Goal: Task Accomplishment & Management: Use online tool/utility

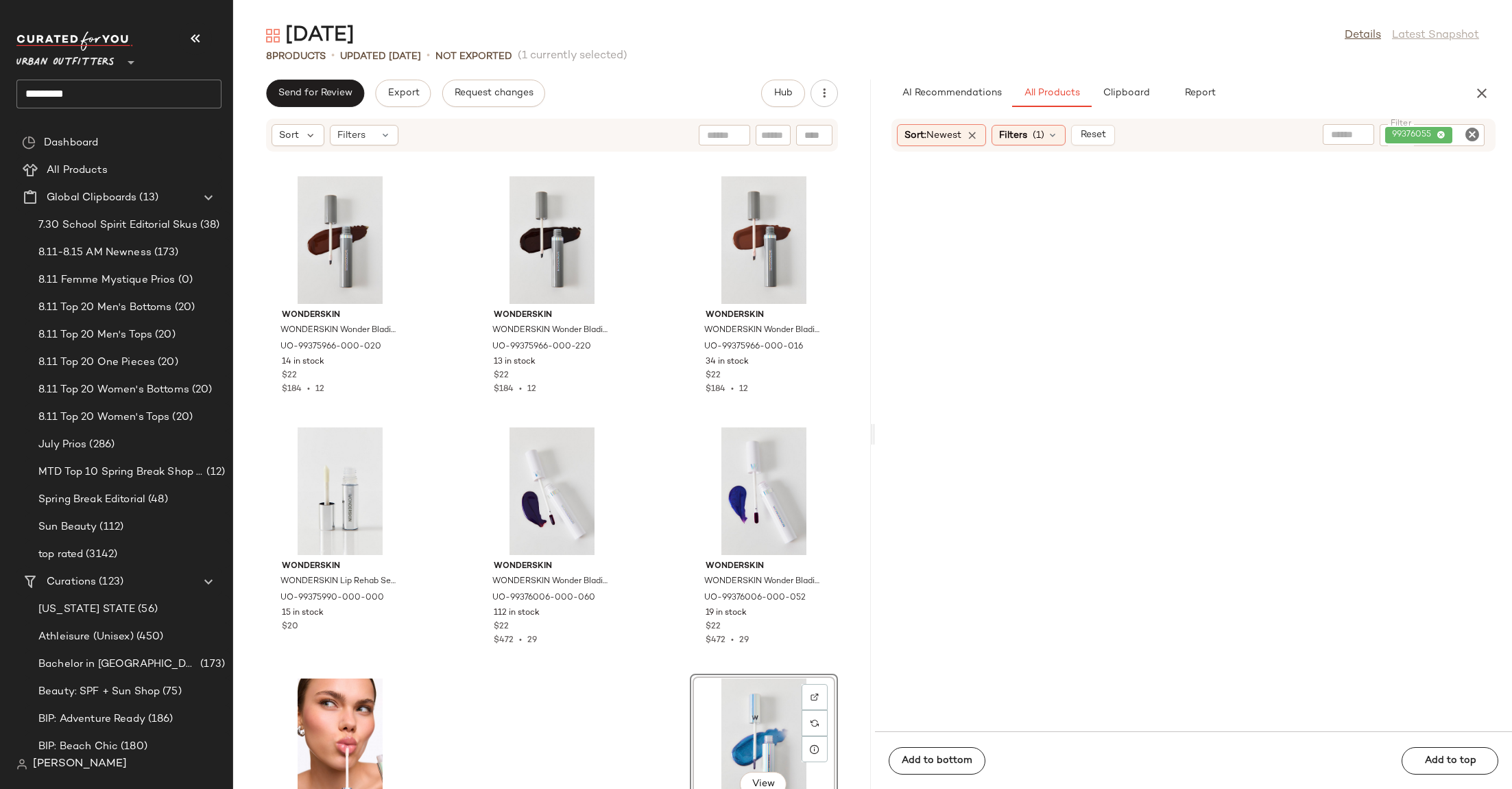
scroll to position [122, 0]
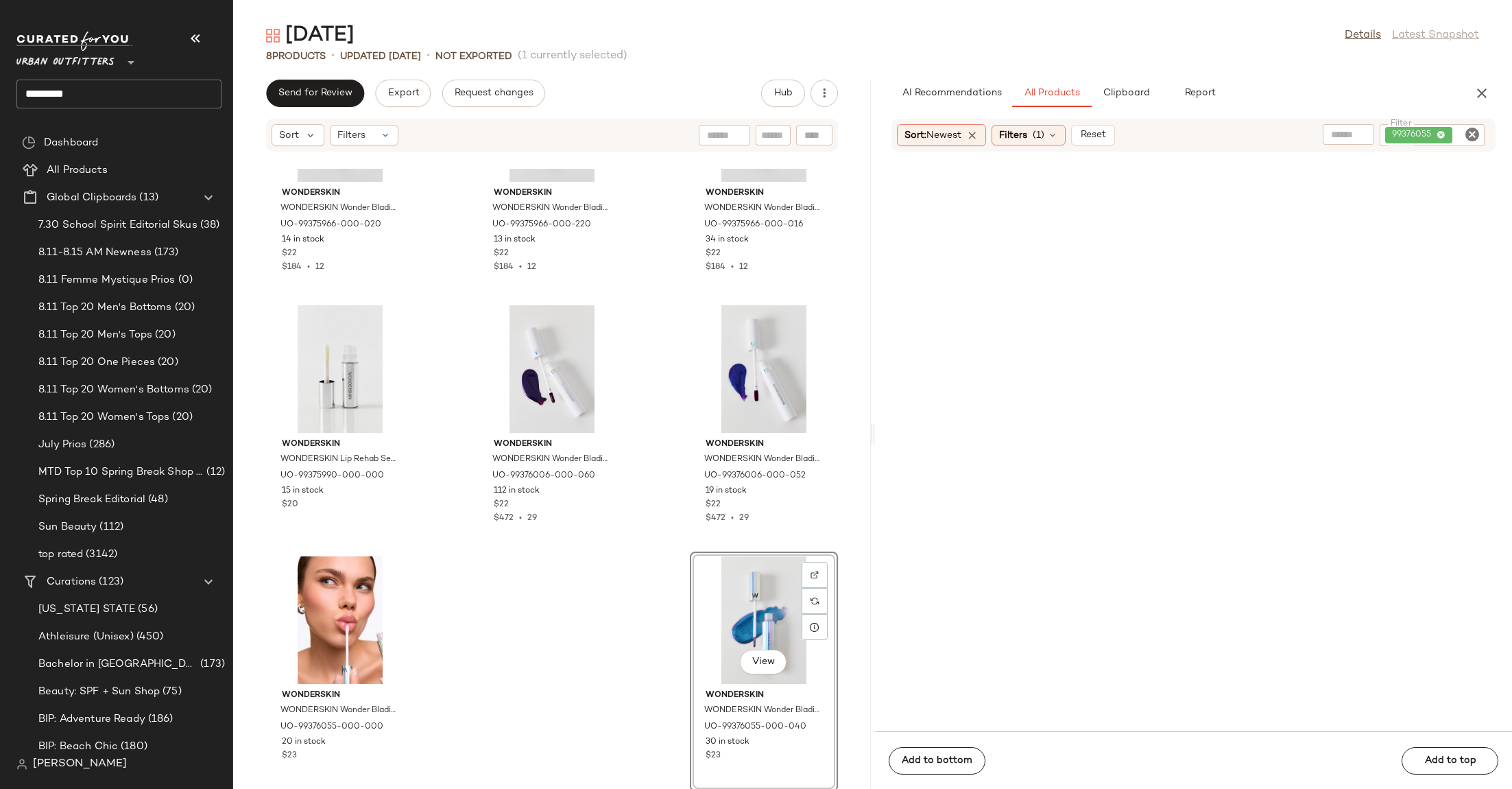
click at [75, 72] on div "Urban Outfitters ** *********" at bounding box center [118, 70] width 205 height 77
click at [73, 62] on span "Urban Outfitters" at bounding box center [65, 59] width 99 height 24
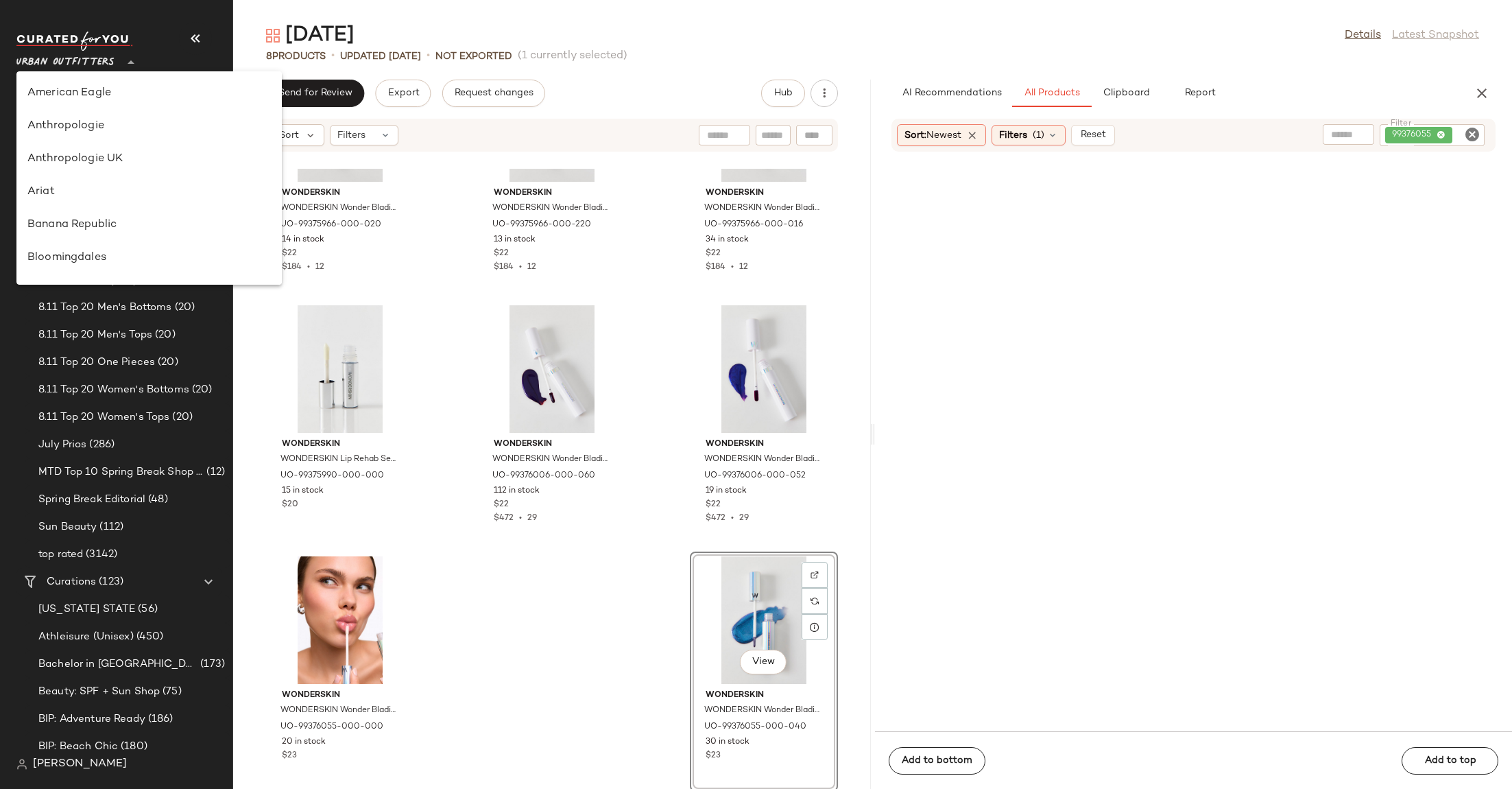
scroll to position [851, 0]
click at [459, 2] on main "Halloween Details Latest Snapshot 8 Products • updated Aug 12th • Not Exported …" at bounding box center [756, 394] width 1512 height 789
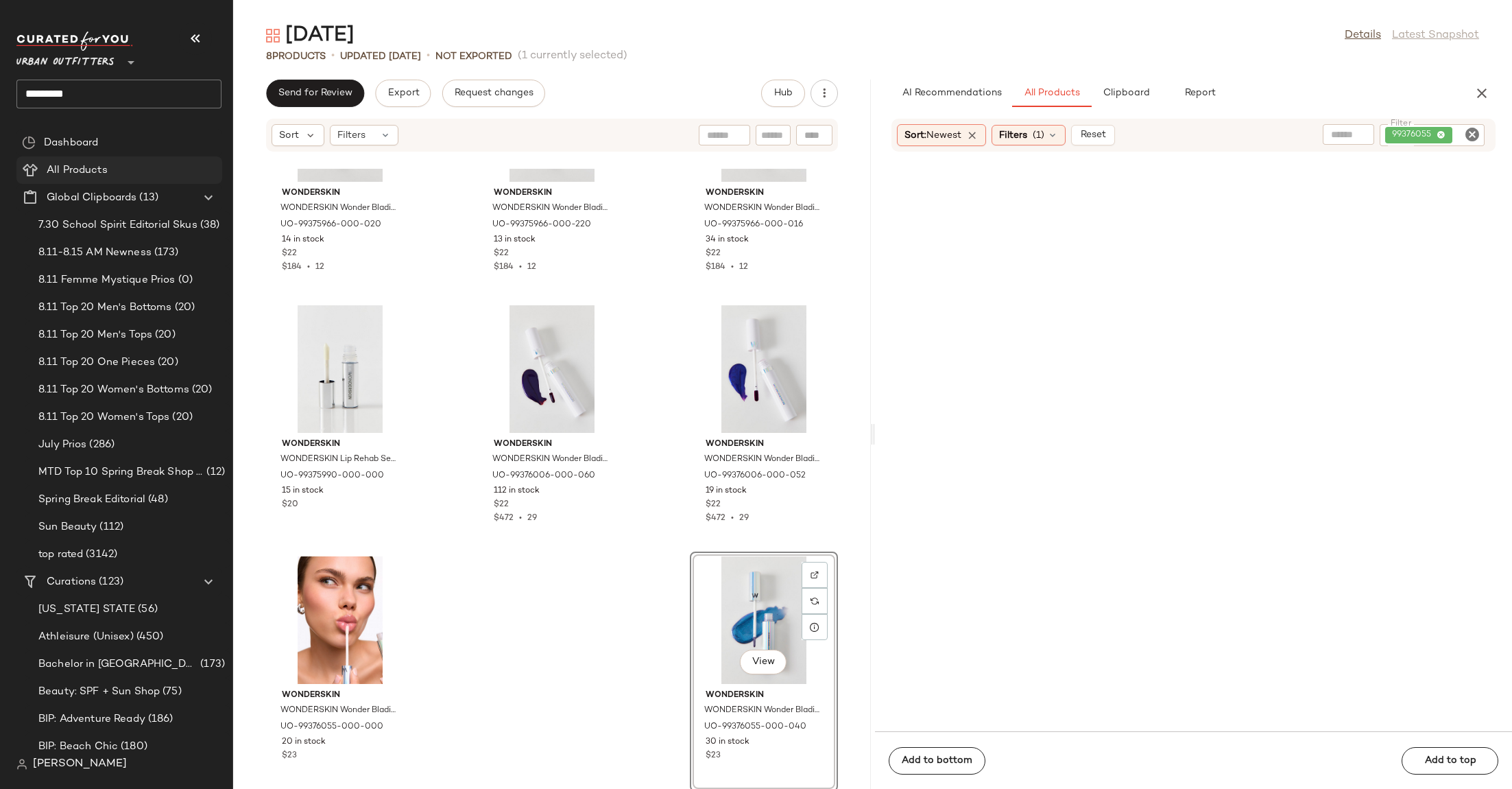
click at [117, 166] on div "All Products" at bounding box center [129, 170] width 174 height 15
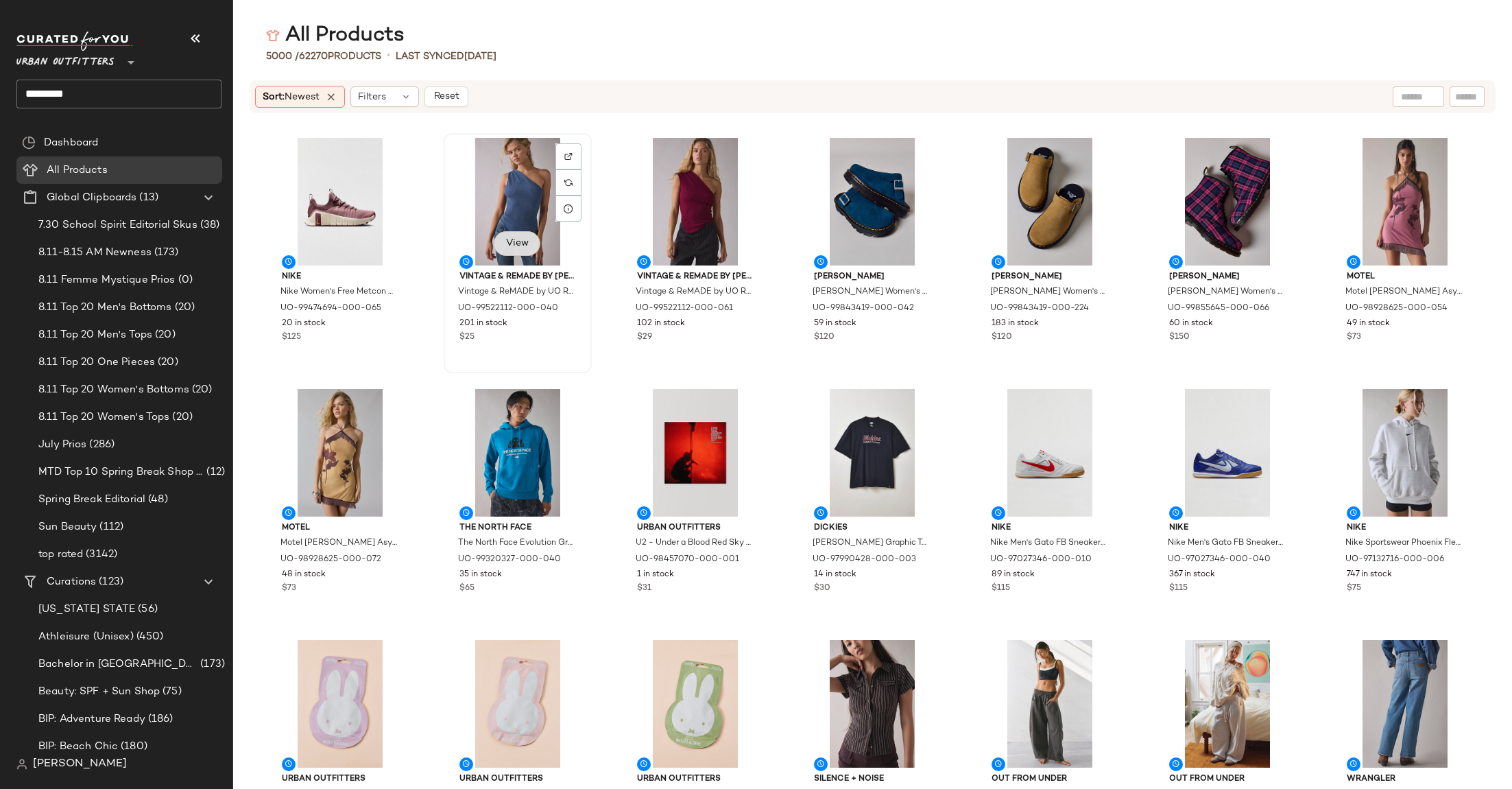
click at [508, 246] on span "View" at bounding box center [517, 243] width 23 height 11
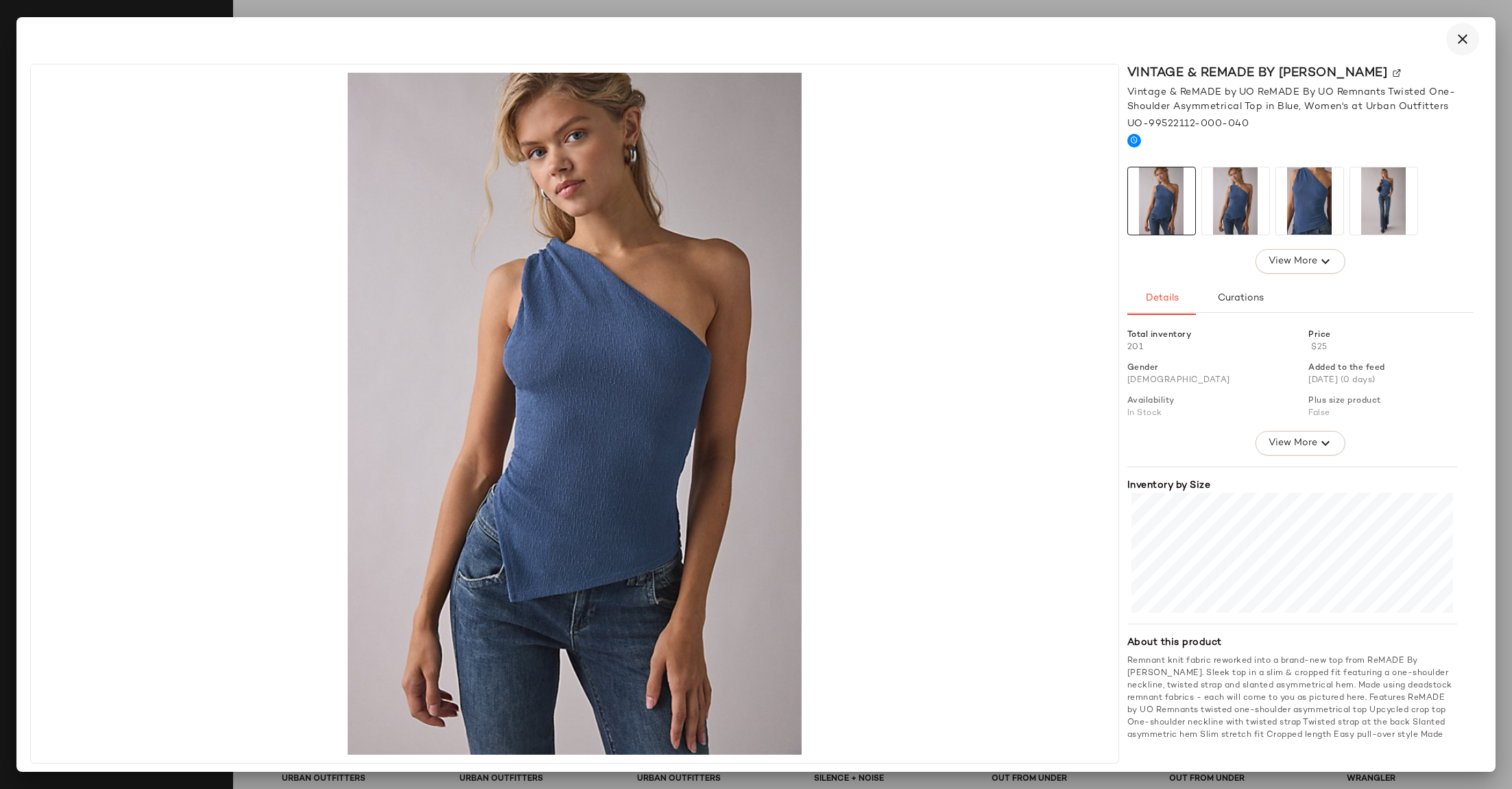
click at [1455, 31] on icon "button" at bounding box center [1463, 39] width 16 height 16
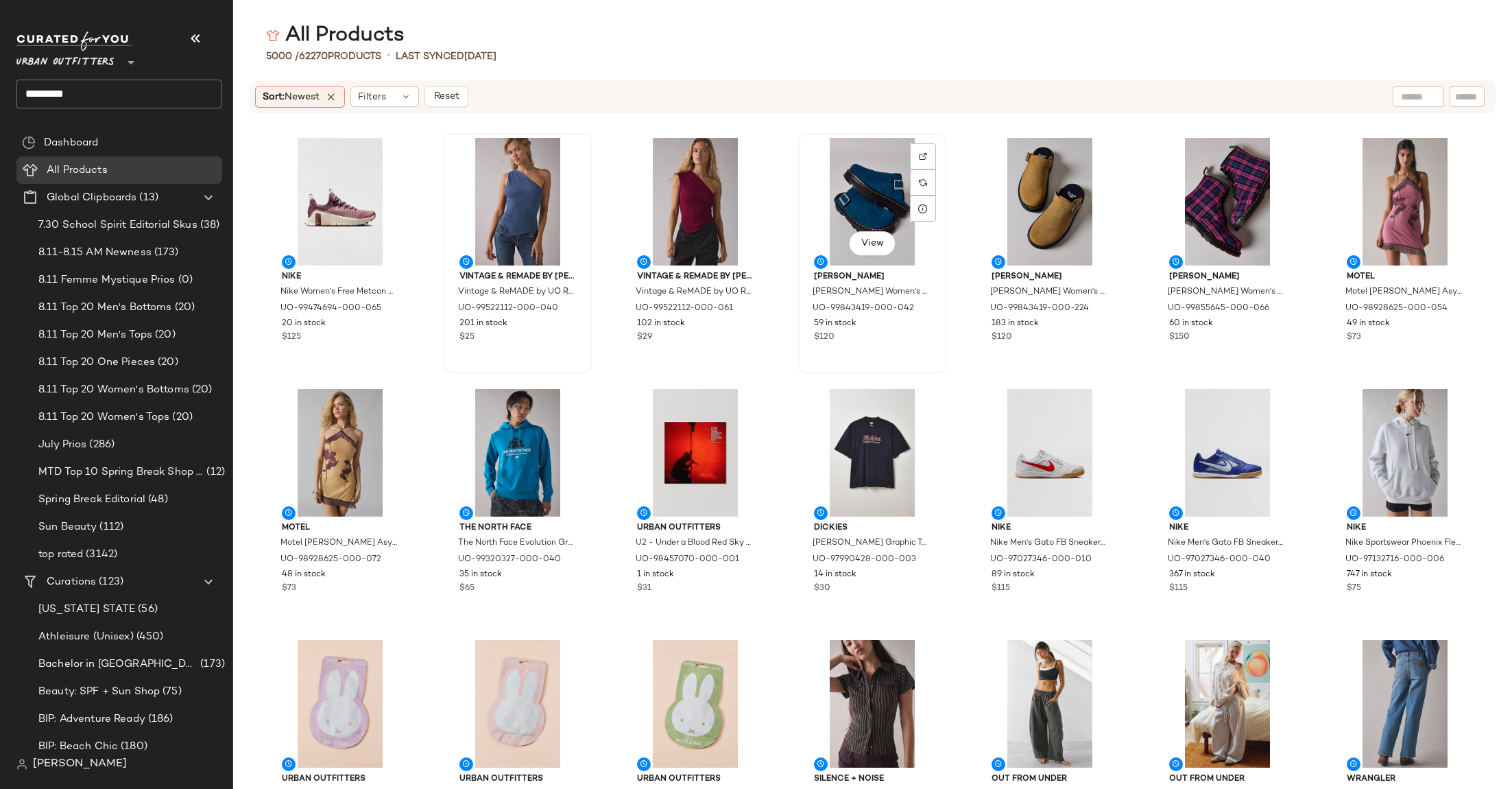
click at [877, 191] on div "View" at bounding box center [872, 202] width 138 height 127
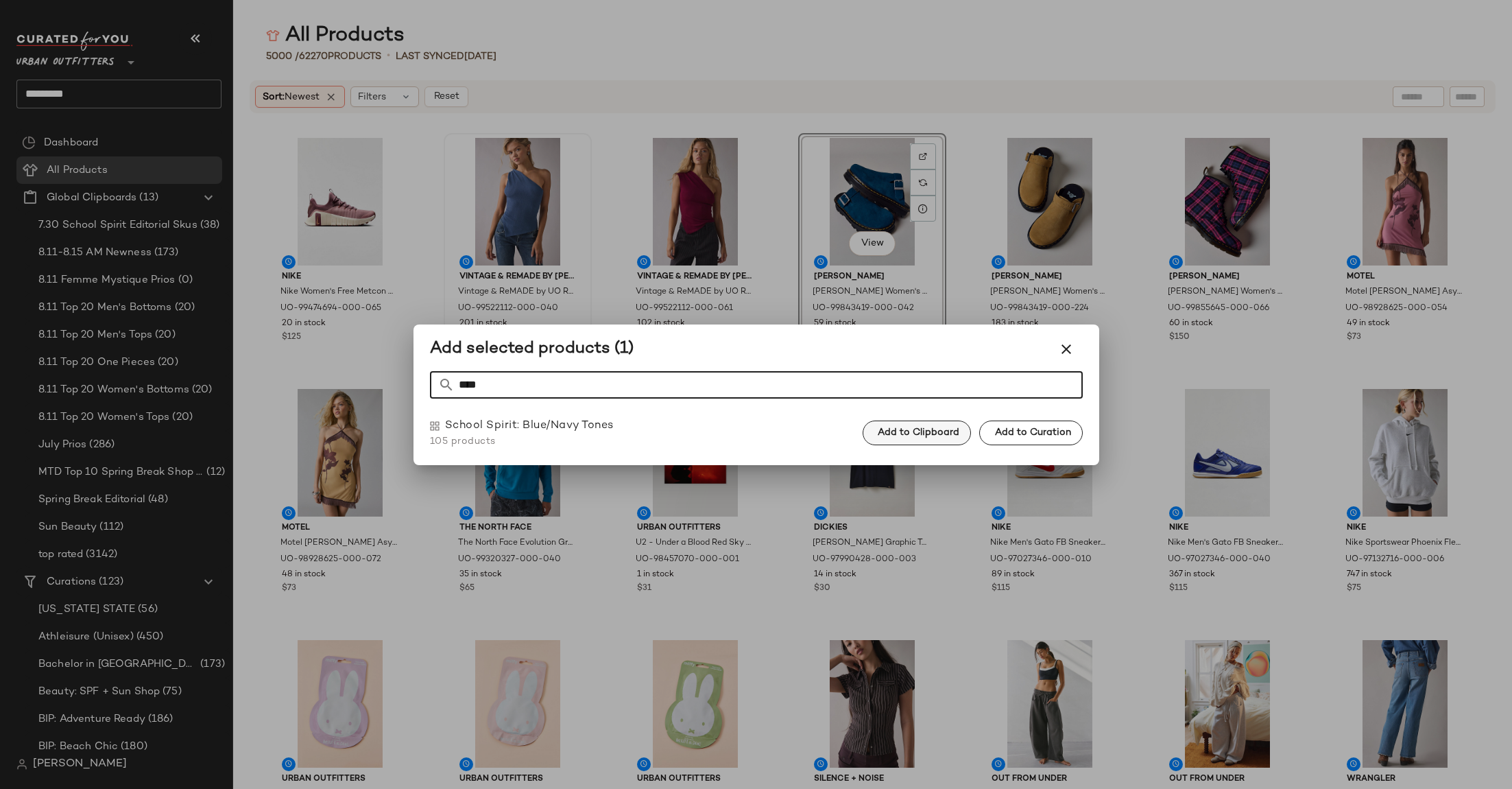
type input "****"
click at [923, 434] on span "Add to Clipboard" at bounding box center [918, 433] width 82 height 11
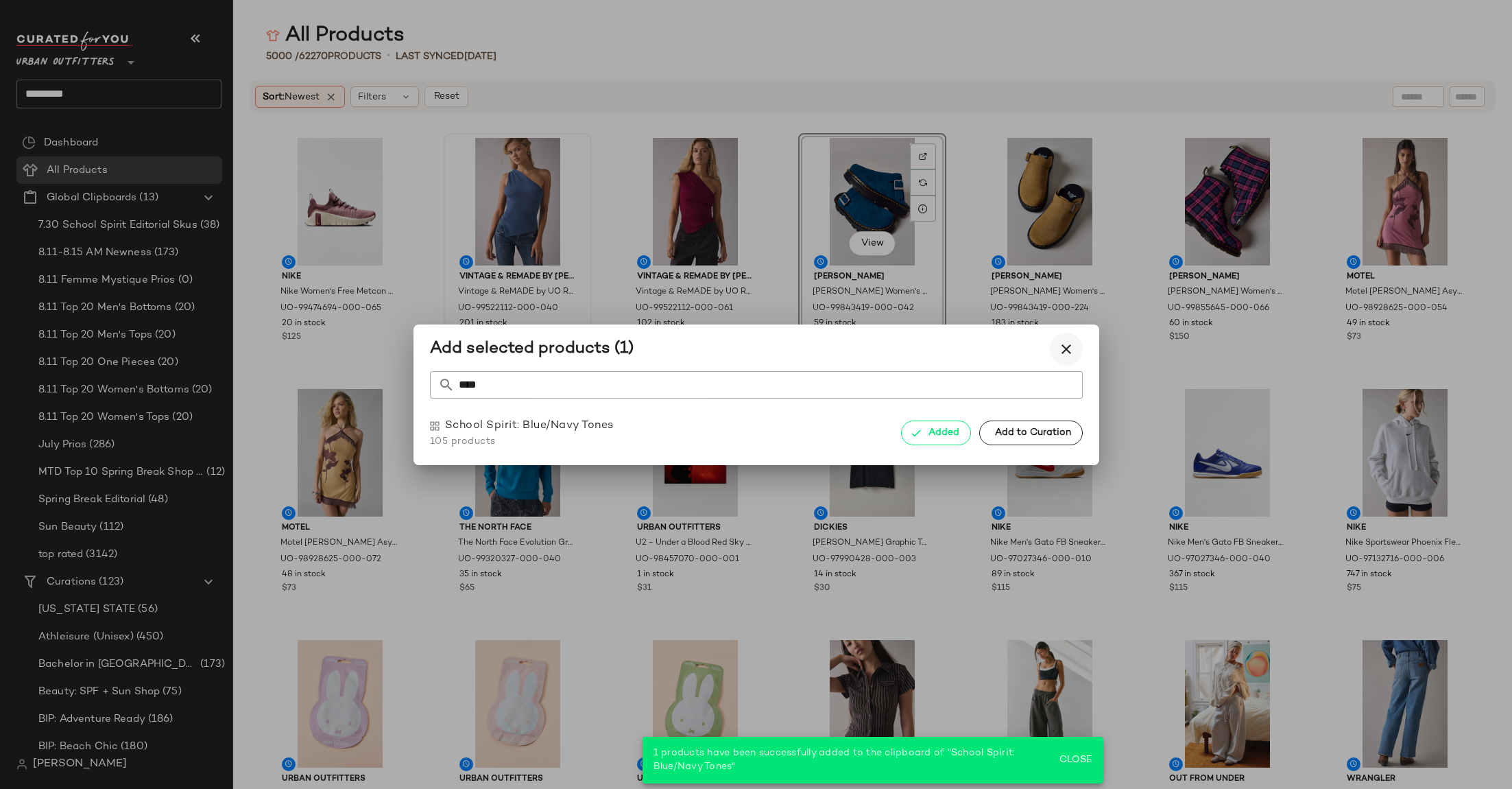
click at [1064, 349] on icon "button" at bounding box center [1066, 349] width 16 height 16
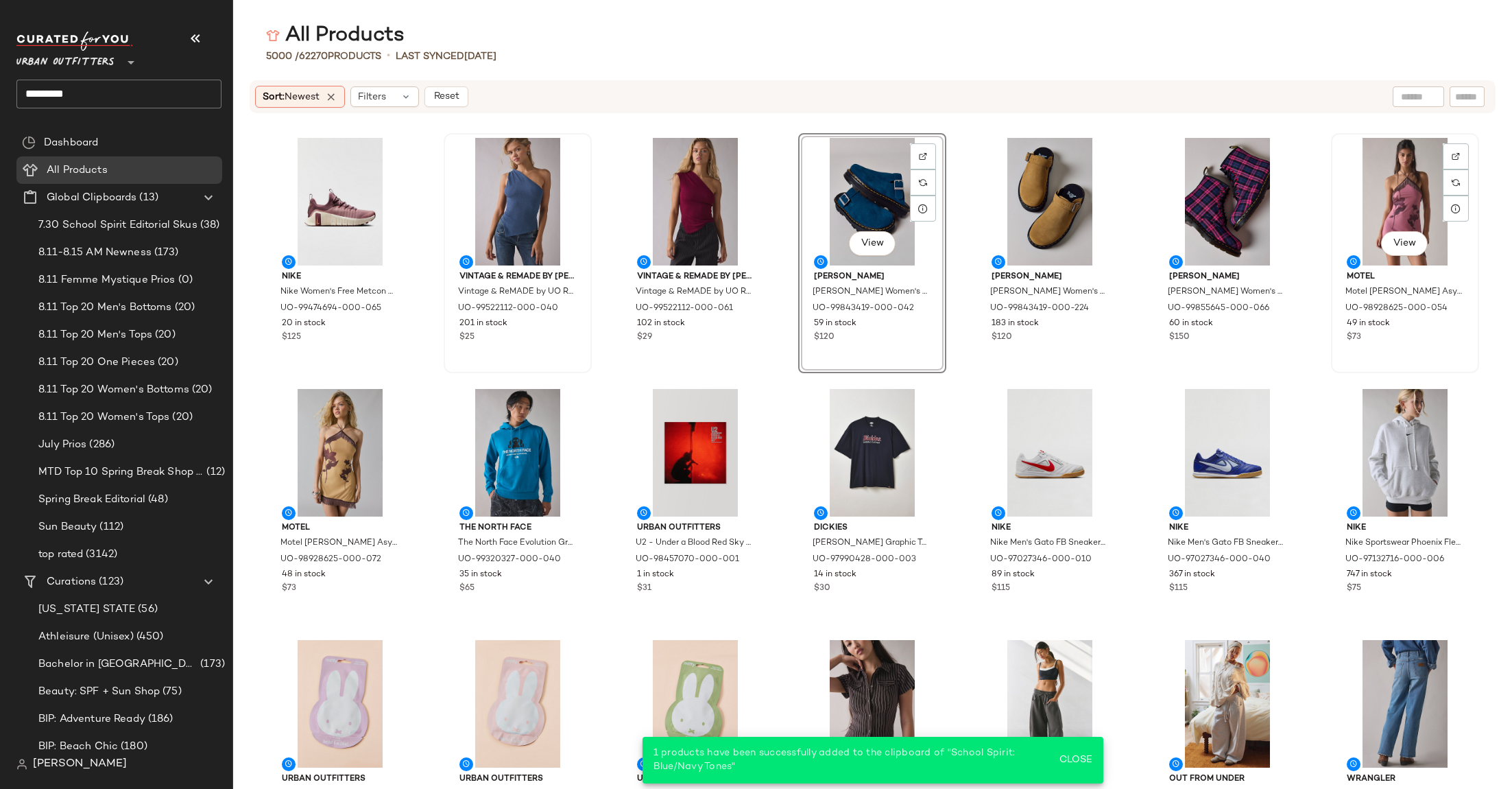
click at [1394, 185] on div "View" at bounding box center [1404, 202] width 138 height 127
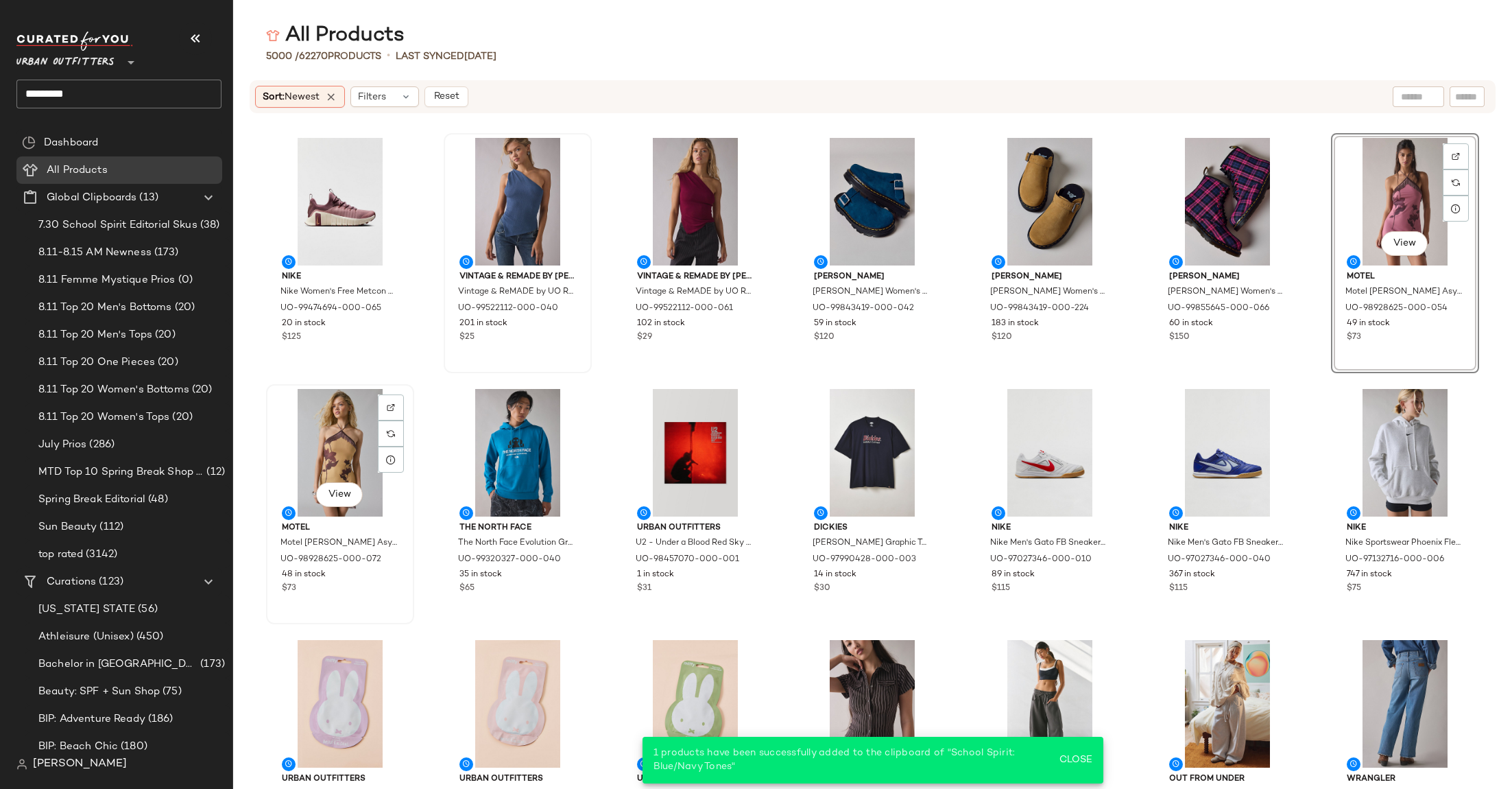
click at [323, 437] on div "View" at bounding box center [340, 452] width 138 height 127
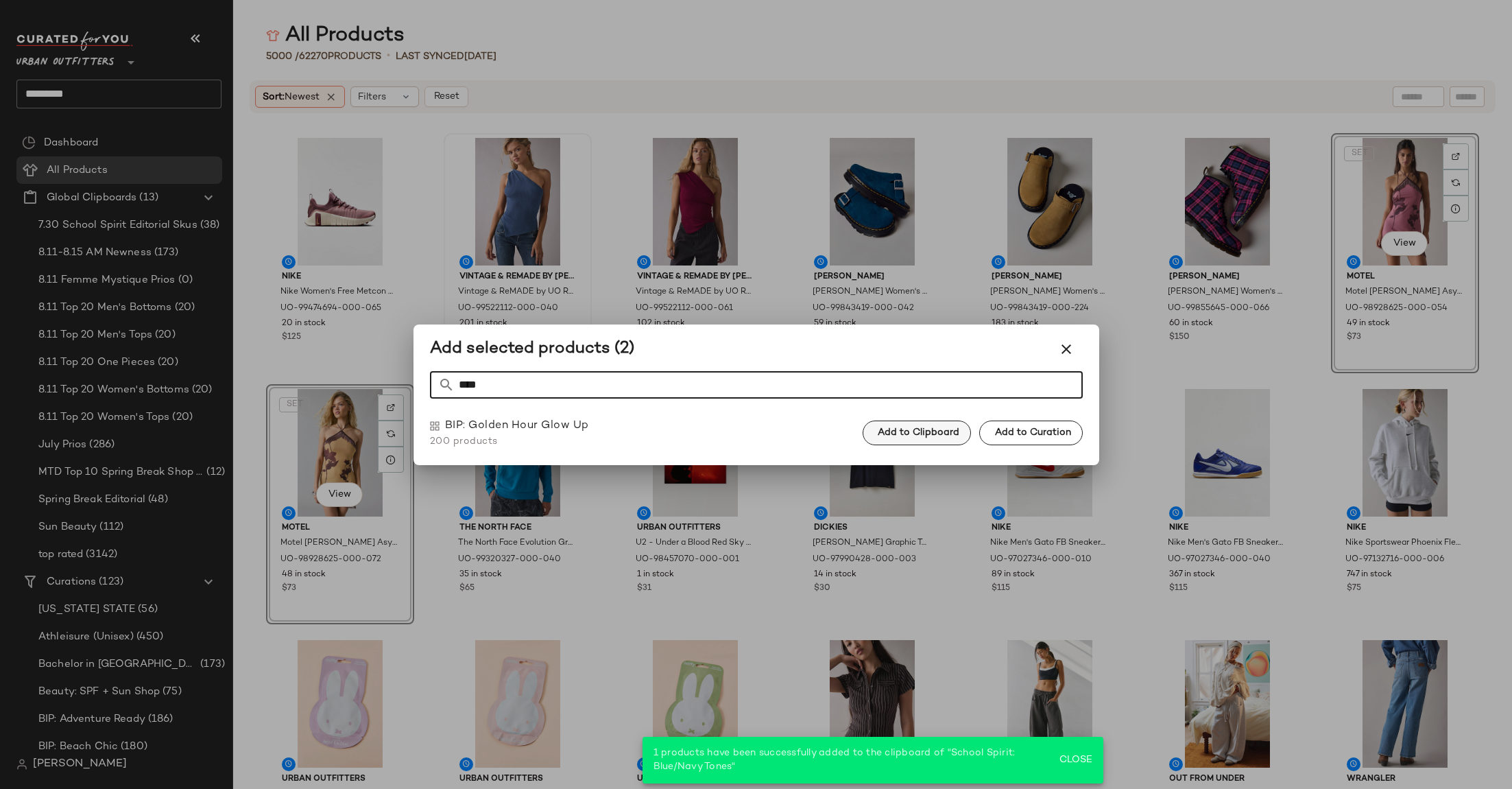
click at [931, 432] on span "Add to Clipboard" at bounding box center [918, 433] width 82 height 11
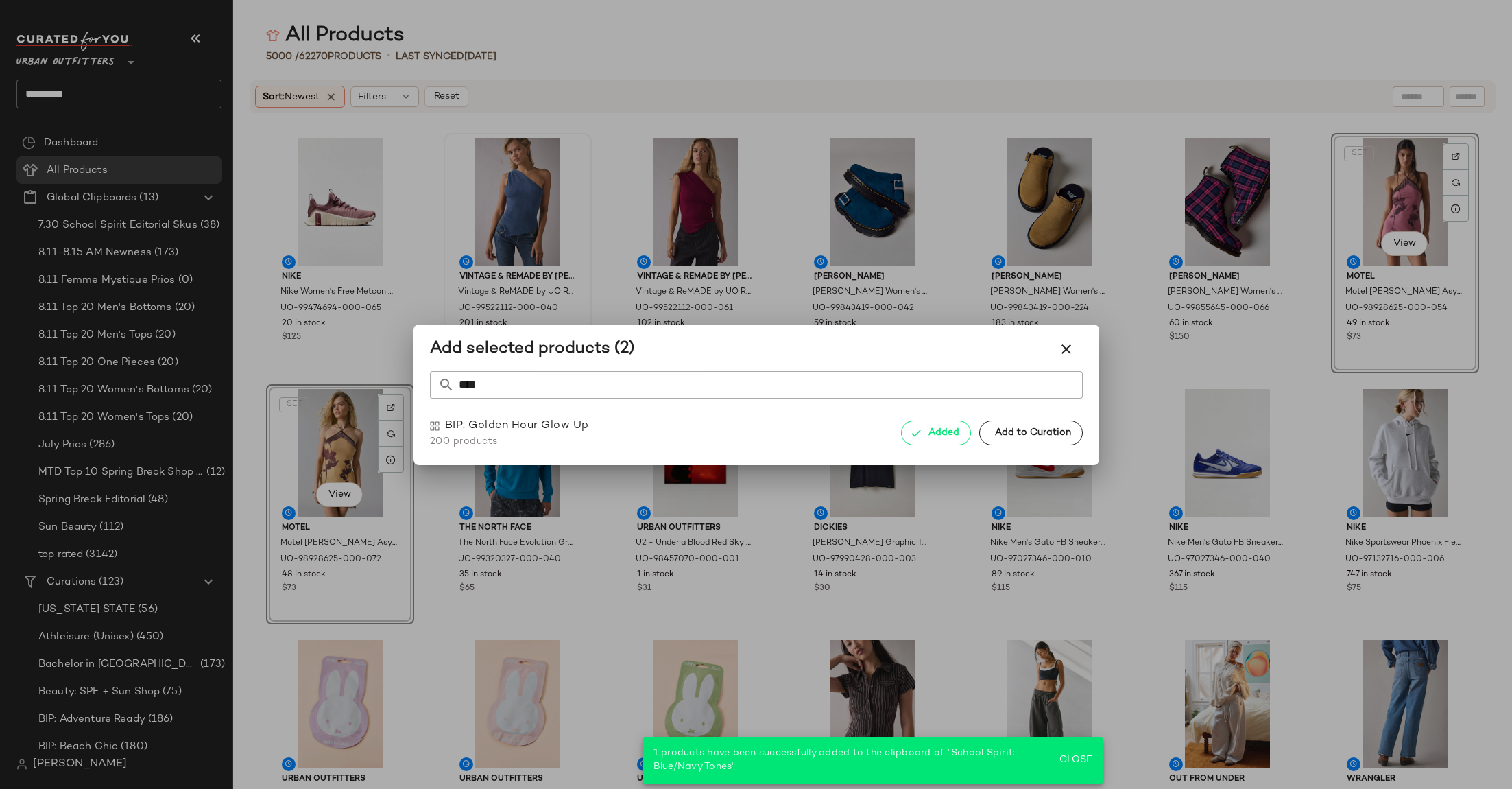
click at [879, 385] on input "****" at bounding box center [768, 385] width 628 height 27
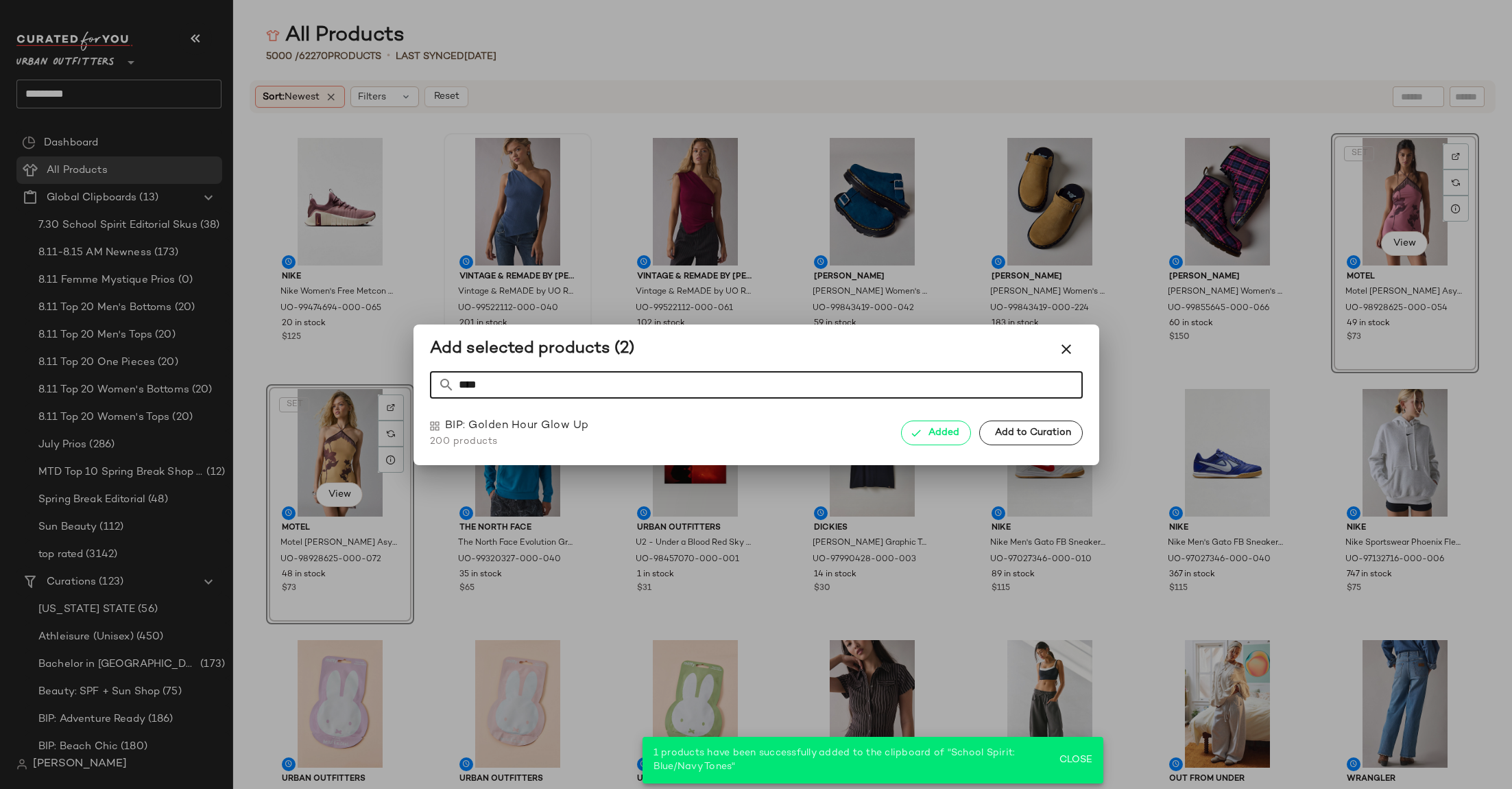
click at [879, 385] on input "****" at bounding box center [768, 385] width 628 height 27
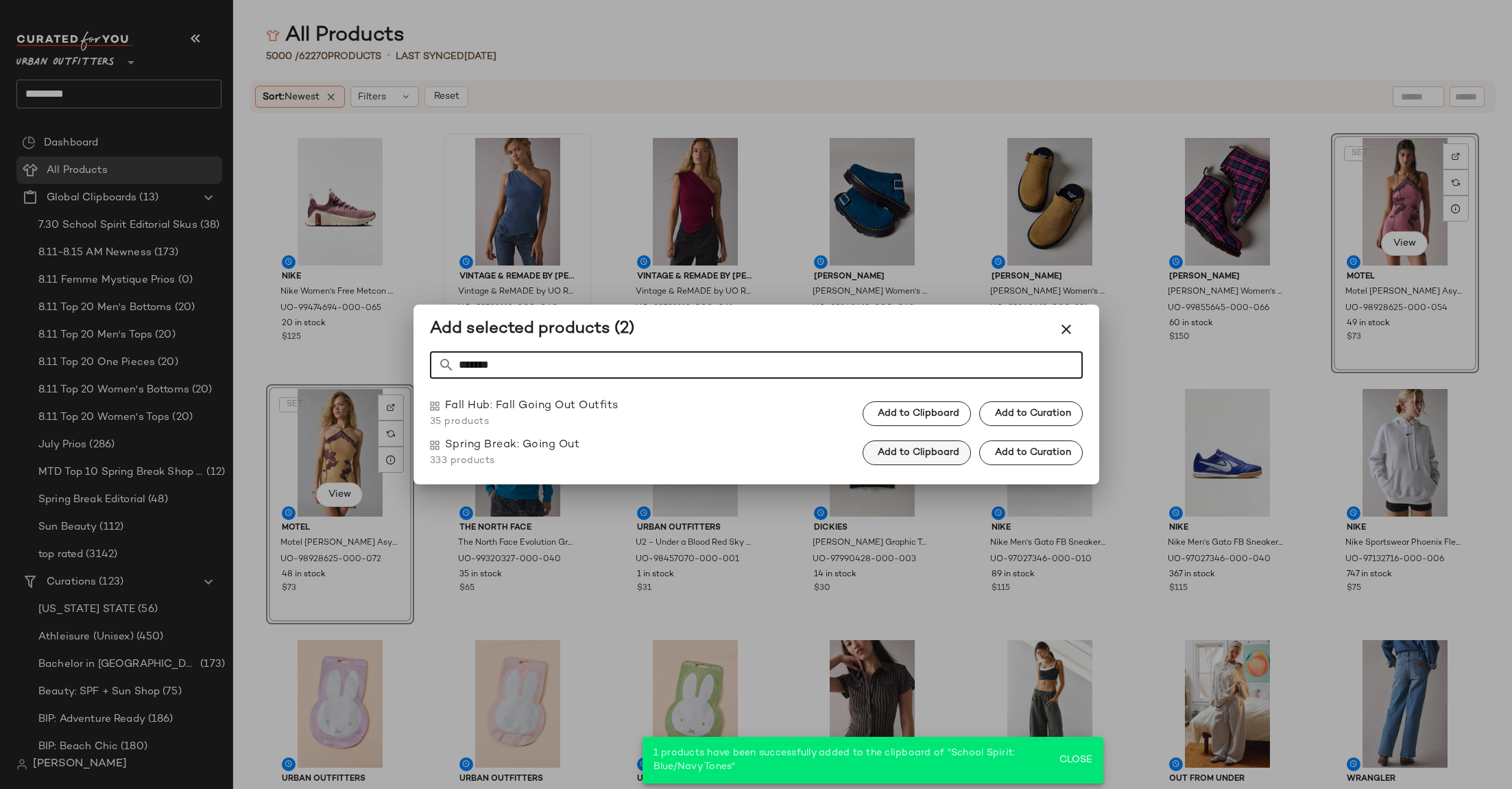
type input "*******"
click at [940, 462] on button "Add to Clipboard" at bounding box center [917, 452] width 108 height 24
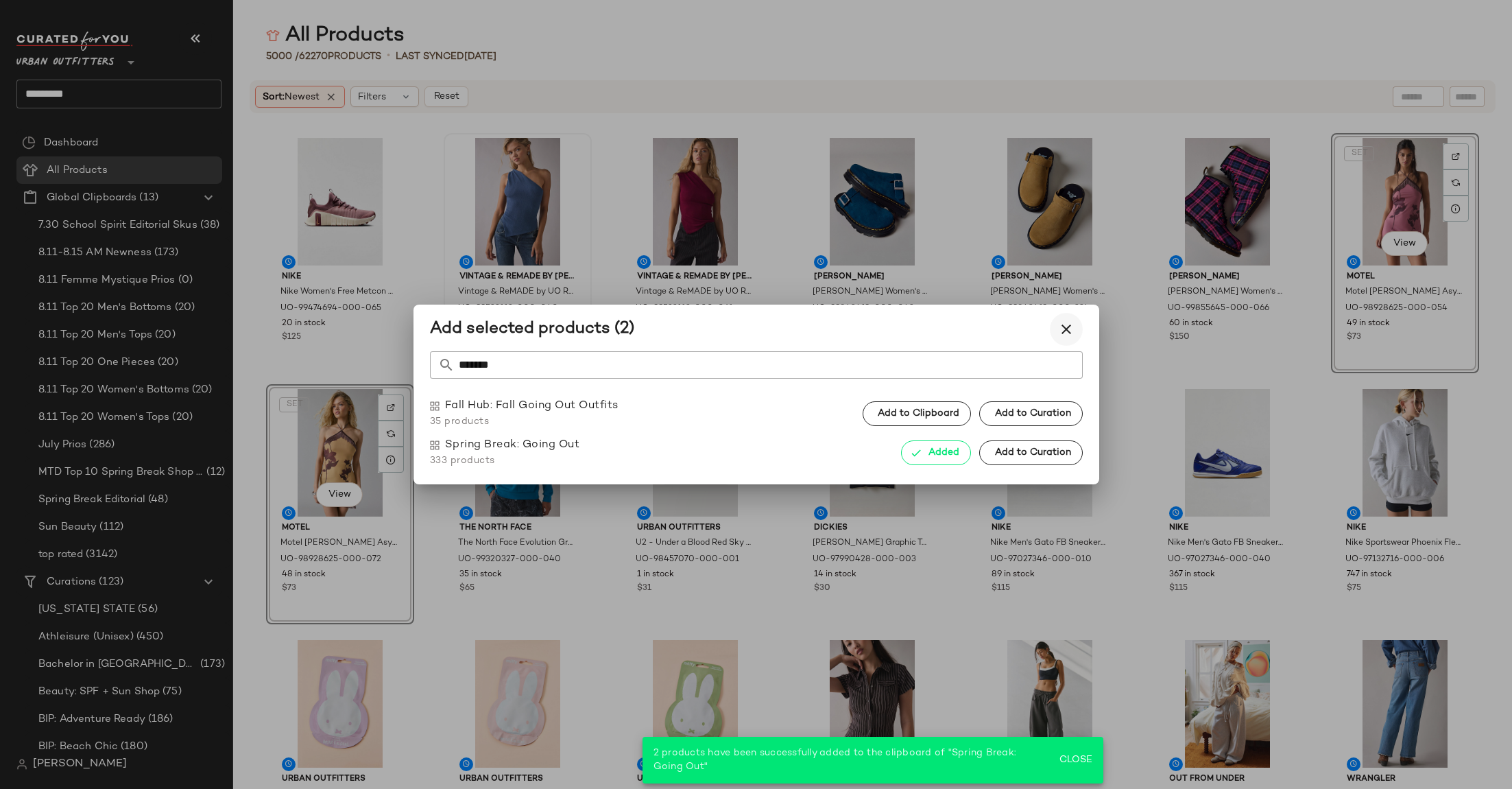
click at [1056, 326] on button "button" at bounding box center [1066, 329] width 33 height 33
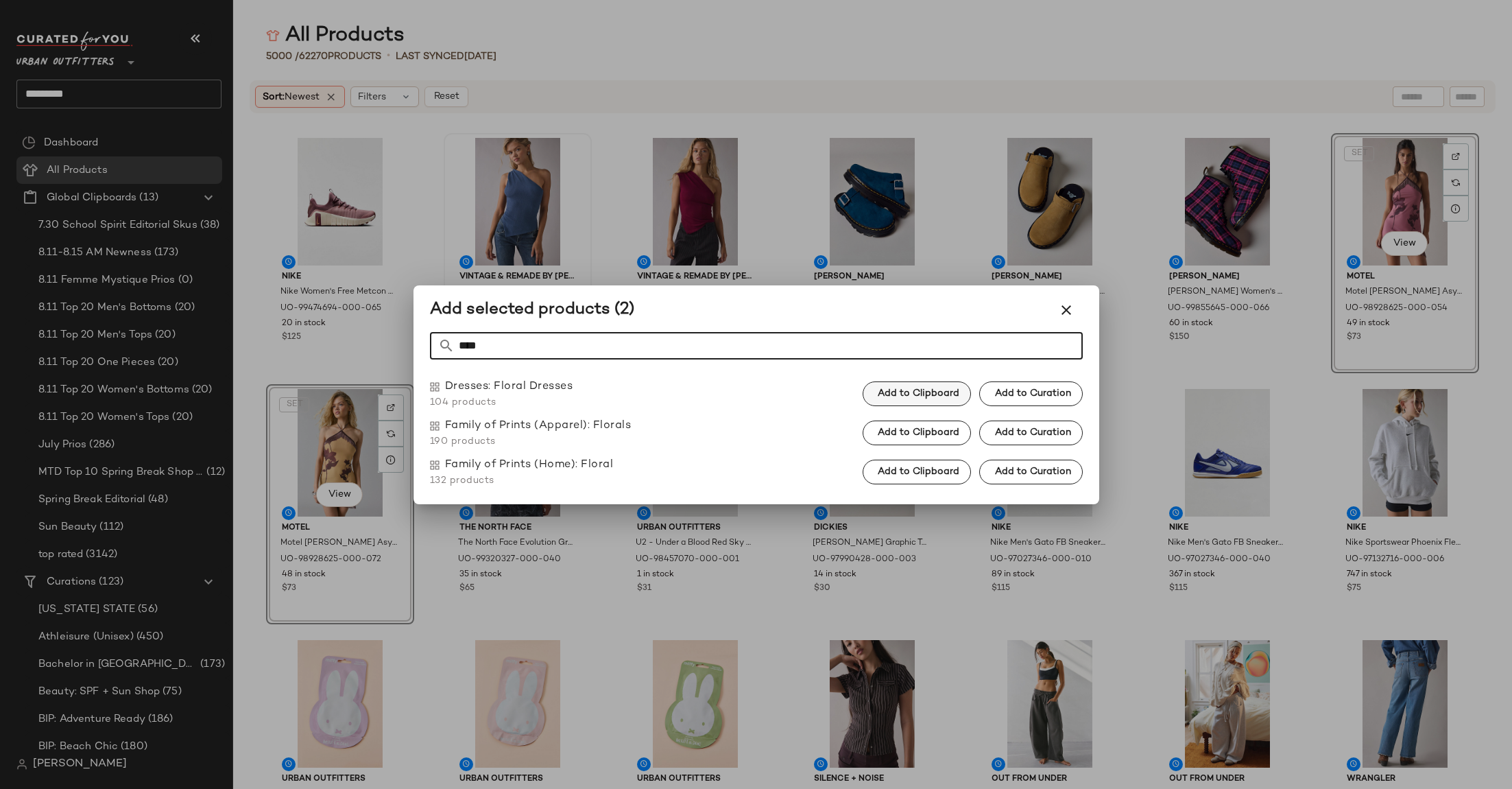
type input "****"
click at [900, 389] on span "Add to Clipboard" at bounding box center [918, 394] width 82 height 11
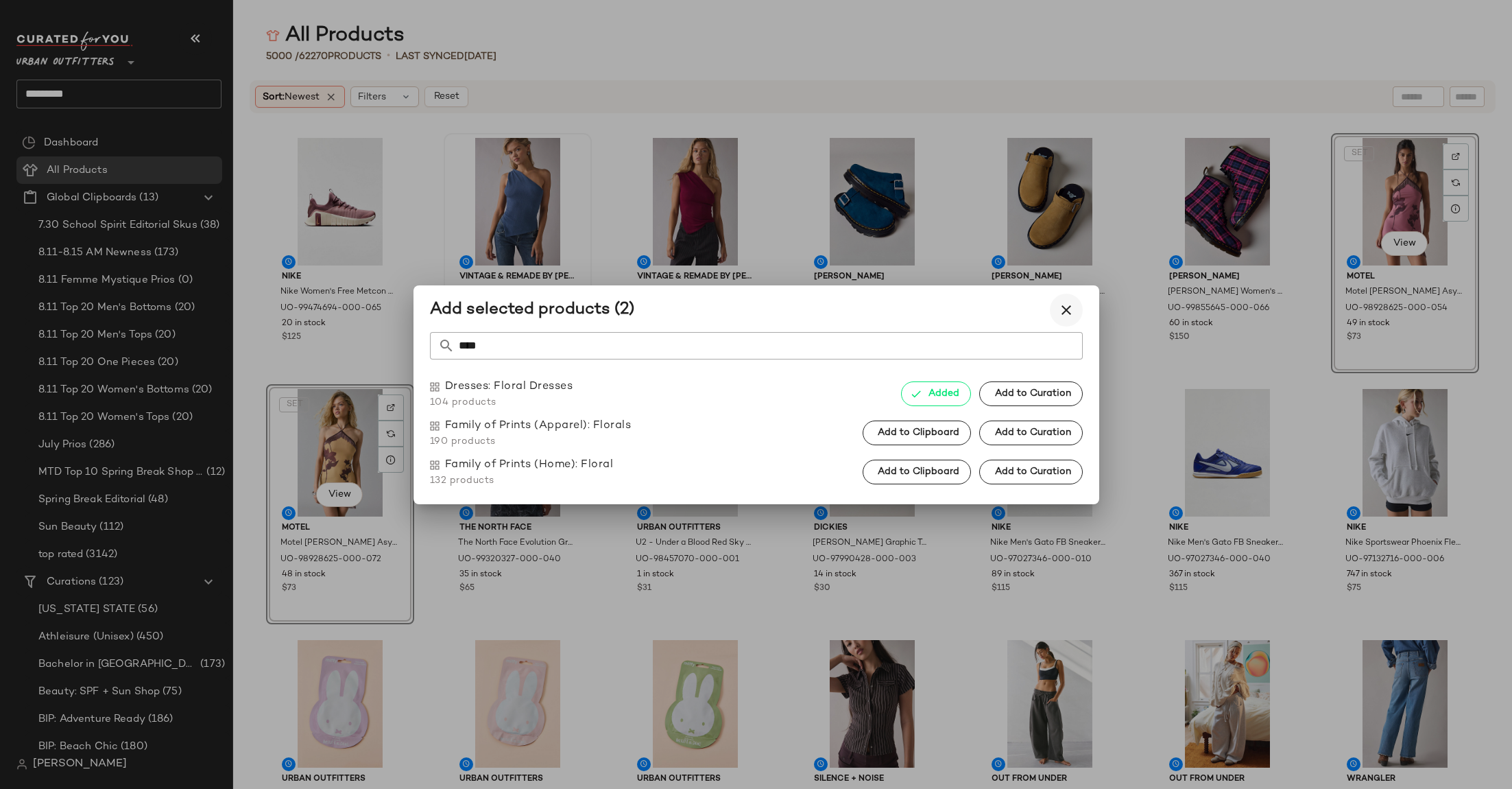
click at [1066, 314] on icon "button" at bounding box center [1066, 310] width 16 height 16
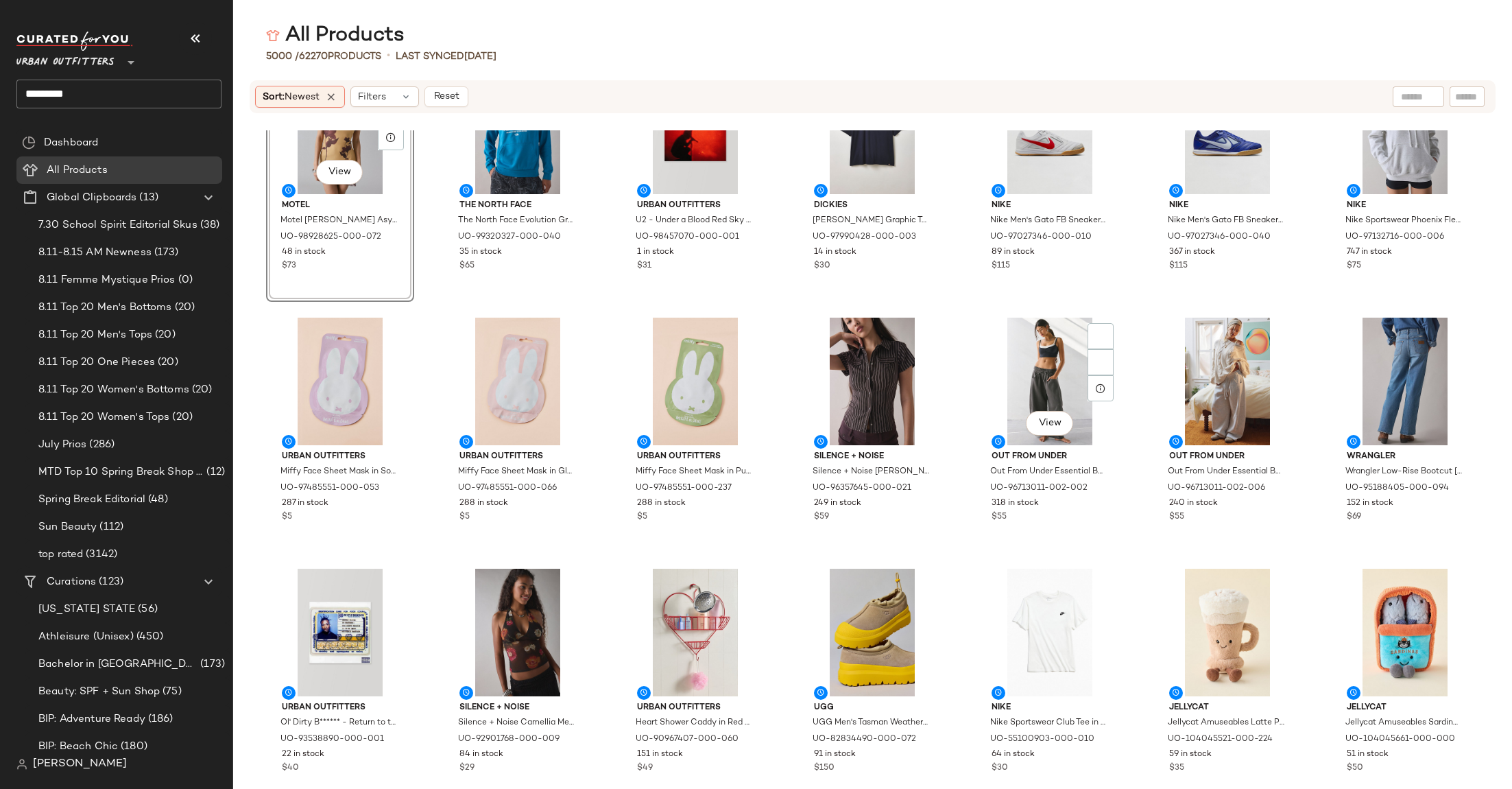
scroll to position [374, 0]
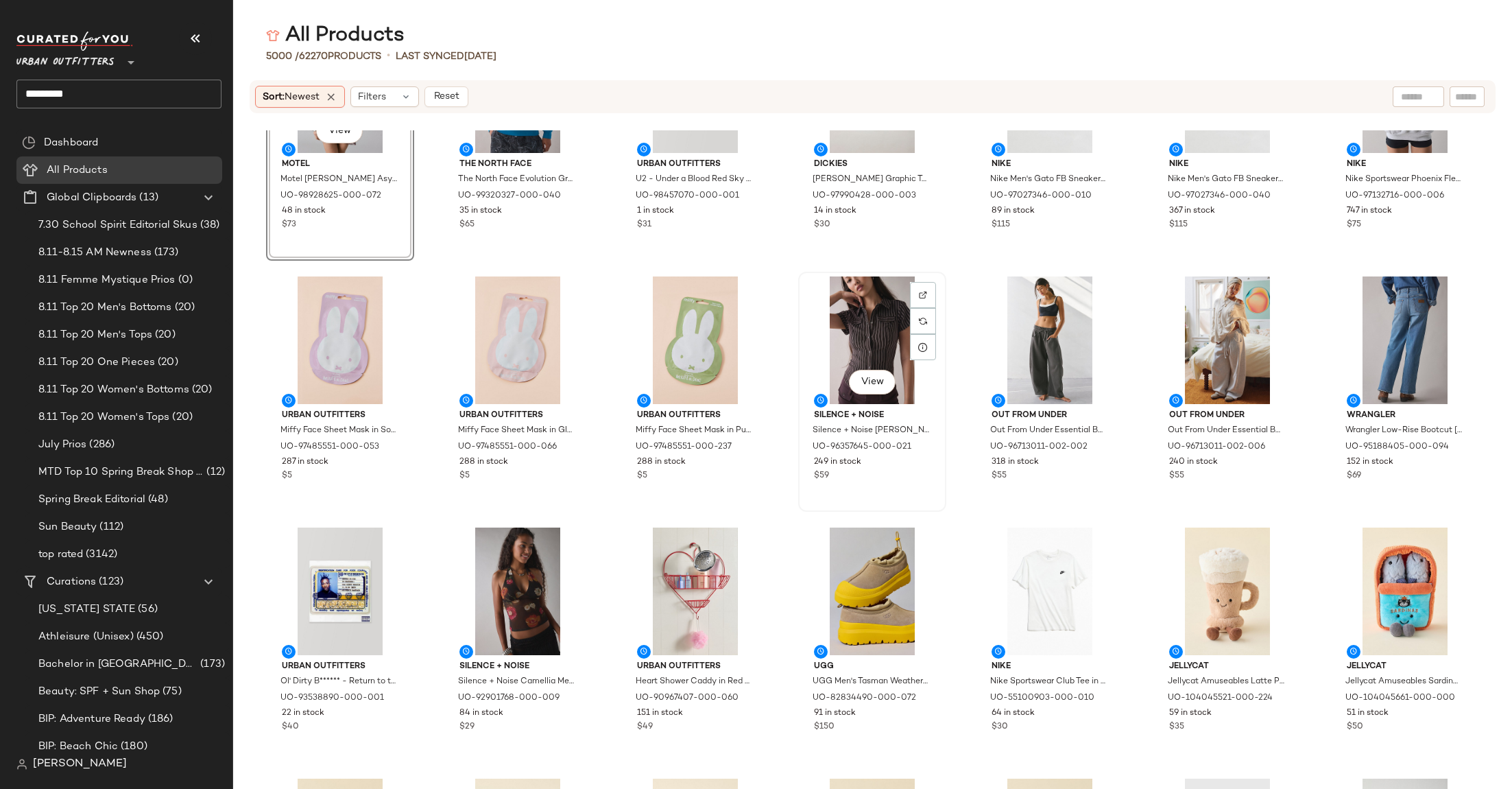
click at [874, 326] on div "View" at bounding box center [872, 340] width 138 height 127
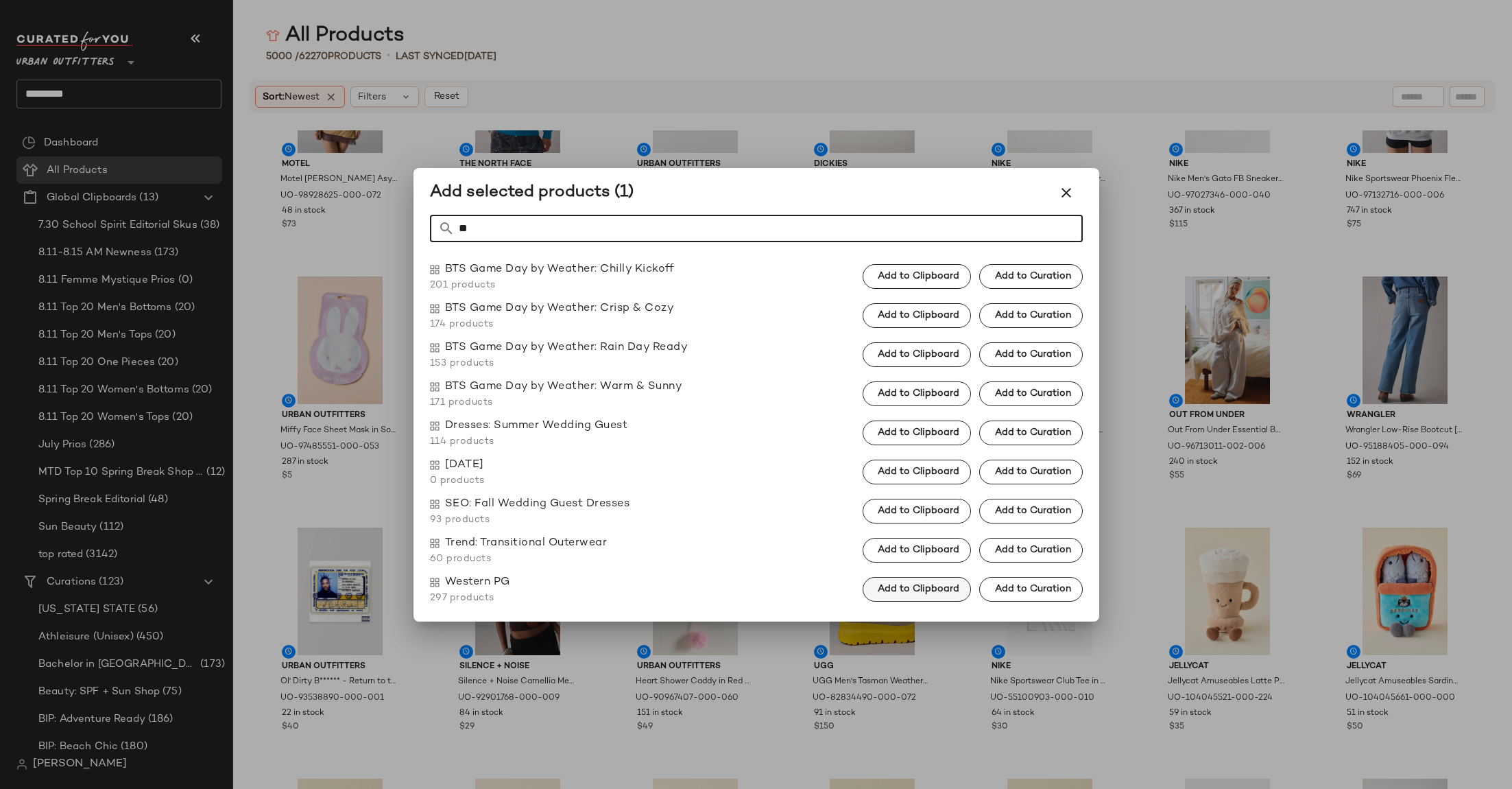
click at [914, 593] on span "Add to Clipboard" at bounding box center [918, 589] width 82 height 11
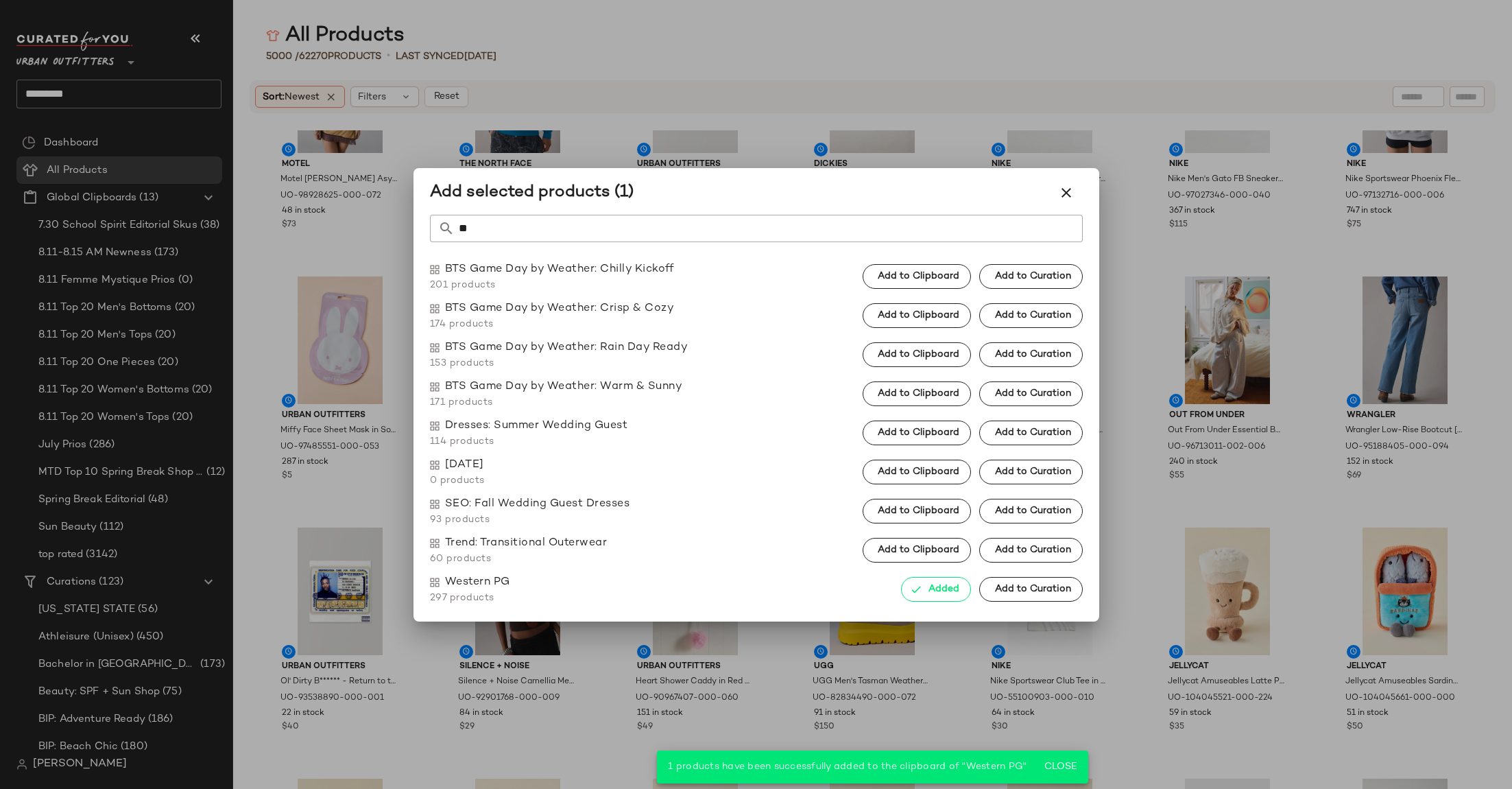
click at [702, 225] on input "**" at bounding box center [768, 229] width 628 height 27
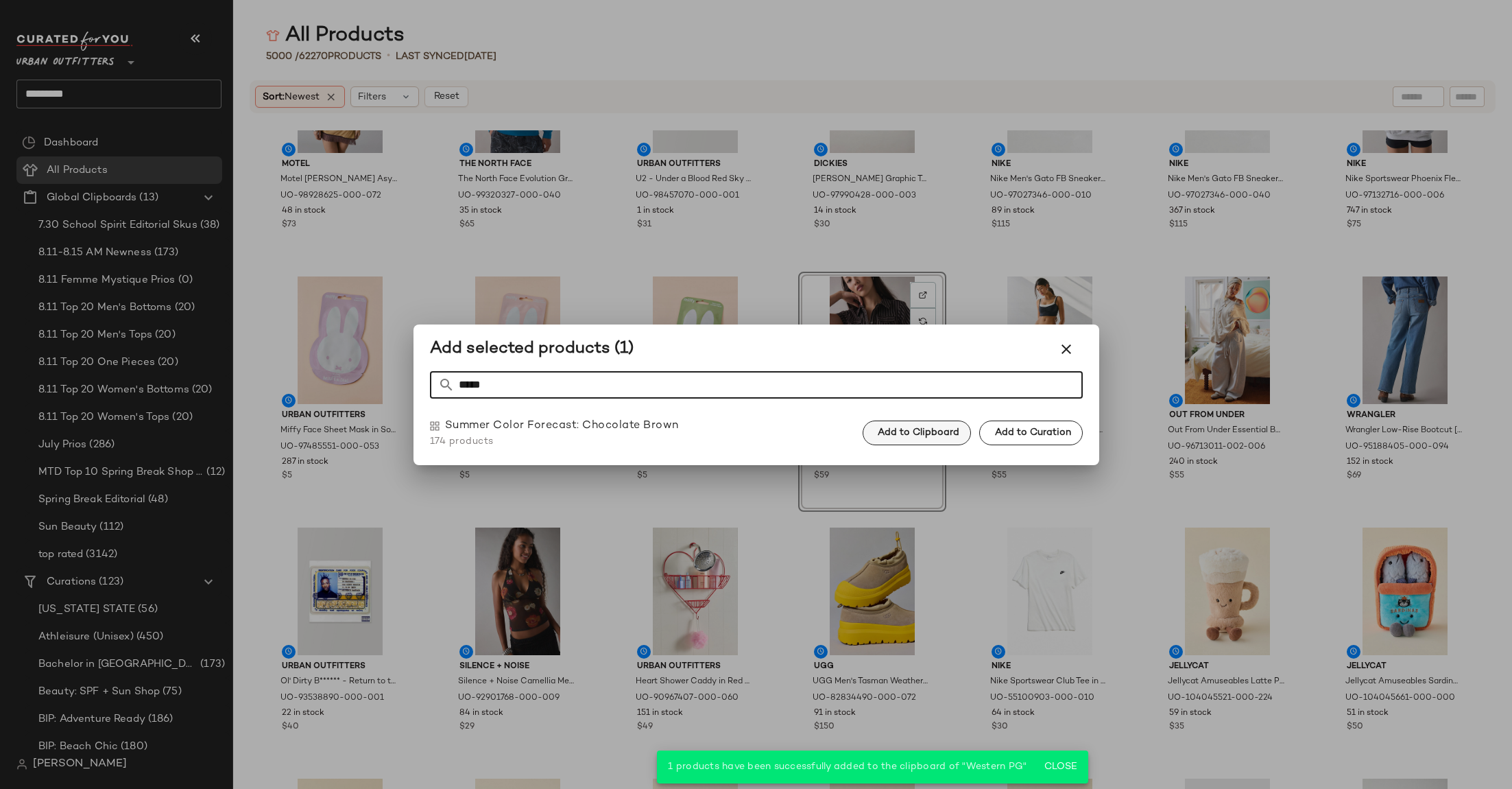
type input "*****"
click at [932, 428] on span "Add to Clipboard" at bounding box center [918, 433] width 82 height 11
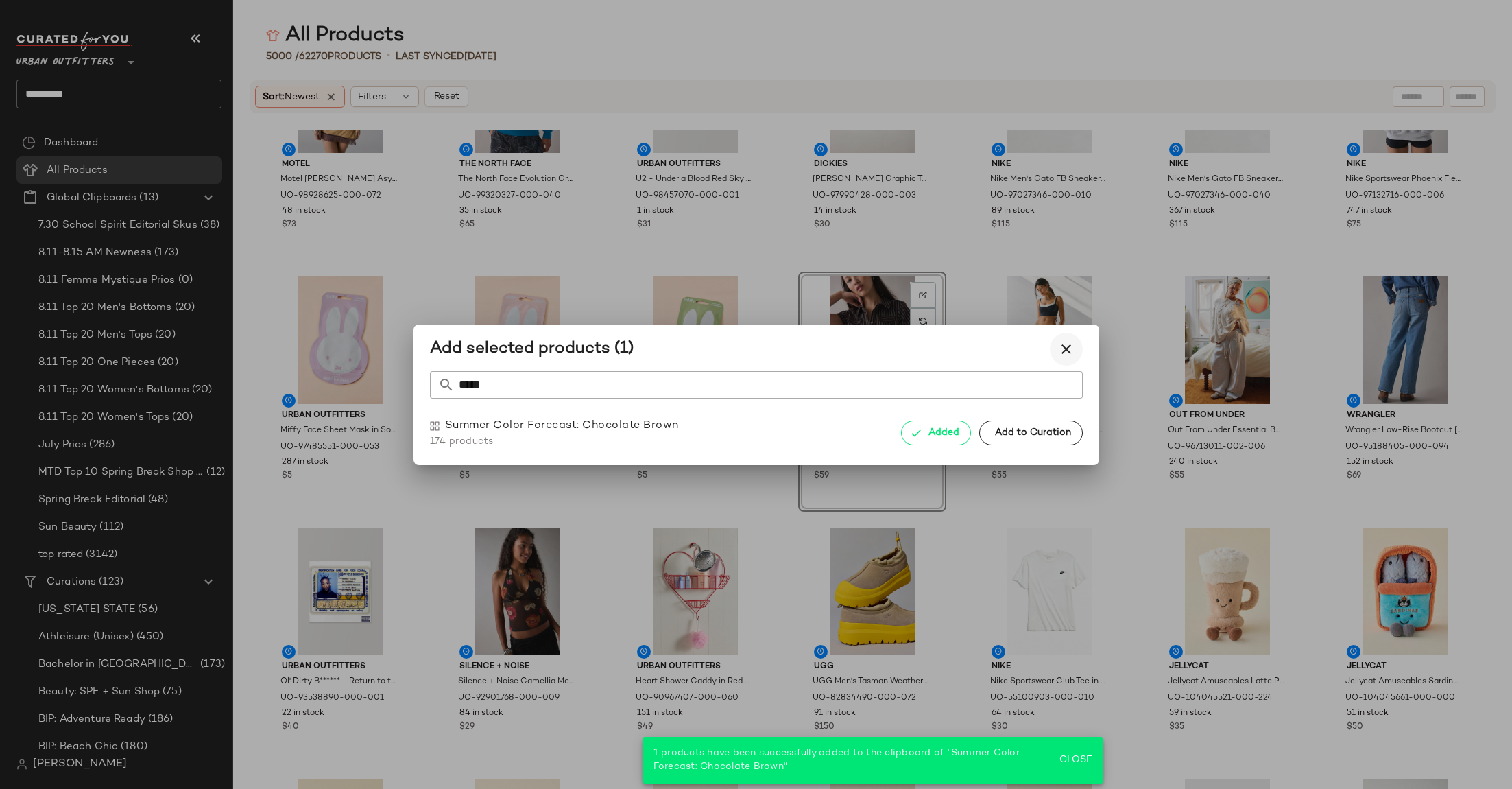
click at [1072, 347] on icon "button" at bounding box center [1066, 349] width 16 height 16
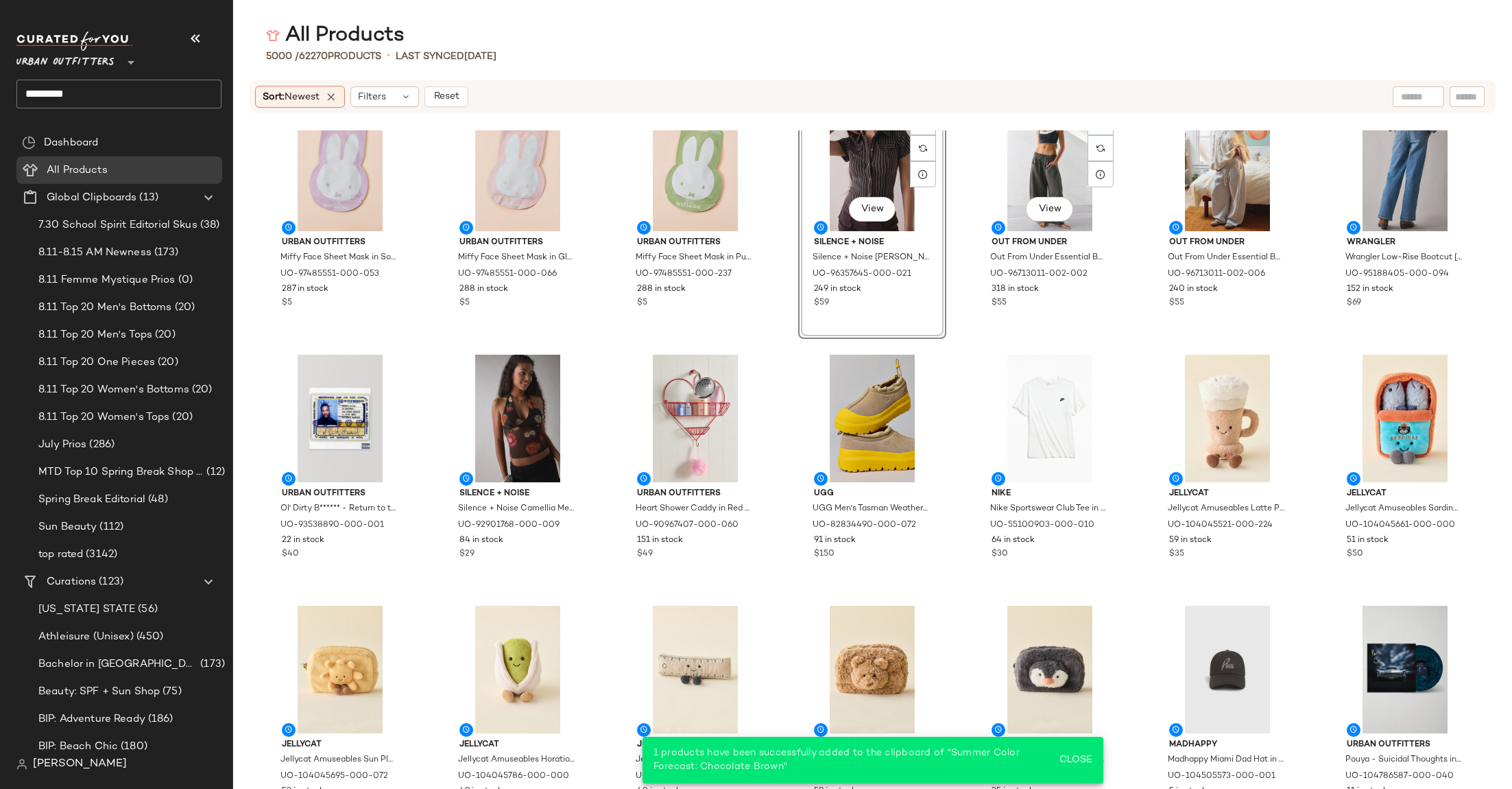
scroll to position [549, 0]
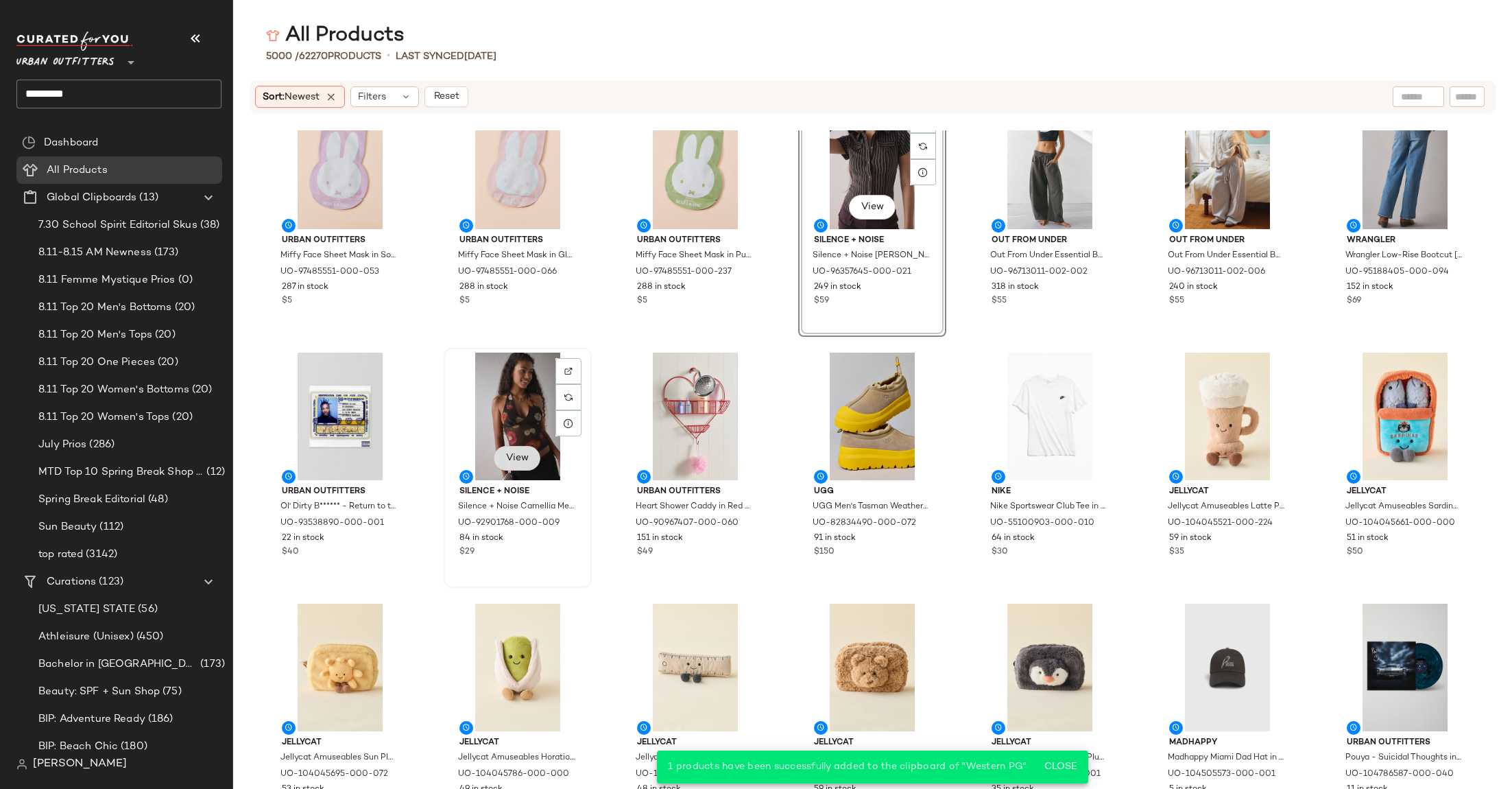
click at [493, 457] on button "View" at bounding box center [517, 457] width 47 height 24
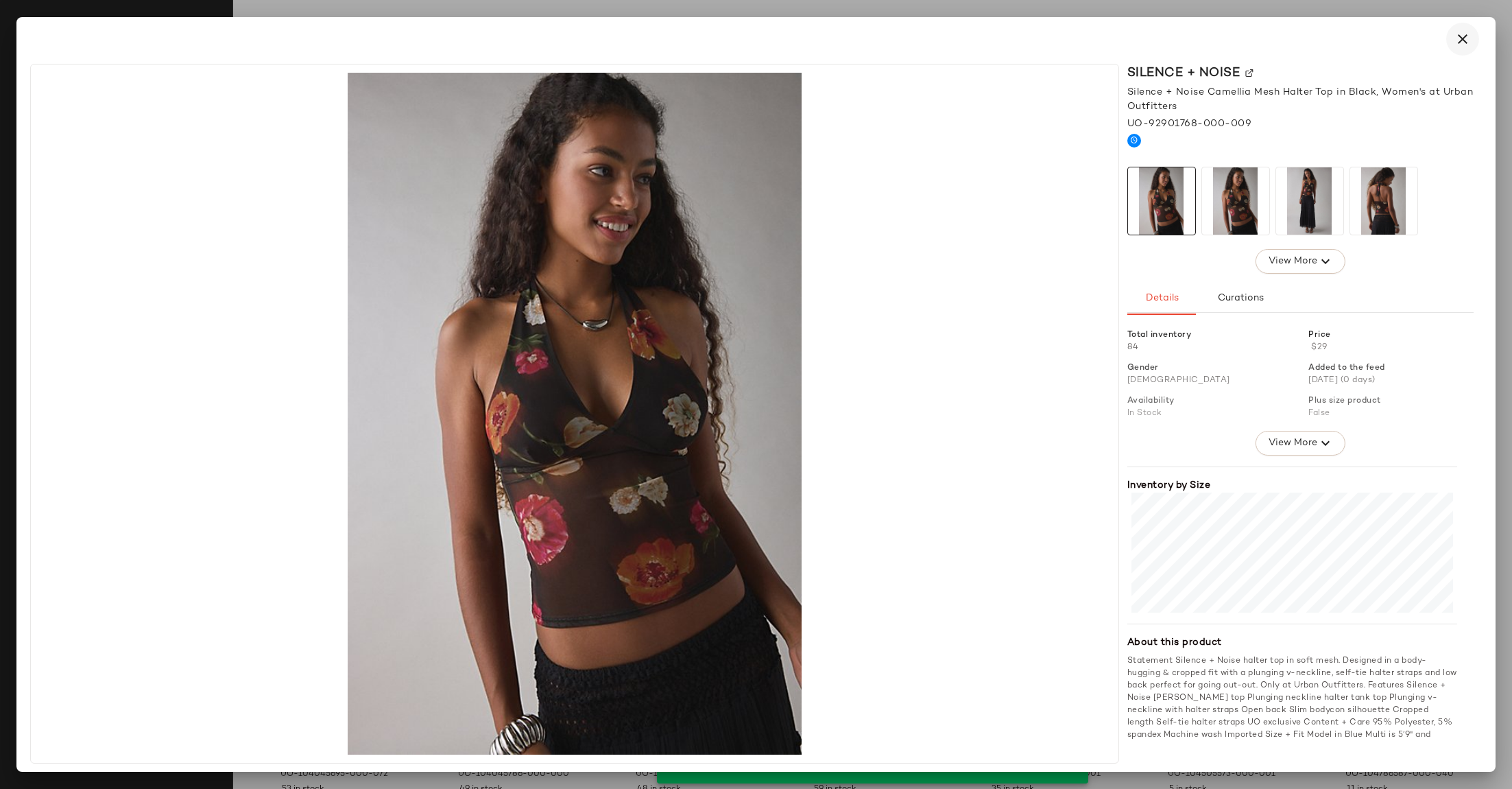
click at [1459, 33] on icon "button" at bounding box center [1463, 39] width 16 height 16
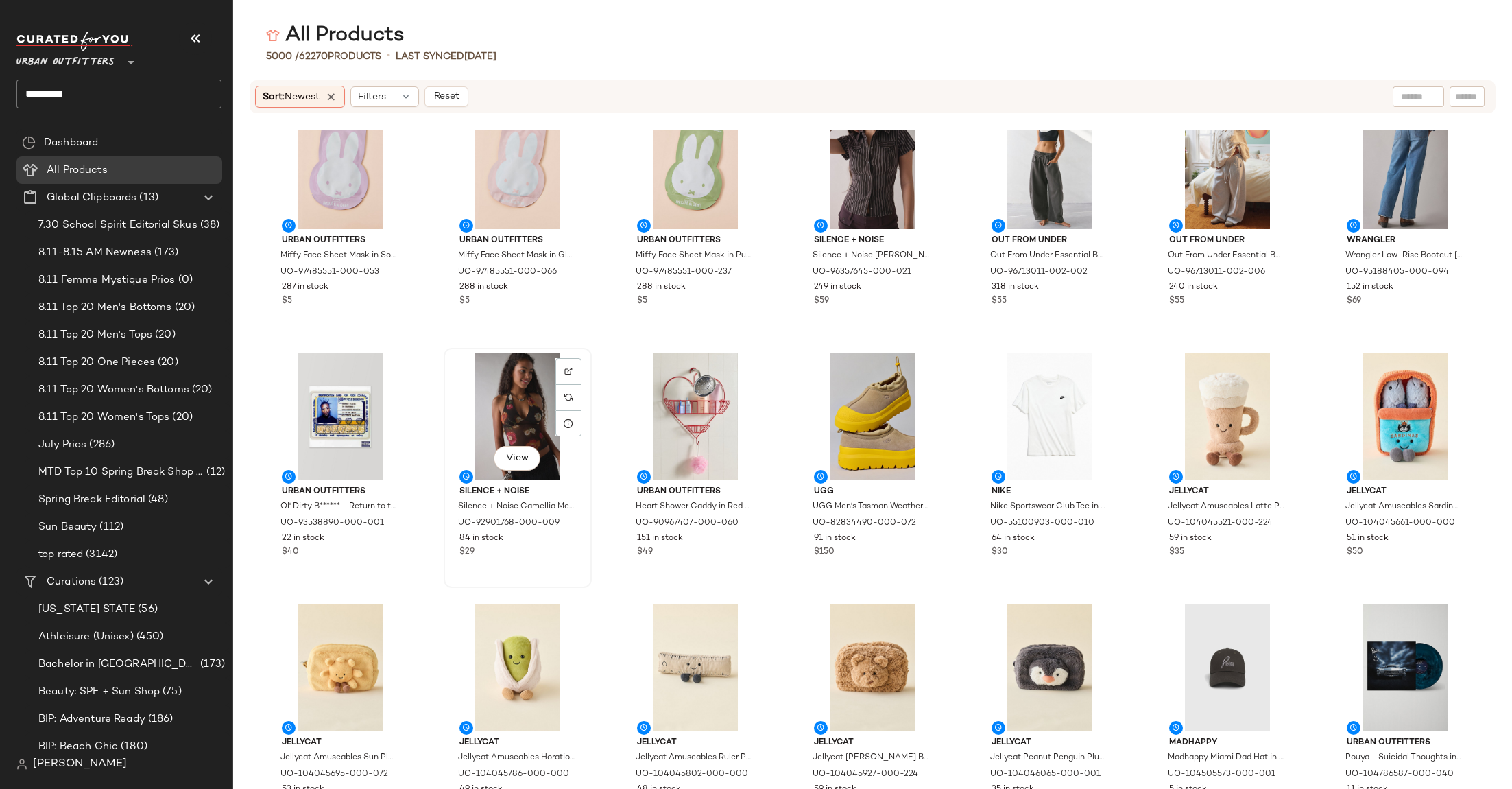
click at [507, 394] on div "View" at bounding box center [517, 416] width 138 height 127
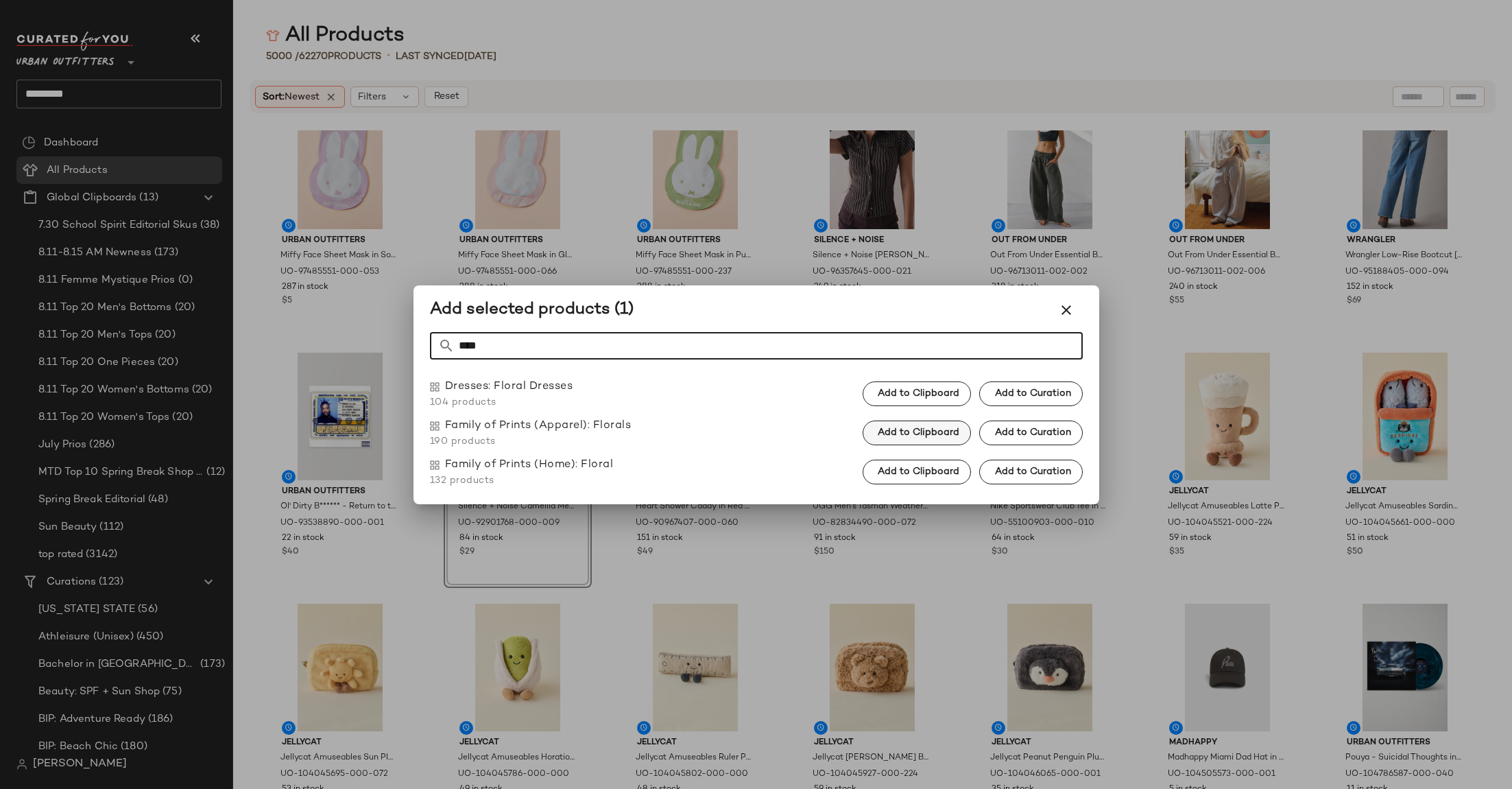
type input "****"
click at [904, 424] on button "Add to Clipboard" at bounding box center [917, 432] width 108 height 24
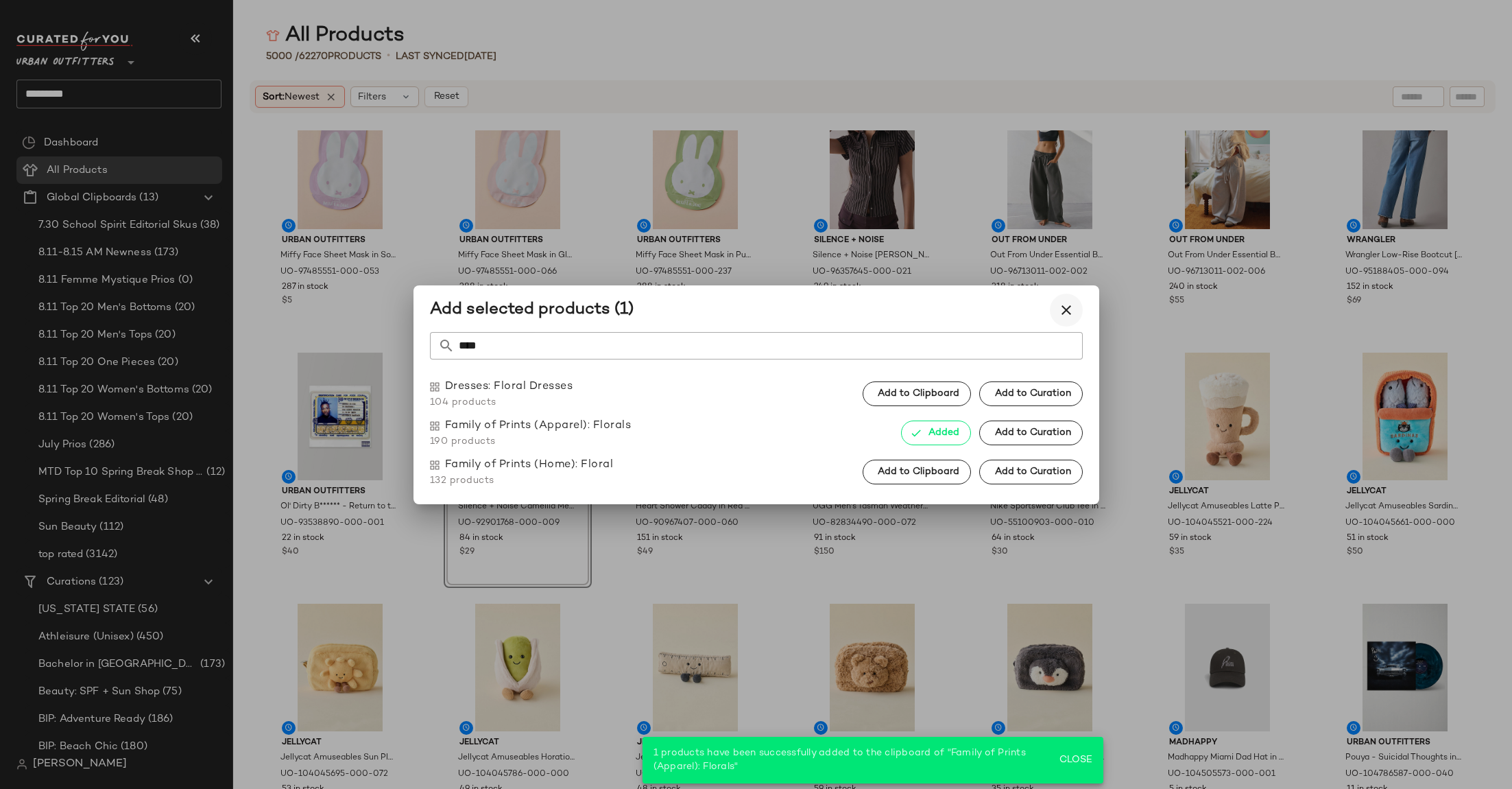
click at [1062, 305] on icon "button" at bounding box center [1066, 310] width 16 height 16
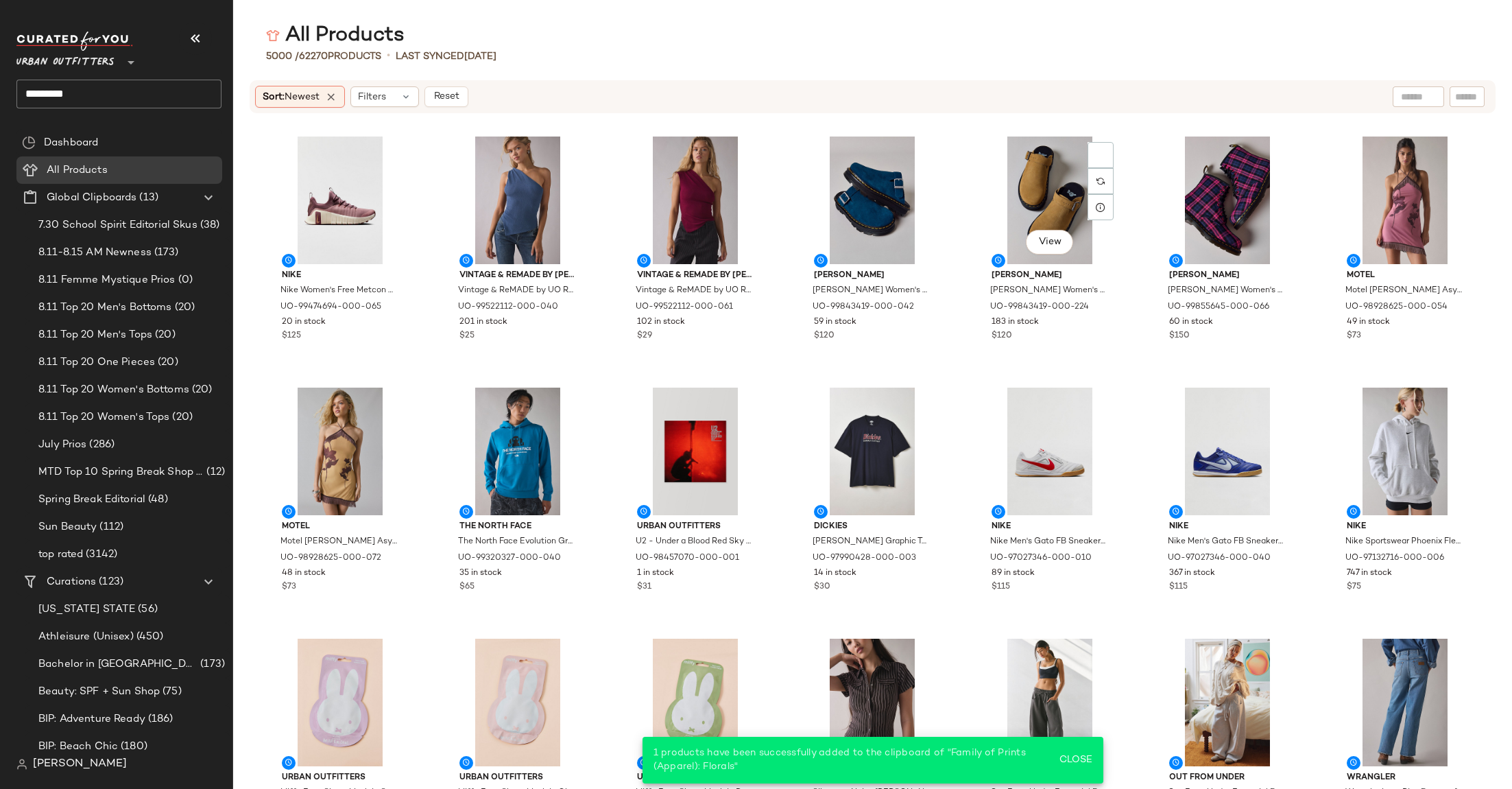
scroll to position [0, 0]
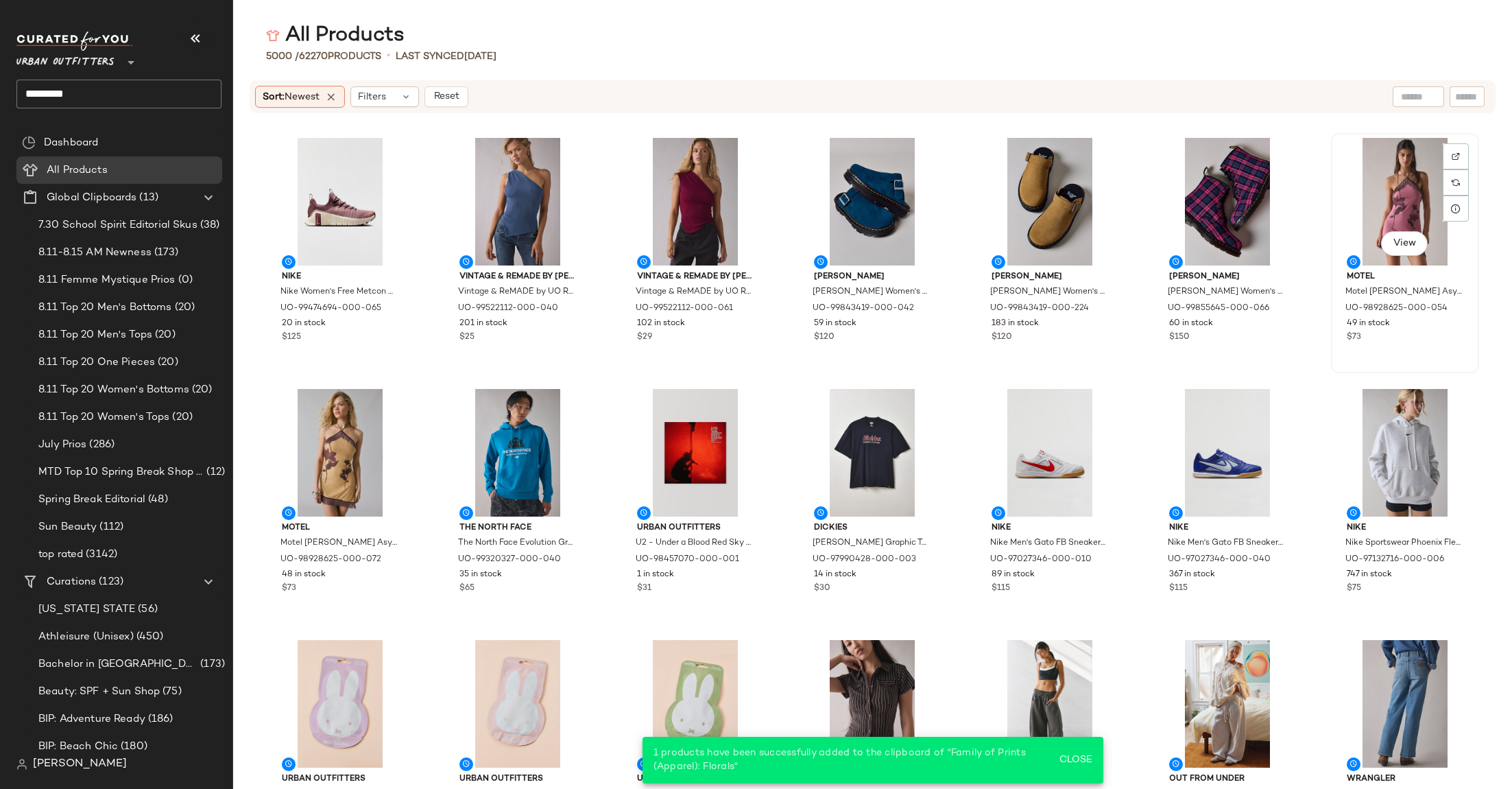
click at [1423, 203] on div "View" at bounding box center [1404, 202] width 138 height 127
click at [317, 428] on div "View" at bounding box center [340, 452] width 138 height 127
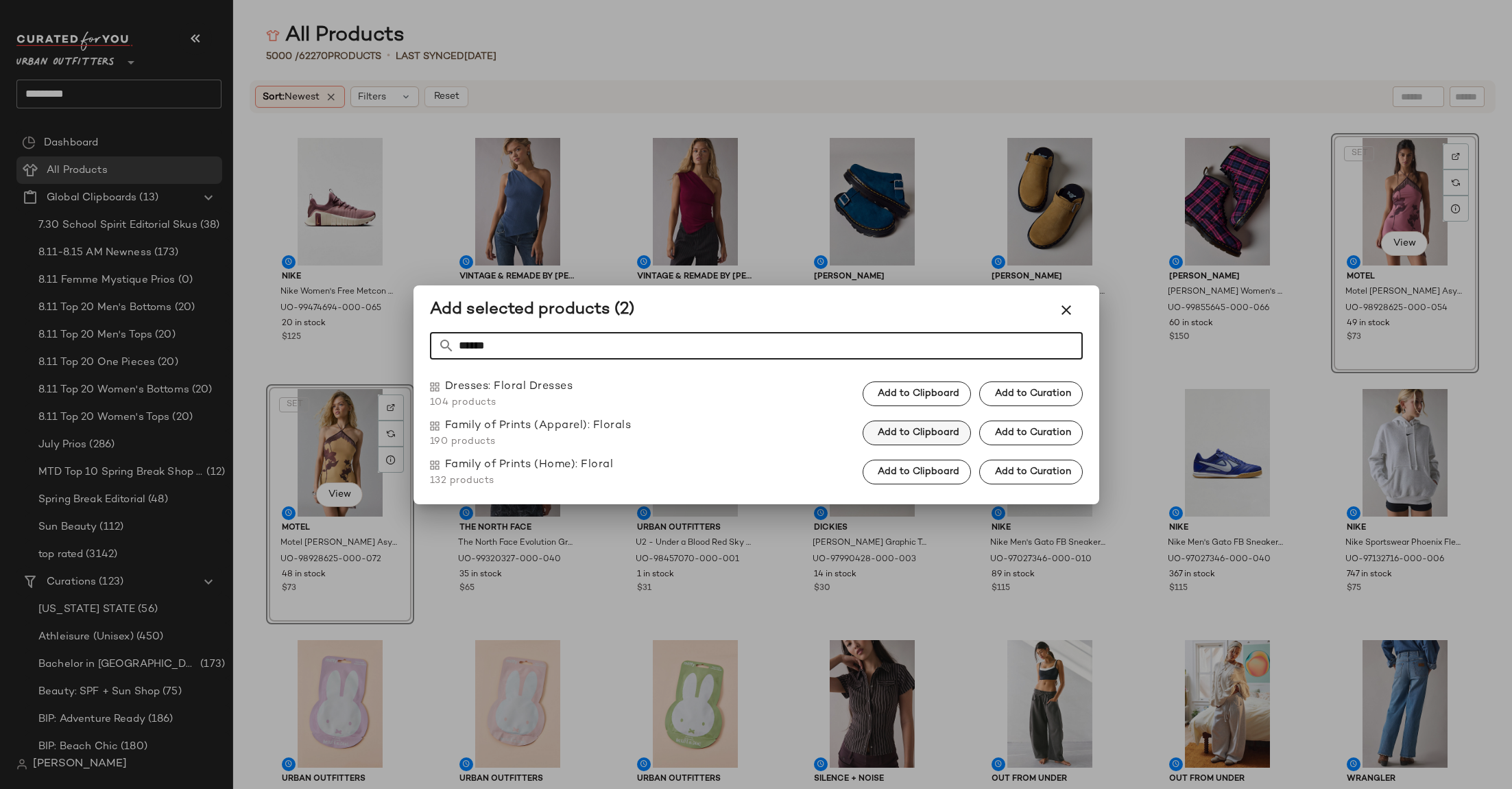
type input "******"
click at [909, 429] on span "Add to Clipboard" at bounding box center [918, 433] width 82 height 11
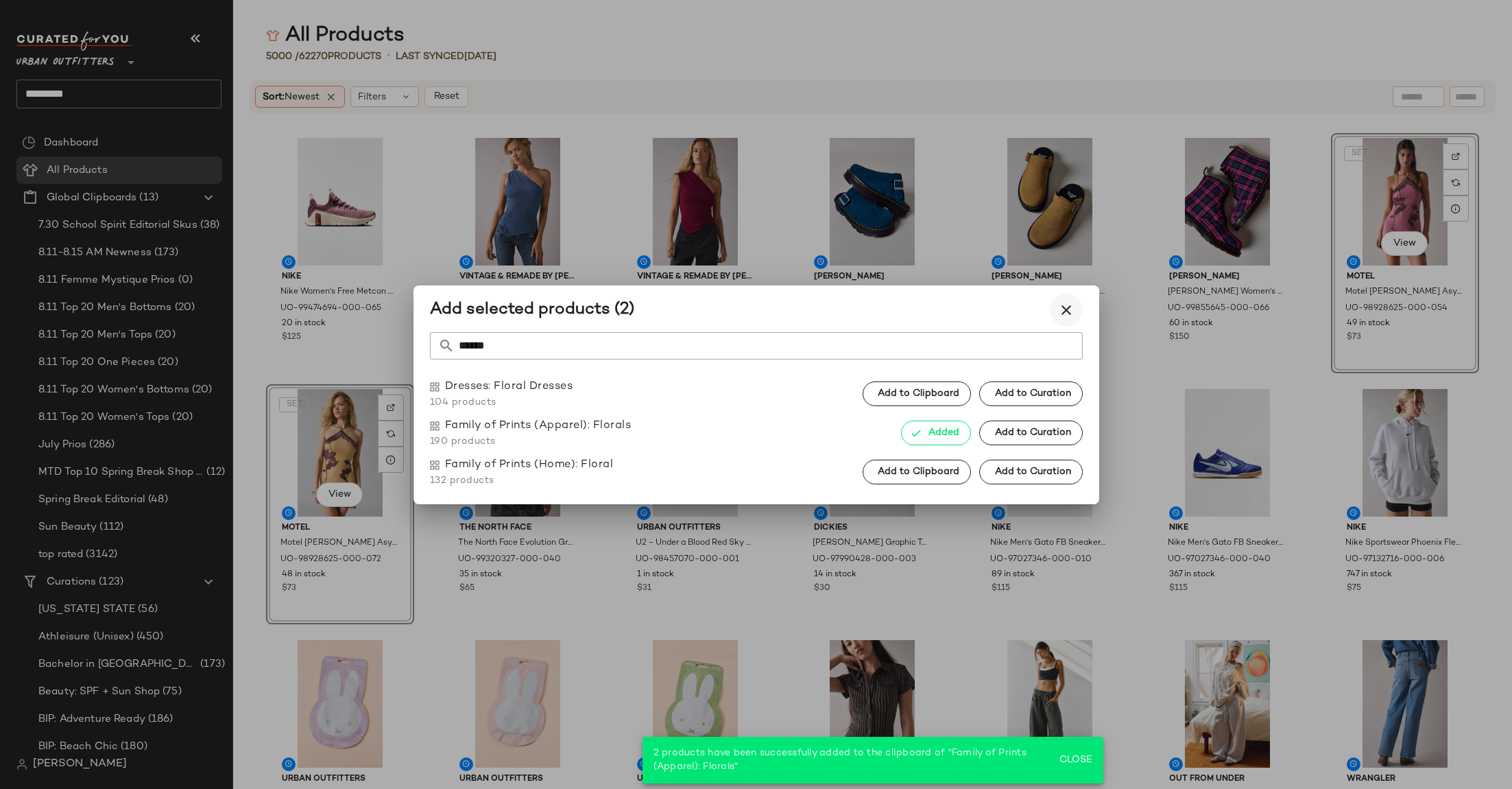
click at [1058, 307] on icon "button" at bounding box center [1066, 310] width 16 height 16
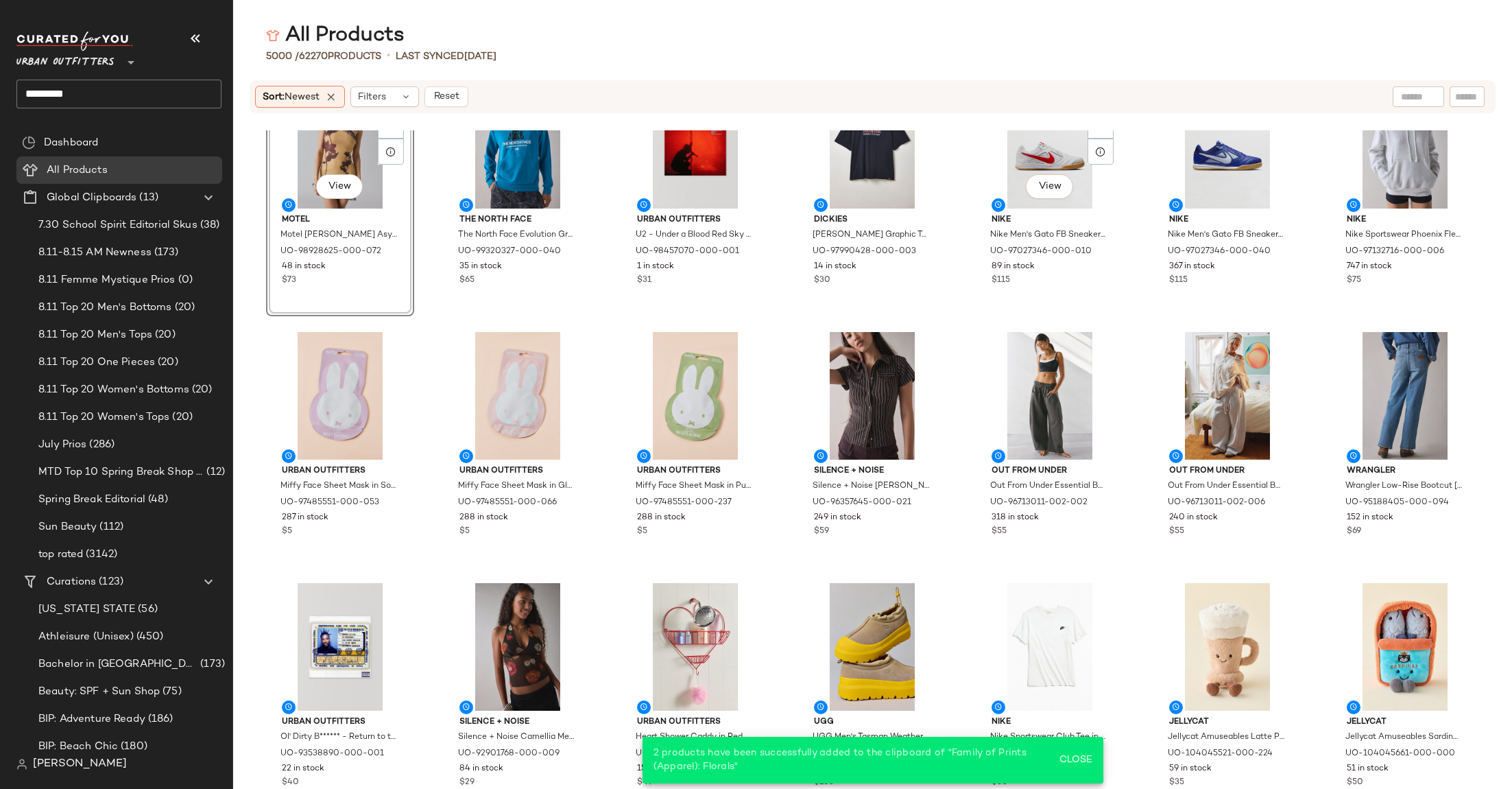
scroll to position [318, 0]
click at [317, 371] on div "View" at bounding box center [340, 396] width 138 height 127
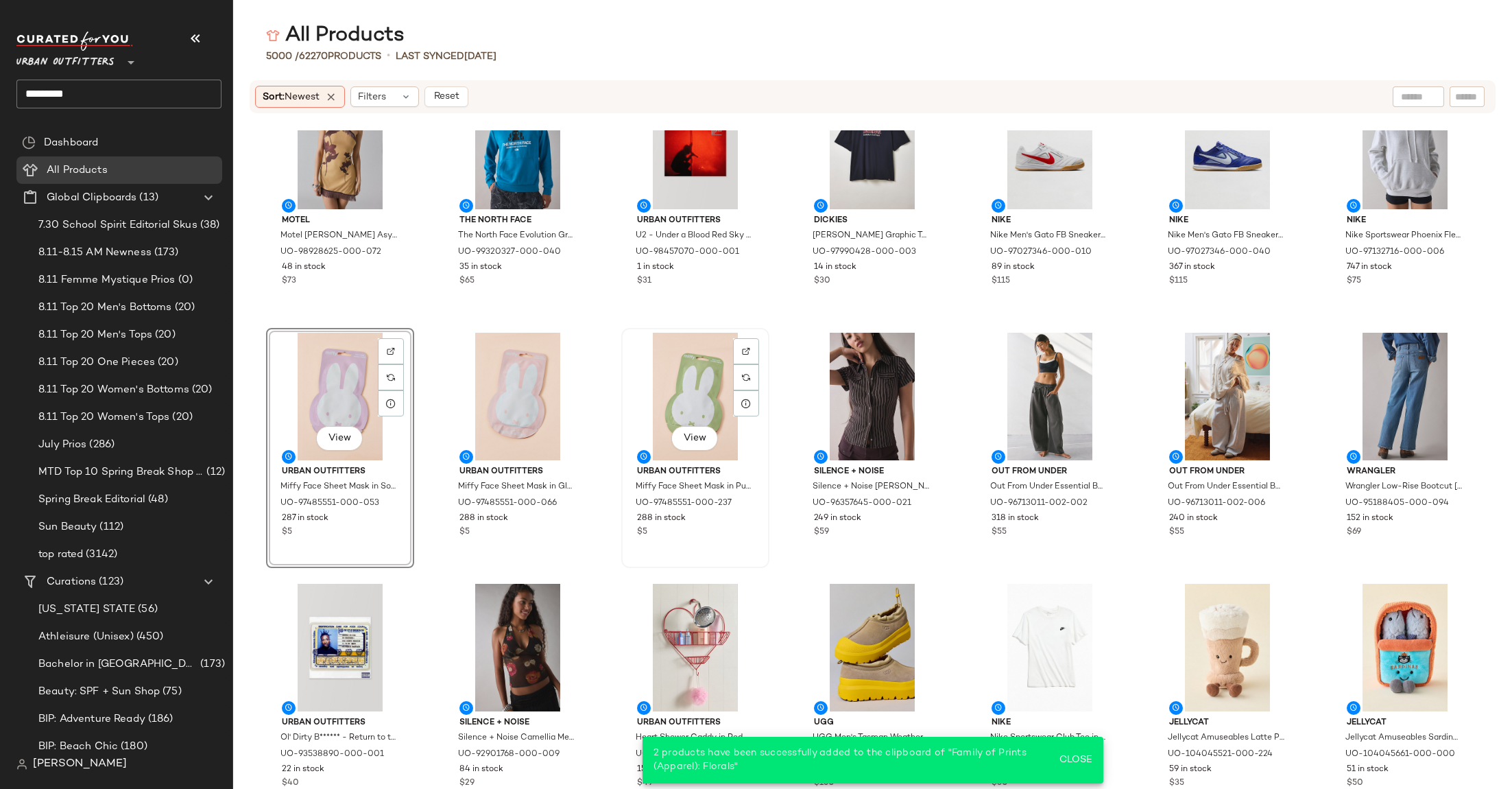
click at [653, 375] on div "View" at bounding box center [695, 396] width 138 height 127
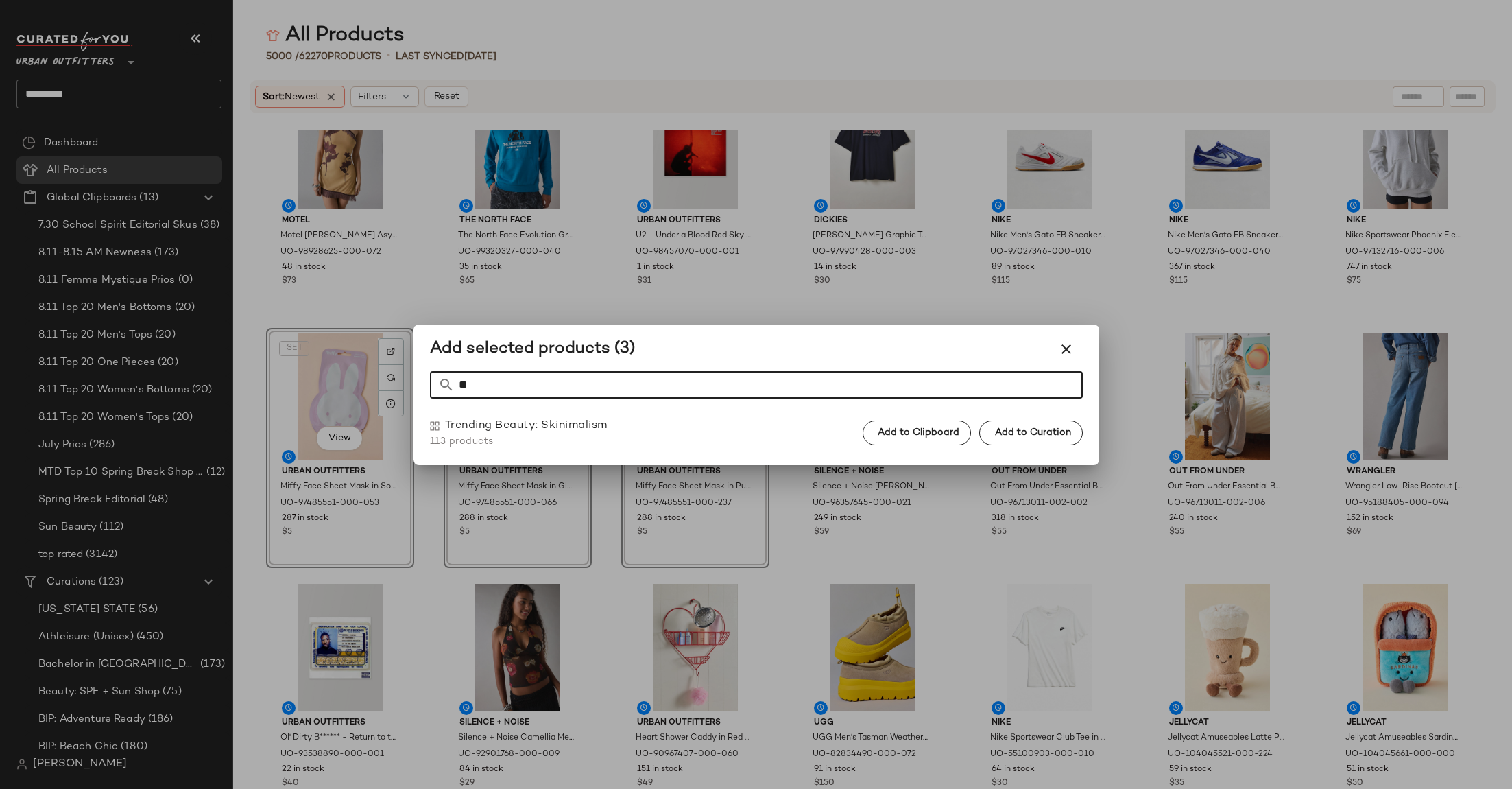
type input "*"
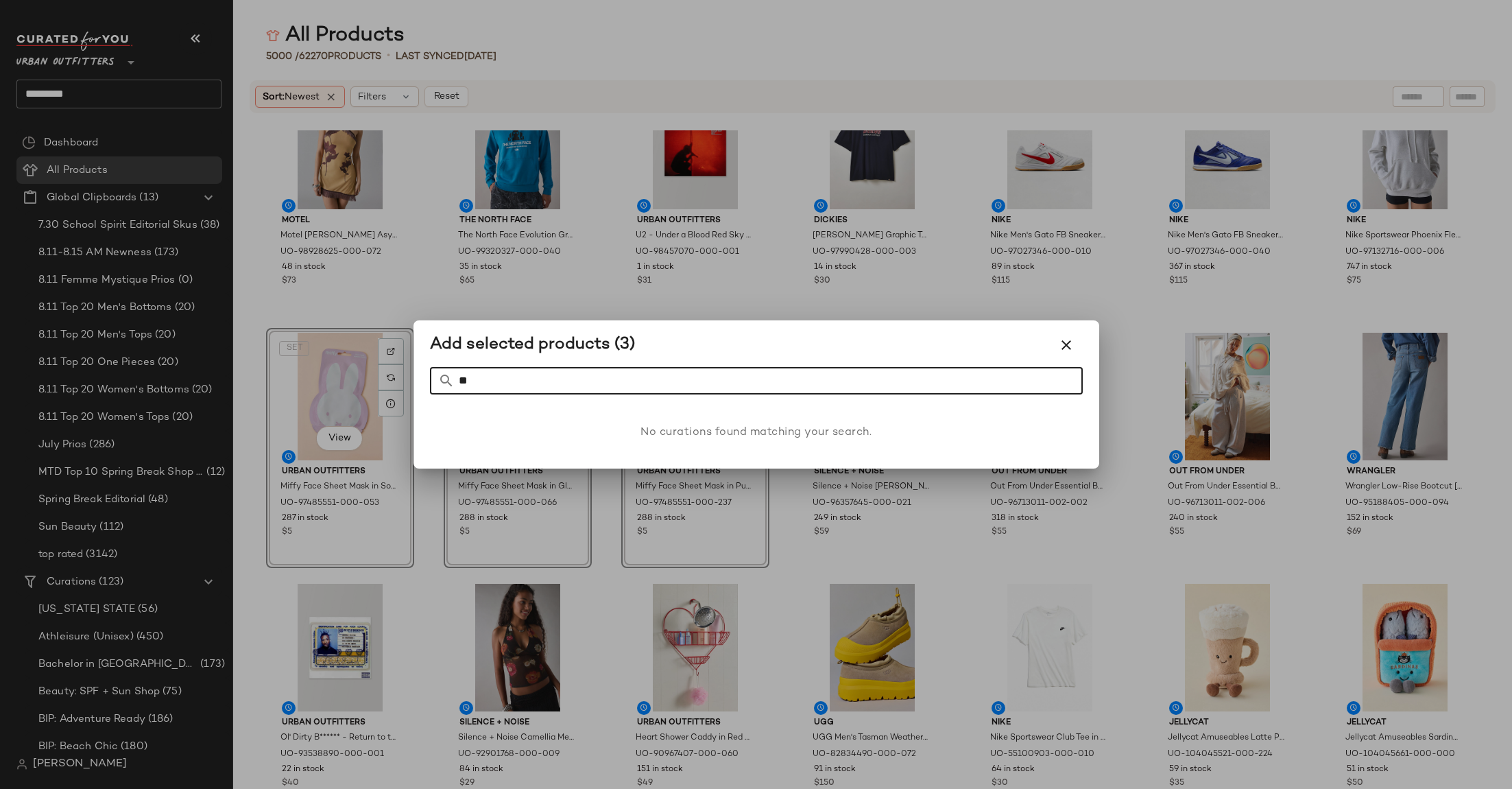
type input "*"
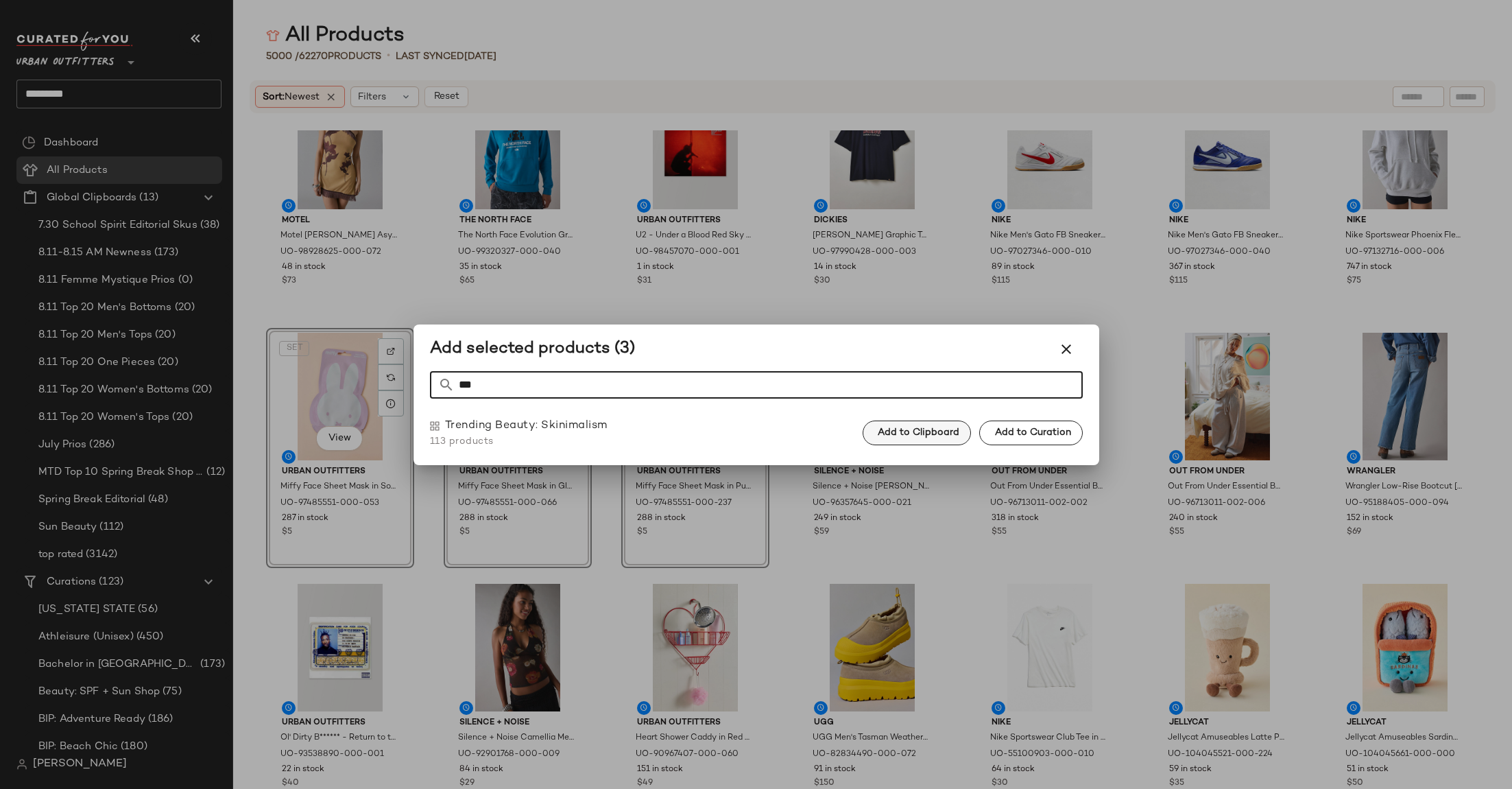
type input "***"
click at [886, 437] on span "Add to Clipboard" at bounding box center [918, 433] width 82 height 11
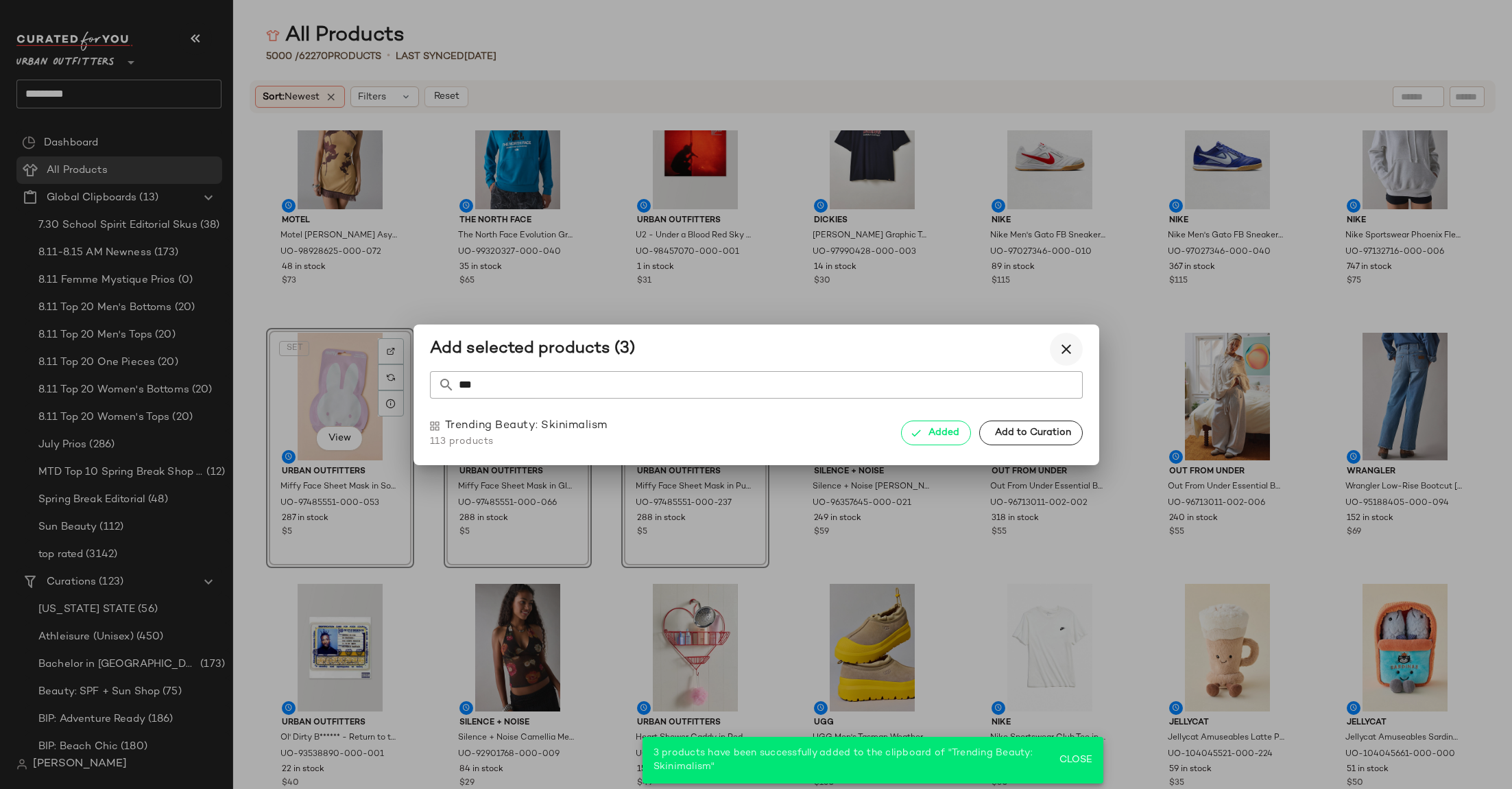
click at [1062, 346] on icon "button" at bounding box center [1066, 349] width 16 height 16
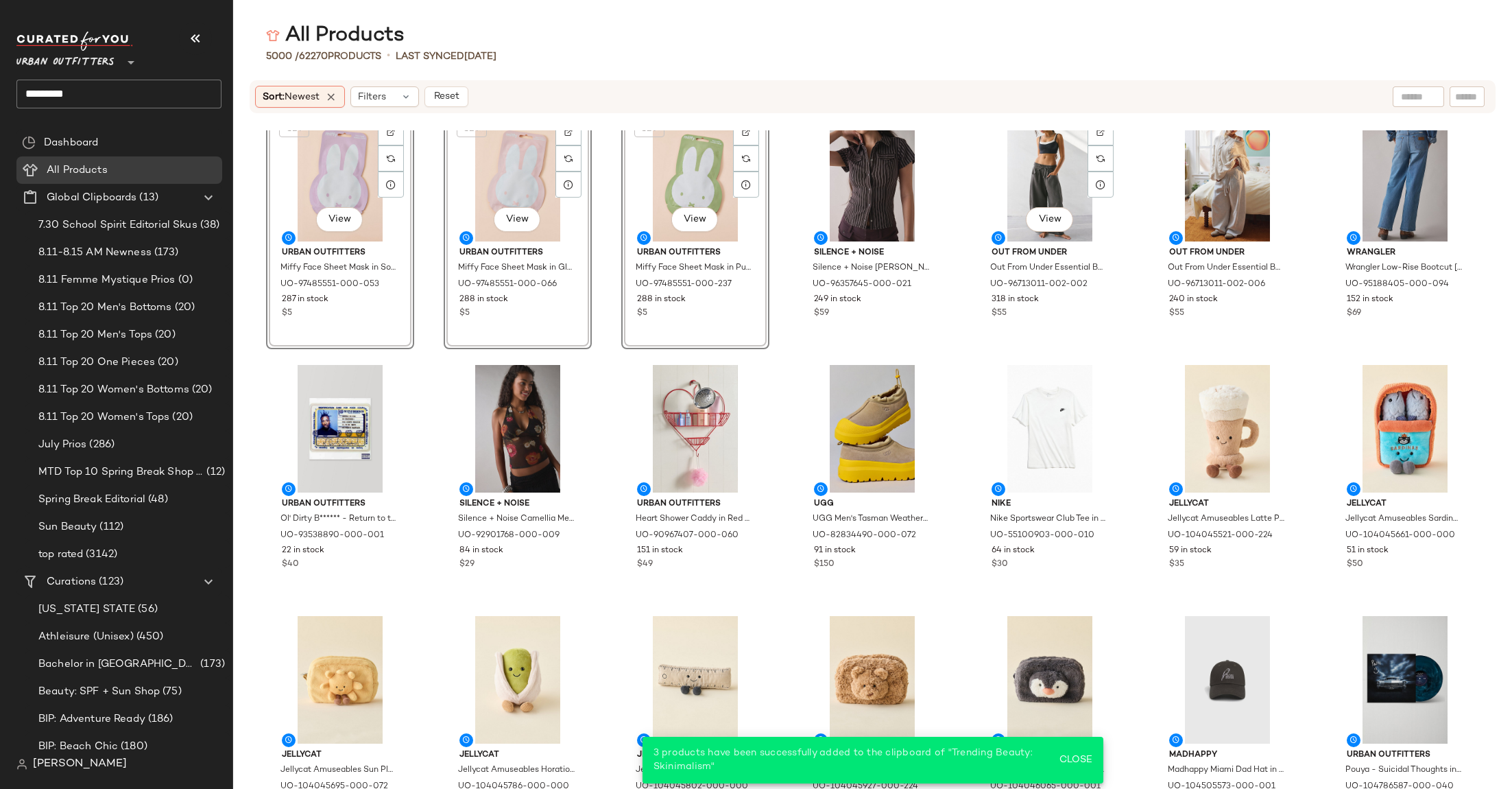
scroll to position [642, 0]
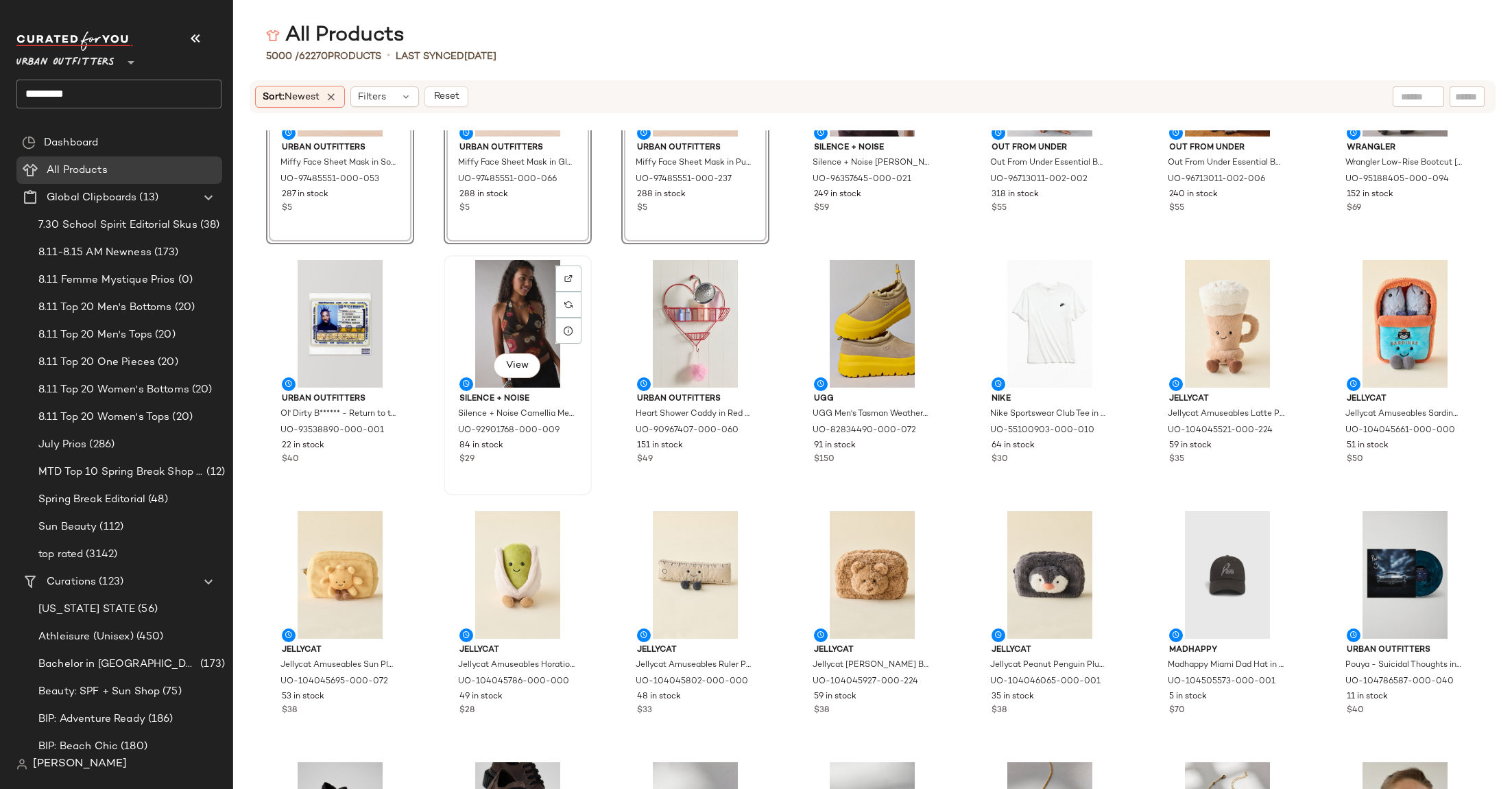
click at [511, 300] on div "View" at bounding box center [517, 324] width 138 height 127
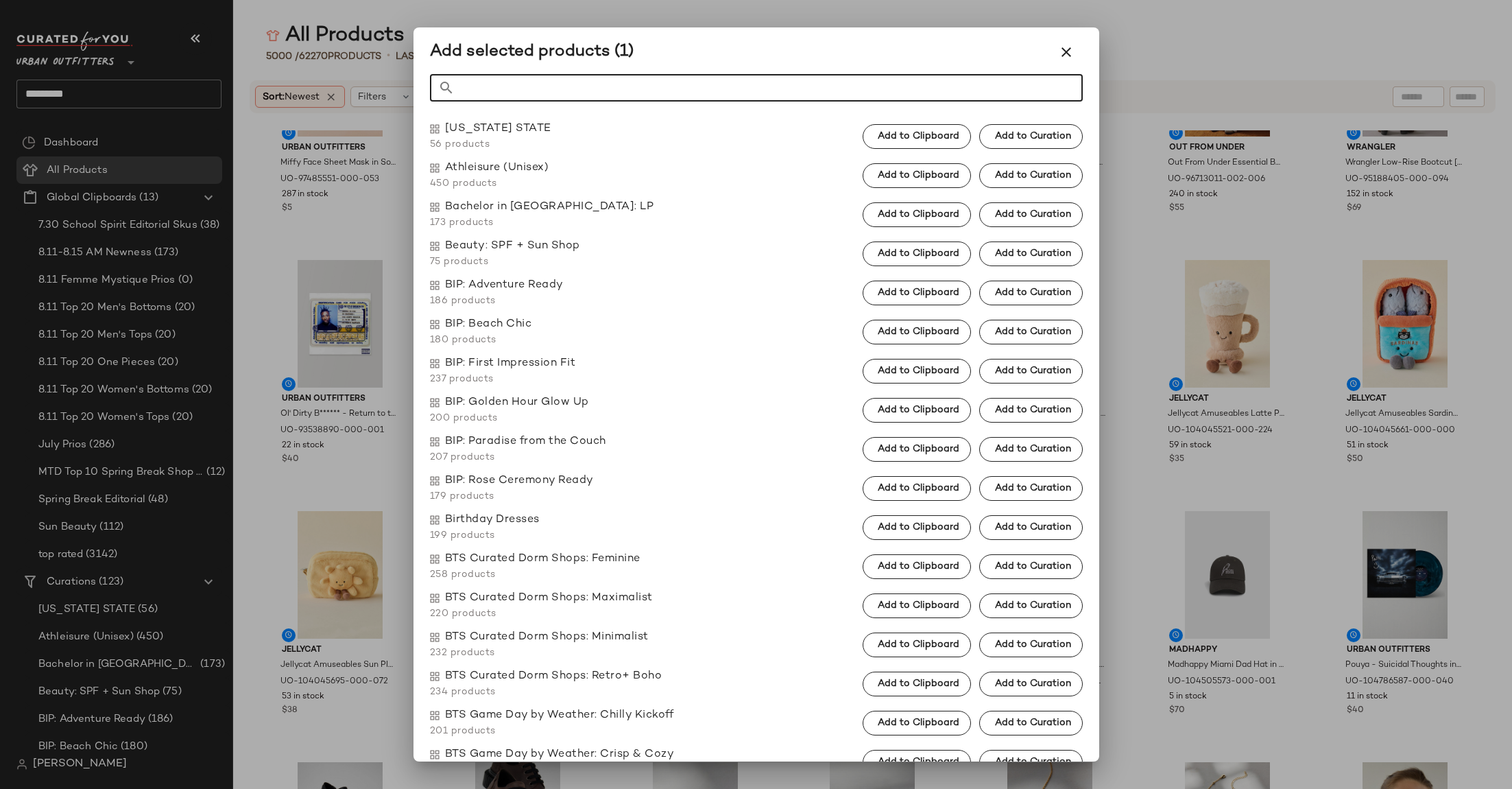
click at [511, 300] on span "186 products" at bounding box center [497, 301] width 134 height 14
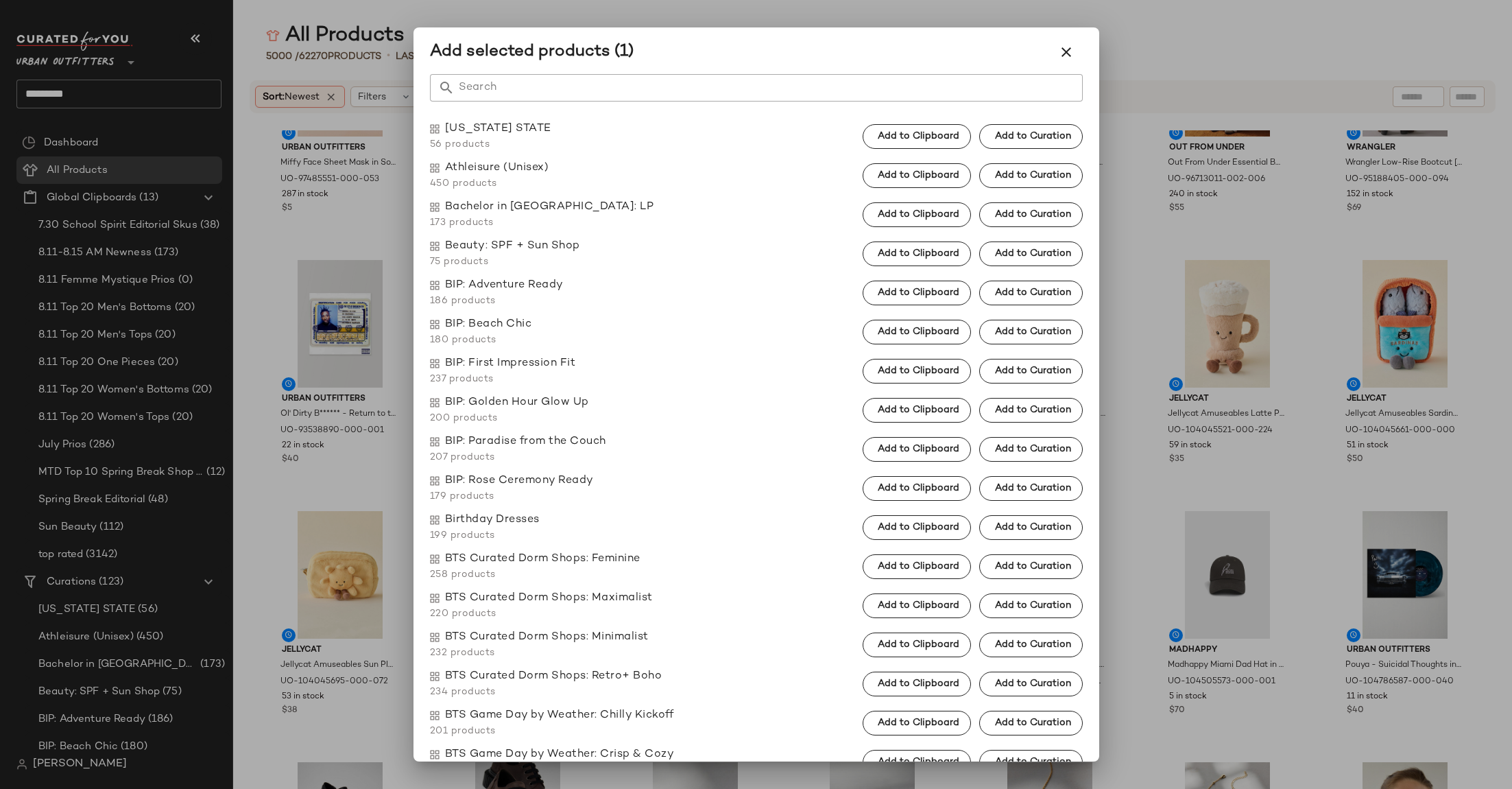
click at [571, 89] on input "Search" at bounding box center [768, 88] width 628 height 27
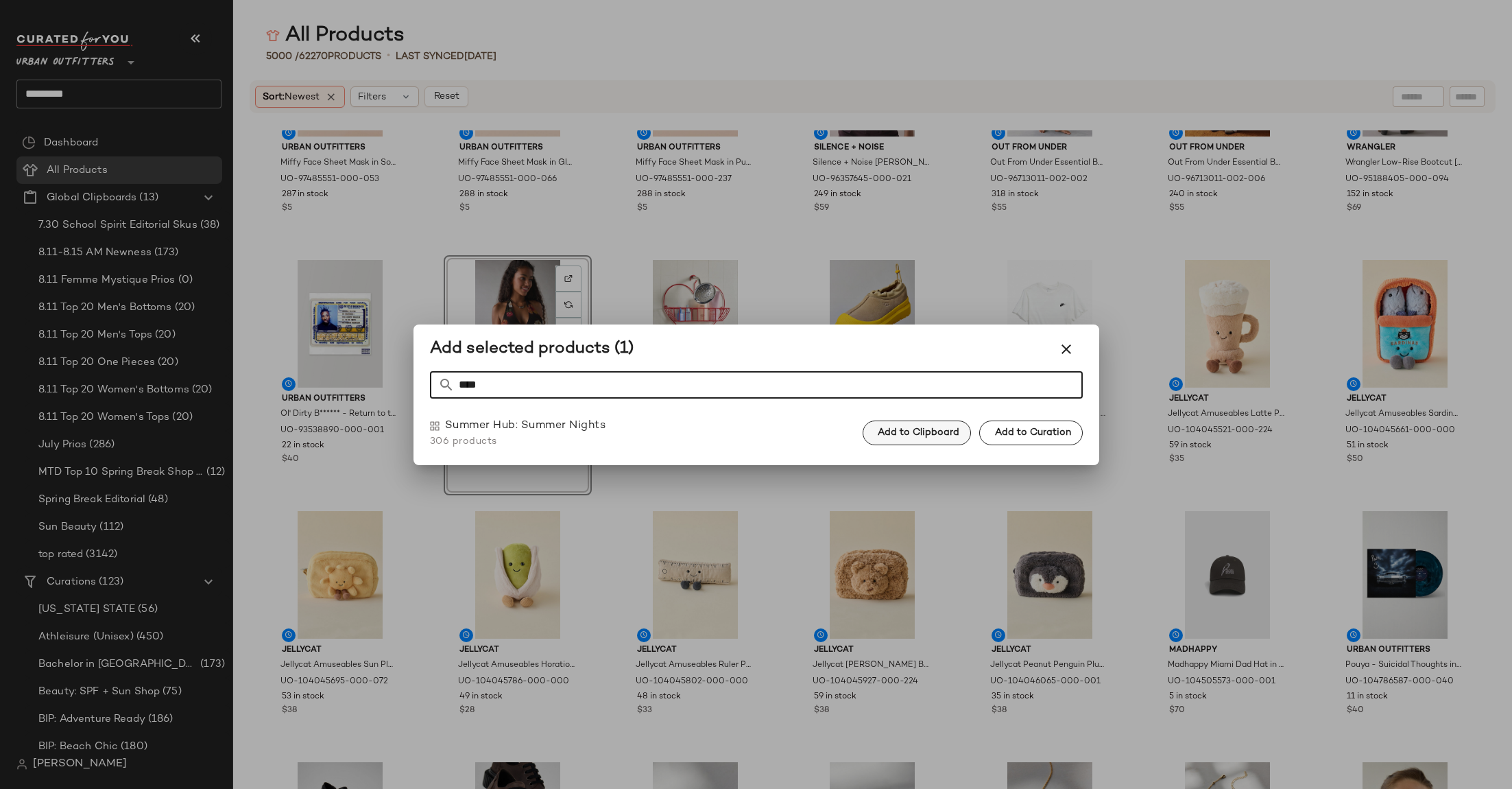
type input "****"
click at [925, 427] on span "Add to Clipboard" at bounding box center [918, 433] width 82 height 11
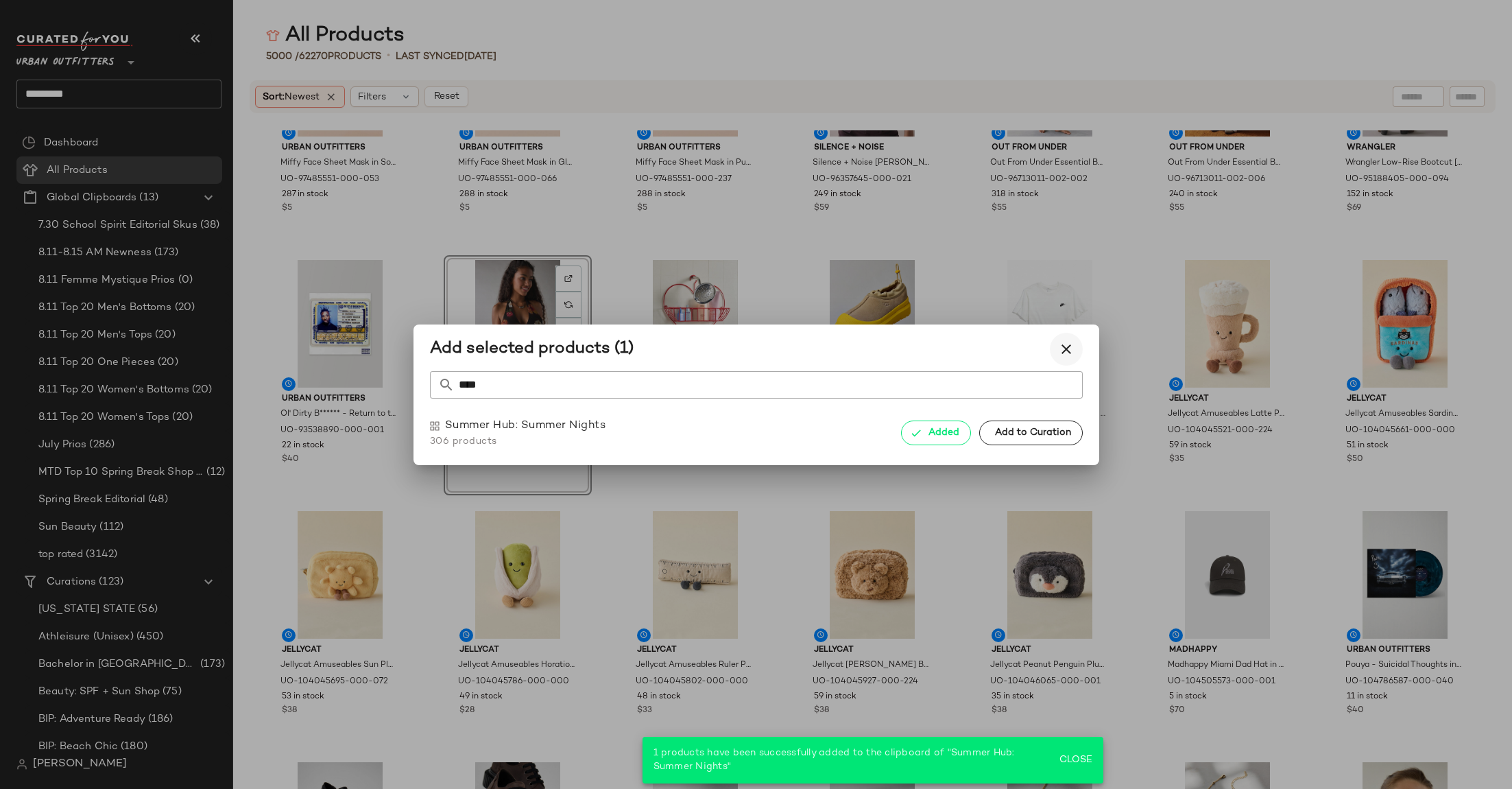
click at [1064, 349] on icon "button" at bounding box center [1066, 349] width 16 height 16
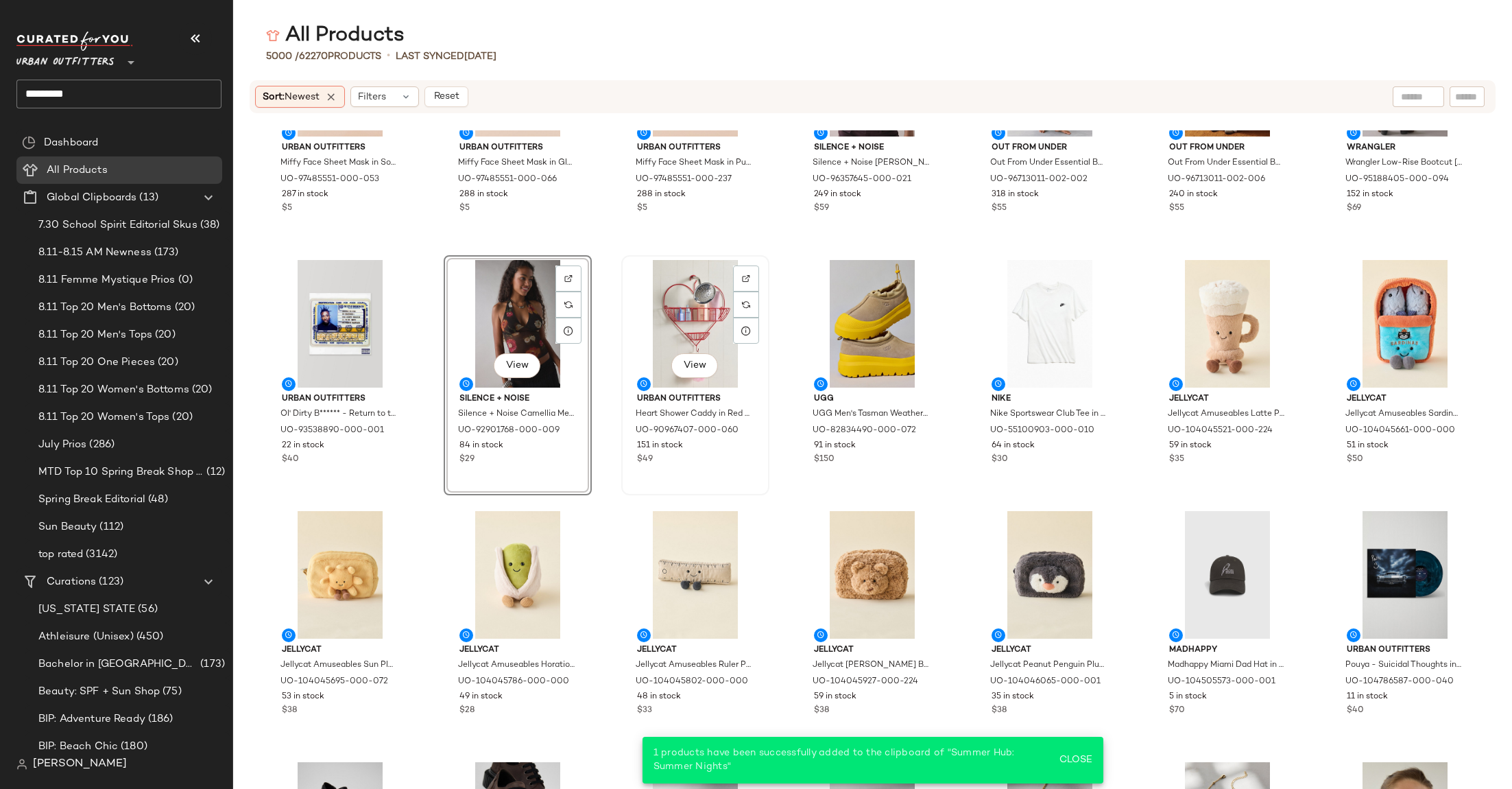
click at [675, 302] on div "View" at bounding box center [695, 324] width 138 height 127
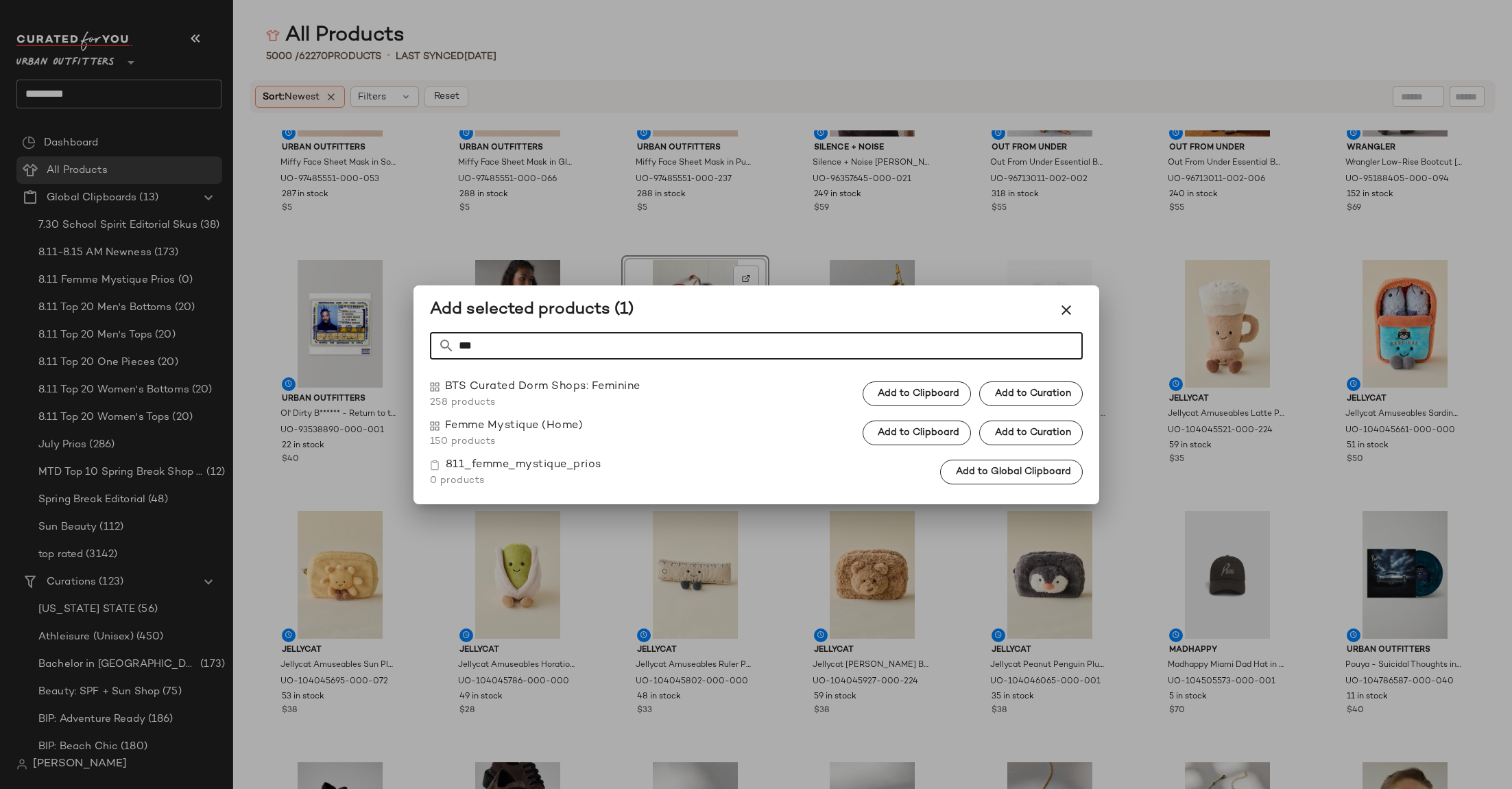
type input "***"
click at [926, 456] on div "BTS Curated Dorm Shops: Feminine 258 products Add to Clipboard Add to Curation" at bounding box center [756, 472] width 653 height 31
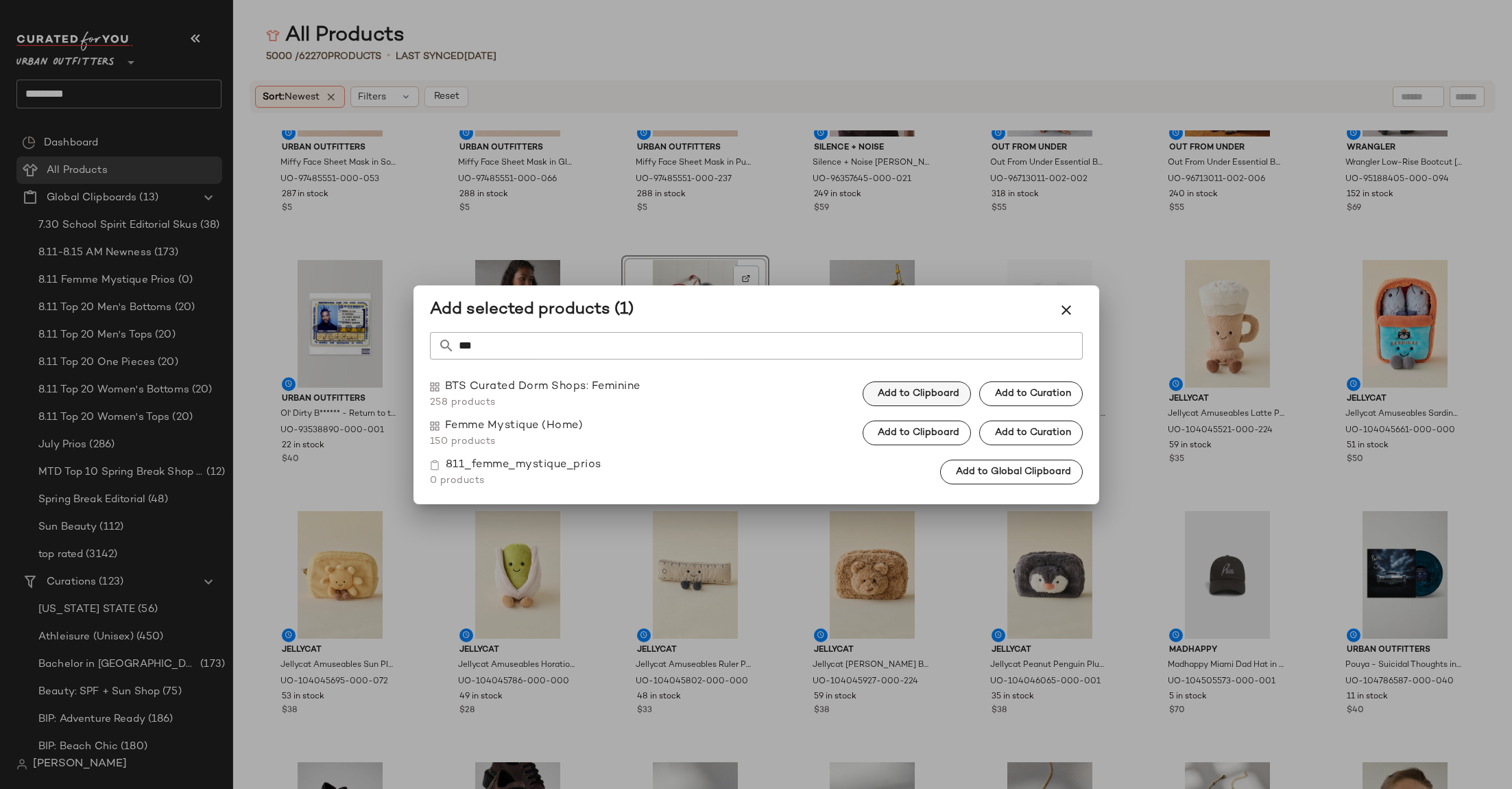
click at [930, 393] on span "Add to Clipboard" at bounding box center [918, 394] width 82 height 11
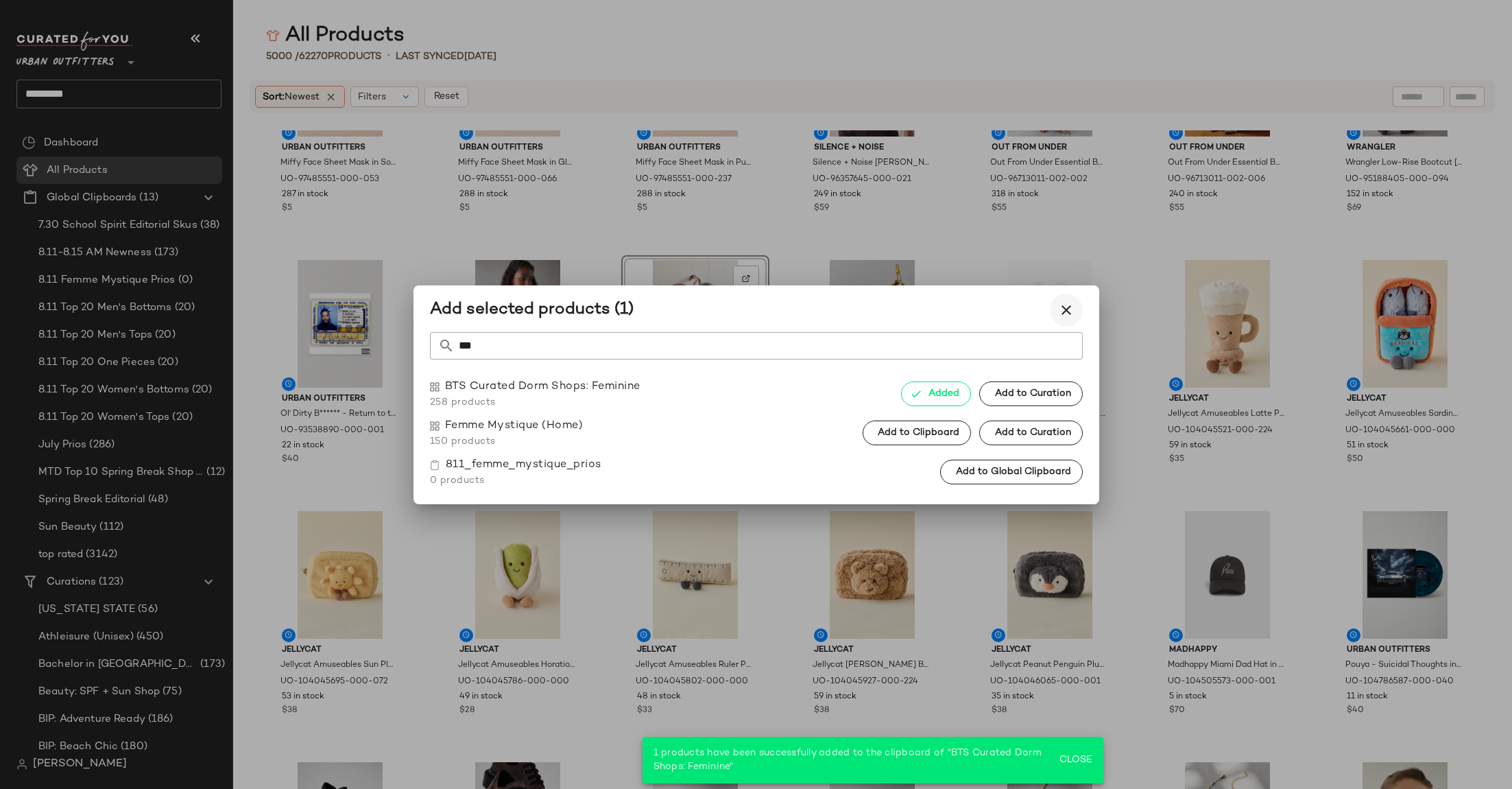
click at [1056, 309] on button "button" at bounding box center [1066, 310] width 33 height 33
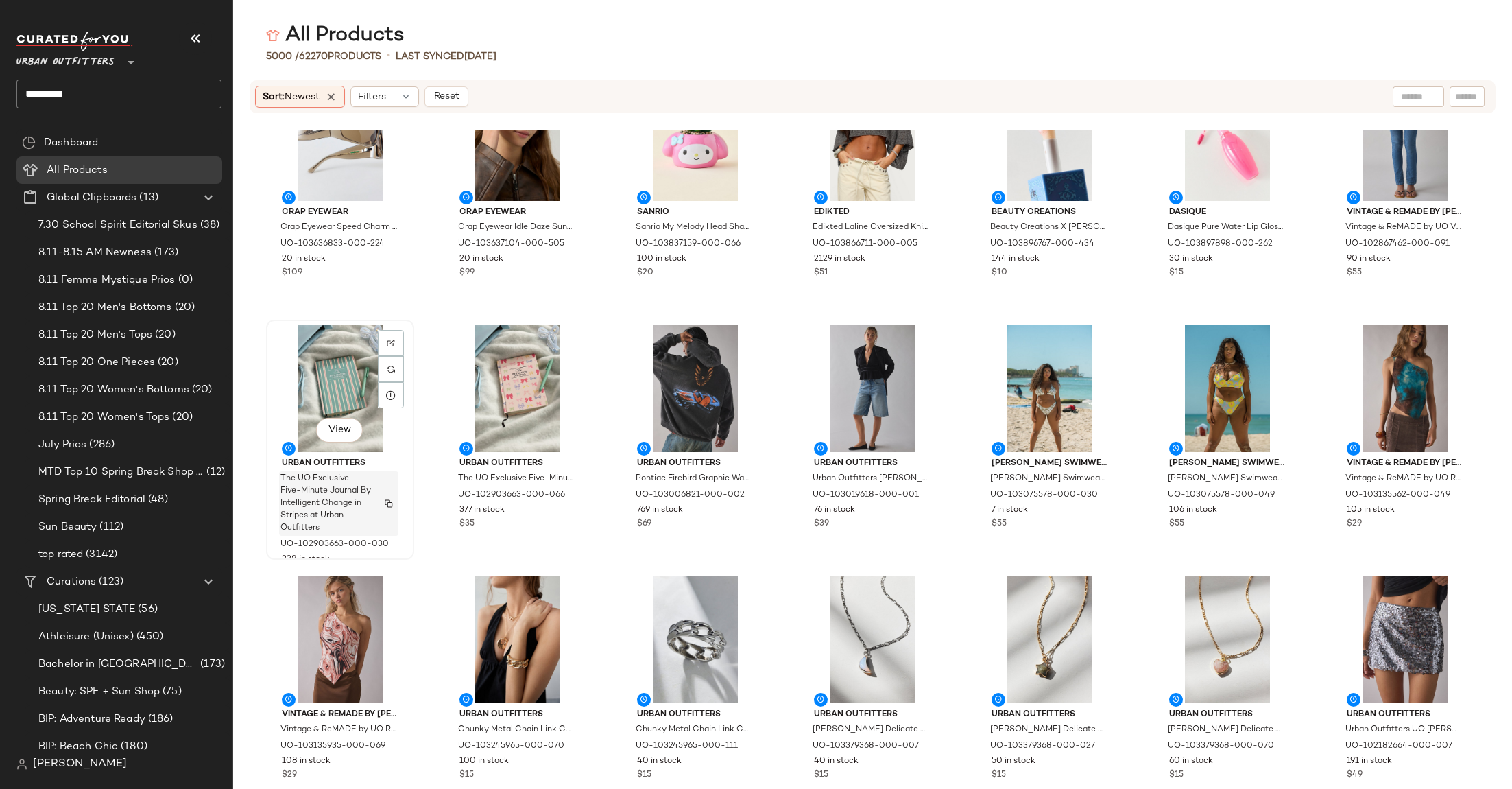
scroll to position [1583, 0]
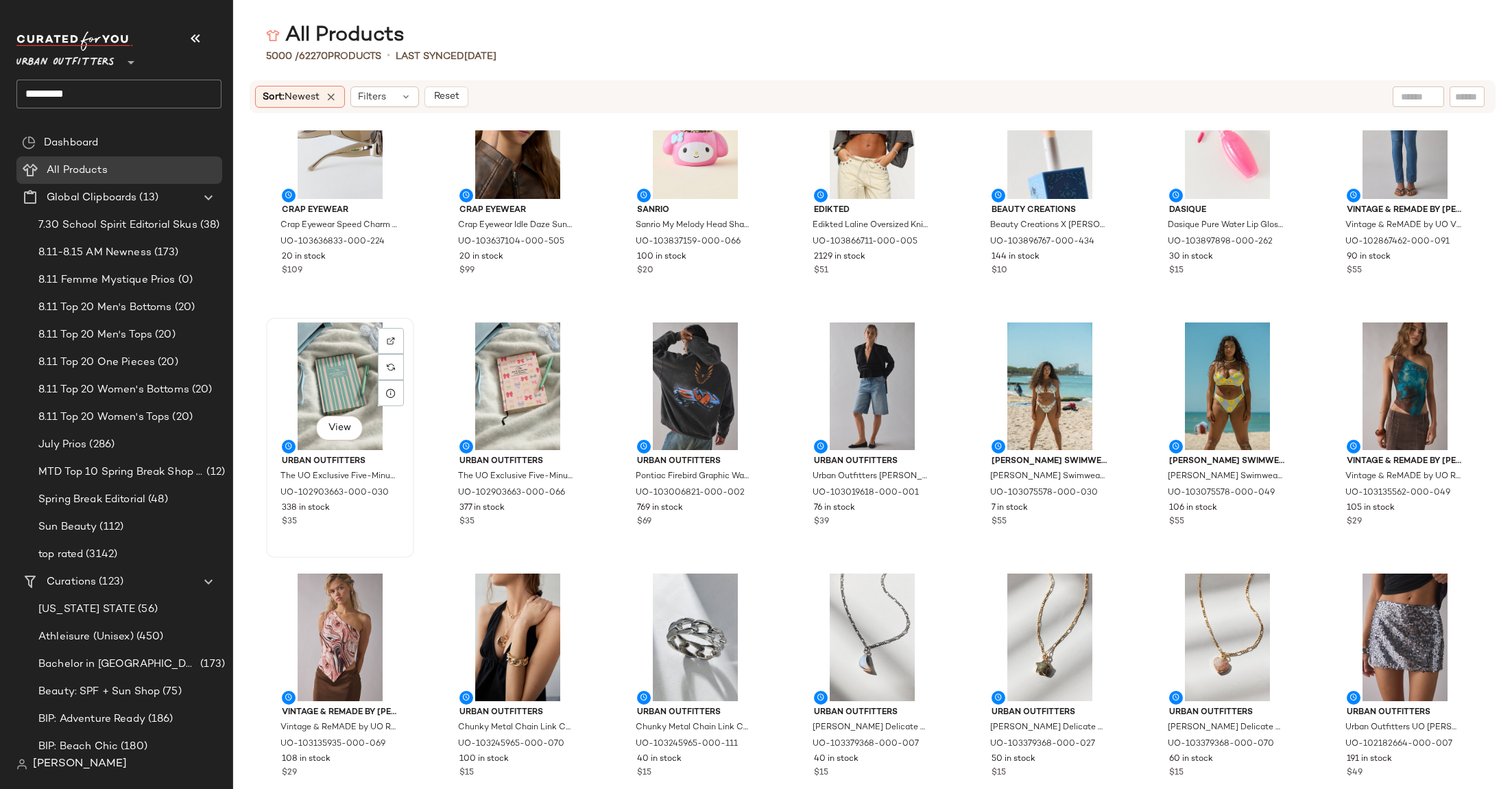
click at [332, 389] on div "View" at bounding box center [340, 386] width 138 height 127
click at [472, 399] on div "View" at bounding box center [517, 386] width 138 height 127
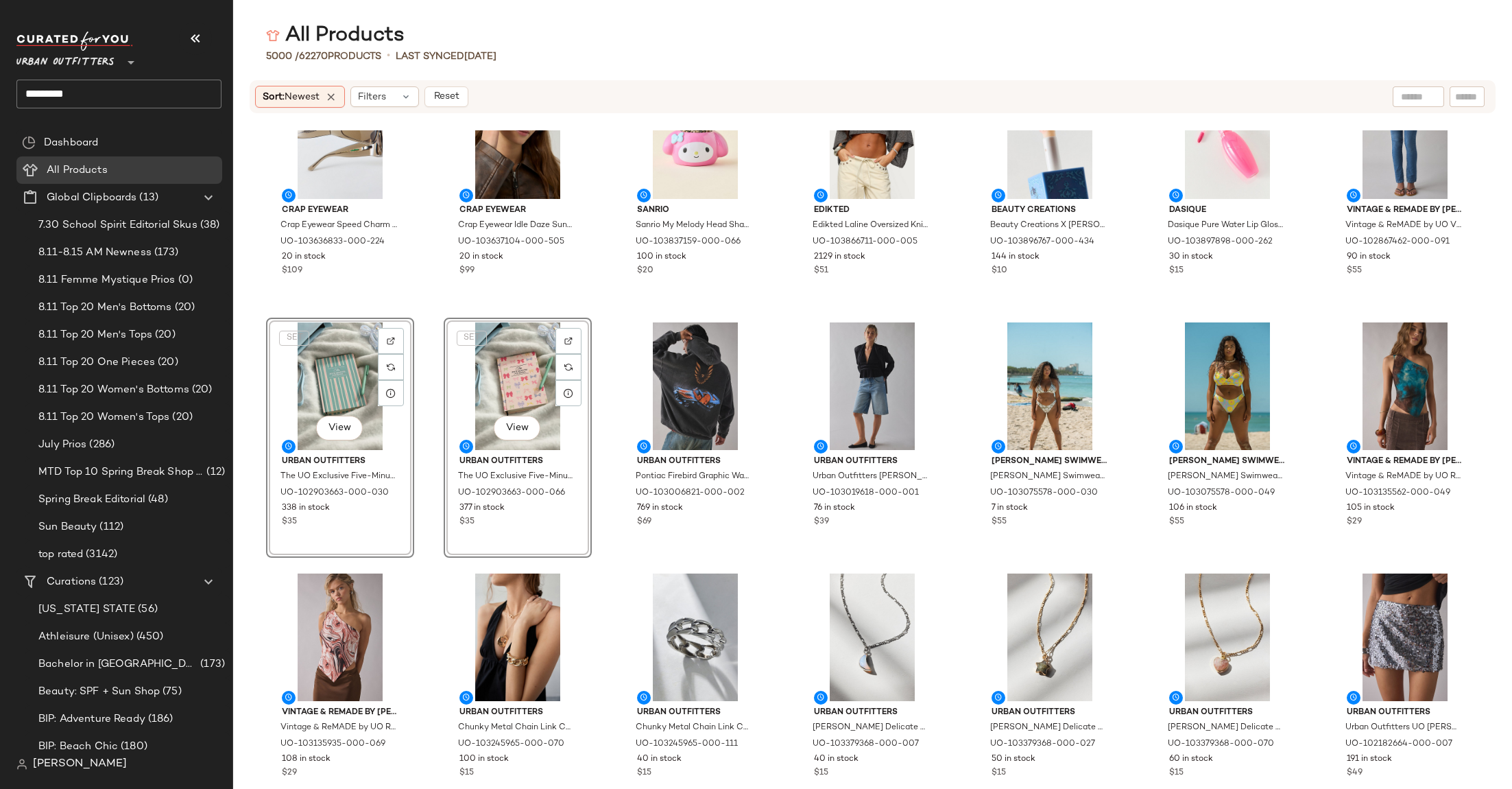
click at [472, 399] on div "SET View" at bounding box center [517, 386] width 138 height 127
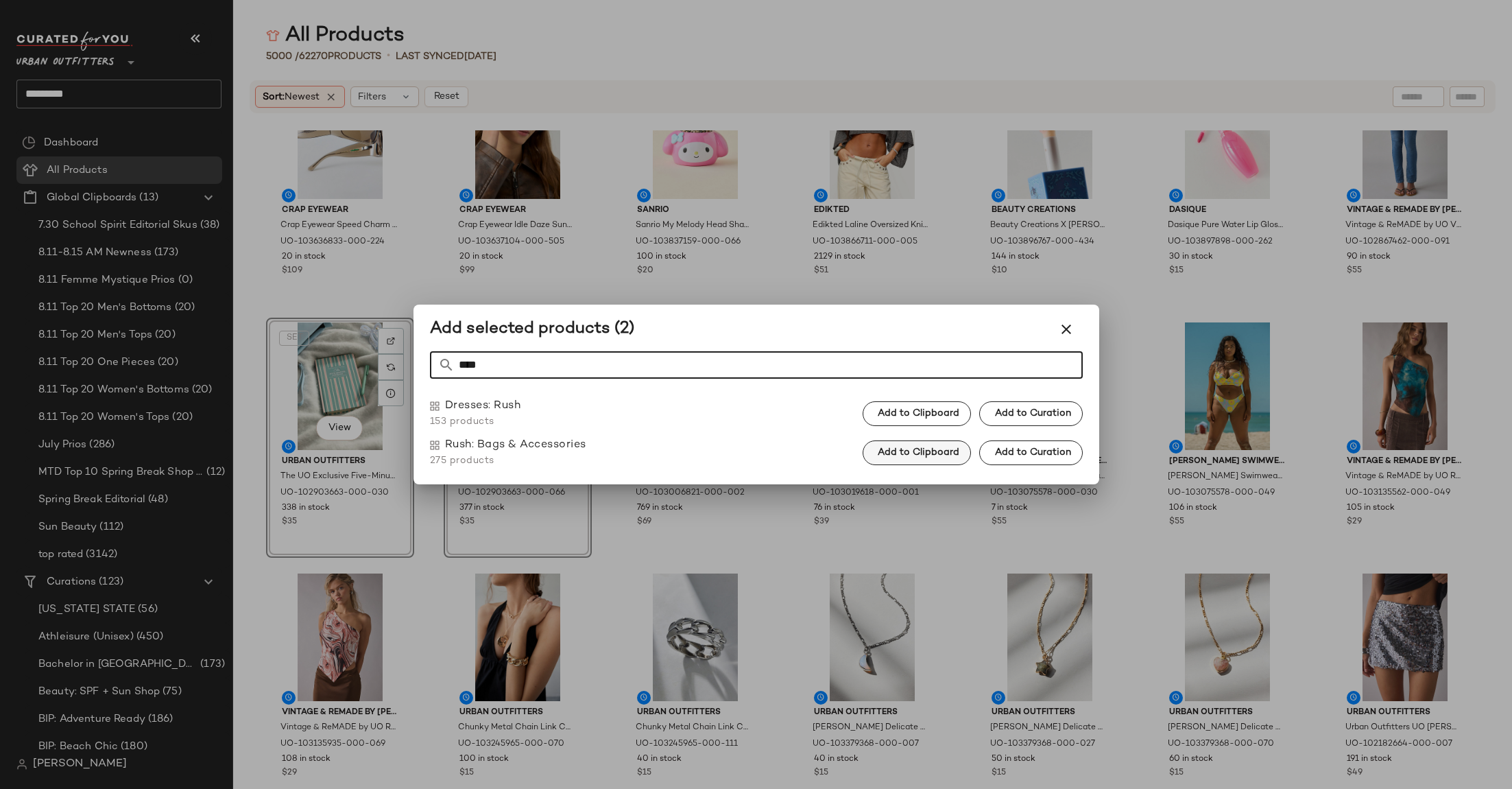
type input "****"
click at [905, 447] on span "Add to Clipboard" at bounding box center [918, 453] width 82 height 11
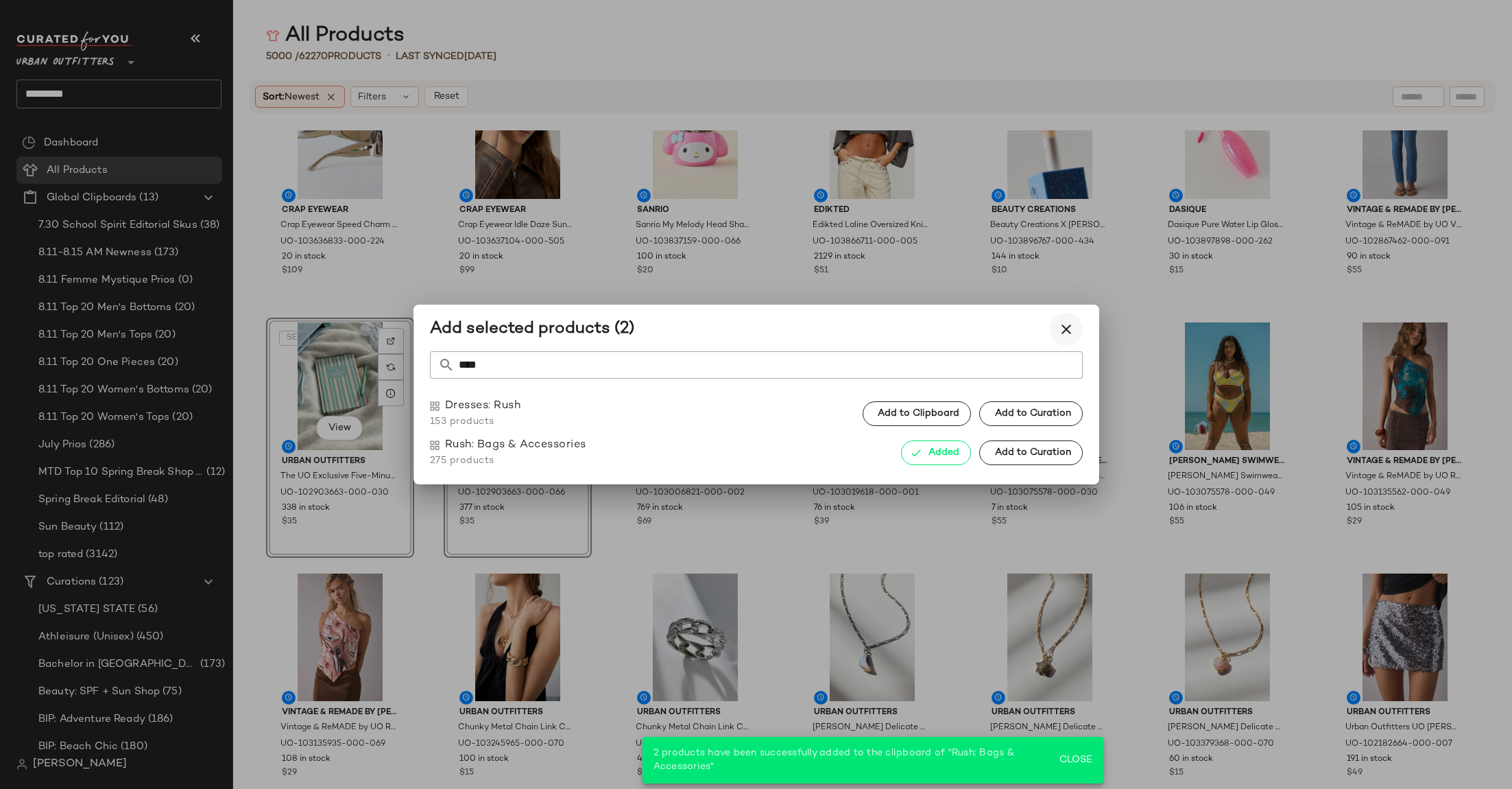
click at [1070, 325] on icon "button" at bounding box center [1066, 329] width 16 height 16
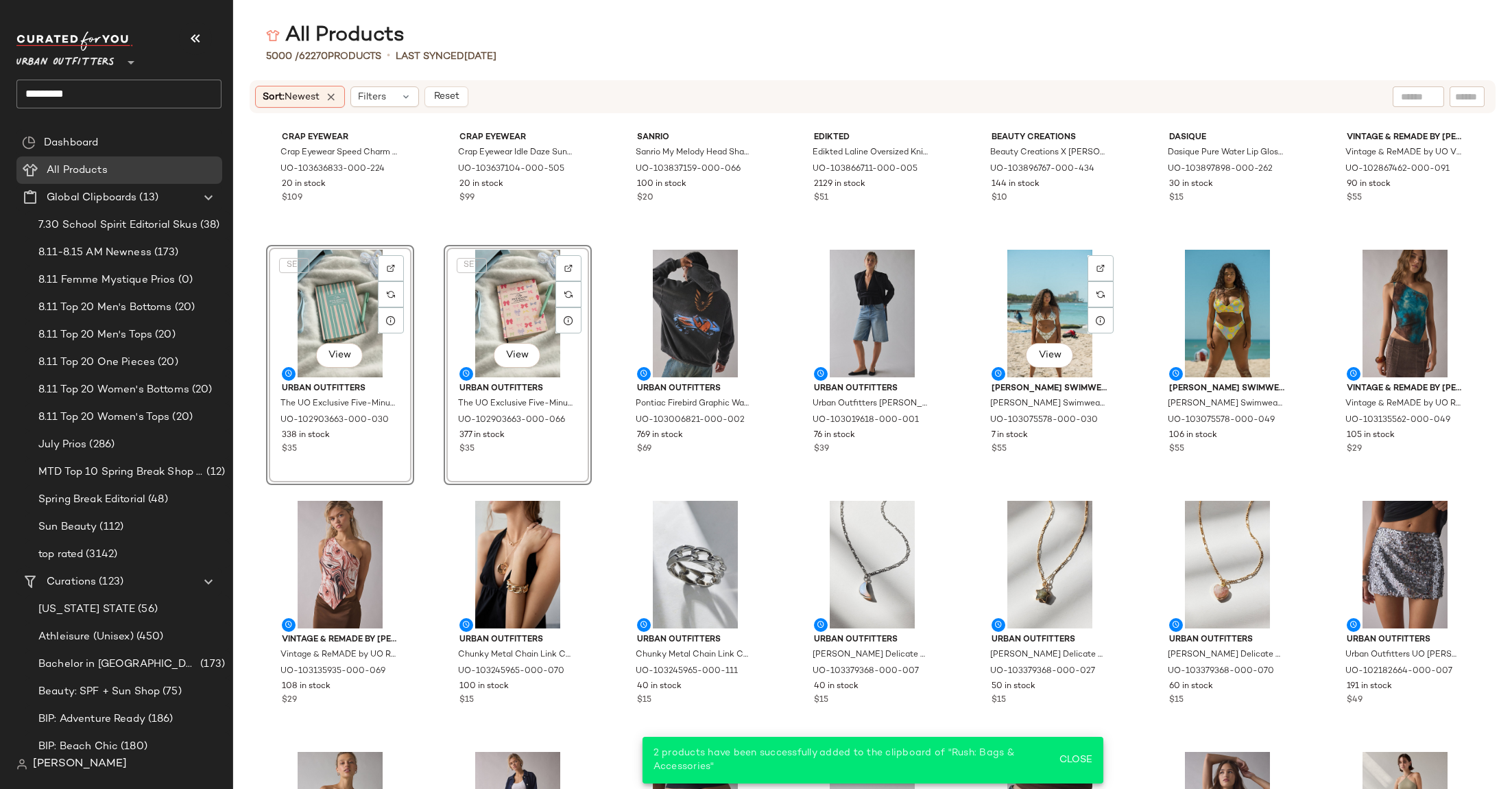
scroll to position [1662, 0]
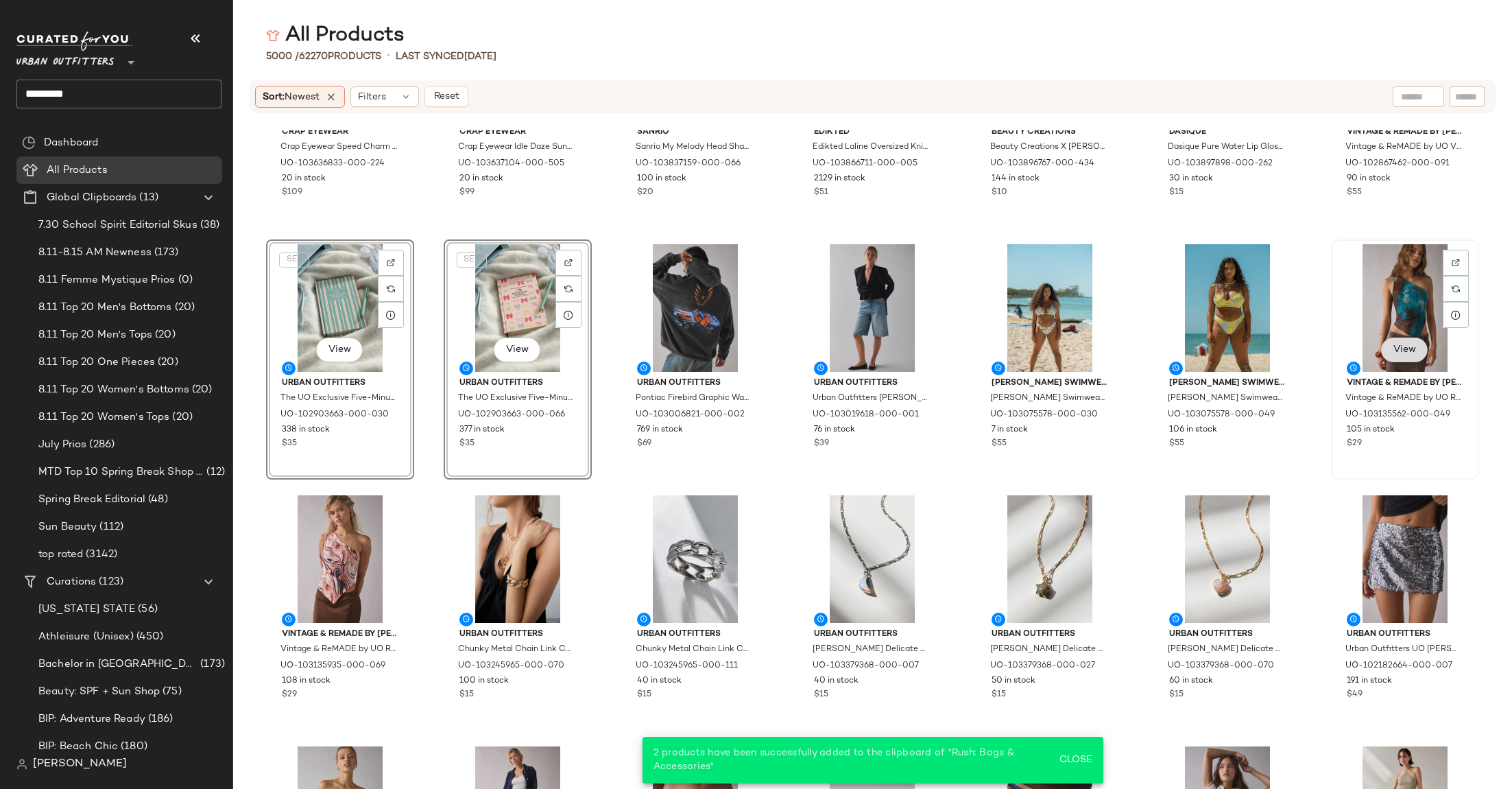
click at [1390, 340] on button "View" at bounding box center [1404, 349] width 47 height 24
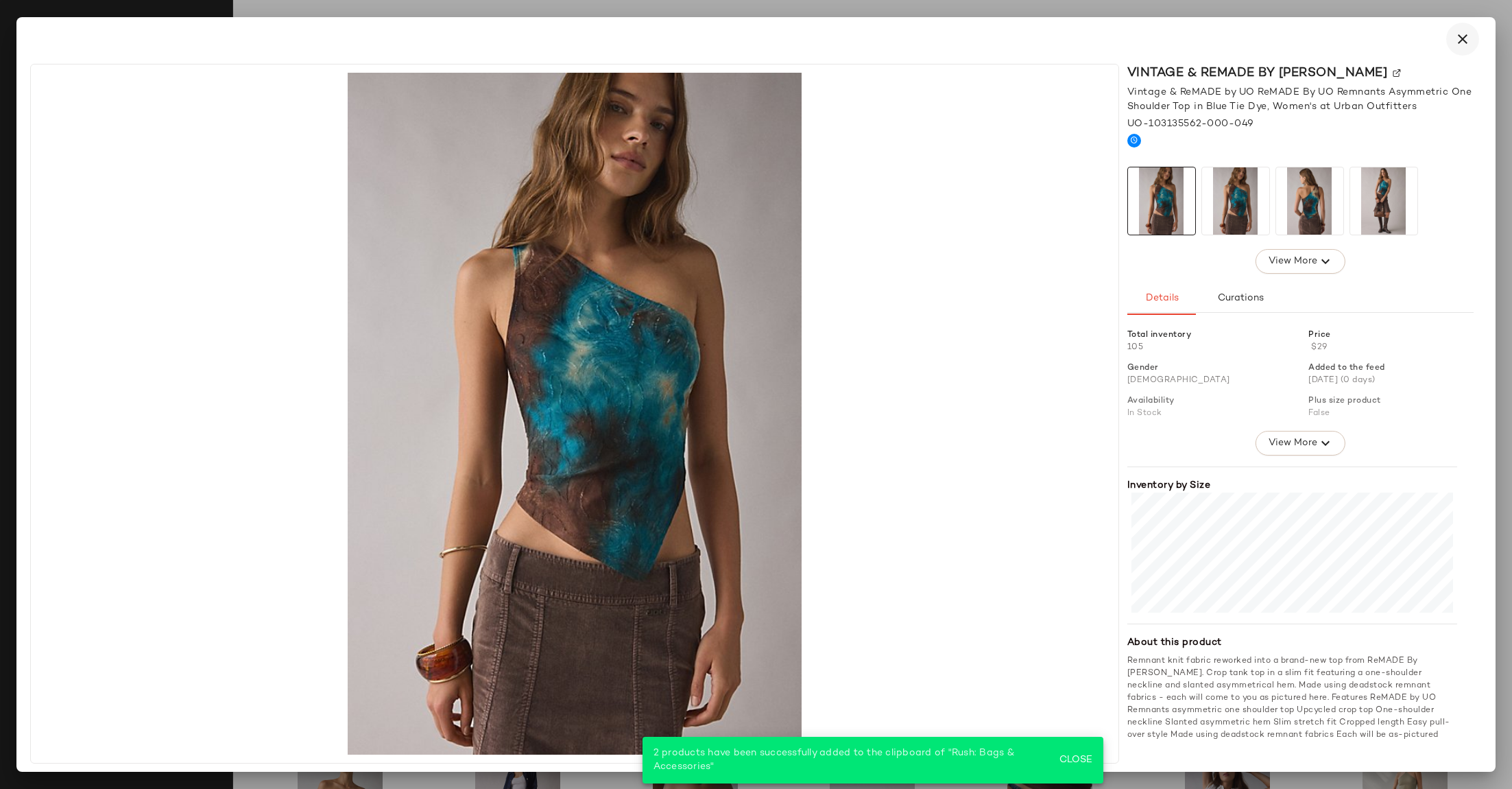
click at [1463, 42] on icon "button" at bounding box center [1463, 39] width 16 height 16
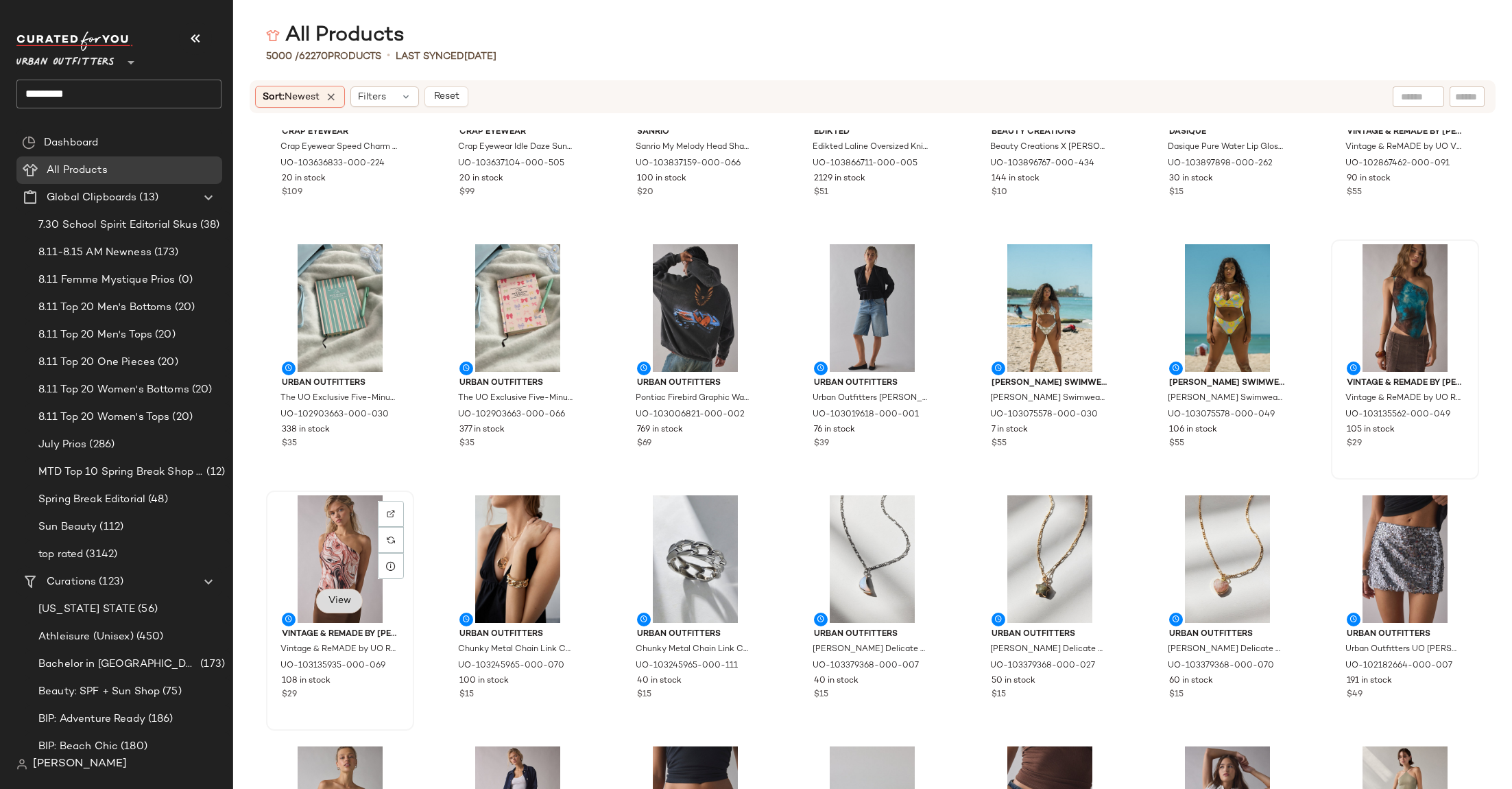
click at [336, 606] on button "View" at bounding box center [340, 600] width 47 height 24
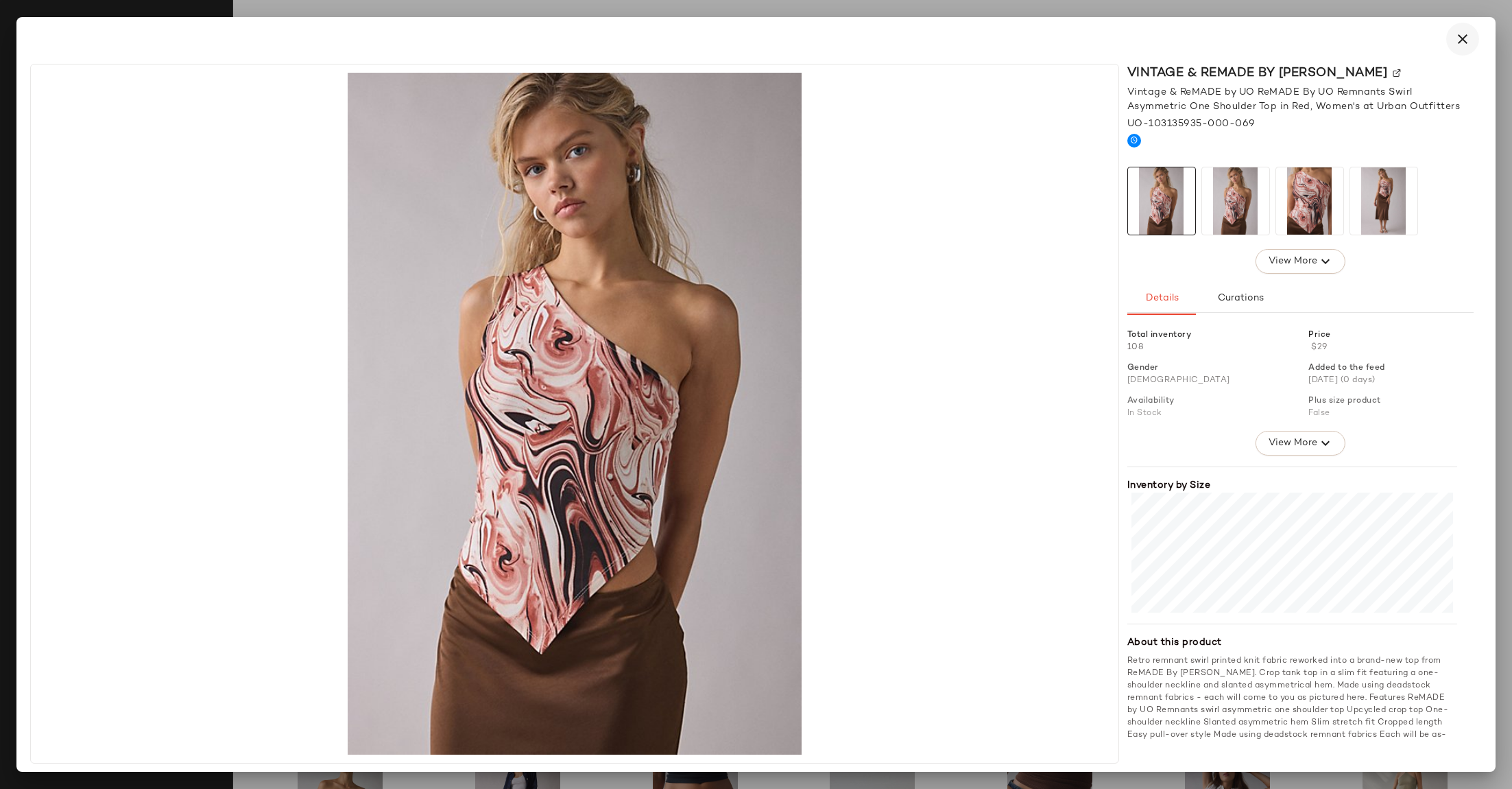
click at [1464, 38] on icon "button" at bounding box center [1463, 39] width 16 height 16
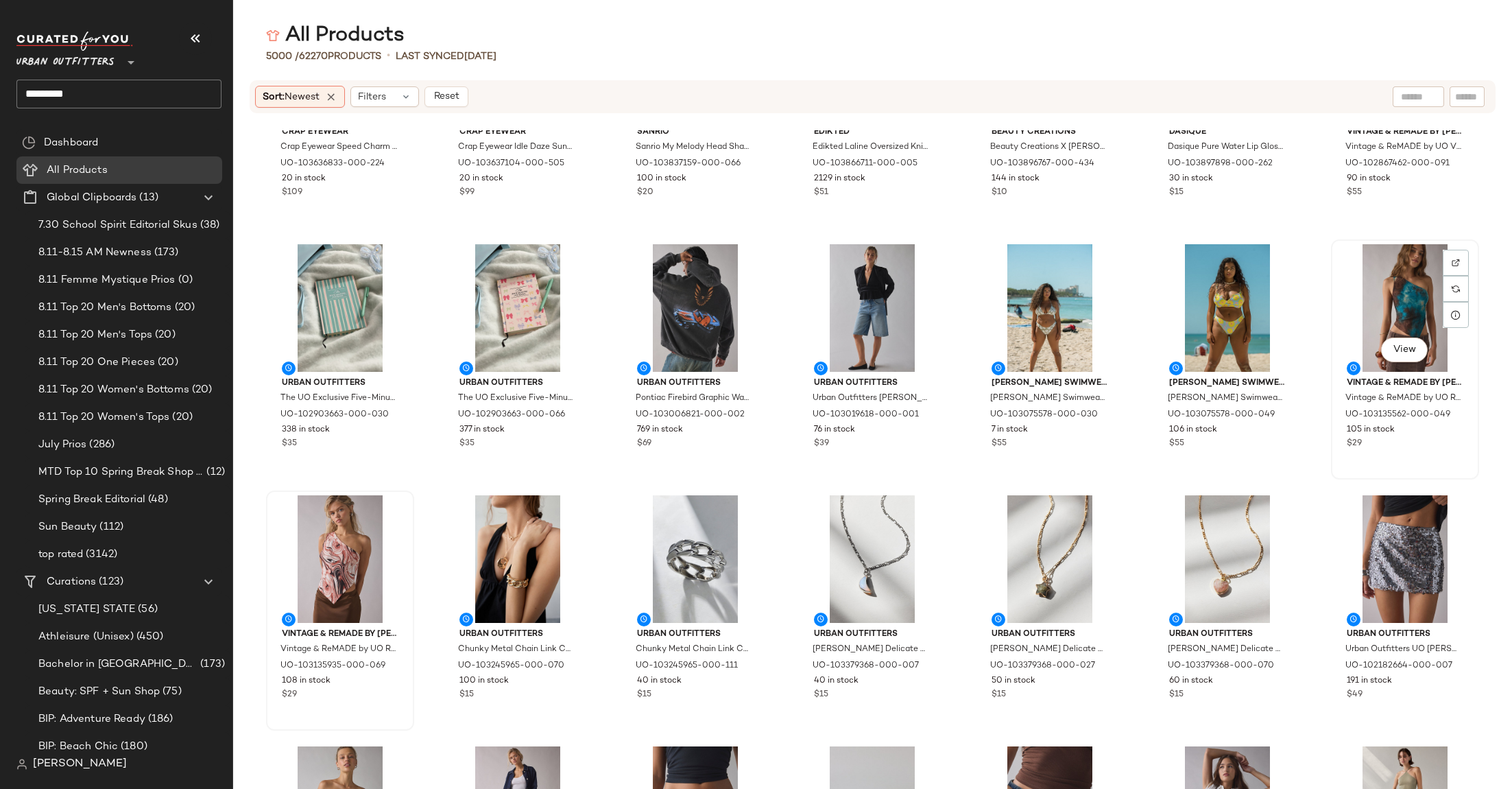
click at [1401, 278] on div "View" at bounding box center [1404, 307] width 138 height 127
click at [348, 538] on div "View" at bounding box center [340, 559] width 138 height 127
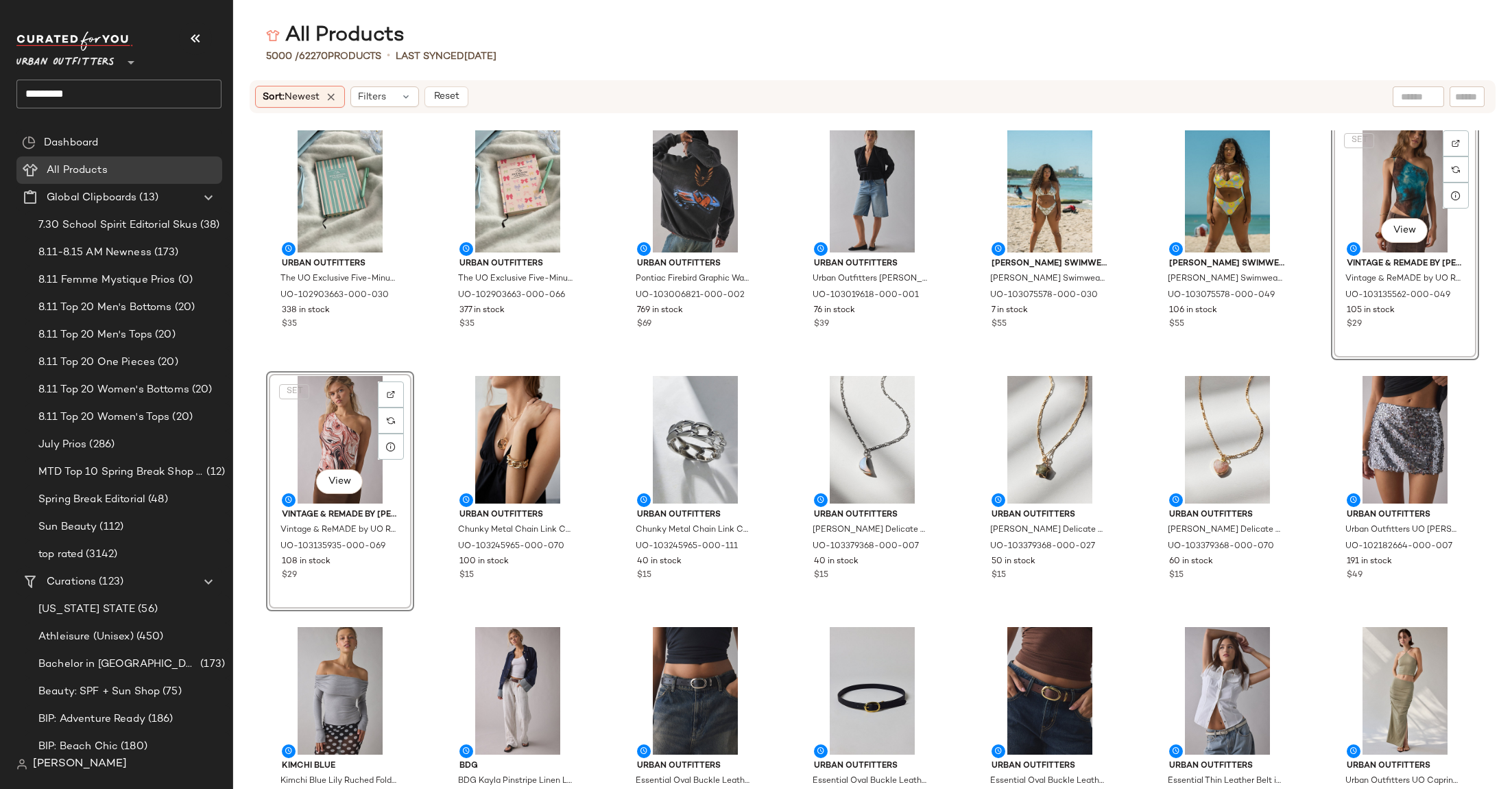
scroll to position [1778, 0]
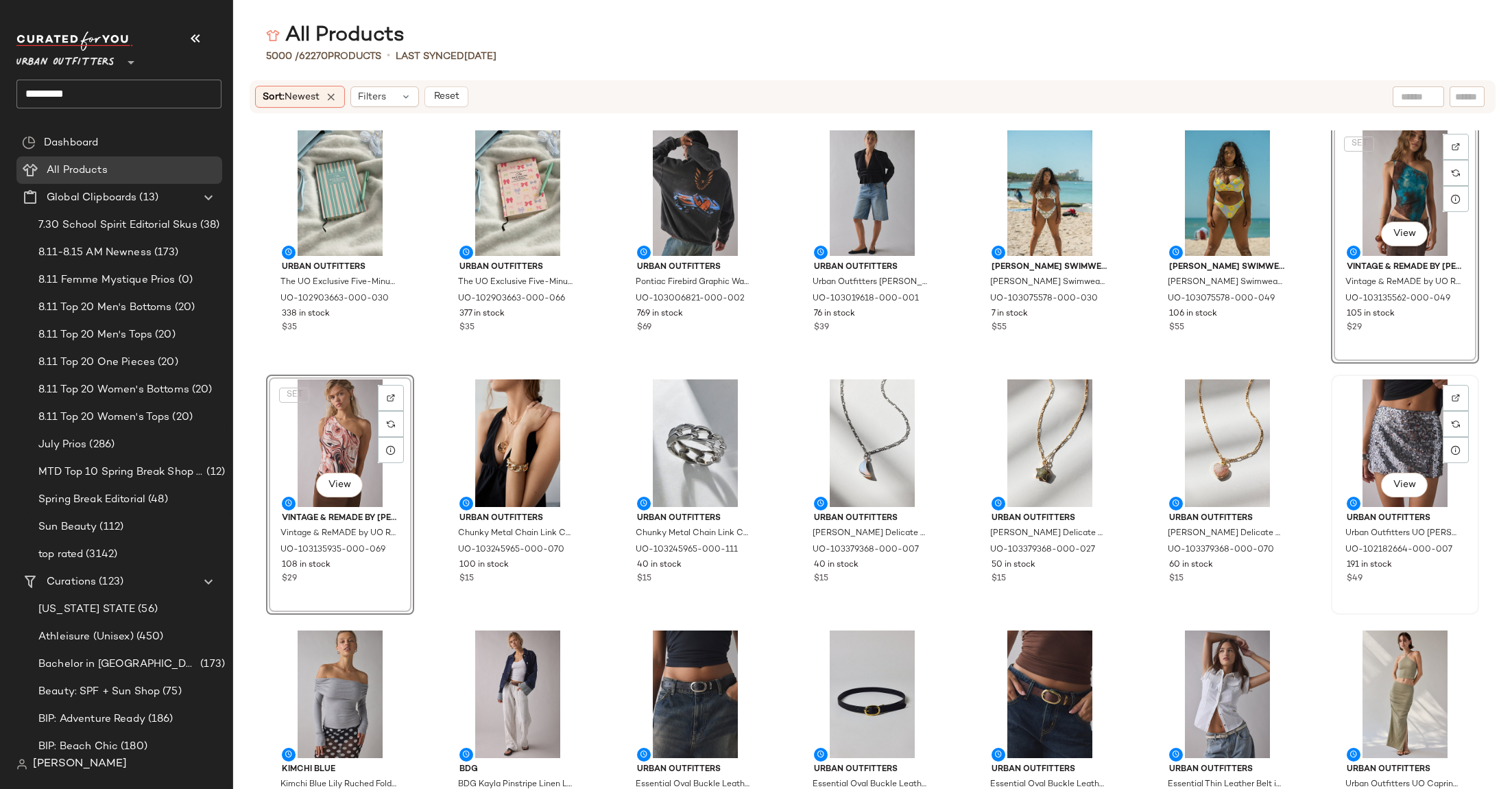
click at [1406, 416] on div "View" at bounding box center [1404, 443] width 138 height 127
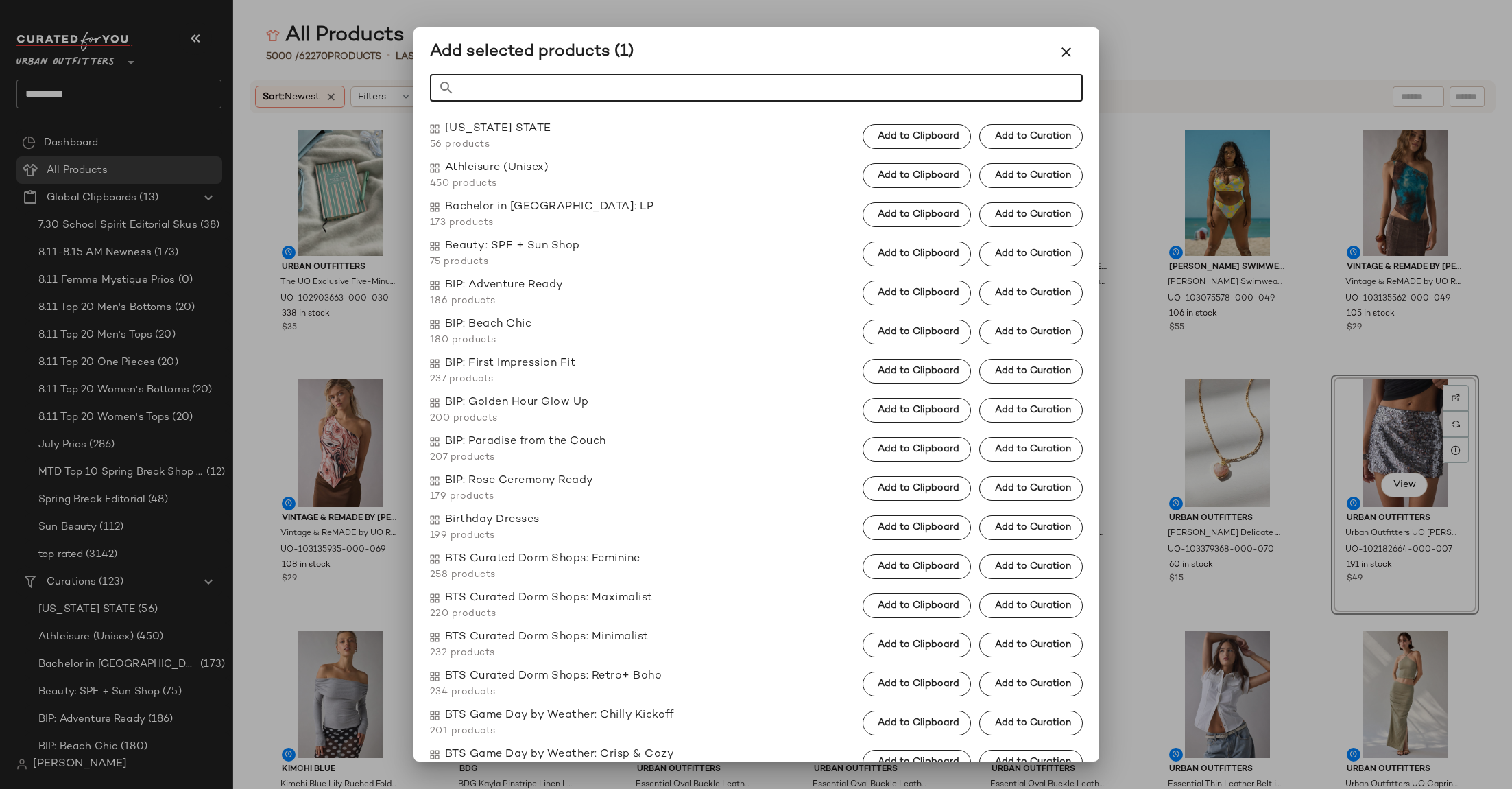
click at [1406, 416] on div at bounding box center [756, 394] width 1512 height 789
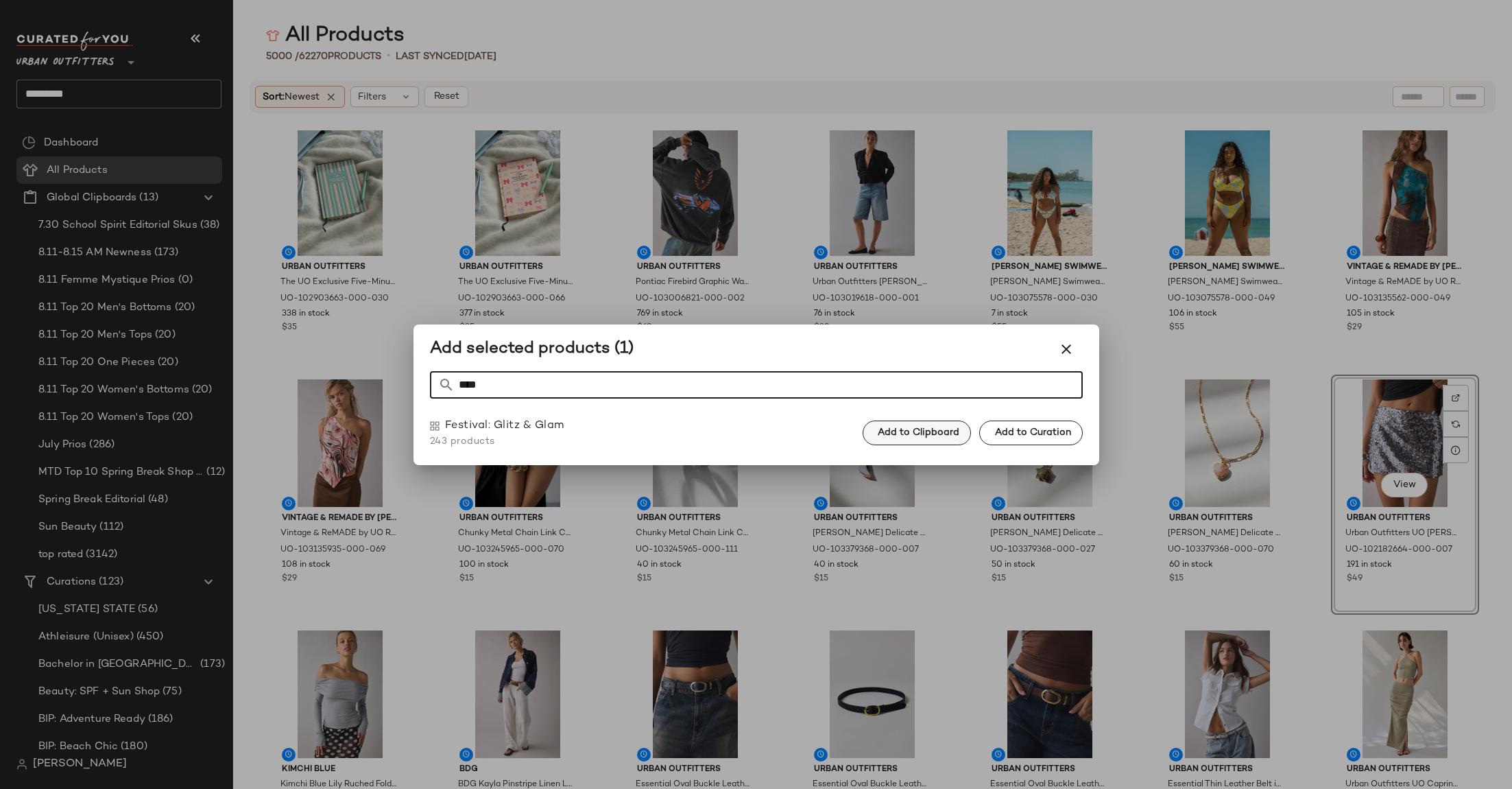
click at [922, 433] on span "Add to Clipboard" at bounding box center [918, 433] width 82 height 11
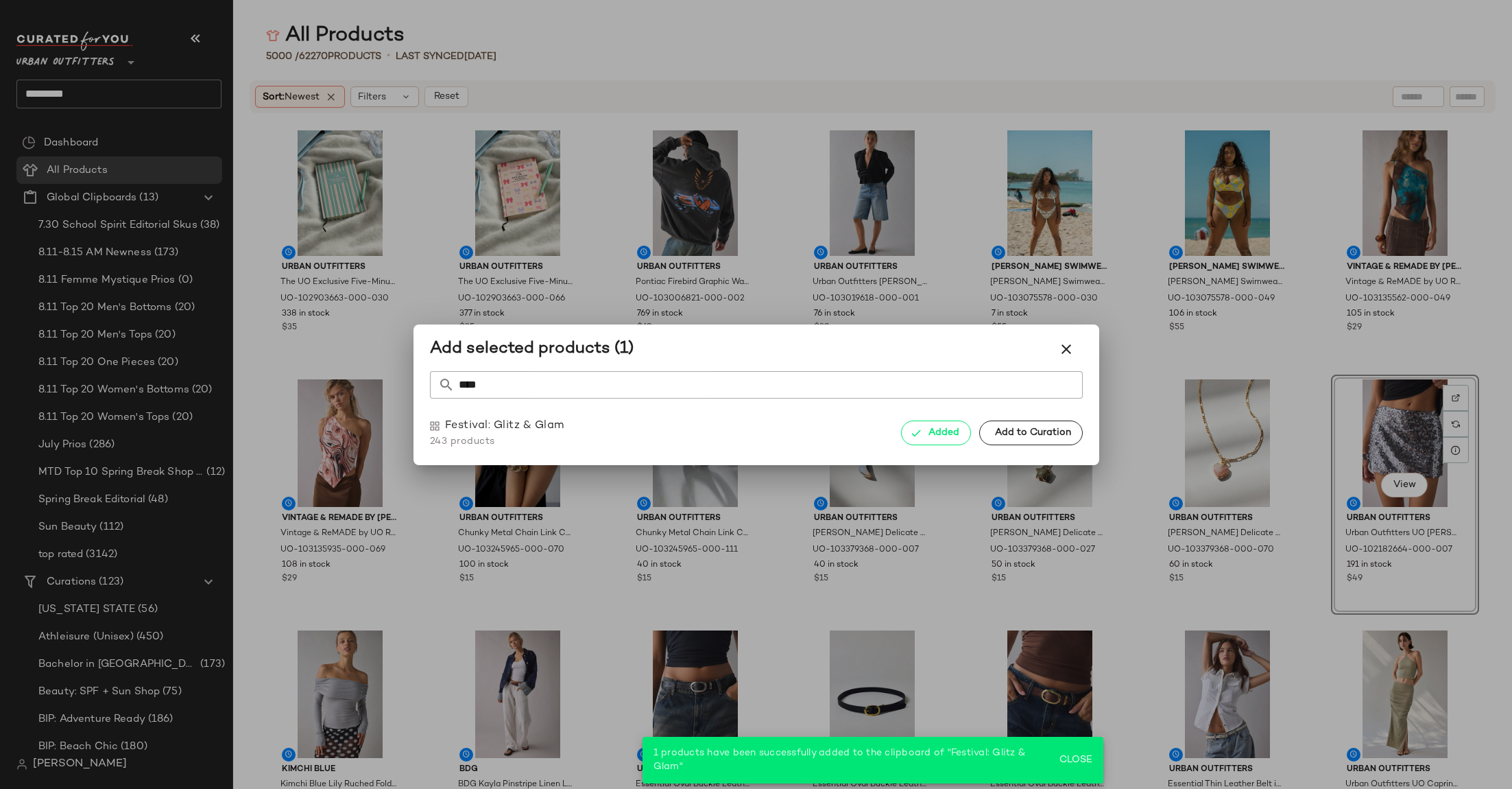
click at [895, 382] on input "****" at bounding box center [768, 385] width 628 height 27
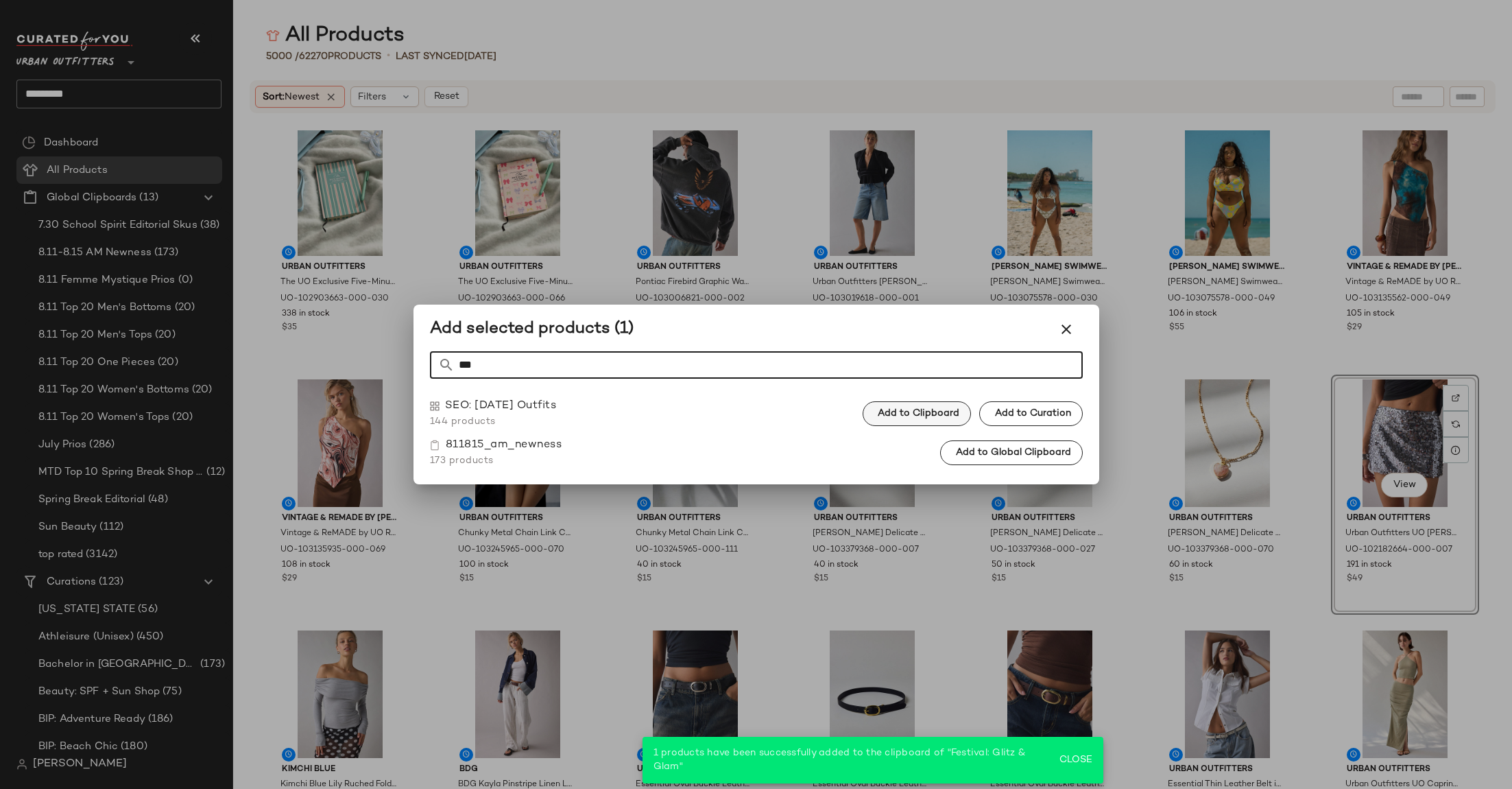
type input "***"
click at [925, 414] on span "Add to Clipboard" at bounding box center [918, 414] width 82 height 11
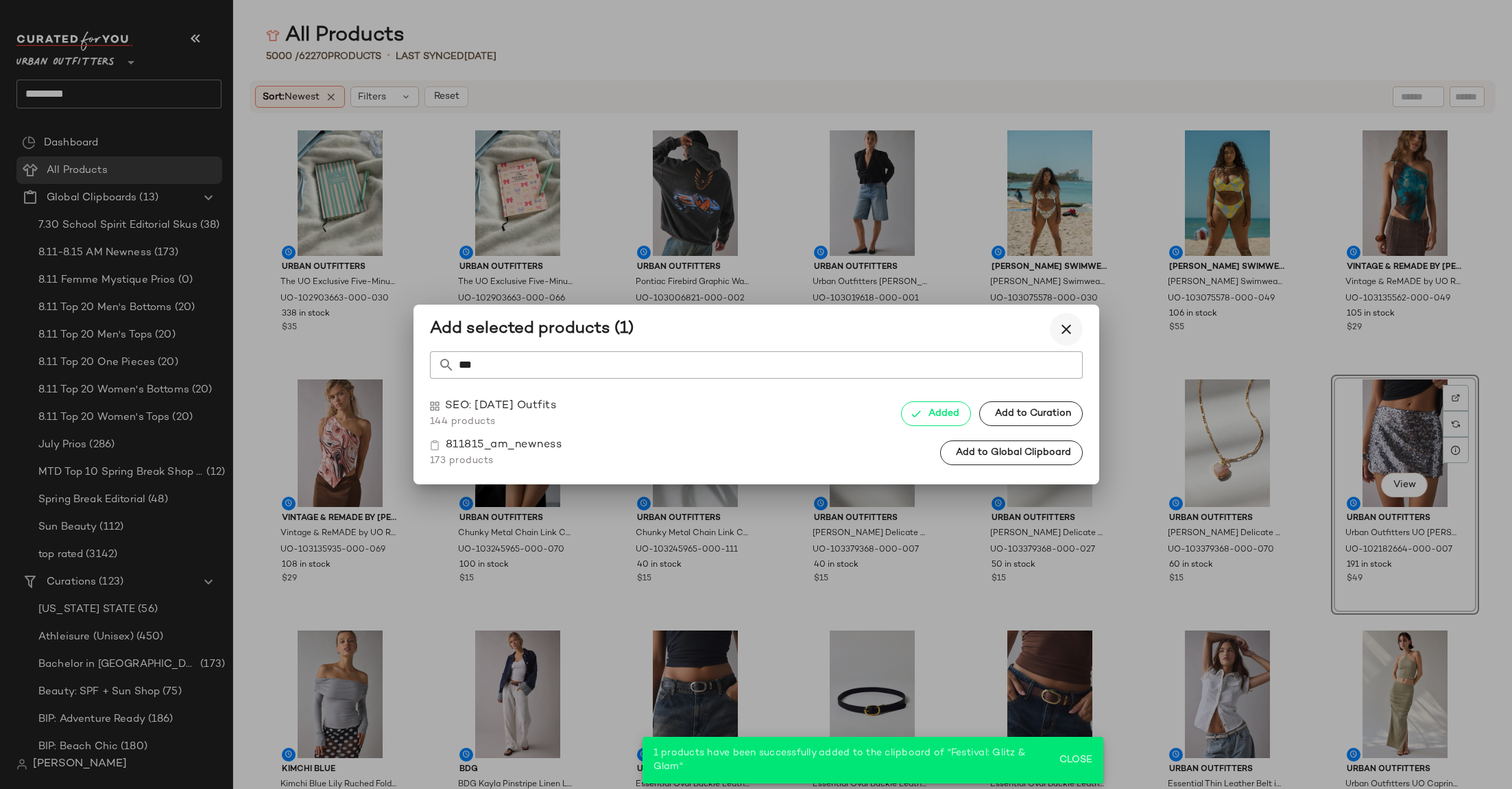
click at [1059, 320] on button "button" at bounding box center [1066, 329] width 33 height 33
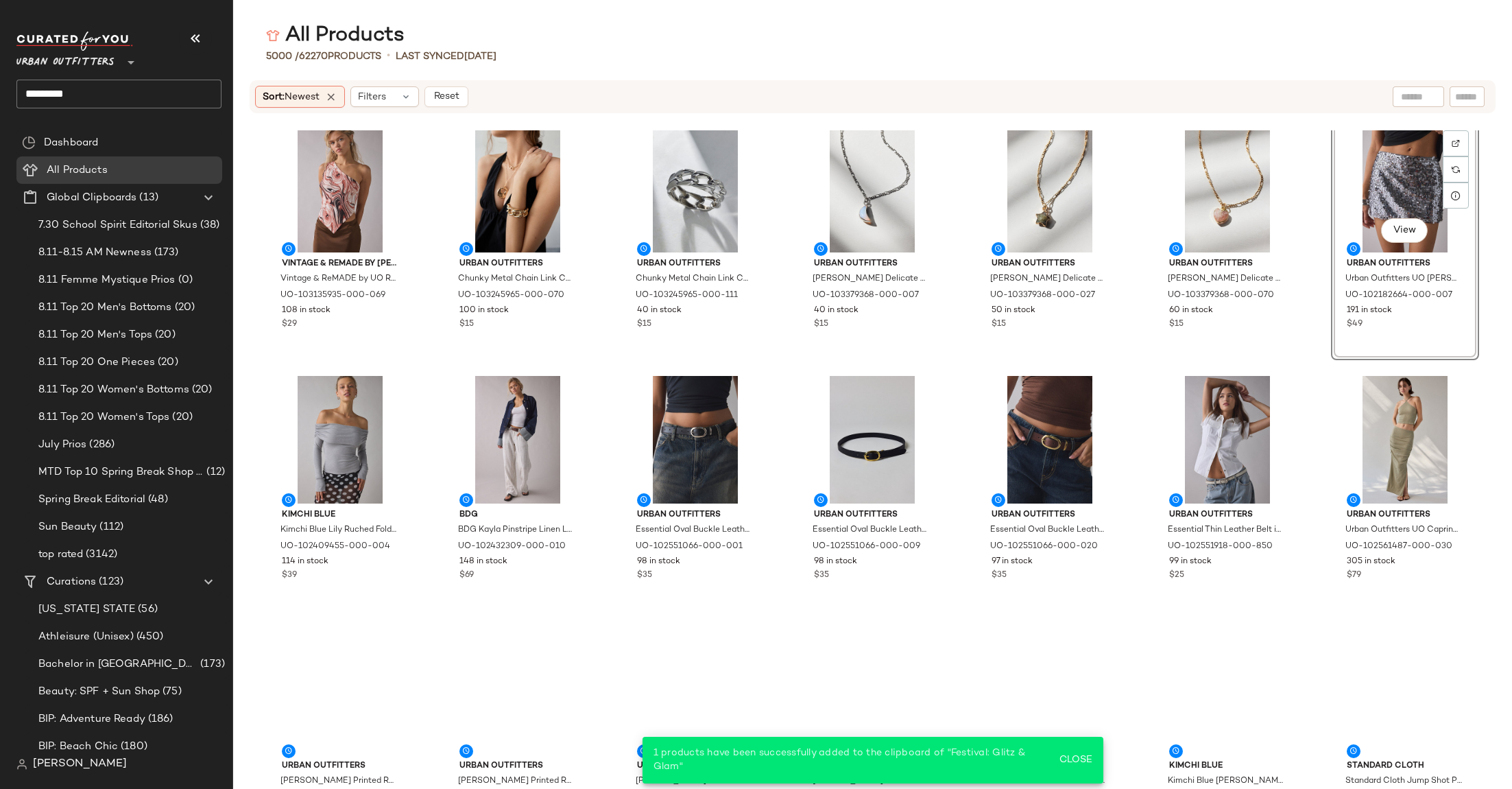
scroll to position [2033, 0]
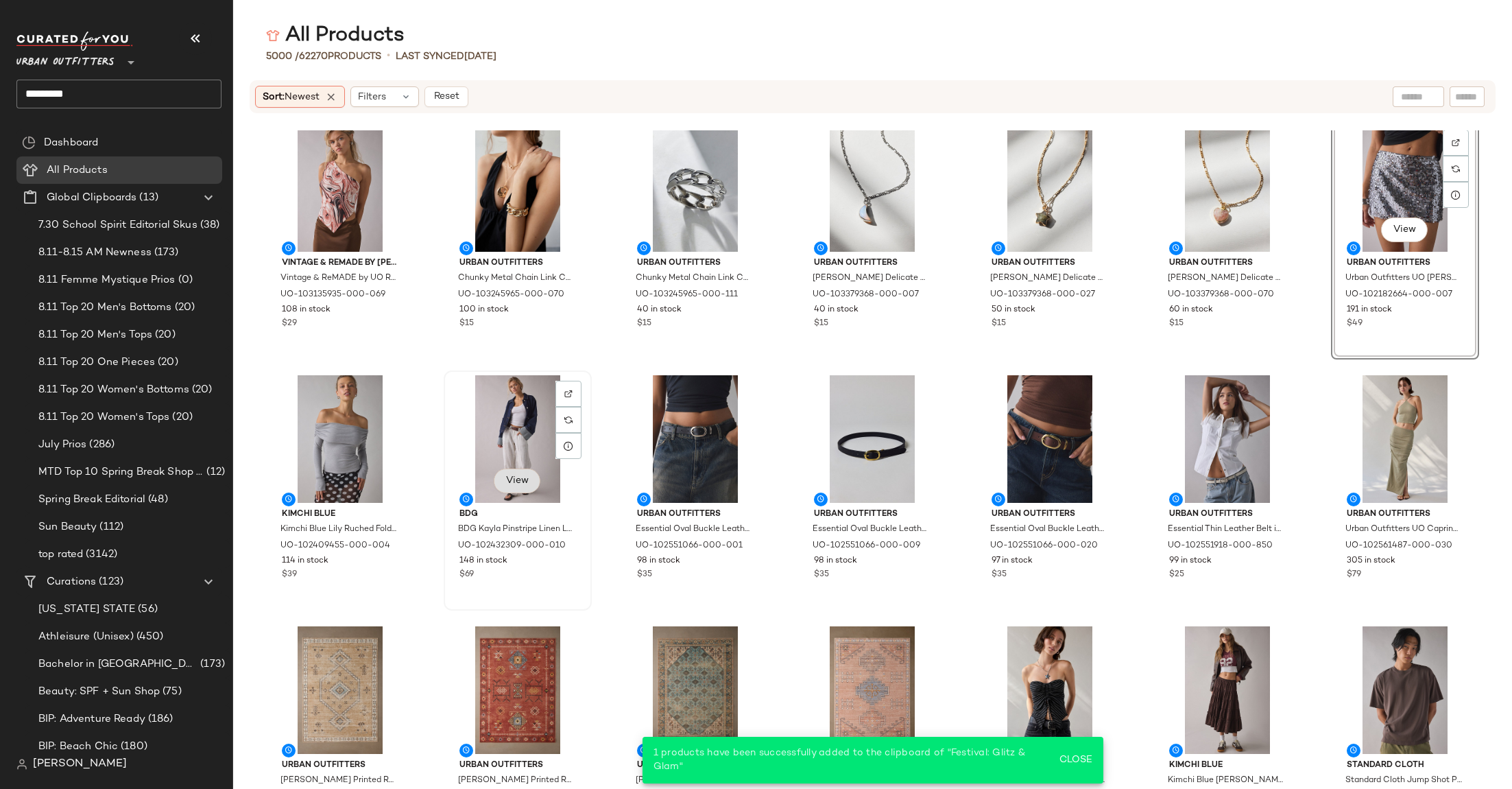
click at [519, 479] on span "View" at bounding box center [517, 481] width 23 height 11
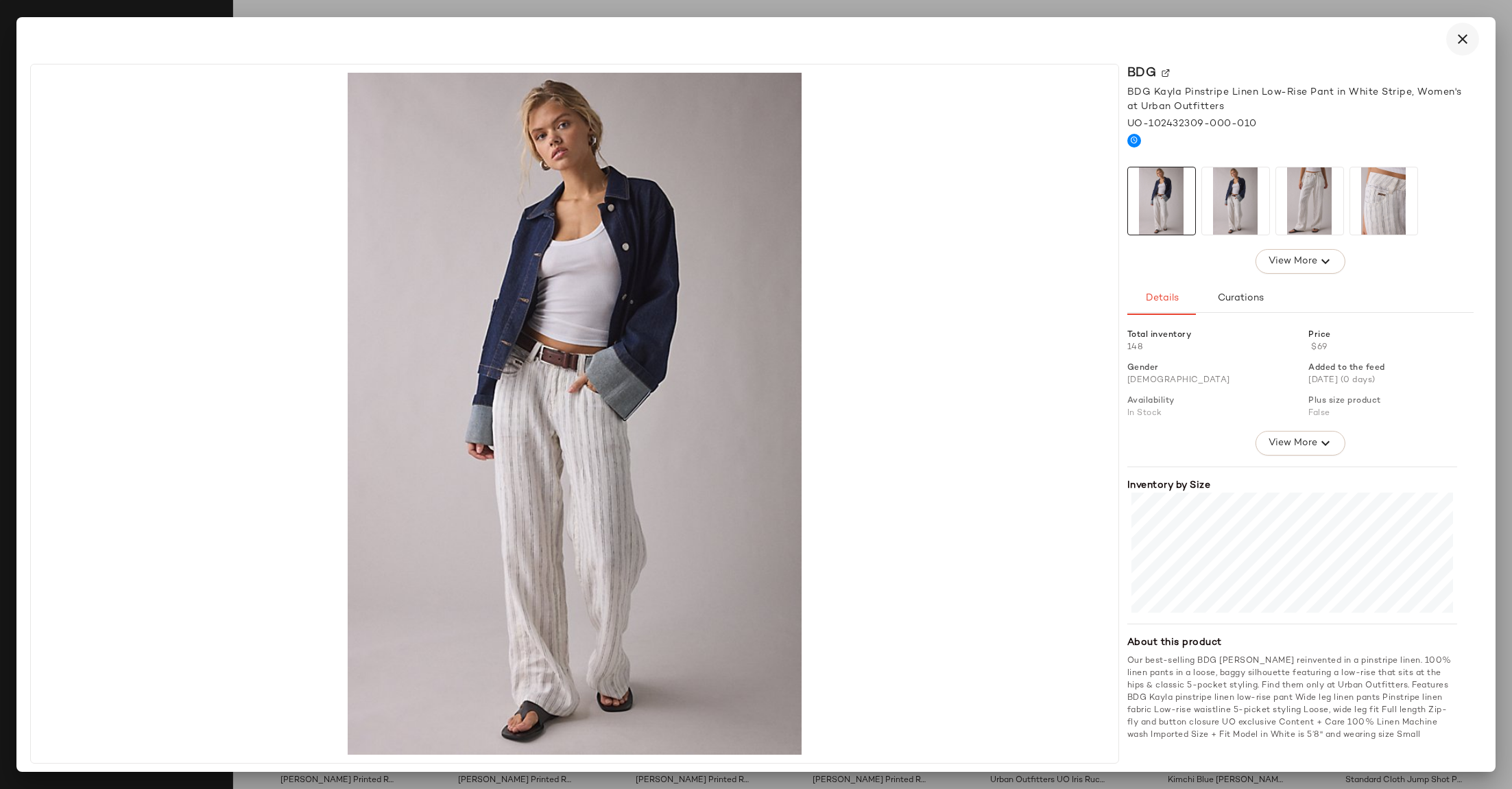
click at [1466, 35] on icon "button" at bounding box center [1463, 39] width 16 height 16
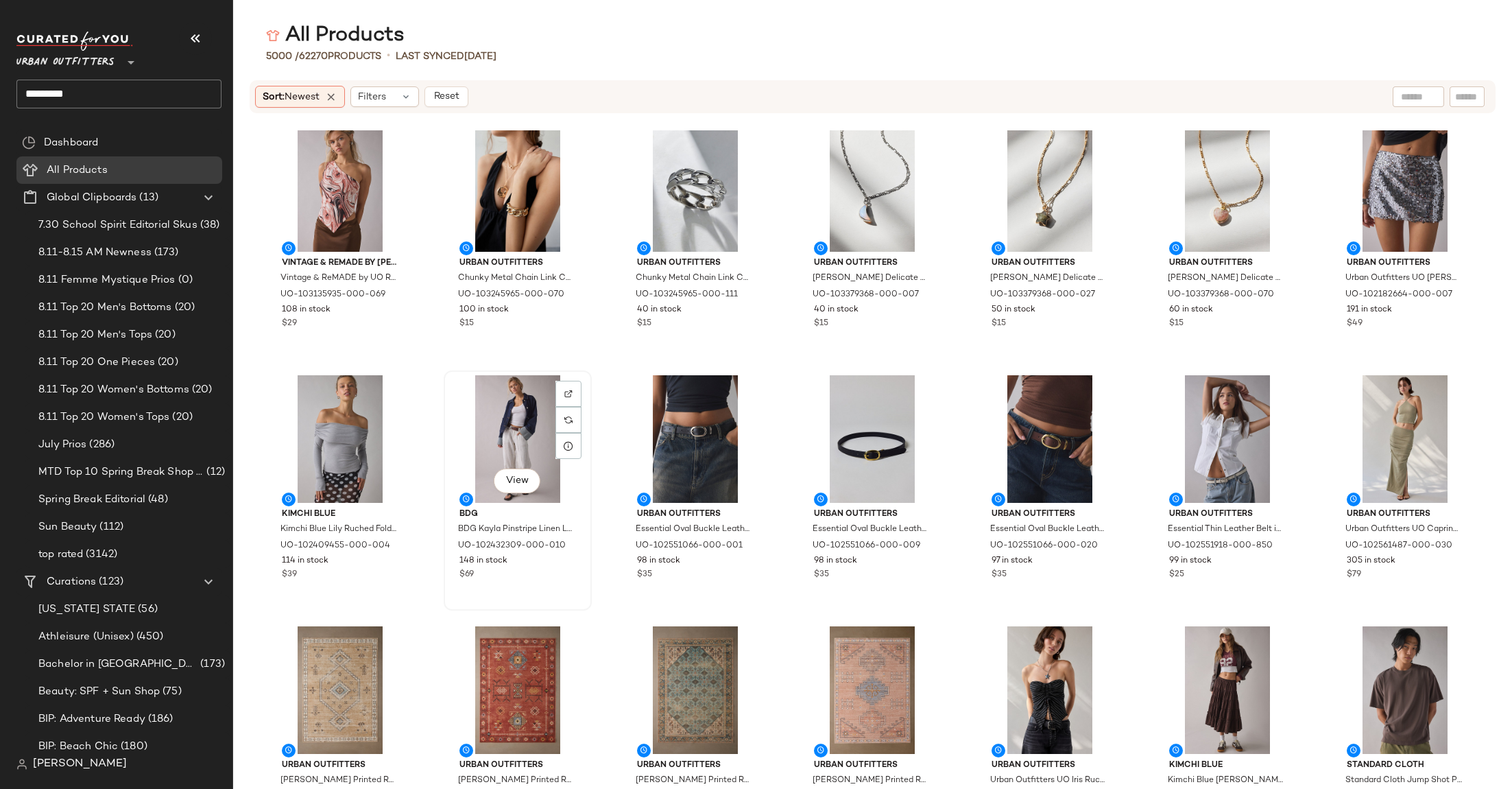
click at [530, 405] on div "View" at bounding box center [517, 438] width 138 height 127
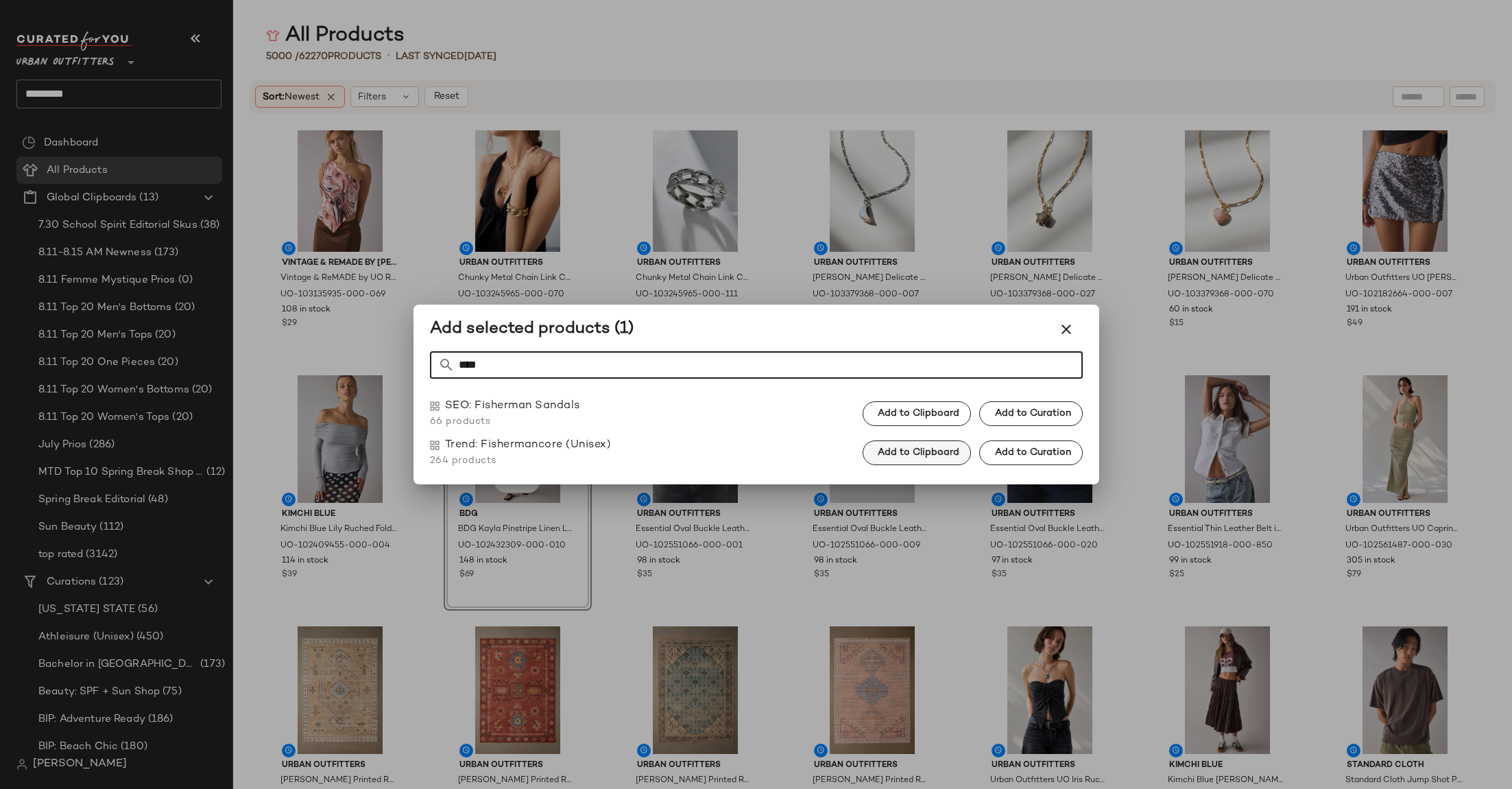
type input "****"
click at [923, 450] on span "Add to Clipboard" at bounding box center [918, 453] width 82 height 11
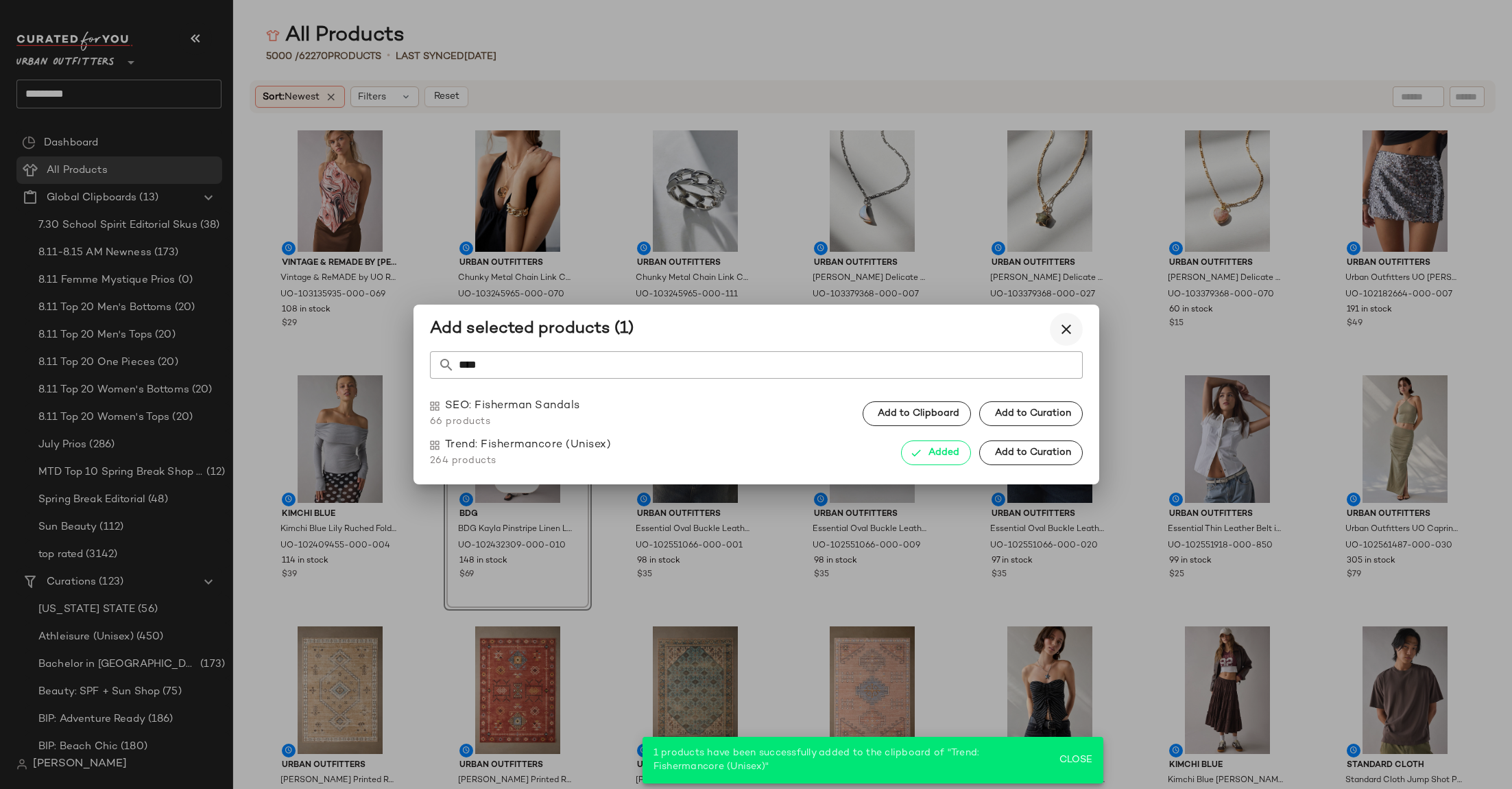
click at [1062, 326] on icon "button" at bounding box center [1066, 329] width 16 height 16
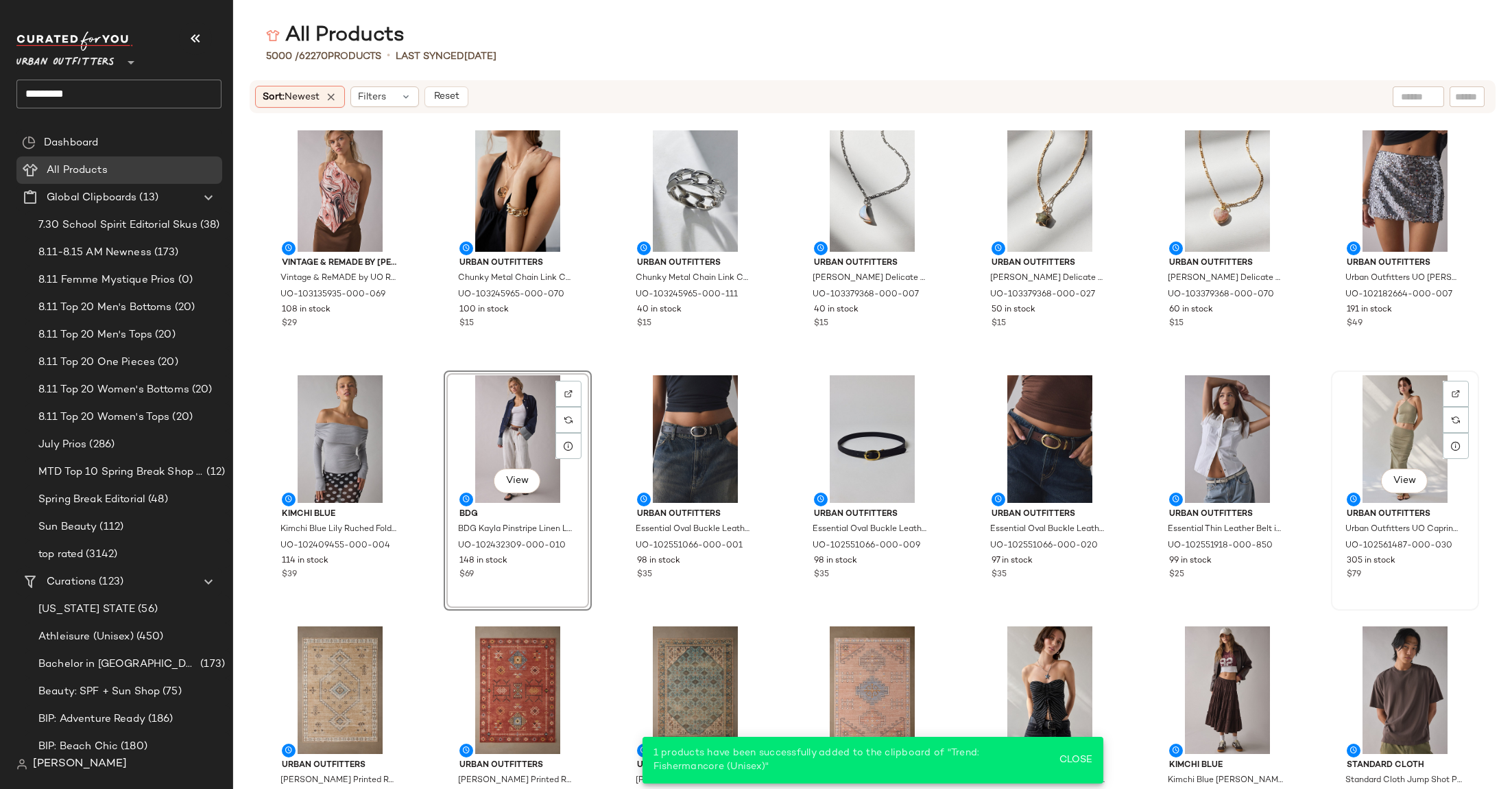
click at [1388, 424] on div "View" at bounding box center [1404, 438] width 138 height 127
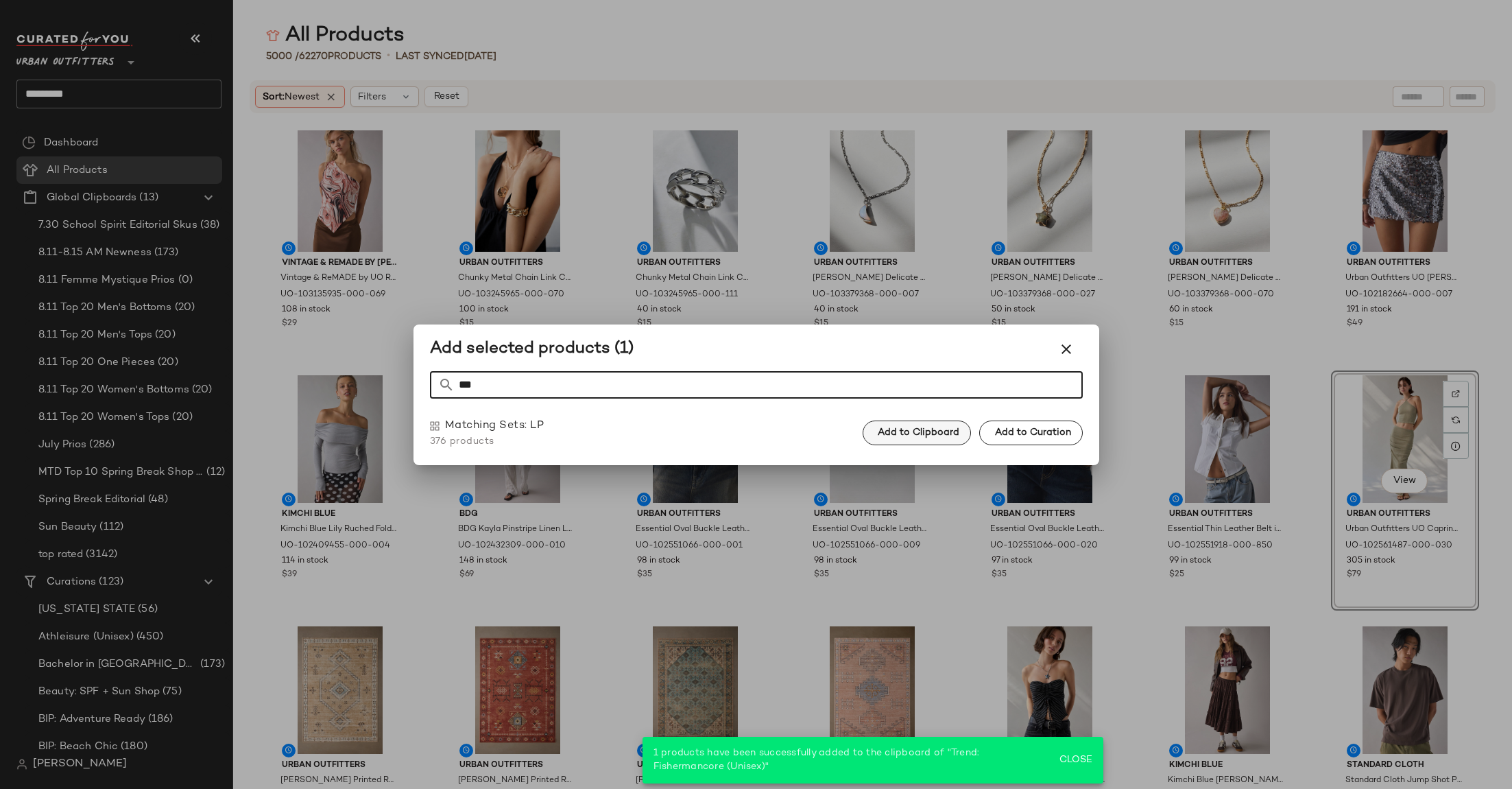
type input "***"
click at [931, 426] on button "Add to Clipboard" at bounding box center [917, 432] width 108 height 24
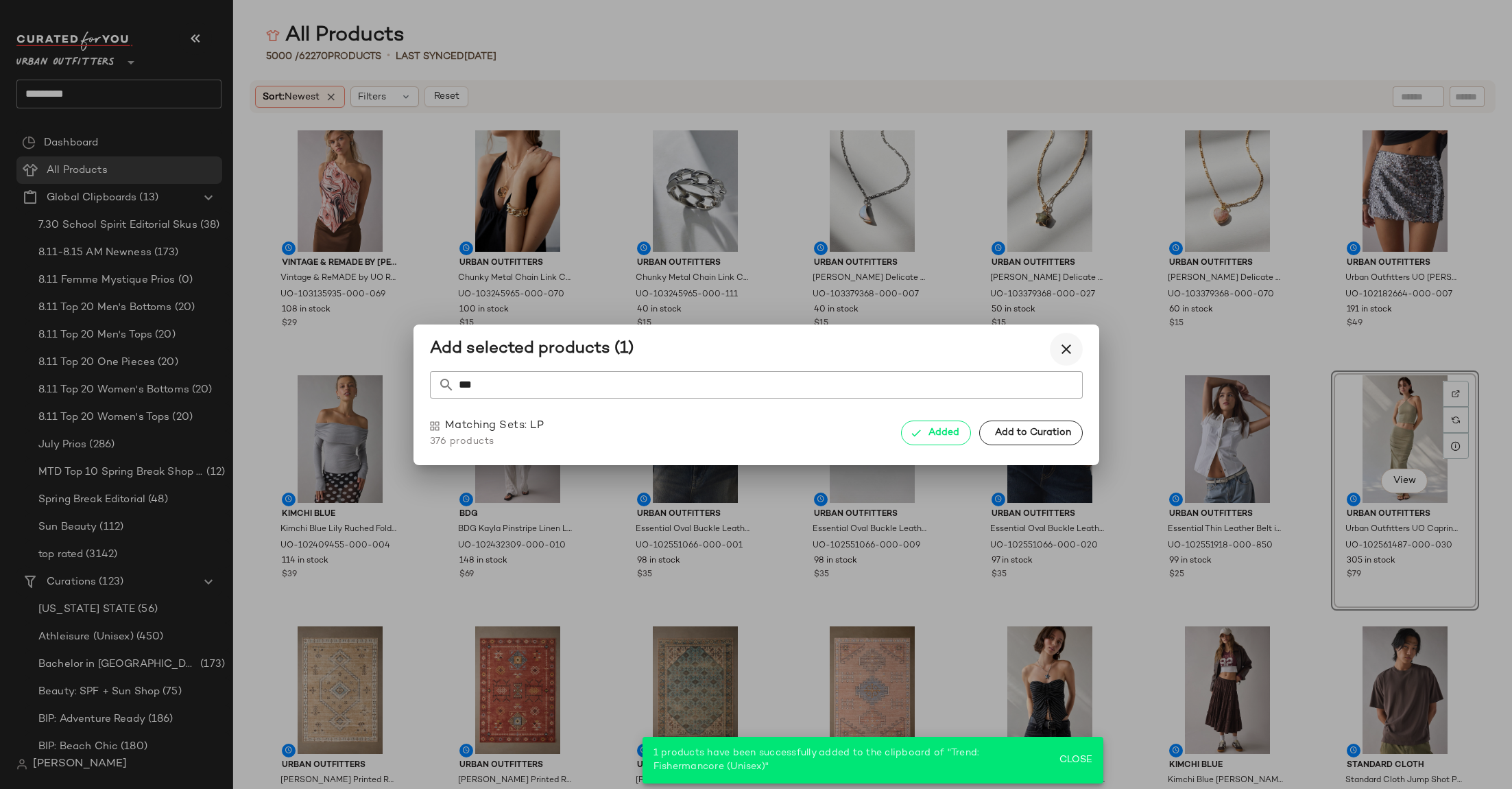
click at [1064, 350] on icon "button" at bounding box center [1066, 349] width 16 height 16
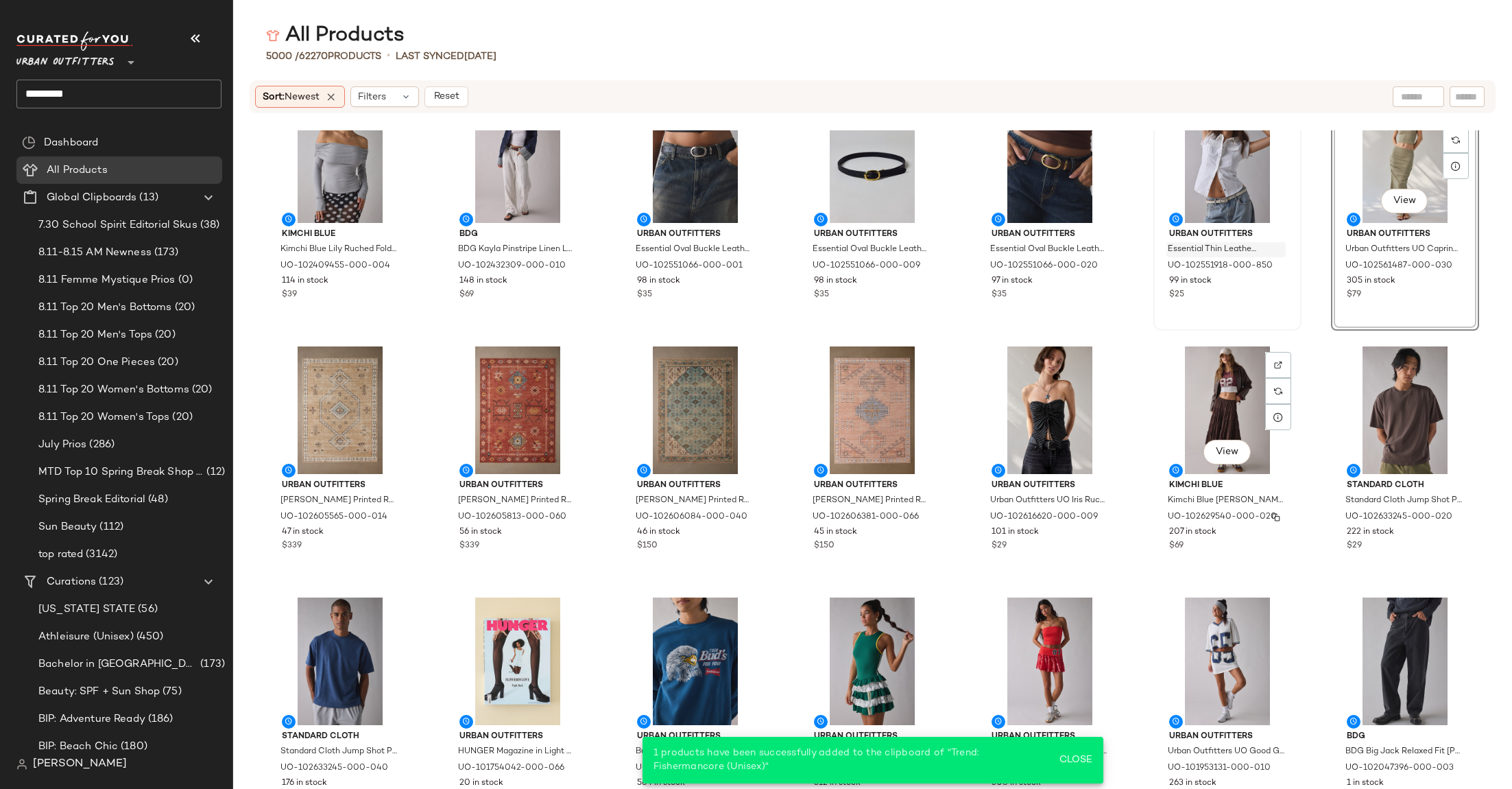
scroll to position [2326, 0]
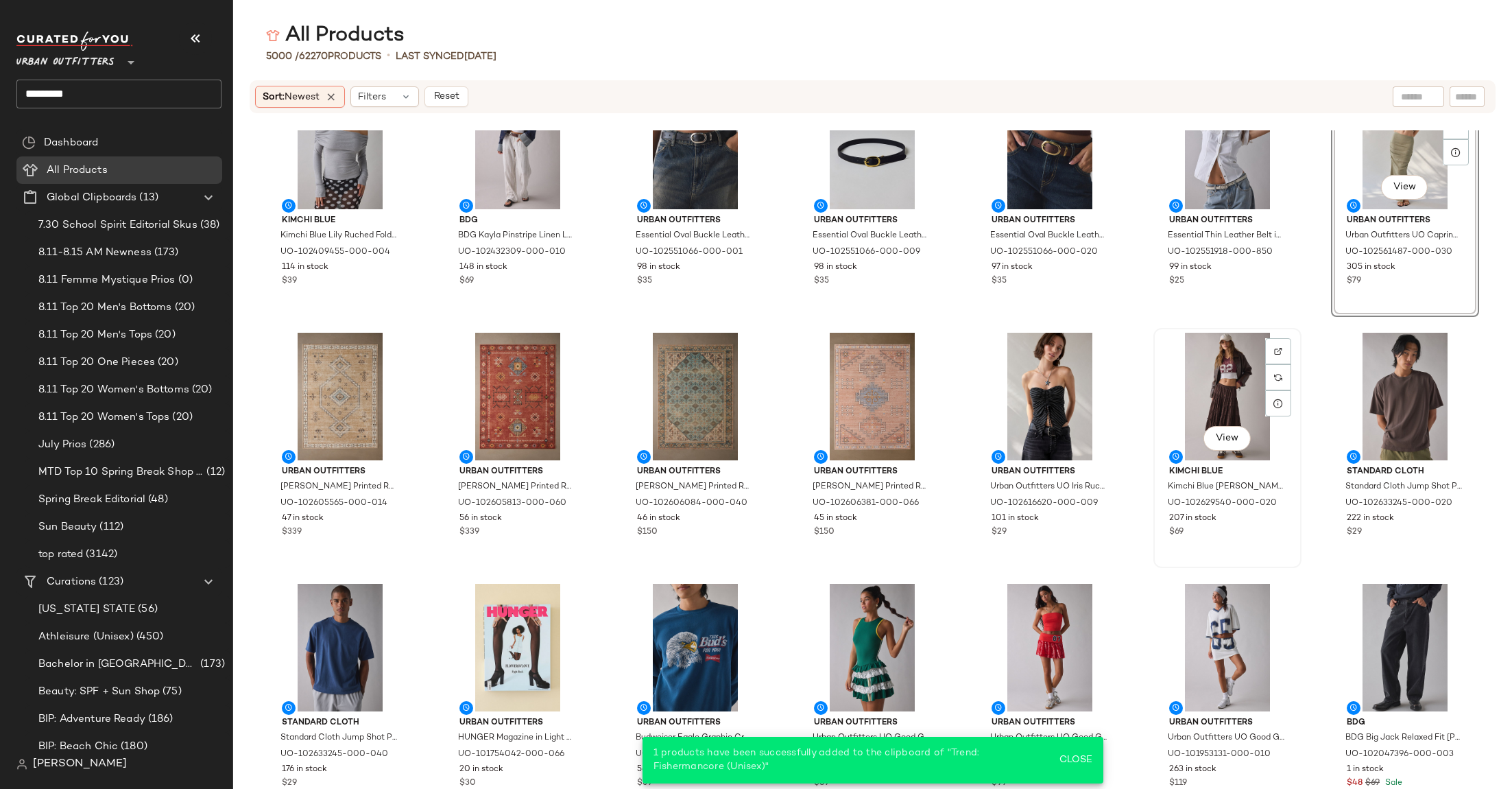
click at [1225, 398] on div "View" at bounding box center [1227, 396] width 138 height 127
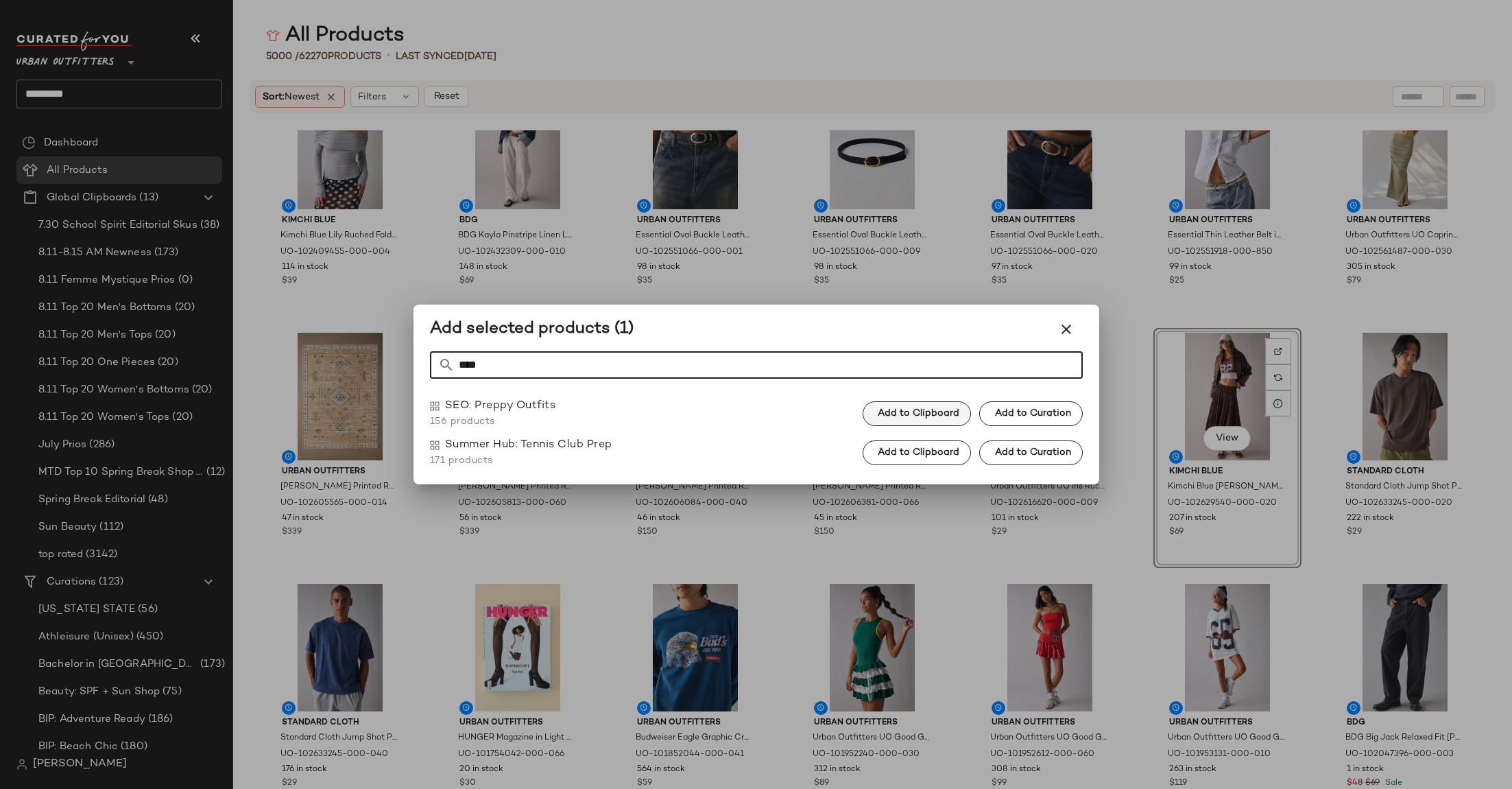
click at [906, 412] on span "Add to Clipboard" at bounding box center [918, 414] width 82 height 11
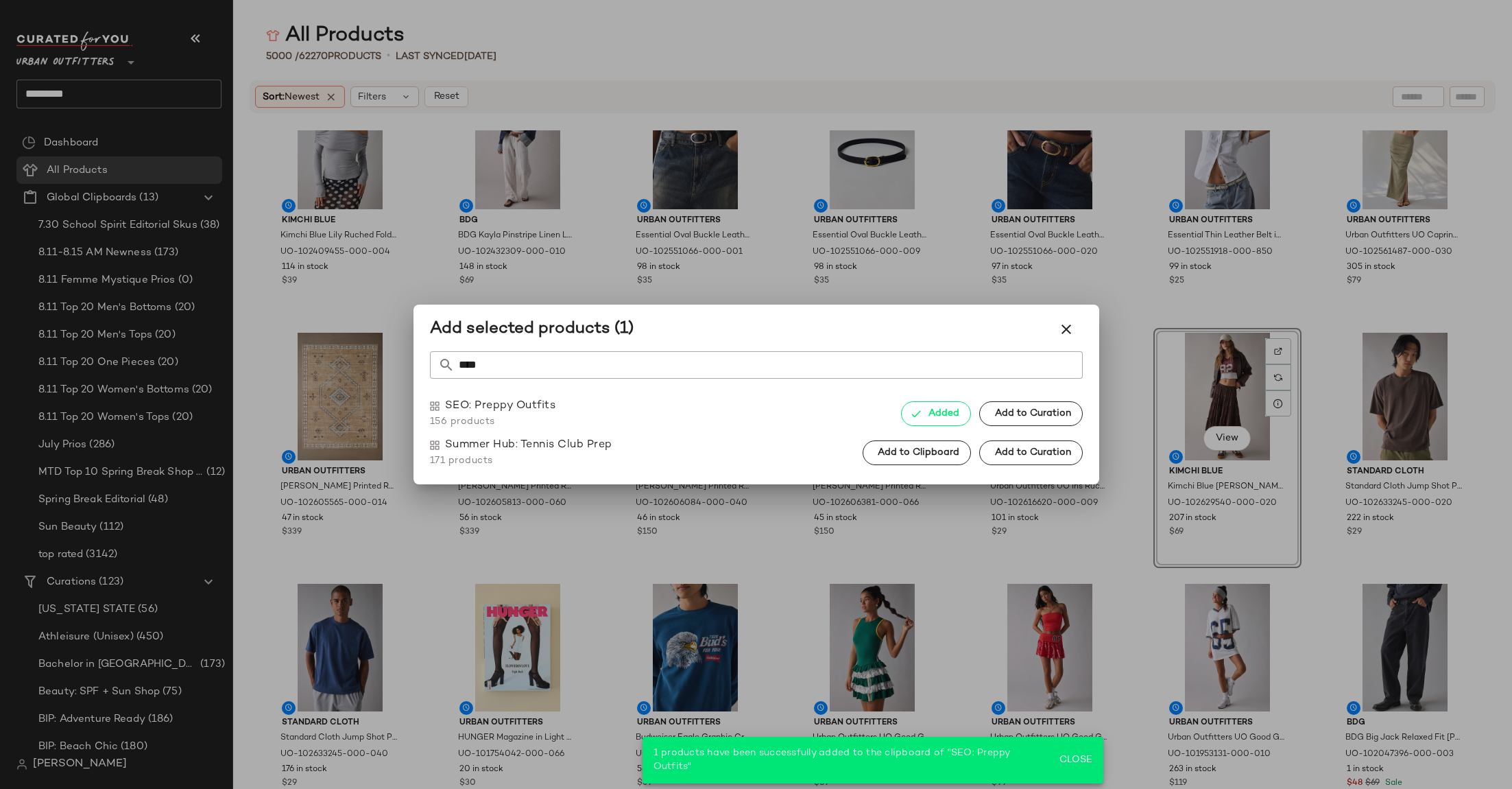
click at [835, 361] on input "****" at bounding box center [768, 365] width 628 height 27
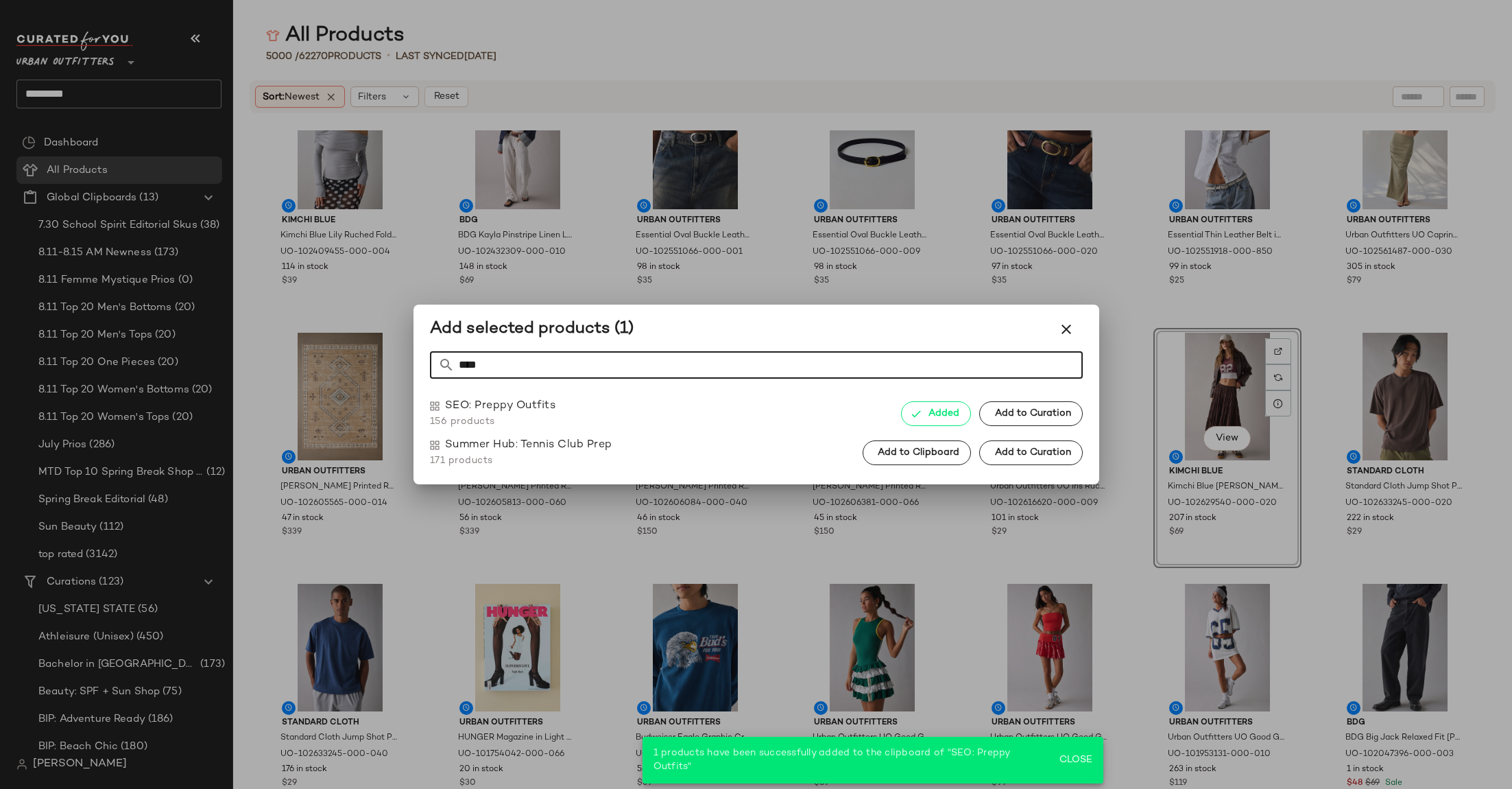
click at [835, 361] on input "****" at bounding box center [768, 365] width 628 height 27
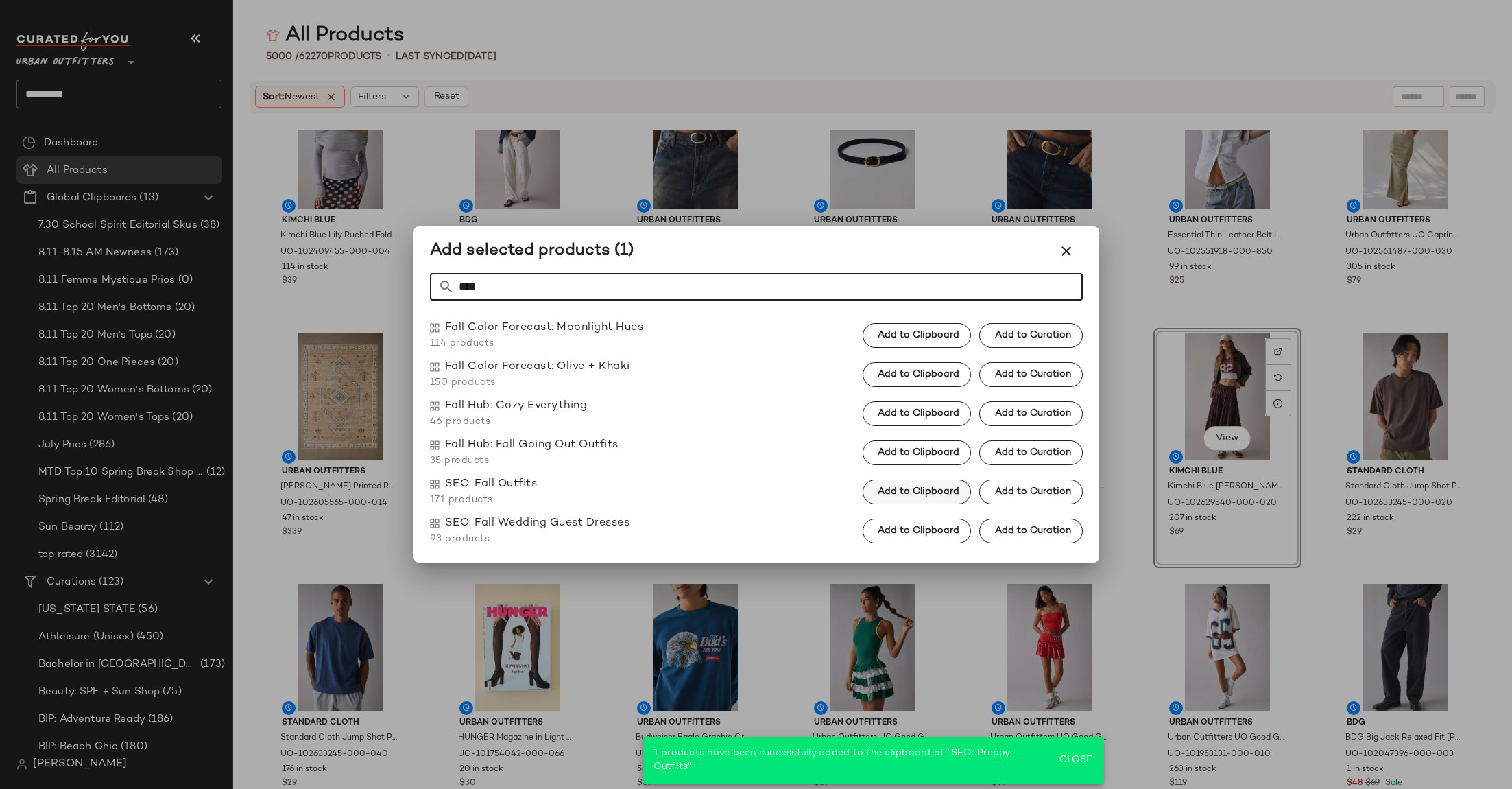
click at [933, 492] on span "Add to Clipboard" at bounding box center [918, 492] width 82 height 11
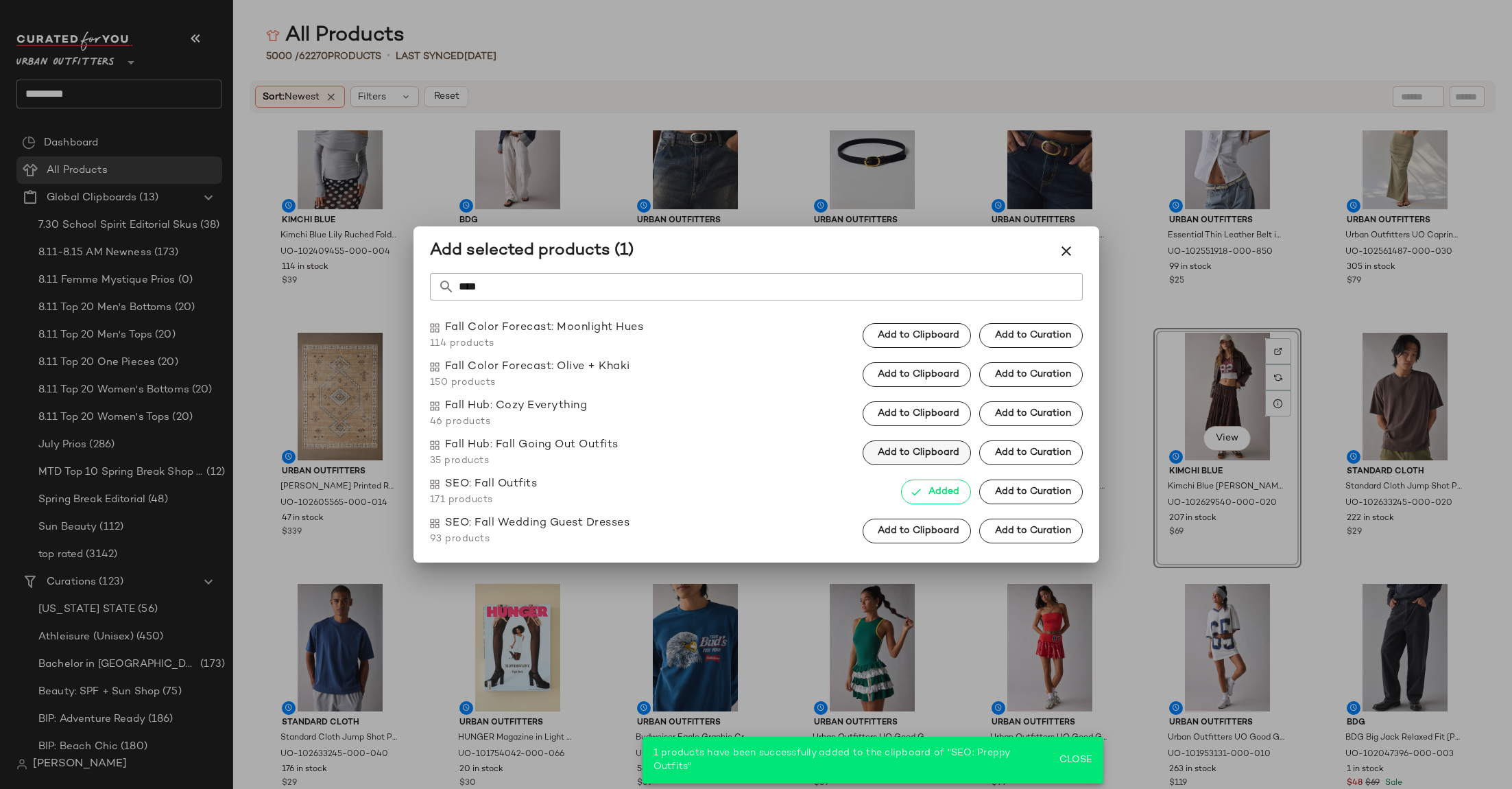
click at [934, 446] on button "Add to Clipboard" at bounding box center [917, 452] width 108 height 24
click at [808, 281] on input "****" at bounding box center [768, 286] width 628 height 27
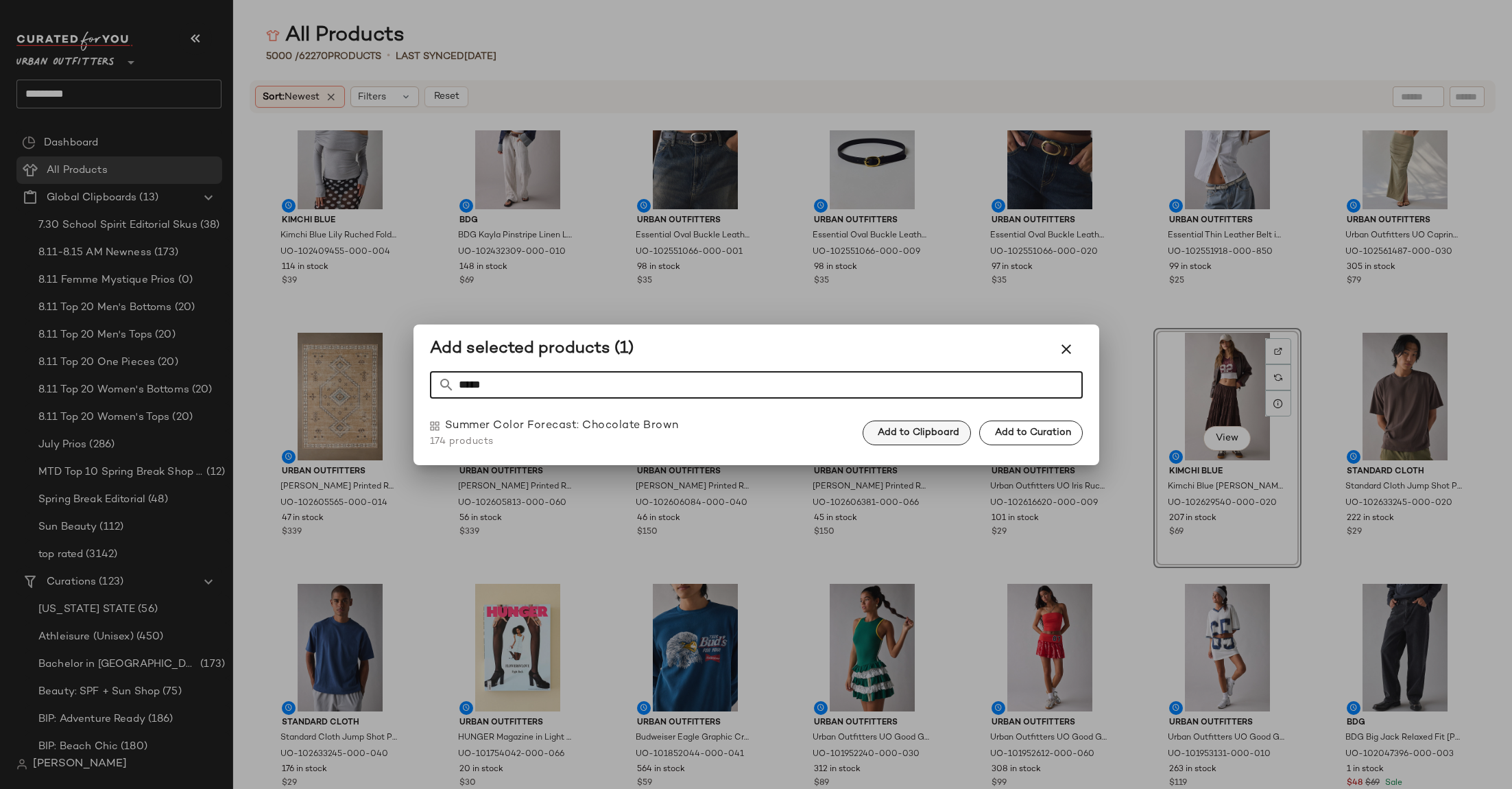
type input "*****"
click at [945, 428] on span "Add to Clipboard" at bounding box center [918, 433] width 82 height 11
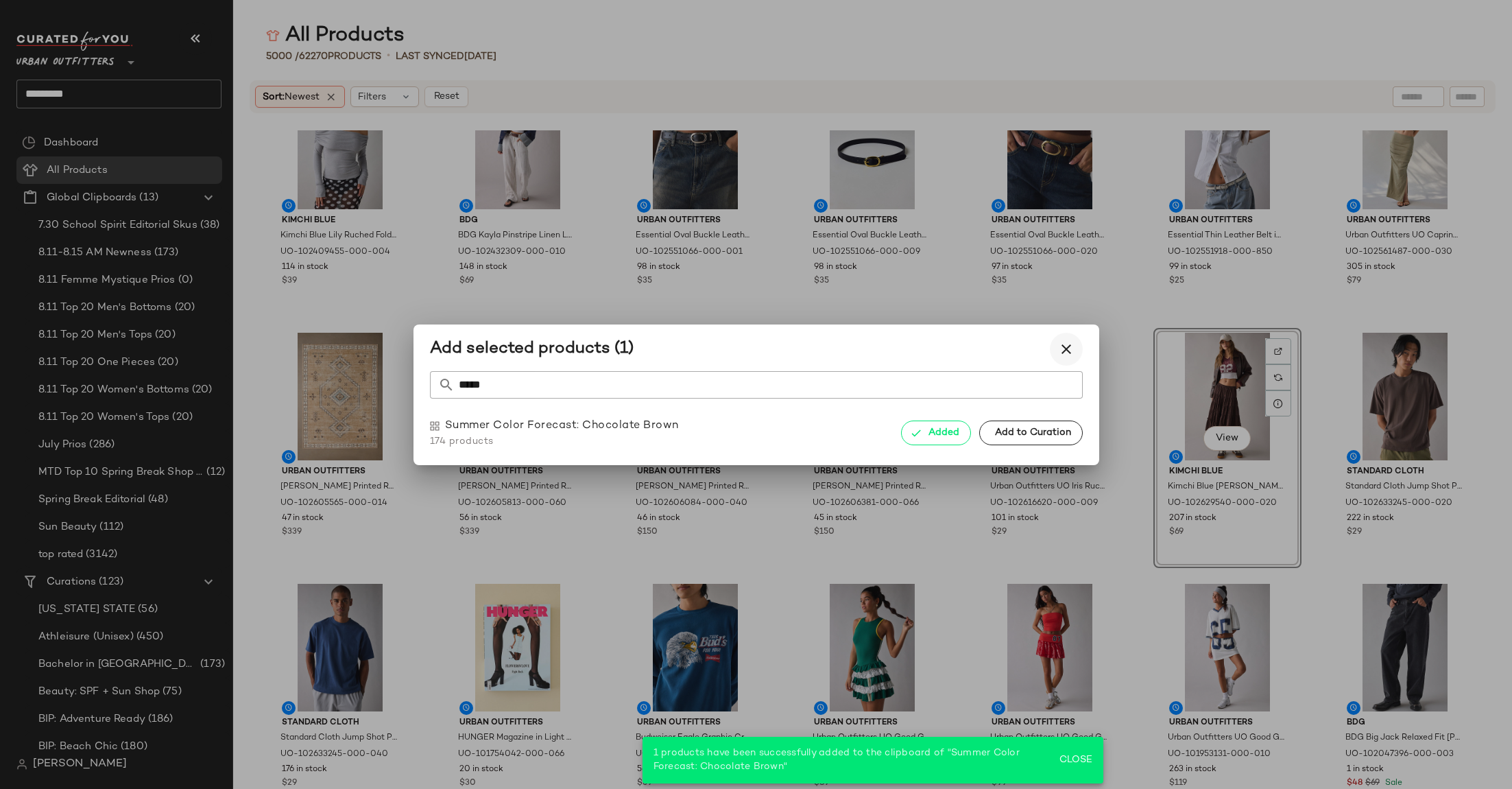
click at [1062, 349] on icon "button" at bounding box center [1066, 349] width 16 height 16
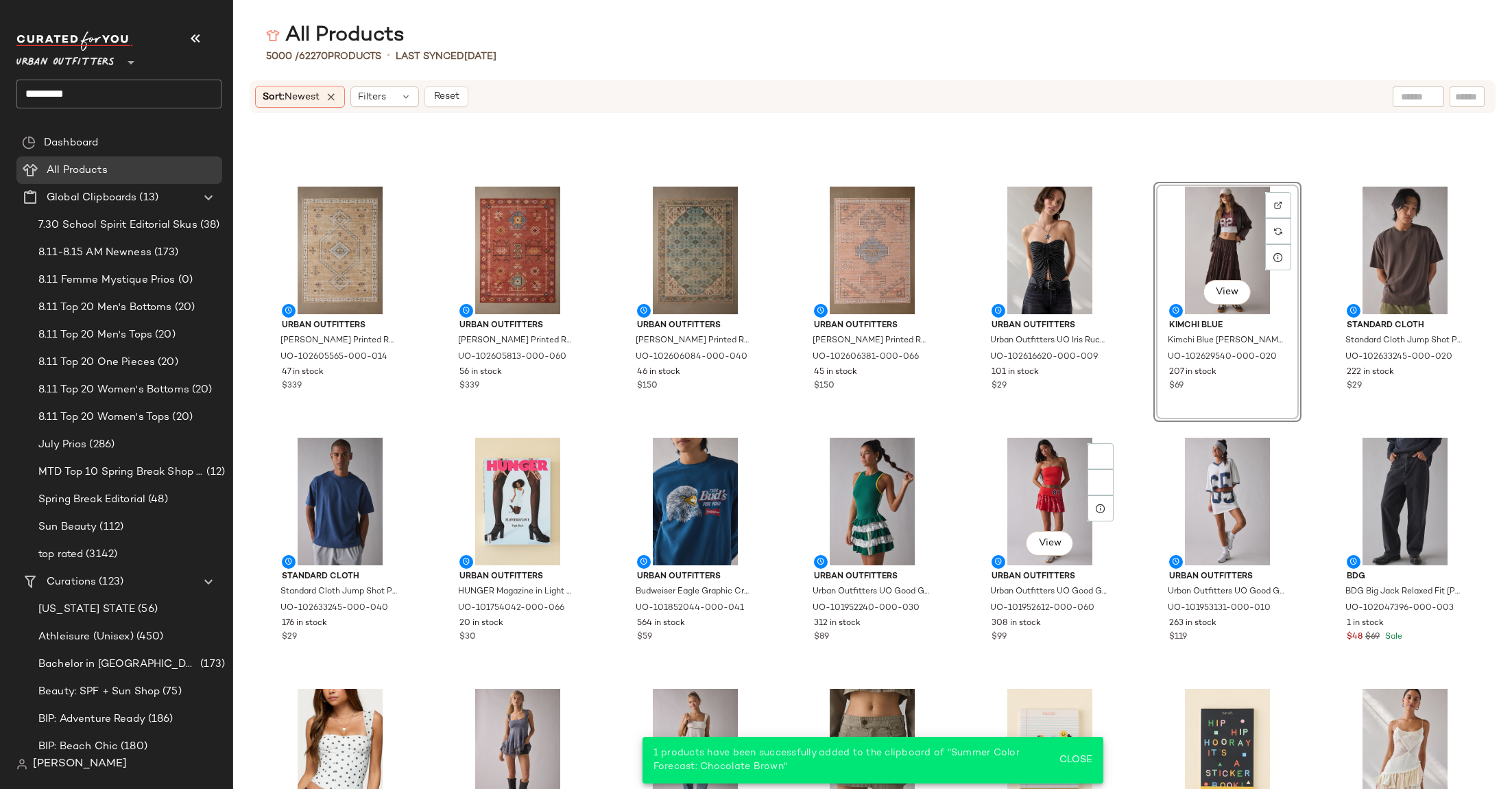
scroll to position [2640, 0]
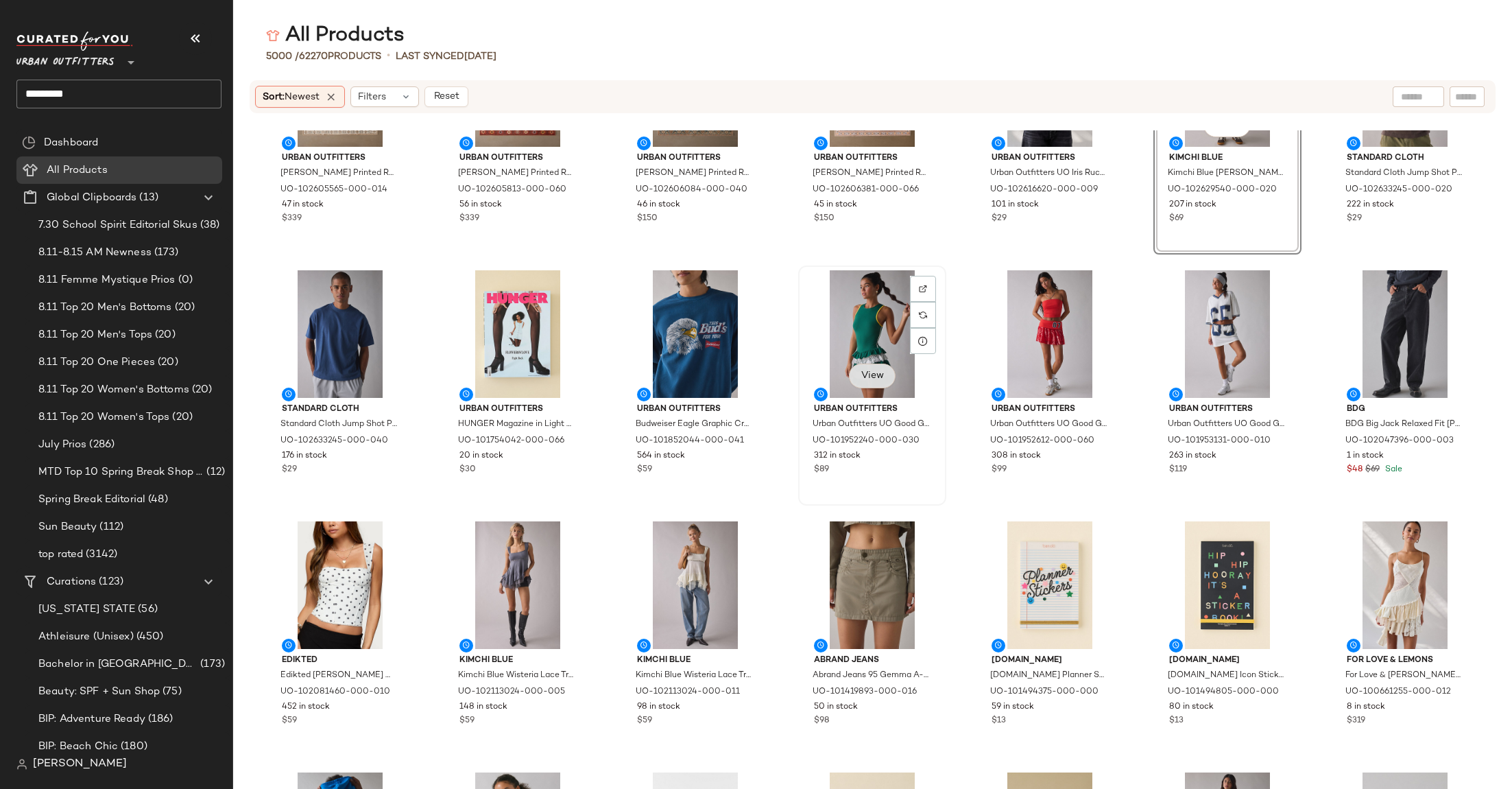
click at [871, 382] on button "View" at bounding box center [872, 375] width 47 height 24
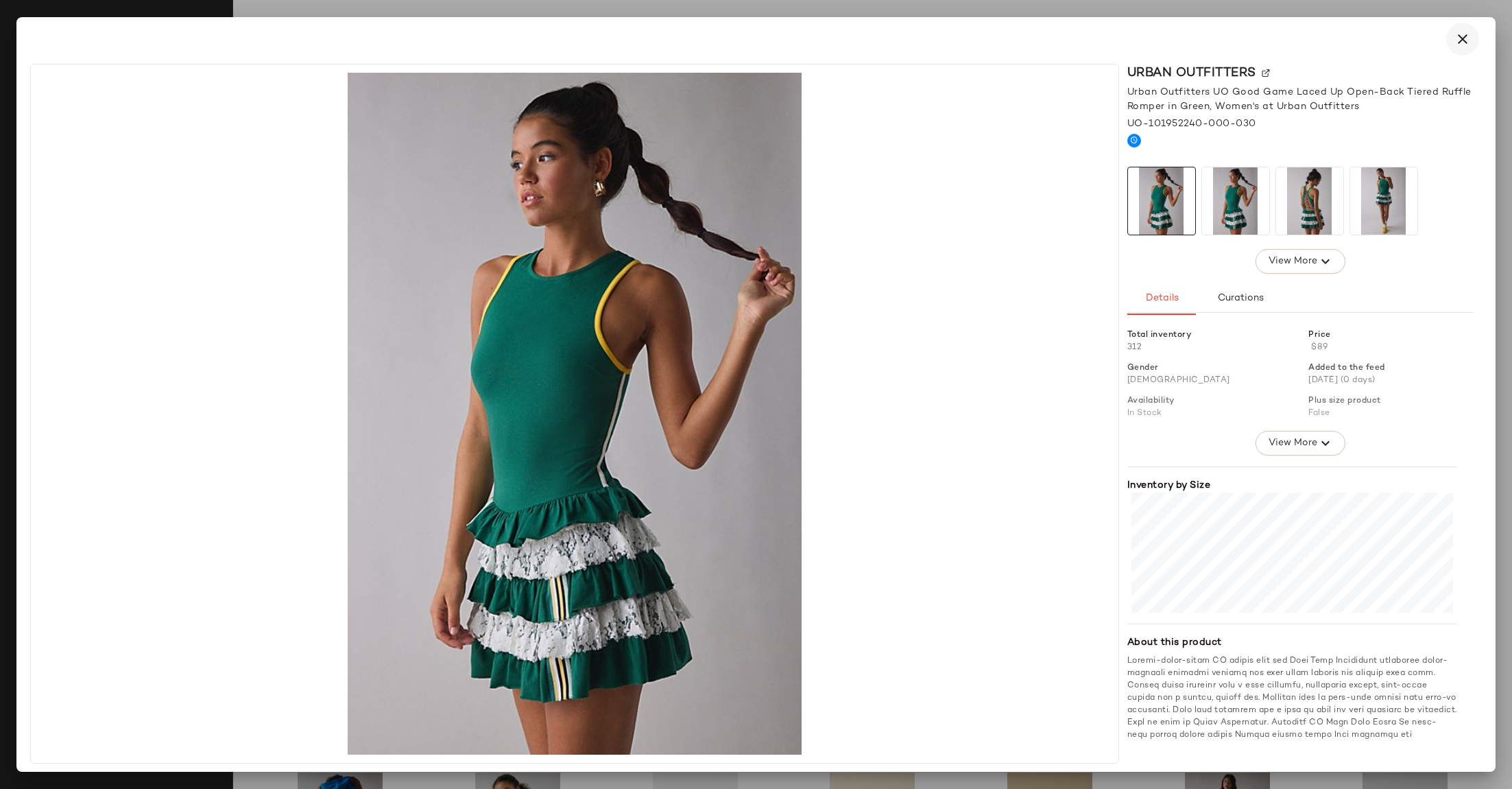
click at [1460, 40] on icon "button" at bounding box center [1463, 39] width 16 height 16
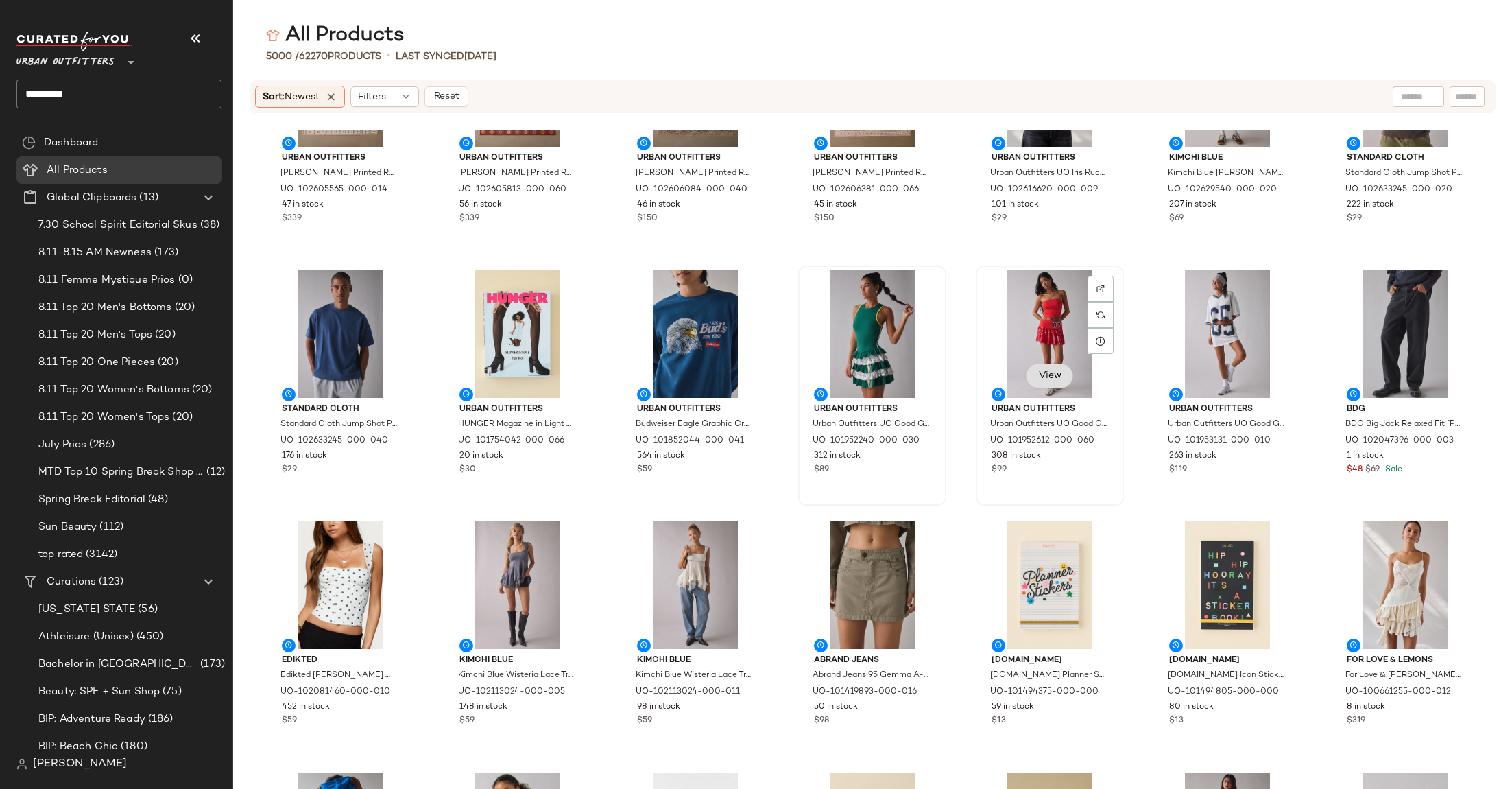
click at [1051, 371] on span "View" at bounding box center [1049, 376] width 23 height 11
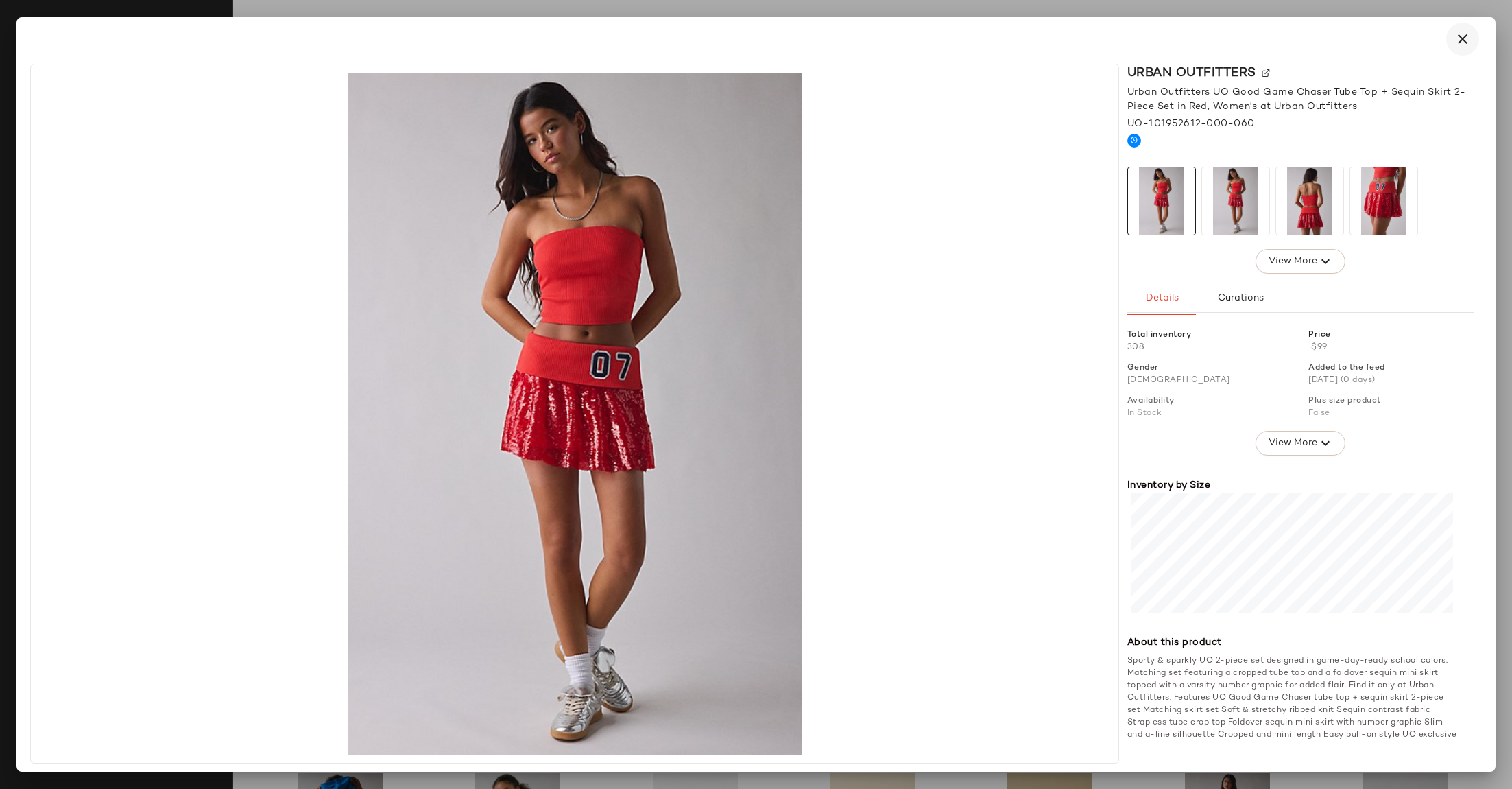
click at [1460, 38] on icon "button" at bounding box center [1463, 39] width 16 height 16
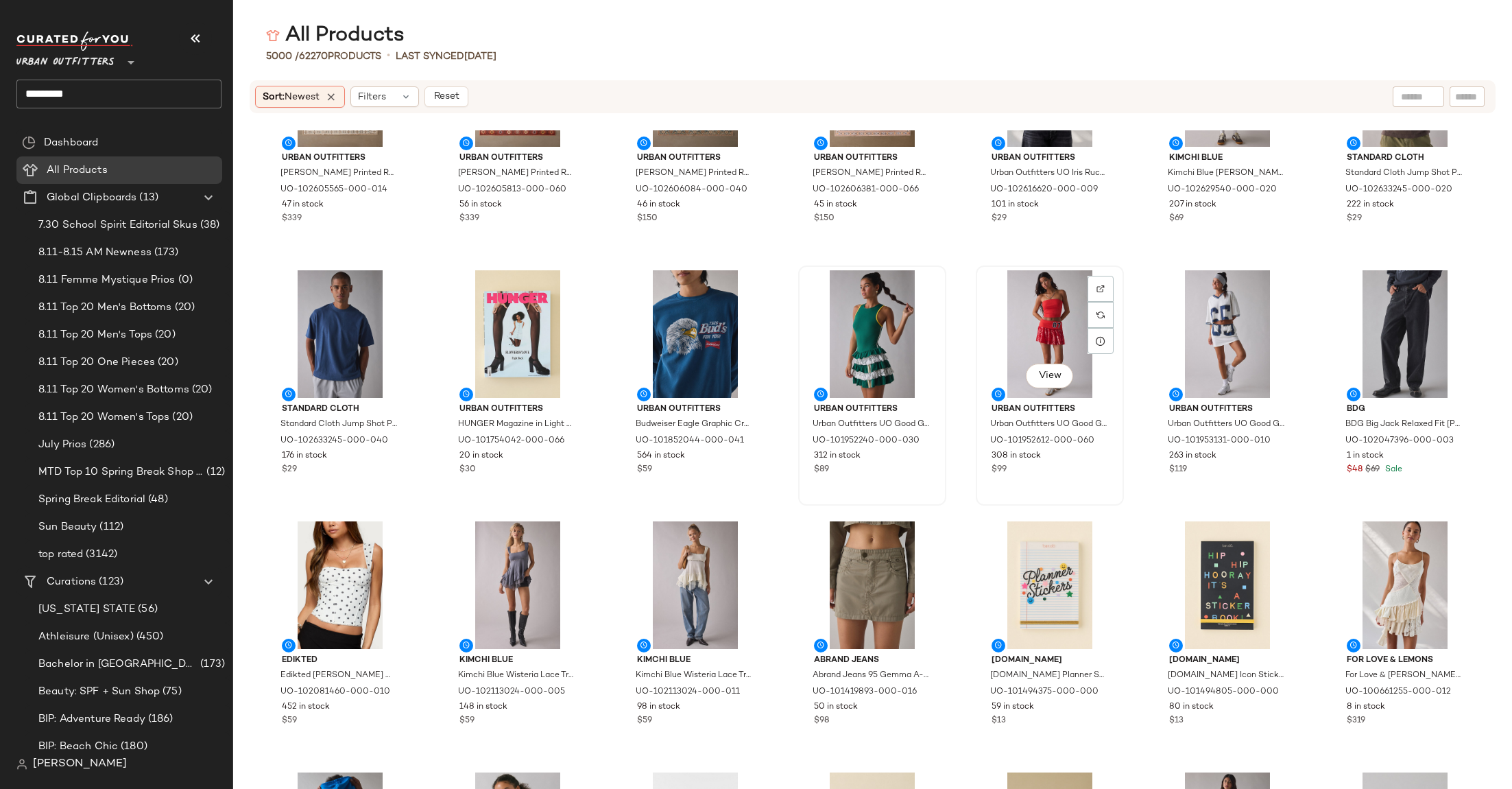
click at [1063, 314] on div "View" at bounding box center [1049, 333] width 138 height 127
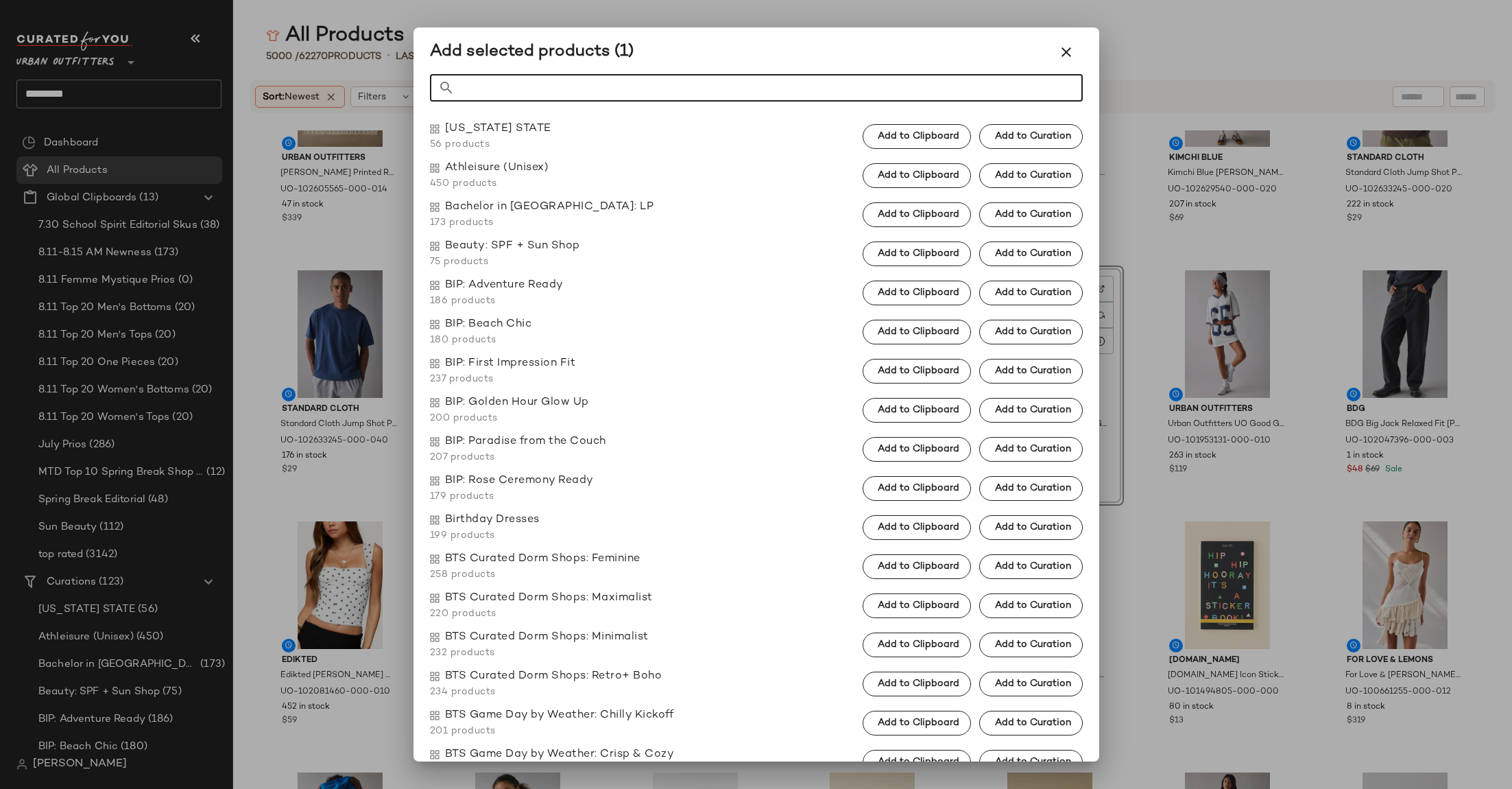
type input "*"
click at [1060, 52] on icon "button" at bounding box center [1066, 52] width 16 height 16
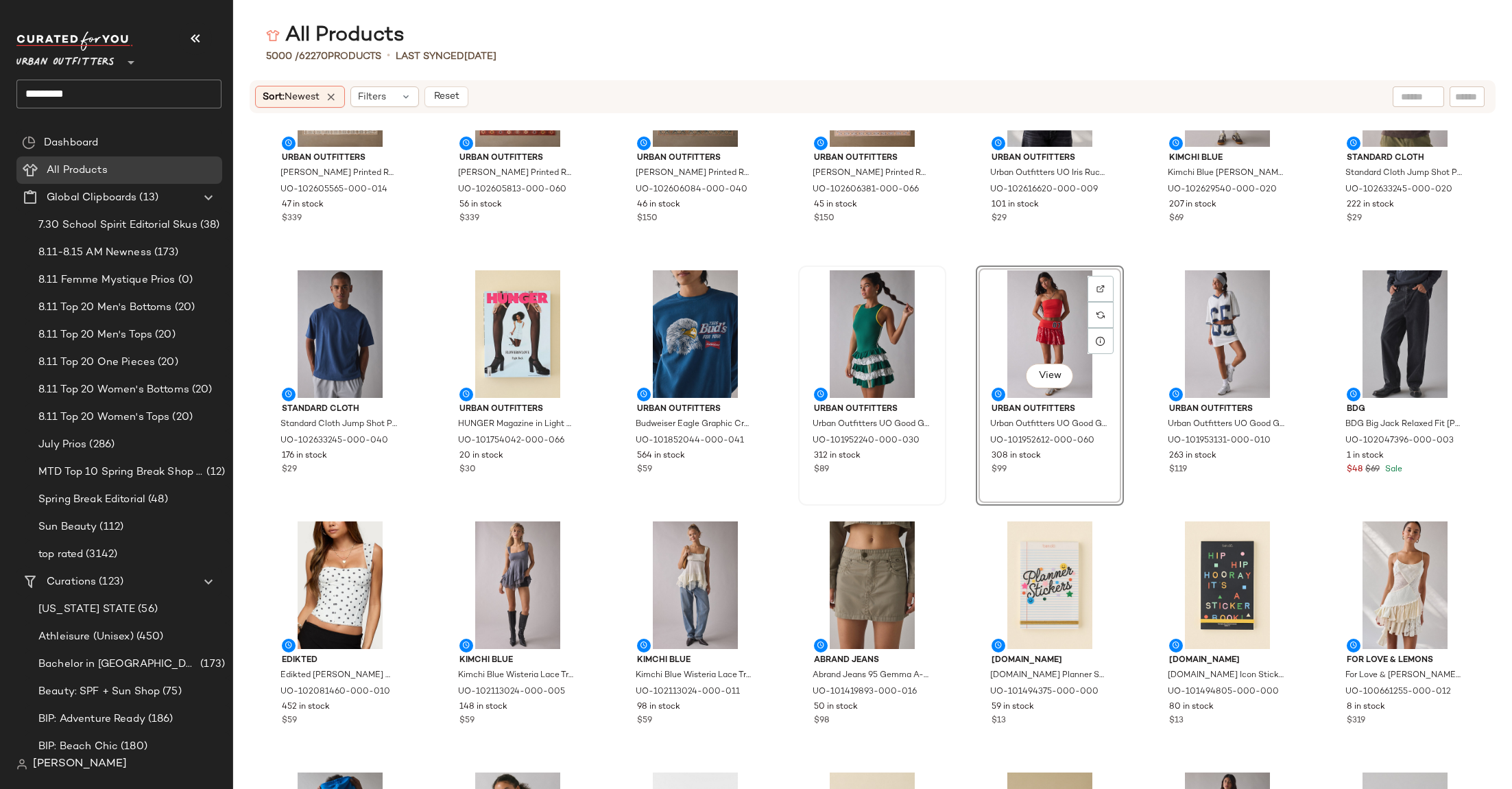
click at [1137, 390] on div "Urban Outfitters Leora Printed Rug in Neutral at Urban Outfitters UO-102605565-…" at bounding box center [872, 459] width 1279 height 659
click at [1042, 321] on div "View" at bounding box center [1049, 333] width 138 height 127
click at [1217, 364] on button "View" at bounding box center [1227, 375] width 47 height 24
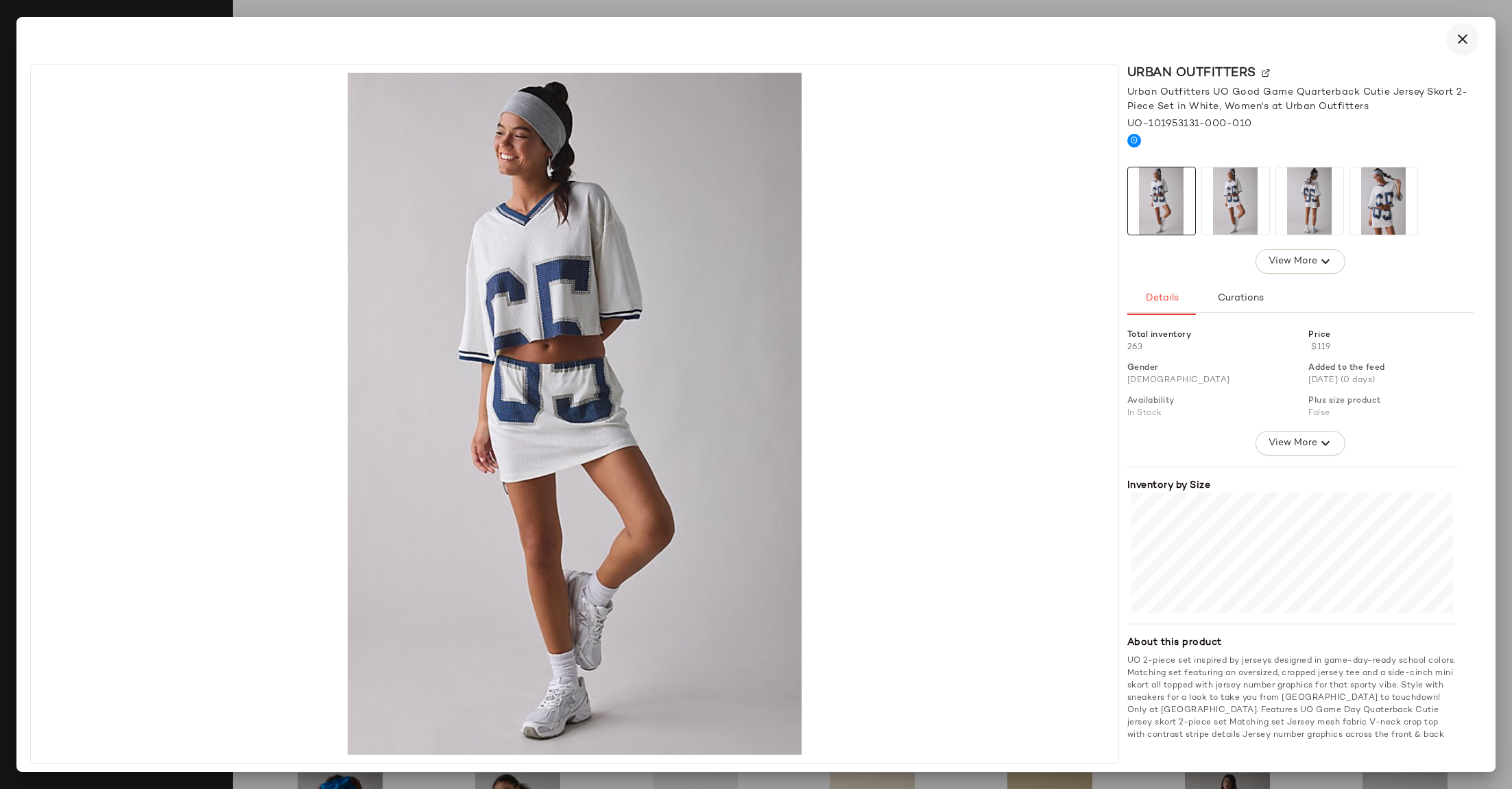
click at [1457, 40] on icon "button" at bounding box center [1463, 39] width 16 height 16
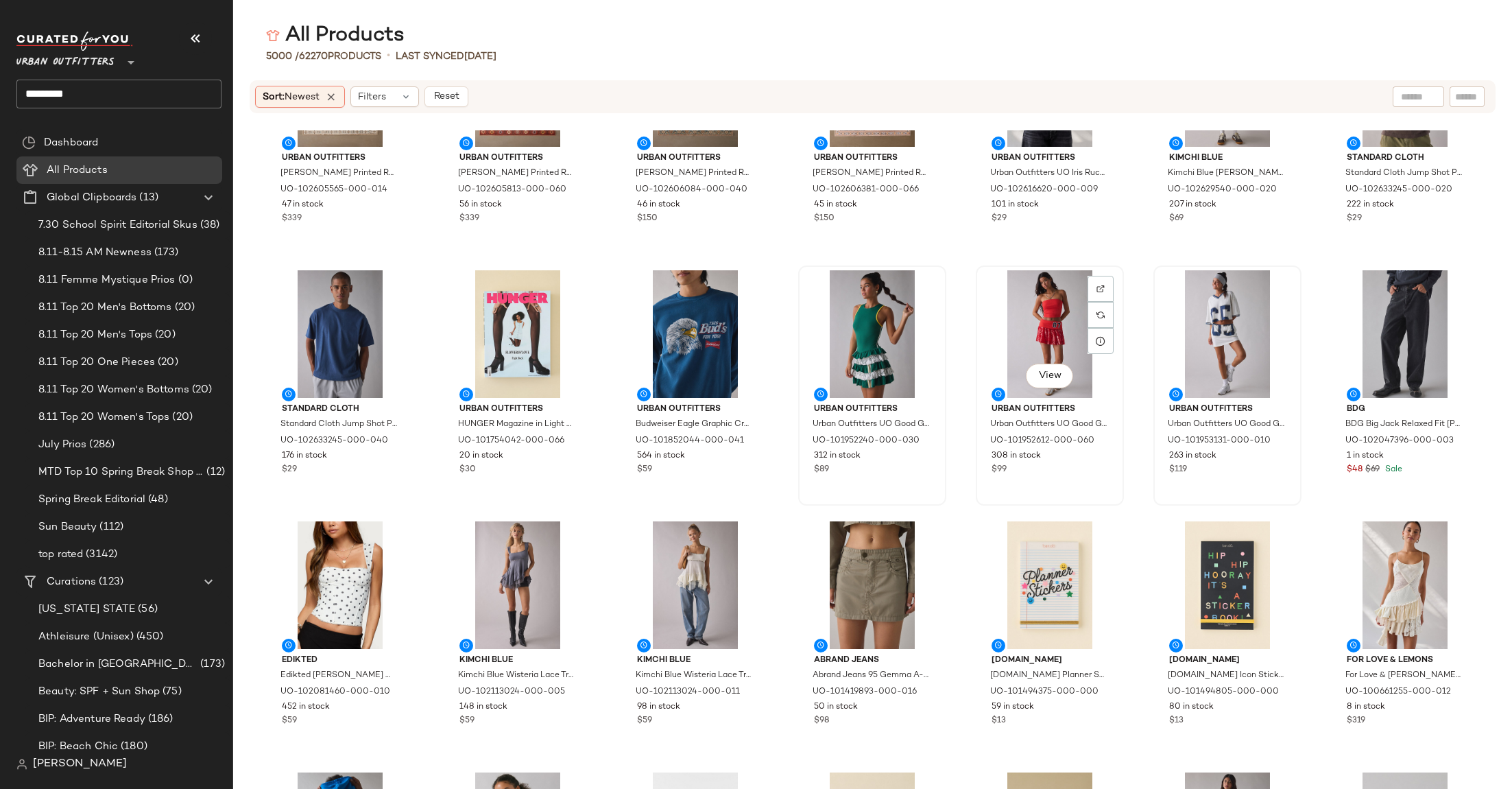
click at [1050, 300] on div "View" at bounding box center [1049, 333] width 138 height 127
click at [1205, 305] on div "View" at bounding box center [1227, 333] width 138 height 127
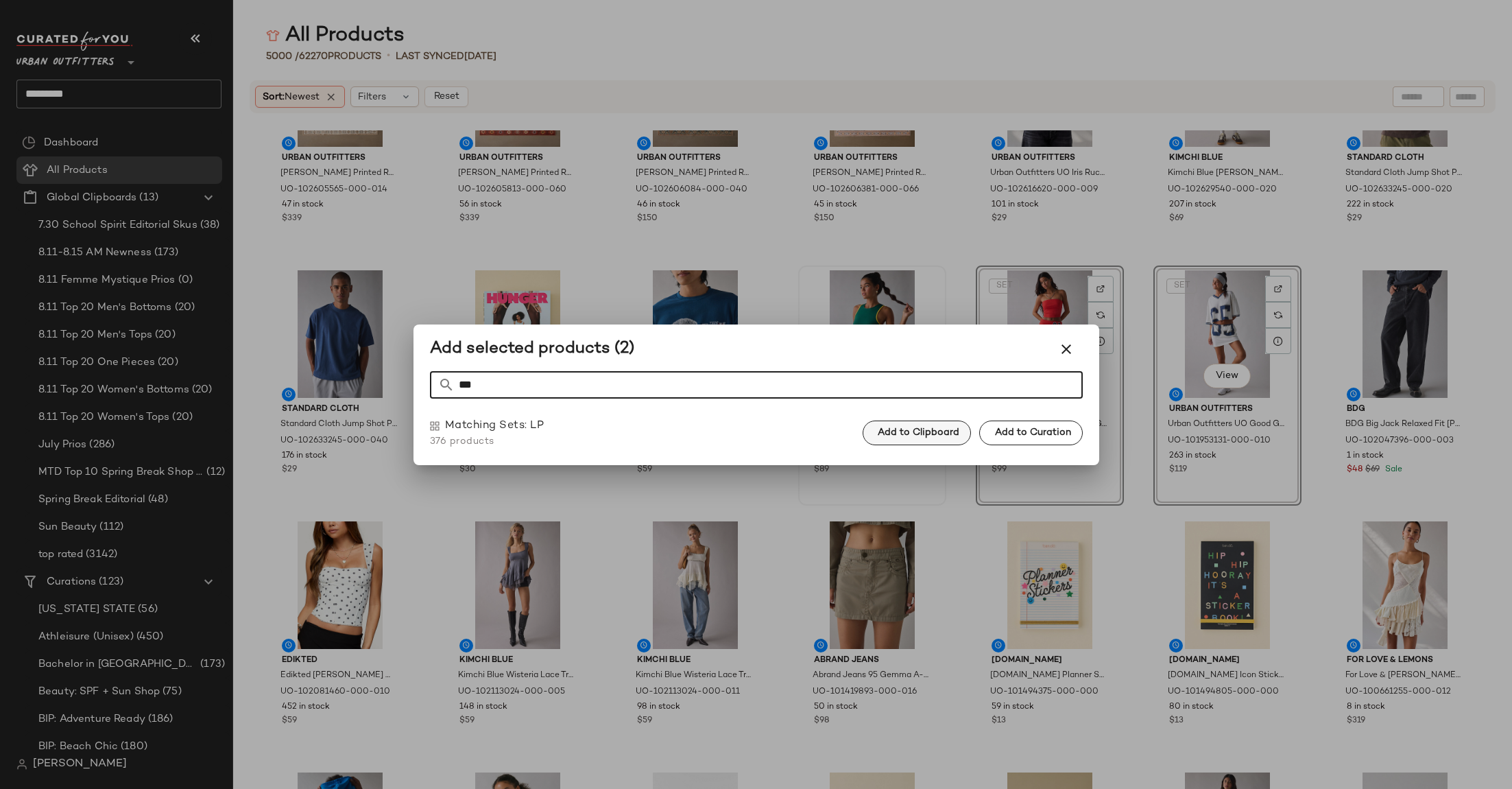
type input "***"
click at [911, 427] on span "Add to Clipboard" at bounding box center [918, 433] width 82 height 11
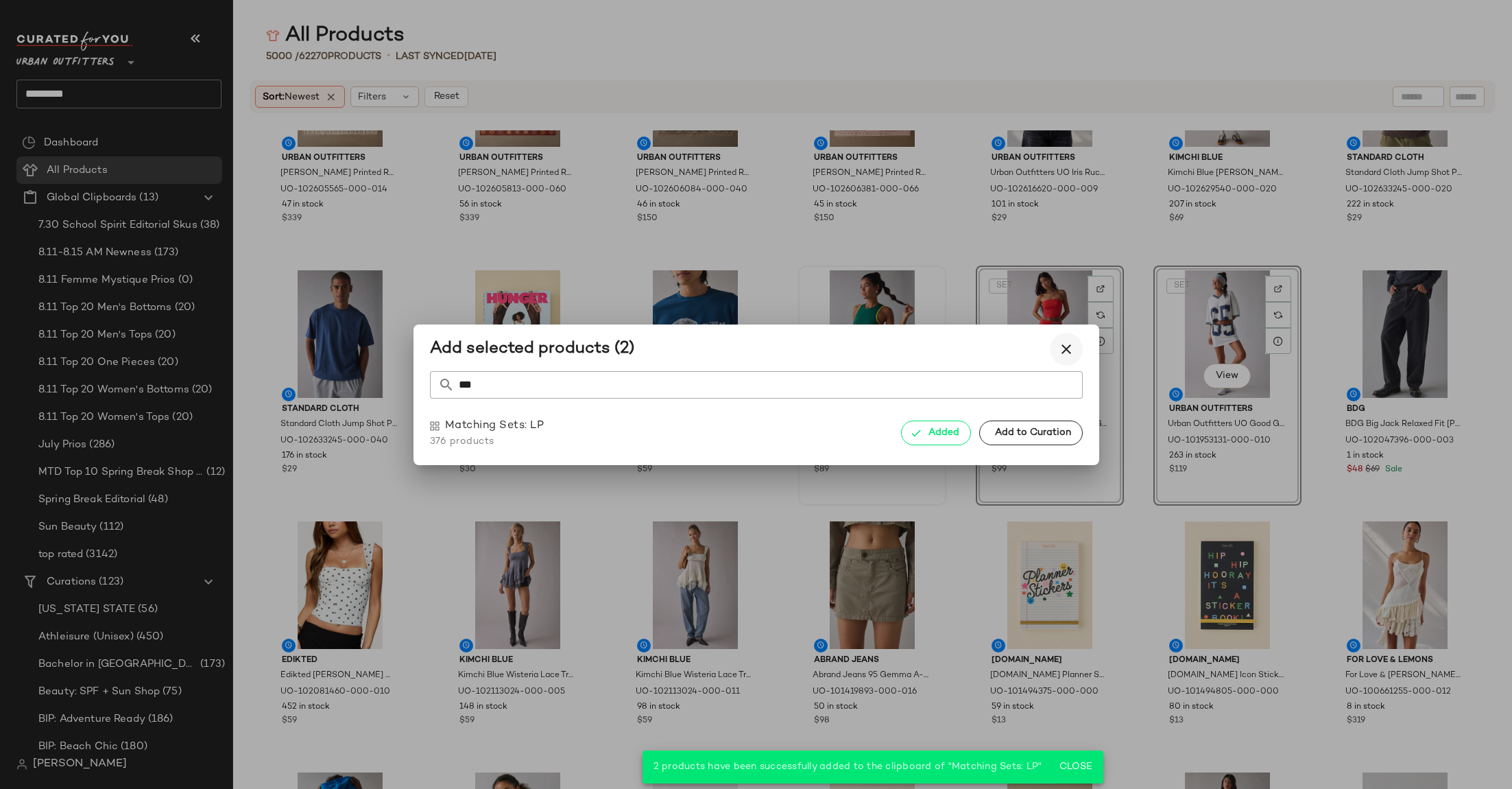
click at [1058, 346] on icon "button" at bounding box center [1066, 349] width 16 height 16
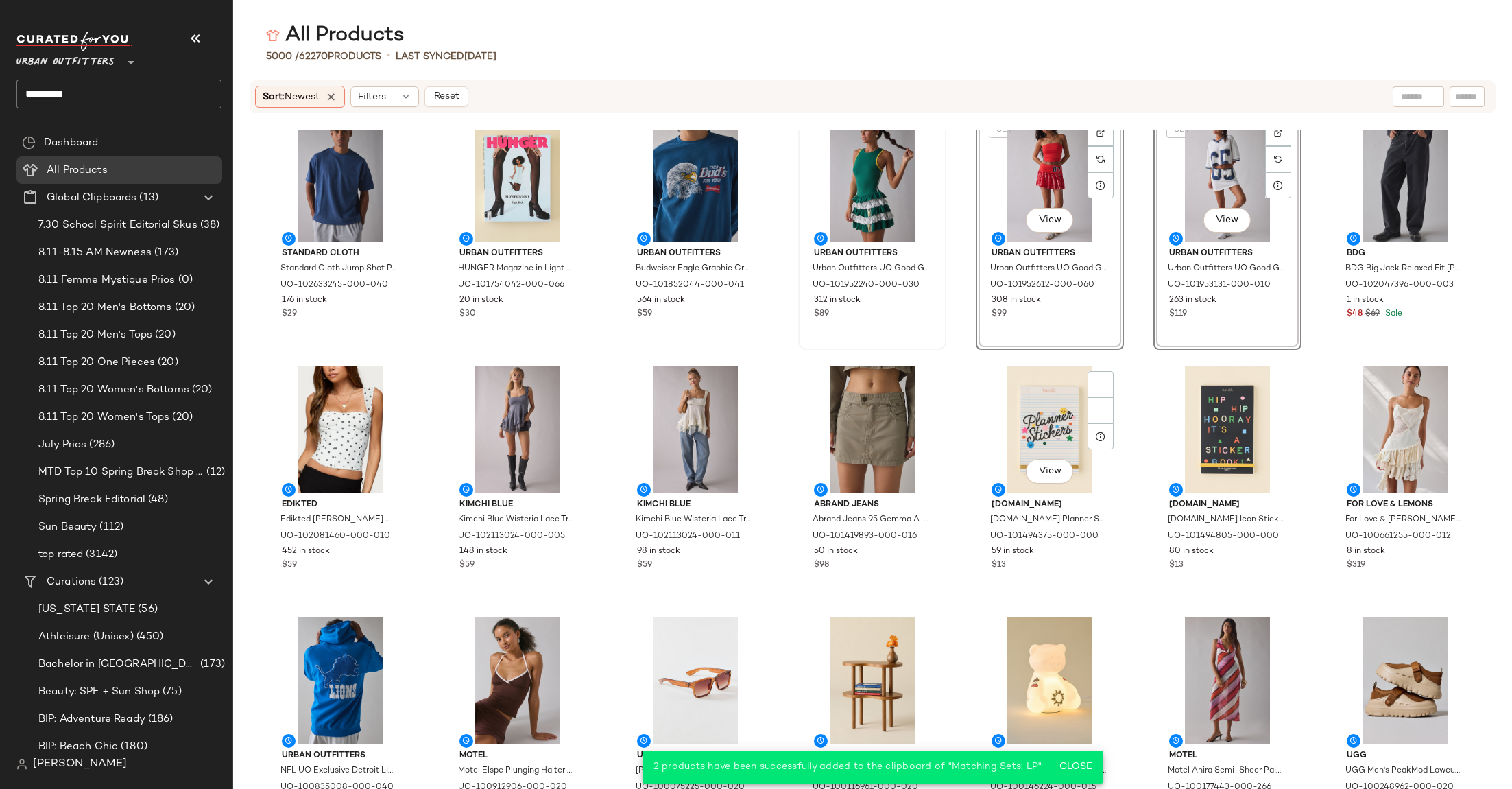
scroll to position [2808, 0]
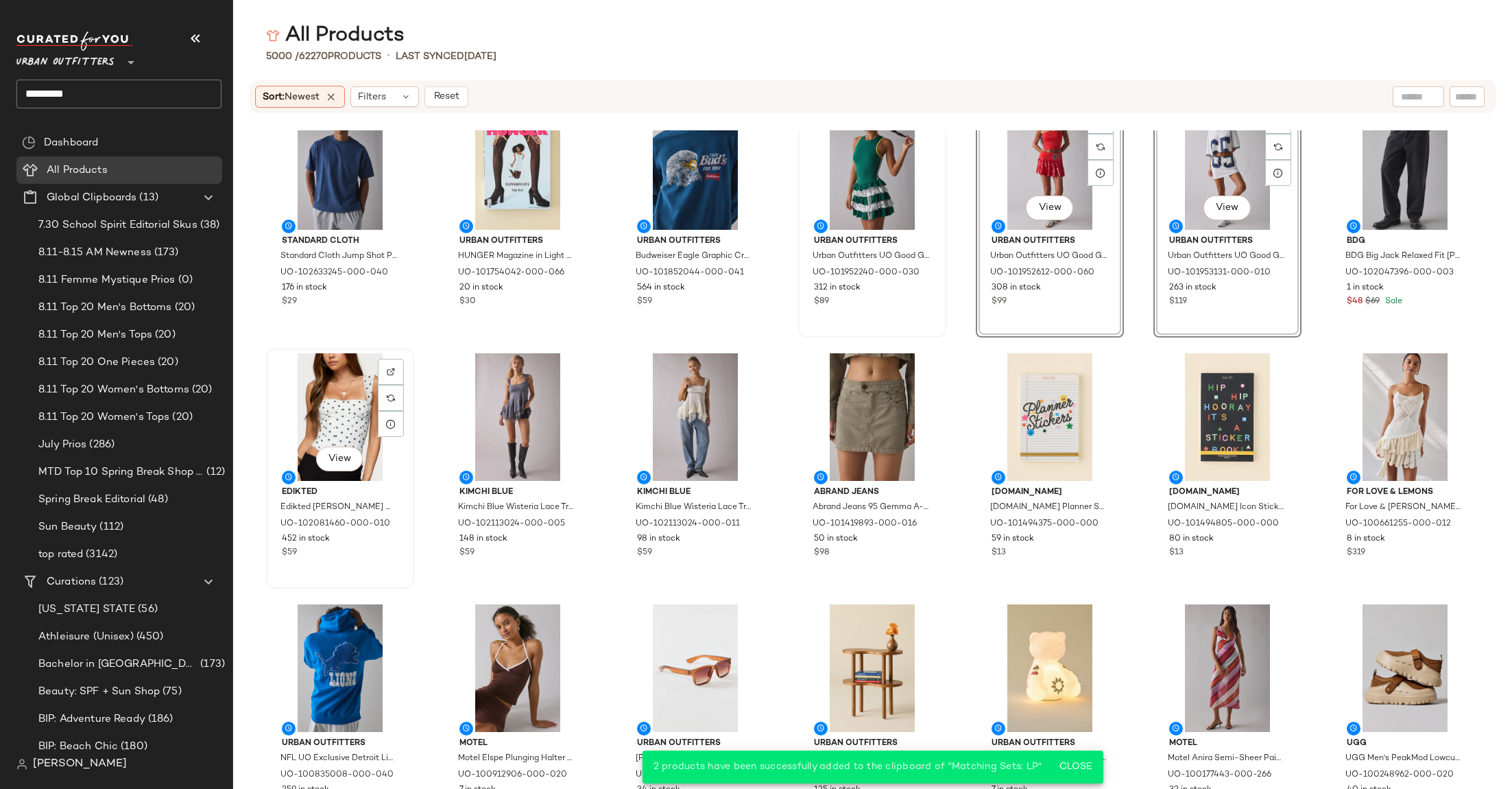
click at [333, 390] on div "View" at bounding box center [340, 417] width 138 height 127
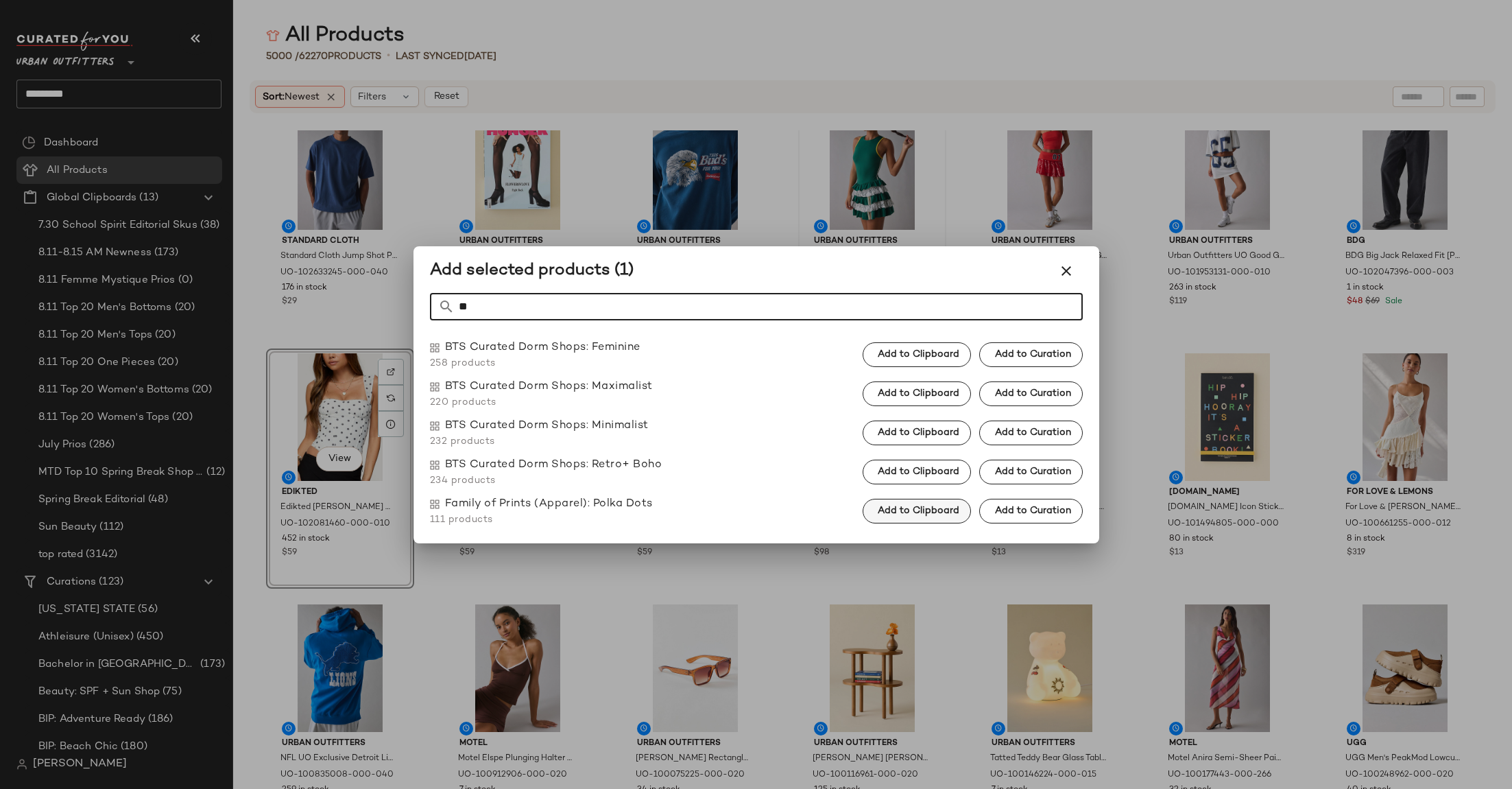
type input "**"
click at [921, 511] on span "Add to Clipboard" at bounding box center [918, 511] width 82 height 11
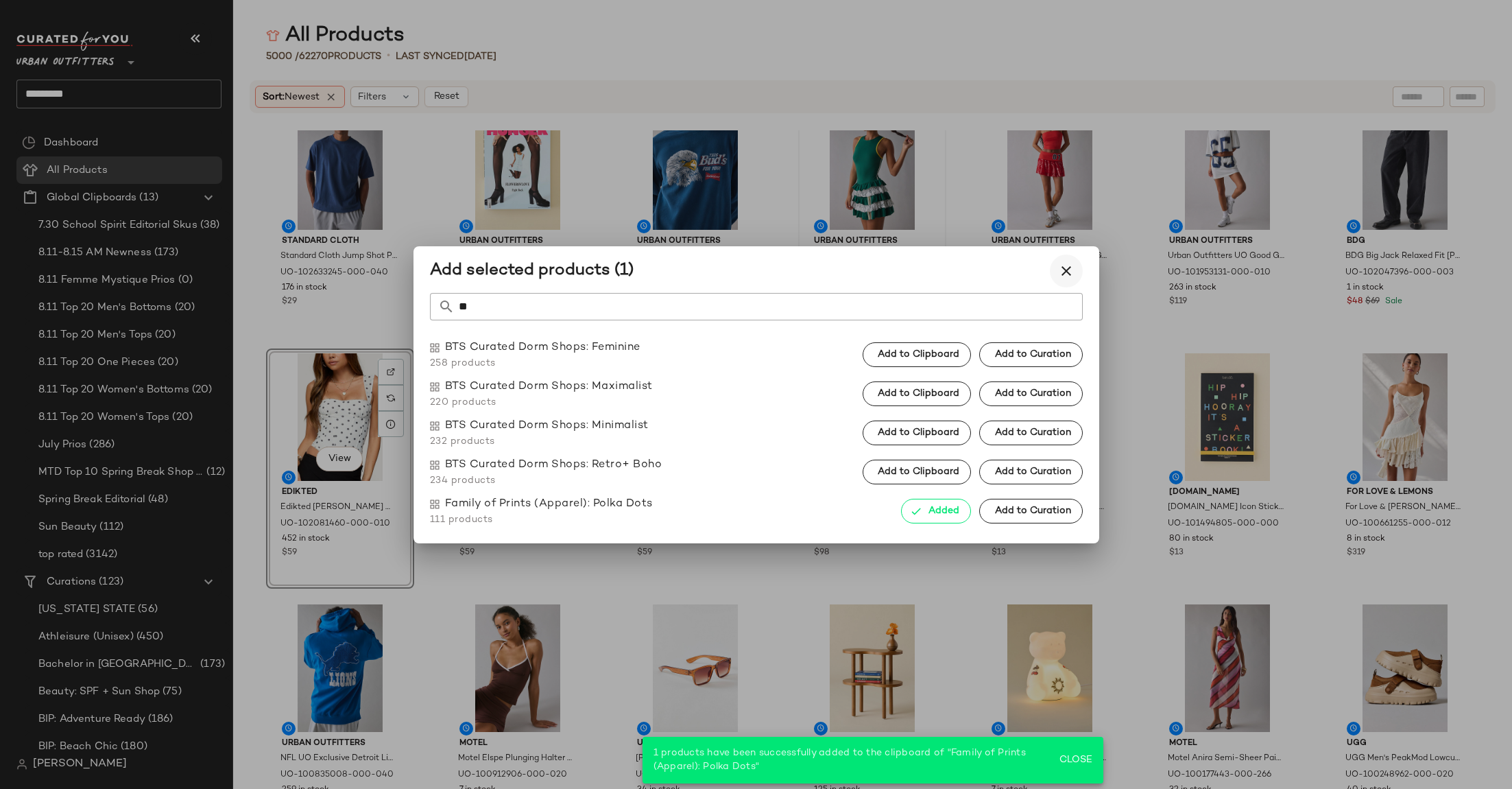
click at [1059, 261] on button "button" at bounding box center [1066, 271] width 33 height 33
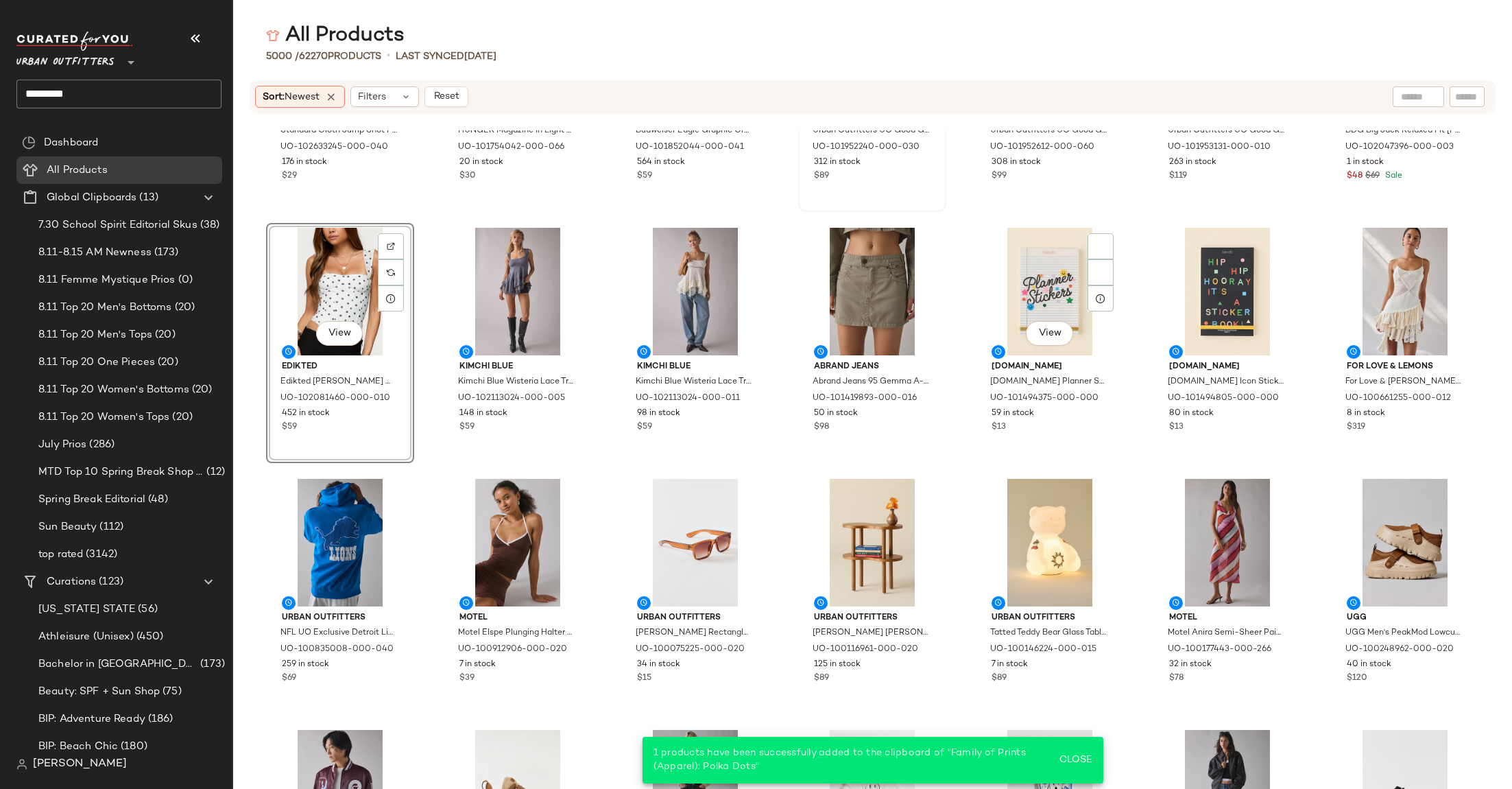
scroll to position [2945, 0]
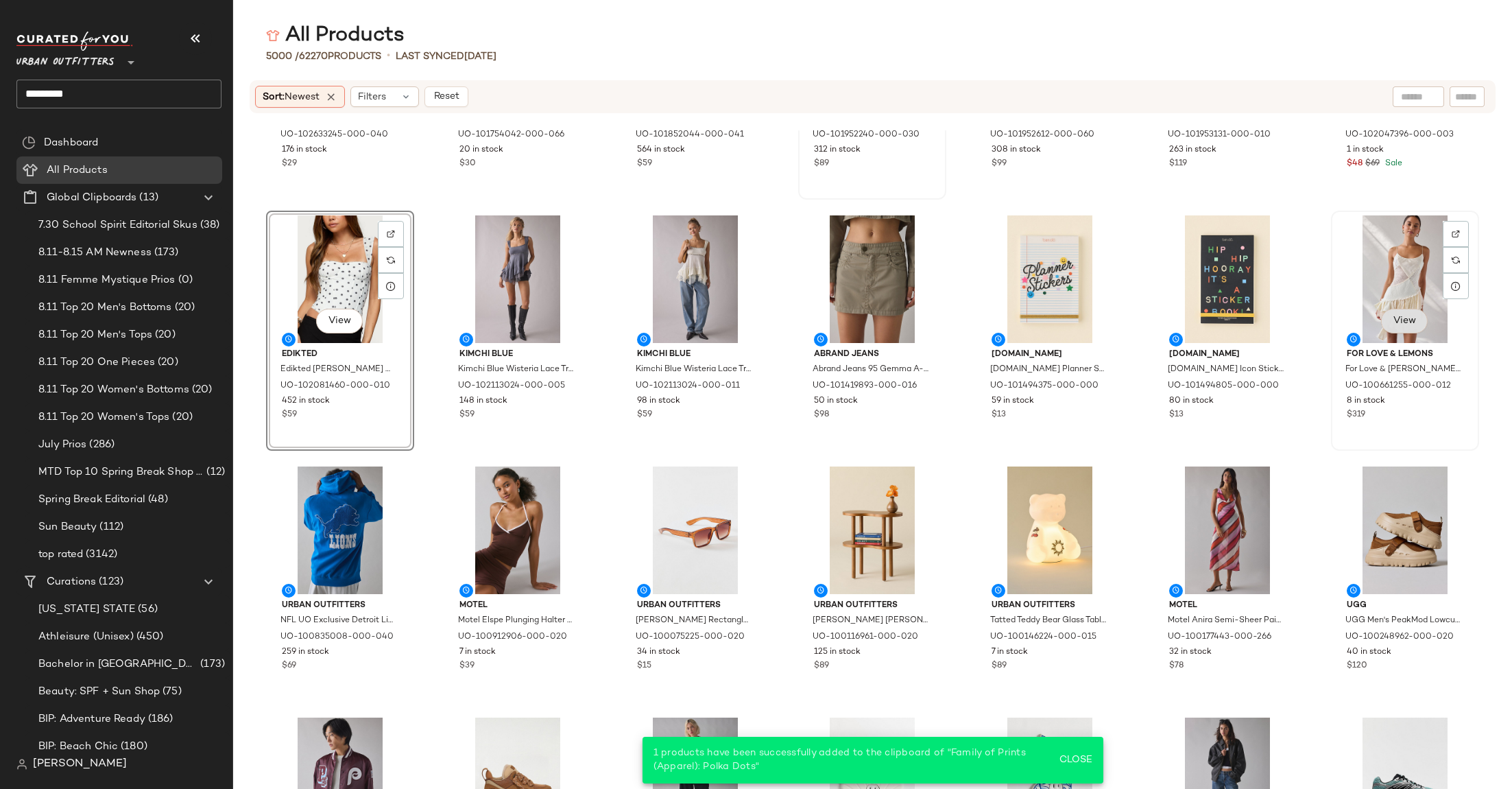
click at [1406, 318] on span "View" at bounding box center [1404, 321] width 23 height 11
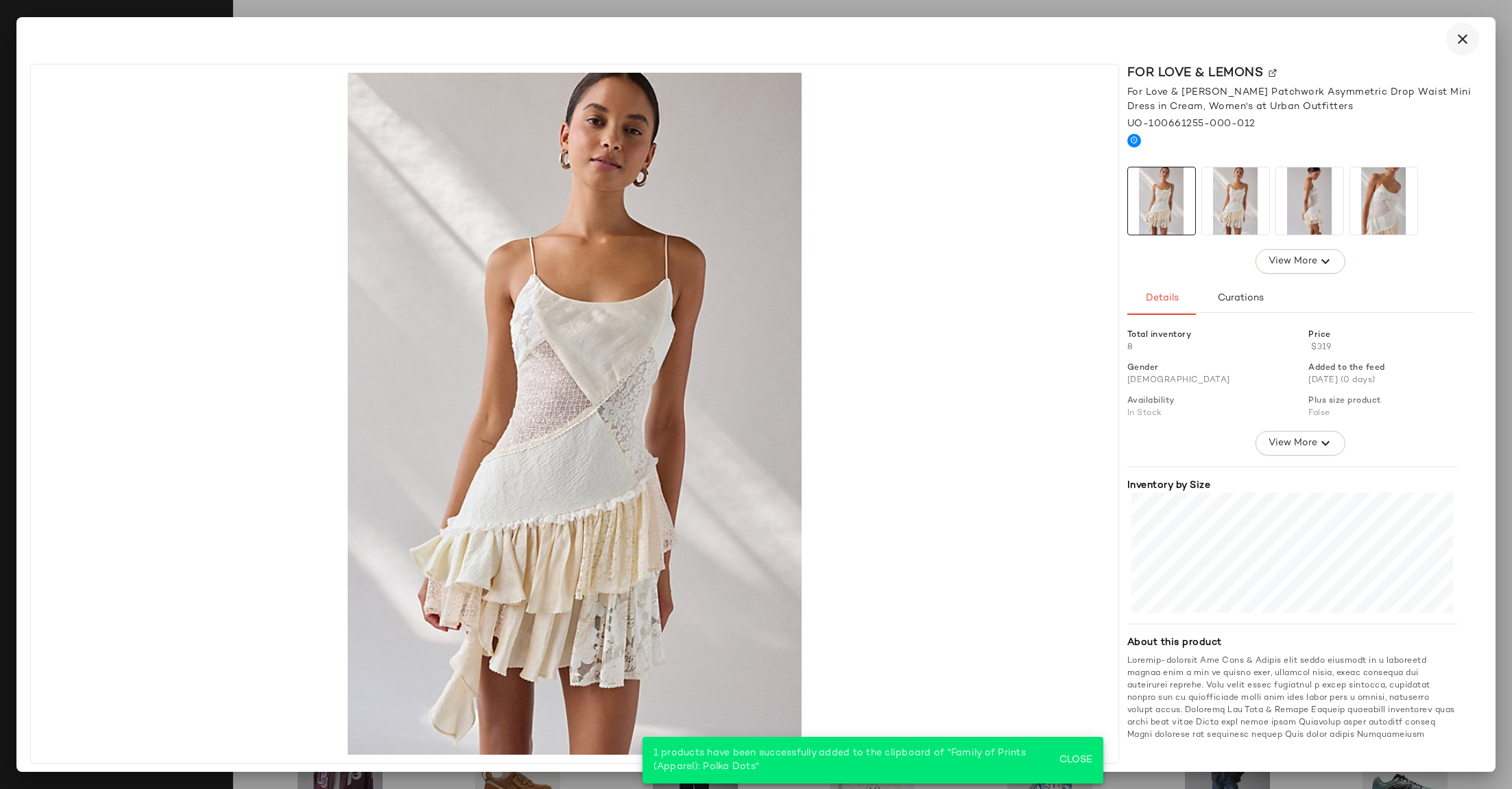
click at [1460, 42] on icon "button" at bounding box center [1463, 39] width 16 height 16
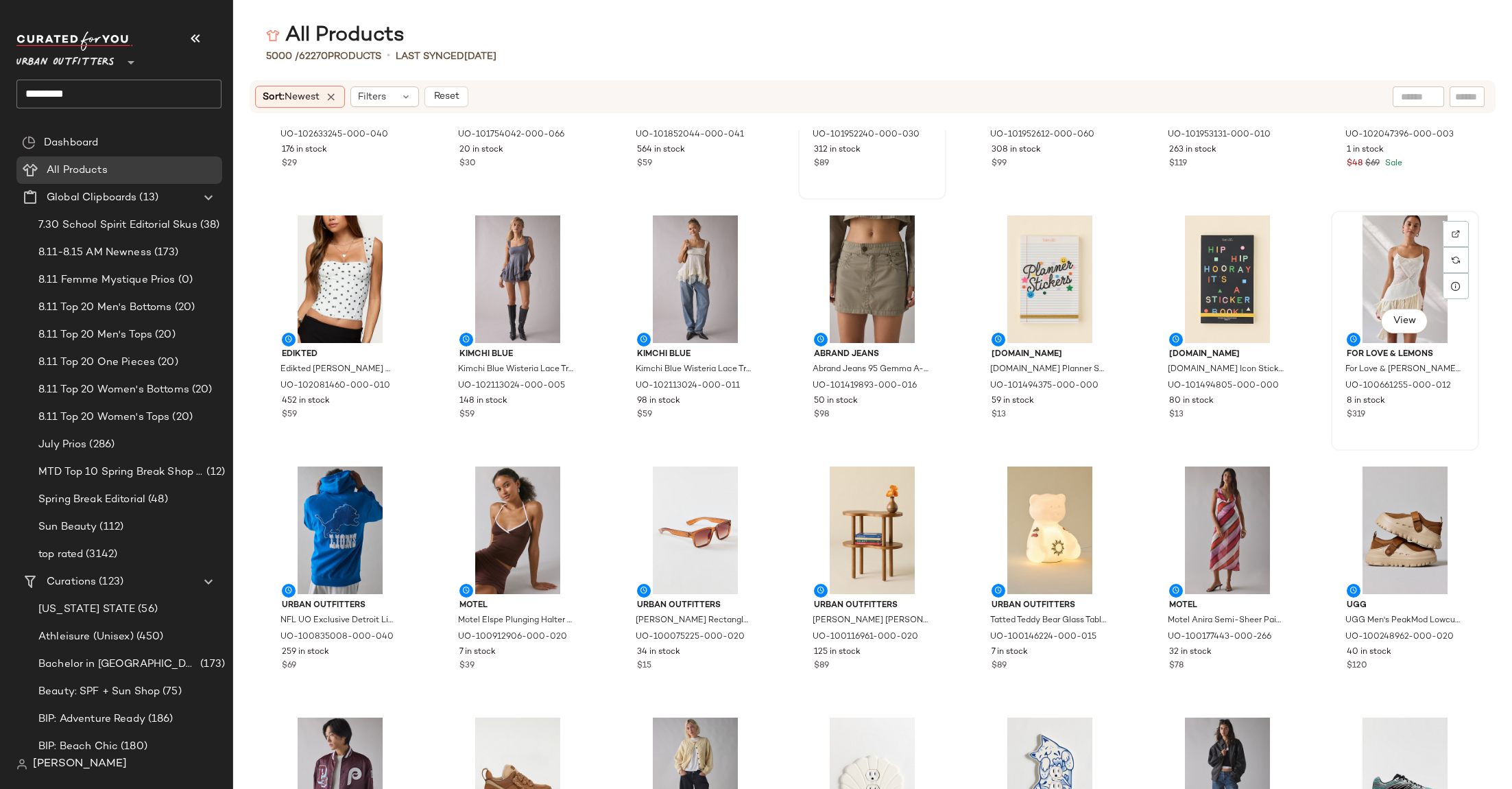
click at [1407, 245] on div "View" at bounding box center [1404, 278] width 138 height 127
click at [1207, 575] on button "View" at bounding box center [1227, 571] width 47 height 24
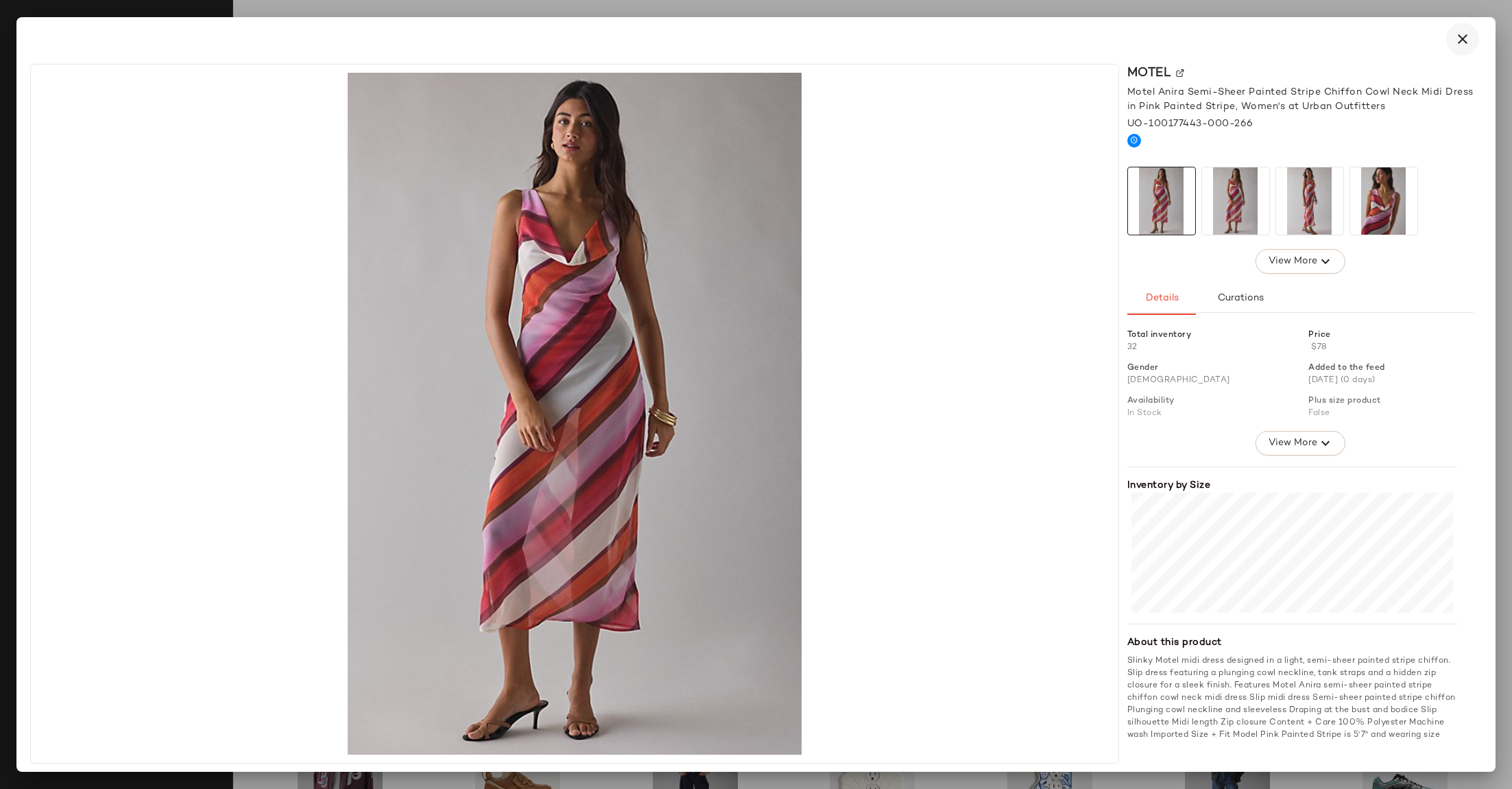
click at [1461, 37] on icon "button" at bounding box center [1463, 39] width 16 height 16
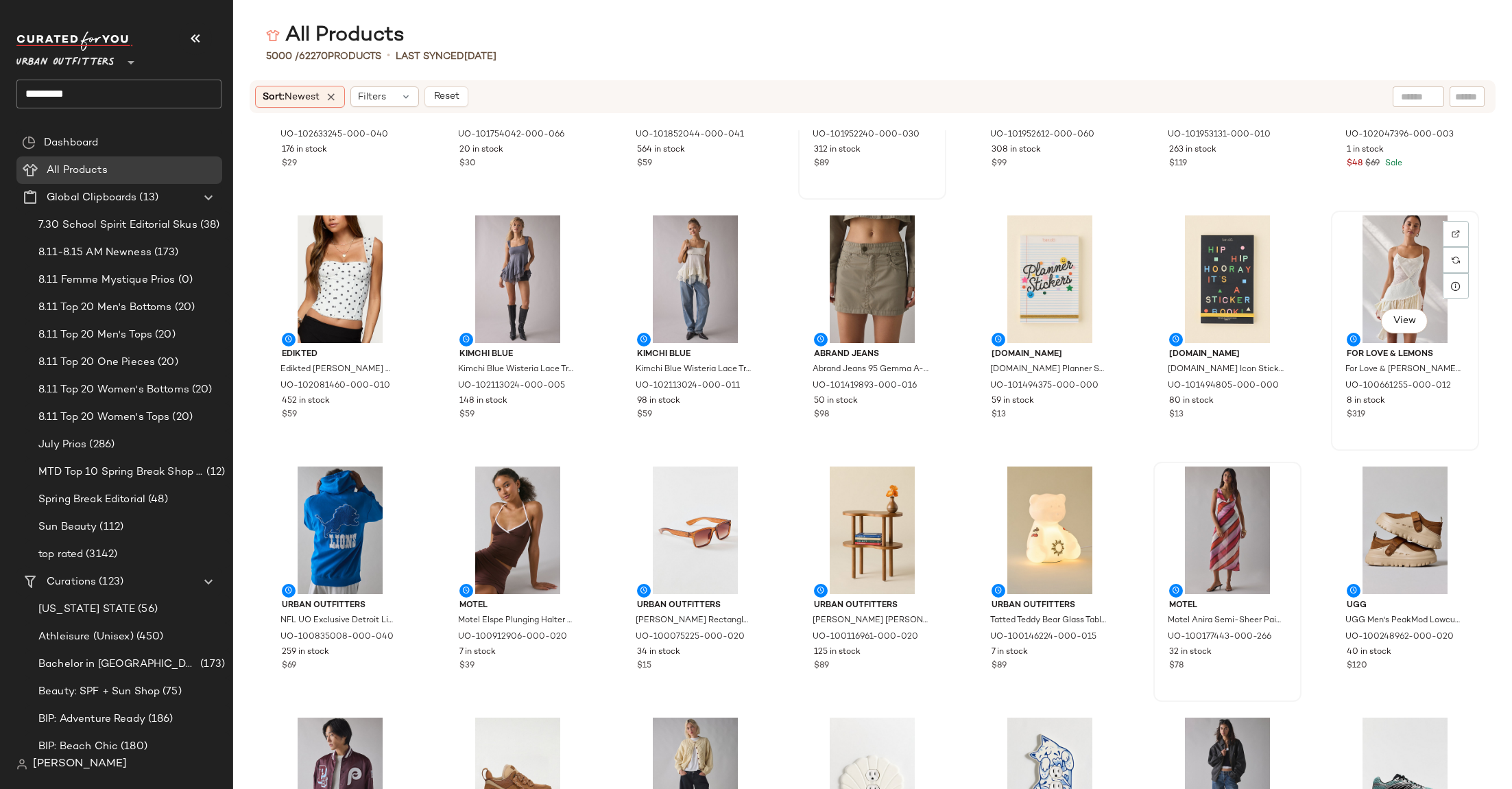
click at [1398, 268] on div "View" at bounding box center [1404, 278] width 138 height 127
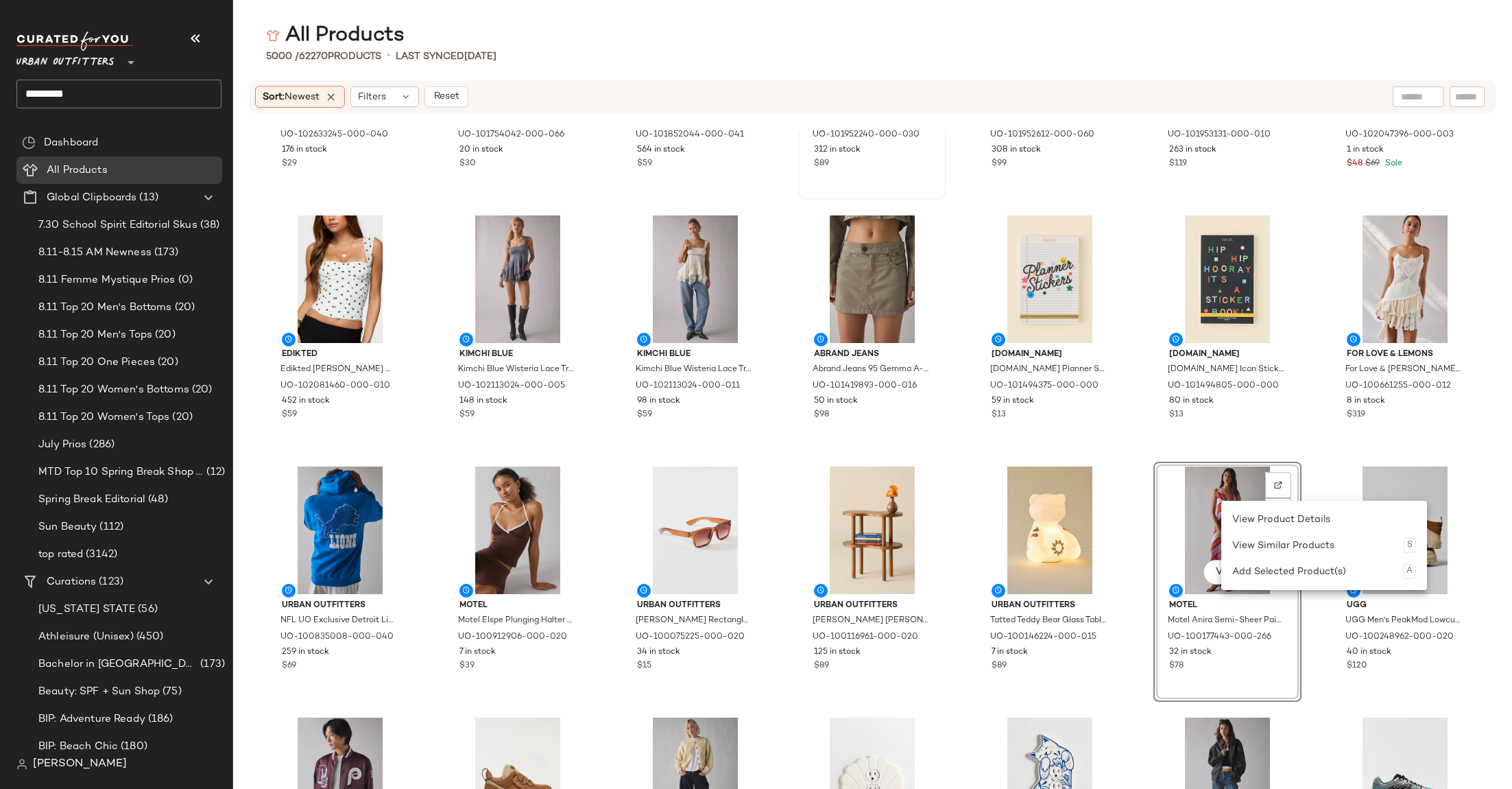
click at [1304, 449] on div "Standard Cloth Standard Cloth Jump Shot Premium Heavyweight Cotton Tee in Blue,…" at bounding box center [872, 459] width 1279 height 659
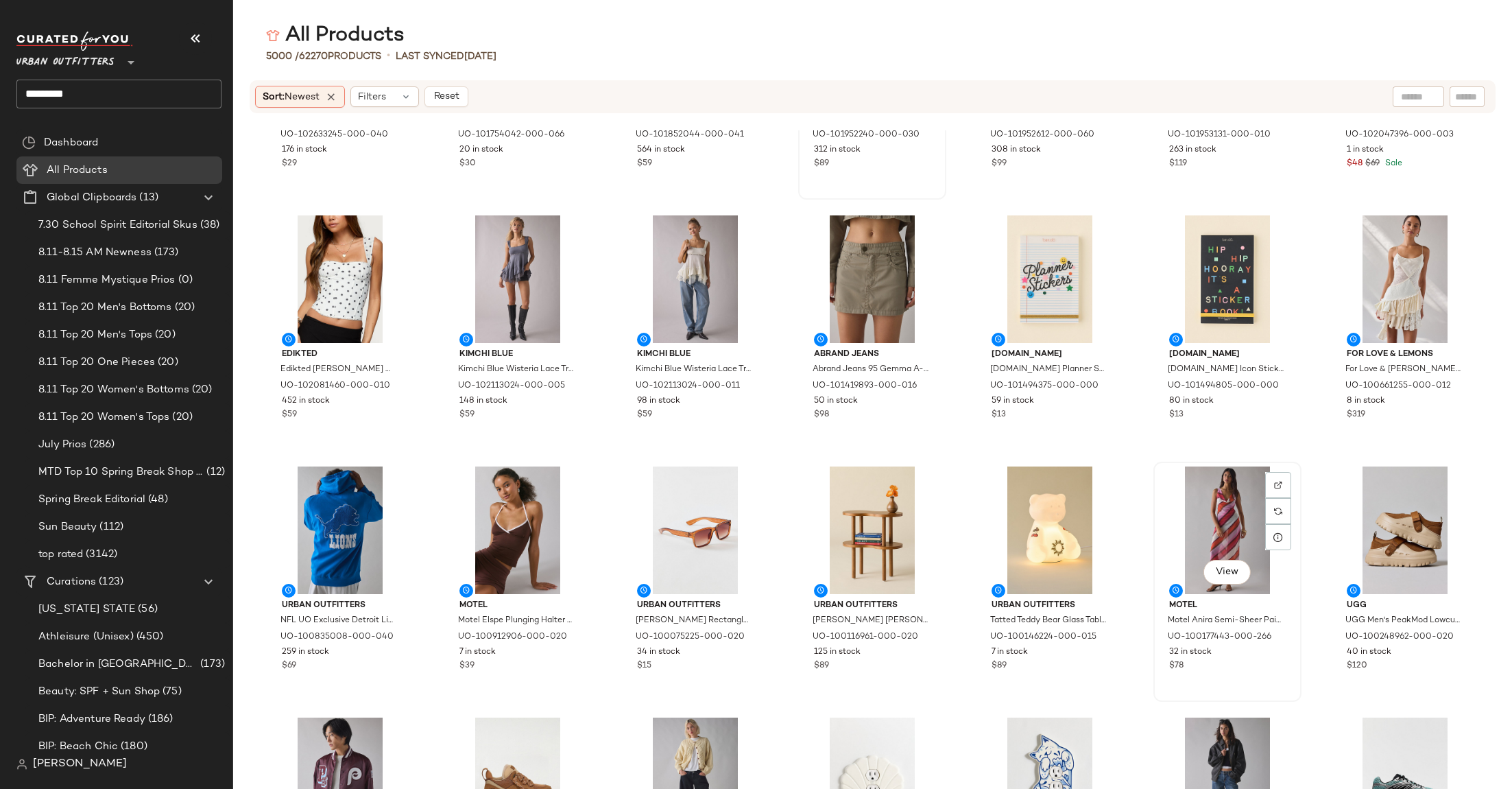
click at [1213, 517] on div "View" at bounding box center [1227, 530] width 138 height 127
click at [1386, 265] on div "View" at bounding box center [1404, 278] width 138 height 127
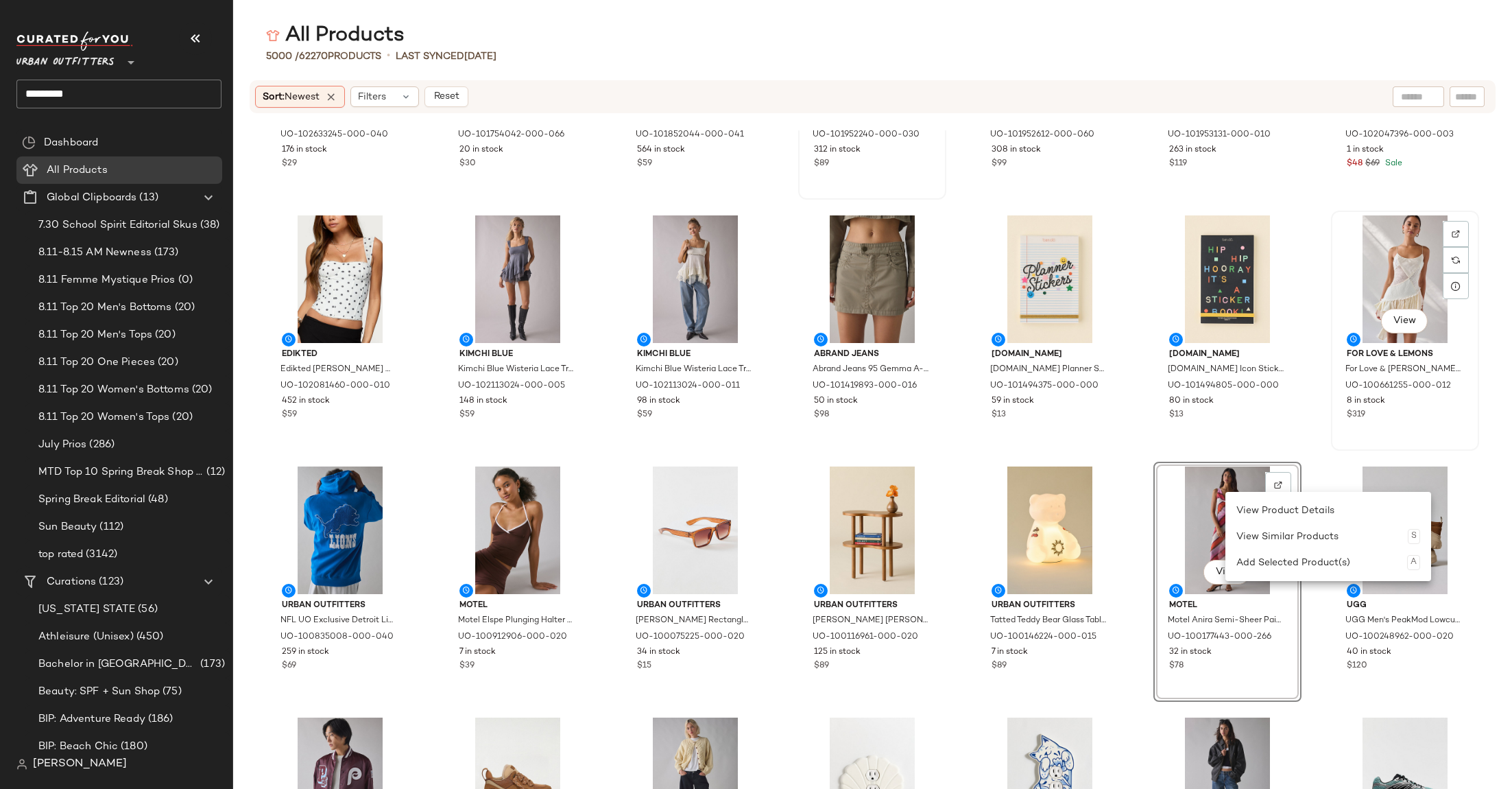
click at [1332, 448] on div "View For Love & Lemons For Love & Lemons Paulina Patchwork Asymmetric Drop Wais…" at bounding box center [1404, 330] width 146 height 238
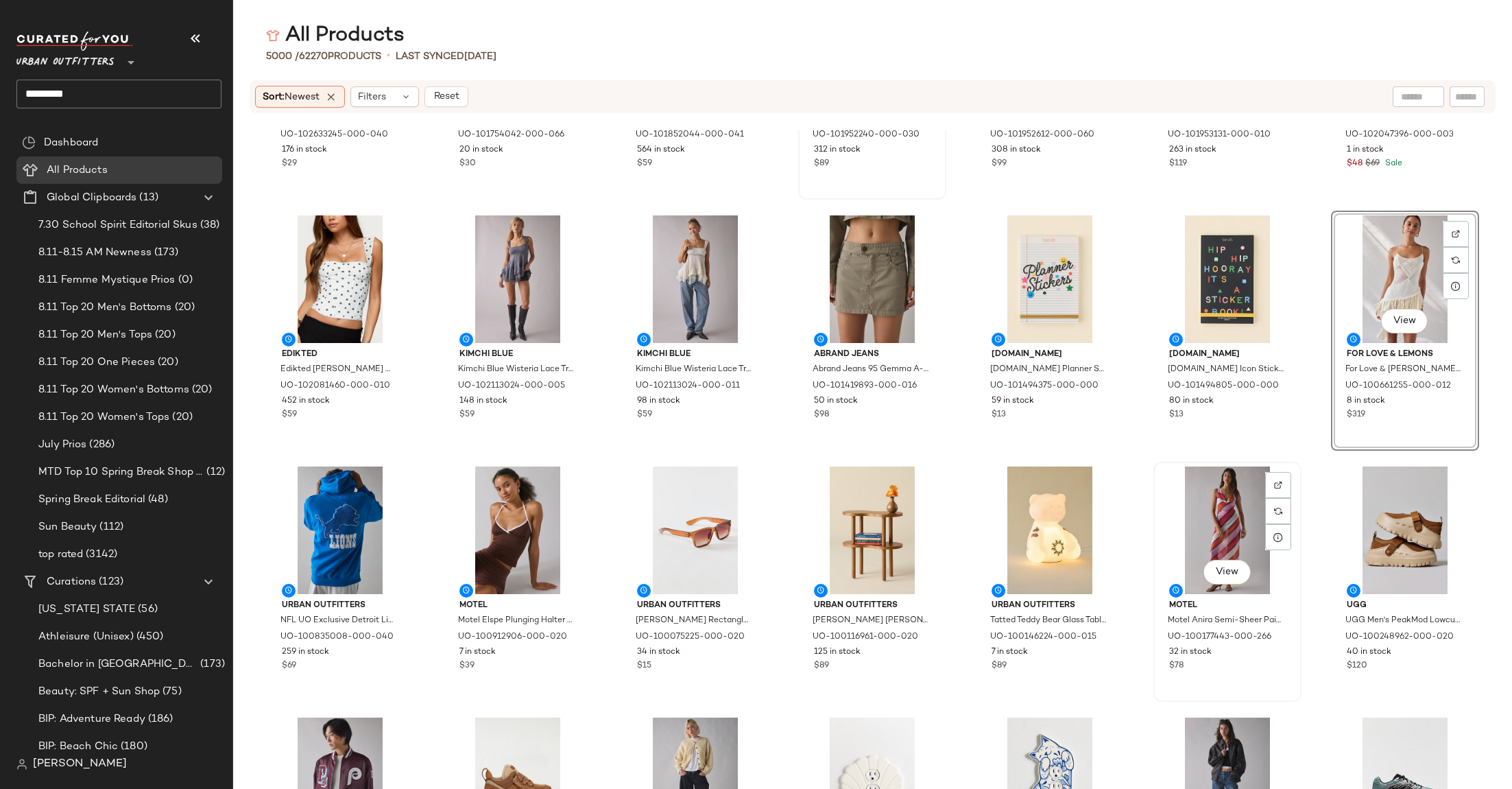
click at [1201, 513] on div "View" at bounding box center [1227, 530] width 138 height 127
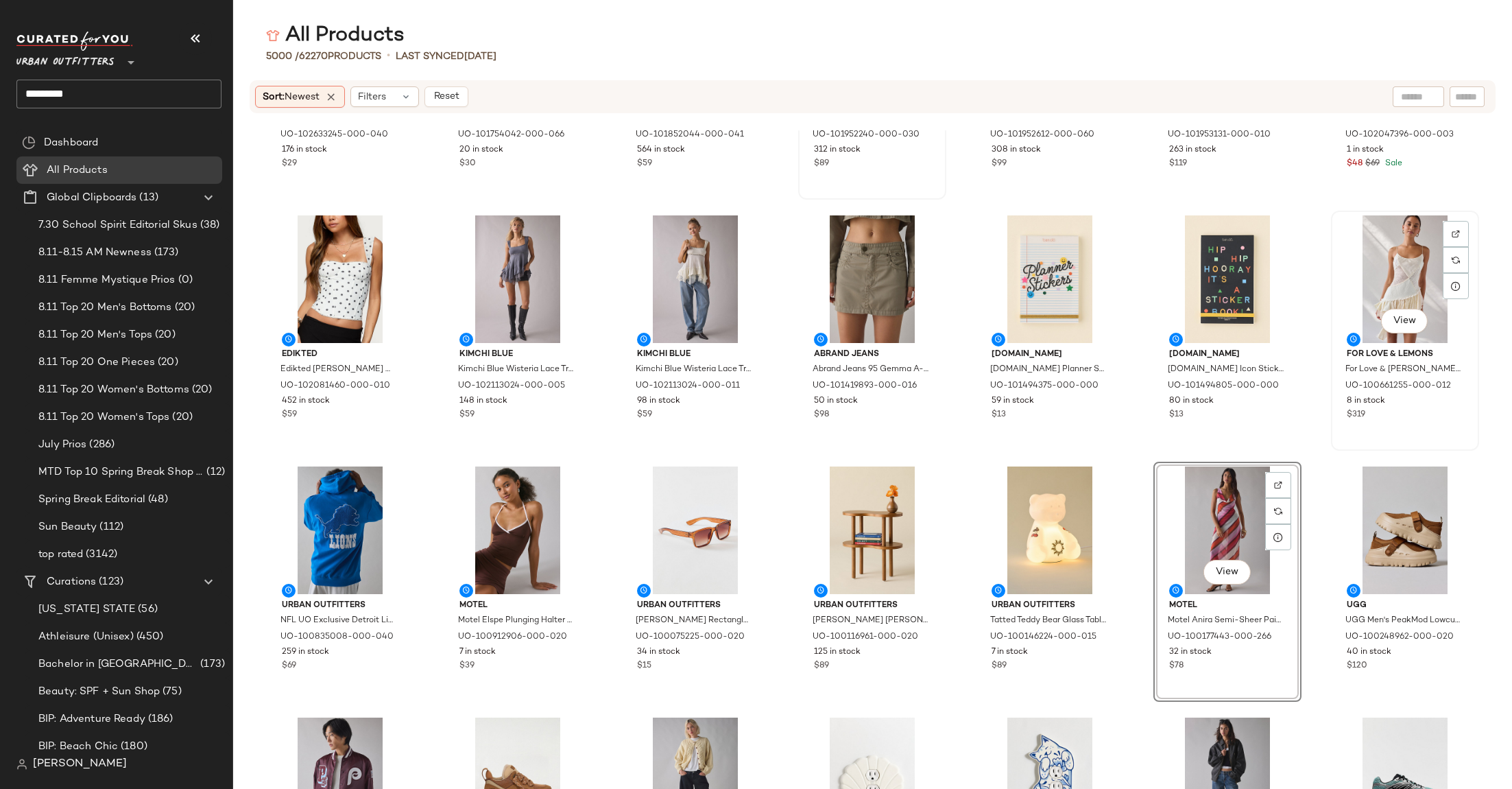
click at [1391, 279] on div "View" at bounding box center [1404, 278] width 138 height 127
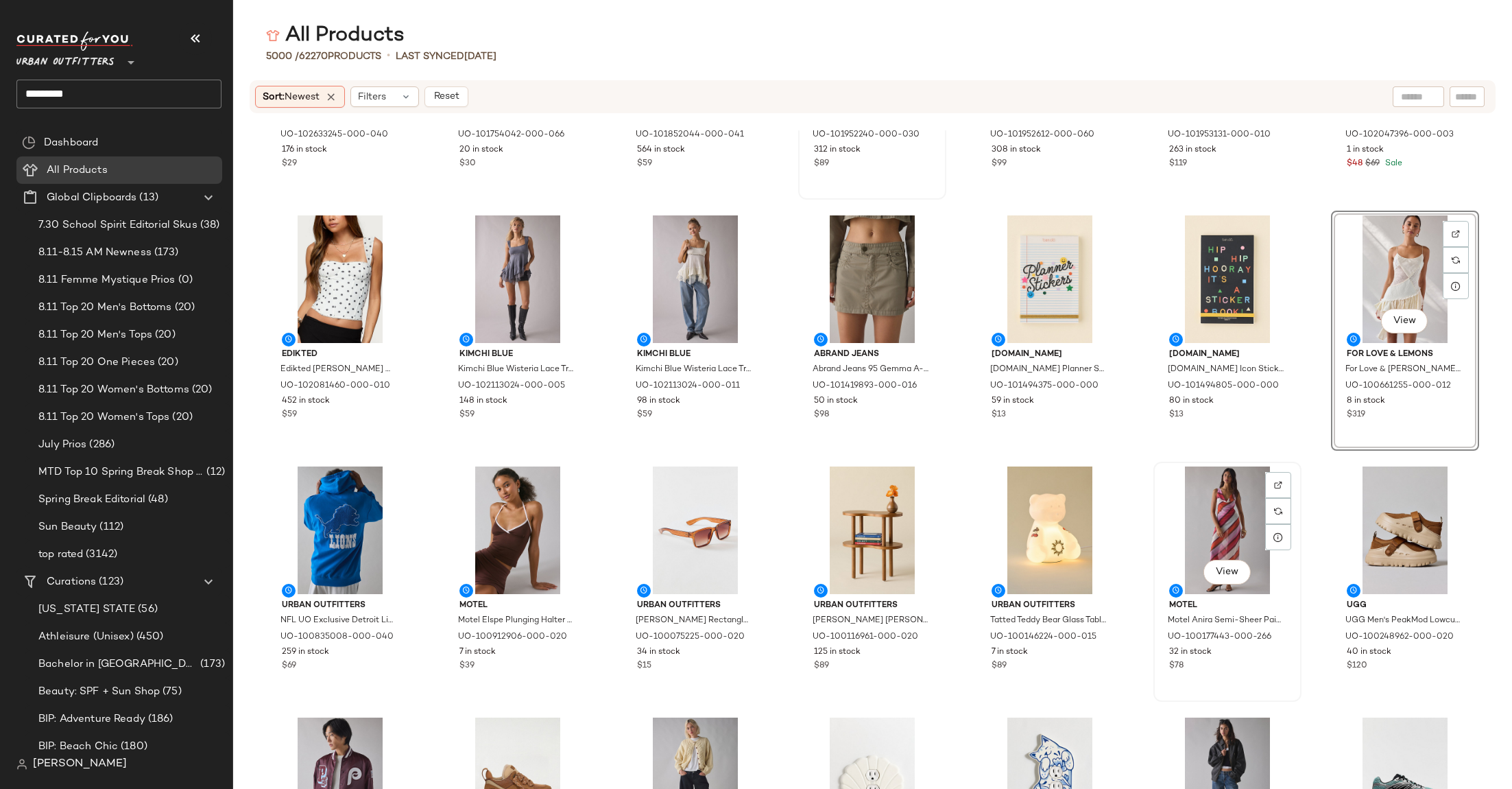
click at [1210, 504] on div "View" at bounding box center [1227, 530] width 138 height 127
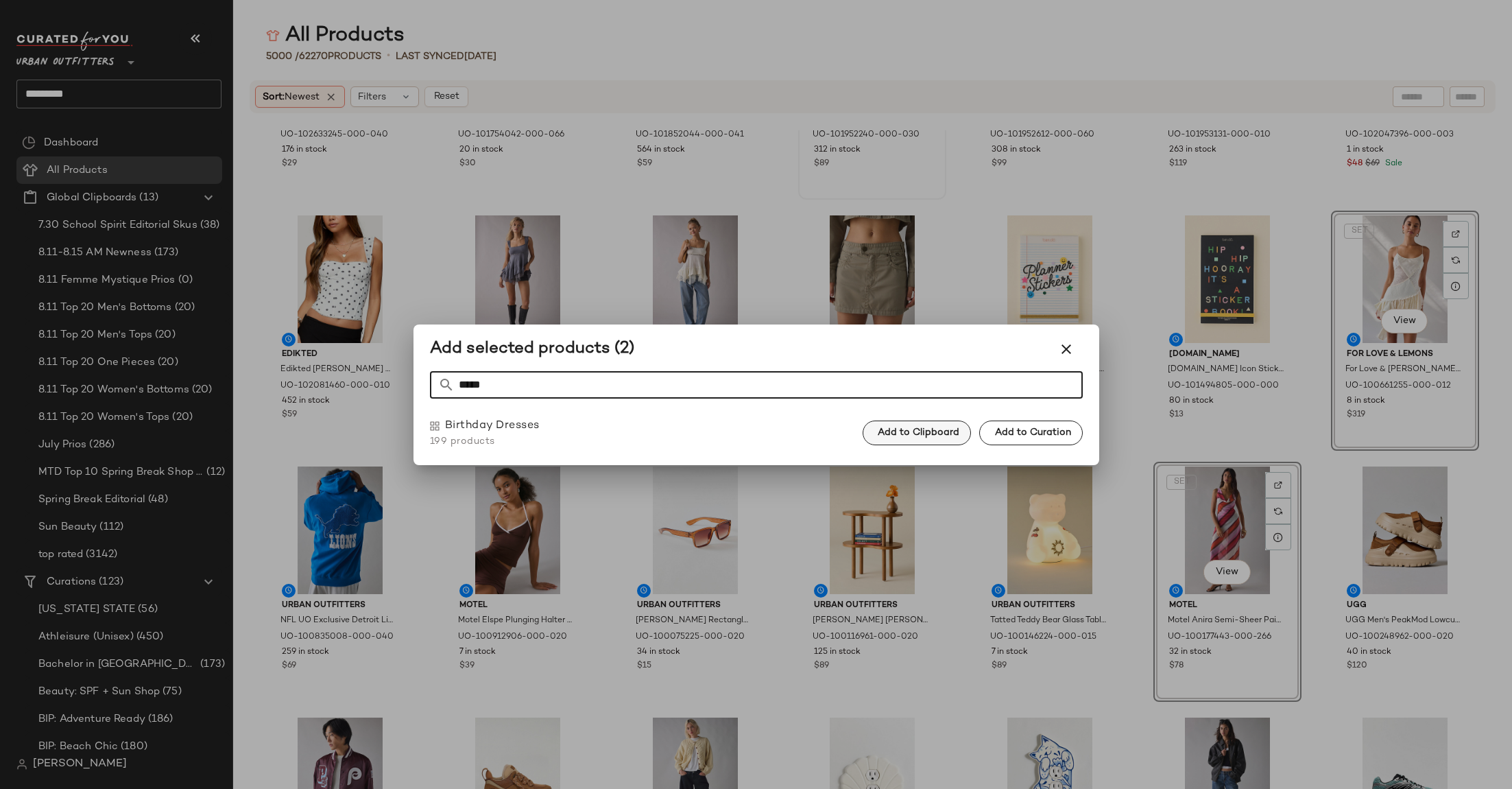
type input "*****"
click at [925, 438] on button "Add to Clipboard" at bounding box center [917, 432] width 108 height 24
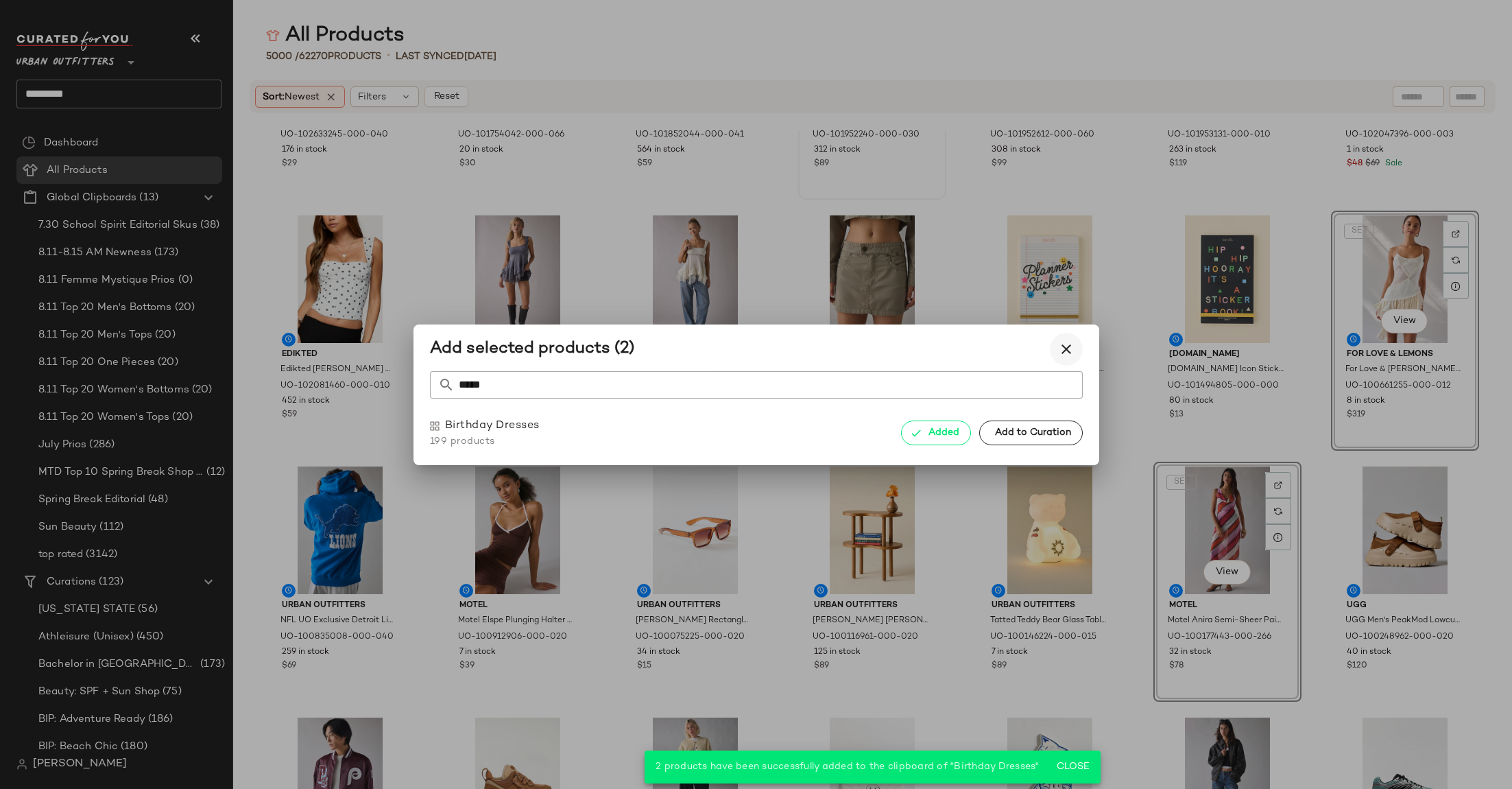
click at [1059, 355] on icon "button" at bounding box center [1066, 349] width 16 height 16
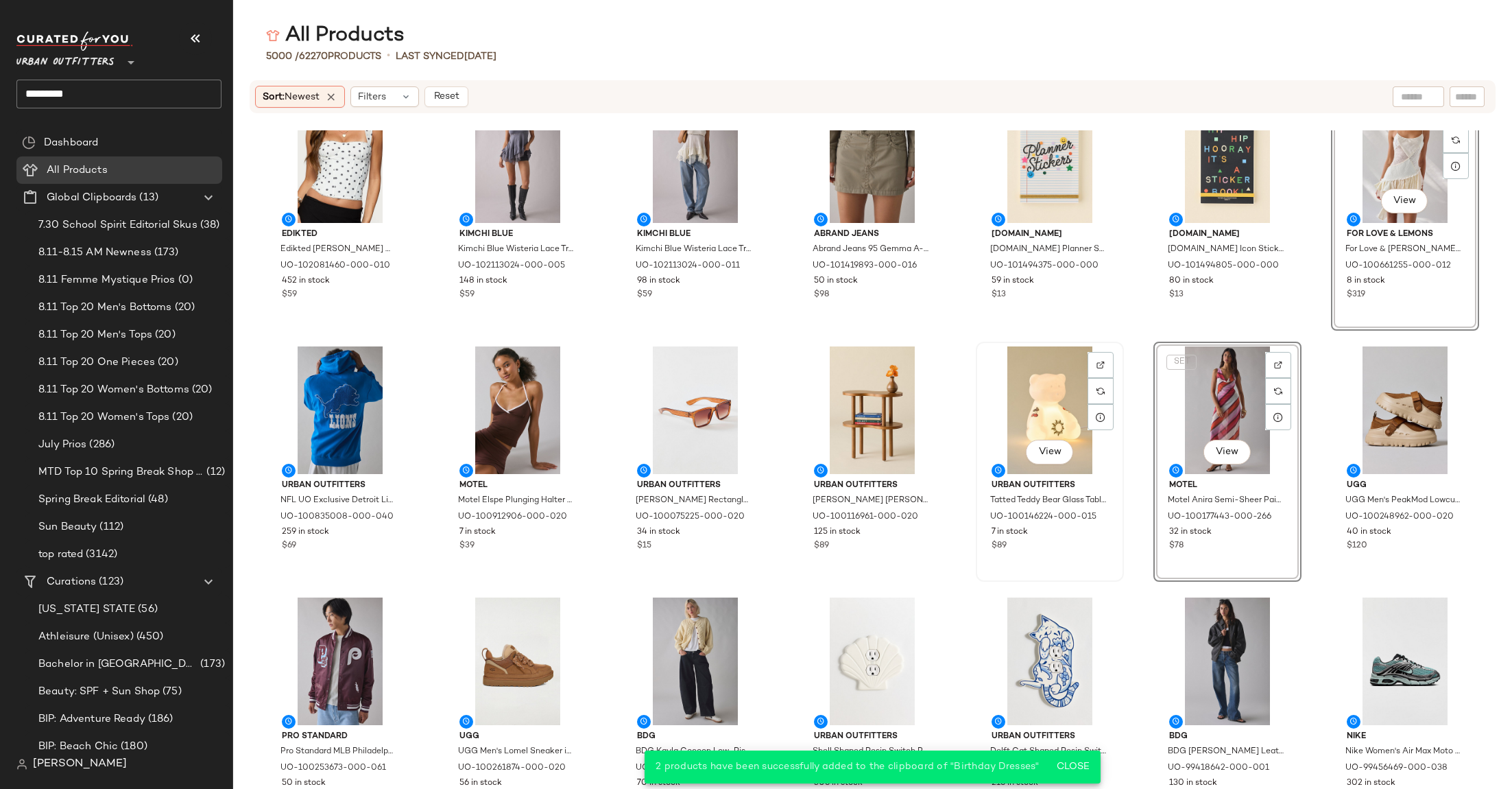
scroll to position [3115, 0]
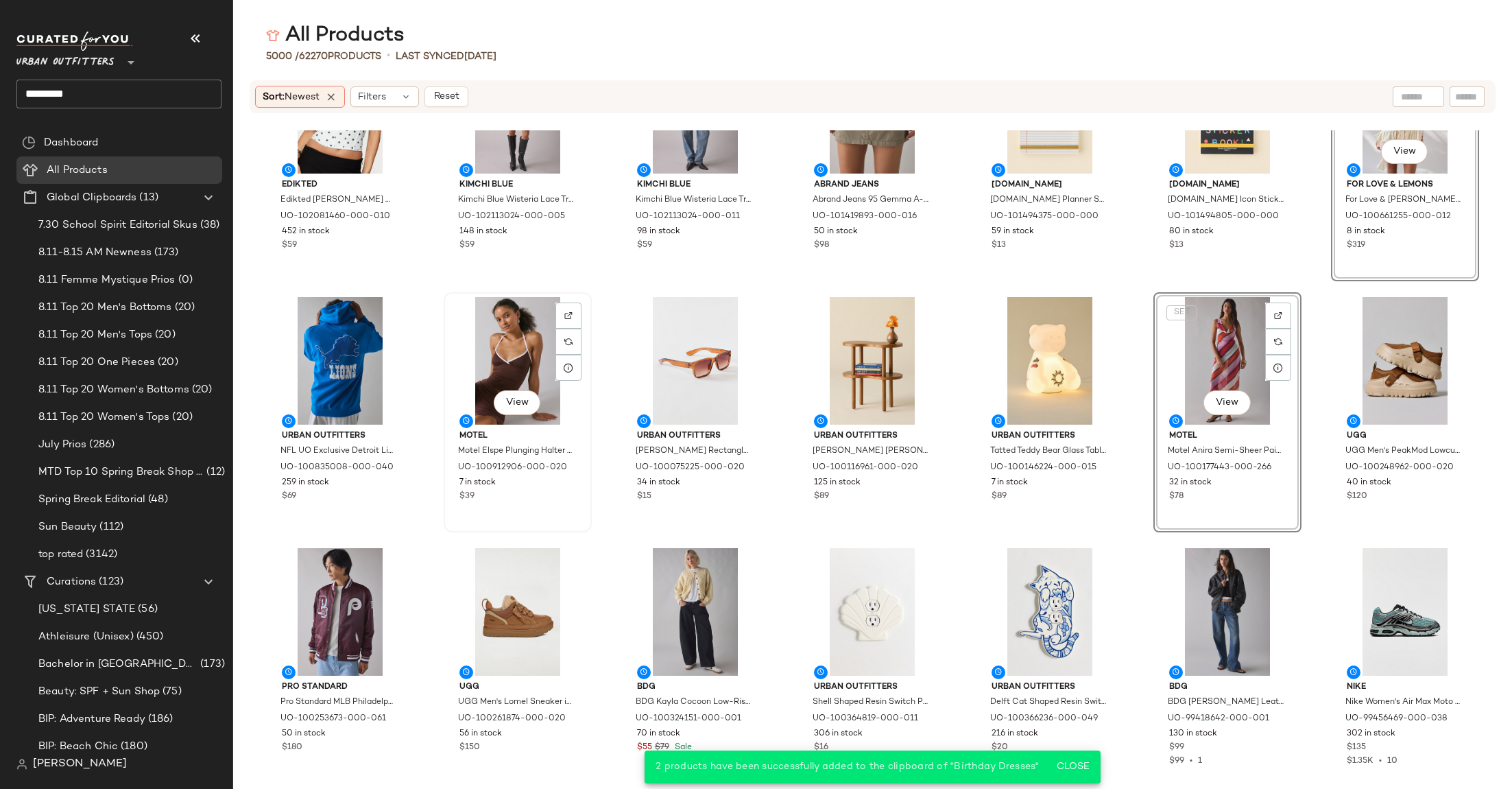
click at [532, 305] on div "View" at bounding box center [517, 361] width 138 height 127
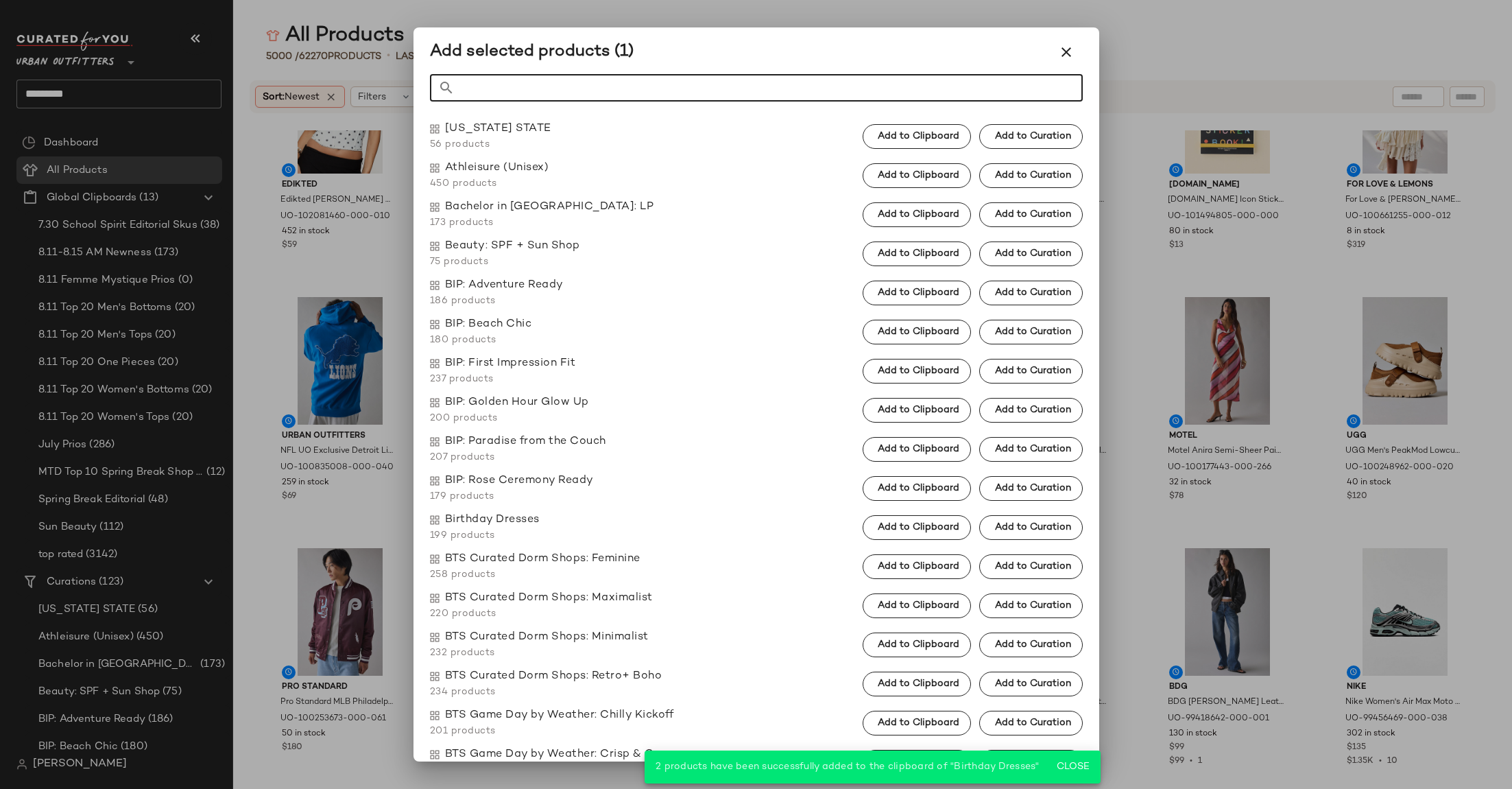
click at [532, 305] on span "186 products" at bounding box center [497, 301] width 134 height 14
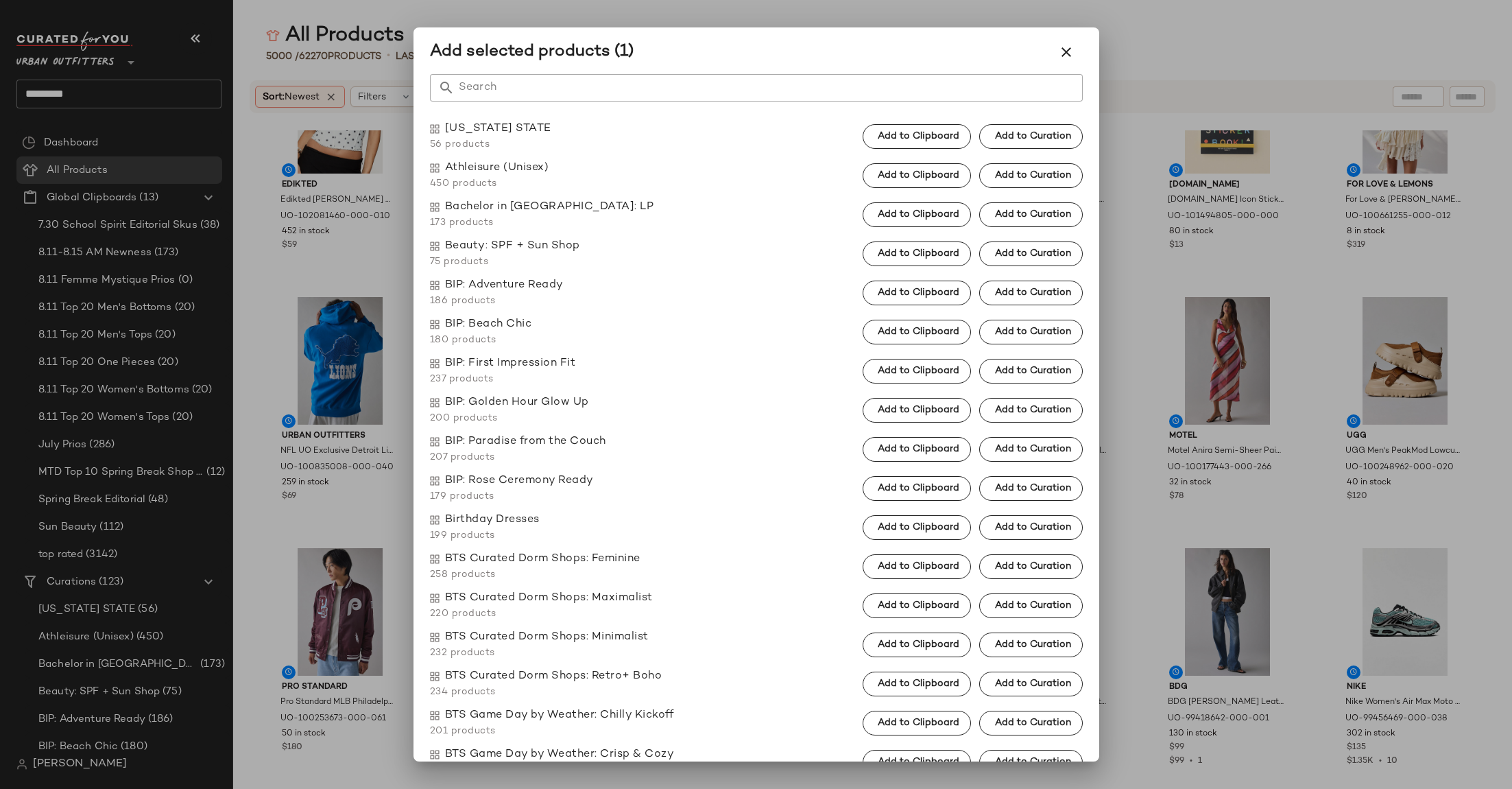
click at [591, 89] on input "Search" at bounding box center [768, 88] width 628 height 27
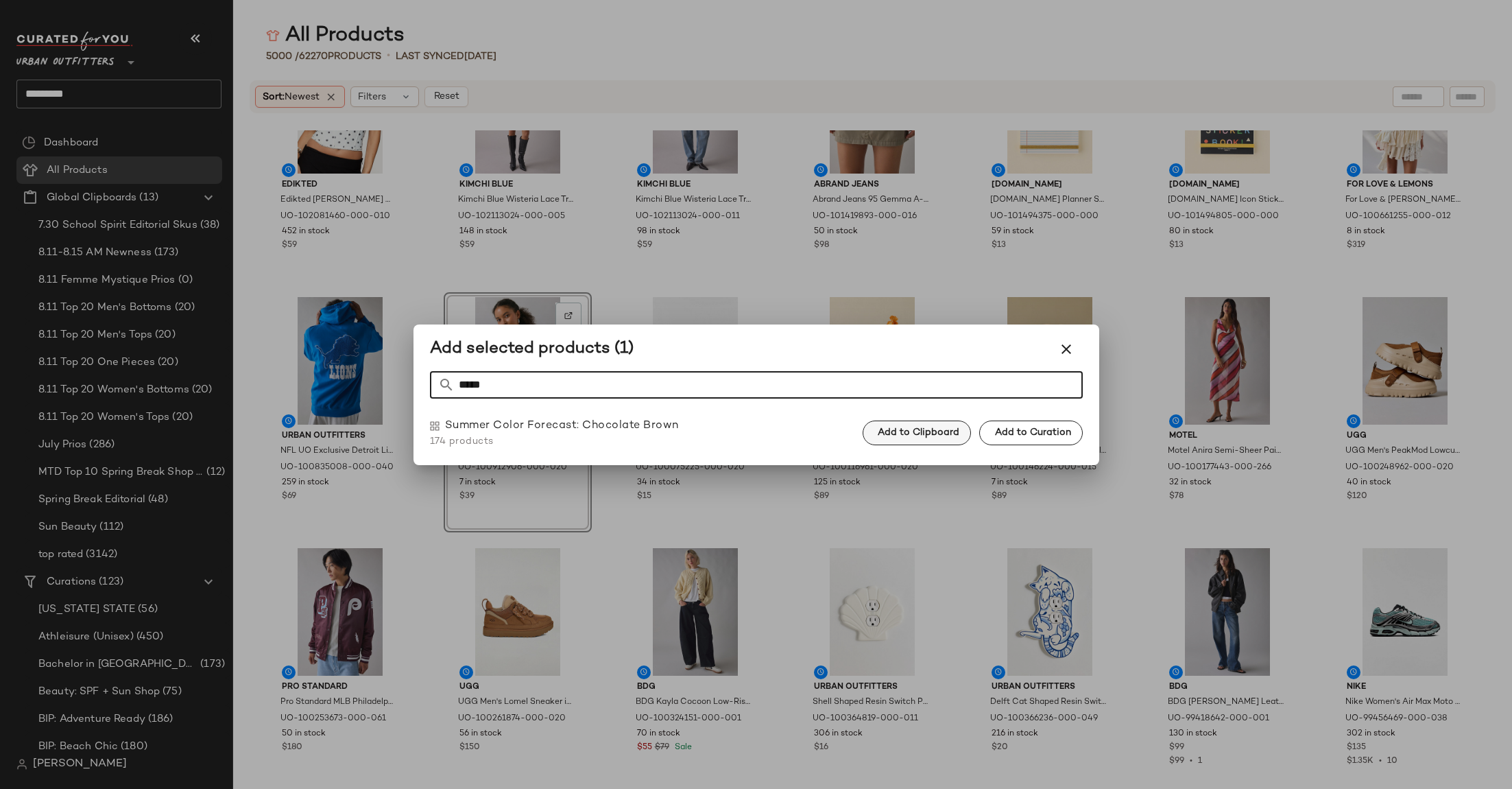
type input "*****"
click at [905, 431] on span "Add to Clipboard" at bounding box center [918, 433] width 82 height 11
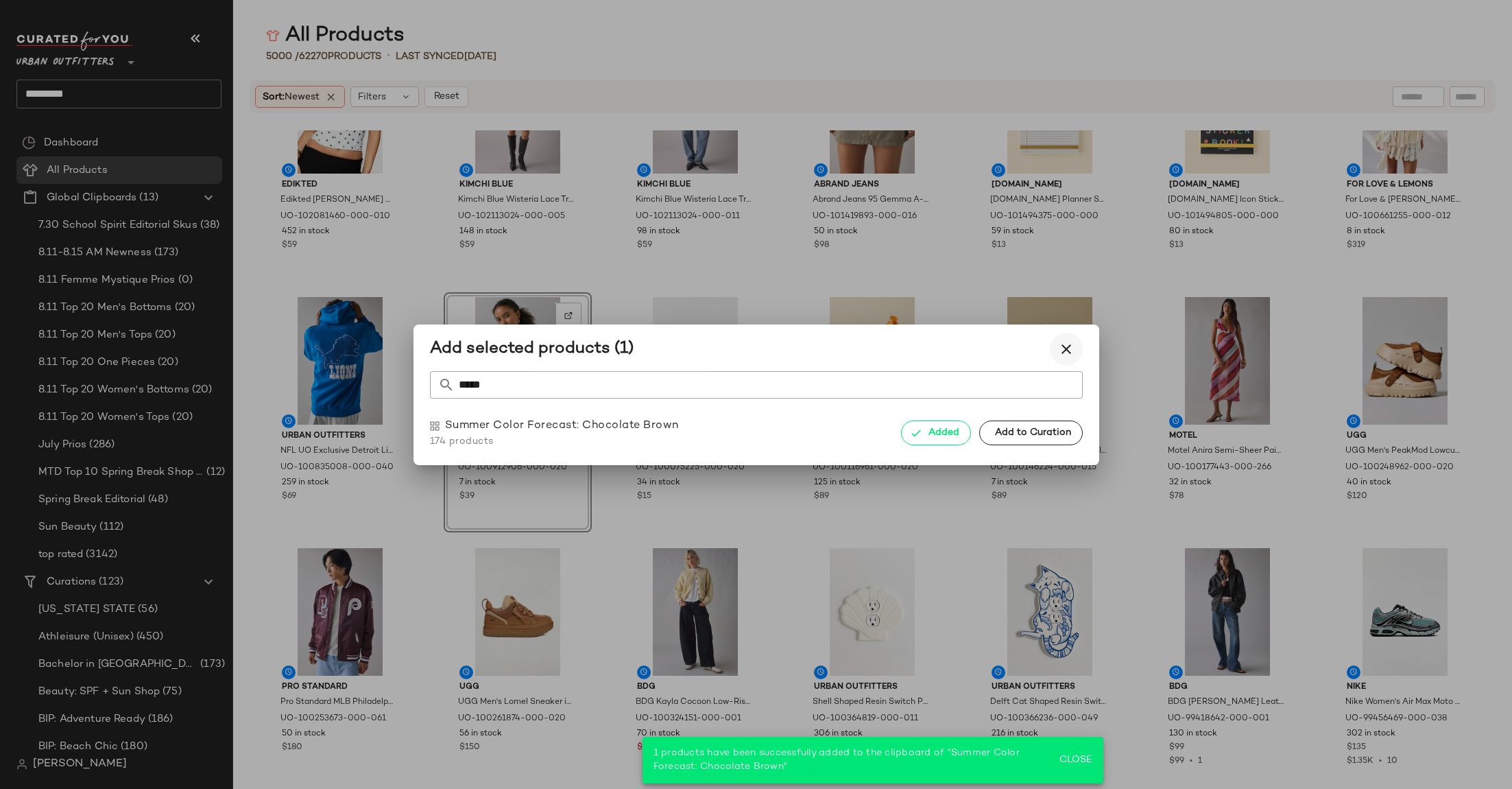
click at [1066, 344] on icon "button" at bounding box center [1066, 349] width 16 height 16
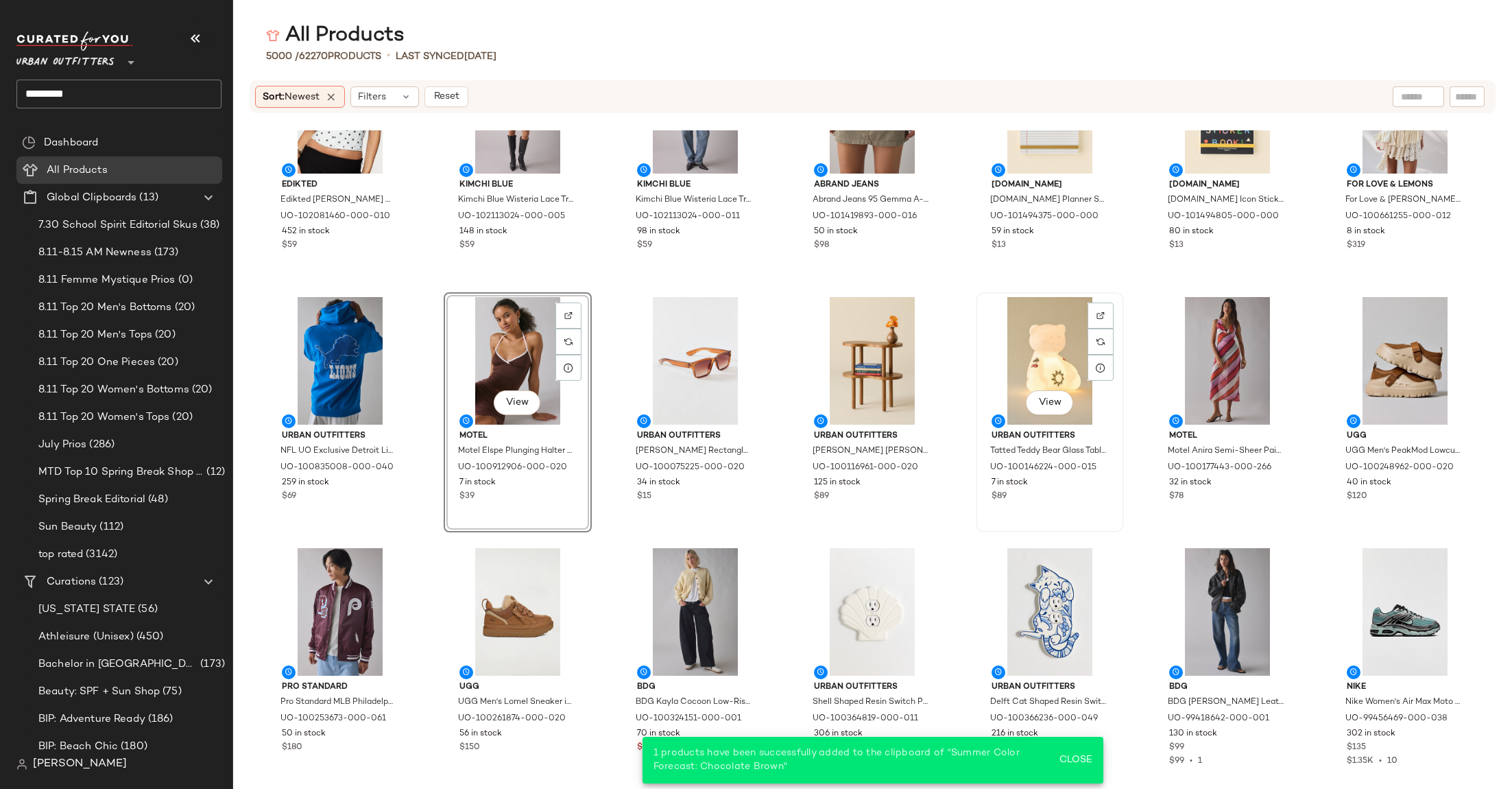
click at [1027, 349] on div "View" at bounding box center [1049, 361] width 138 height 127
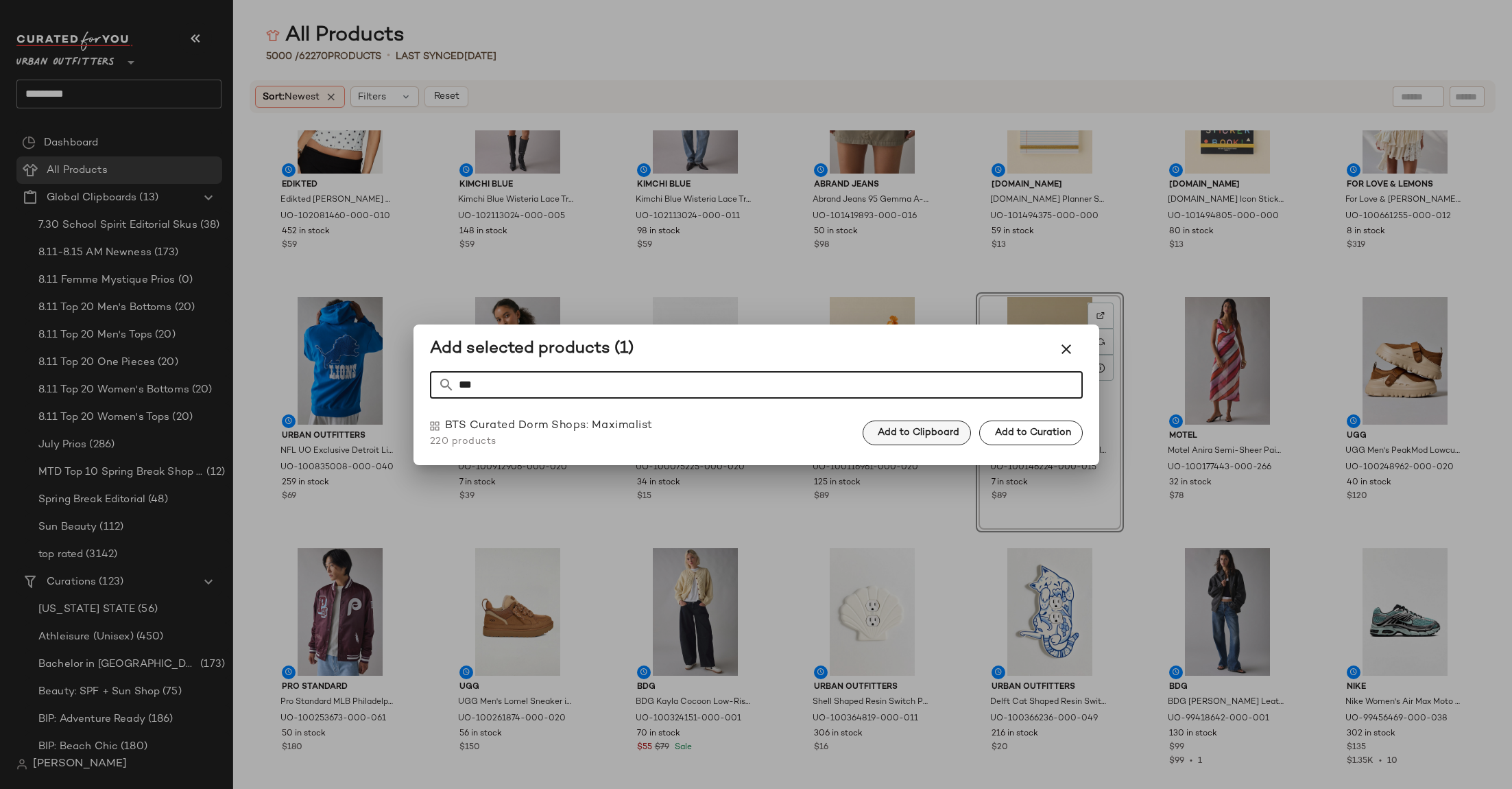
click at [905, 432] on span "Add to Clipboard" at bounding box center [918, 433] width 82 height 11
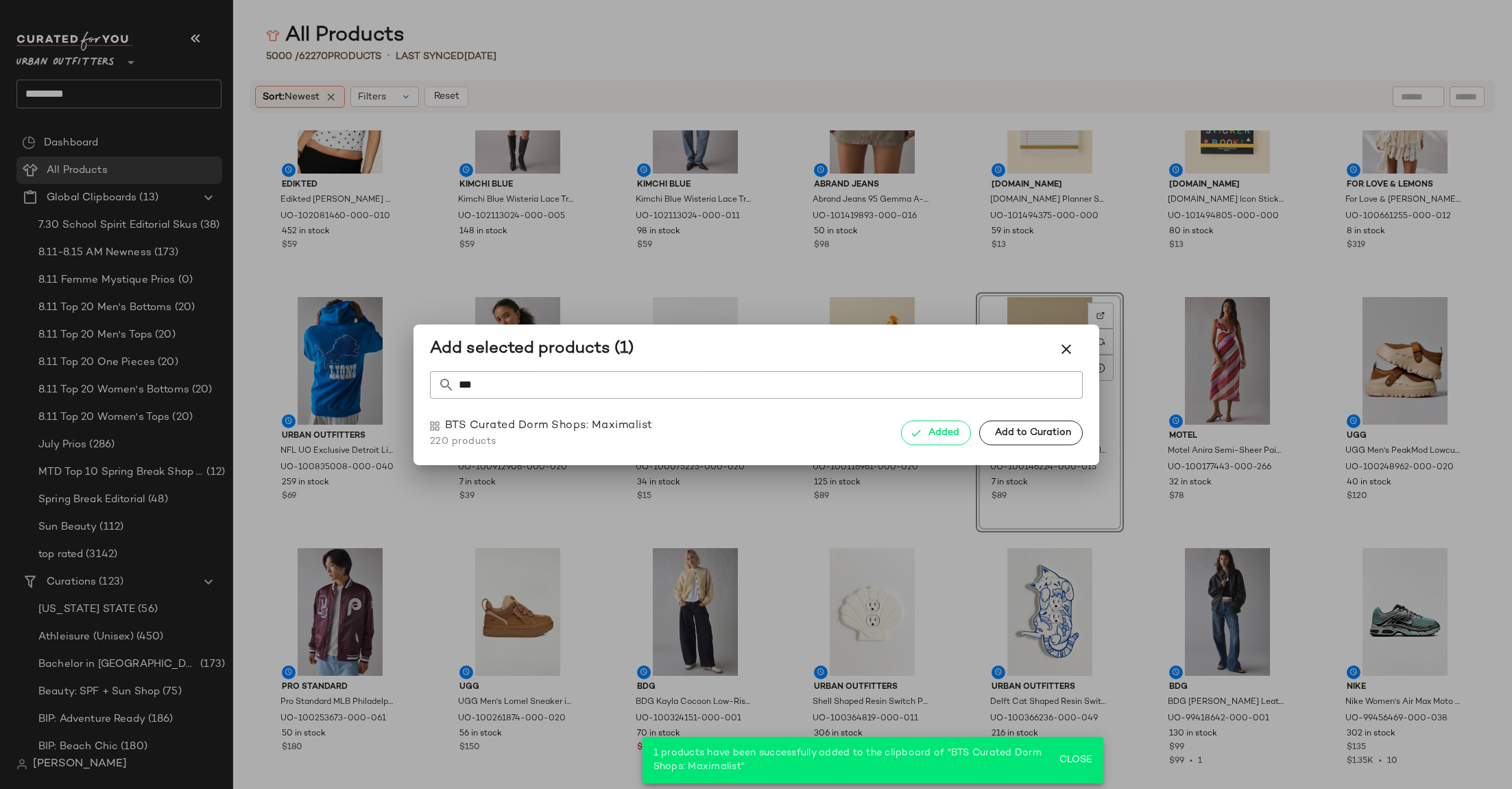
click at [869, 386] on input "***" at bounding box center [768, 385] width 628 height 27
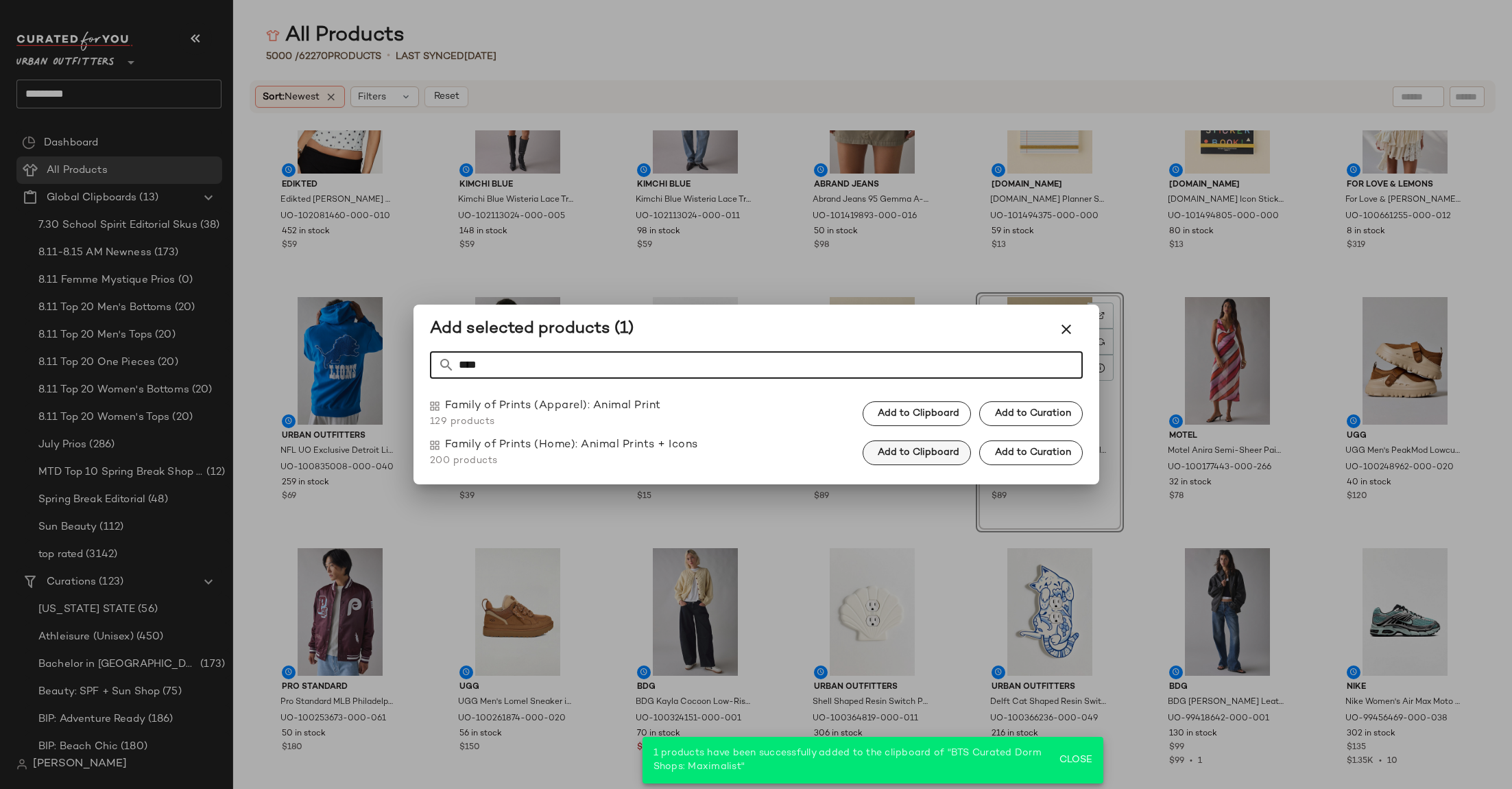
type input "****"
click at [923, 446] on button "Add to Clipboard" at bounding box center [917, 452] width 108 height 24
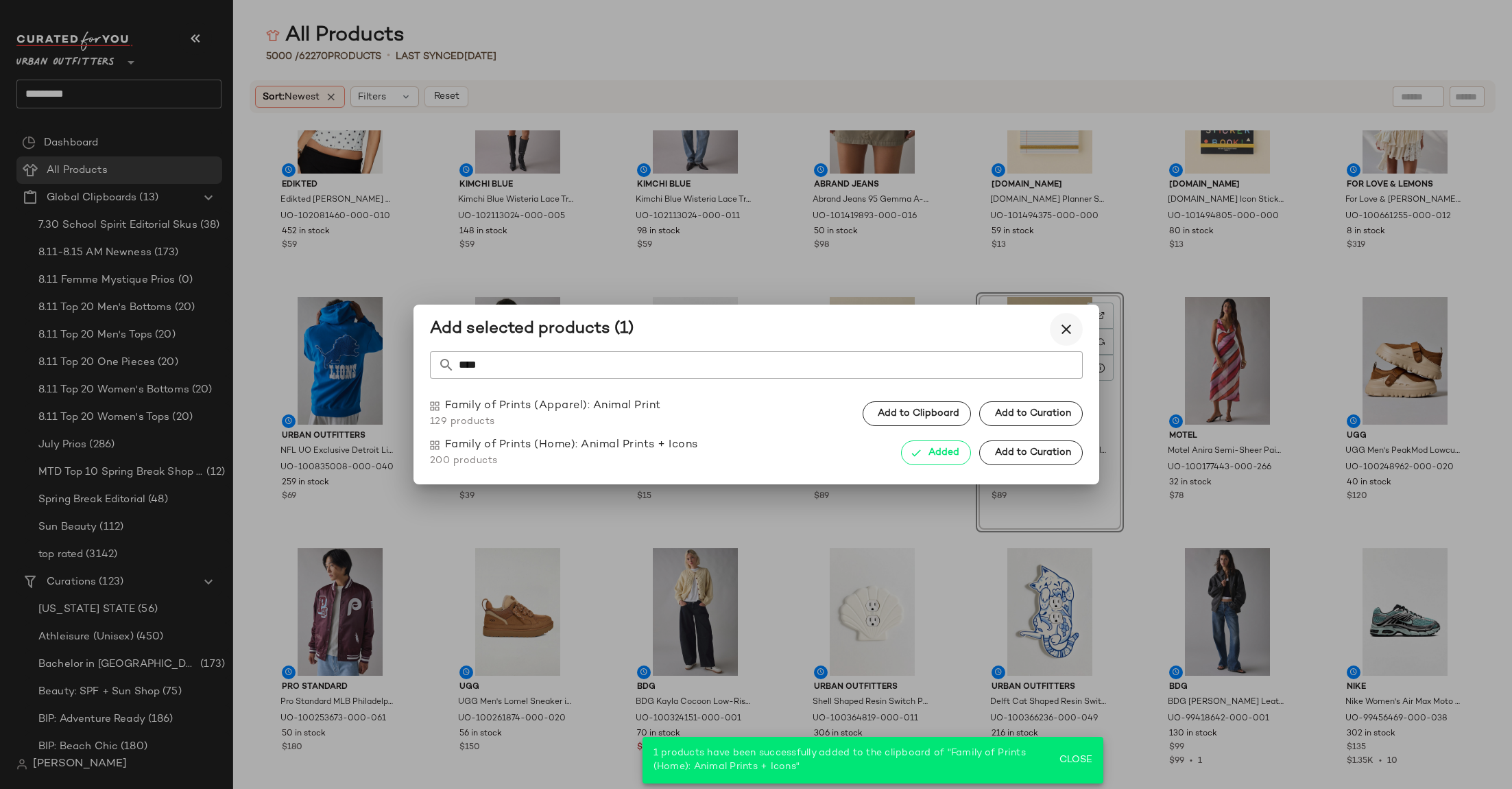
click at [1061, 332] on icon "button" at bounding box center [1066, 329] width 16 height 16
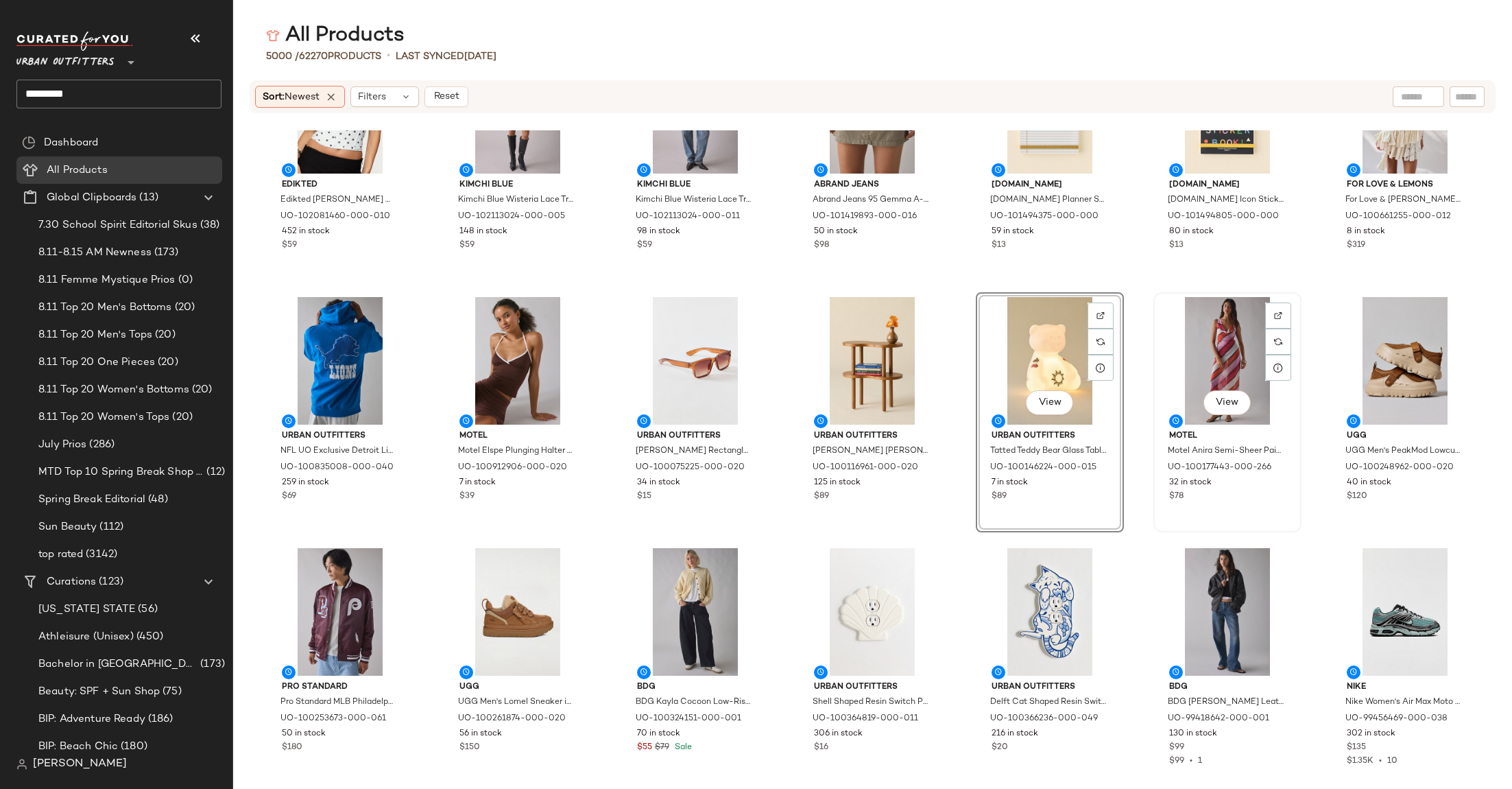
click at [1208, 328] on div "View" at bounding box center [1227, 361] width 138 height 127
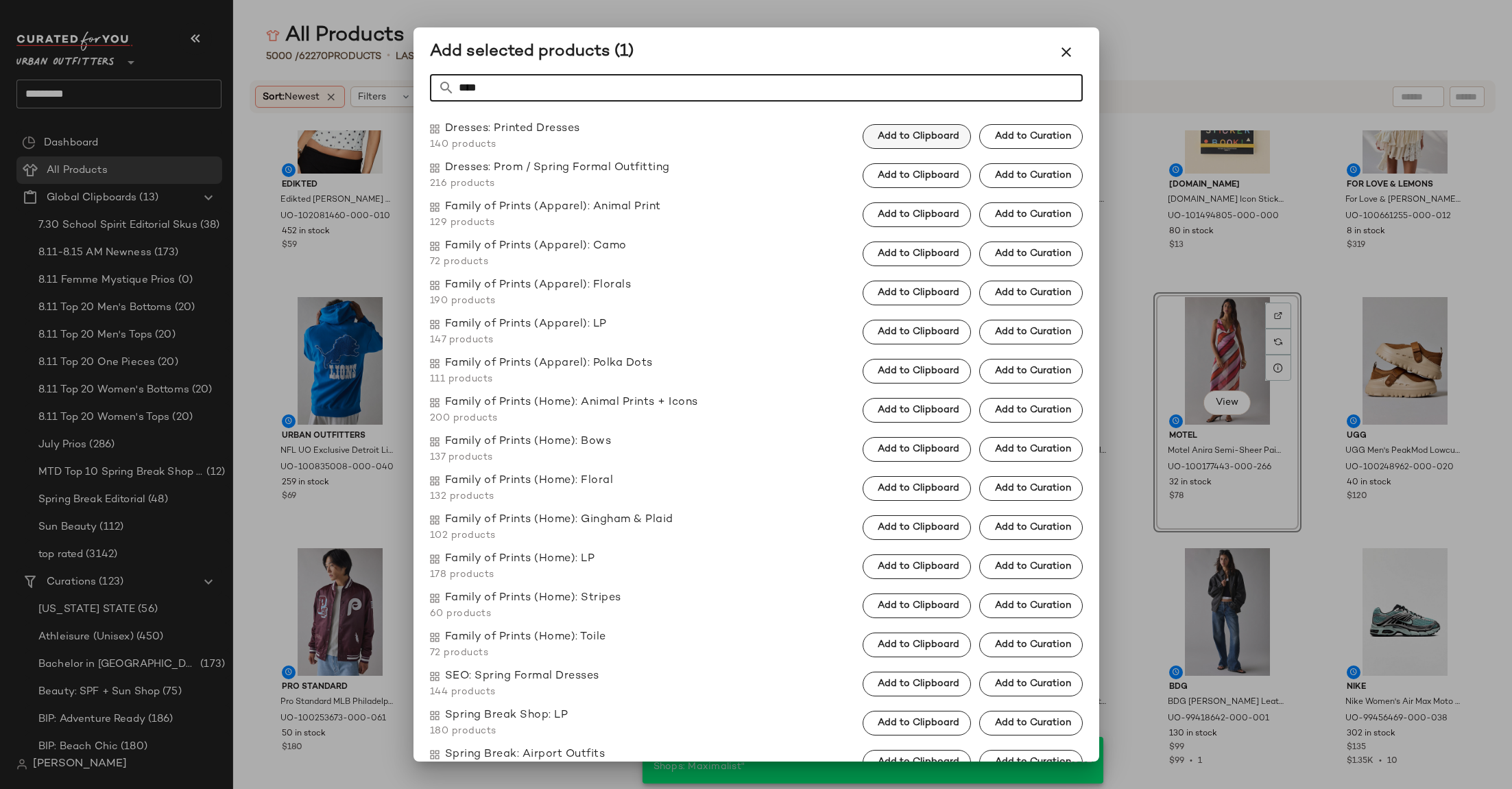
type input "****"
click at [915, 137] on span "Add to Clipboard" at bounding box center [918, 136] width 82 height 11
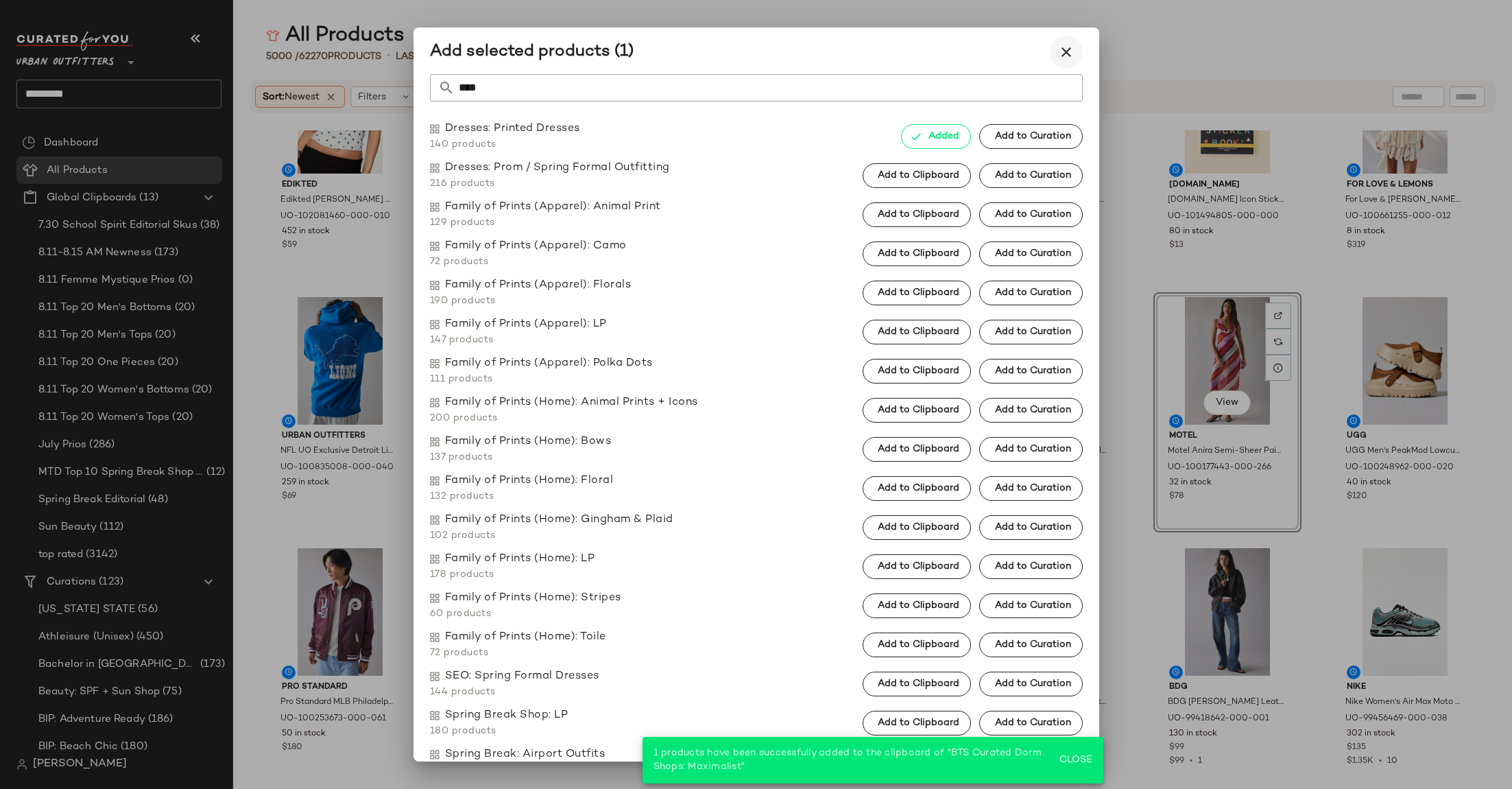
click at [1066, 47] on icon "button" at bounding box center [1066, 52] width 16 height 16
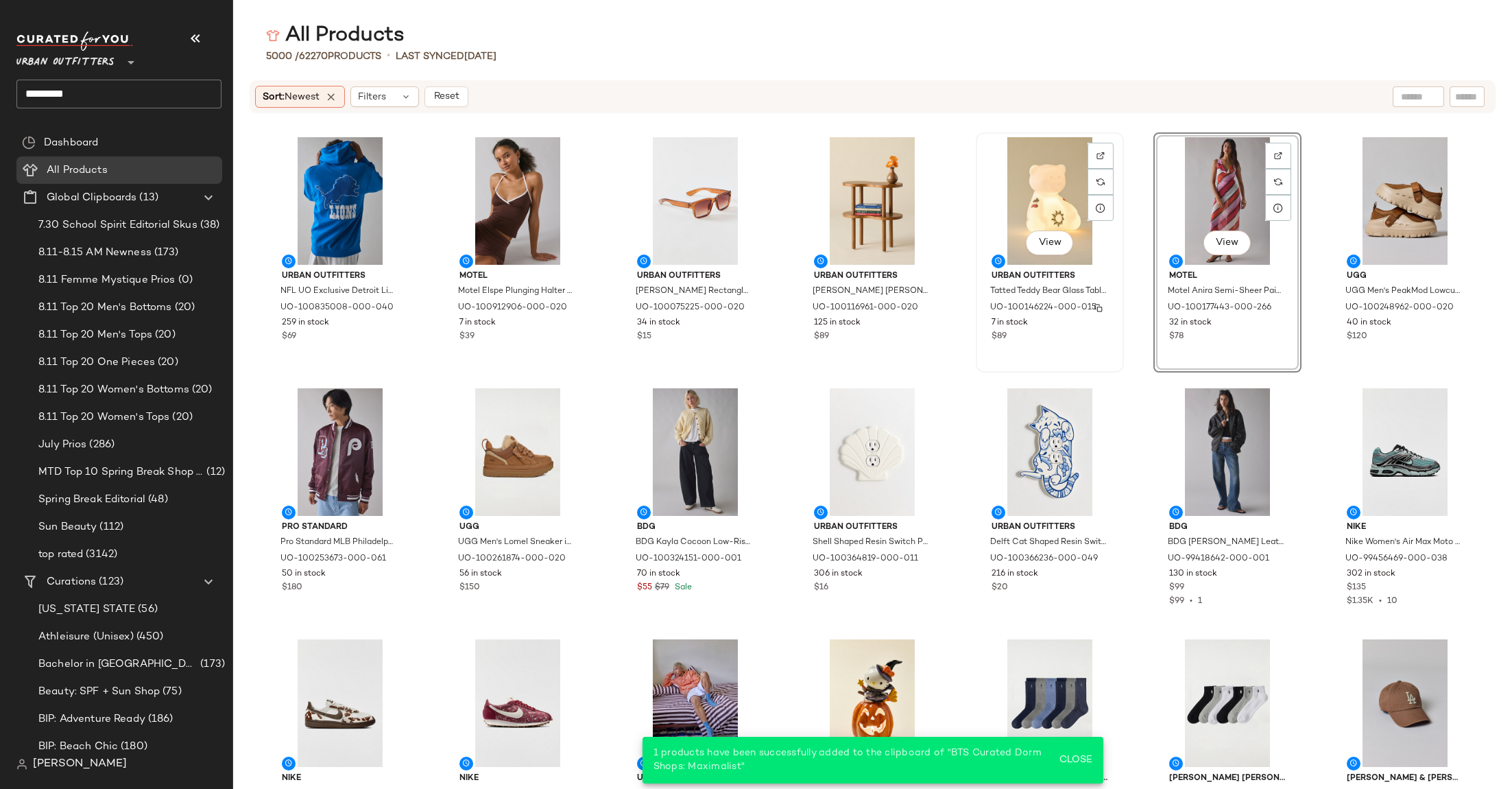
scroll to position [3380, 0]
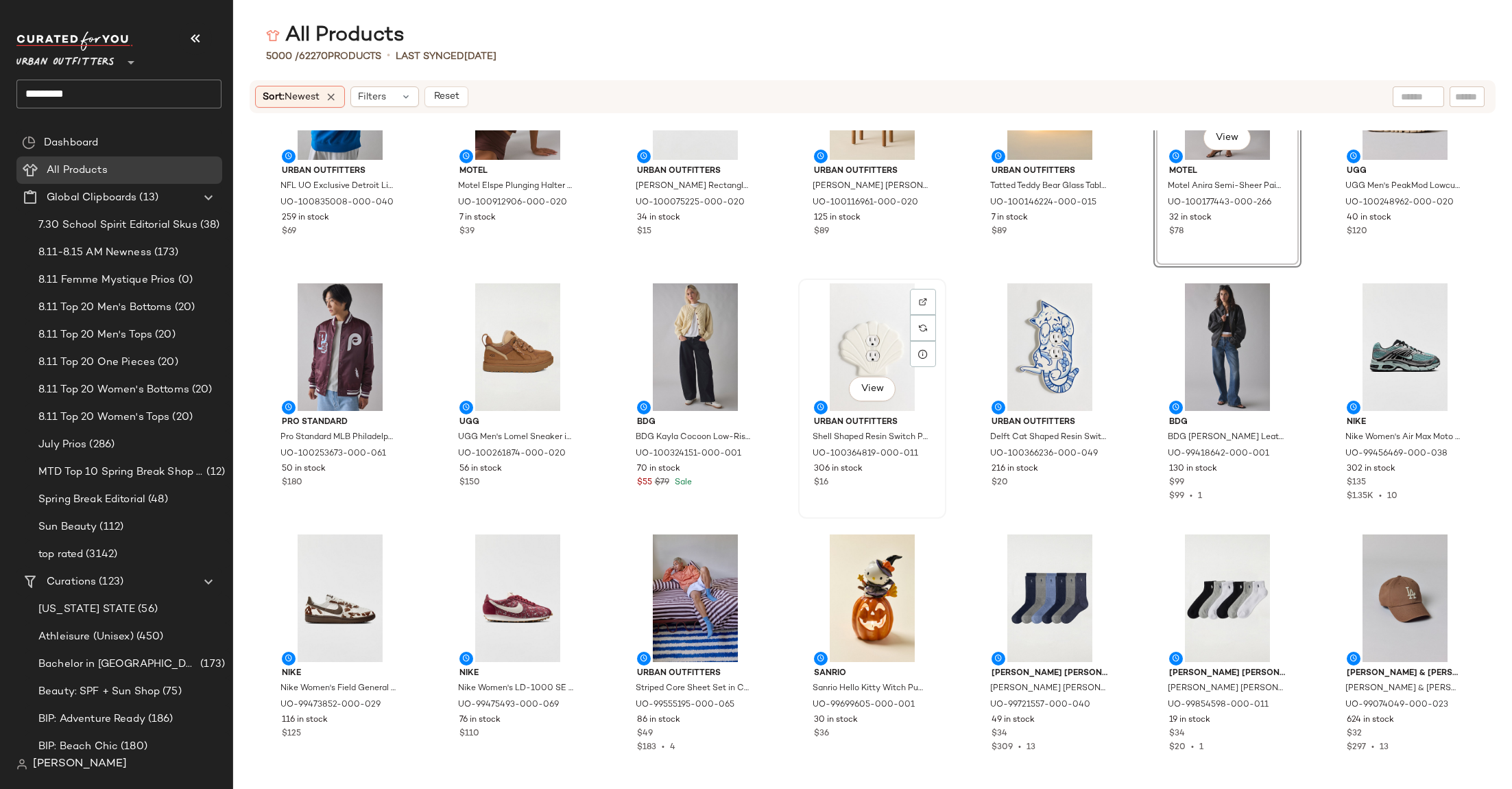
click at [854, 341] on div "View" at bounding box center [872, 346] width 138 height 127
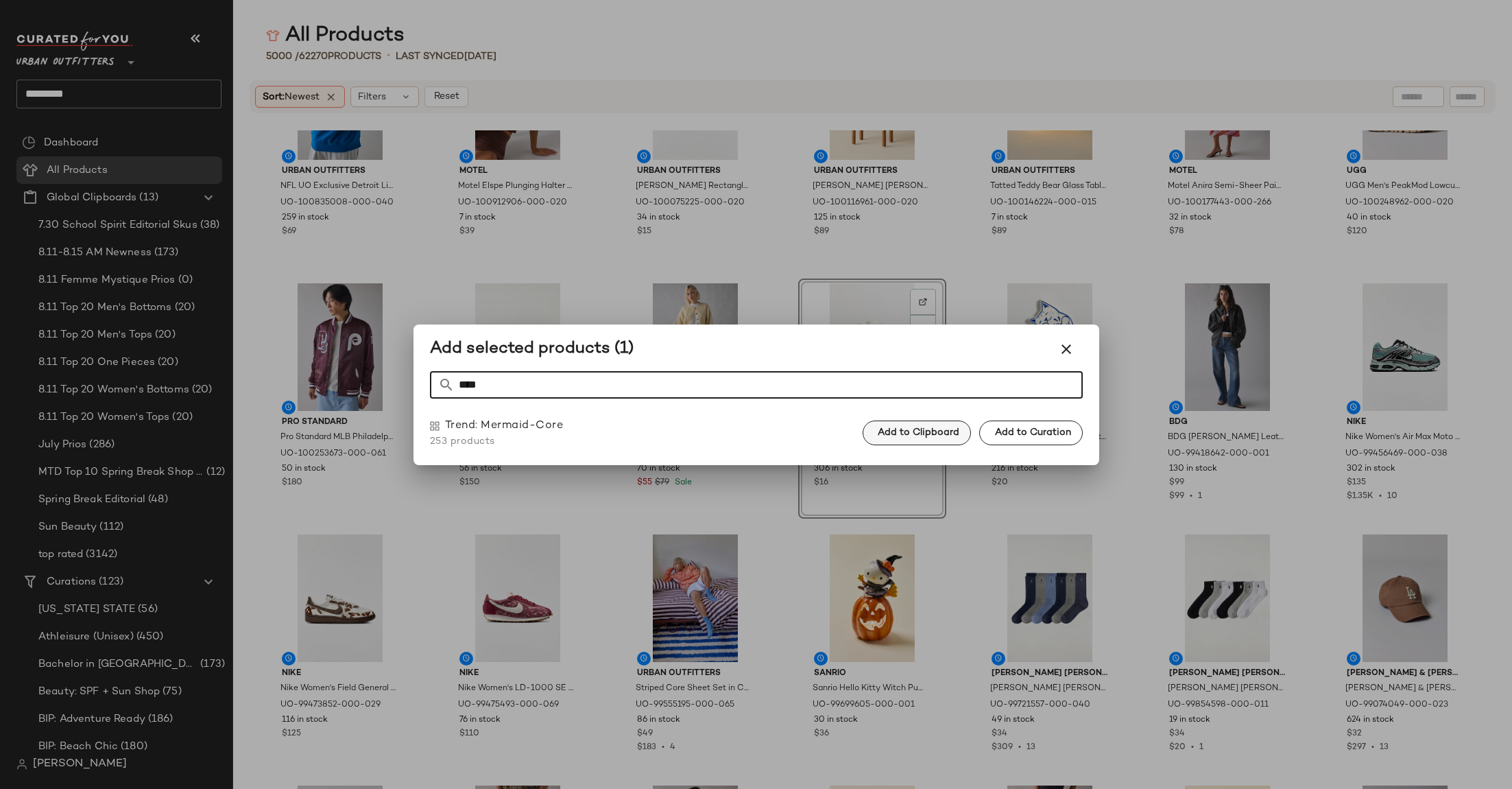
type input "****"
click at [925, 429] on span "Add to Clipboard" at bounding box center [918, 433] width 82 height 11
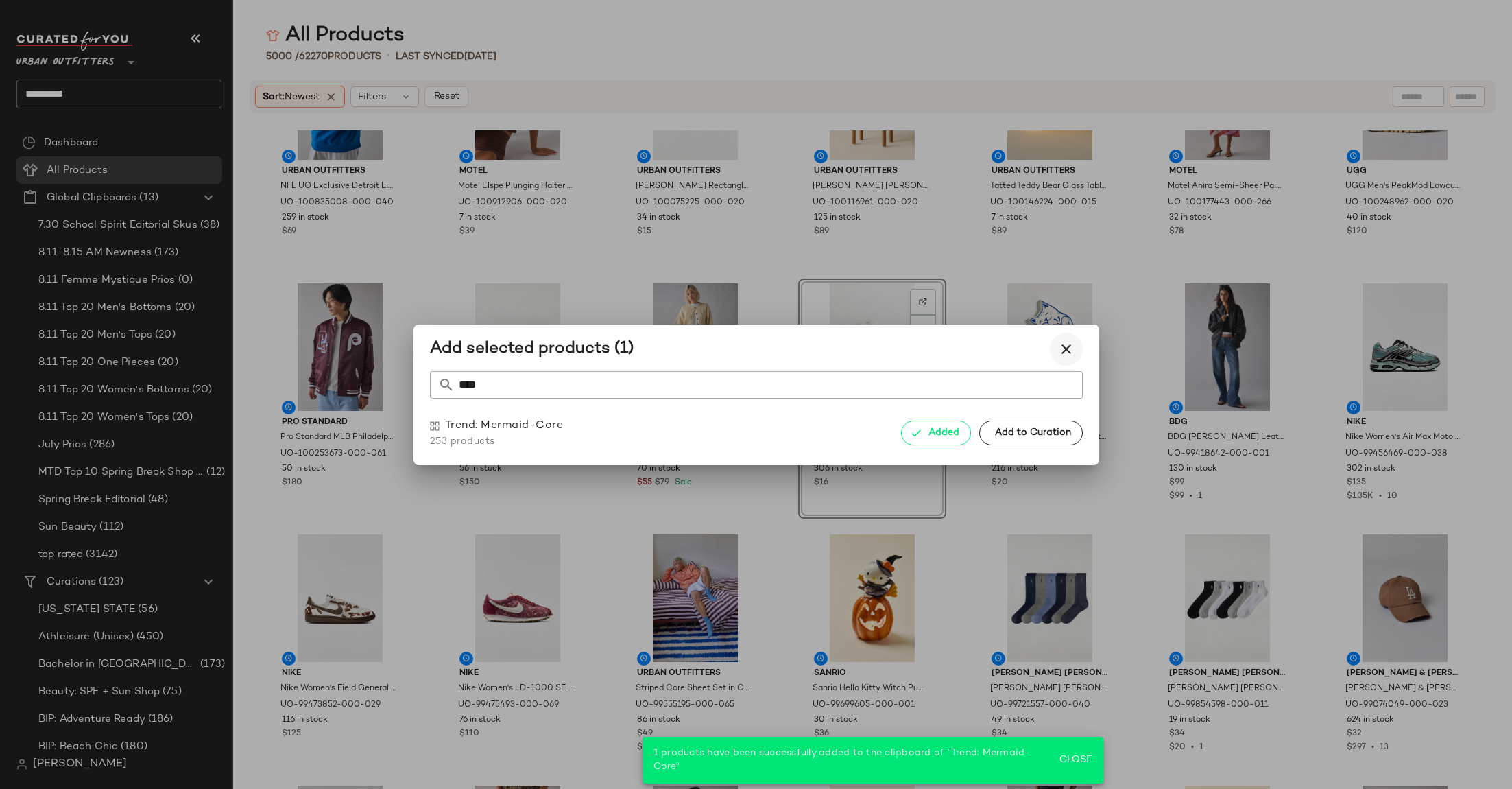
click at [1068, 353] on icon "button" at bounding box center [1066, 349] width 16 height 16
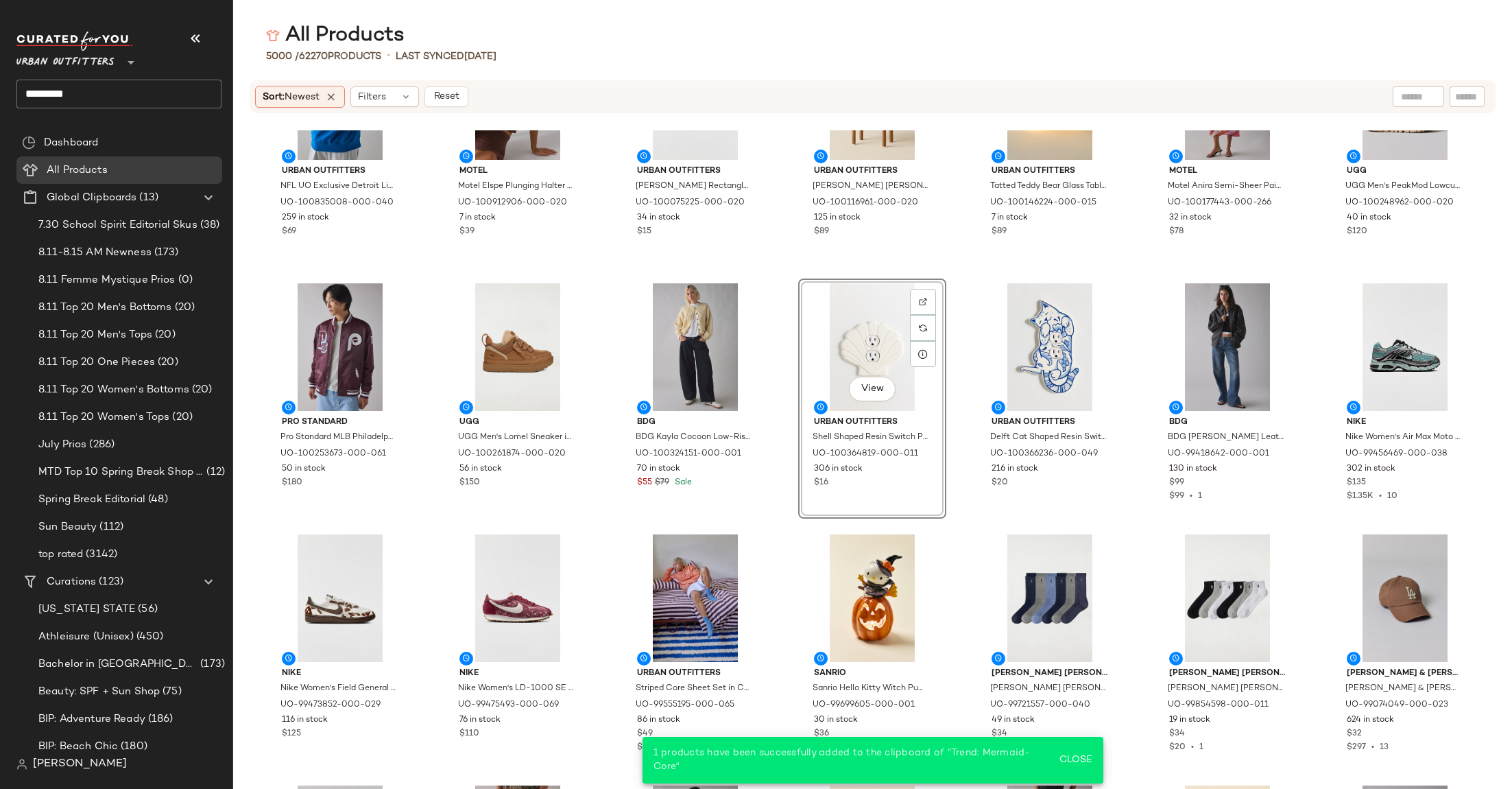
click at [69, 93] on input "*********" at bounding box center [118, 94] width 205 height 29
type input "***"
click at [50, 125] on div "Mat ching Sets: LP" at bounding box center [118, 133] width 205 height 28
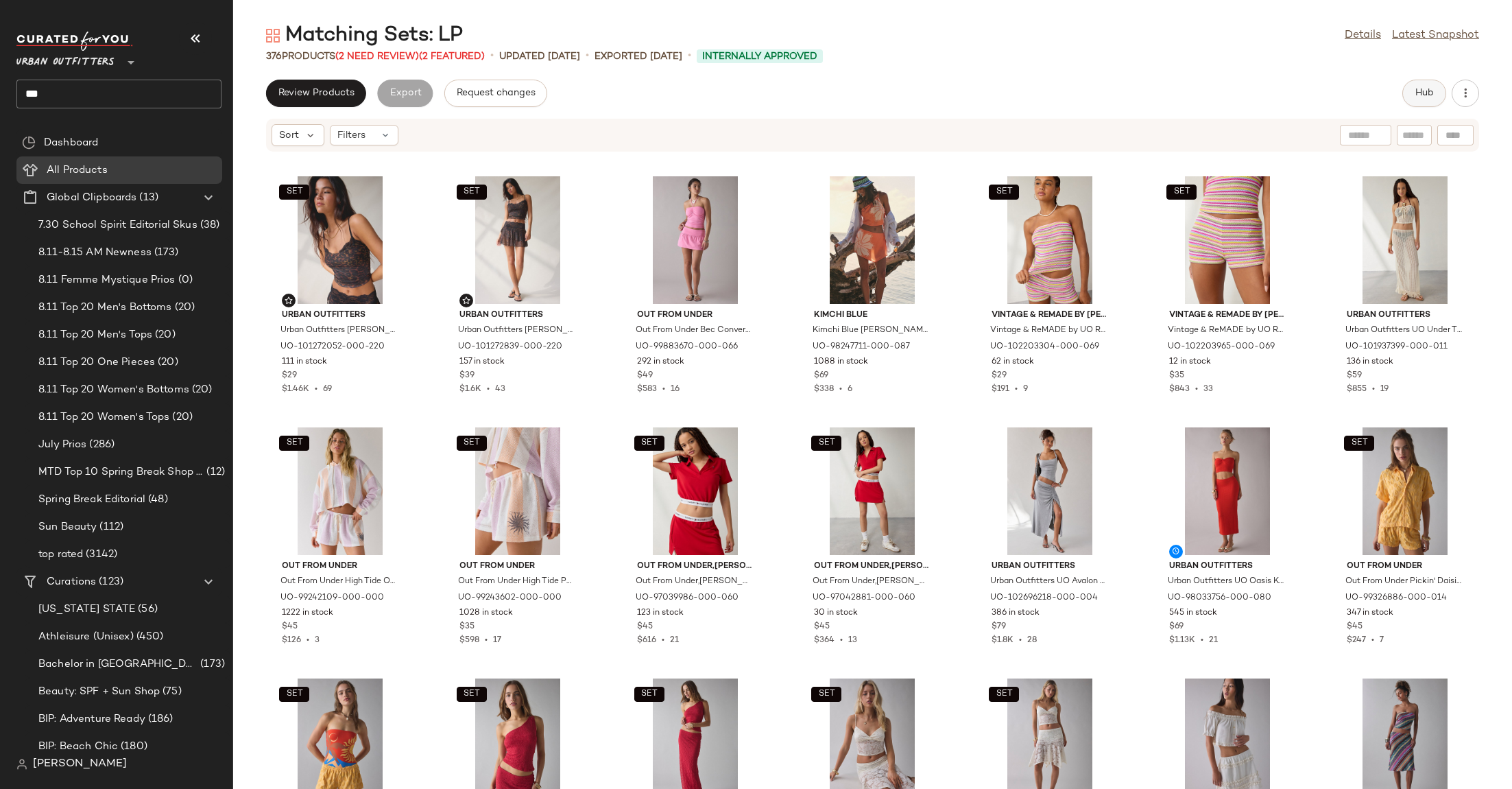
click at [1422, 92] on span "Hub" at bounding box center [1424, 93] width 19 height 11
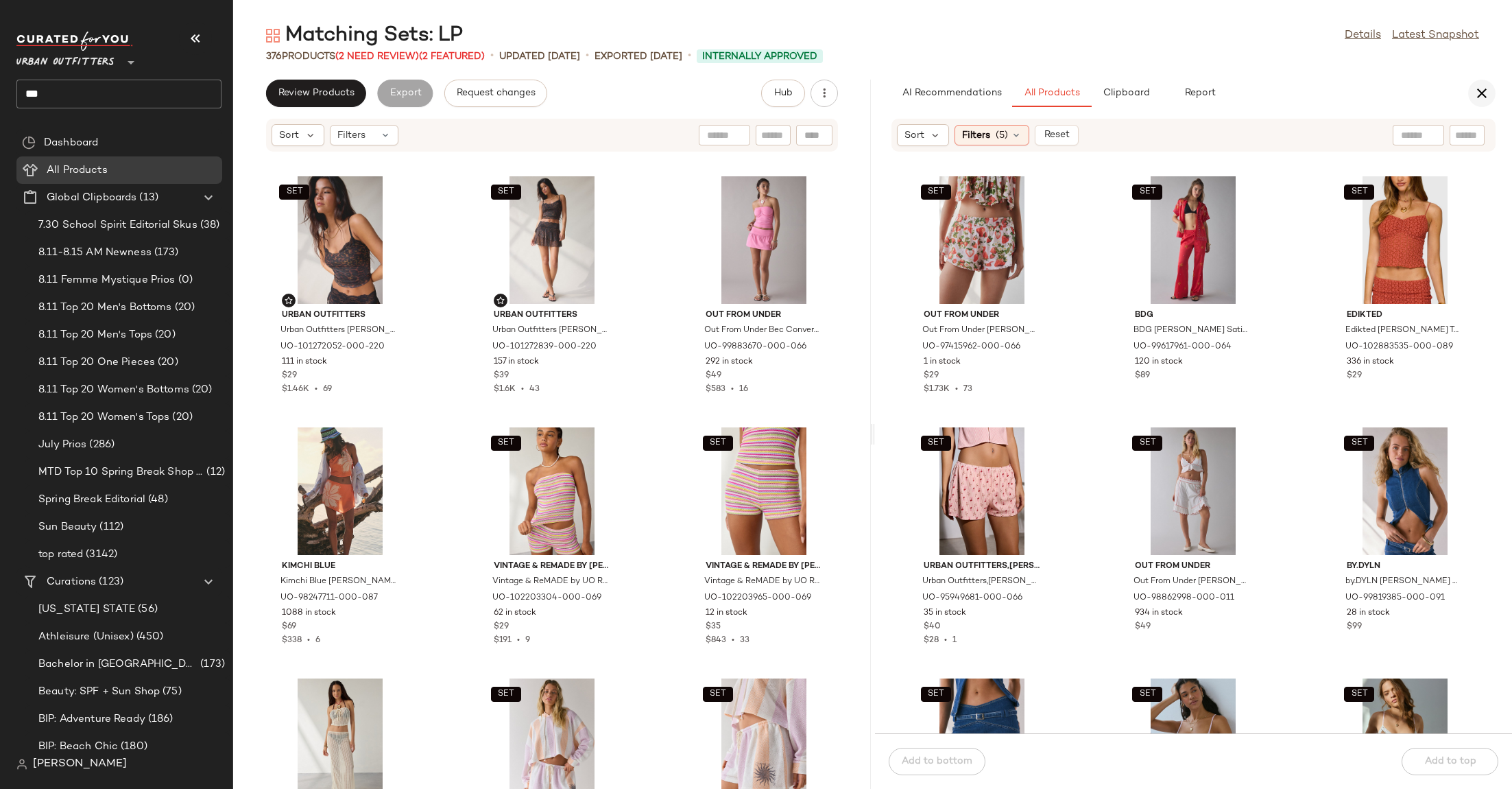
click at [1483, 92] on icon "button" at bounding box center [1482, 93] width 16 height 16
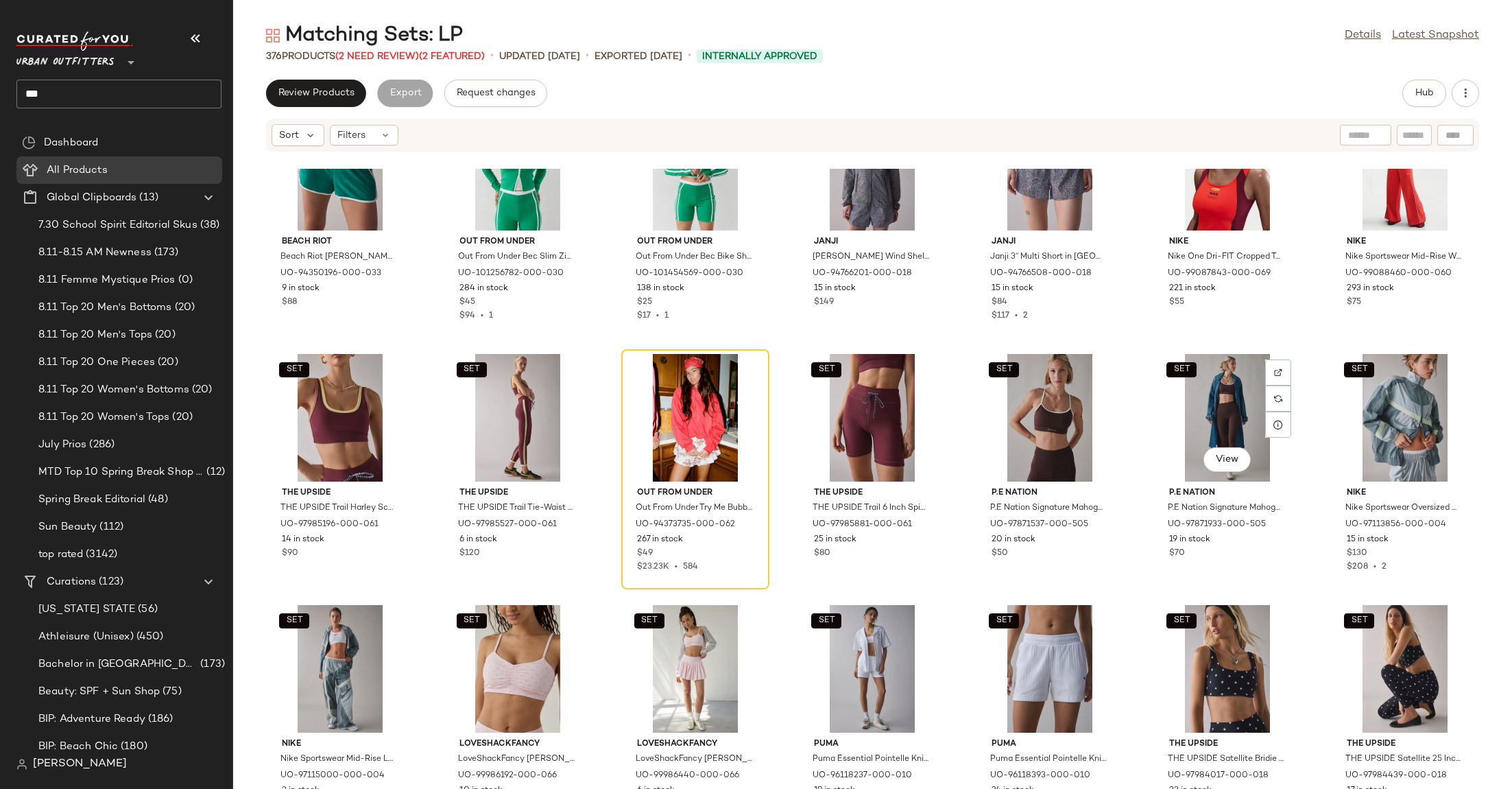
scroll to position [6608, 0]
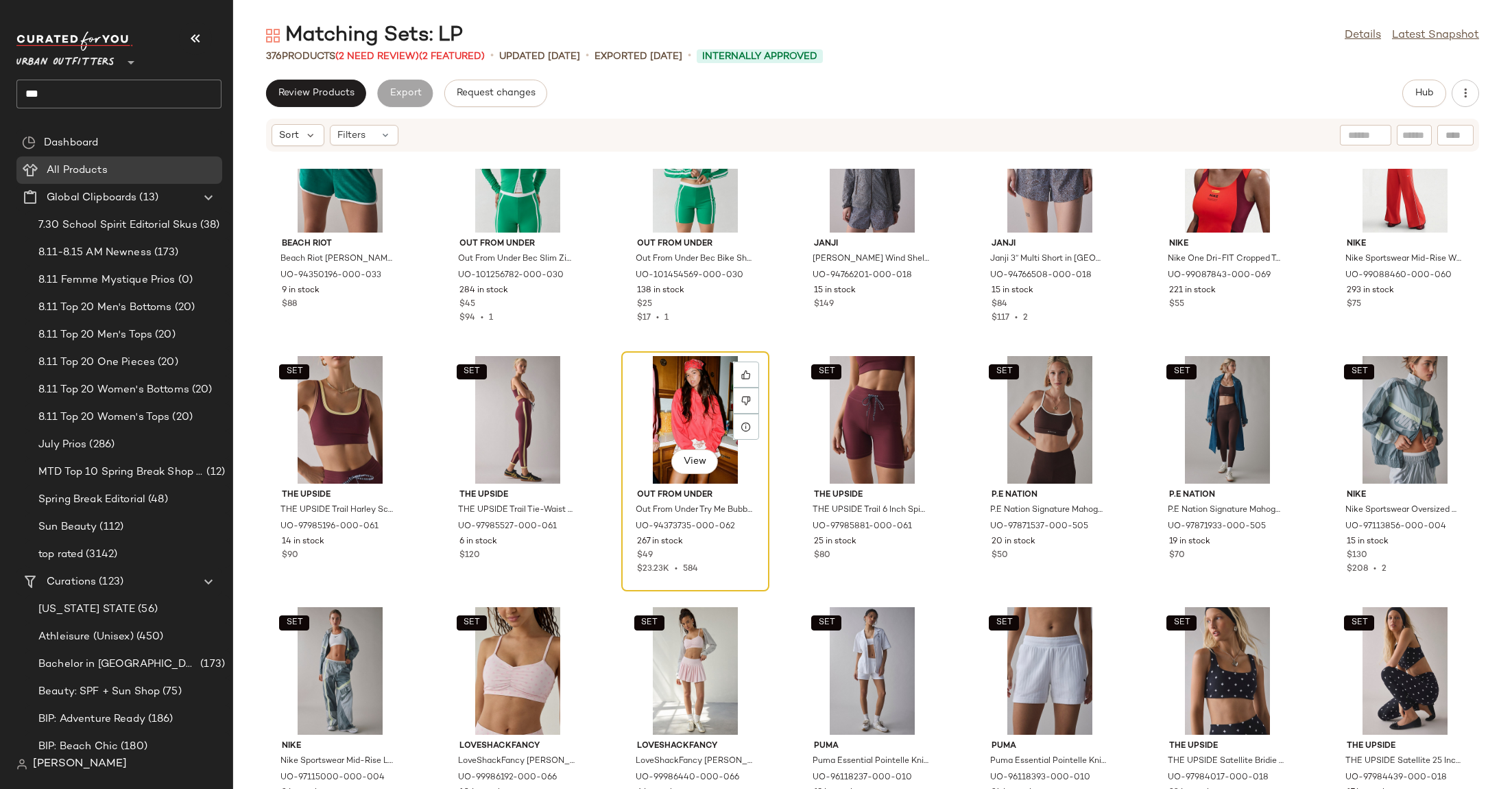
click at [689, 404] on div "View" at bounding box center [695, 419] width 138 height 127
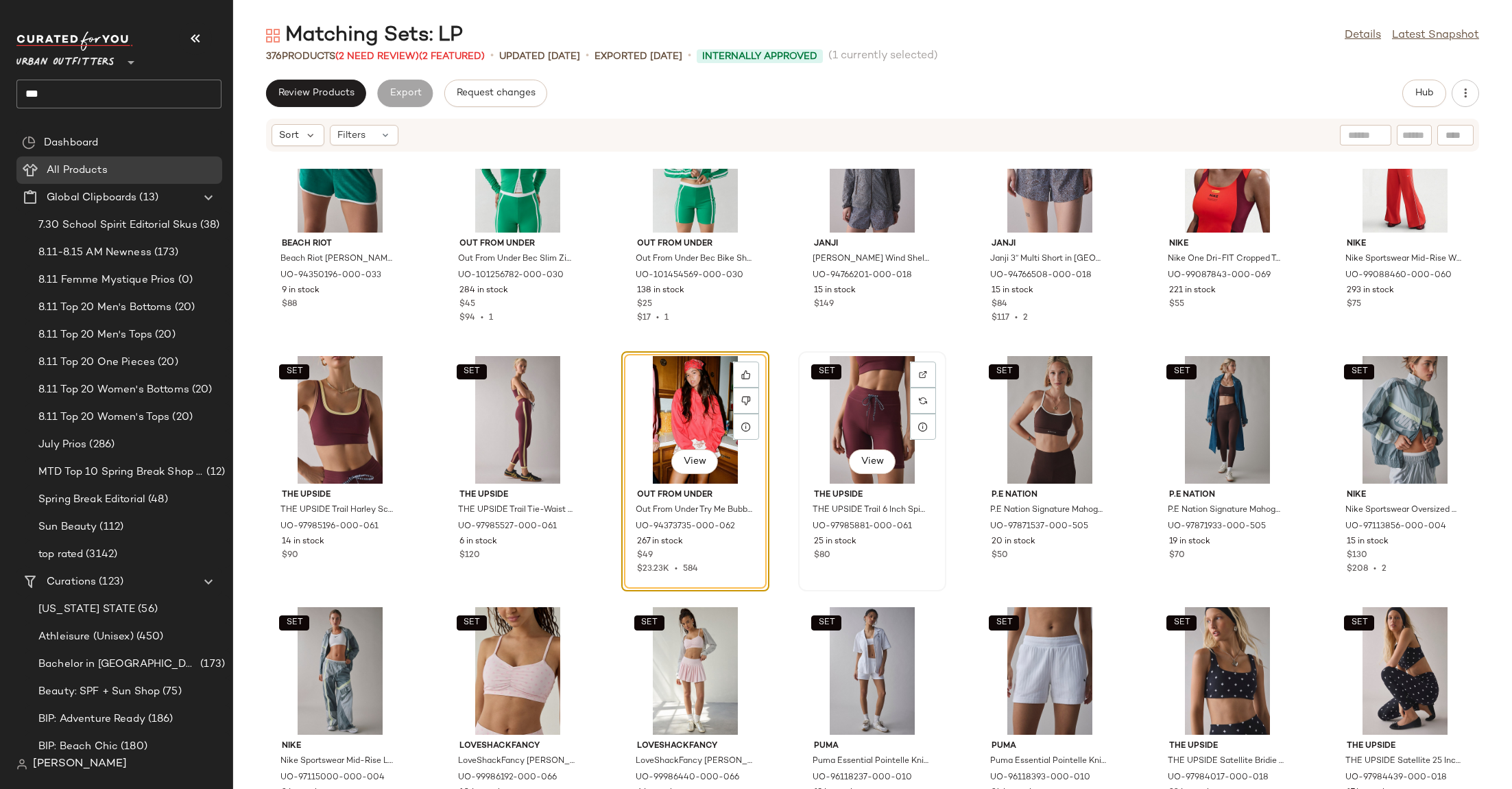
click at [838, 390] on div "SET View" at bounding box center [872, 419] width 138 height 127
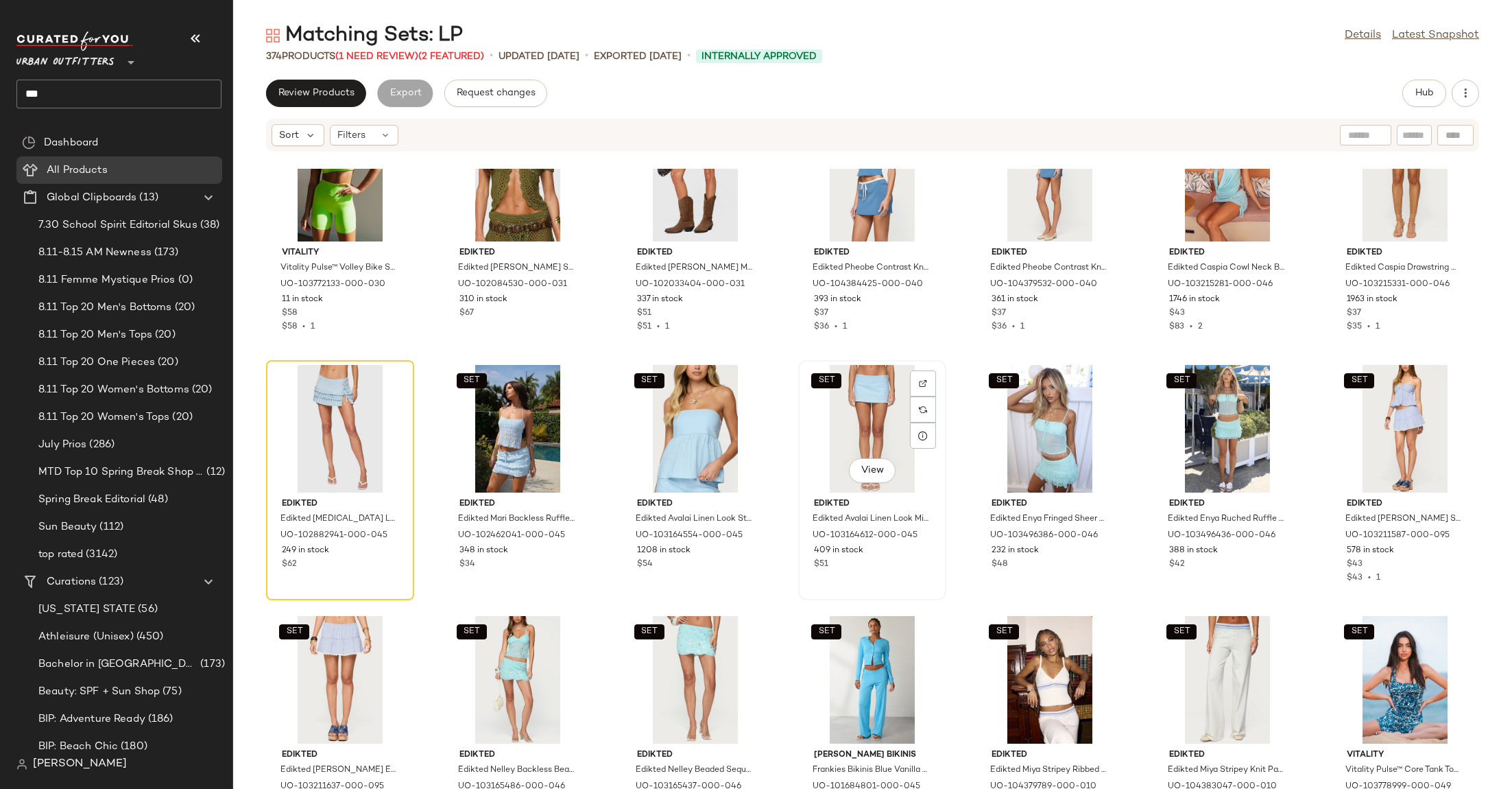
scroll to position [9522, 0]
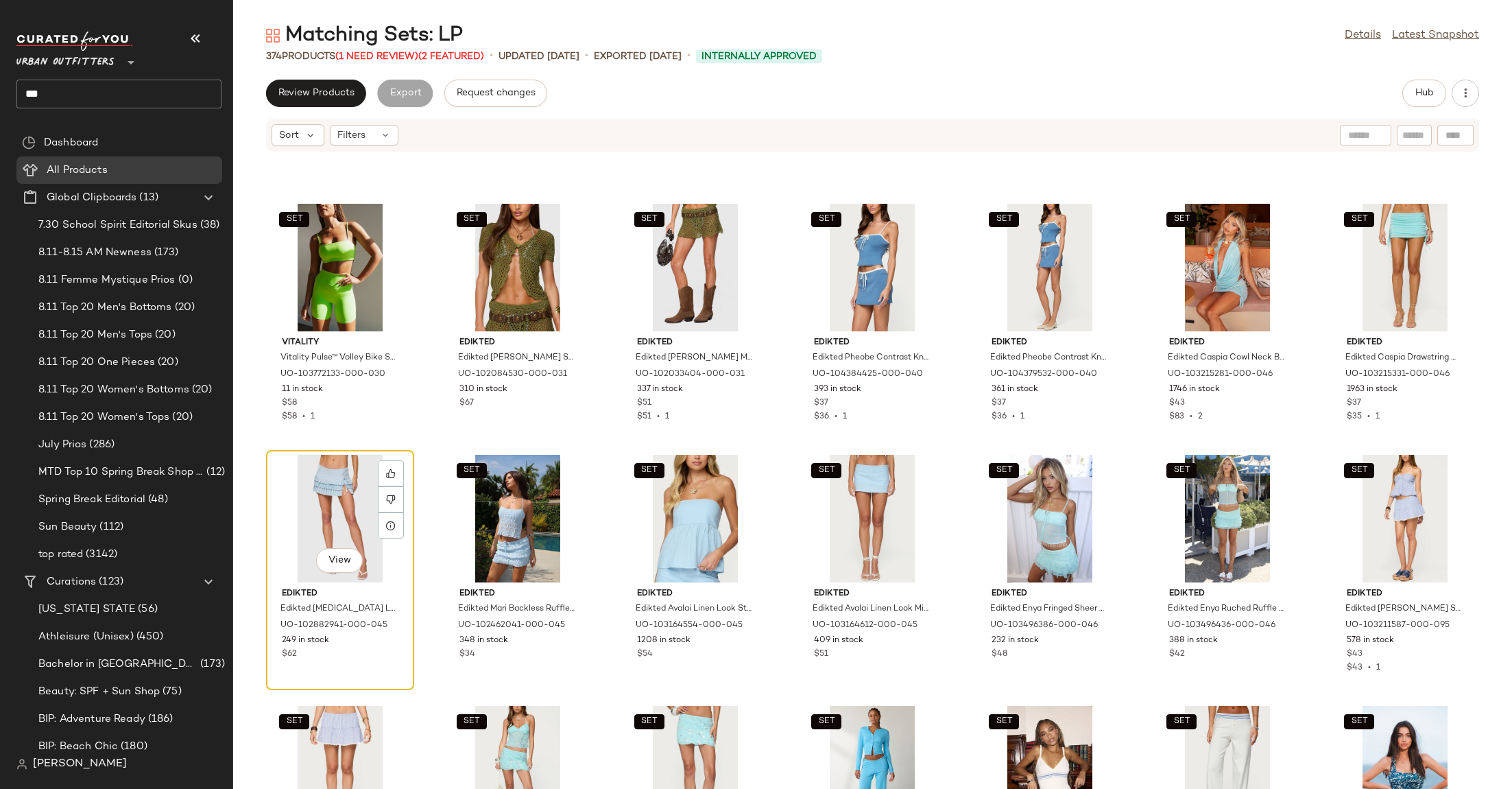
click at [361, 504] on div "View" at bounding box center [340, 518] width 138 height 127
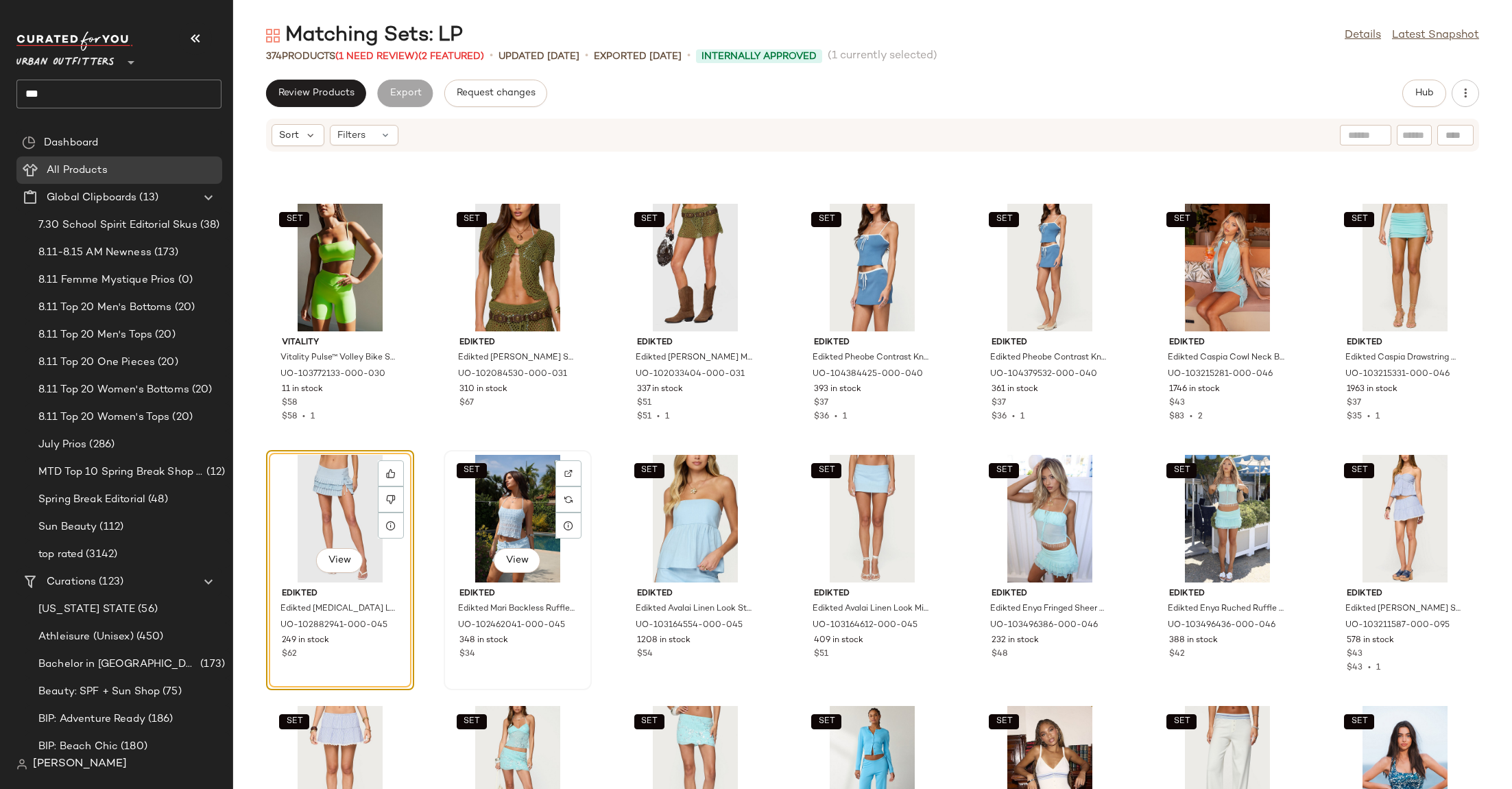
click at [499, 499] on div "SET View" at bounding box center [517, 518] width 138 height 127
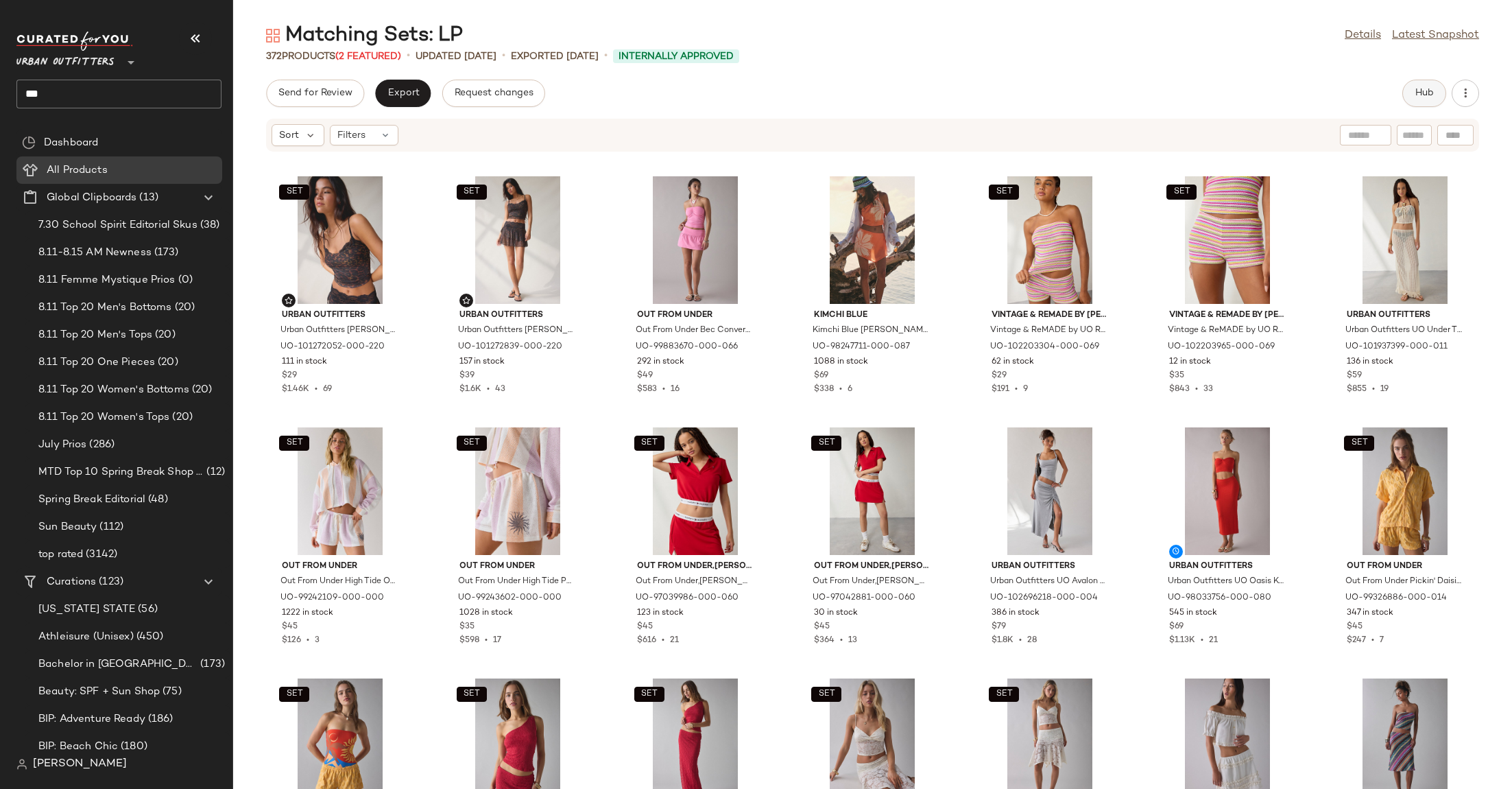
click at [1412, 92] on button "Hub" at bounding box center [1424, 93] width 44 height 27
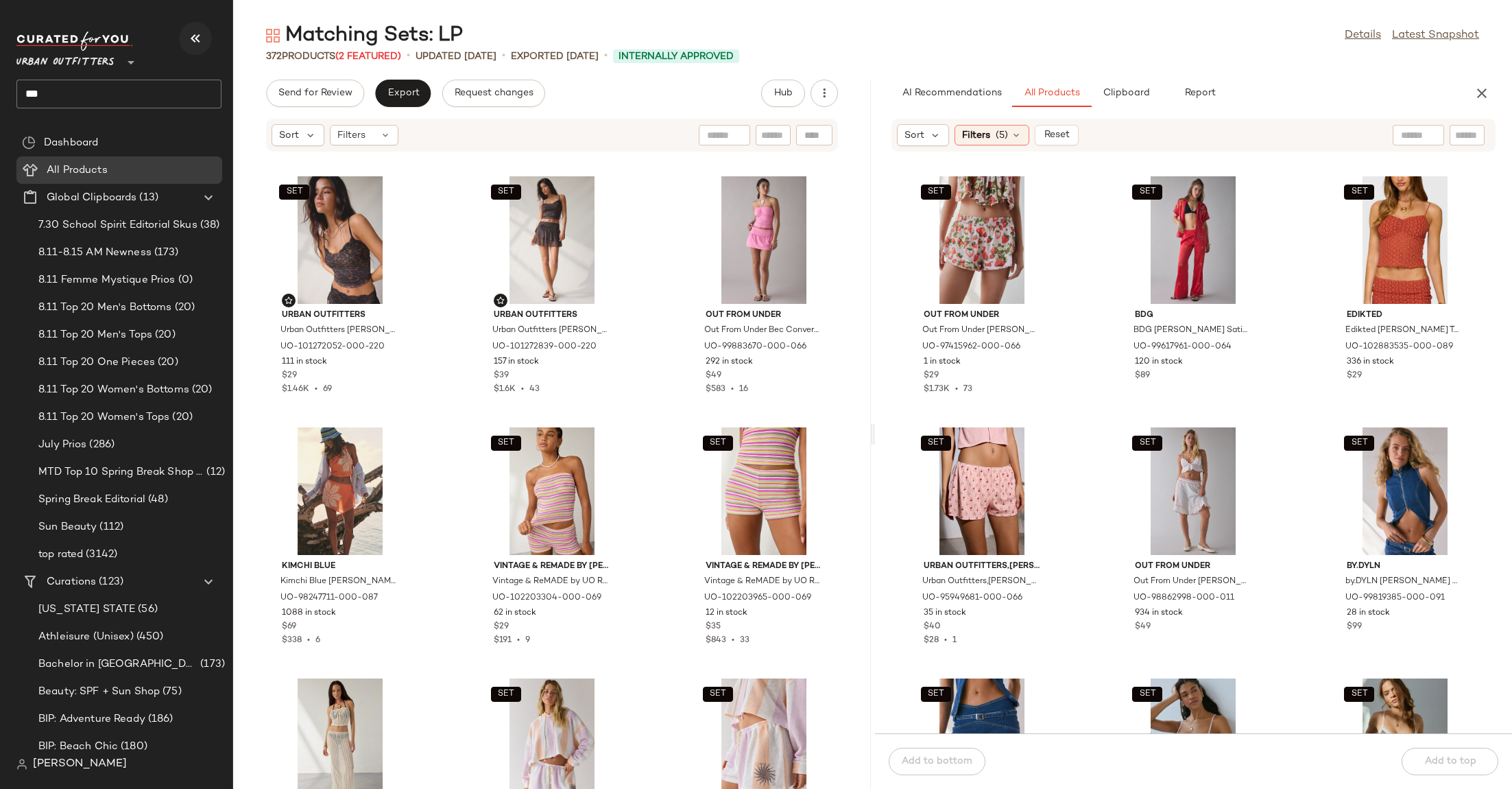
click at [184, 35] on button "button" at bounding box center [195, 38] width 33 height 33
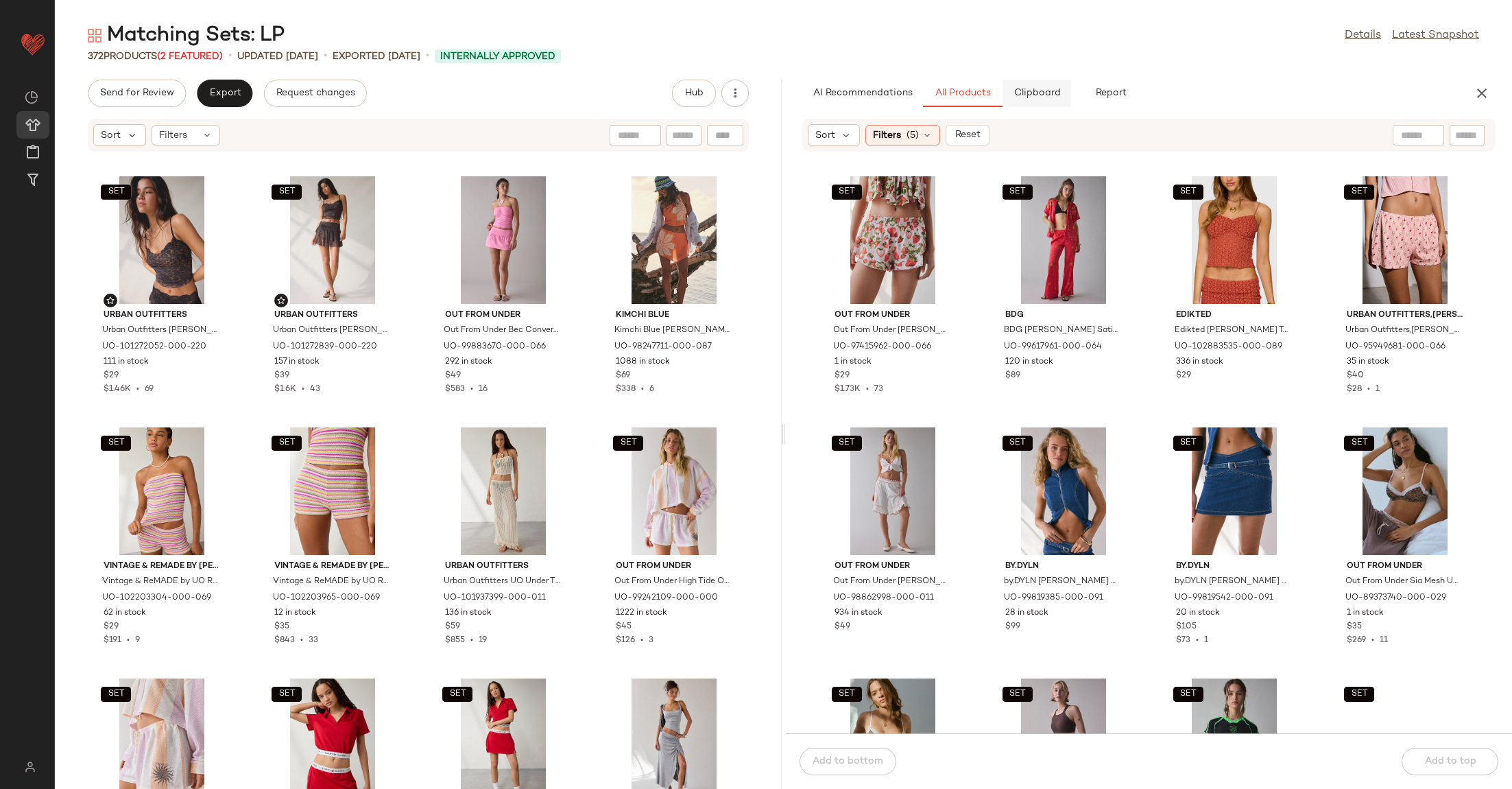
click at [1056, 89] on span "Clipboard" at bounding box center [1037, 93] width 47 height 11
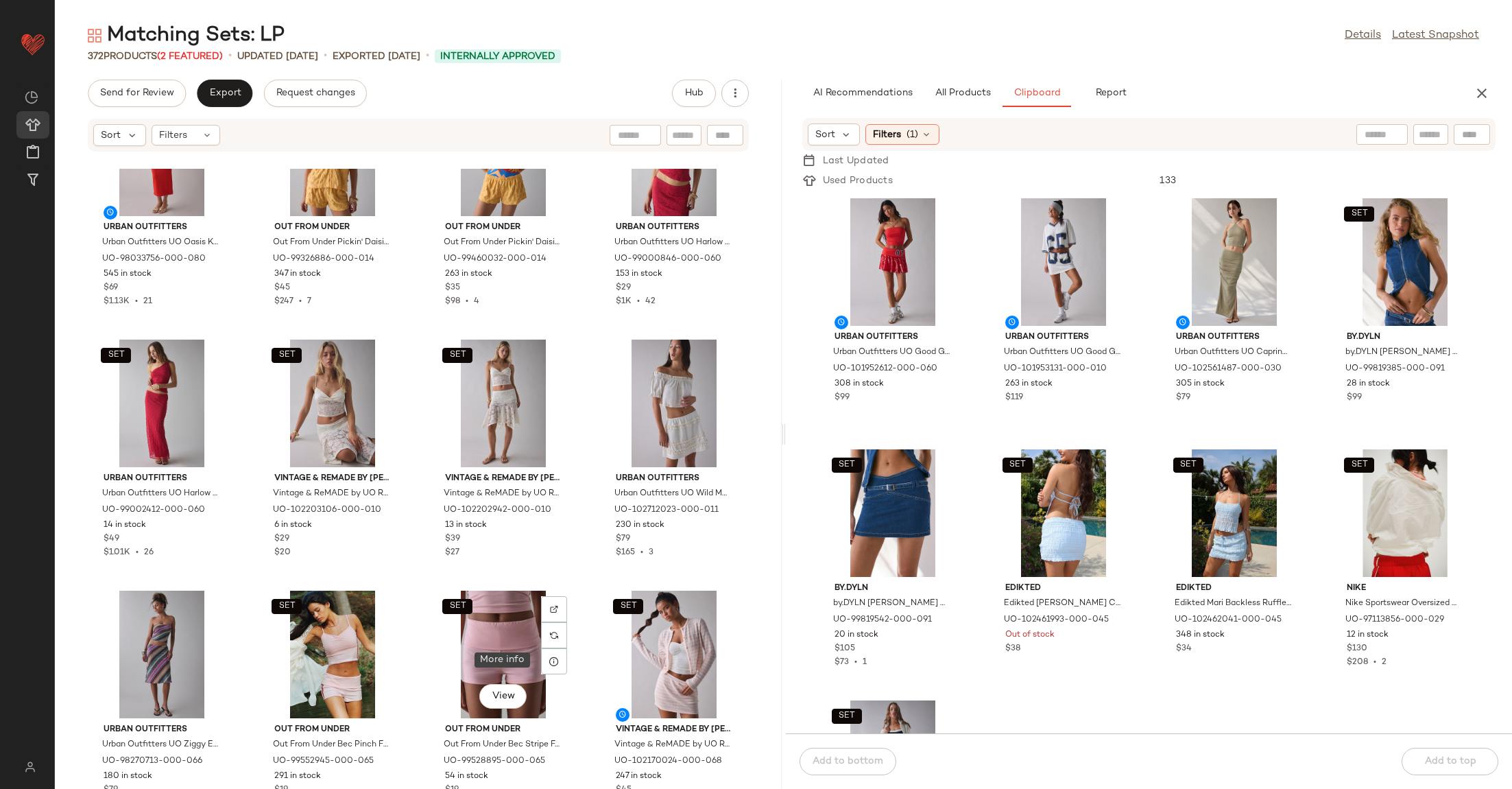
scroll to position [833, 0]
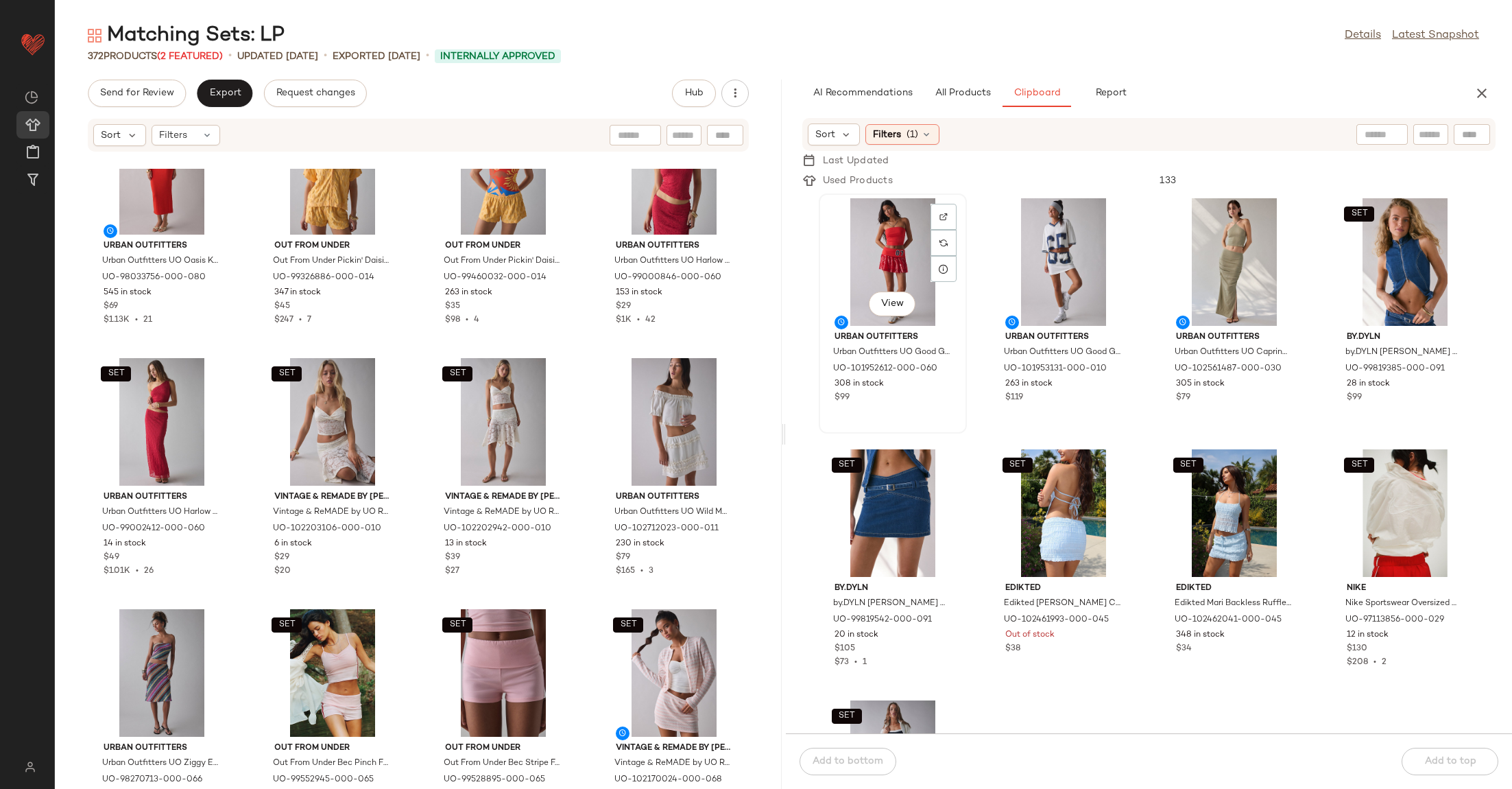
click at [862, 242] on div "View" at bounding box center [892, 261] width 138 height 127
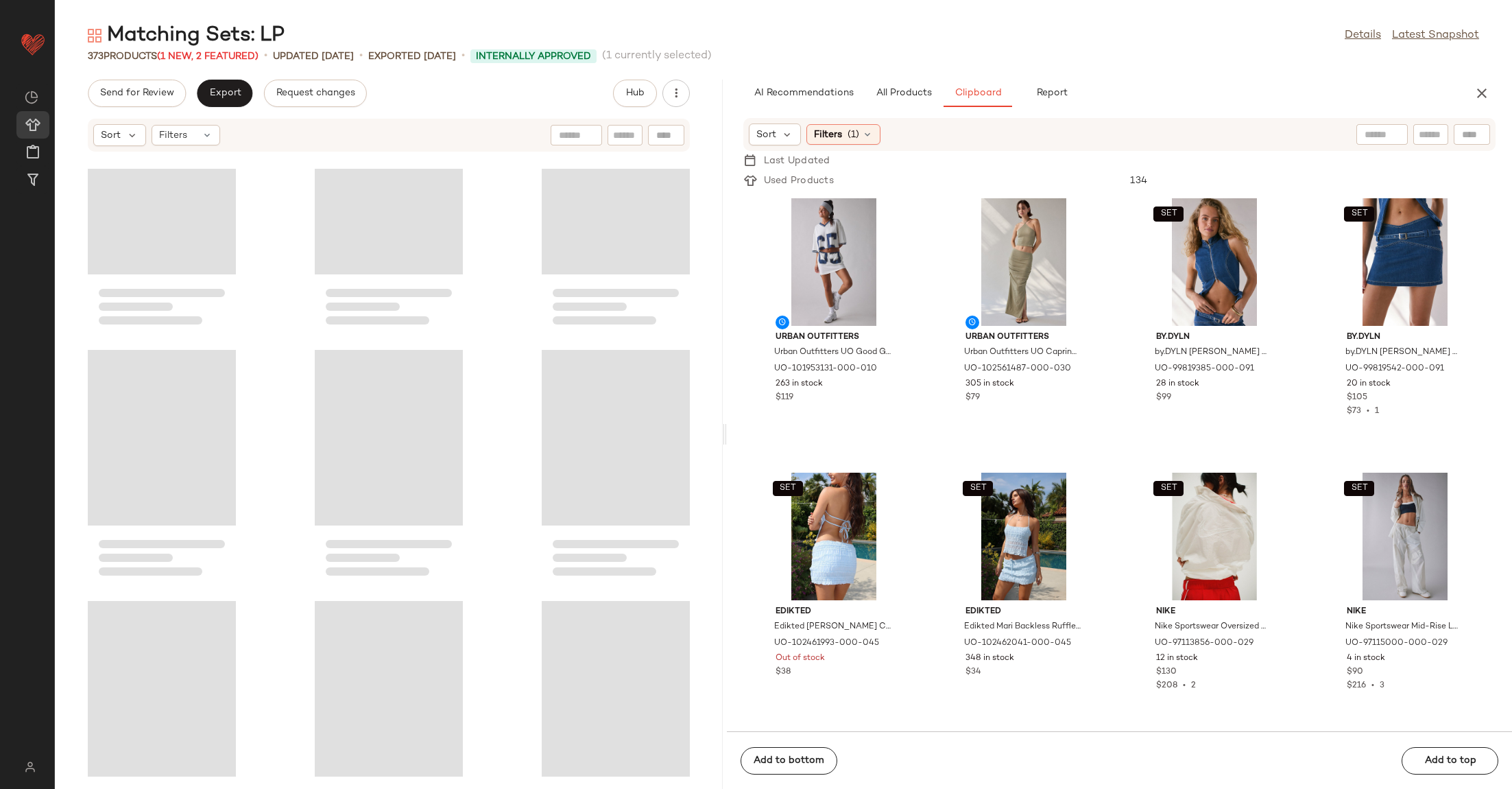
scroll to position [251, 0]
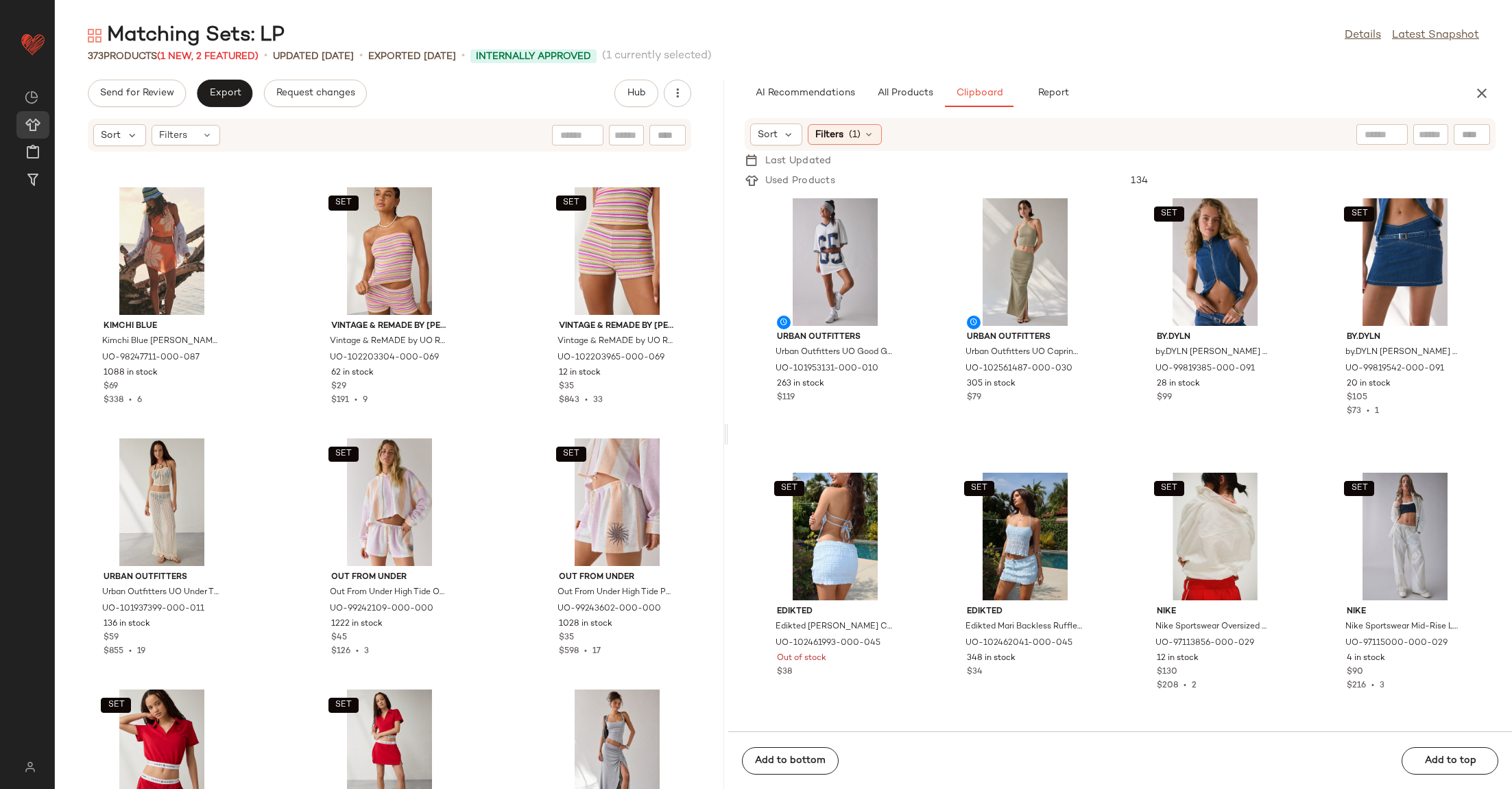
drag, startPoint x: 784, startPoint y: 436, endPoint x: 729, endPoint y: 439, distance: 55.1
click at [729, 439] on div "Matching Sets: LP Details Latest Snapshot 373 Products (1 New, 2 Featured) • up…" at bounding box center [784, 405] width 1458 height 766
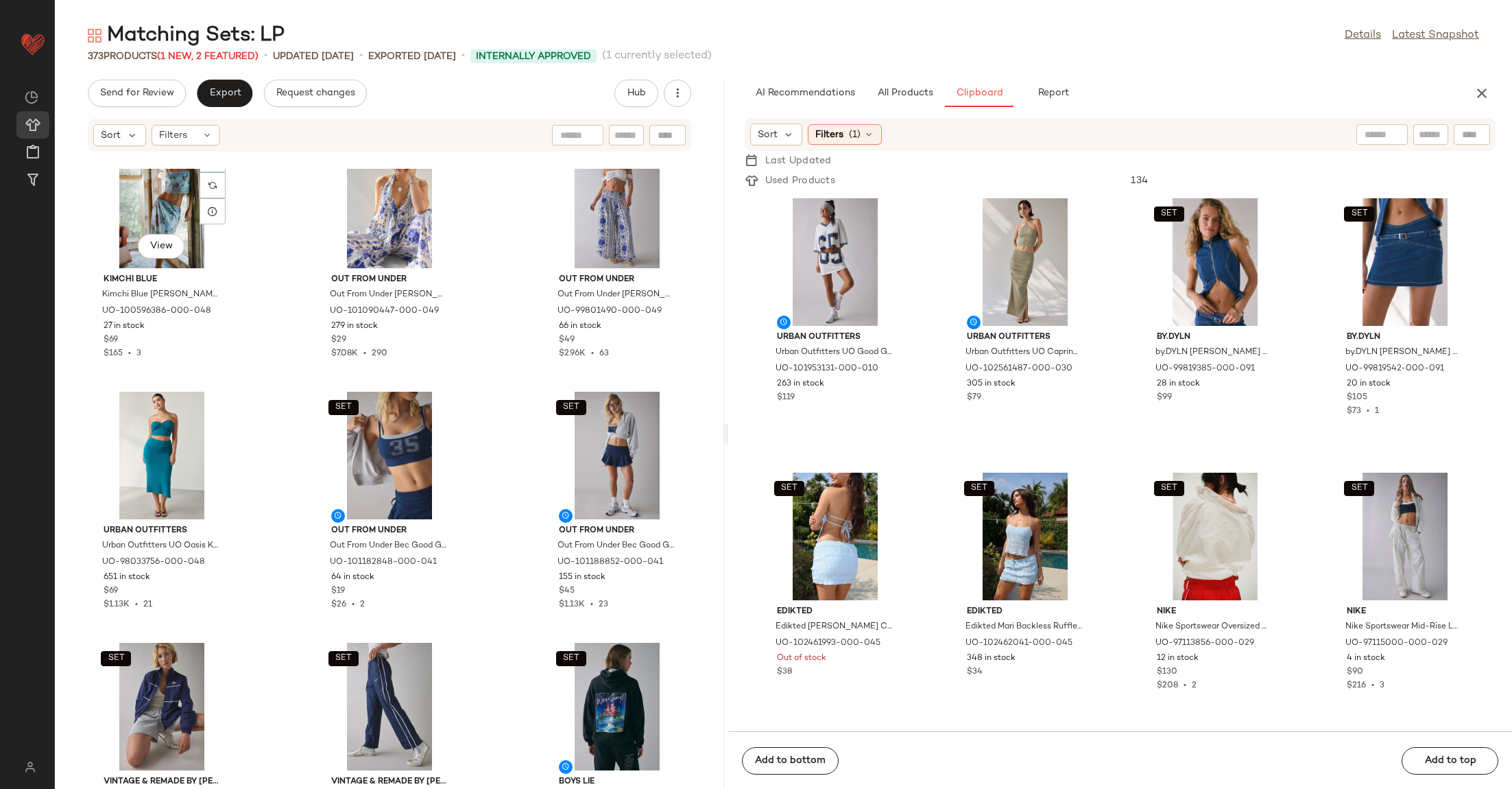
scroll to position [3565, 0]
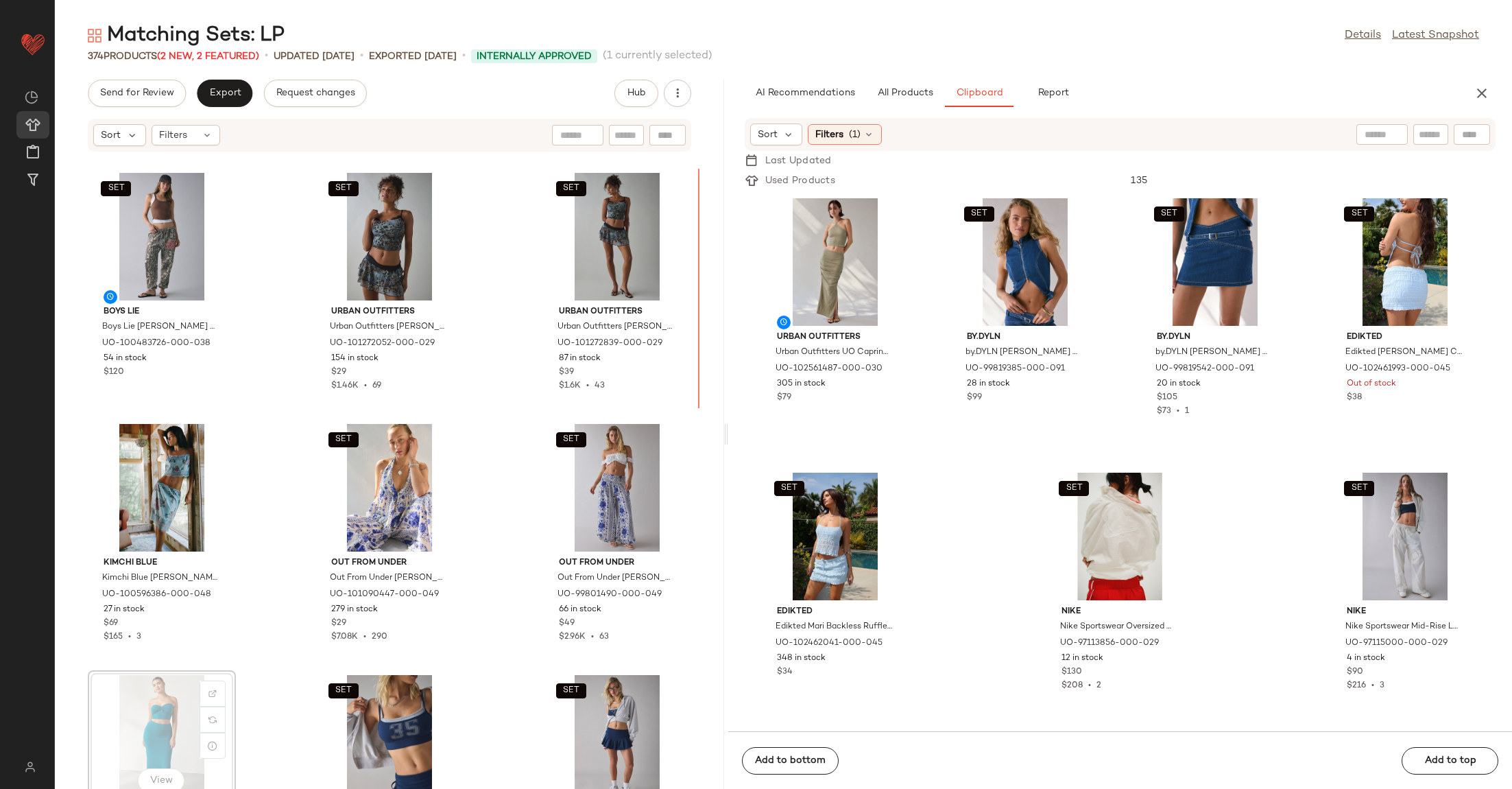
scroll to position [3192, 0]
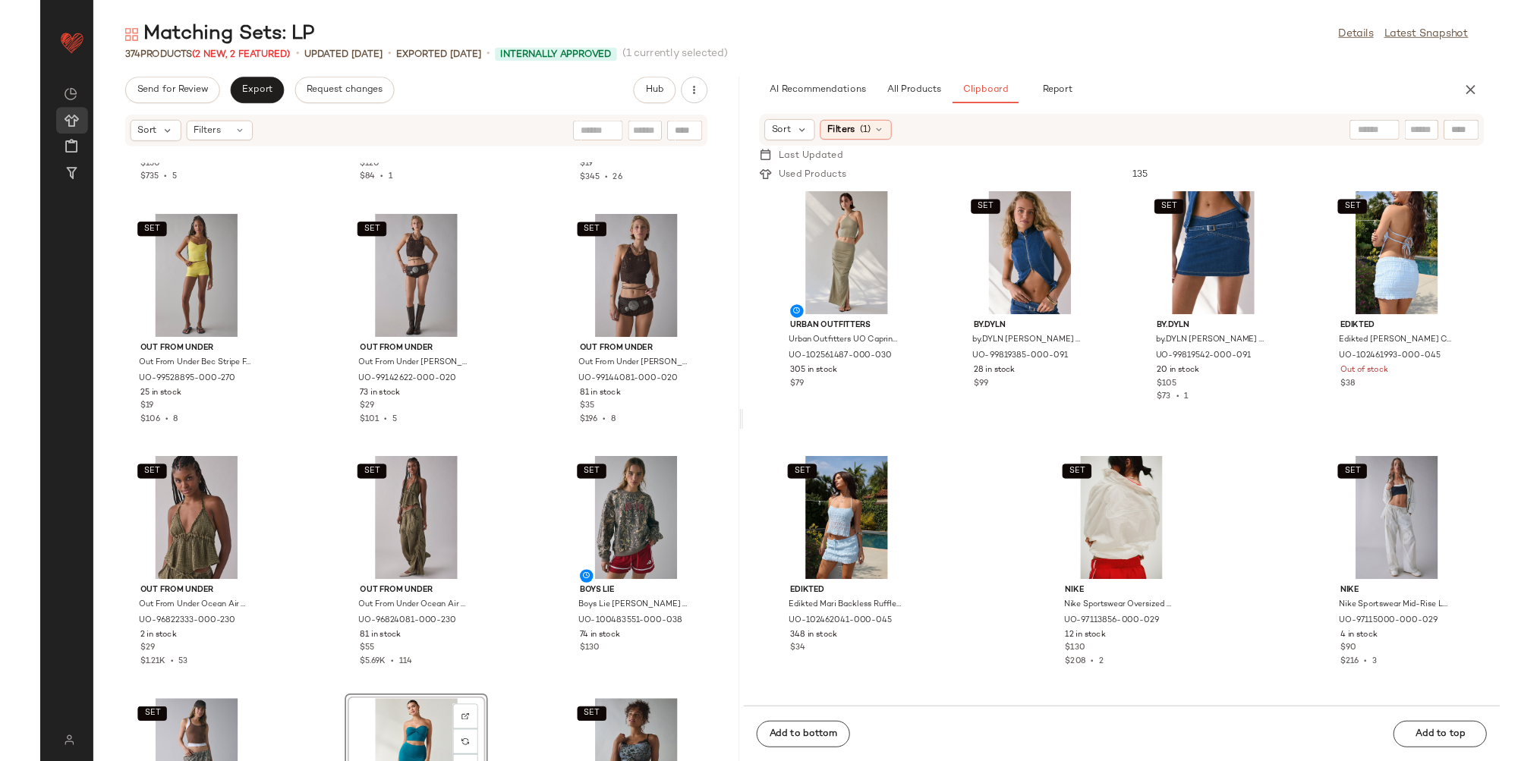
scroll to position [3019, 0]
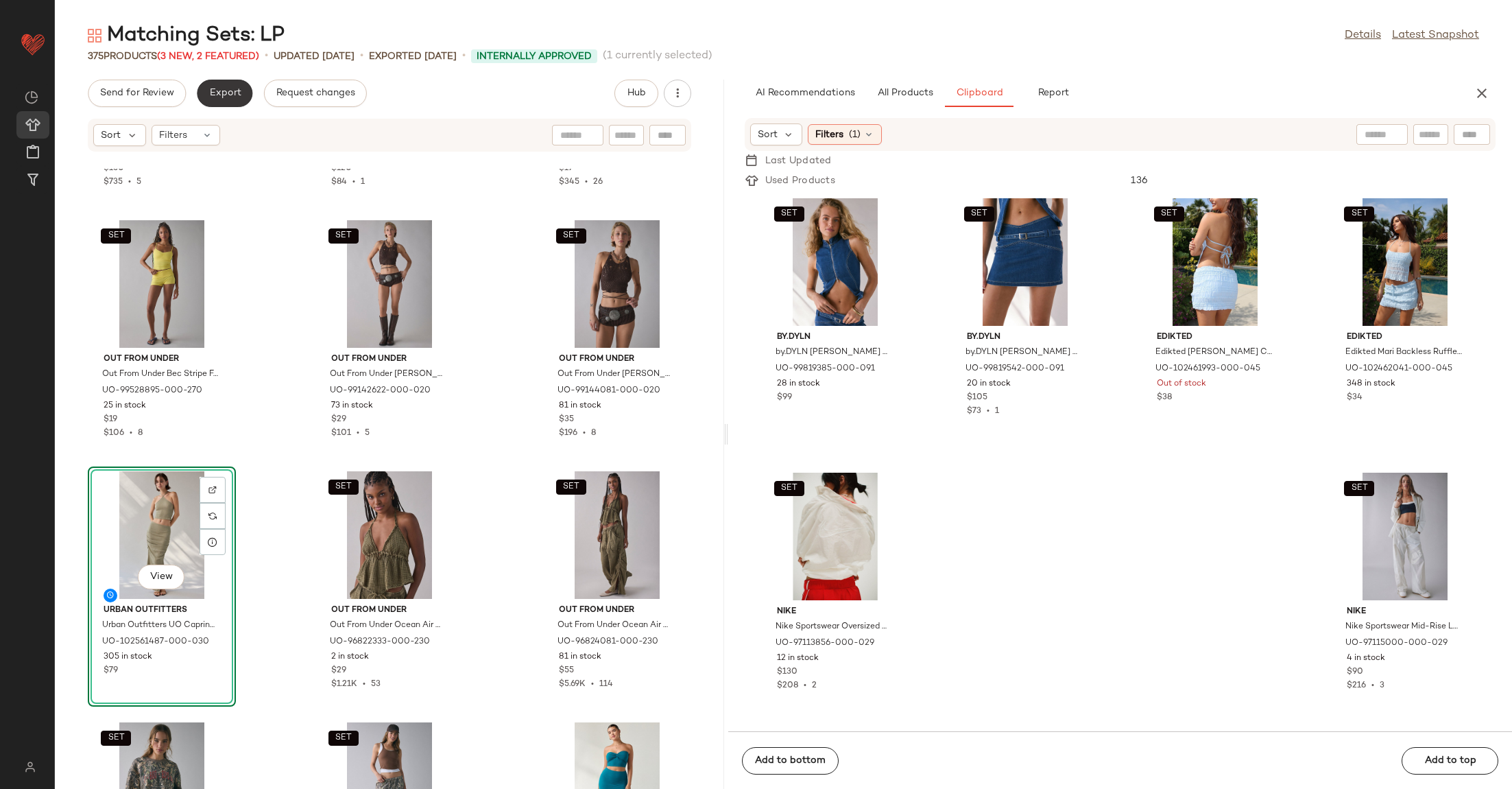
click at [205, 99] on button "Export" at bounding box center [224, 93] width 55 height 27
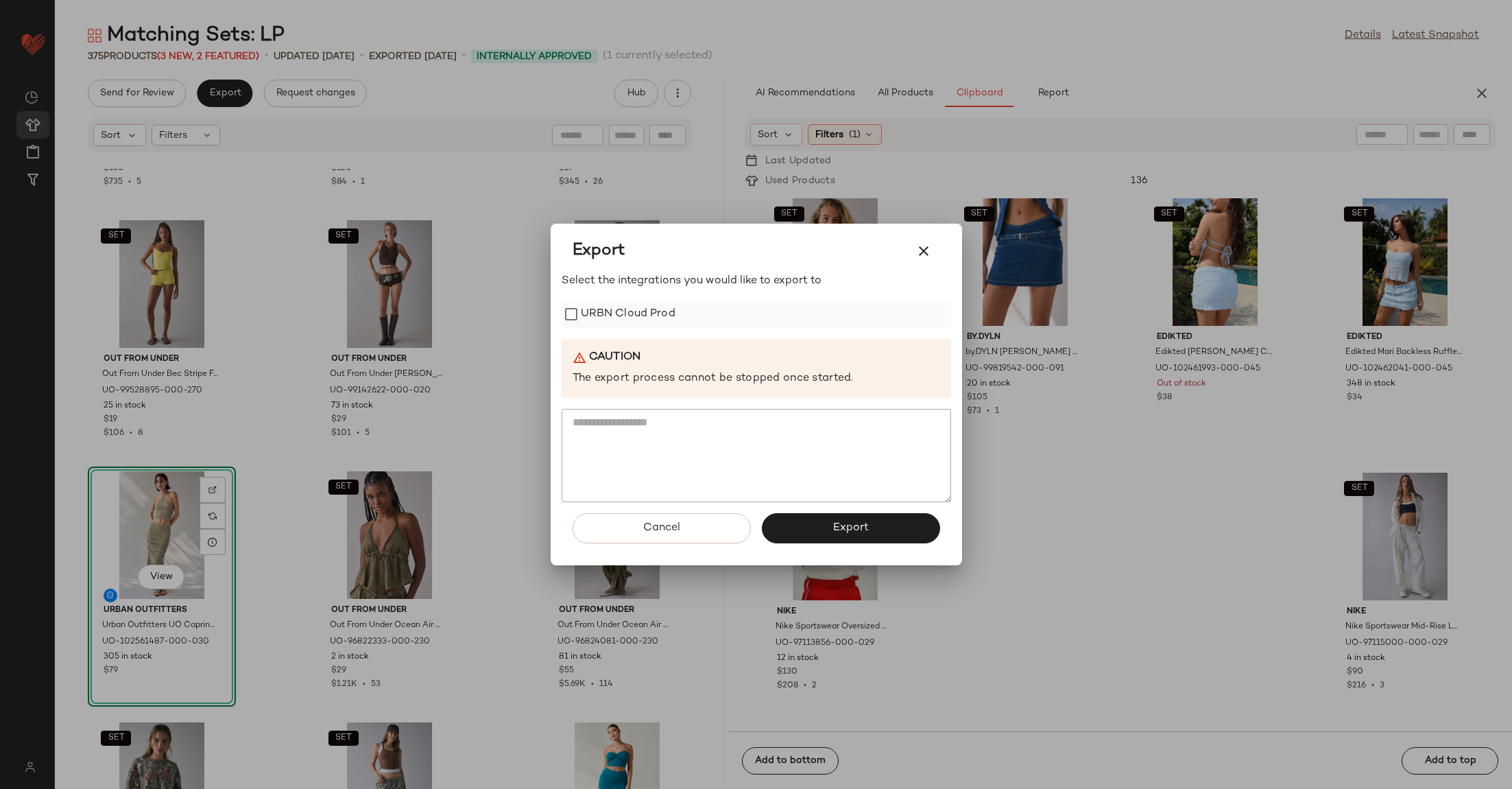
click at [660, 321] on label "URBN Cloud Prod" at bounding box center [628, 314] width 95 height 27
click at [809, 540] on button "Export" at bounding box center [850, 528] width 178 height 30
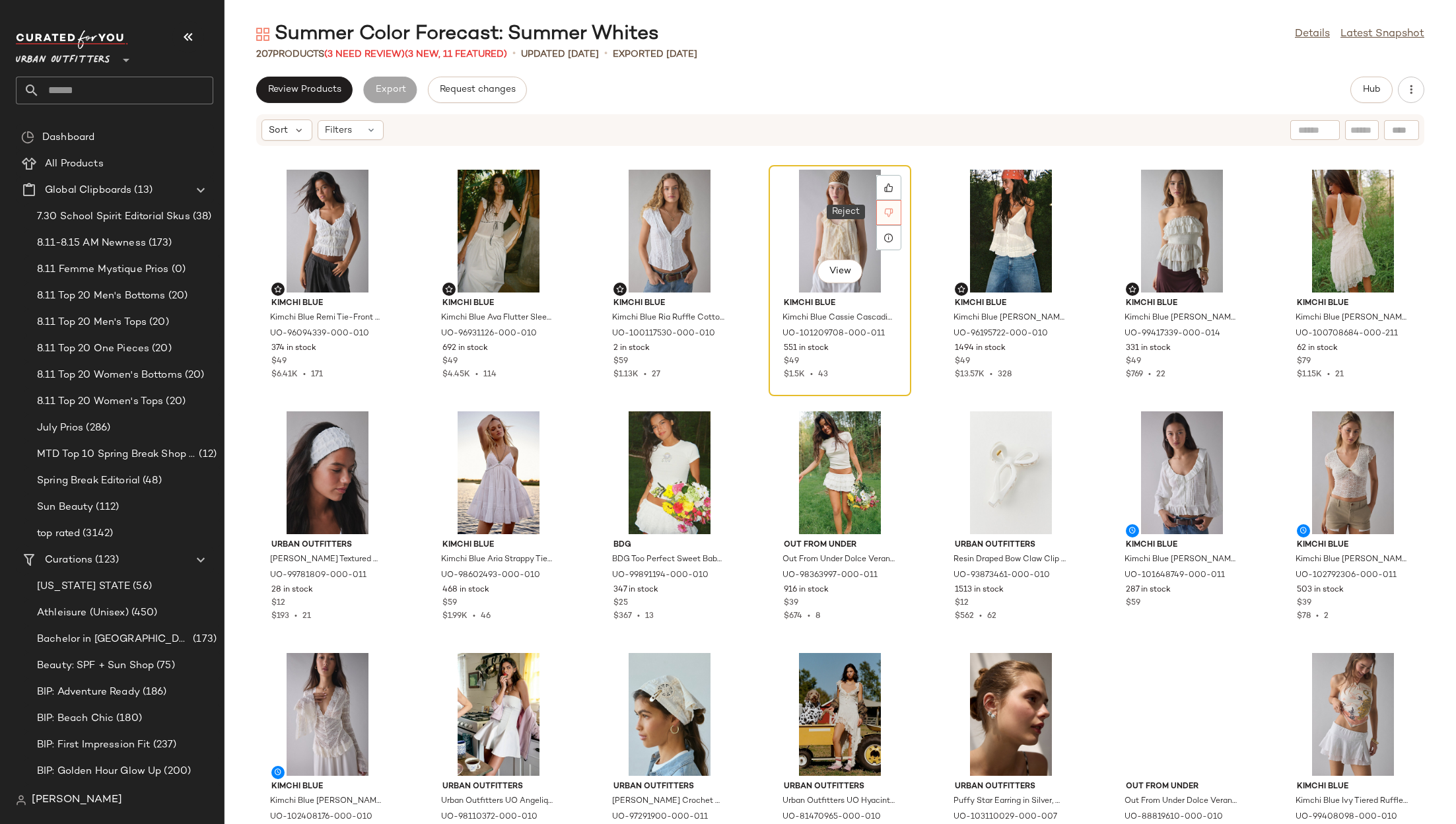
click at [890, 211] on div at bounding box center [889, 212] width 25 height 25
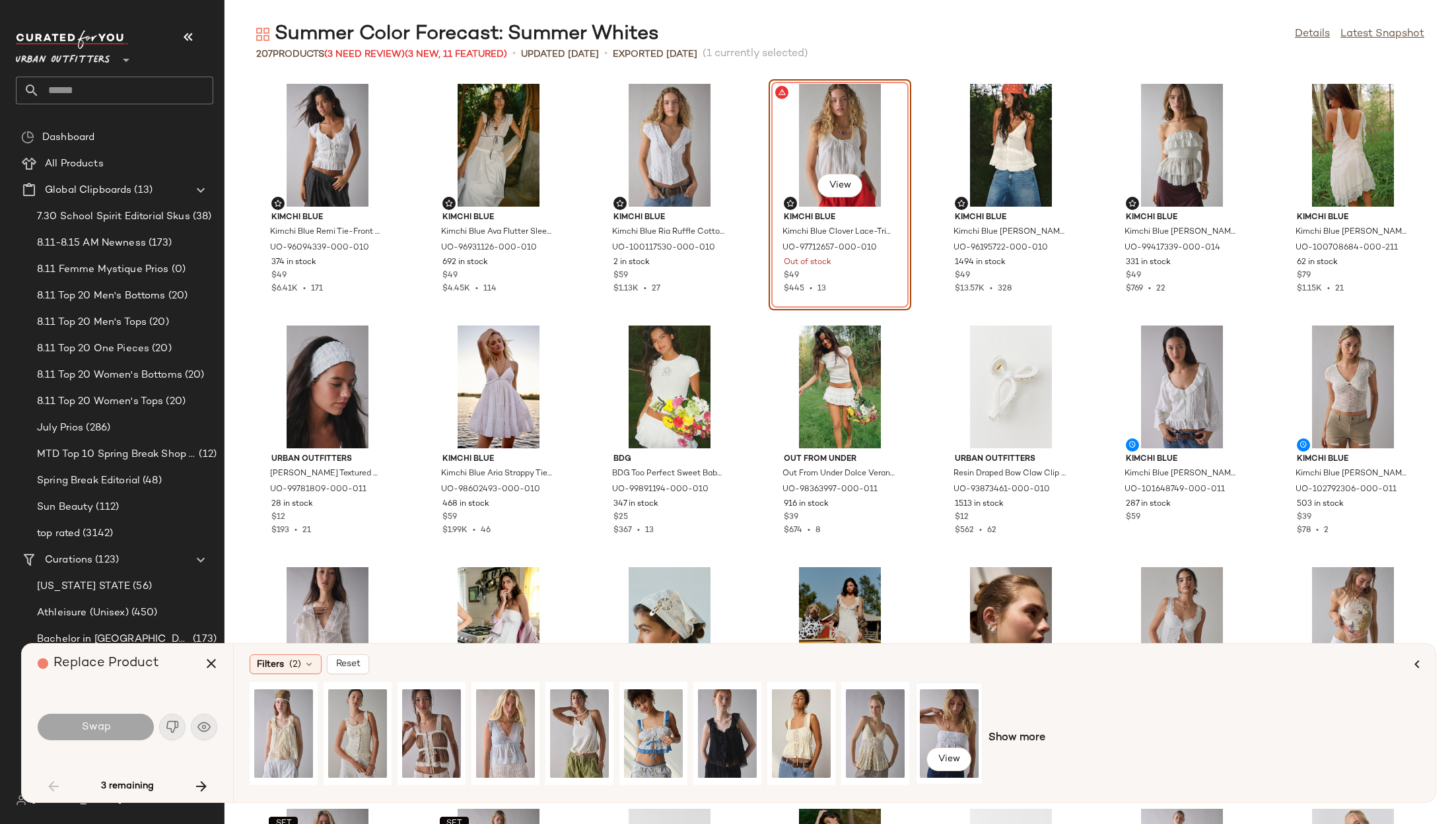
click at [948, 661] on div "View" at bounding box center [949, 734] width 59 height 94
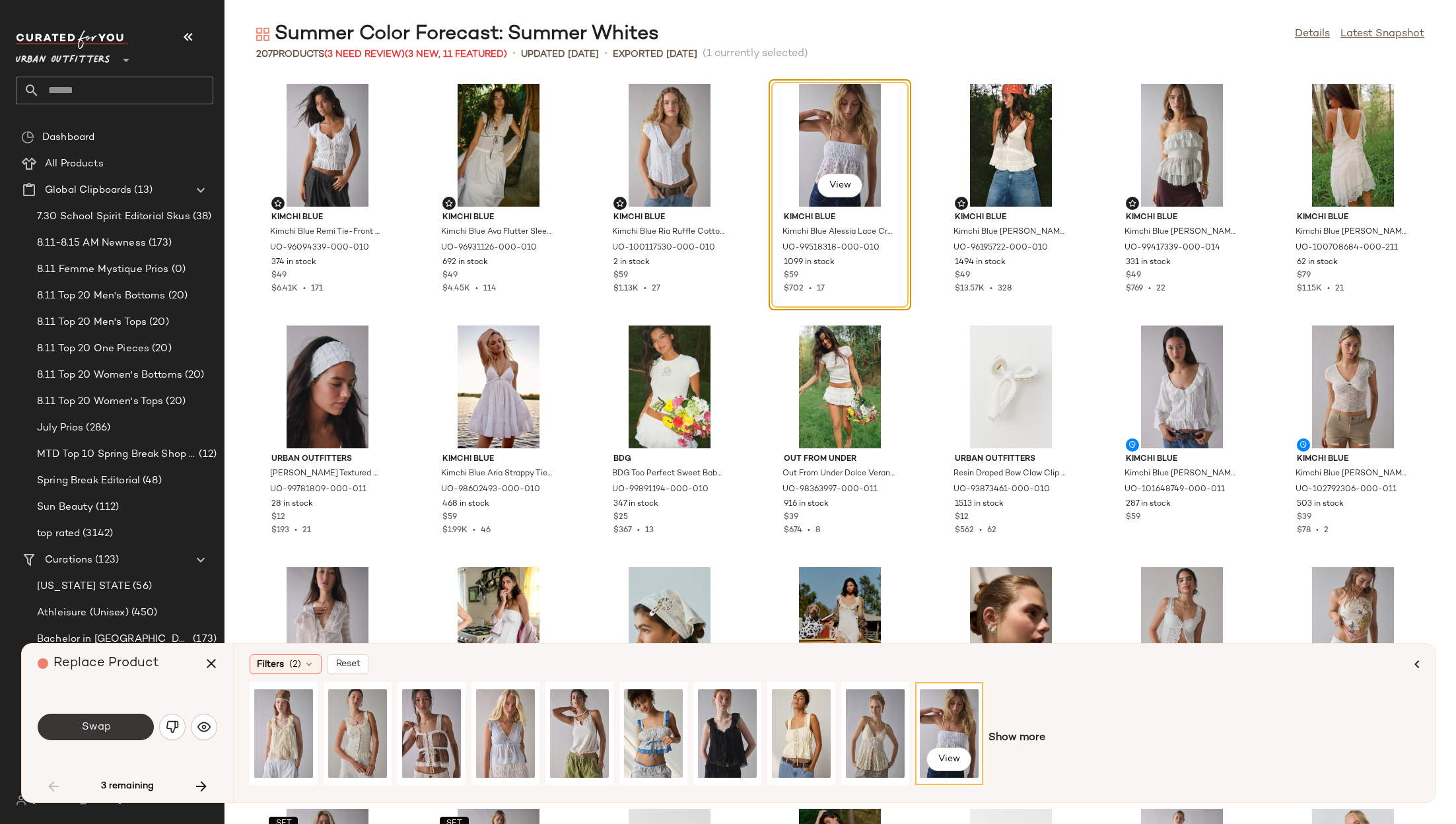
click at [134, 661] on button "Swap" at bounding box center [96, 727] width 117 height 26
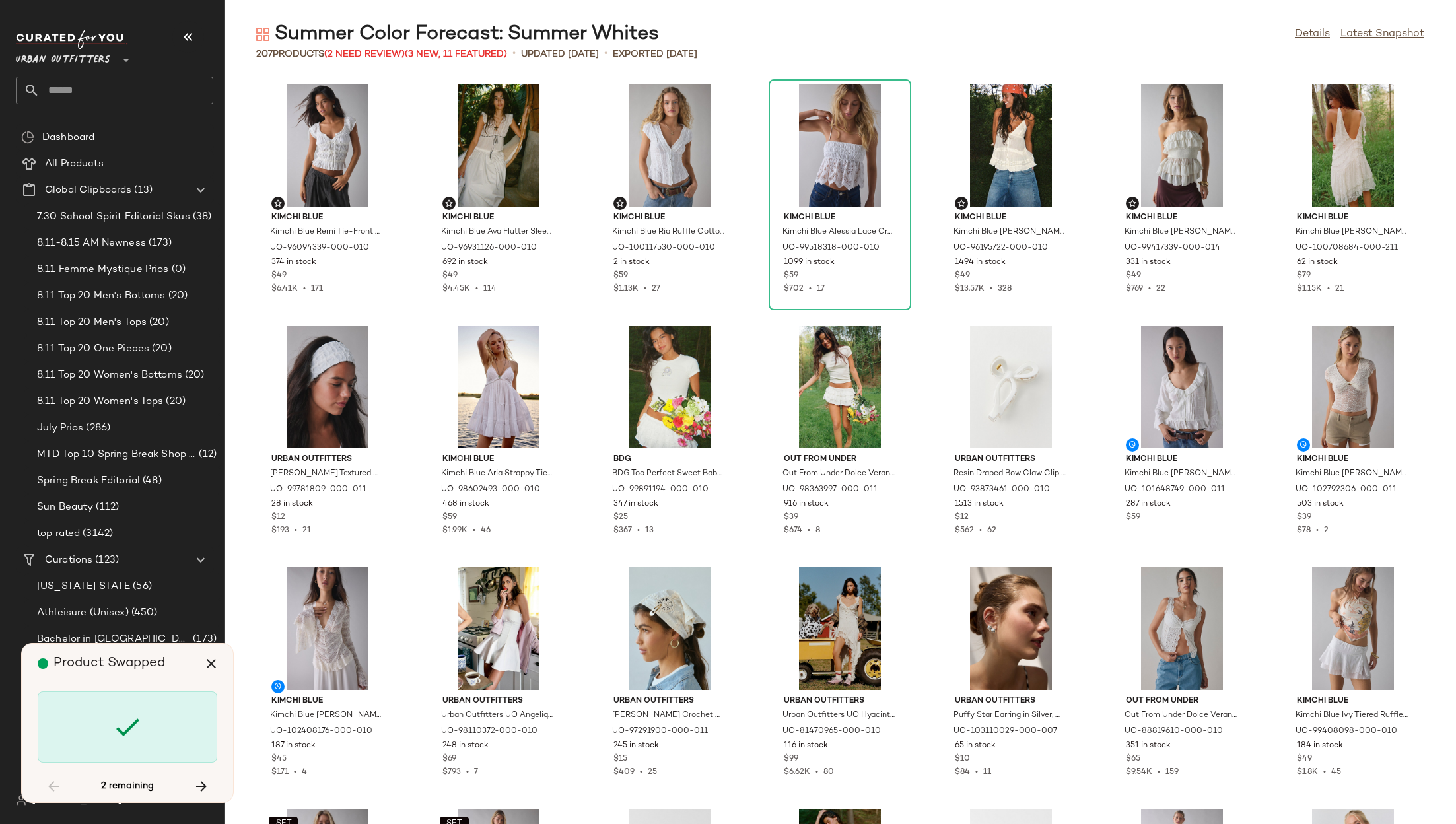
scroll to position [2416, 0]
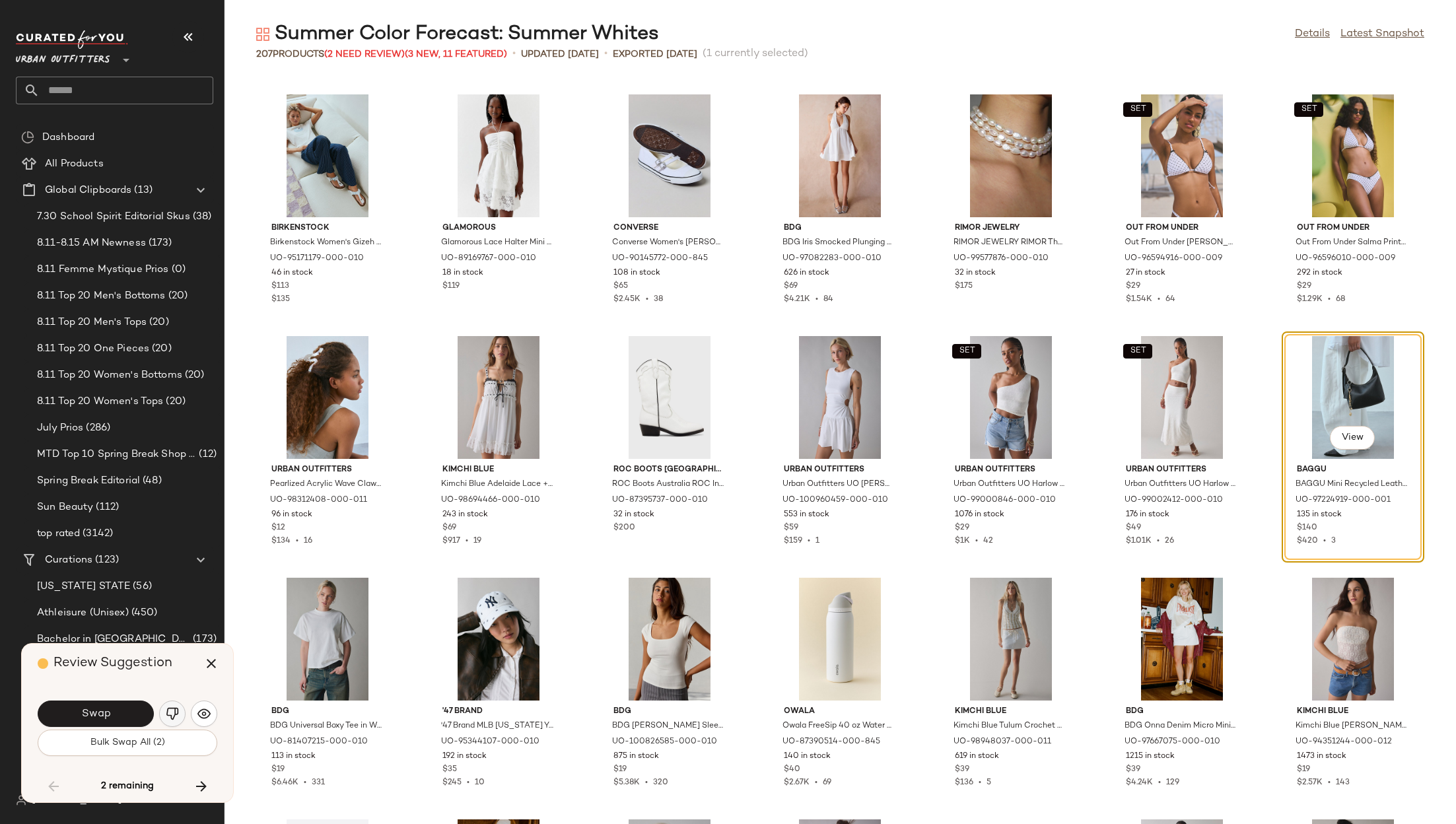
click at [166, 661] on img "button" at bounding box center [171, 713] width 13 height 13
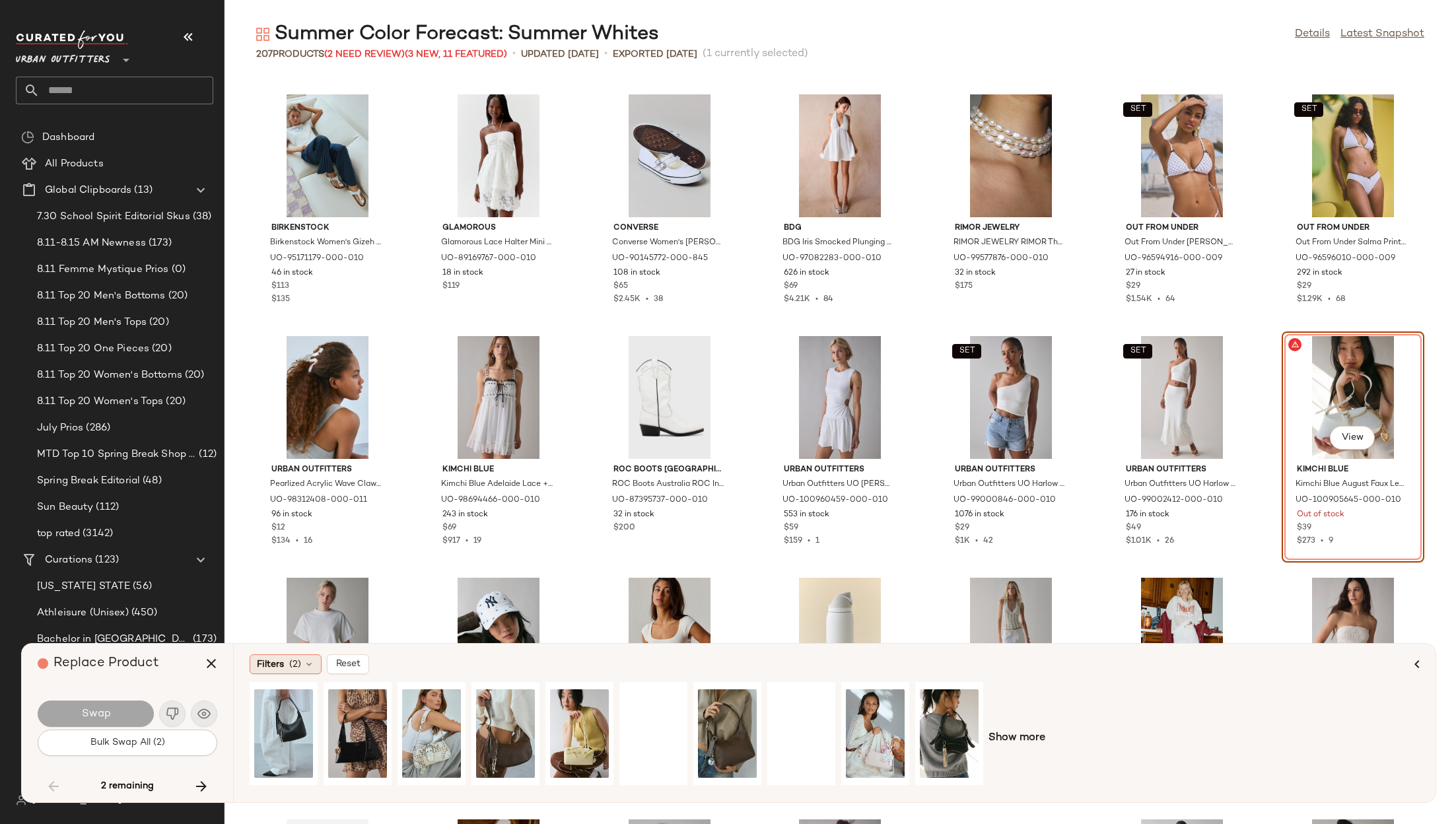
click at [264, 661] on span "Filters" at bounding box center [270, 665] width 27 height 14
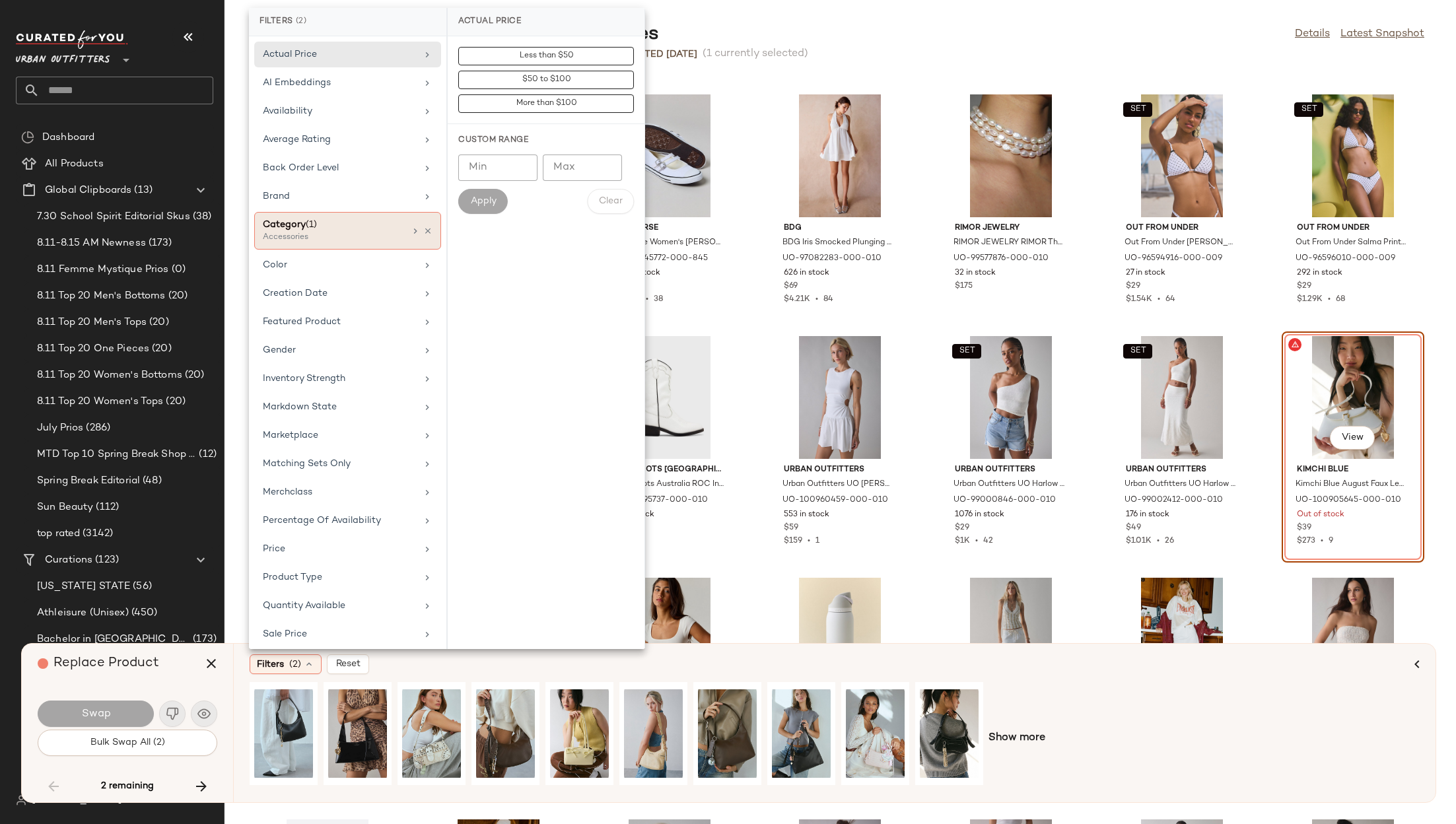
click at [334, 231] on div "Accessories" at bounding box center [329, 238] width 132 height 12
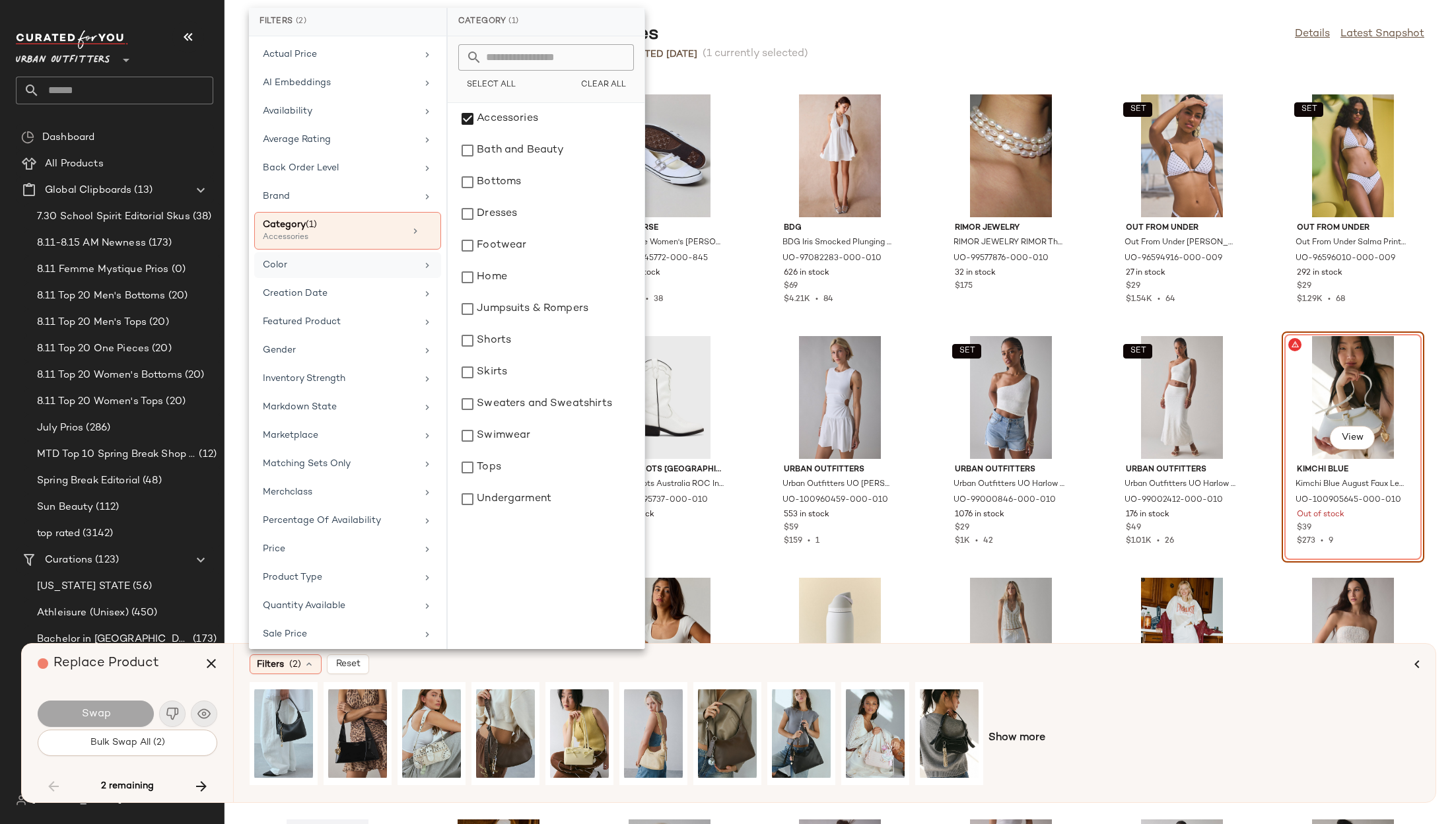
click at [338, 259] on div "Color" at bounding box center [339, 265] width 154 height 14
click at [544, 63] on input "text" at bounding box center [554, 57] width 144 height 26
click at [544, 63] on input "*" at bounding box center [543, 57] width 123 height 26
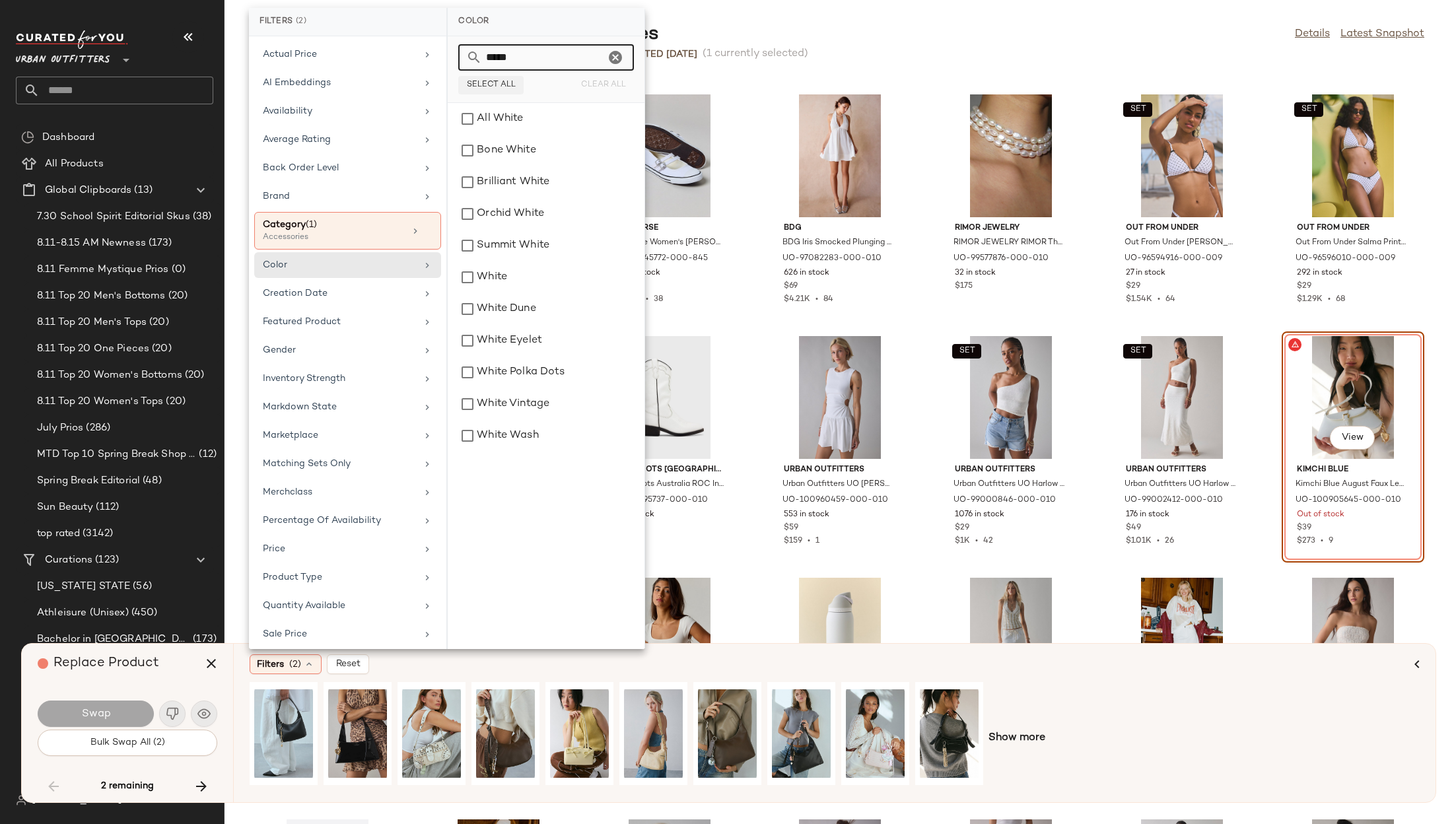
type input "*****"
click at [486, 89] on span "Select All" at bounding box center [491, 85] width 50 height 10
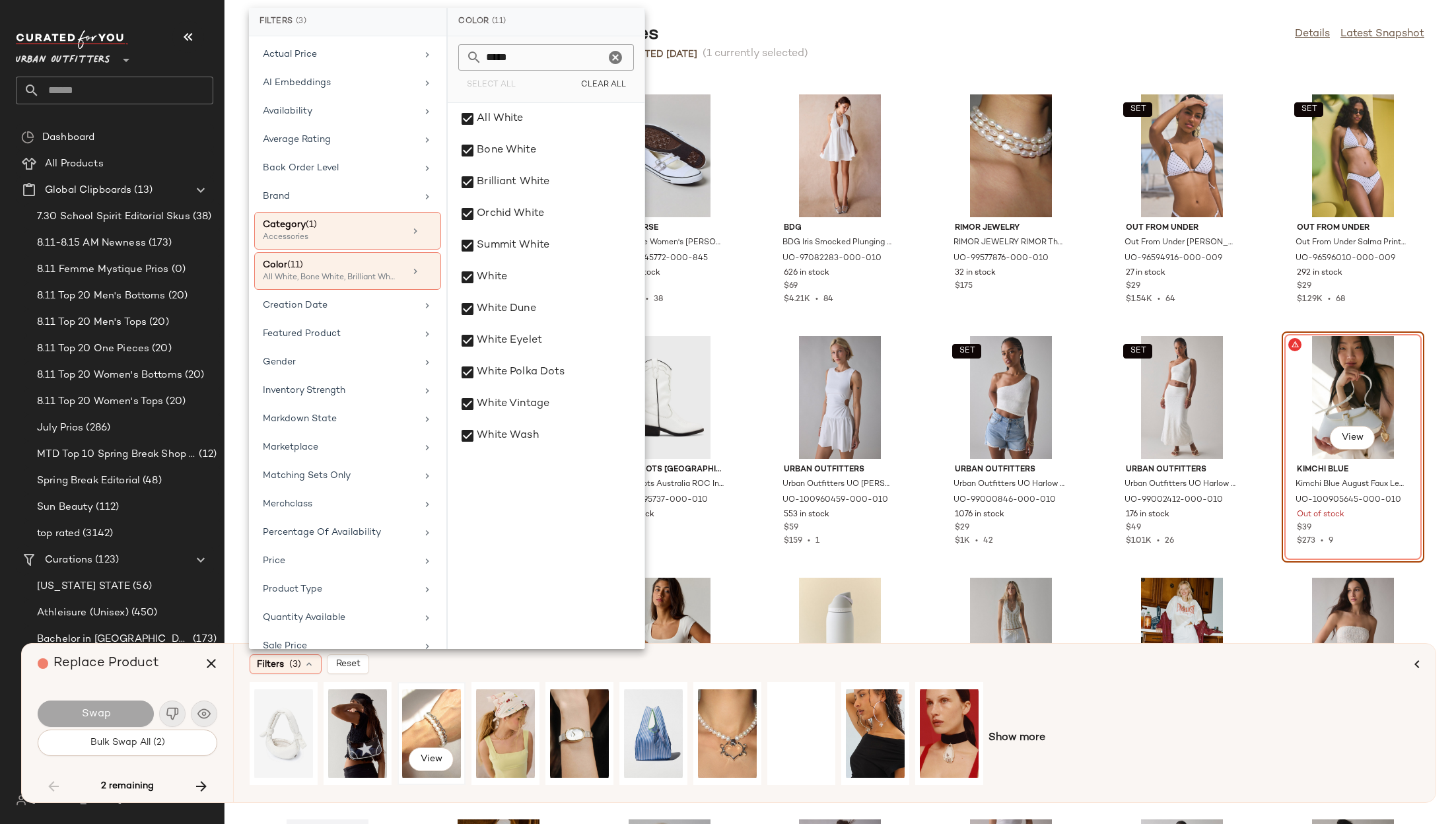
click at [434, 661] on div "View" at bounding box center [432, 734] width 59 height 94
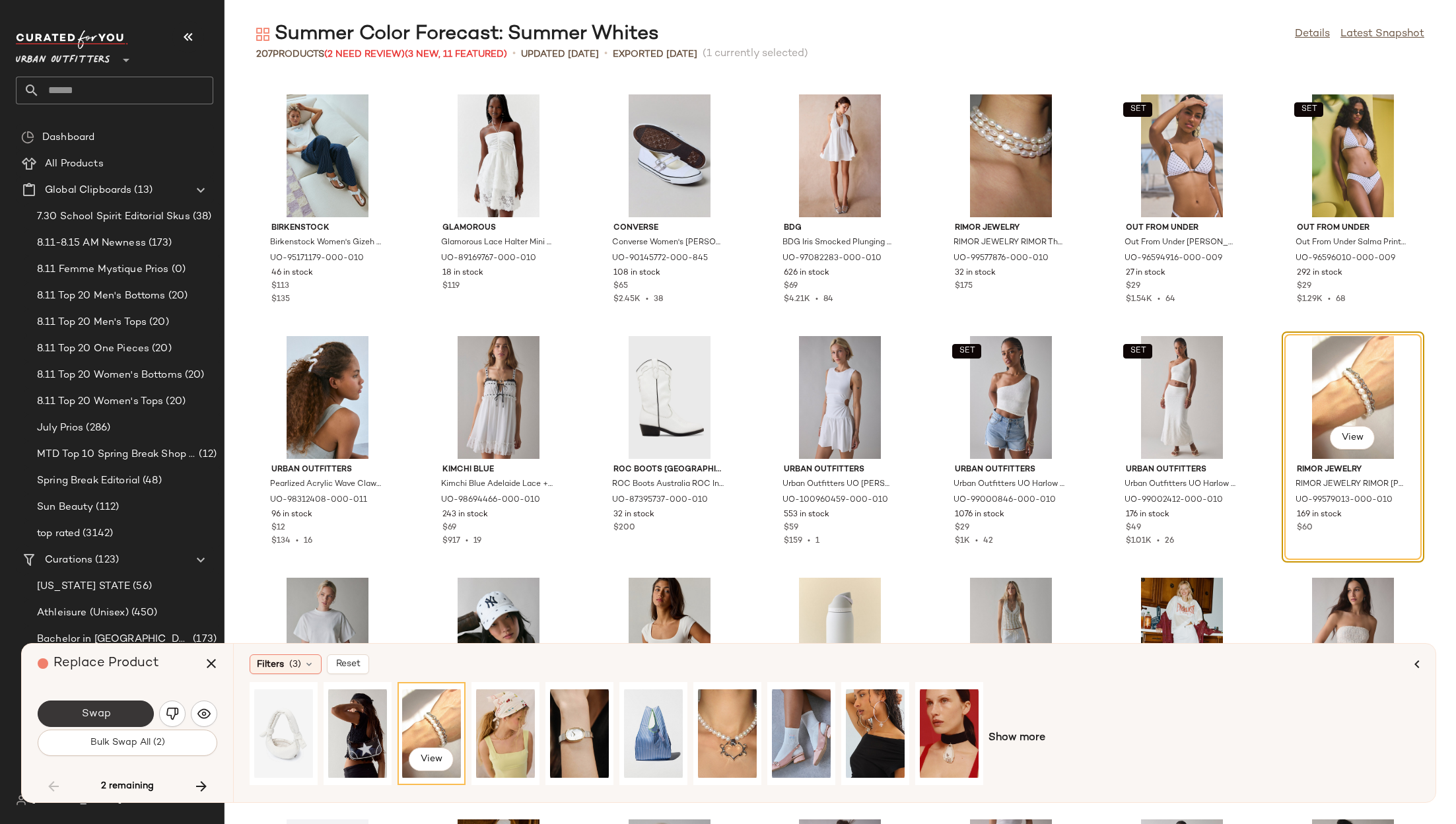
click at [138, 661] on button "Swap" at bounding box center [96, 713] width 117 height 26
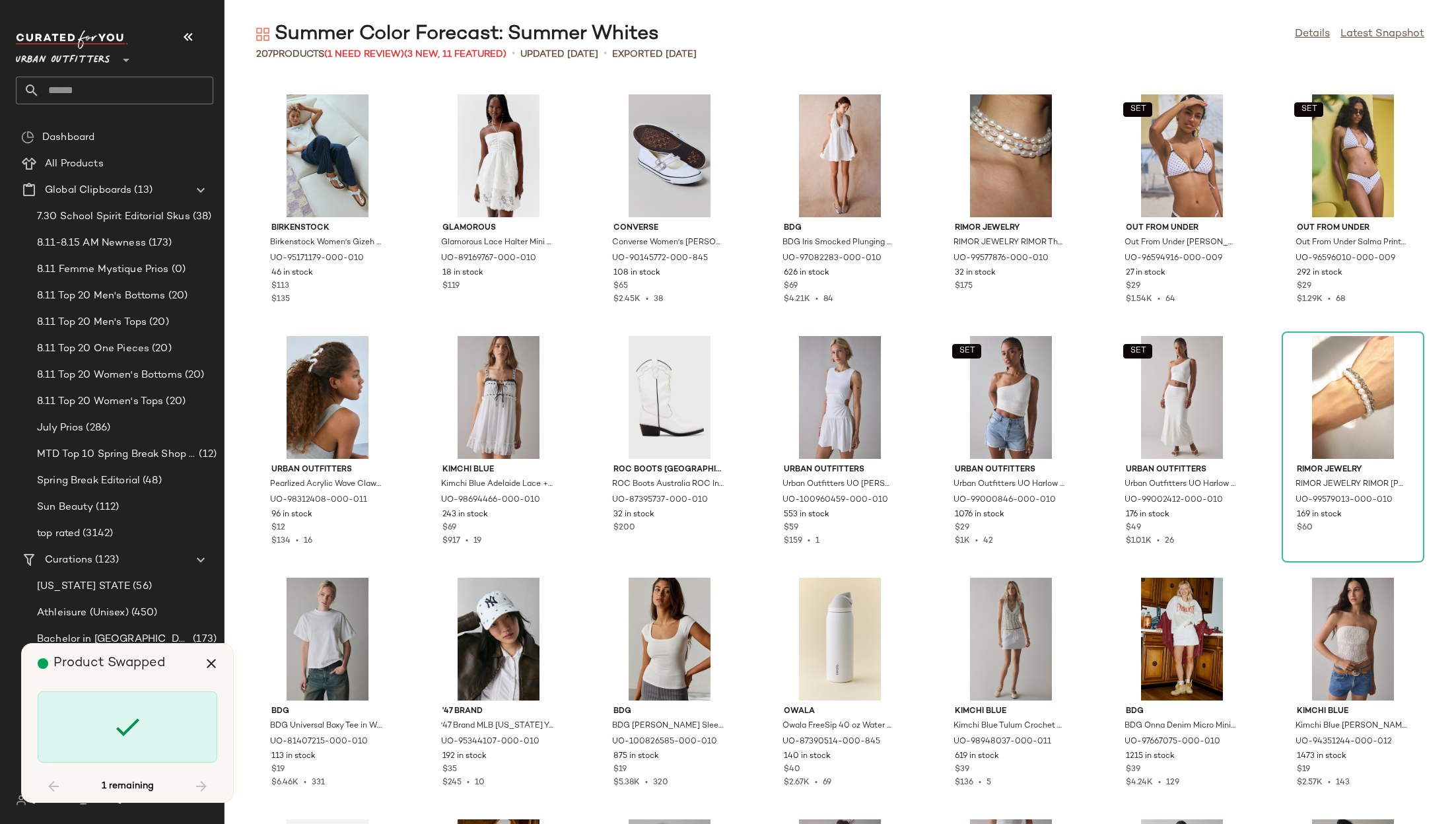
scroll to position [4350, 0]
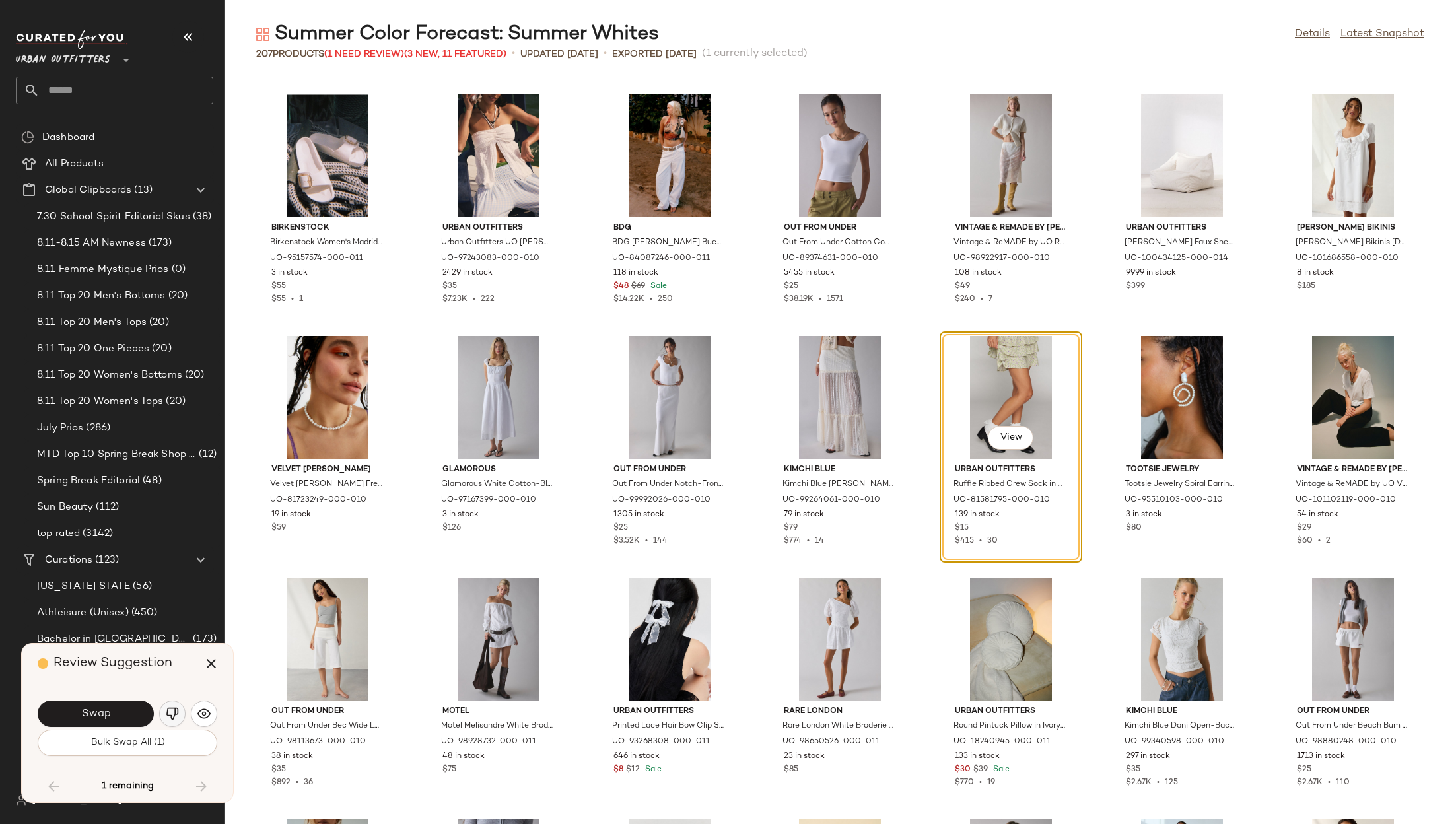
click at [171, 661] on img "button" at bounding box center [171, 713] width 13 height 13
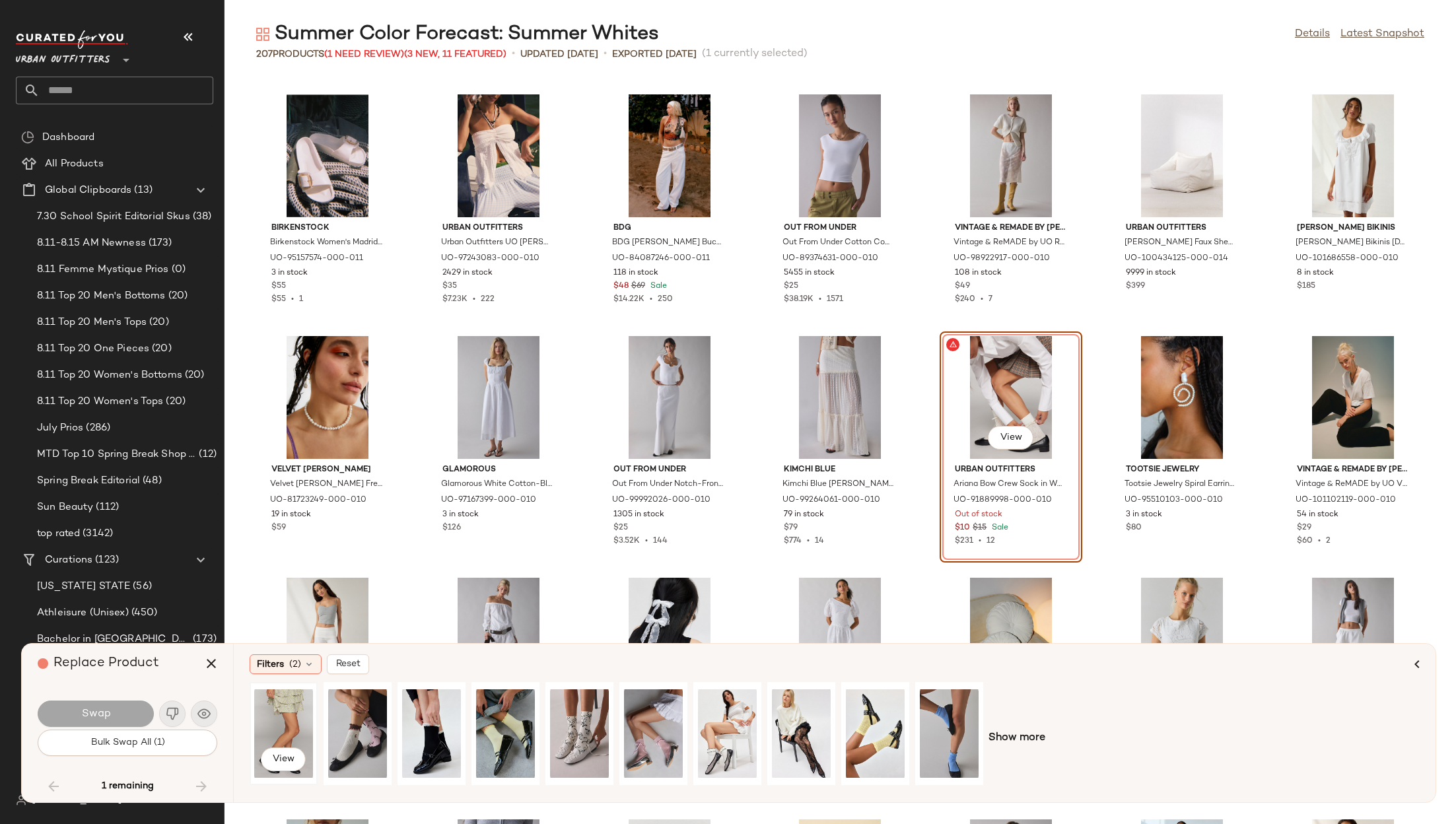
click at [268, 661] on div "View" at bounding box center [284, 734] width 59 height 94
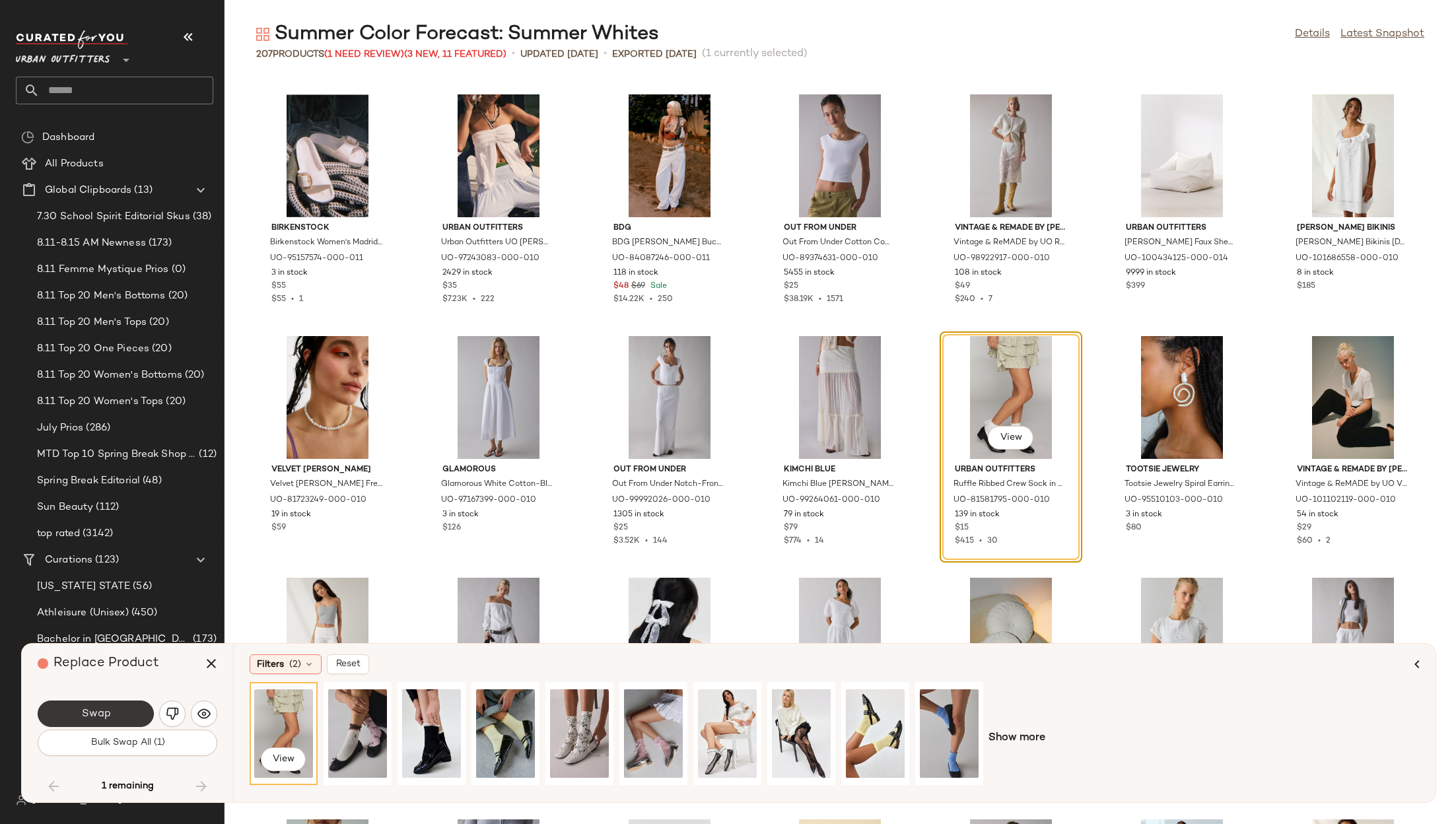
click at [137, 661] on button "Swap" at bounding box center [96, 713] width 117 height 26
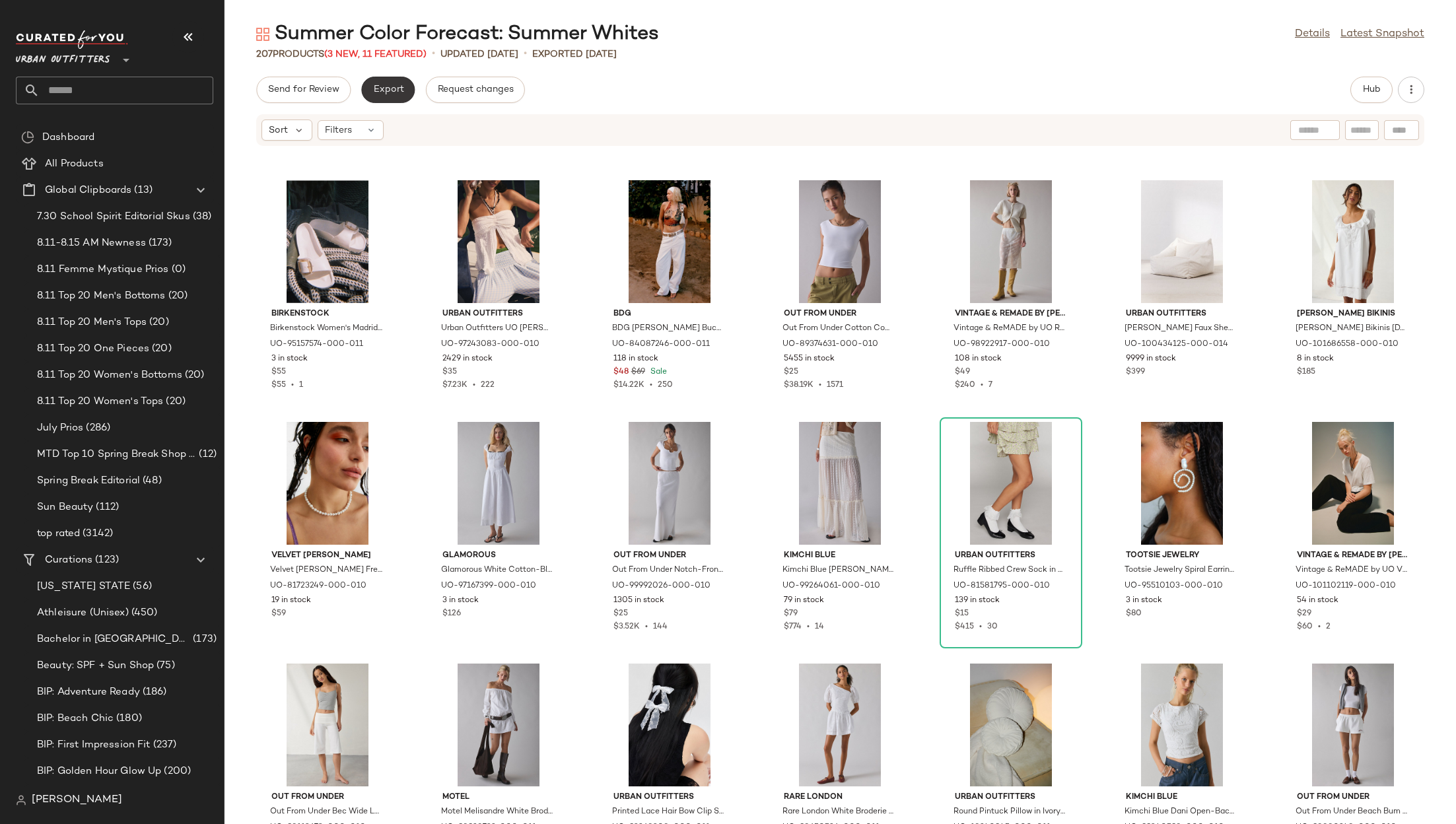
click at [395, 98] on button "Export" at bounding box center [387, 90] width 53 height 26
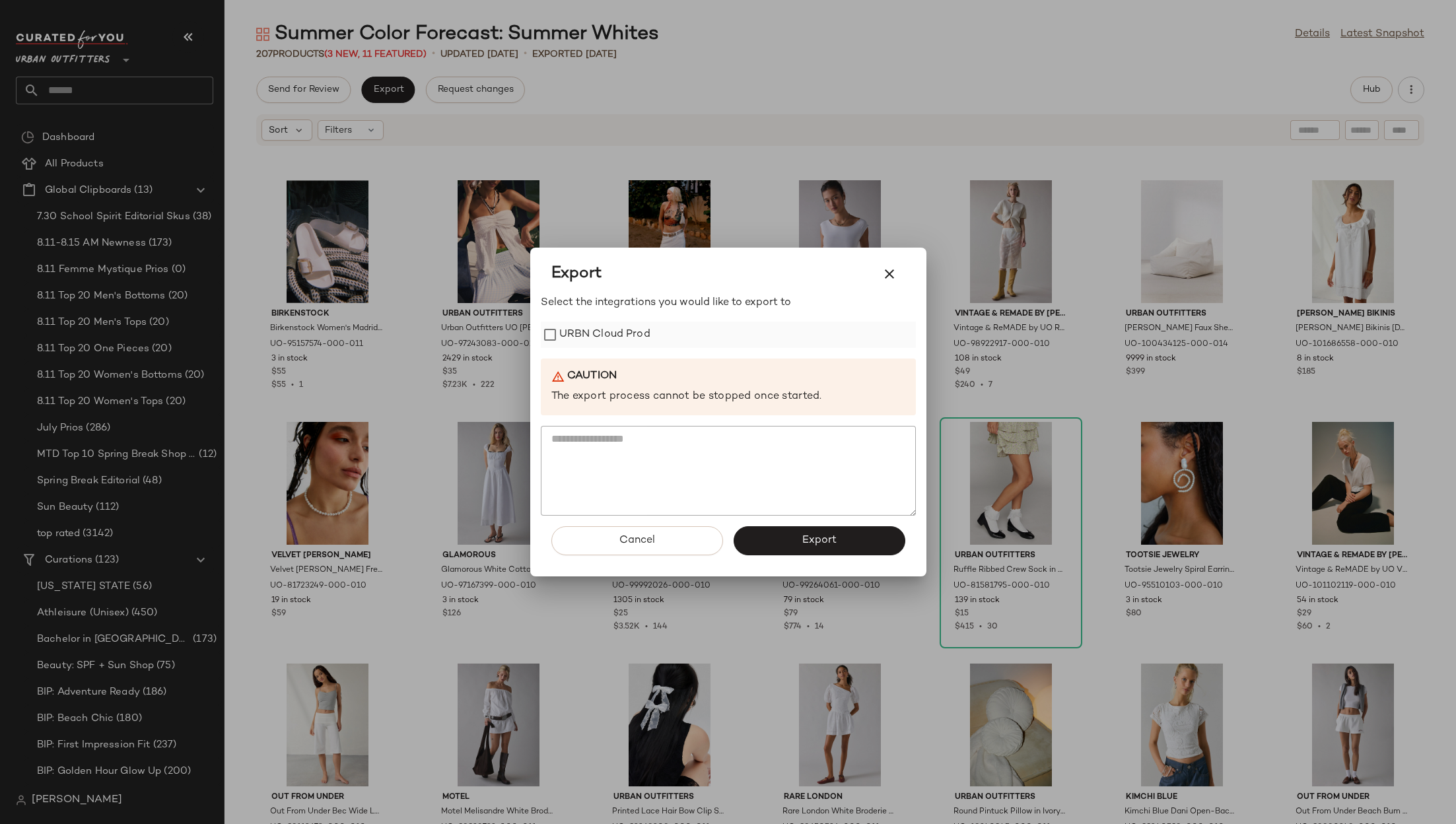
click at [640, 334] on label "URBN Cloud Prod" at bounding box center [605, 335] width 91 height 26
click at [809, 541] on span "Export" at bounding box center [819, 540] width 35 height 12
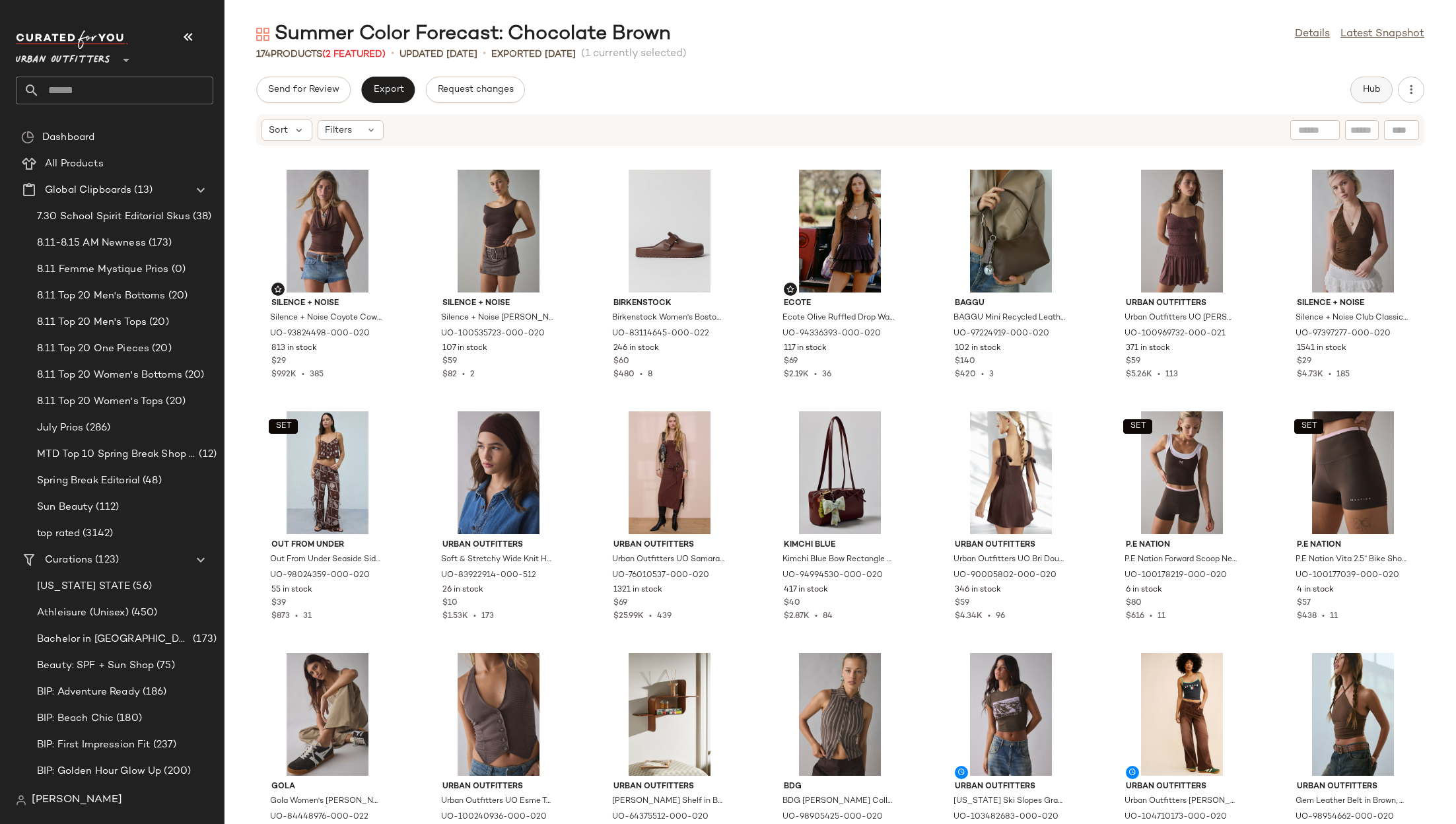
click at [1366, 93] on span "Hub" at bounding box center [1372, 90] width 18 height 10
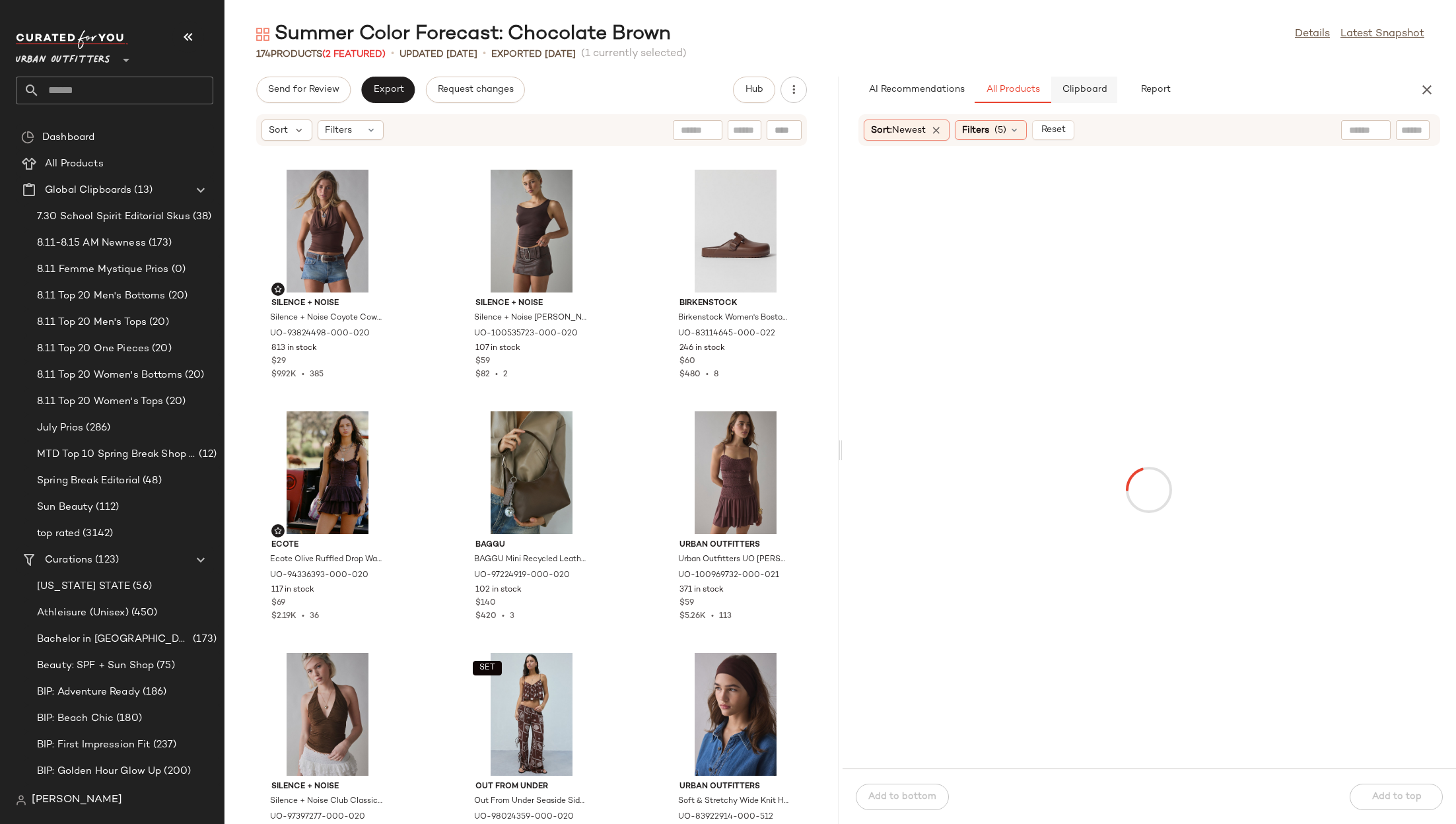
click at [1075, 84] on button "Clipboard" at bounding box center [1084, 90] width 66 height 26
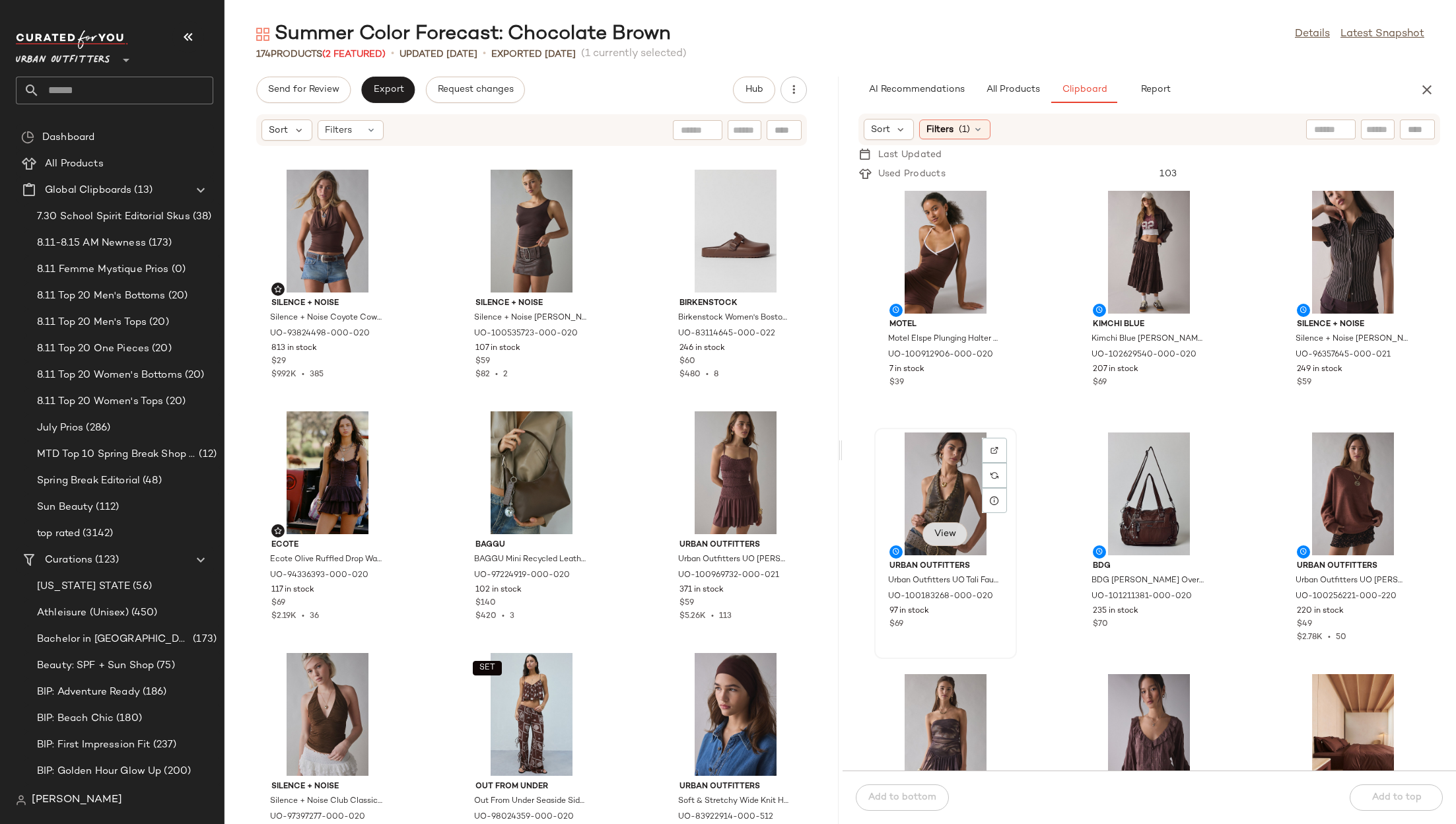
click at [946, 526] on button "View" at bounding box center [945, 533] width 45 height 23
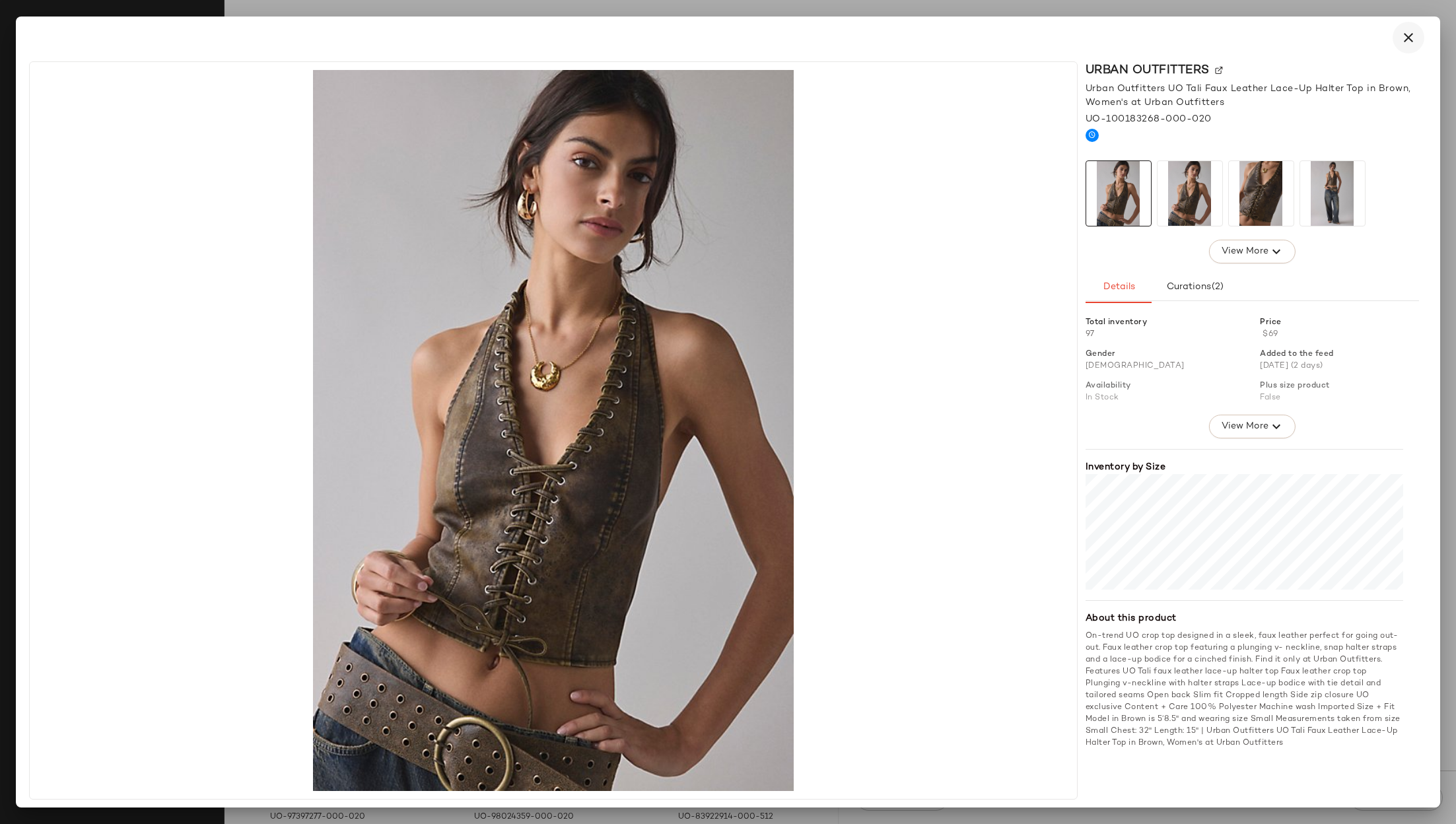
click at [1404, 34] on icon "button" at bounding box center [1409, 37] width 16 height 16
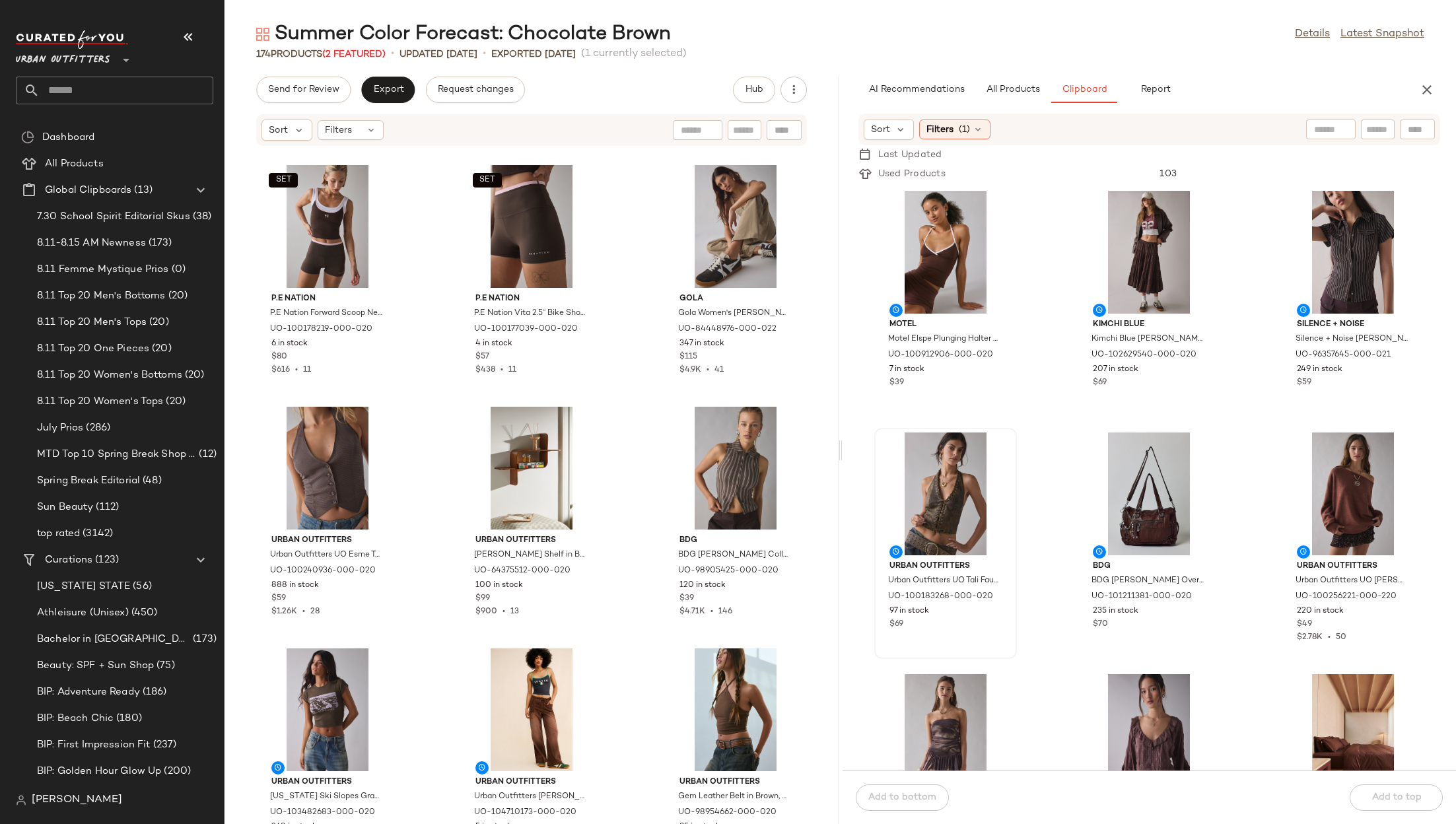
scroll to position [982, 0]
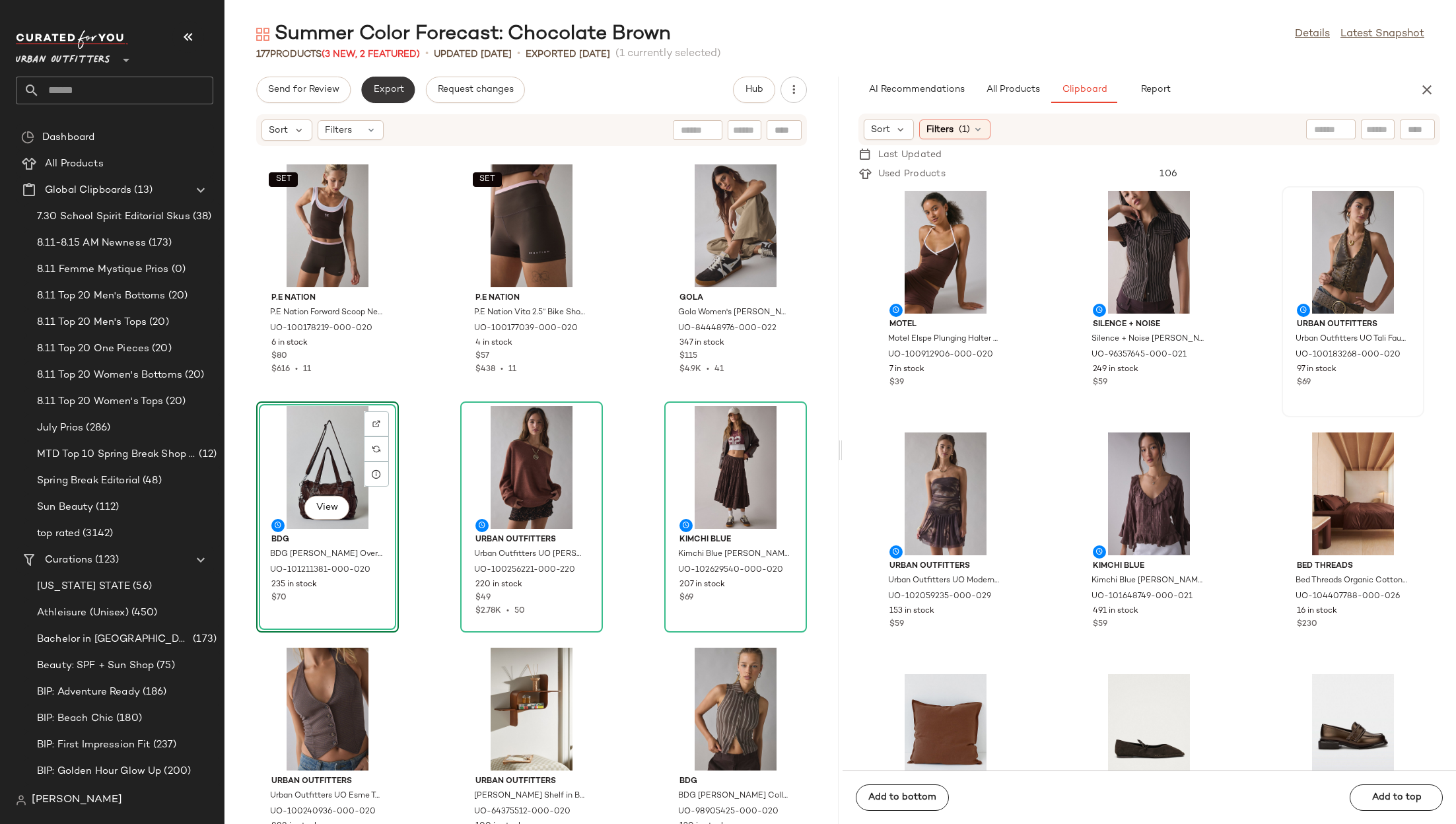
click at [390, 86] on span "Export" at bounding box center [388, 90] width 31 height 10
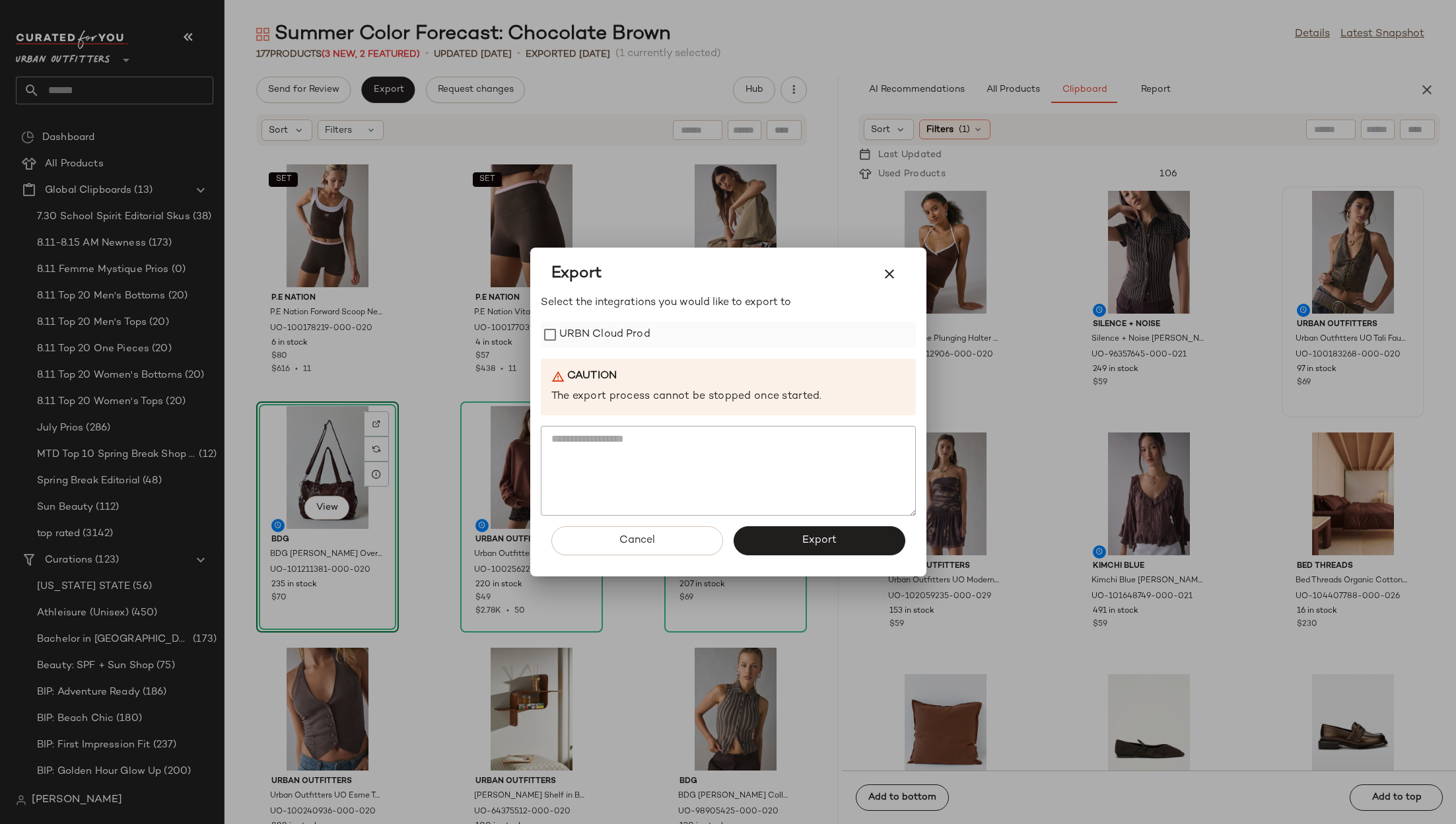
click at [606, 338] on label "URBN Cloud Prod" at bounding box center [605, 335] width 91 height 26
click at [804, 537] on span "Export" at bounding box center [819, 540] width 35 height 12
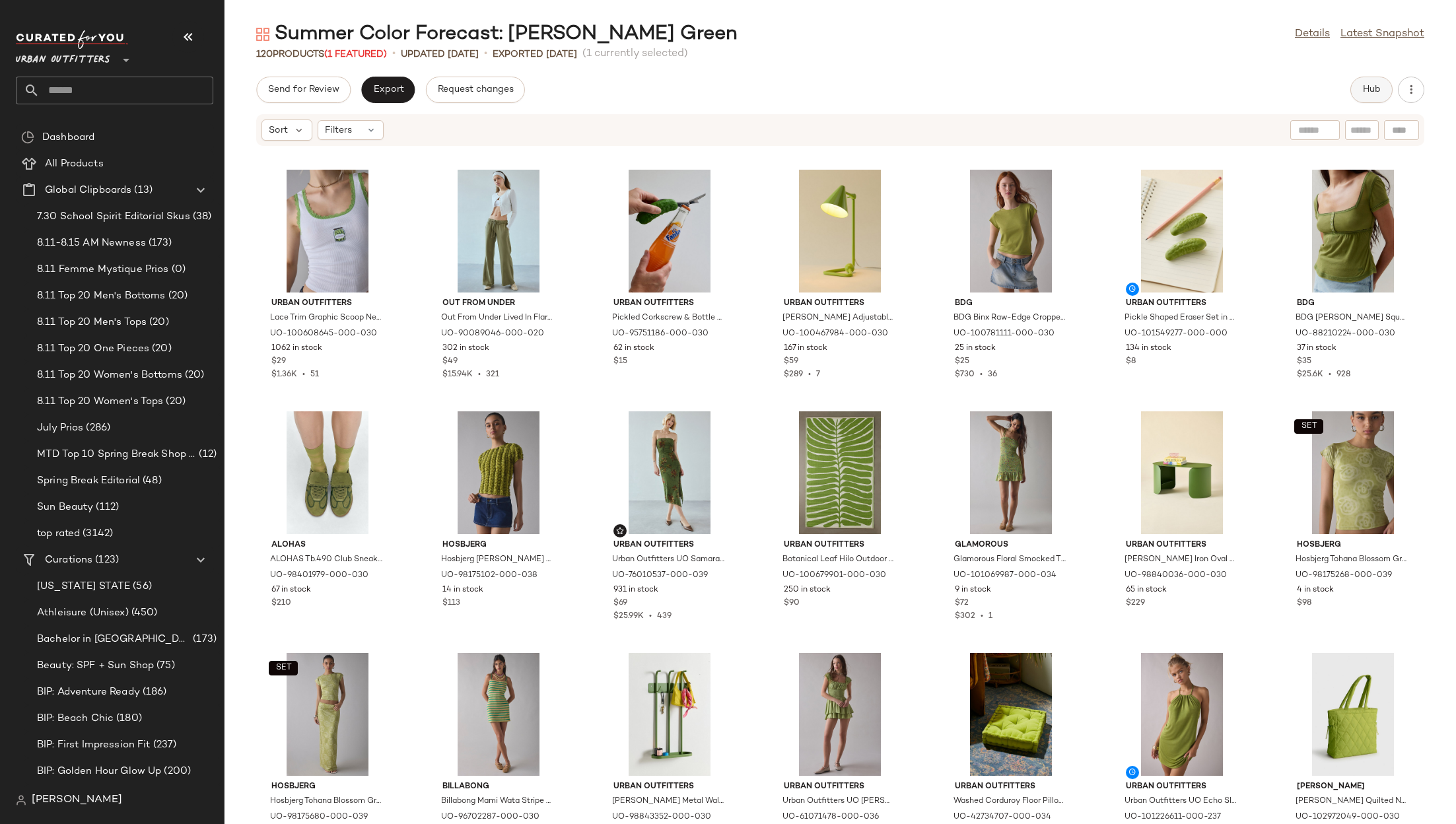
click at [1366, 95] on button "Hub" at bounding box center [1372, 90] width 43 height 26
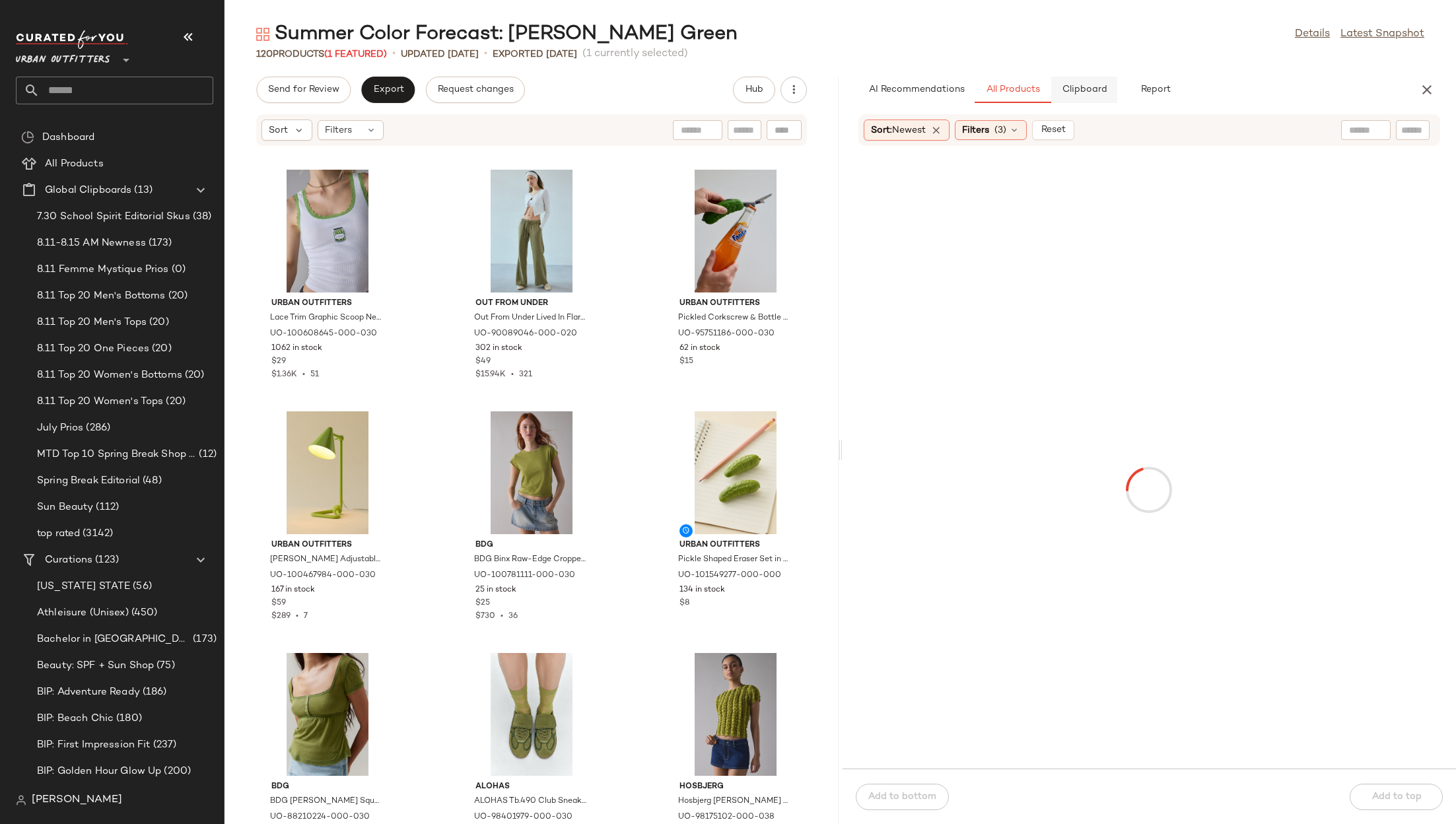
click at [1077, 92] on span "Clipboard" at bounding box center [1084, 90] width 45 height 10
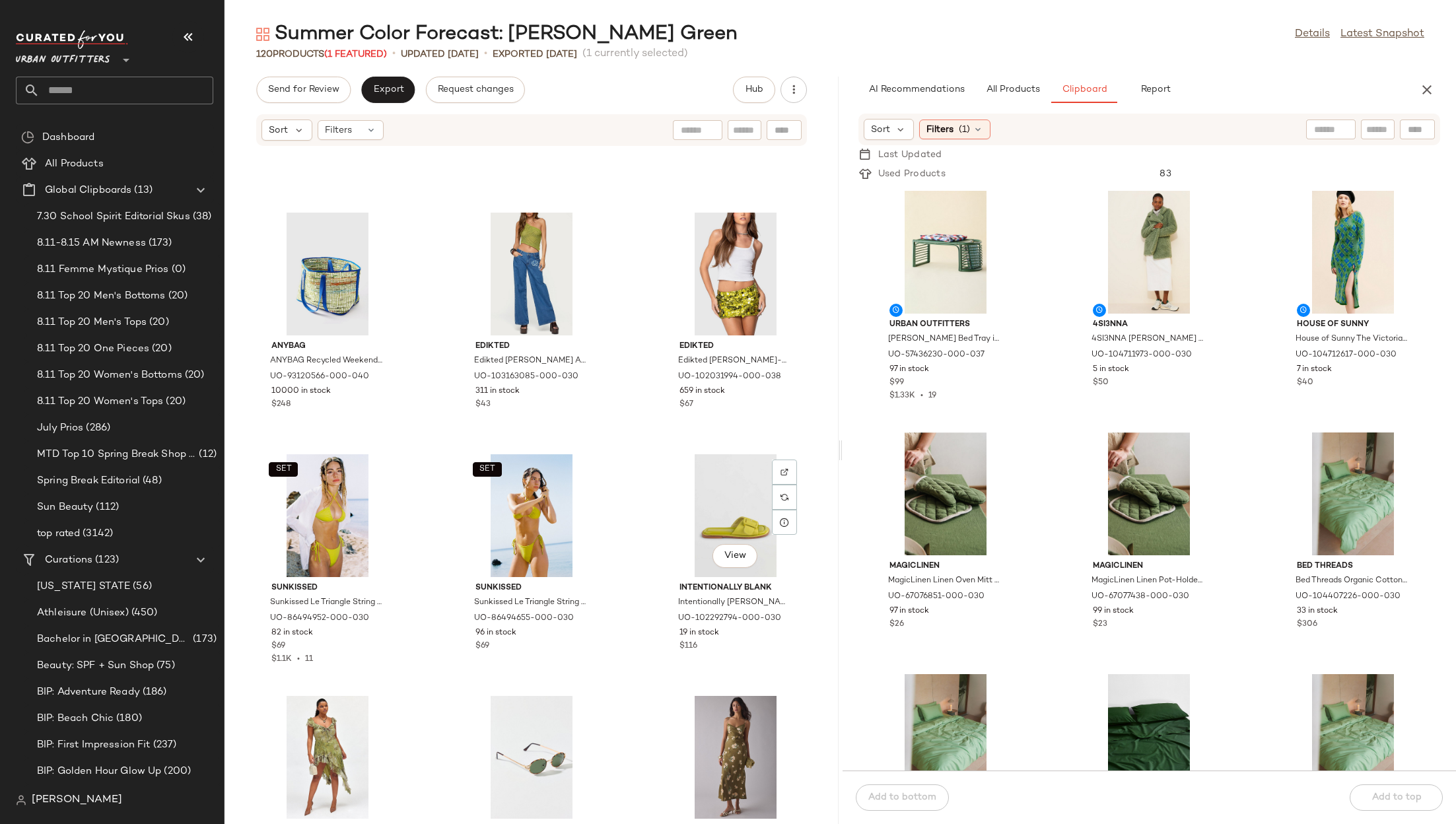
scroll to position [3345, 0]
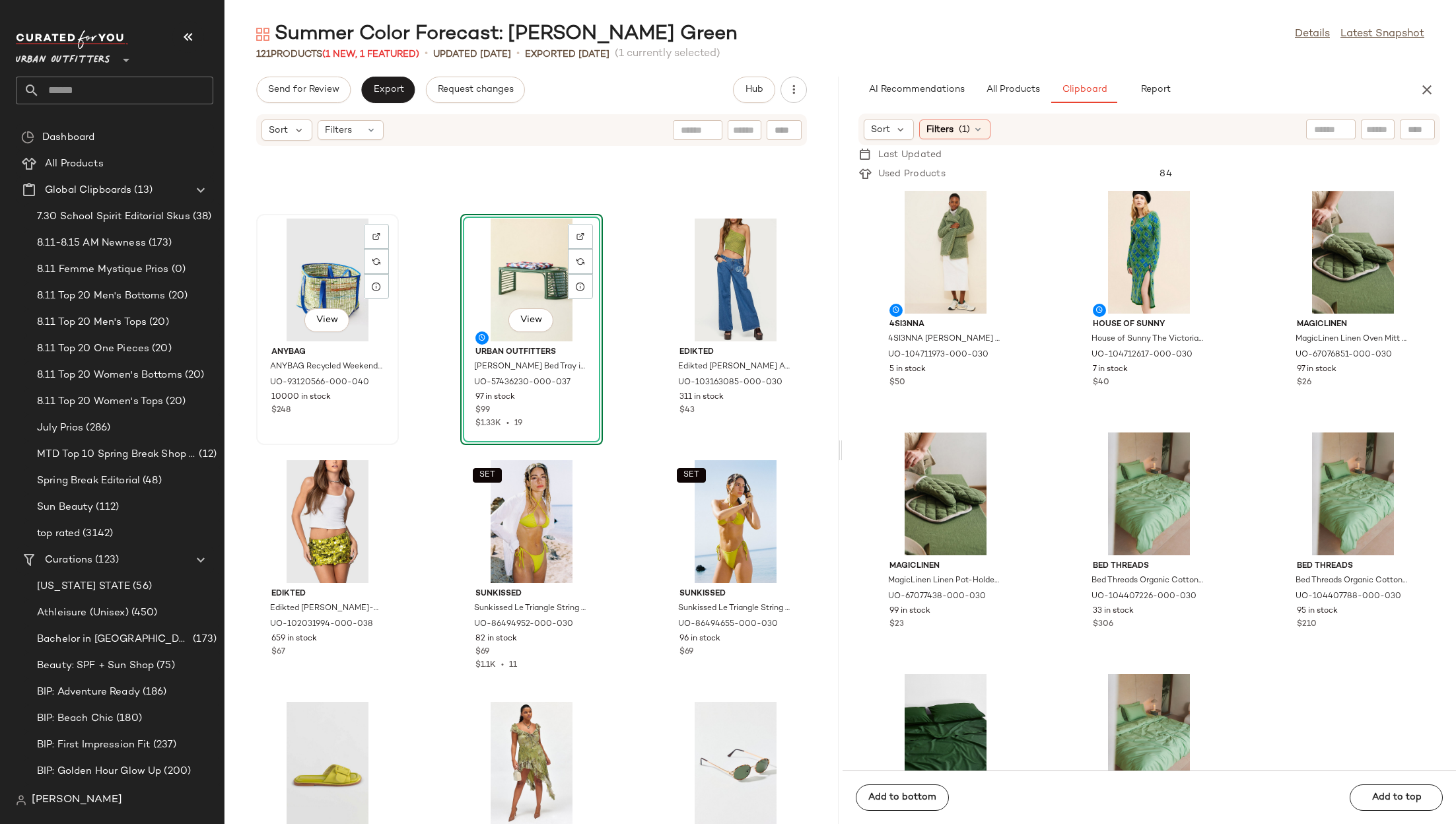
click at [346, 275] on div "View" at bounding box center [327, 279] width 133 height 123
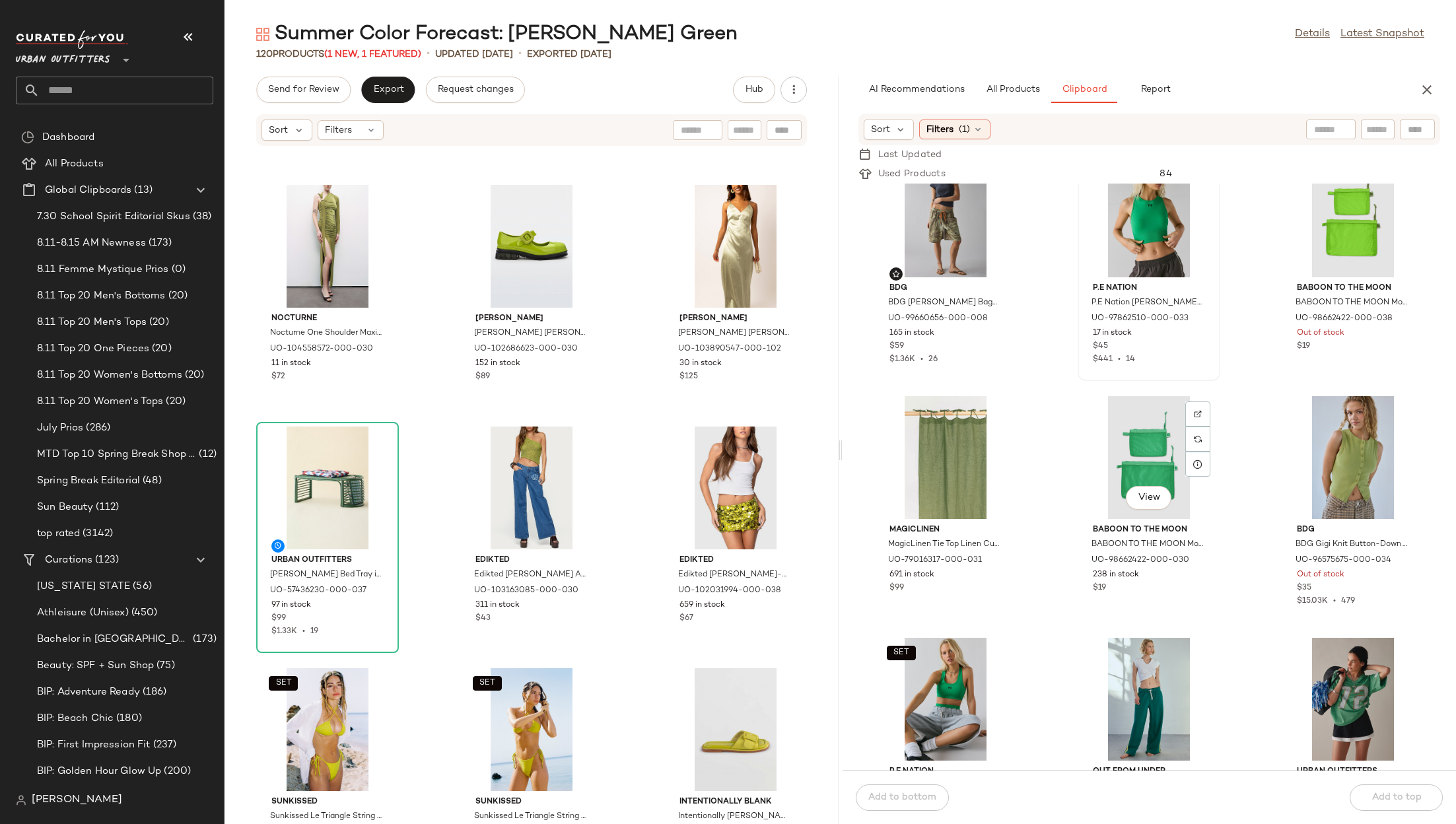
scroll to position [3433, 0]
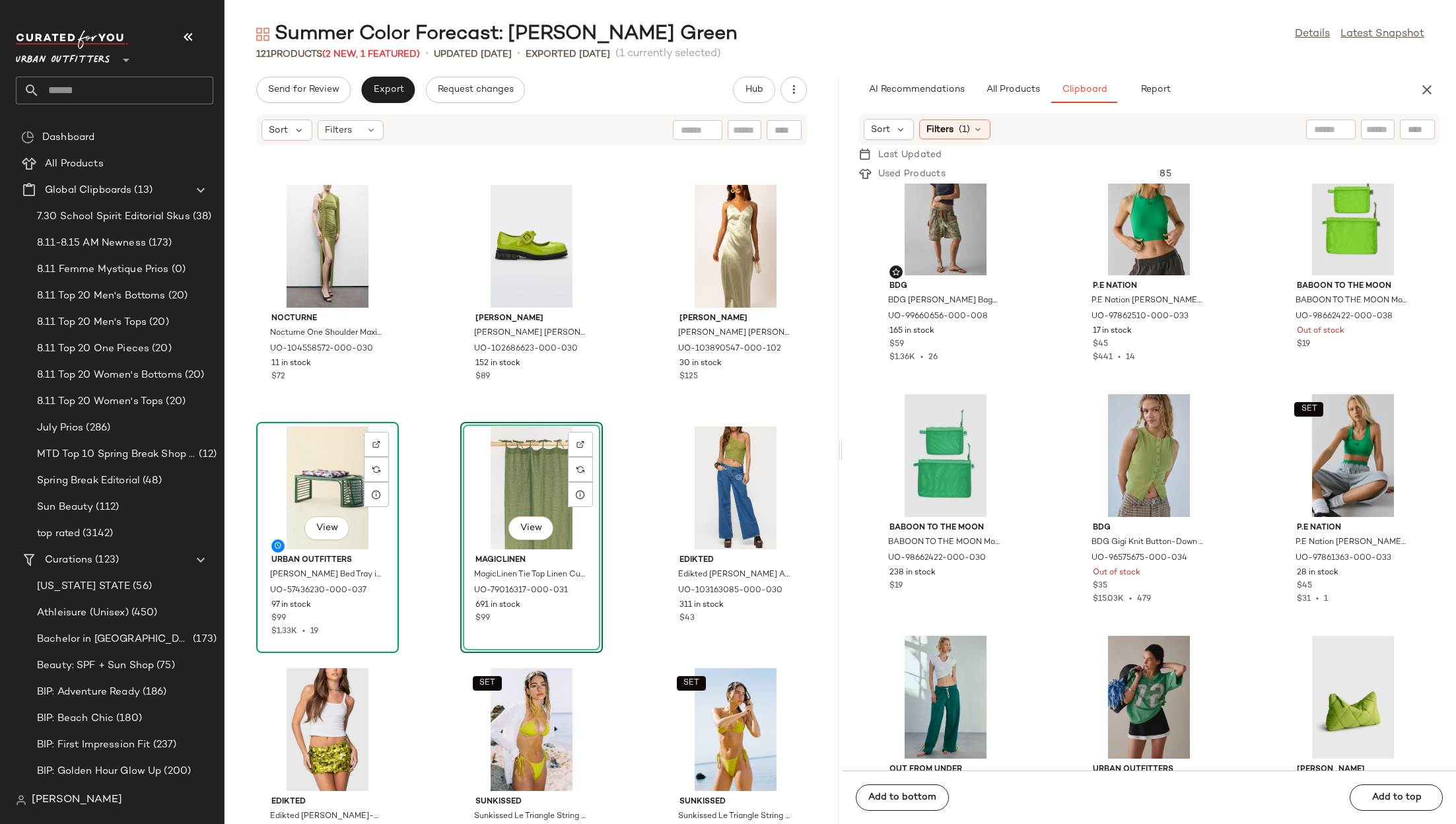
click at [341, 459] on div "View" at bounding box center [327, 487] width 133 height 123
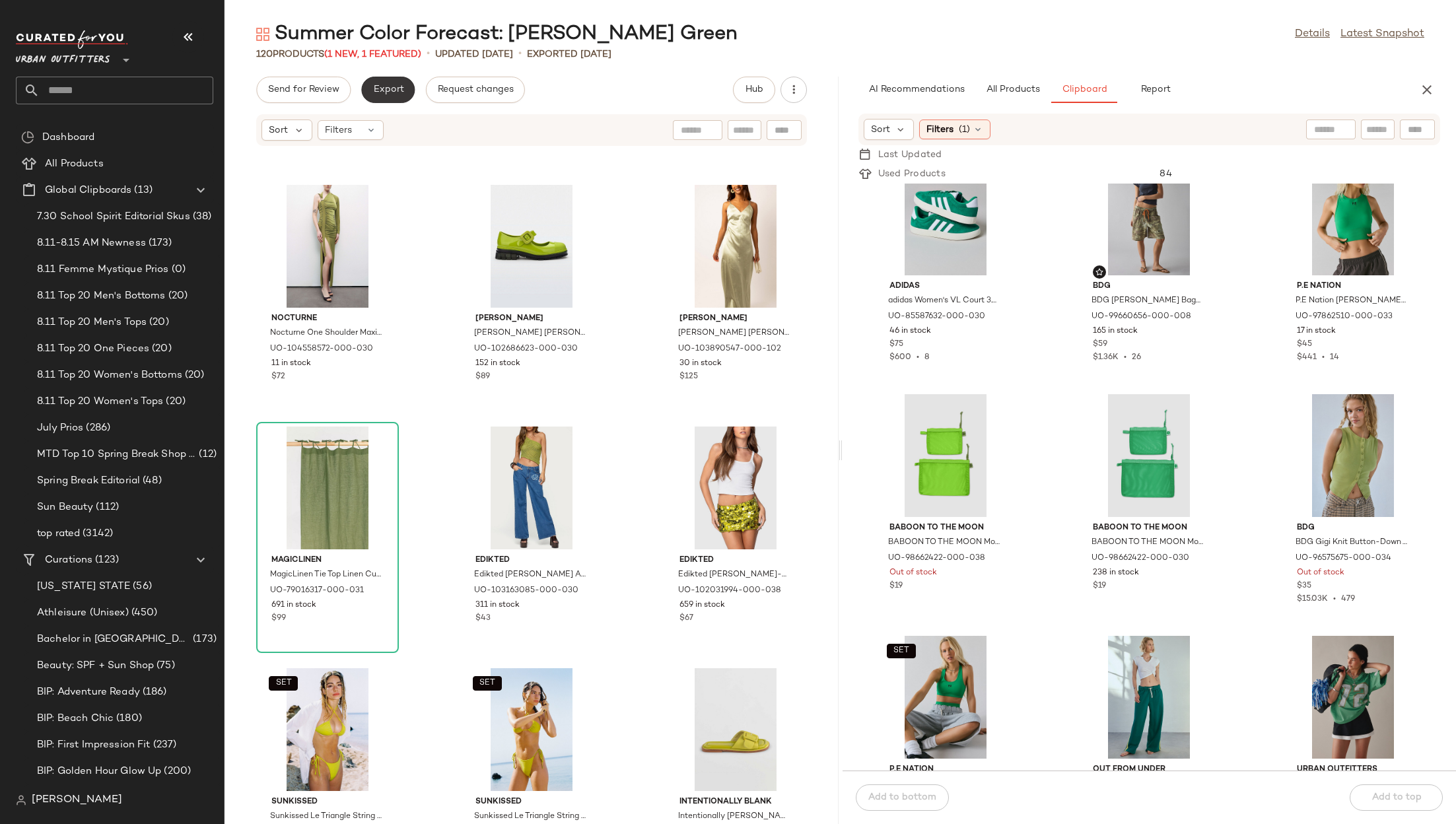
click at [389, 91] on span "Export" at bounding box center [388, 90] width 31 height 10
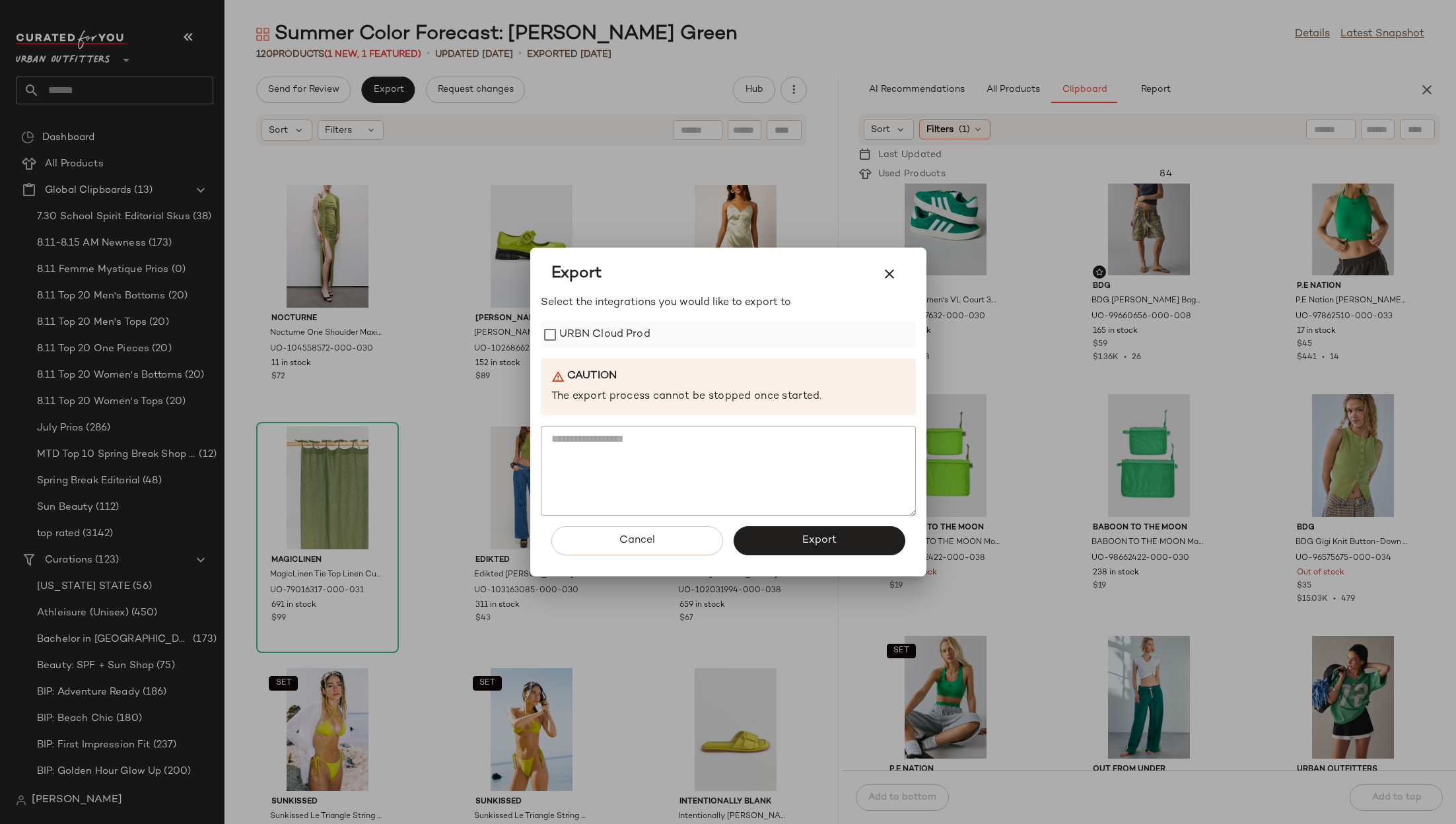
click at [627, 330] on label "URBN Cloud Prod" at bounding box center [605, 335] width 91 height 26
click at [809, 536] on span "Export" at bounding box center [819, 540] width 35 height 12
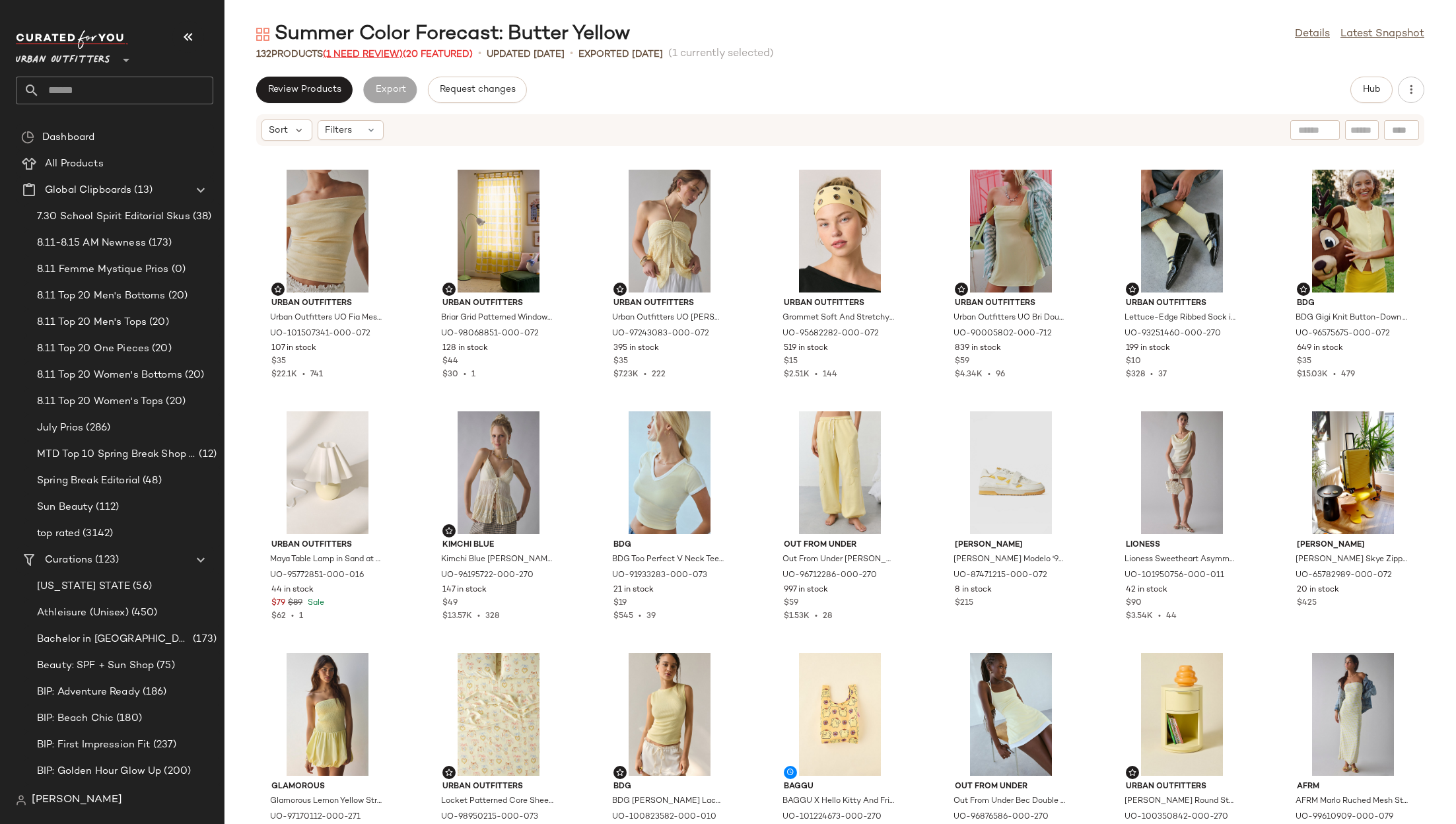
click at [366, 53] on span "(1 Need Review)" at bounding box center [363, 54] width 80 height 10
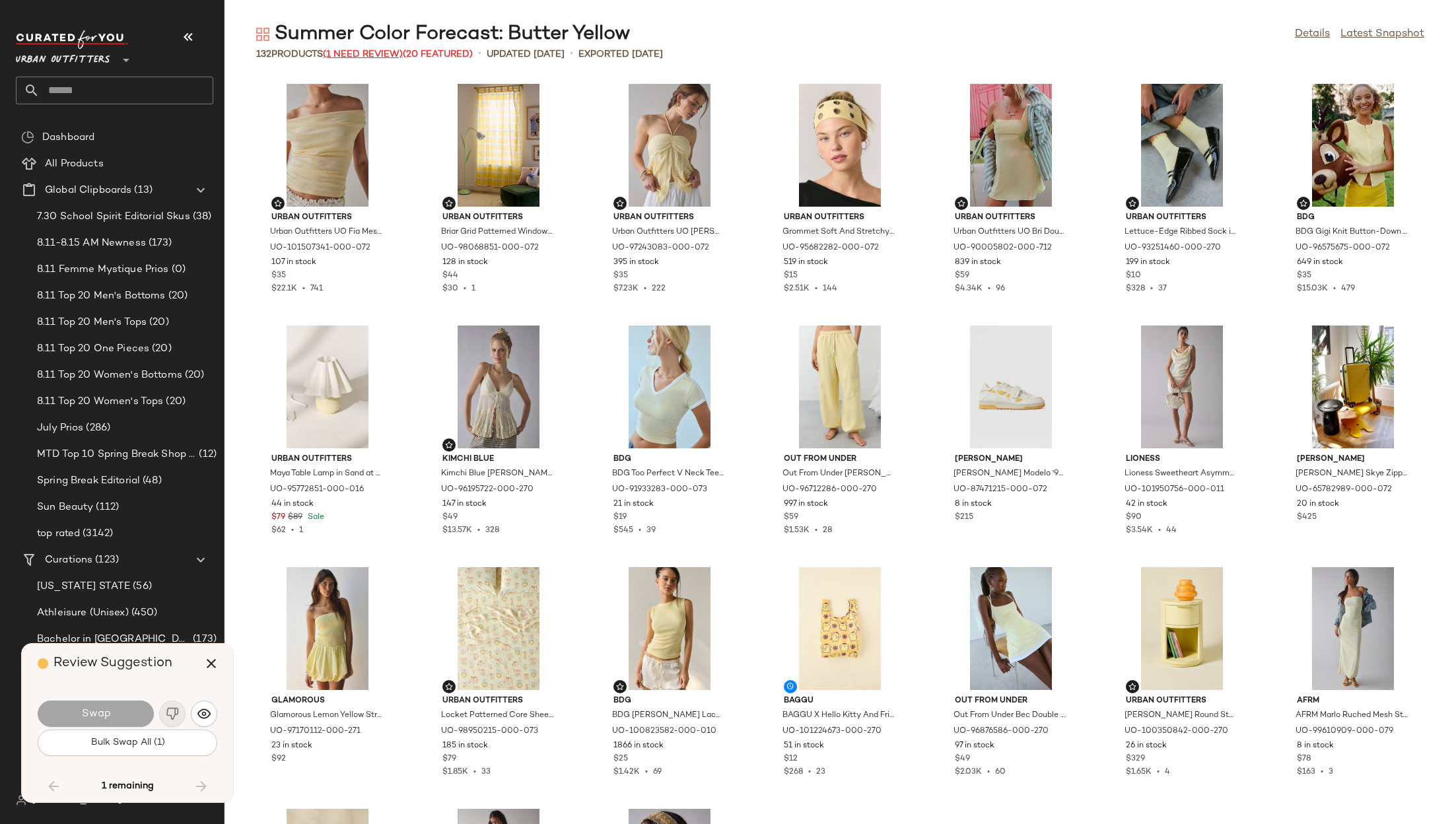
scroll to position [3142, 0]
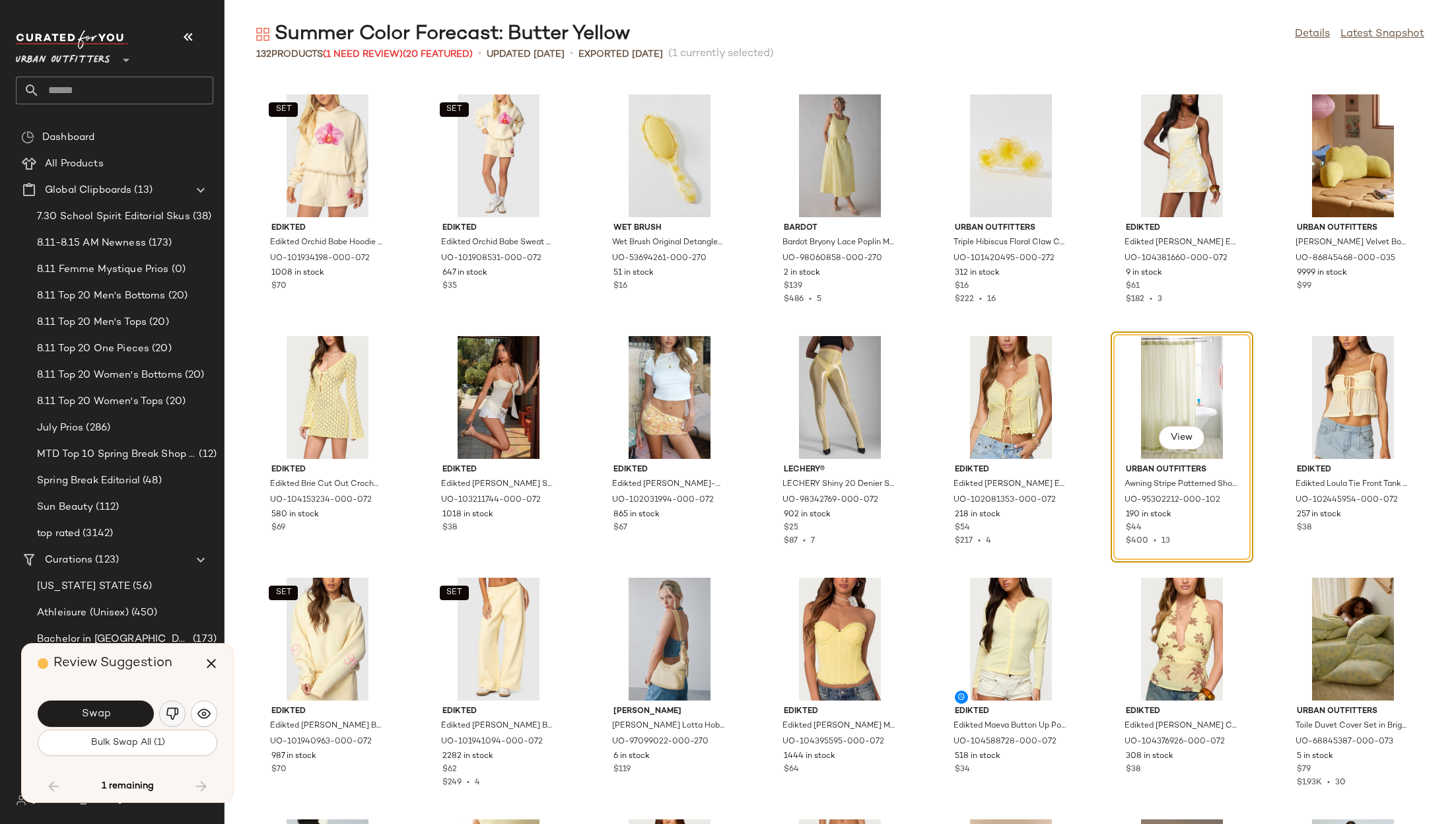
click at [169, 719] on img "button" at bounding box center [171, 713] width 13 height 13
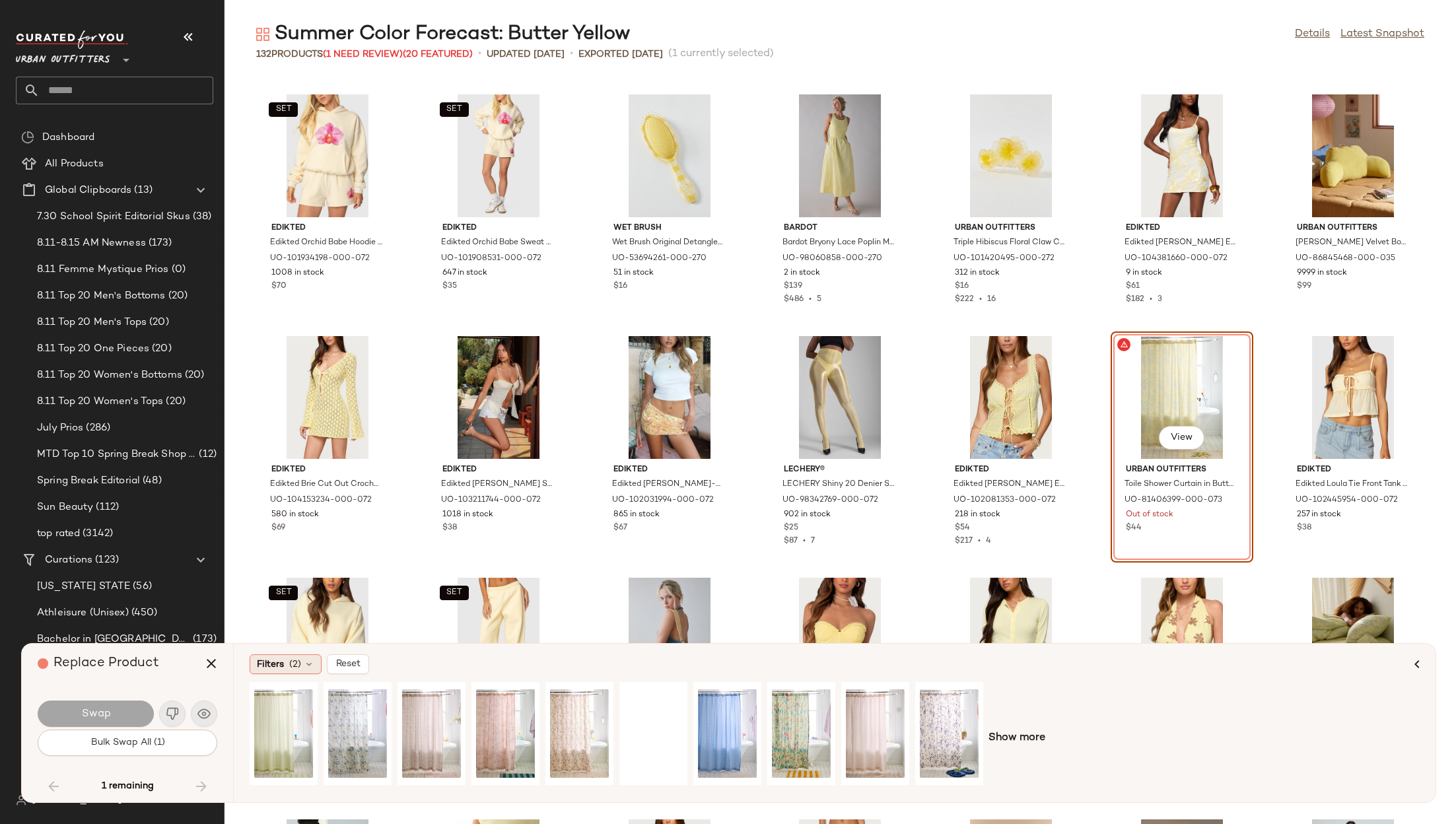
click at [284, 661] on div "Filters (2)" at bounding box center [285, 664] width 72 height 20
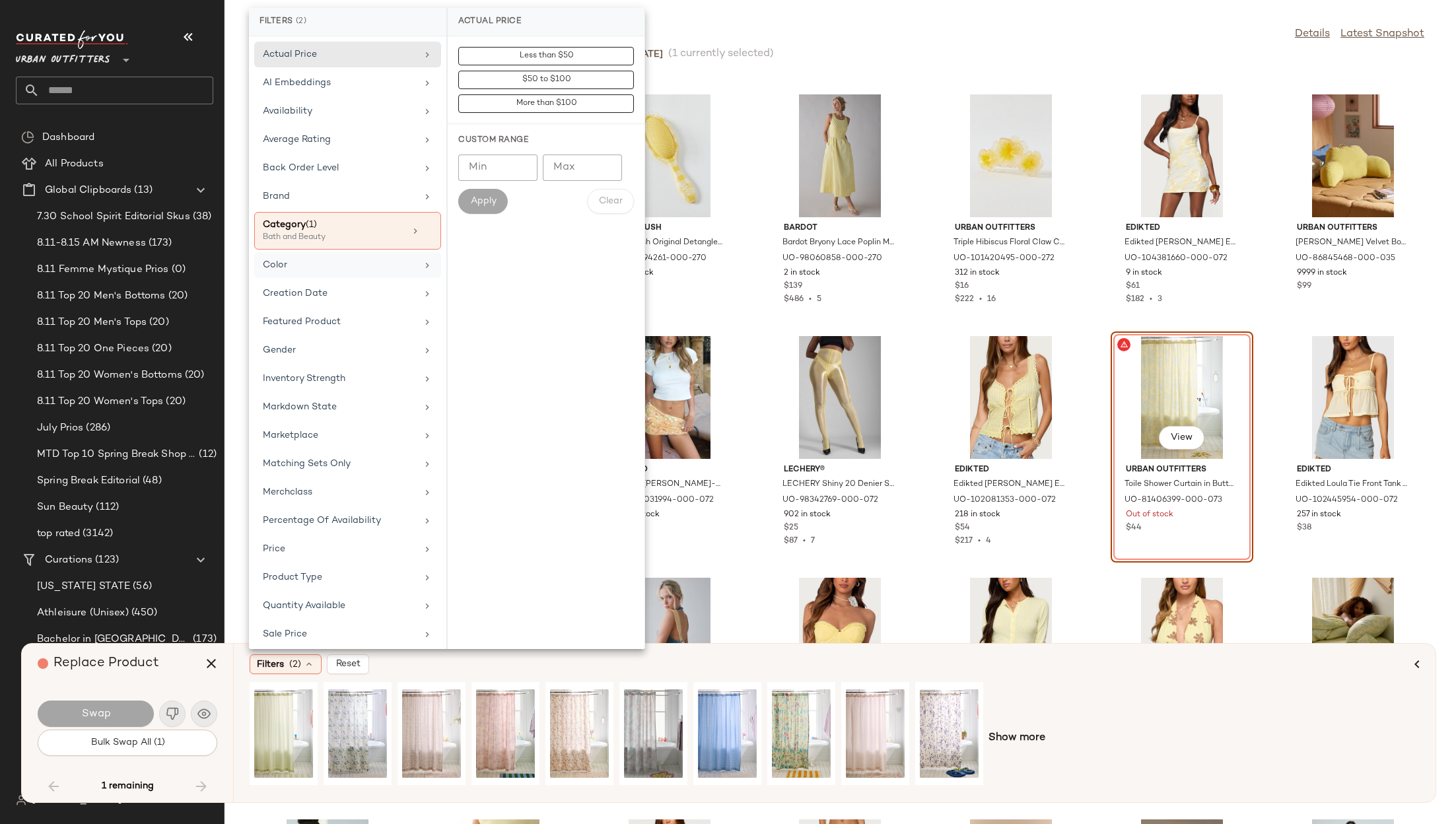
click at [319, 262] on div "Color" at bounding box center [339, 265] width 154 height 14
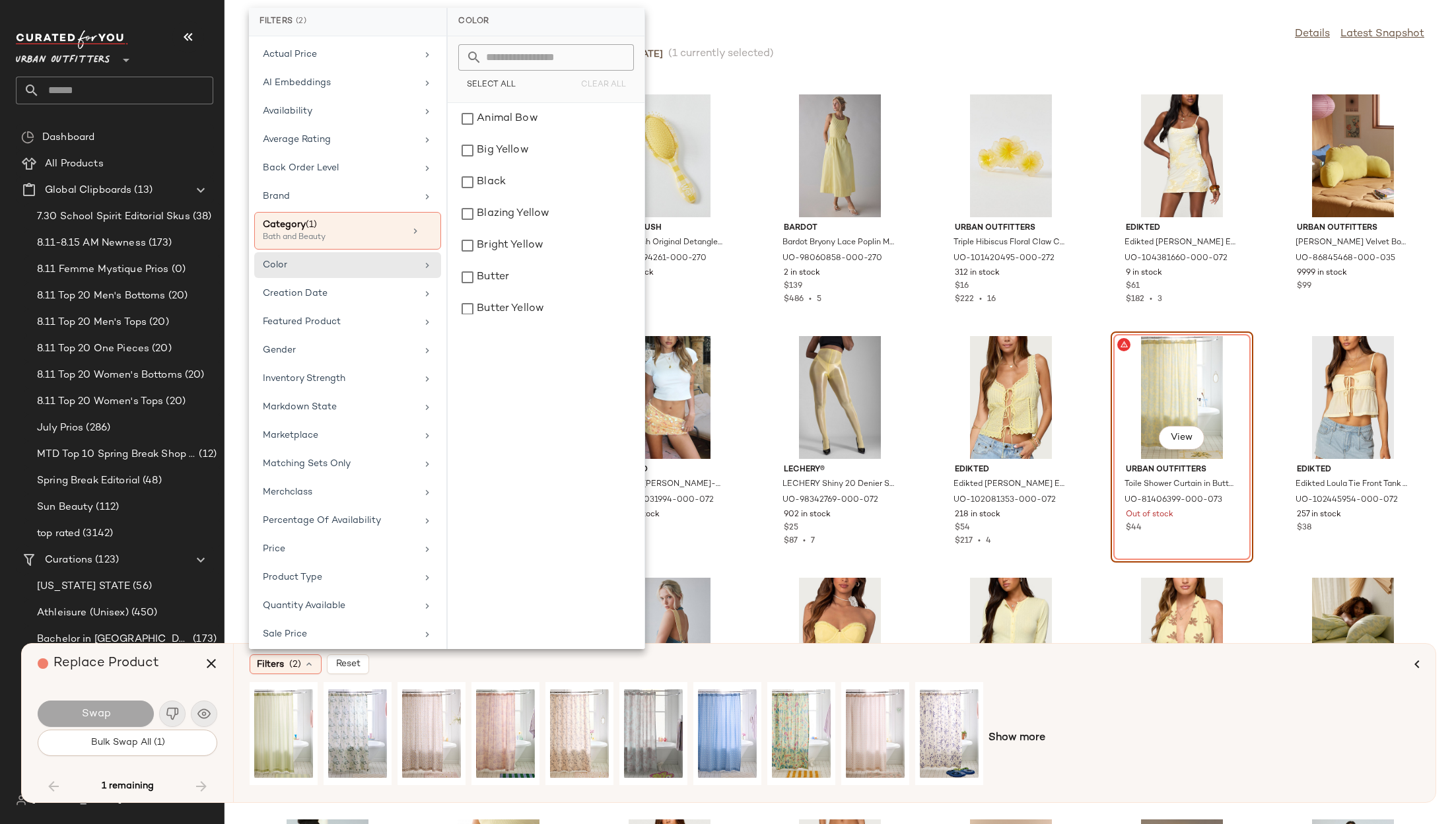
click at [566, 47] on input "text" at bounding box center [554, 57] width 144 height 26
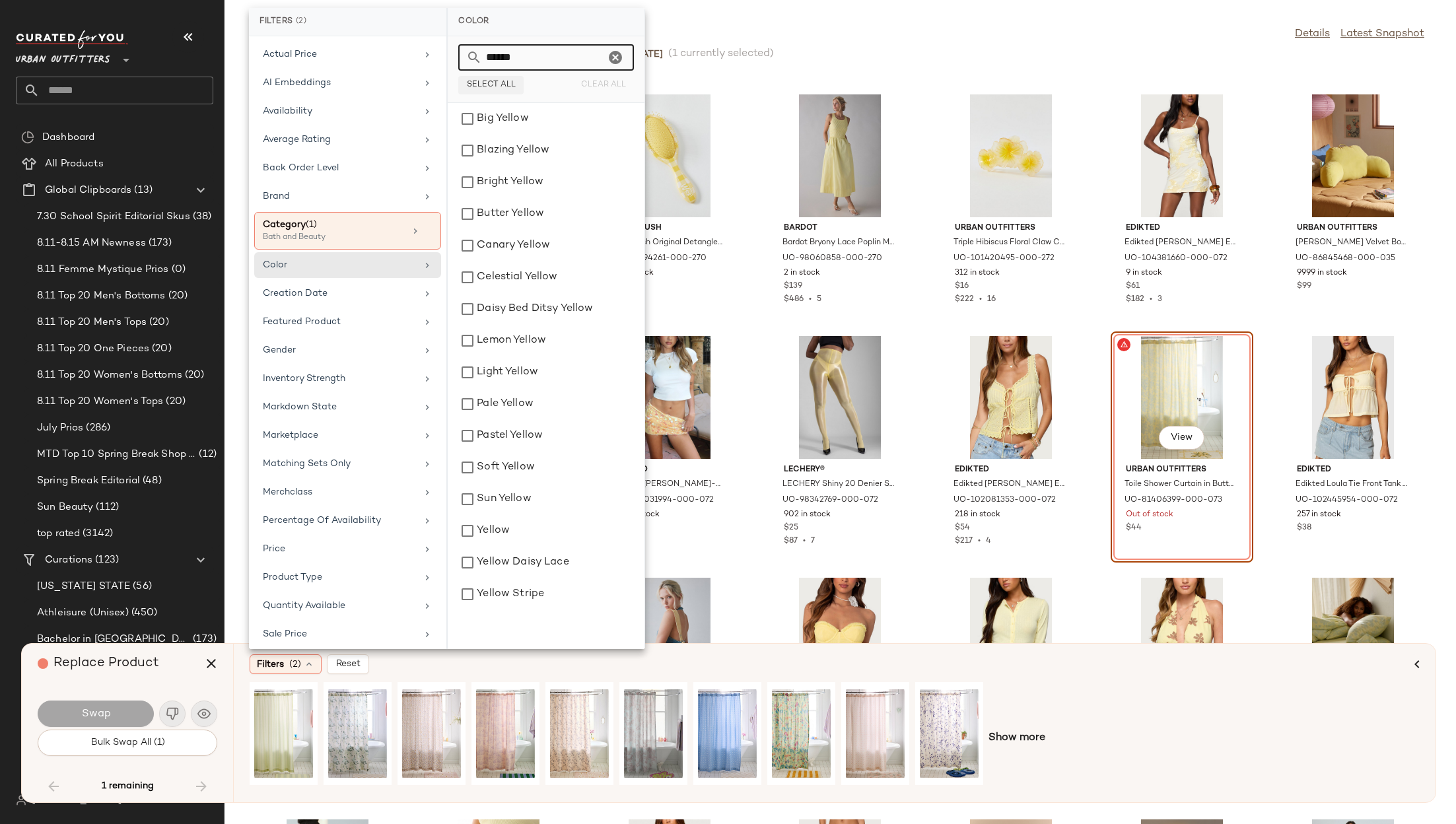
type input "******"
click at [520, 82] on button "Select All" at bounding box center [491, 84] width 65 height 18
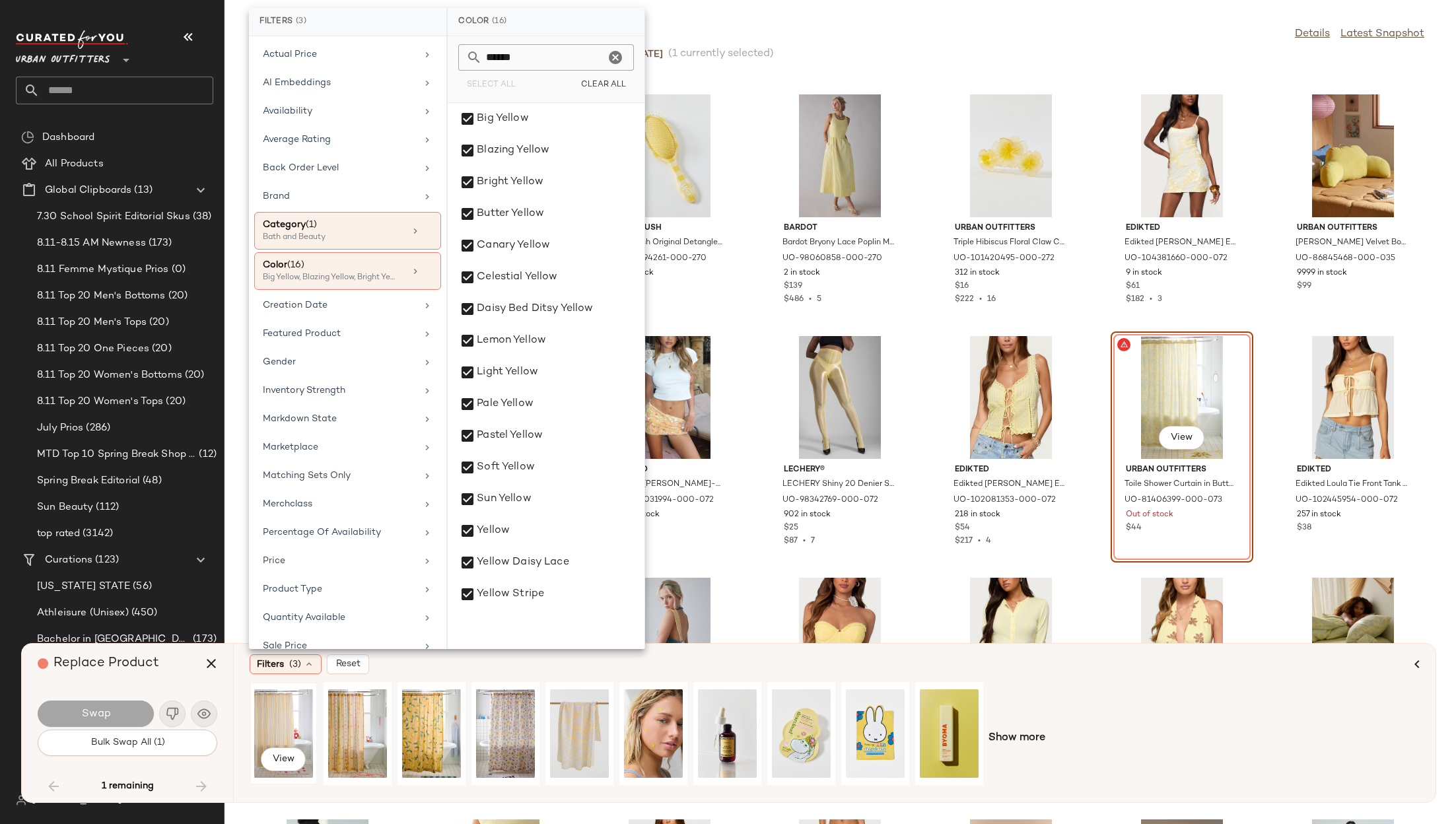
click at [271, 726] on div "View" at bounding box center [284, 734] width 59 height 94
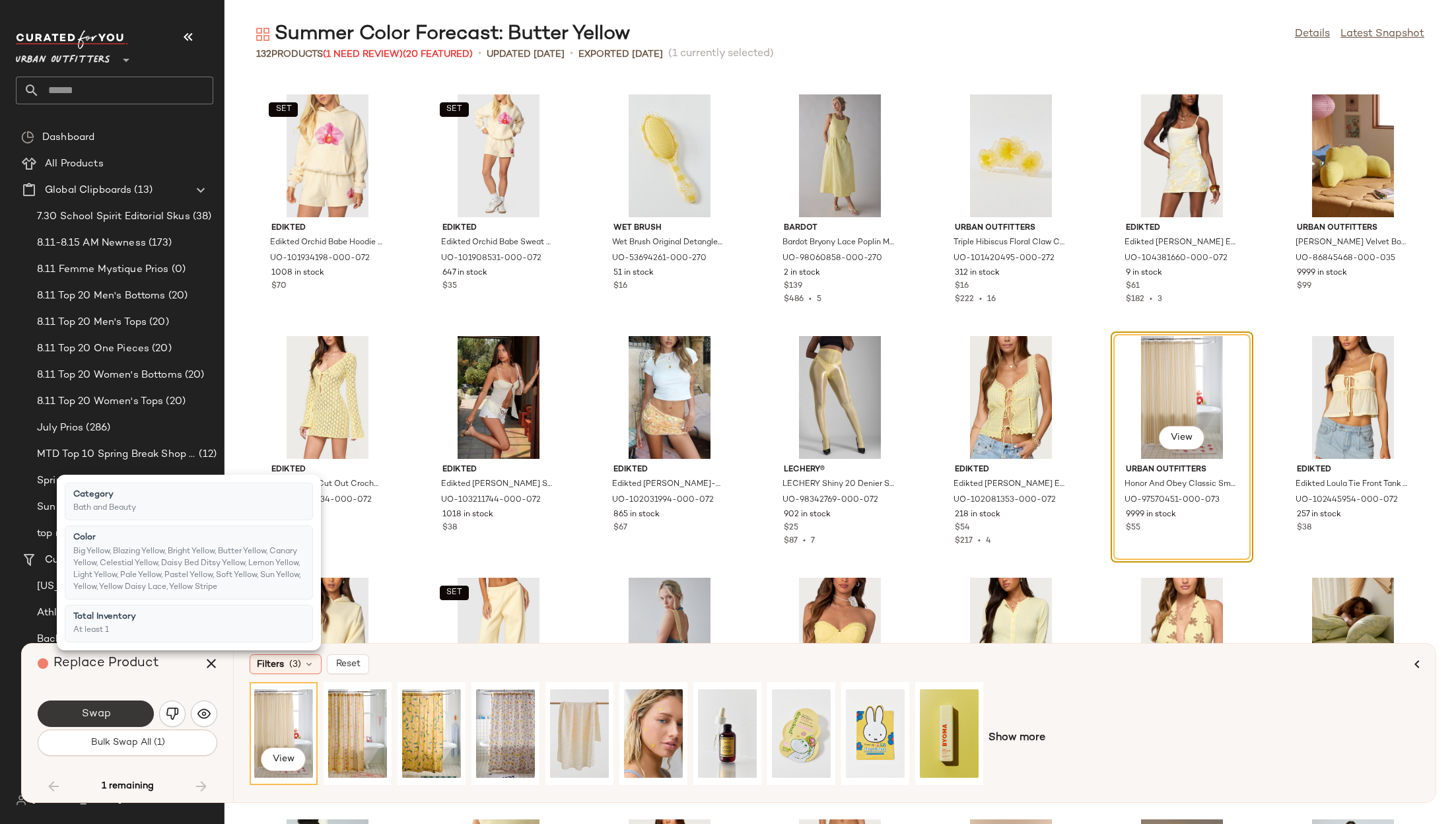
click at [114, 713] on button "Swap" at bounding box center [96, 713] width 117 height 26
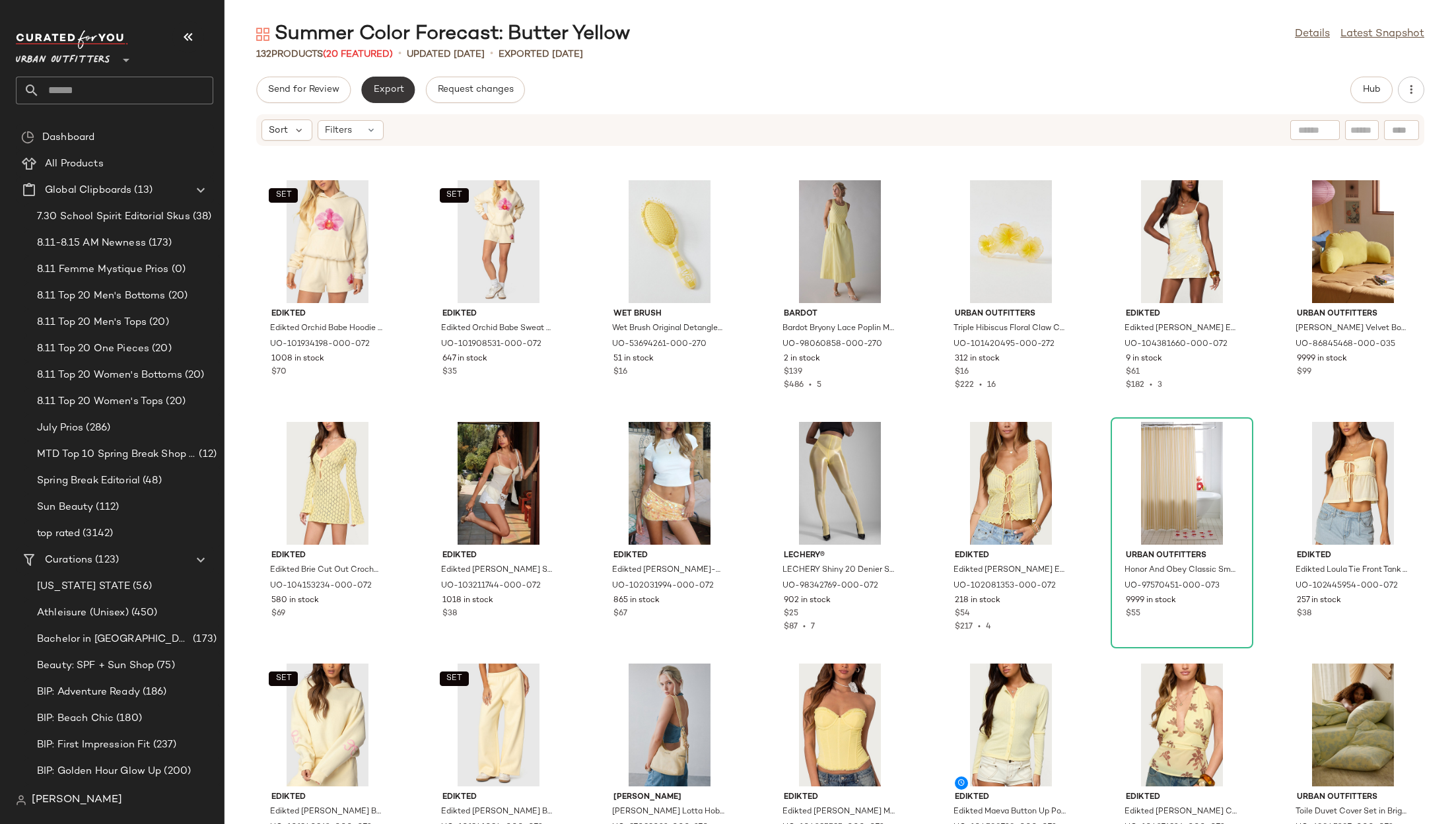
click at [382, 88] on span "Export" at bounding box center [388, 90] width 31 height 10
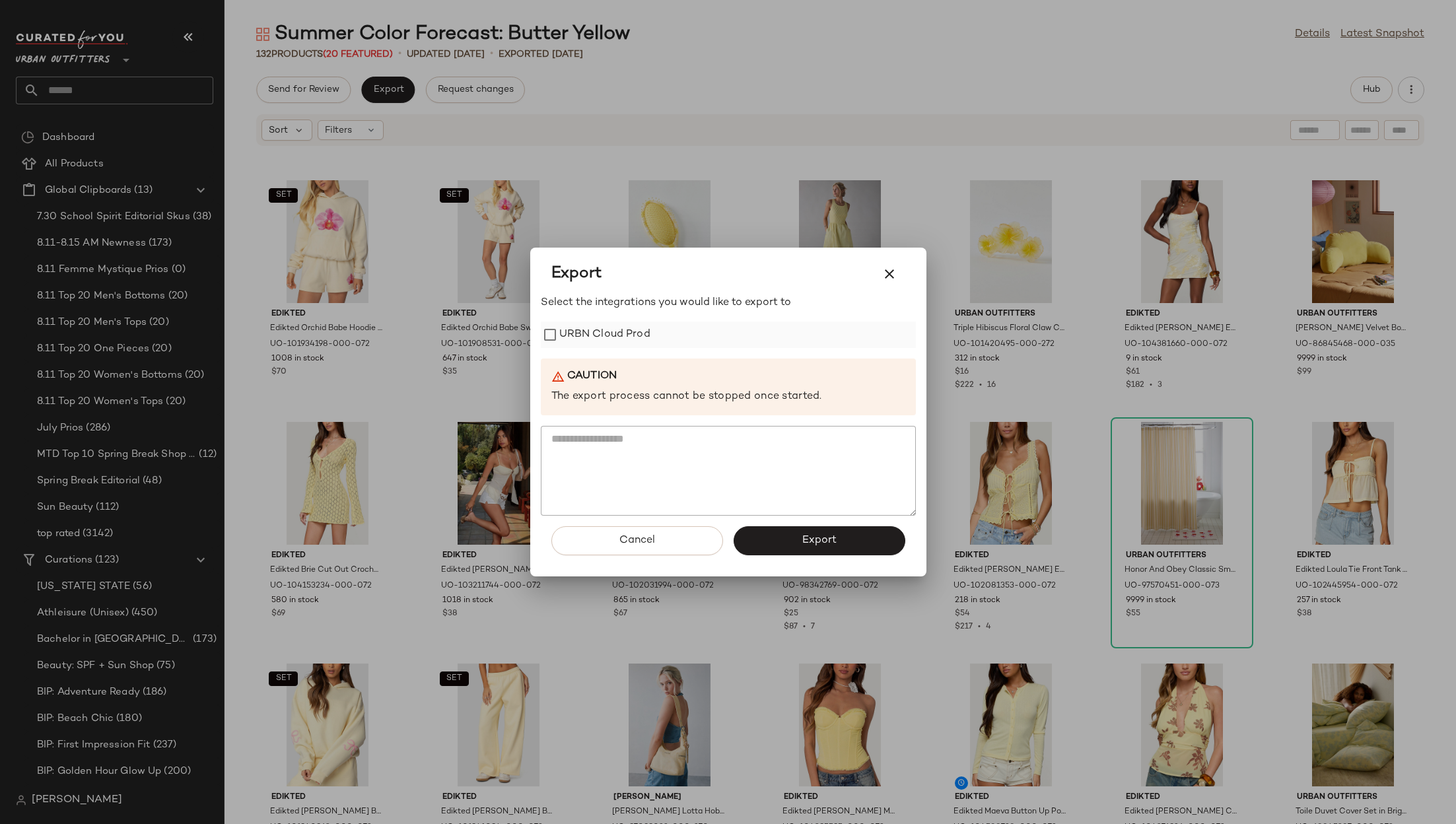
click at [634, 331] on label "URBN Cloud Prod" at bounding box center [605, 335] width 91 height 26
click at [787, 533] on button "Export" at bounding box center [819, 540] width 171 height 29
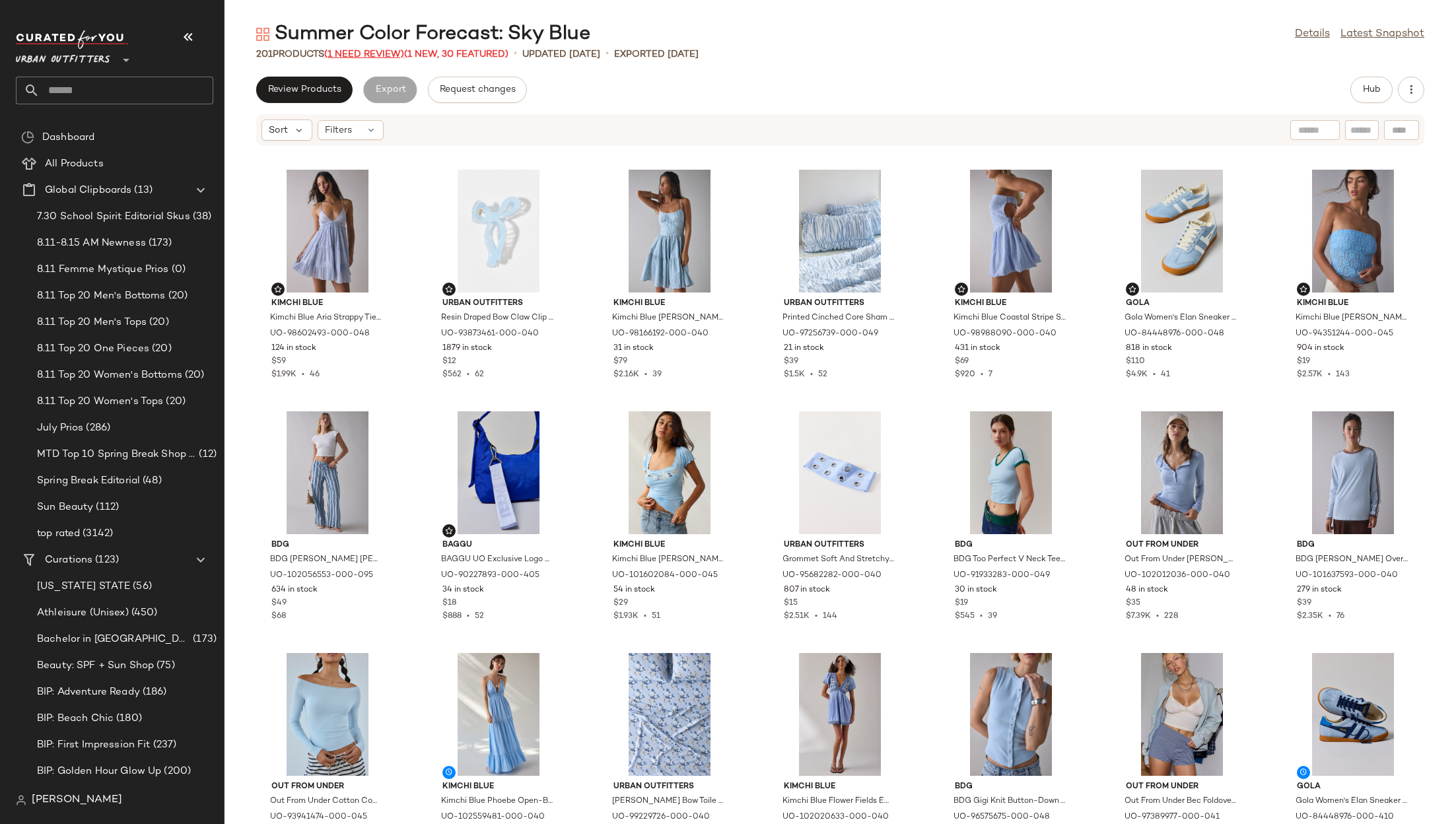
click at [352, 57] on span "(1 Need Review)" at bounding box center [365, 54] width 80 height 10
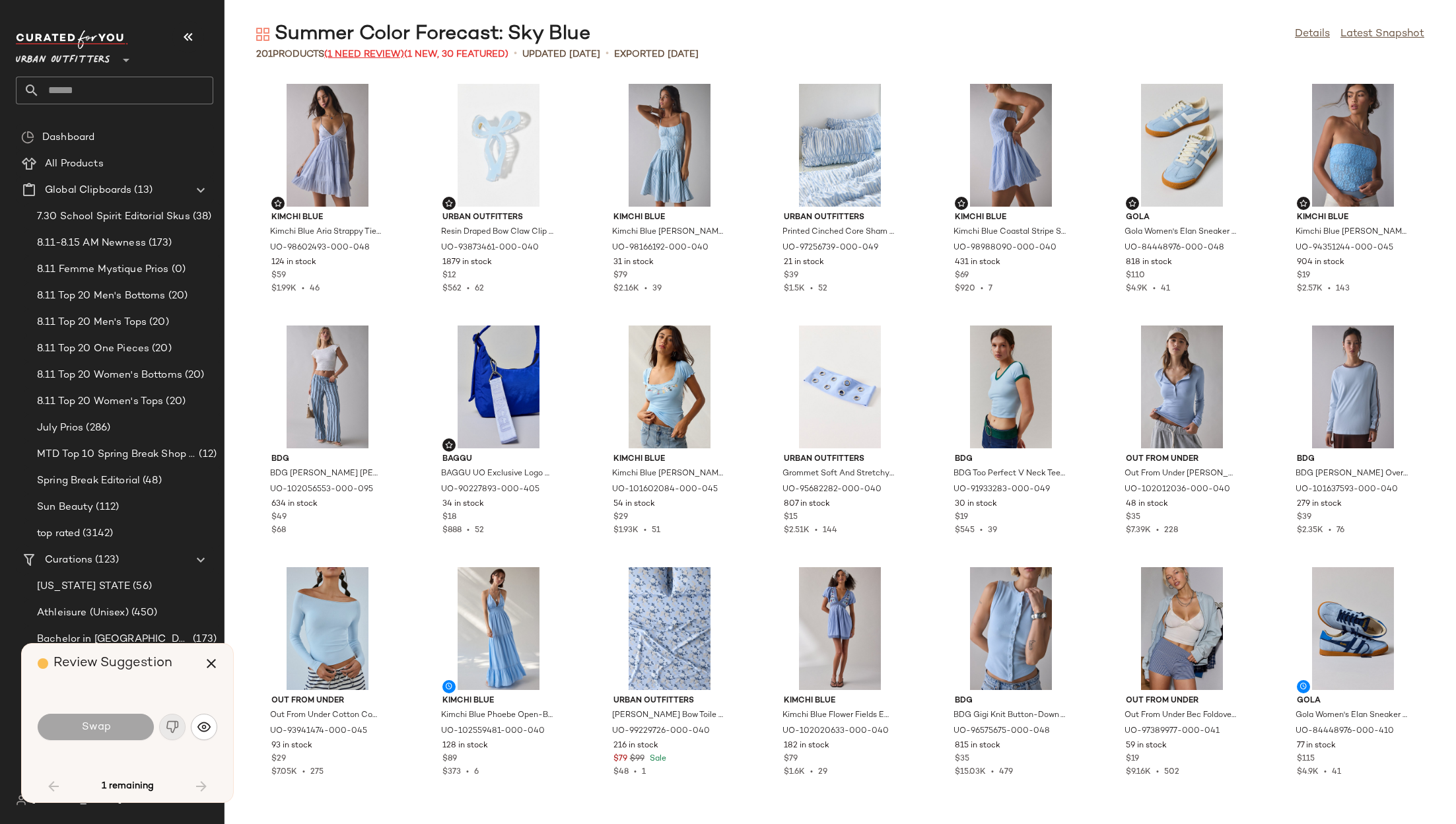
scroll to position [1692, 0]
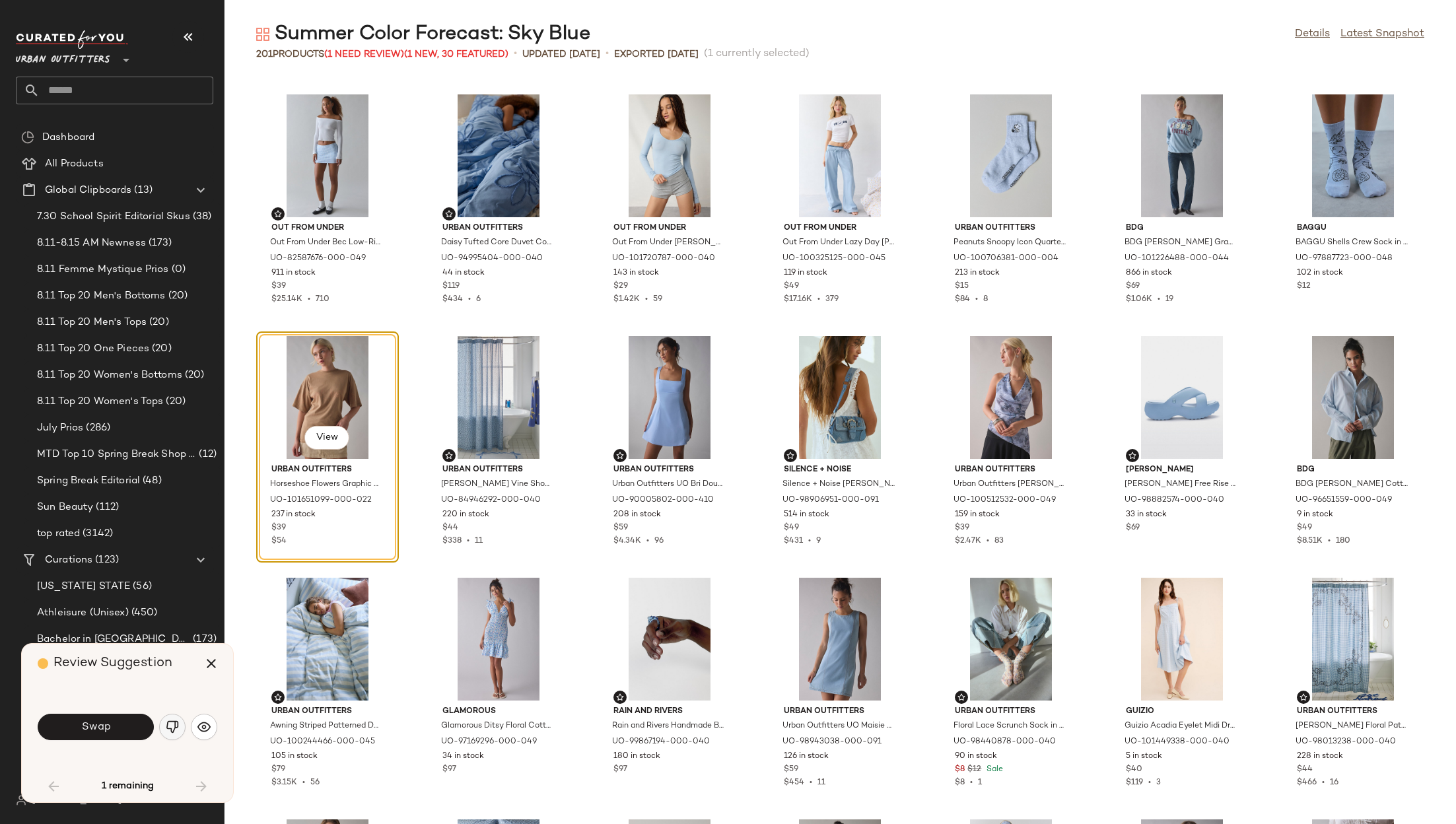
click at [164, 724] on button "button" at bounding box center [172, 727] width 26 height 26
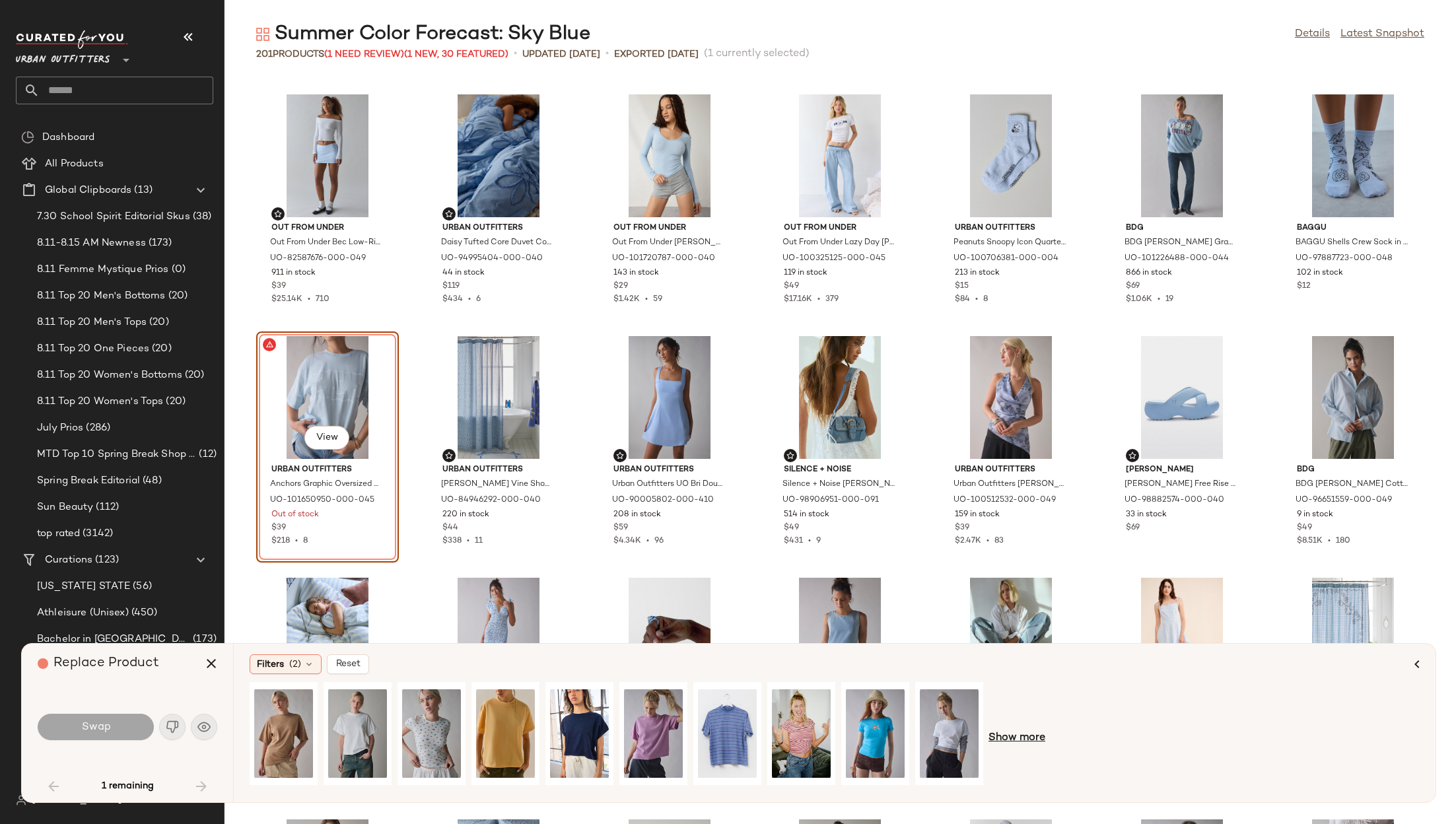
click at [1007, 730] on span "Show more" at bounding box center [1017, 738] width 57 height 16
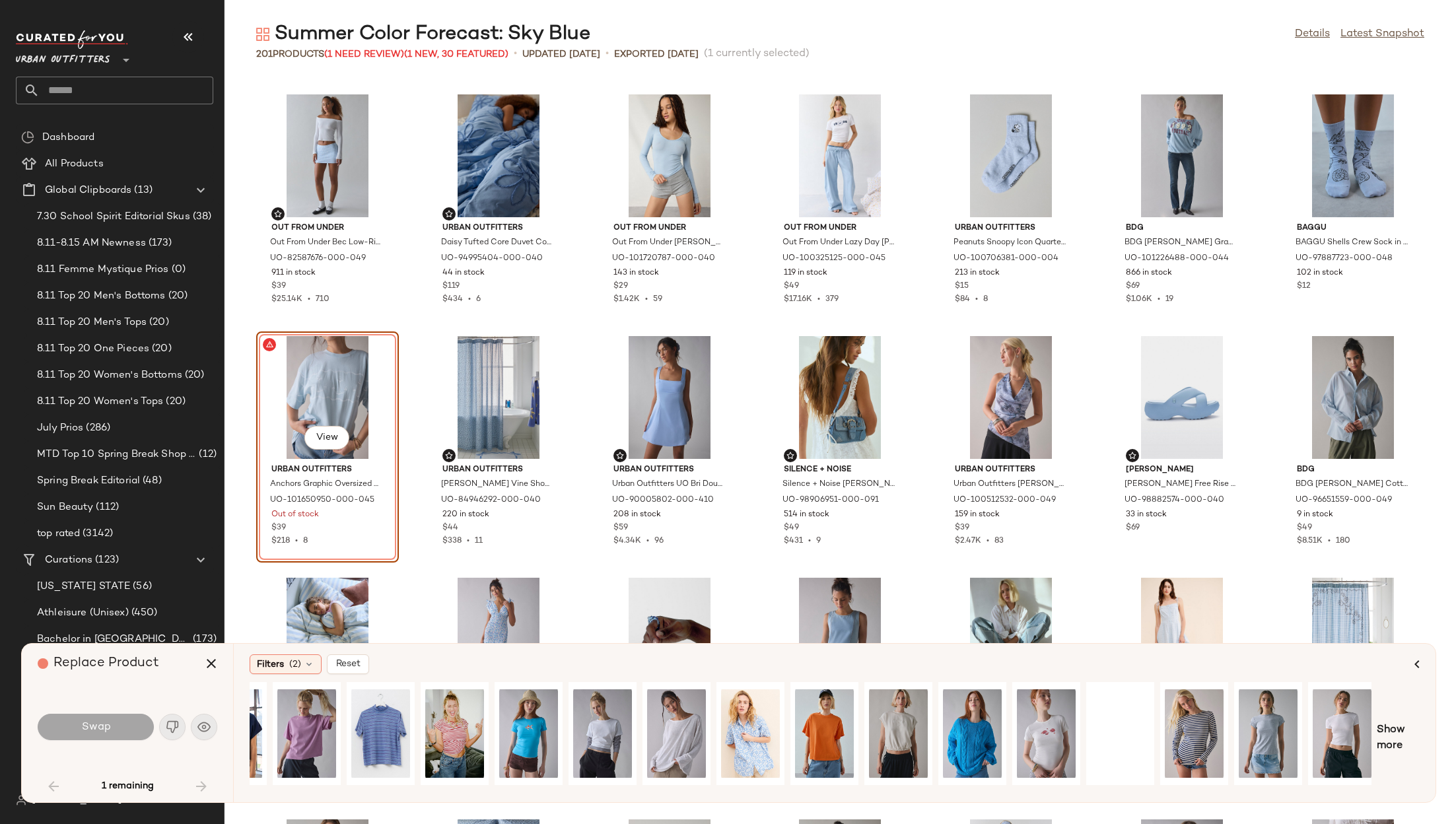
scroll to position [0, 351]
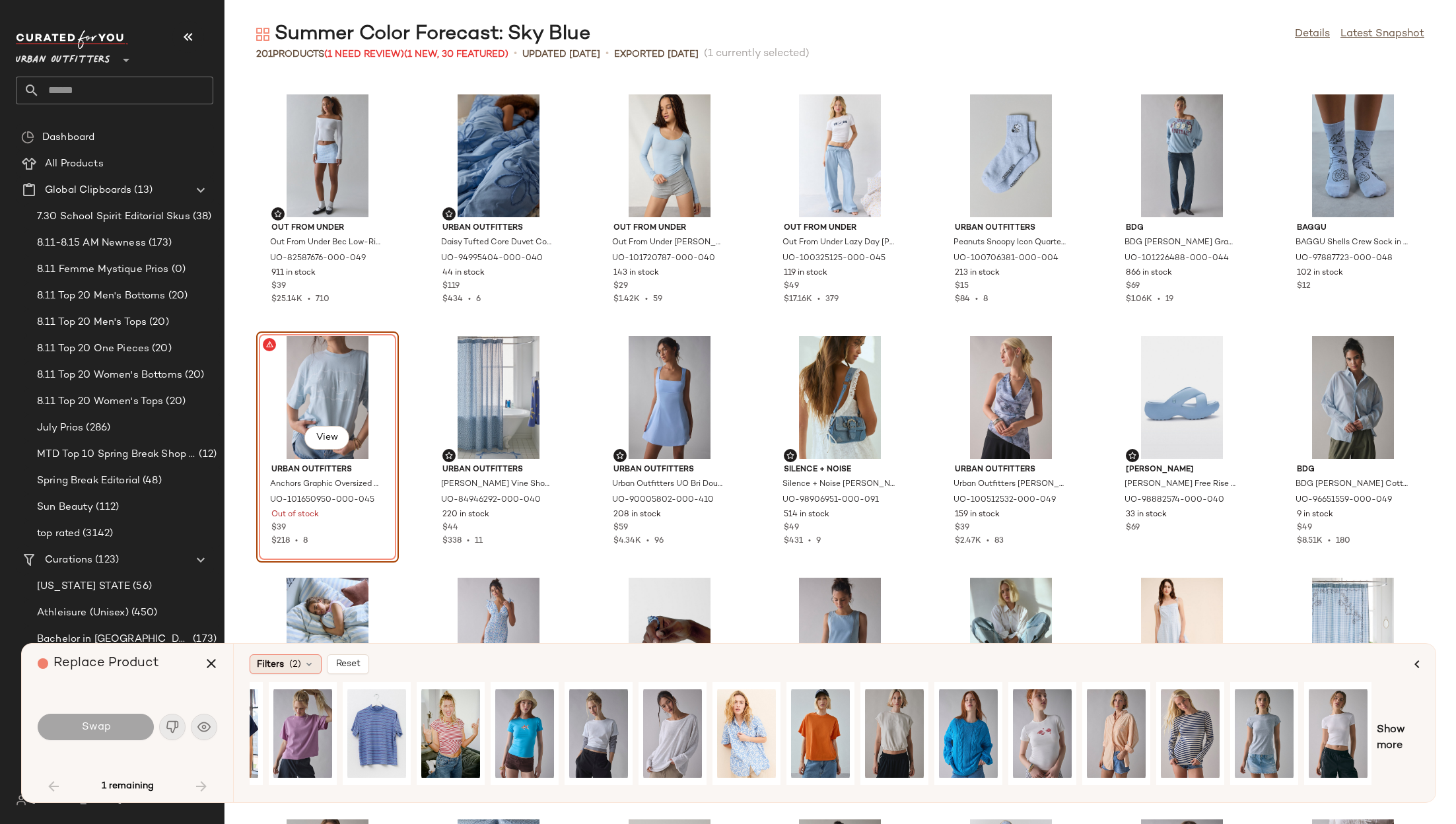
click at [292, 668] on span "(2)" at bounding box center [295, 665] width 12 height 14
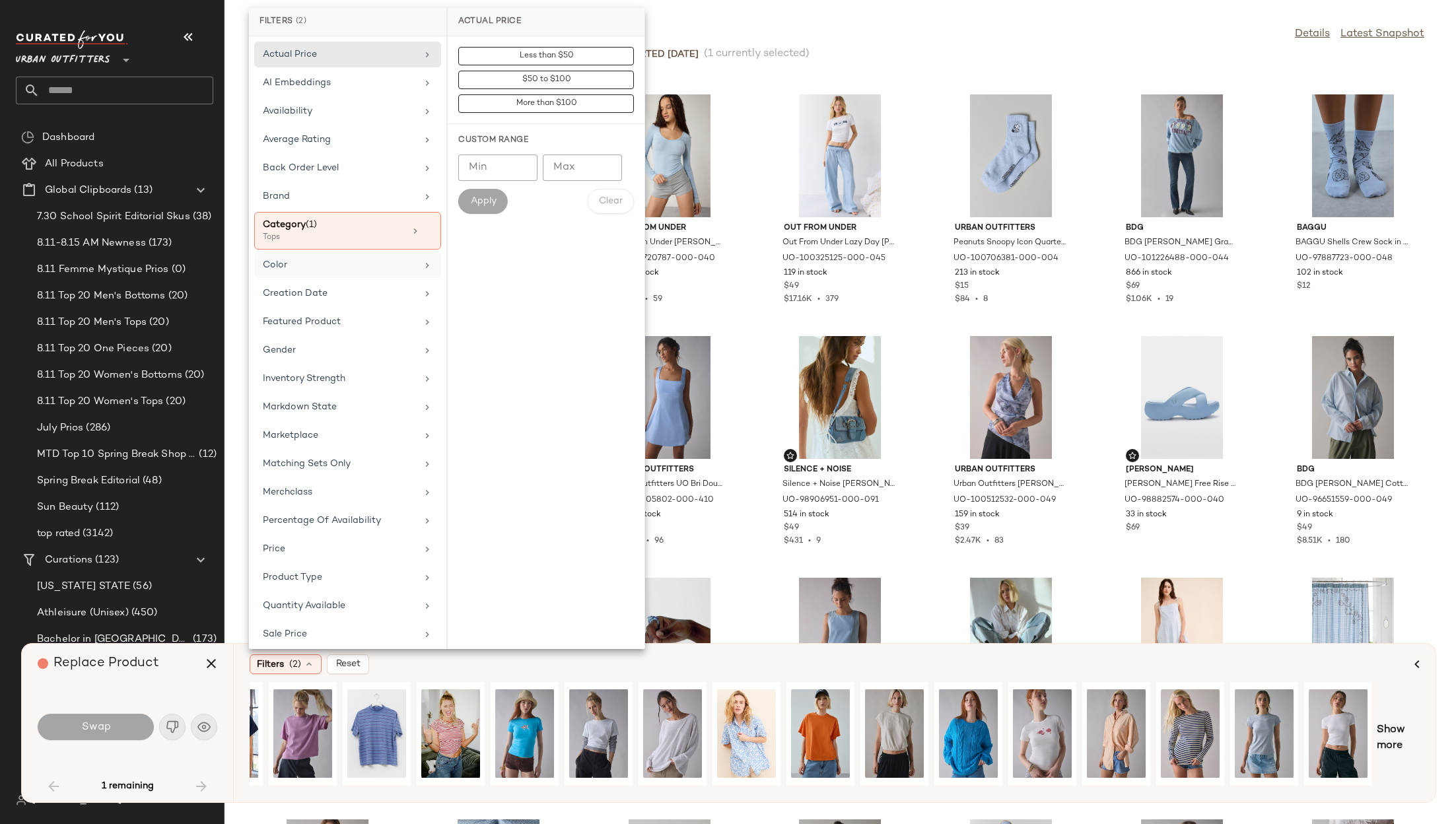
click at [319, 281] on div "Color" at bounding box center [347, 294] width 187 height 26
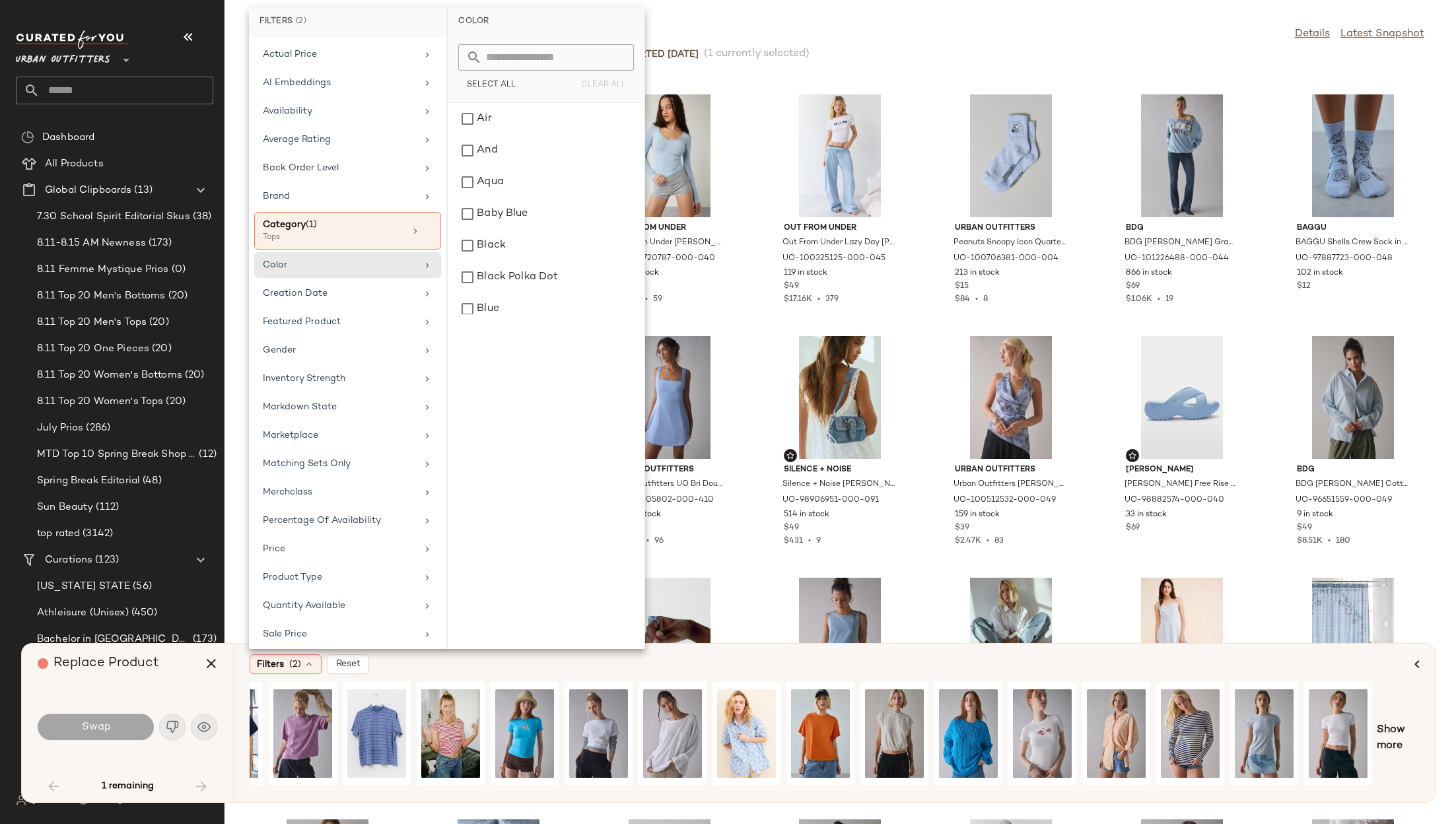
click at [513, 60] on input "text" at bounding box center [554, 57] width 144 height 26
type input "****"
click at [483, 85] on span "Select All" at bounding box center [491, 85] width 50 height 10
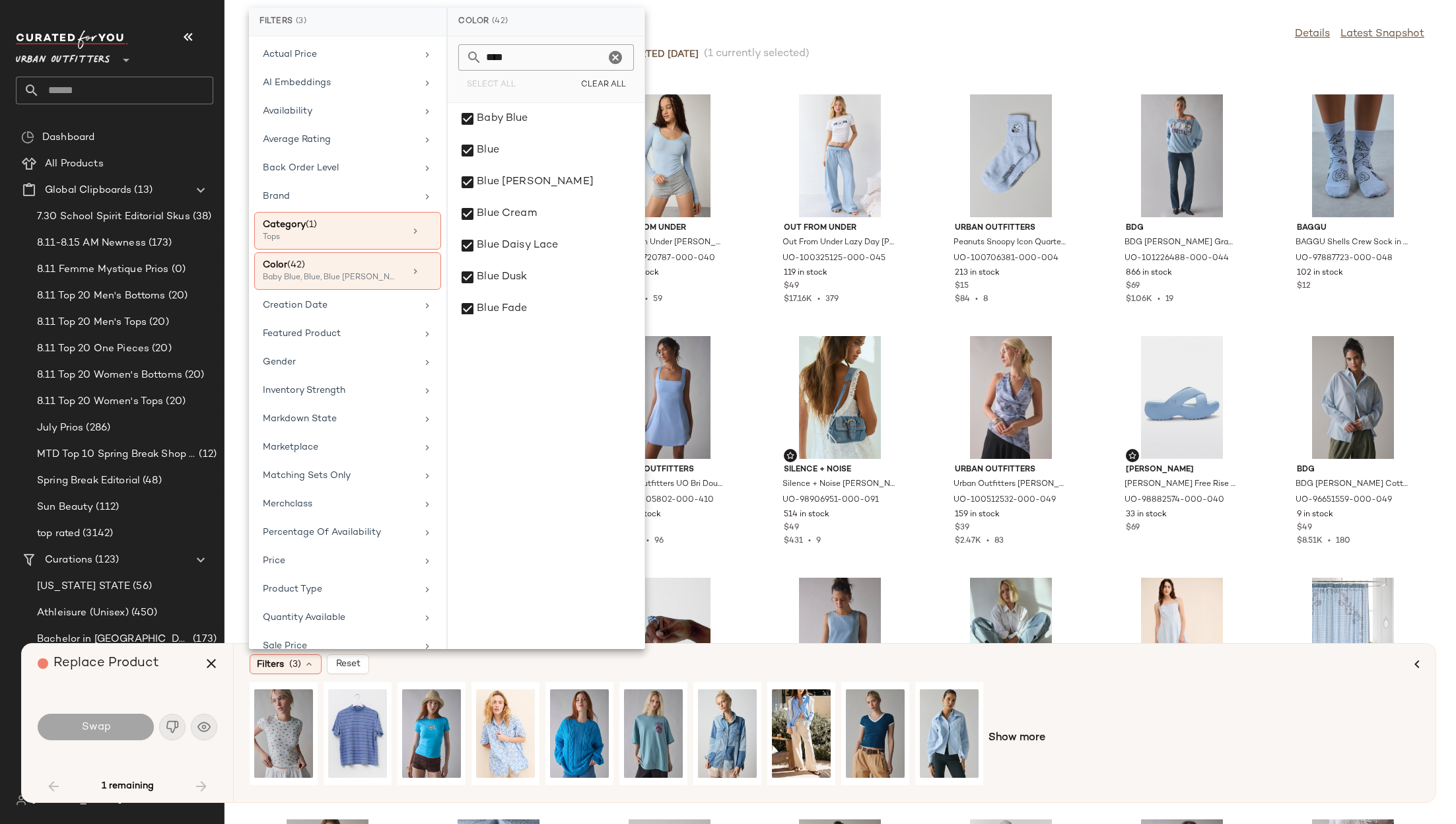
click at [545, 676] on div "Filters (3) Reset Show more" at bounding box center [835, 723] width 1203 height 158
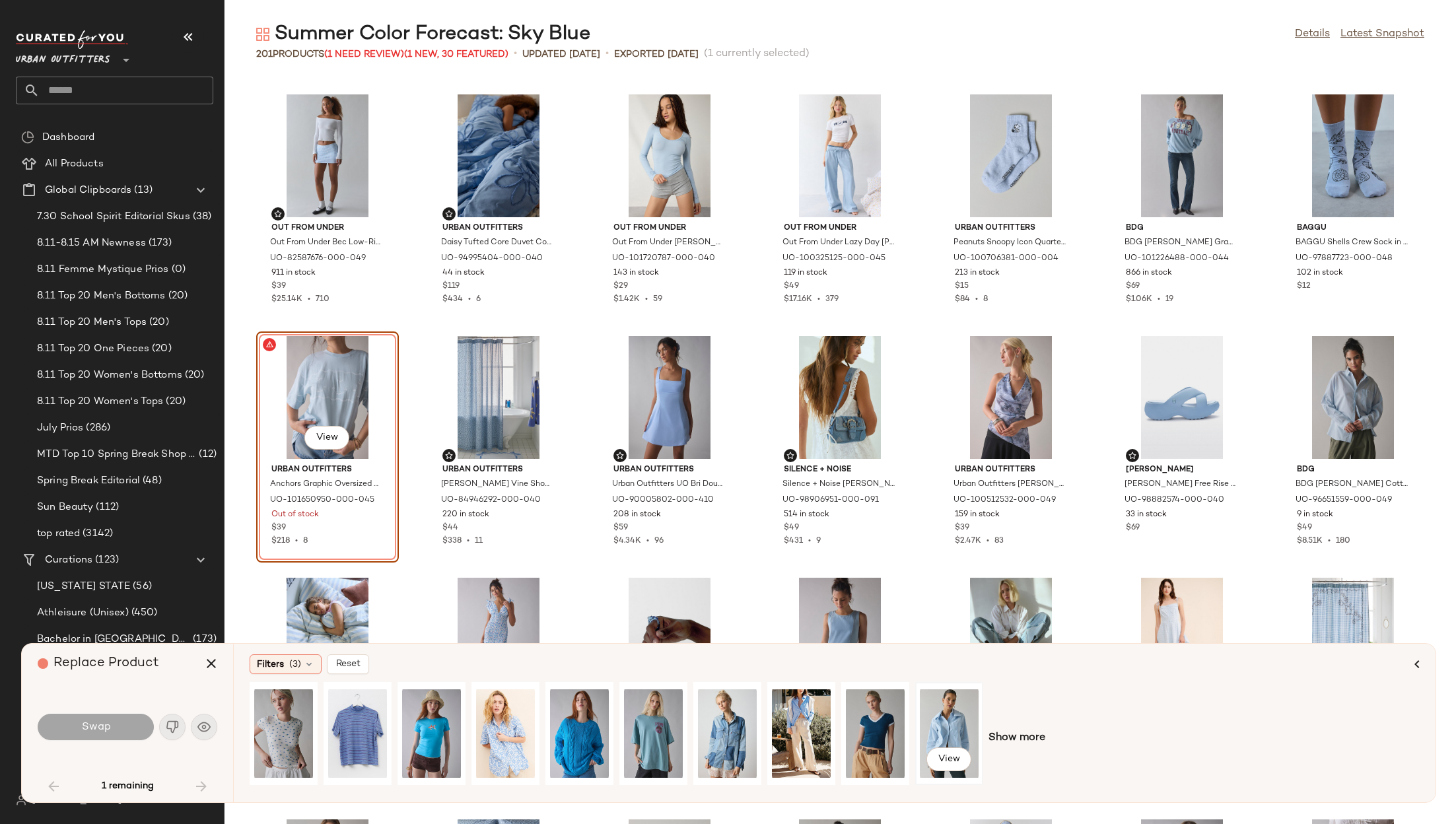
click at [953, 718] on div "View" at bounding box center [949, 734] width 59 height 94
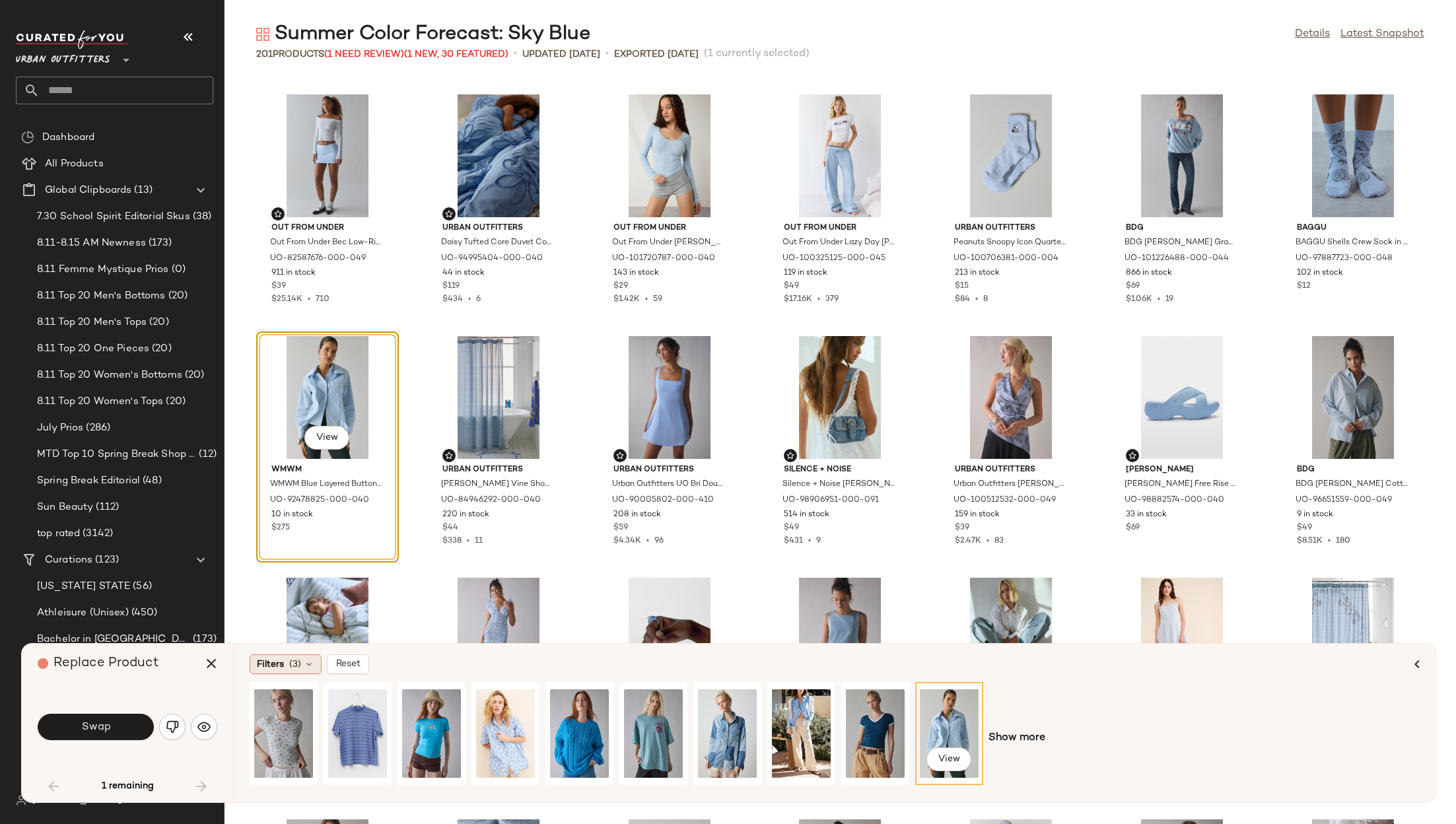
click at [280, 667] on span "Filters" at bounding box center [270, 665] width 27 height 14
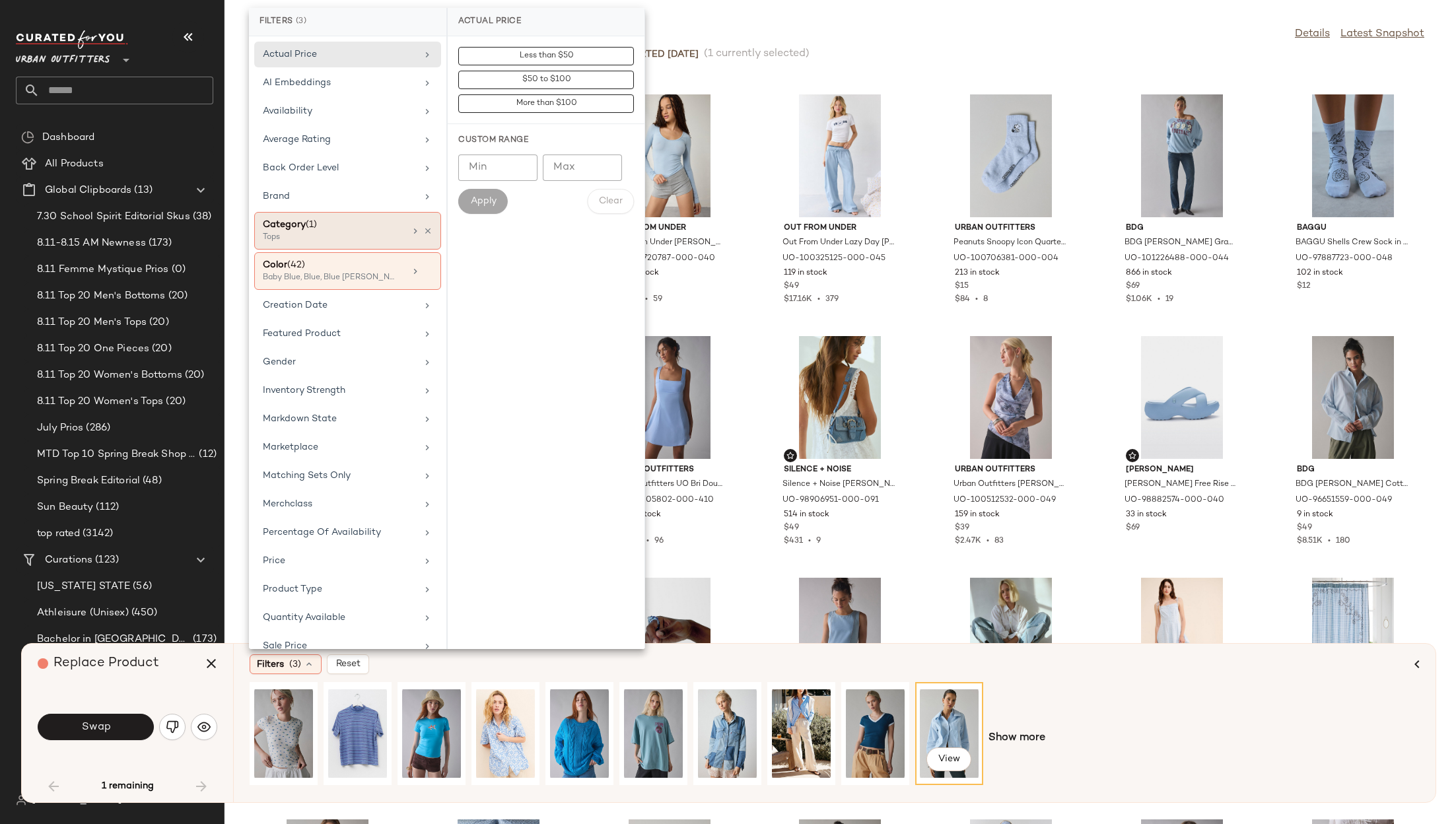
click at [326, 231] on div "Tops" at bounding box center [329, 238] width 132 height 12
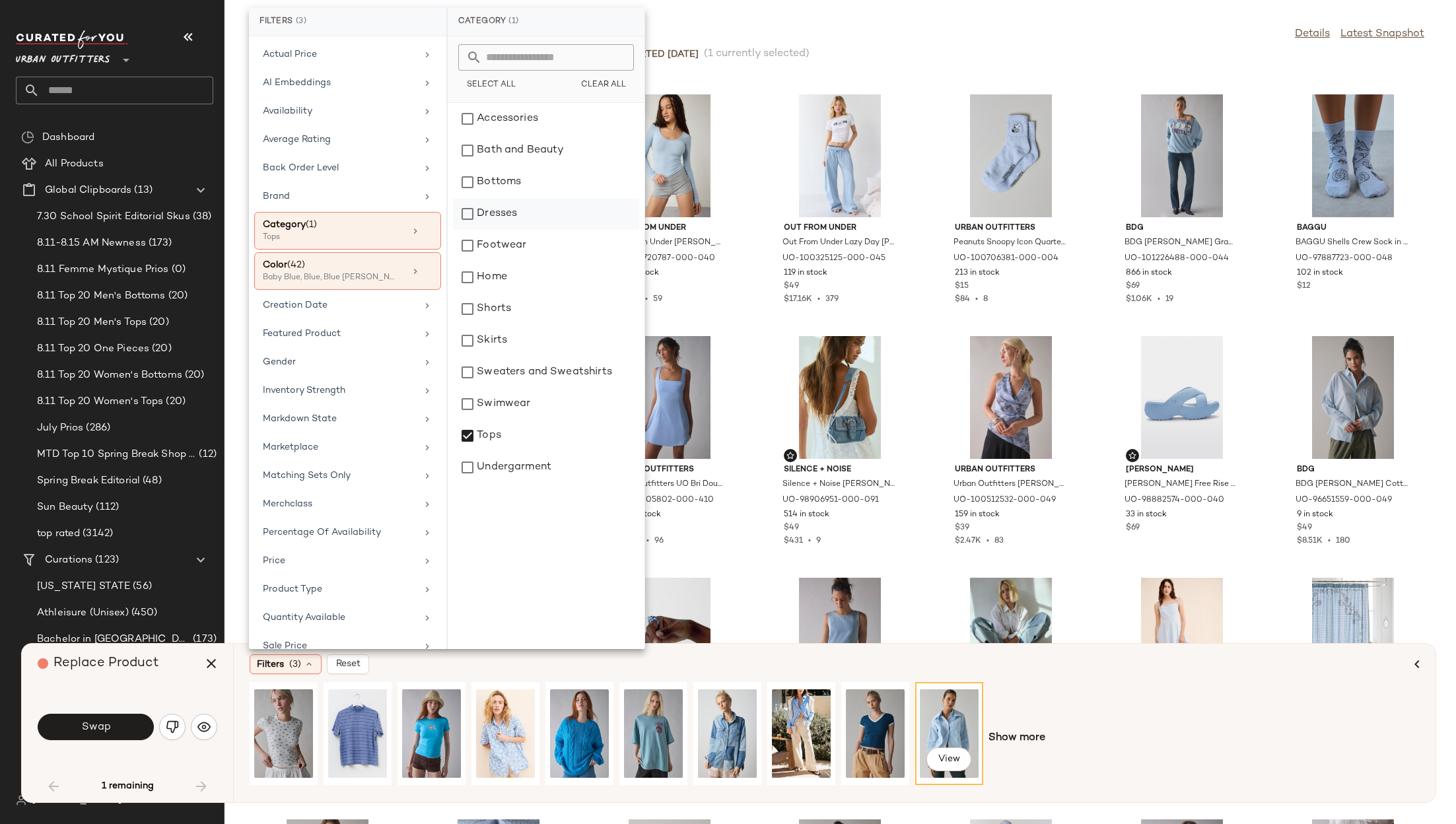
click at [486, 230] on div "Dresses" at bounding box center [547, 245] width 186 height 31
click at [482, 452] on div "Tops" at bounding box center [547, 467] width 186 height 31
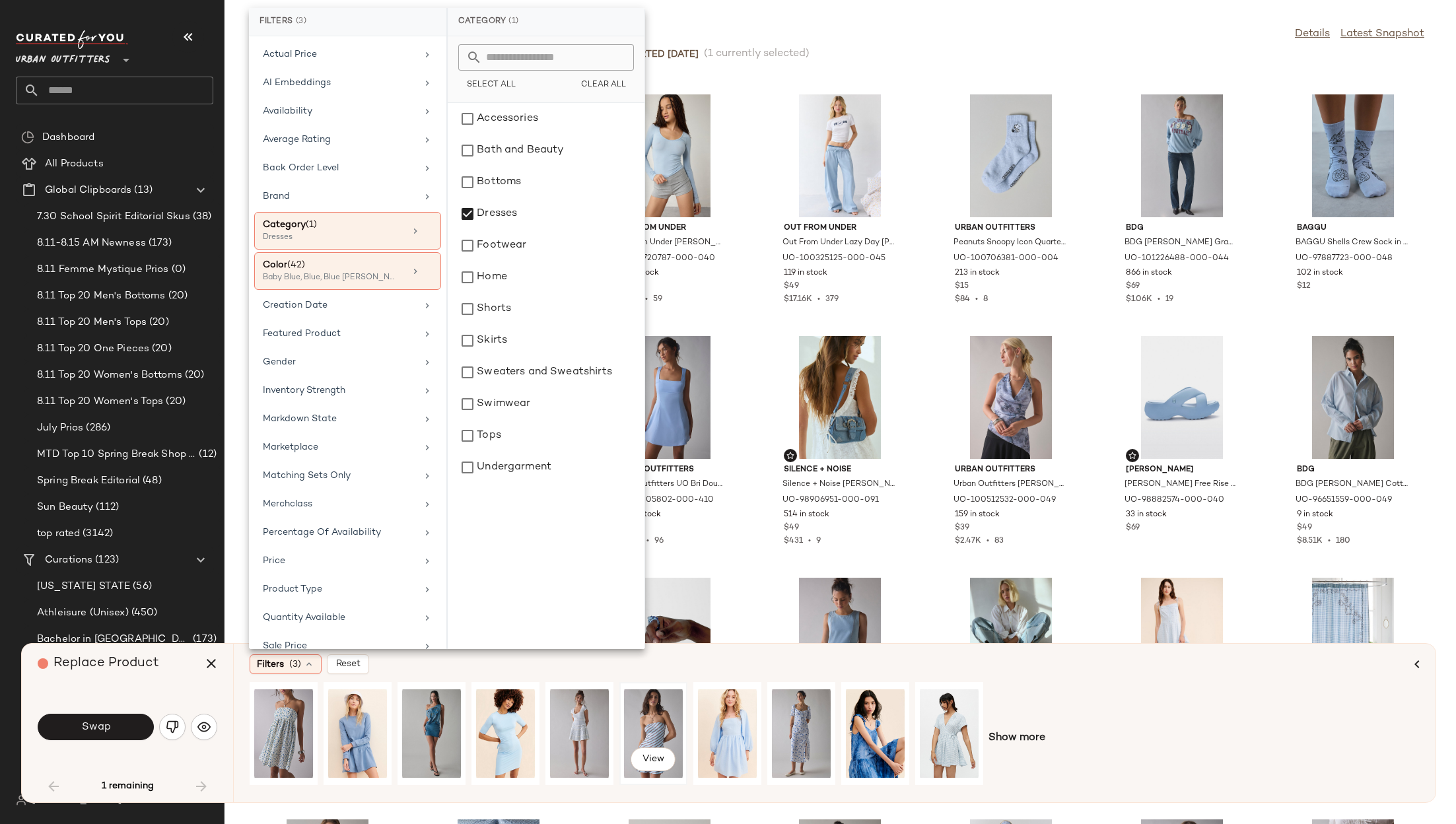
click at [658, 716] on div "View" at bounding box center [654, 734] width 59 height 94
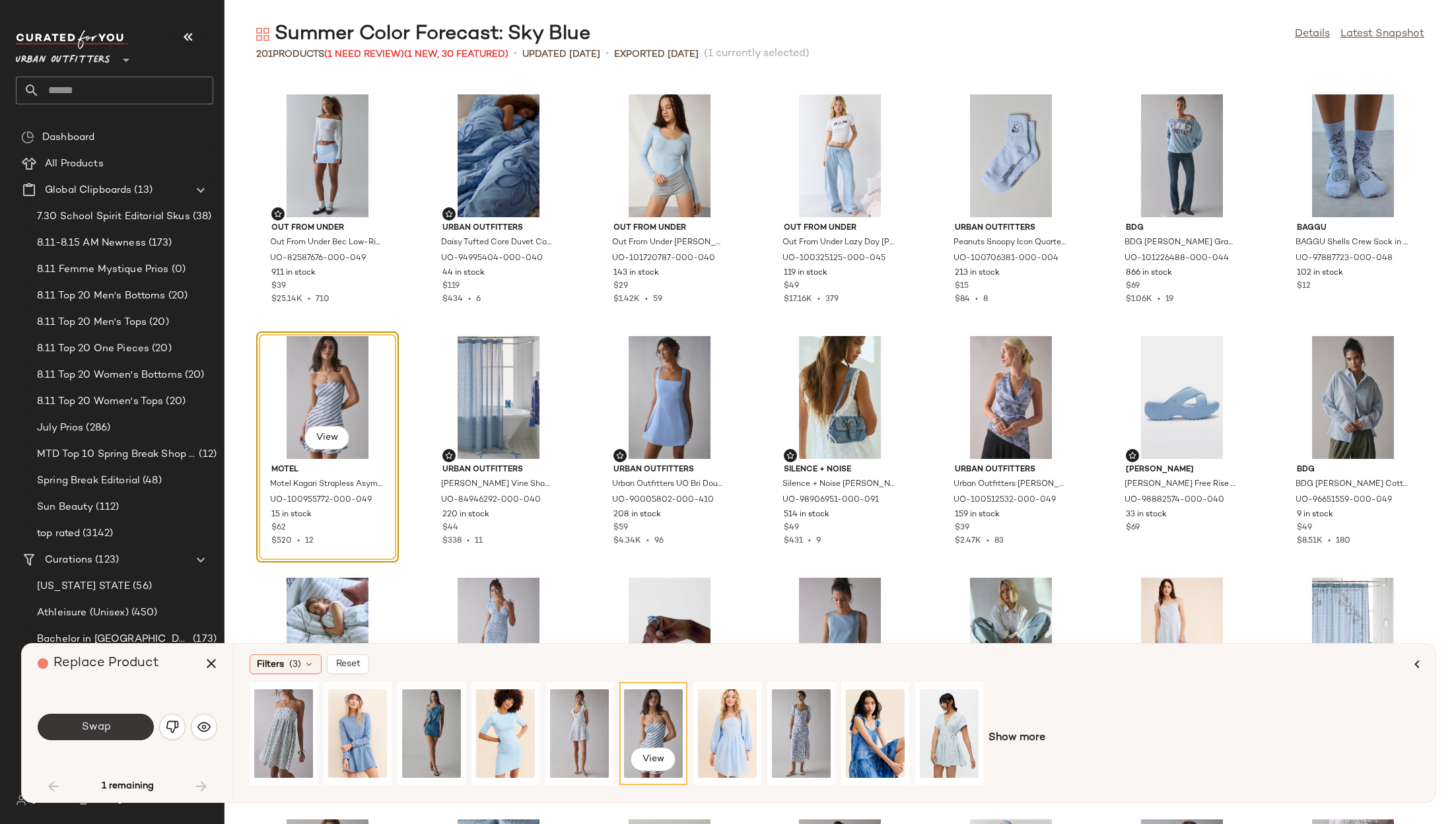
click at [108, 723] on span "Swap" at bounding box center [96, 727] width 30 height 12
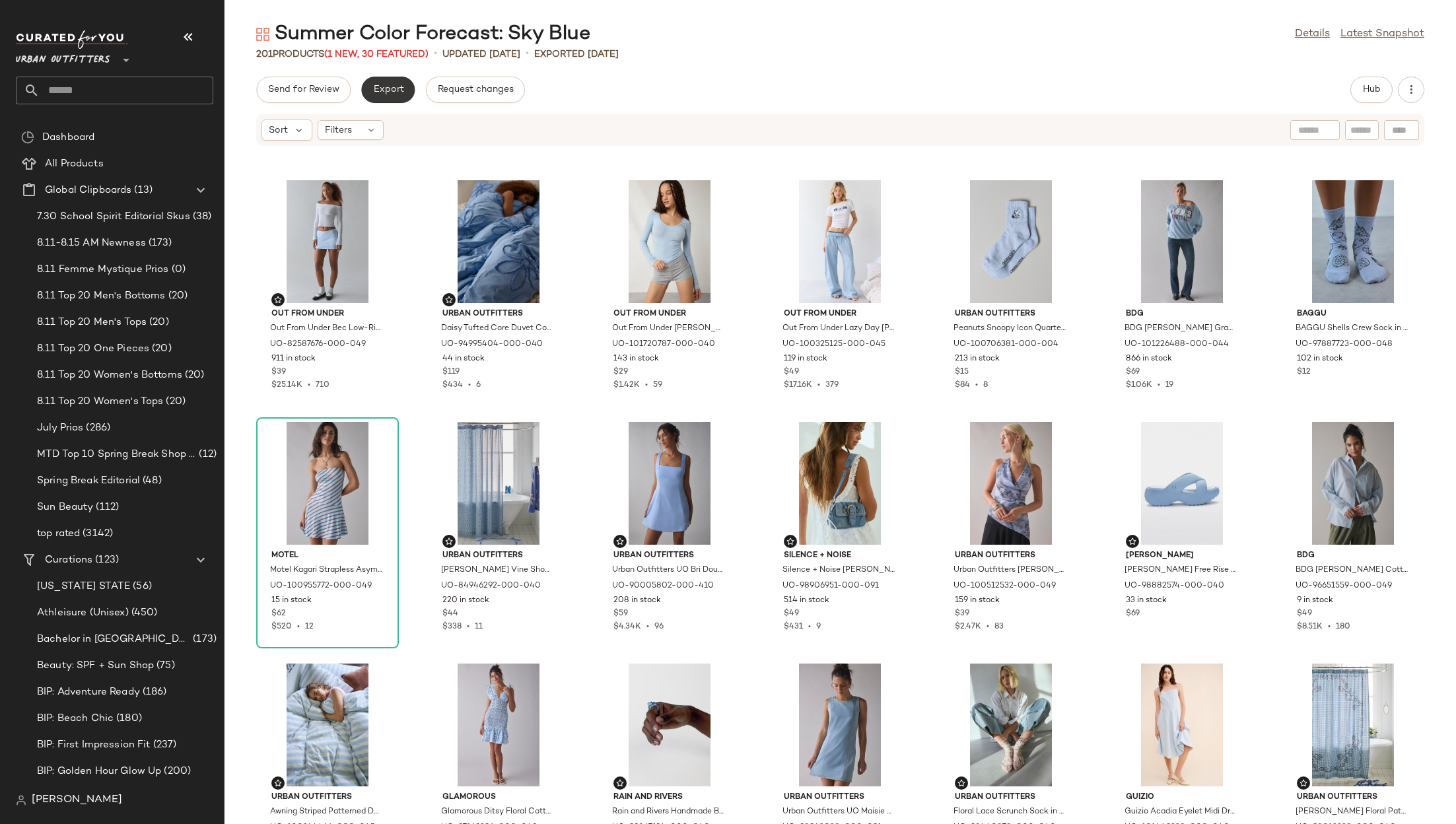
click at [379, 87] on span "Export" at bounding box center [388, 90] width 31 height 10
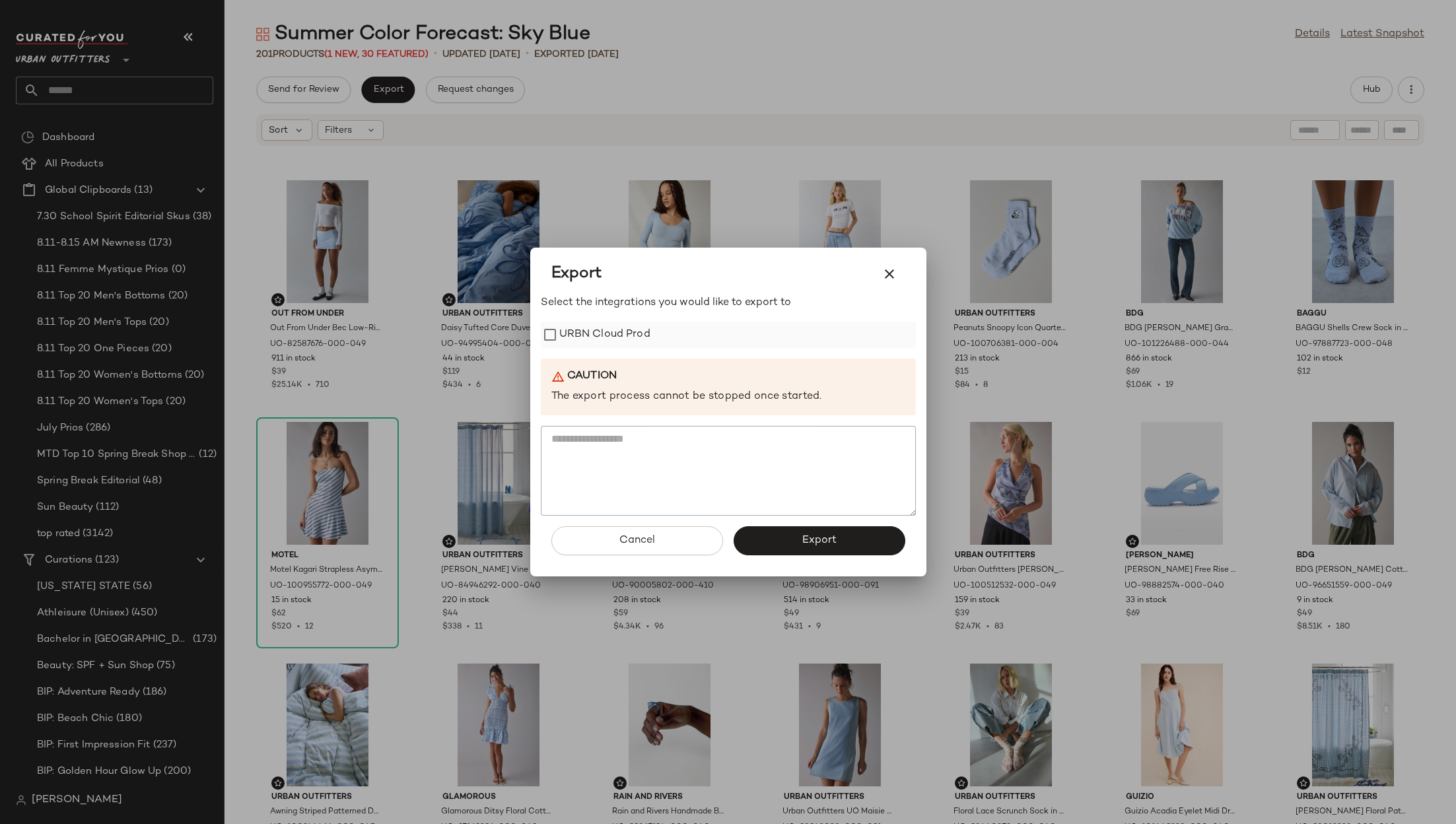
click at [650, 340] on div "URBN Cloud Prod" at bounding box center [728, 335] width 375 height 26
click at [605, 326] on label "URBN Cloud Prod" at bounding box center [605, 335] width 91 height 26
click at [826, 544] on span "Export" at bounding box center [819, 540] width 35 height 12
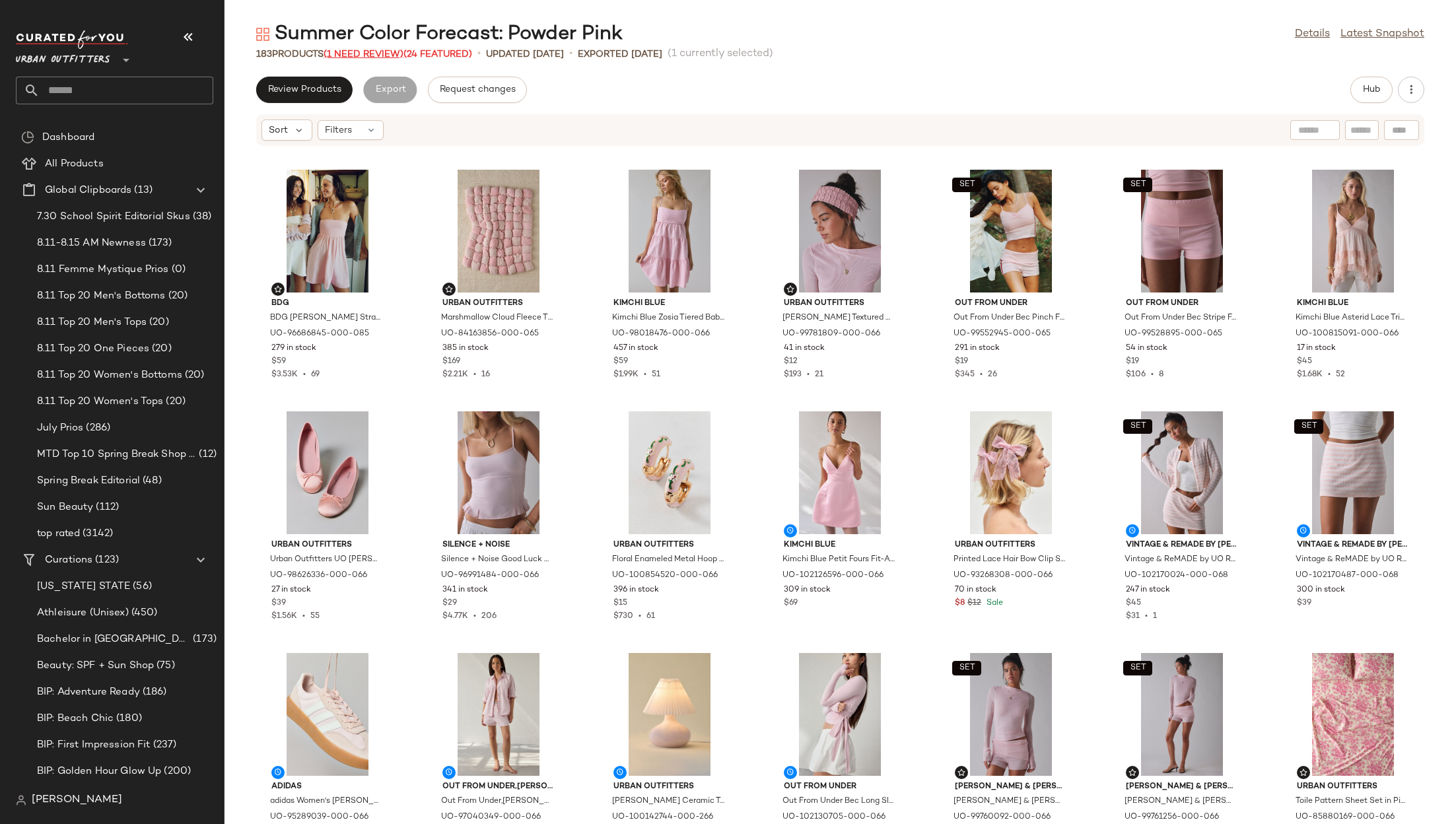
click at [363, 50] on span "(1 Need Review)" at bounding box center [364, 54] width 80 height 10
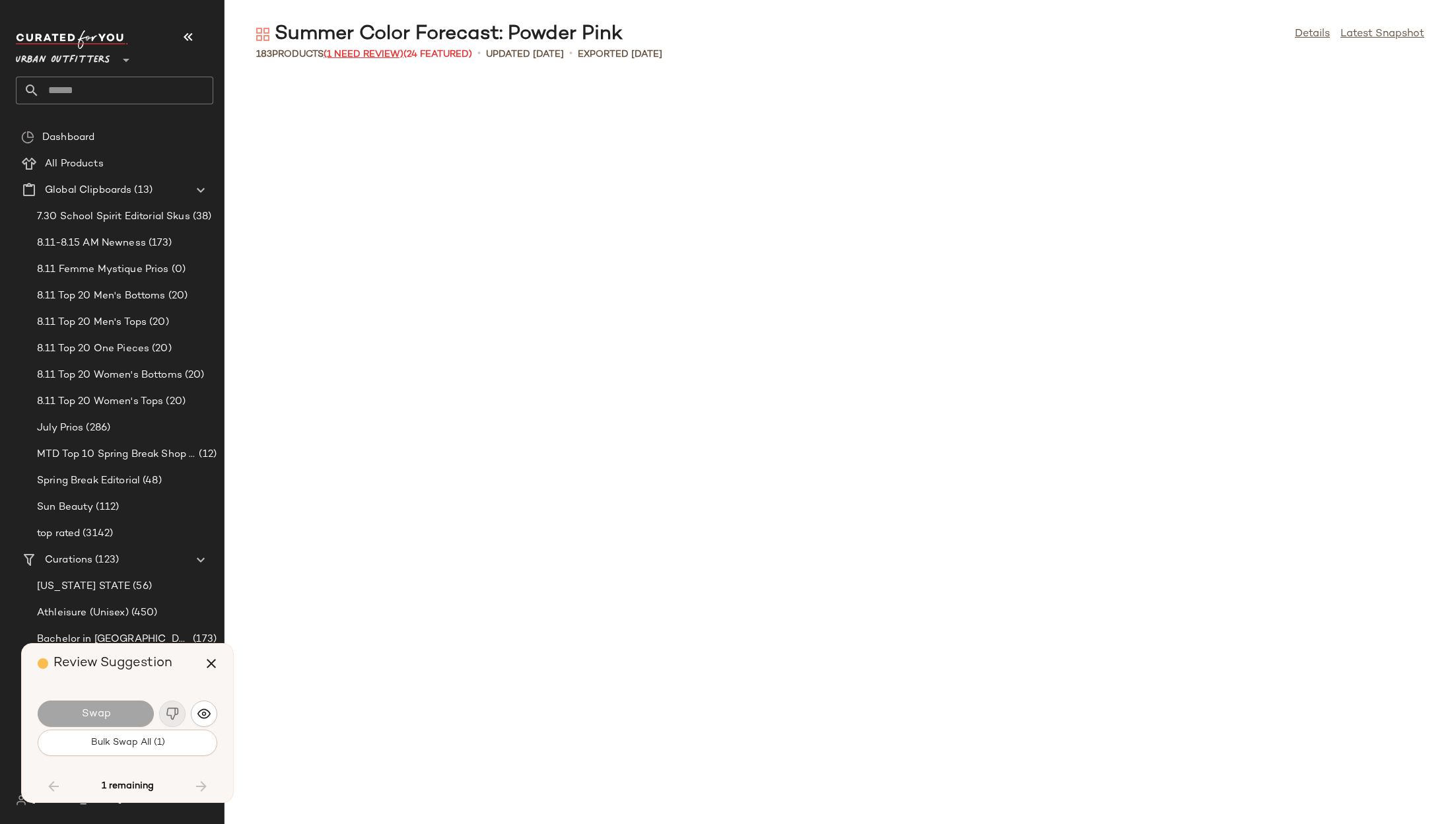
scroll to position [3625, 0]
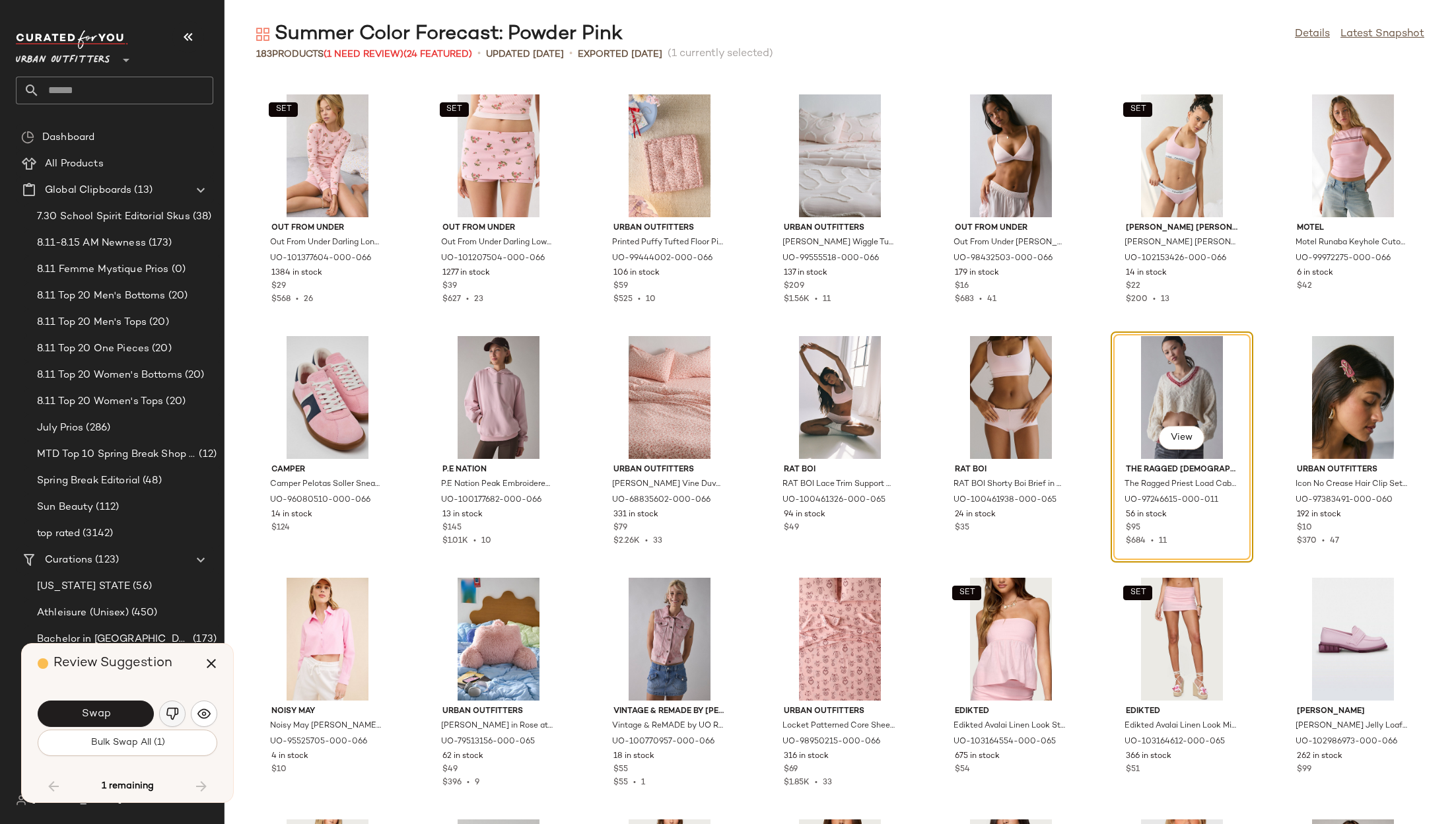
click at [171, 709] on img "button" at bounding box center [171, 713] width 13 height 13
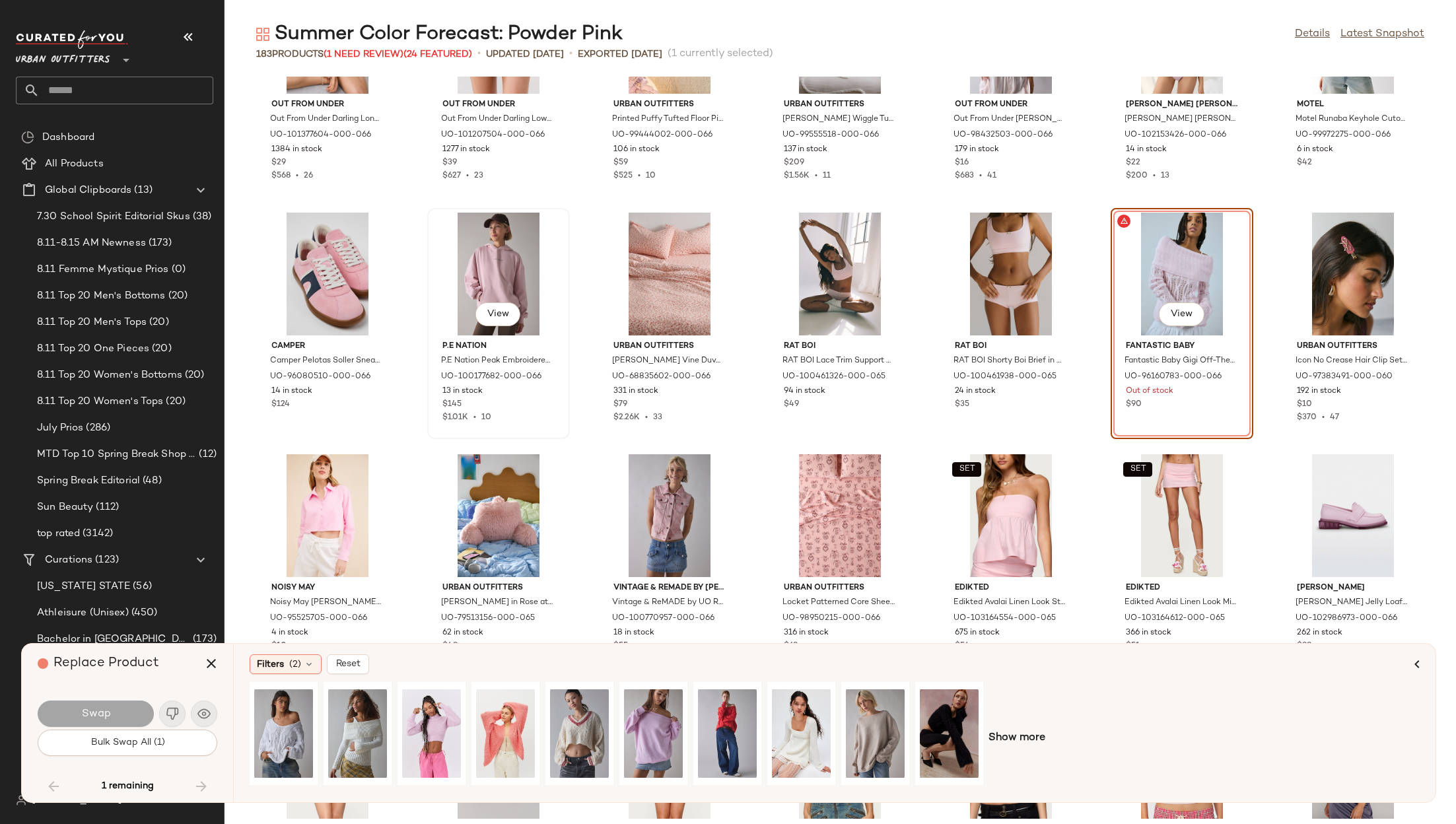
scroll to position [3755, 0]
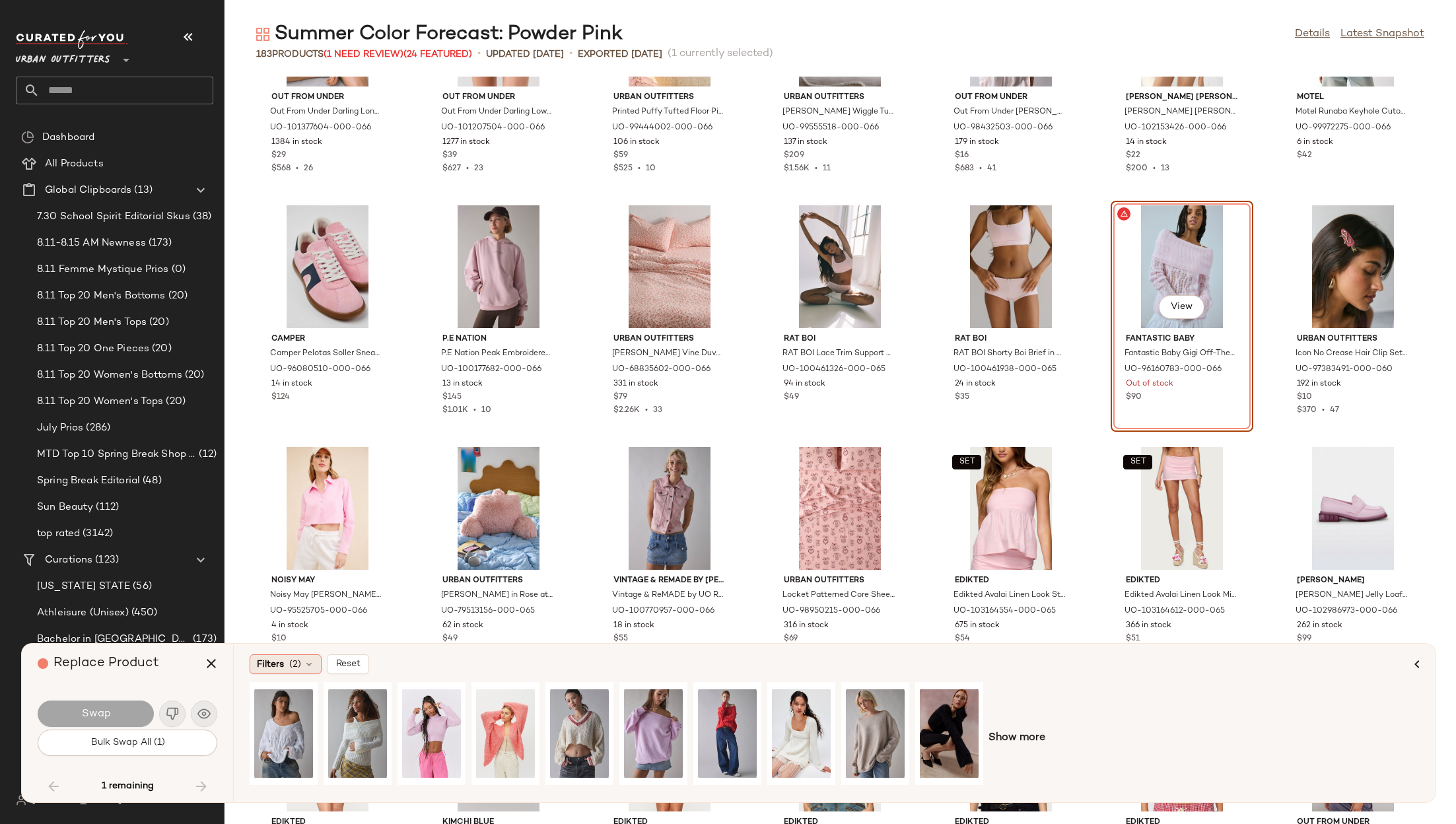
click at [285, 665] on div "Filters (2)" at bounding box center [285, 664] width 72 height 20
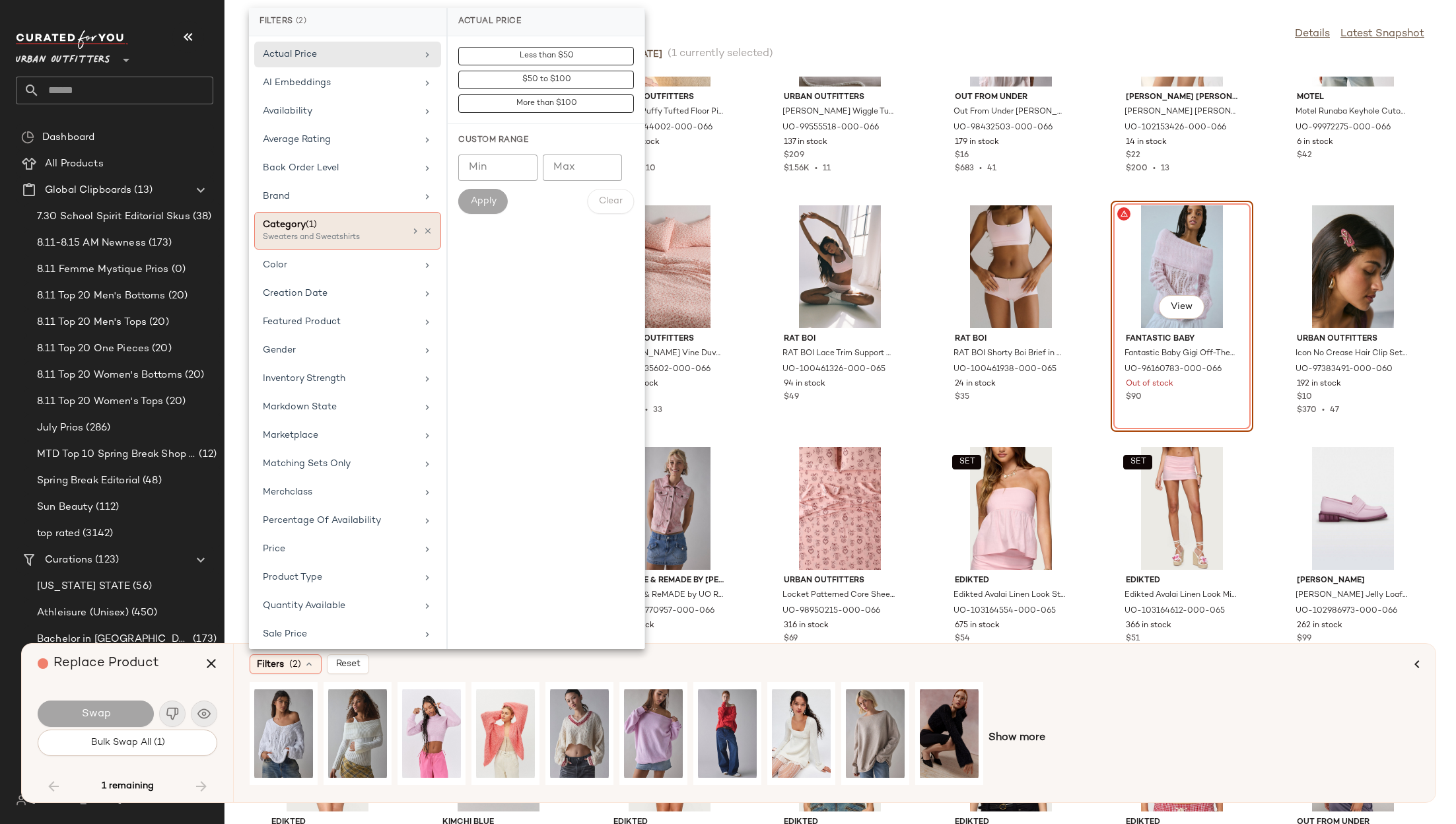
click at [340, 223] on div "Category (1)" at bounding box center [333, 224] width 142 height 14
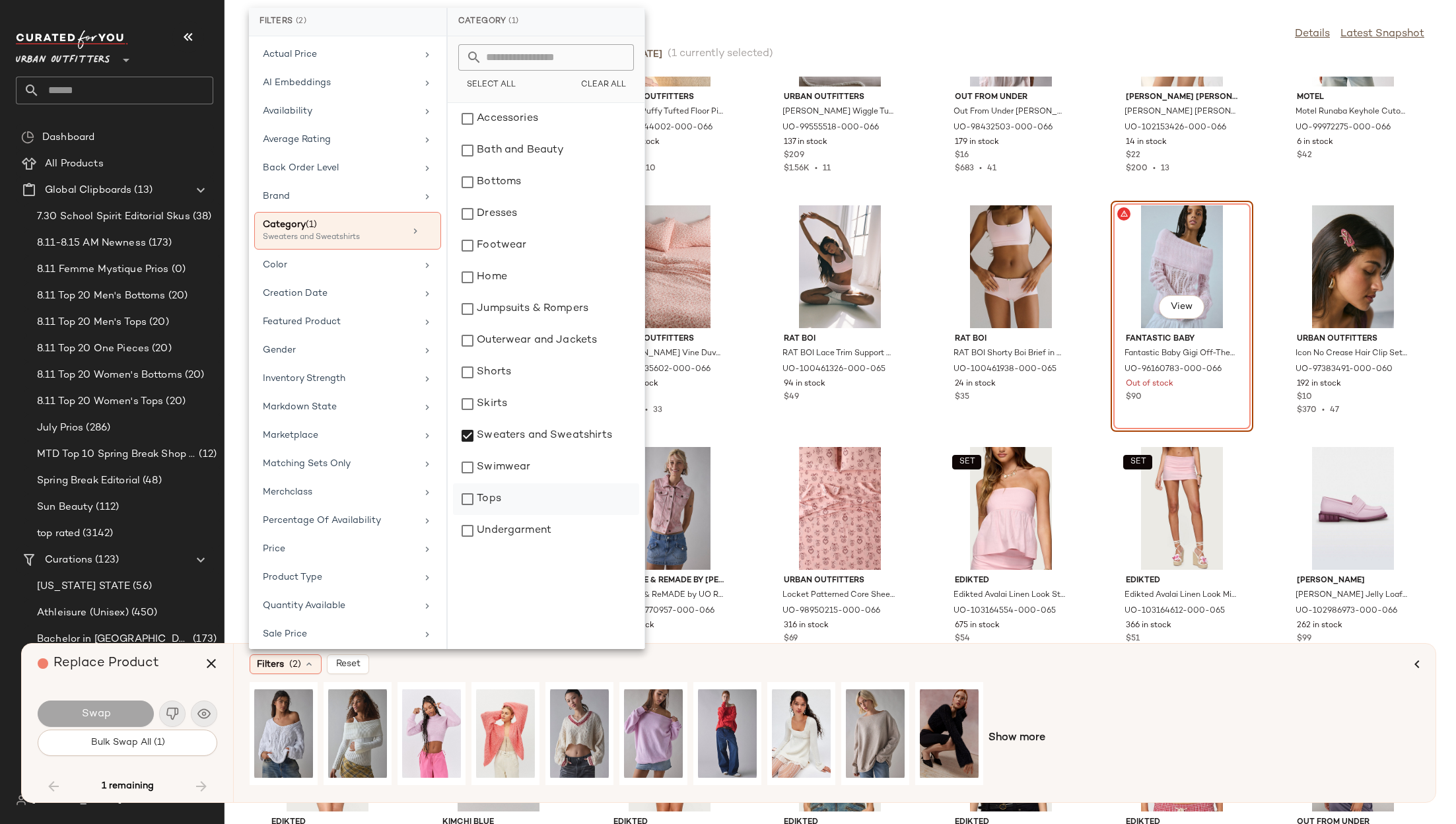
click at [502, 515] on div "Tops" at bounding box center [547, 531] width 186 height 31
click at [334, 265] on div "Color" at bounding box center [339, 265] width 154 height 14
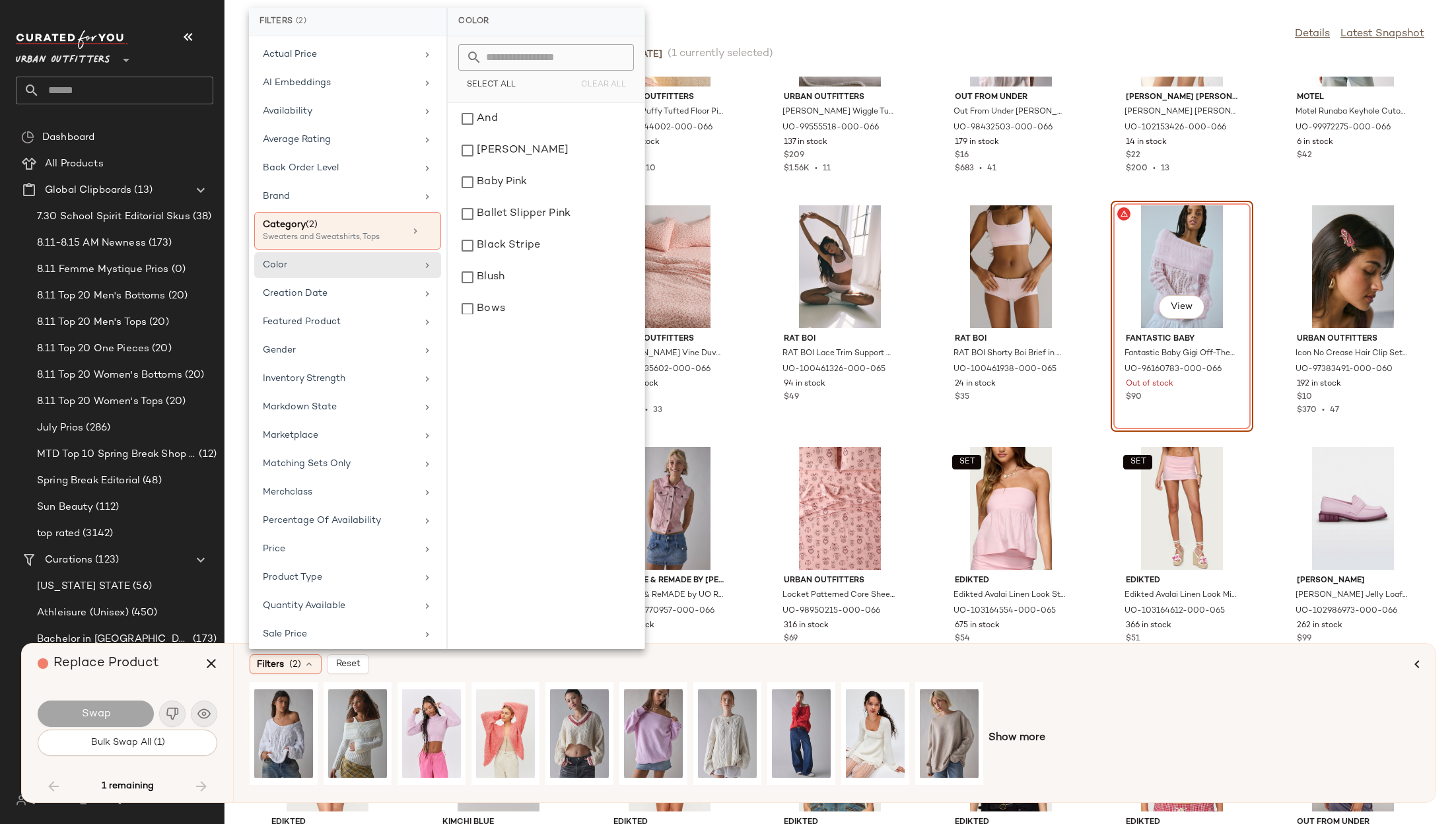
click at [523, 52] on input "text" at bounding box center [554, 57] width 144 height 26
type input "****"
click at [493, 84] on span "Select All" at bounding box center [491, 85] width 50 height 10
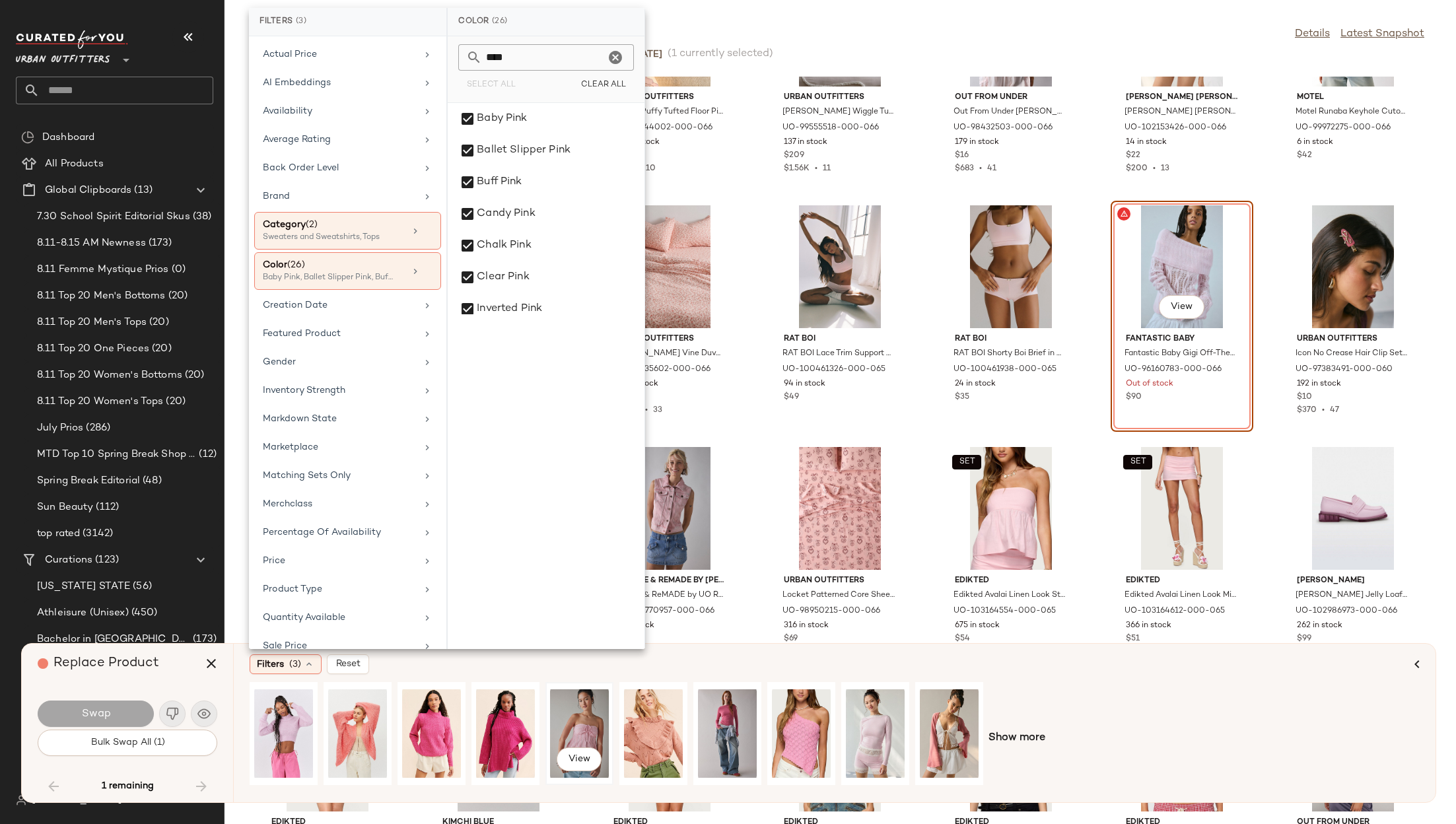
click at [574, 720] on div "View" at bounding box center [580, 734] width 59 height 94
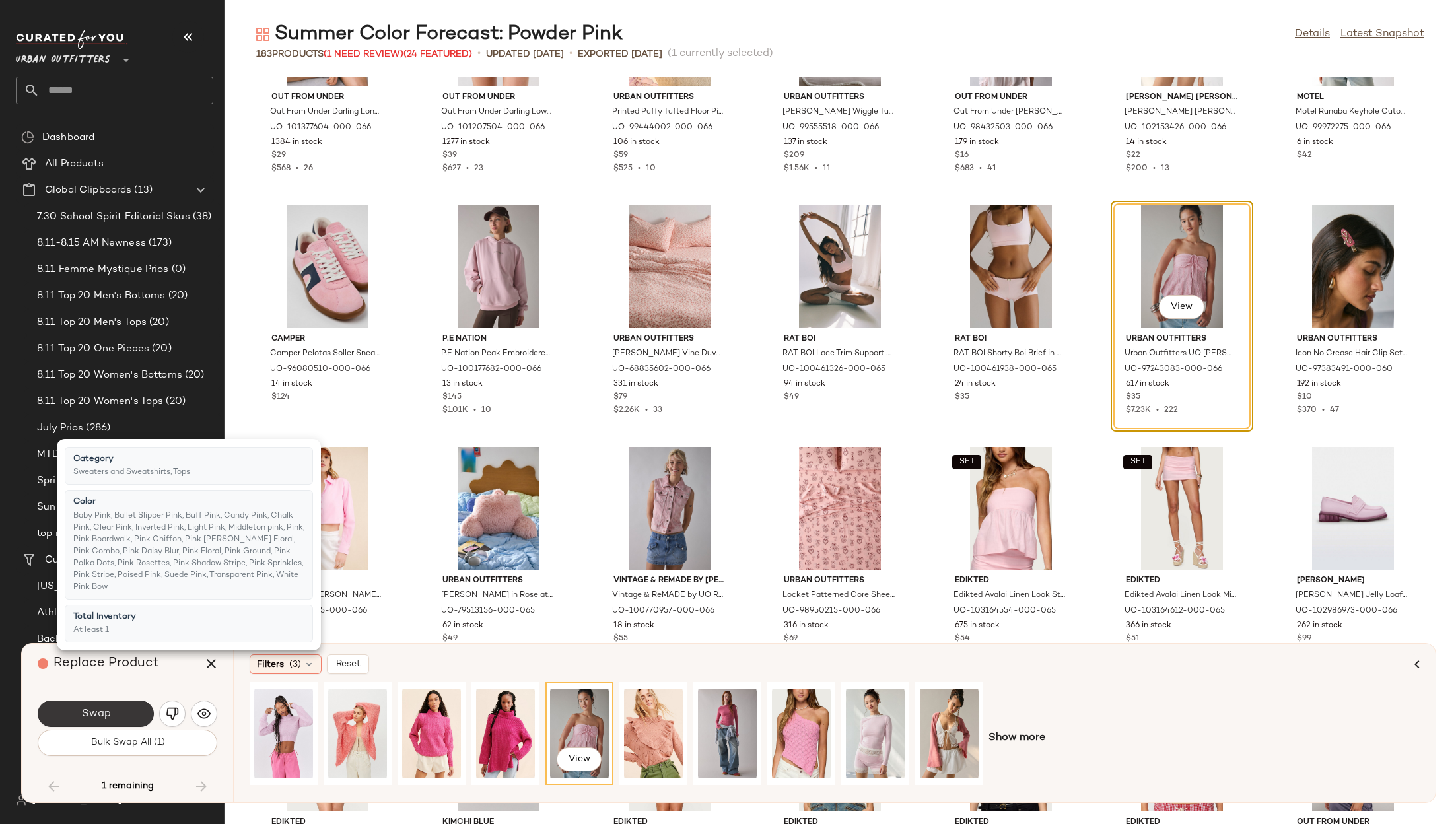
click at [109, 712] on span "Swap" at bounding box center [96, 714] width 30 height 12
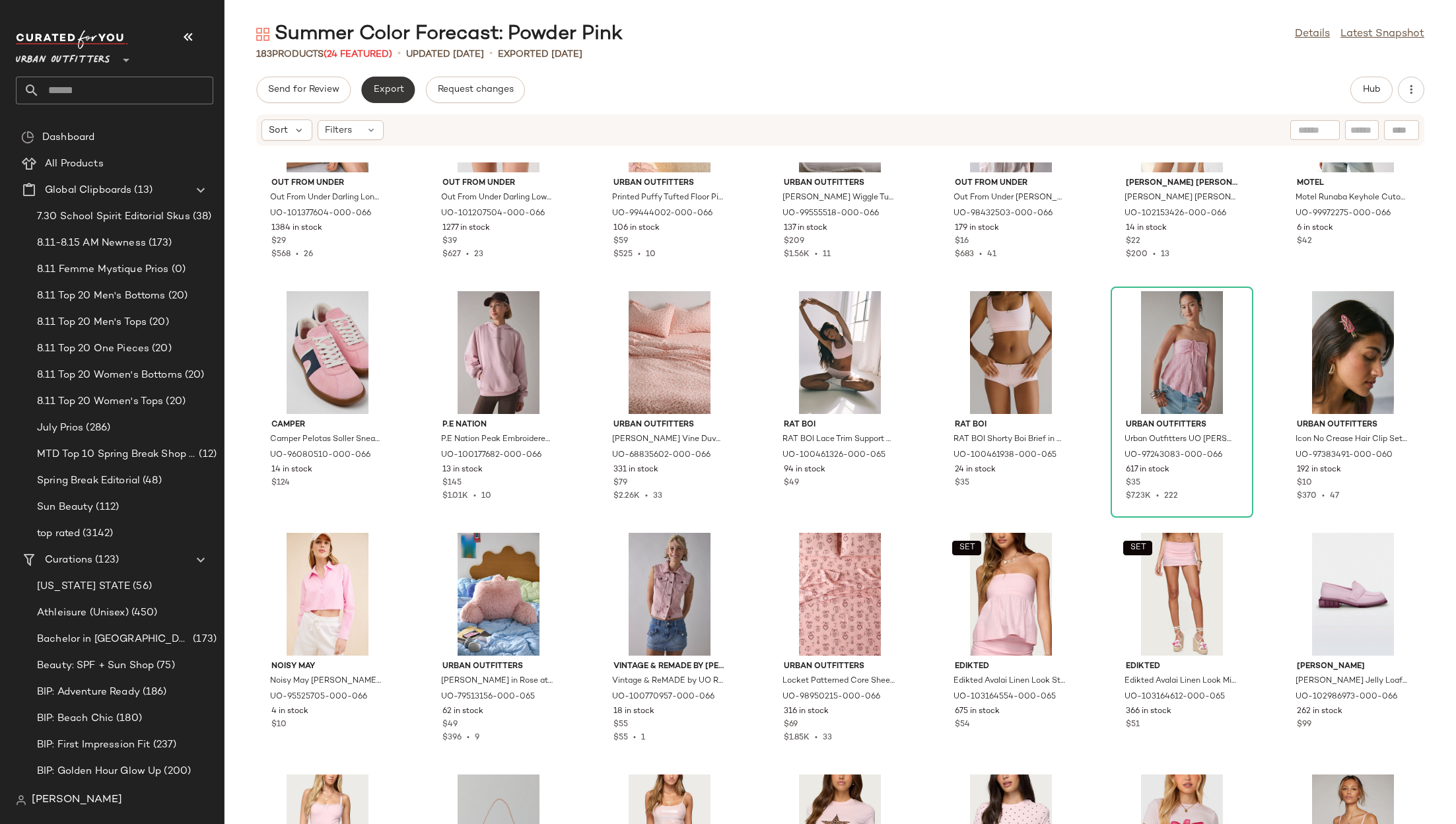
click at [382, 91] on span "Export" at bounding box center [388, 90] width 31 height 10
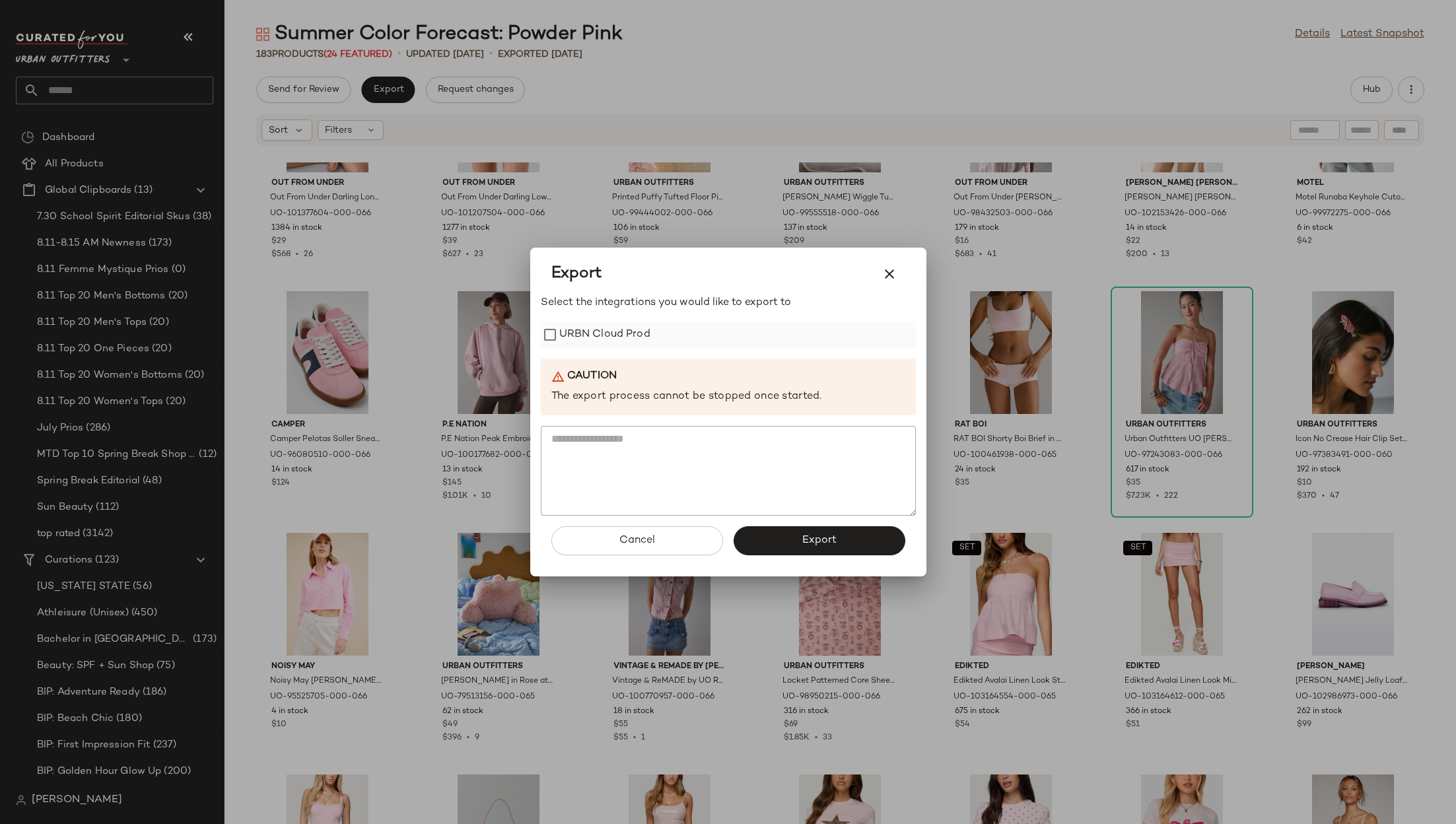
click at [592, 345] on label "URBN Cloud Prod" at bounding box center [605, 335] width 91 height 26
click at [824, 535] on span "Export" at bounding box center [819, 540] width 35 height 12
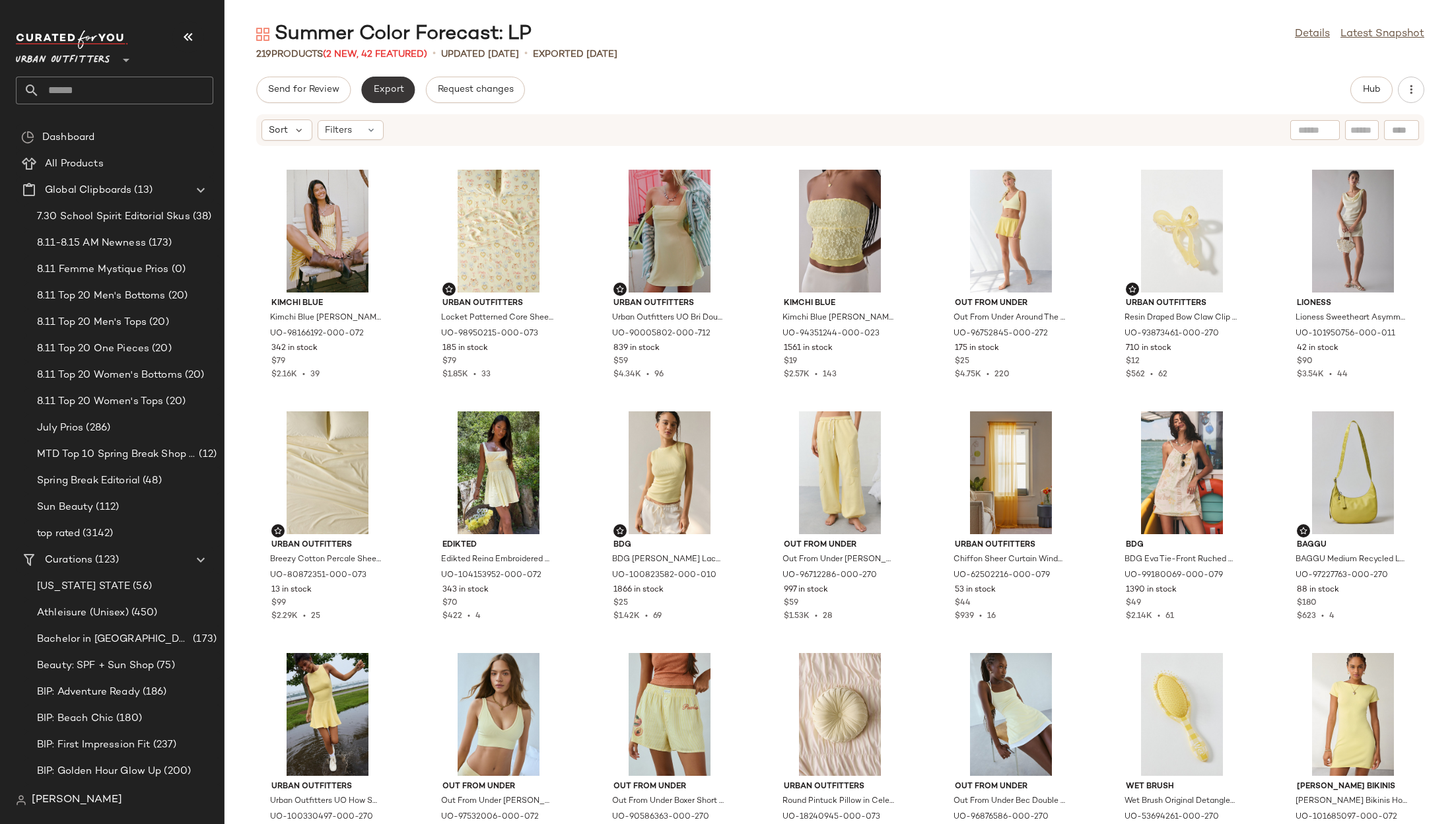
click at [388, 89] on span "Export" at bounding box center [388, 90] width 31 height 10
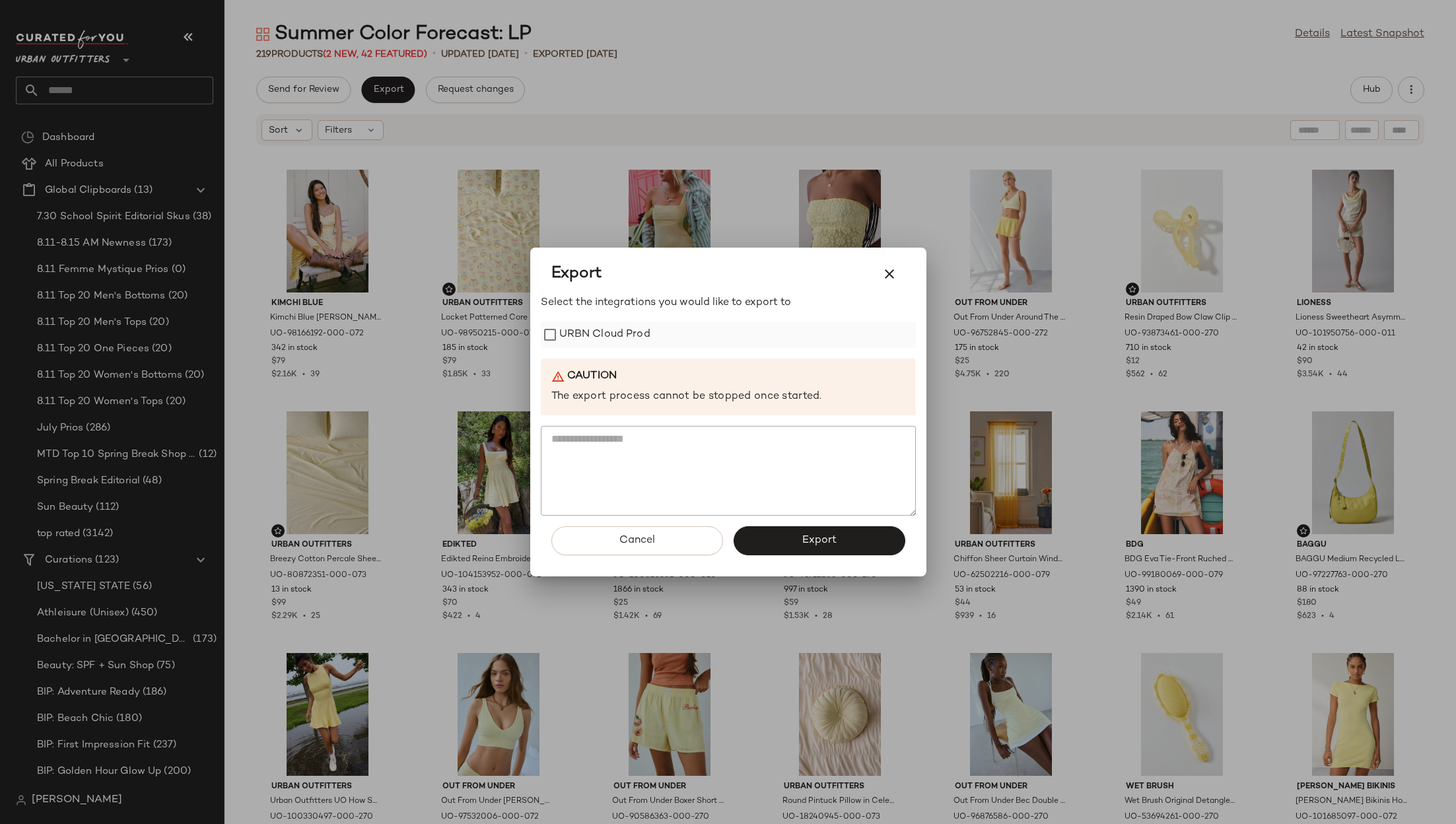
click at [563, 329] on label "URBN Cloud Prod" at bounding box center [605, 335] width 91 height 26
click at [798, 534] on button "Export" at bounding box center [819, 540] width 171 height 29
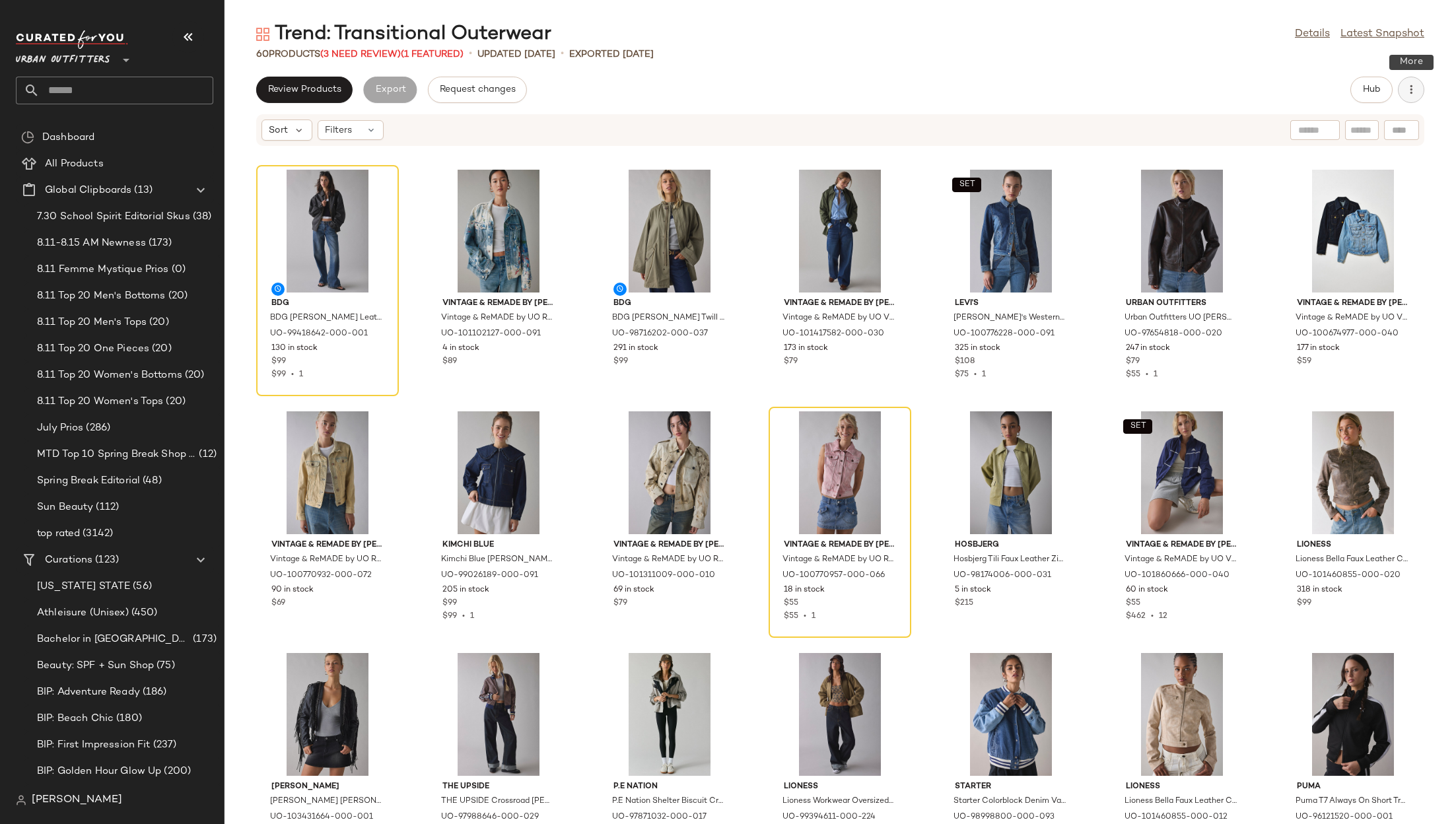
click at [1407, 77] on button "button" at bounding box center [1412, 90] width 26 height 26
click at [1347, 181] on div "Clear Suggested Products" at bounding box center [1342, 191] width 164 height 31
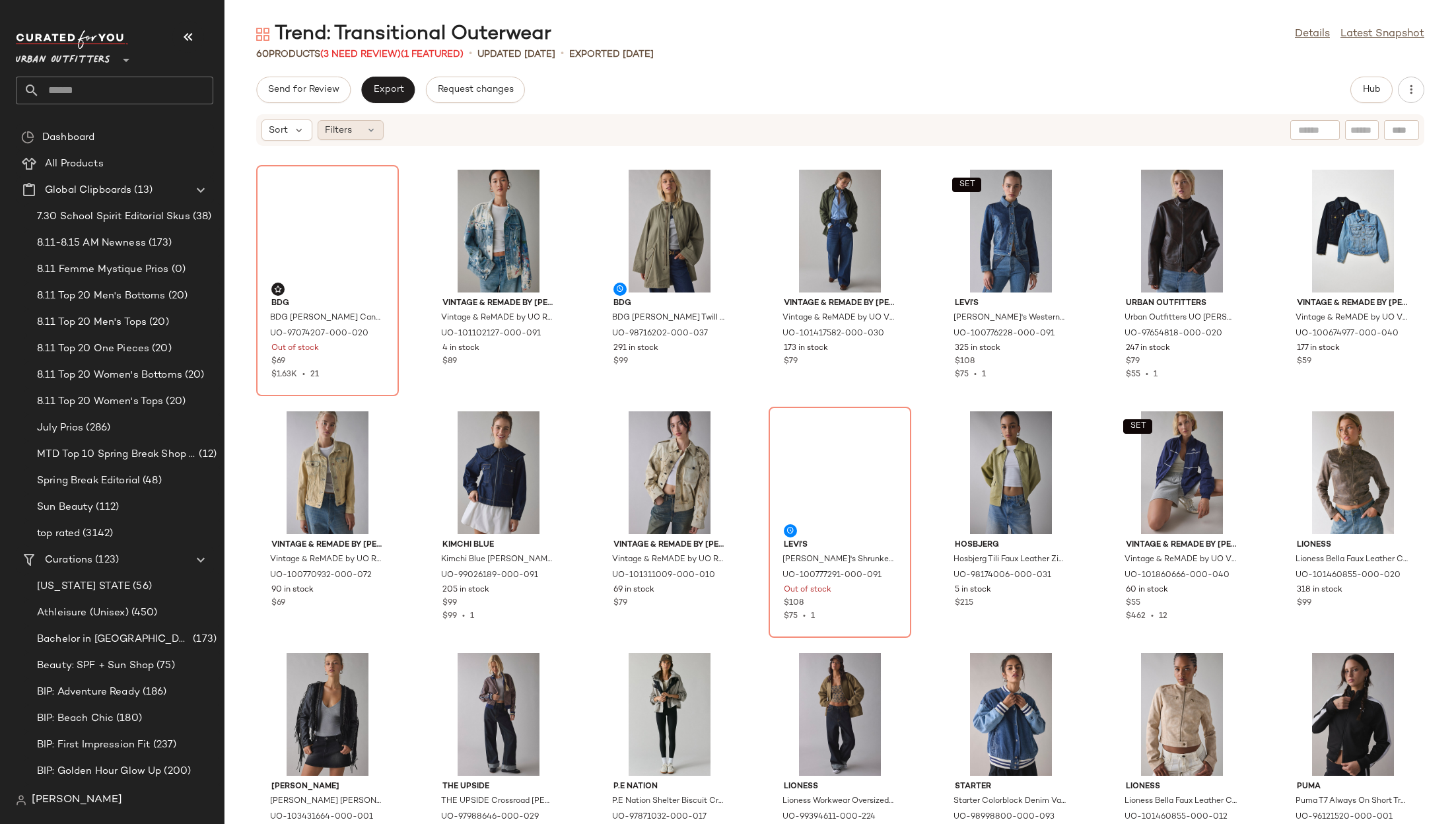
click at [362, 129] on div "Filters" at bounding box center [351, 130] width 66 height 20
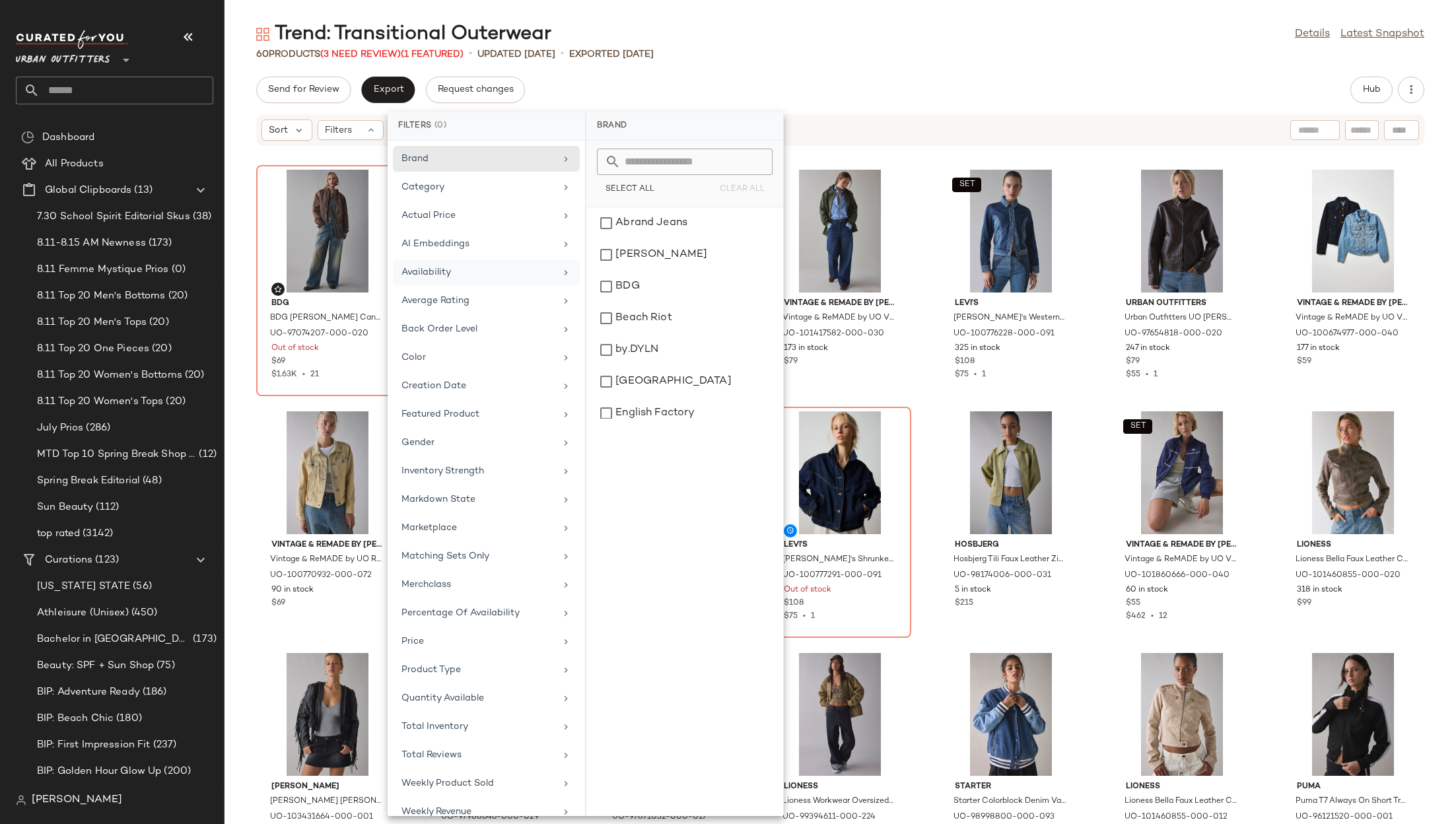
click at [460, 270] on div "Availability" at bounding box center [478, 272] width 154 height 14
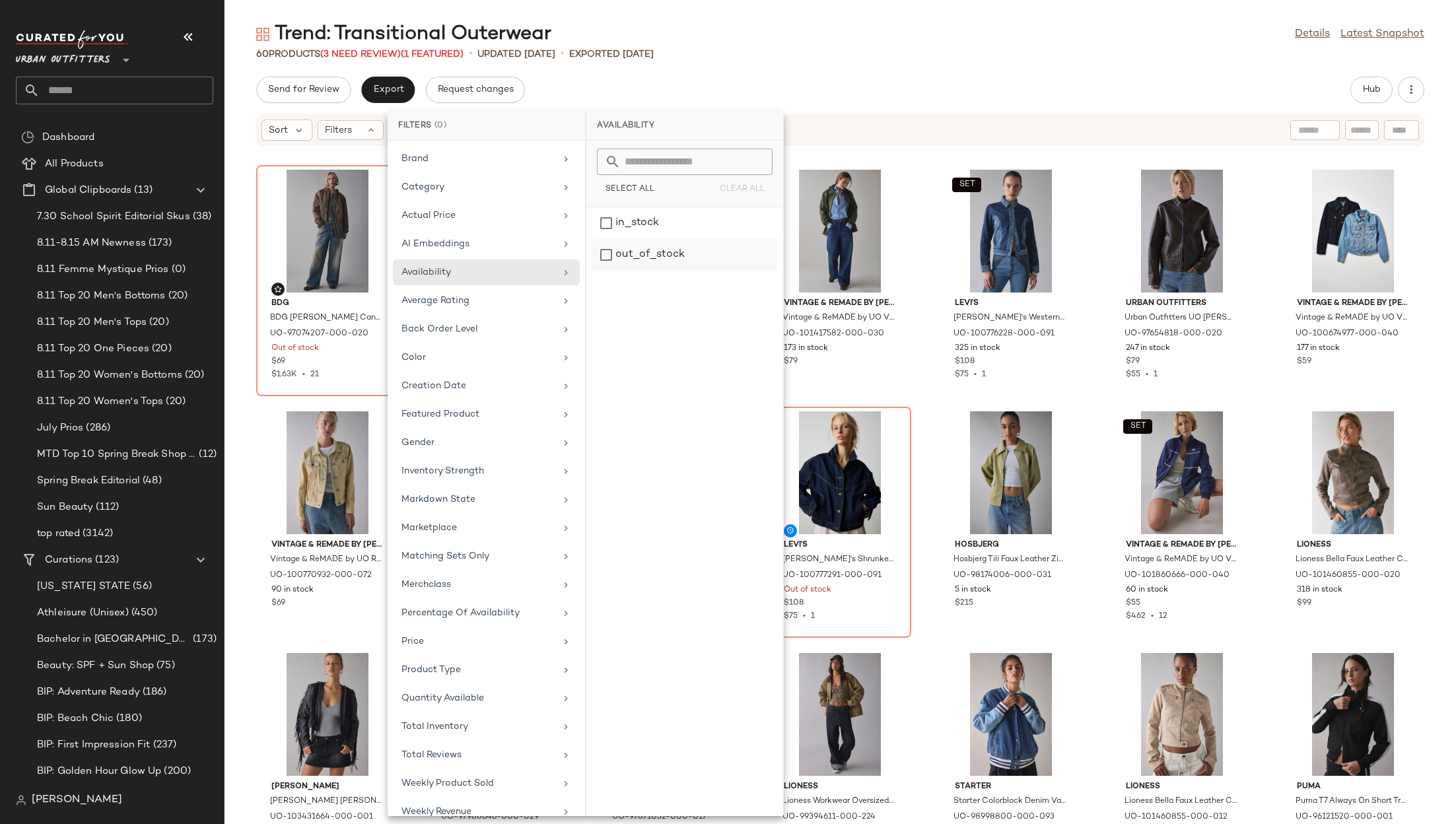
click at [623, 263] on div "out_of_stock" at bounding box center [685, 255] width 186 height 31
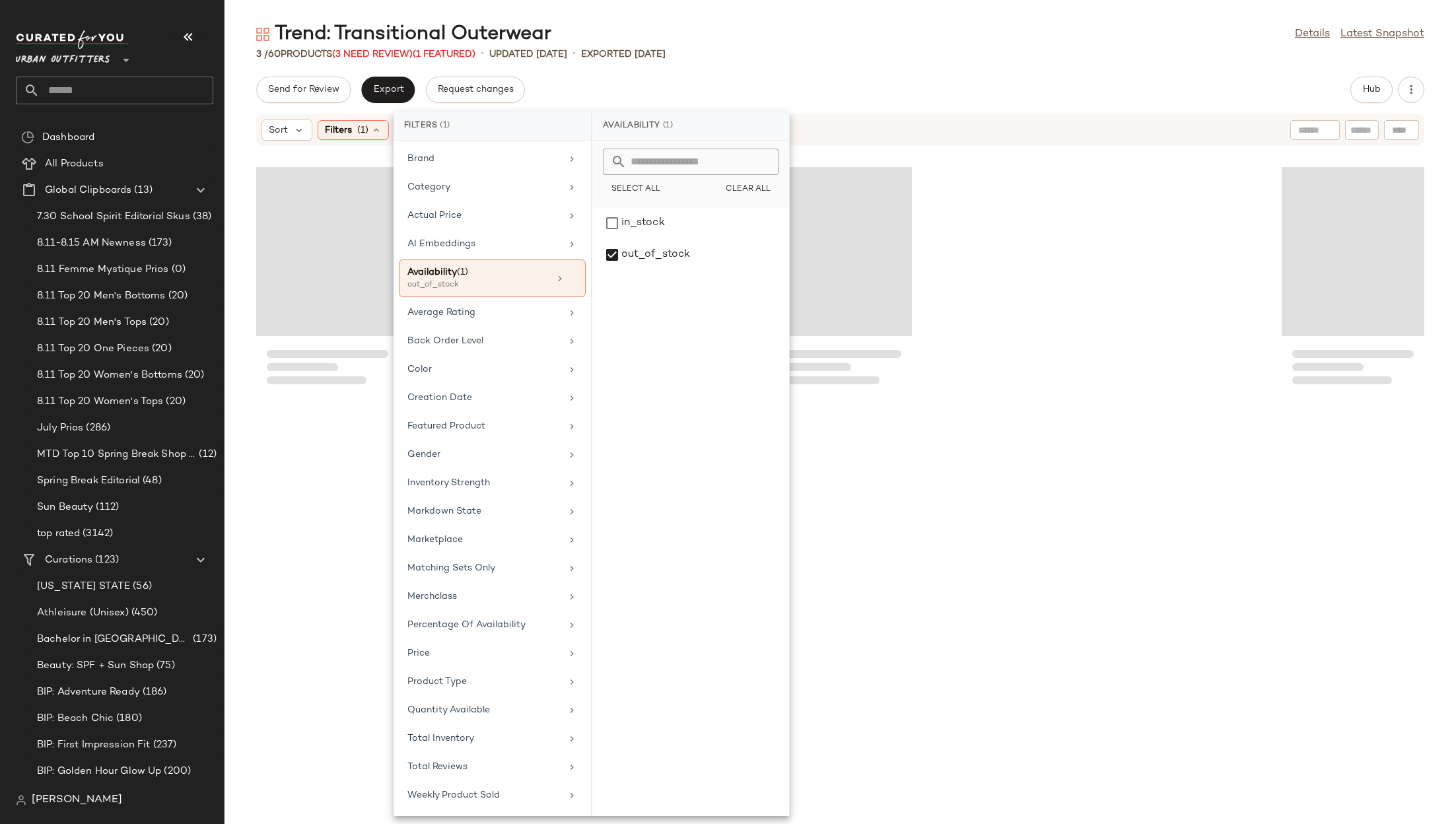
click at [848, 103] on div "Send for Review Export Request changes Hub Sort Filters (1) Reset" at bounding box center [840, 450] width 1231 height 747
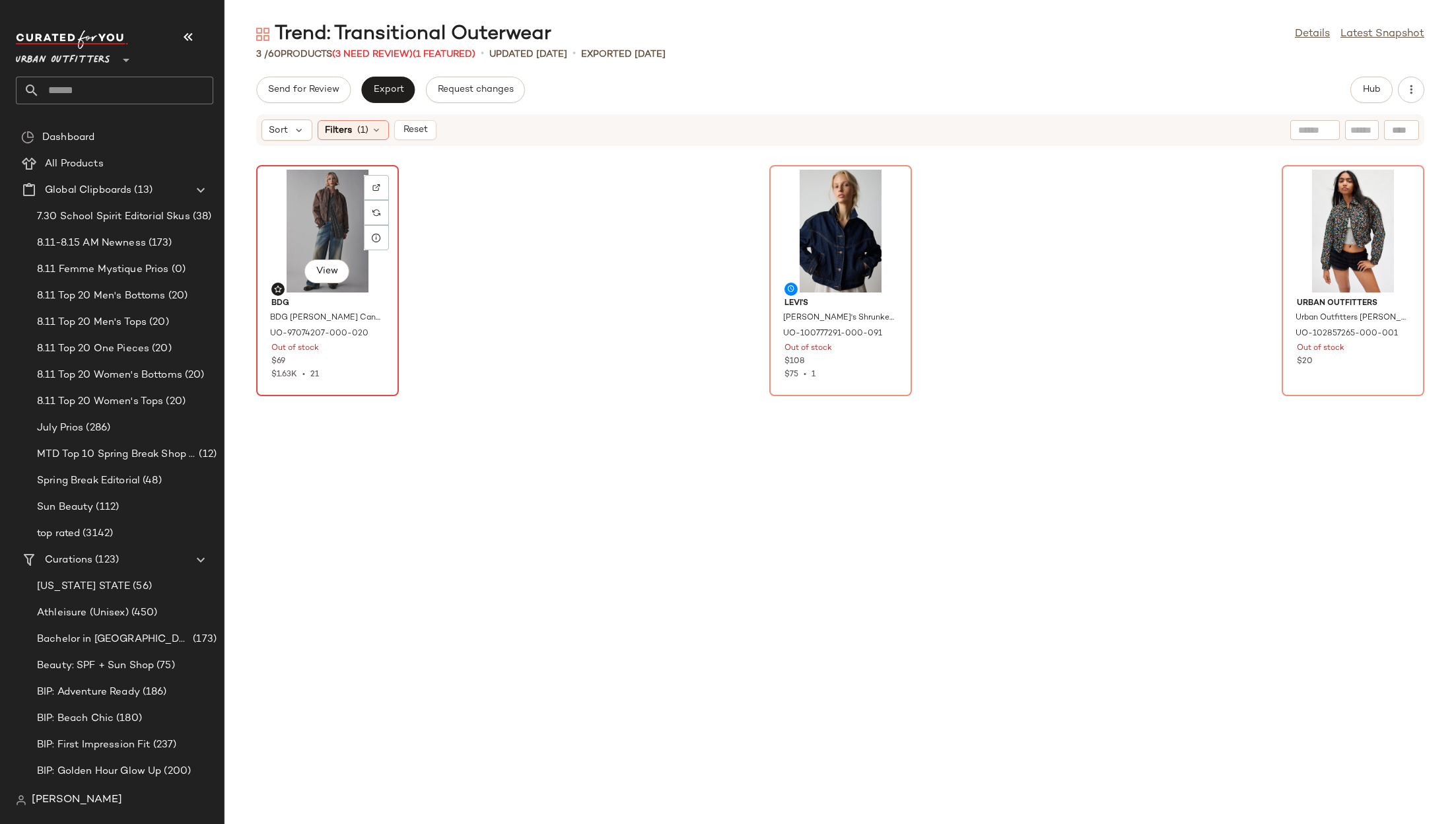
click at [327, 219] on div "View" at bounding box center [327, 231] width 133 height 123
click at [1324, 215] on div "View" at bounding box center [1352, 231] width 133 height 123
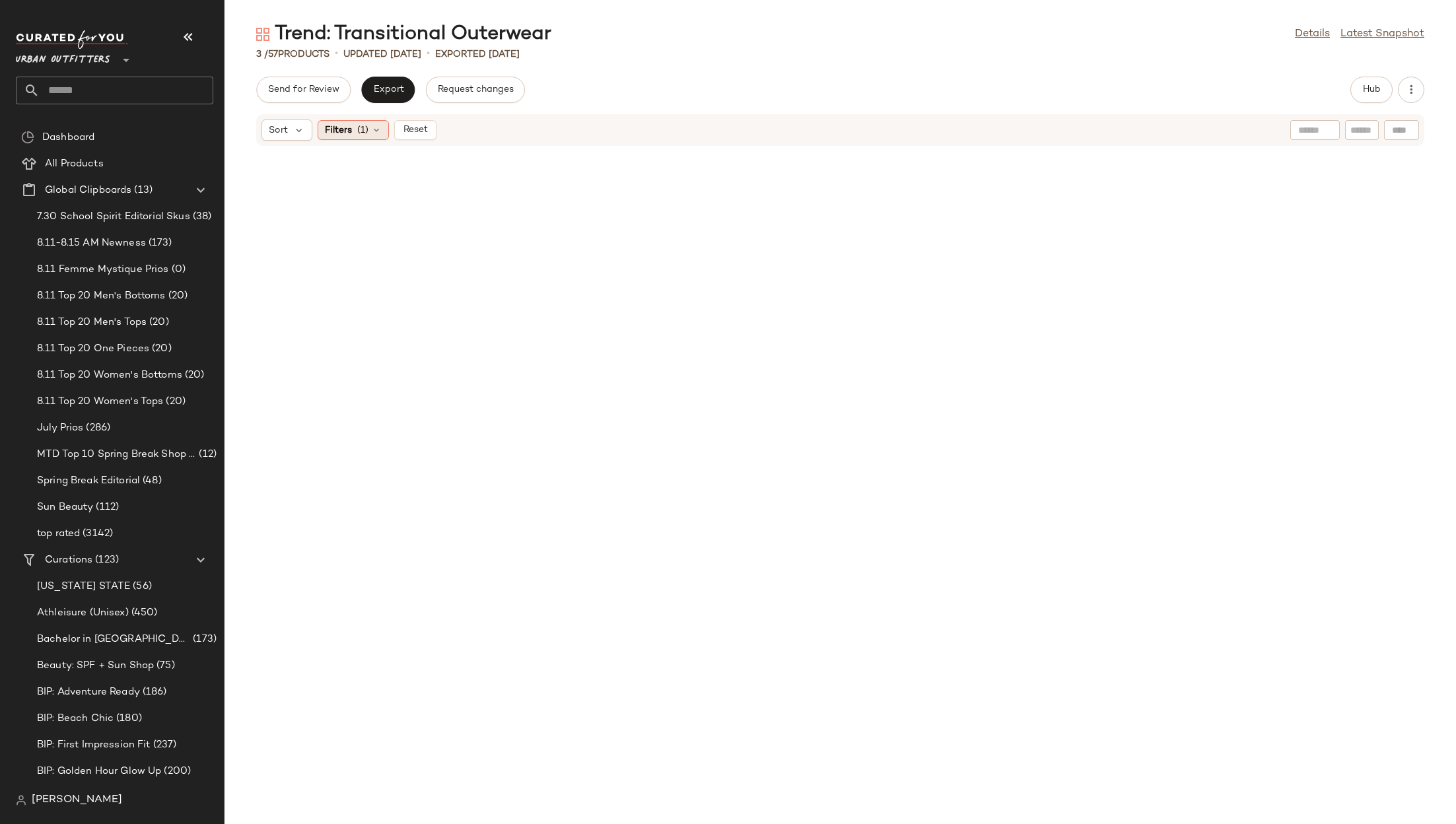
click at [374, 128] on icon at bounding box center [376, 130] width 10 height 10
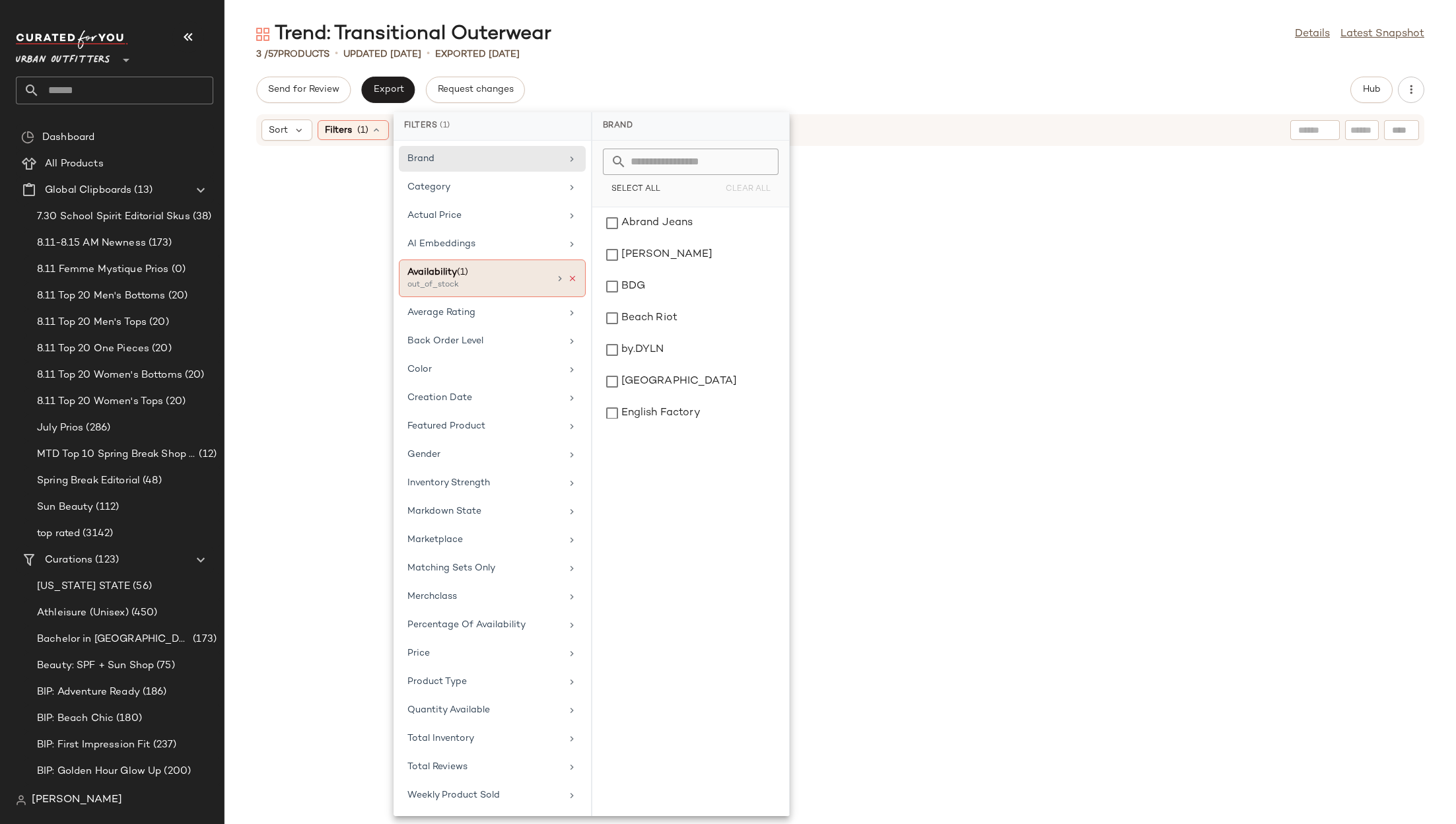
click at [569, 274] on icon at bounding box center [573, 278] width 10 height 10
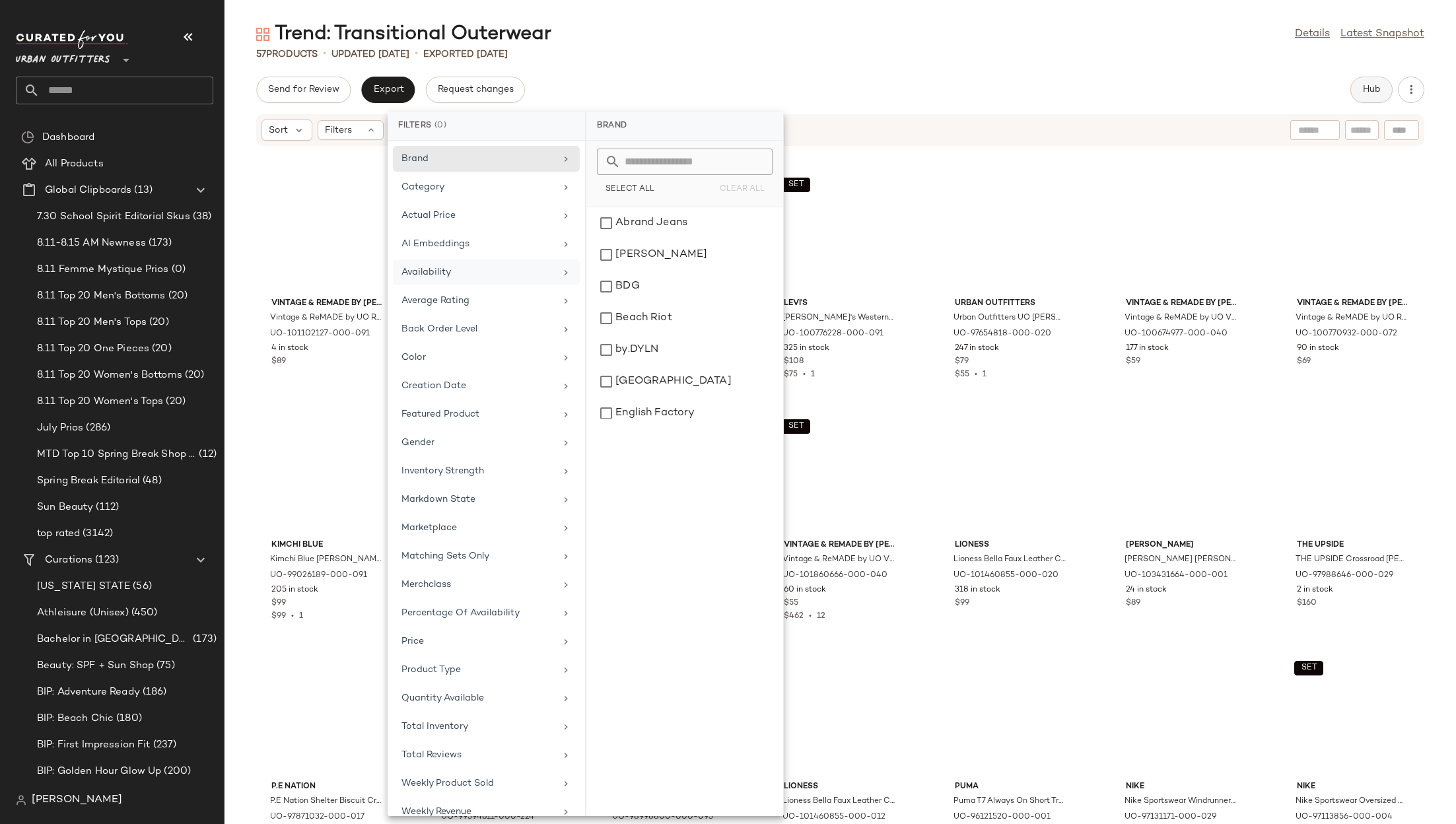
click at [1379, 90] on span "Hub" at bounding box center [1372, 90] width 18 height 10
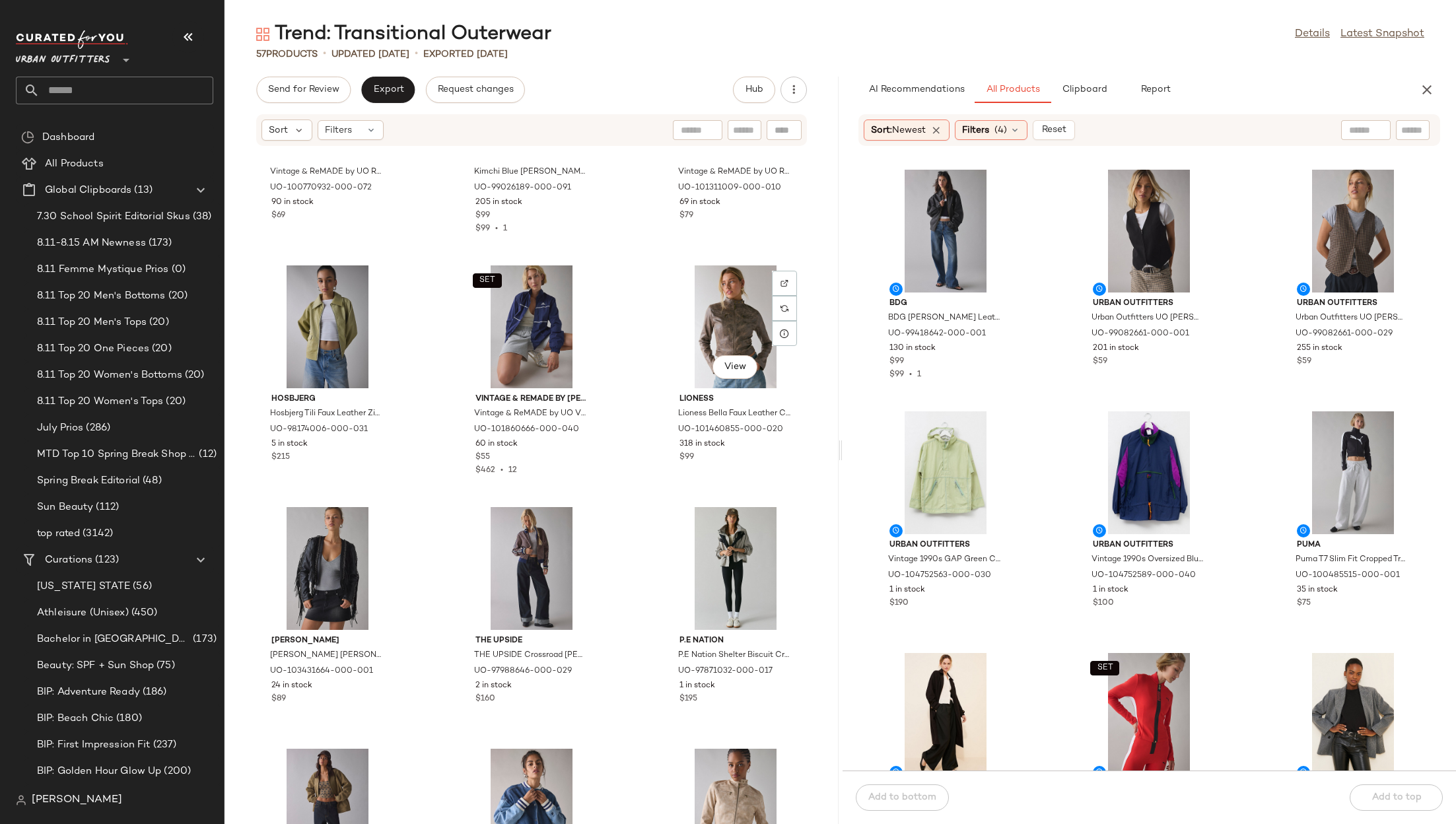
scroll to position [661, 0]
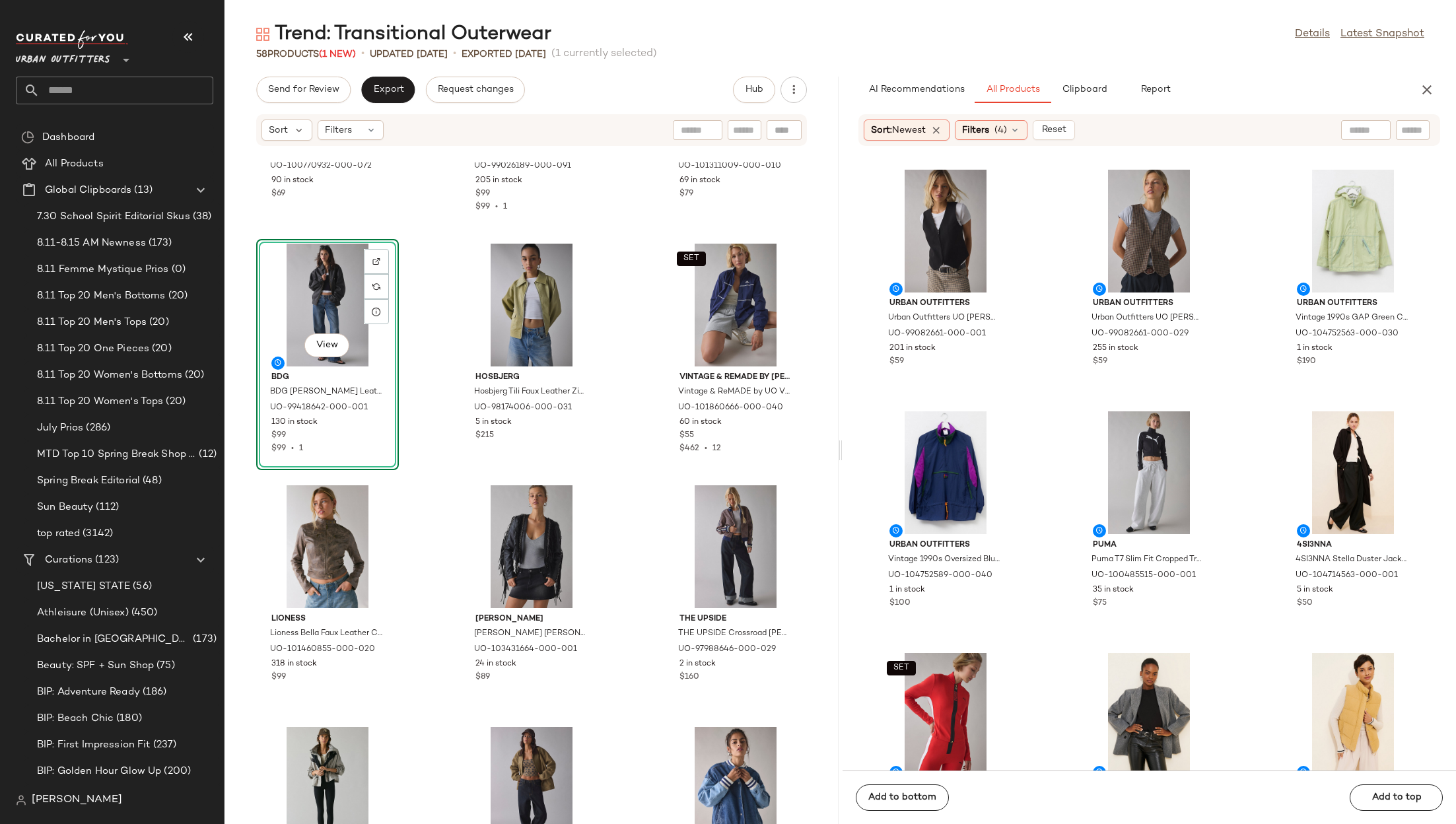
drag, startPoint x: 949, startPoint y: 207, endPoint x: 477, endPoint y: 11, distance: 511.1
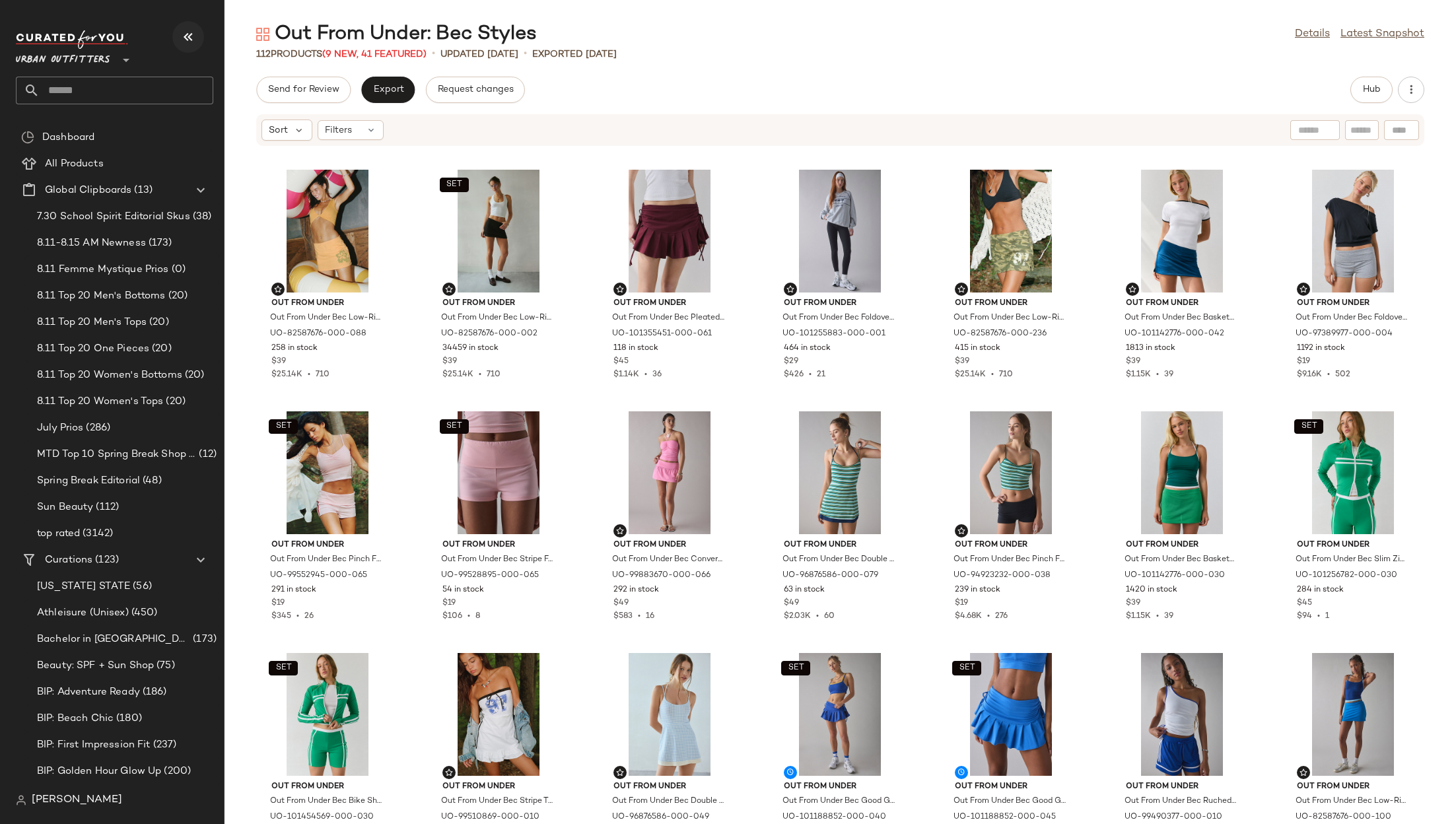
click at [188, 30] on icon "button" at bounding box center [188, 37] width 16 height 16
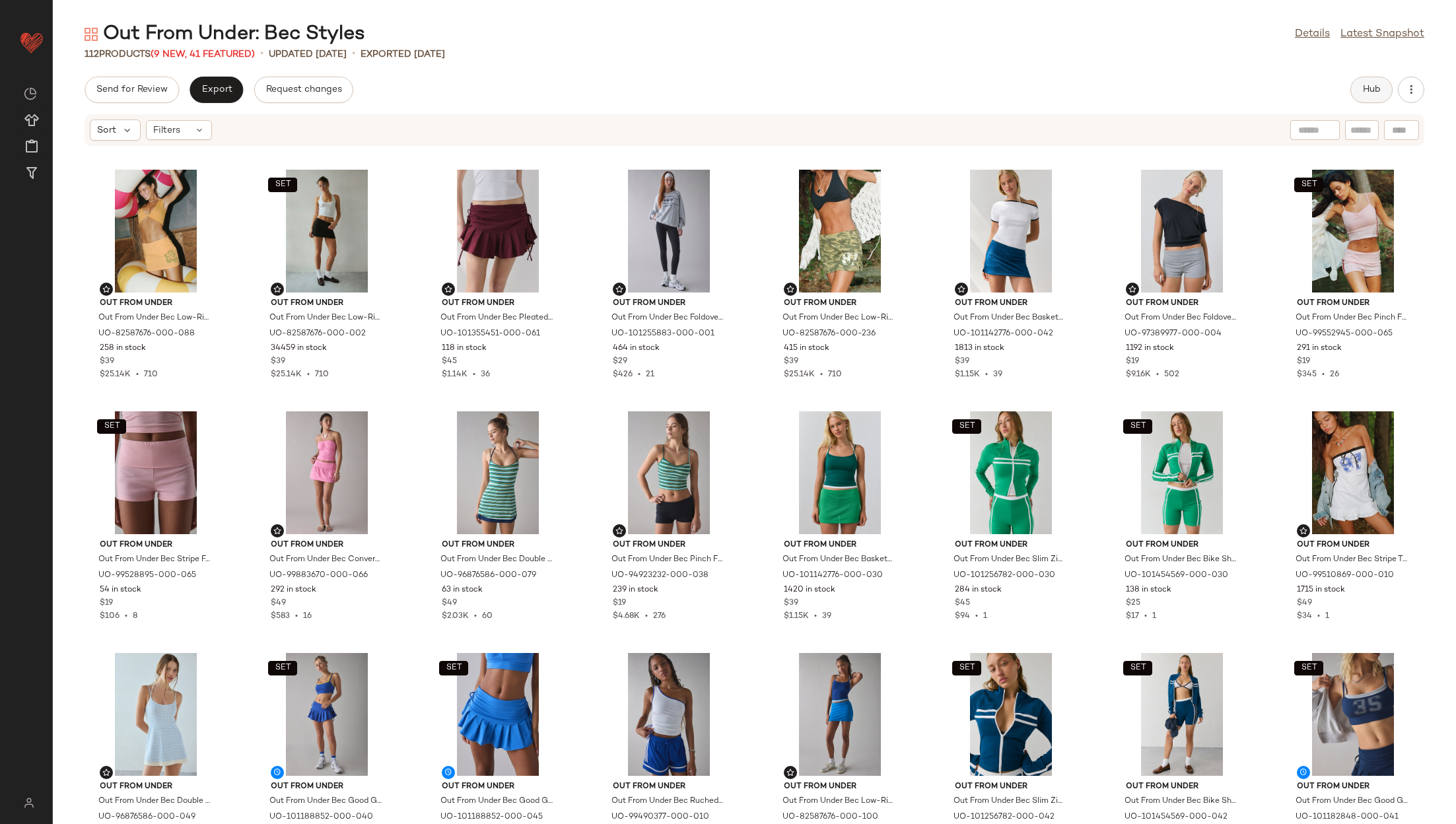
click at [1369, 87] on span "Hub" at bounding box center [1372, 90] width 18 height 10
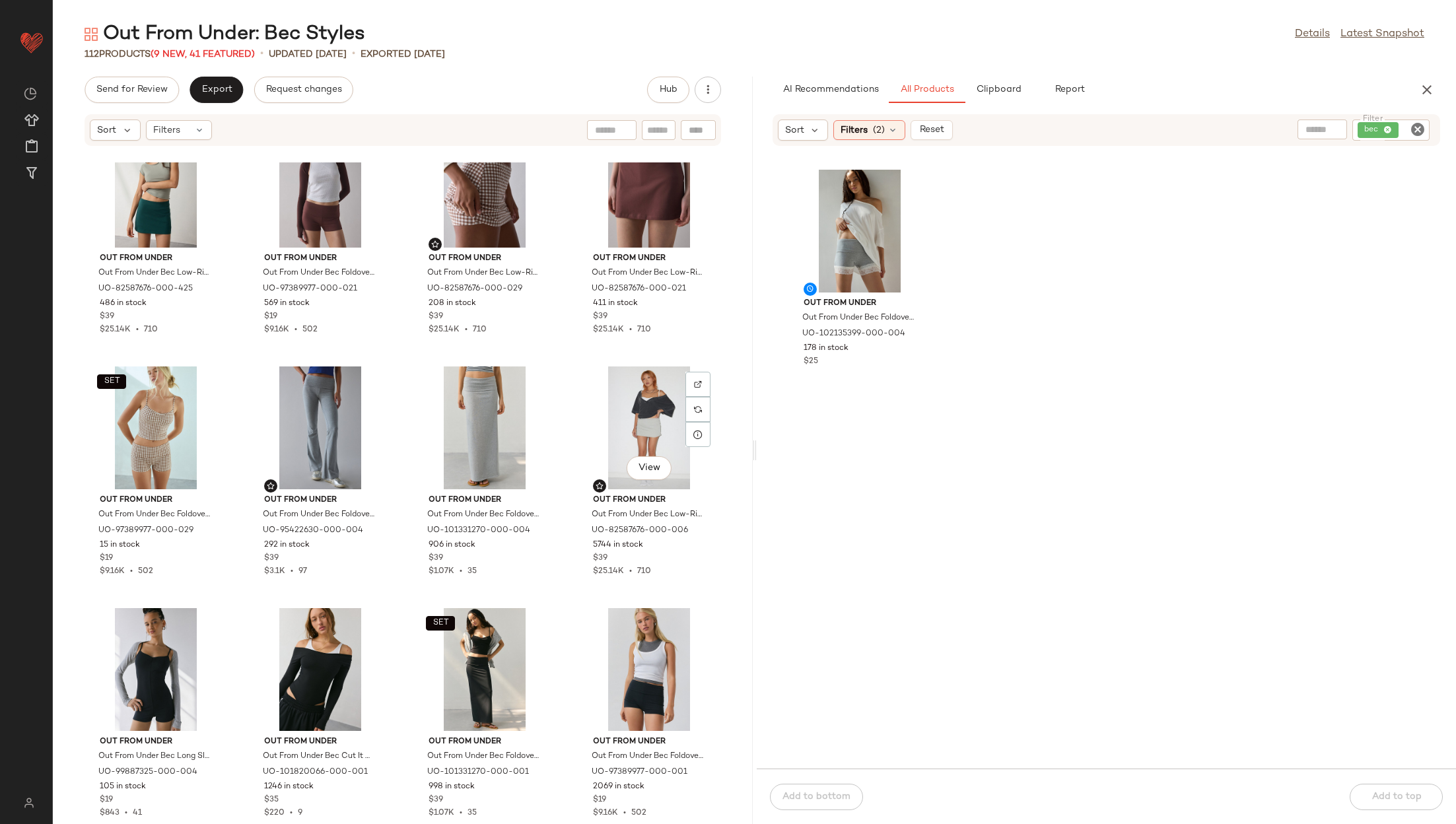
scroll to position [6107, 0]
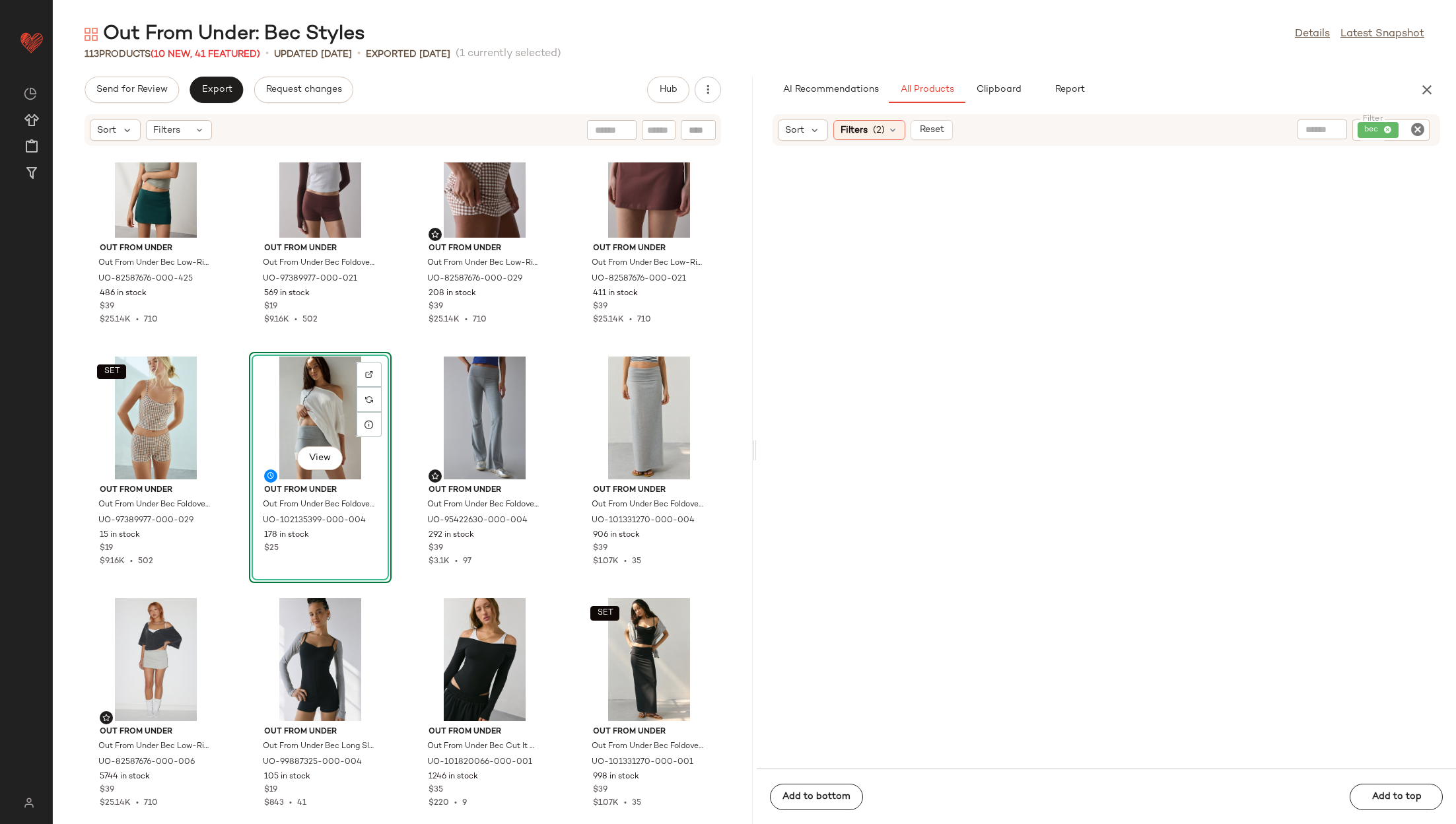
drag, startPoint x: 853, startPoint y: 236, endPoint x: 324, endPoint y: 6, distance: 576.8
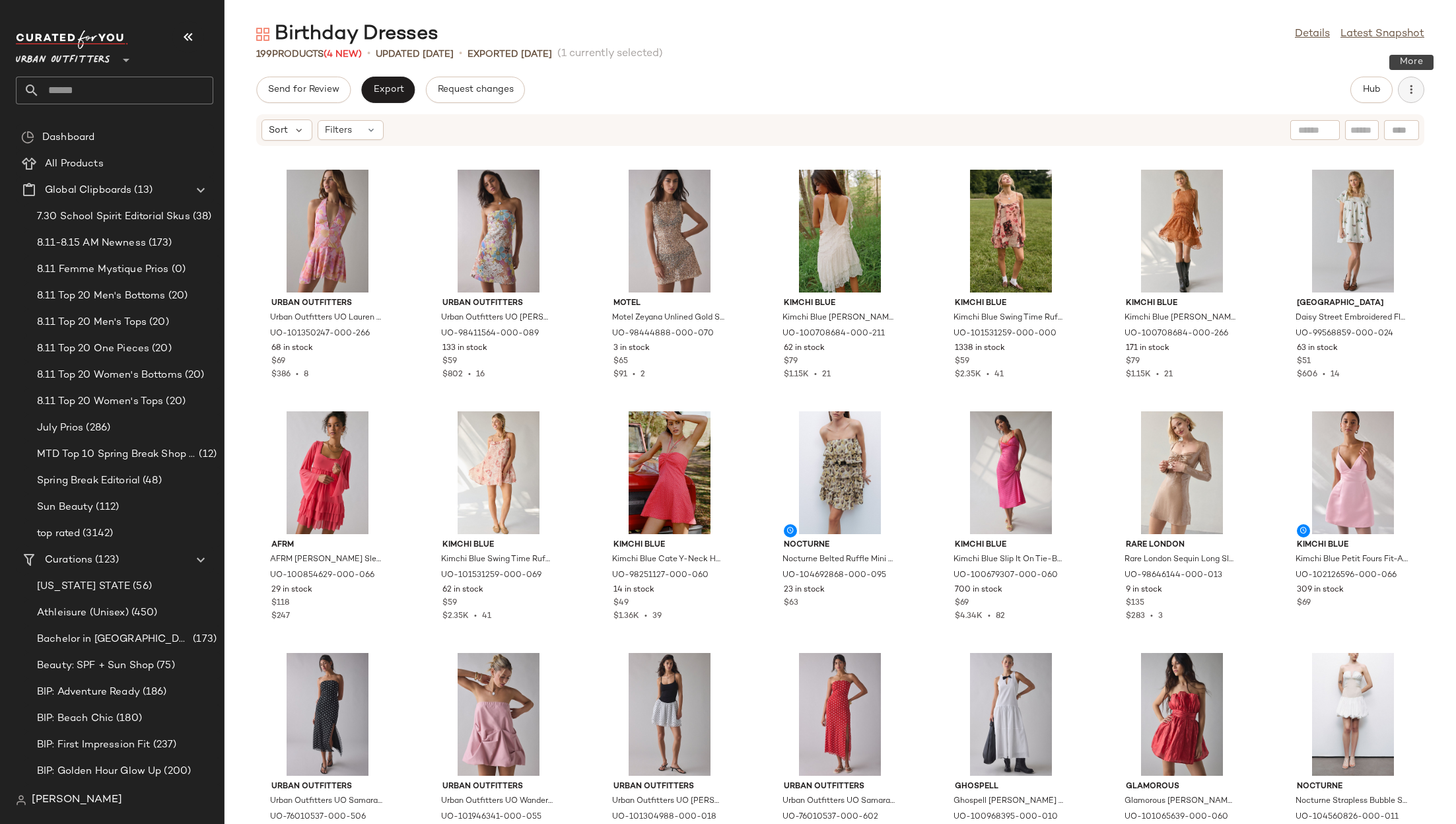
click at [1405, 91] on icon "button" at bounding box center [1411, 90] width 13 height 13
click at [1223, 50] on div "199 Products (4 New) • updated [DATE] • Exported [DATE] (1 currently selected)" at bounding box center [840, 54] width 1231 height 13
click at [1379, 84] on button "Hub" at bounding box center [1372, 90] width 43 height 26
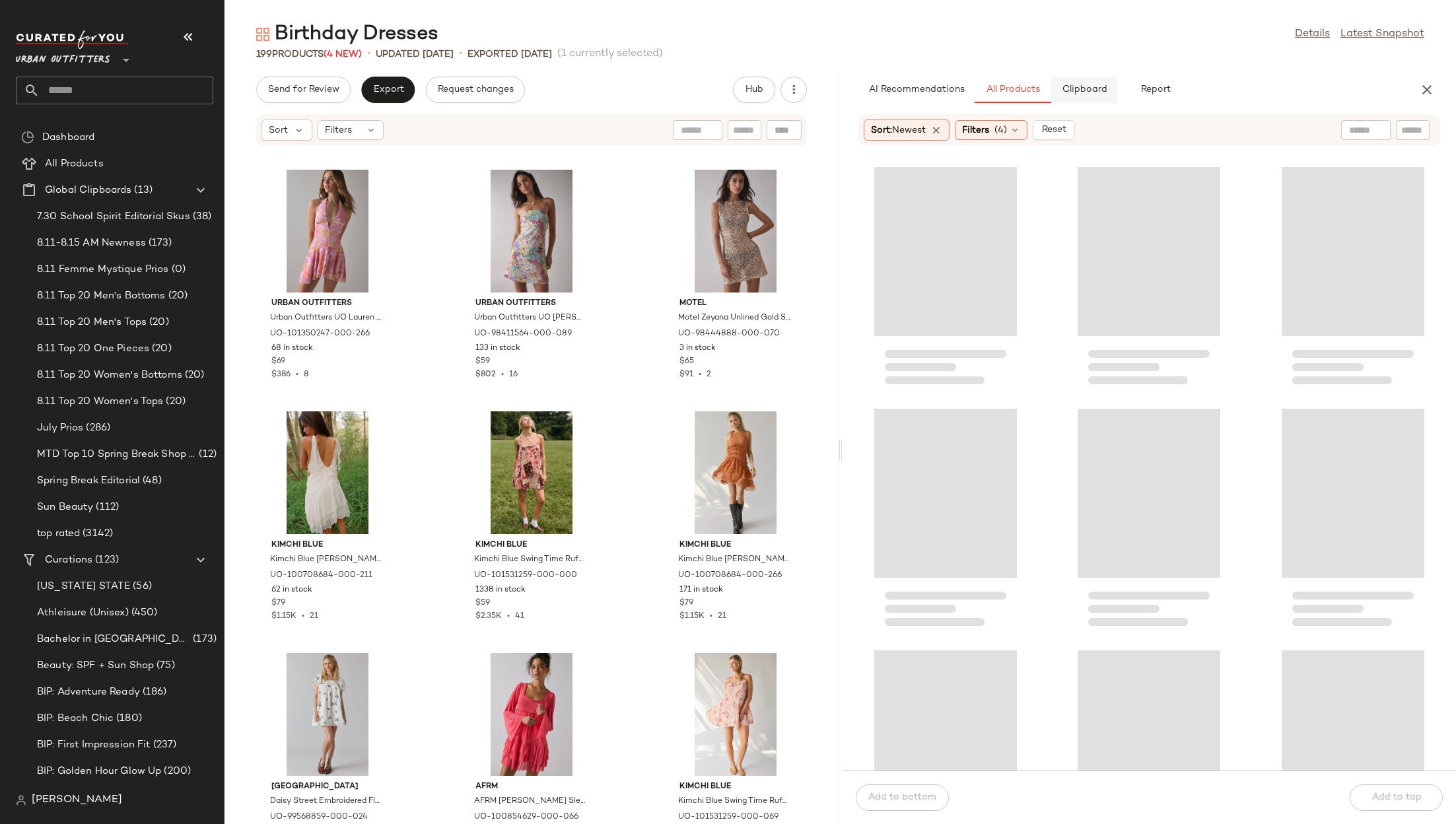
click at [1084, 86] on span "Clipboard" at bounding box center [1084, 90] width 45 height 10
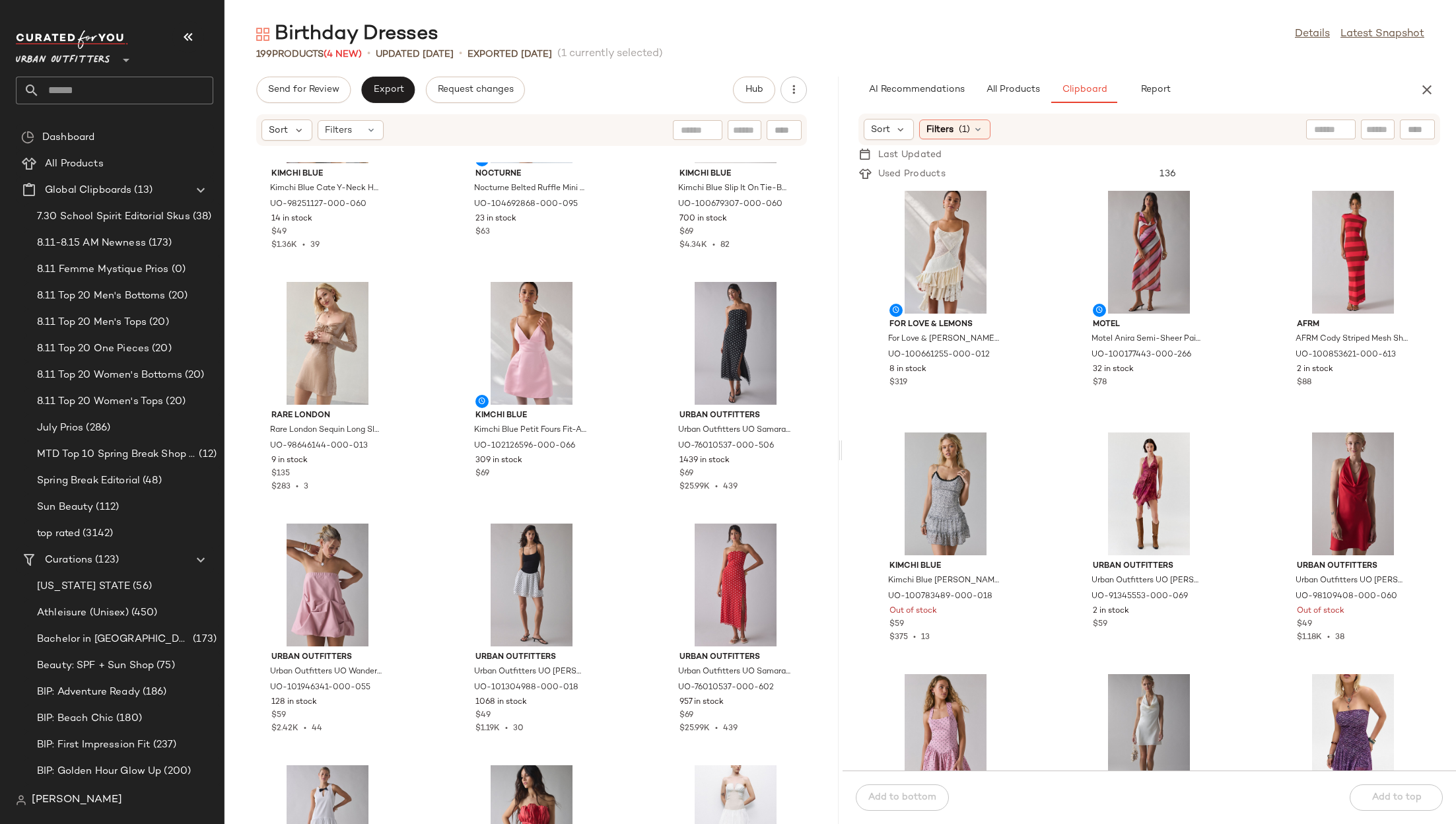
scroll to position [894, 0]
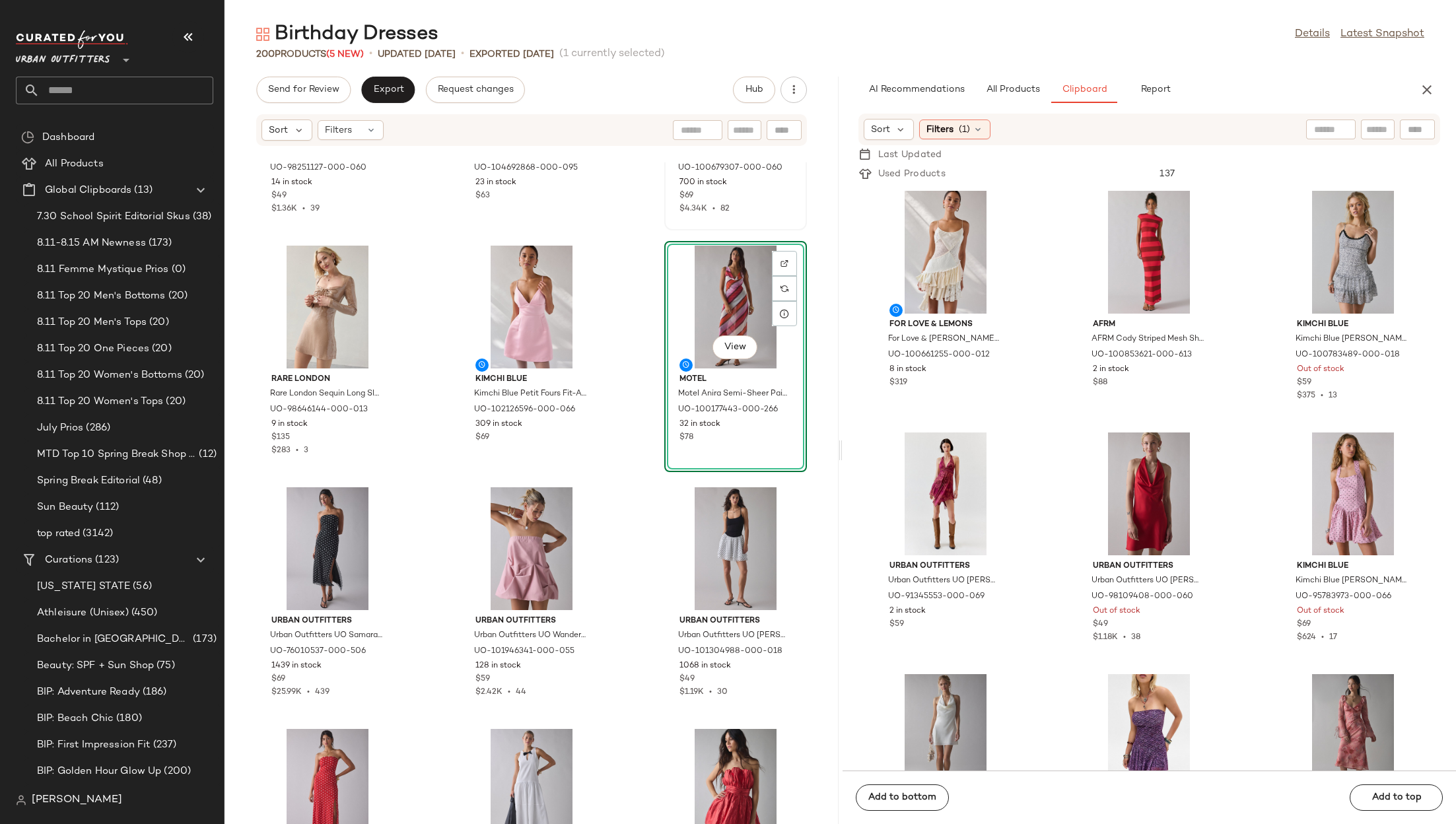
scroll to position [942, 0]
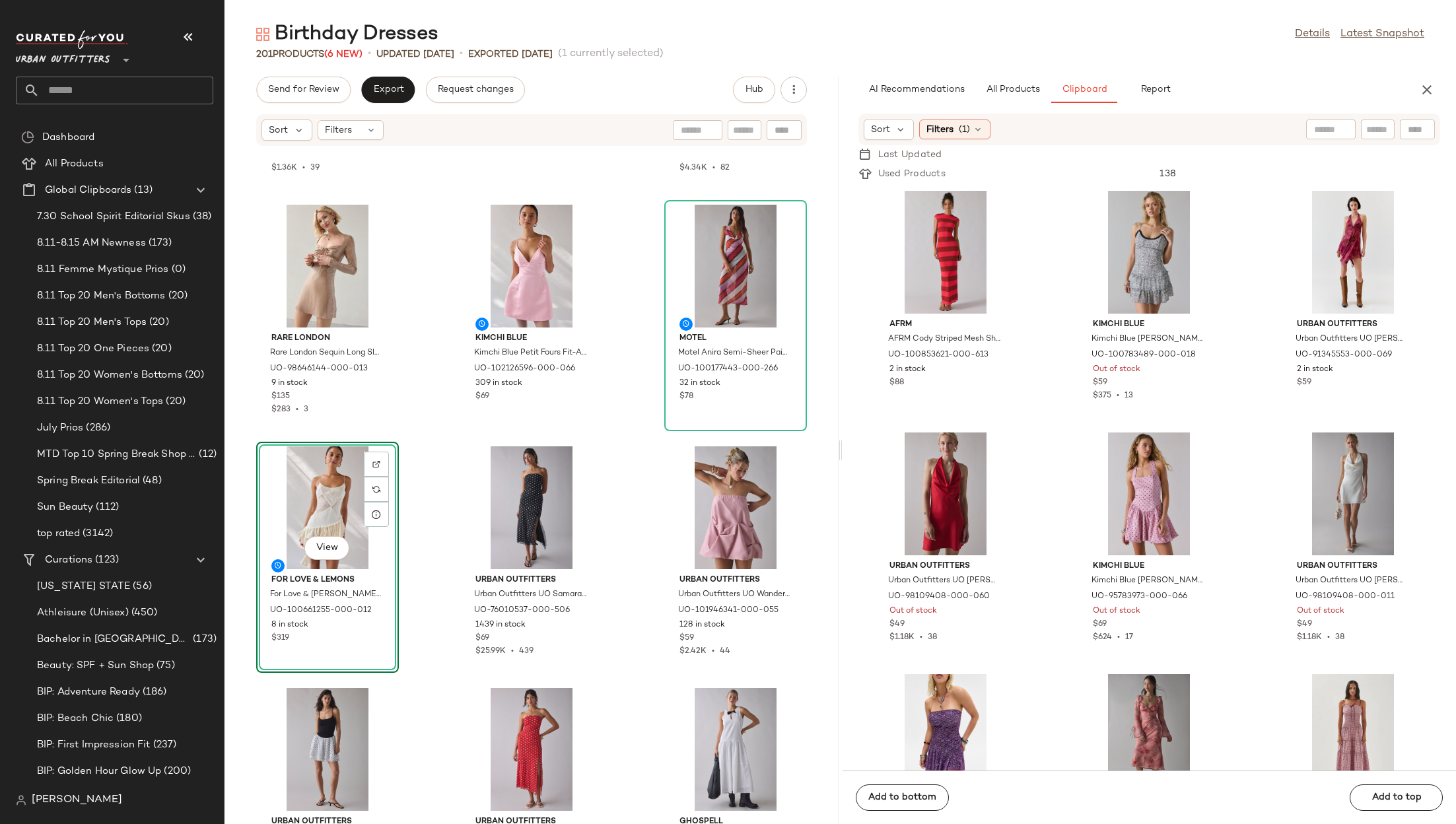
drag, startPoint x: 938, startPoint y: 228, endPoint x: 464, endPoint y: 5, distance: 523.8
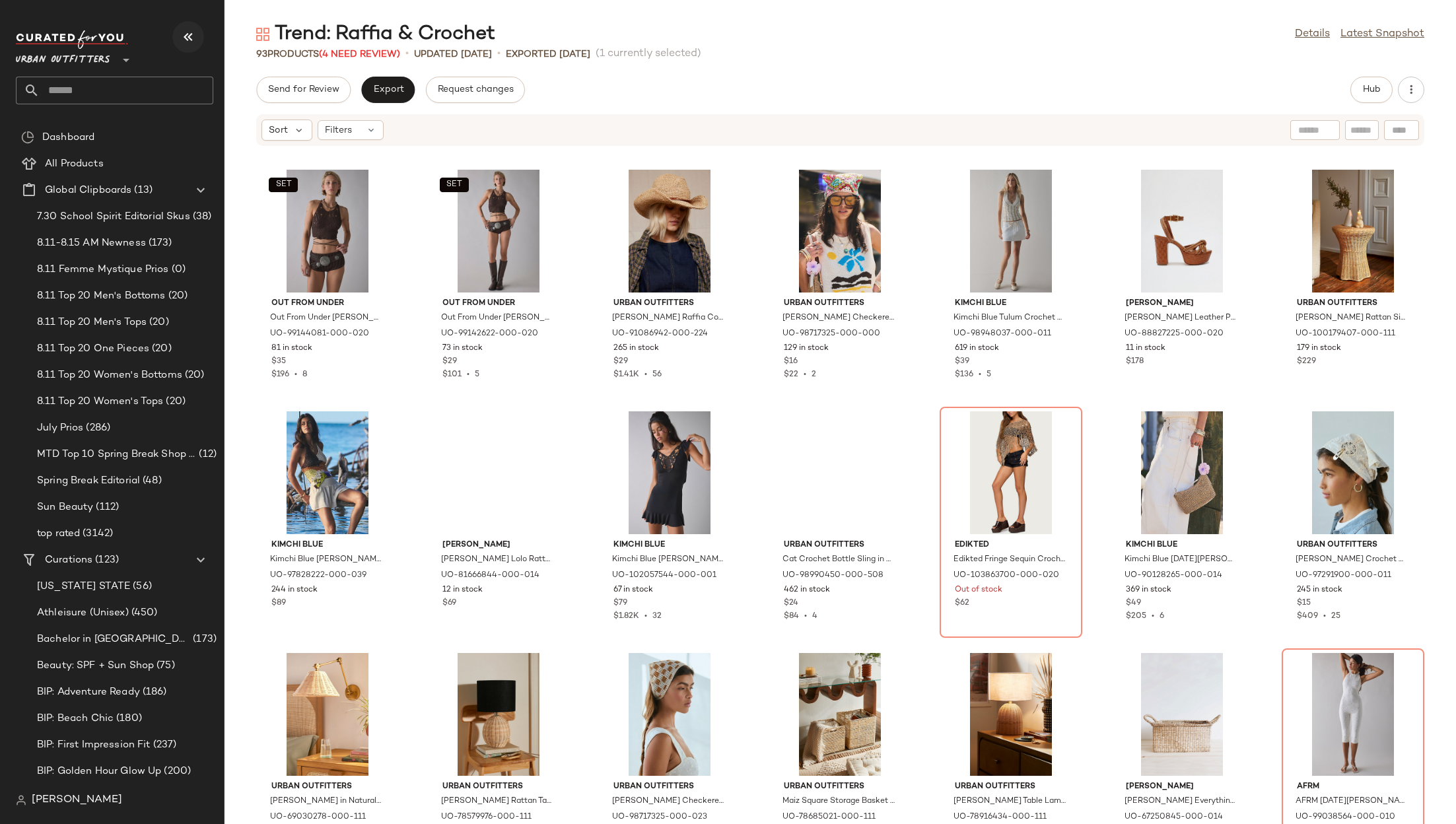
click at [187, 33] on icon "button" at bounding box center [188, 37] width 16 height 16
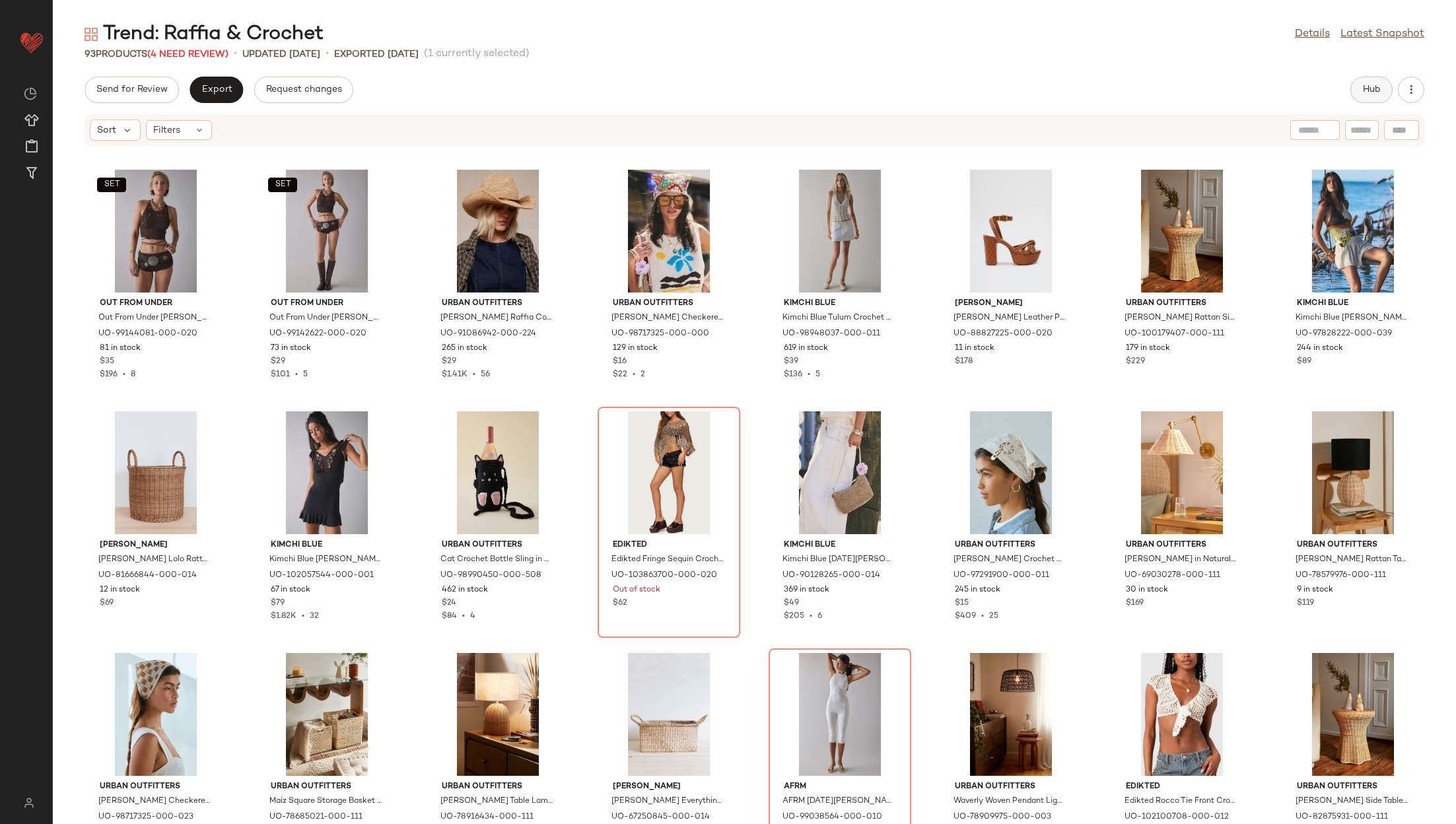
click at [1365, 89] on span "Hub" at bounding box center [1372, 90] width 18 height 10
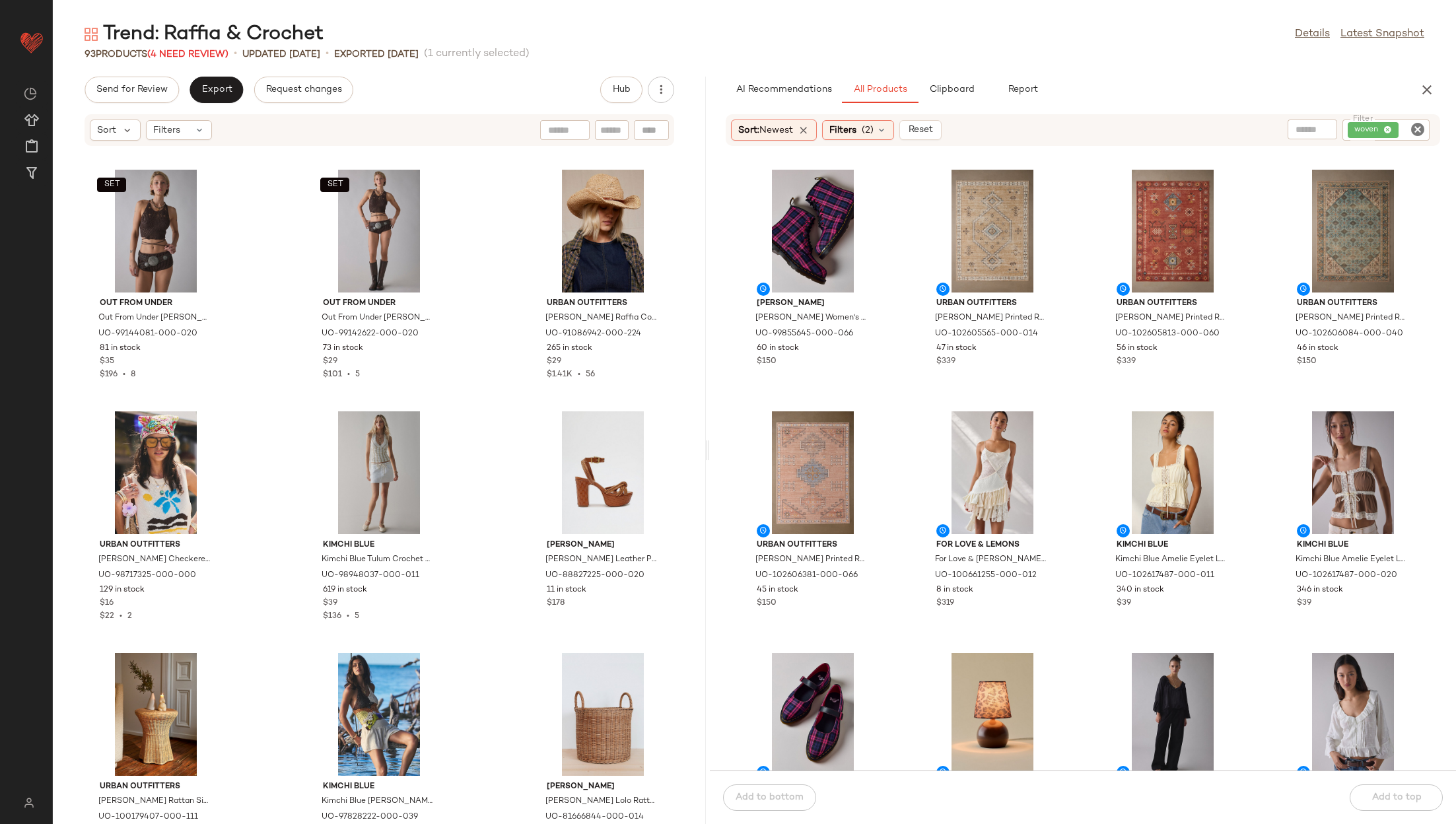
drag, startPoint x: 755, startPoint y: 448, endPoint x: 711, endPoint y: 448, distance: 44.0
click at [711, 448] on div "Trend: Raffia & Crochet Details Latest Snapshot 93 Products (4 Need Review) • u…" at bounding box center [755, 422] width 1404 height 803
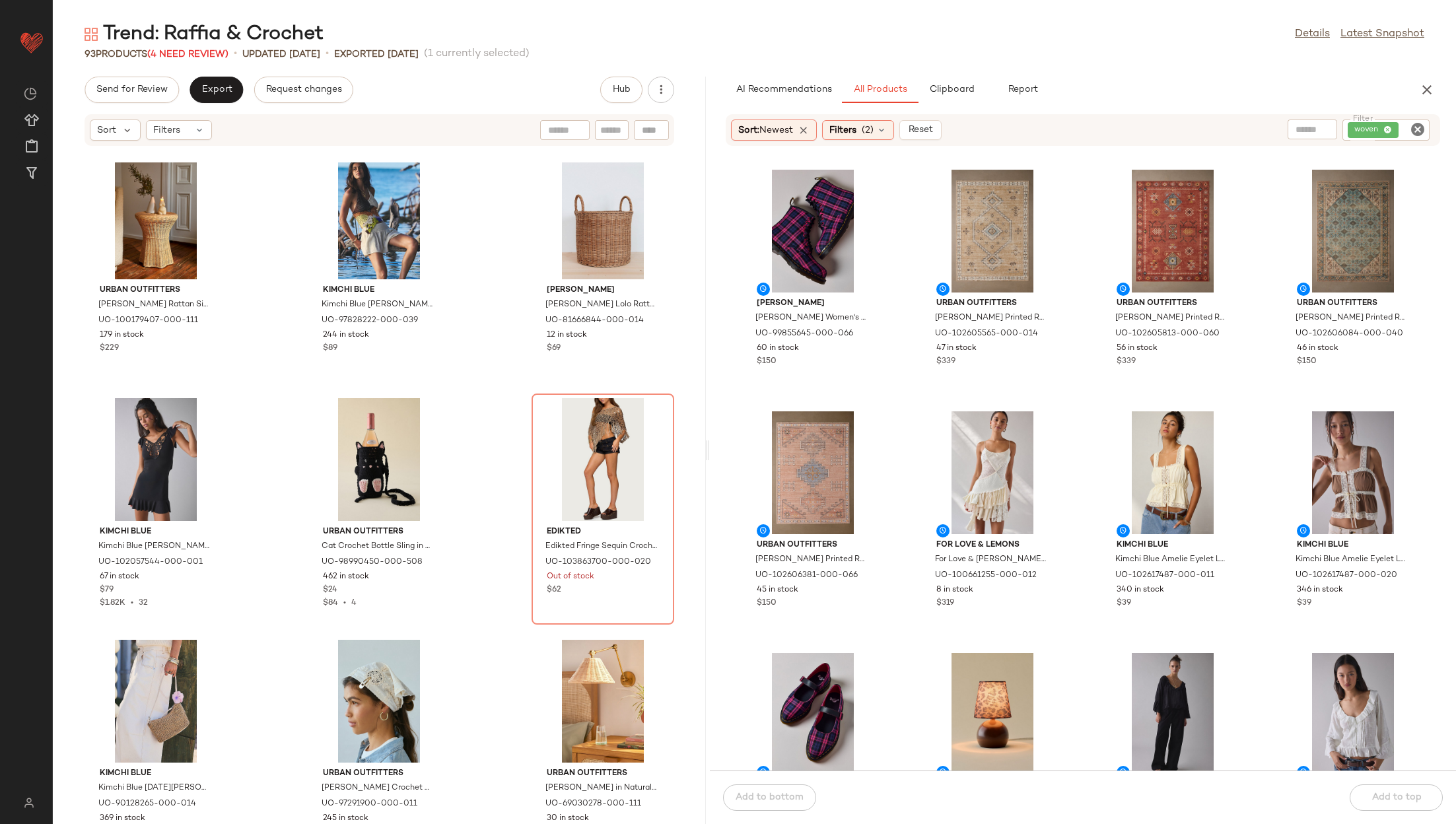
scroll to position [509, 0]
click at [1423, 130] on icon "Clear Filter" at bounding box center [1418, 130] width 16 height 16
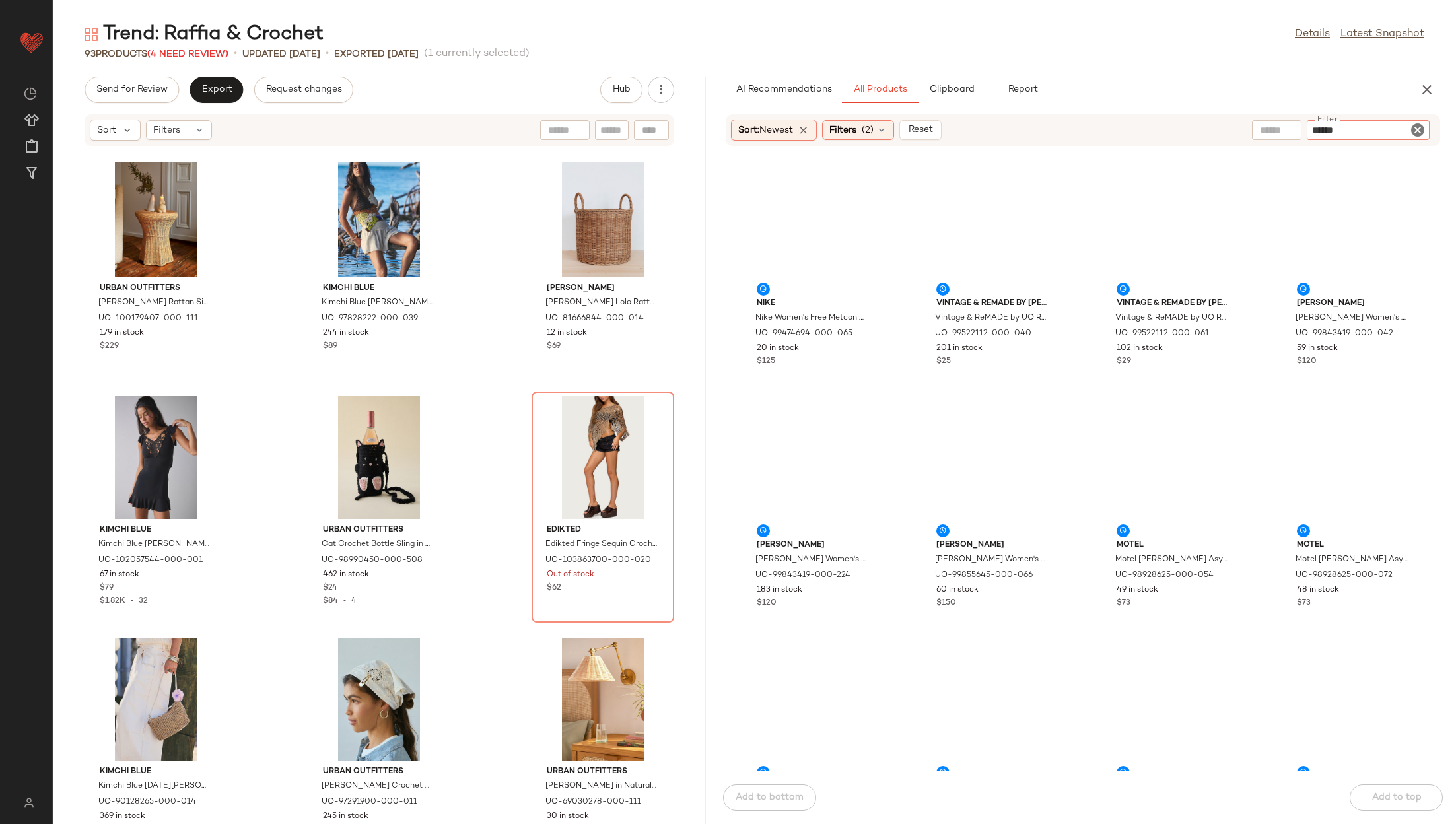
type input "*******"
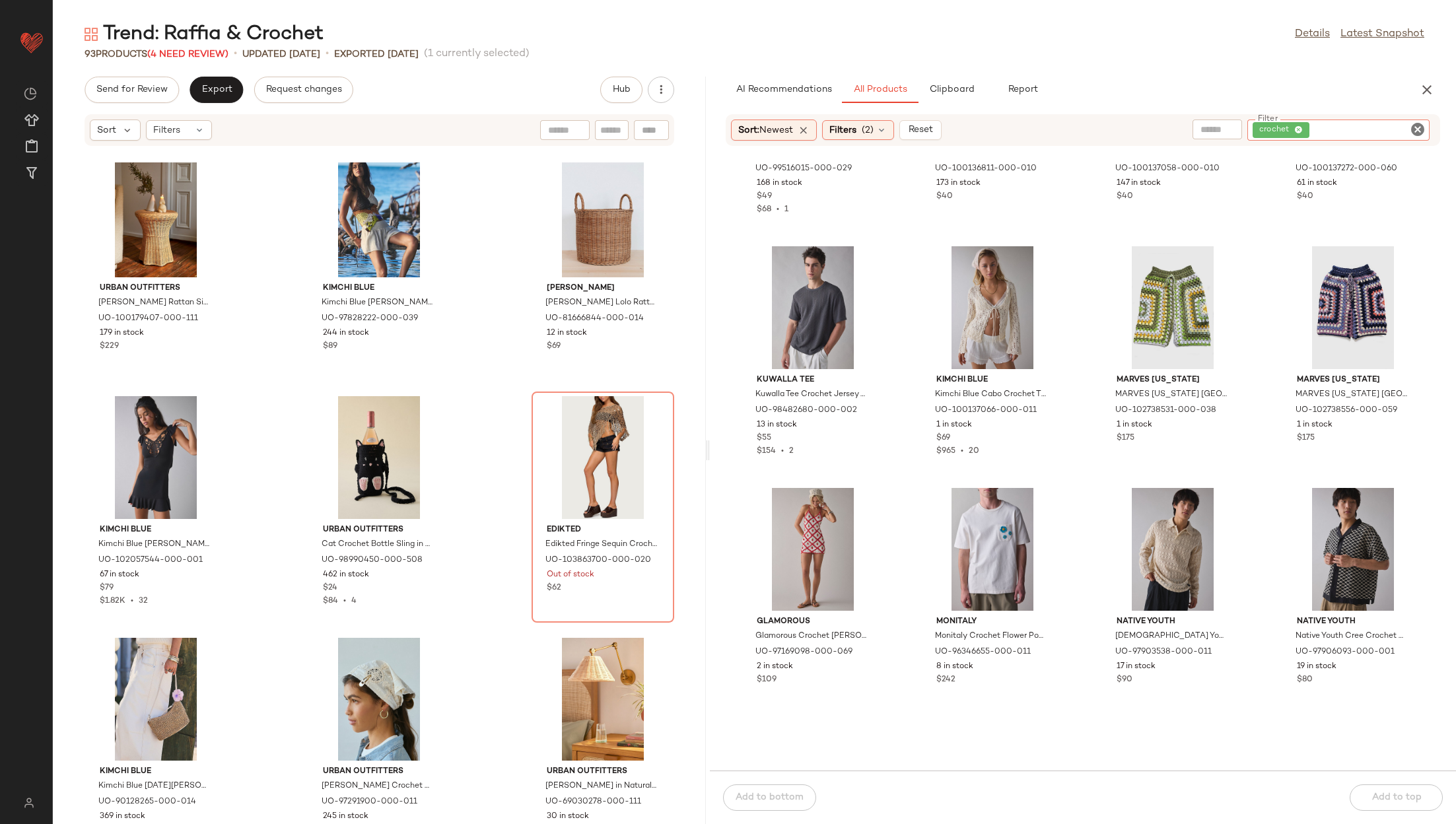
scroll to position [167, 0]
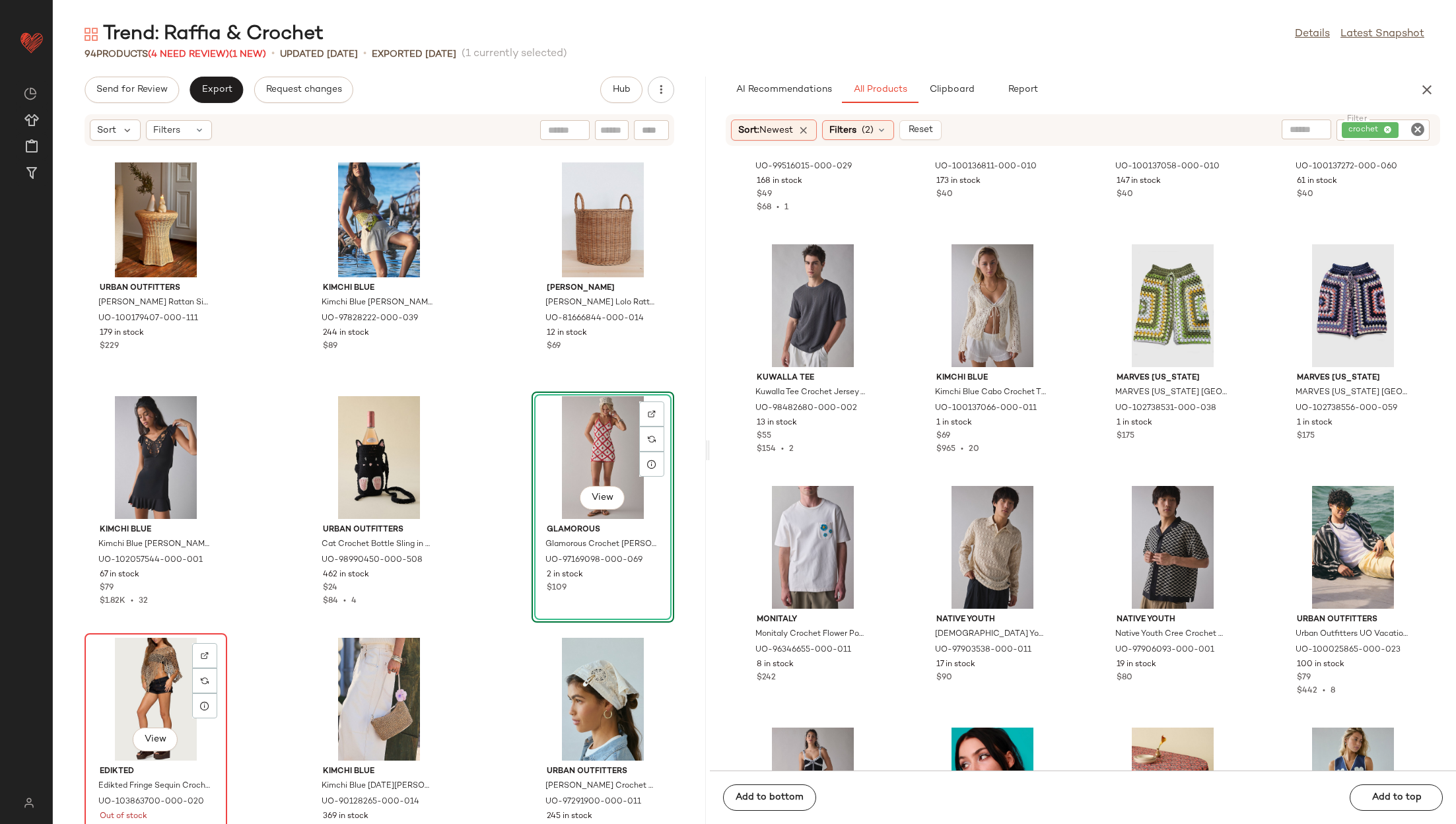
click at [163, 664] on div "View" at bounding box center [155, 699] width 133 height 123
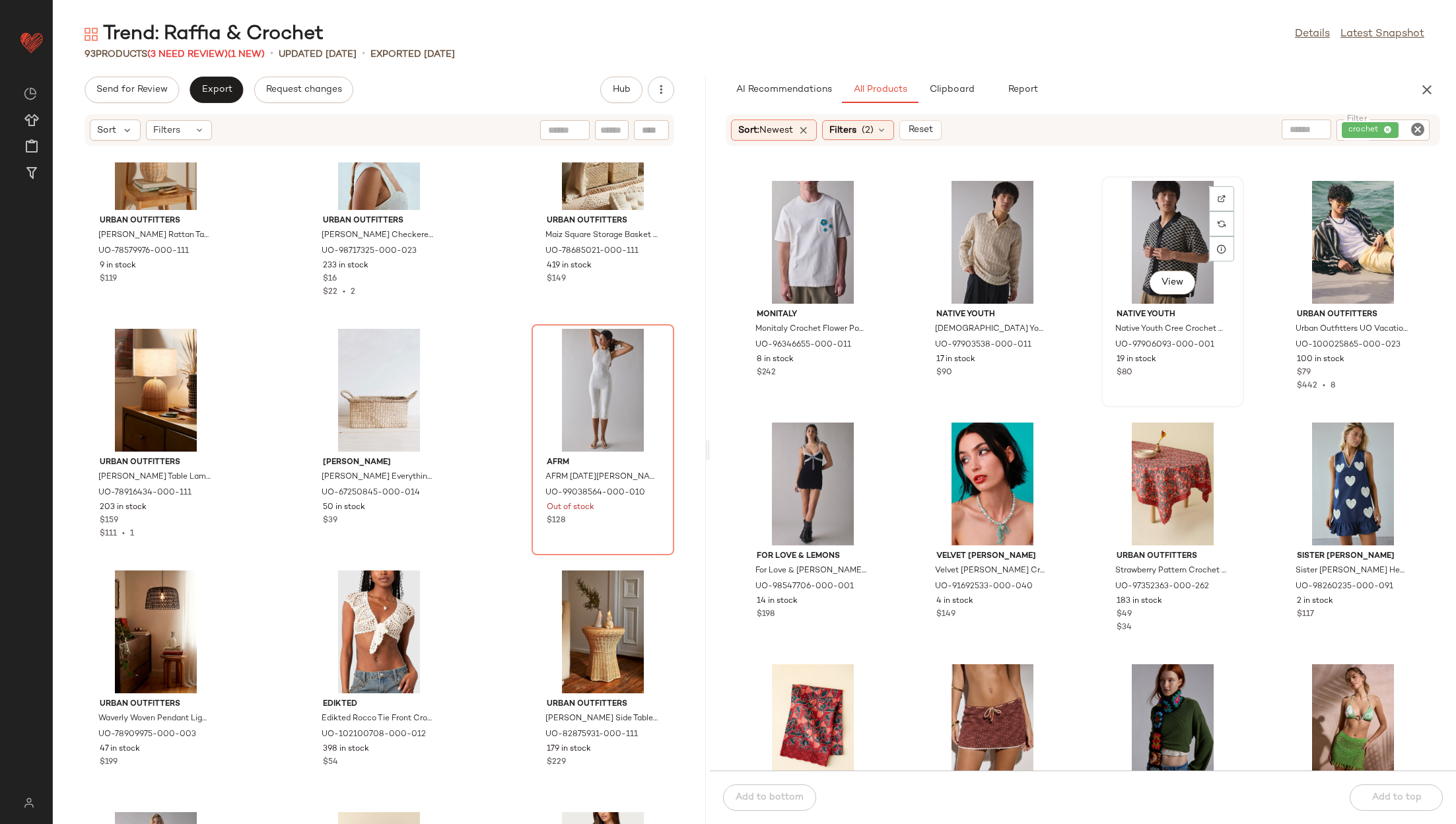
scroll to position [489, 0]
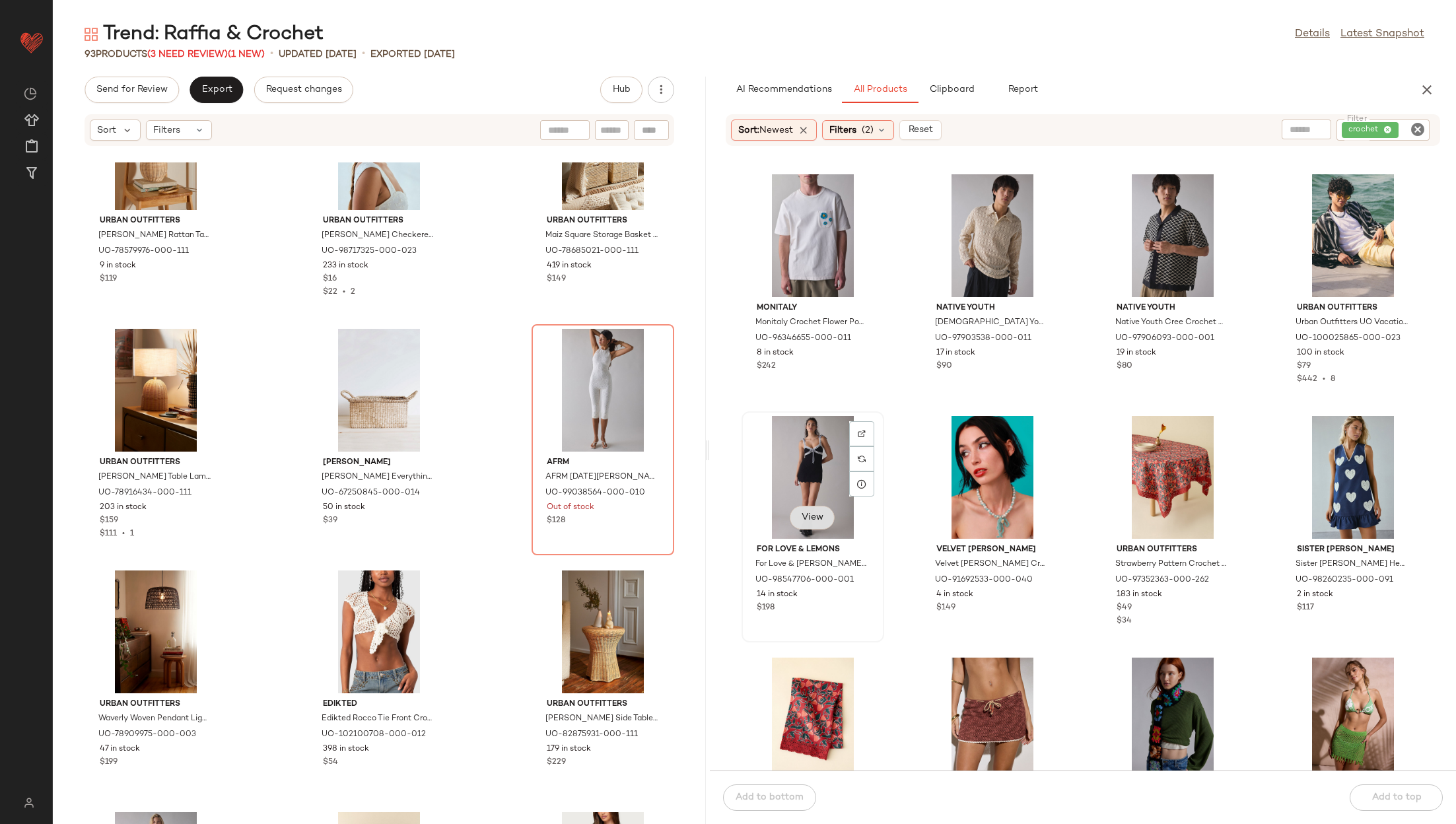
click at [821, 513] on span "View" at bounding box center [813, 518] width 23 height 10
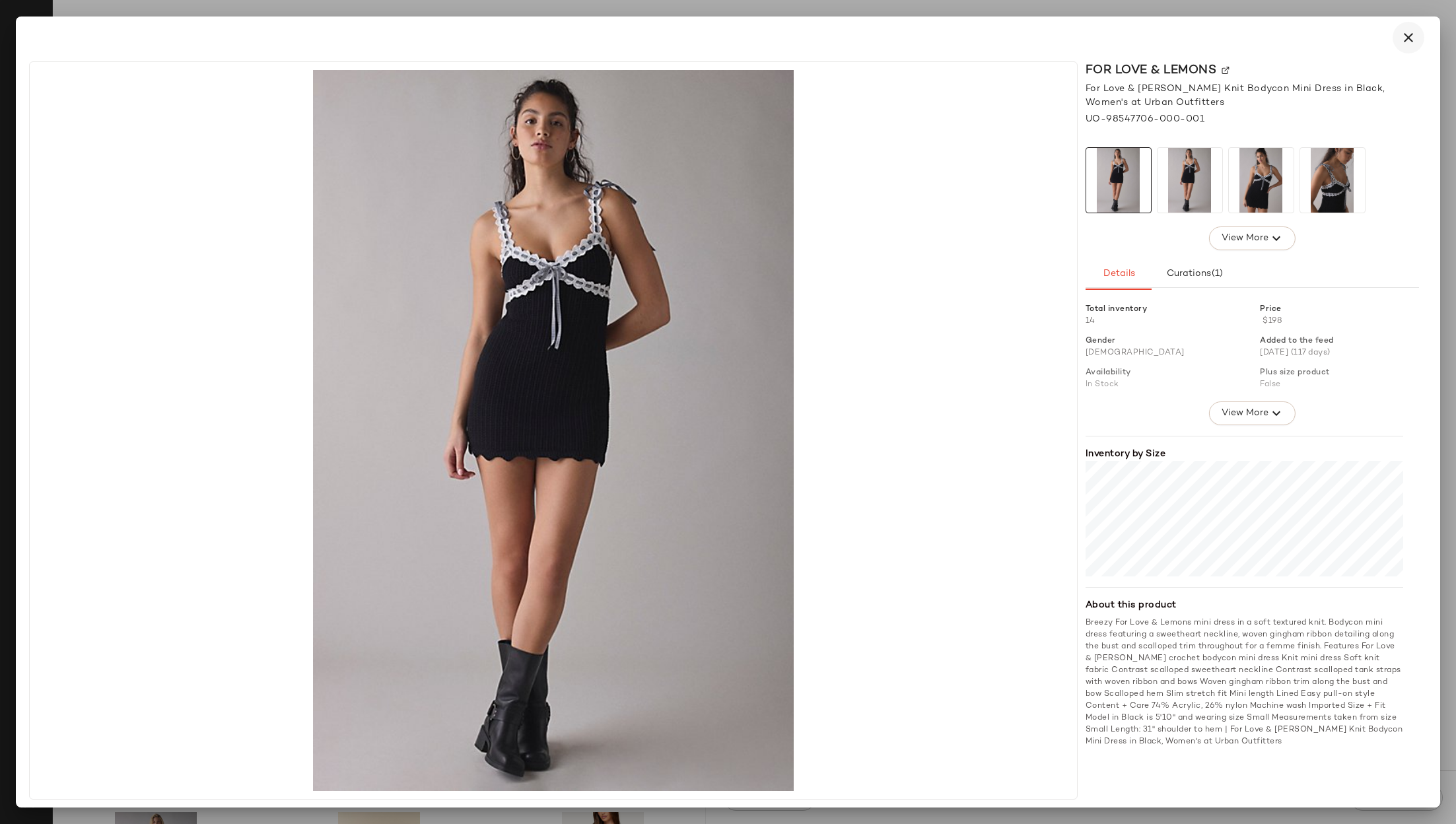
click at [1400, 43] on button "button" at bounding box center [1408, 37] width 31 height 31
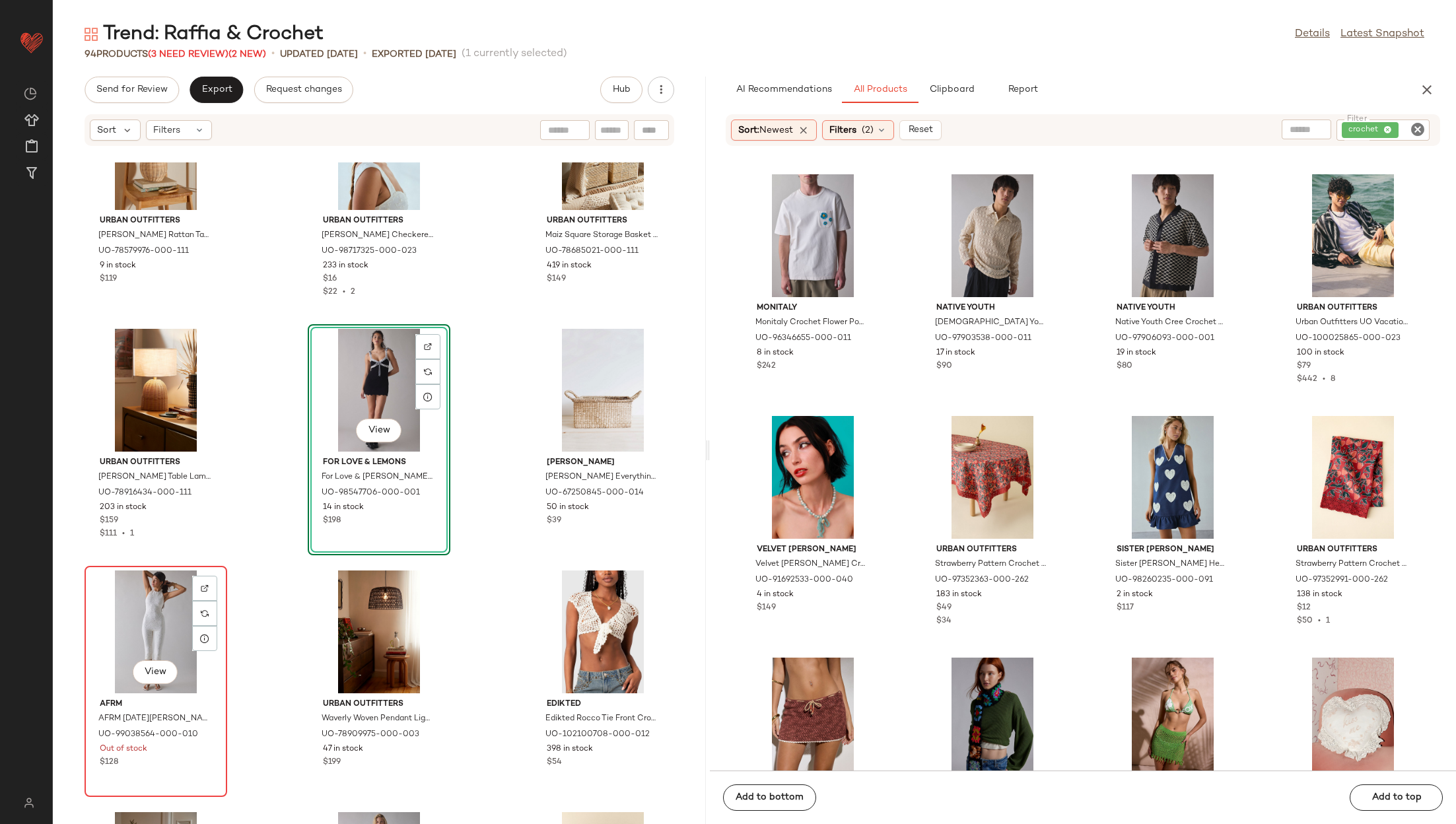
click at [153, 618] on div "View" at bounding box center [155, 632] width 133 height 123
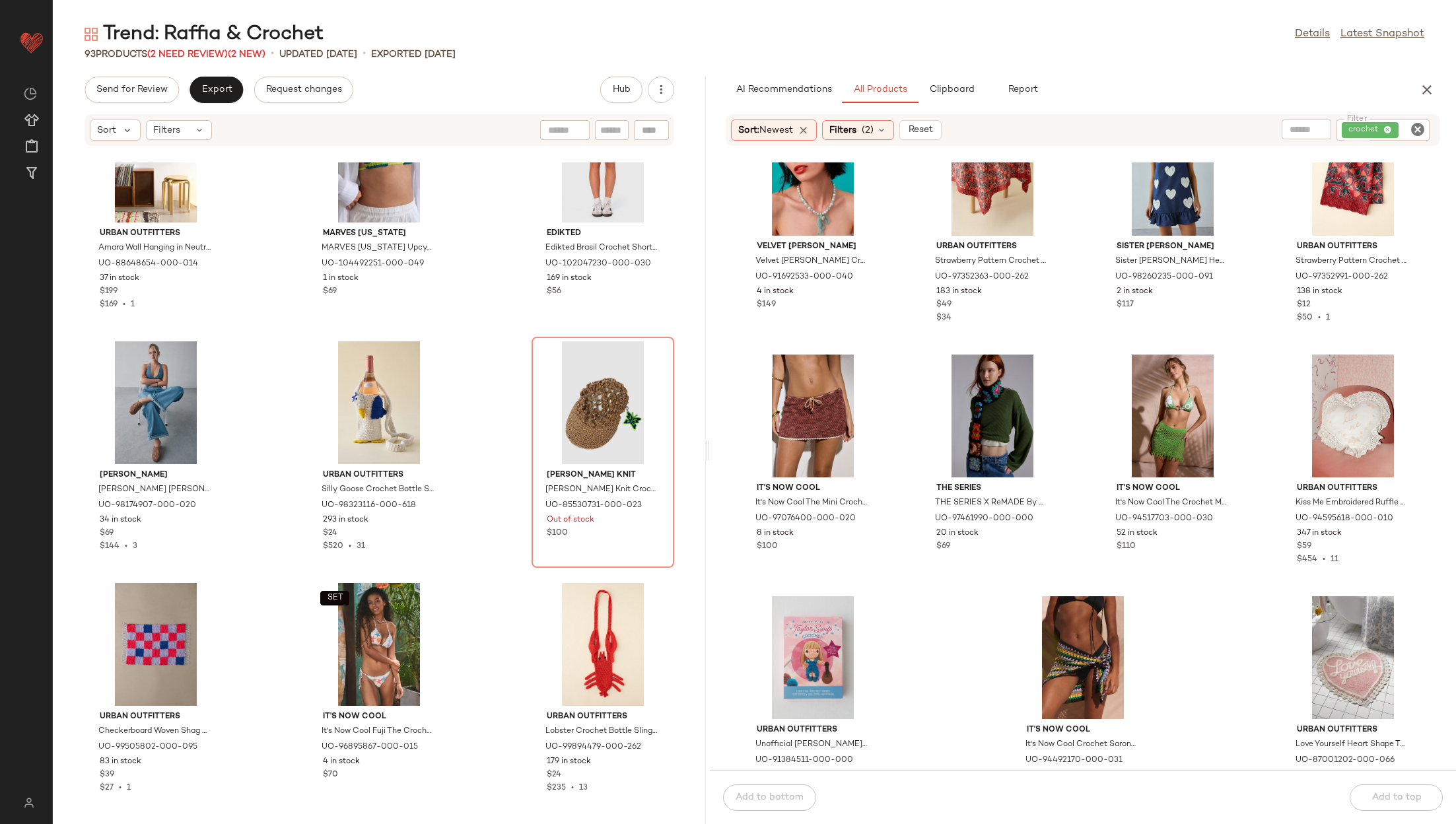
scroll to position [844, 0]
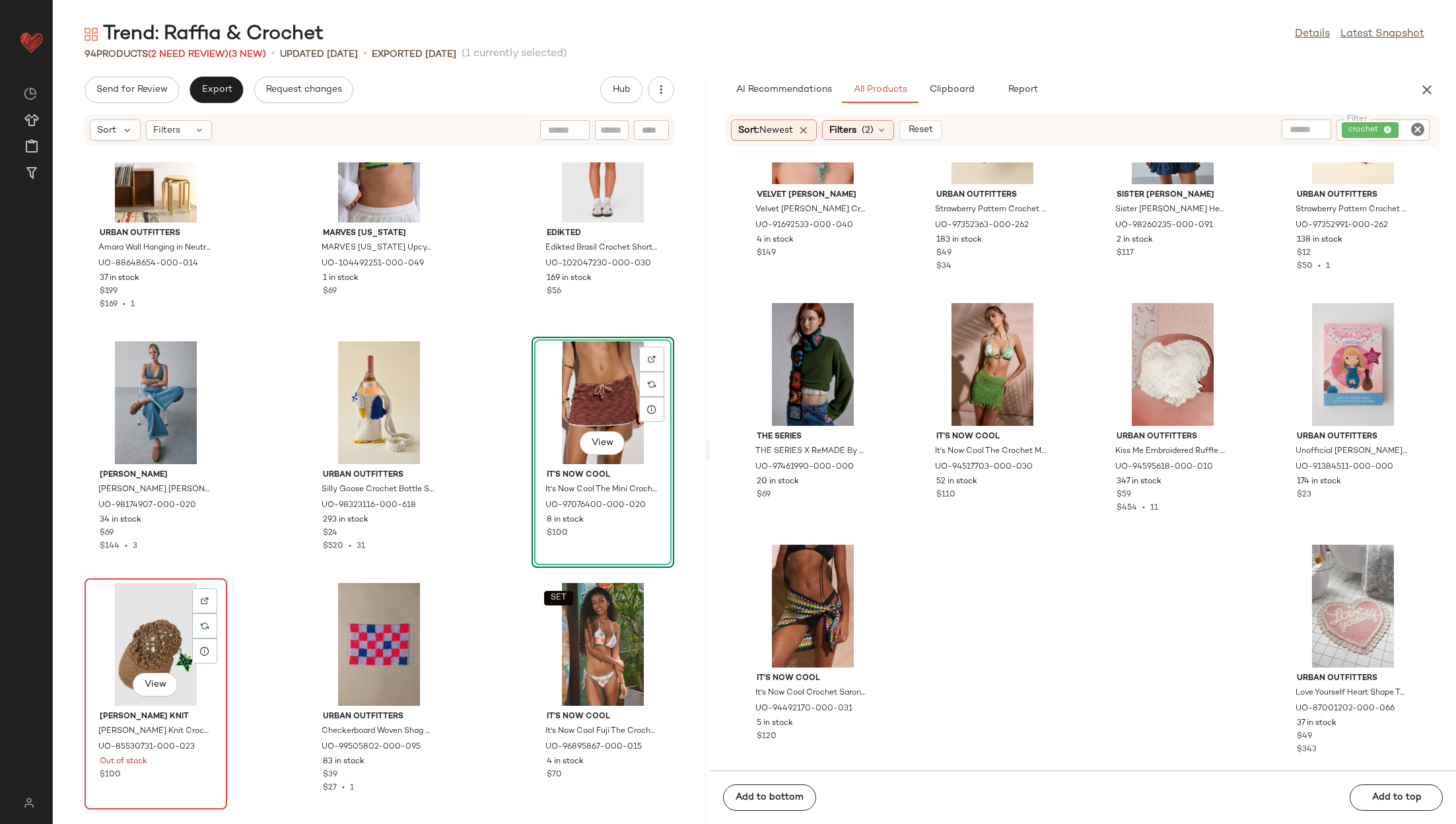
click at [133, 647] on div "View" at bounding box center [155, 644] width 133 height 123
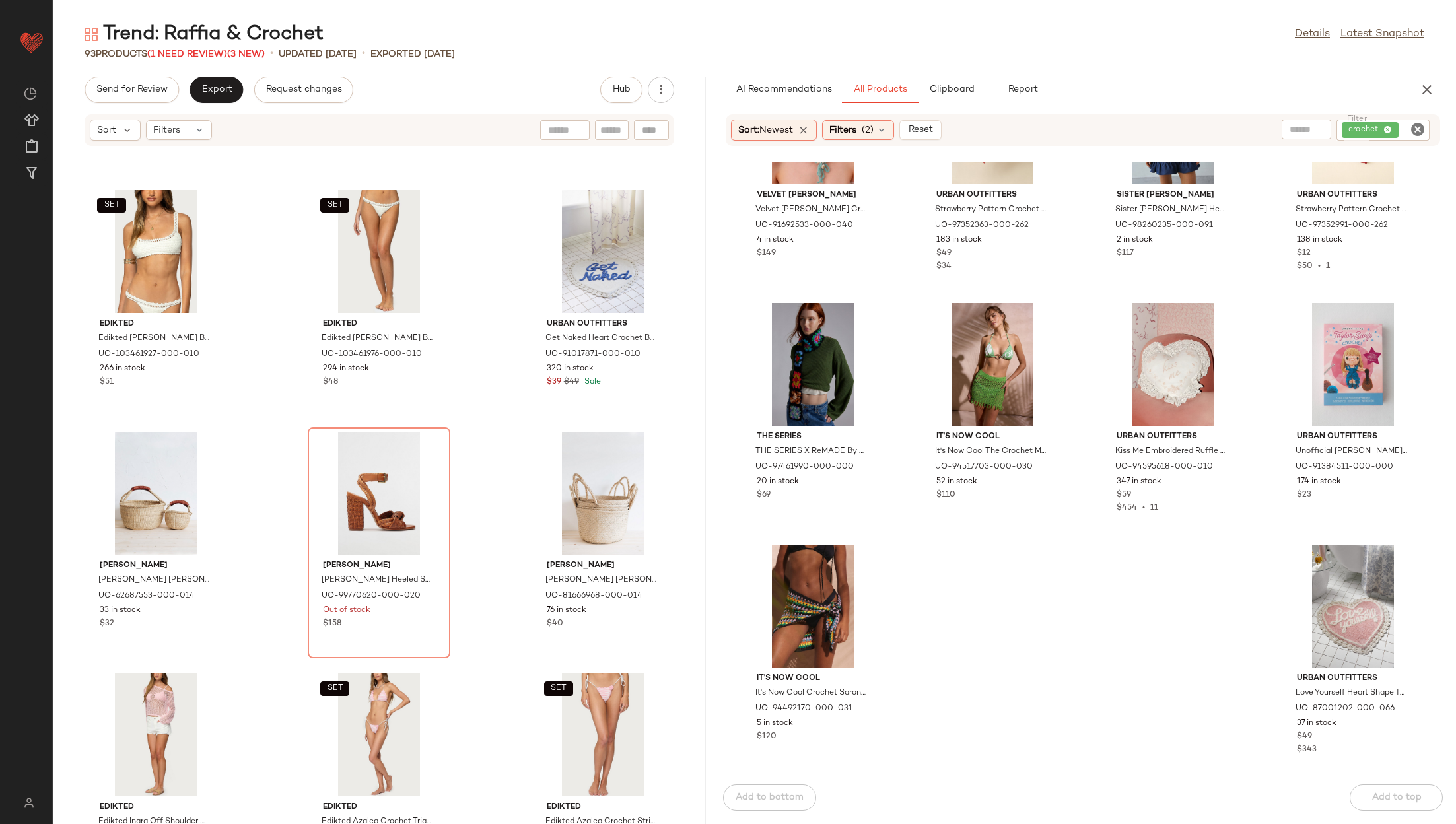
scroll to position [6321, 0]
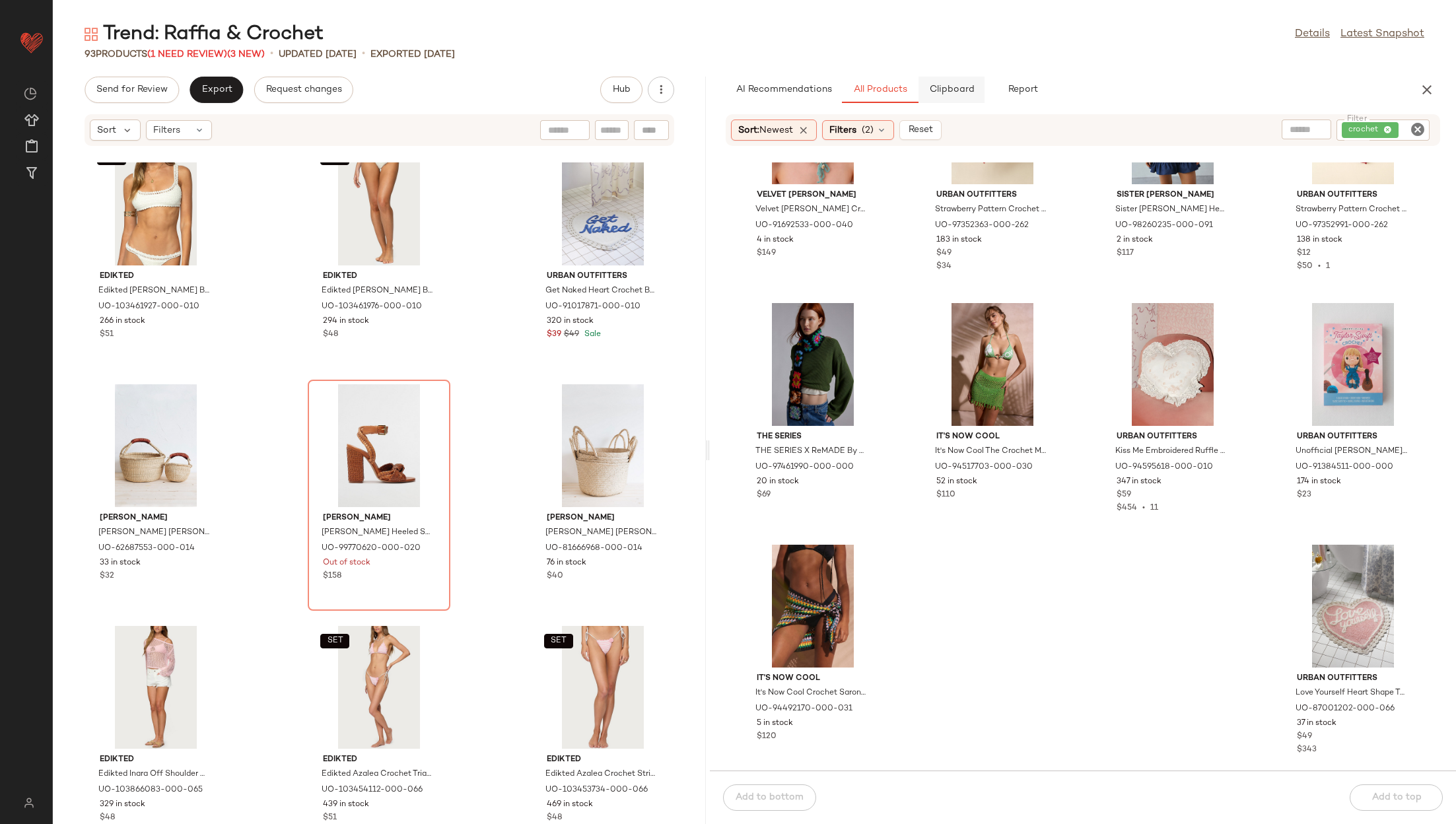
click at [928, 93] on button "Clipboard" at bounding box center [952, 90] width 66 height 26
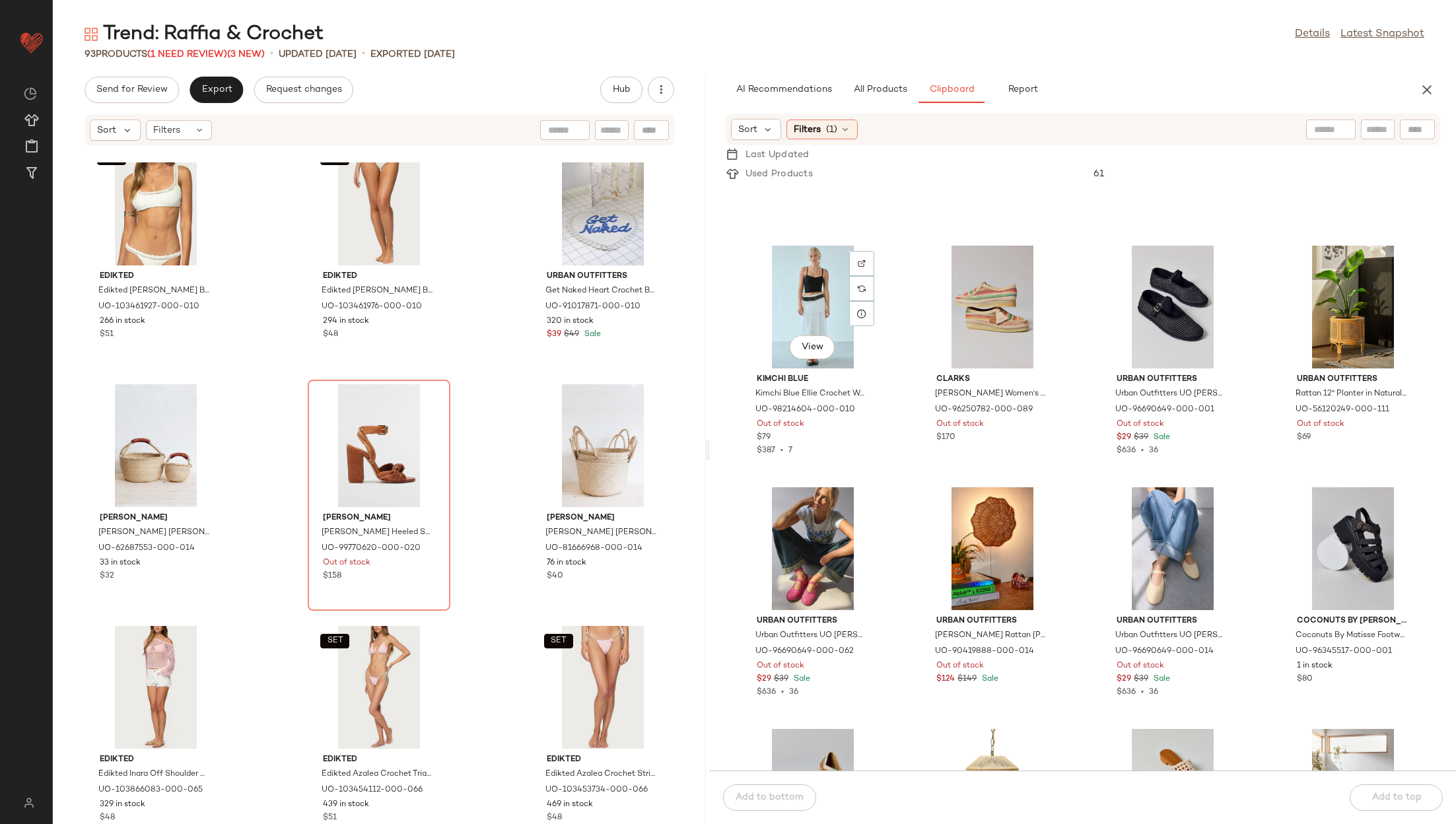
scroll to position [515, 0]
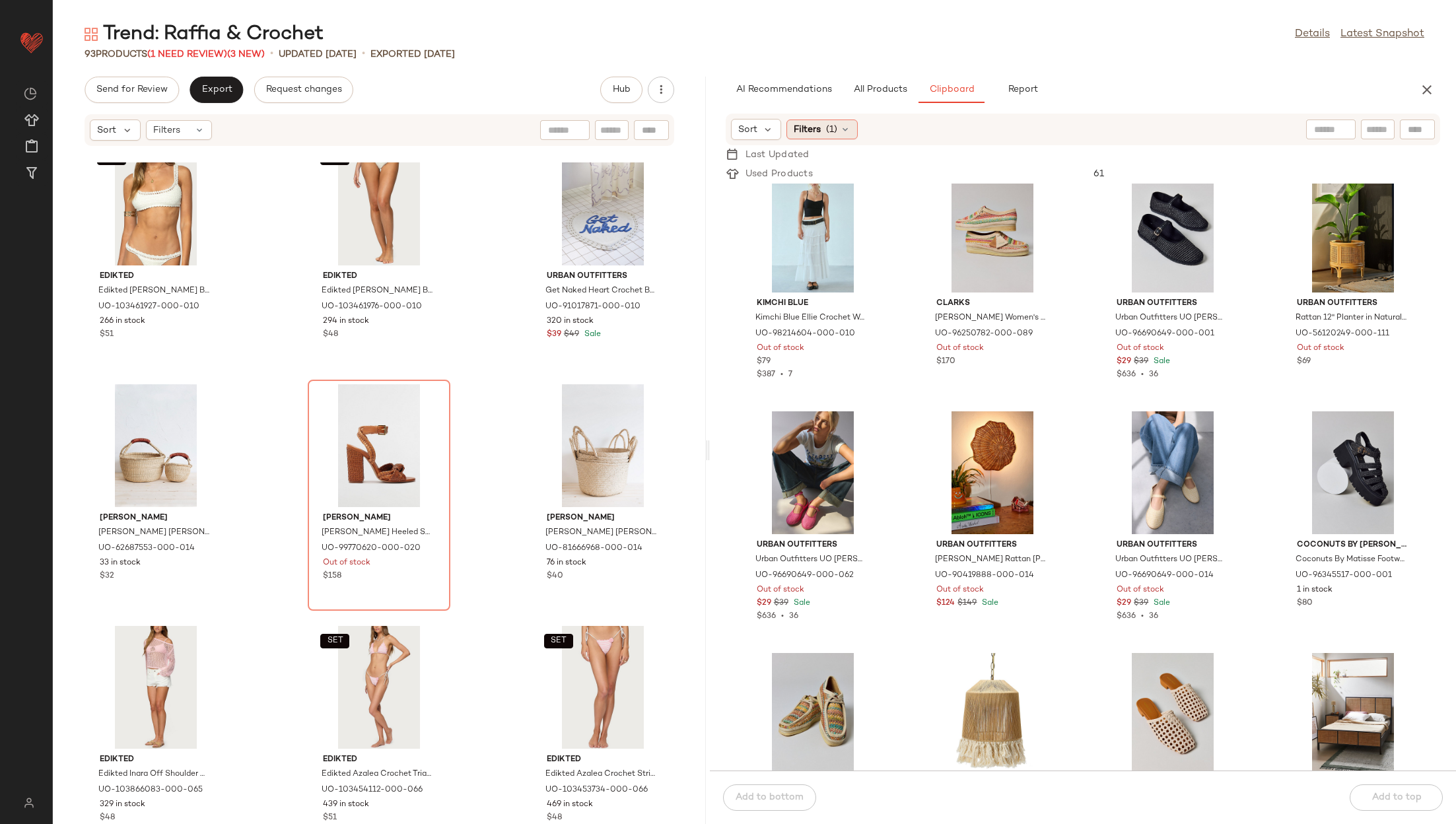
click at [803, 124] on span "Filters" at bounding box center [807, 130] width 27 height 14
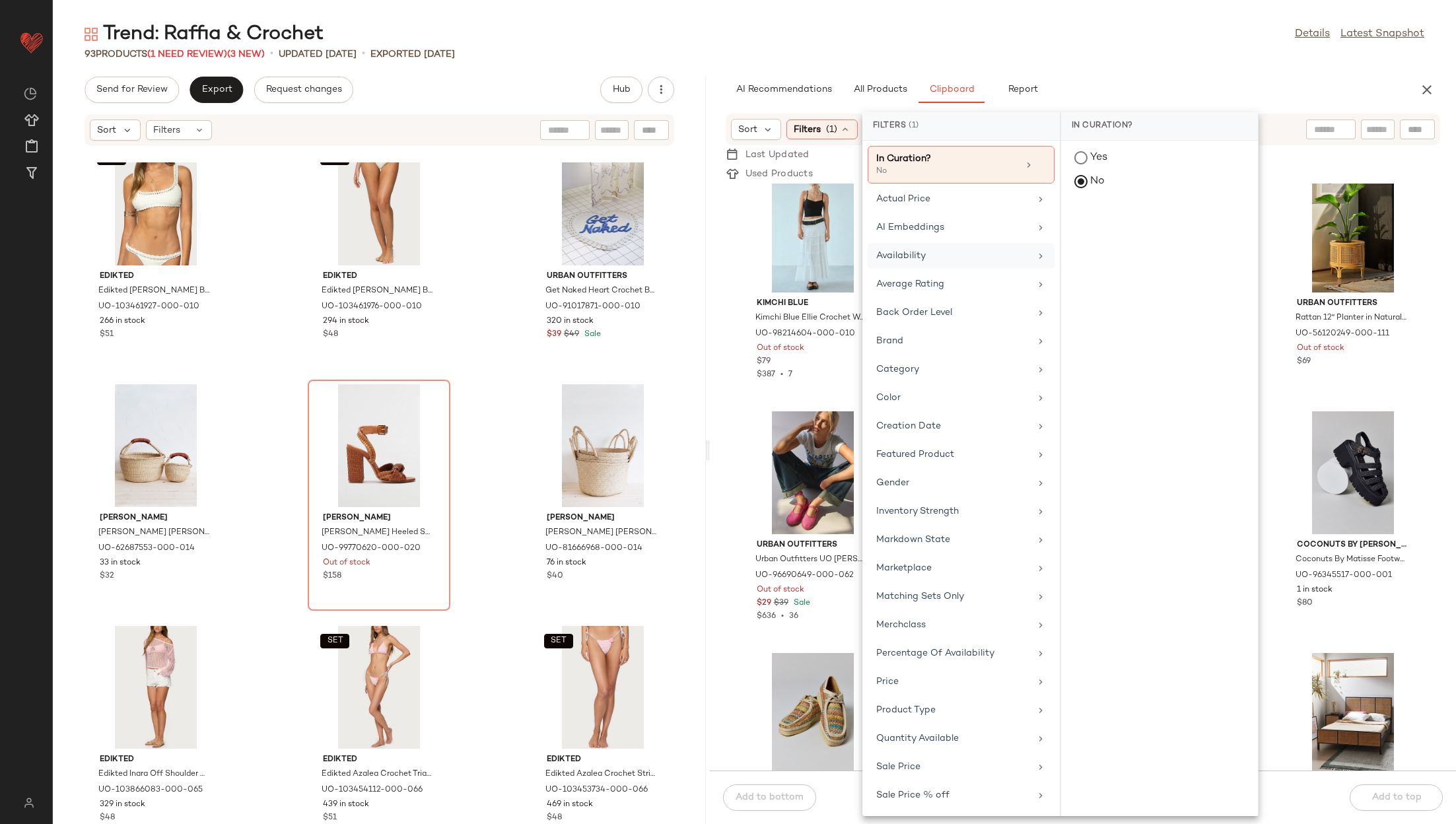
click at [934, 257] on div "Availability" at bounding box center [953, 256] width 154 height 14
click at [1133, 239] on div "in_stock" at bounding box center [1160, 255] width 186 height 31
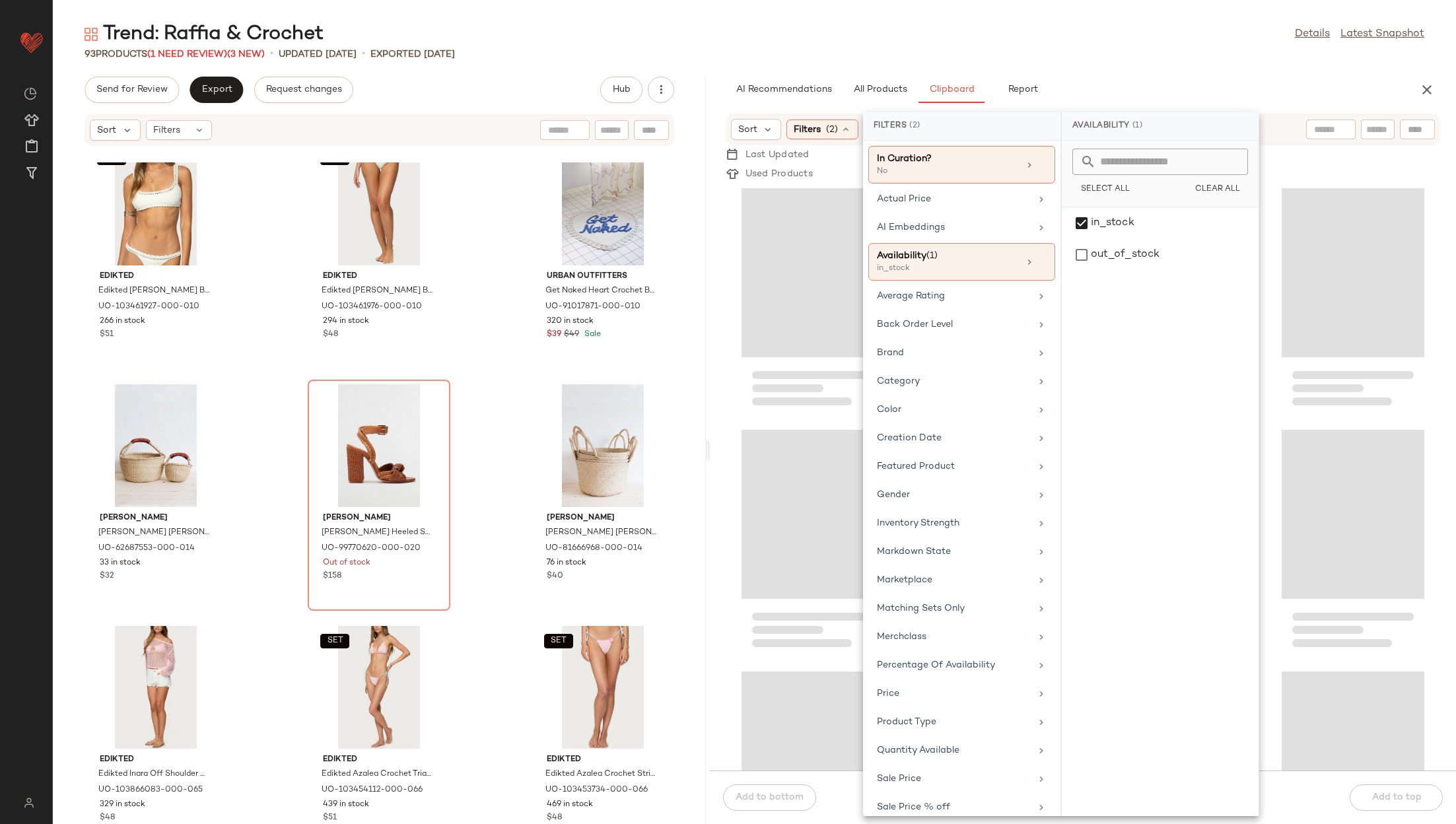
click at [1258, 64] on div "Trend: Raffia & Crochet Details Latest Snapshot 93 Products (1 Need Review) (3 …" at bounding box center [755, 422] width 1404 height 803
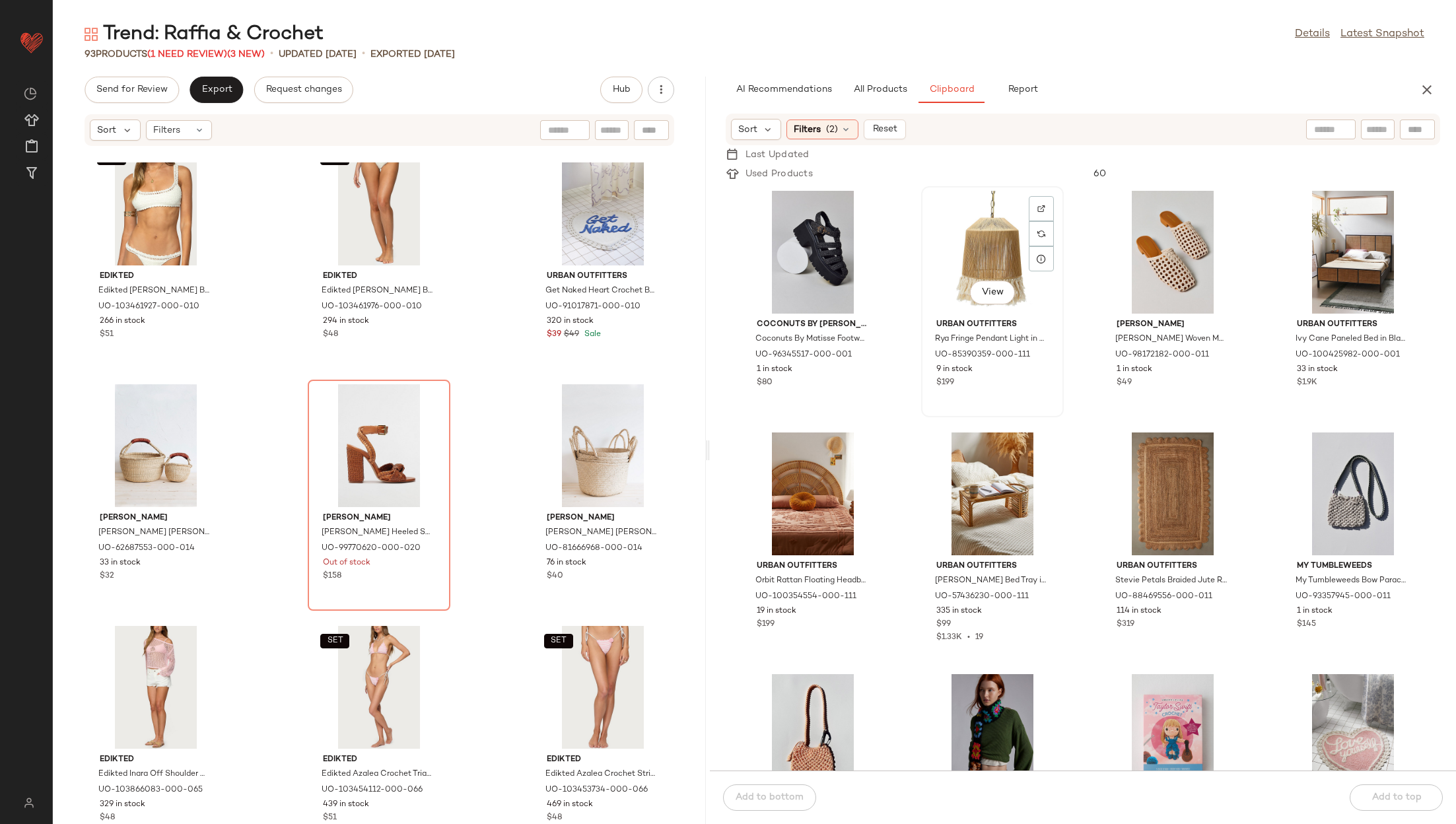
click at [990, 253] on div "View" at bounding box center [992, 251] width 133 height 123
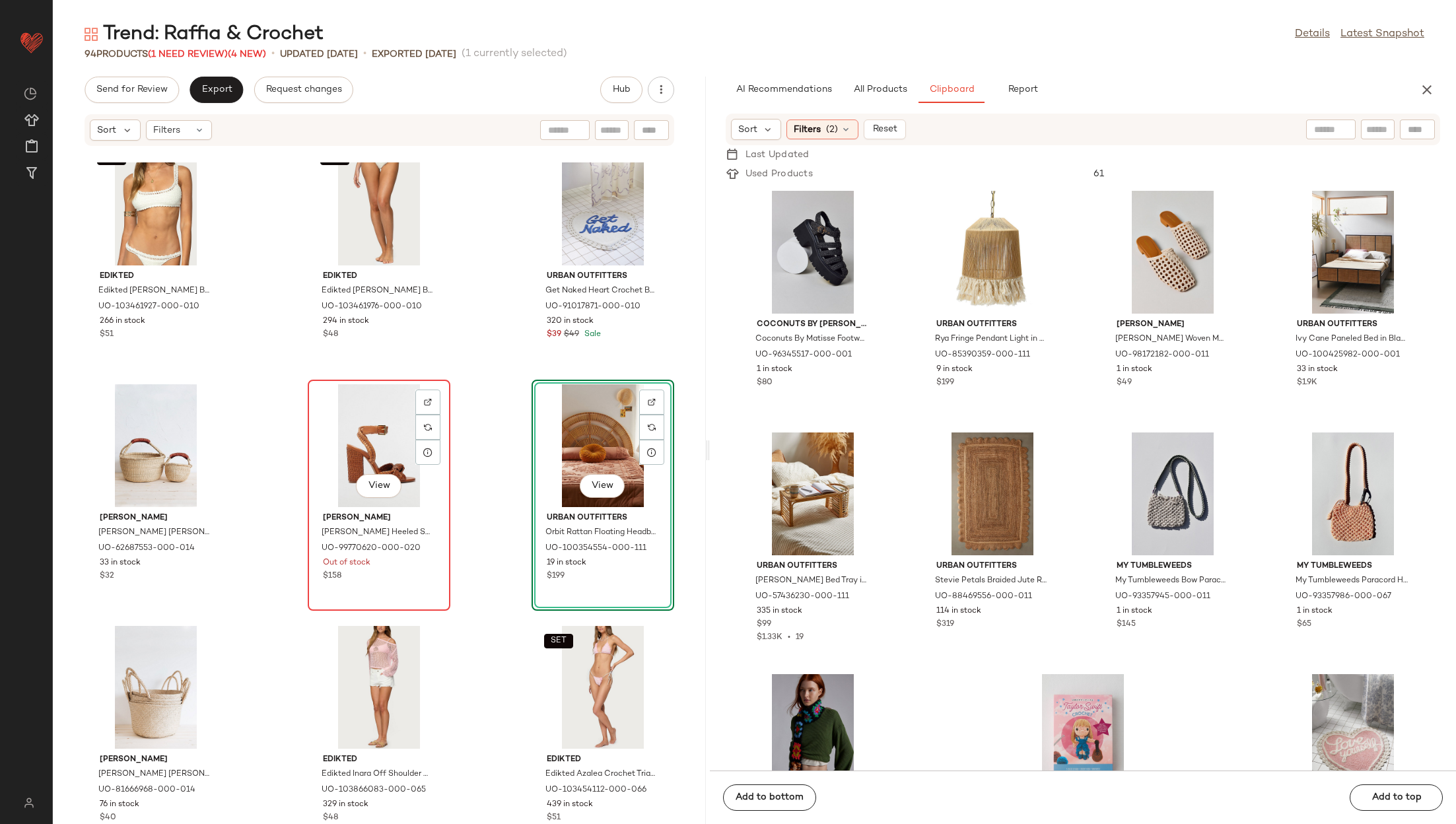
click at [384, 453] on div "View" at bounding box center [379, 445] width 133 height 123
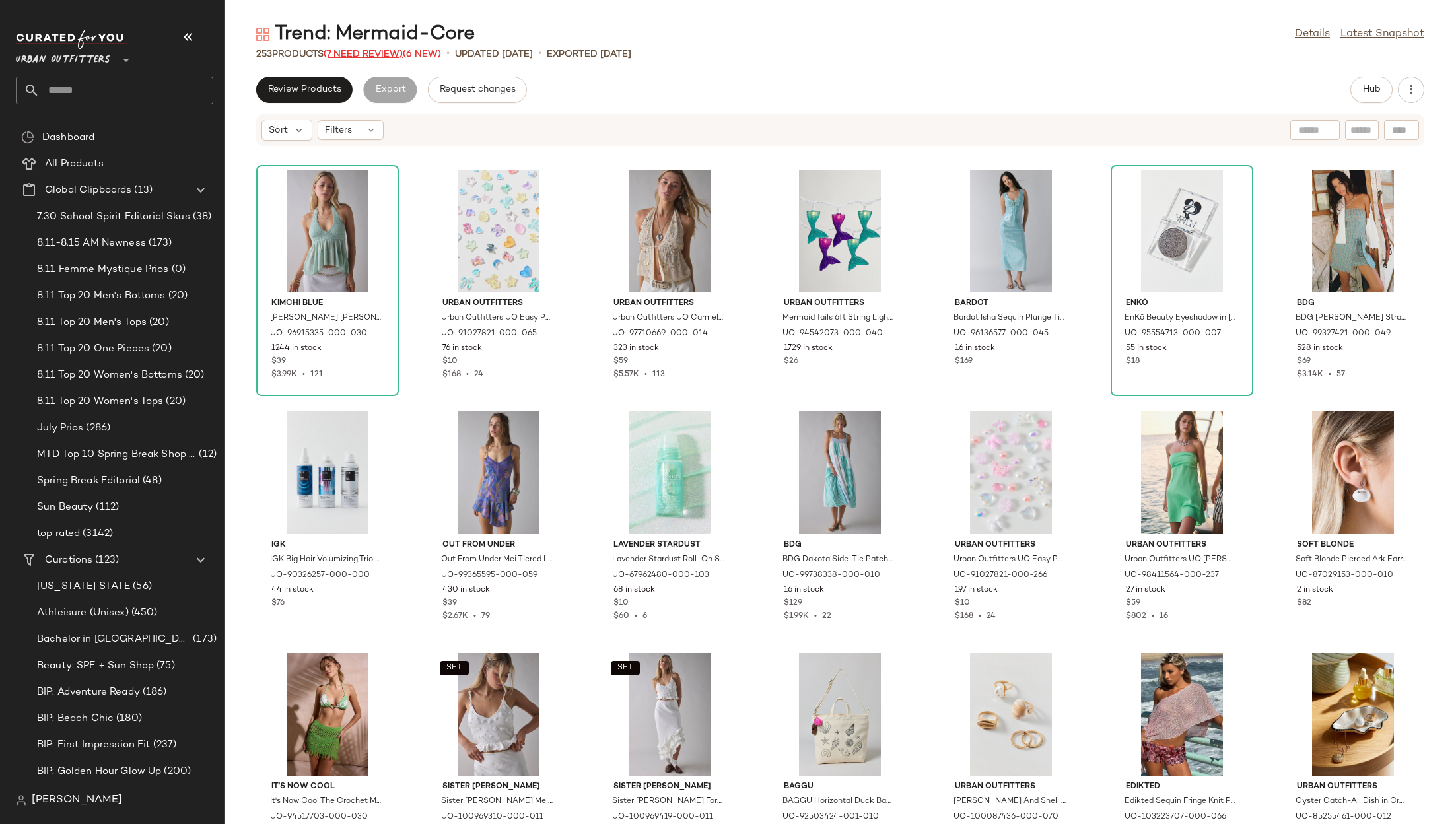
click at [372, 55] on span "(7 Need Review)" at bounding box center [363, 54] width 79 height 10
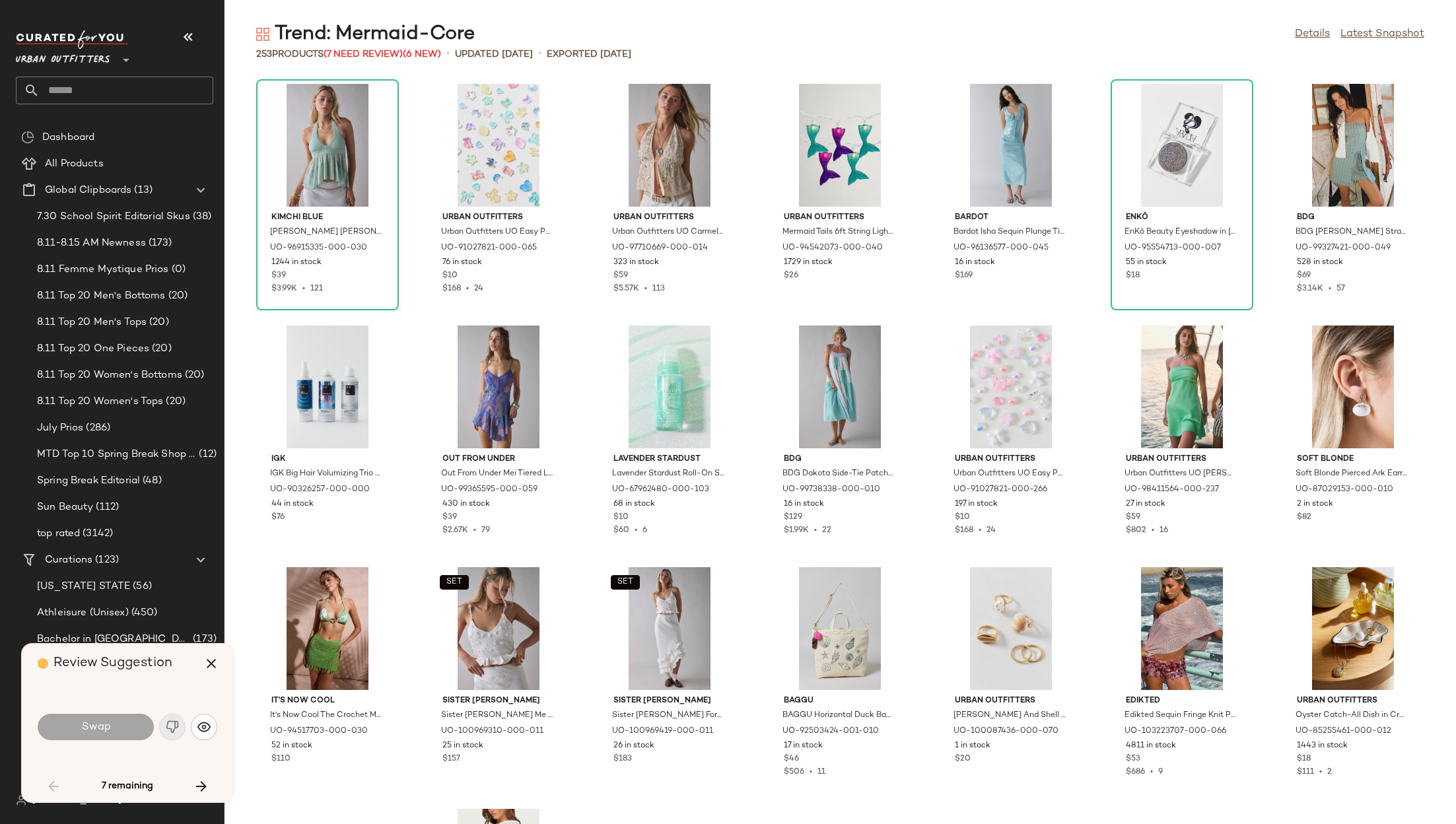
scroll to position [1219, 0]
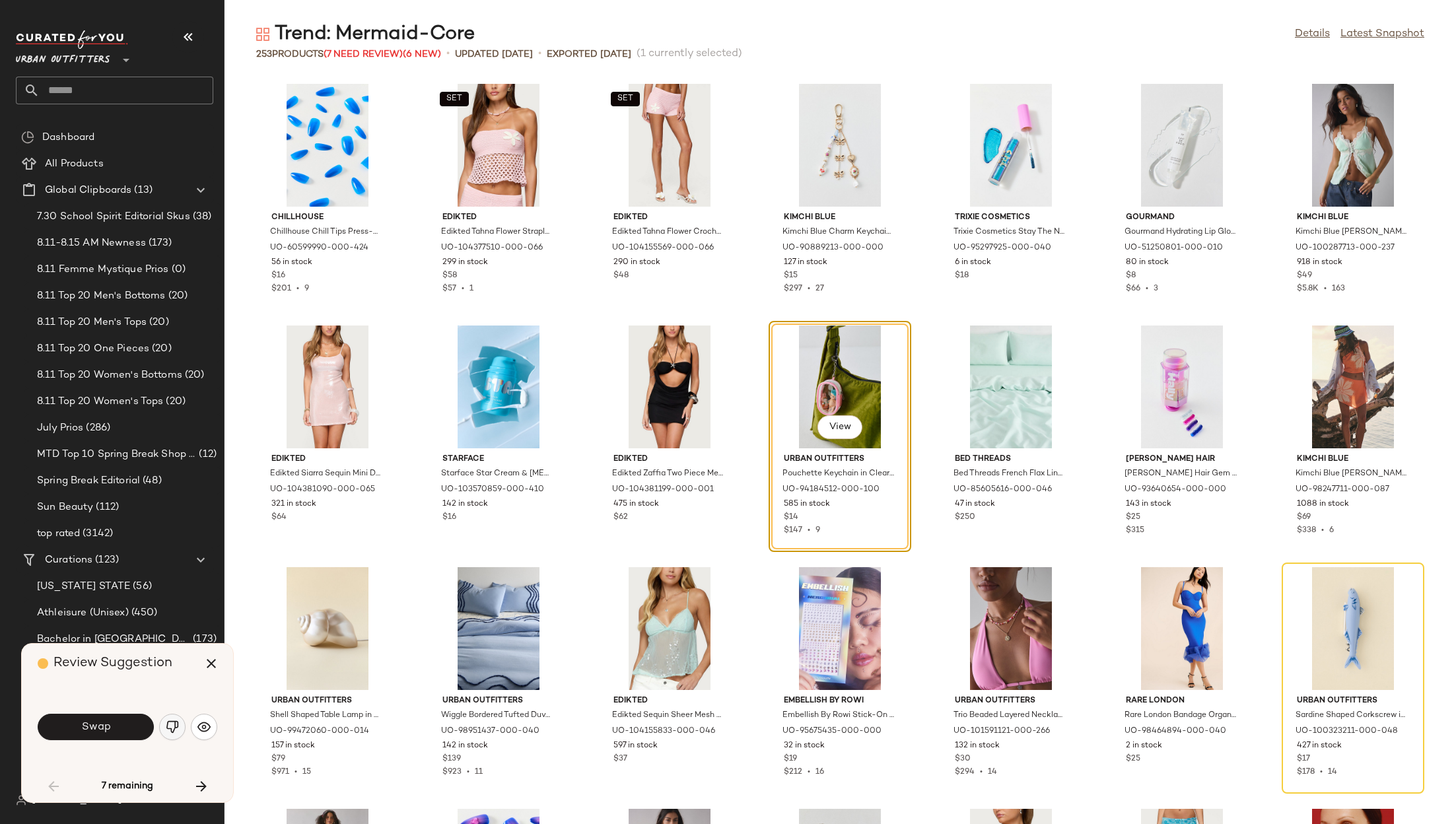
click at [174, 734] on button "button" at bounding box center [172, 727] width 26 height 26
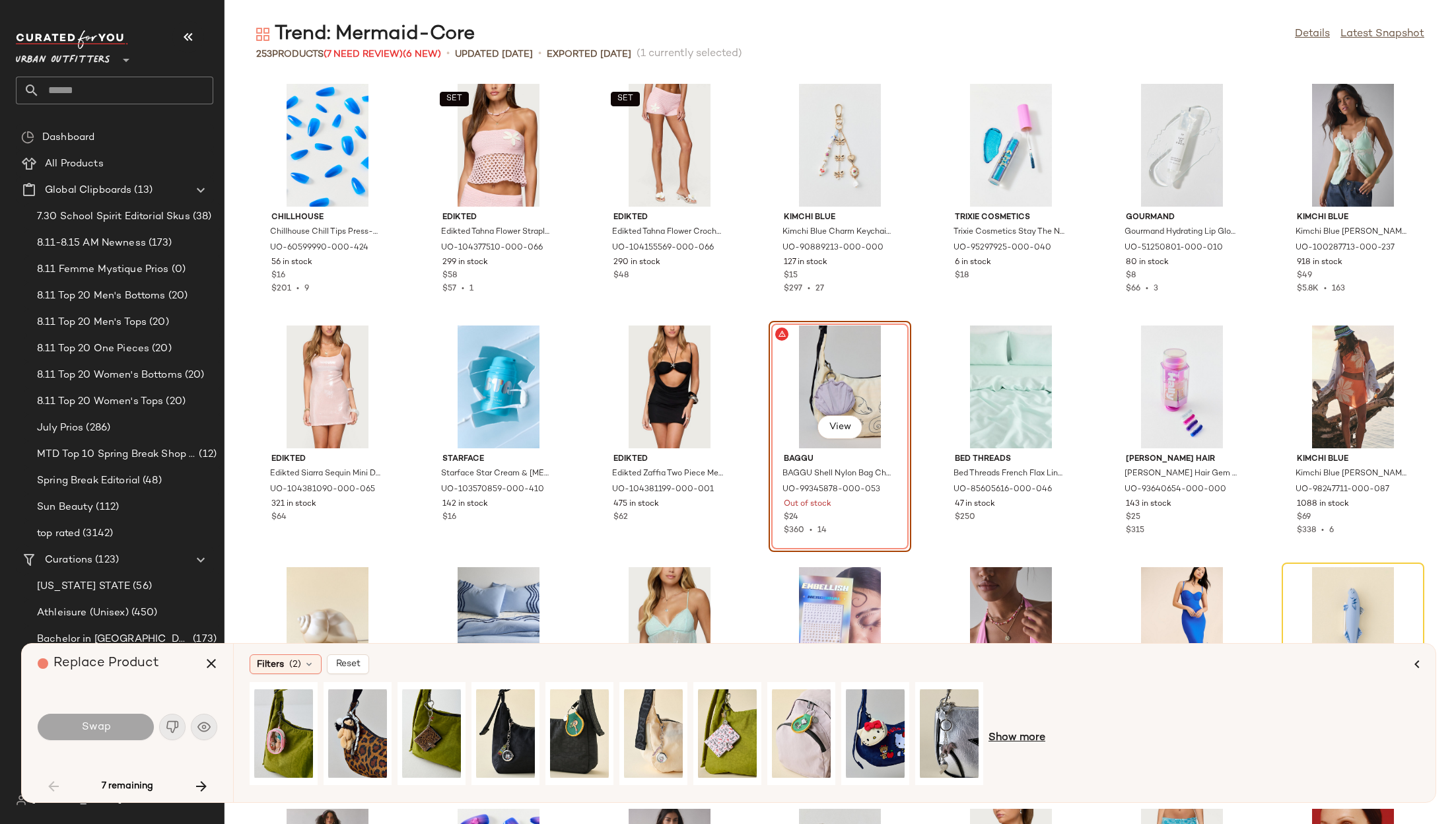
click at [1037, 740] on span "Show more" at bounding box center [1017, 738] width 57 height 16
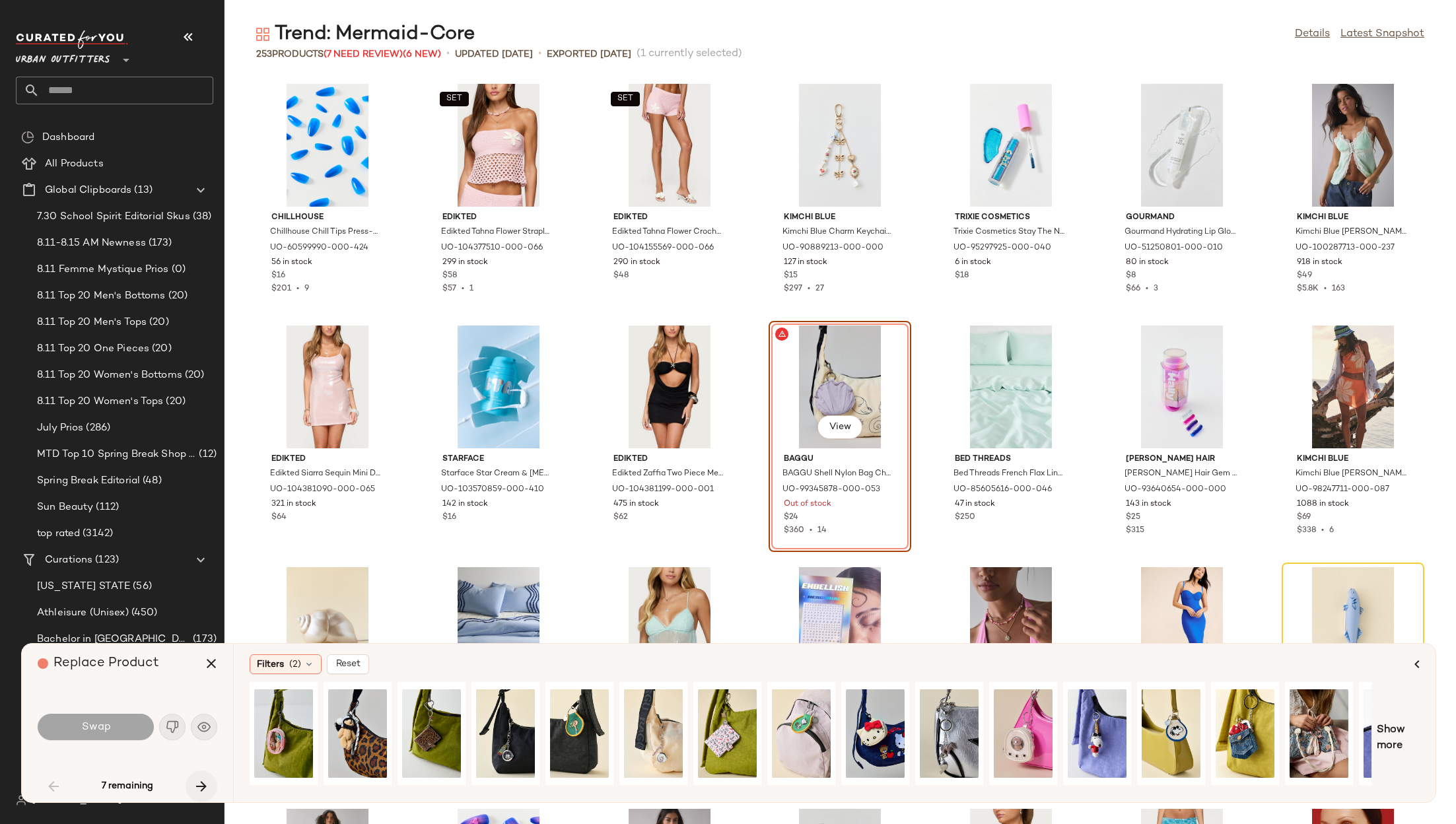
click at [198, 787] on icon "button" at bounding box center [201, 787] width 16 height 16
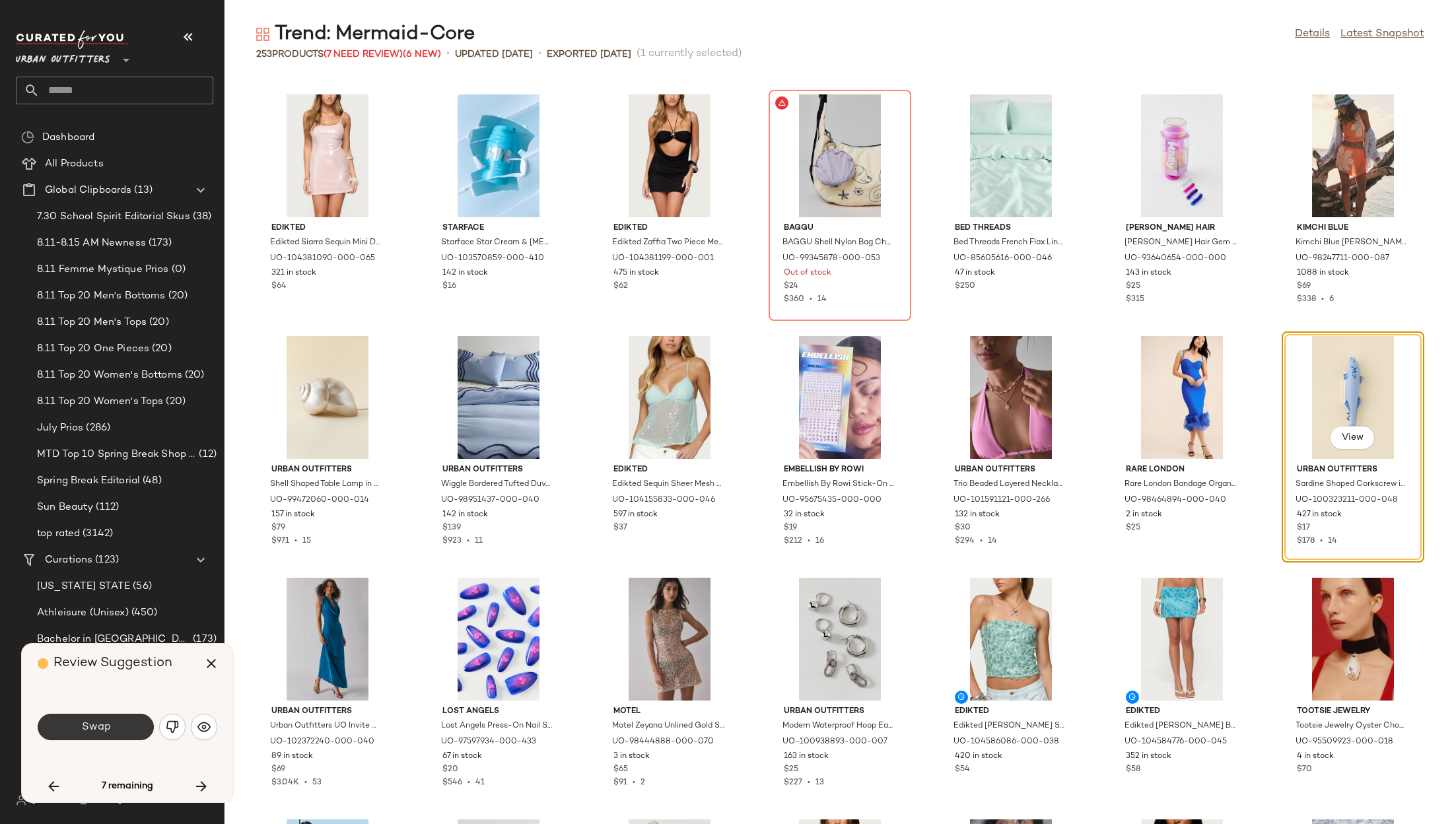
click at [100, 726] on span "Swap" at bounding box center [96, 727] width 30 height 12
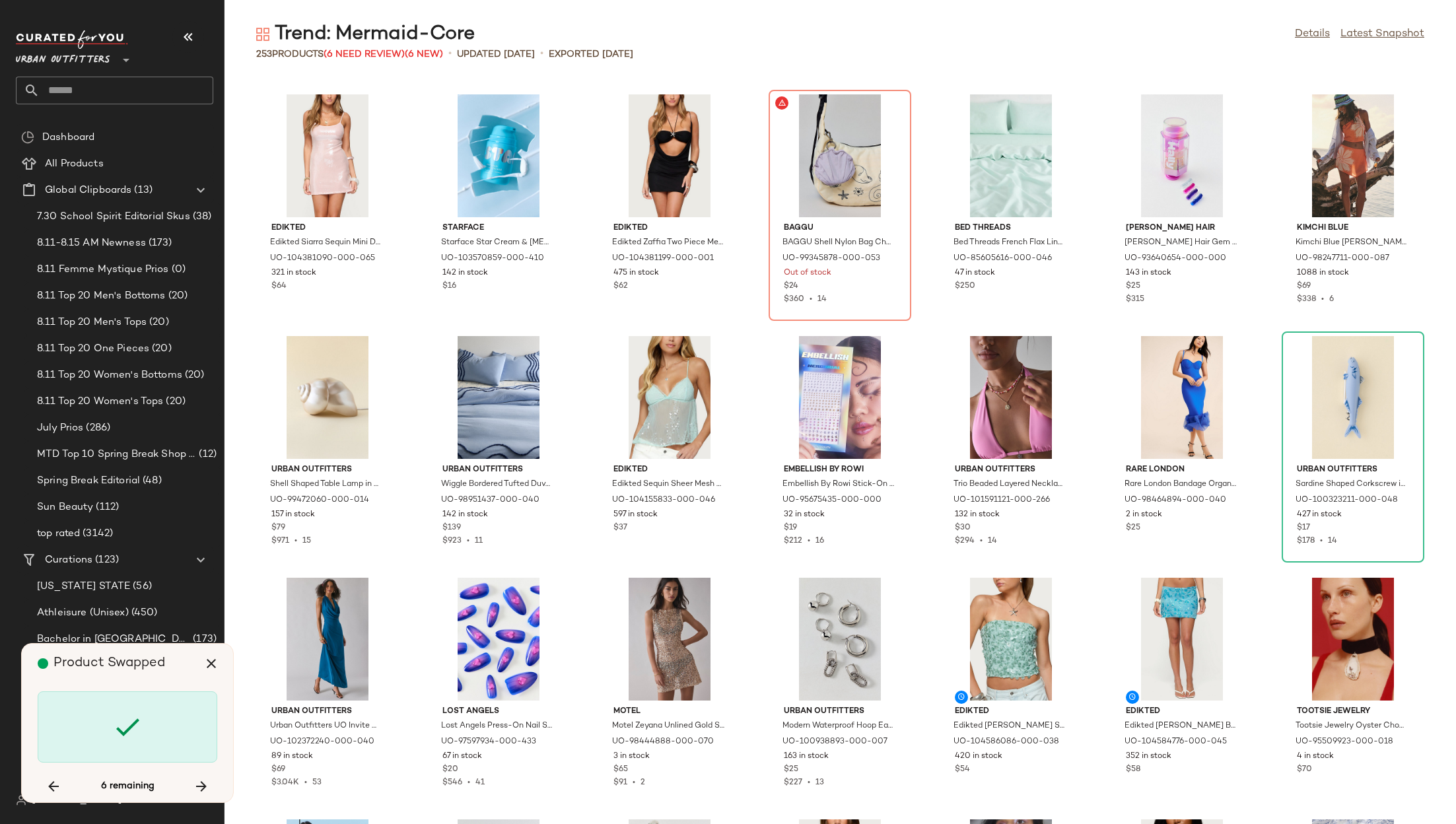
scroll to position [3383, 0]
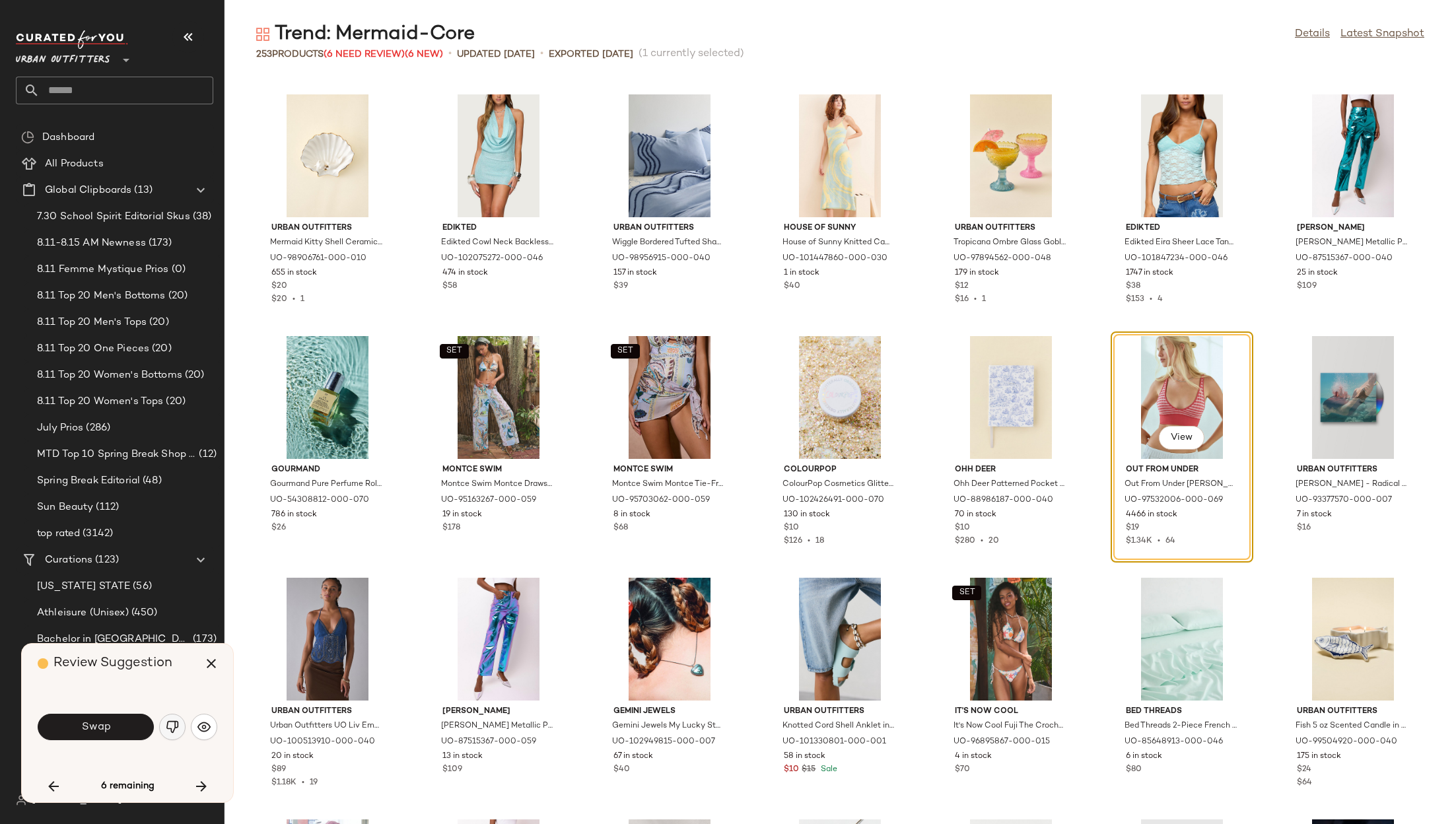
click at [171, 719] on button "button" at bounding box center [172, 727] width 26 height 26
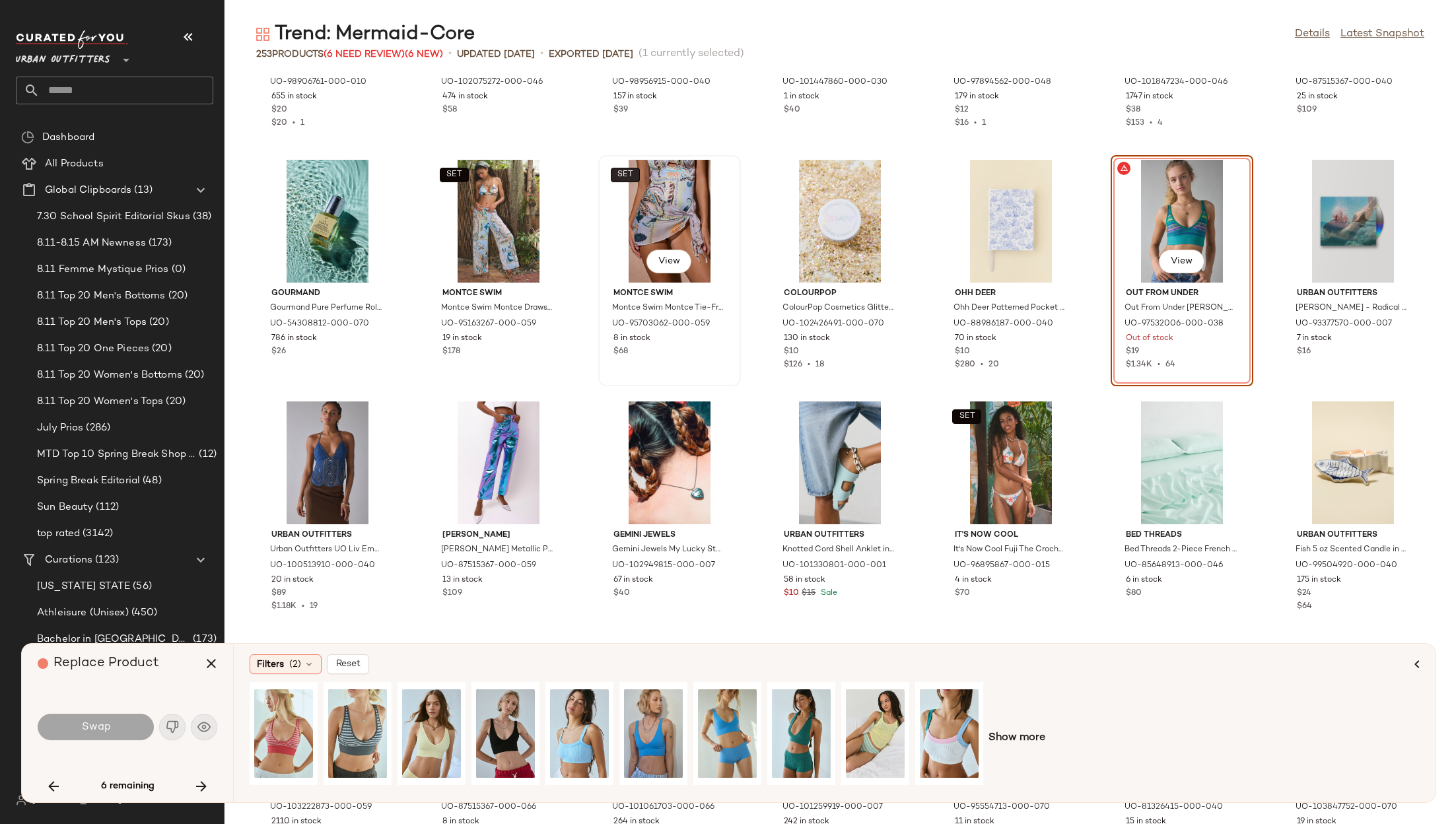
scroll to position [3582, 0]
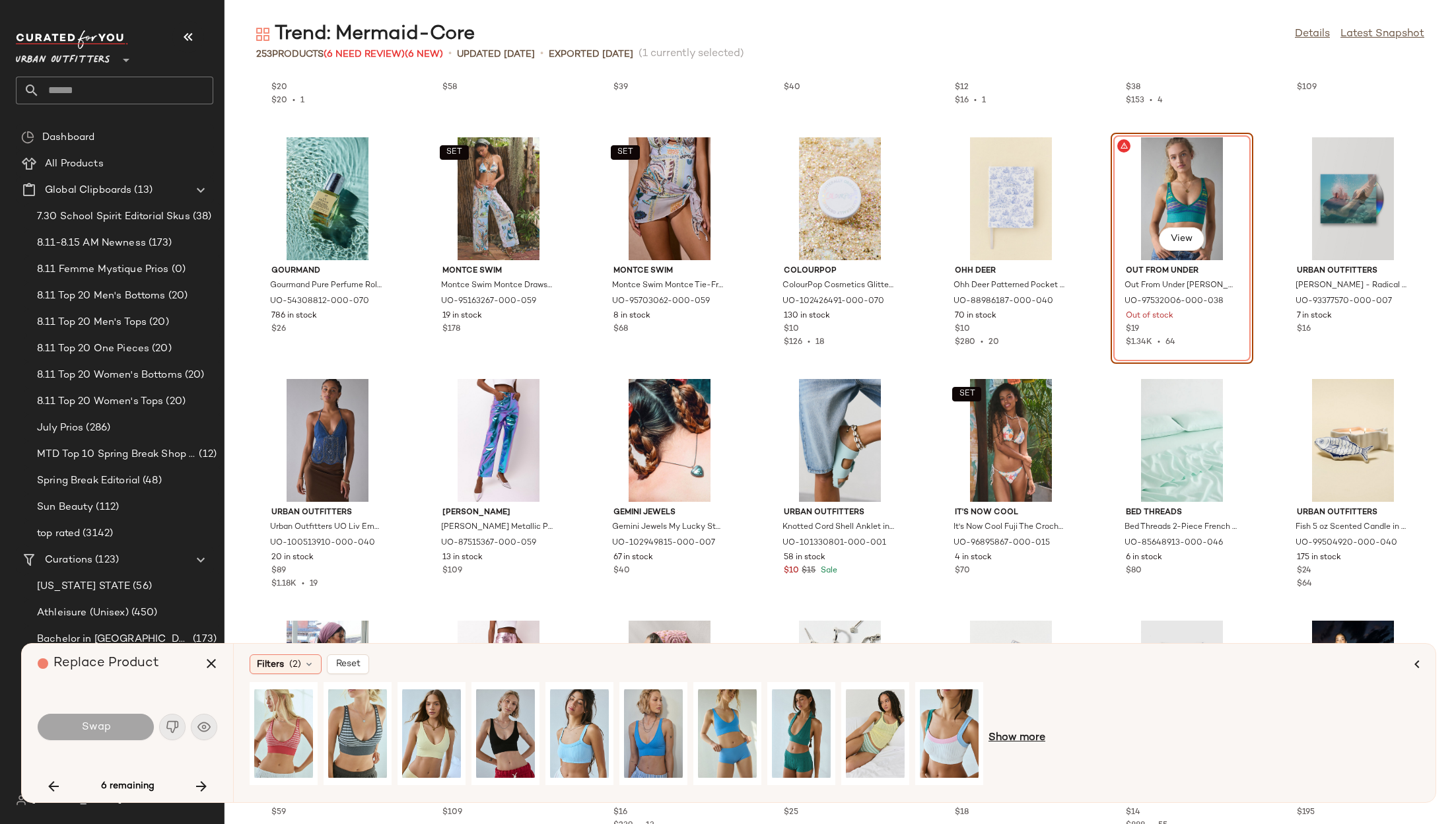
click at [1003, 737] on span "Show more" at bounding box center [1017, 738] width 57 height 16
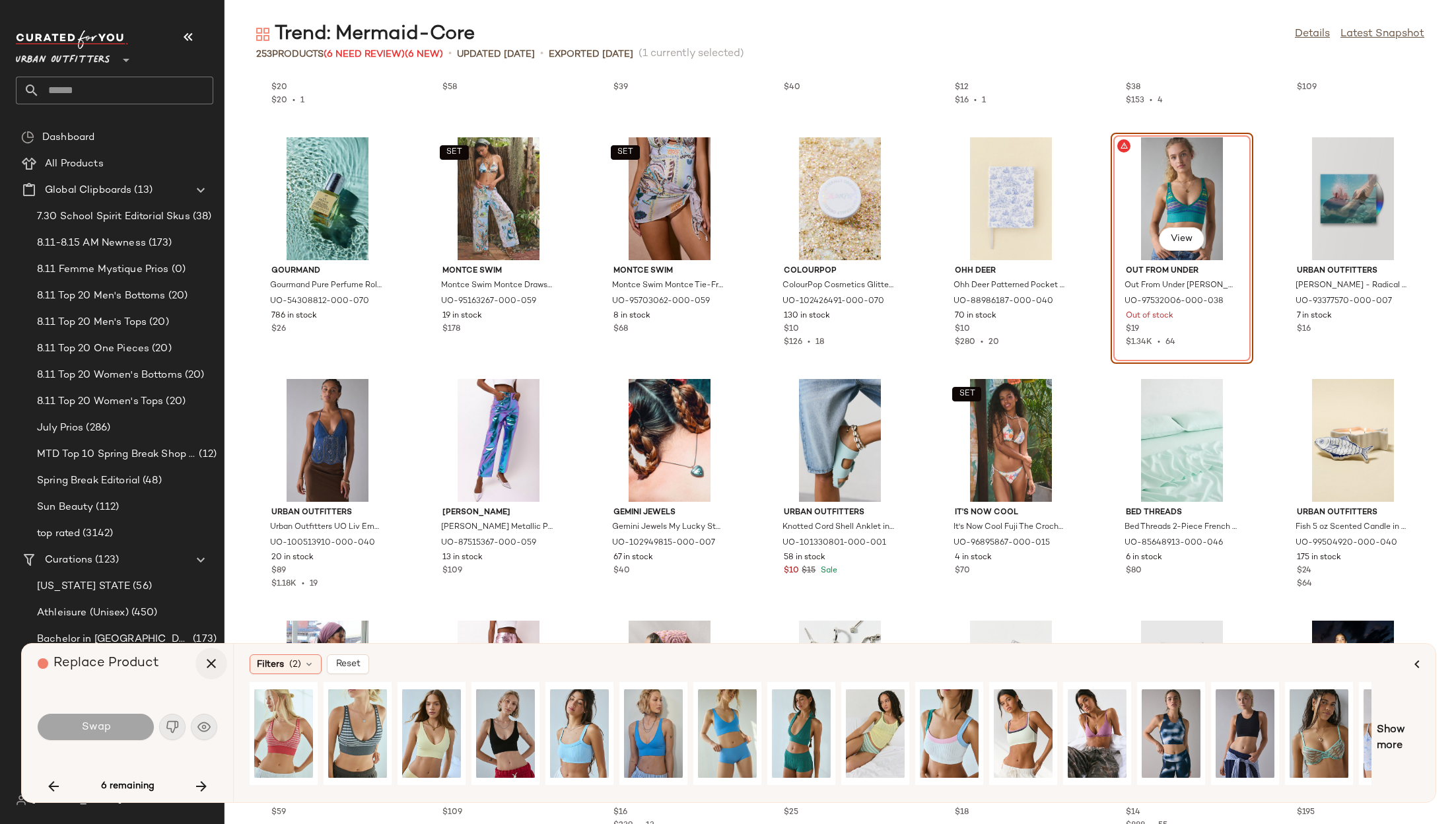
click at [208, 667] on icon "button" at bounding box center [211, 664] width 16 height 16
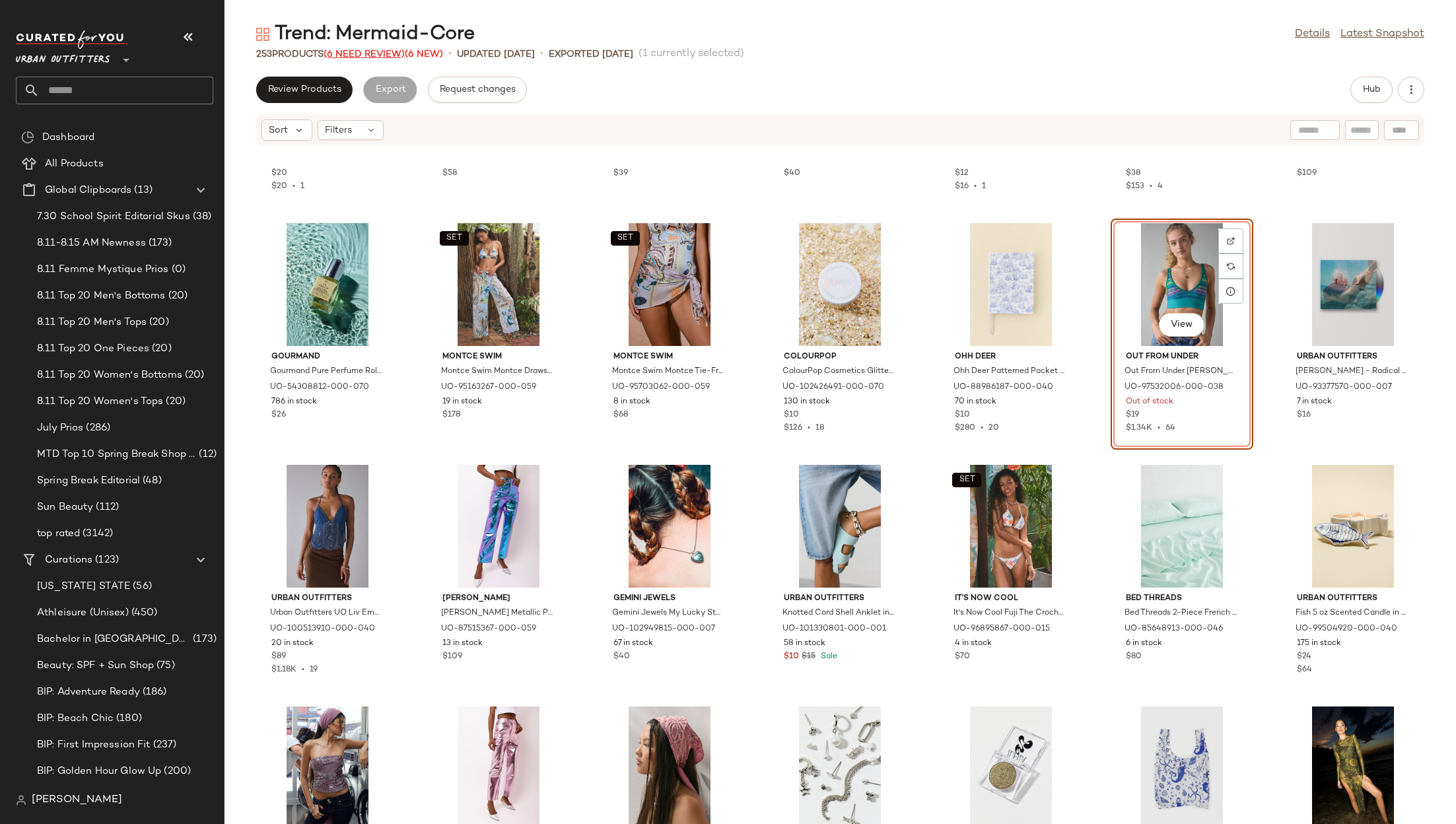
click at [374, 50] on span "(6 Need Review)" at bounding box center [364, 54] width 81 height 10
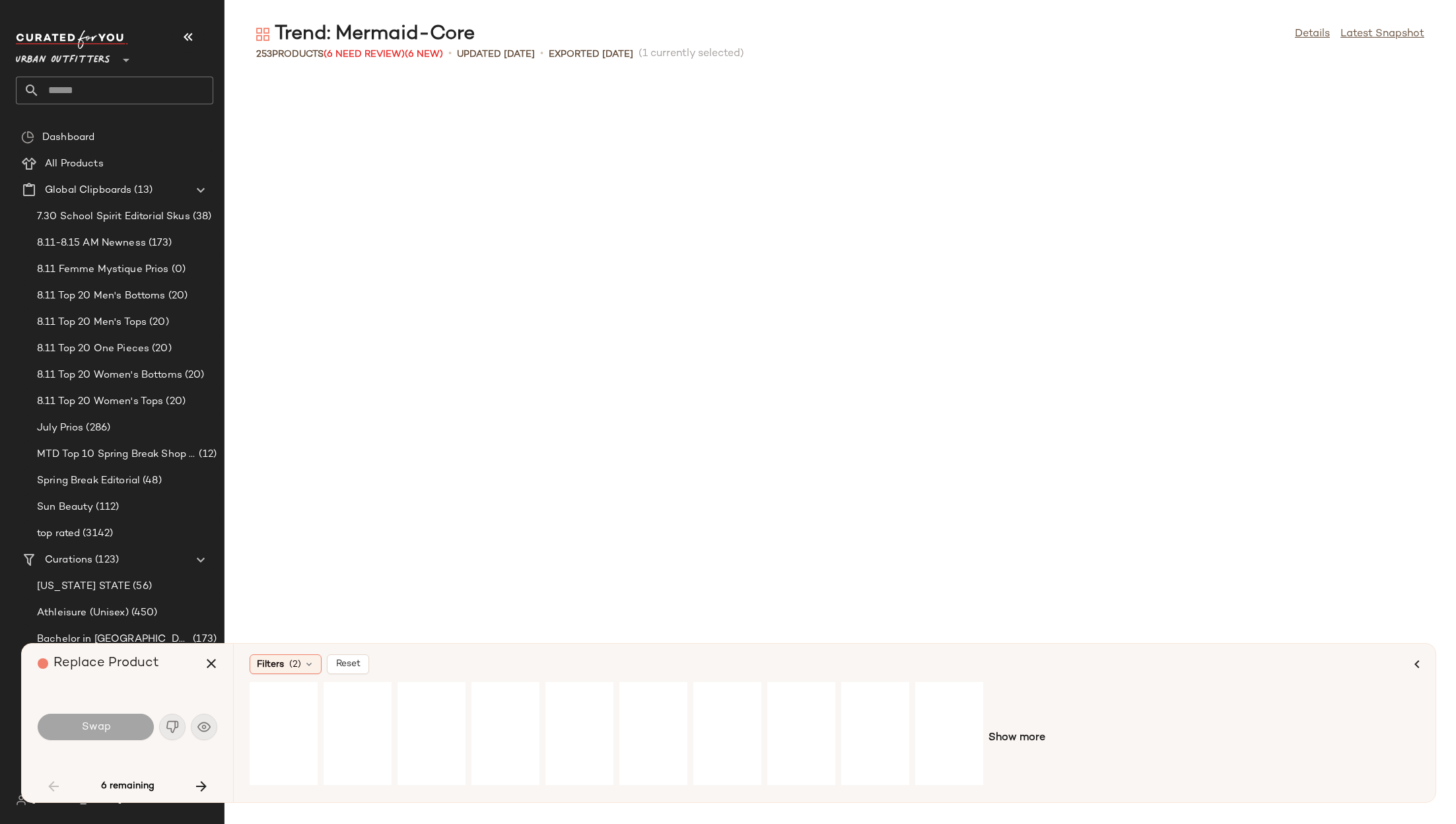
scroll to position [1209, 0]
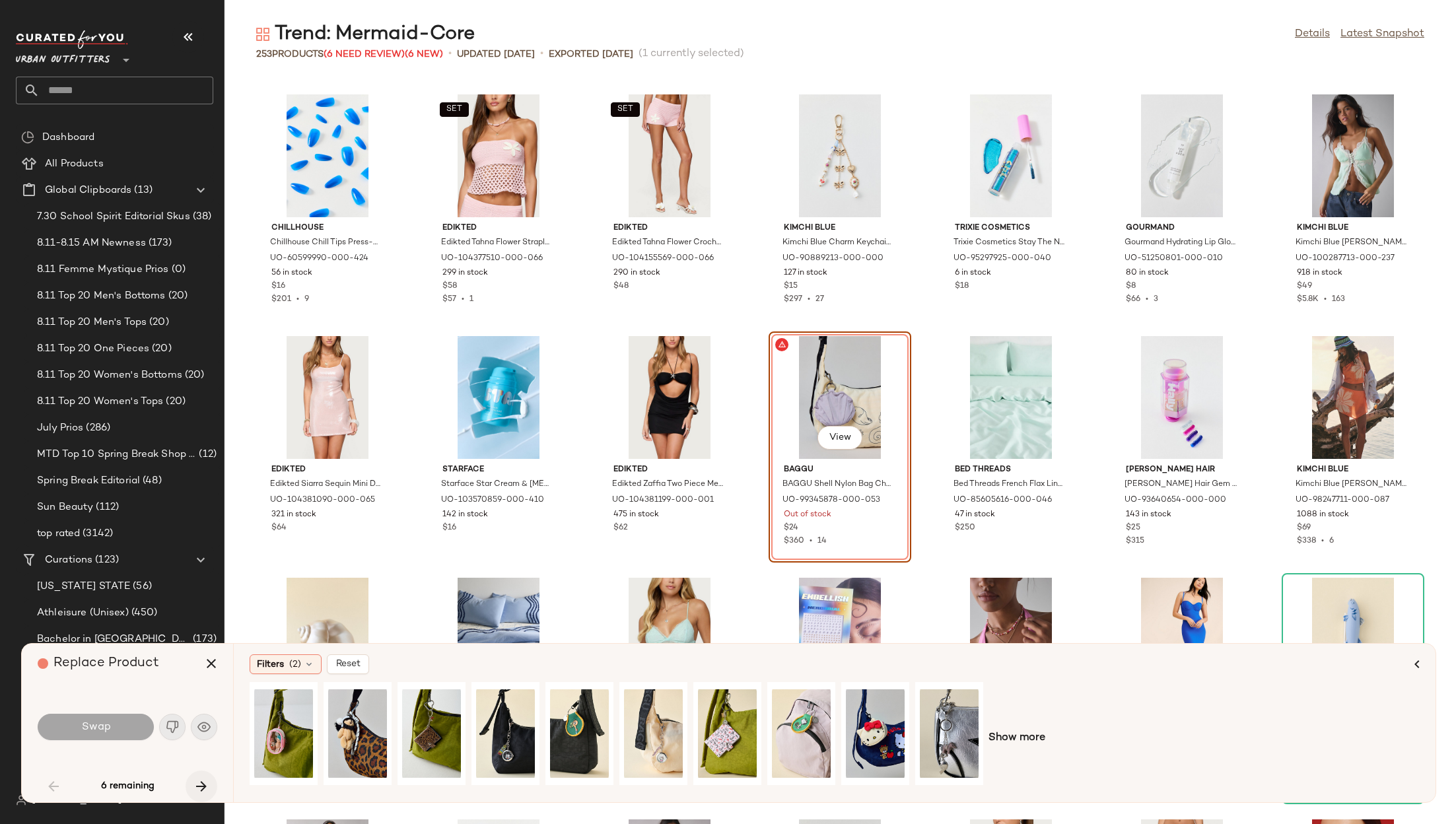
click at [205, 795] on button "button" at bounding box center [201, 787] width 31 height 31
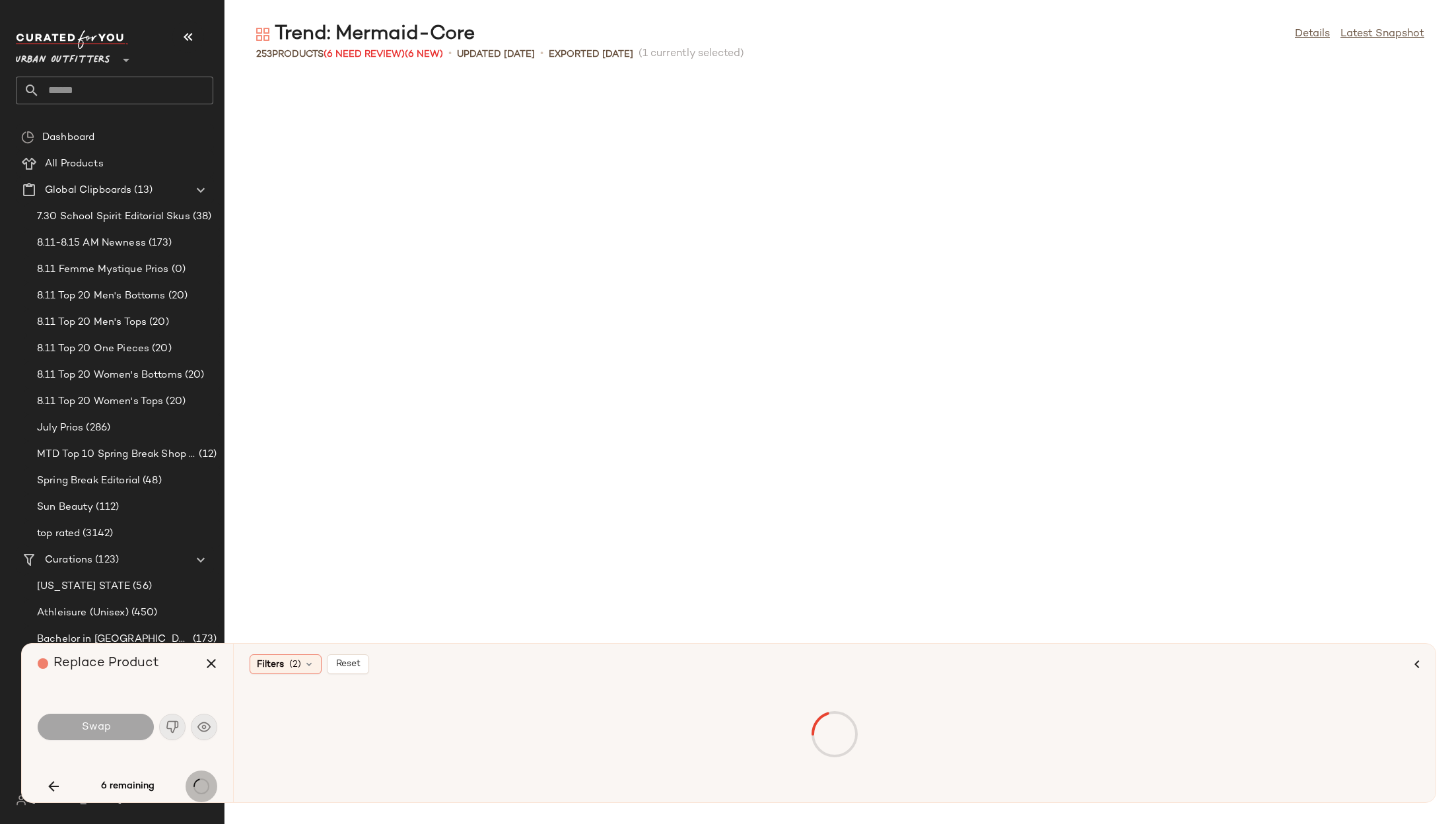
scroll to position [3383, 0]
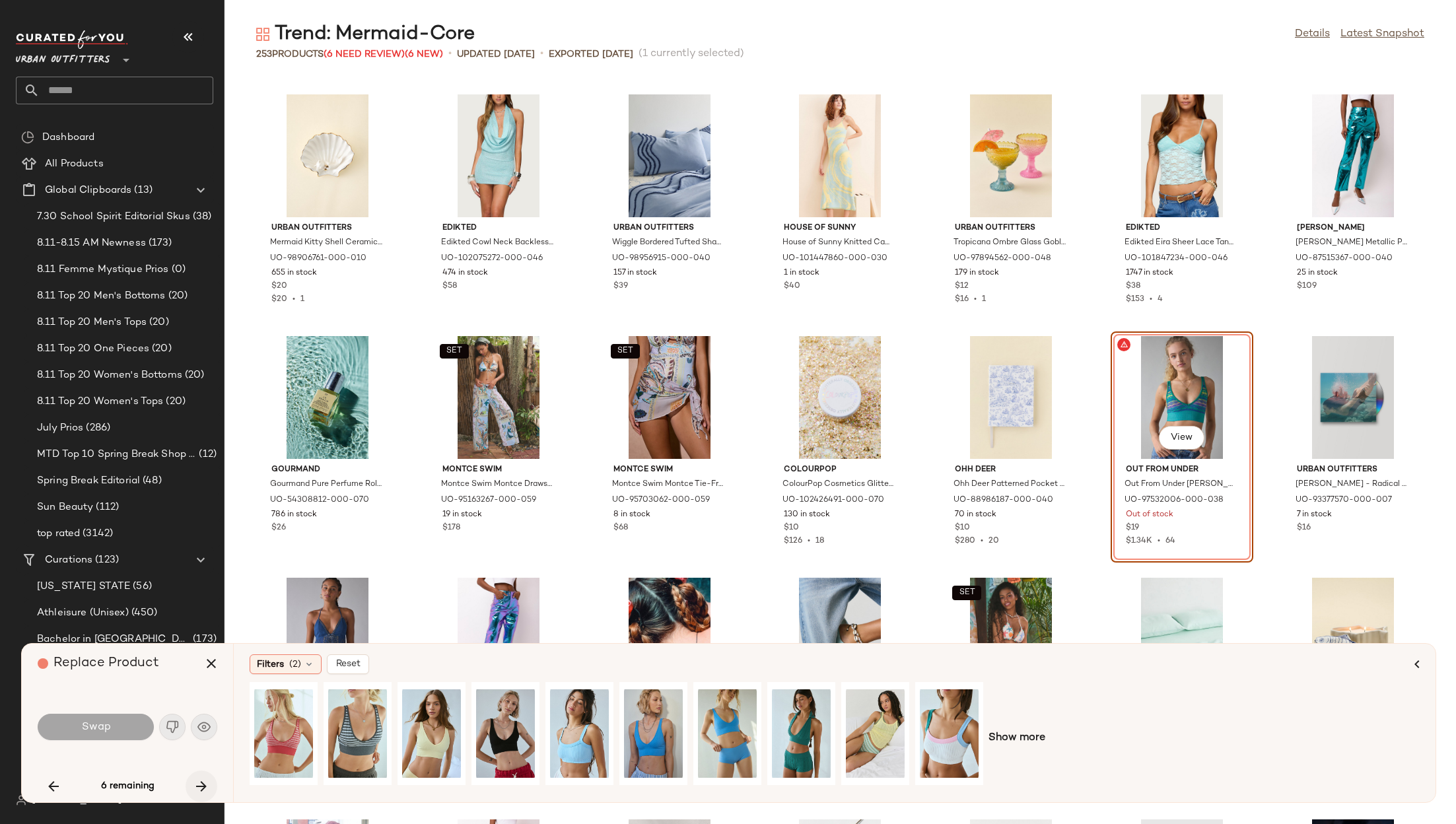
click at [194, 792] on icon "button" at bounding box center [201, 787] width 16 height 16
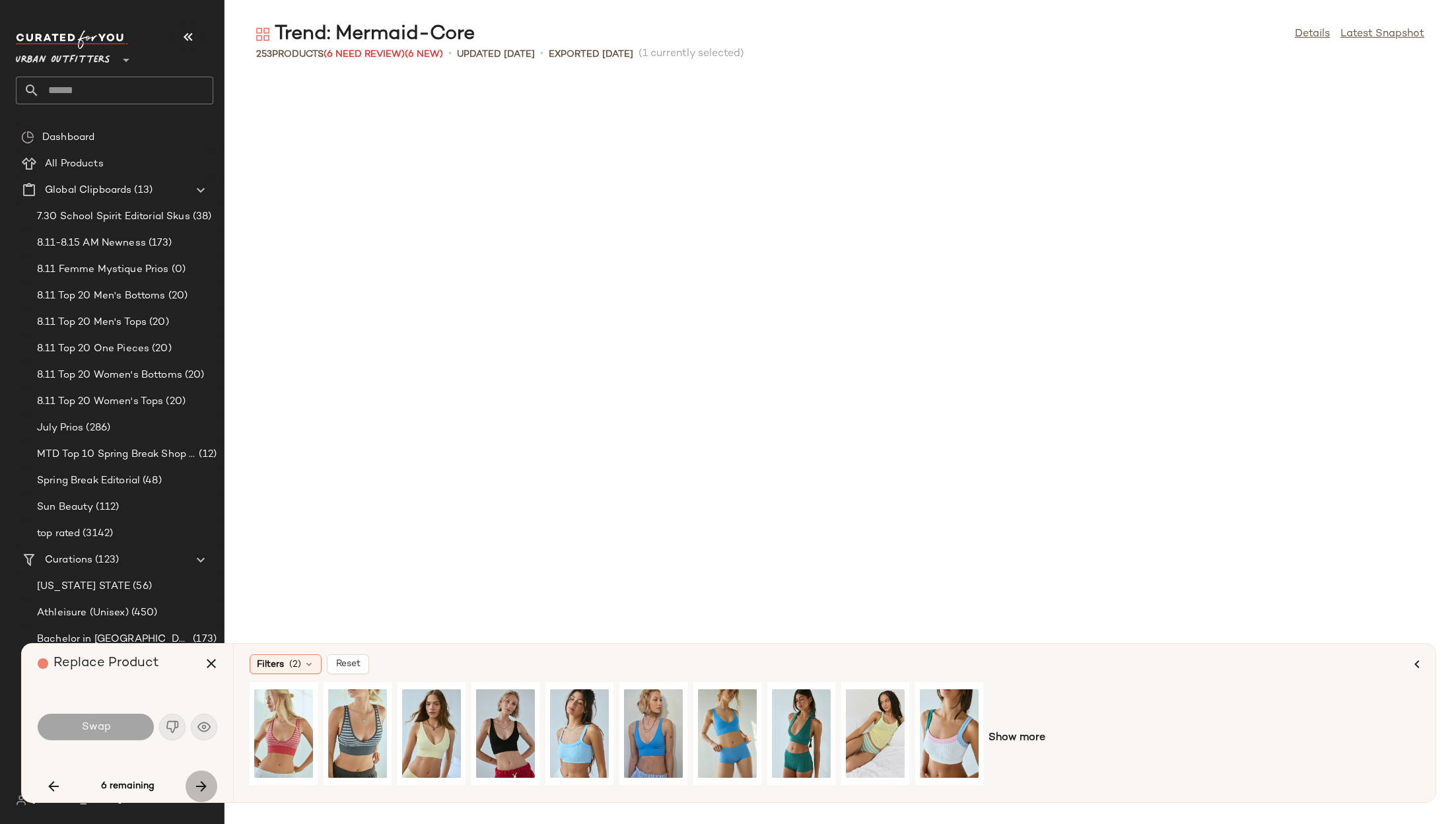
scroll to position [4833, 0]
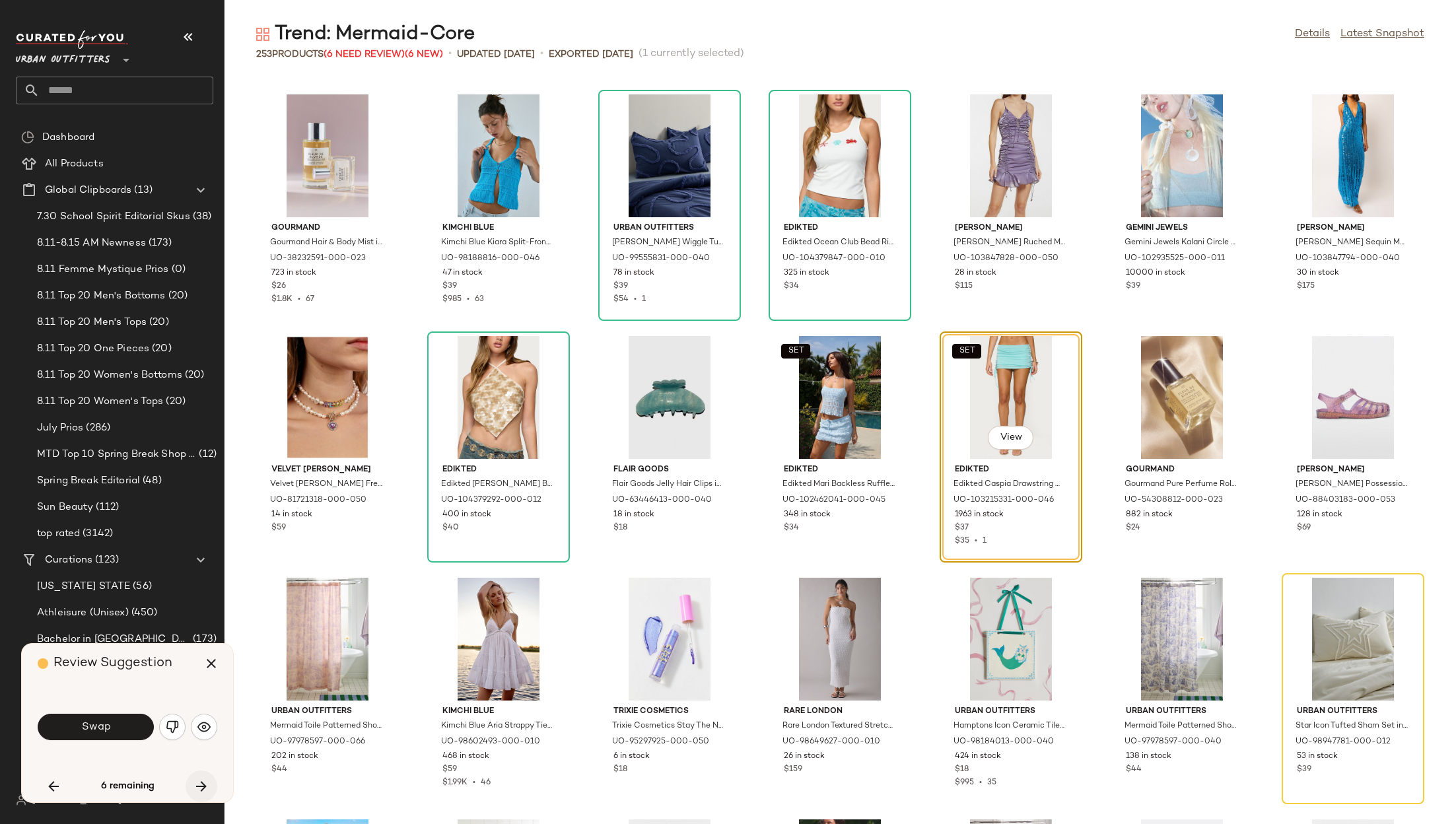
click at [196, 786] on icon "button" at bounding box center [201, 787] width 16 height 16
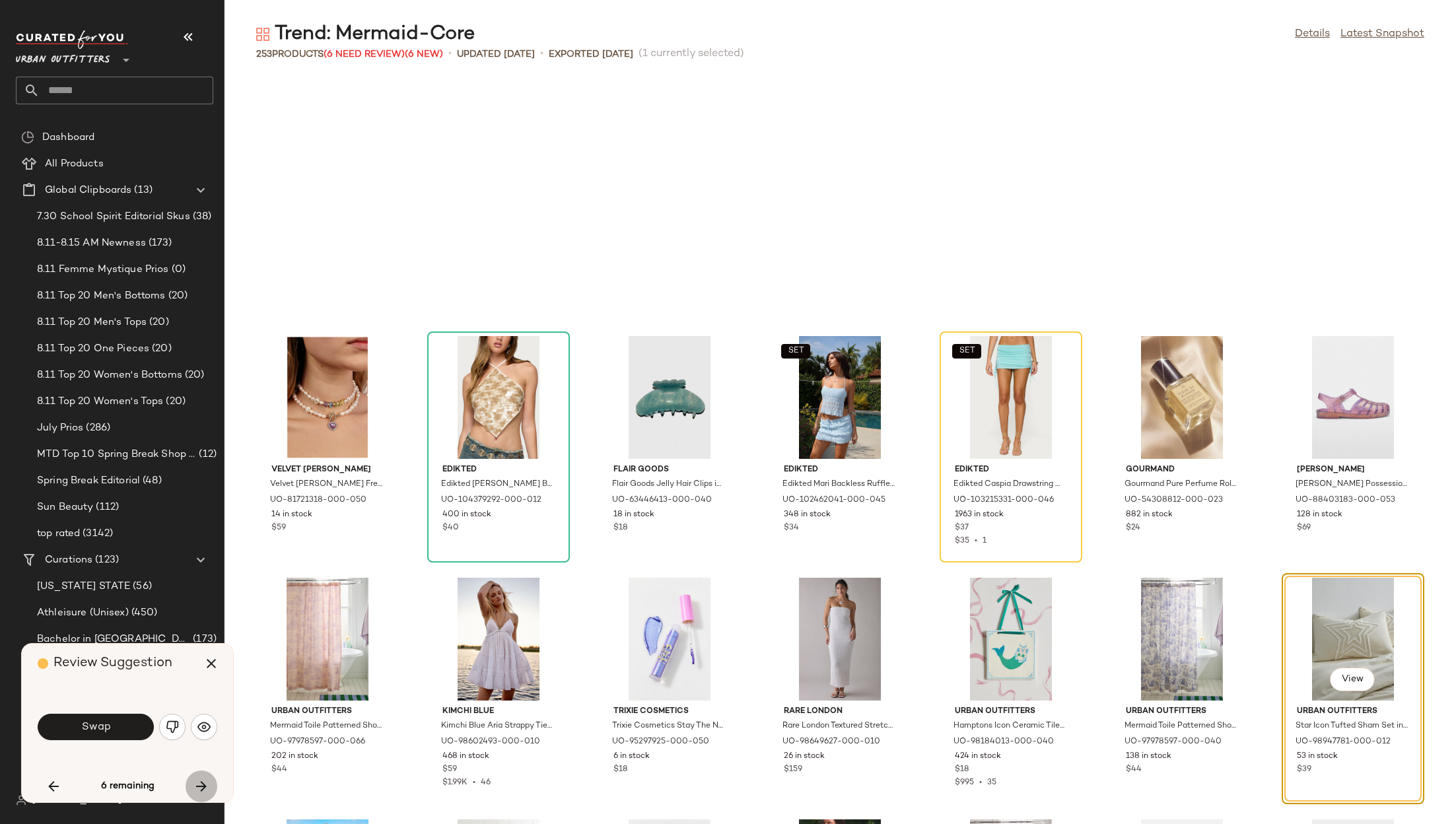
scroll to position [5075, 0]
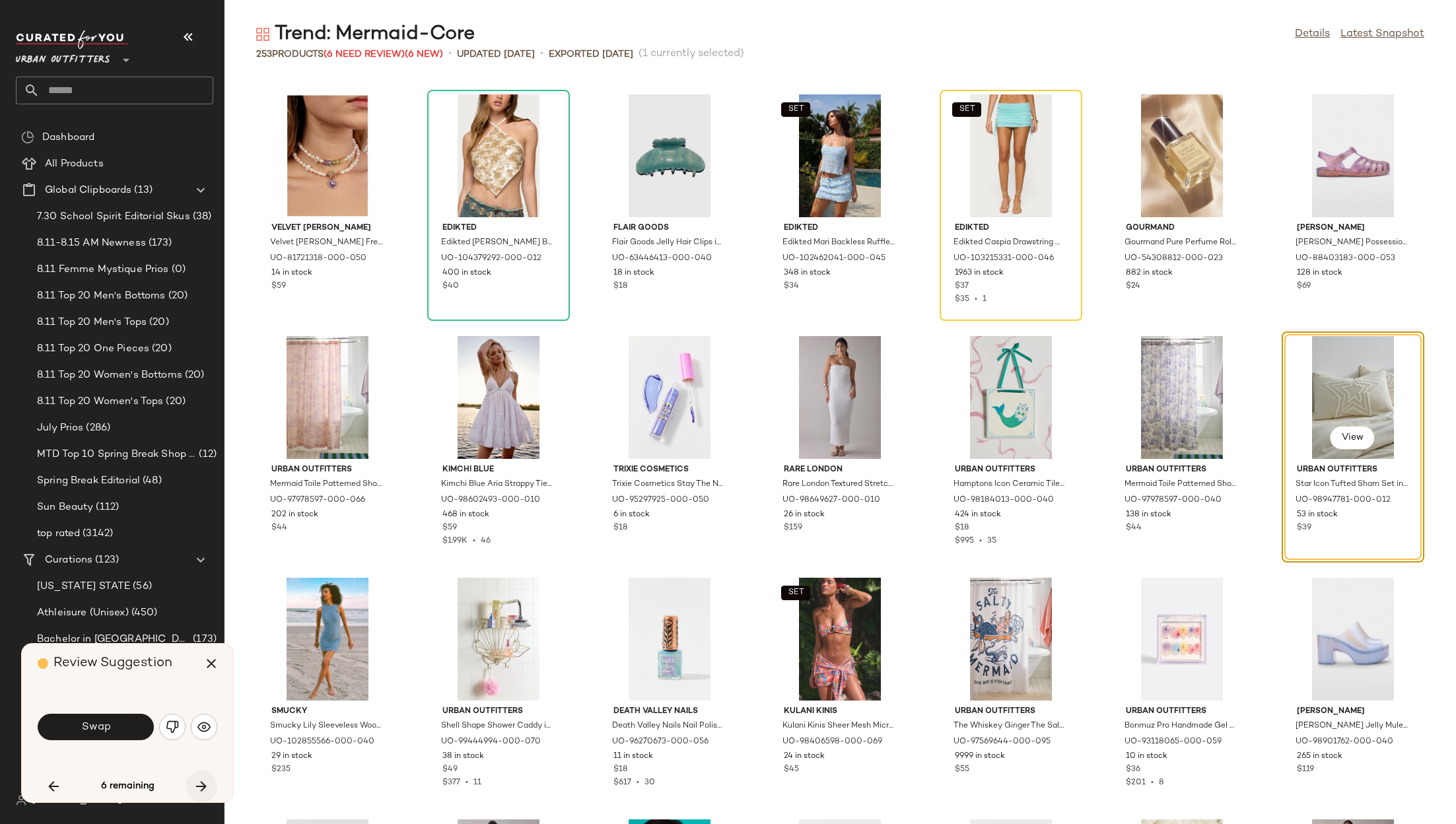
click at [196, 786] on icon "button" at bounding box center [201, 787] width 16 height 16
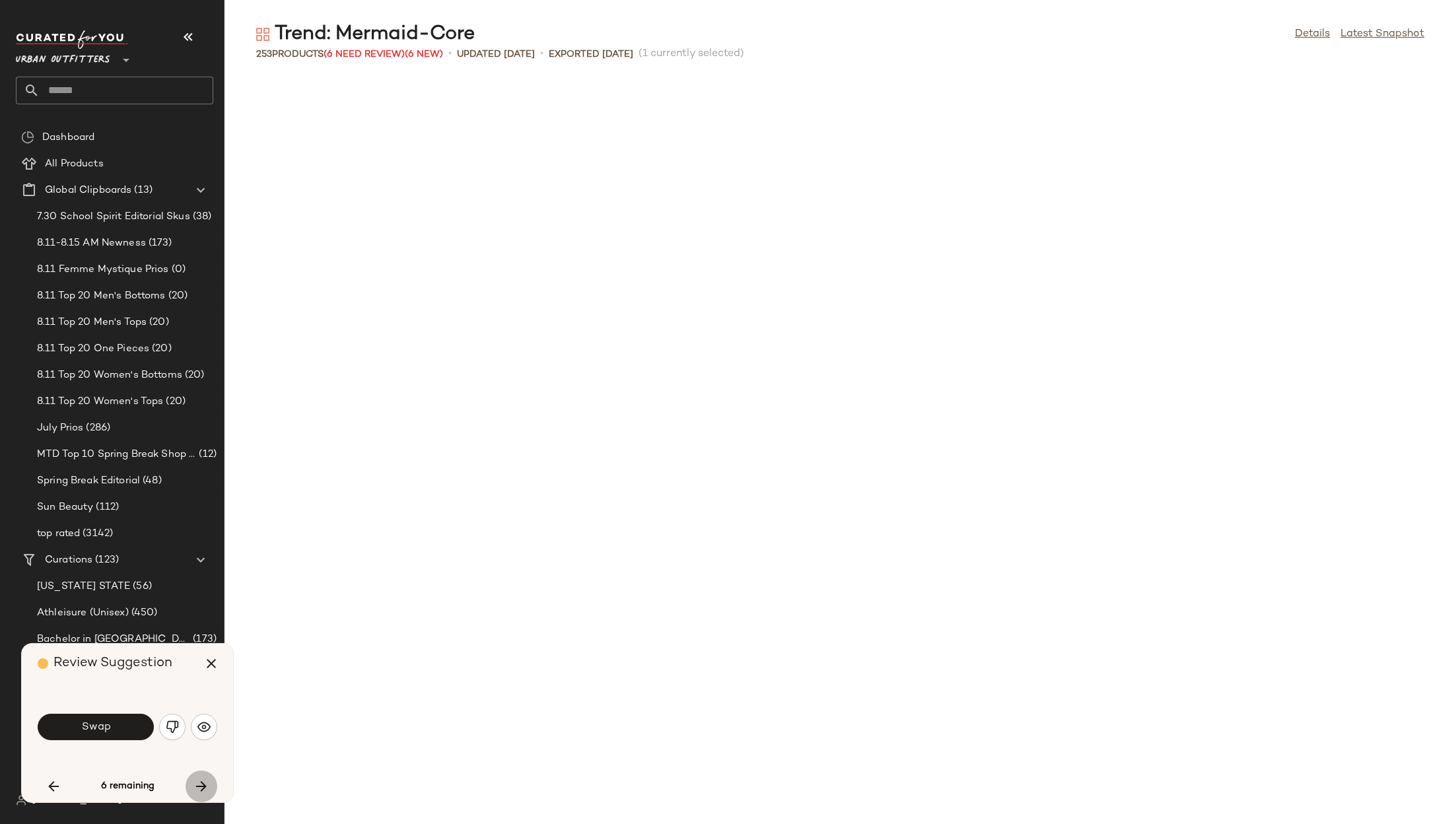
scroll to position [6525, 0]
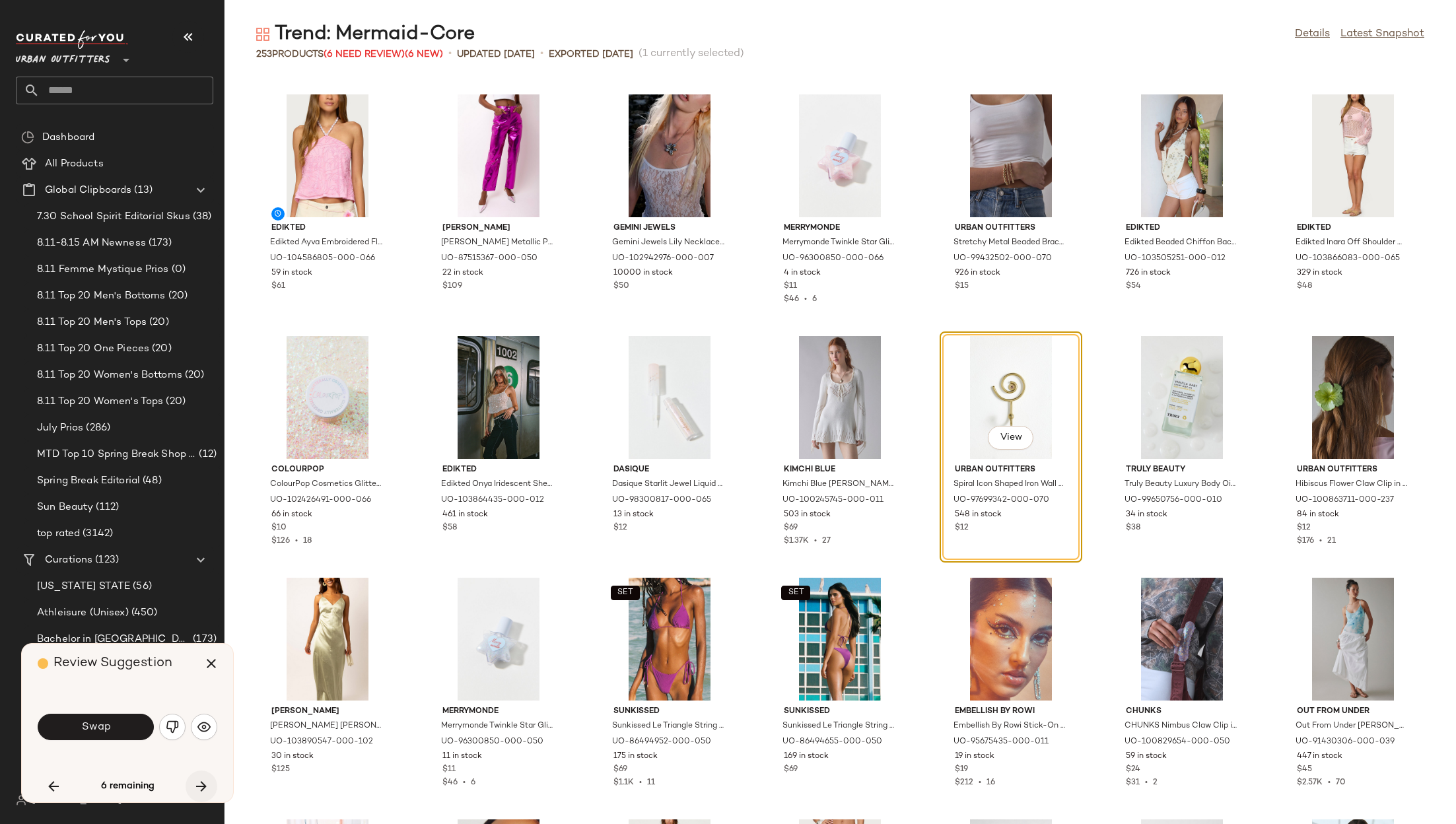
click at [196, 786] on icon "button" at bounding box center [201, 787] width 16 height 16
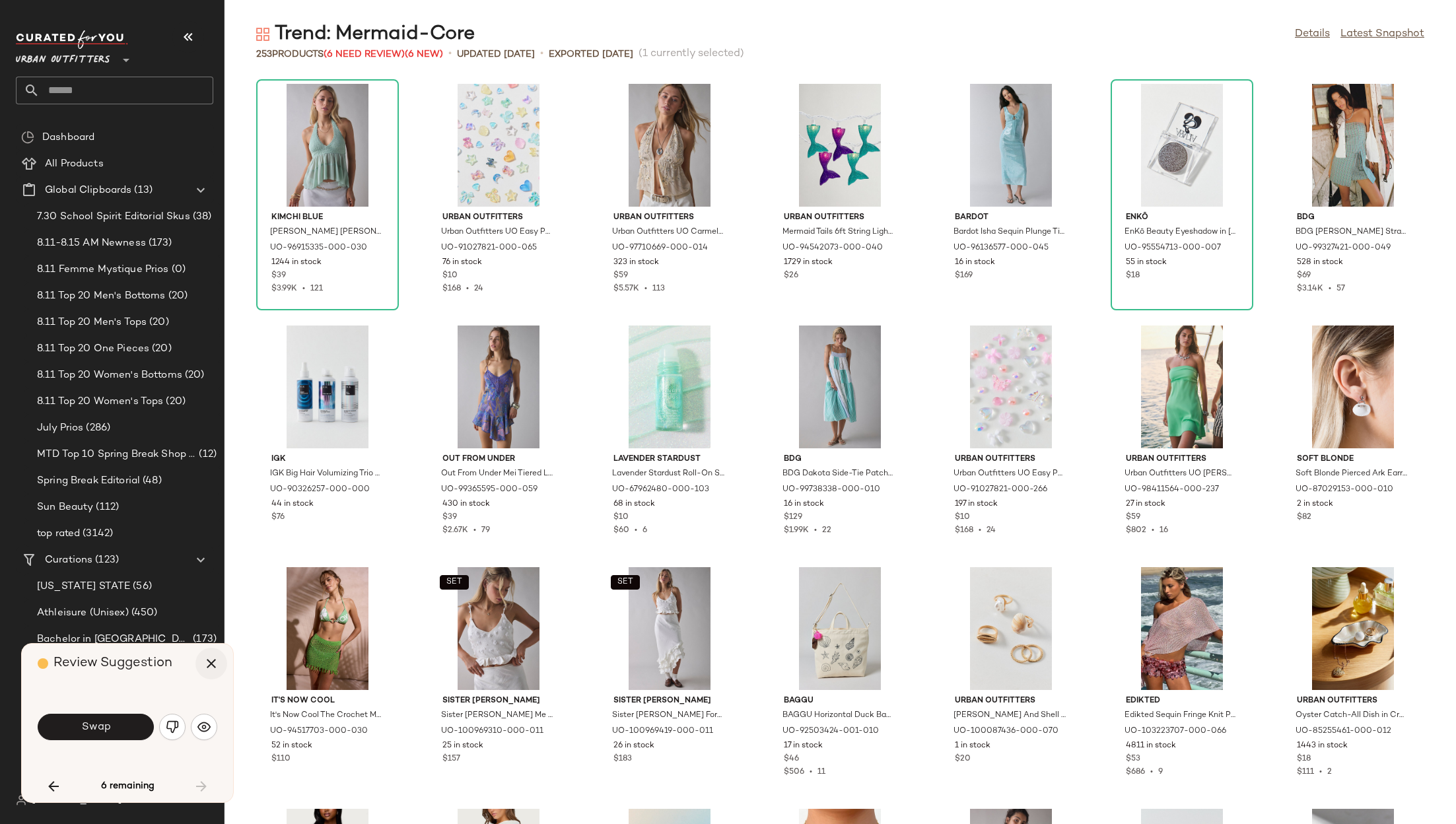
click at [211, 653] on button "button" at bounding box center [211, 663] width 31 height 31
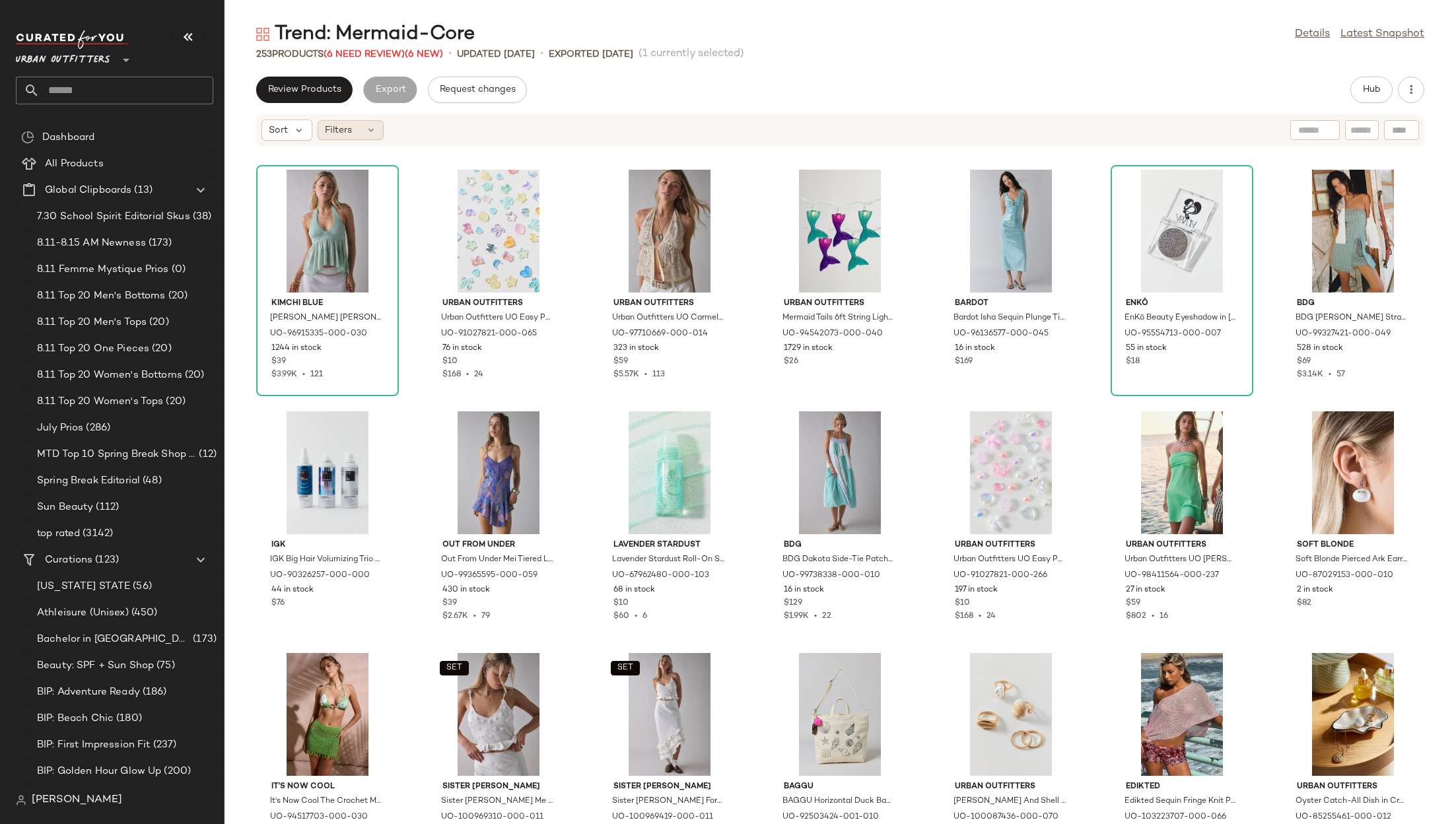
click at [369, 128] on icon at bounding box center [371, 130] width 10 height 10
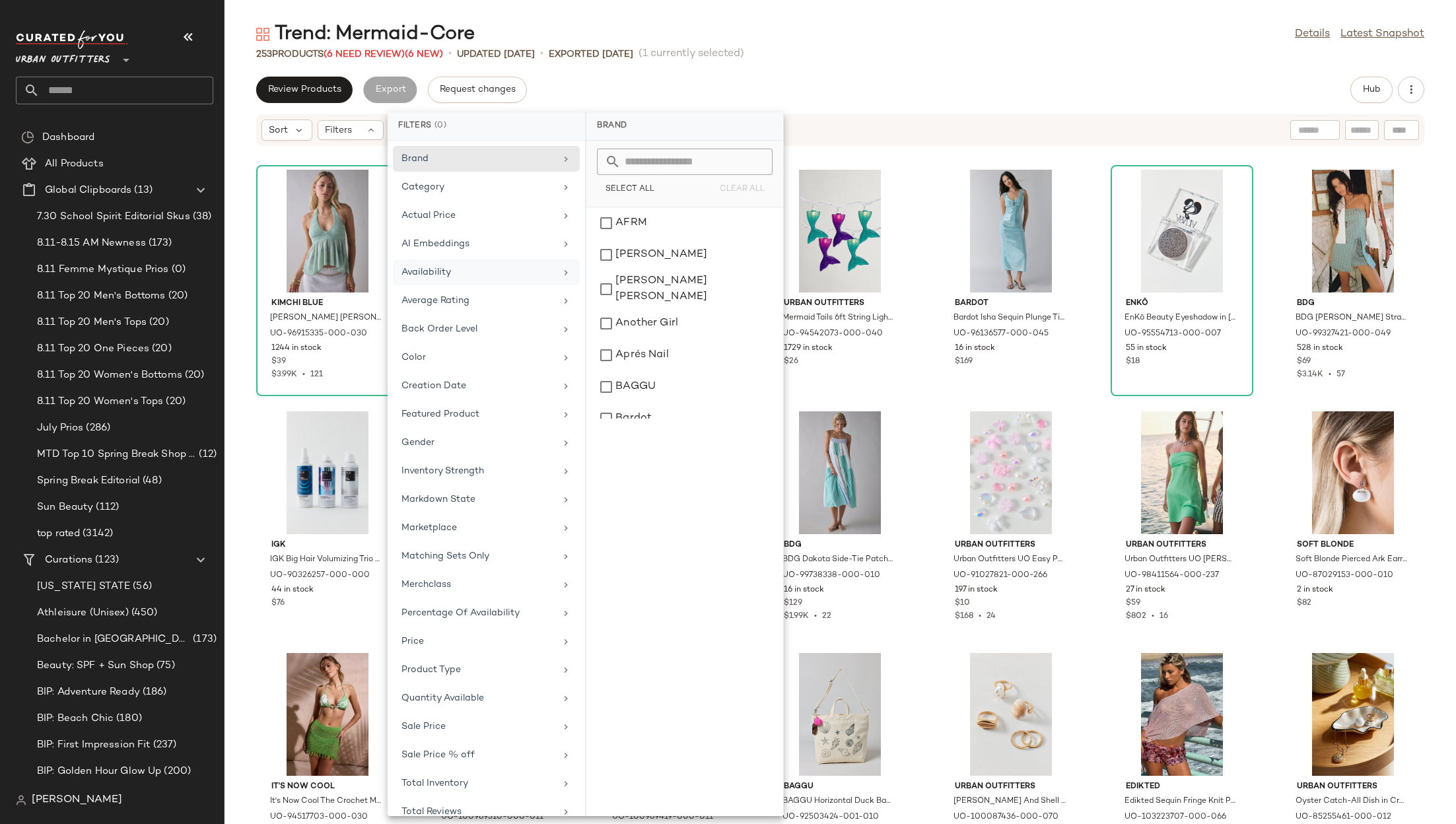
click at [483, 288] on div "Availability" at bounding box center [486, 301] width 187 height 26
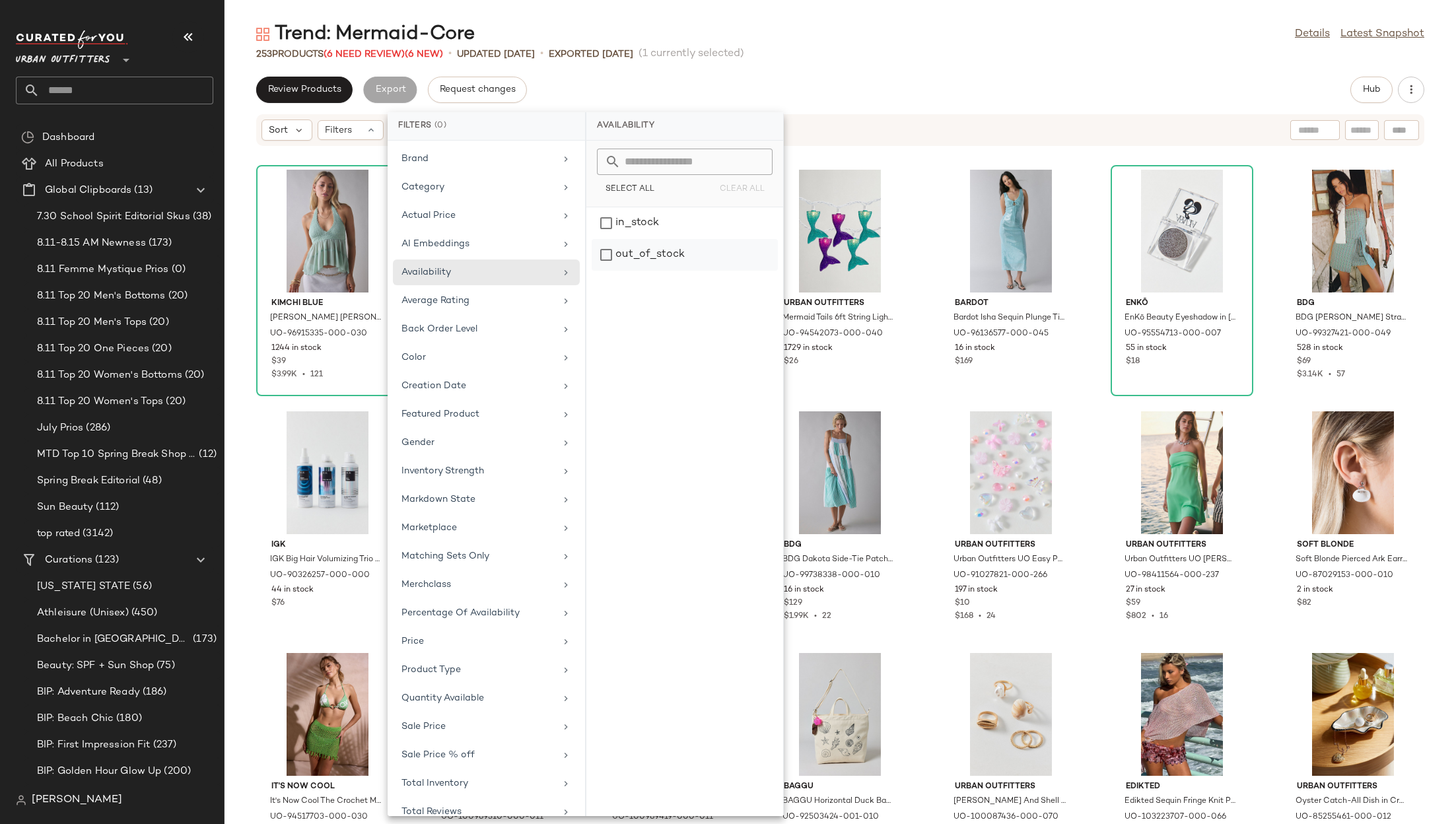
click at [621, 258] on div "out_of_stock" at bounding box center [685, 255] width 186 height 31
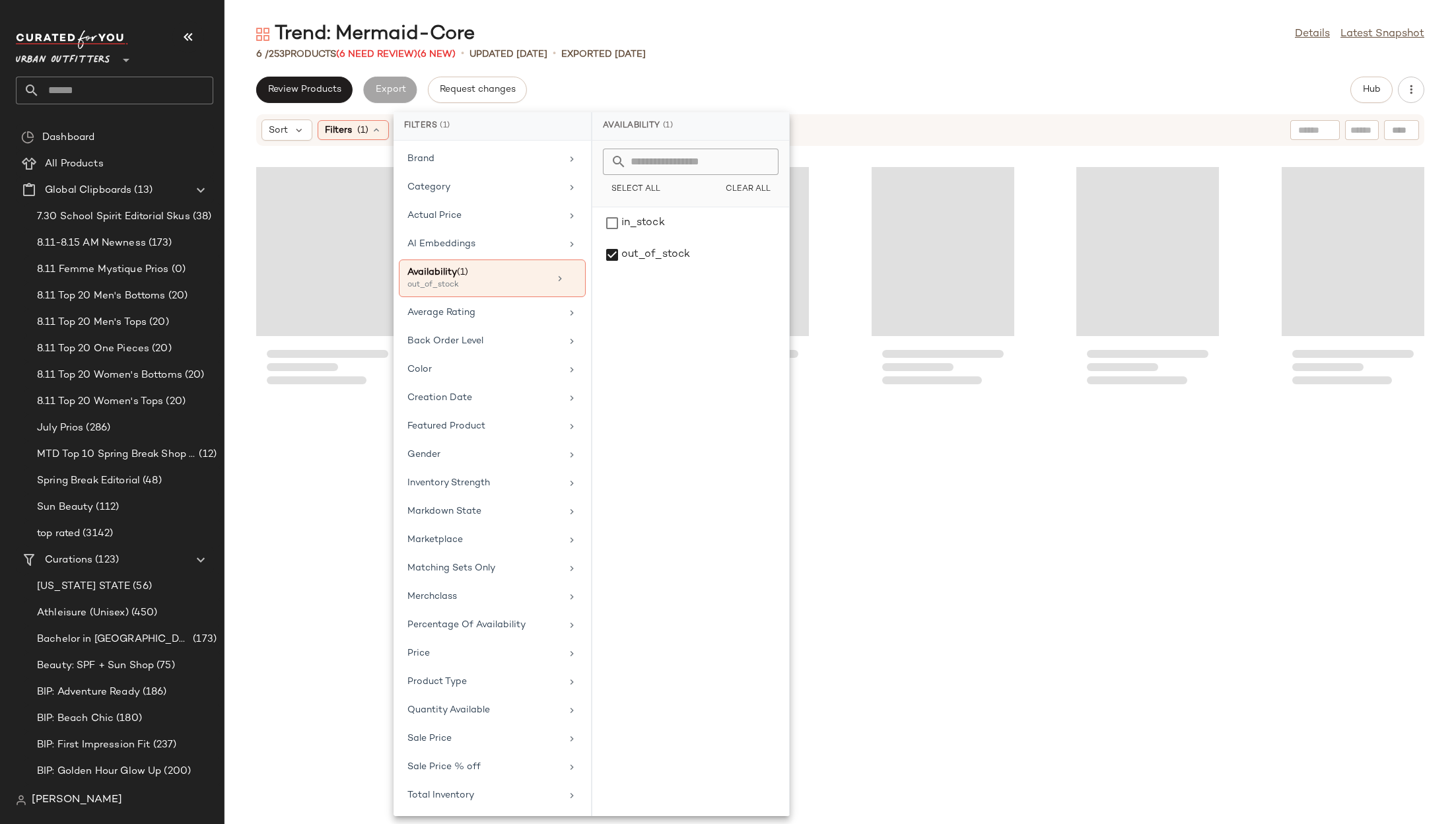
click at [990, 51] on div "6 / 253 Products (6 Need Review) (6 New) • updated Aug 12th • Exported Aug 6th" at bounding box center [840, 54] width 1231 height 13
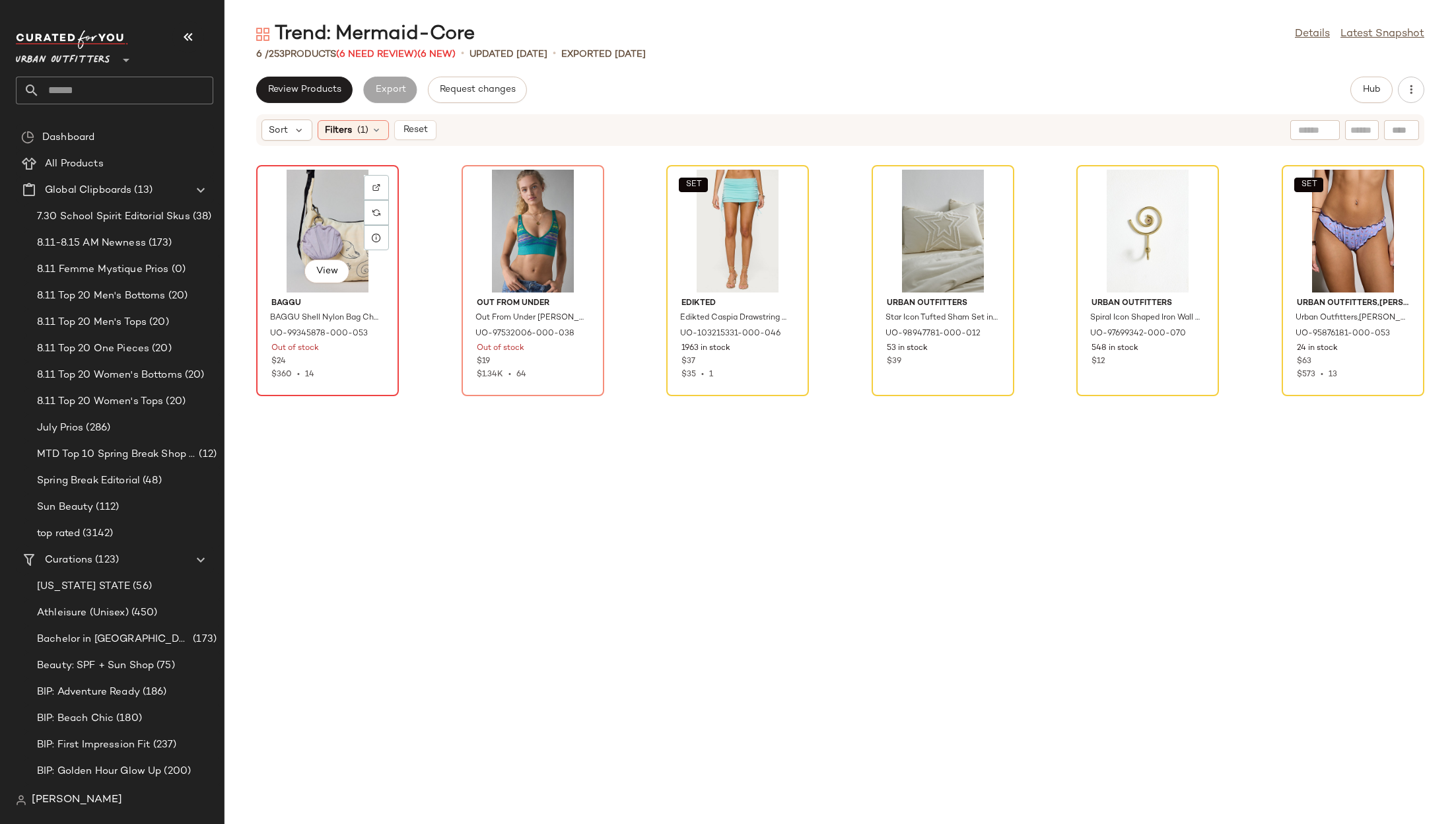
click at [293, 220] on div "View" at bounding box center [327, 231] width 133 height 123
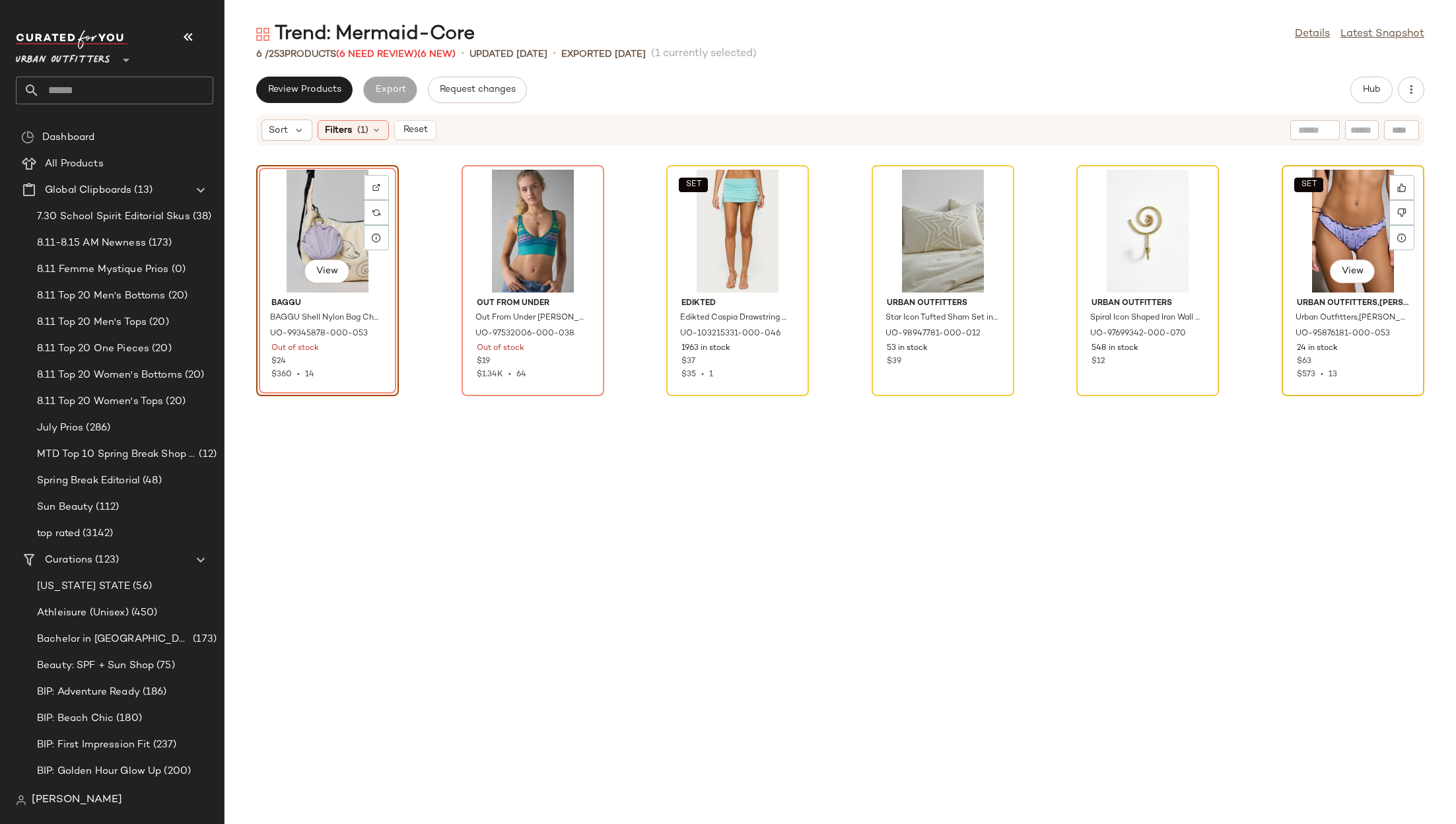
click at [1328, 222] on div "SET View" at bounding box center [1352, 231] width 133 height 123
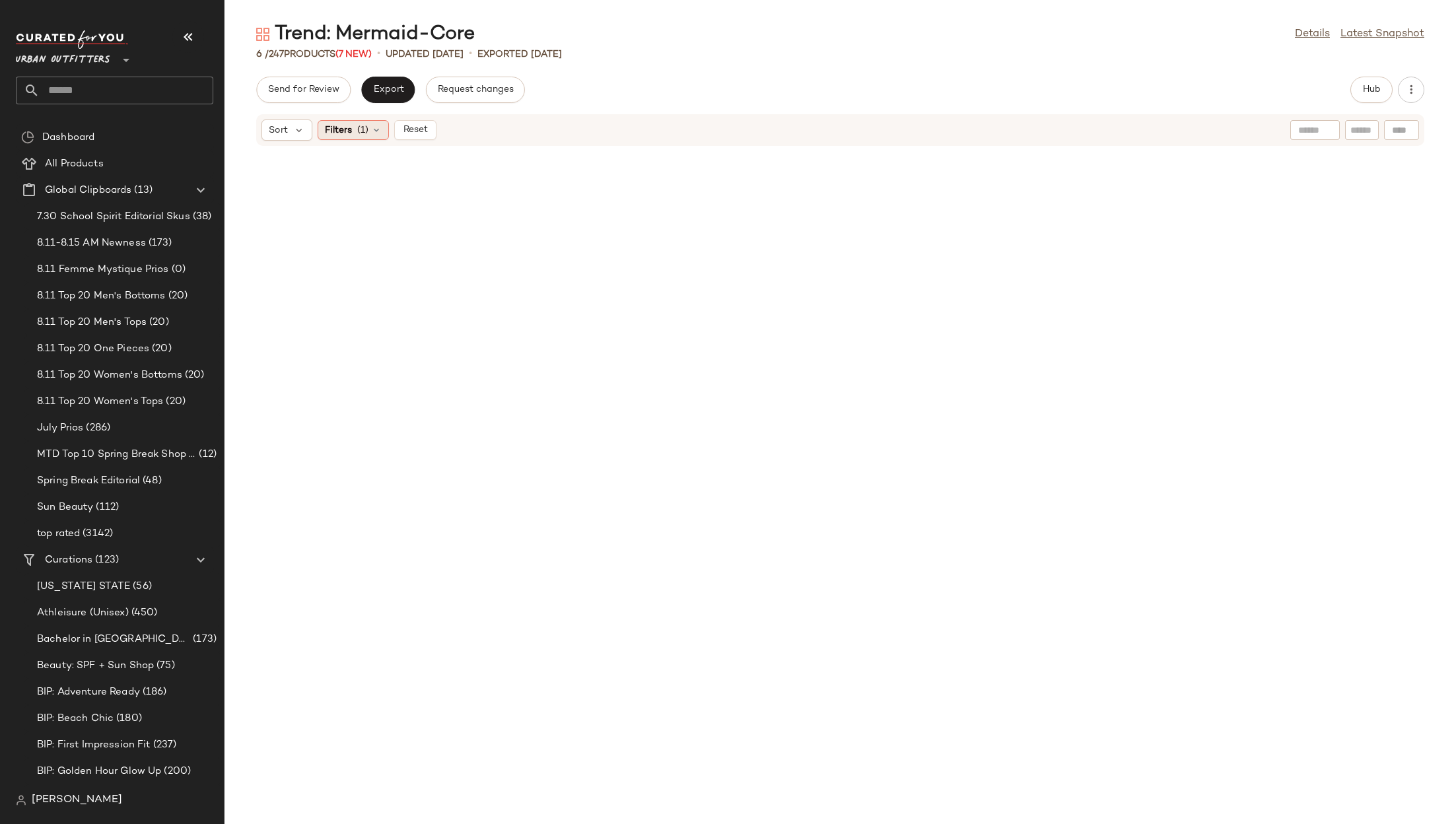
click at [365, 129] on span "(1)" at bounding box center [363, 131] width 11 height 14
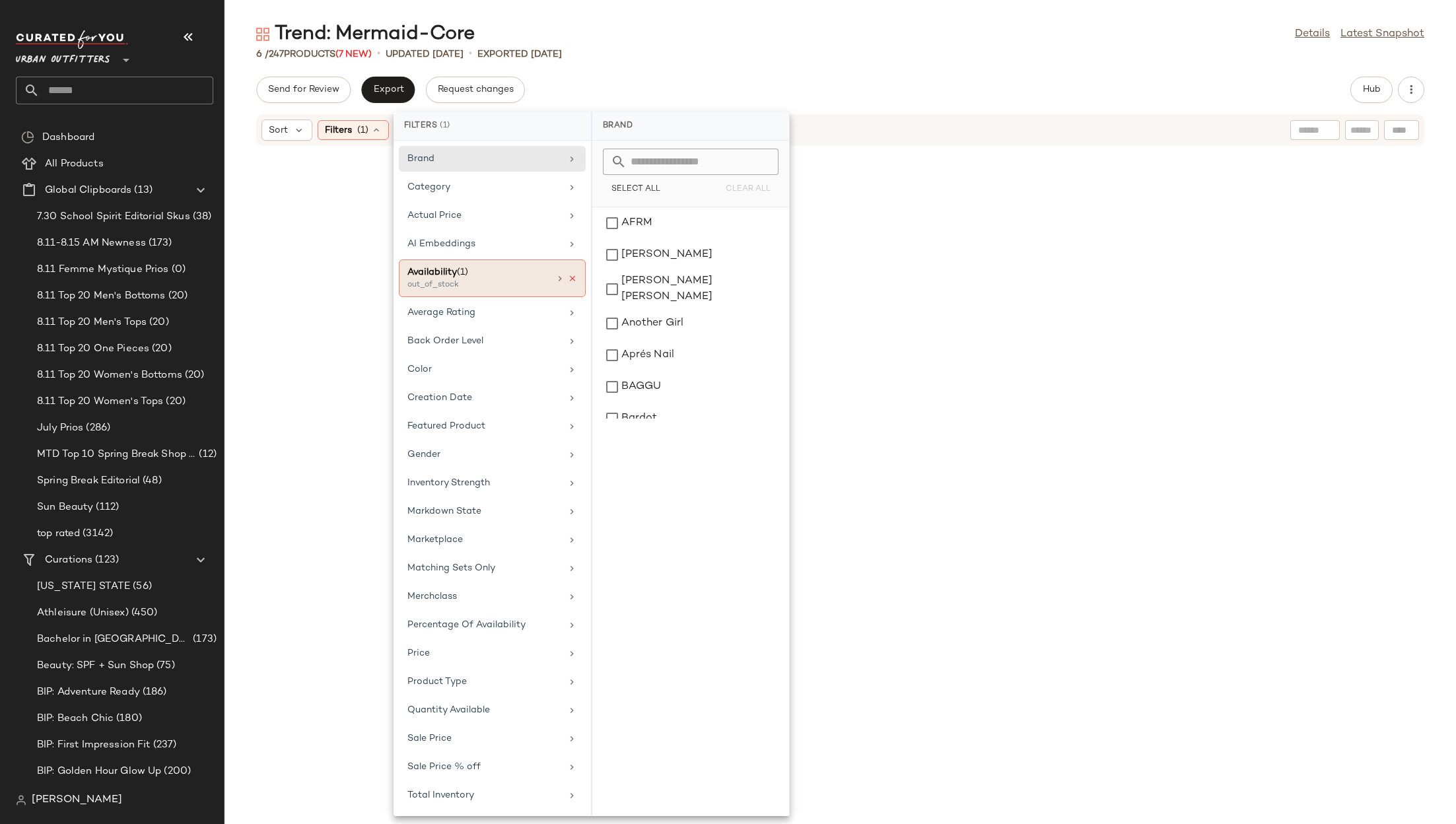
click at [570, 274] on icon at bounding box center [573, 278] width 10 height 10
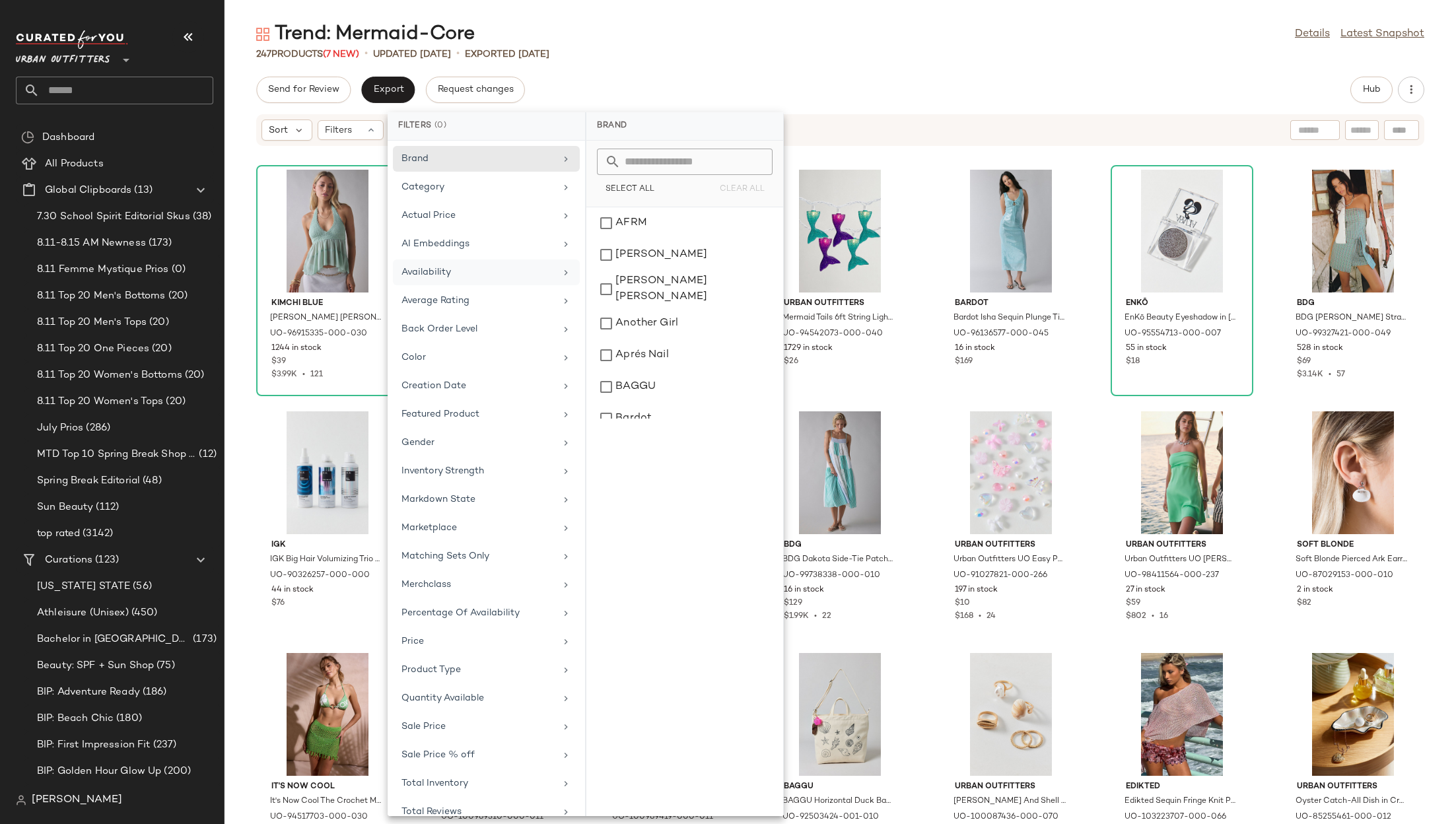
click at [1105, 64] on div "Trend: Mermaid-Core Details Latest Snapshot 247 Products (7 New) • updated Aug …" at bounding box center [840, 422] width 1231 height 803
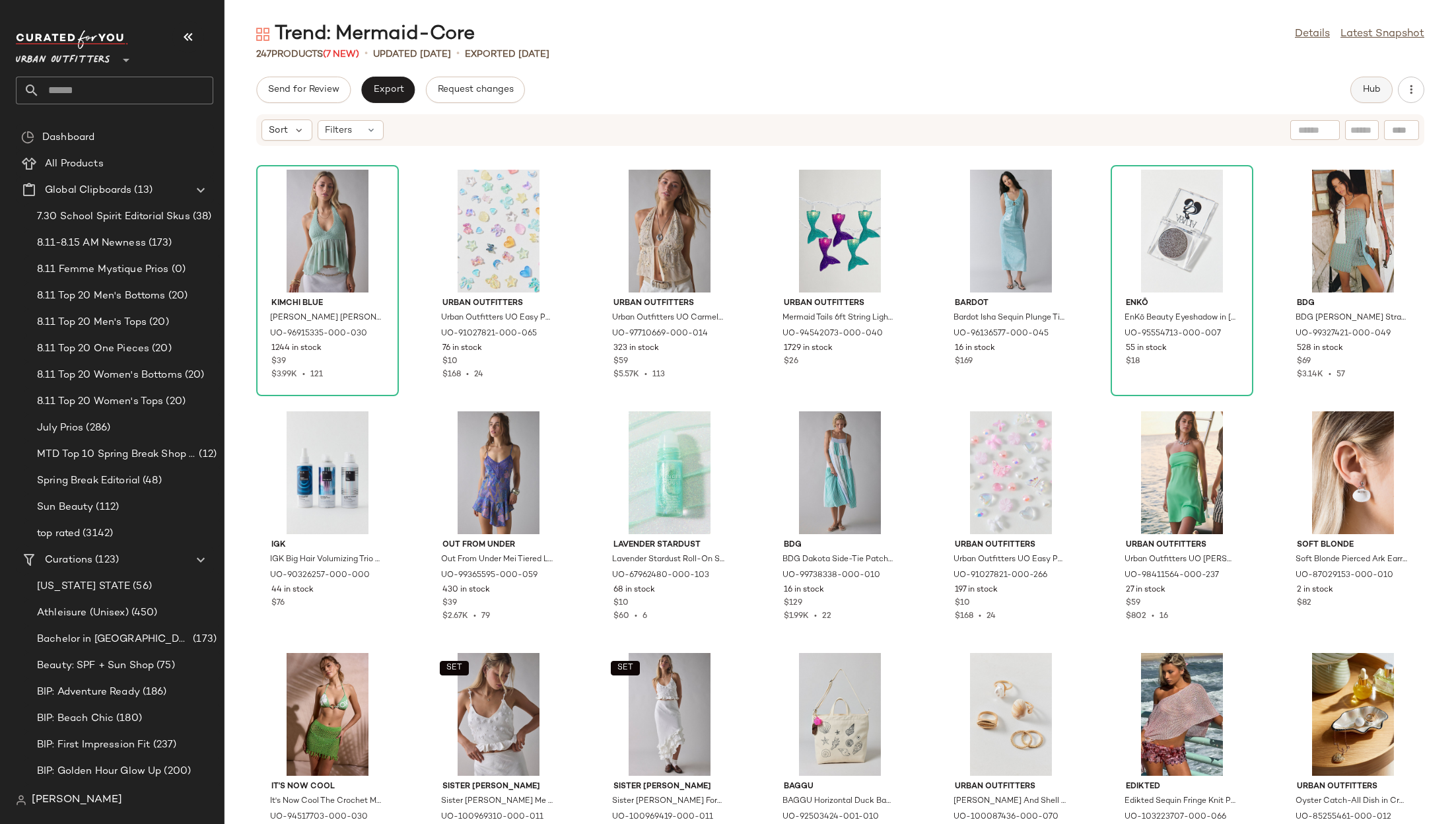
click at [1368, 77] on button "Hub" at bounding box center [1372, 90] width 43 height 26
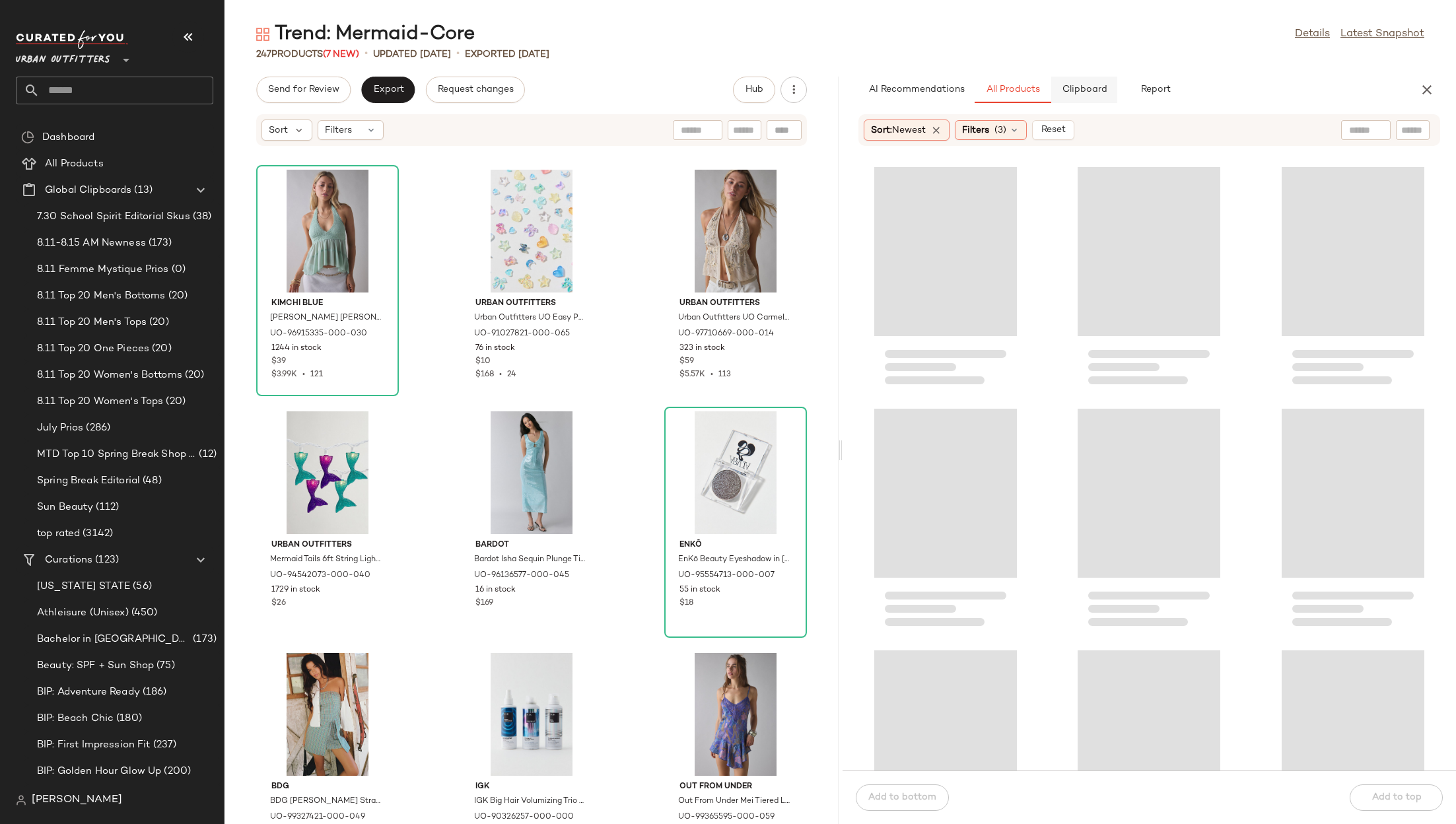
click at [1067, 89] on span "Clipboard" at bounding box center [1084, 90] width 45 height 10
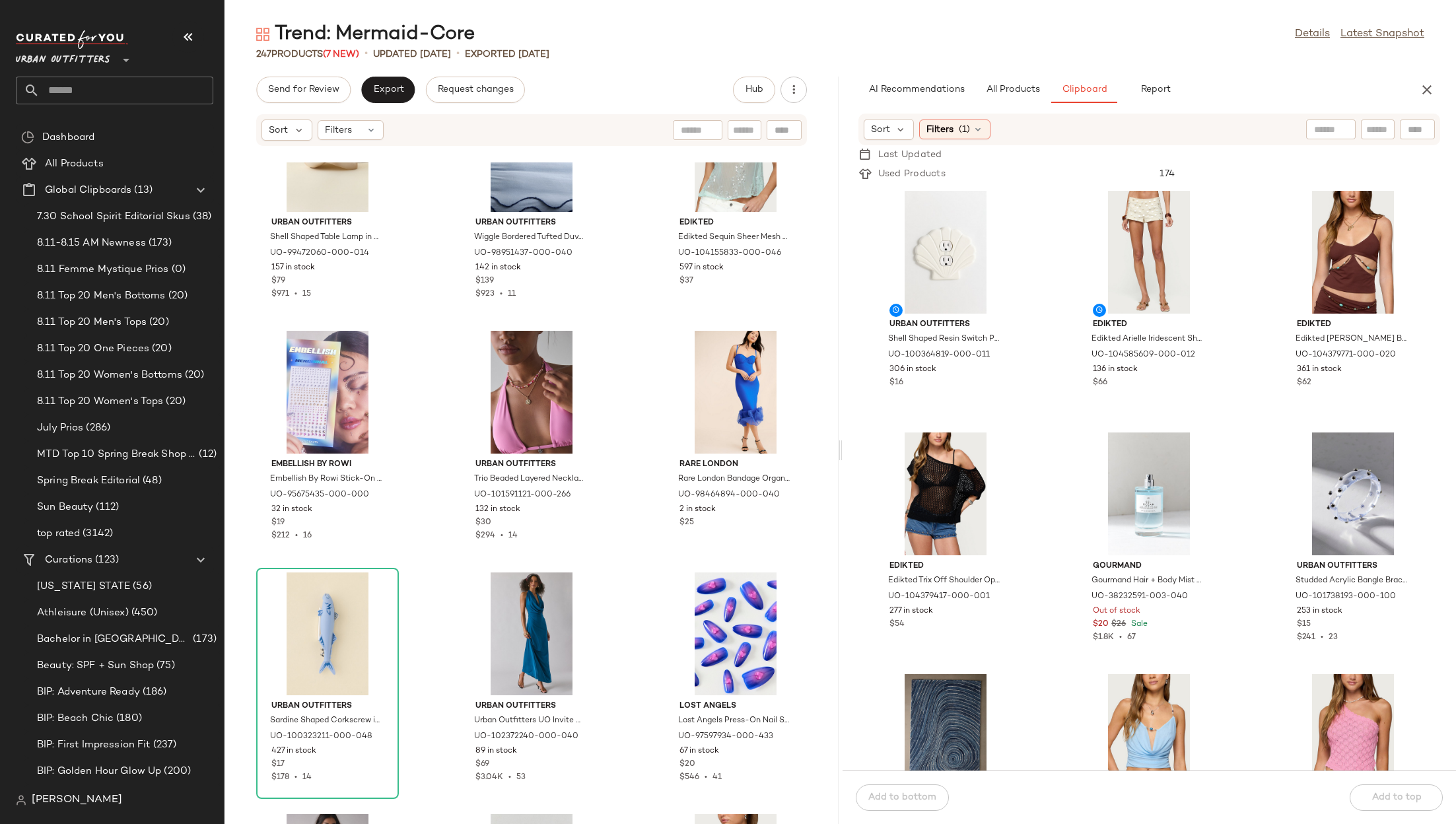
scroll to position [3989, 0]
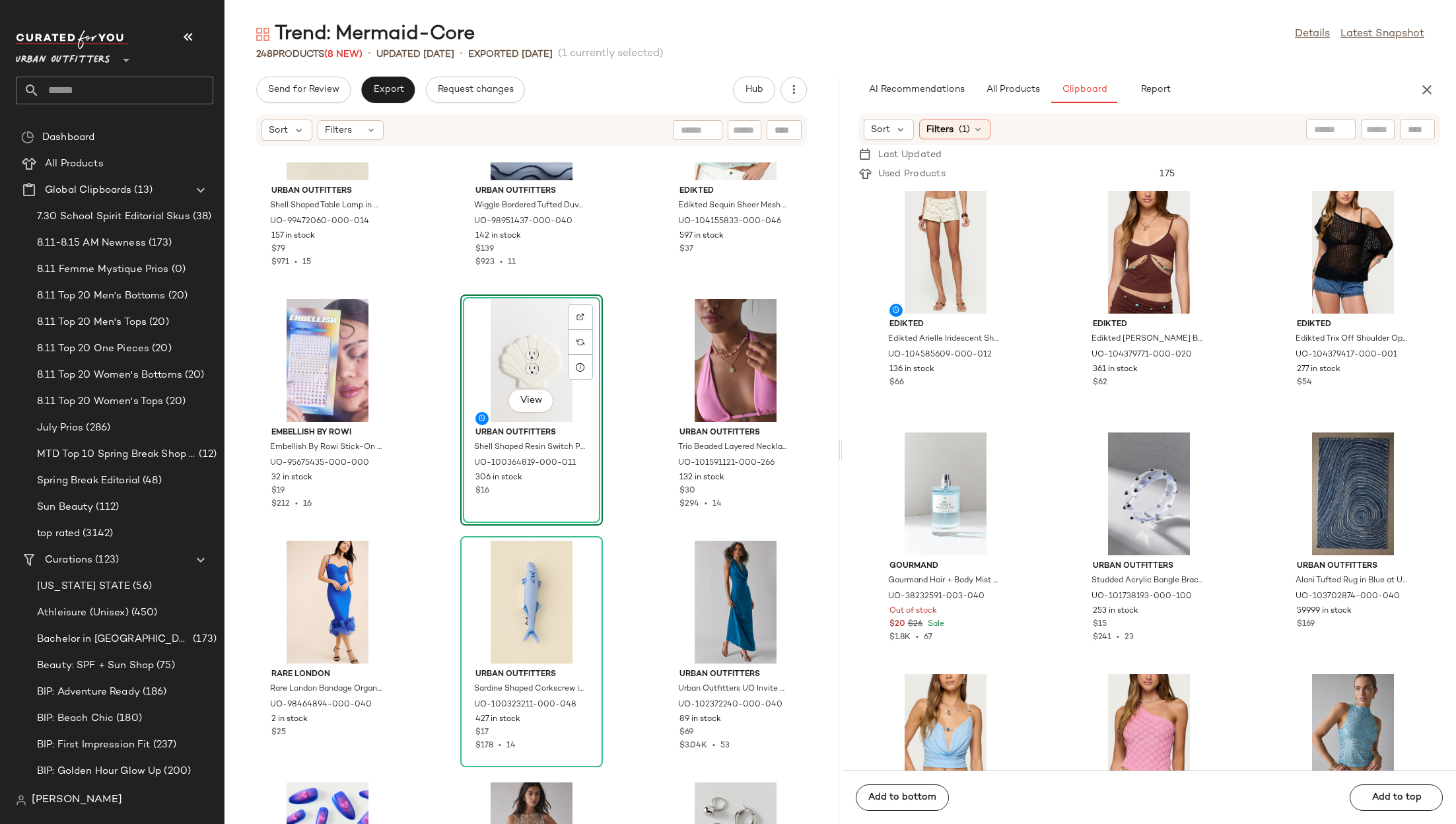
drag, startPoint x: 901, startPoint y: 275, endPoint x: 492, endPoint y: 45, distance: 469.2
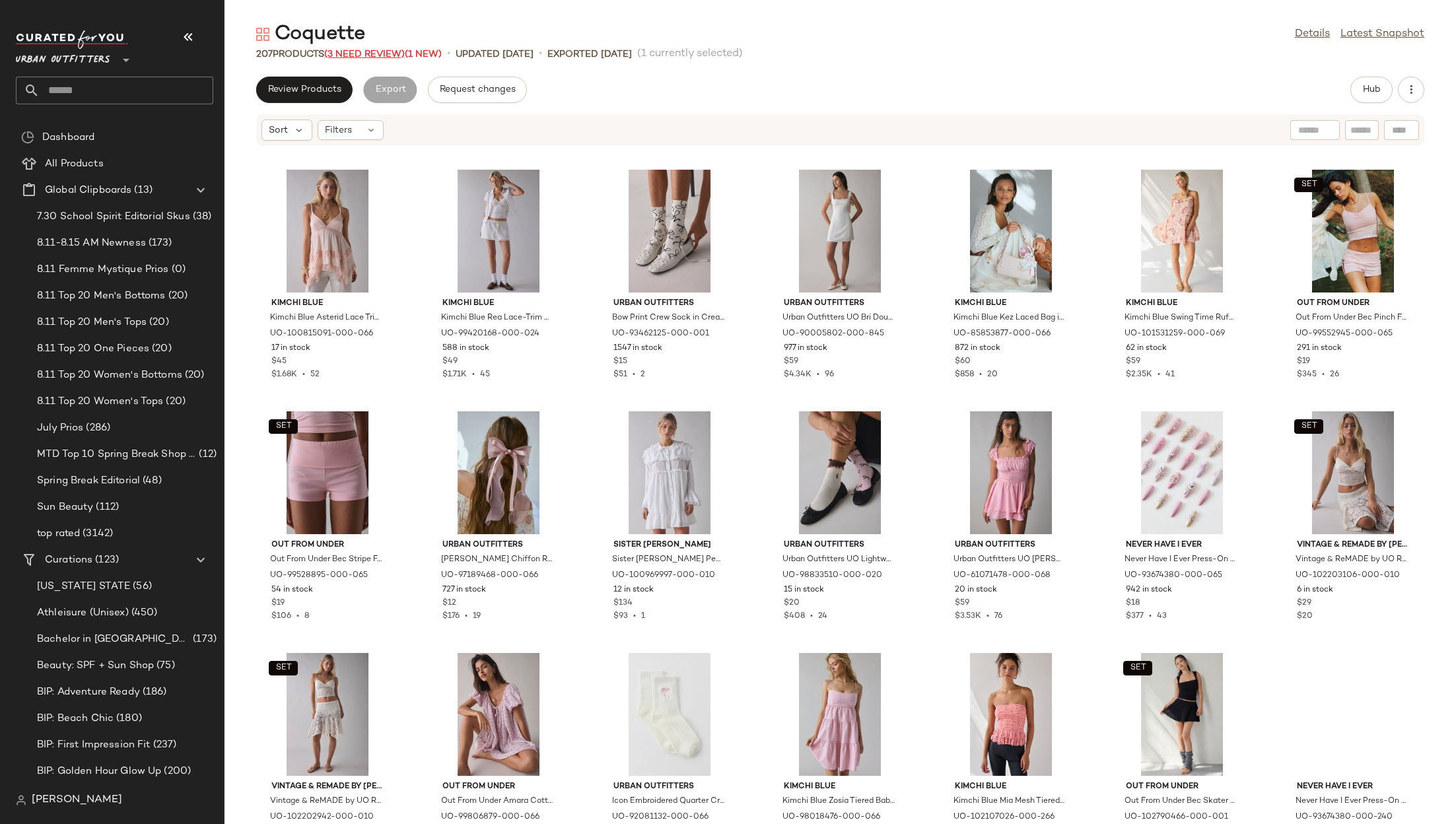
click at [357, 50] on span "(3 Need Review)" at bounding box center [365, 54] width 81 height 10
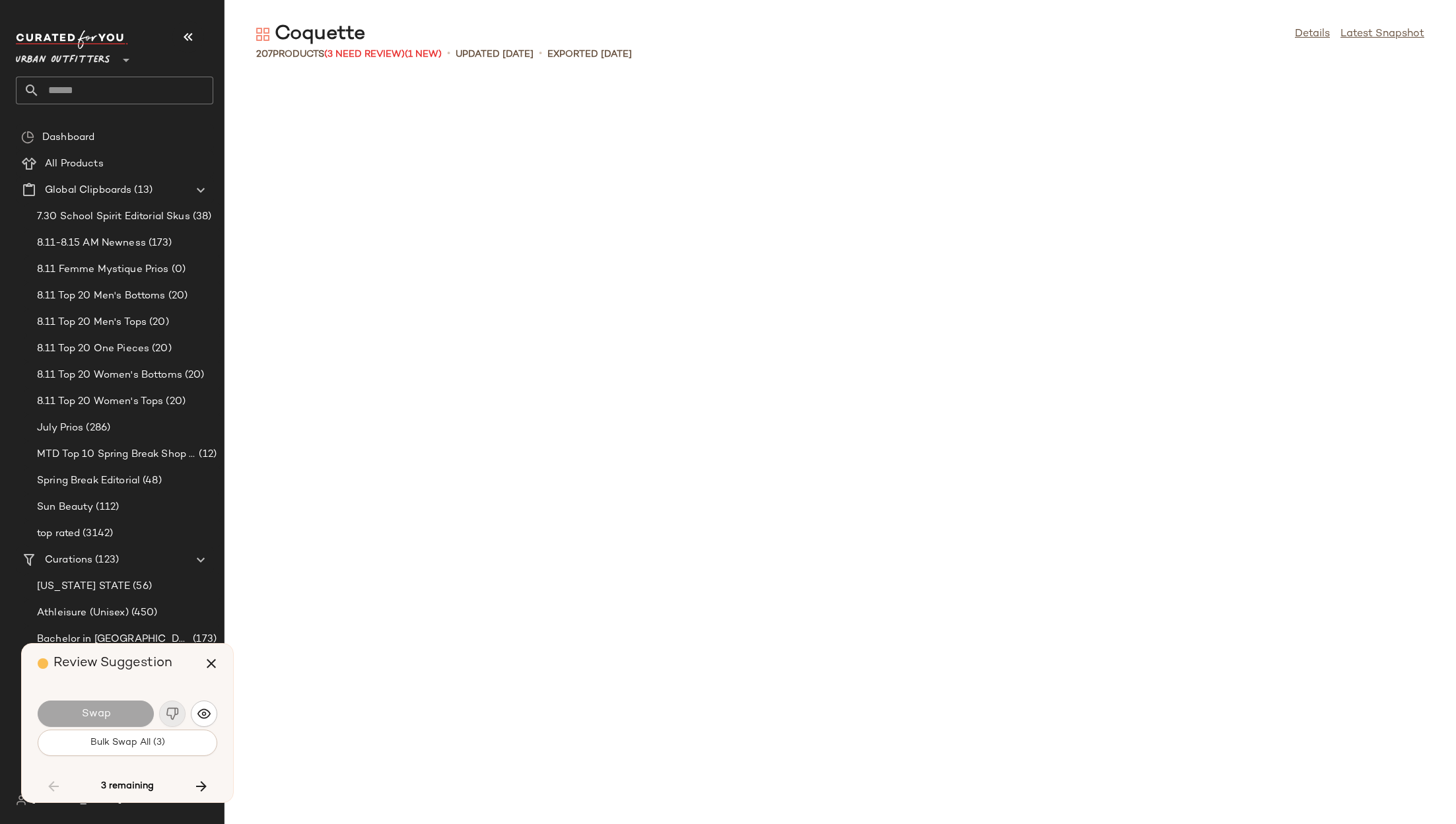
scroll to position [3867, 0]
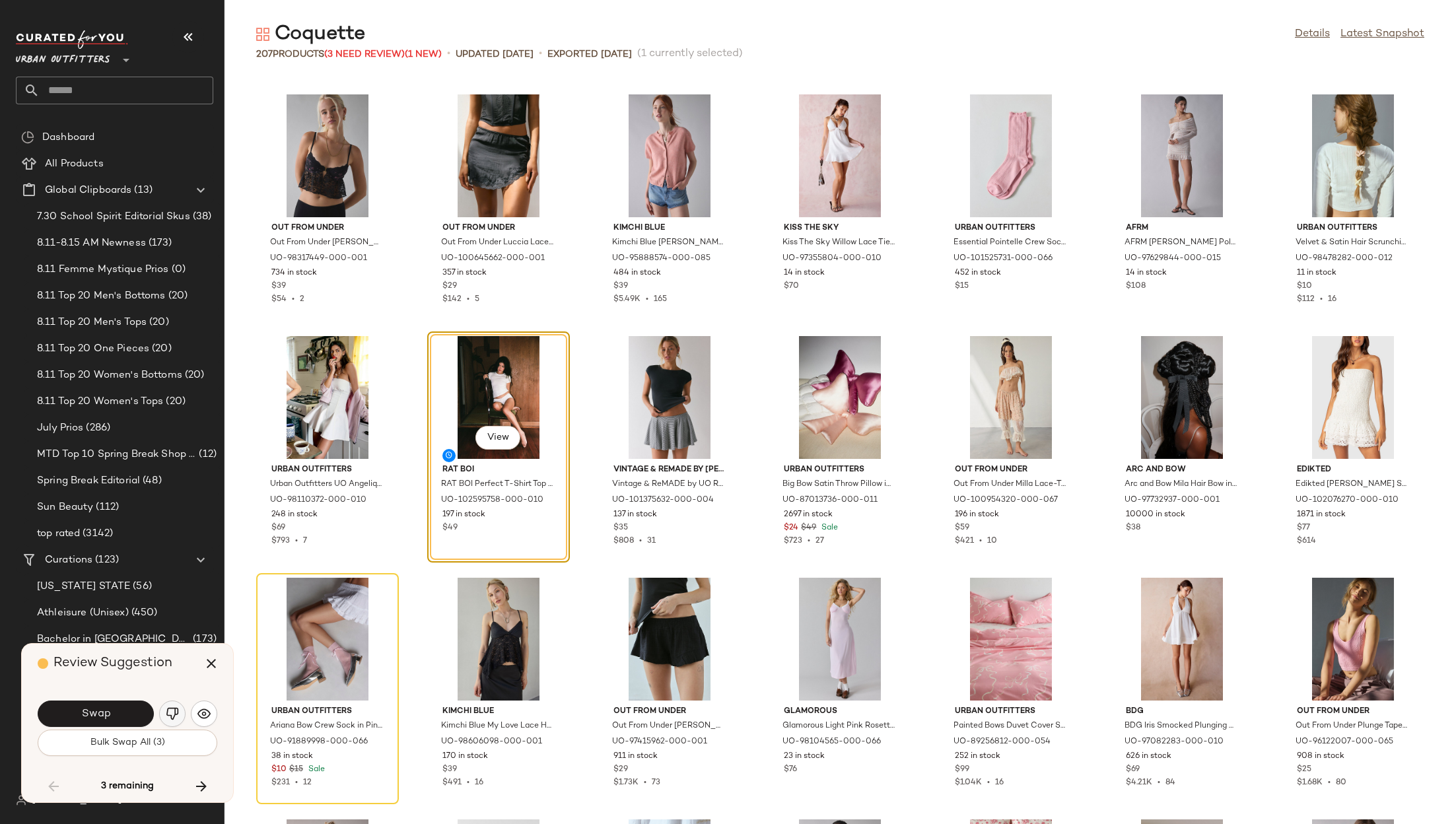
click at [182, 713] on button "button" at bounding box center [172, 713] width 26 height 26
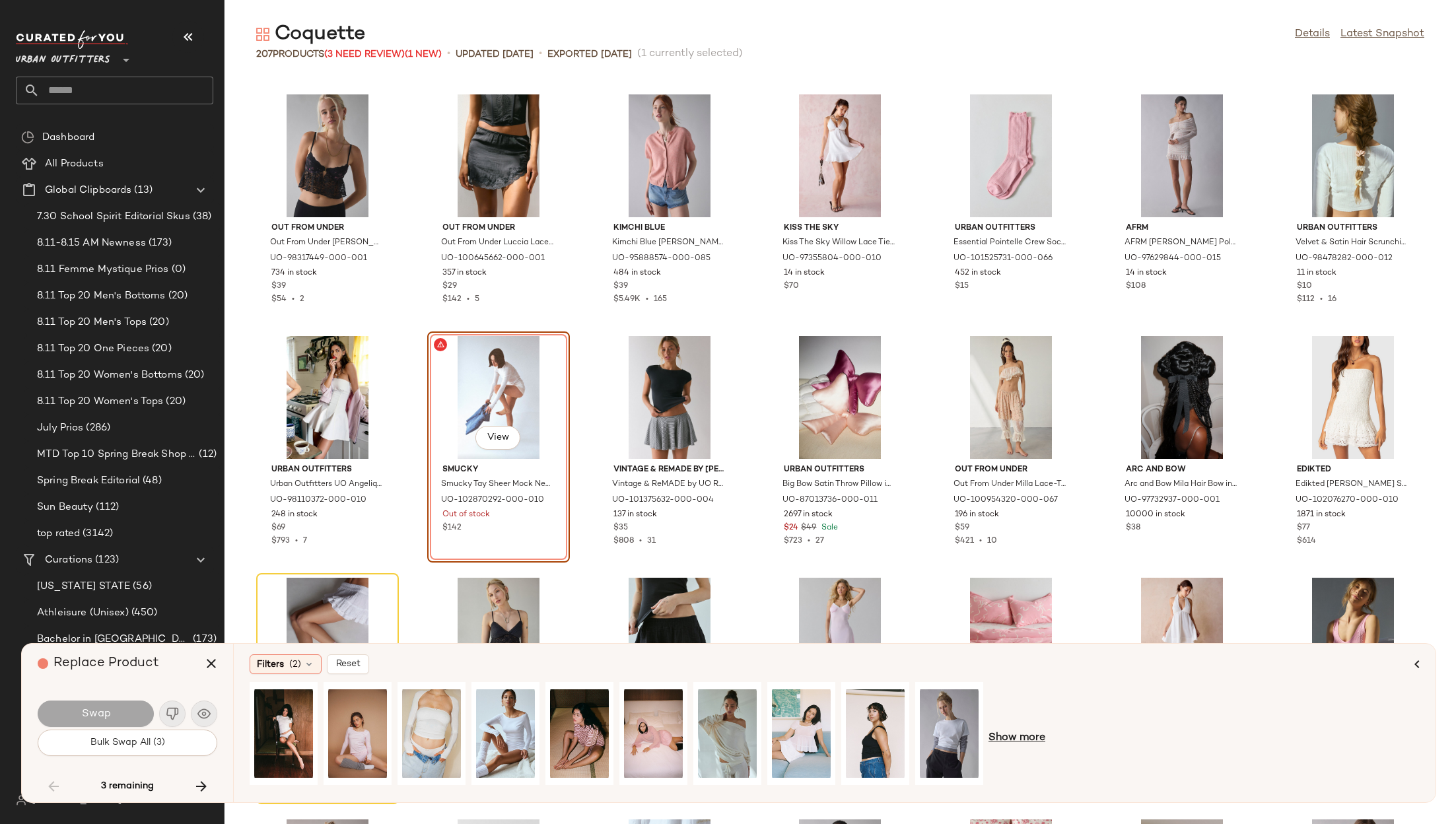
click at [1012, 740] on span "Show more" at bounding box center [1017, 738] width 57 height 16
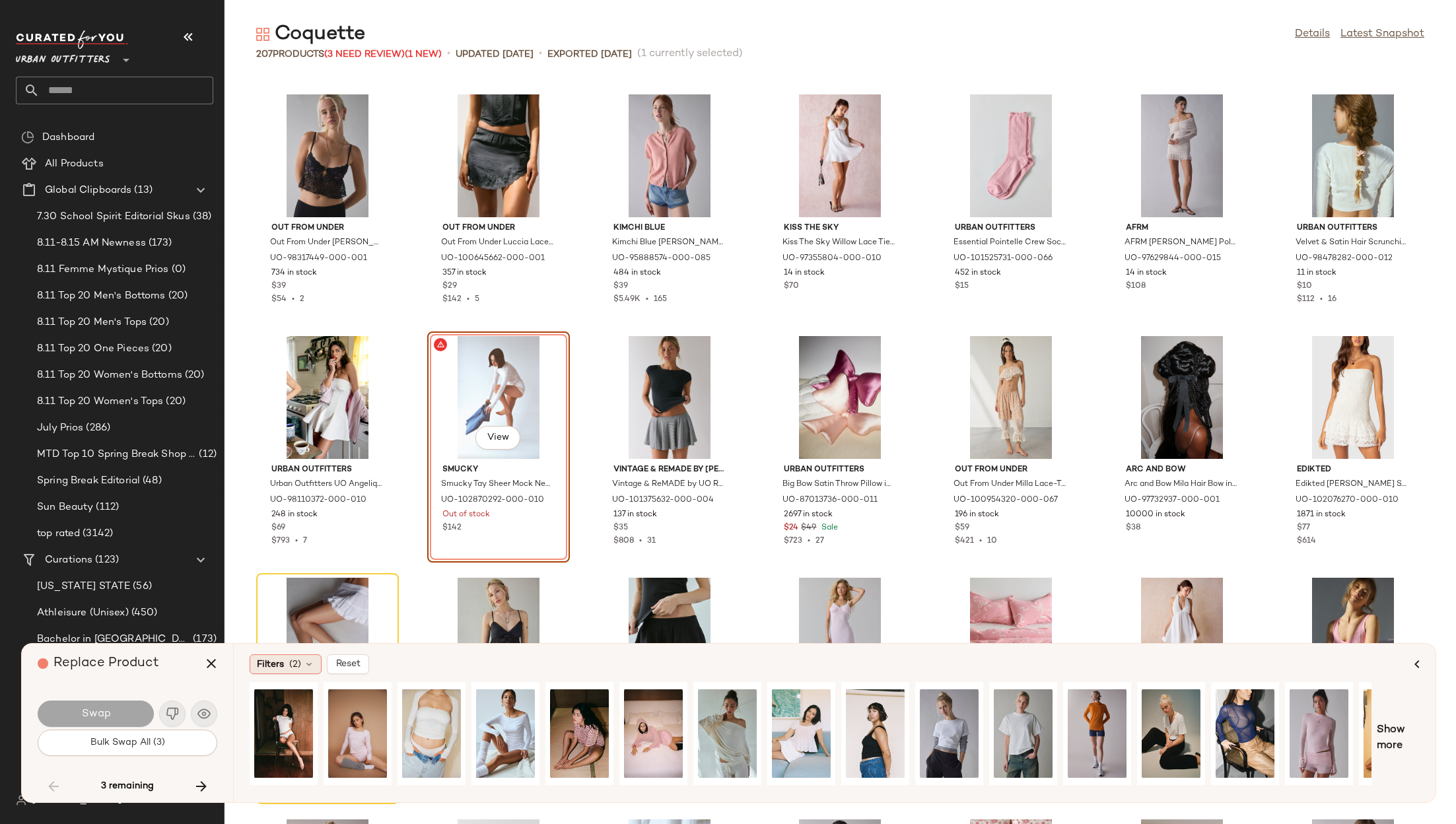
click at [280, 662] on span "Filters" at bounding box center [270, 665] width 27 height 14
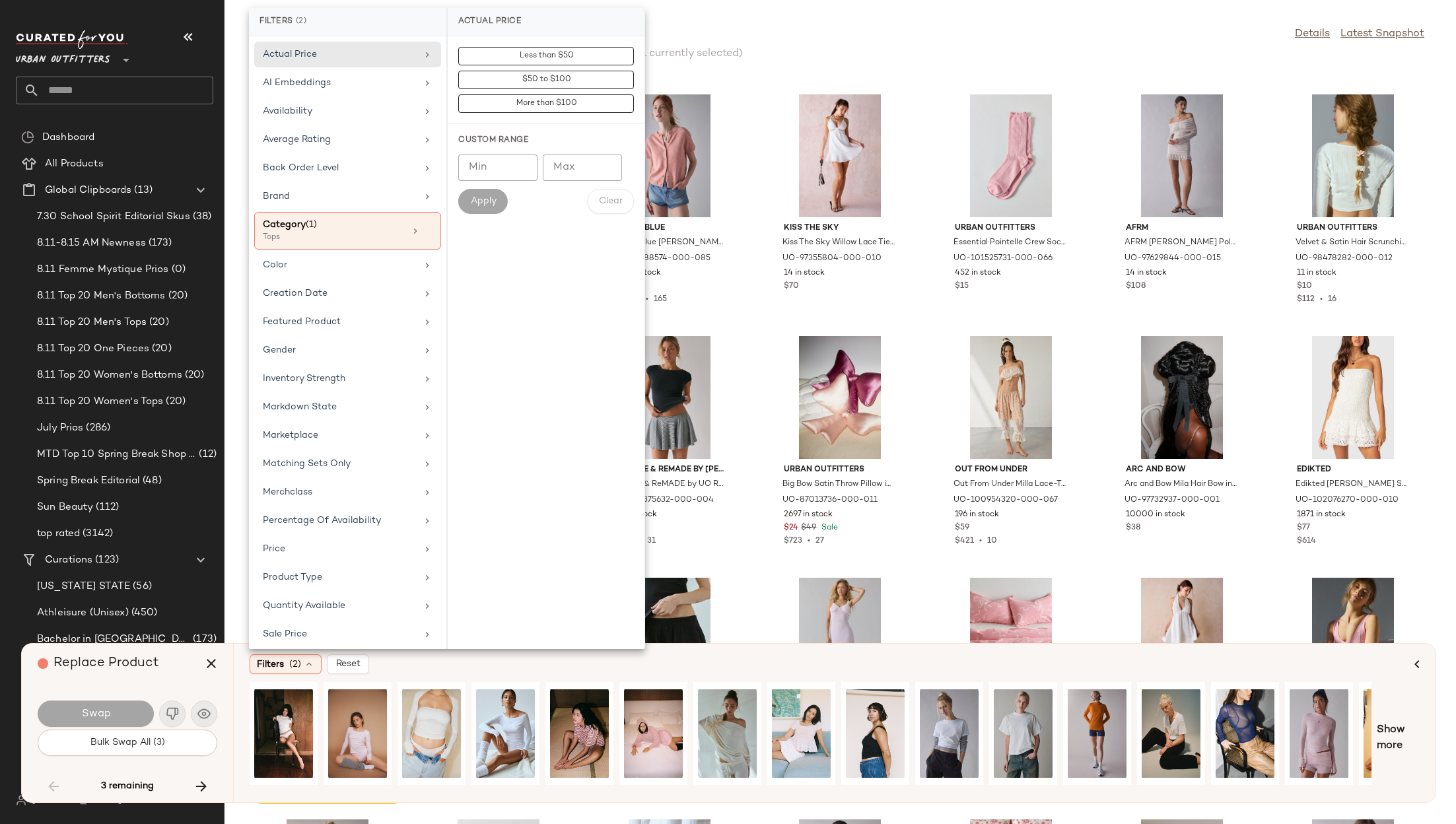
click at [1256, 673] on div "Filters (2) Reset" at bounding box center [829, 664] width 1160 height 20
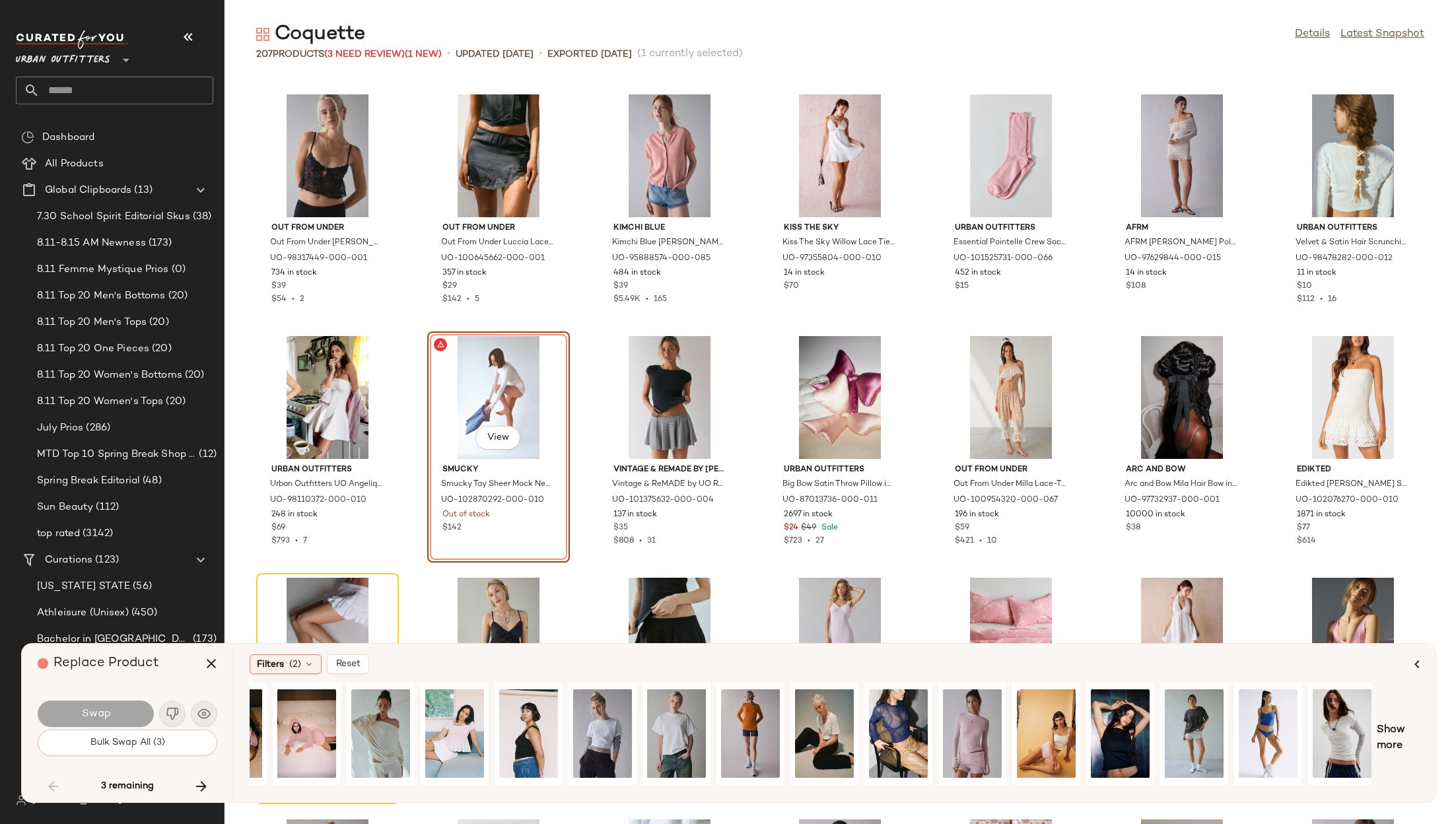
scroll to position [0, 351]
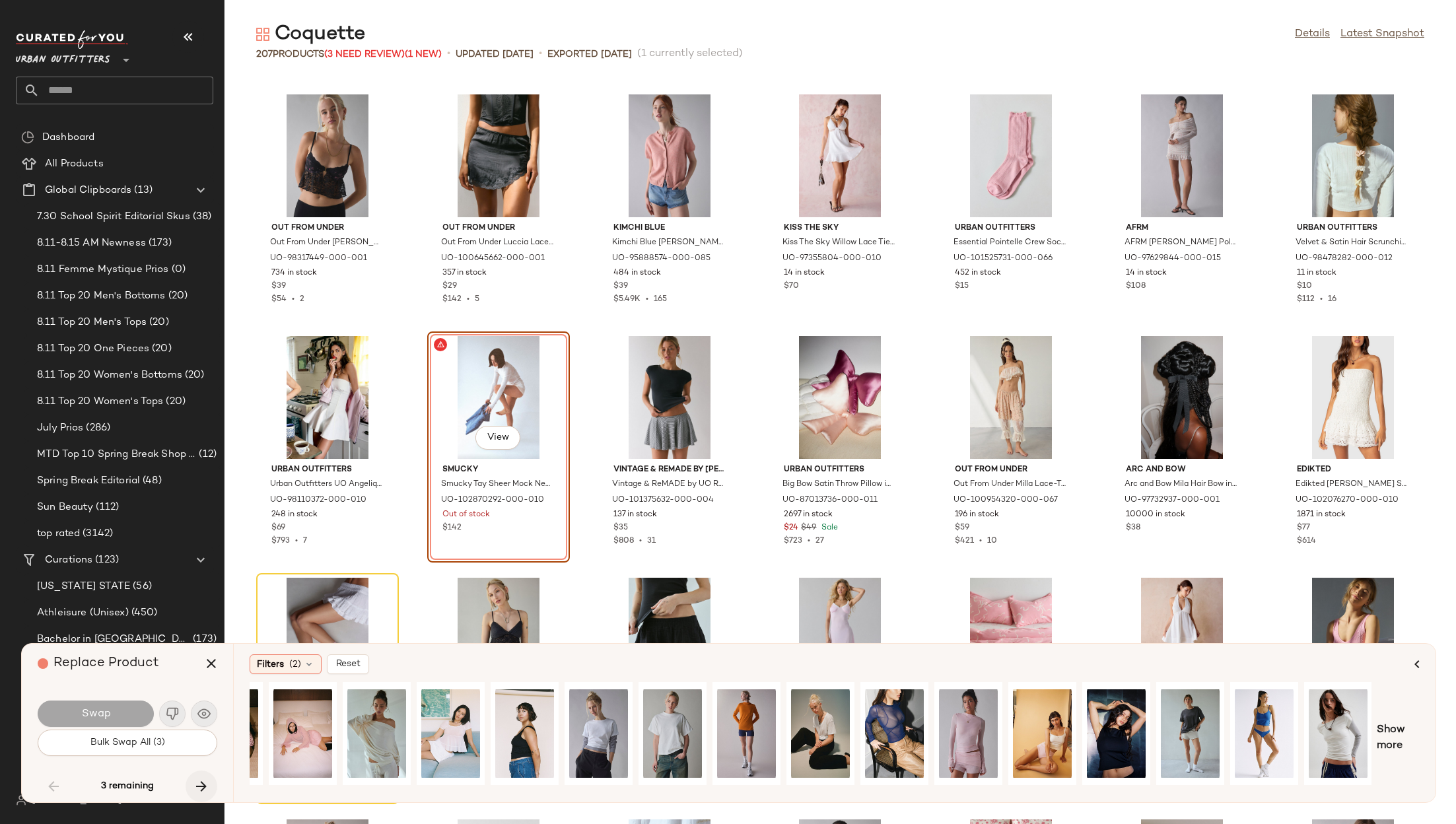
click at [202, 781] on icon "button" at bounding box center [201, 787] width 16 height 16
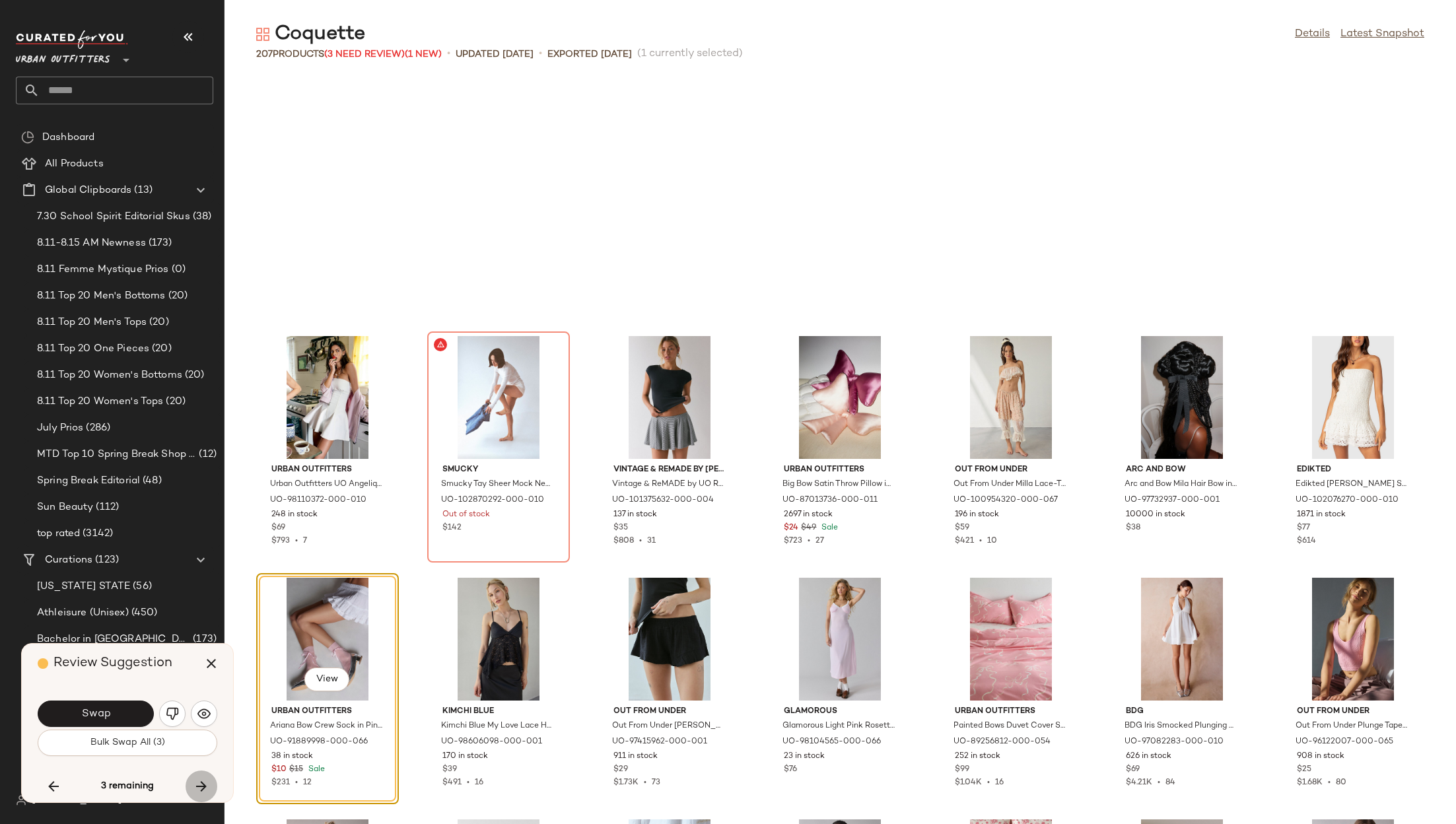
scroll to position [4109, 0]
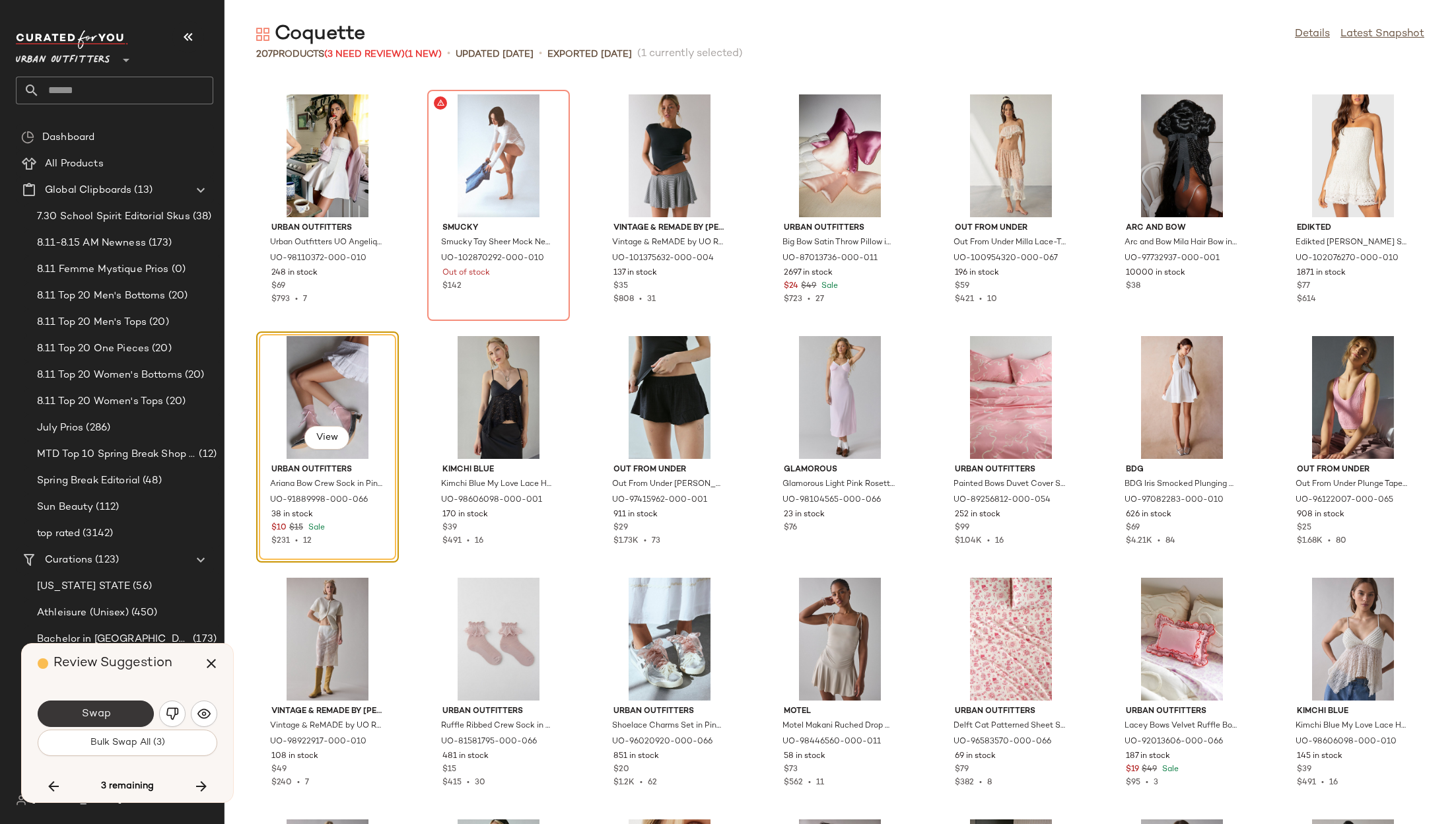
click at [119, 720] on button "Swap" at bounding box center [96, 713] width 117 height 26
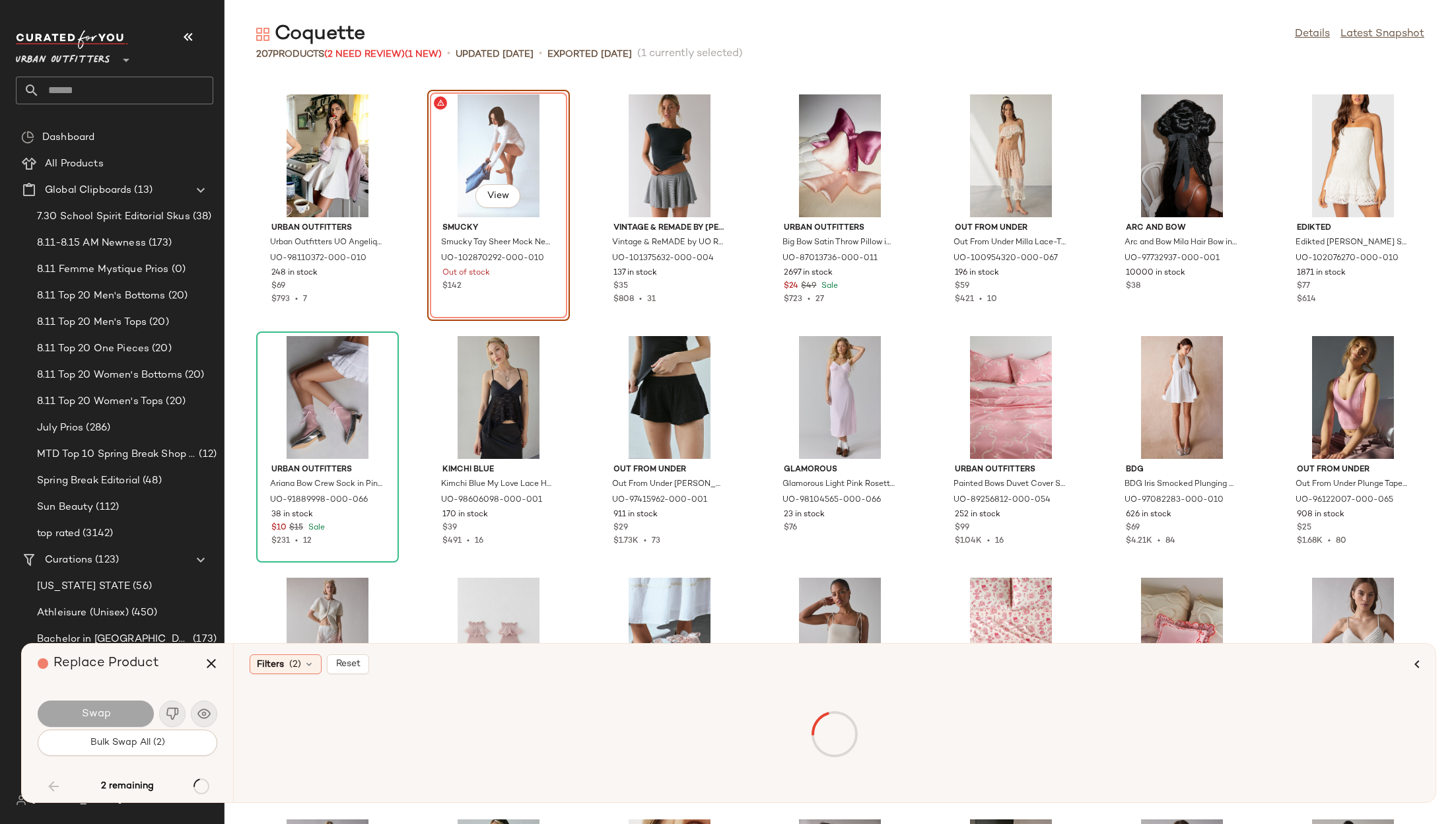
scroll to position [3867, 0]
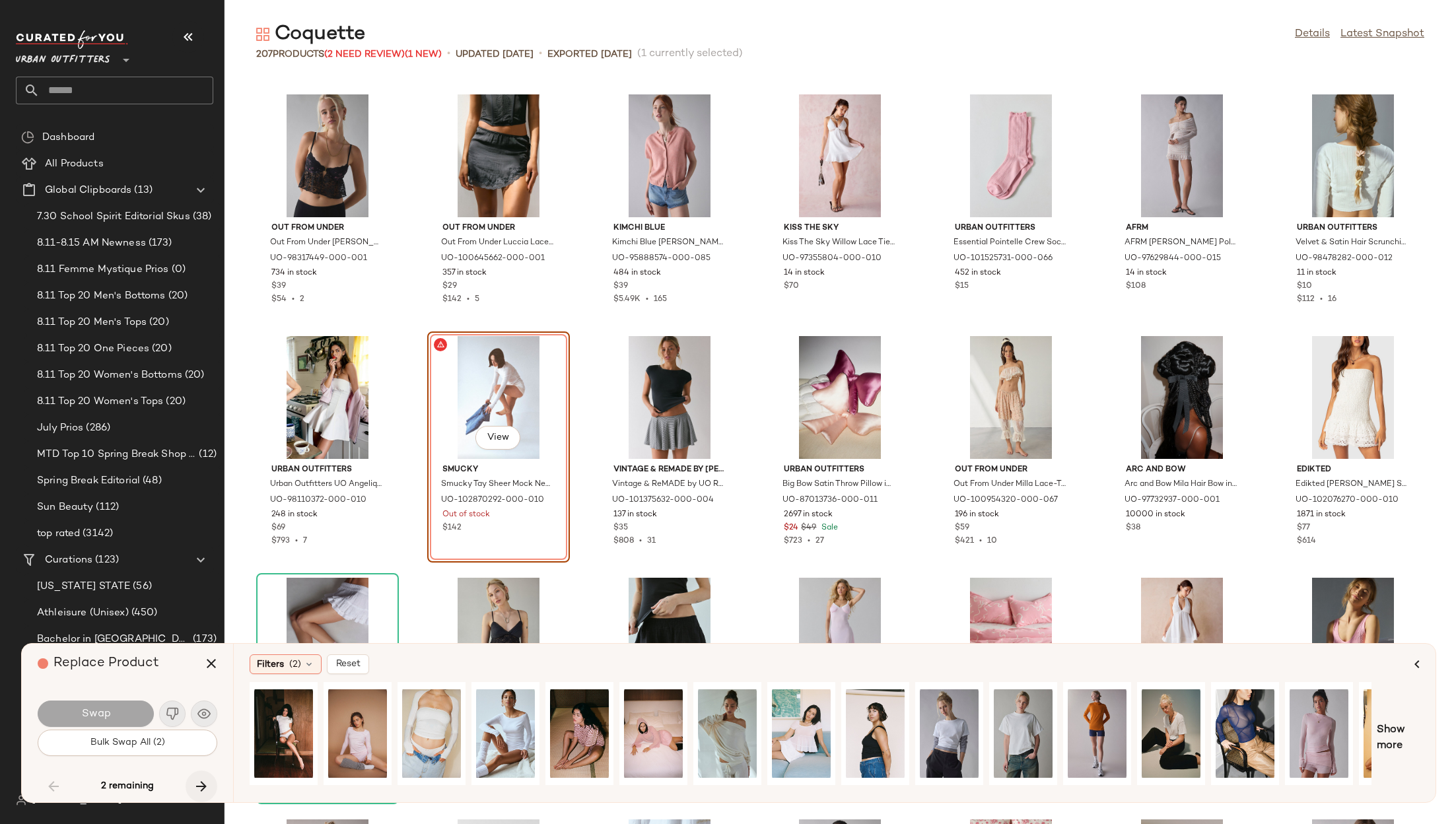
click at [194, 782] on icon "button" at bounding box center [201, 787] width 16 height 16
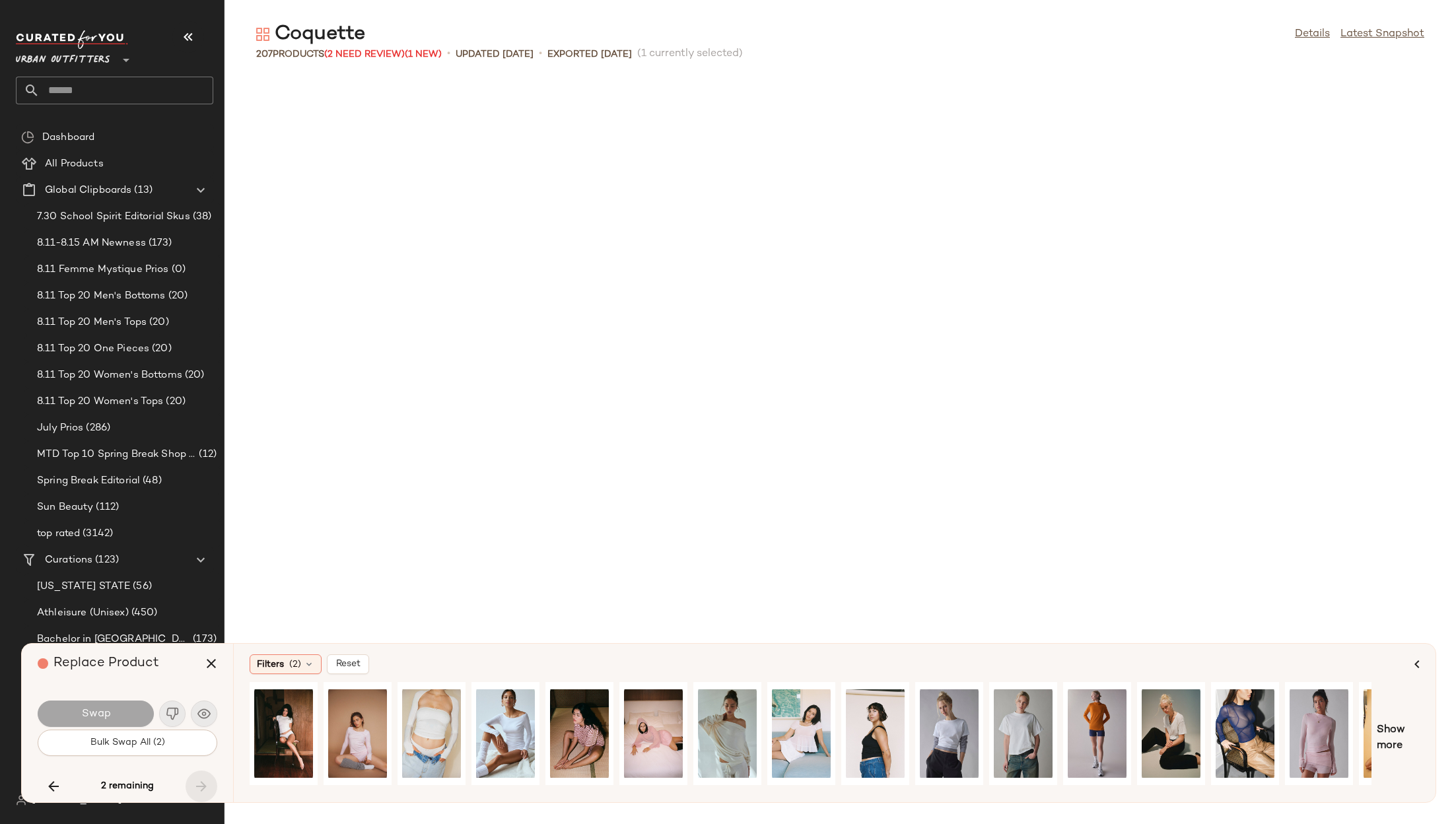
scroll to position [5316, 0]
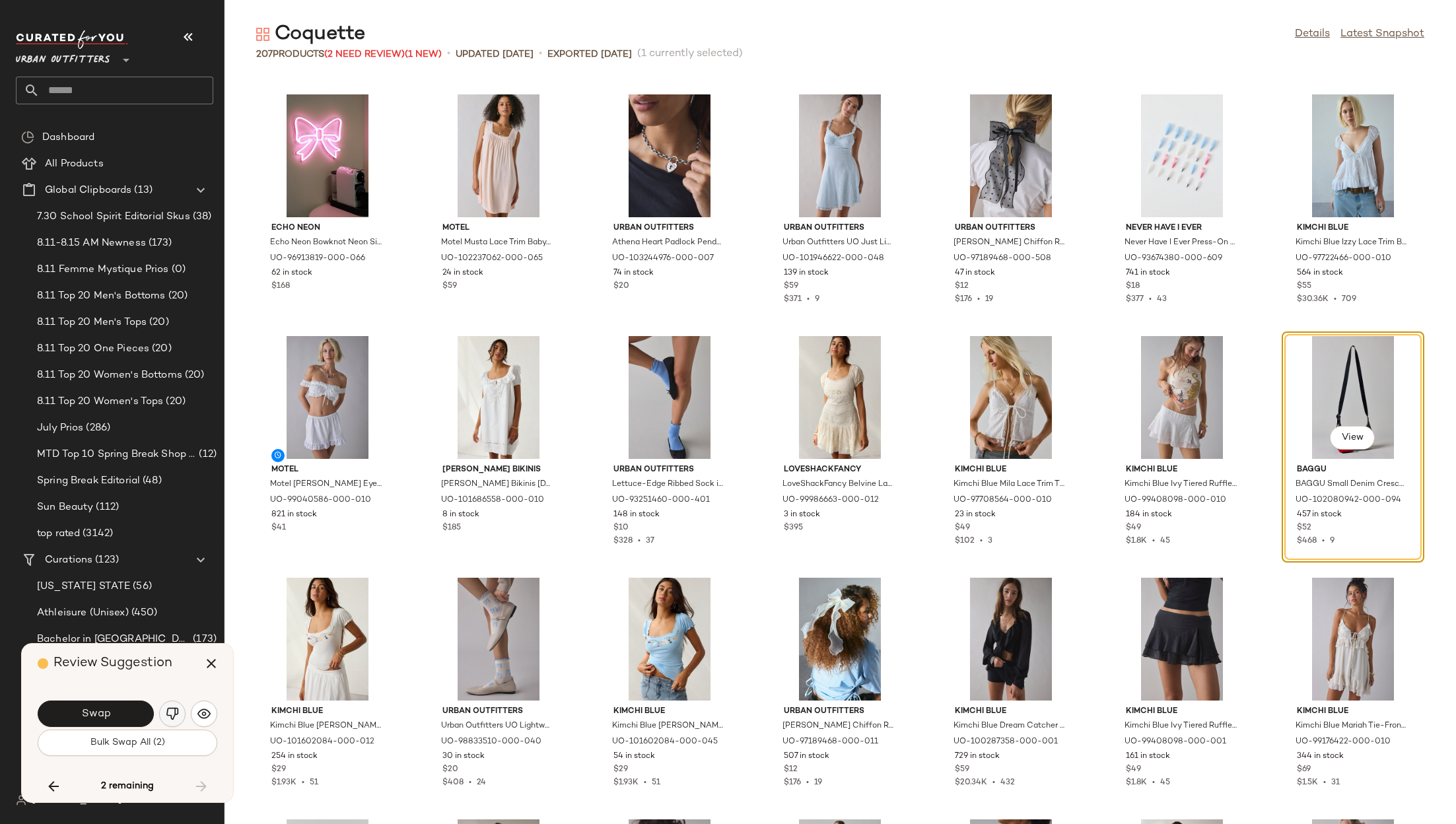
click at [174, 707] on img "button" at bounding box center [171, 713] width 13 height 13
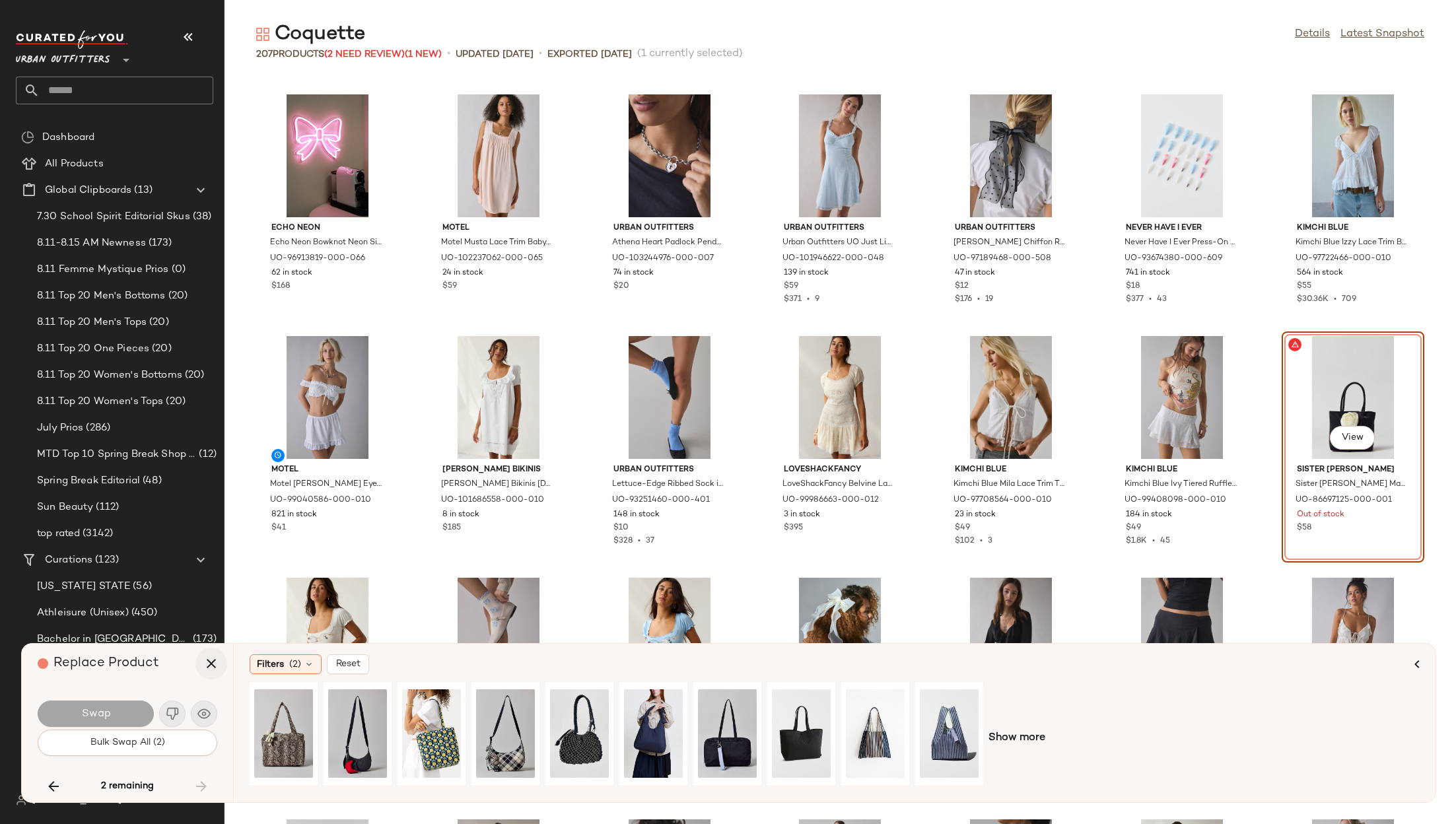
click at [208, 660] on icon "button" at bounding box center [211, 664] width 16 height 16
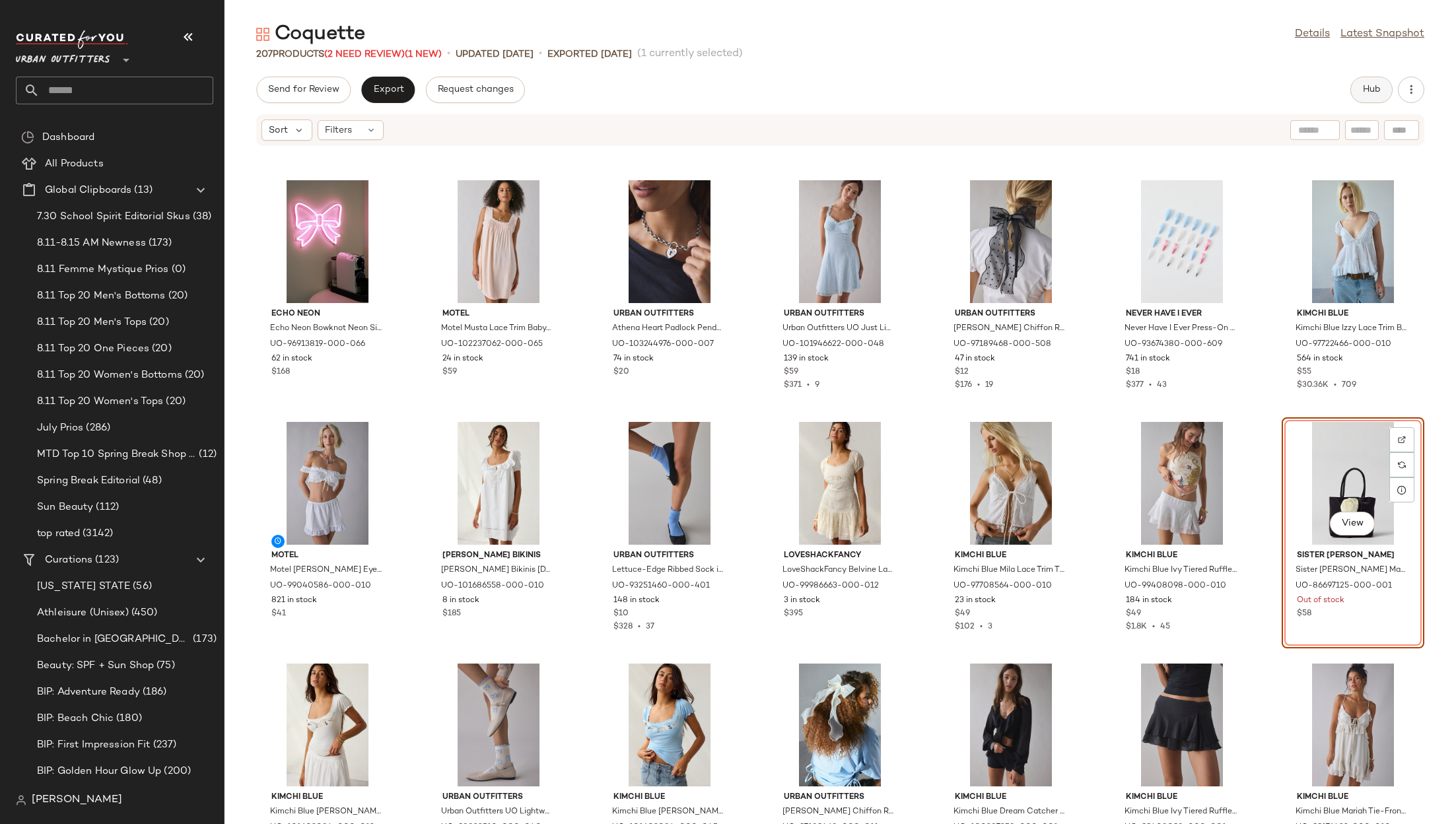
click at [1376, 86] on span "Hub" at bounding box center [1372, 90] width 18 height 10
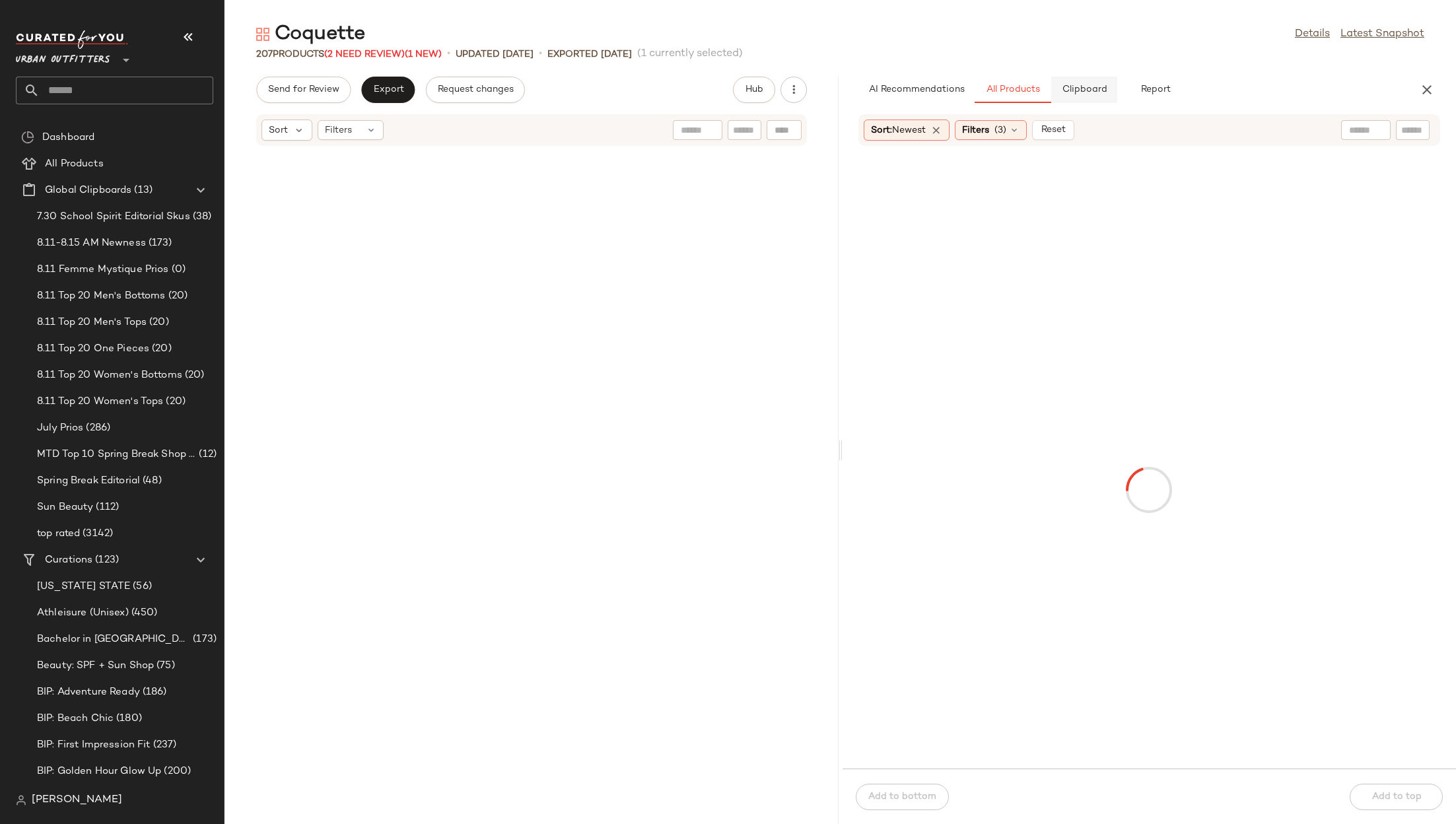
scroll to position [12083, 0]
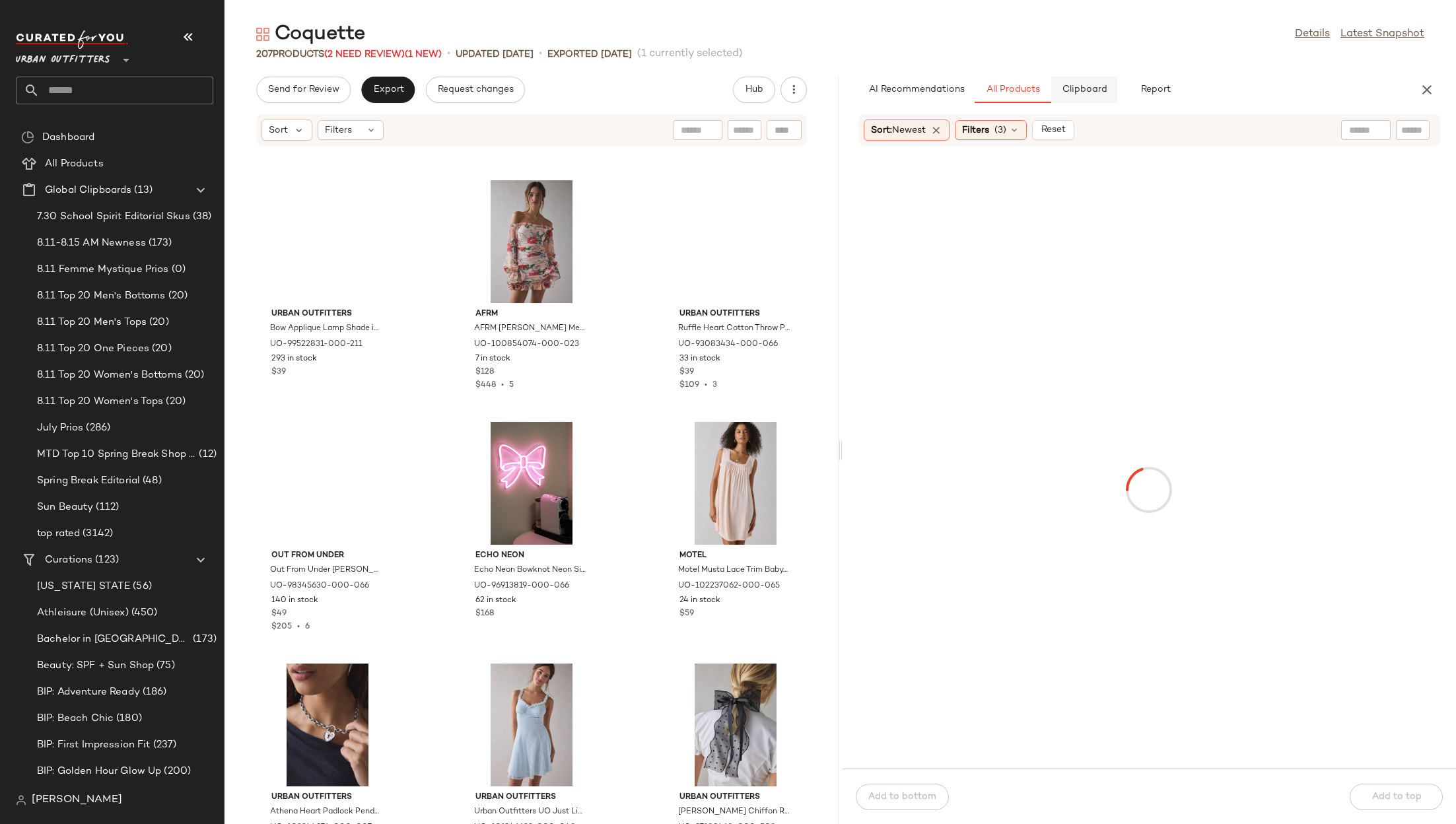
click at [1067, 86] on span "Clipboard" at bounding box center [1084, 90] width 45 height 10
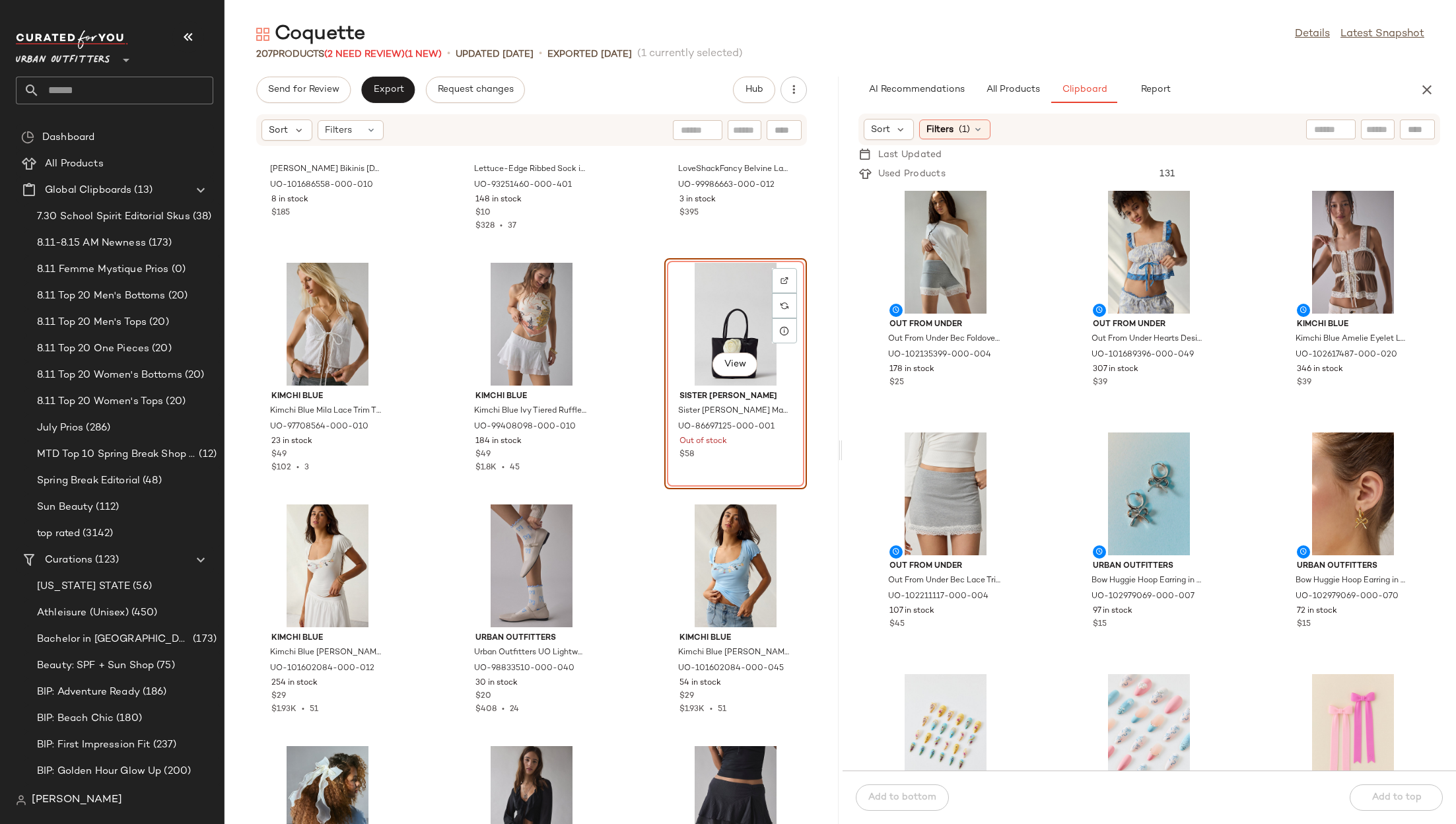
scroll to position [13214, 0]
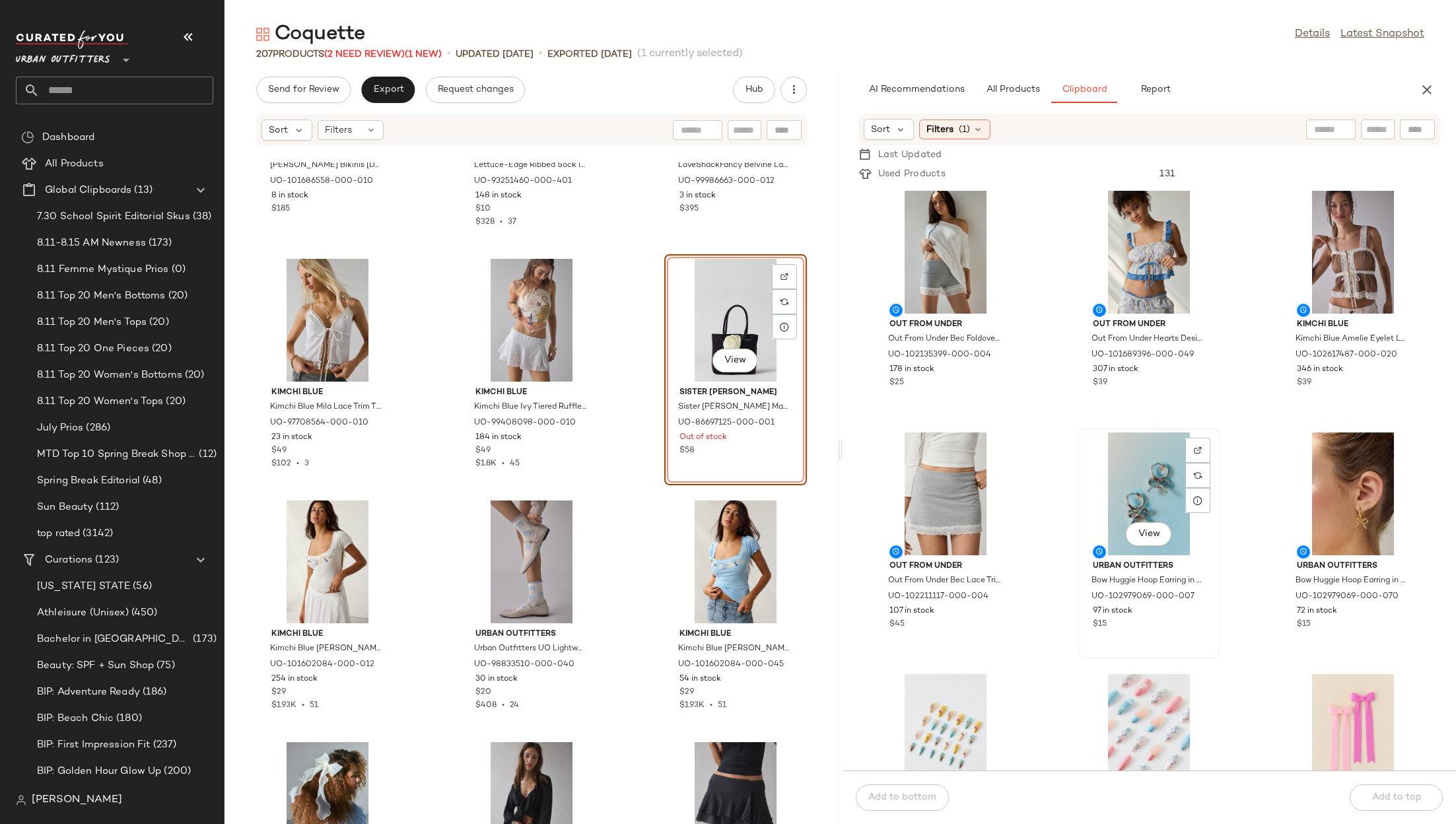
click at [1146, 475] on div "View" at bounding box center [1149, 493] width 133 height 123
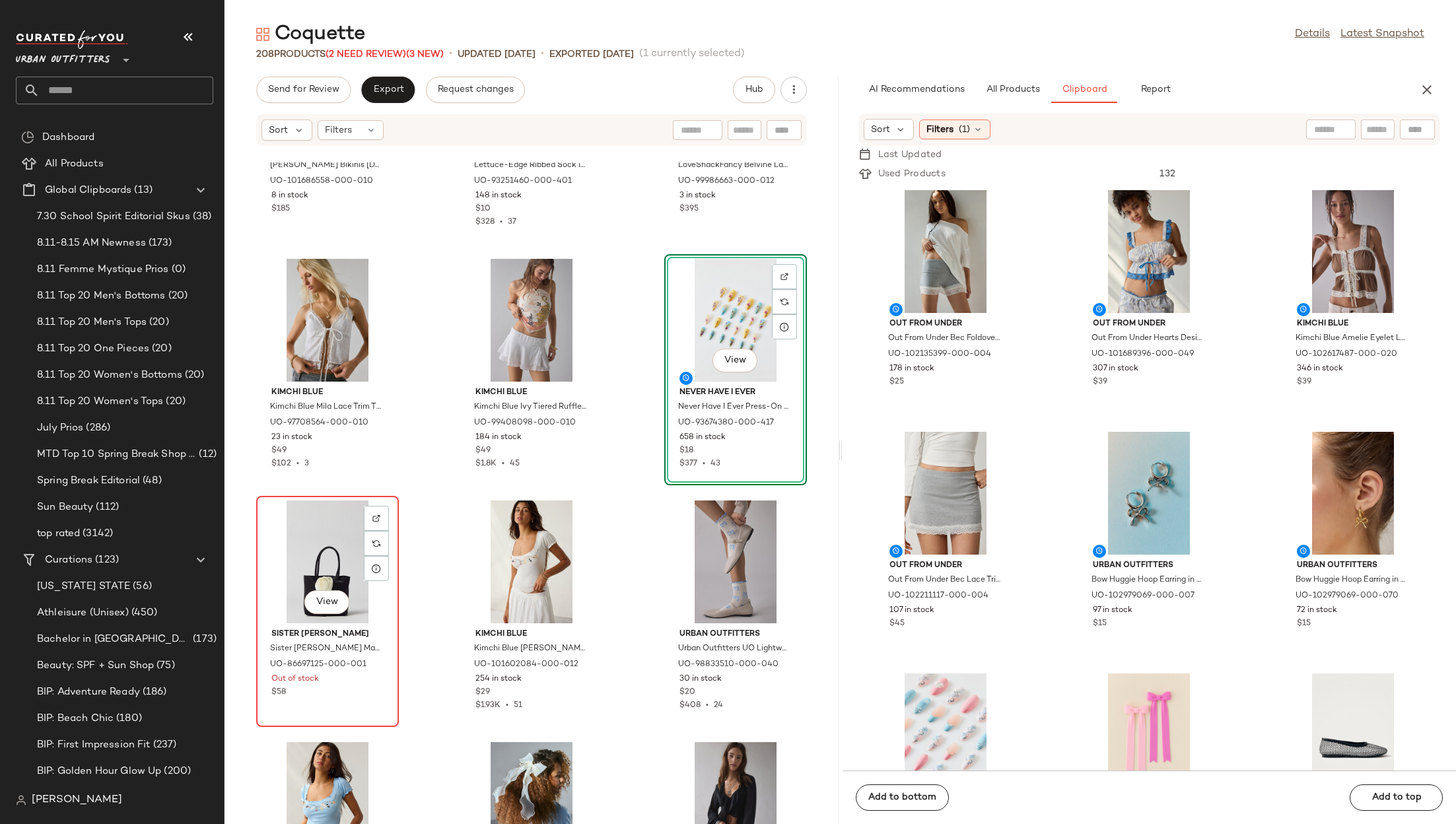
click at [321, 550] on div "View" at bounding box center [327, 561] width 133 height 123
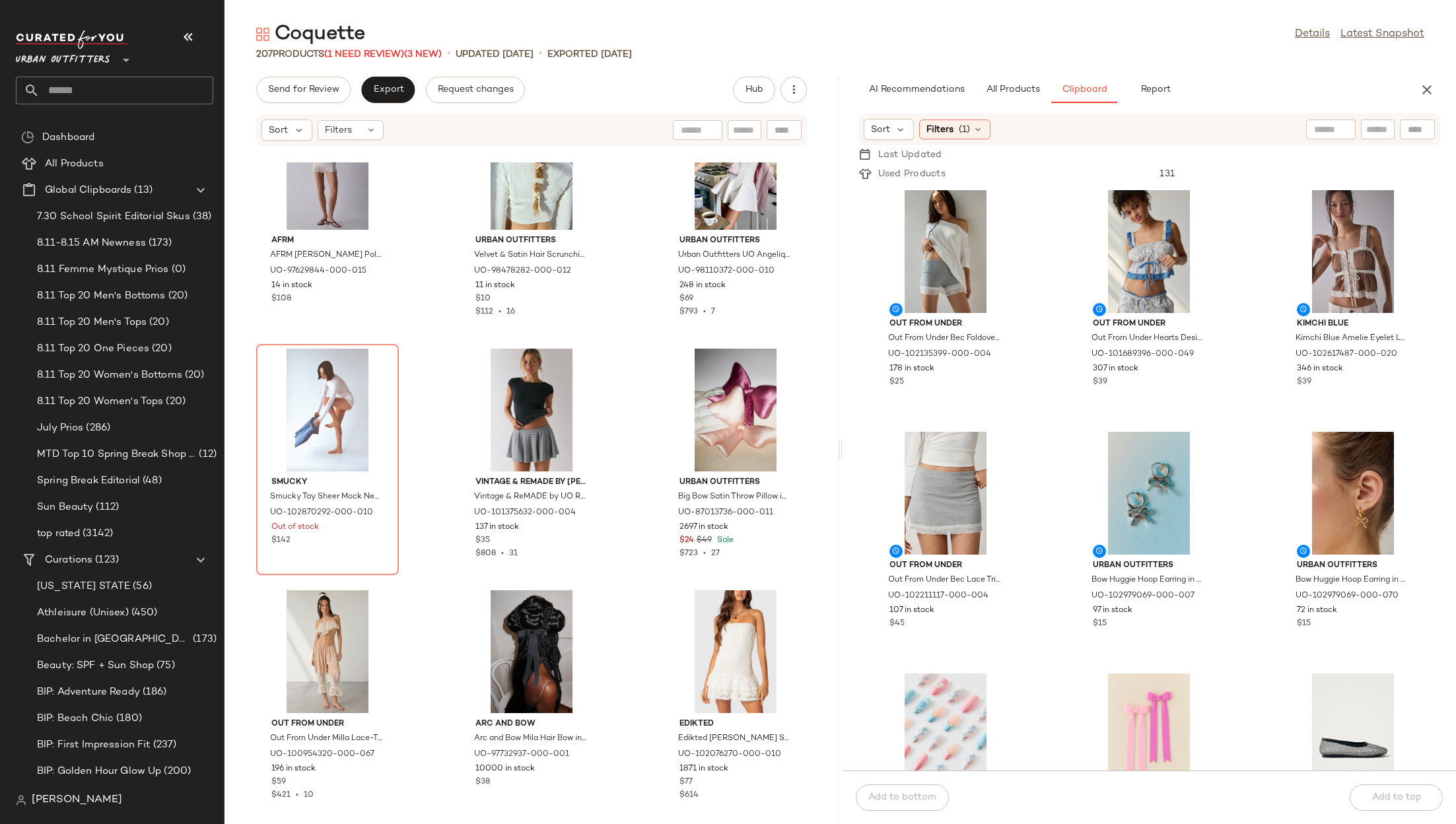
scroll to position [9492, 0]
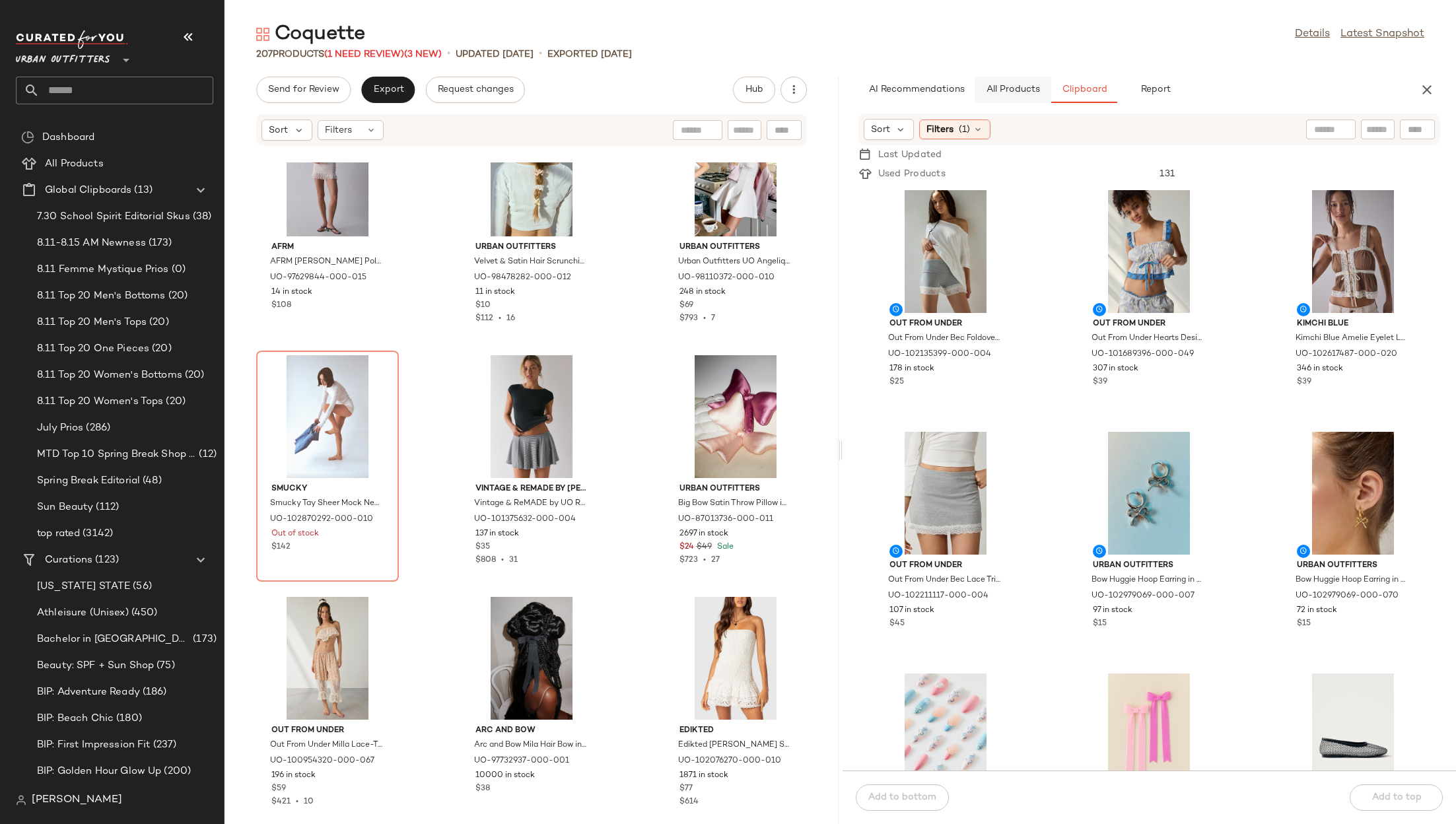
click at [1018, 84] on span "All Products" at bounding box center [1012, 90] width 54 height 10
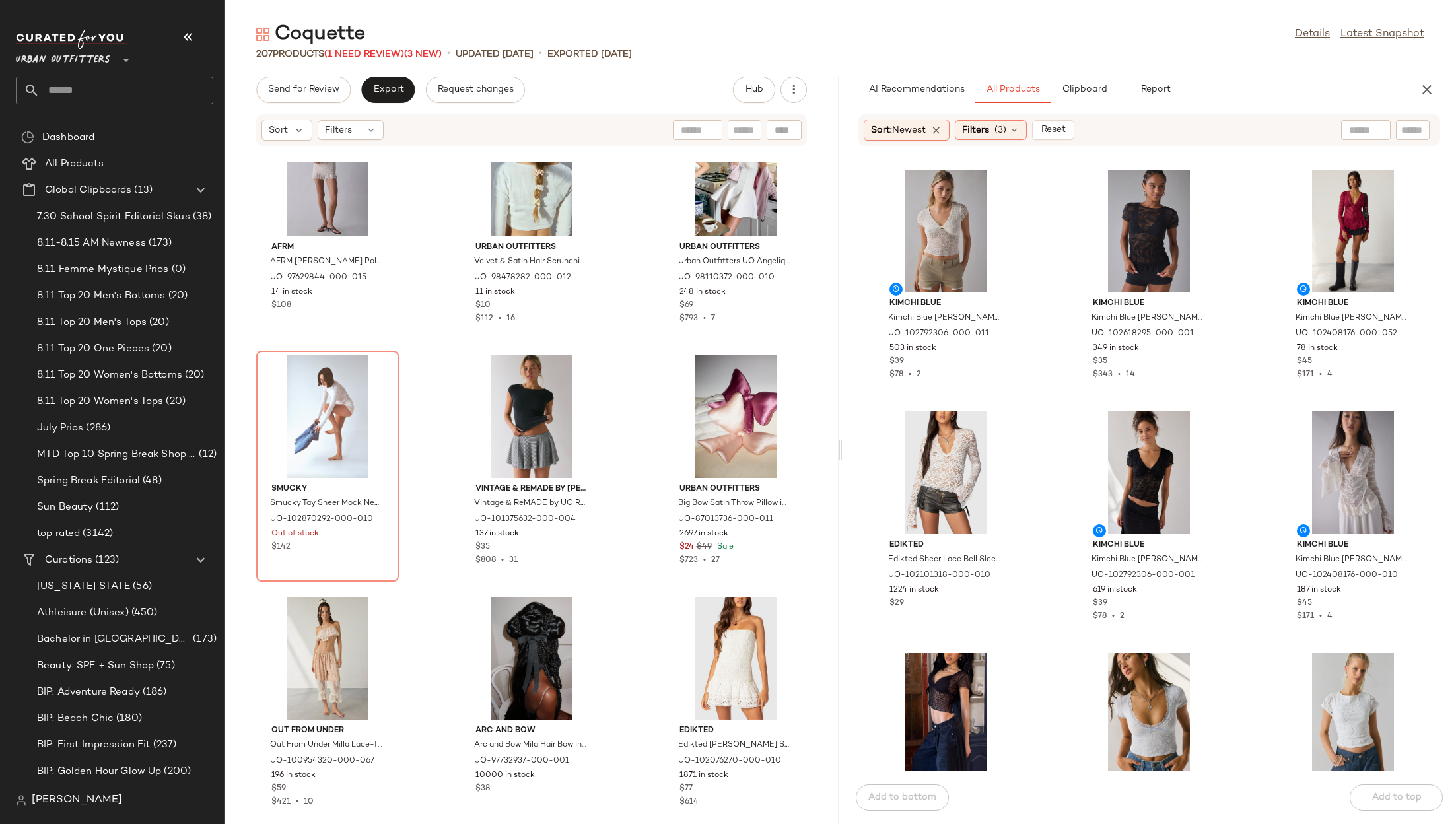
click at [1377, 128] on div at bounding box center [1365, 130] width 50 height 20
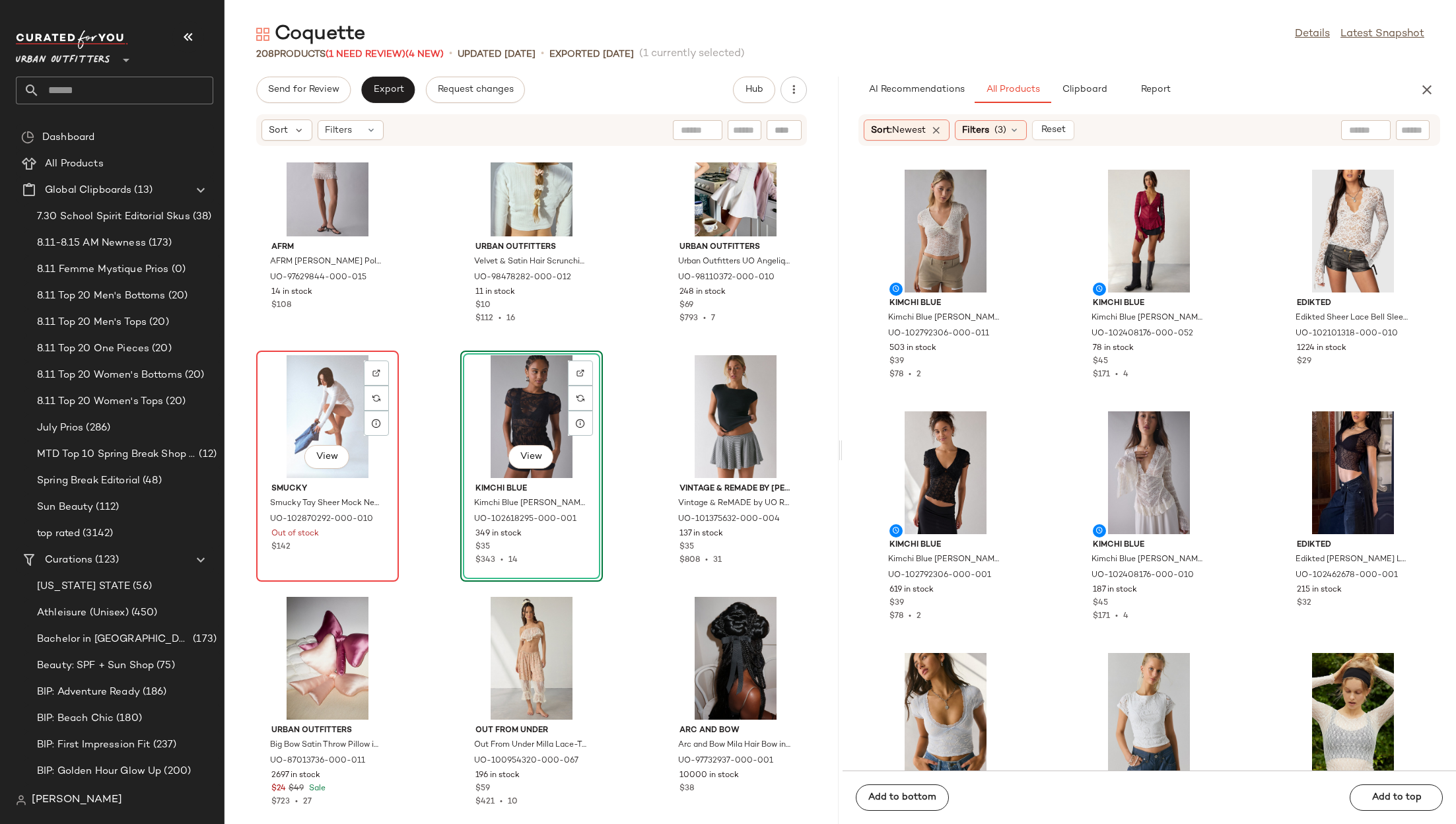
click at [316, 419] on div "View" at bounding box center [327, 416] width 133 height 123
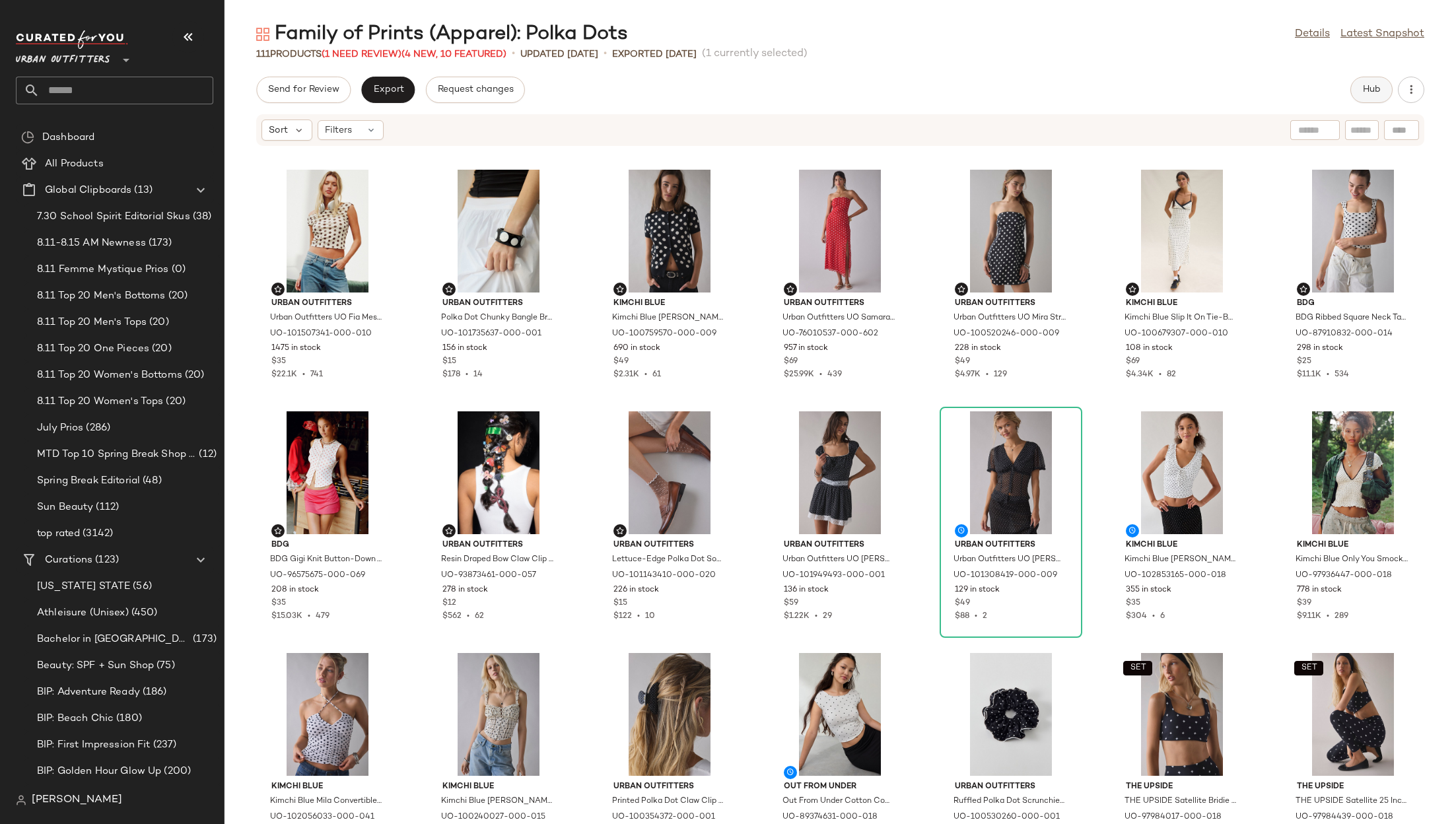
click at [1381, 95] on button "Hub" at bounding box center [1372, 90] width 43 height 26
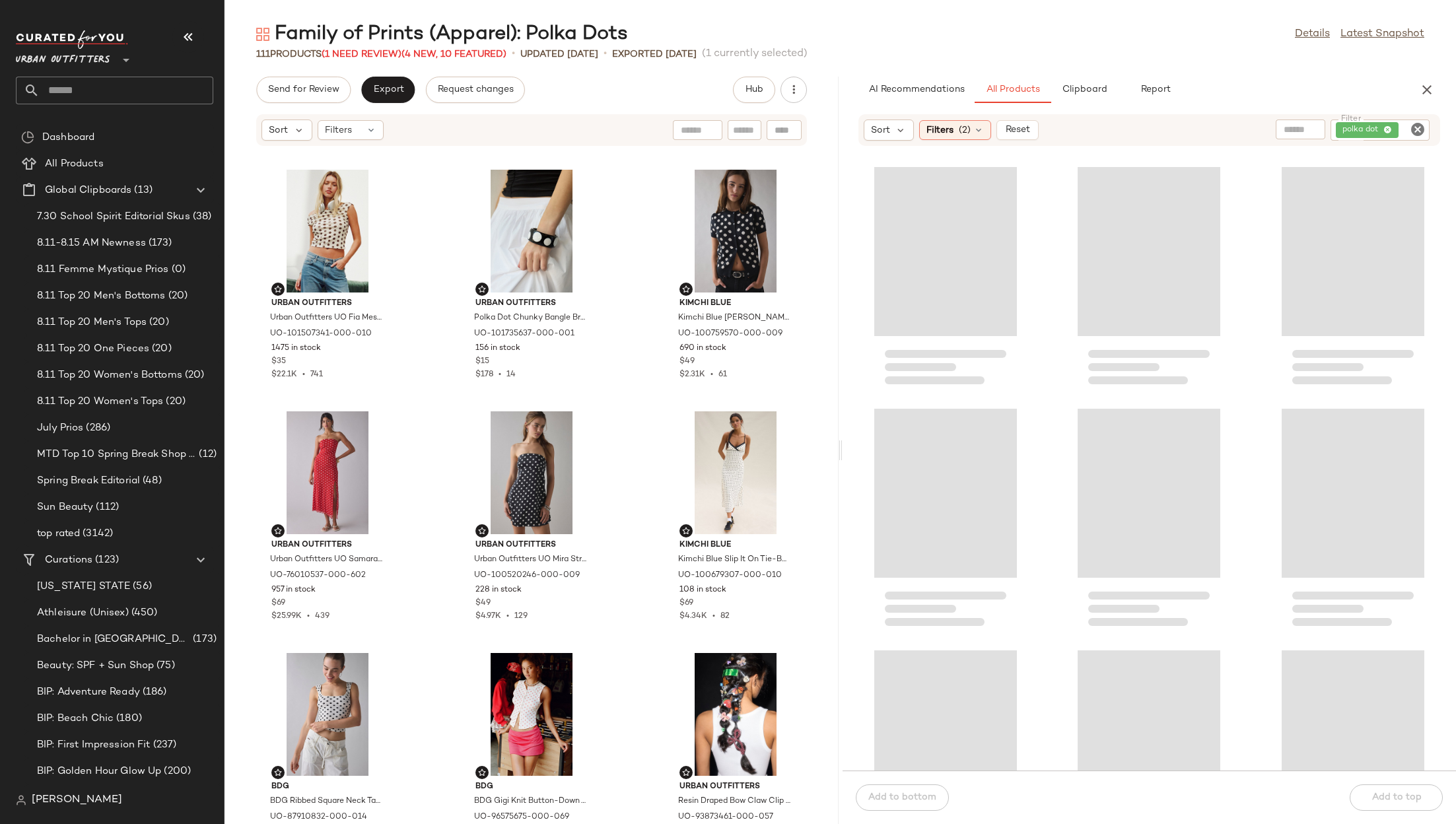
click at [1102, 75] on div "Family of Prints (Apparel): Polka Dots Details Latest Snapshot 111 Products (1 …" at bounding box center [840, 422] width 1231 height 803
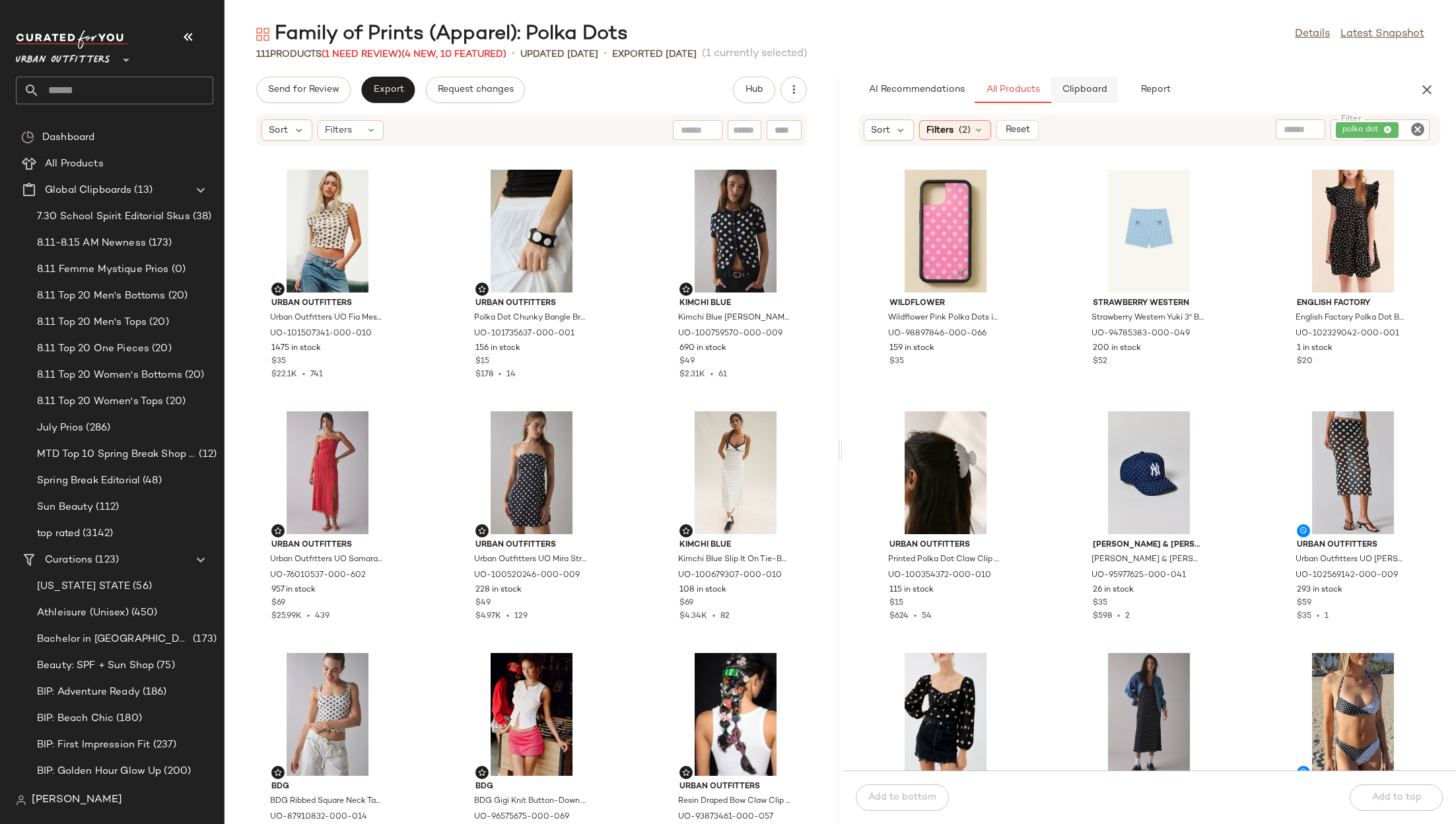
click at [1102, 87] on span "Clipboard" at bounding box center [1084, 90] width 45 height 10
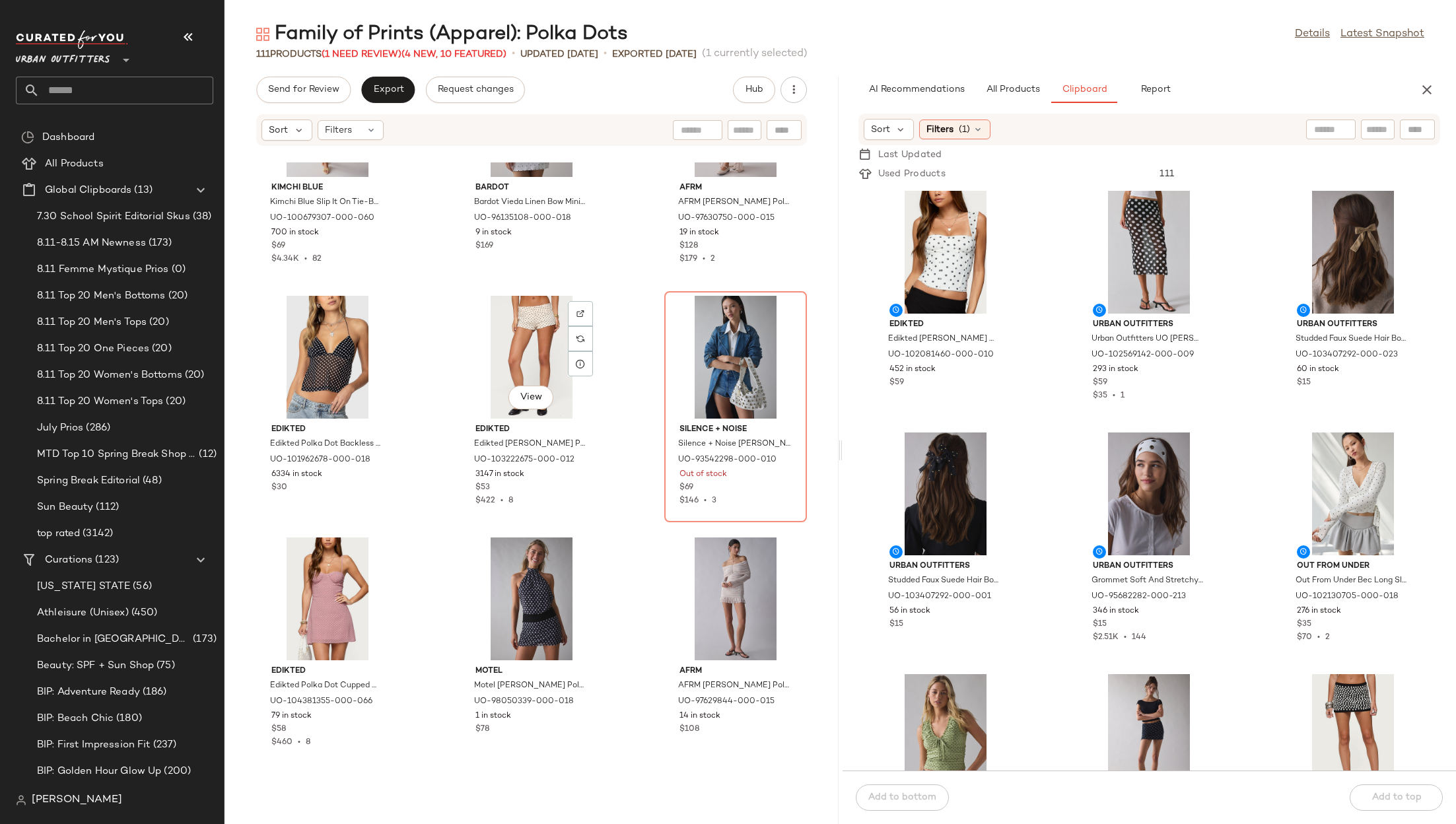
scroll to position [5448, 0]
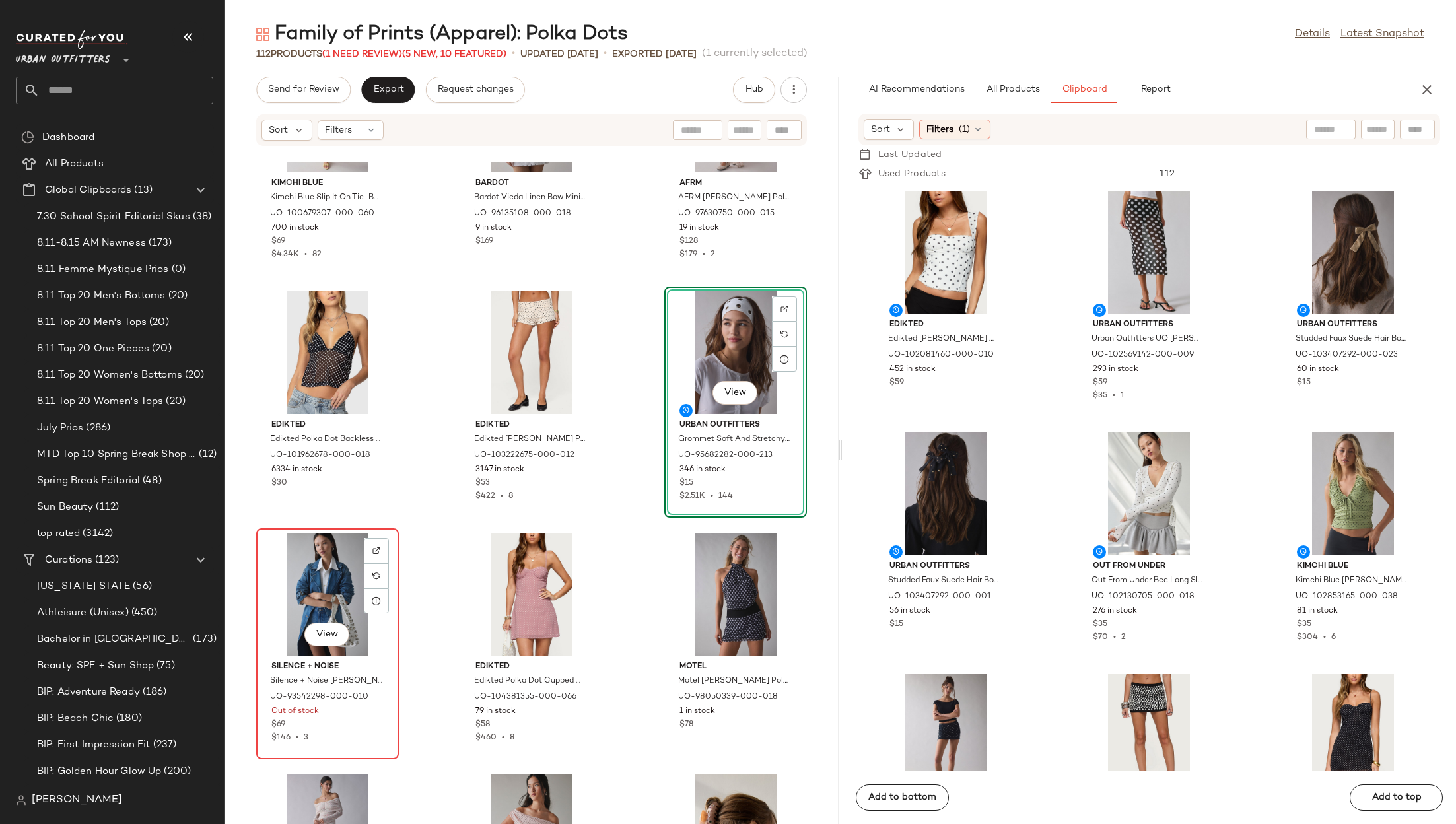
click at [317, 600] on div "View" at bounding box center [327, 593] width 133 height 123
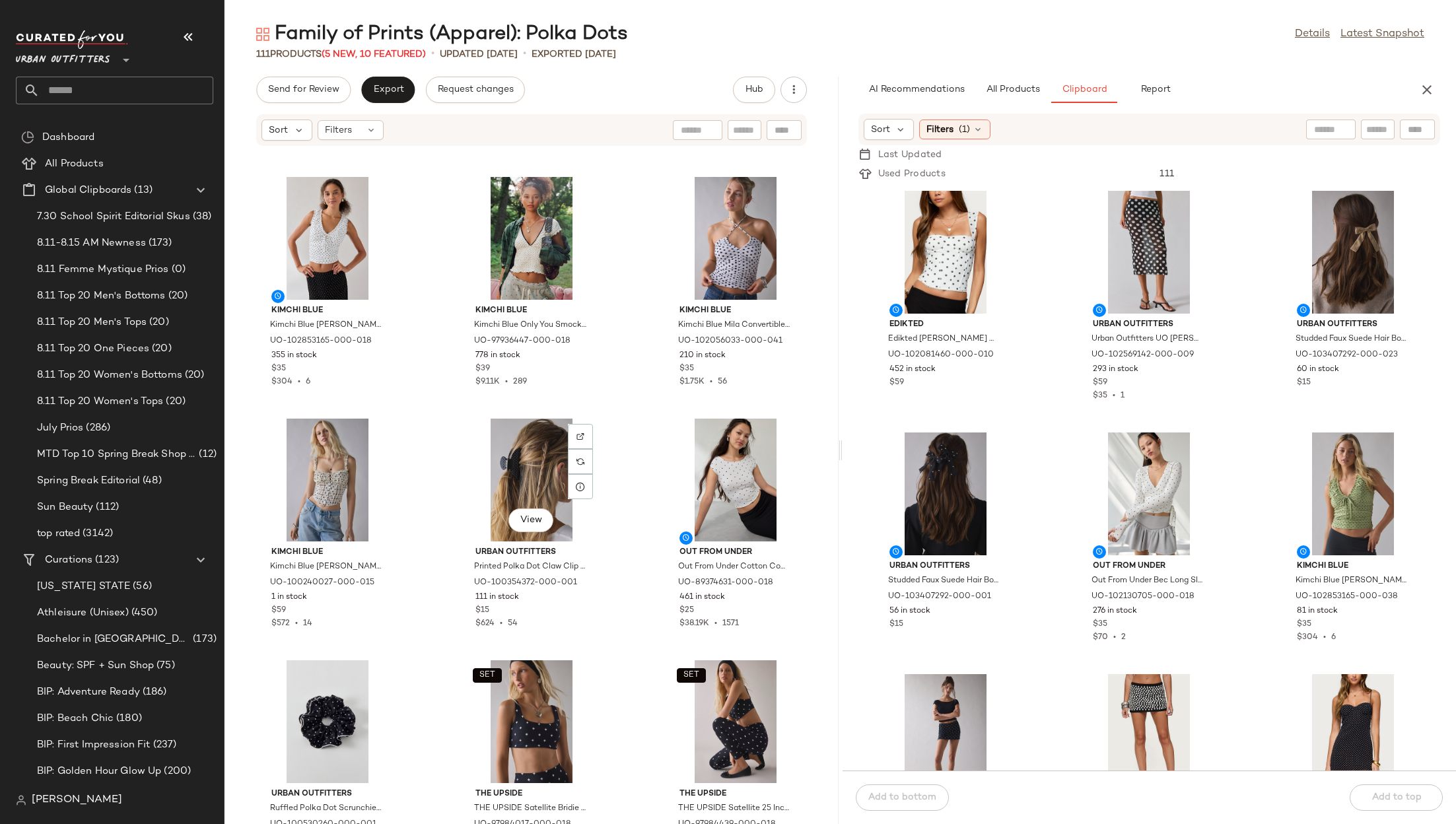
scroll to position [974, 0]
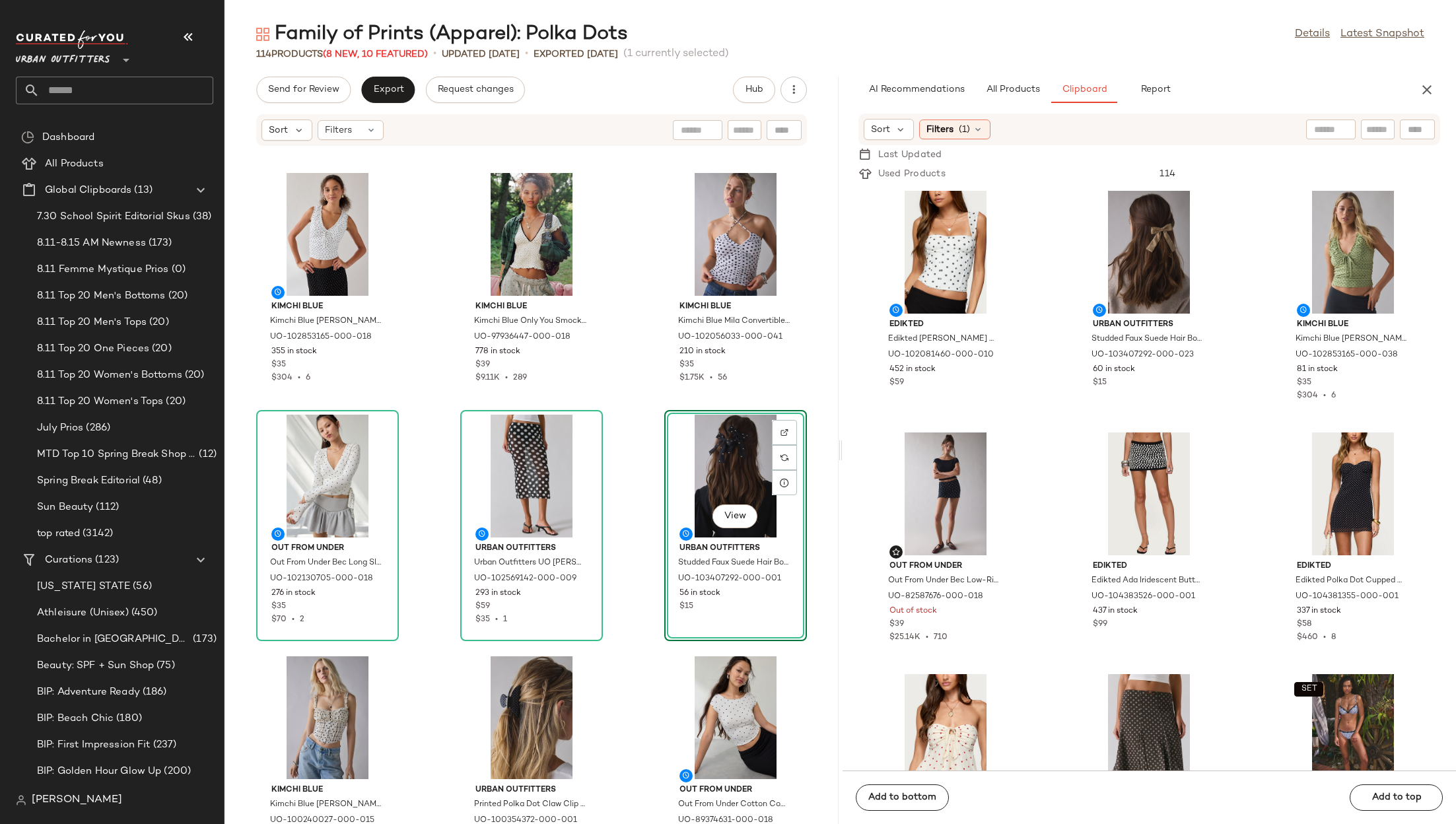
click at [621, 557] on div "Urban Outfitters Lettuce-Edge Polka Dot Sock in Brown, Women's at Urban Outfitt…" at bounding box center [532, 493] width 614 height 661
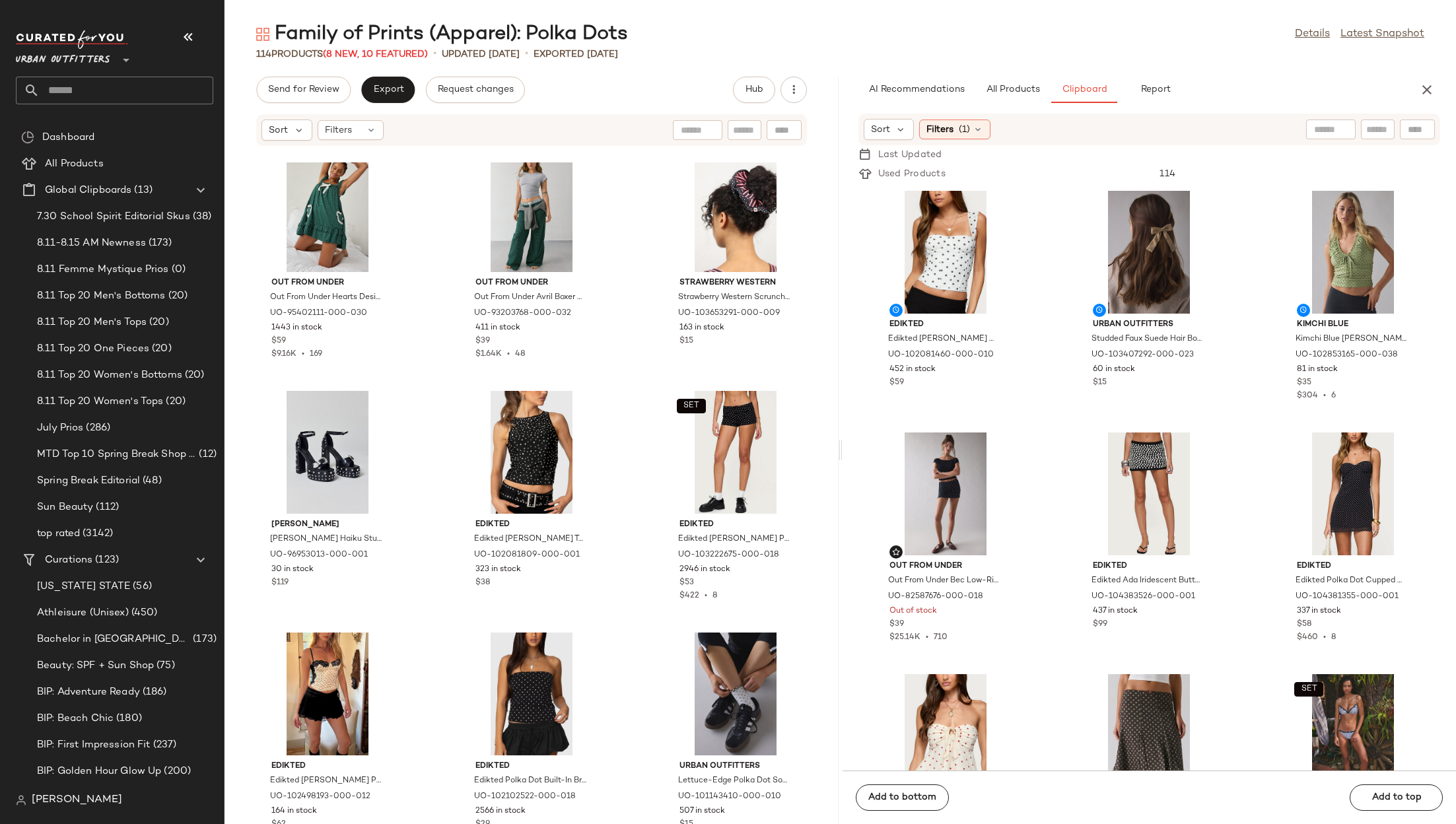
scroll to position [8496, 0]
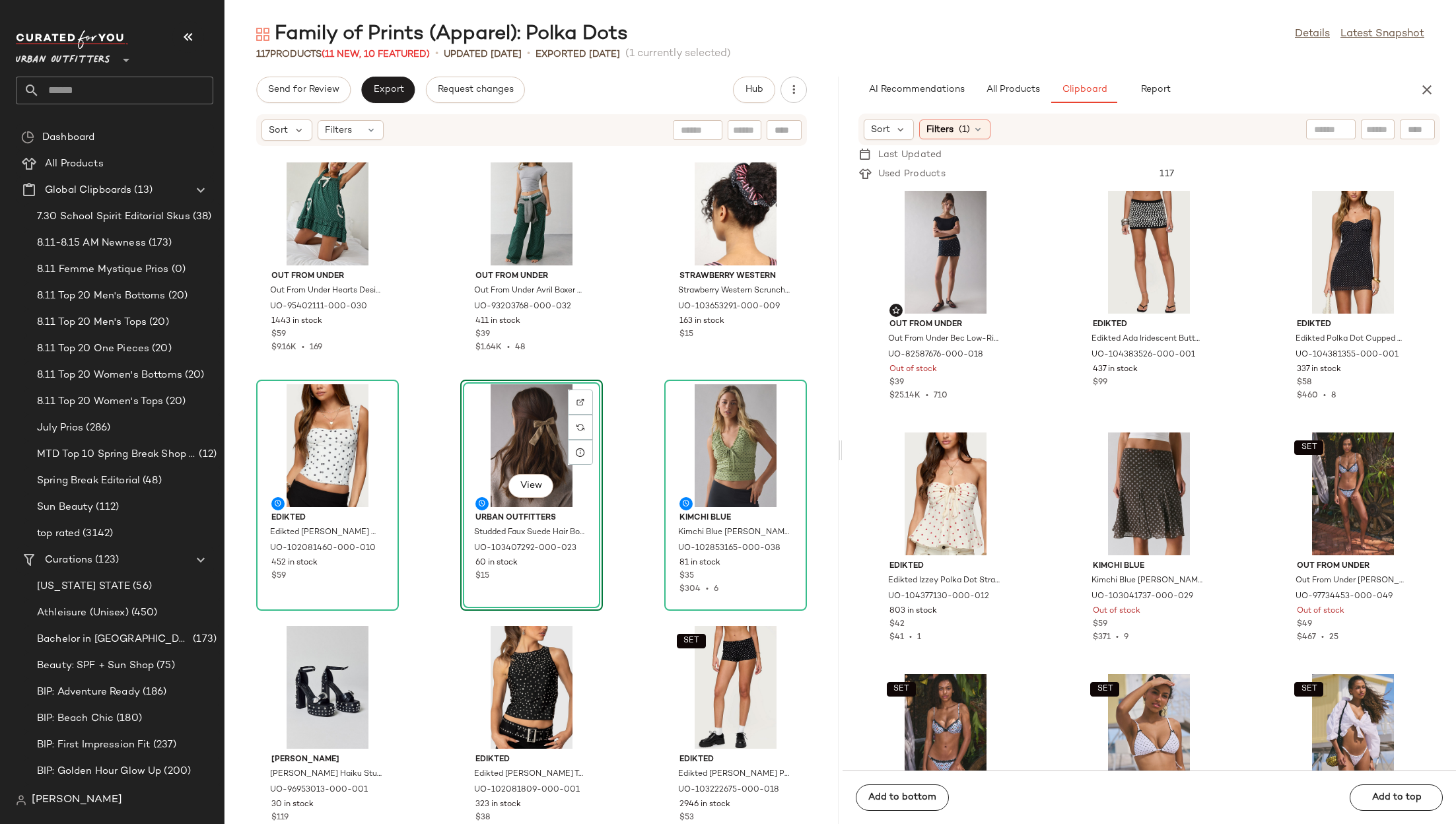
drag, startPoint x: 940, startPoint y: 242, endPoint x: 441, endPoint y: 12, distance: 549.5
click at [110, 90] on input "text" at bounding box center [127, 90] width 174 height 28
type input "****"
click at [50, 136] on div "Trending Beauty: Bold Beauty" at bounding box center [114, 128] width 198 height 27
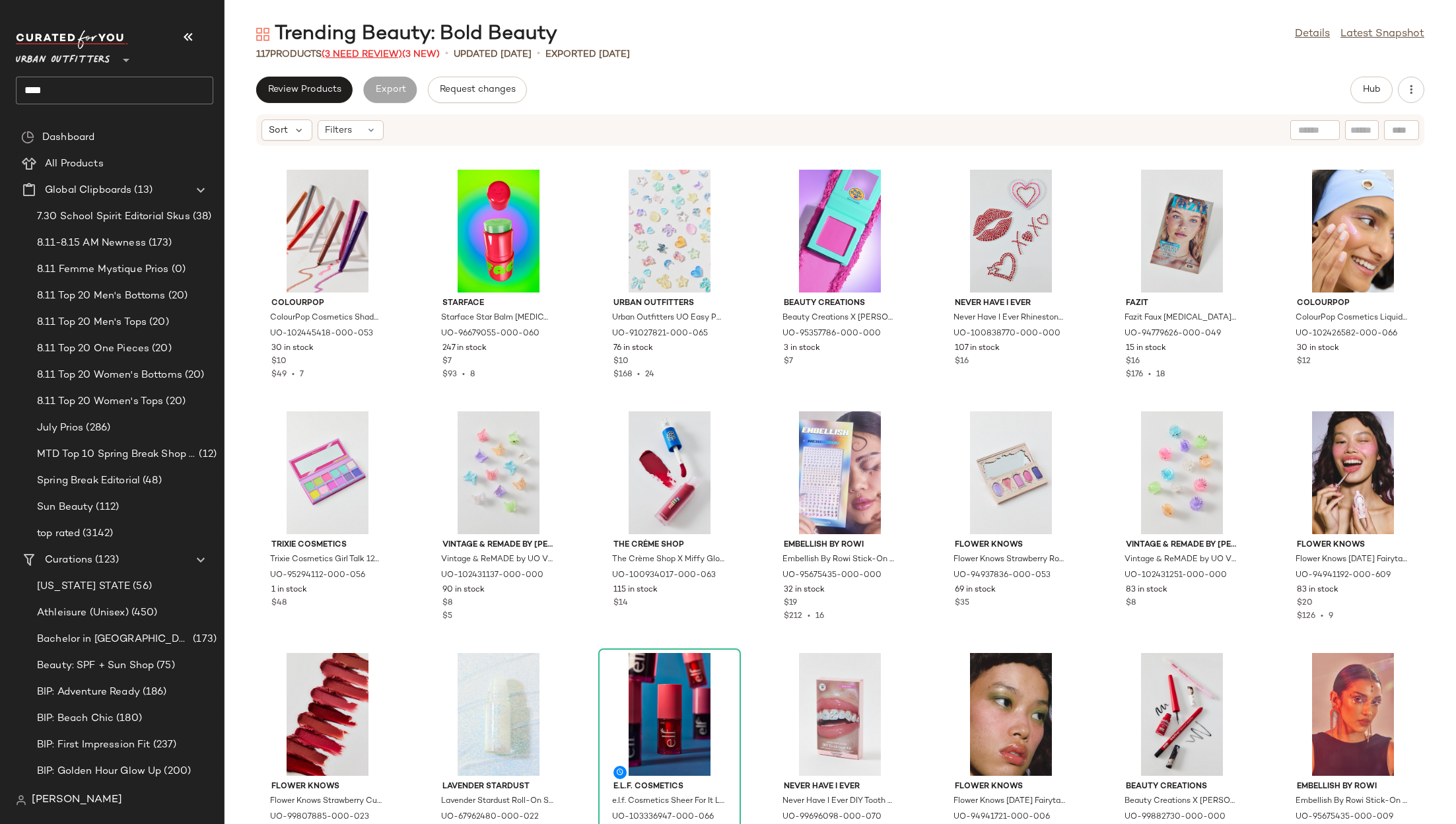
click at [353, 53] on span "(3 Need Review)" at bounding box center [362, 54] width 81 height 10
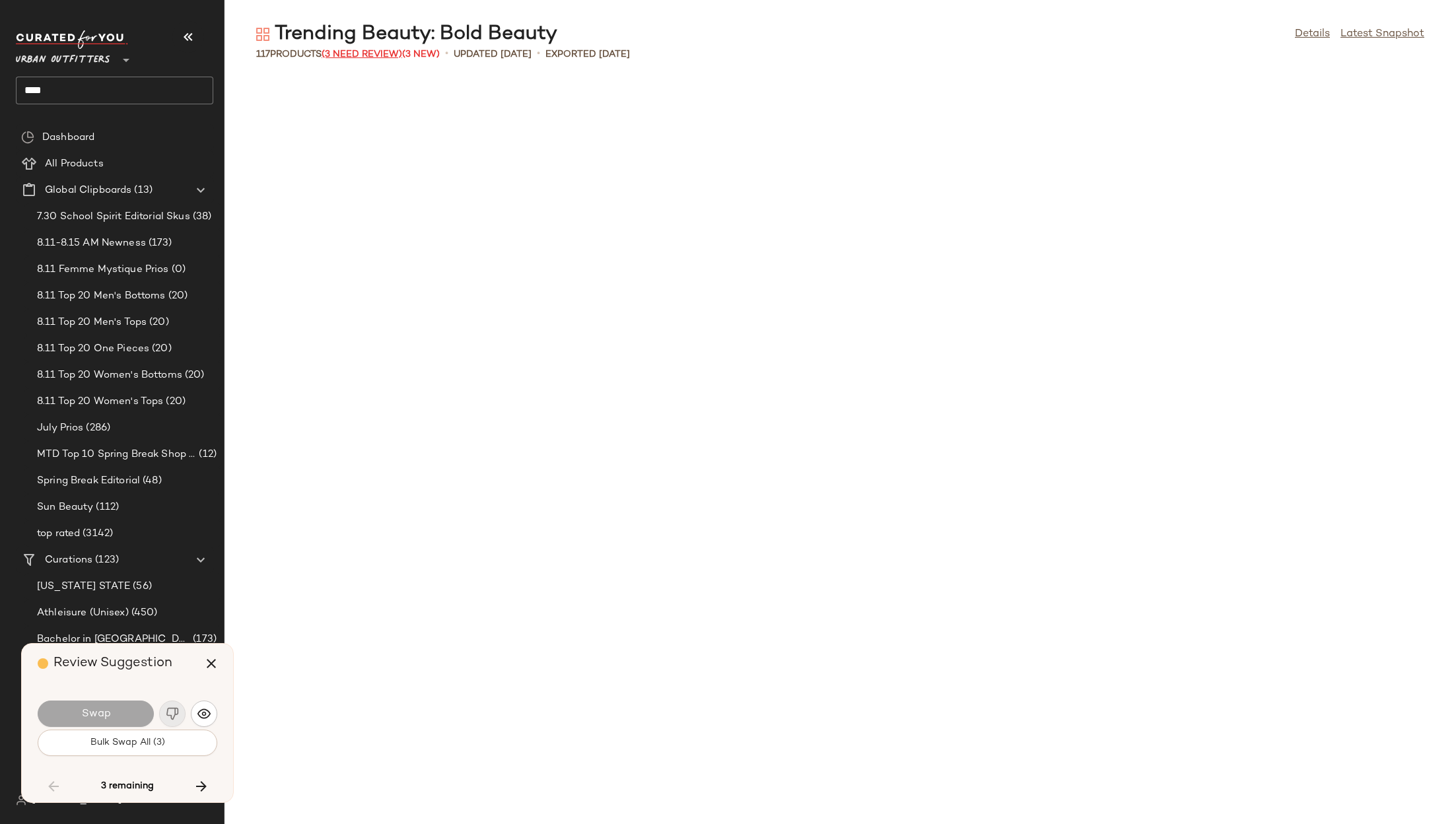
scroll to position [2175, 0]
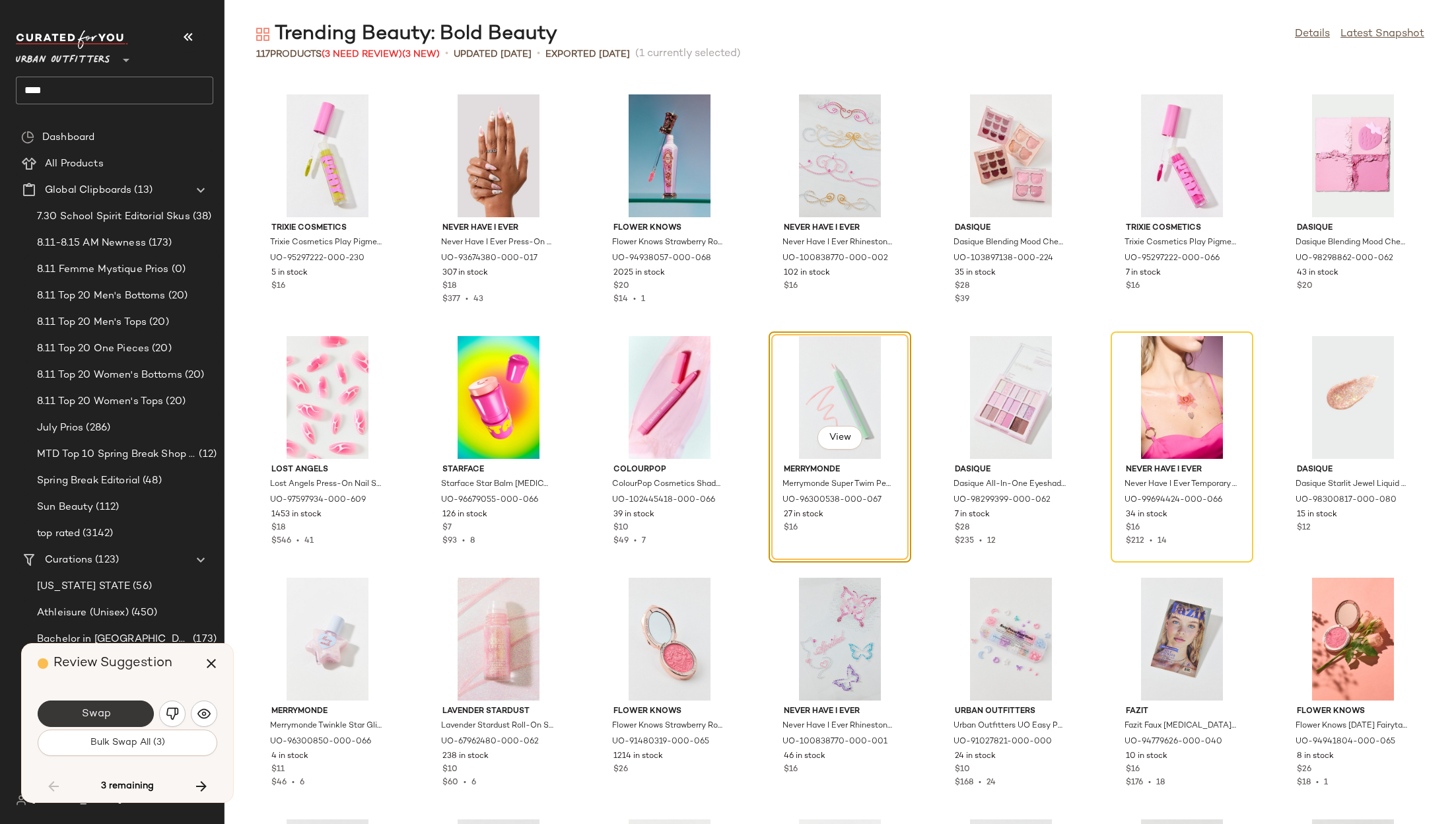
click at [123, 711] on button "Swap" at bounding box center [96, 713] width 117 height 26
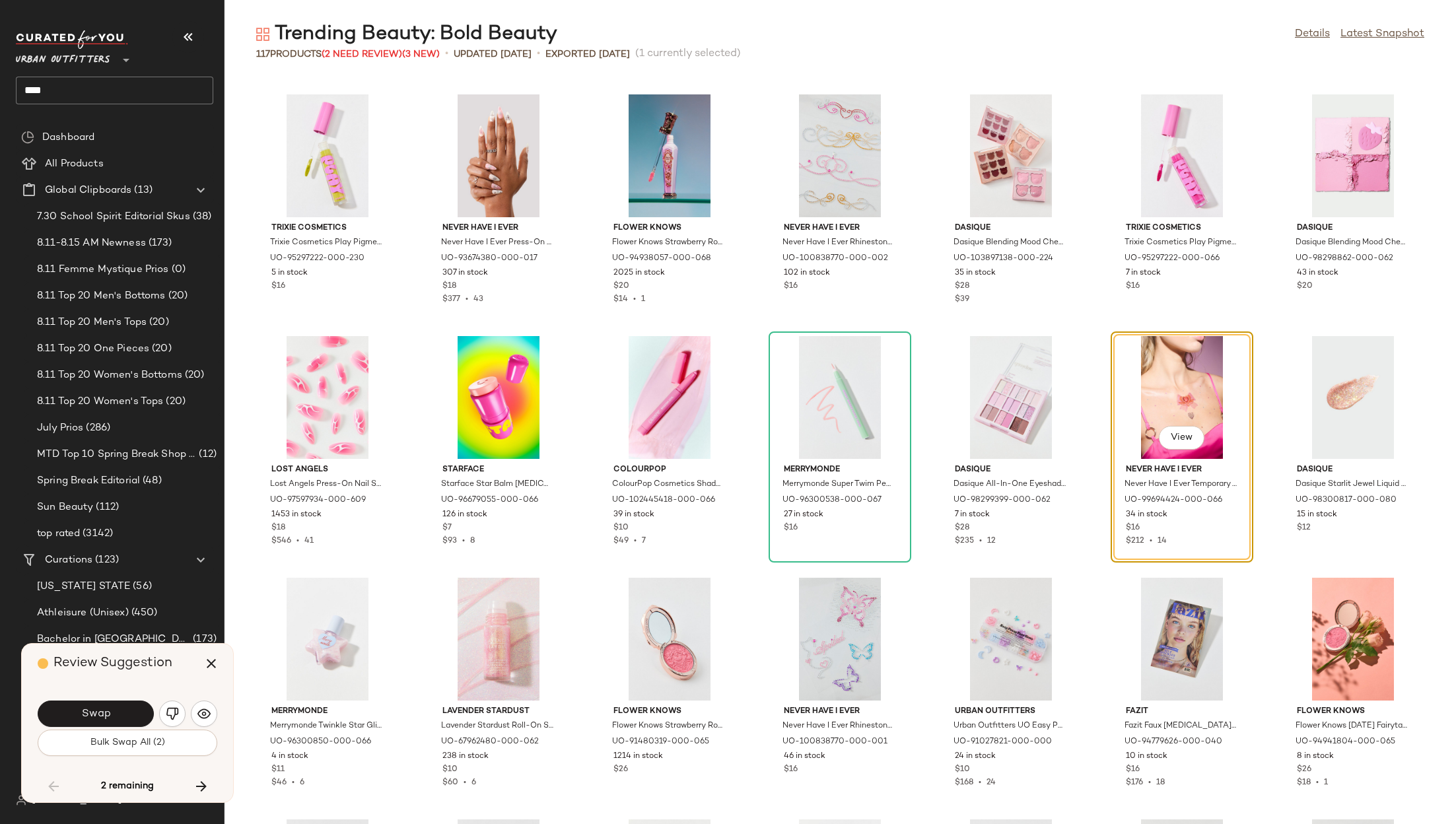
click at [123, 711] on button "Swap" at bounding box center [96, 713] width 117 height 26
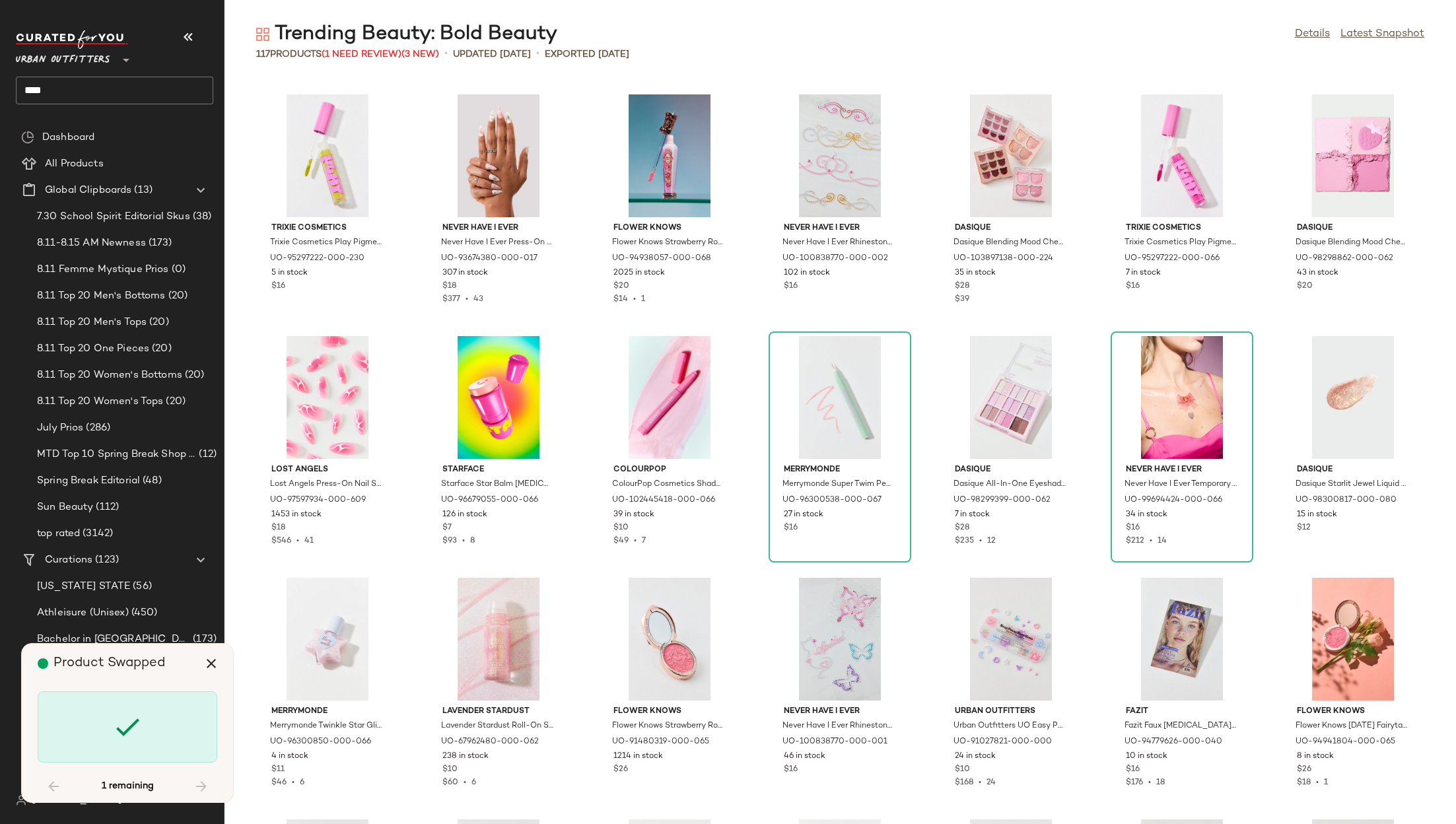
scroll to position [2900, 0]
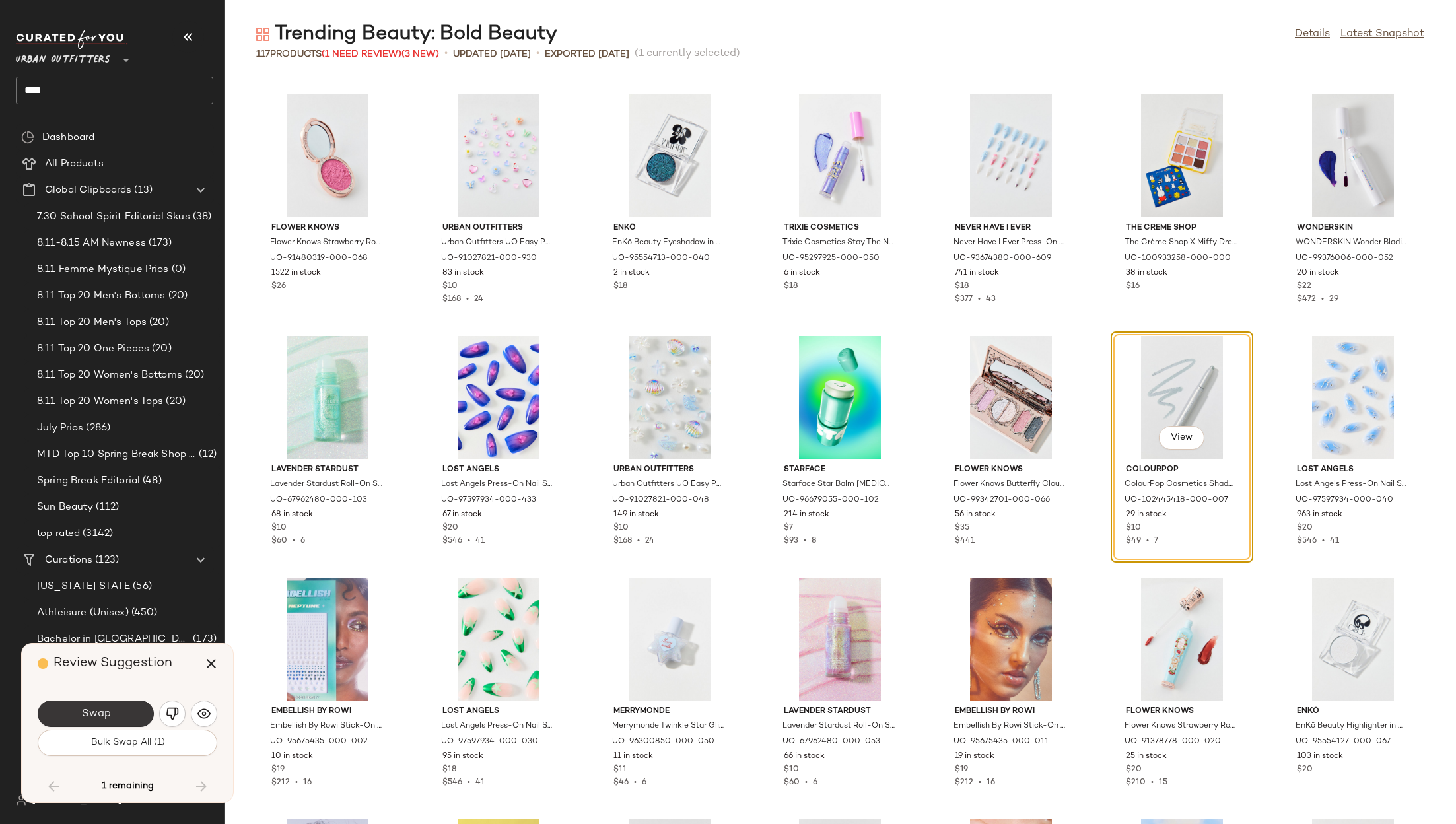
click at [109, 700] on button "Swap" at bounding box center [96, 713] width 117 height 26
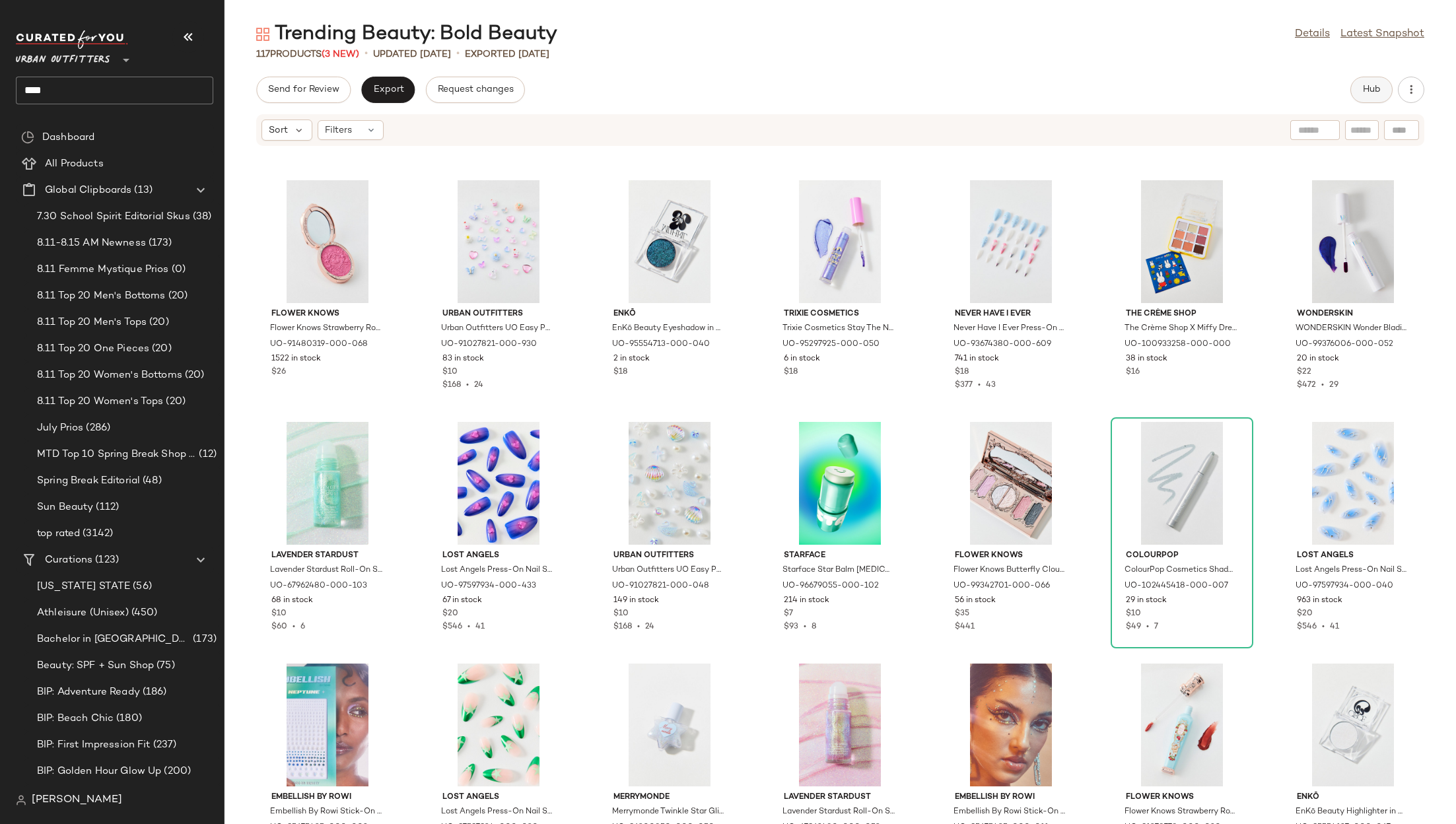
click at [1379, 88] on span "Hub" at bounding box center [1372, 90] width 18 height 10
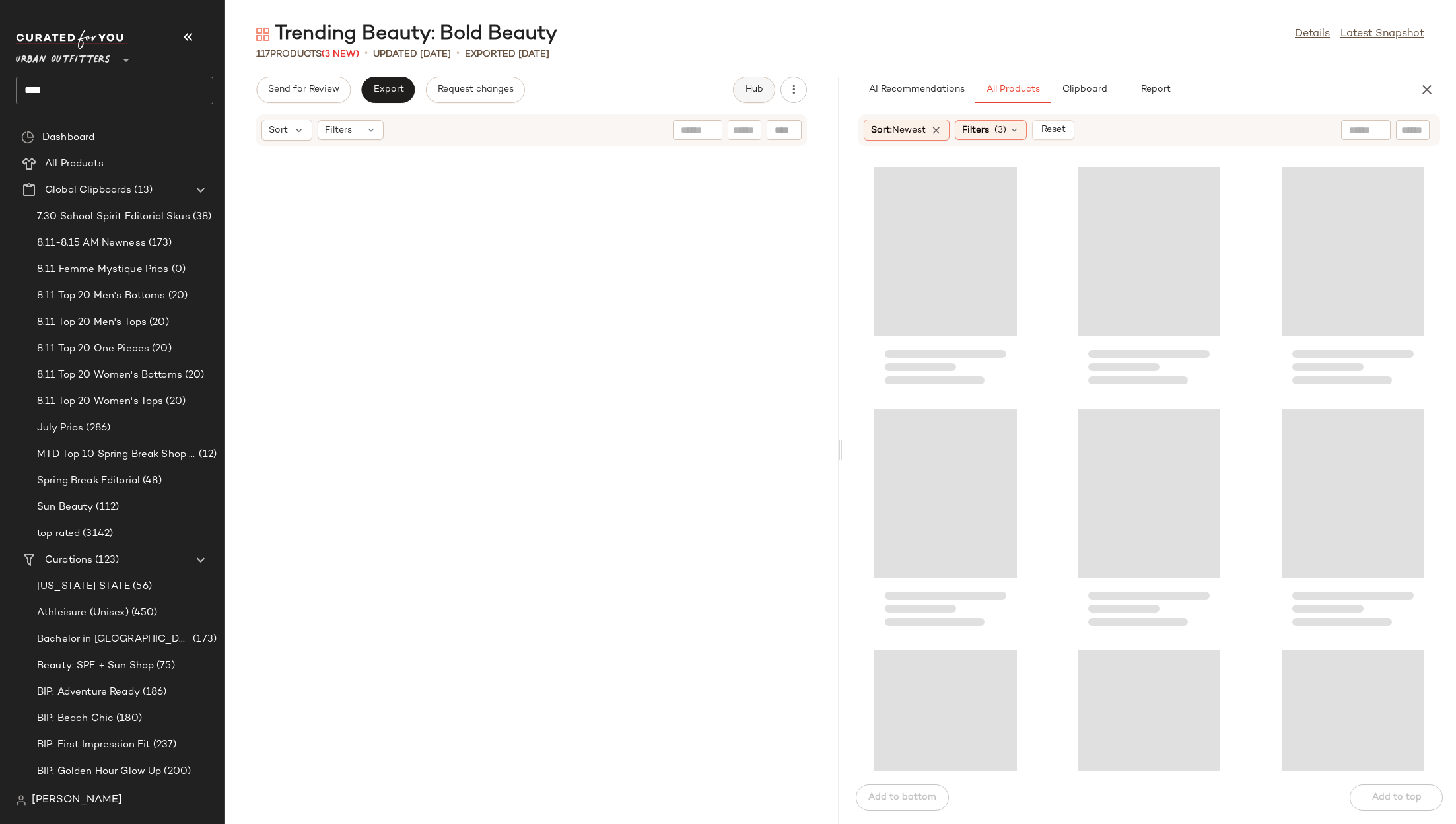
scroll to position [6525, 0]
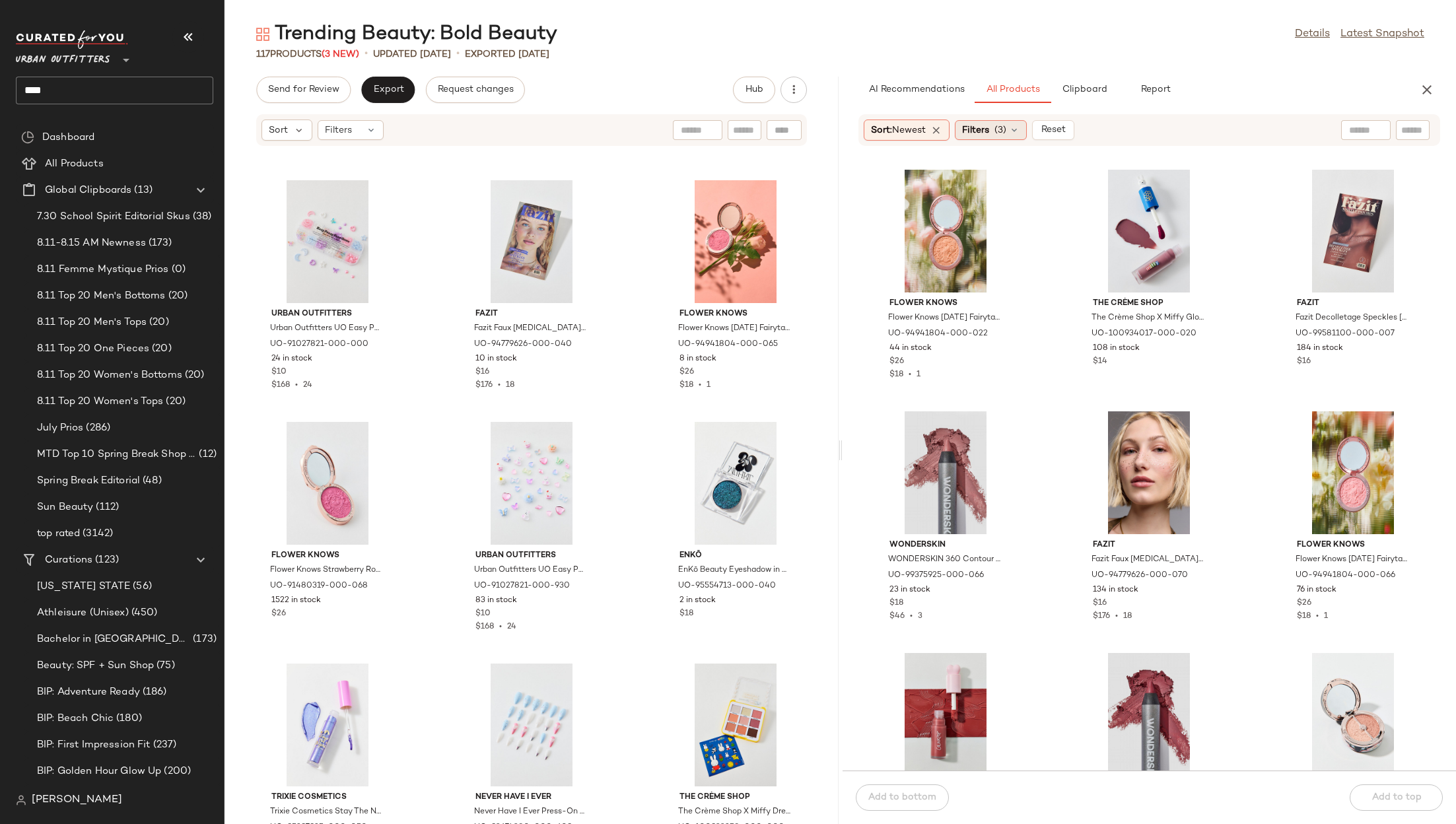
click at [987, 124] on span "Filters" at bounding box center [976, 131] width 27 height 14
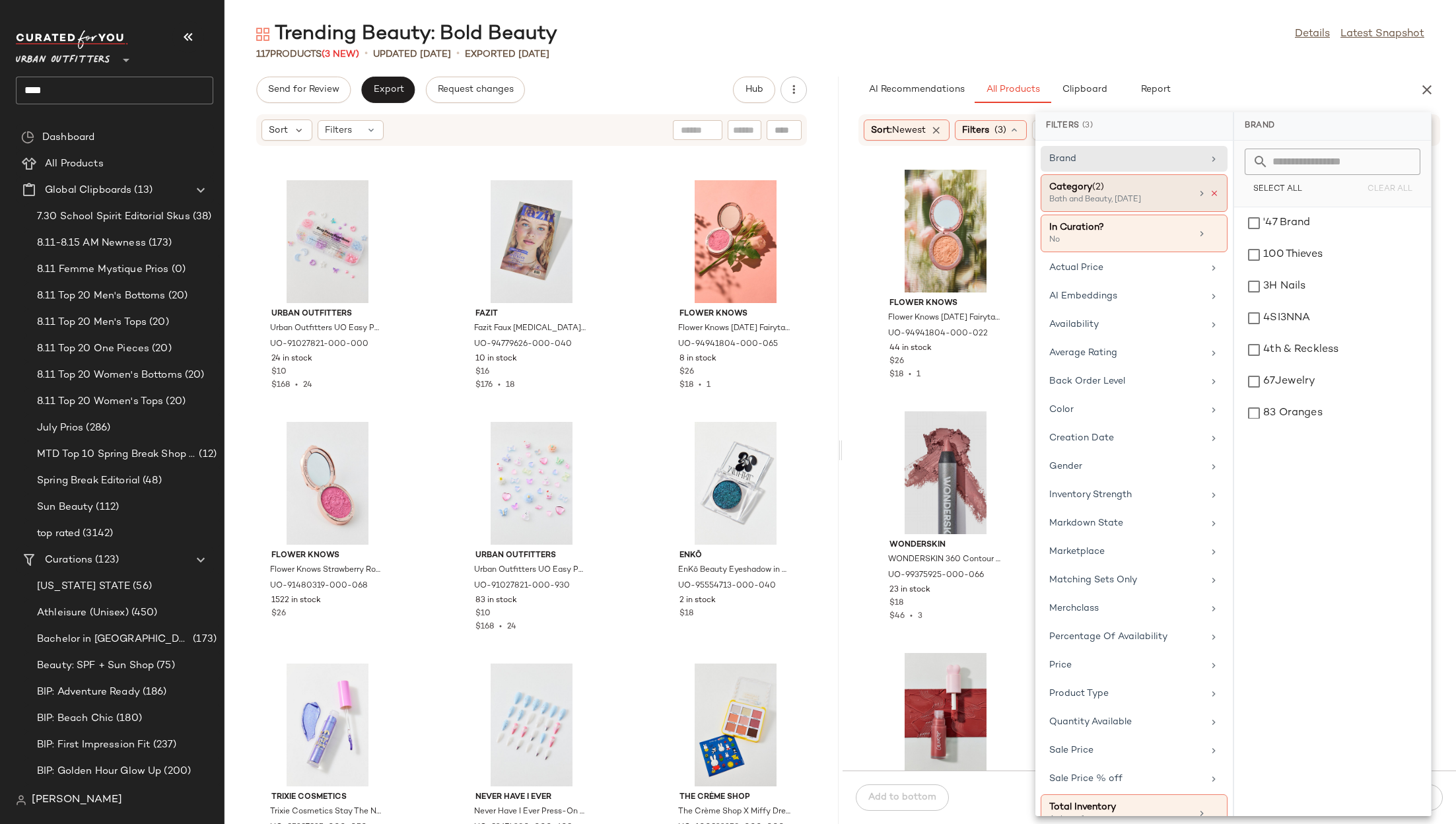
click at [1210, 191] on icon at bounding box center [1214, 193] width 10 height 10
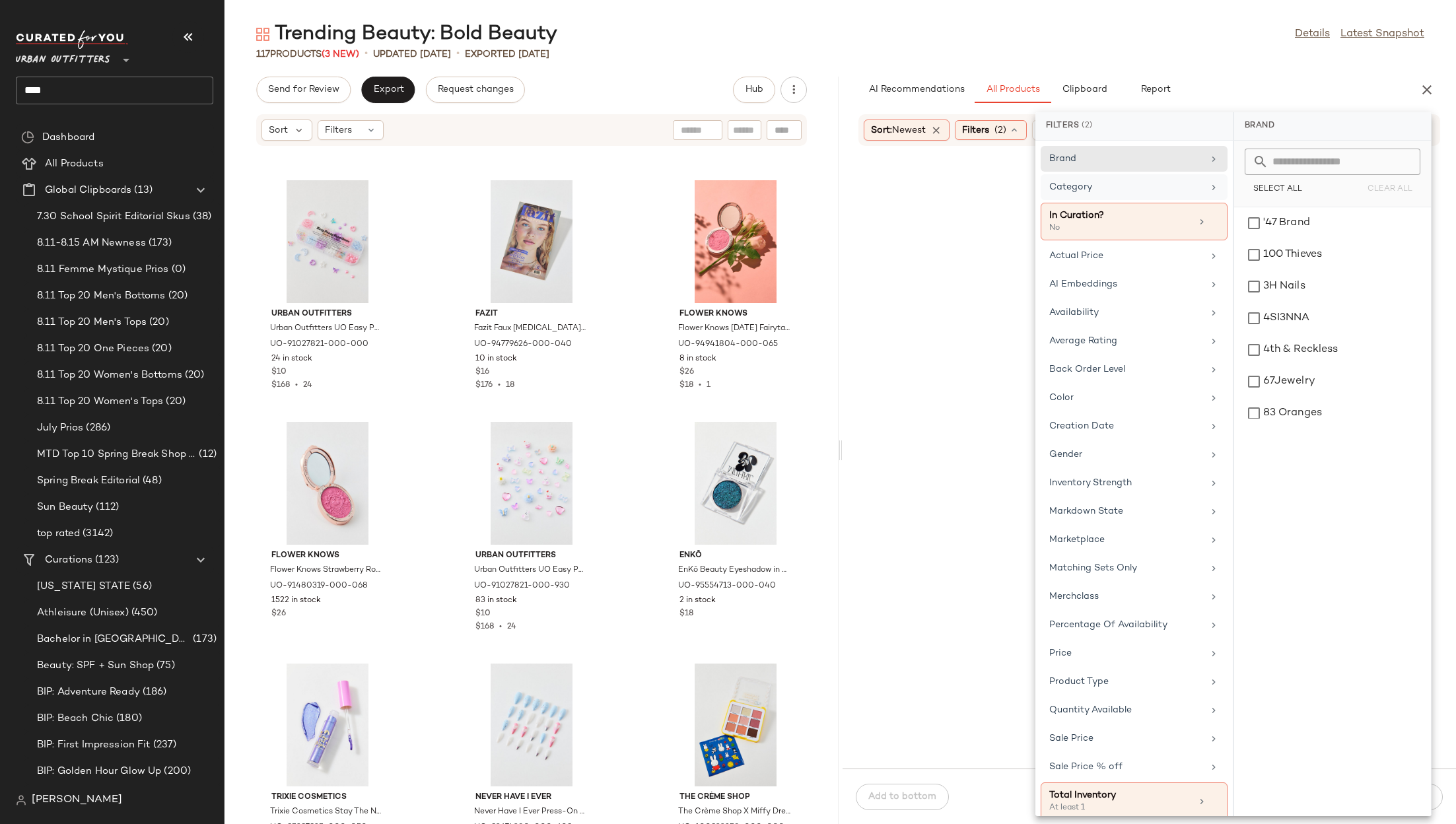
click at [1153, 182] on div "Category" at bounding box center [1126, 187] width 154 height 14
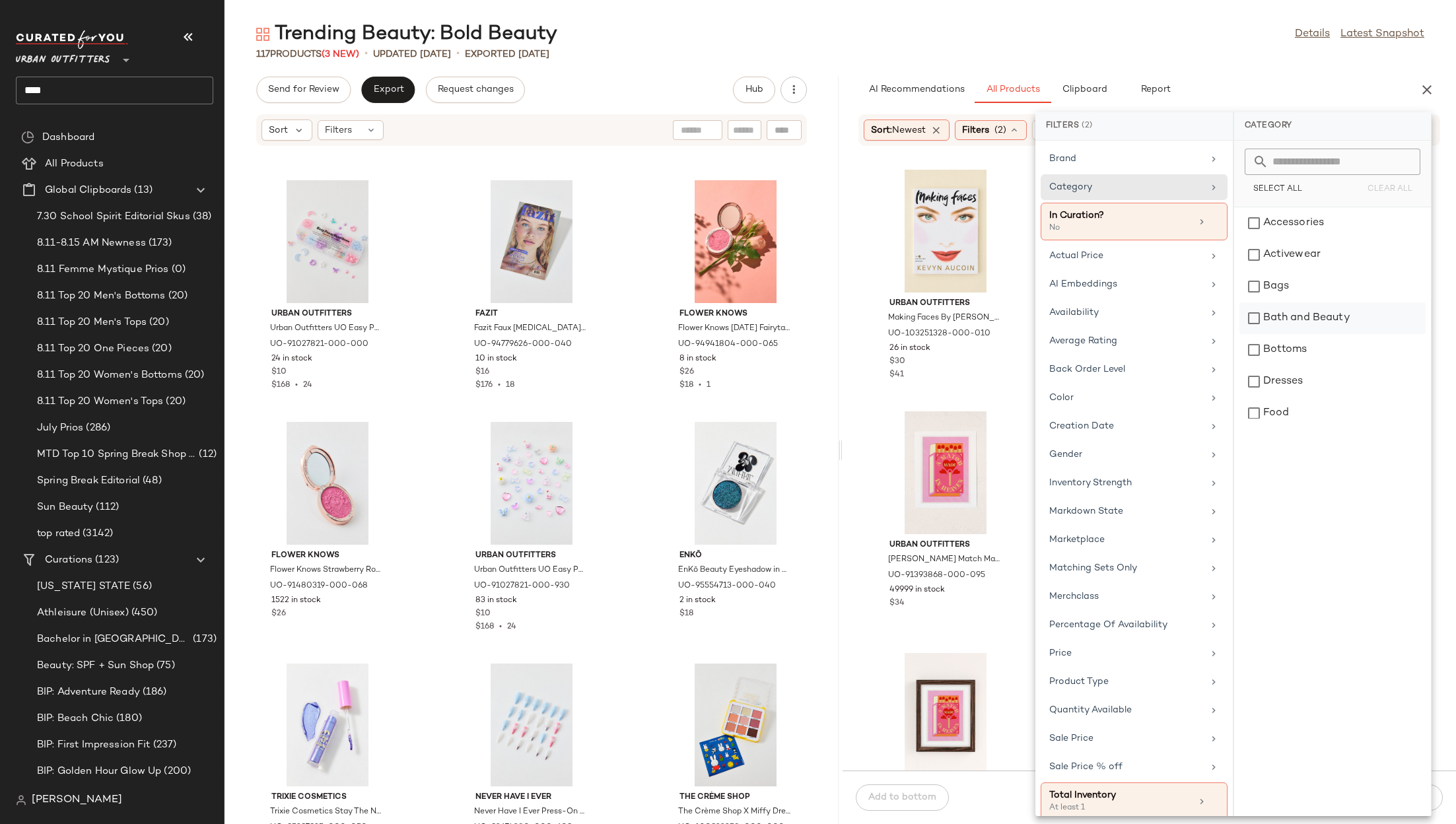
click at [1299, 318] on div "Bath and Beauty" at bounding box center [1332, 318] width 186 height 31
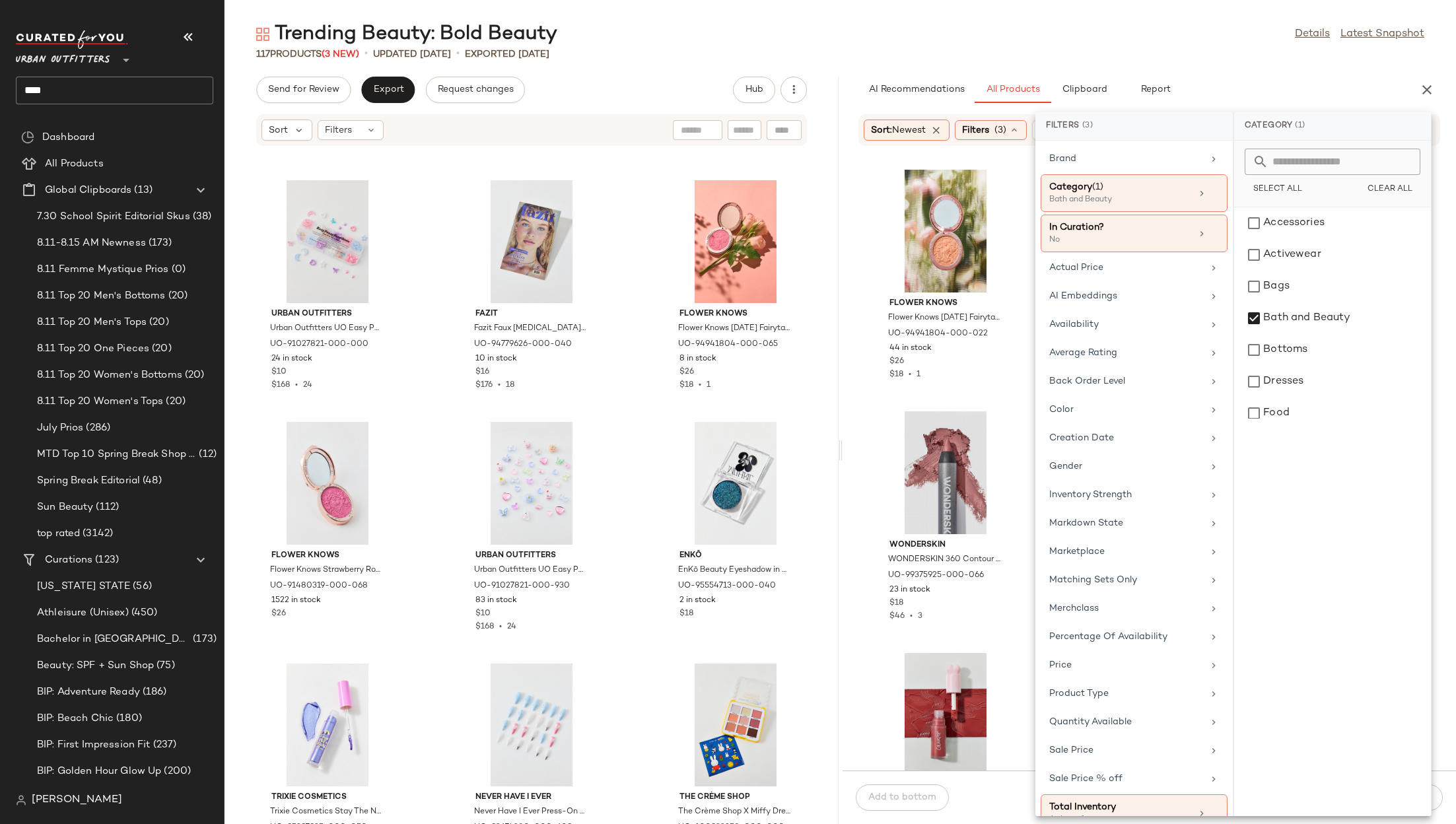
click at [1252, 54] on div "117 Products (3 New) • updated Aug 8th • Exported Aug 6th" at bounding box center [840, 54] width 1231 height 13
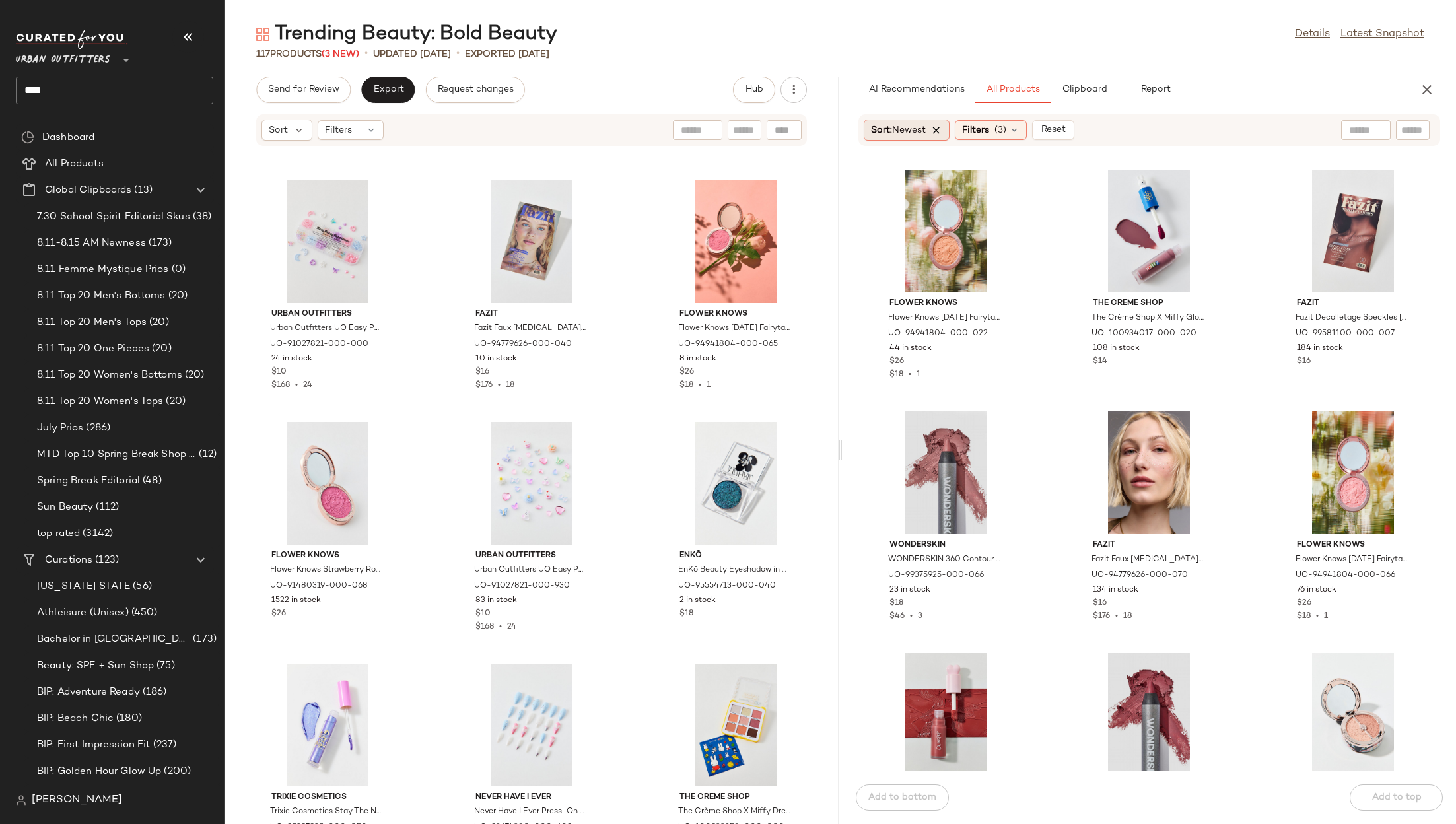
click at [940, 133] on icon at bounding box center [937, 131] width 12 height 12
click at [892, 133] on div "Sort" at bounding box center [889, 130] width 50 height 21
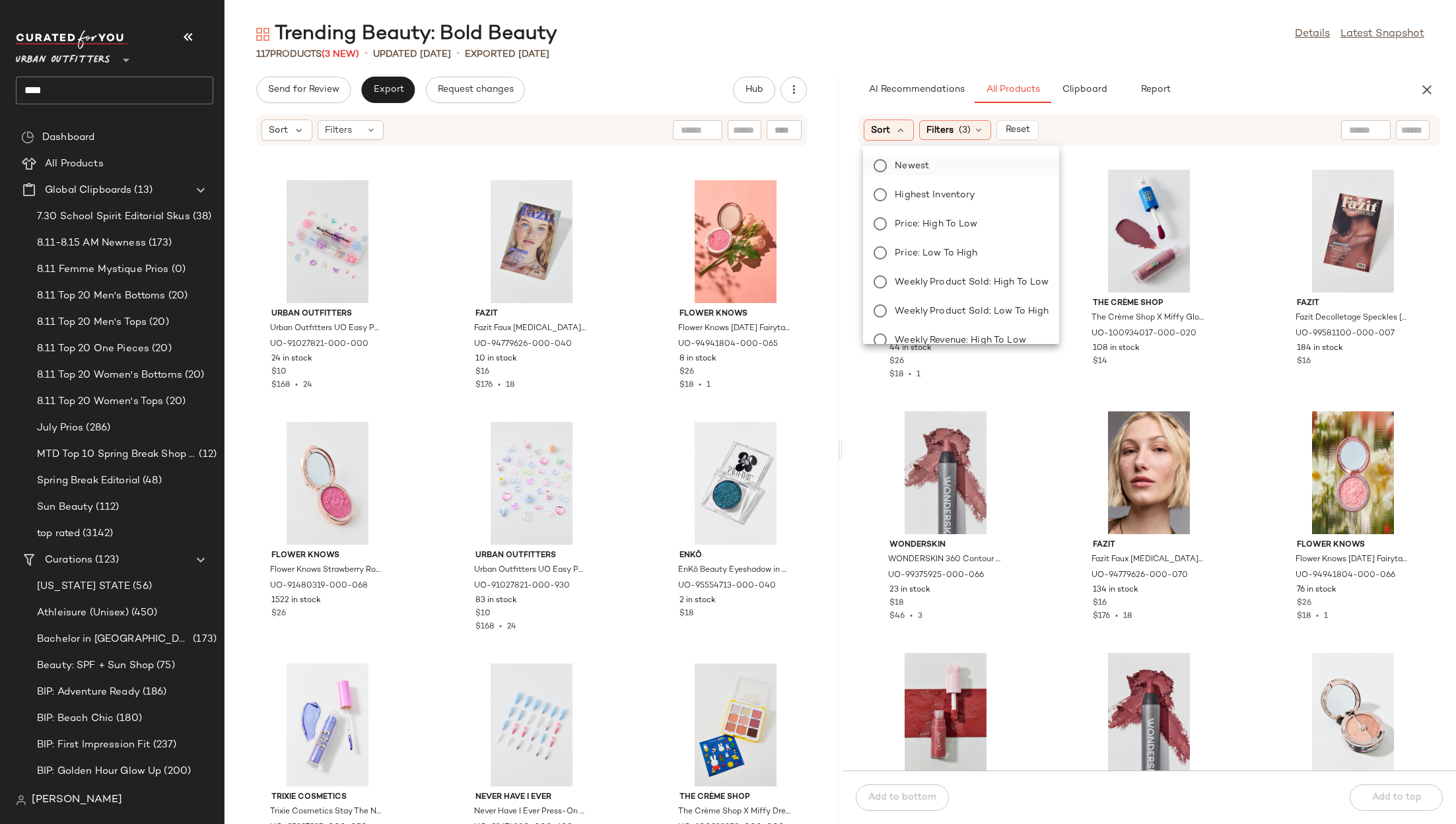
click at [915, 165] on span "Newest" at bounding box center [911, 166] width 34 height 14
click at [1253, 103] on div "AI Recommendations All Products Clipboard Report" at bounding box center [1129, 90] width 540 height 26
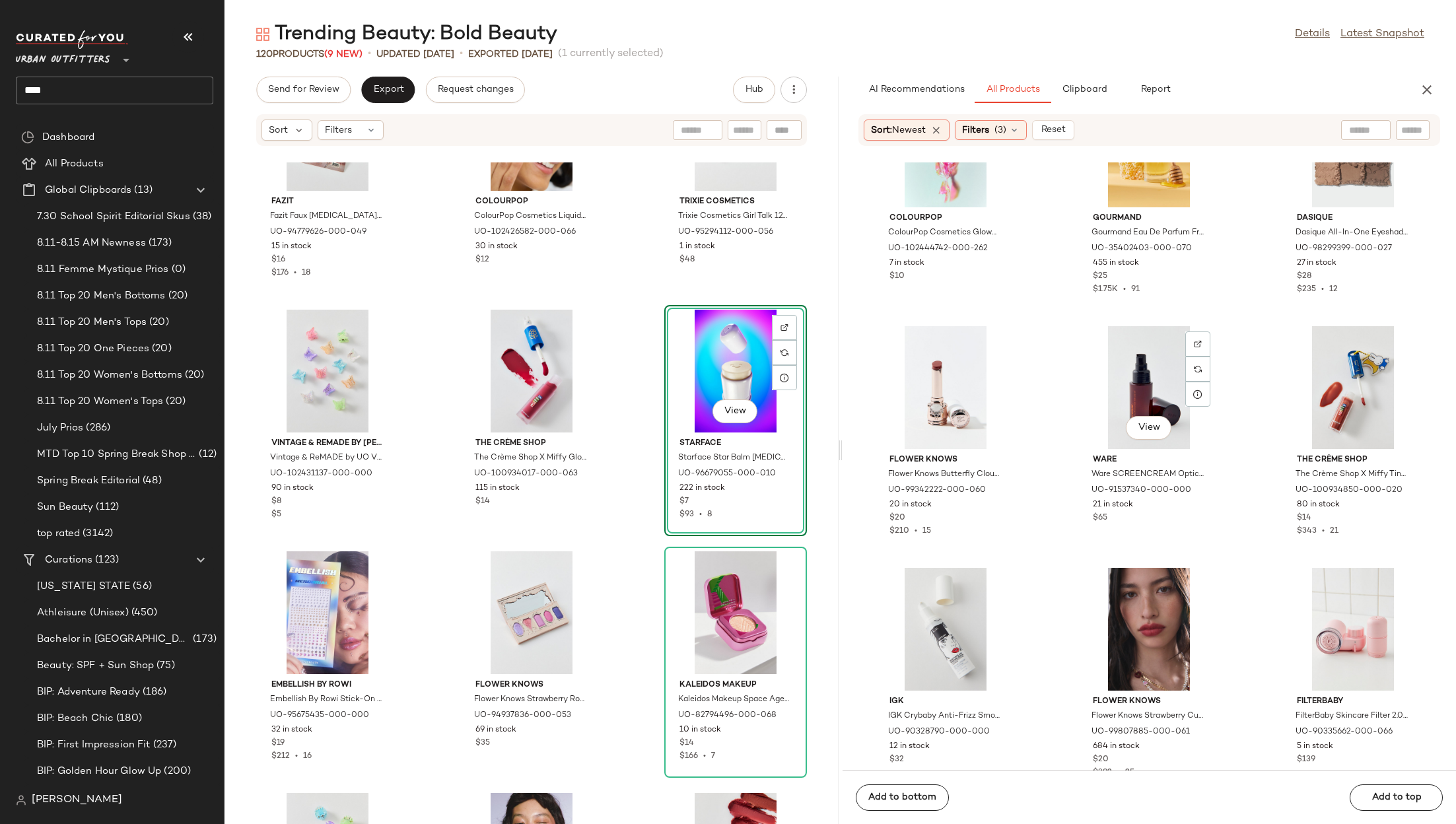
scroll to position [3481, 0]
drag, startPoint x: 1318, startPoint y: 563, endPoint x: 470, endPoint y: 9, distance: 1012.9
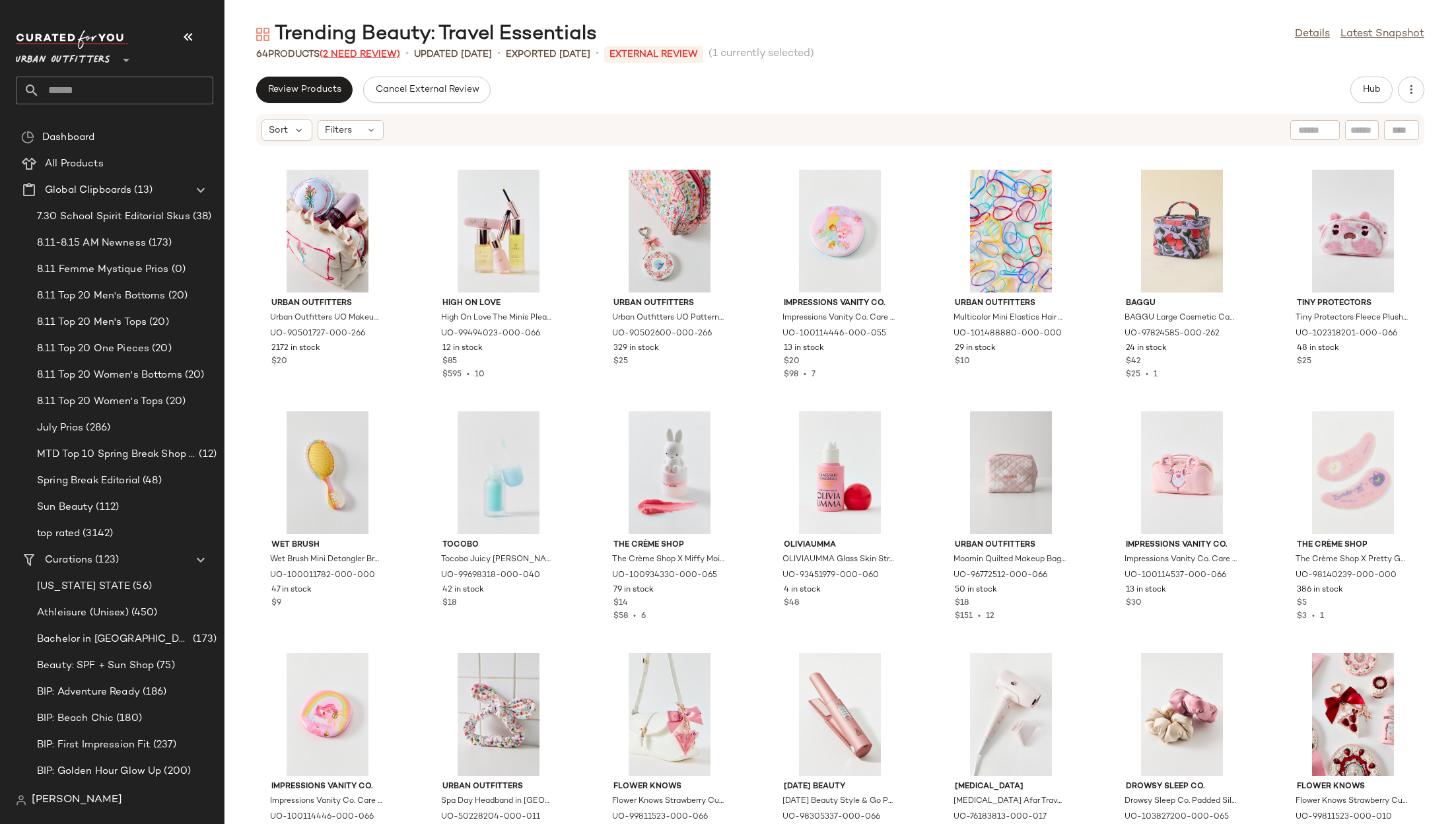
click at [361, 55] on span "(2 Need Review)" at bounding box center [359, 54] width 81 height 10
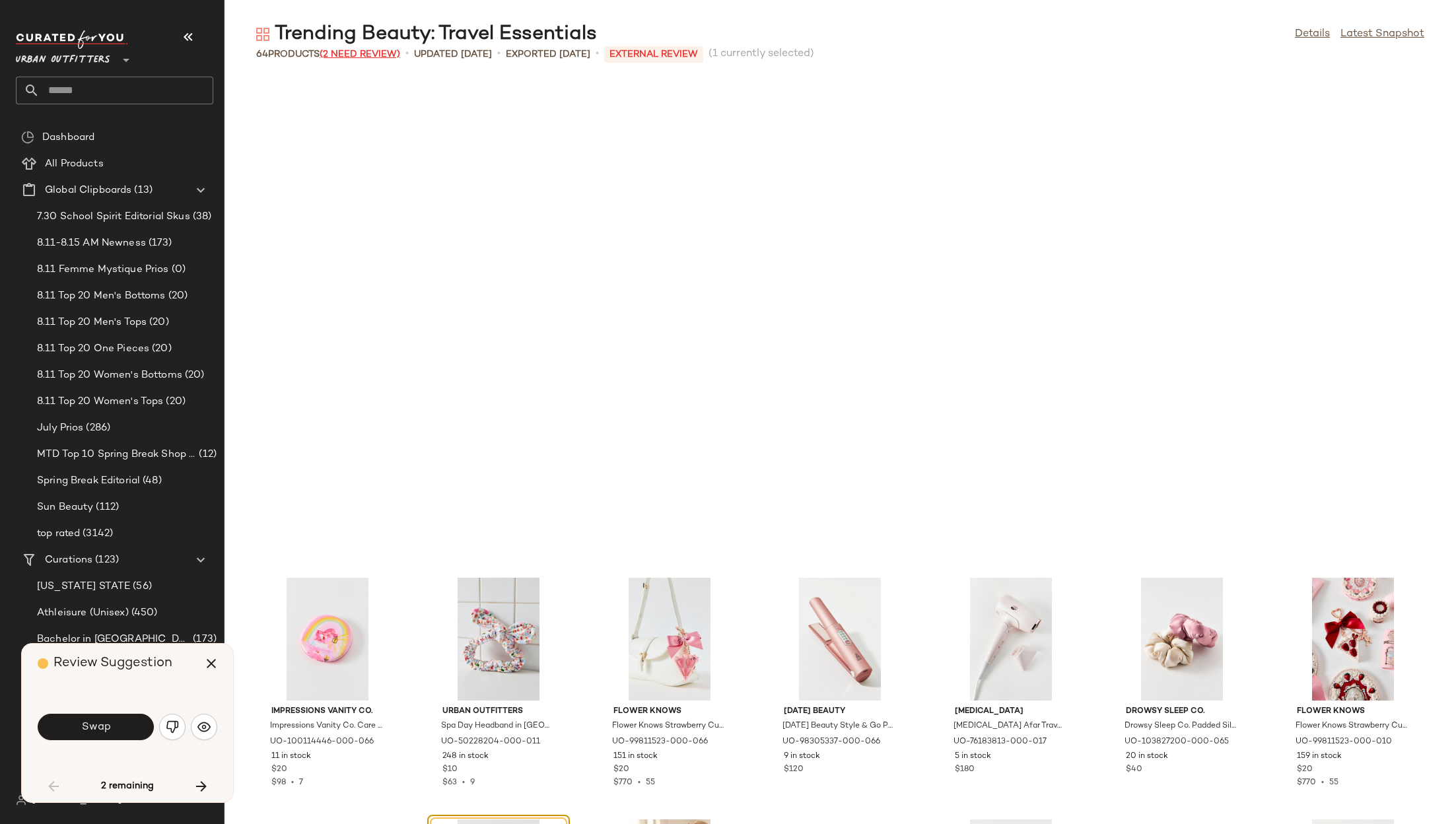
scroll to position [494, 0]
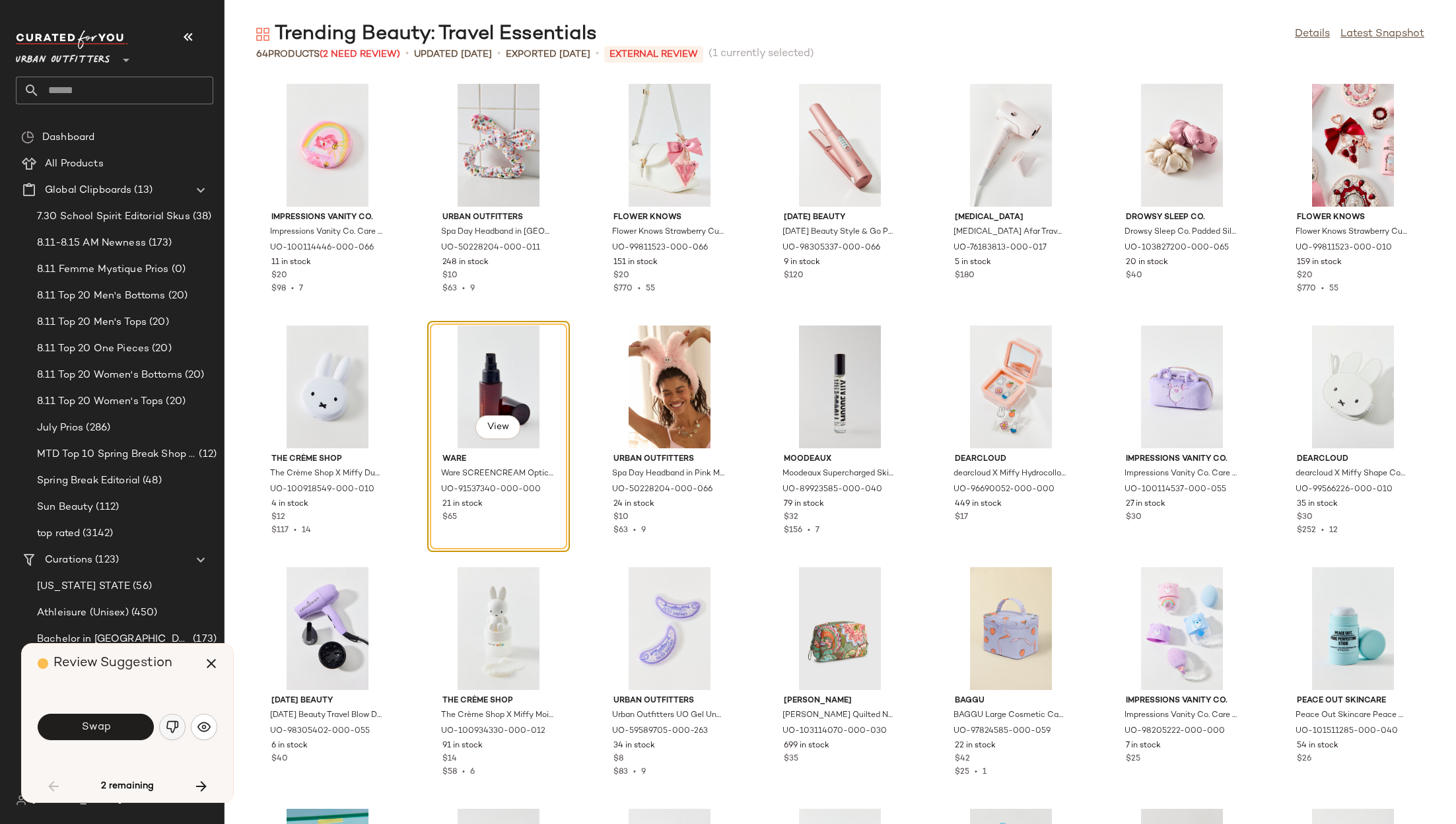
click at [177, 722] on img "button" at bounding box center [171, 727] width 13 height 13
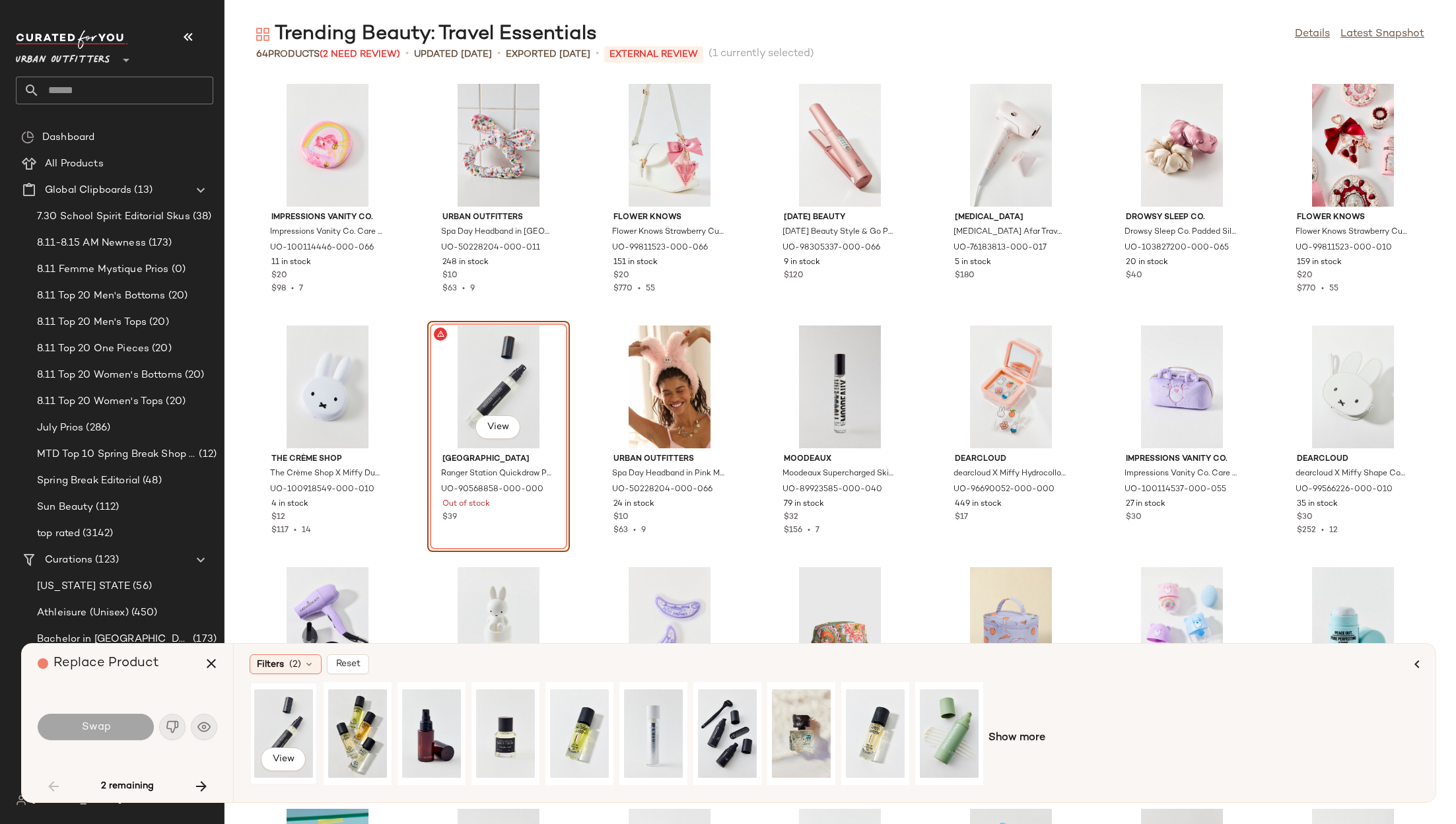
click at [268, 721] on div "View" at bounding box center [284, 734] width 59 height 94
click at [112, 733] on button "Swap" at bounding box center [96, 727] width 117 height 26
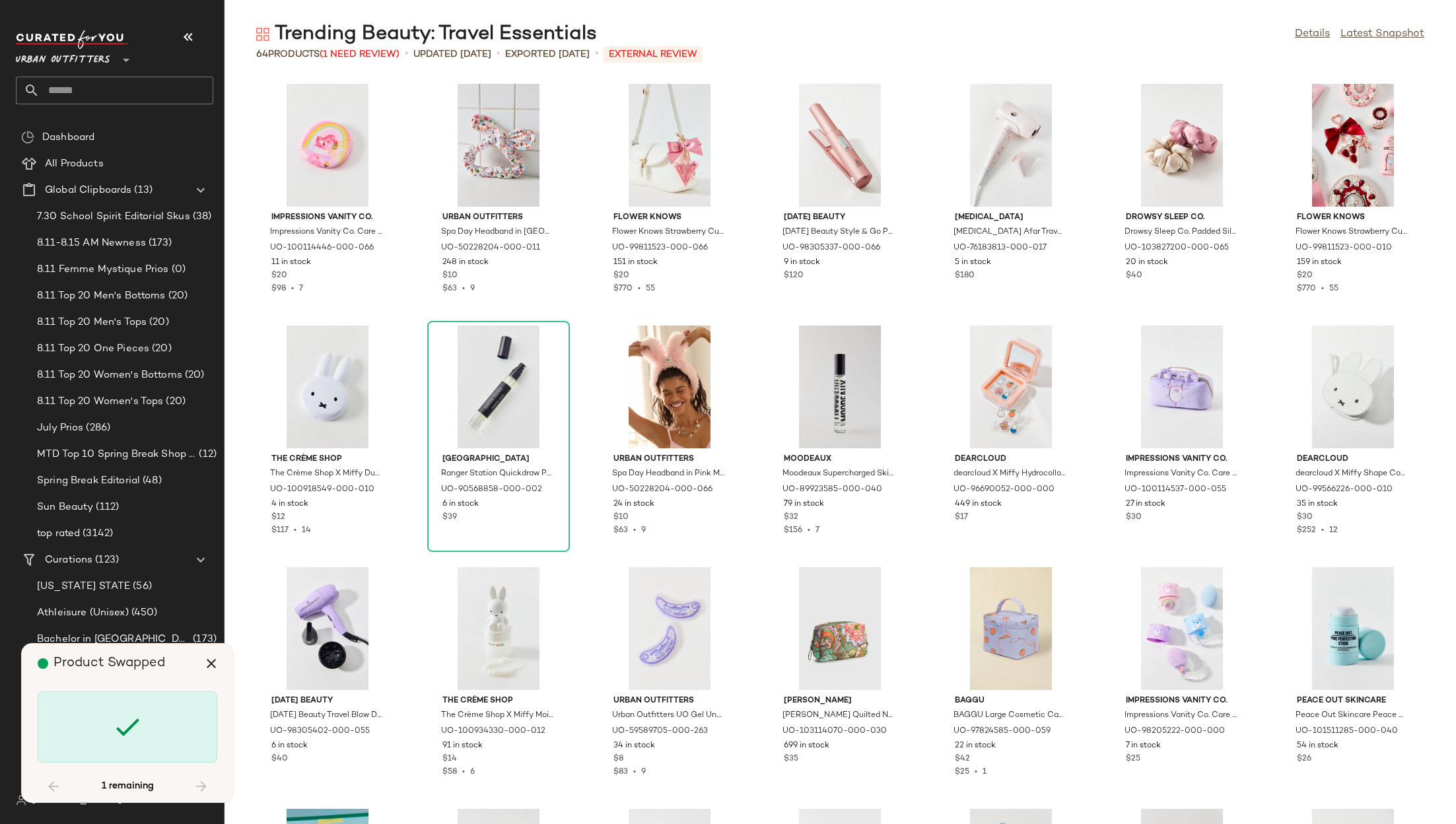
scroll to position [1671, 0]
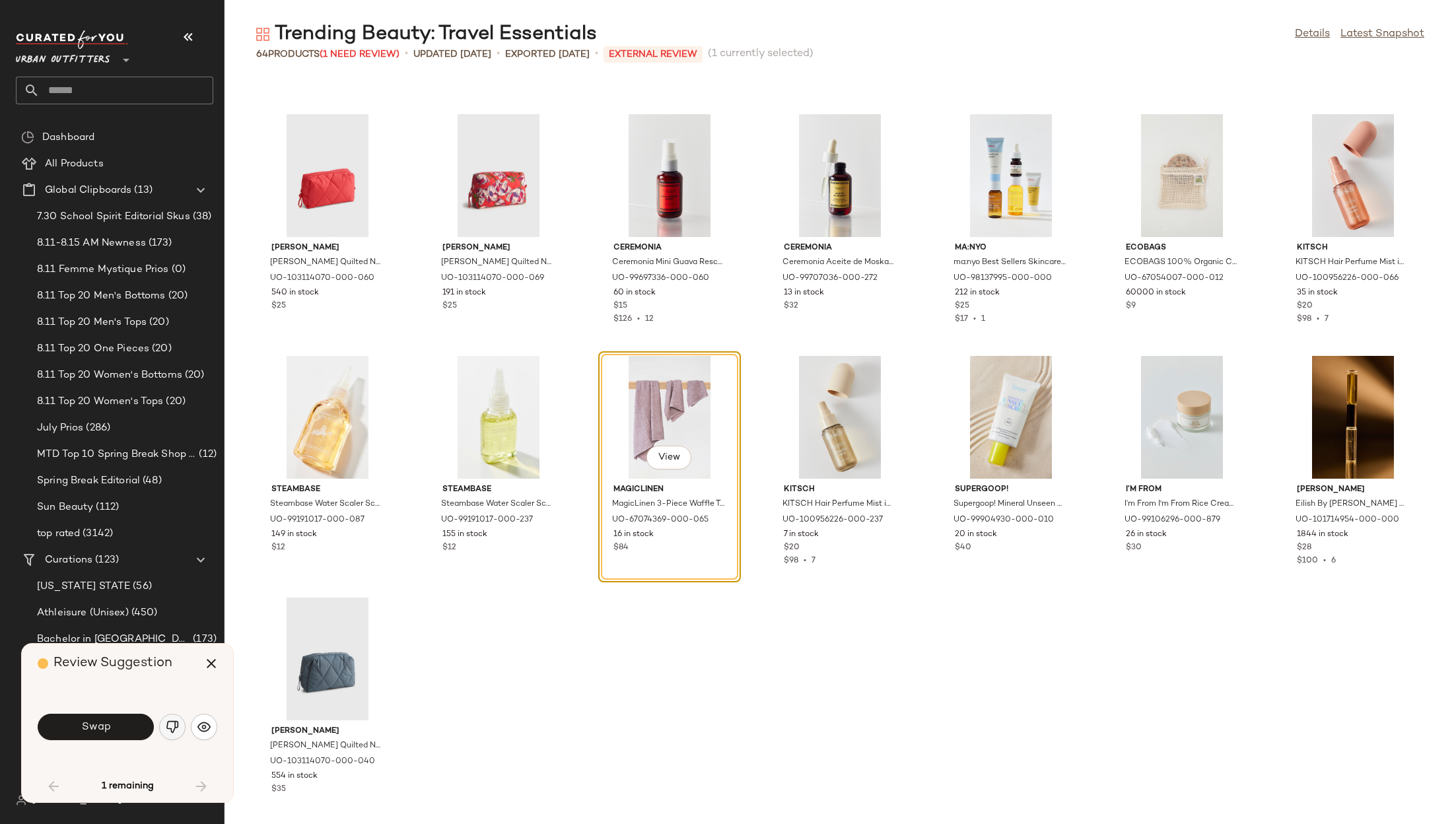
click at [171, 729] on img "button" at bounding box center [171, 727] width 13 height 13
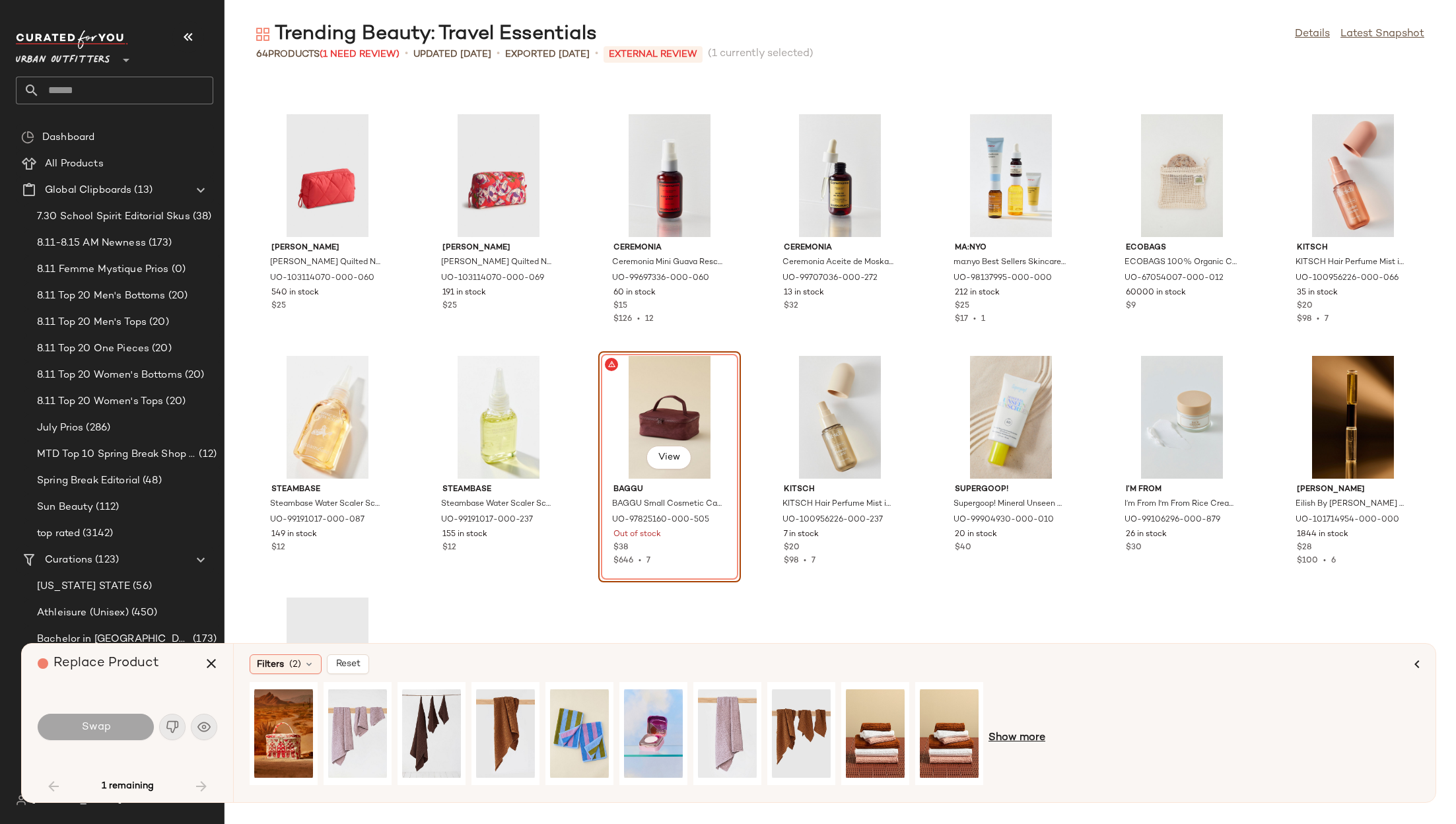
click at [1023, 734] on span "Show more" at bounding box center [1017, 738] width 57 height 16
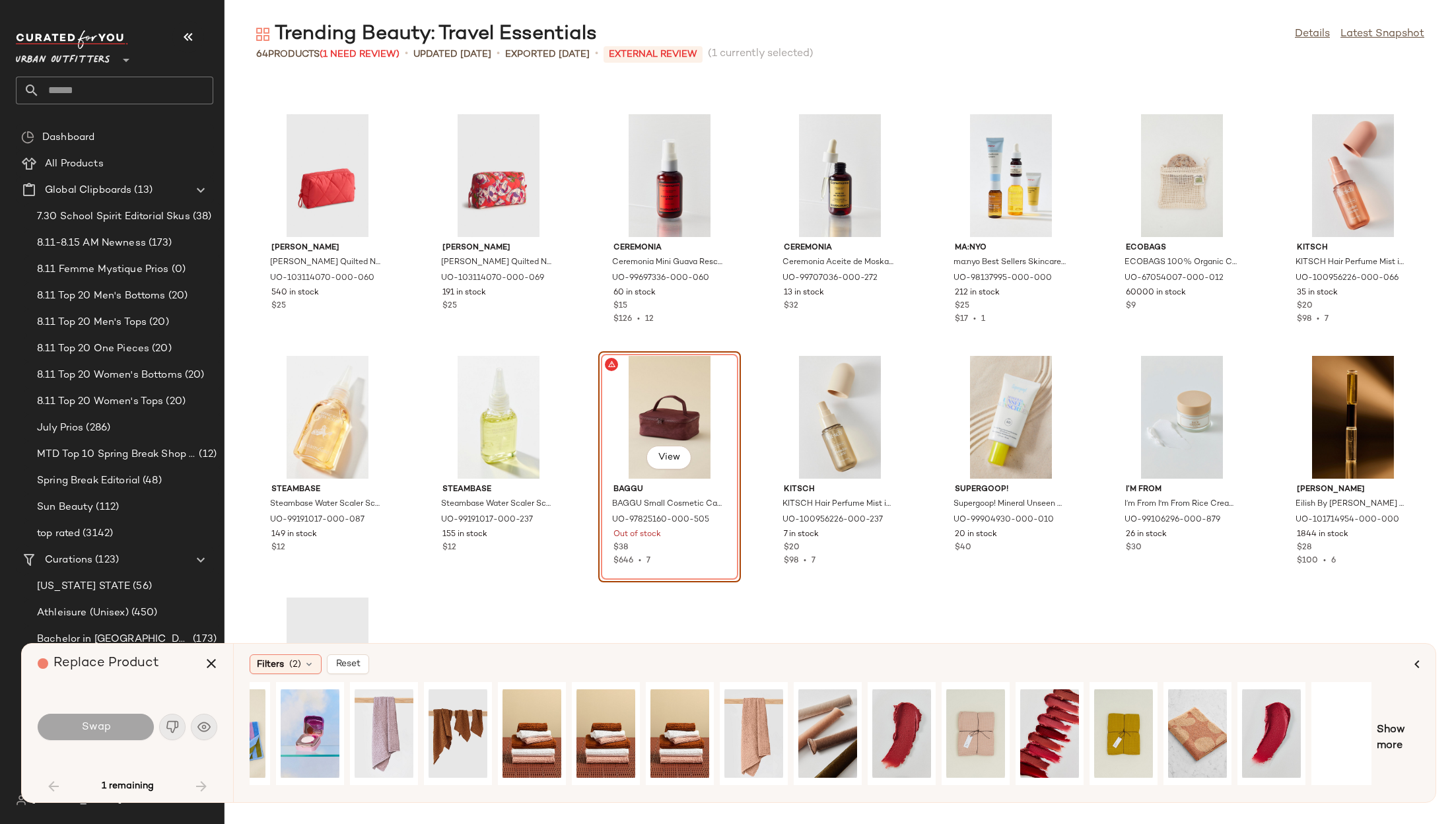
scroll to position [0, 351]
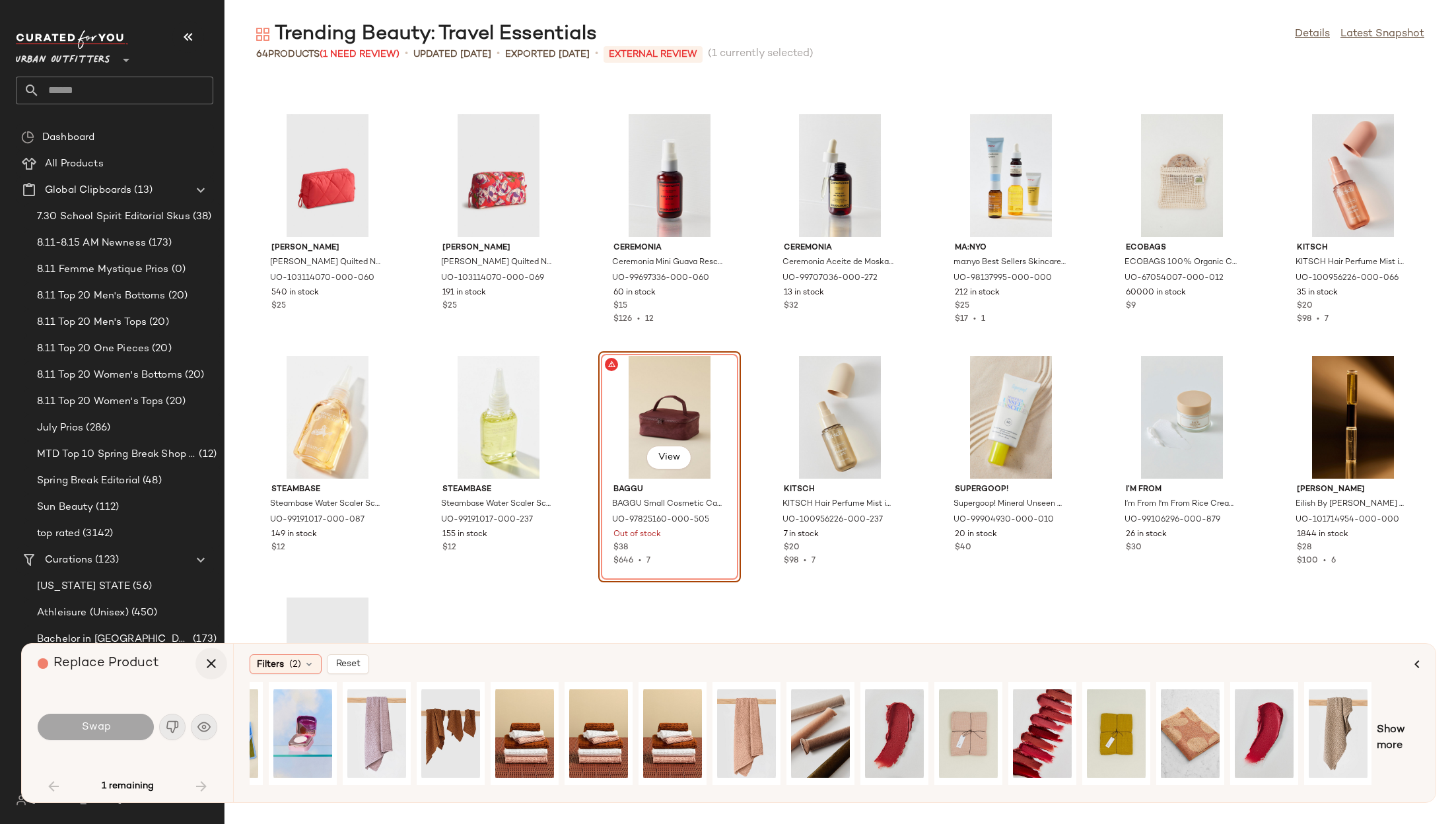
click at [198, 667] on button "button" at bounding box center [211, 663] width 31 height 31
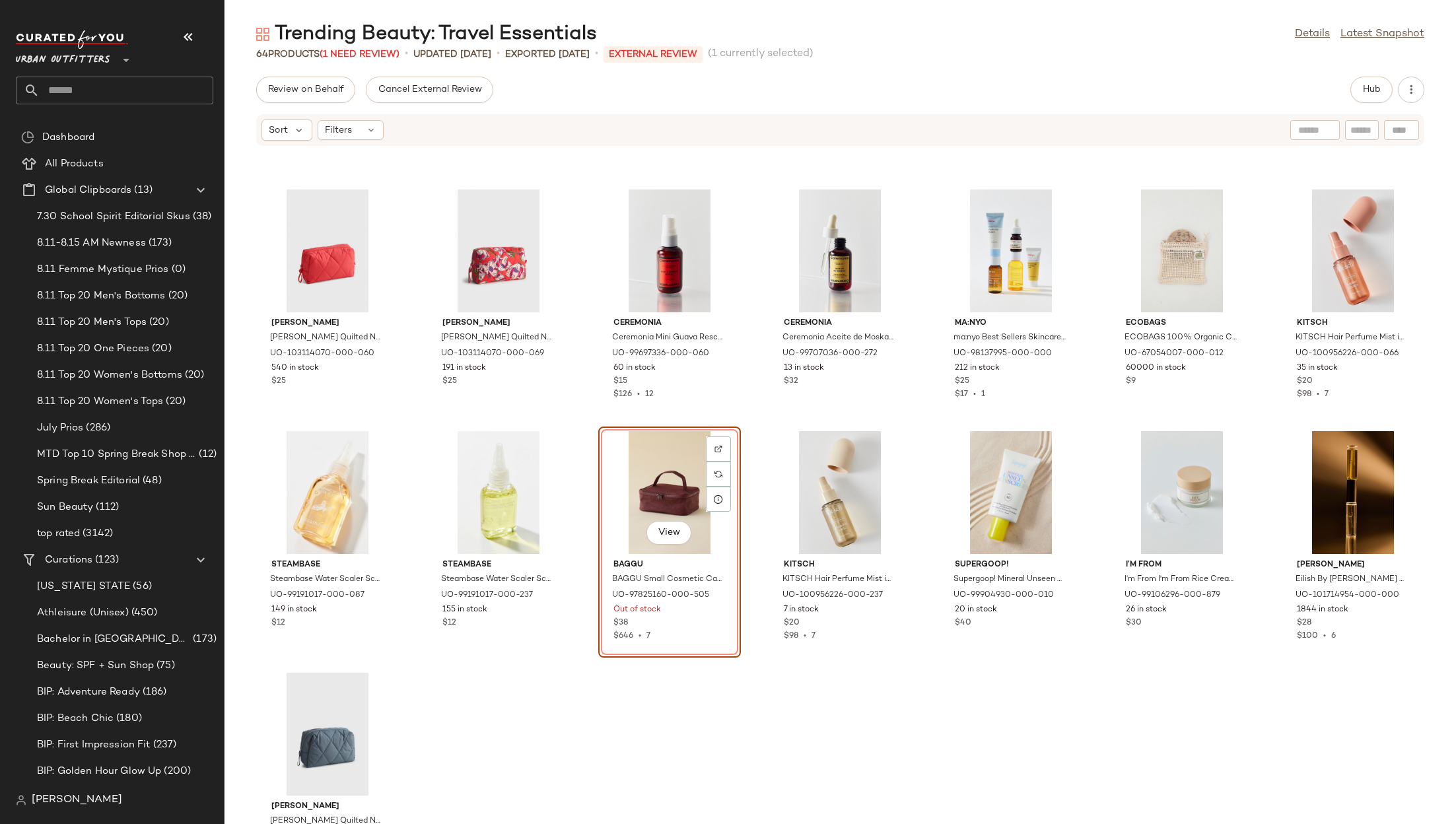
click at [649, 747] on div "Vera Bradley Vera Bradley Quilted Nylon Makeup Bag in Cayenne at Urban Outfitte…" at bounding box center [840, 493] width 1231 height 661
click at [647, 489] on div "View" at bounding box center [669, 492] width 133 height 123
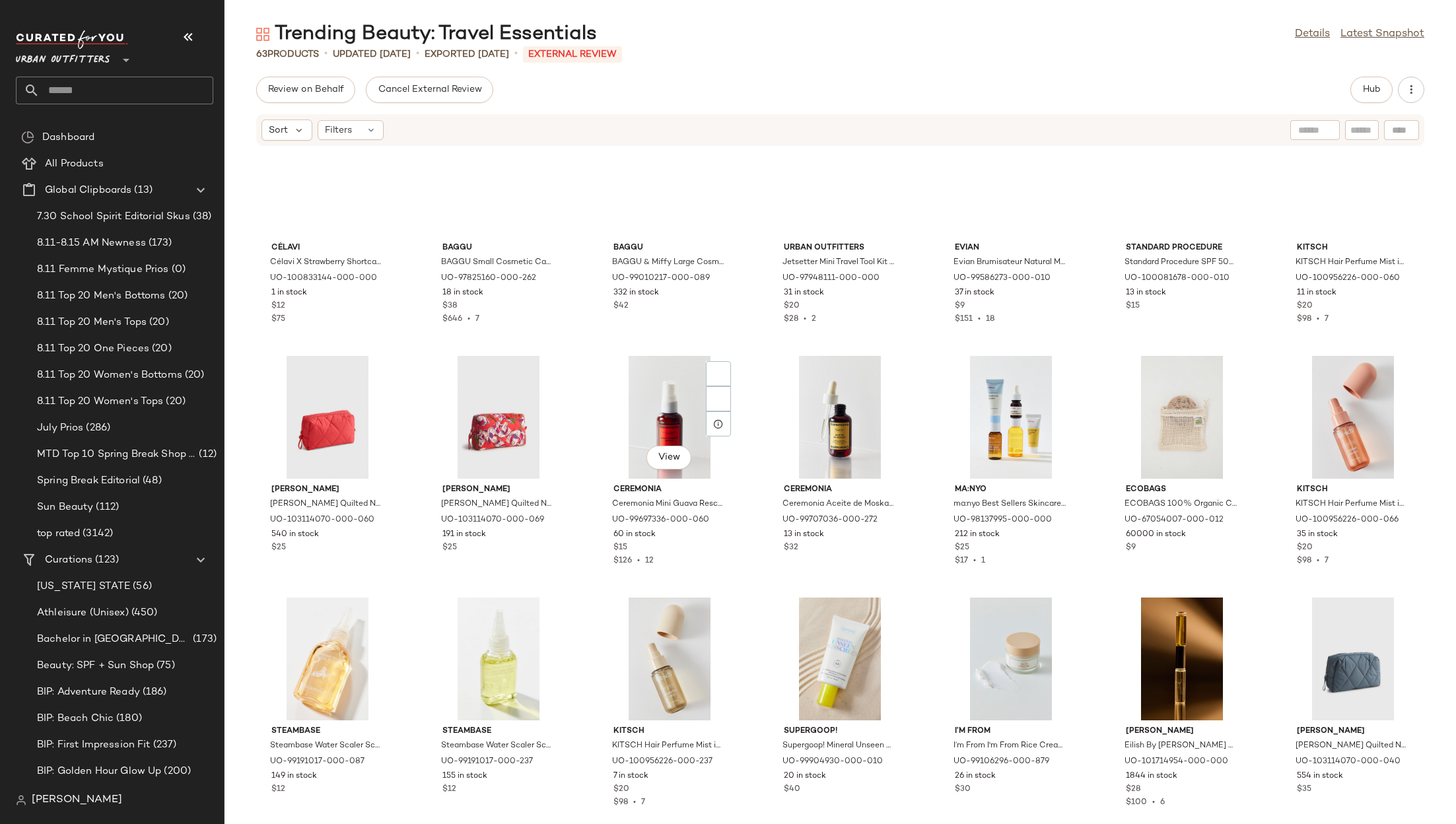
scroll to position [1516, 0]
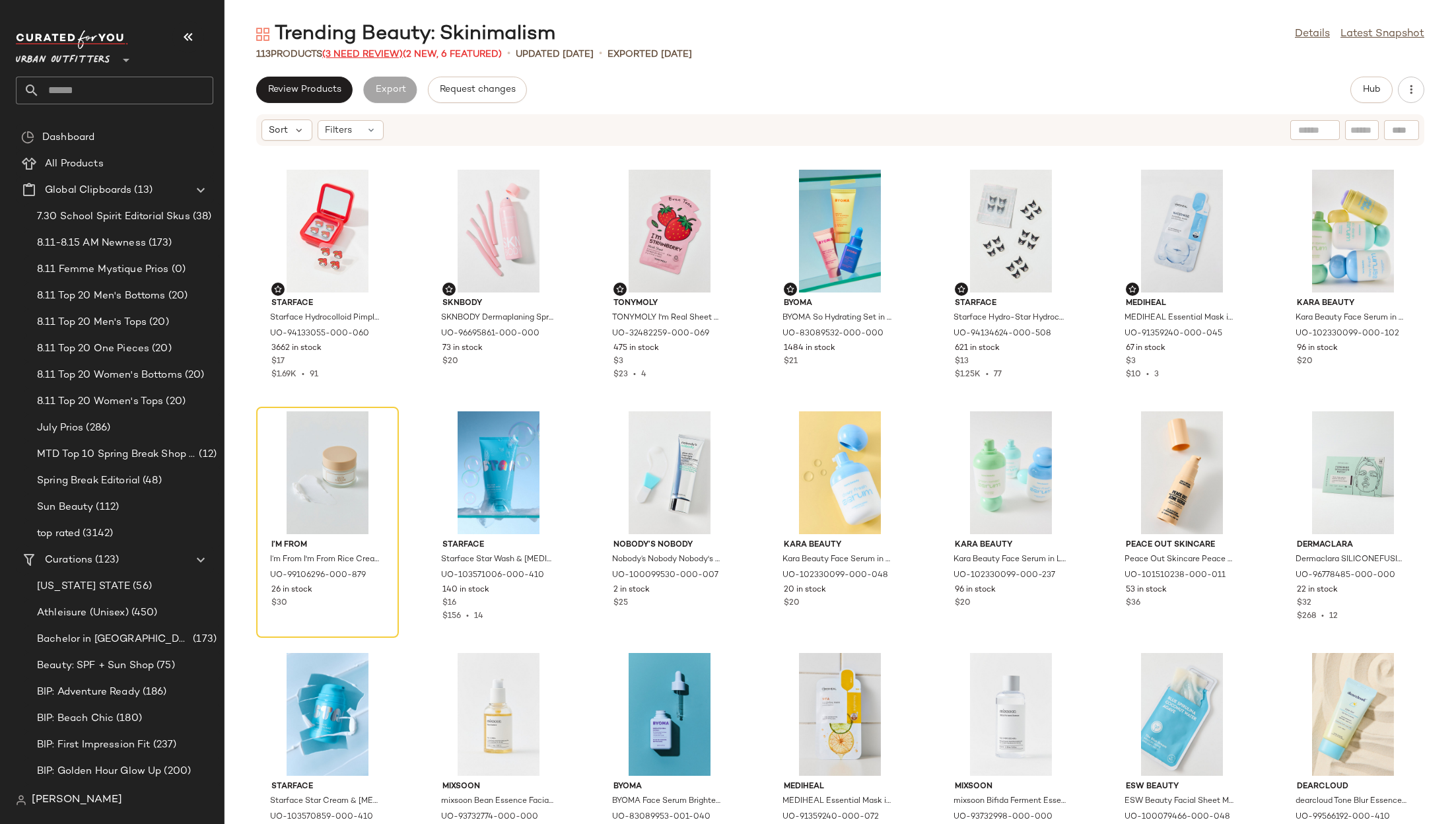
click at [359, 50] on span "(3 Need Review)" at bounding box center [362, 54] width 81 height 10
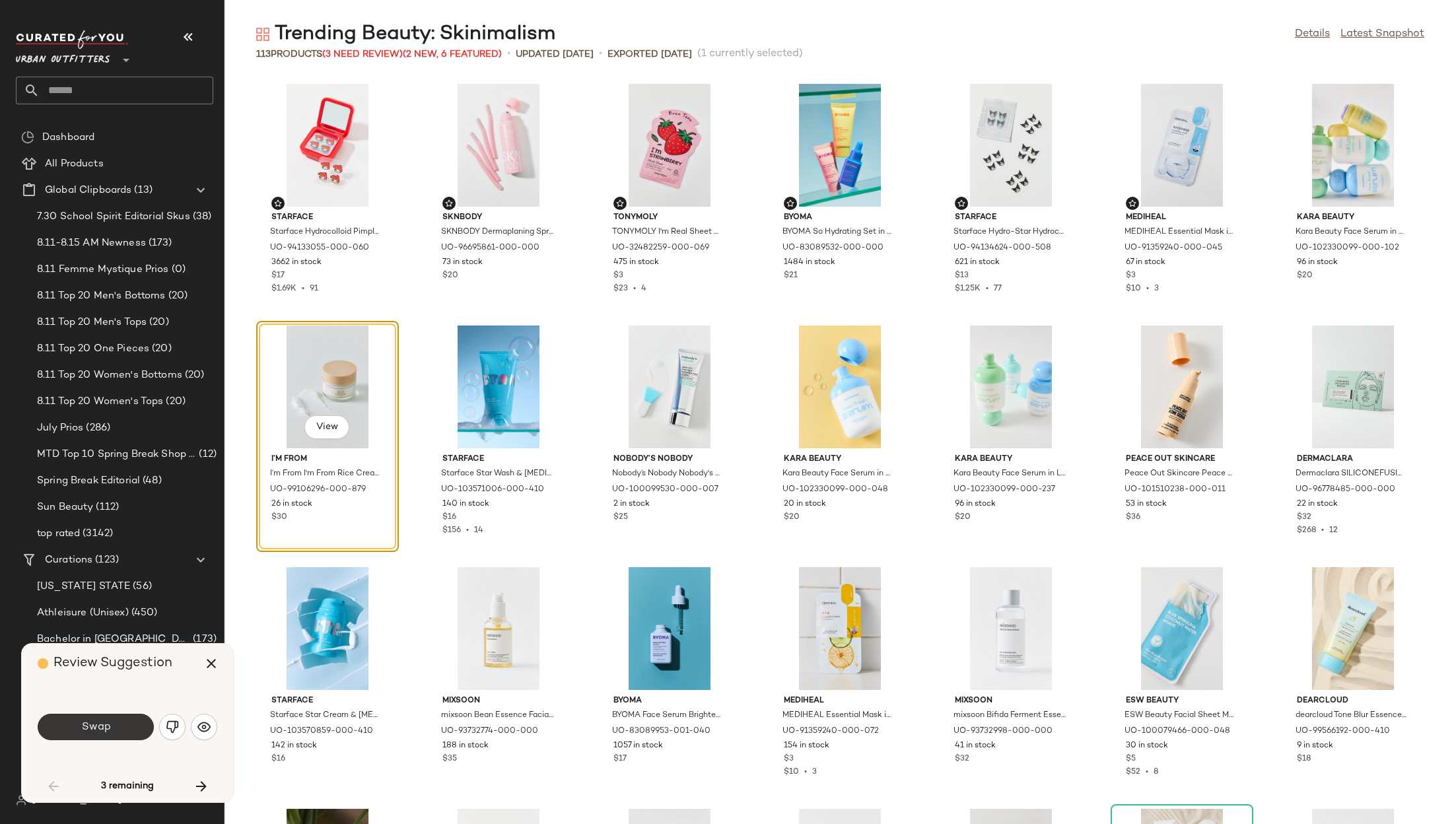
click at [125, 729] on button "Swap" at bounding box center [96, 727] width 117 height 26
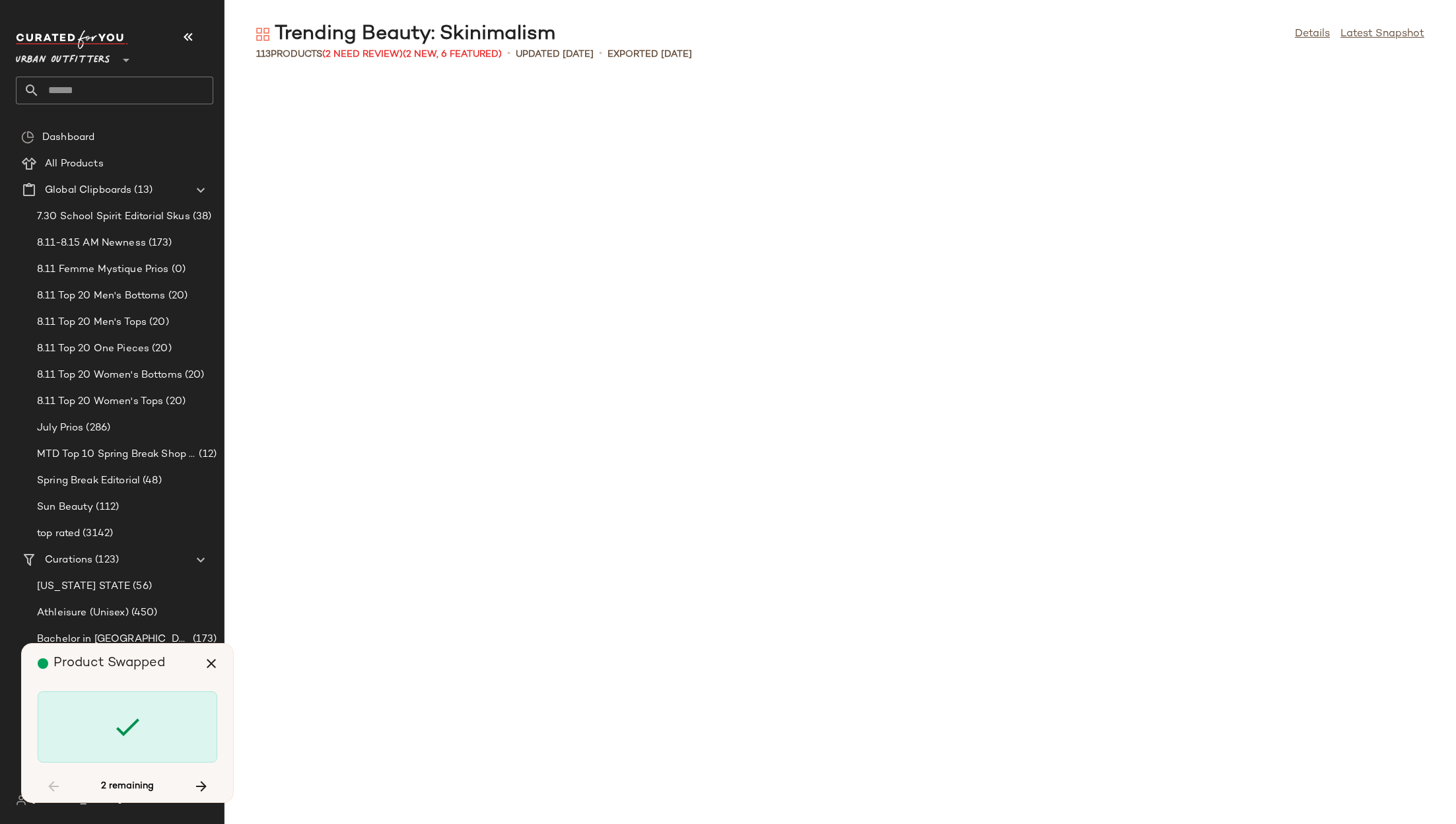
scroll to position [2900, 0]
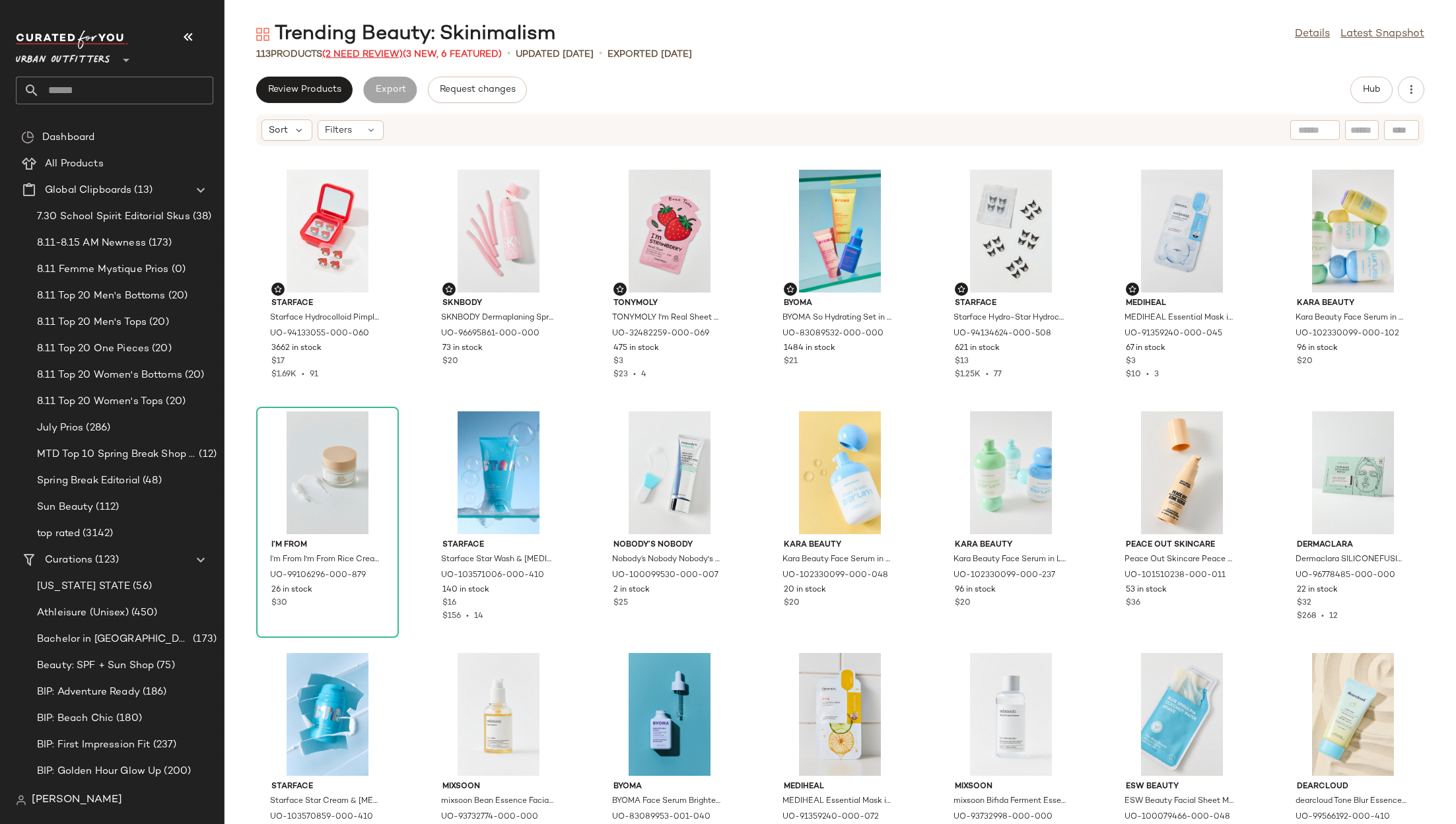
click at [349, 52] on span "(2 Need Review)" at bounding box center [362, 54] width 81 height 10
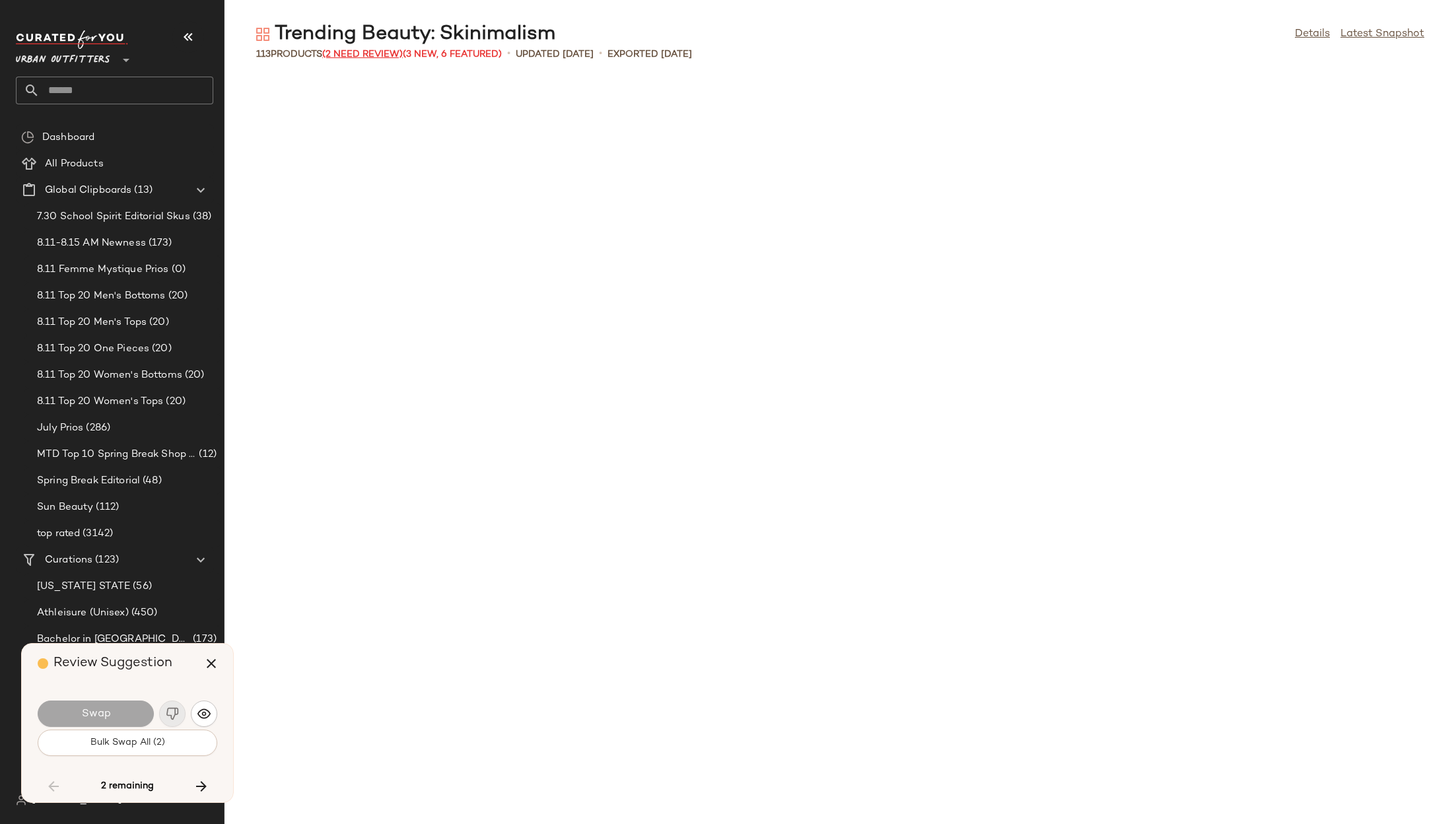
scroll to position [2900, 0]
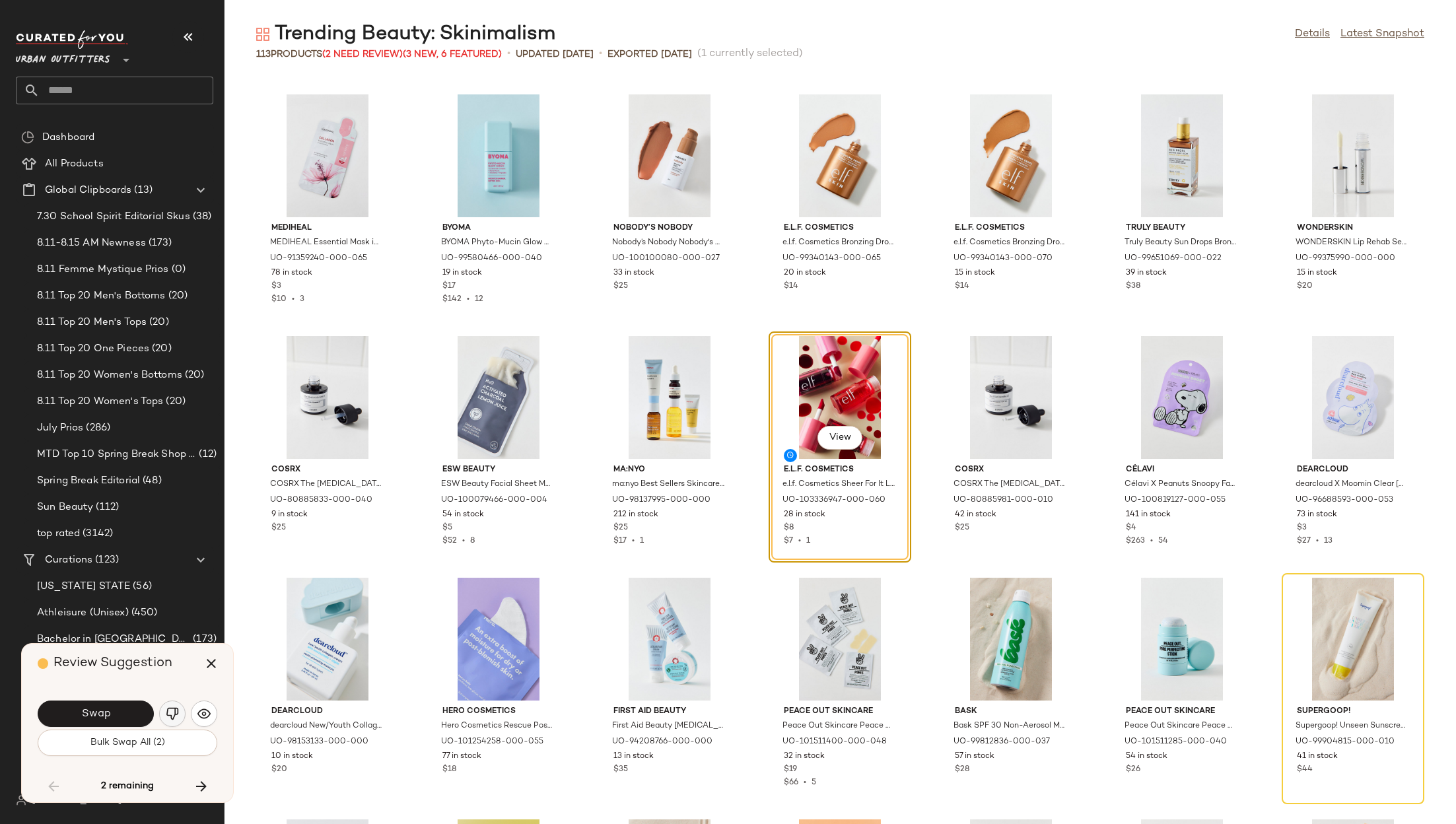
click at [164, 713] on button "button" at bounding box center [172, 713] width 26 height 26
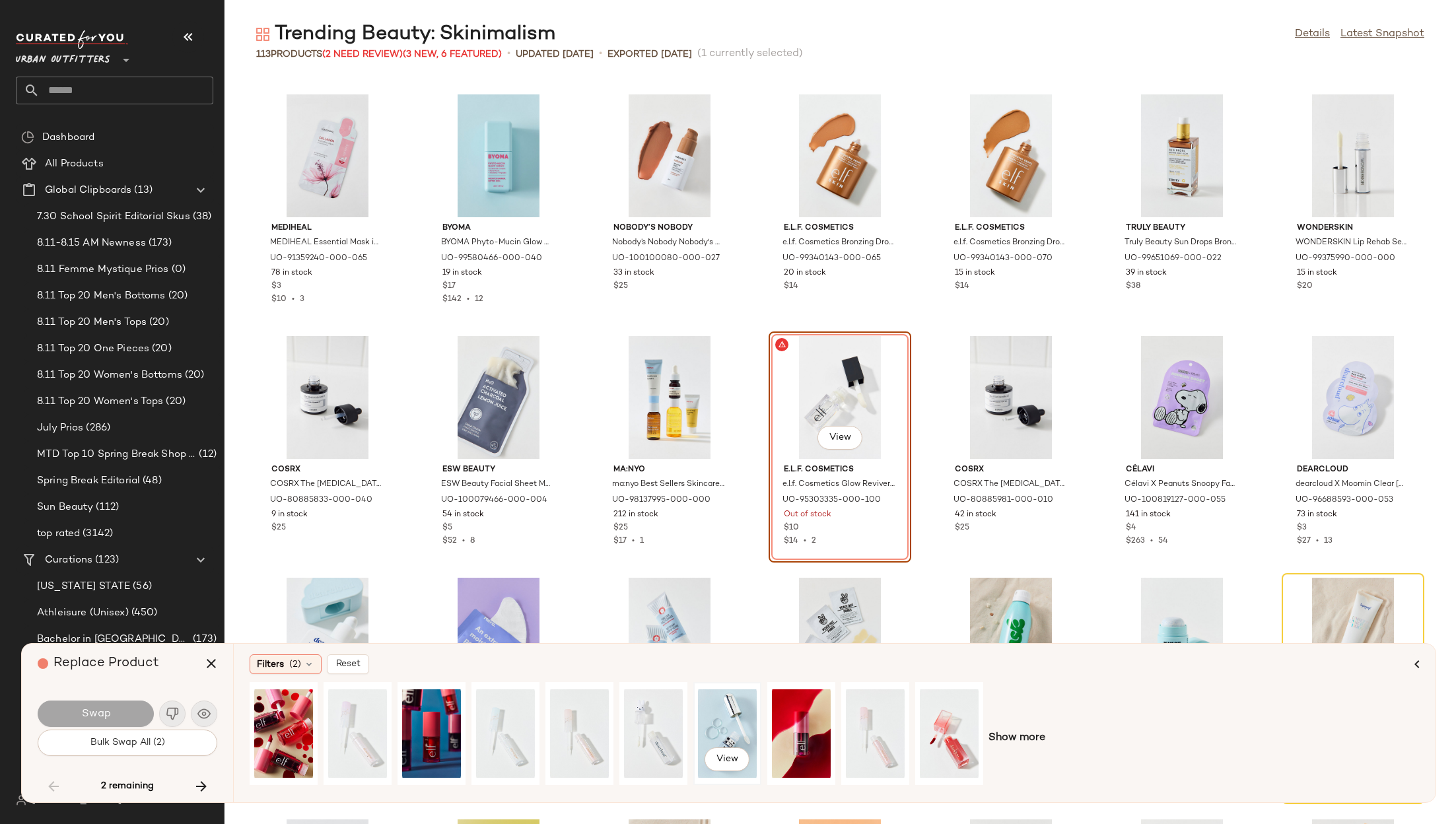
click at [715, 713] on div "View" at bounding box center [728, 734] width 59 height 94
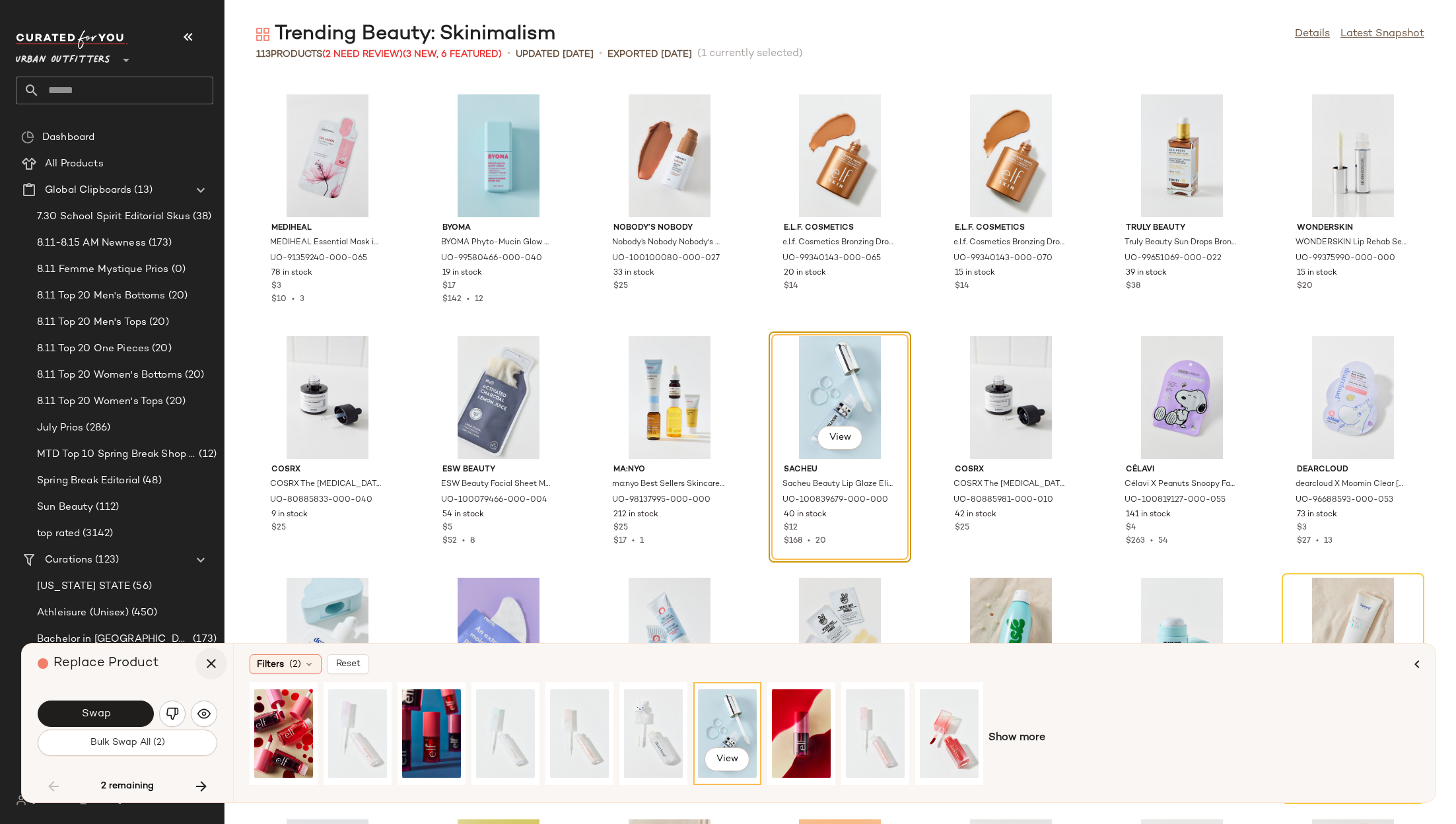
click at [204, 671] on icon "button" at bounding box center [211, 664] width 16 height 16
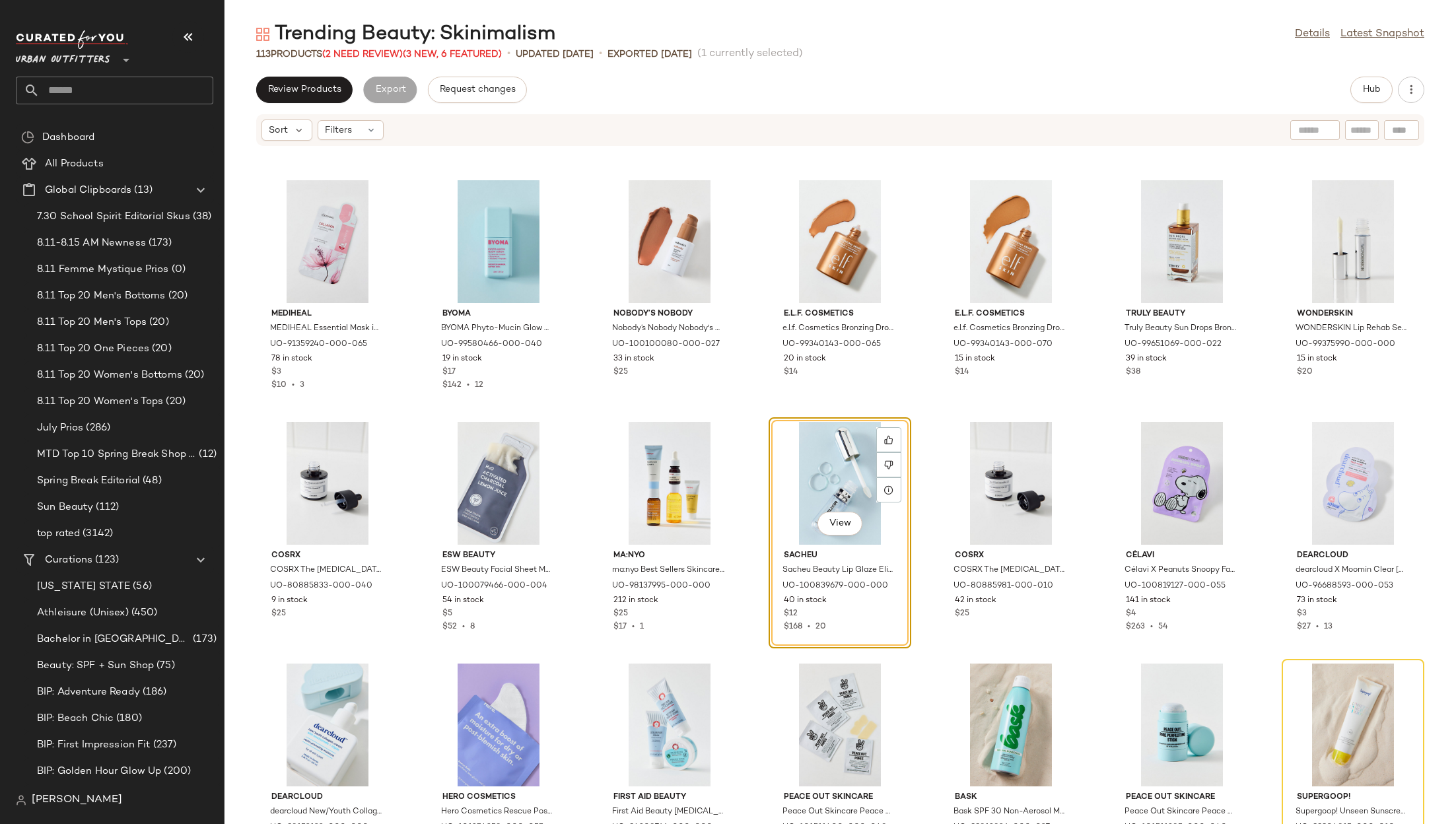
click at [831, 471] on div "View" at bounding box center [840, 483] width 133 height 123
click at [885, 458] on div at bounding box center [889, 465] width 25 height 25
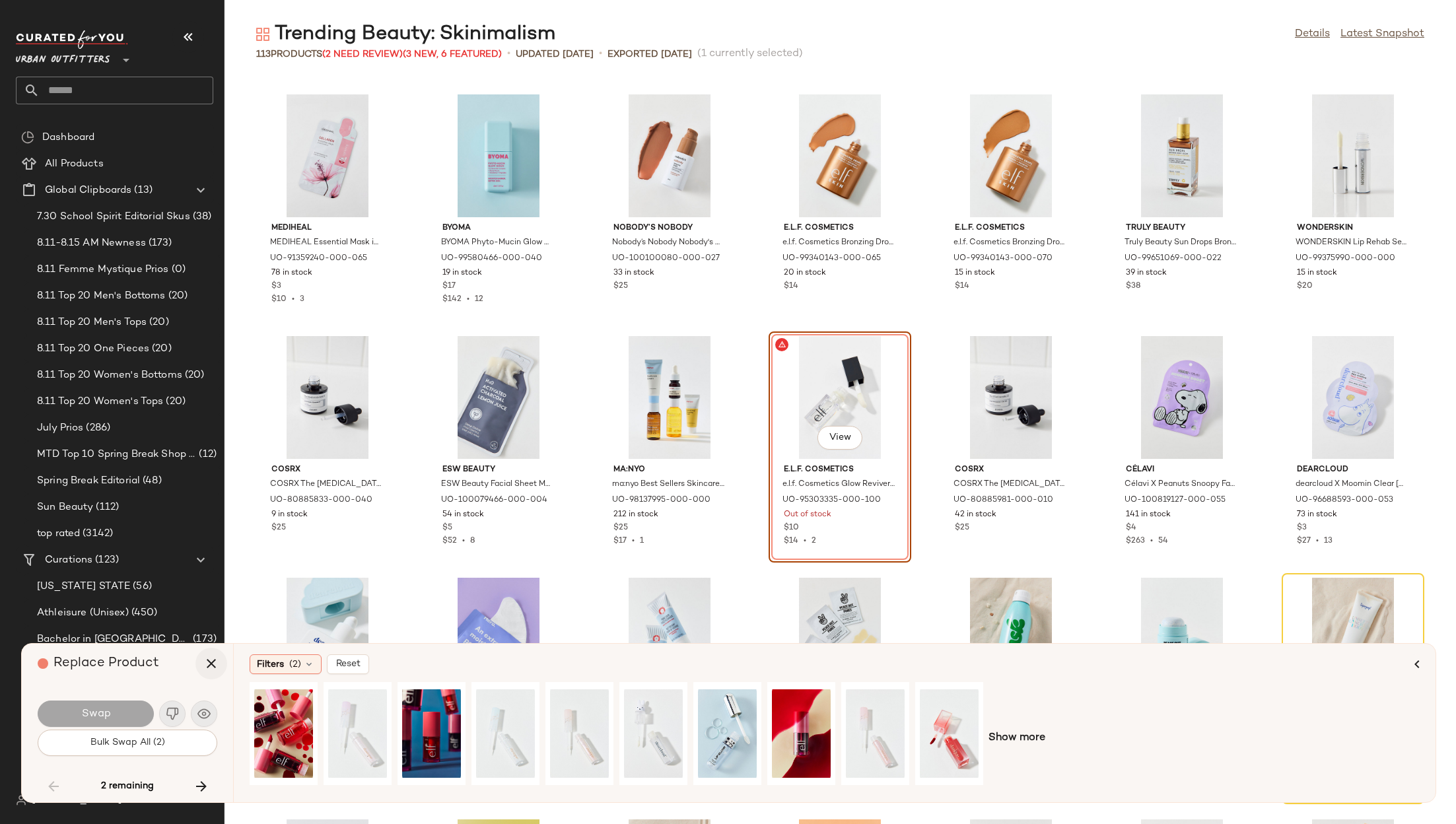
click at [208, 667] on icon "button" at bounding box center [211, 664] width 16 height 16
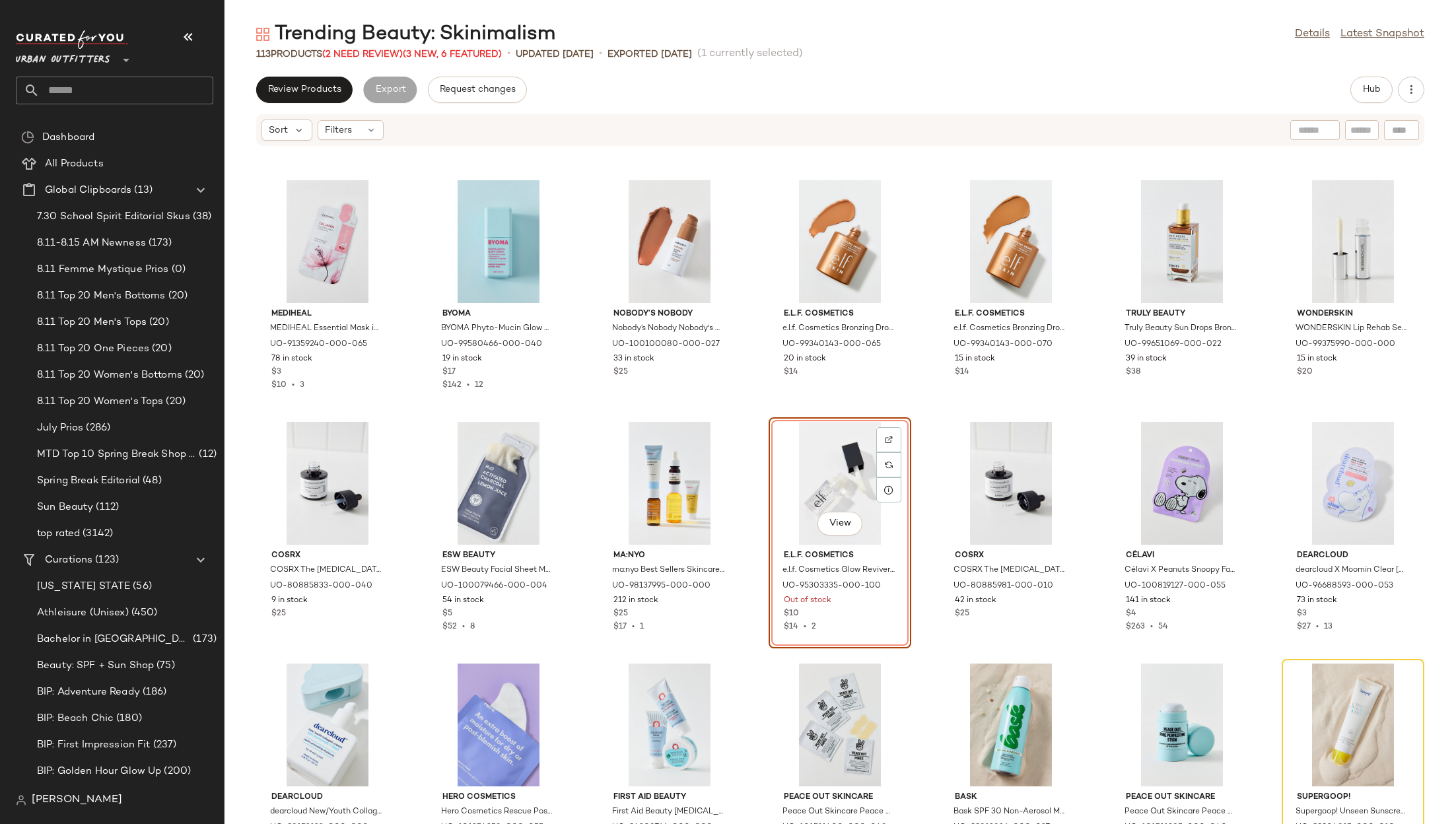
click at [816, 475] on div "View" at bounding box center [840, 483] width 133 height 123
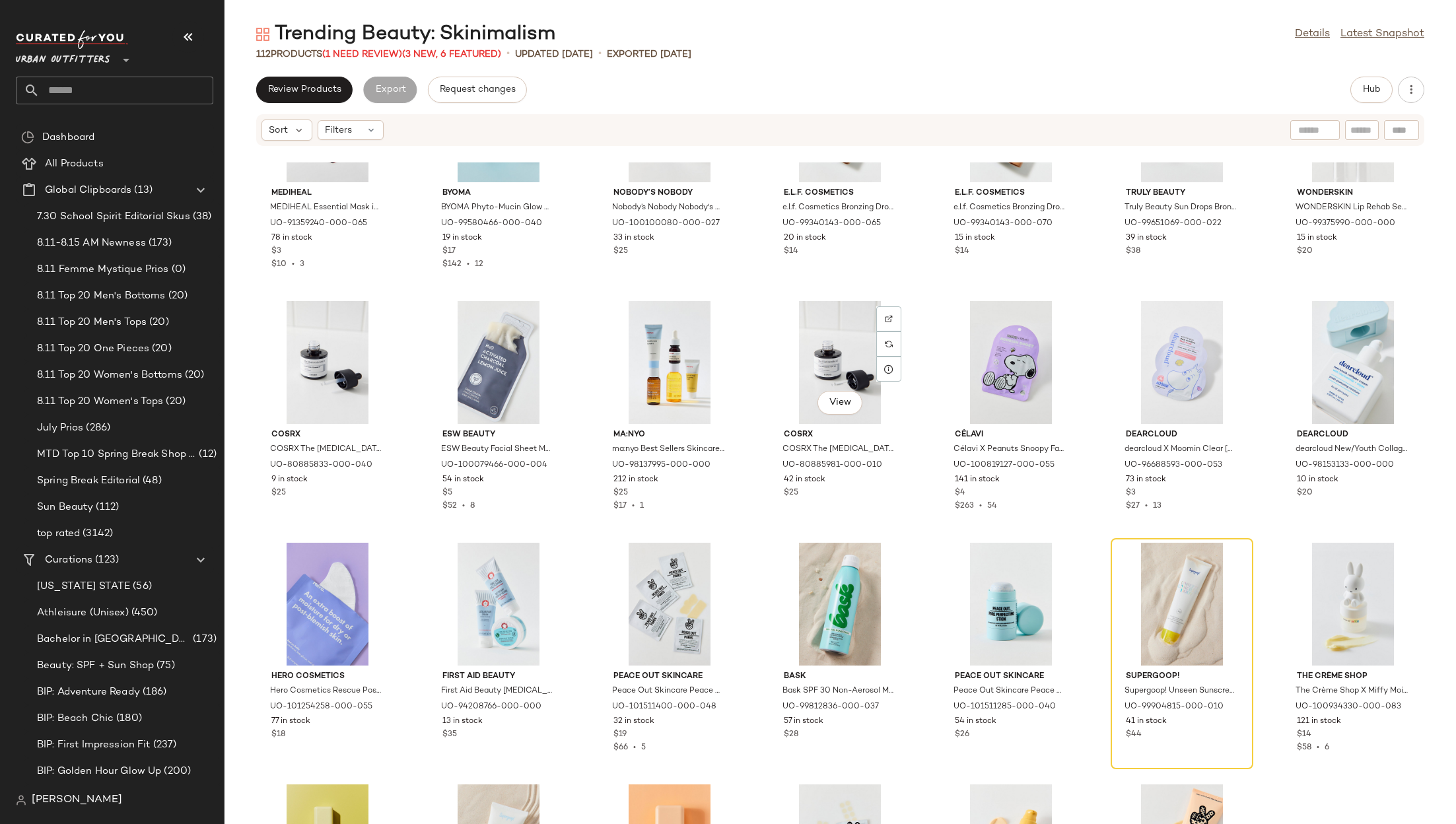
scroll to position [3207, 0]
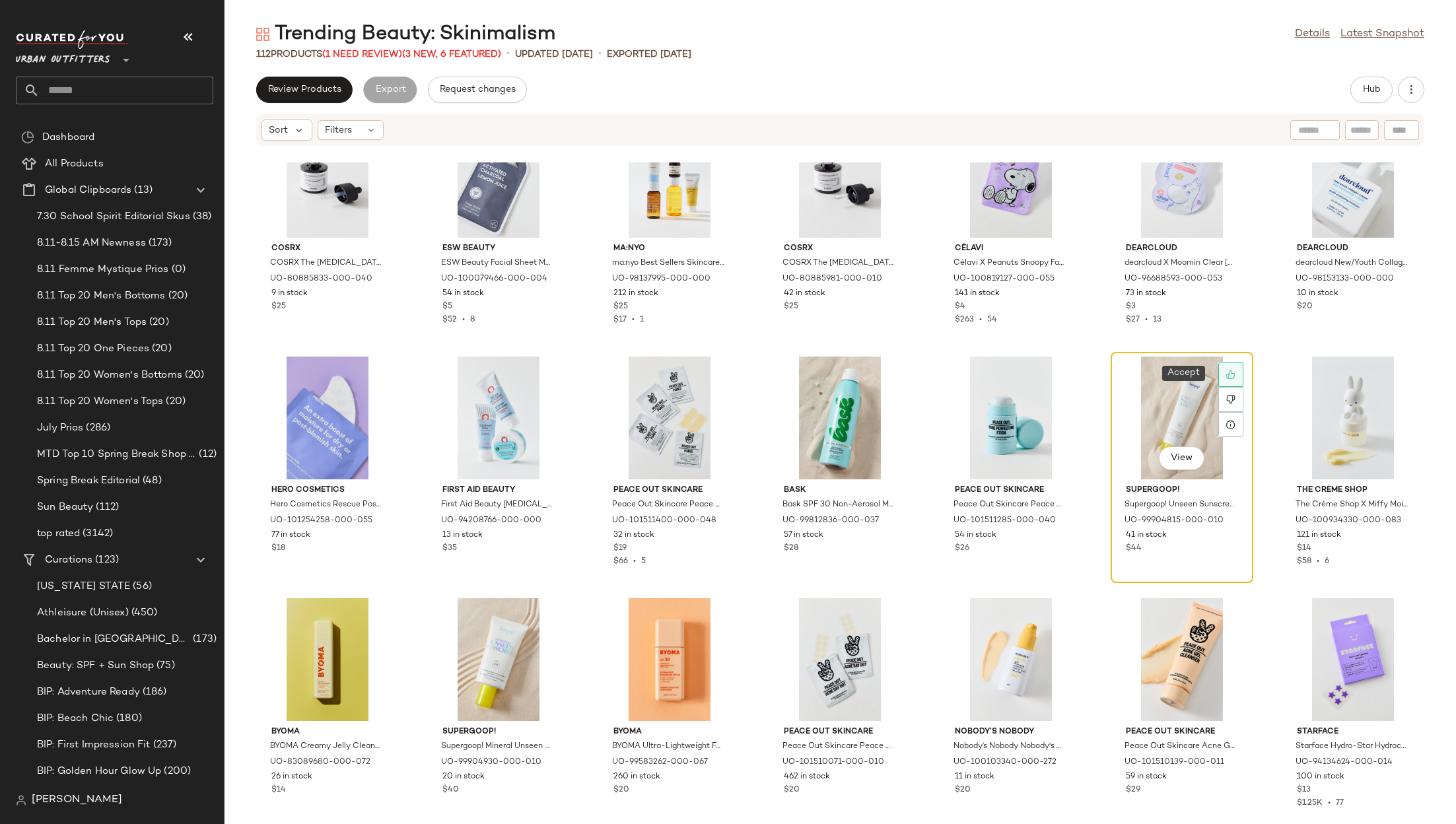
click at [1219, 379] on div at bounding box center [1231, 374] width 25 height 25
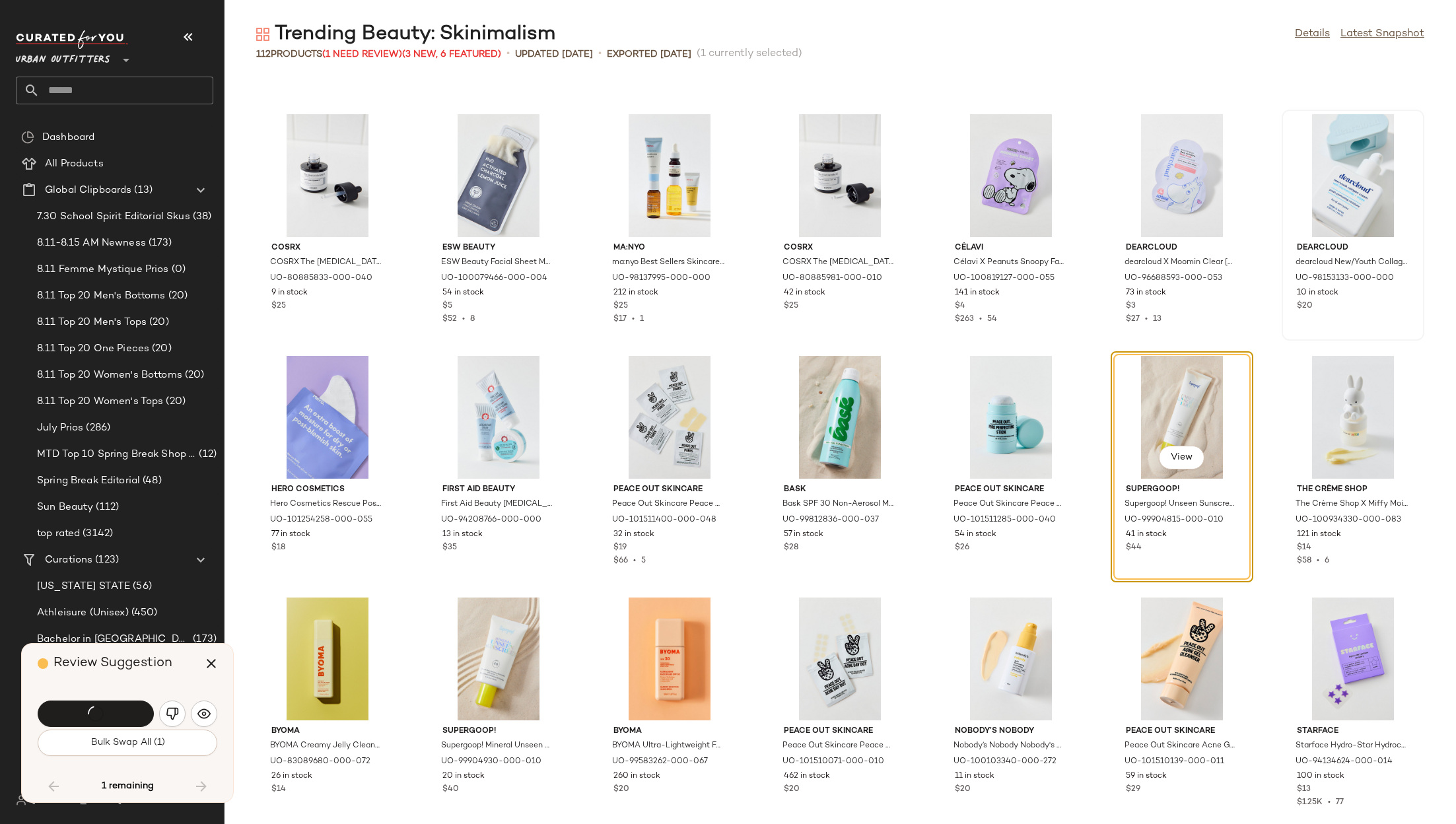
scroll to position [3159, 0]
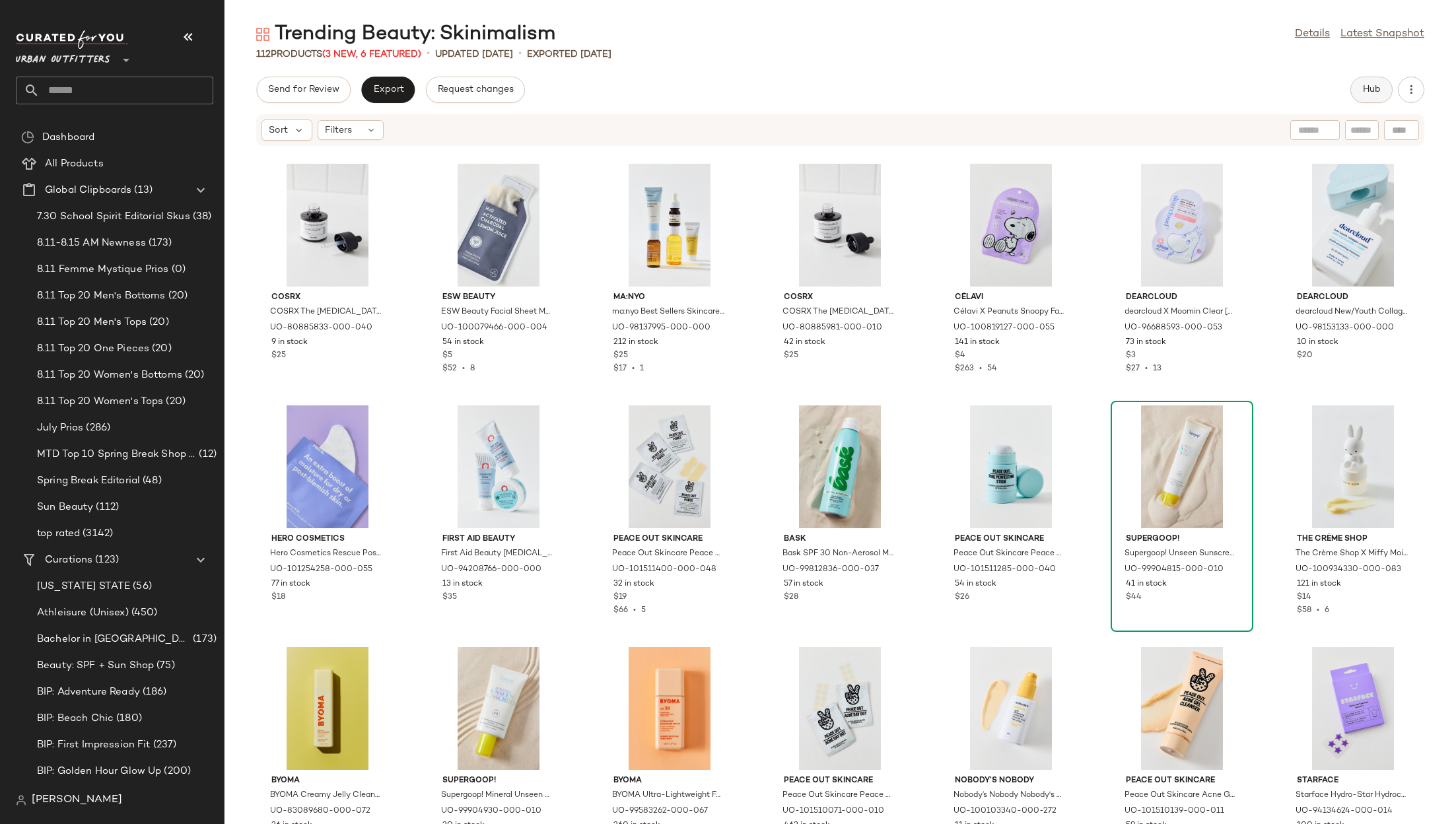
click at [1379, 91] on span "Hub" at bounding box center [1372, 90] width 18 height 10
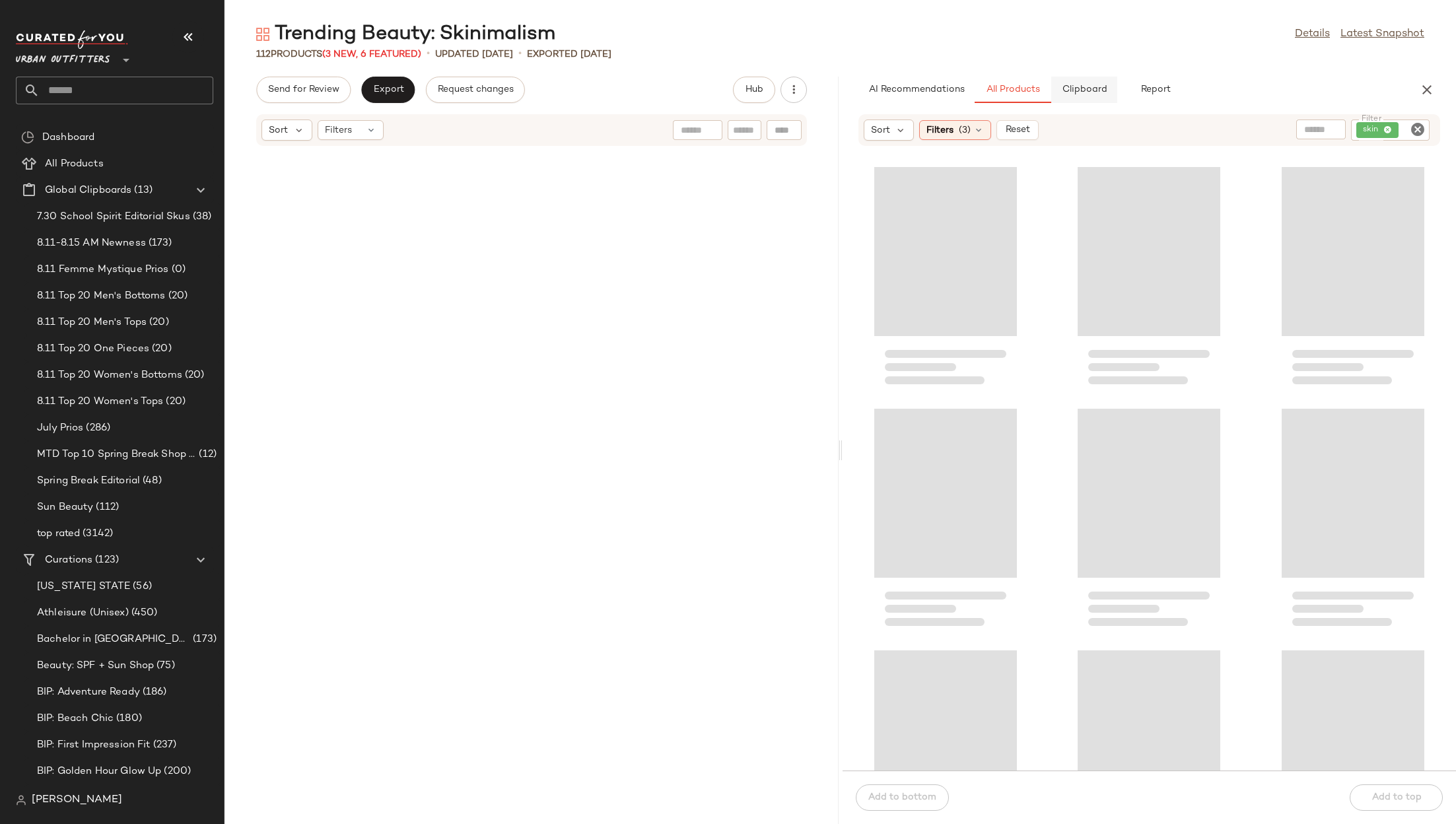
click at [1051, 89] on button "Clipboard" at bounding box center [1084, 90] width 66 height 26
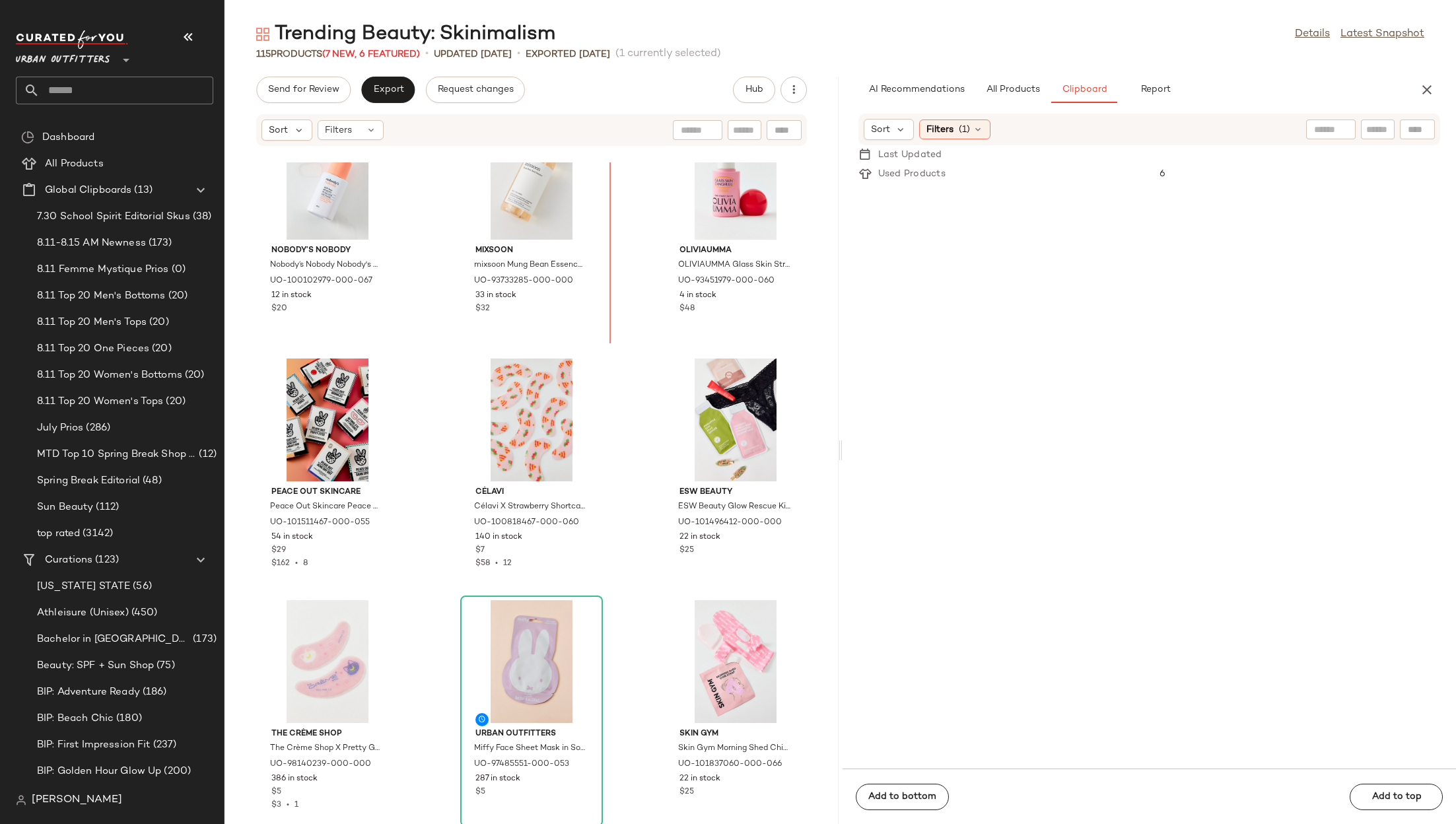
scroll to position [3896, 0]
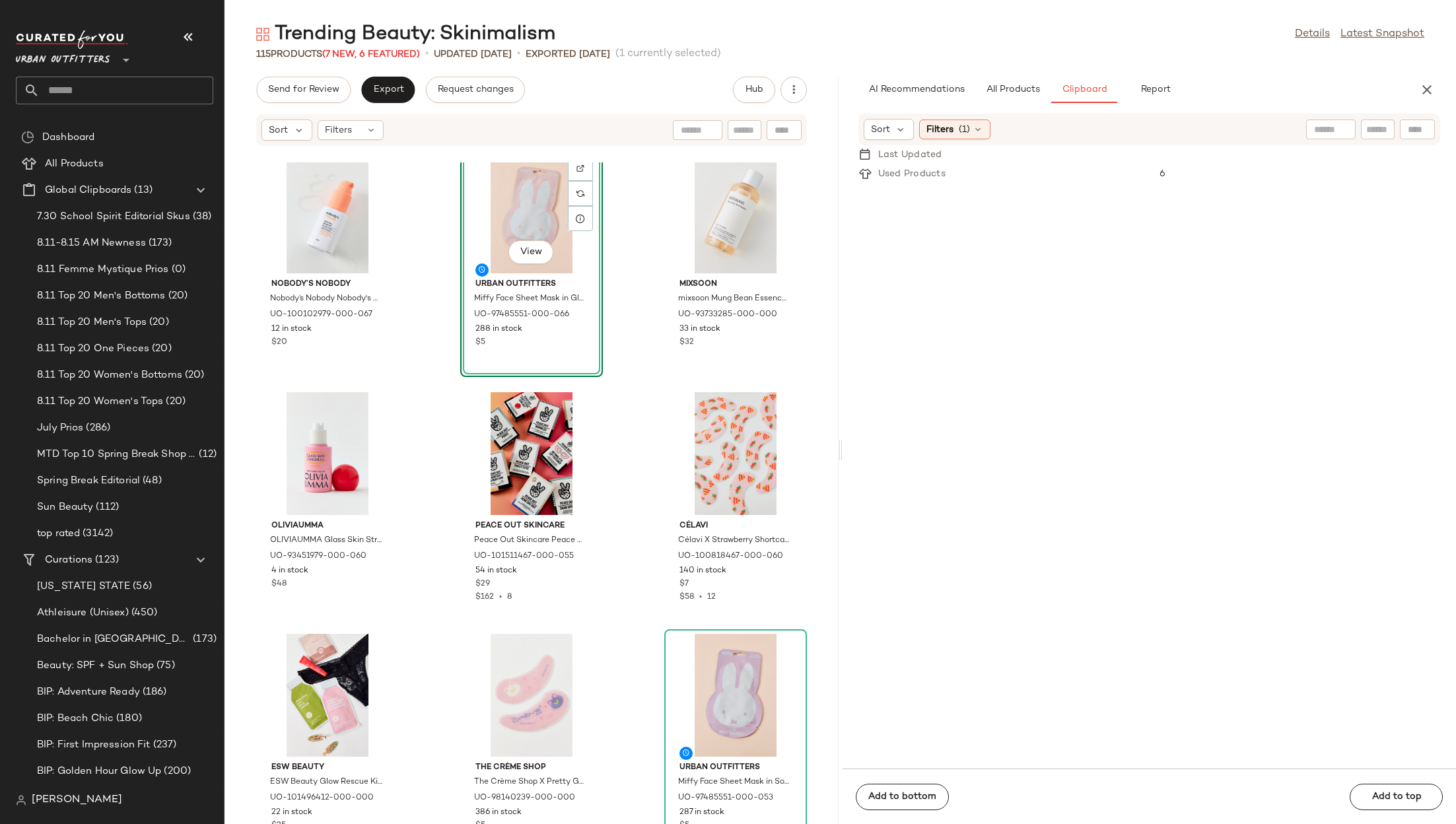
drag, startPoint x: 736, startPoint y: 639, endPoint x: 299, endPoint y: 12, distance: 764.3
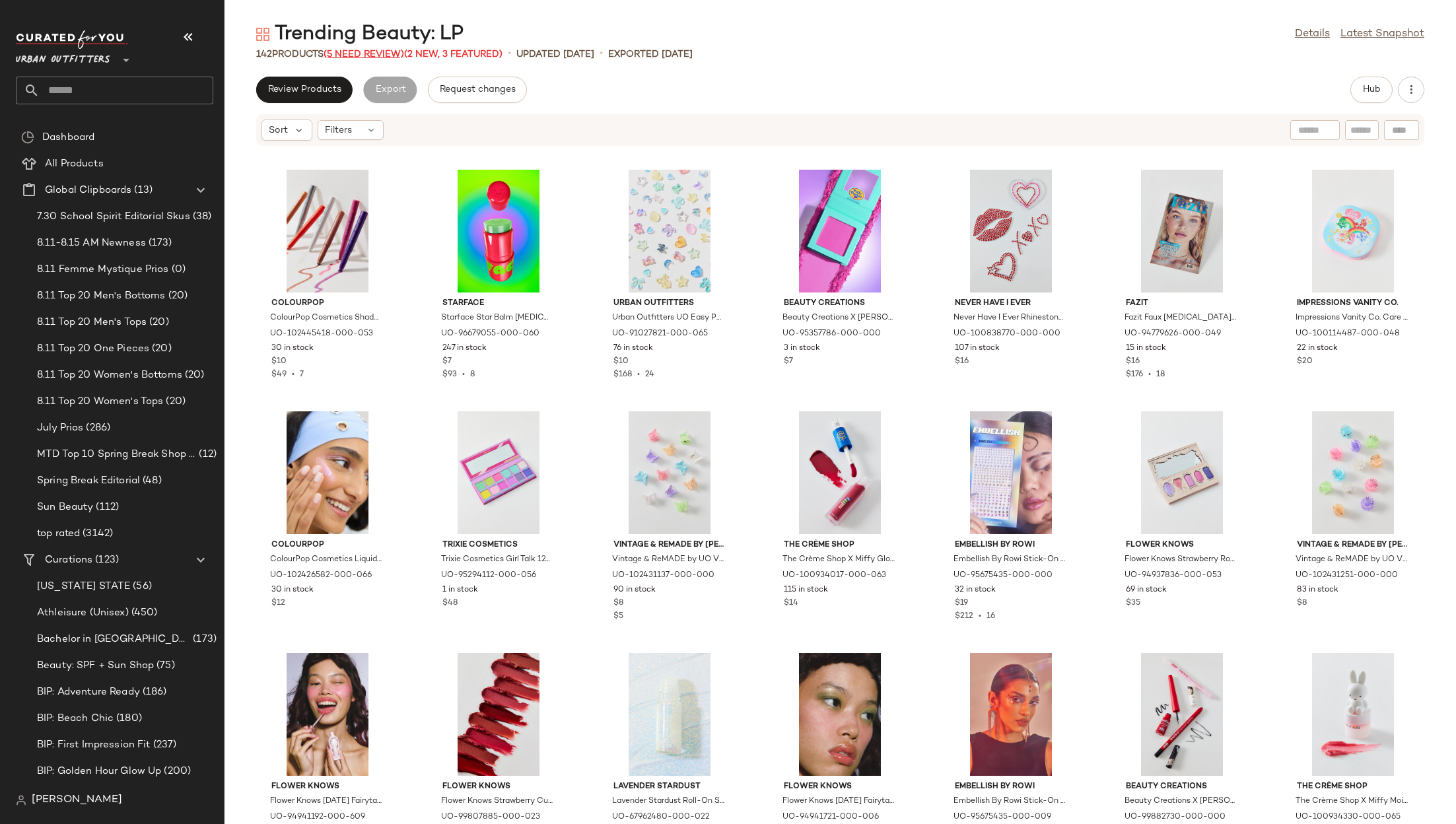
click at [375, 58] on span "(5 Need Review)" at bounding box center [364, 54] width 81 height 10
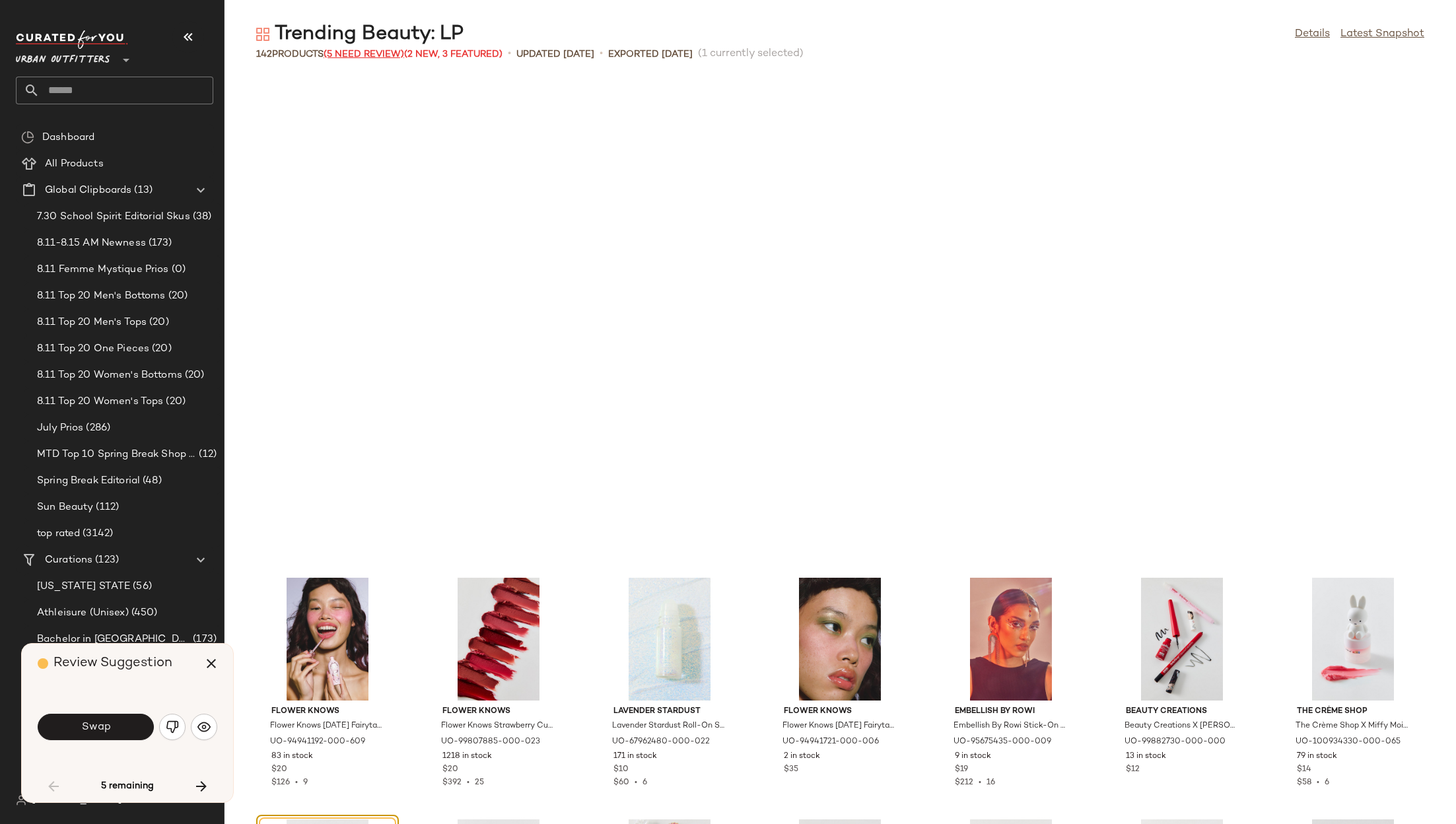
scroll to position [494, 0]
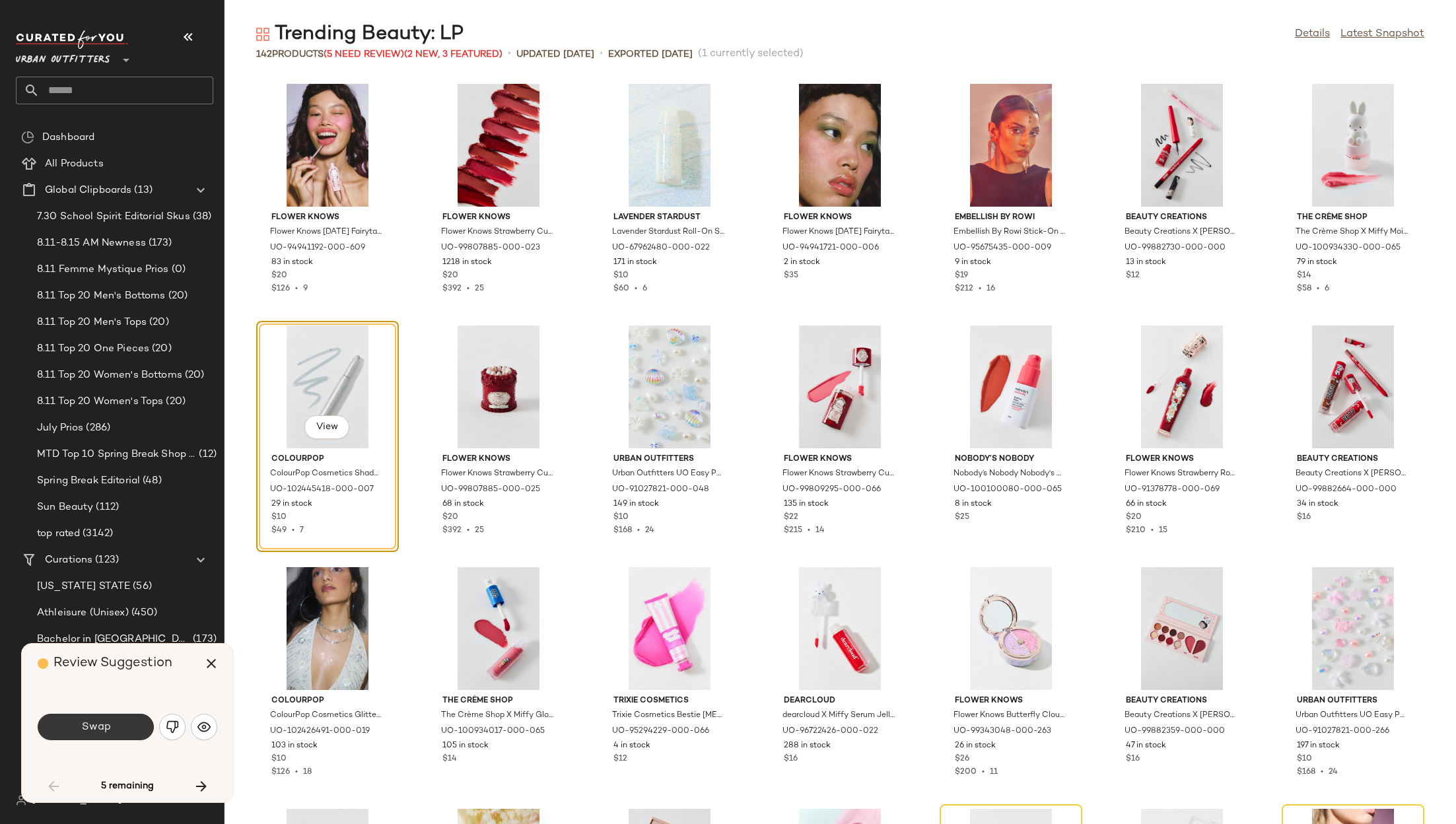
click at [125, 721] on button "Swap" at bounding box center [96, 727] width 117 height 26
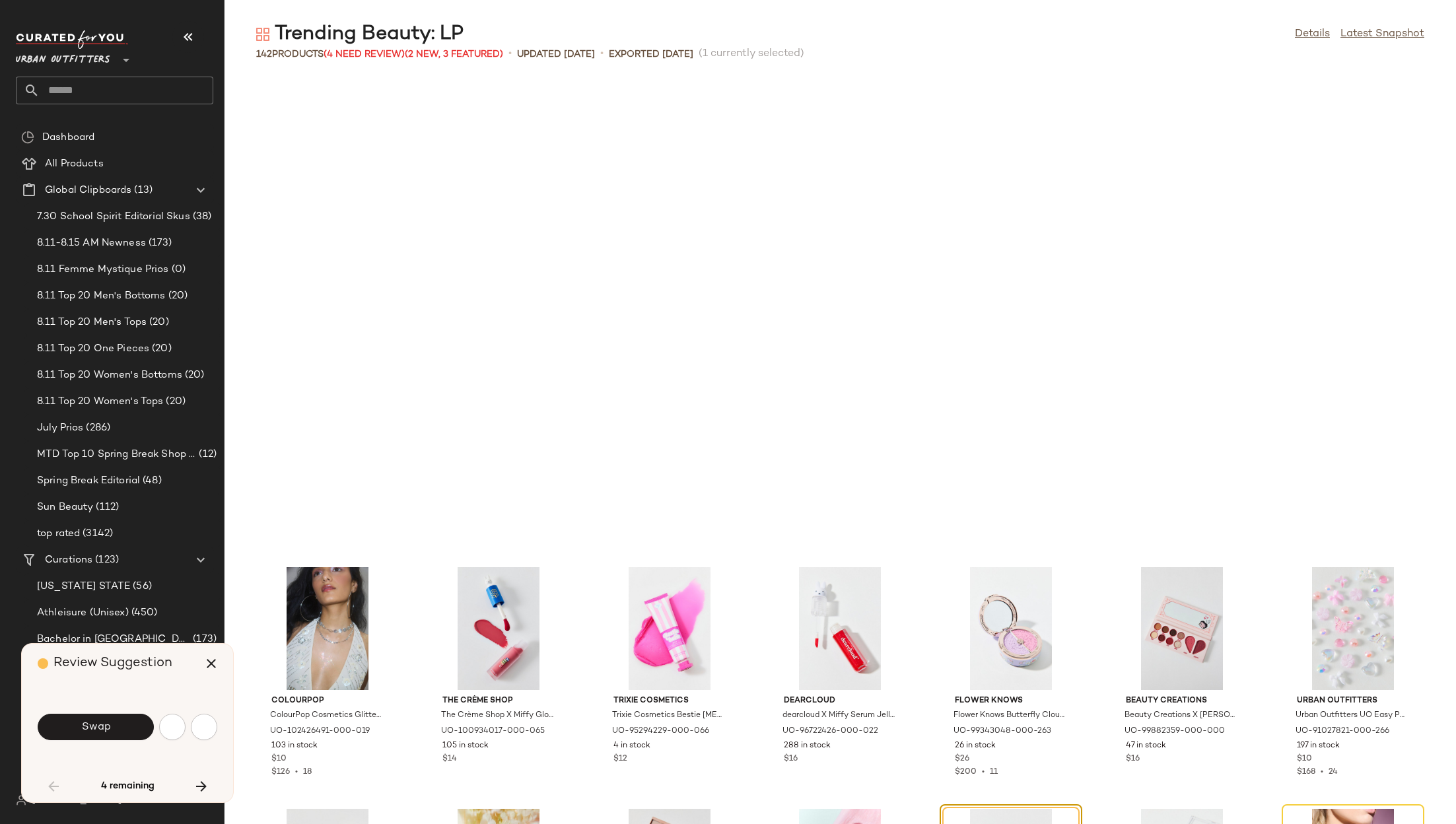
scroll to position [967, 0]
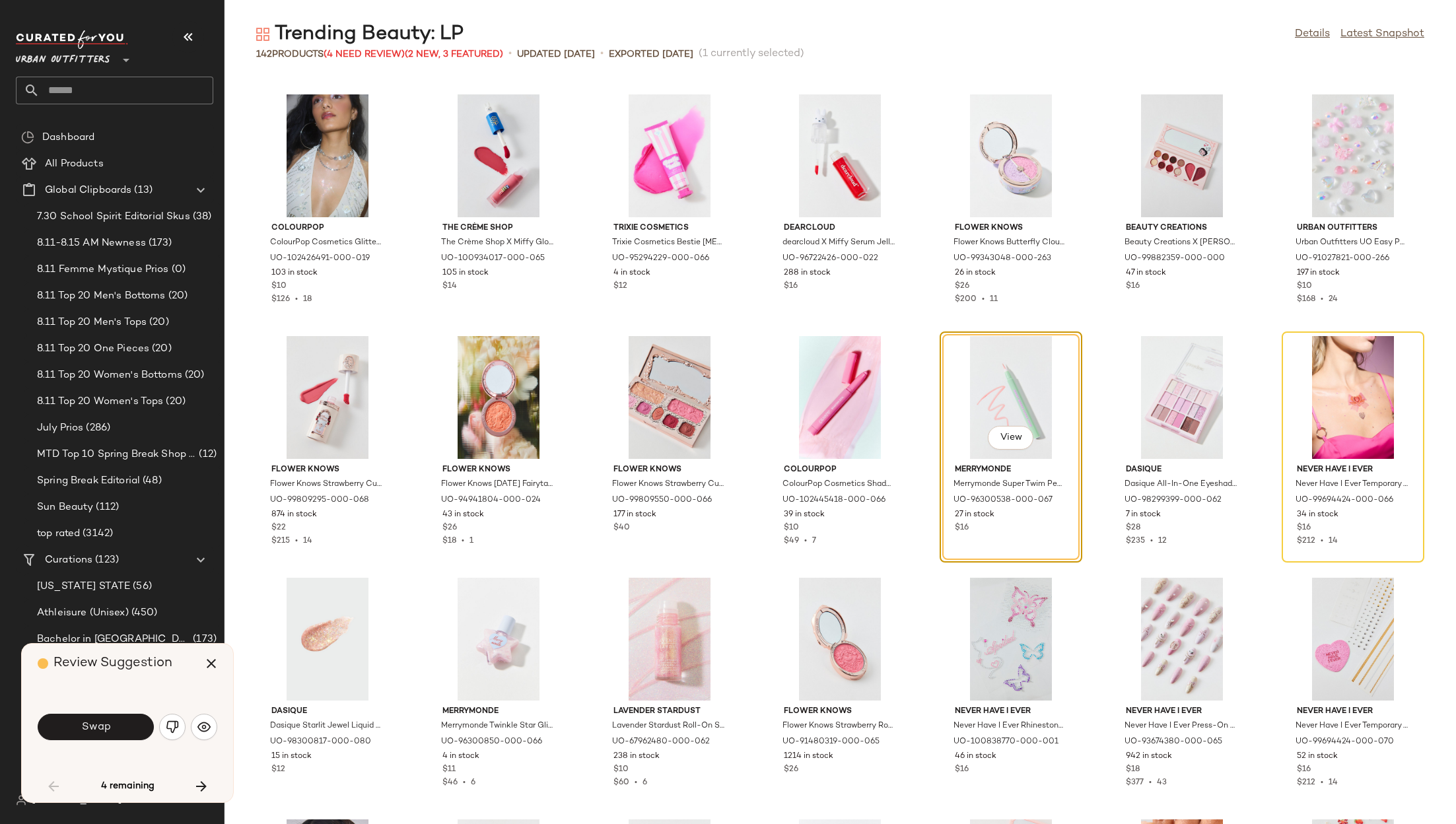
click at [125, 721] on button "Swap" at bounding box center [96, 727] width 117 height 26
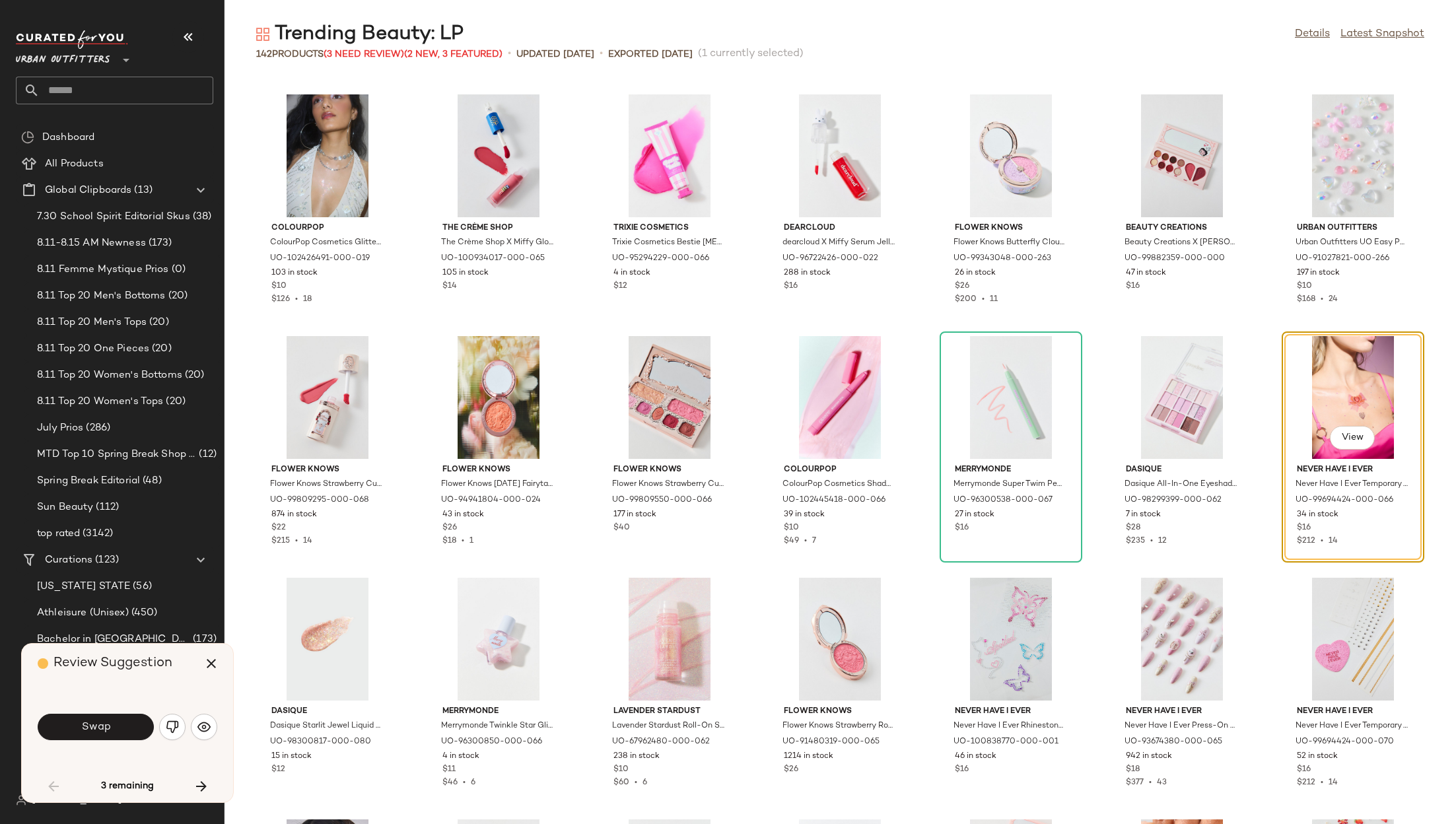
click at [125, 721] on button "Swap" at bounding box center [96, 727] width 117 height 26
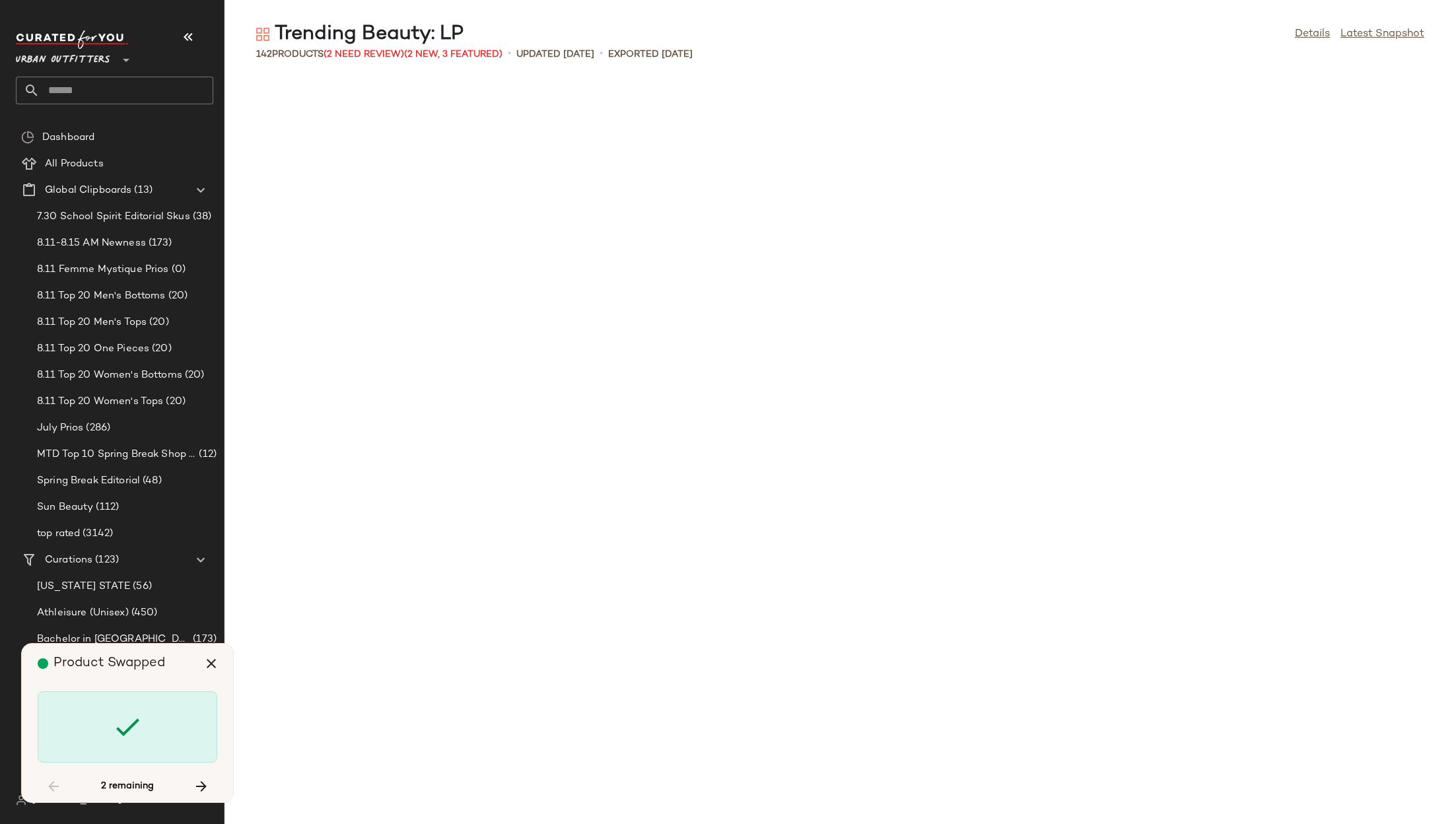
scroll to position [3867, 0]
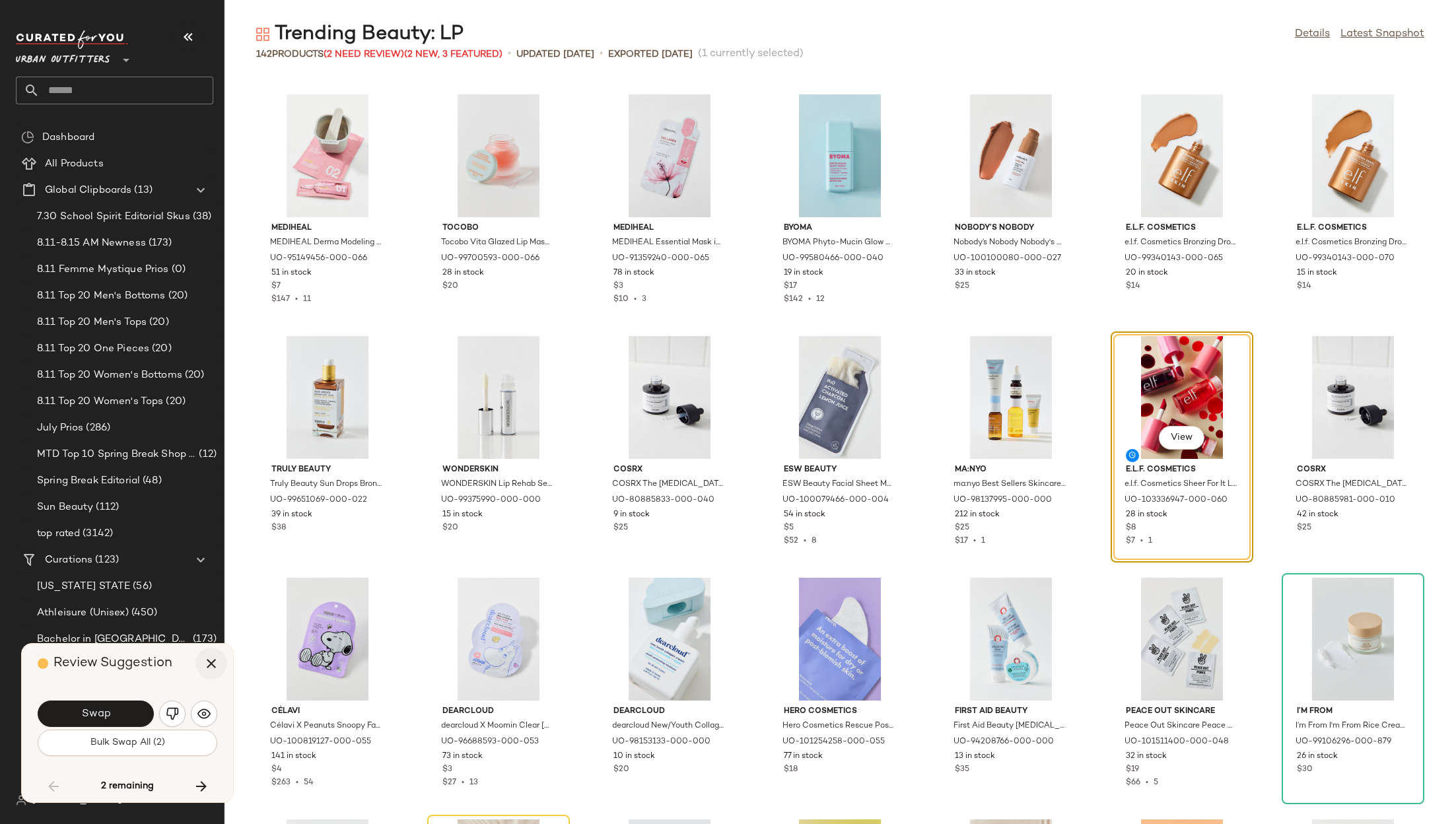
click at [204, 669] on icon "button" at bounding box center [211, 664] width 16 height 16
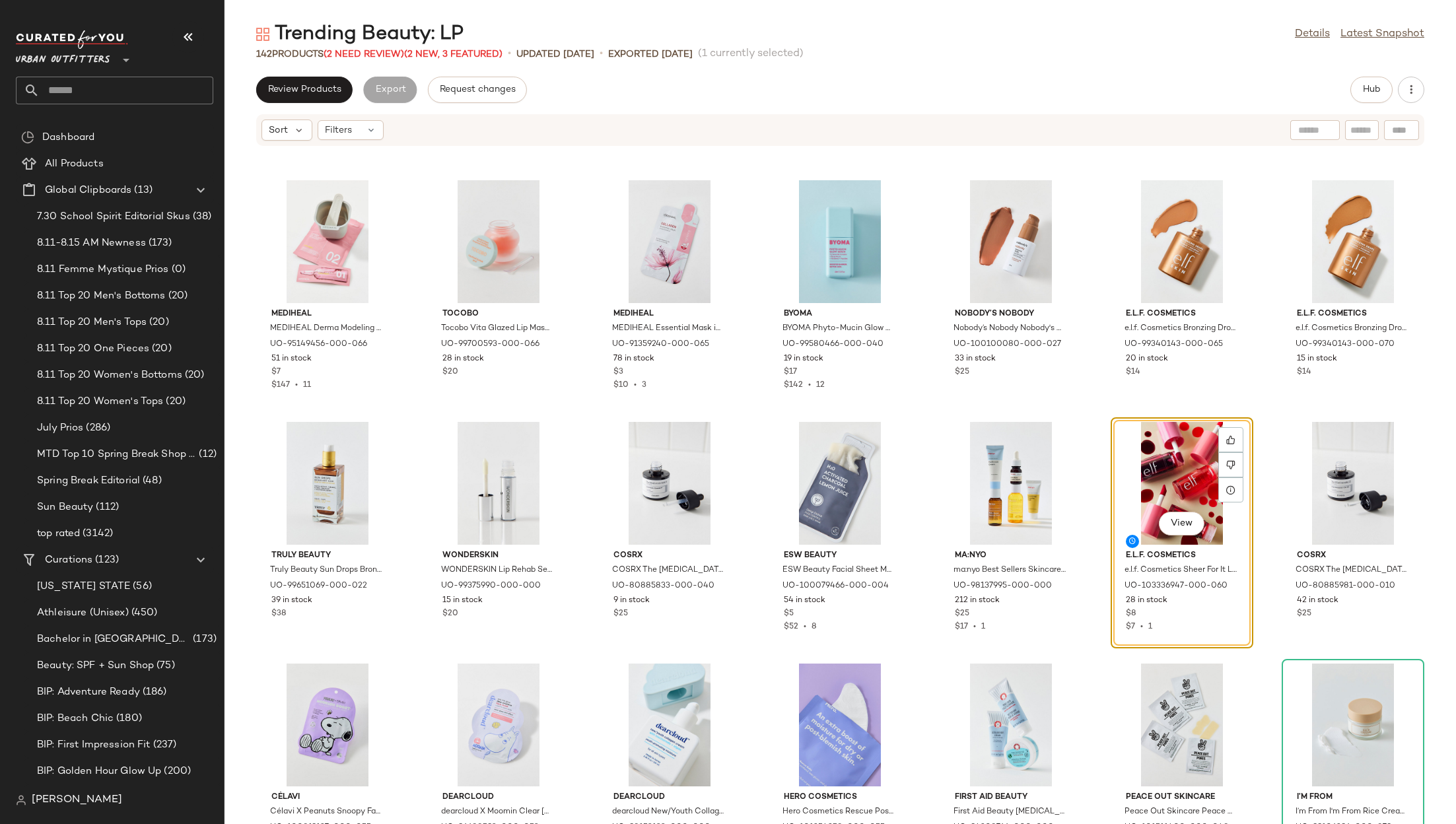
click at [1183, 466] on div "View" at bounding box center [1182, 483] width 133 height 123
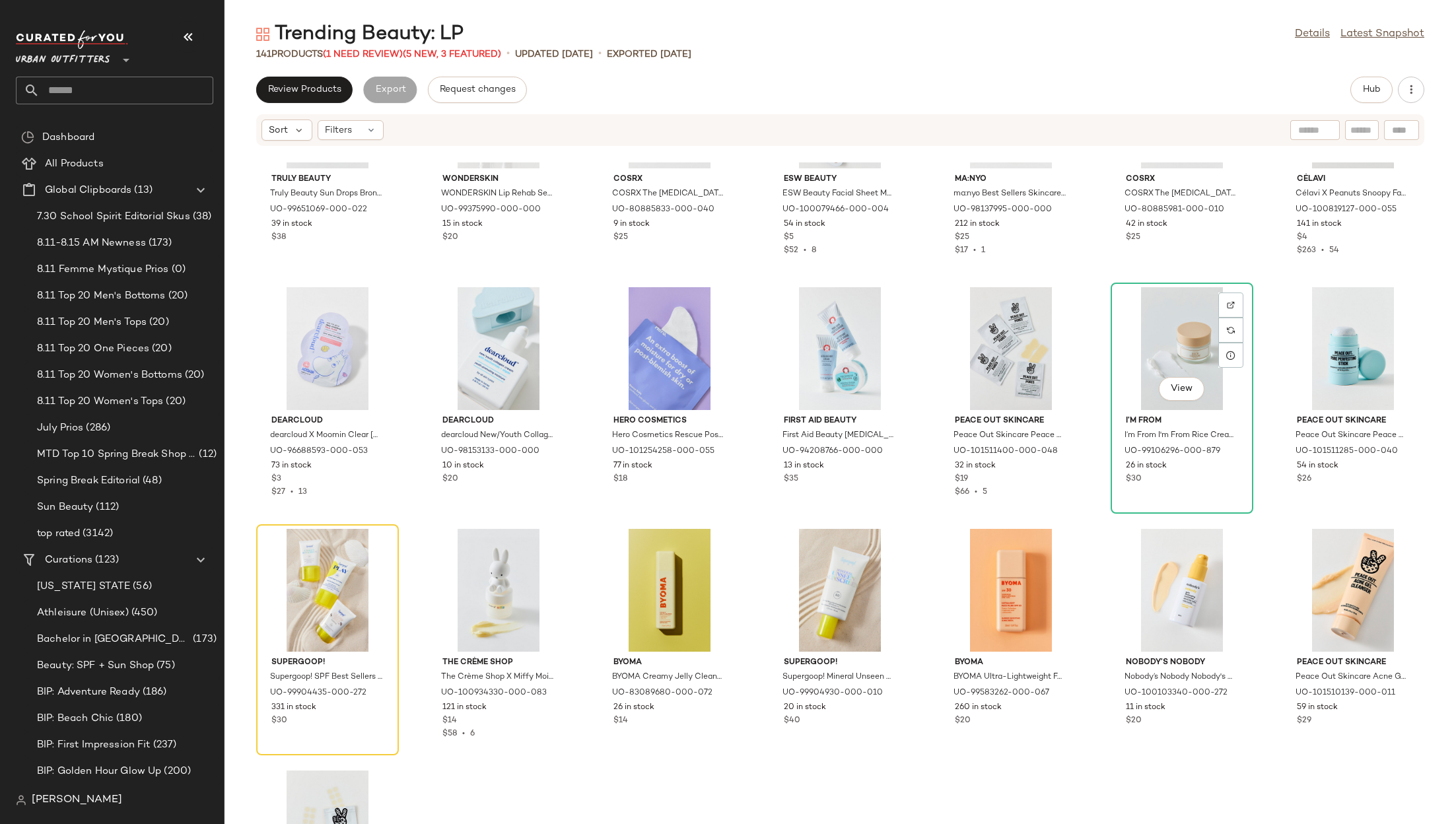
scroll to position [4416, 0]
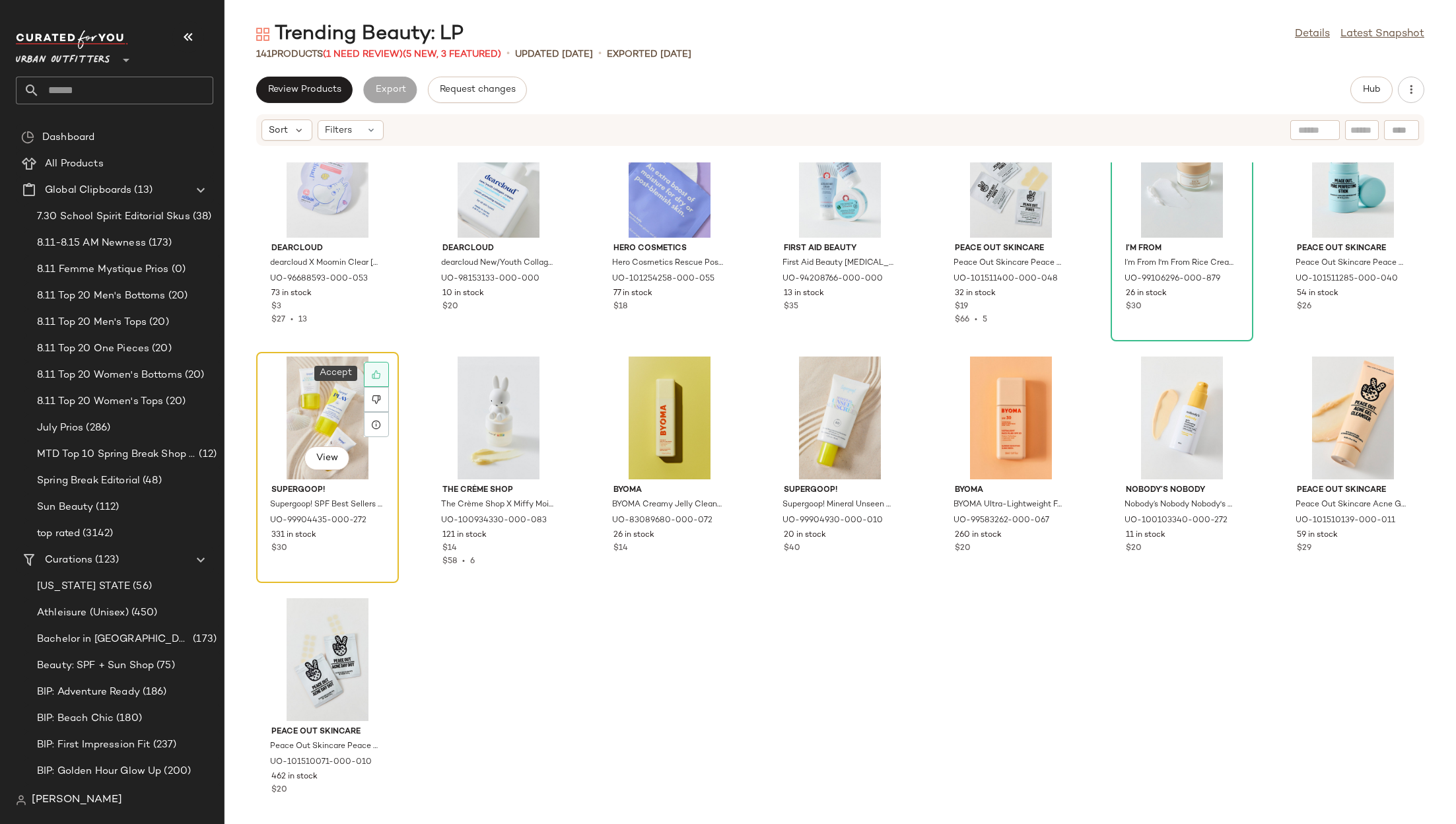
click at [371, 371] on div at bounding box center [376, 374] width 25 height 25
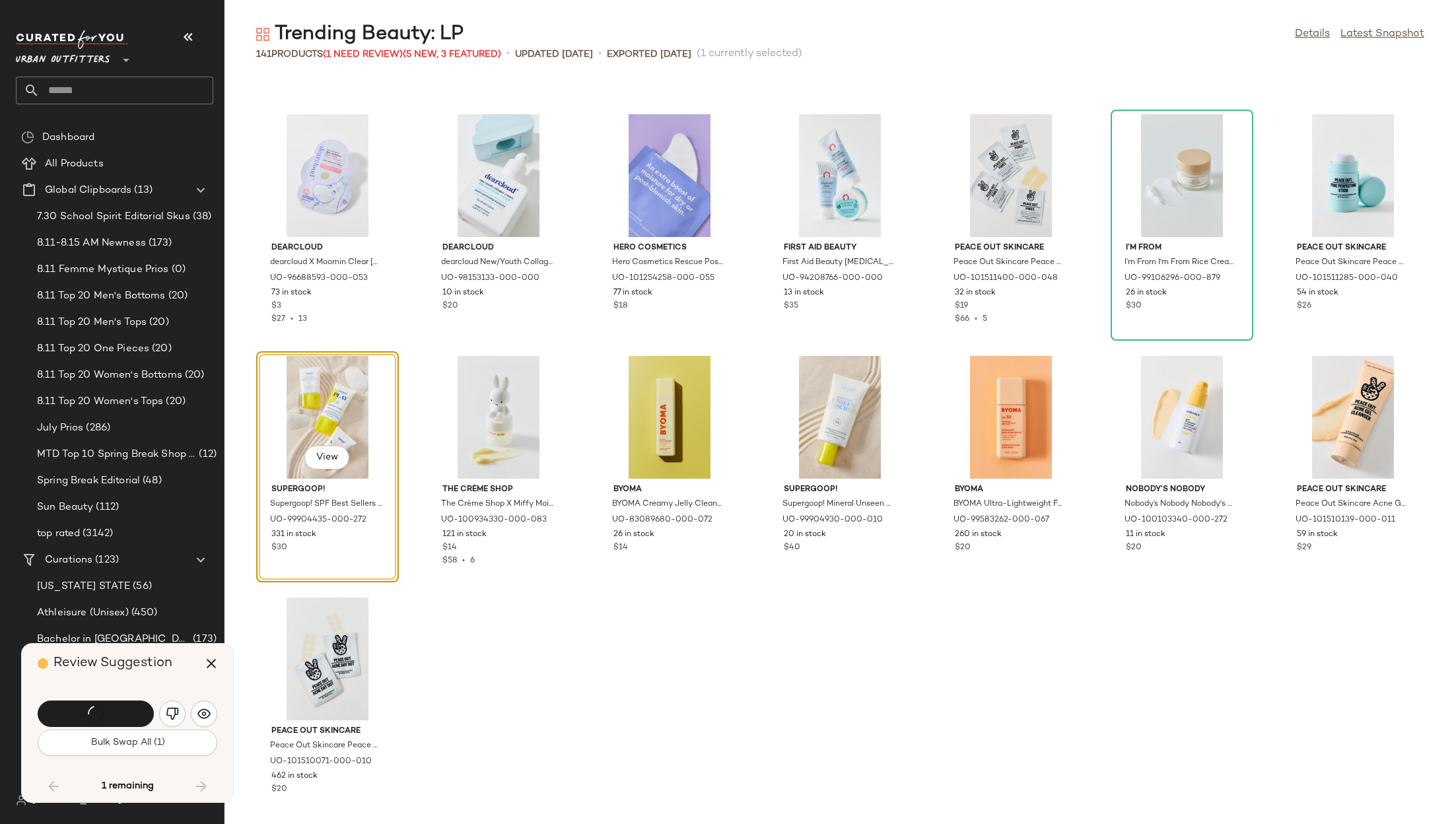
scroll to position [4366, 0]
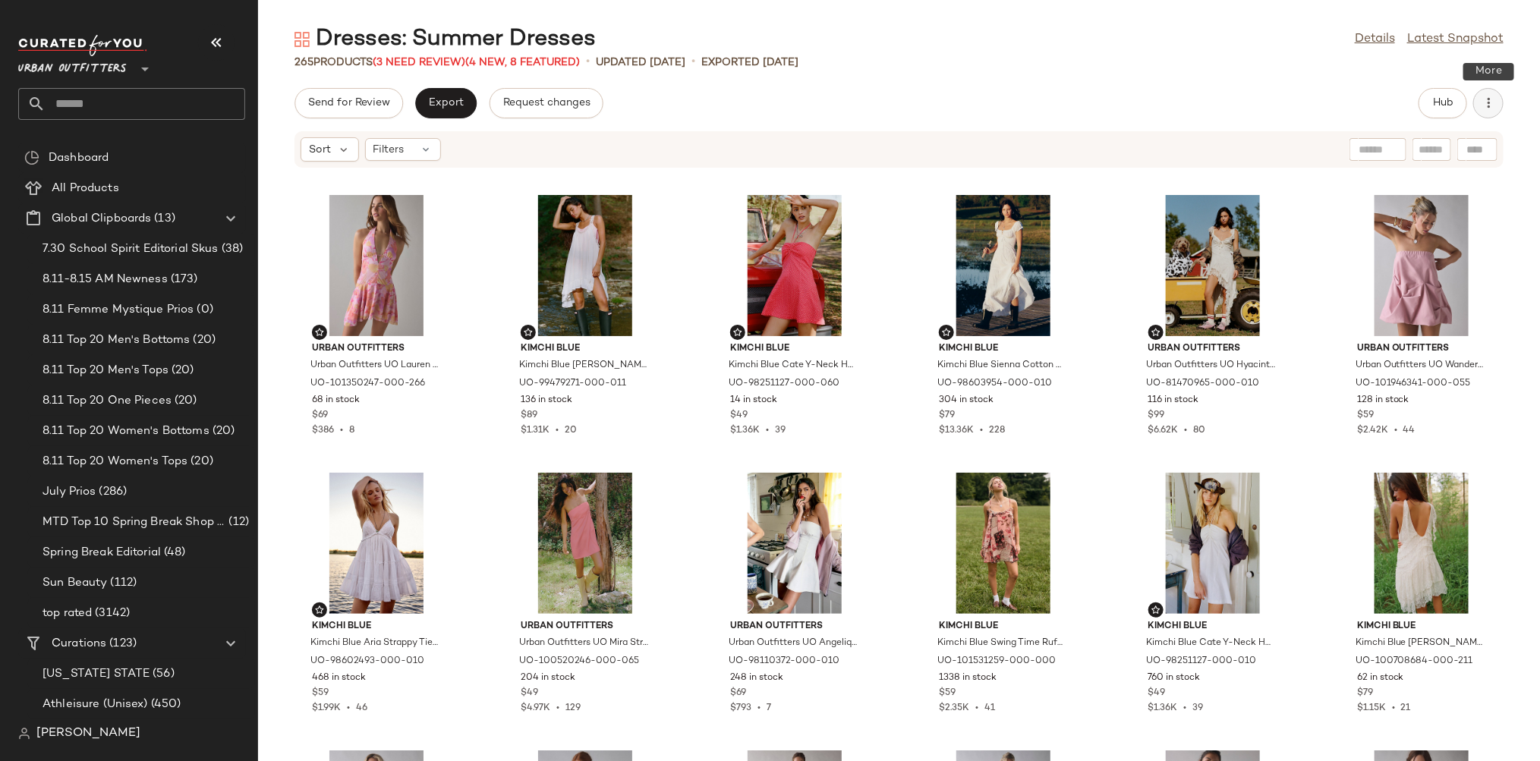
click at [1484, 96] on icon "button" at bounding box center [1488, 103] width 15 height 15
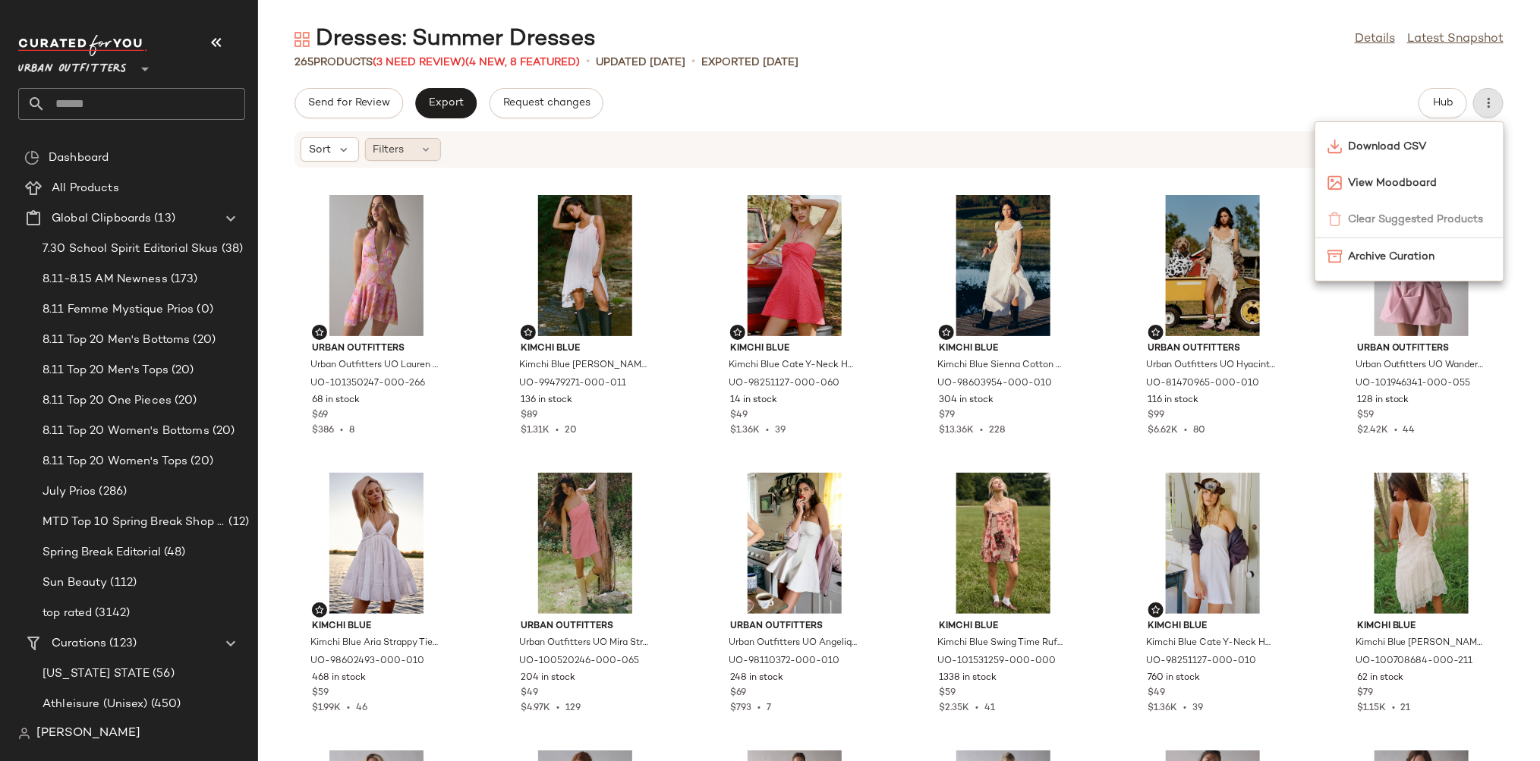
click at [420, 158] on div "Filters" at bounding box center [403, 149] width 76 height 23
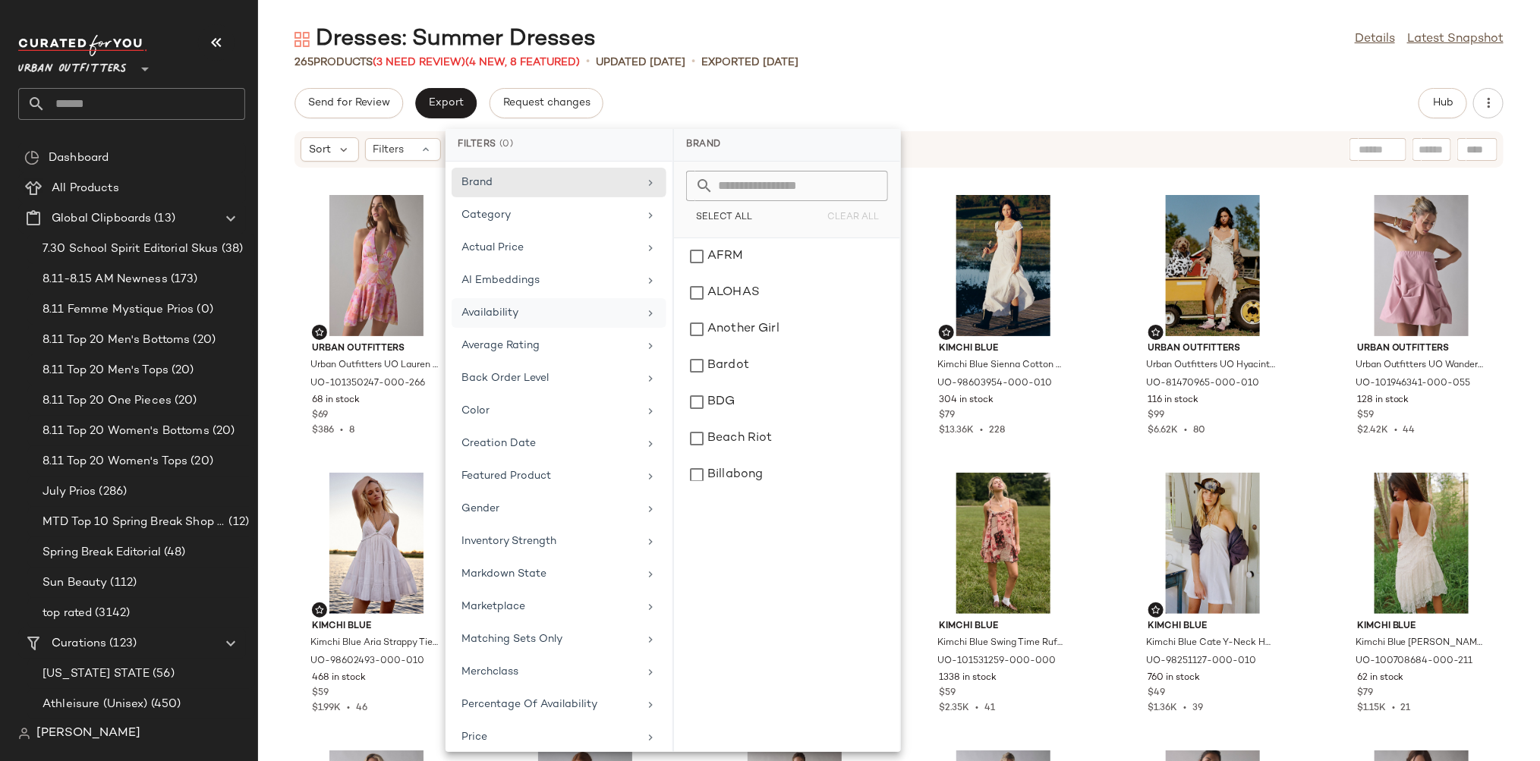
click at [607, 311] on div "Availability" at bounding box center [549, 313] width 177 height 16
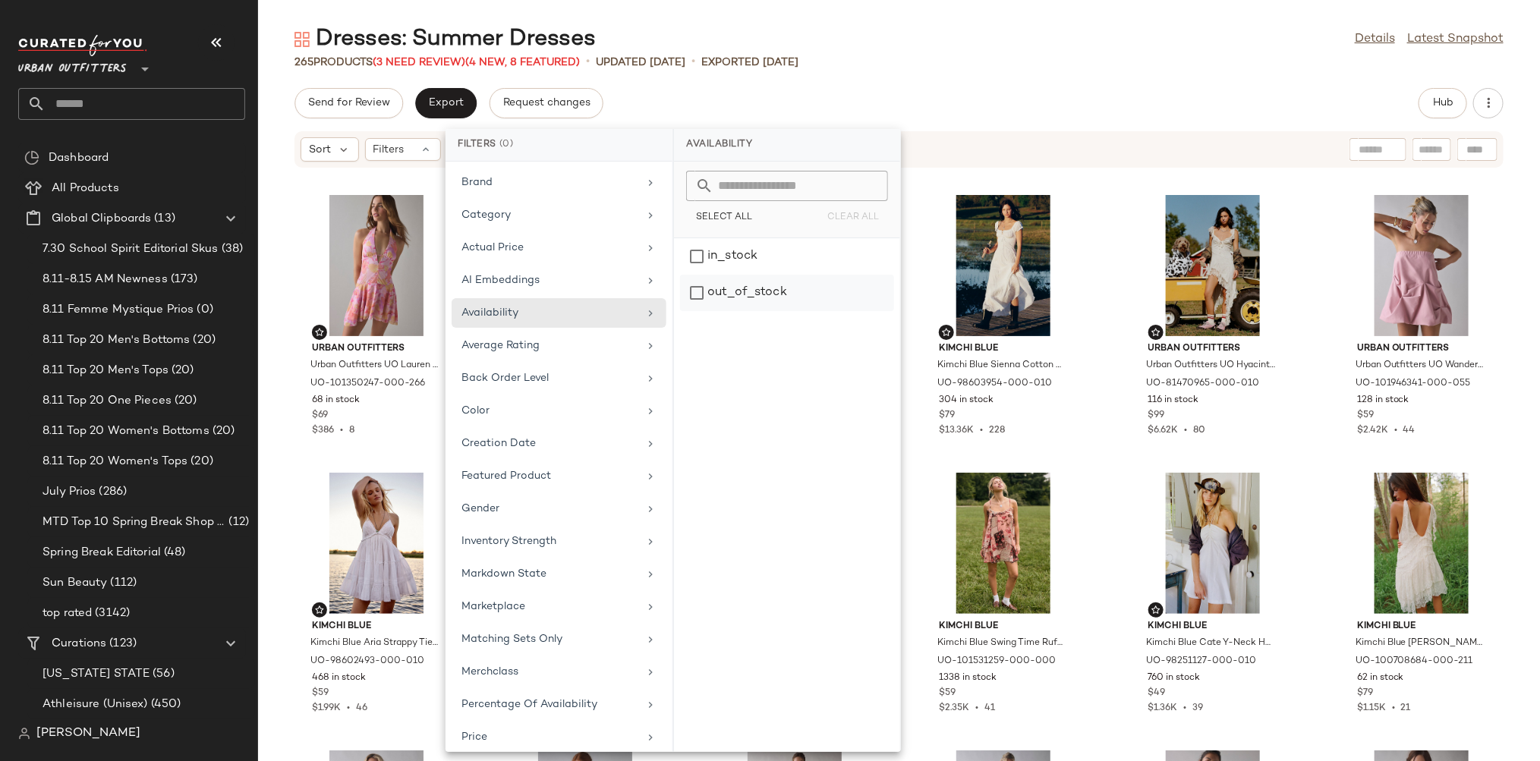
click at [792, 288] on div "out_of_stock" at bounding box center [787, 293] width 214 height 36
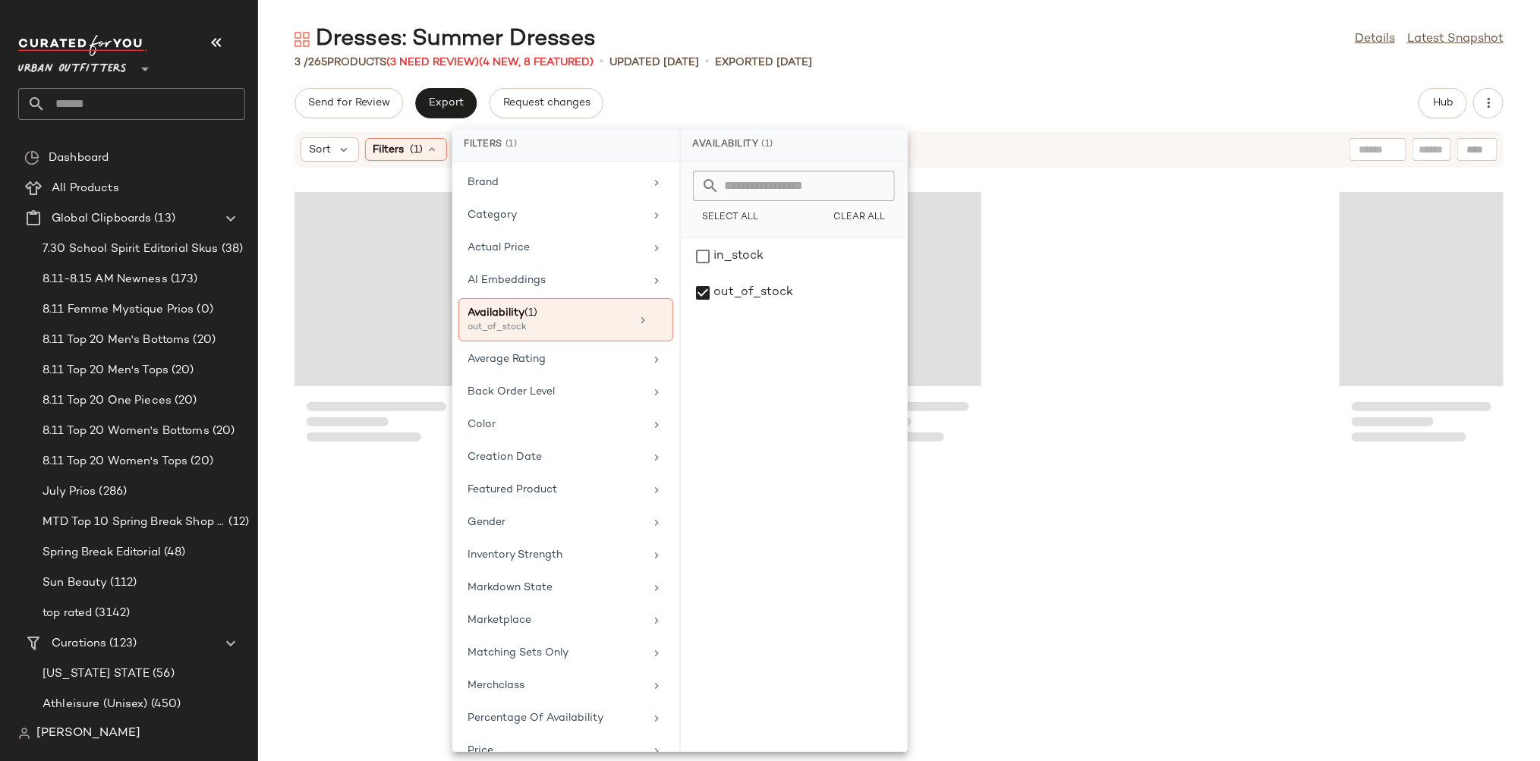
click at [1052, 121] on div "Send for Review Export Request changes Hub Sort Filters (1) Reset" at bounding box center [899, 424] width 1282 height 673
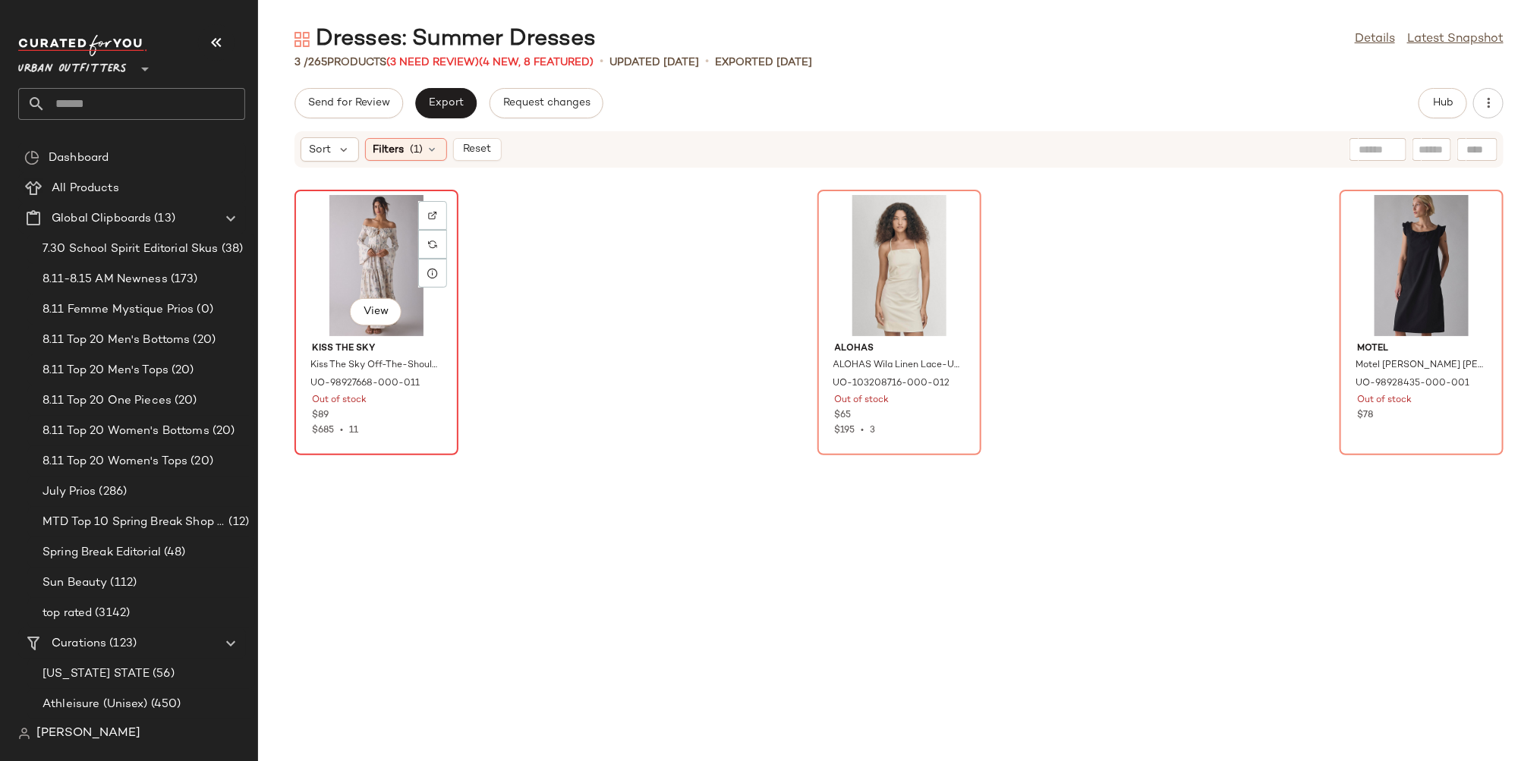
click at [373, 257] on div "View" at bounding box center [376, 265] width 153 height 141
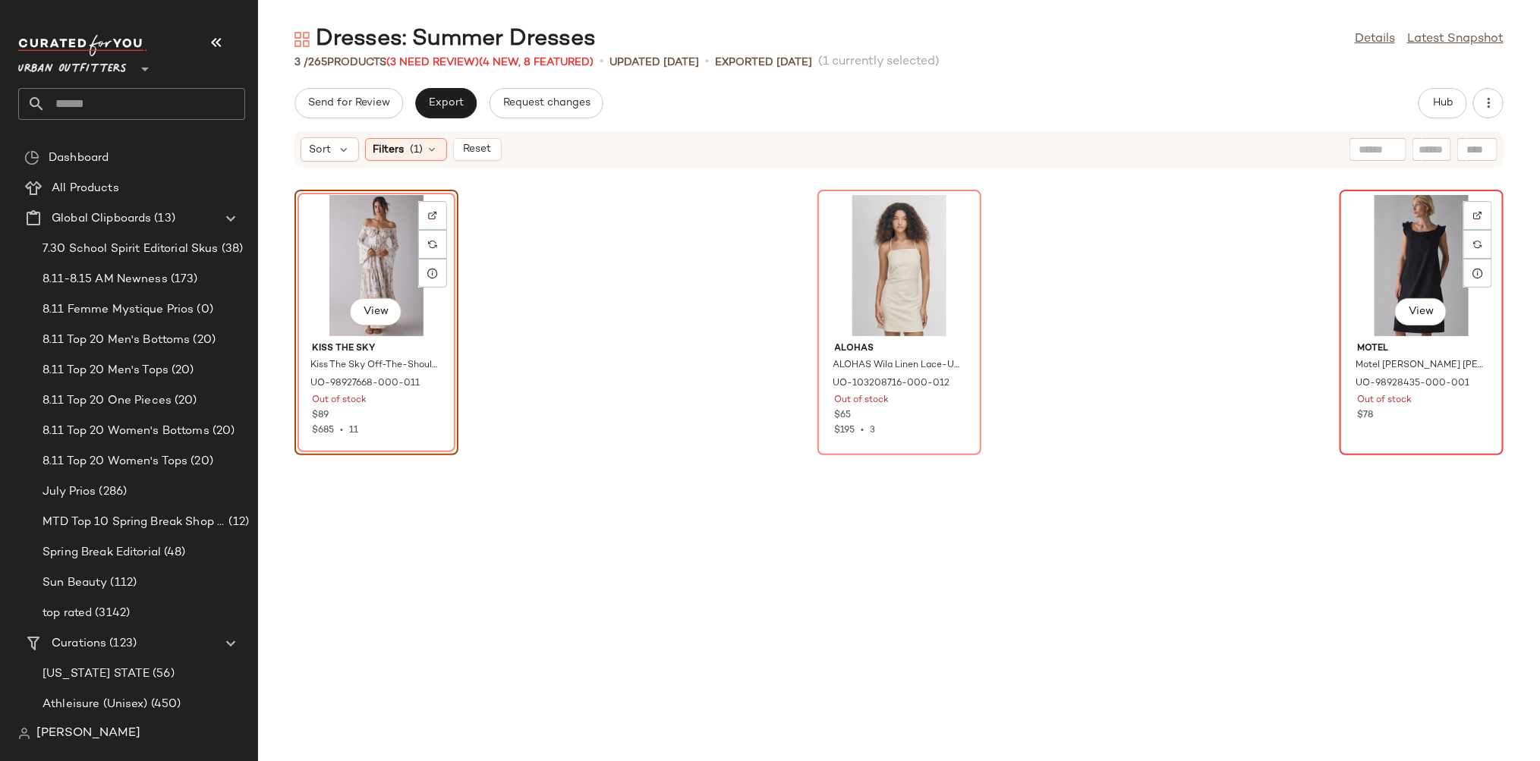
click at [1423, 263] on div "View" at bounding box center [1421, 265] width 153 height 141
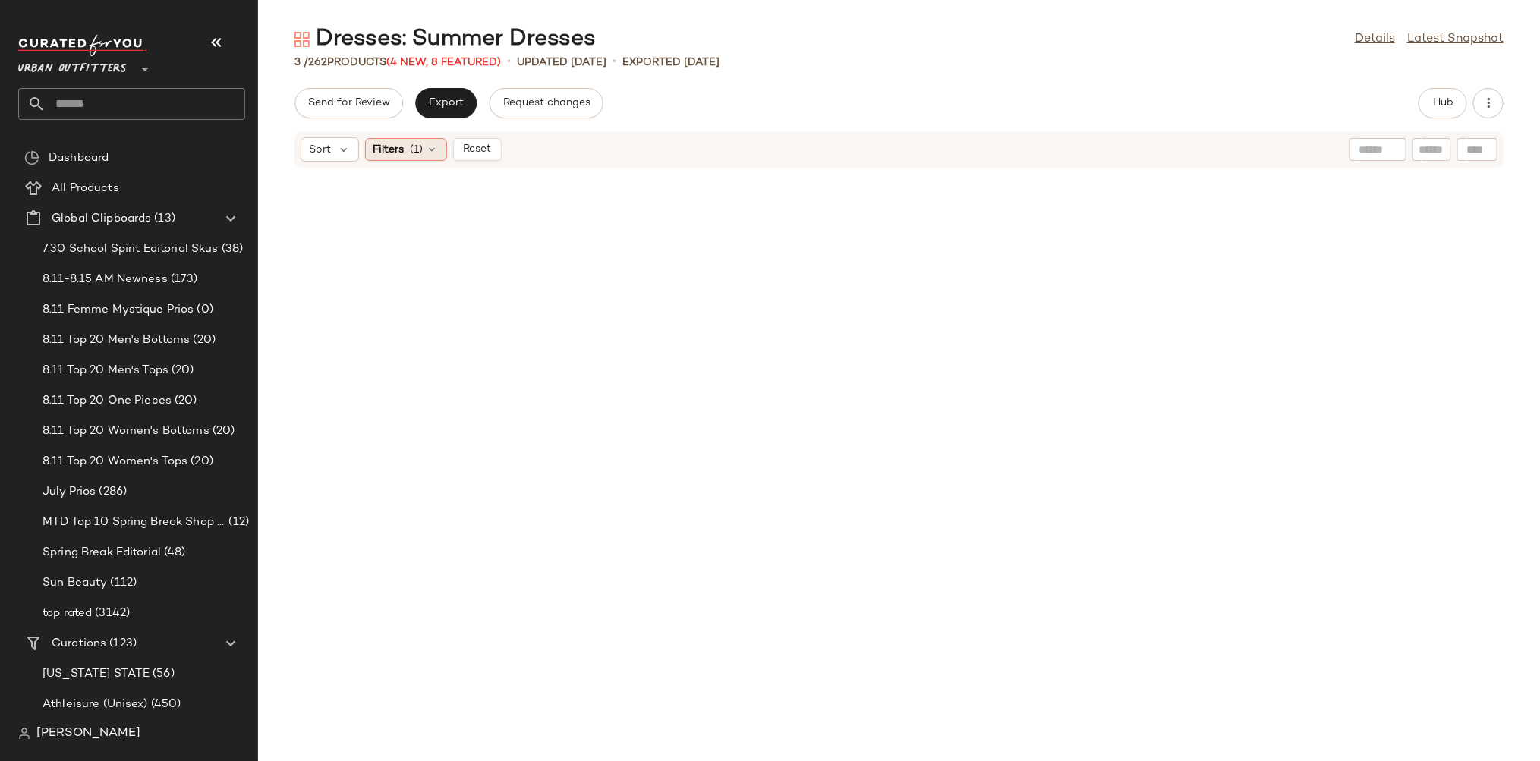
click at [429, 155] on icon at bounding box center [432, 149] width 12 height 12
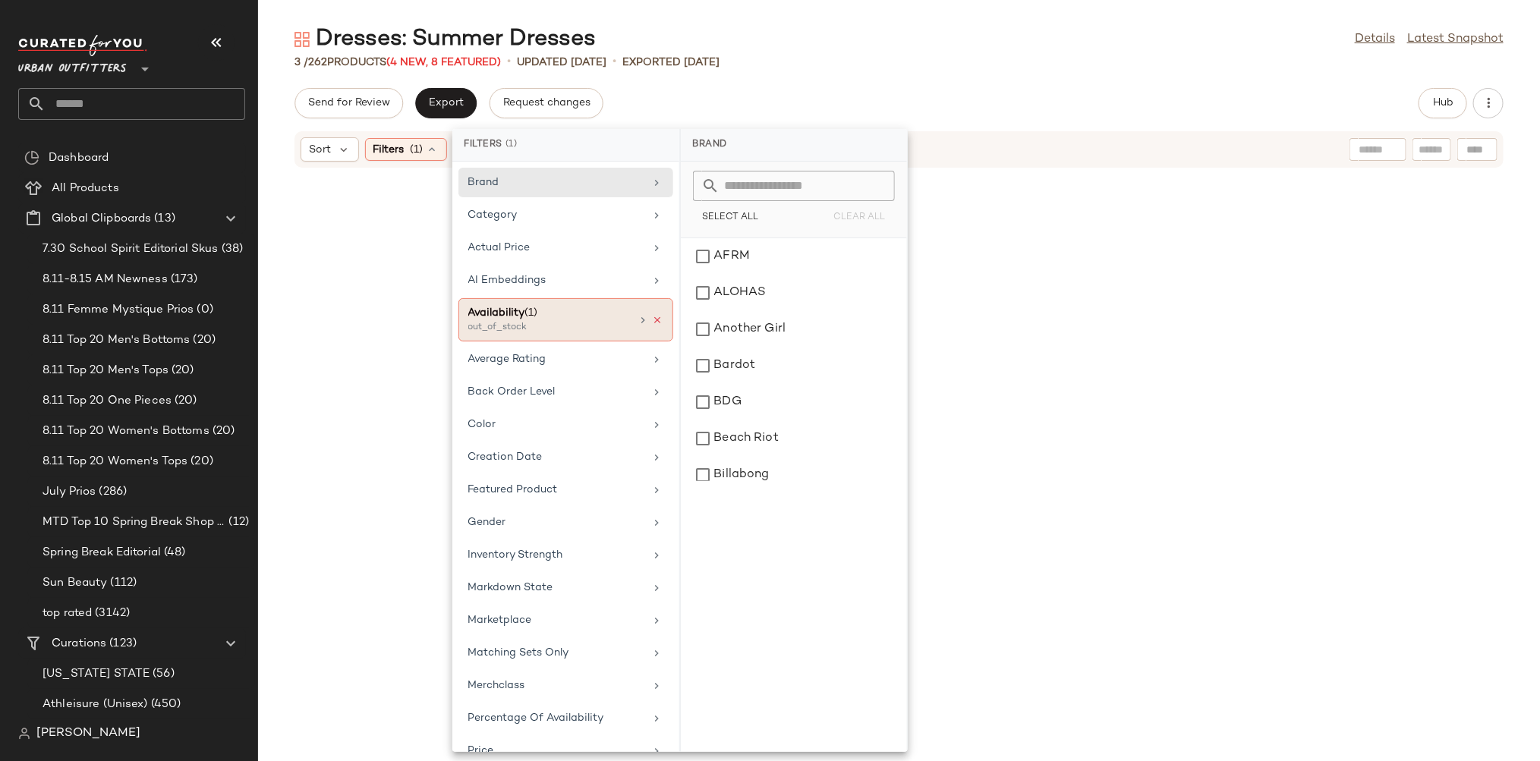
click at [653, 322] on icon at bounding box center [658, 320] width 11 height 11
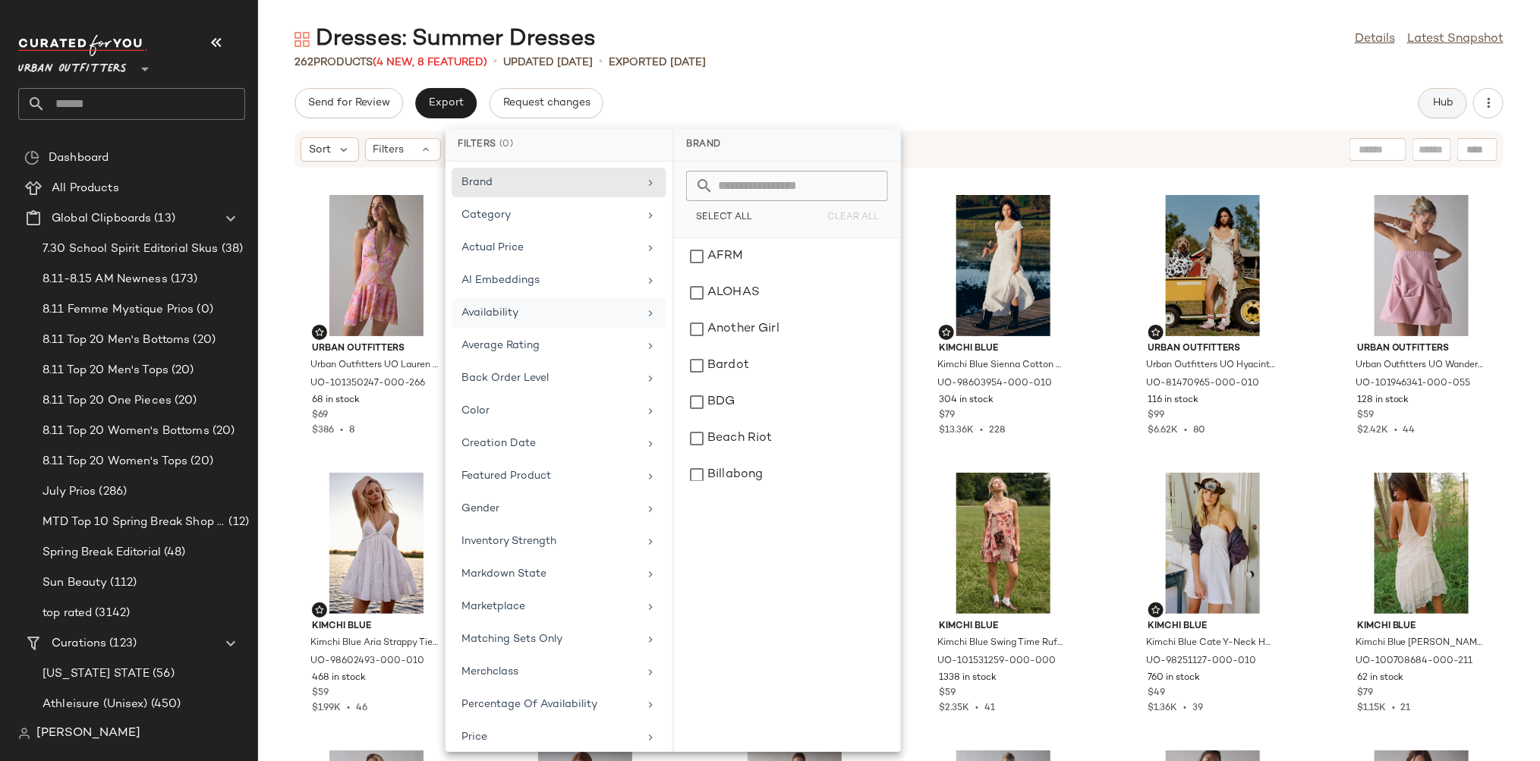
click at [1443, 115] on button "Hub" at bounding box center [1442, 103] width 49 height 30
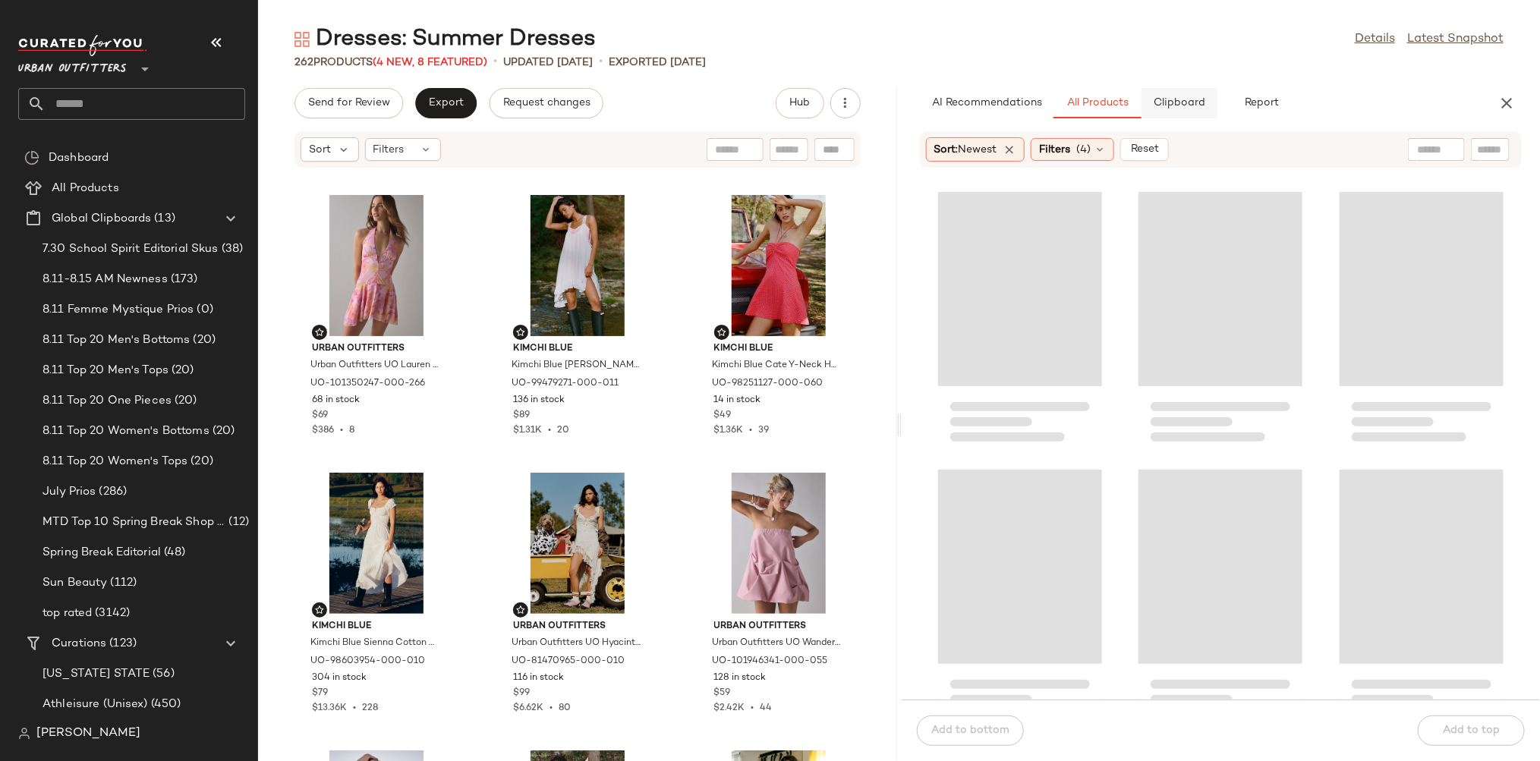
click at [1187, 105] on span "Clipboard" at bounding box center [1179, 103] width 52 height 12
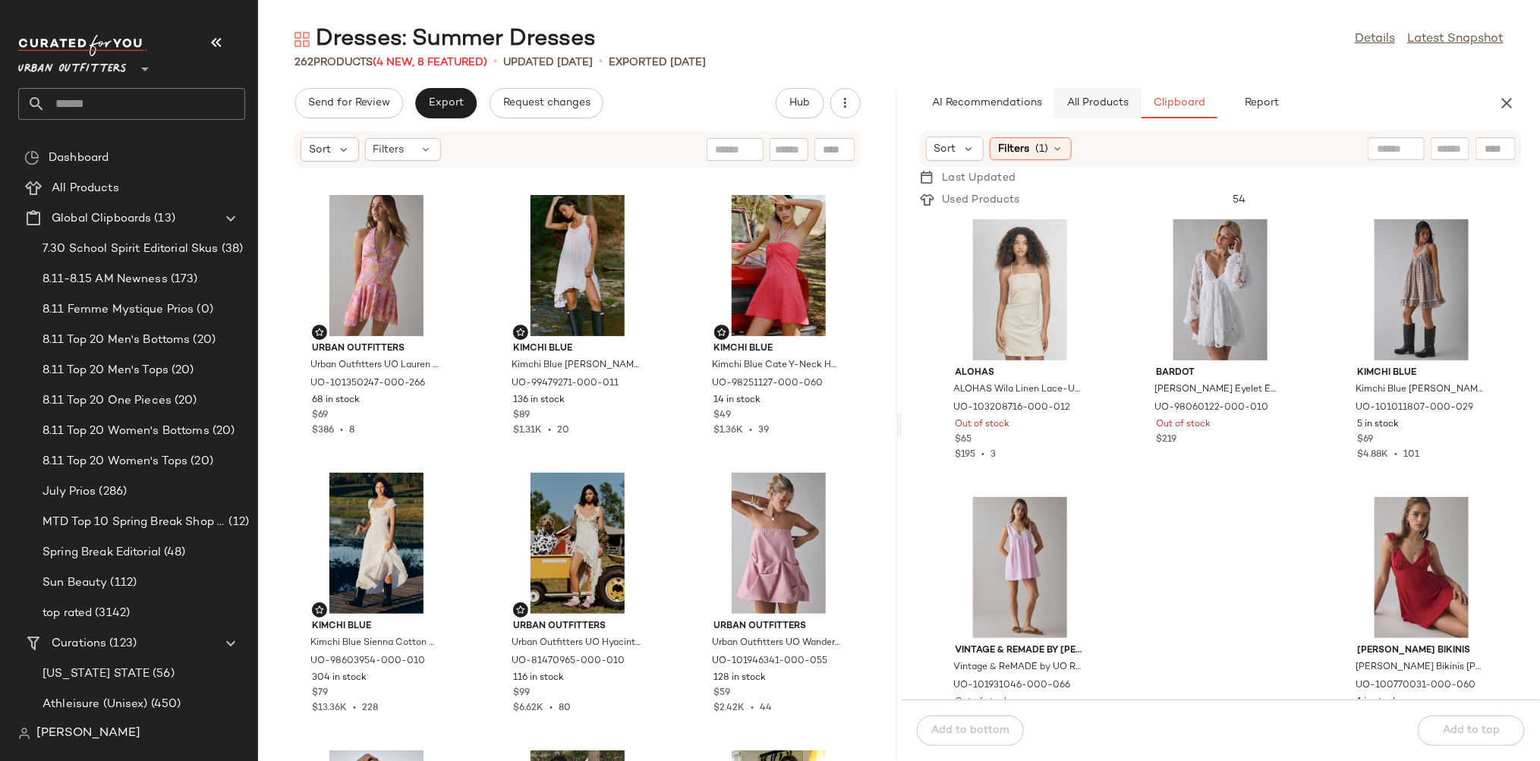
click at [1091, 105] on span "All Products" at bounding box center [1096, 103] width 62 height 12
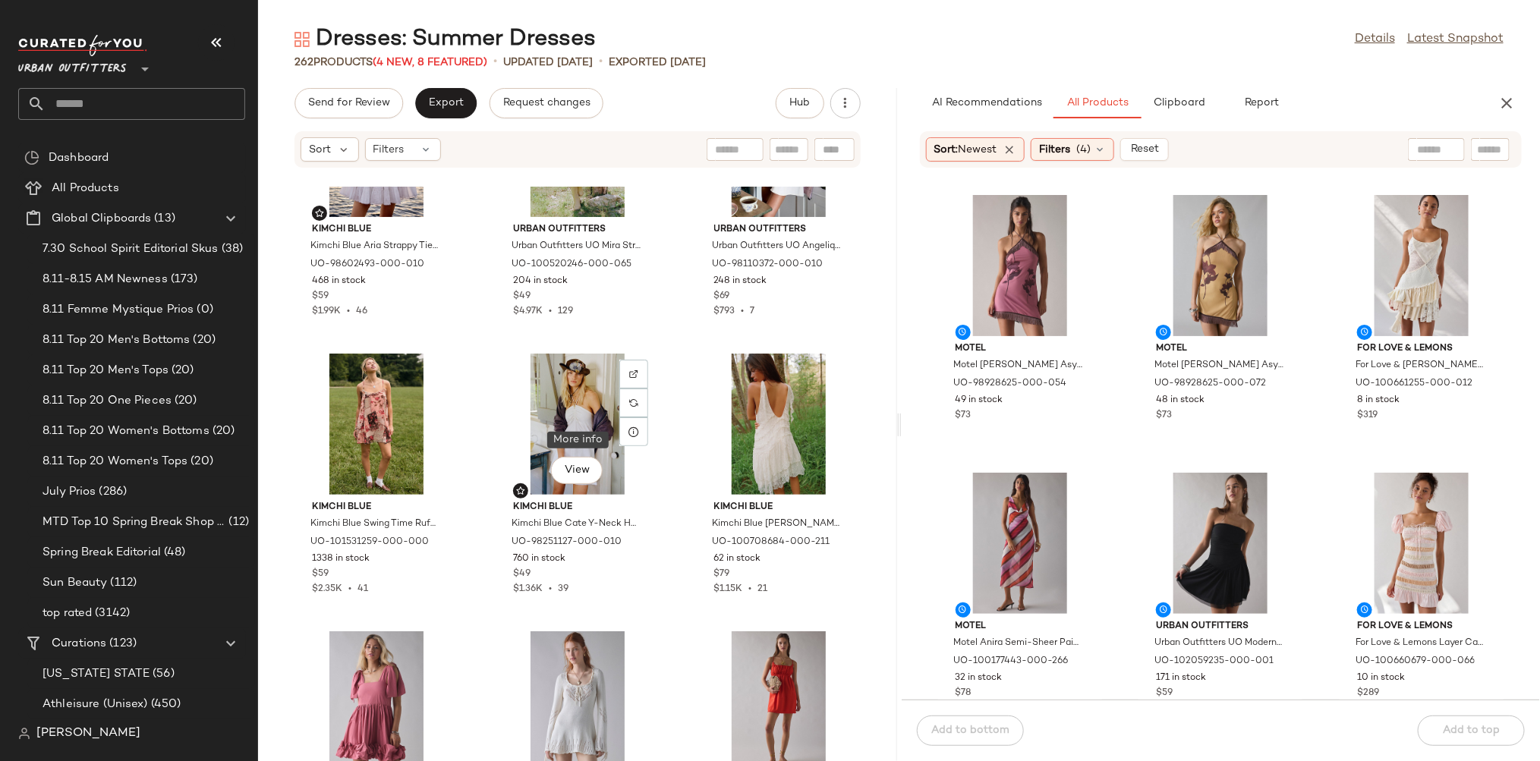
scroll to position [865, 0]
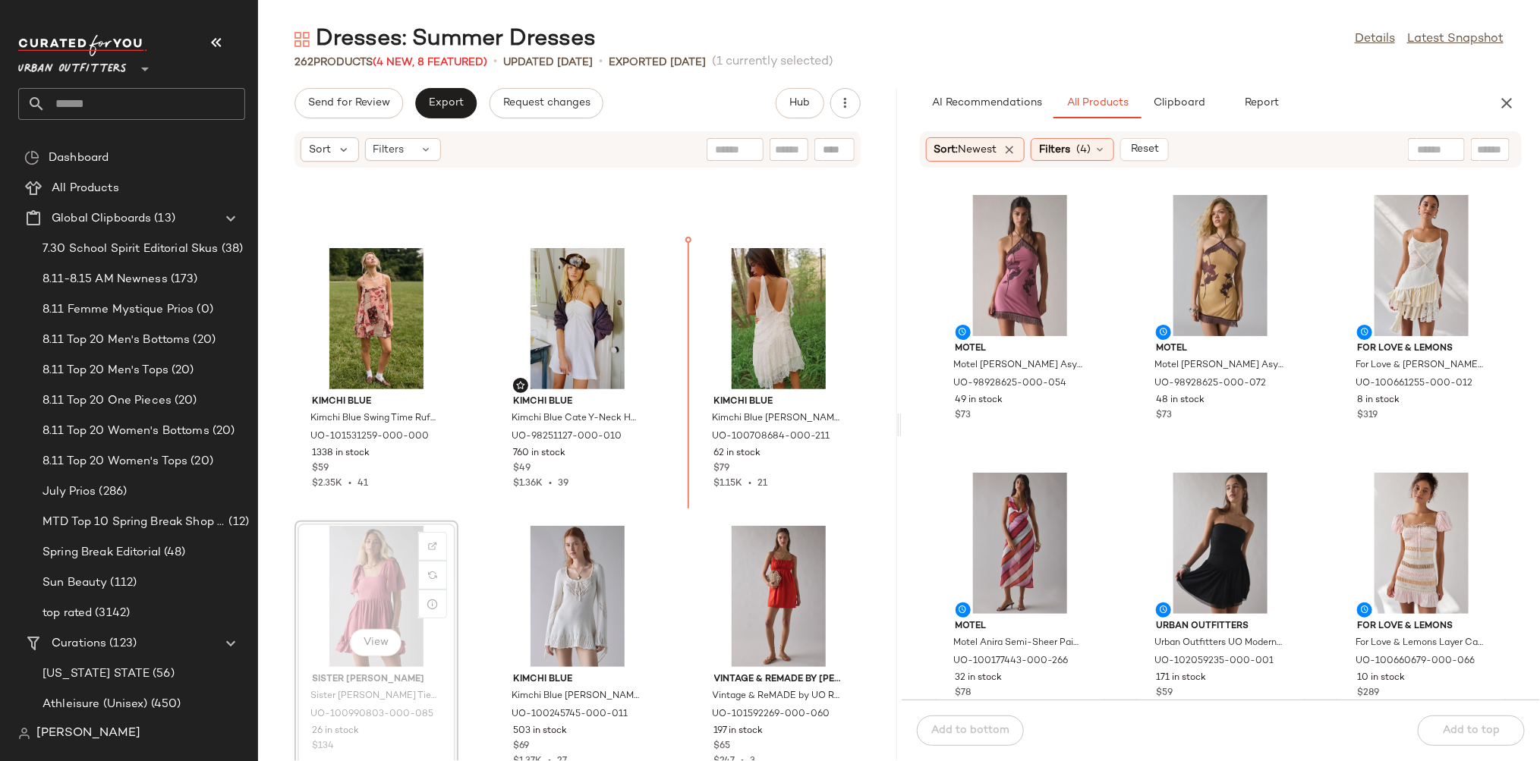
scroll to position [757, 0]
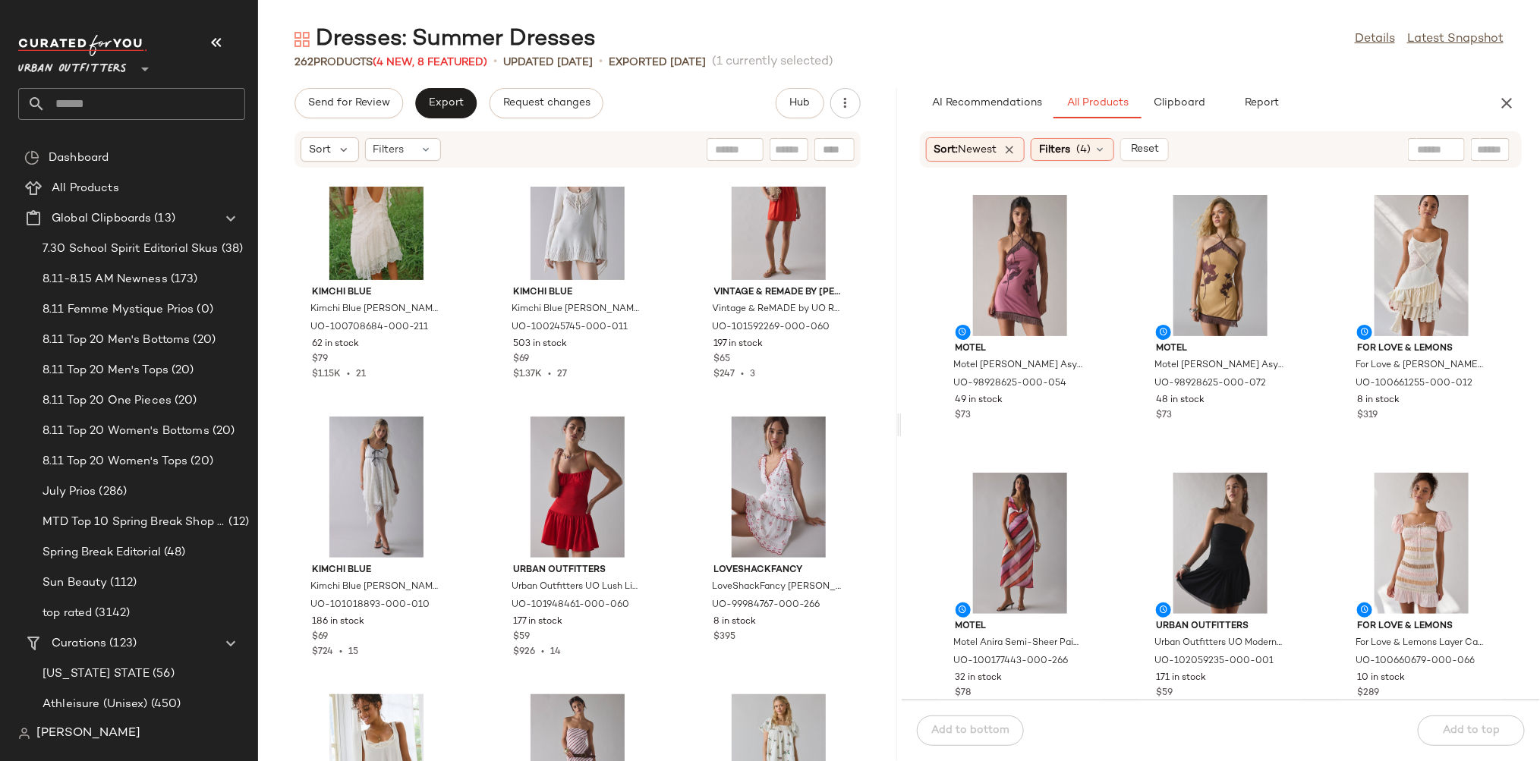
scroll to position [1115, 0]
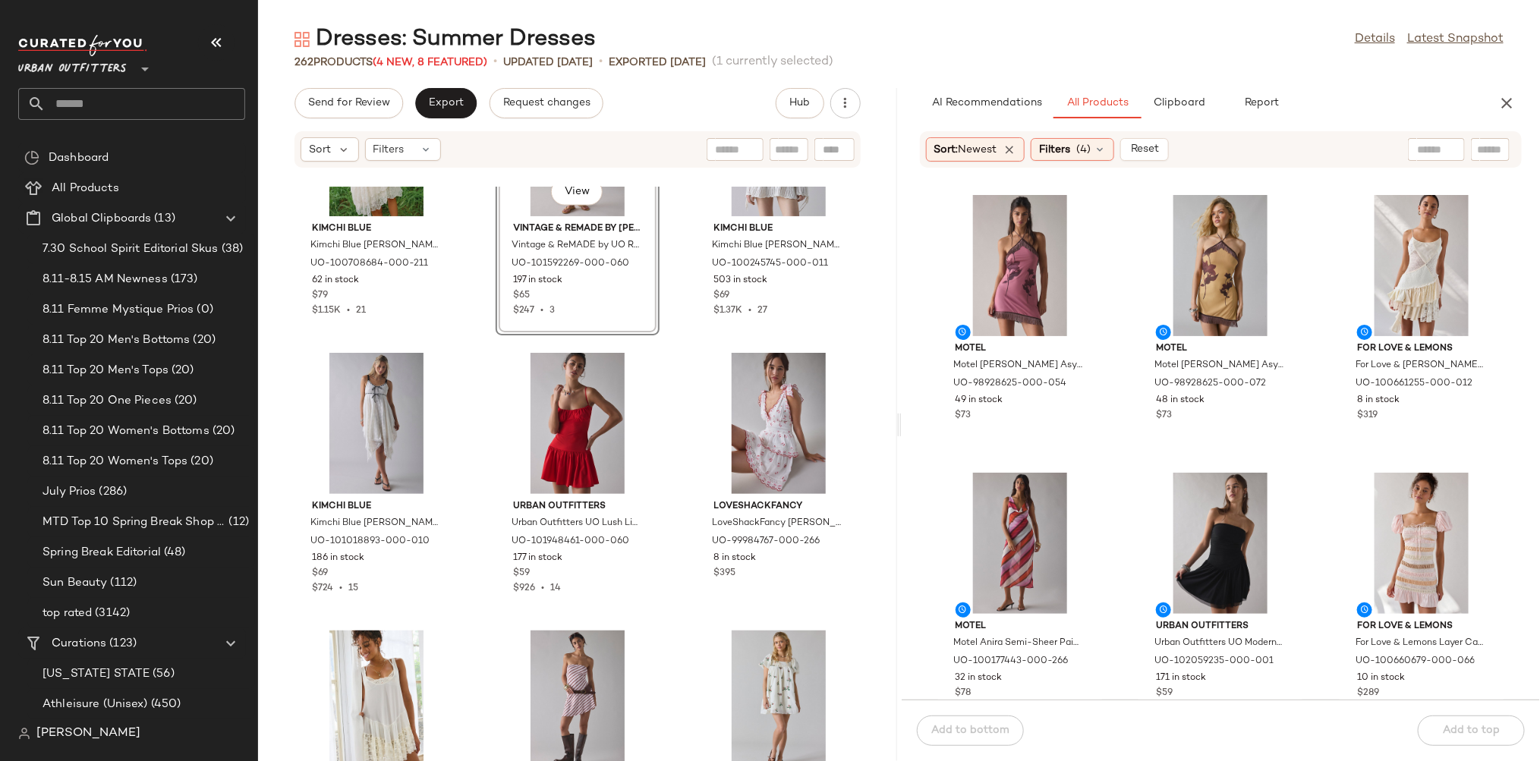
scroll to position [1244, 0]
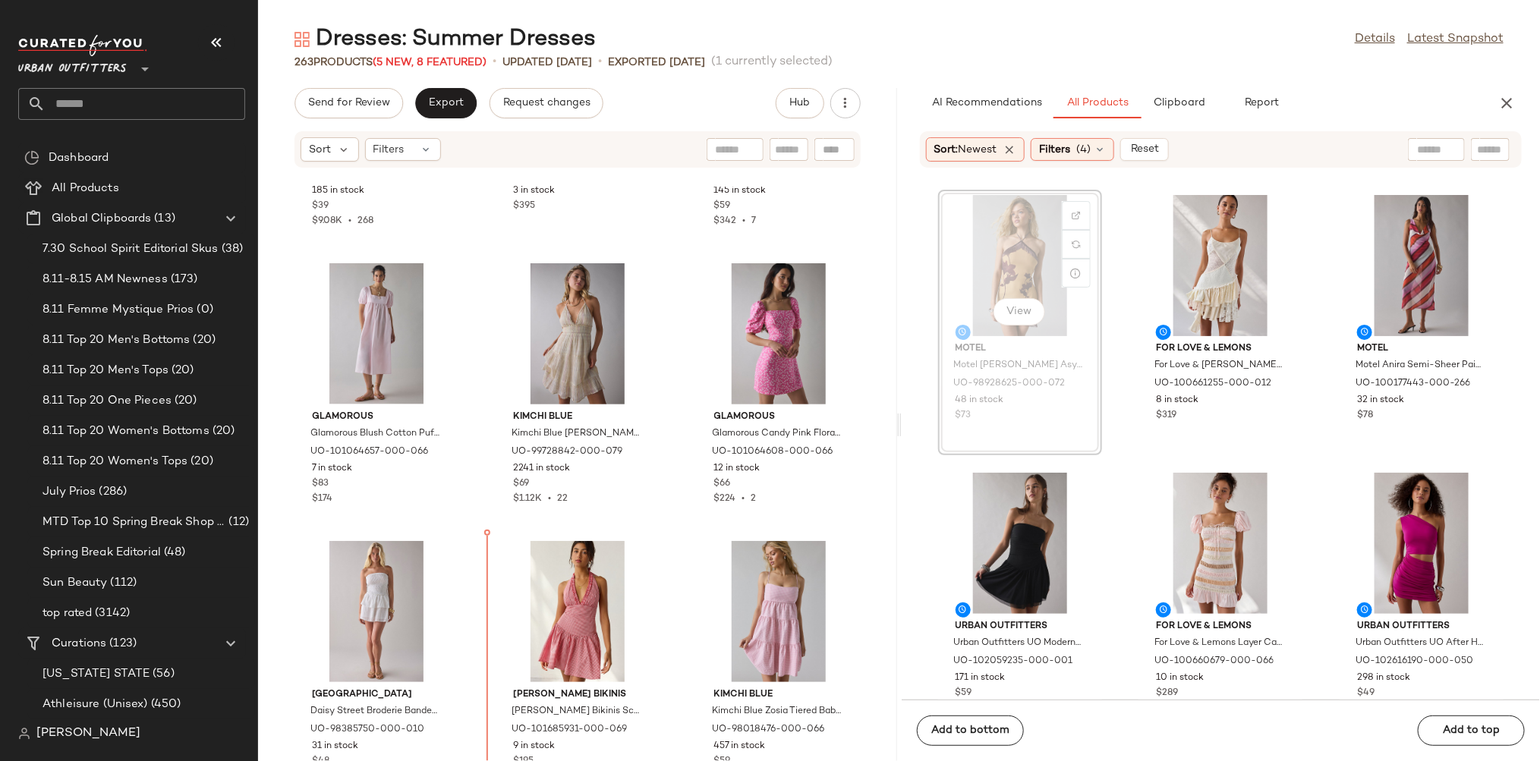
scroll to position [4114, 0]
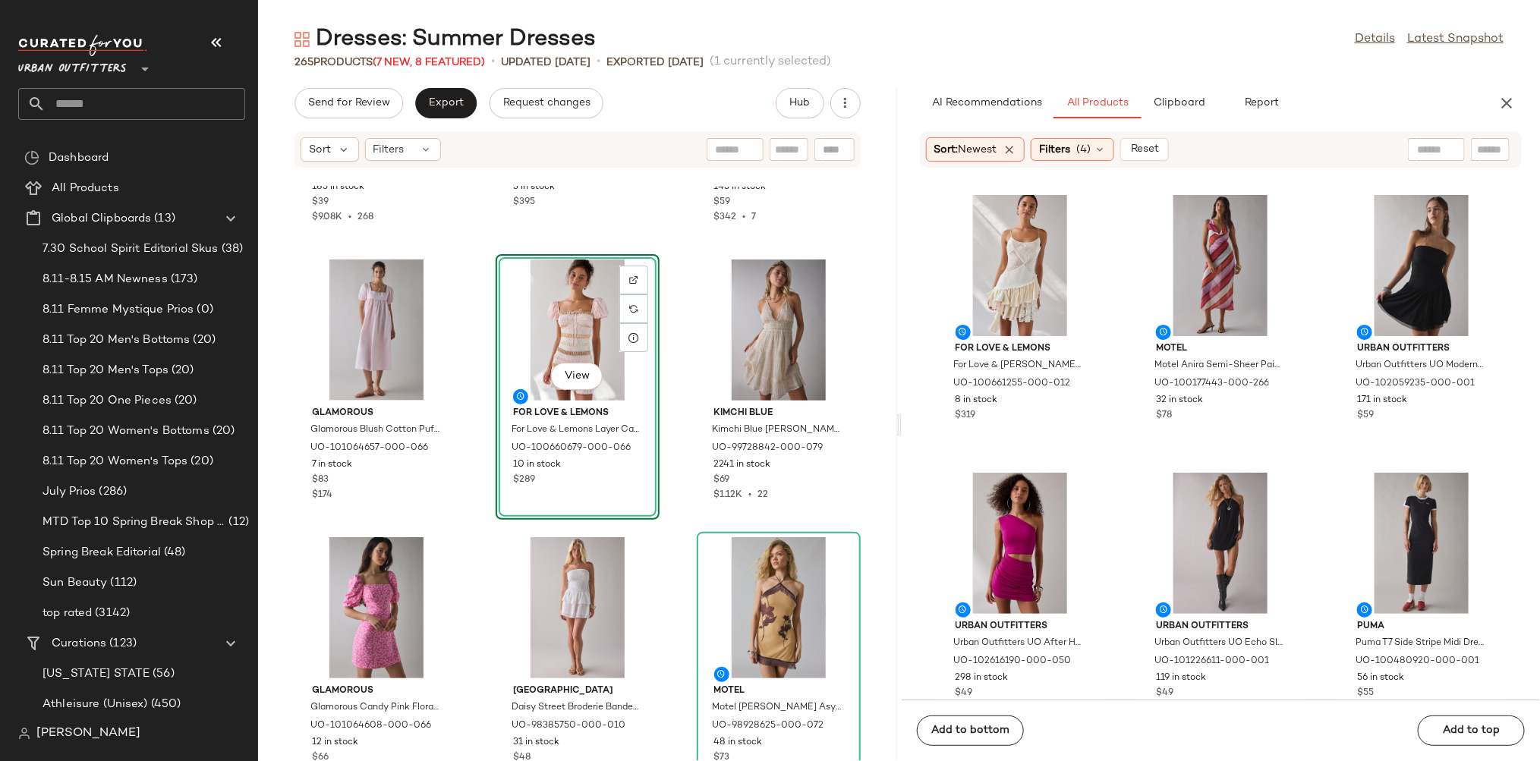
drag, startPoint x: 1037, startPoint y: 512, endPoint x: 363, endPoint y: 5, distance: 843.2
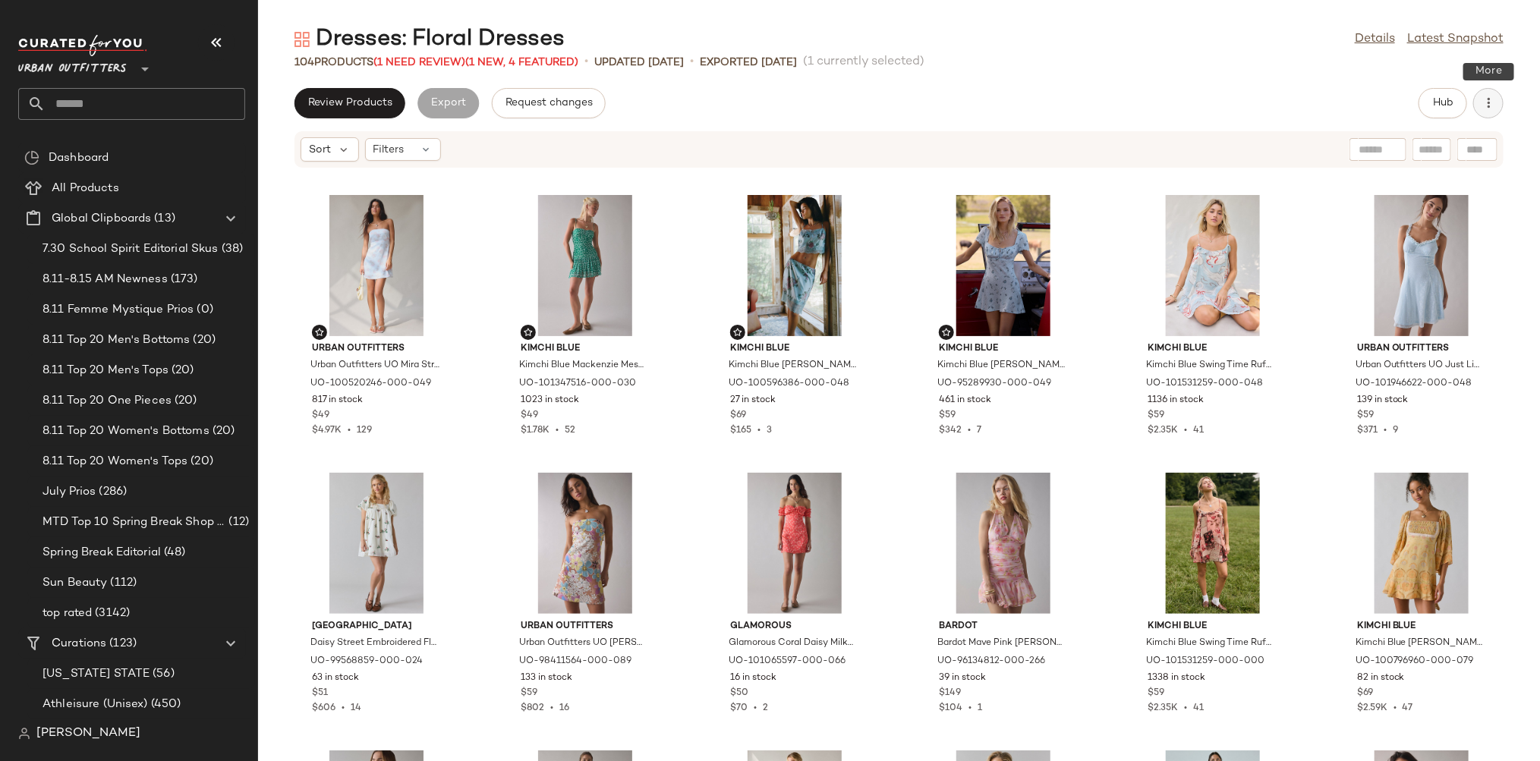
click at [1491, 99] on icon "button" at bounding box center [1488, 103] width 15 height 15
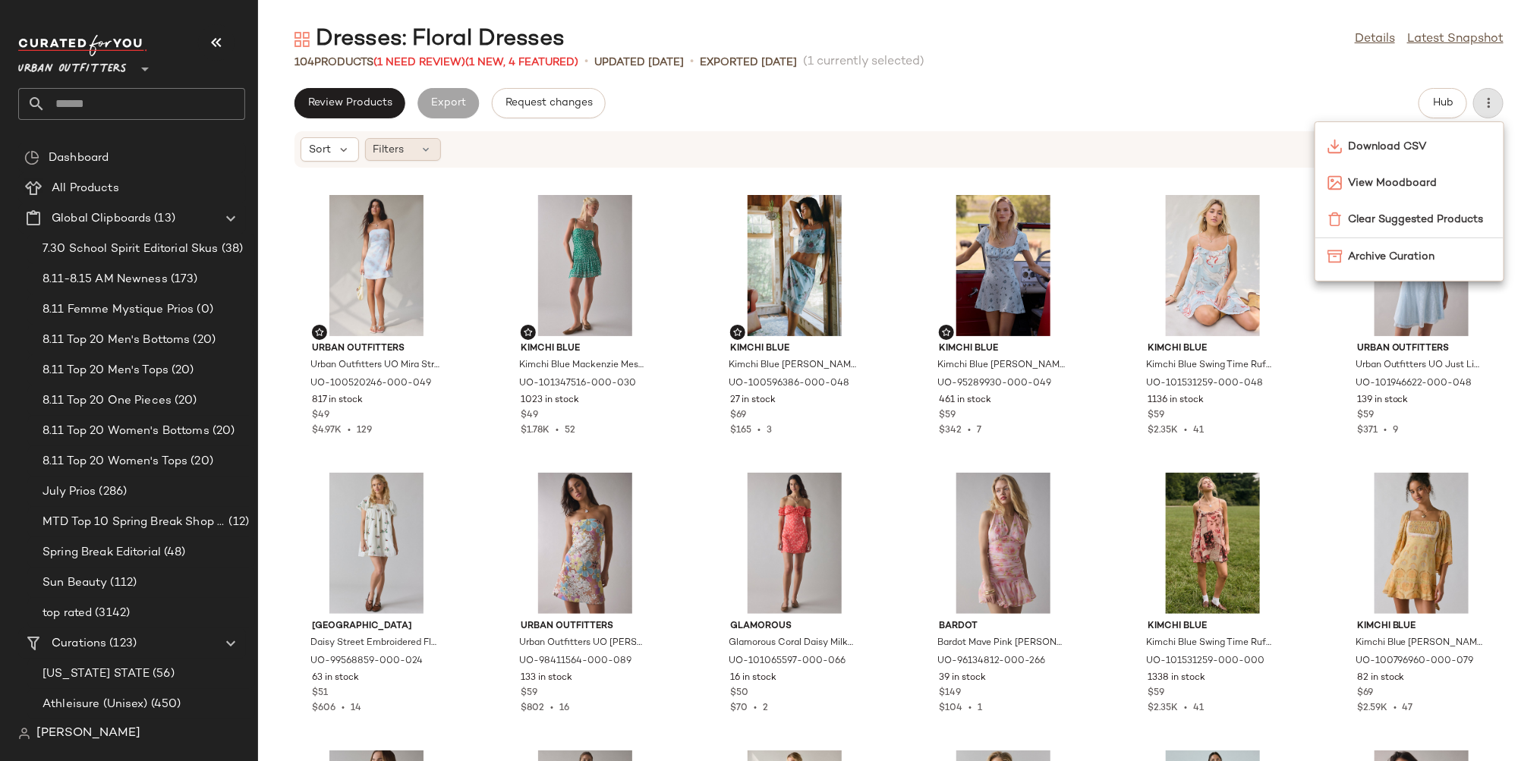
click at [389, 147] on span "Filters" at bounding box center [388, 150] width 31 height 16
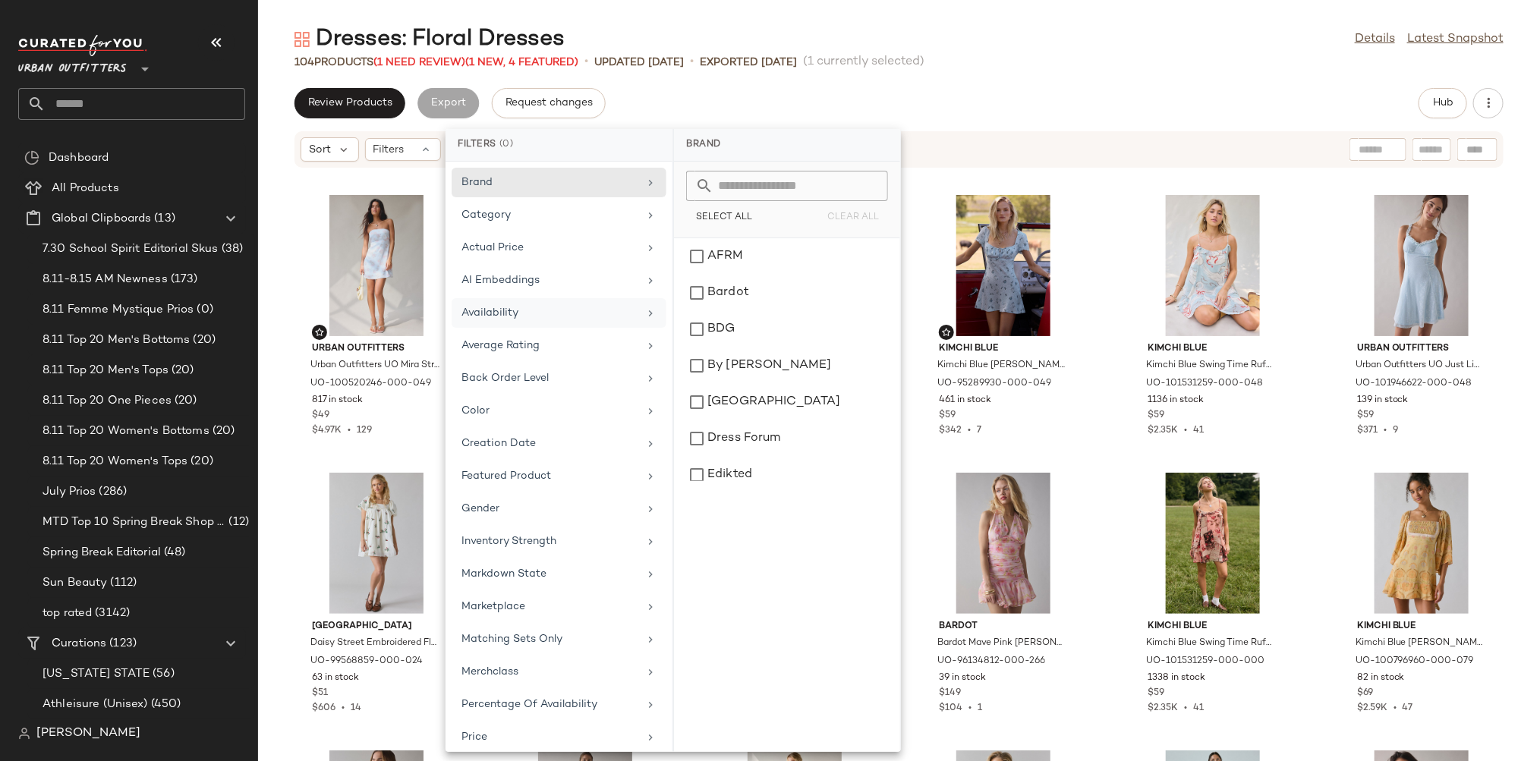
click at [515, 331] on div "Availability" at bounding box center [559, 346] width 215 height 30
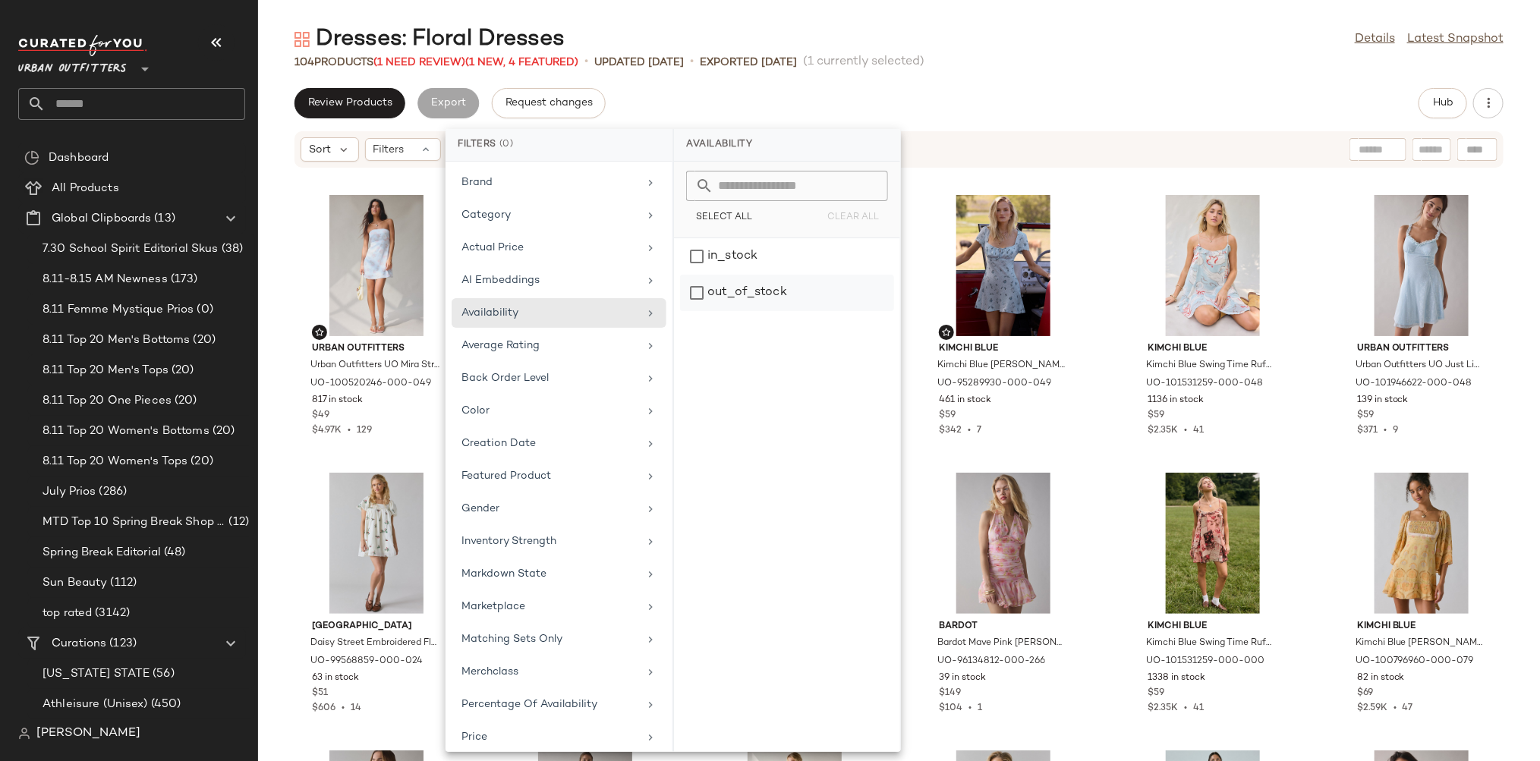
click at [761, 282] on div "out_of_stock" at bounding box center [787, 293] width 214 height 36
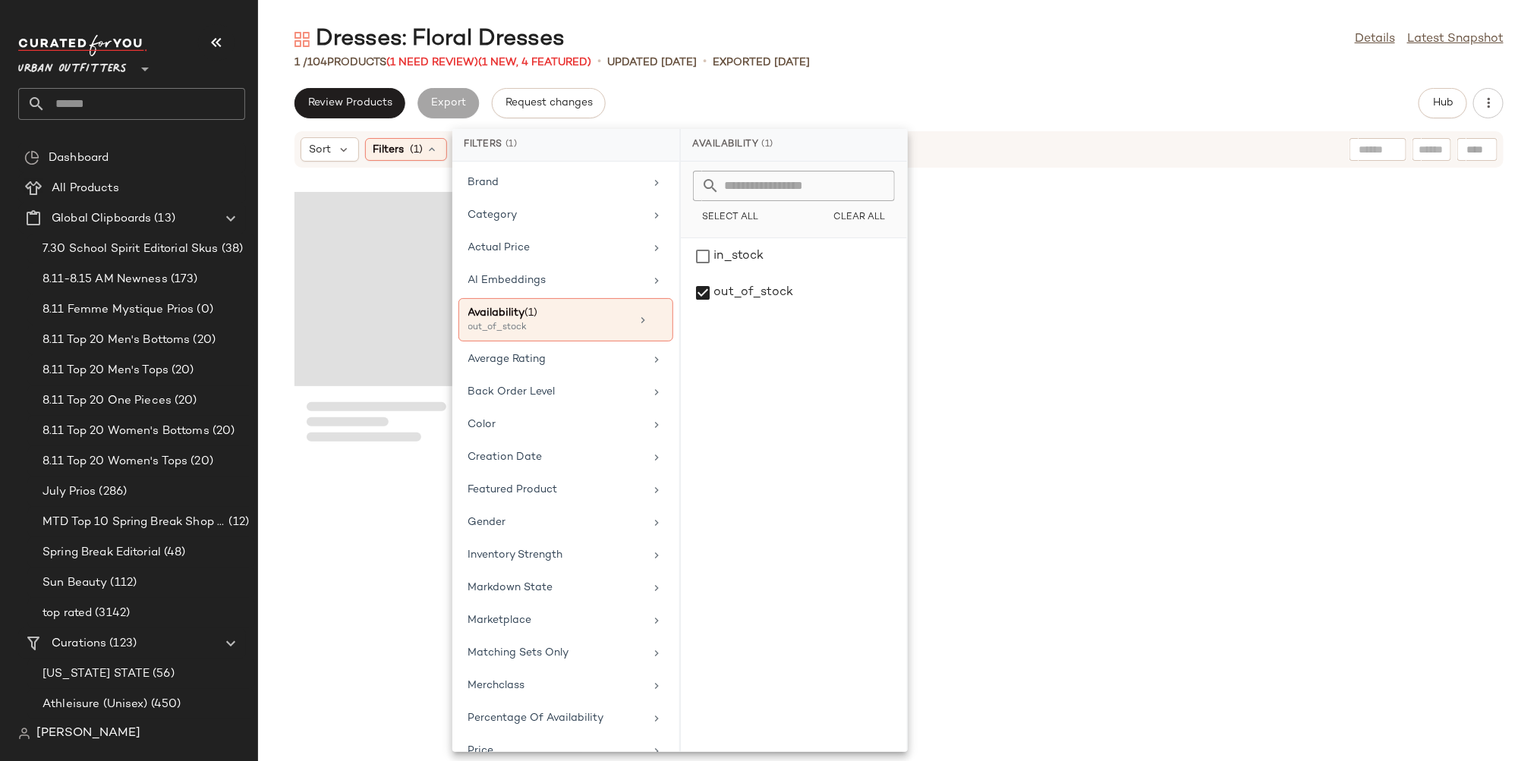
click at [1036, 111] on div "Review Products Export Request changes Hub" at bounding box center [899, 103] width 1282 height 30
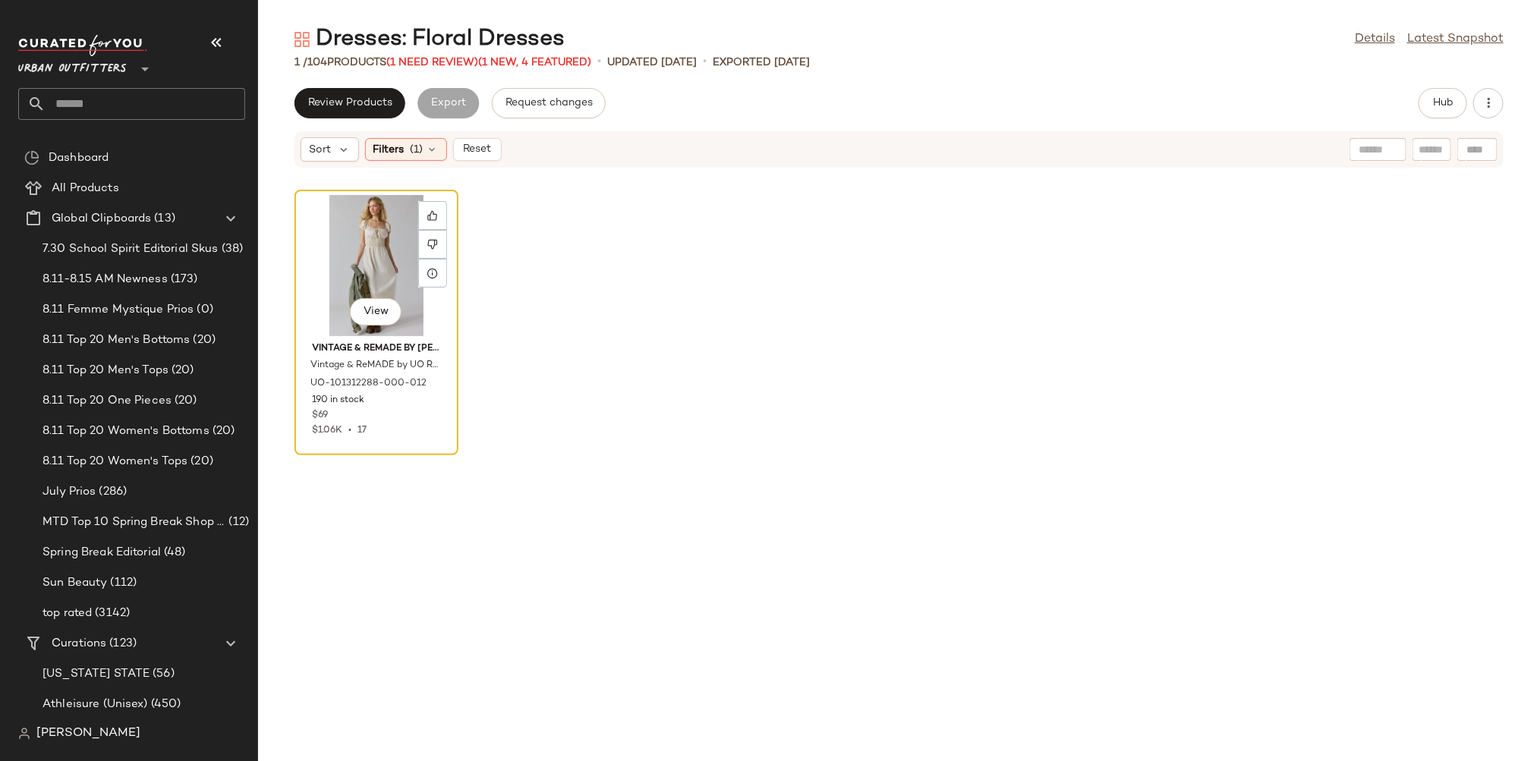
click at [378, 266] on div "View" at bounding box center [376, 265] width 153 height 141
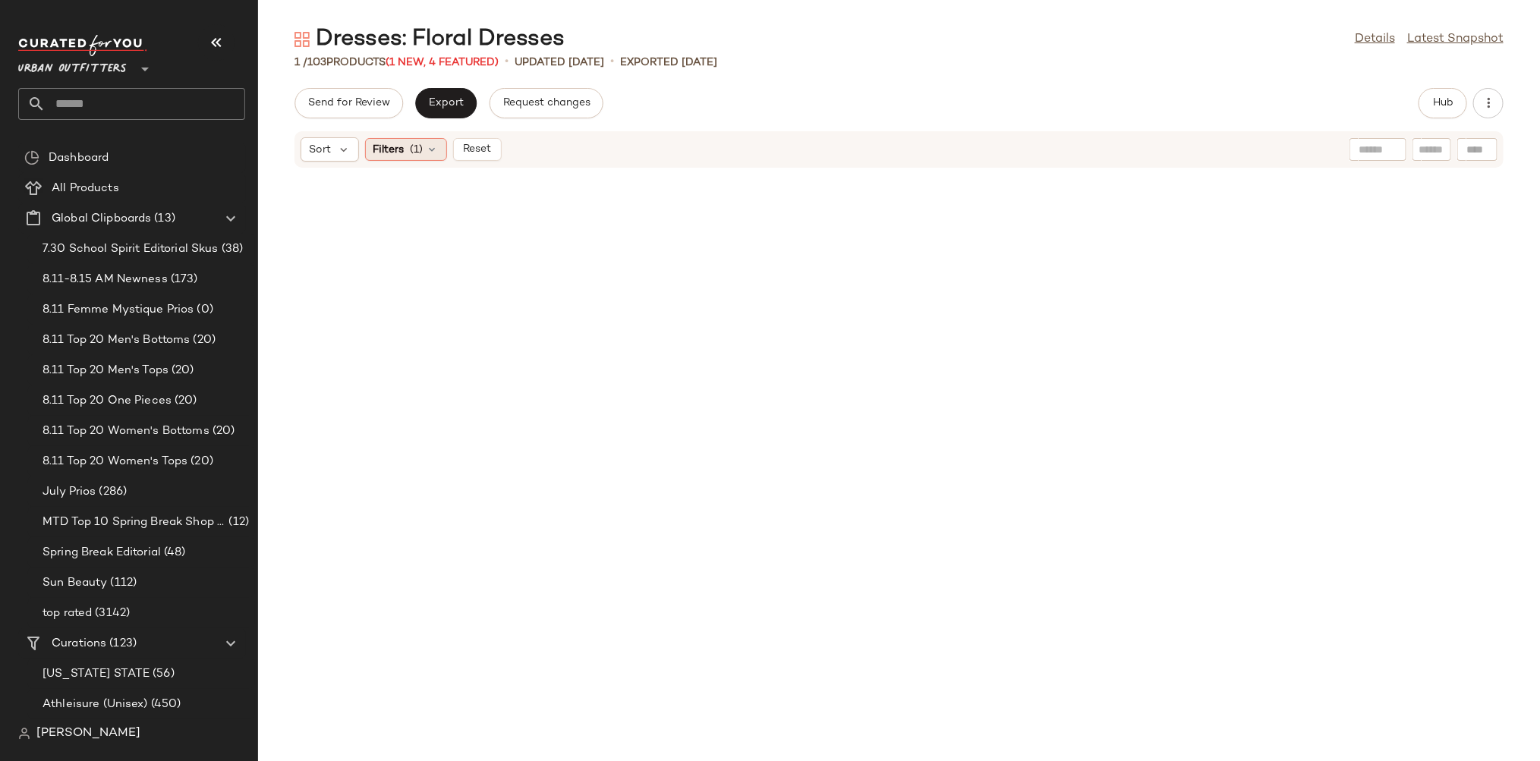
click at [423, 148] on div "Filters (1)" at bounding box center [406, 149] width 82 height 23
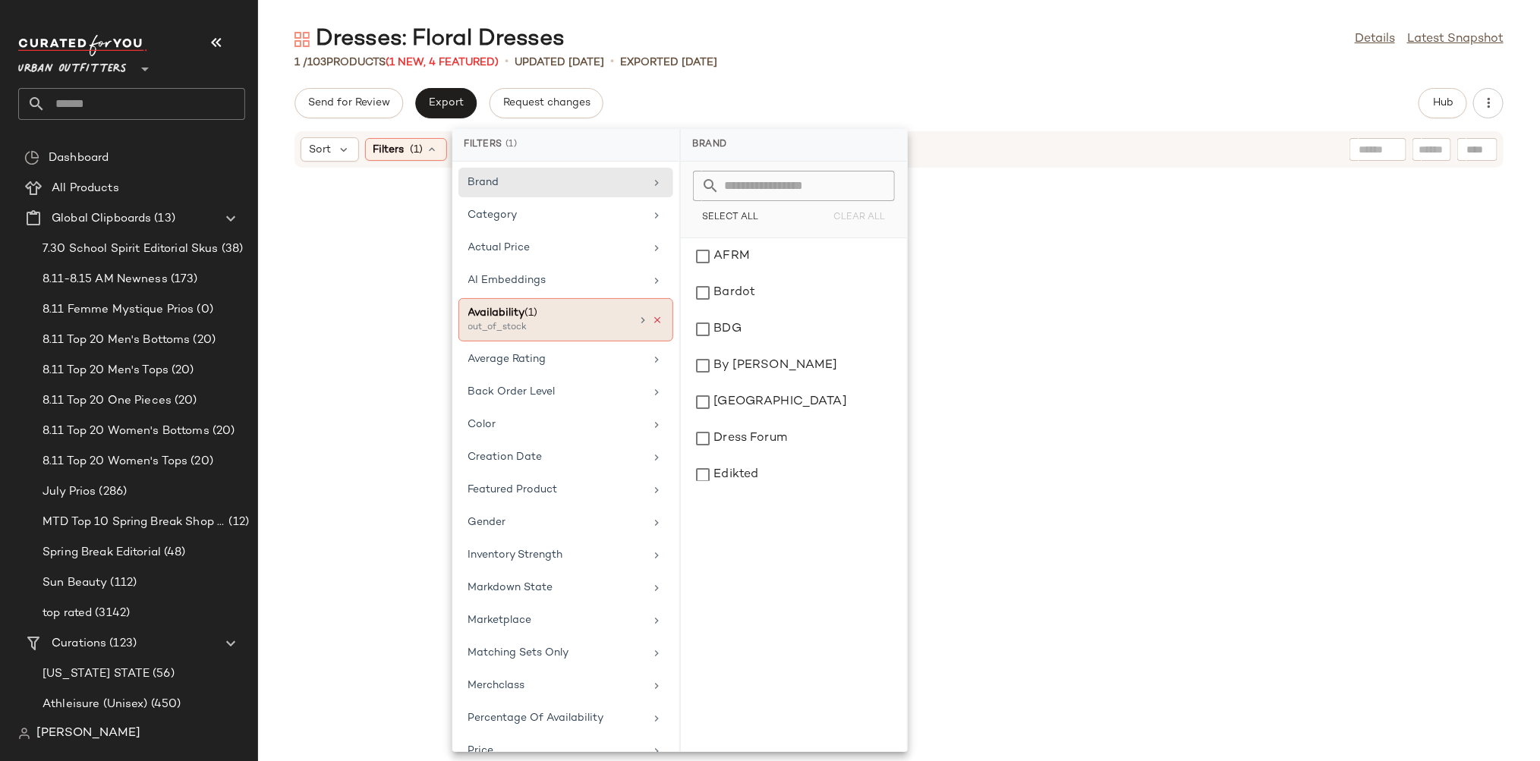
click at [653, 315] on icon at bounding box center [658, 320] width 11 height 11
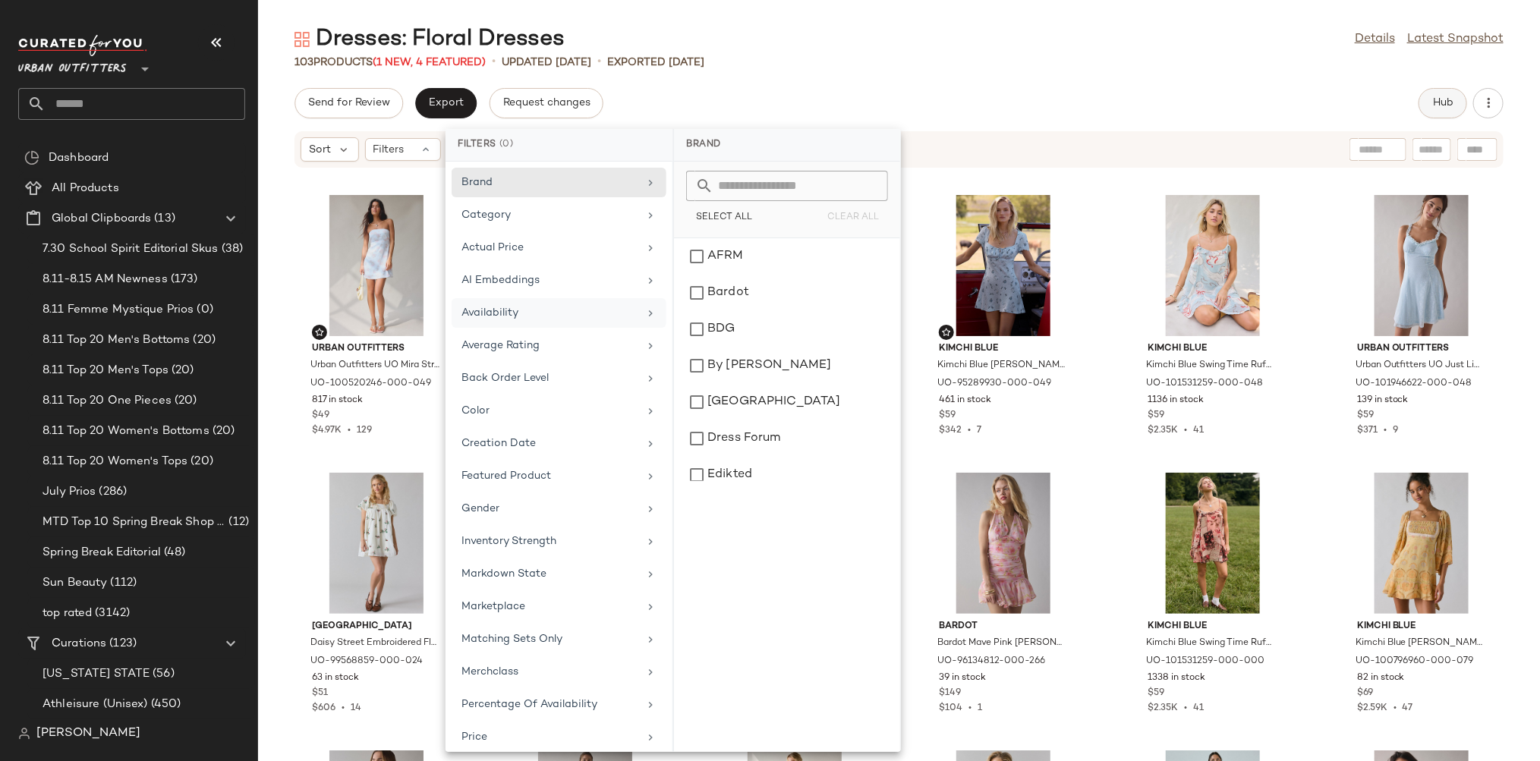
click at [1430, 105] on button "Hub" at bounding box center [1442, 103] width 49 height 30
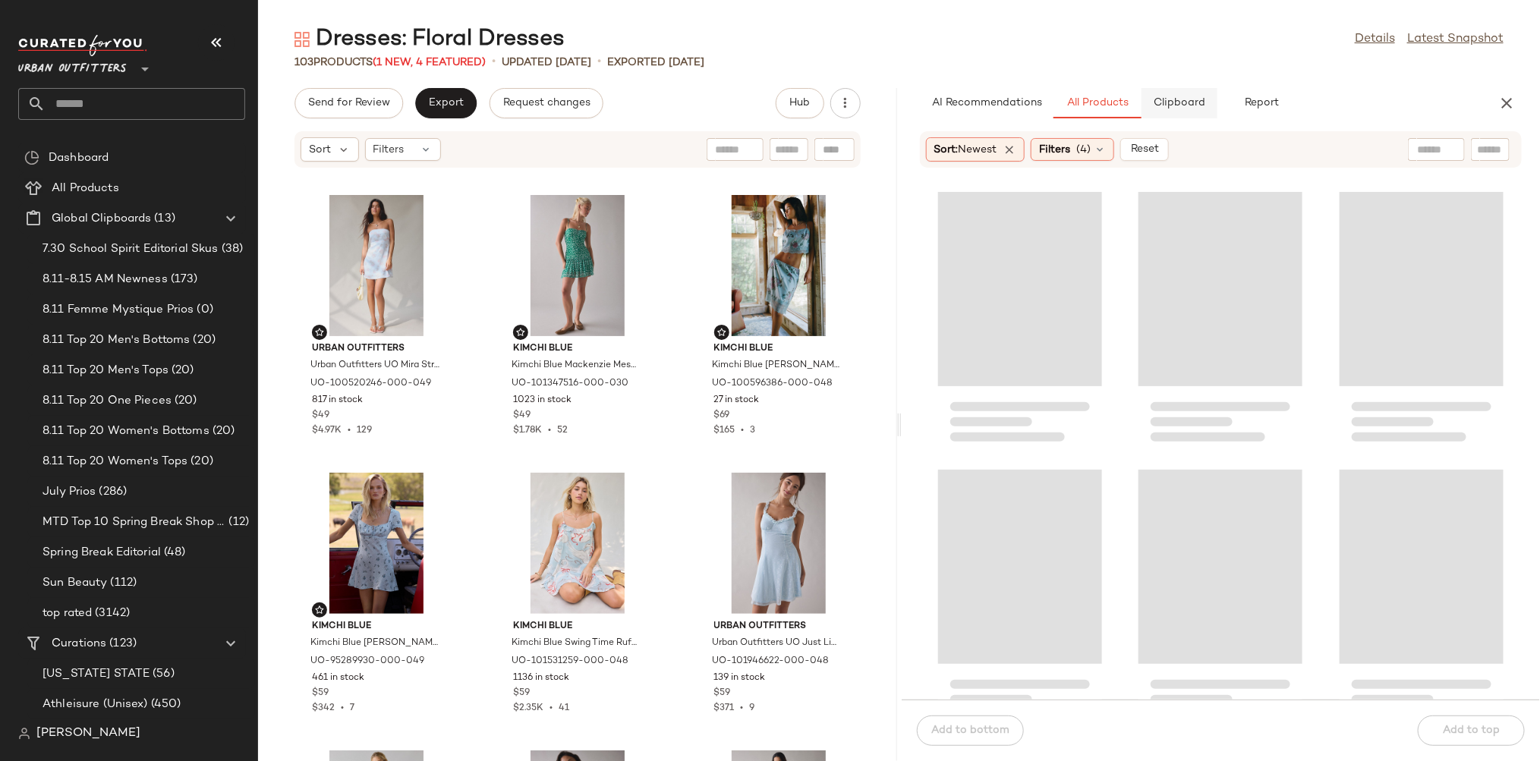
click at [1191, 94] on button "Clipboard" at bounding box center [1179, 103] width 76 height 30
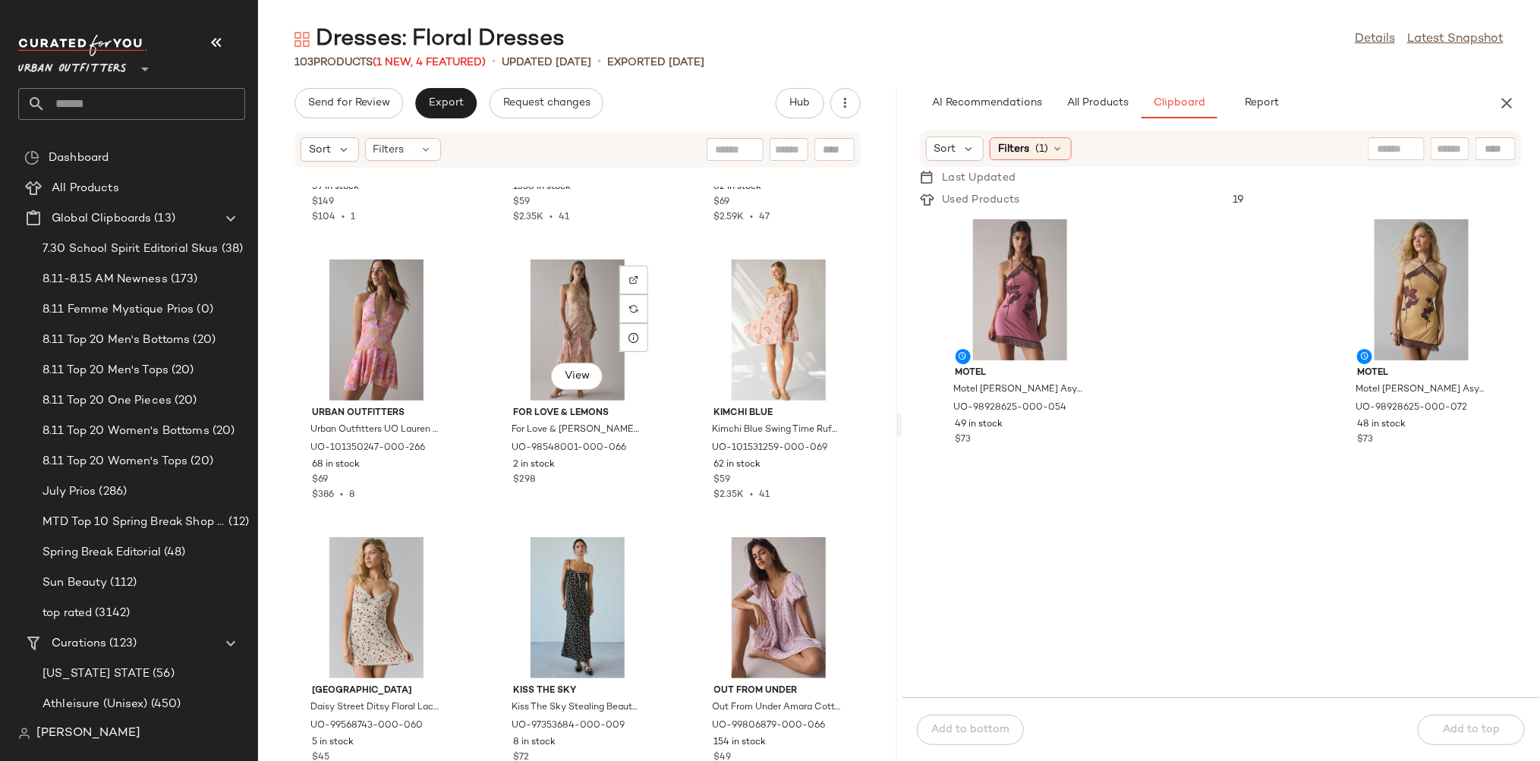
scroll to position [1122, 0]
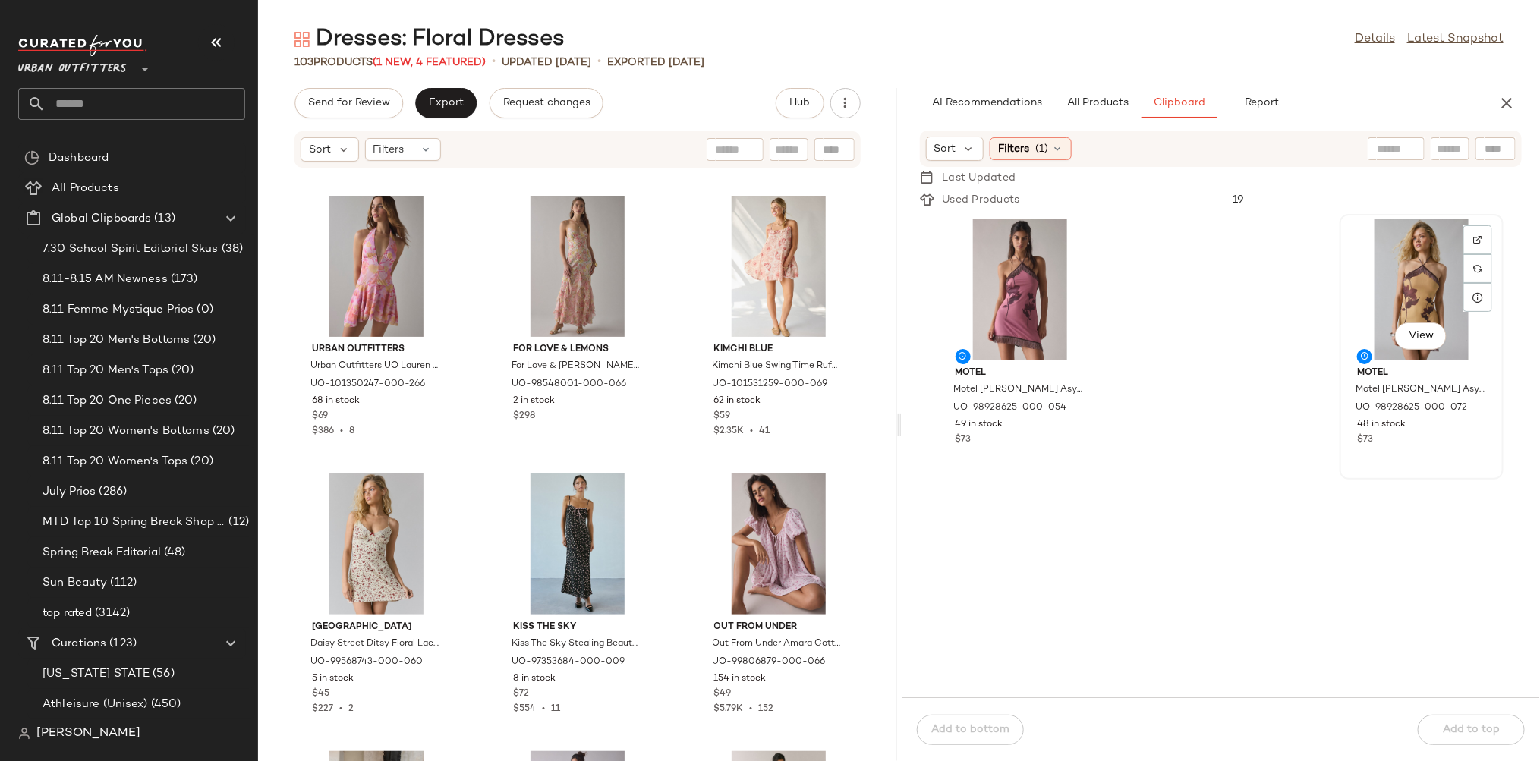
click at [1383, 305] on div "View" at bounding box center [1421, 289] width 153 height 141
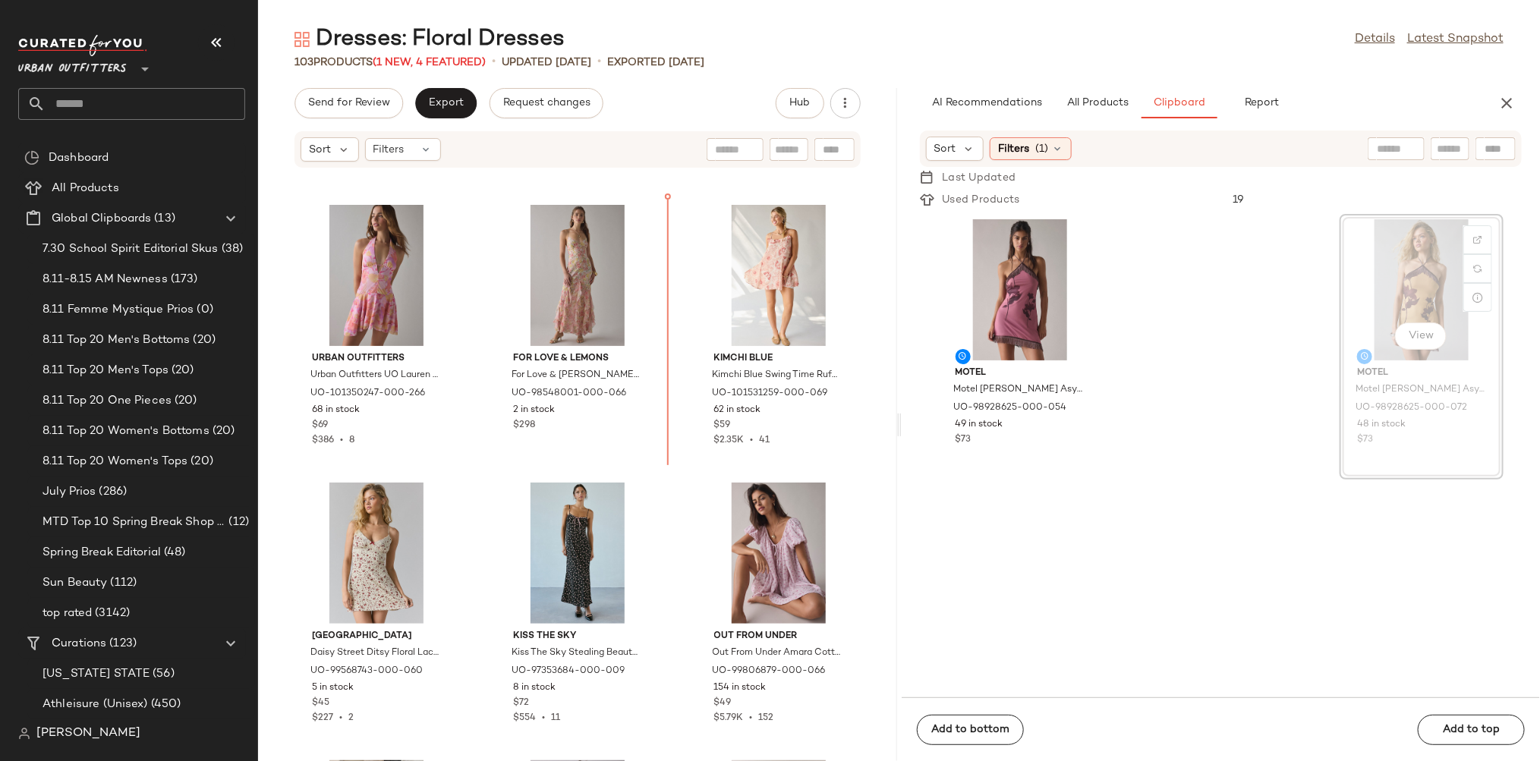
scroll to position [1105, 0]
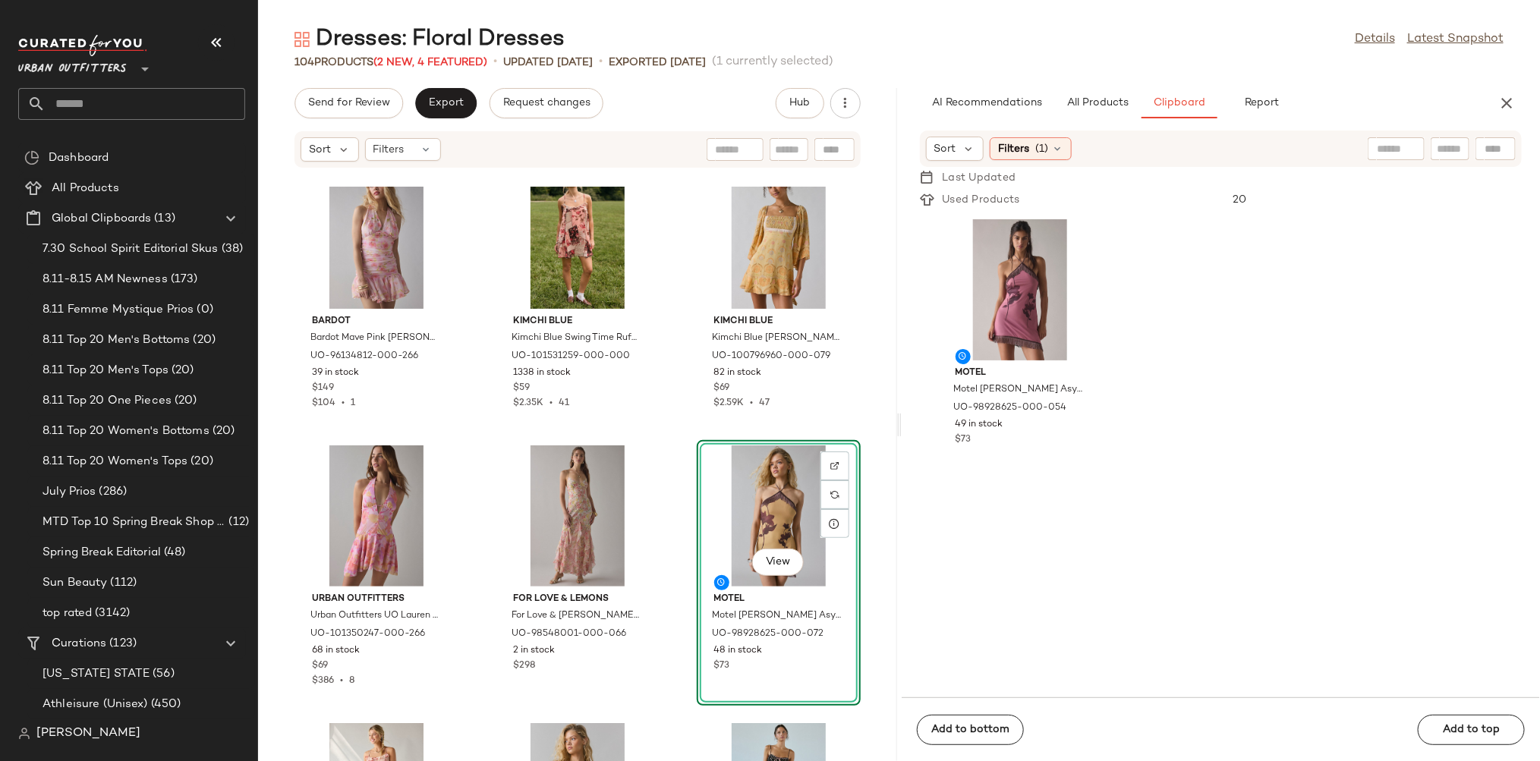
scroll to position [870, 0]
click at [653, 313] on div "Kimchi Blue Kimchi Blue Swing Time Ruffle Babydoll Mini Dress in Lace Floral, W…" at bounding box center [577, 297] width 161 height 263
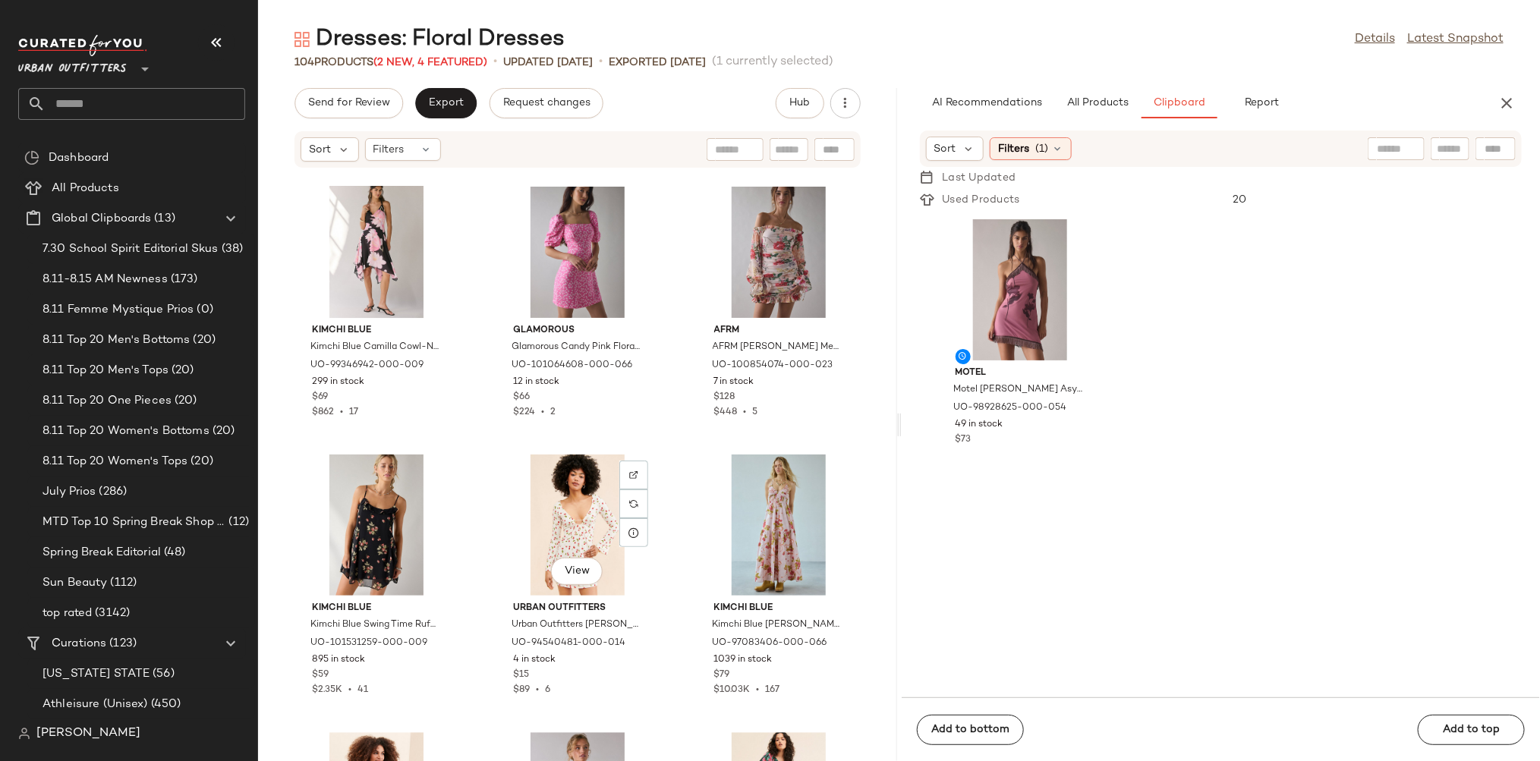
scroll to position [1974, 0]
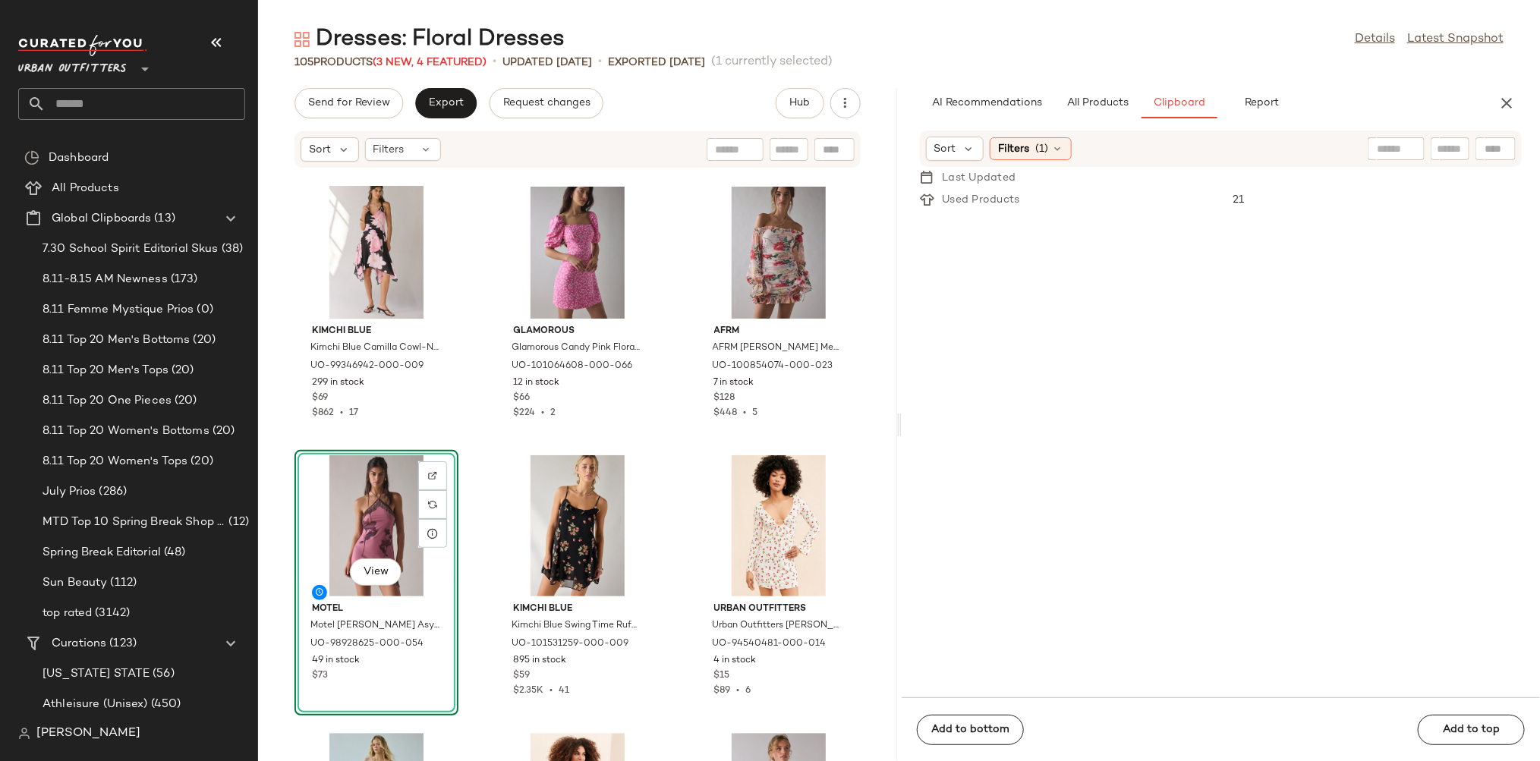
drag, startPoint x: 1036, startPoint y: 297, endPoint x: 582, endPoint y: 13, distance: 535.6
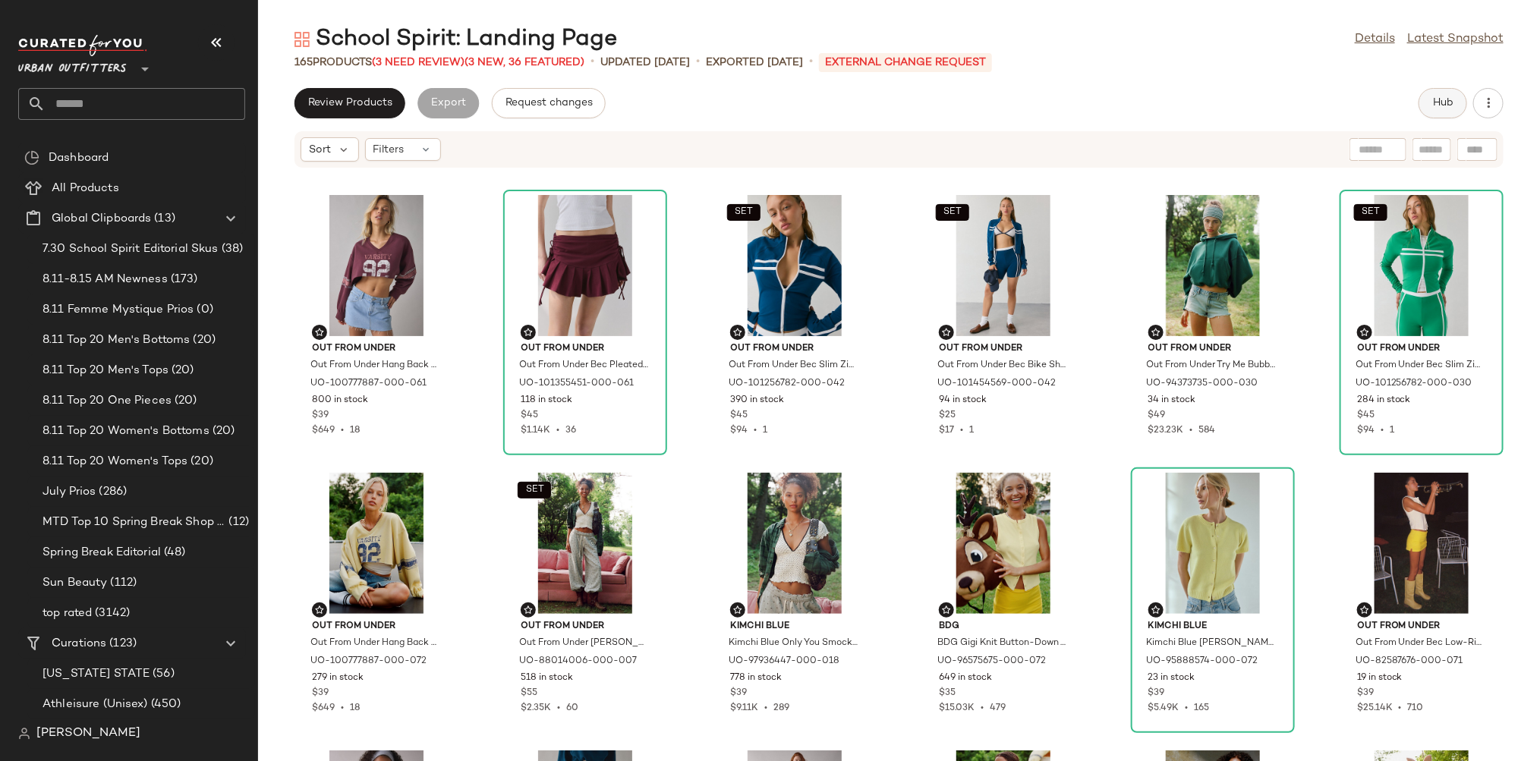
click at [1421, 103] on button "Hub" at bounding box center [1442, 103] width 49 height 30
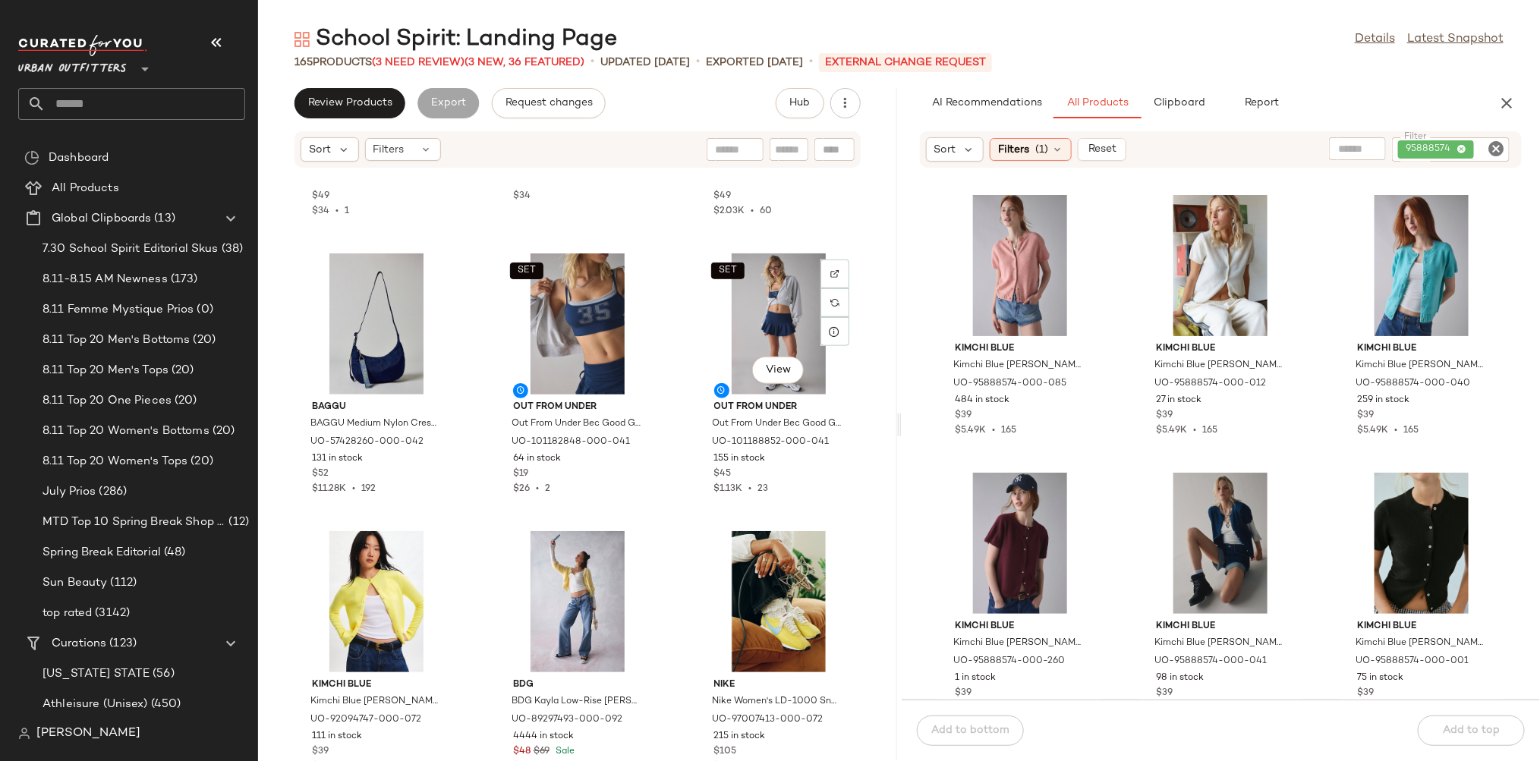
scroll to position [3915, 0]
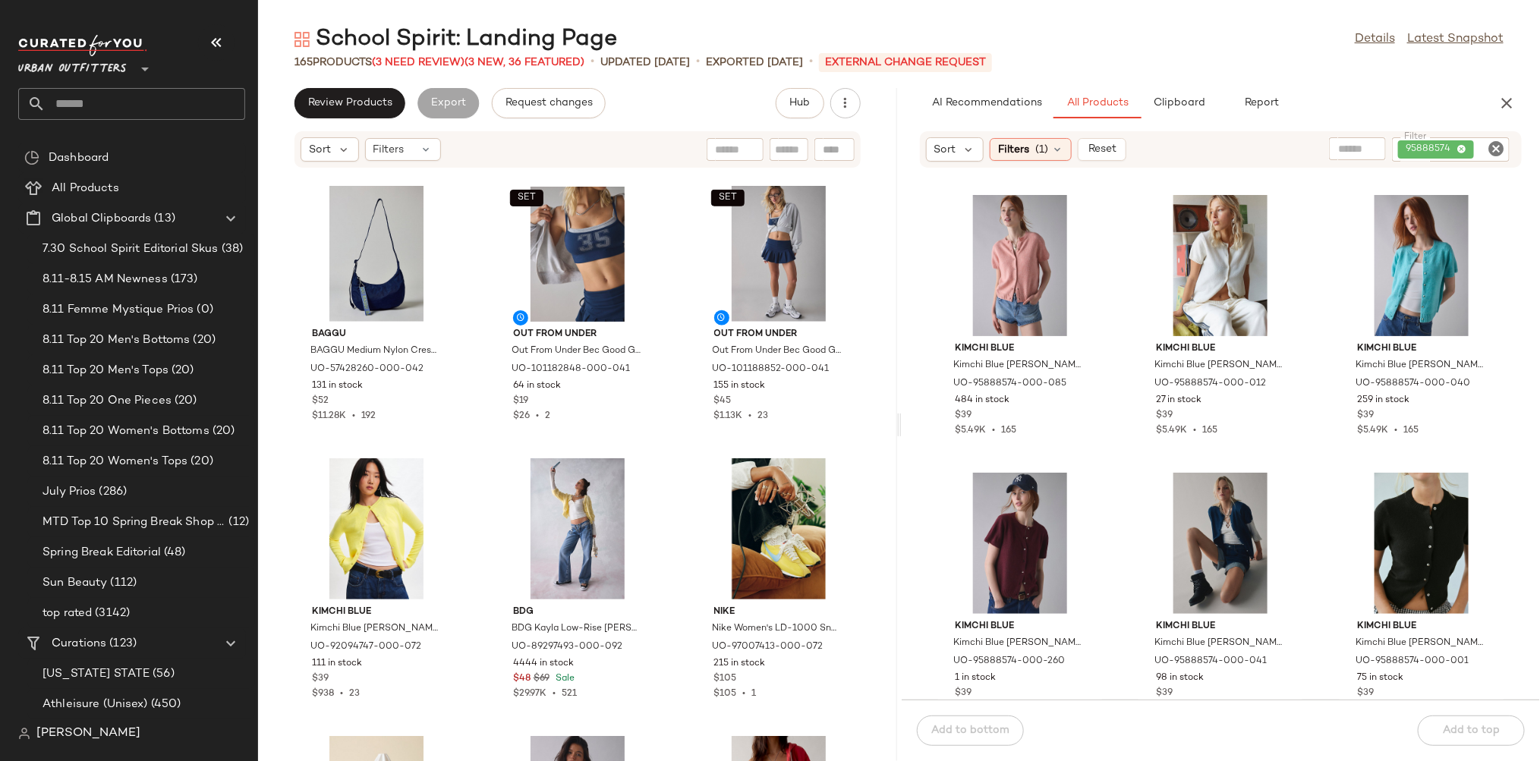
click at [1492, 149] on icon "Clear Filter" at bounding box center [1496, 149] width 18 height 18
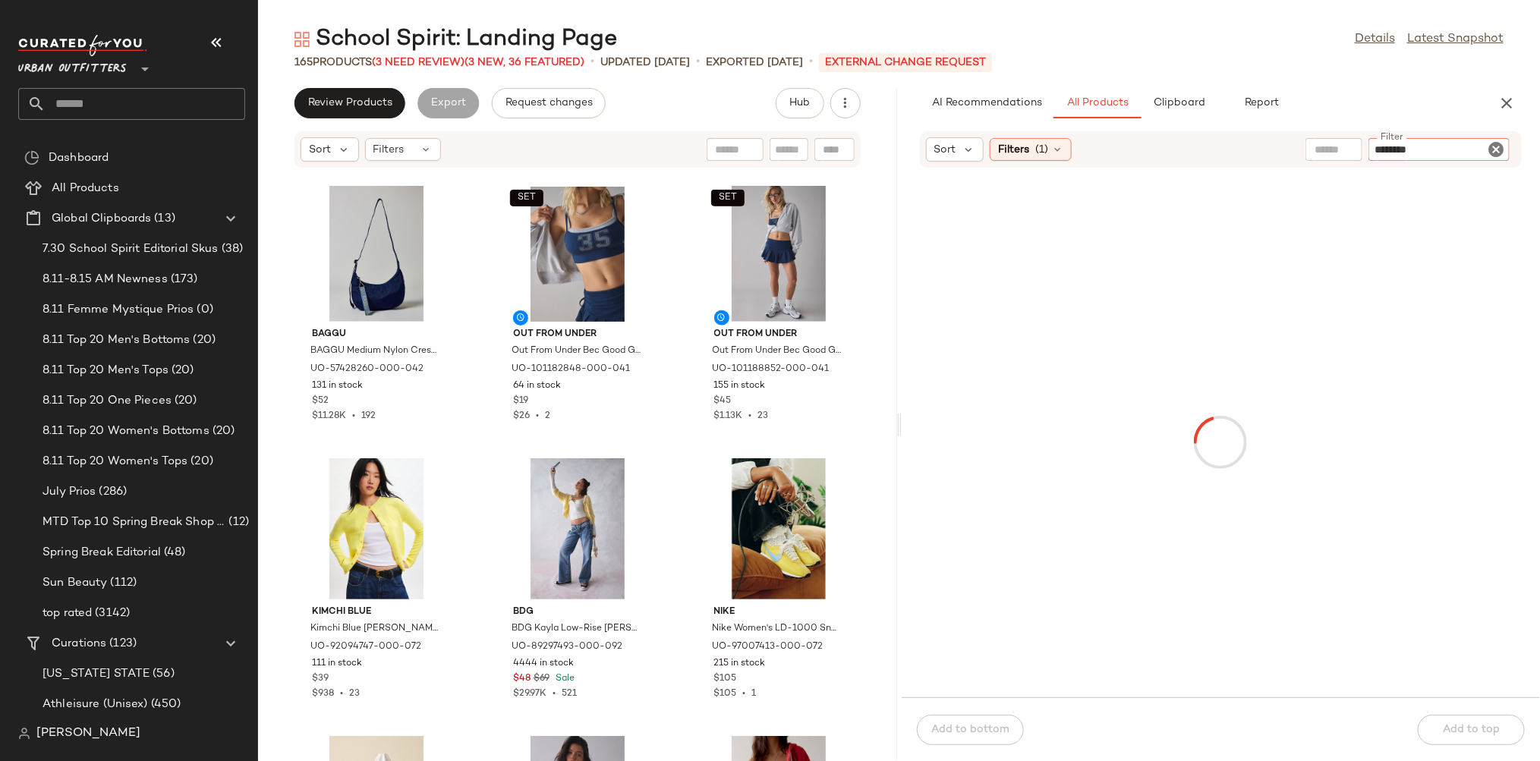
type input "*********"
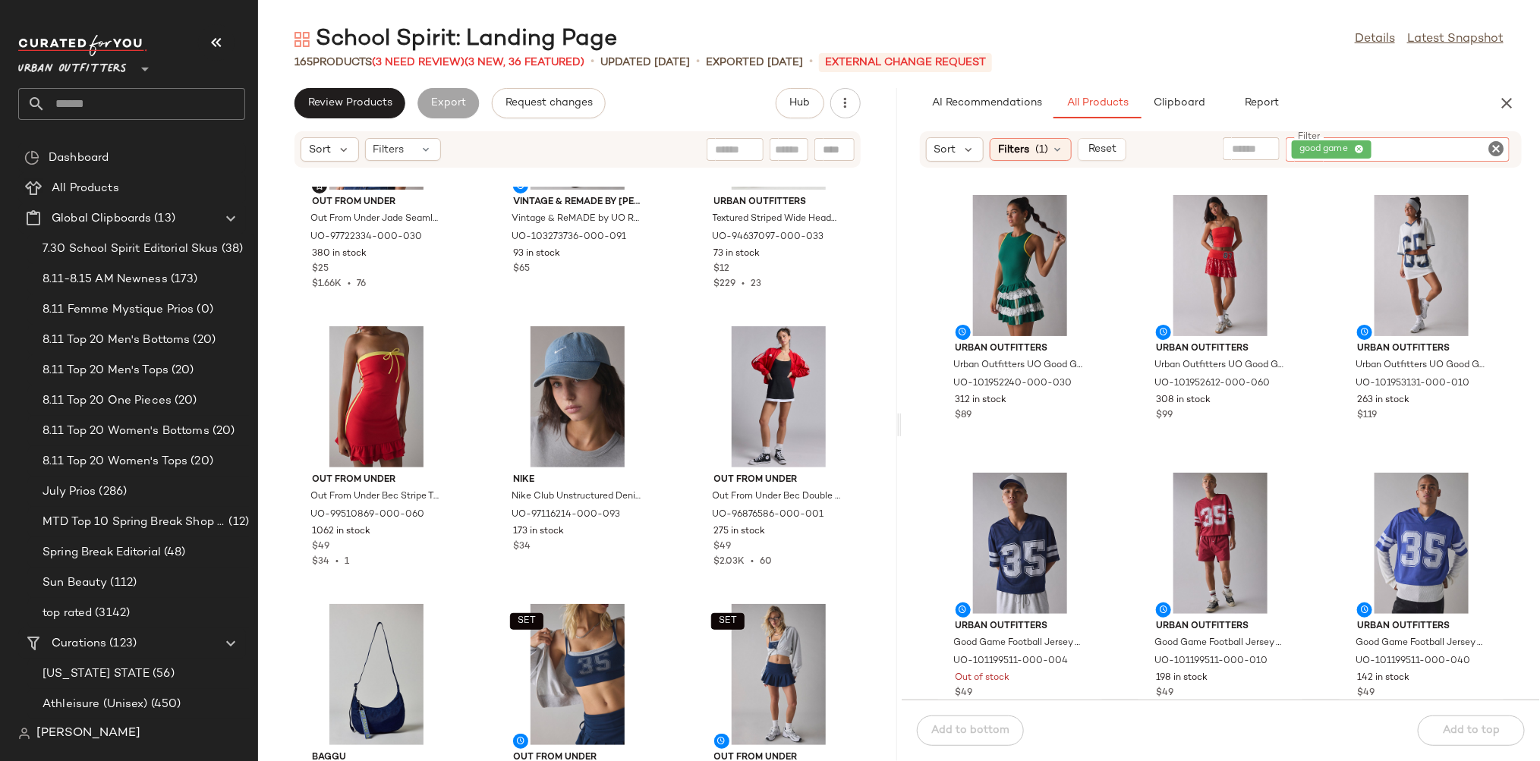
scroll to position [3501, 0]
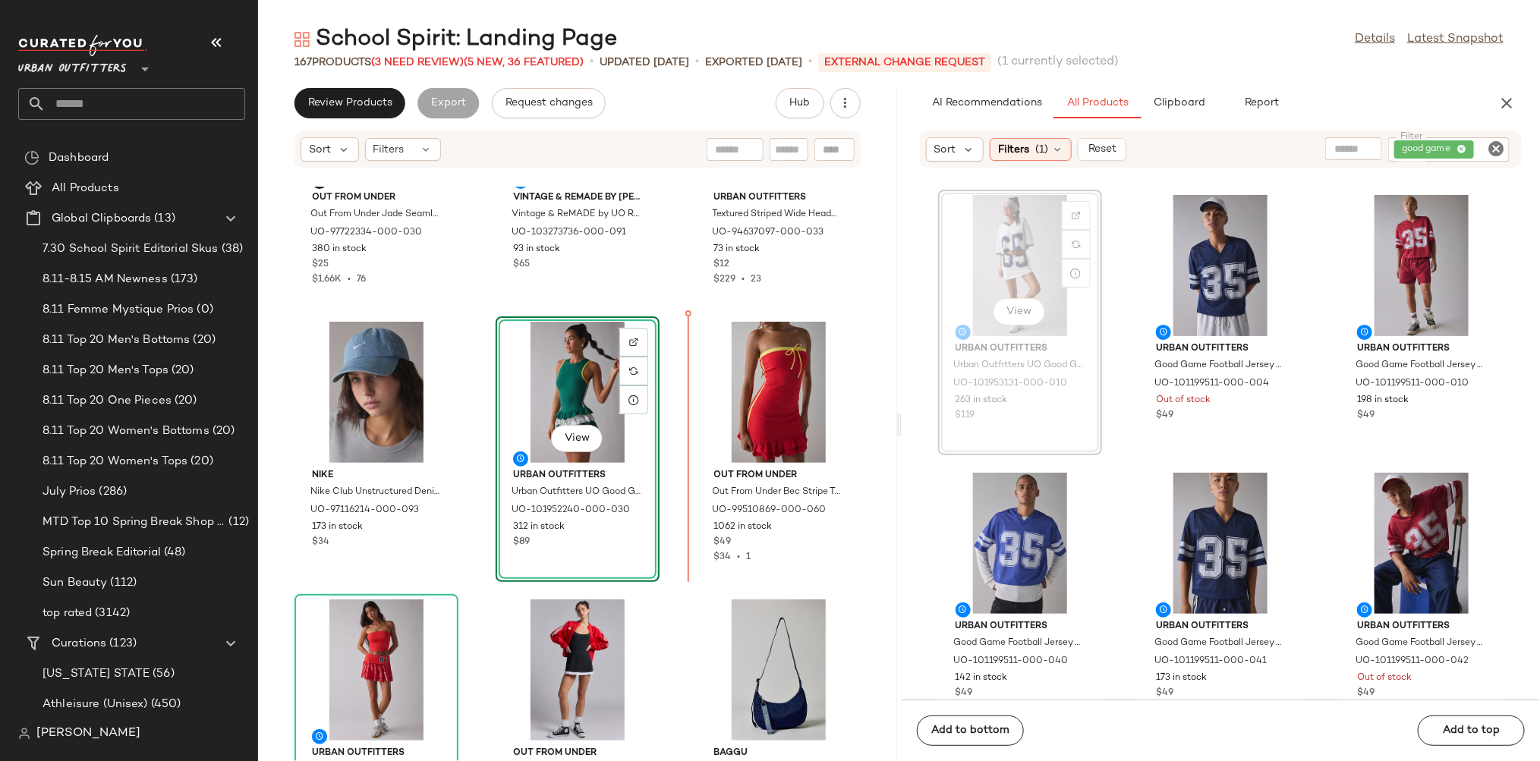
scroll to position [3496, 0]
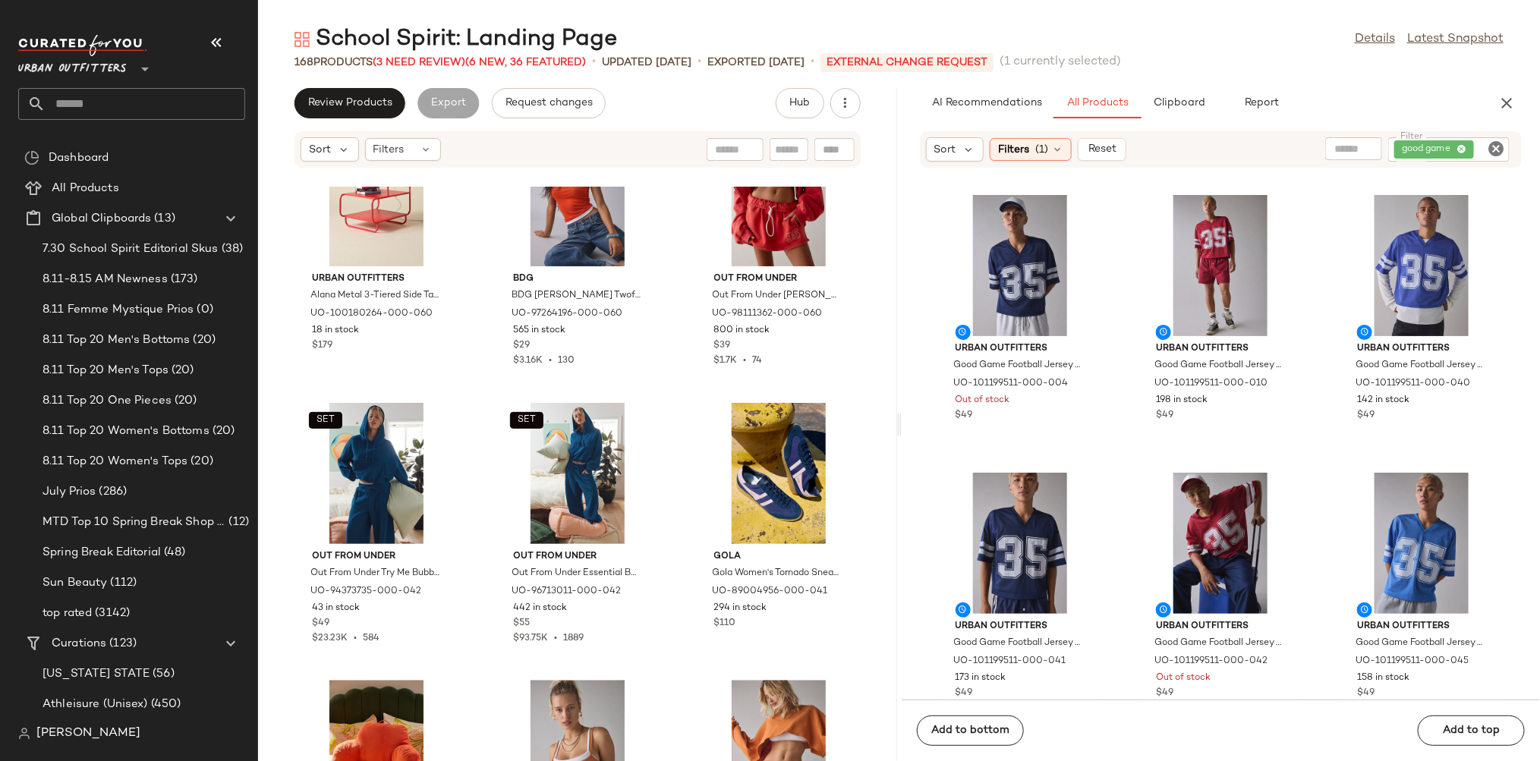
scroll to position [4831, 0]
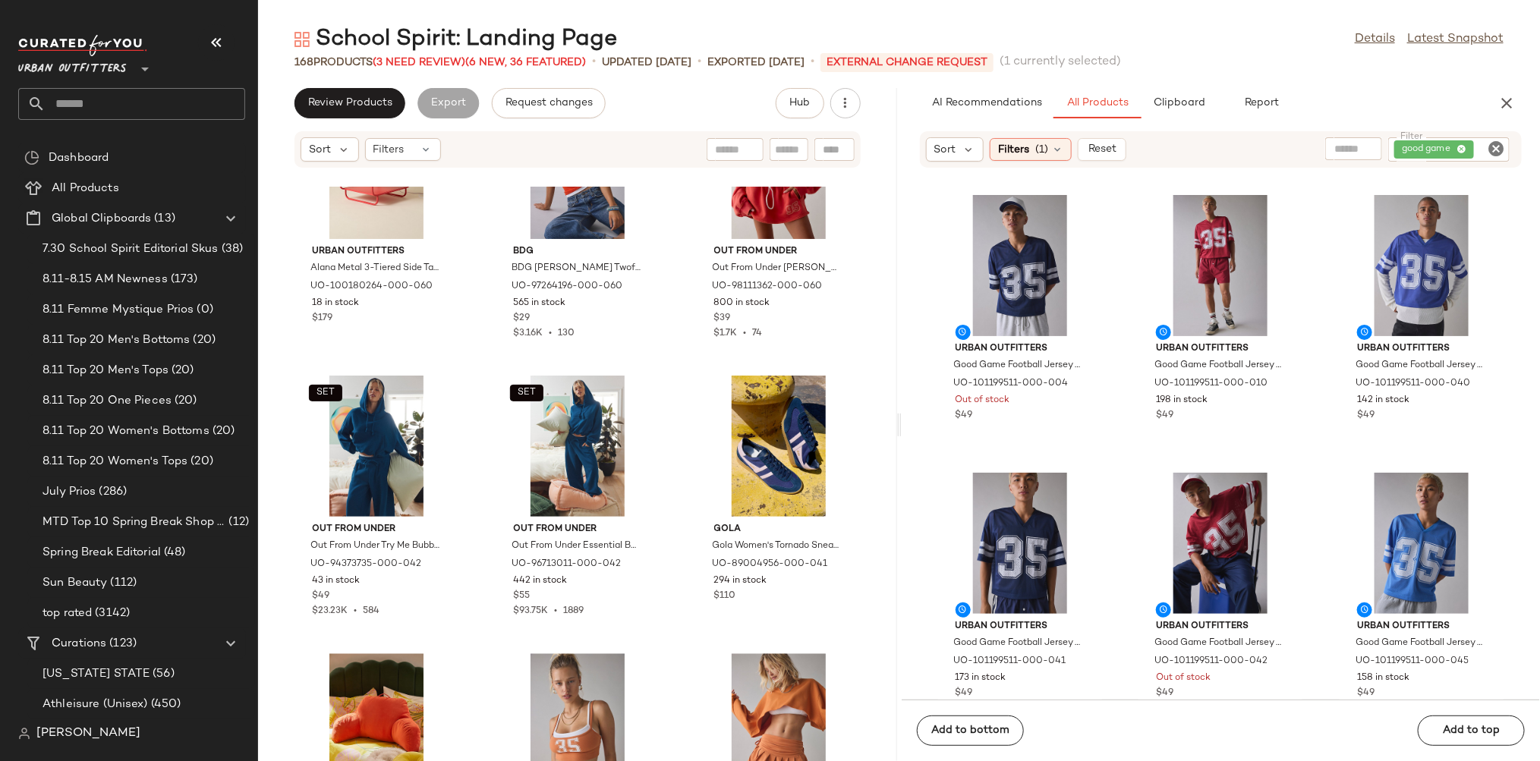
drag, startPoint x: 380, startPoint y: 382, endPoint x: 405, endPoint y: 7, distance: 375.7
click at [421, 65] on span "(3 Need Review)" at bounding box center [419, 62] width 93 height 11
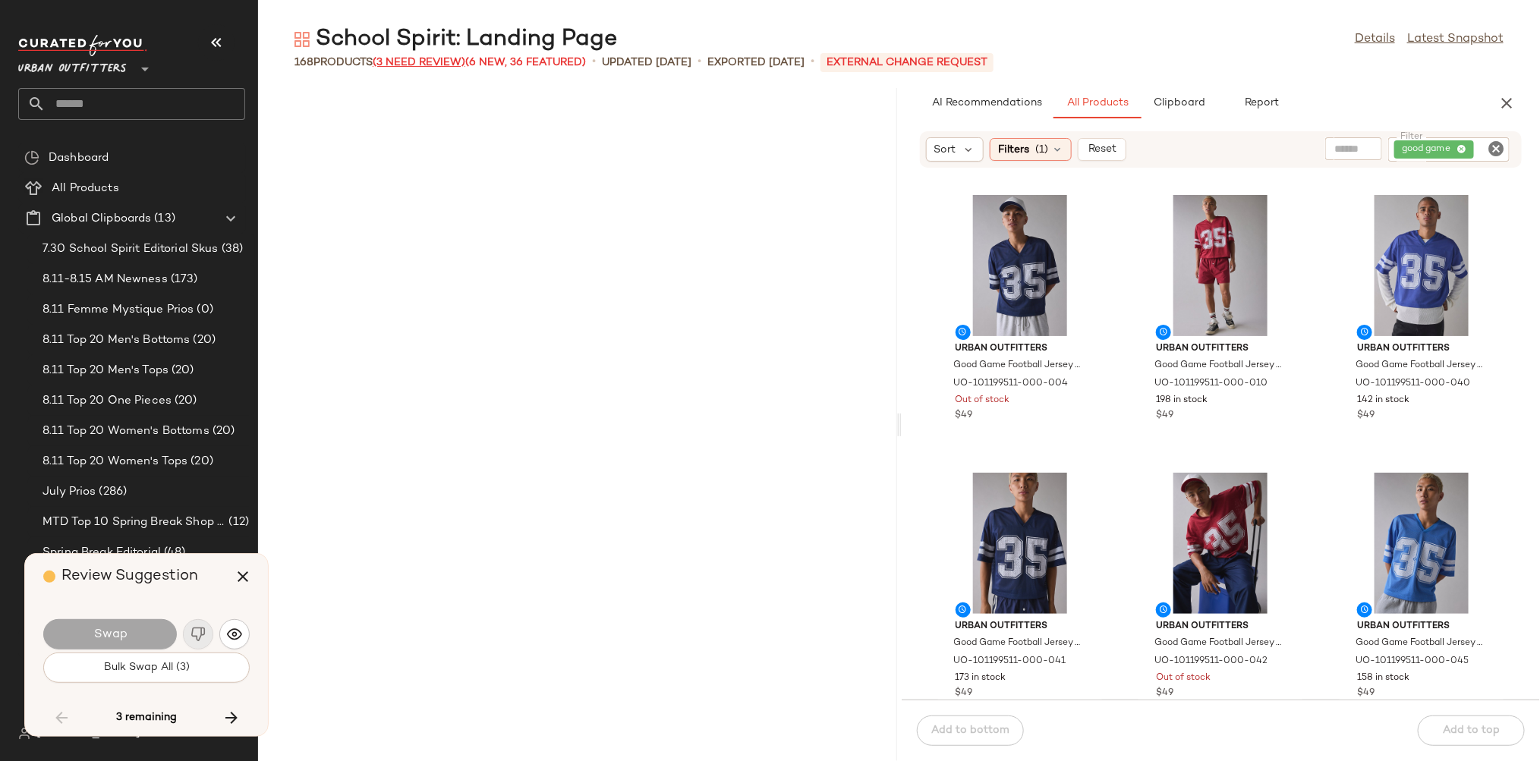
scroll to position [8332, 0]
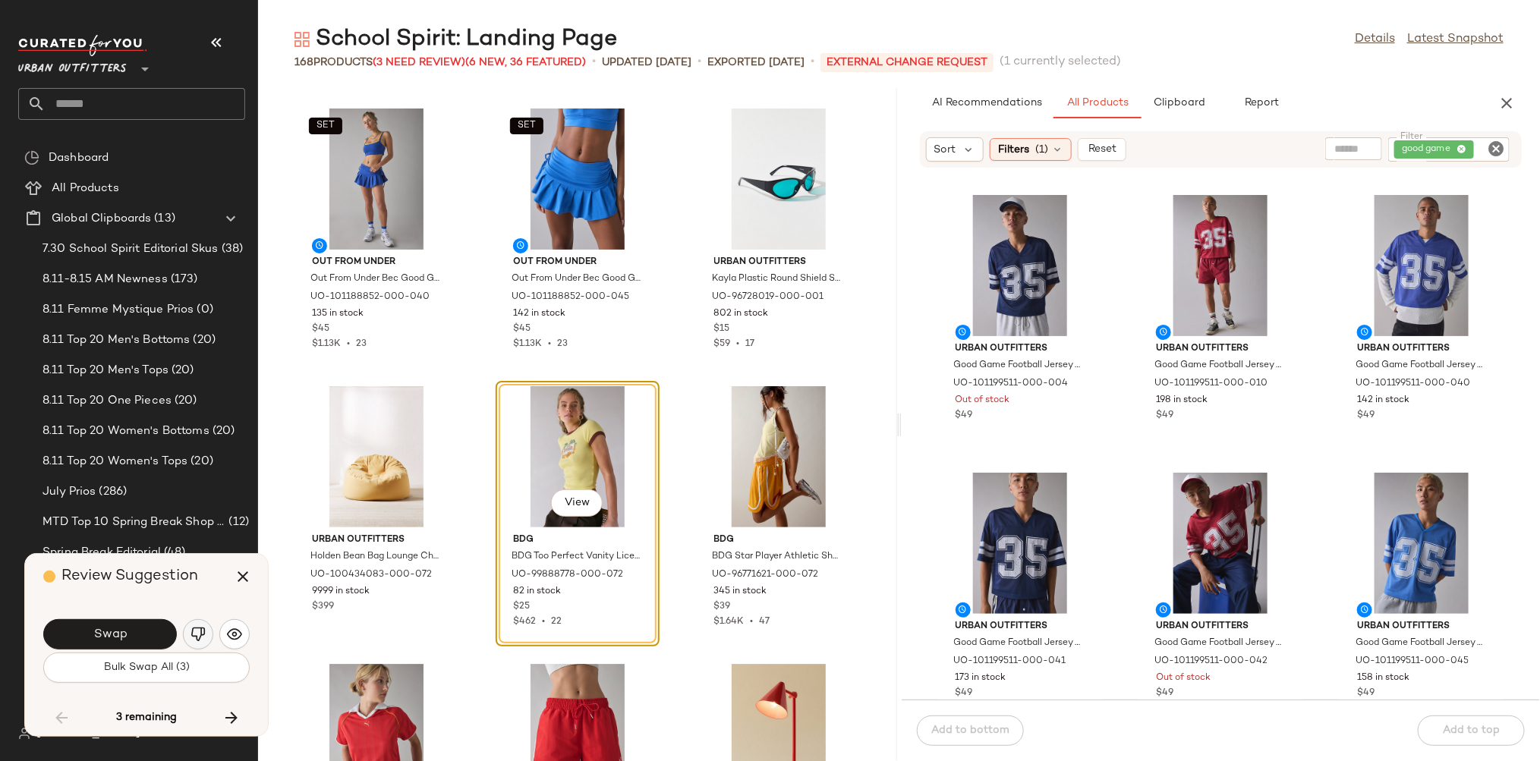
click at [200, 638] on img "button" at bounding box center [197, 634] width 15 height 15
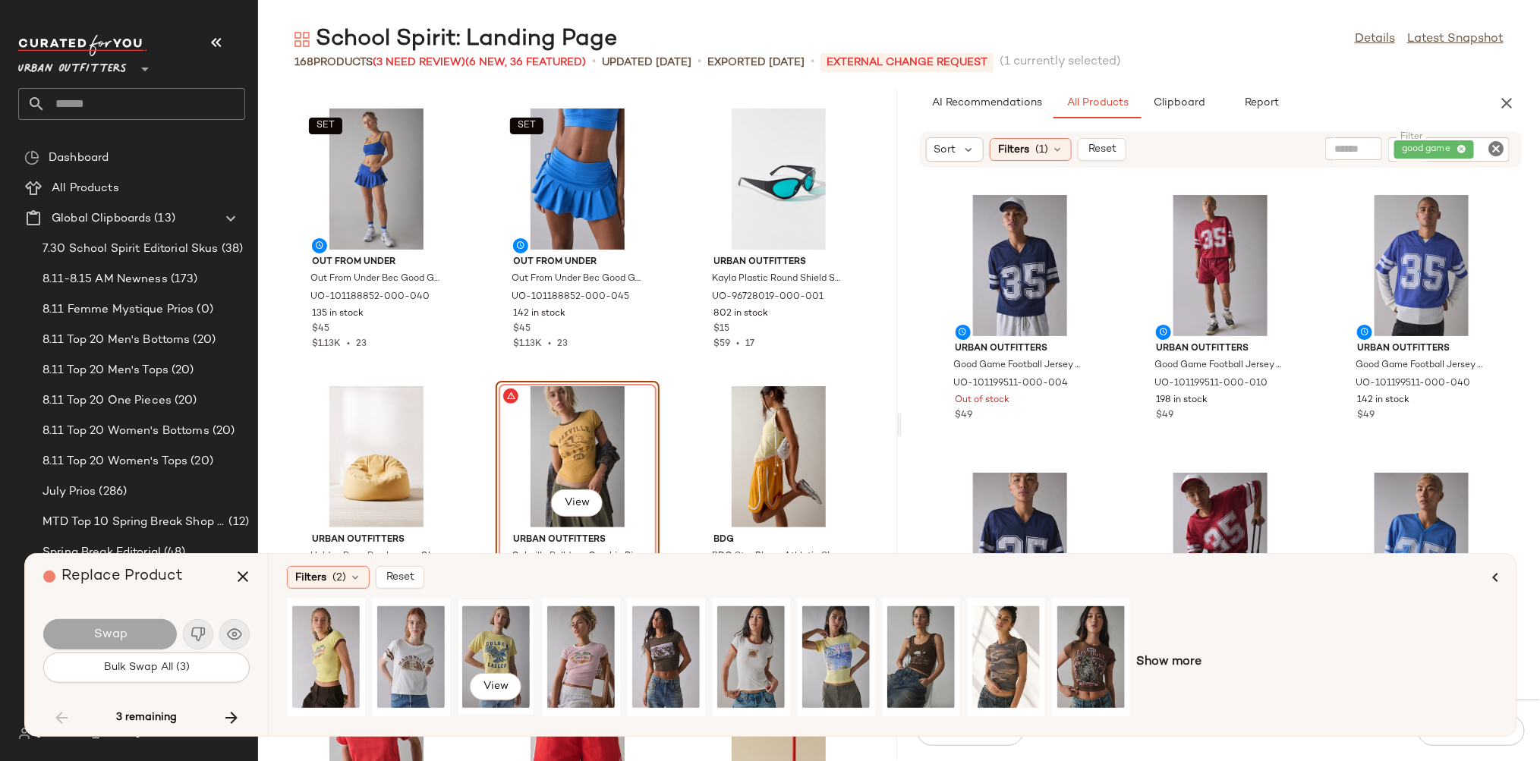
click at [486, 662] on div "View" at bounding box center [496, 657] width 68 height 108
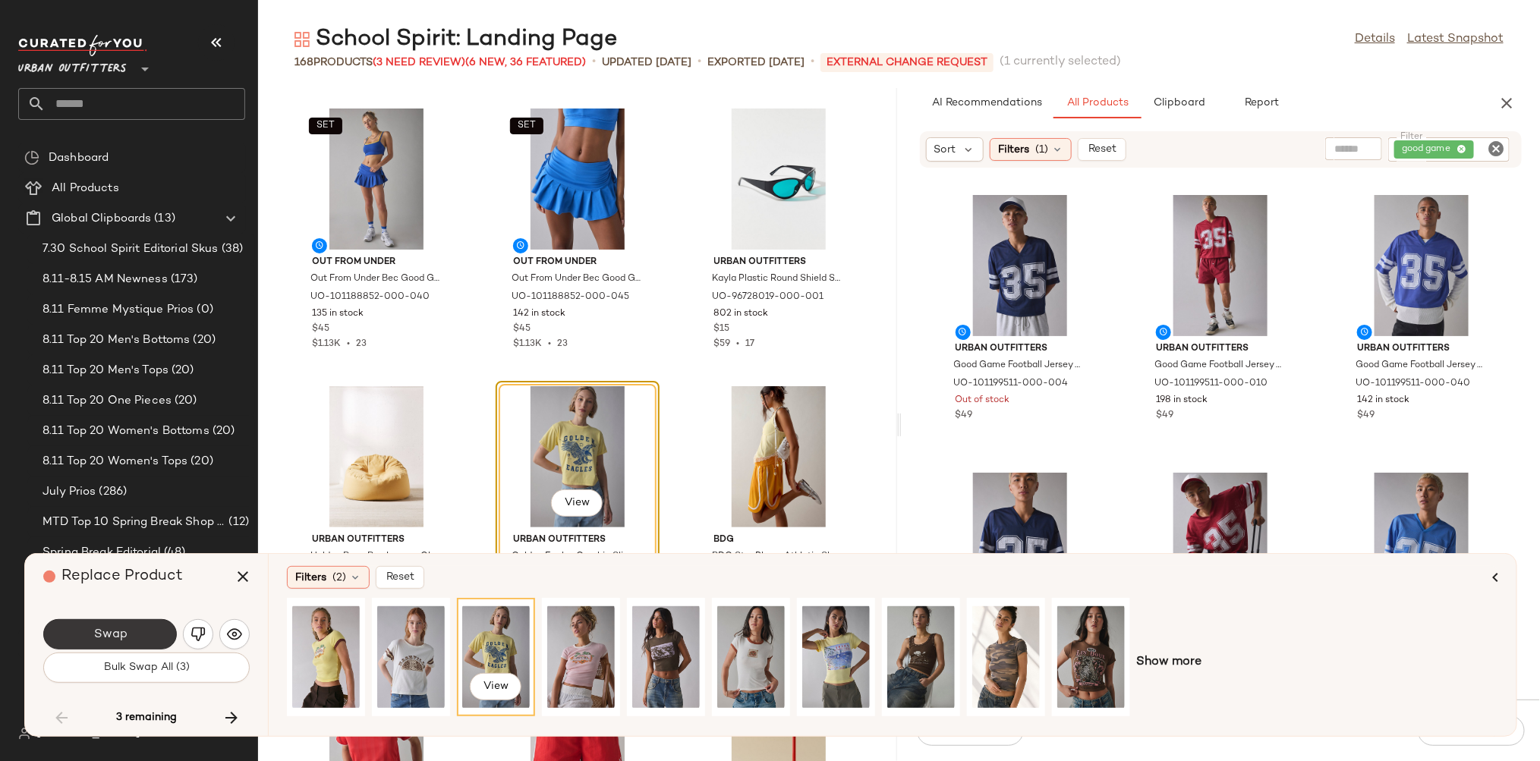
click at [168, 634] on button "Swap" at bounding box center [110, 634] width 134 height 30
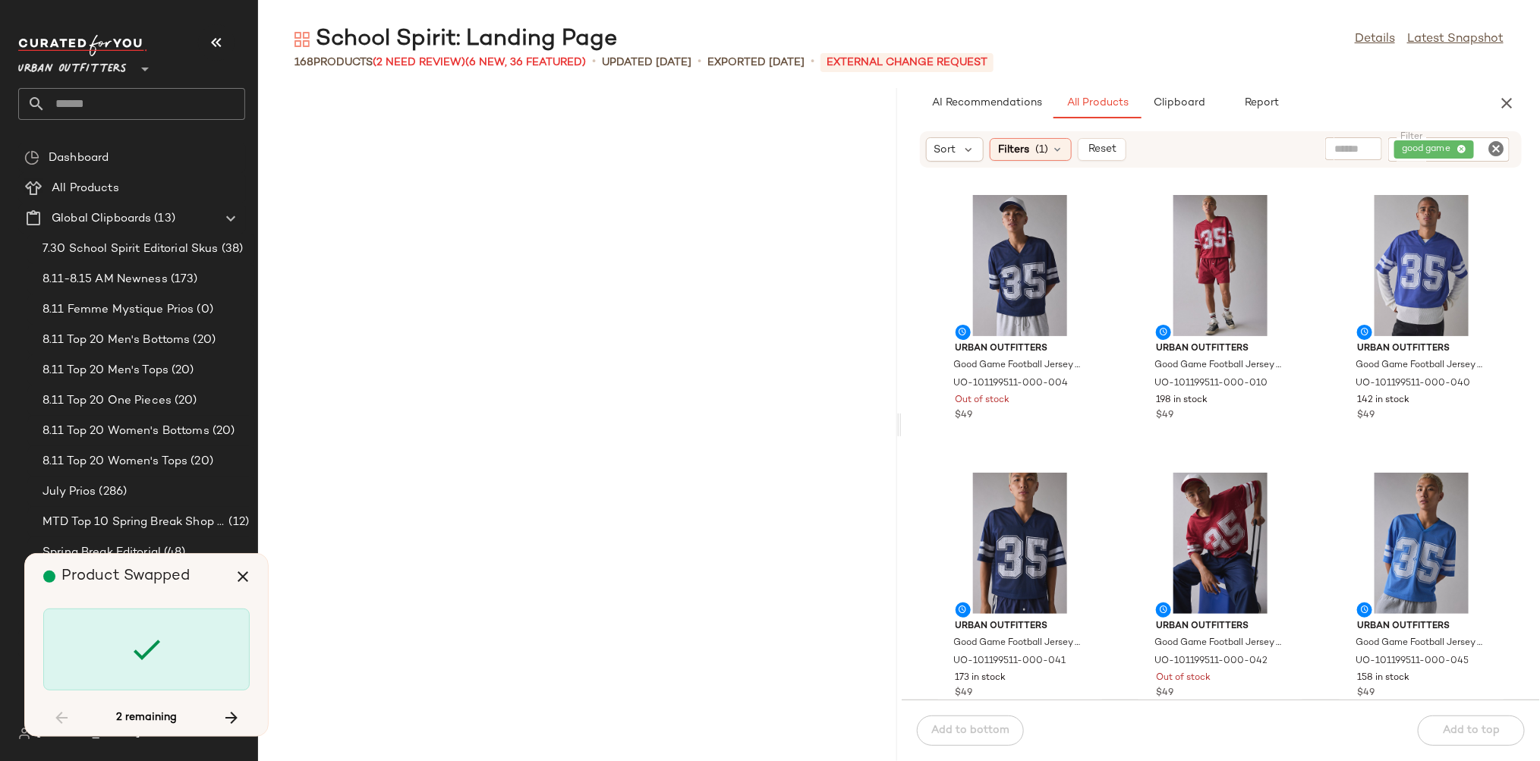
scroll to position [13332, 0]
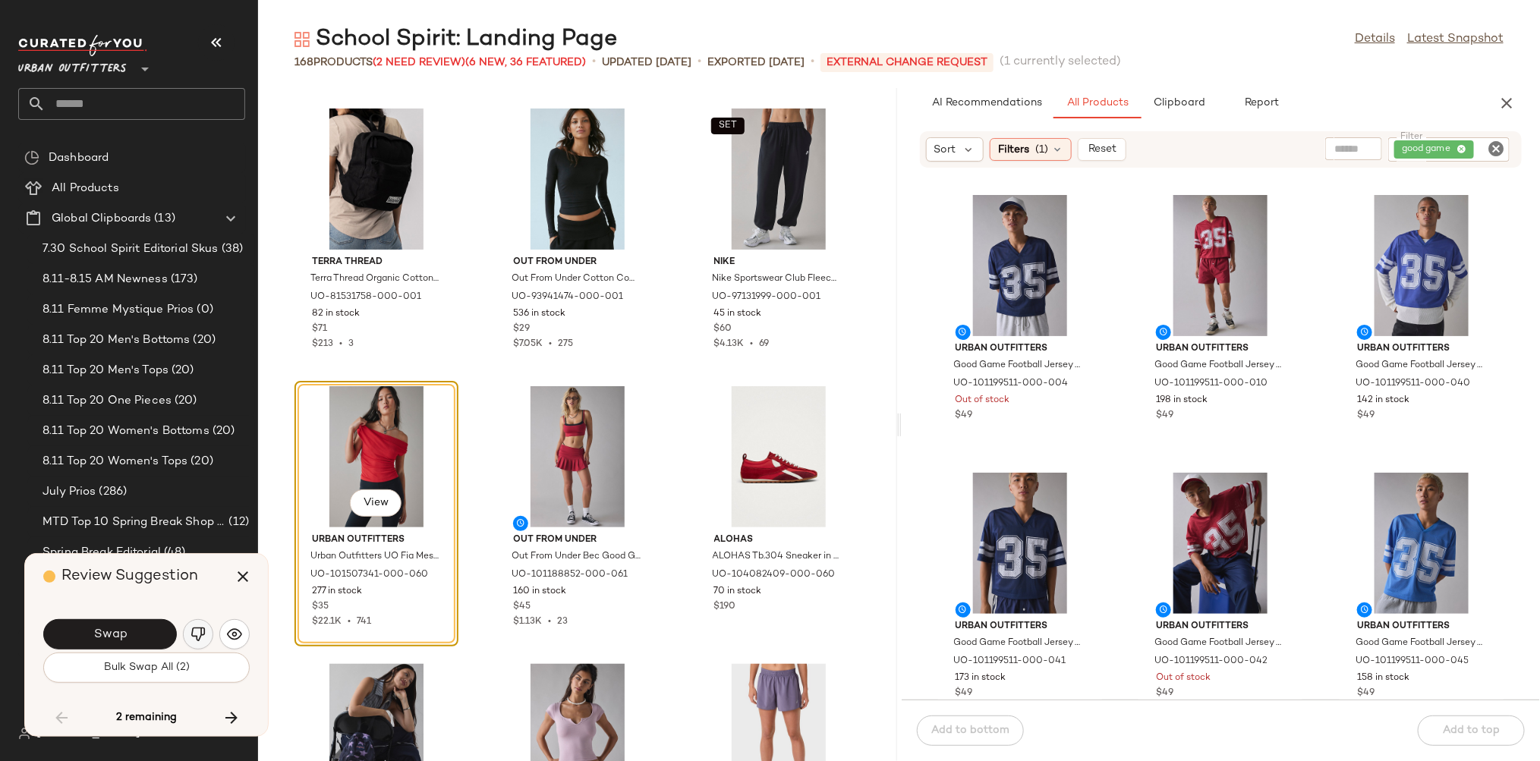
click at [199, 635] on img "button" at bounding box center [197, 634] width 15 height 15
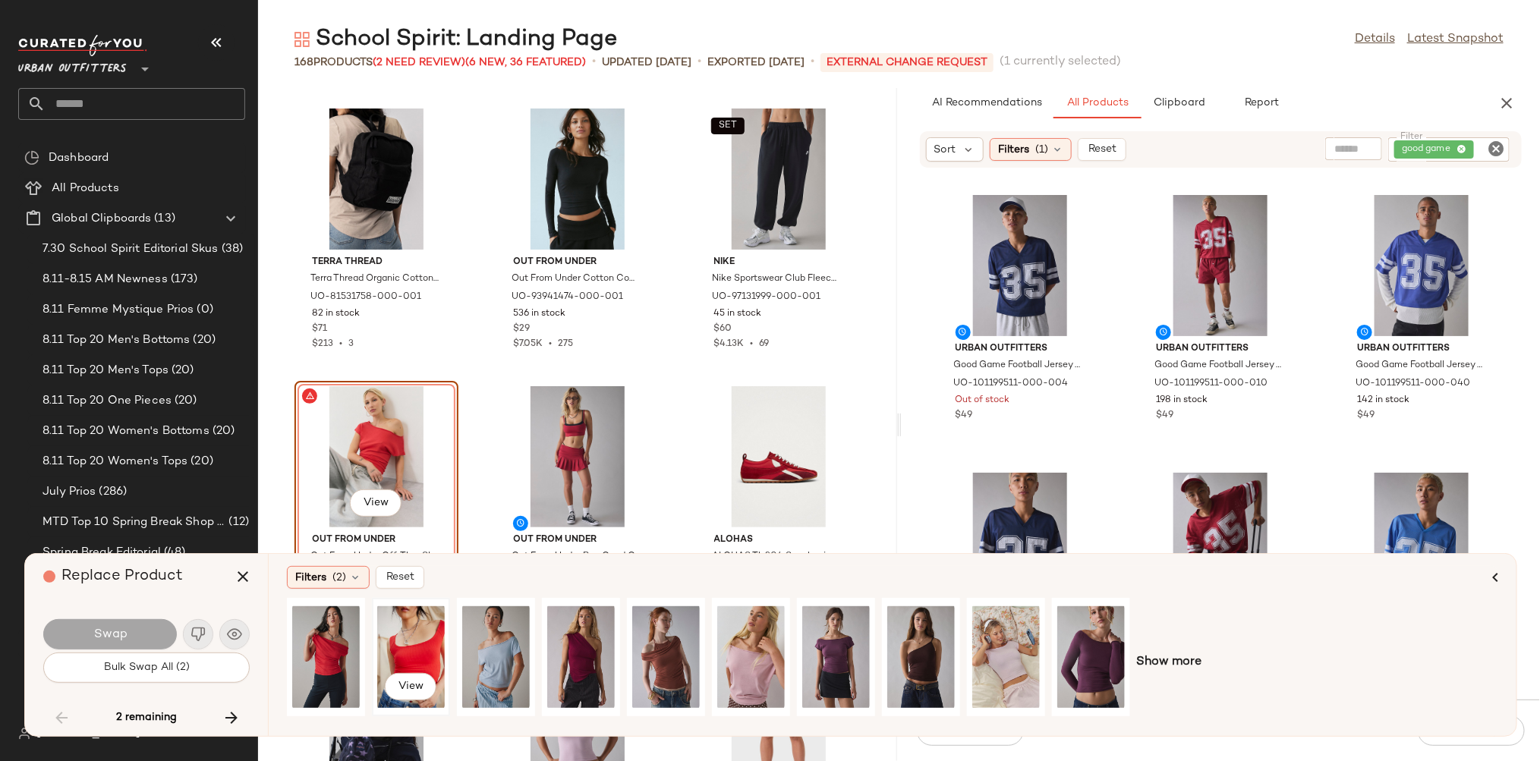
click at [395, 662] on div "View" at bounding box center [411, 657] width 68 height 108
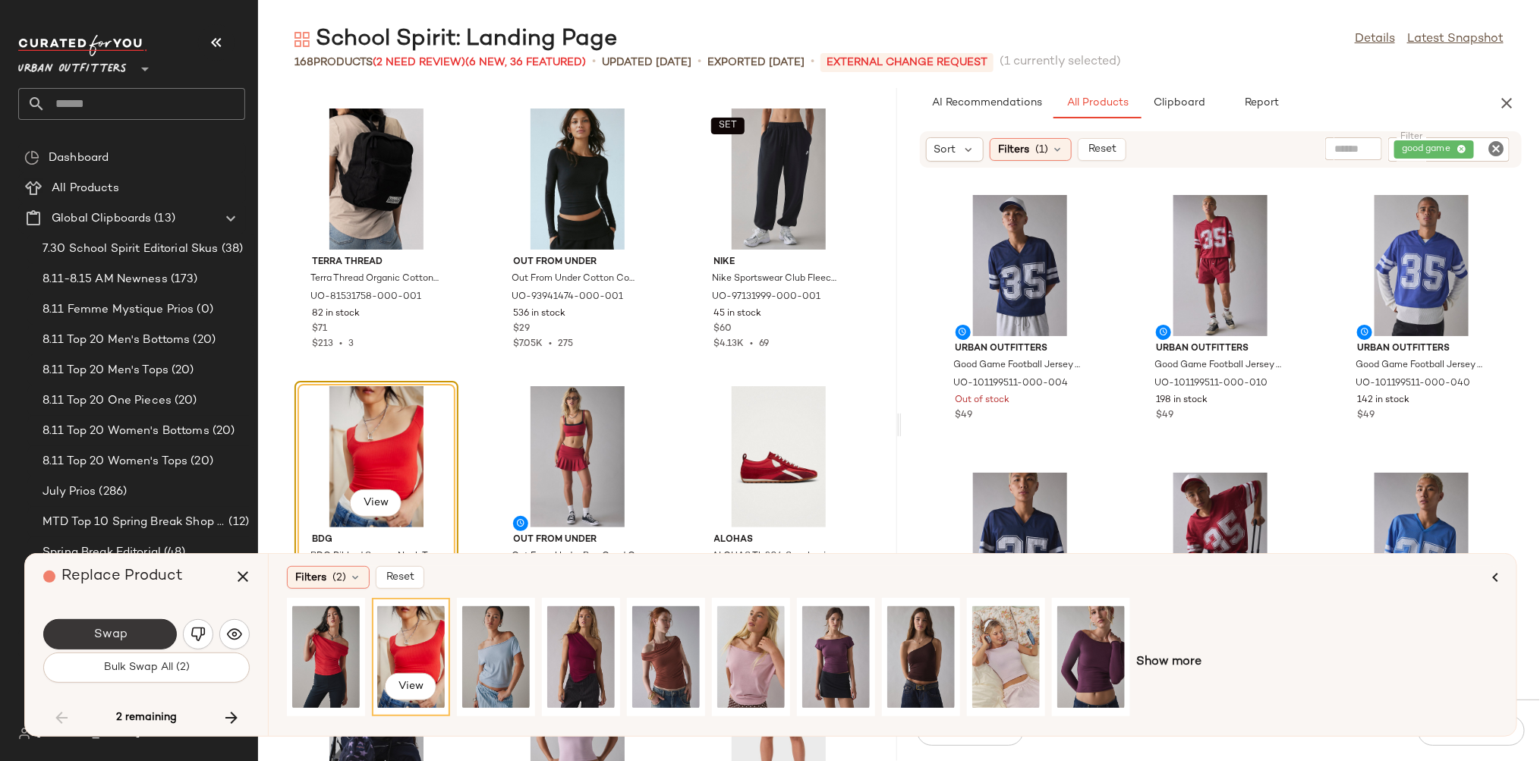
click at [141, 634] on button "Swap" at bounding box center [110, 634] width 134 height 30
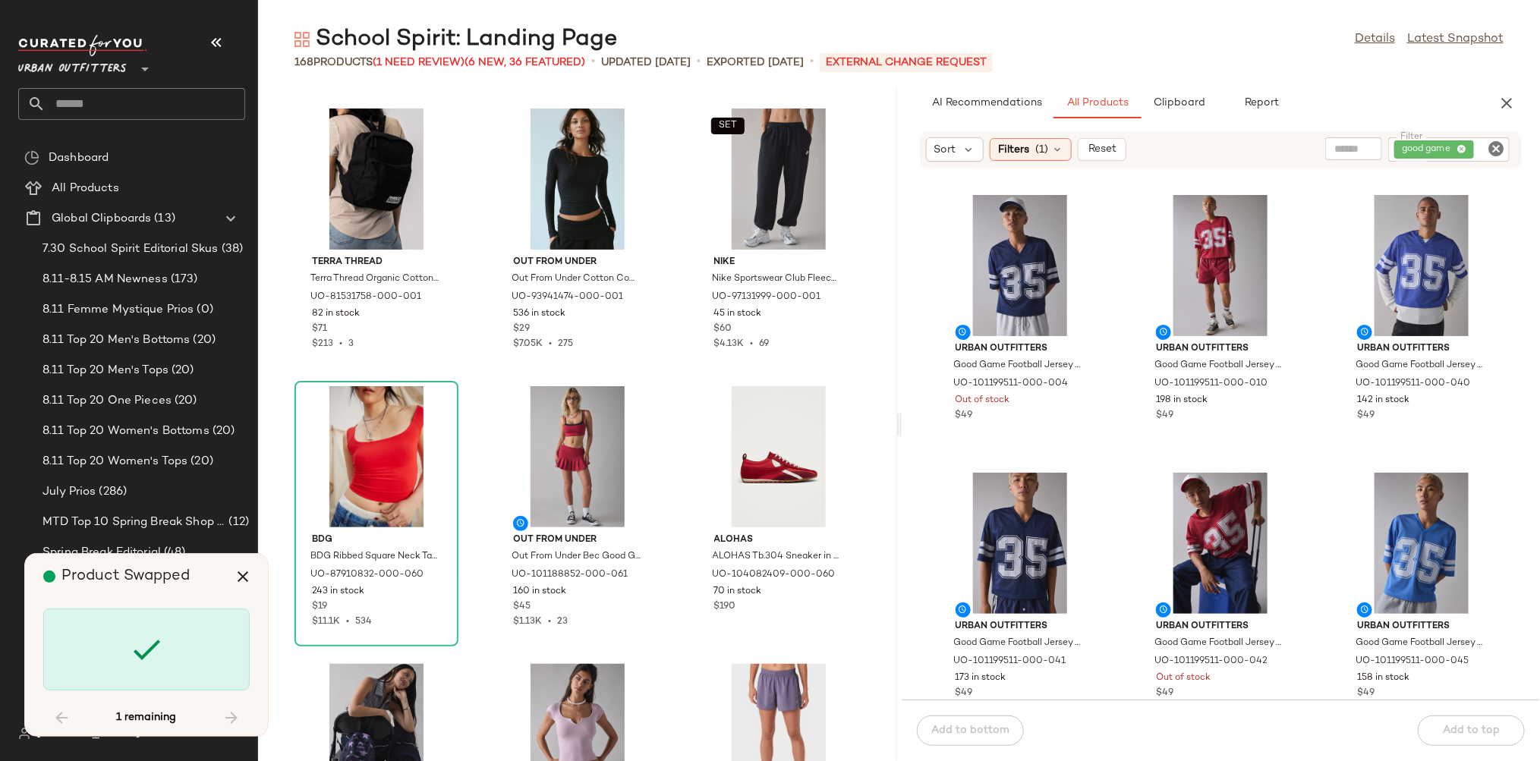
scroll to position [14720, 0]
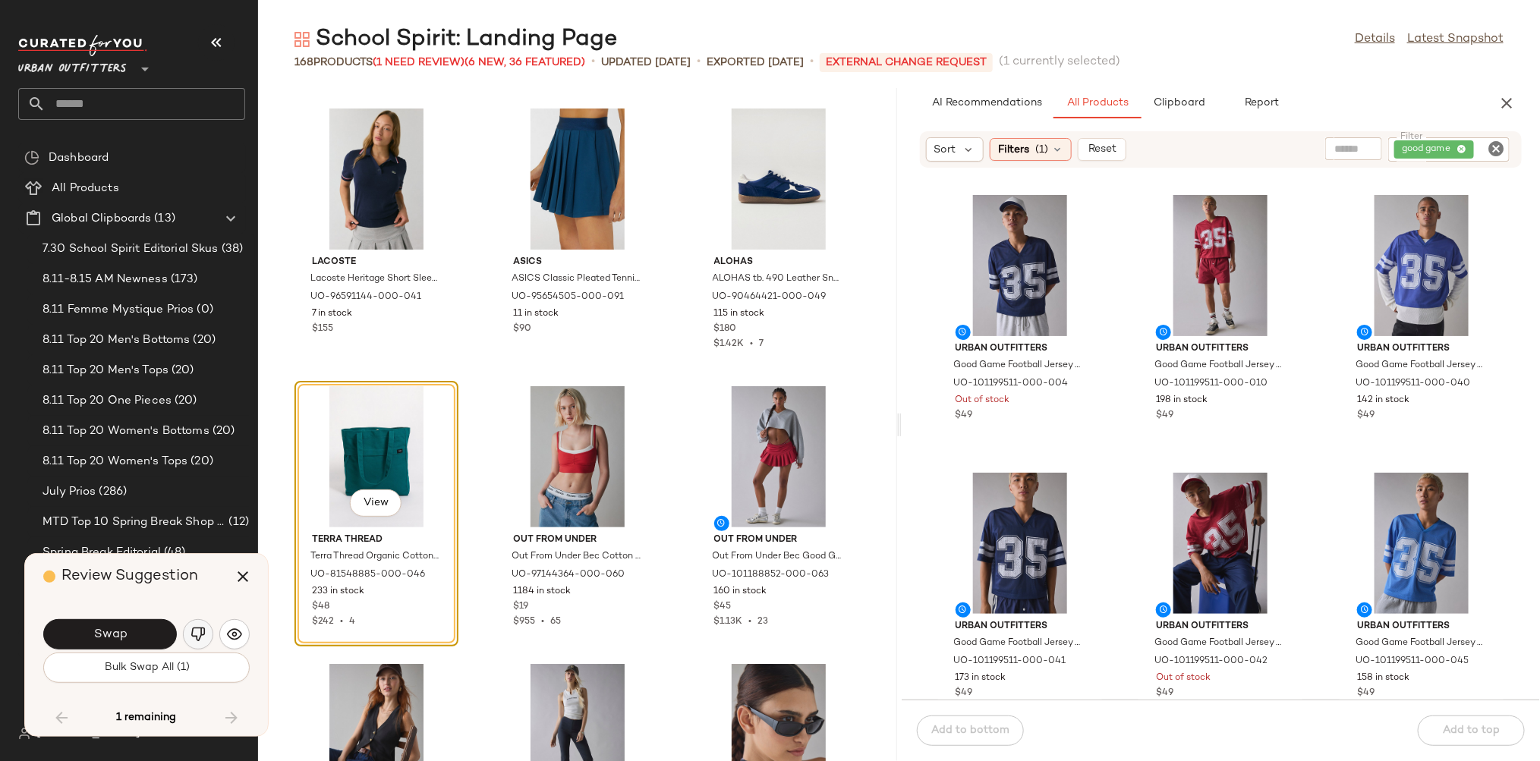
click at [195, 637] on img "button" at bounding box center [197, 634] width 15 height 15
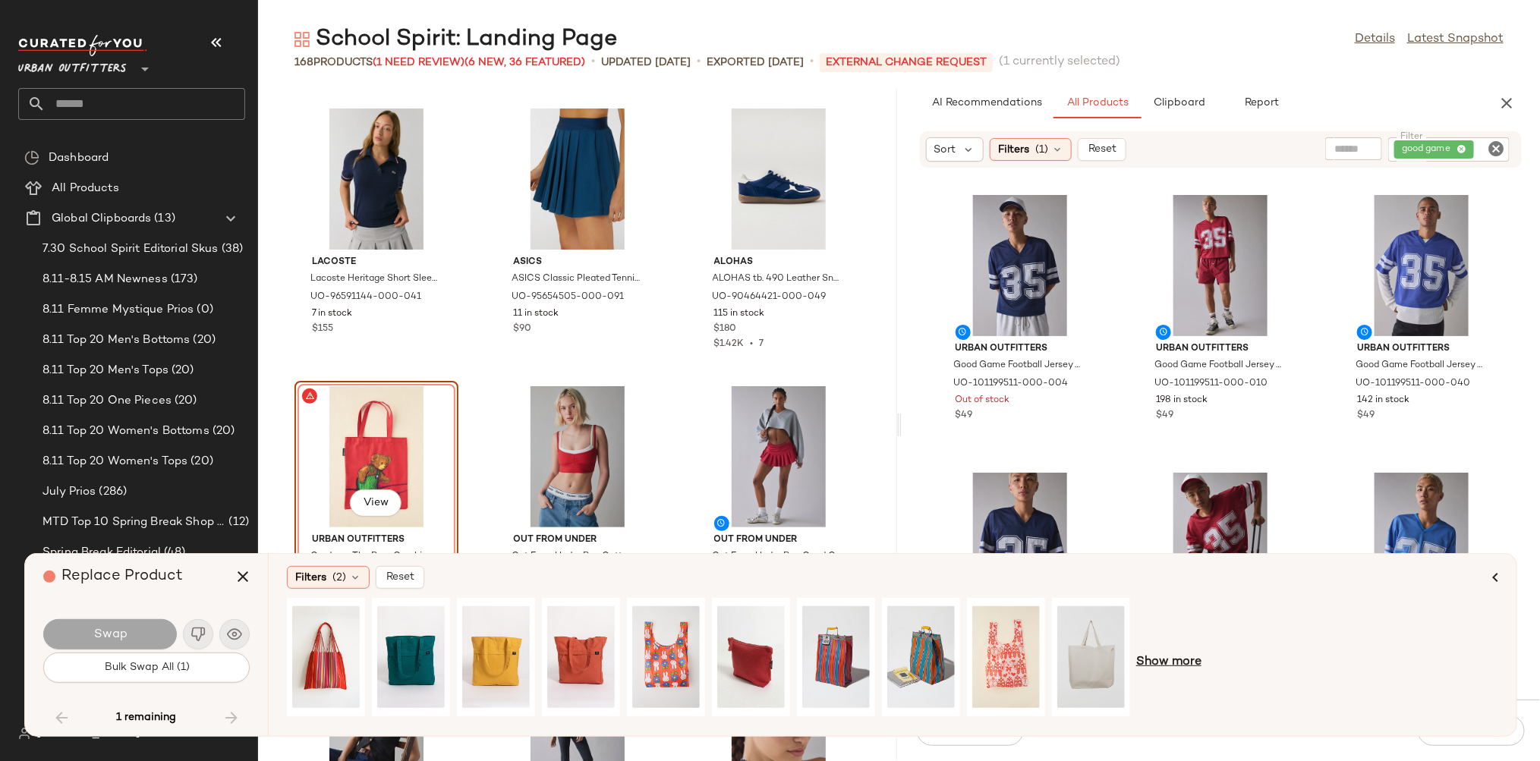
click at [1172, 665] on span "Show more" at bounding box center [1168, 662] width 65 height 18
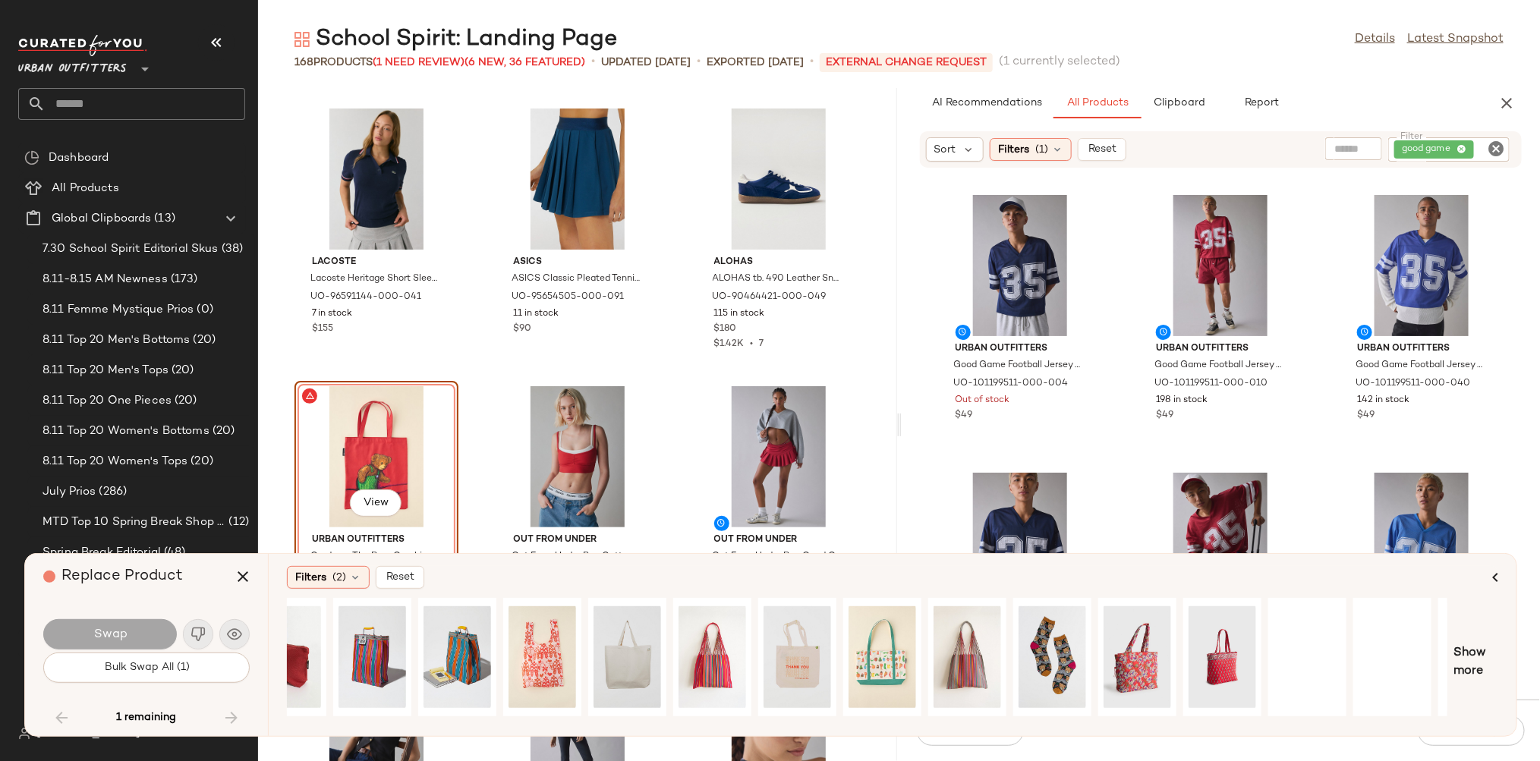
scroll to position [0, 474]
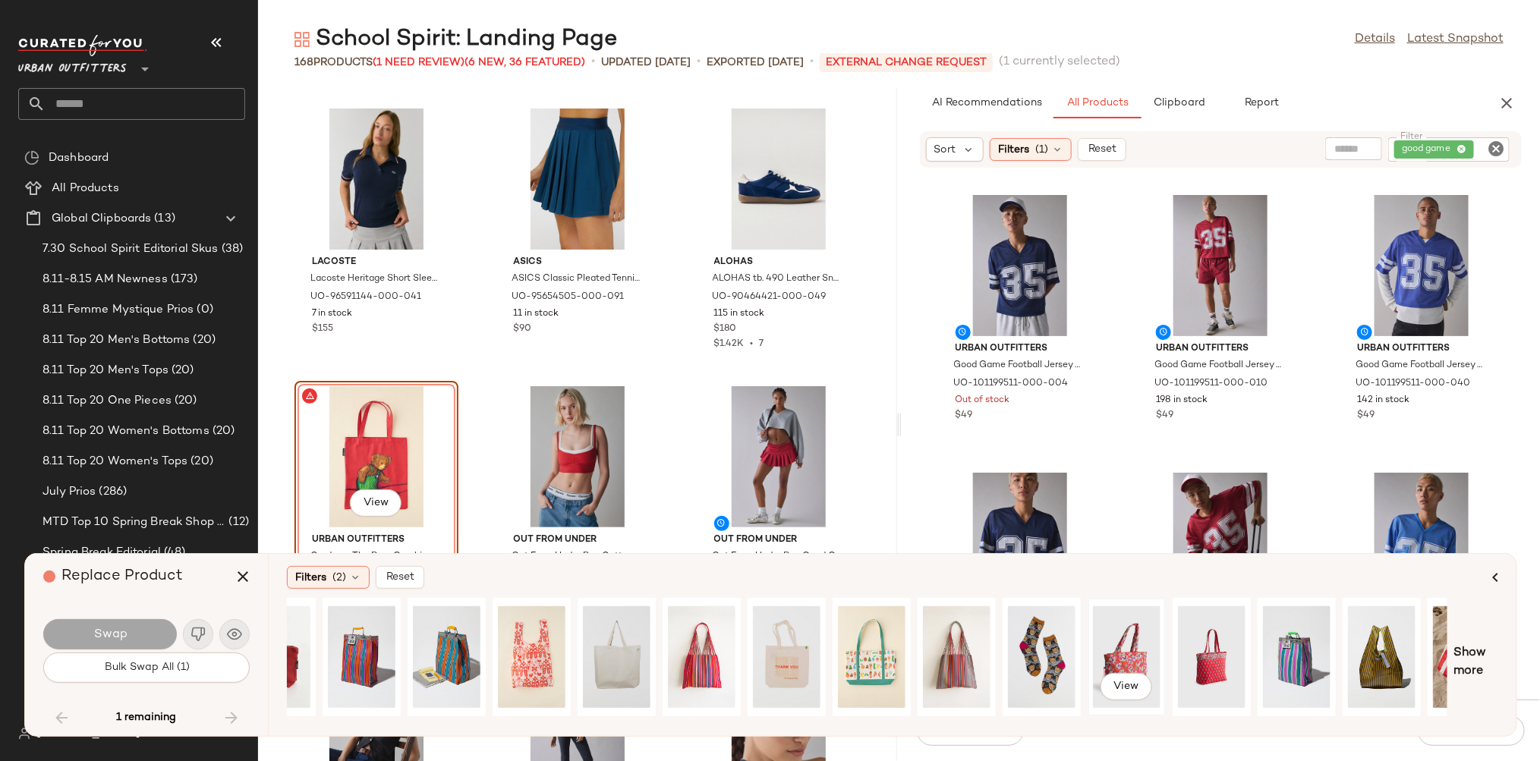
click at [1135, 640] on div "View" at bounding box center [1127, 657] width 68 height 108
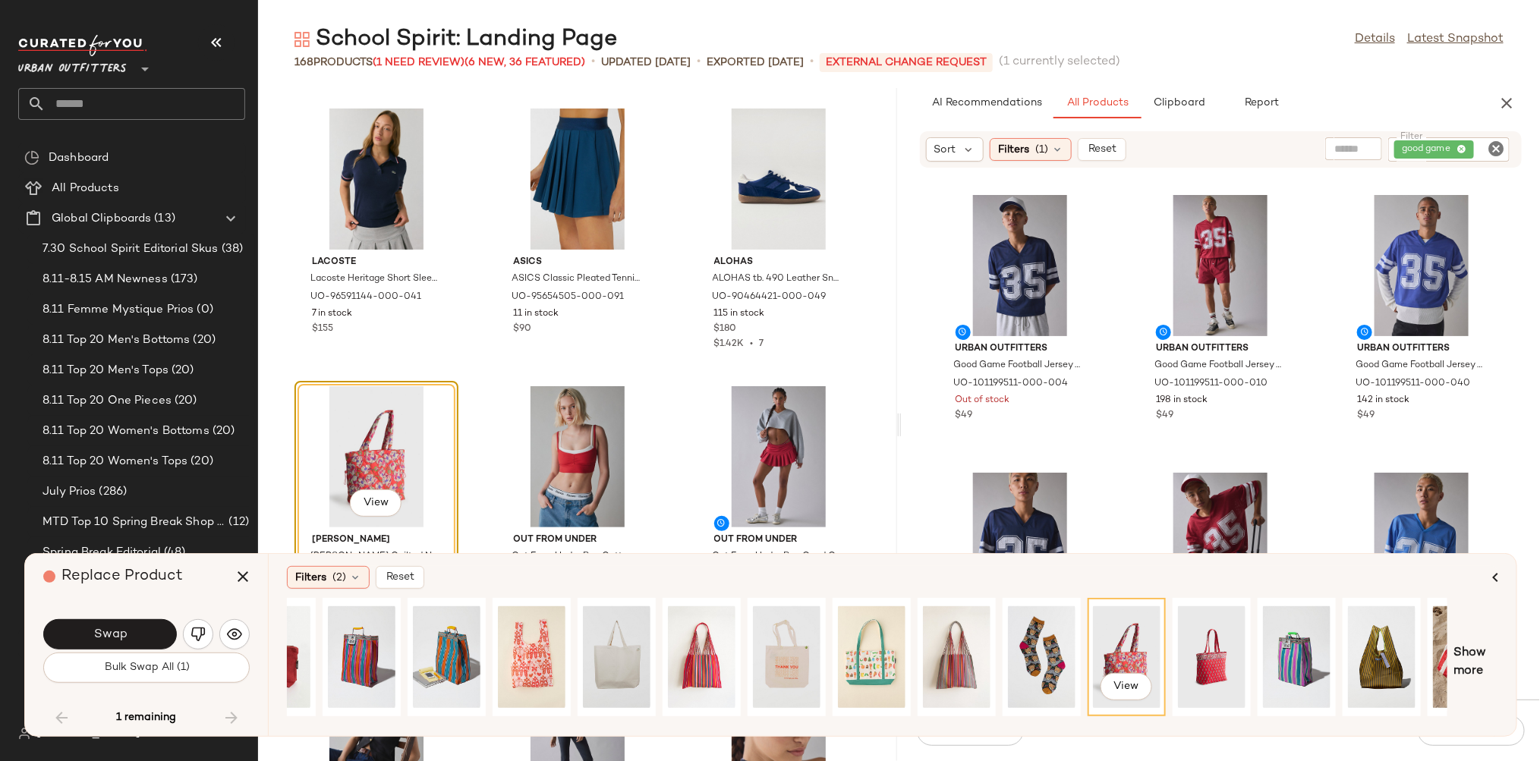
click at [1135, 640] on div "View" at bounding box center [1127, 657] width 68 height 108
click at [322, 578] on span "Filters" at bounding box center [310, 578] width 31 height 16
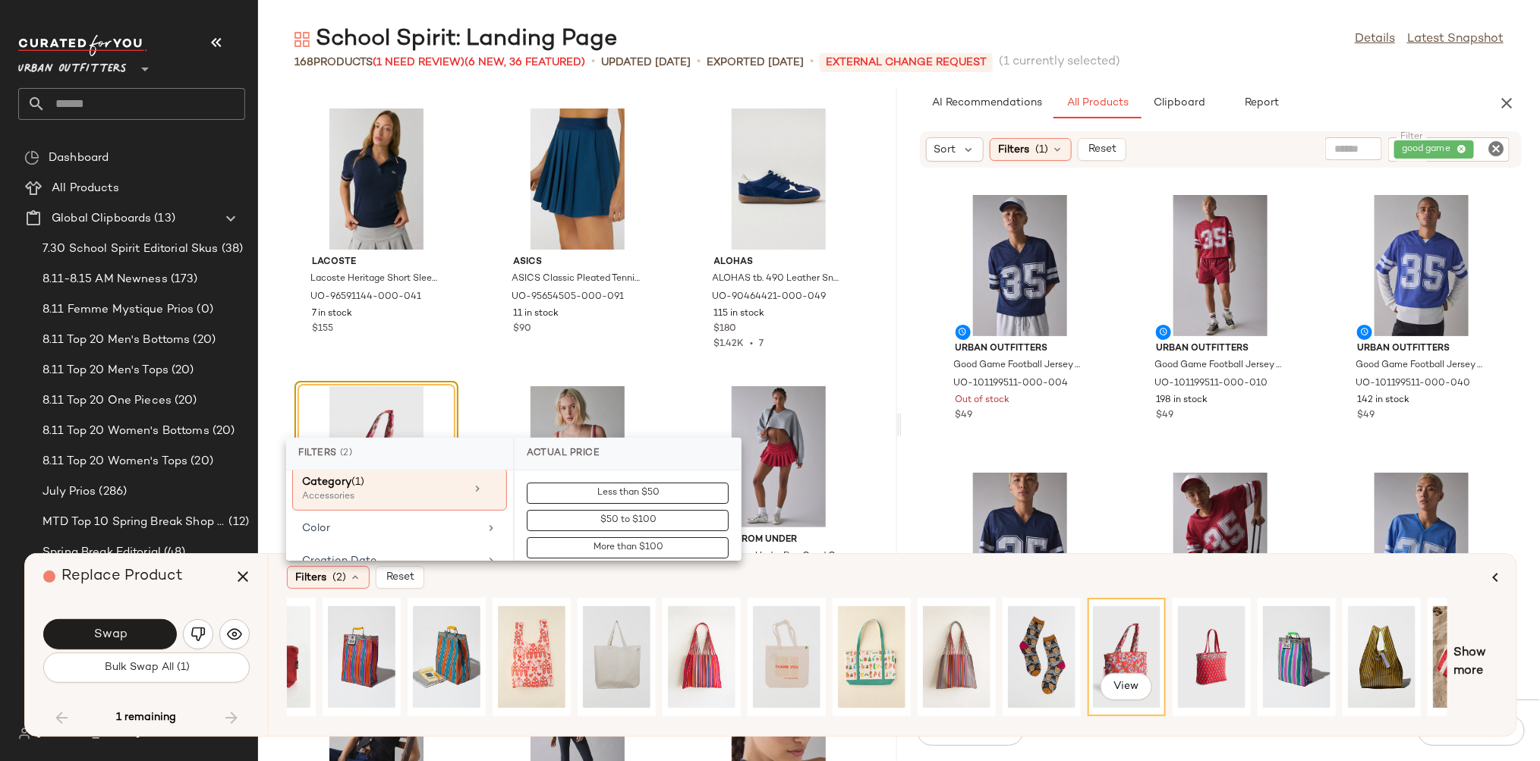
scroll to position [203, 0]
click at [420, 548] on div "Color" at bounding box center [399, 563] width 215 height 30
click at [608, 498] on input "text" at bounding box center [636, 495] width 165 height 30
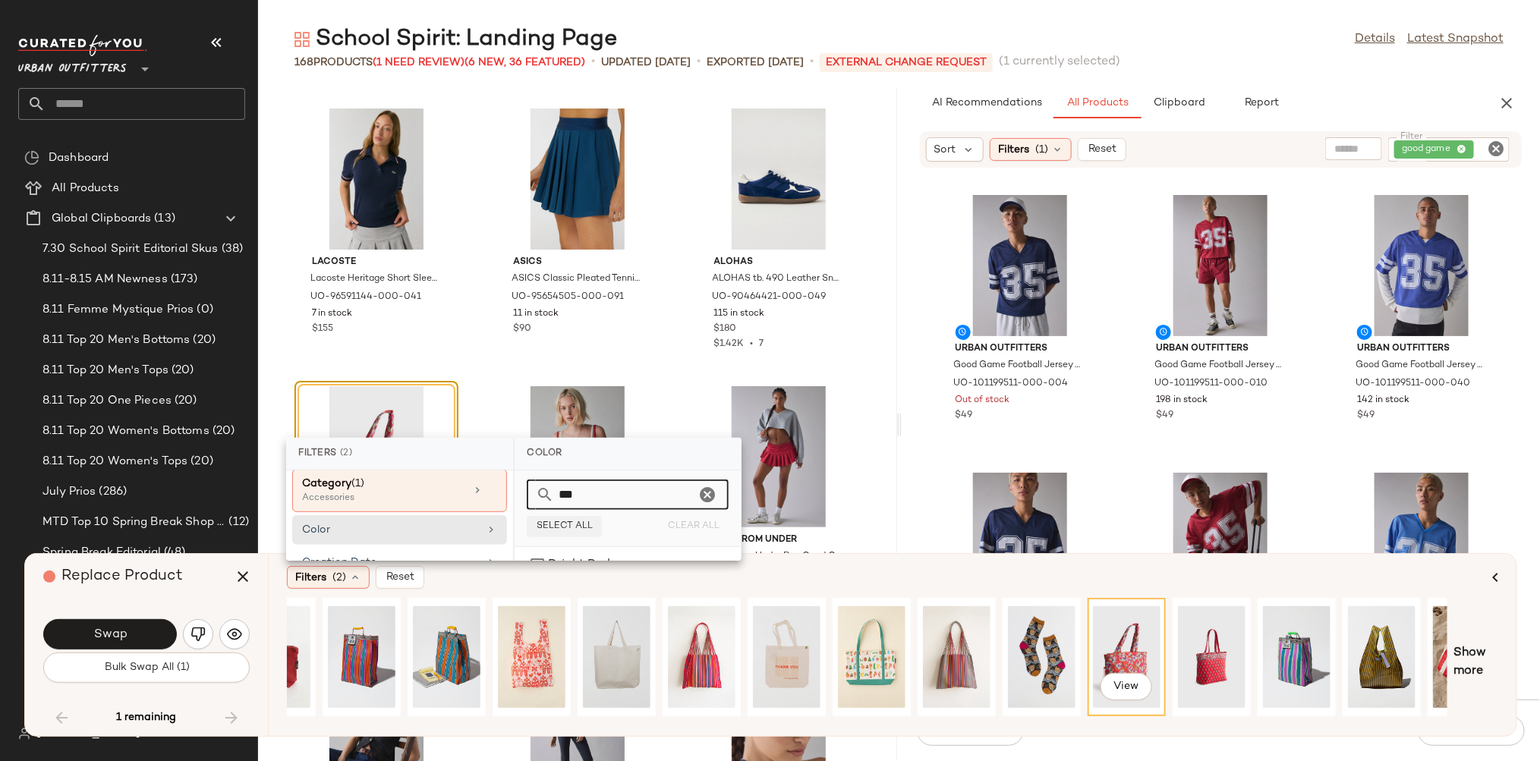
type input "***"
click at [581, 527] on span "Select All" at bounding box center [564, 526] width 57 height 11
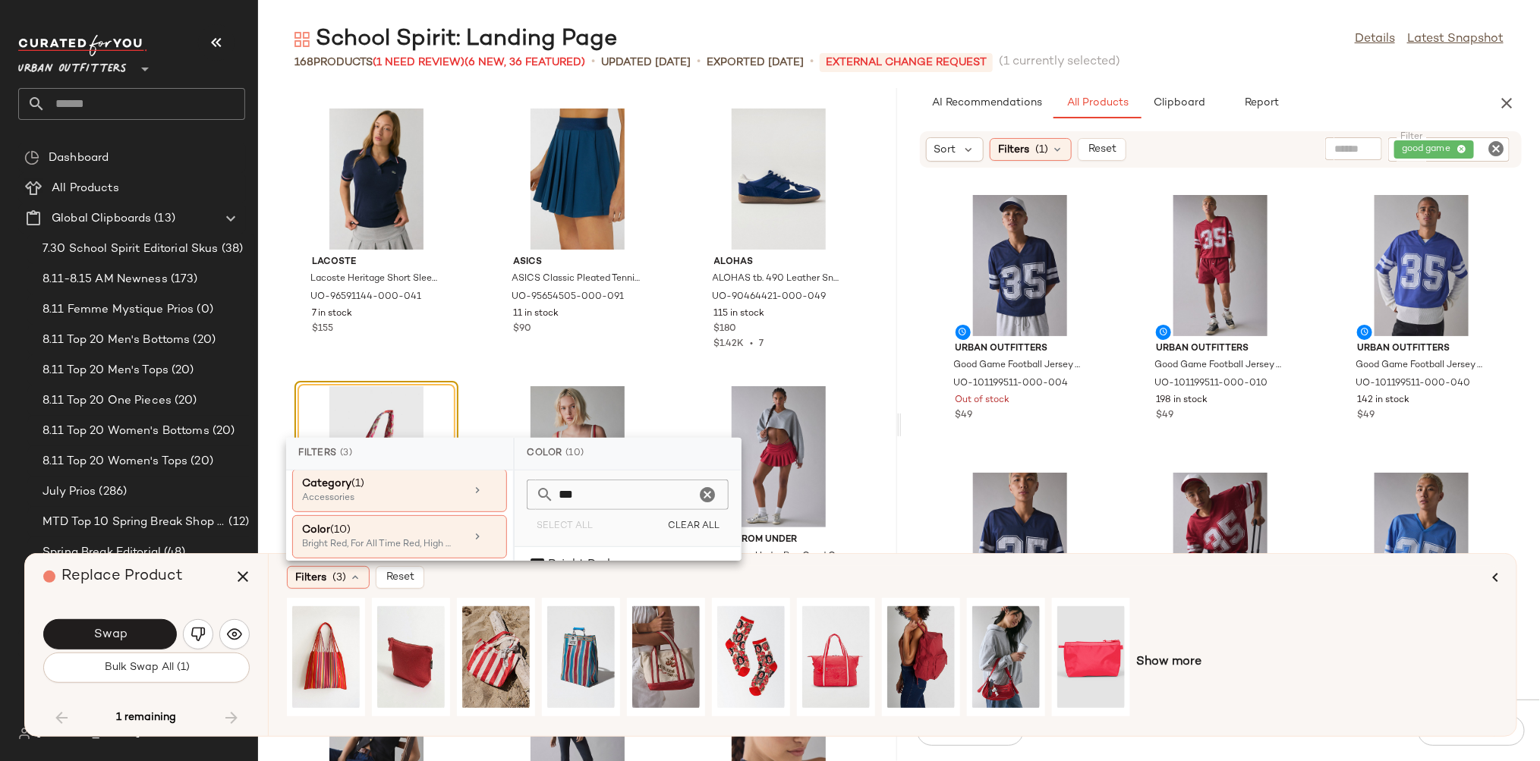
click at [782, 581] on div "Filters (3) Reset" at bounding box center [886, 577] width 1199 height 23
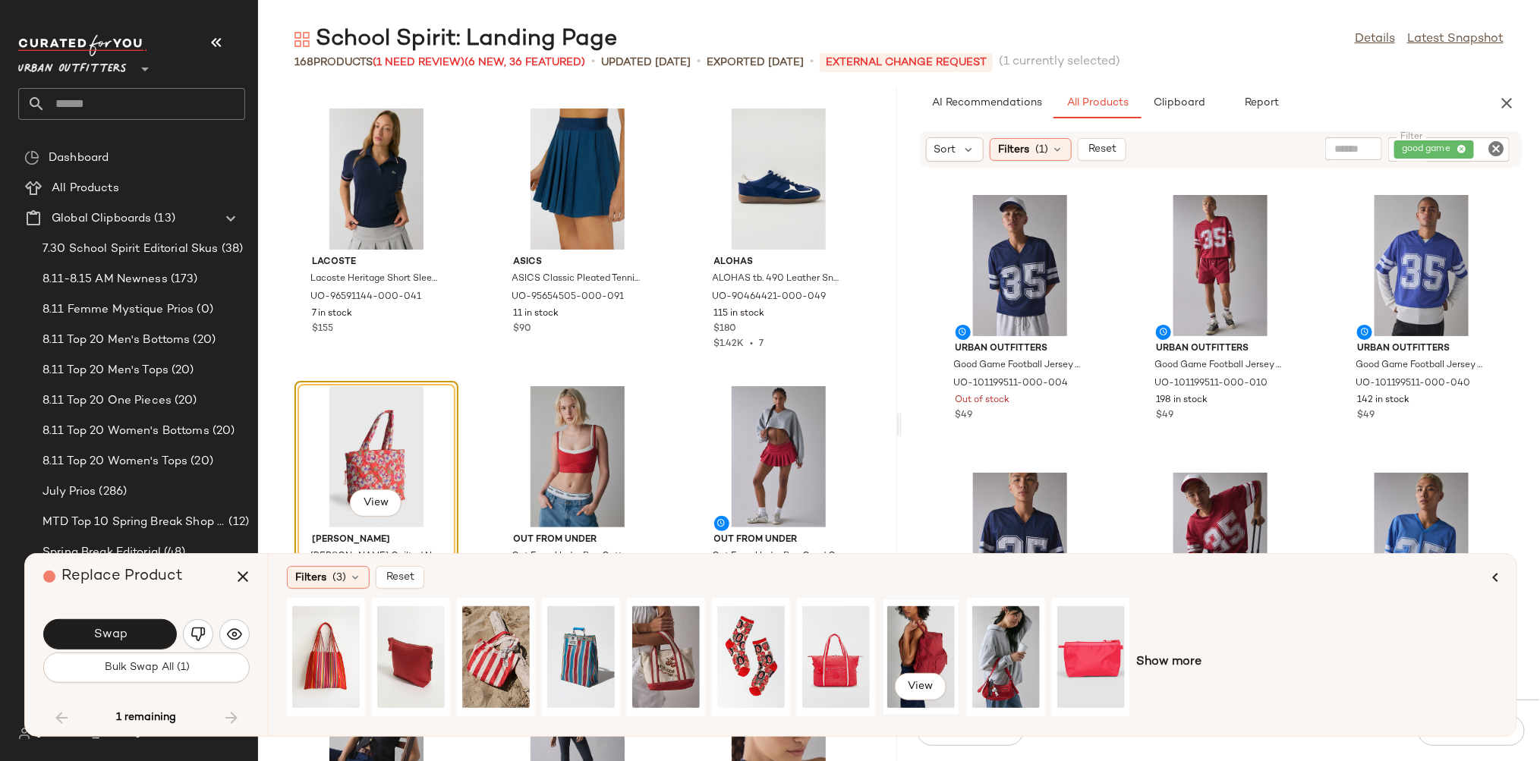
click at [913, 640] on div "View" at bounding box center [921, 657] width 68 height 108
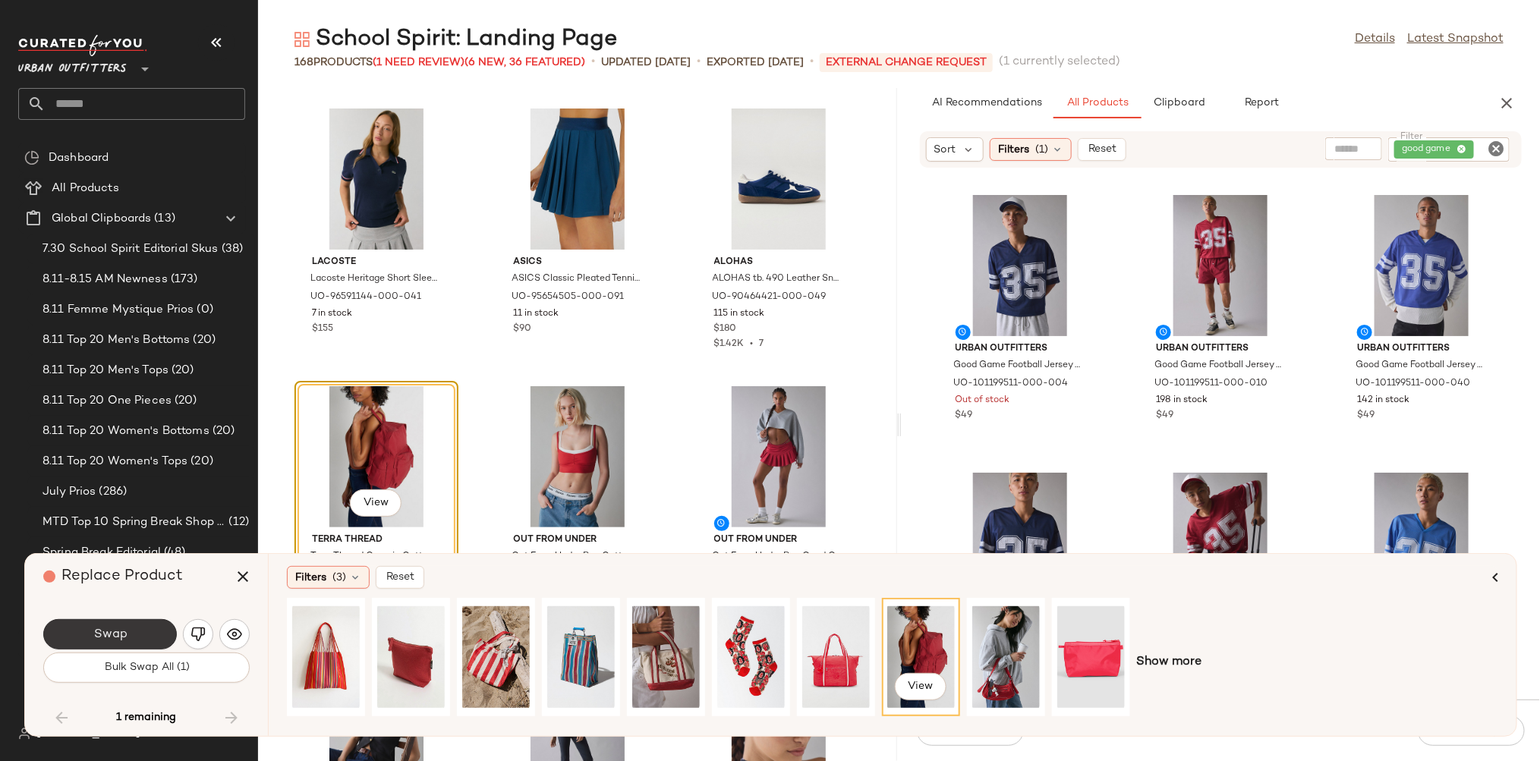
click at [109, 630] on span "Swap" at bounding box center [110, 635] width 34 height 14
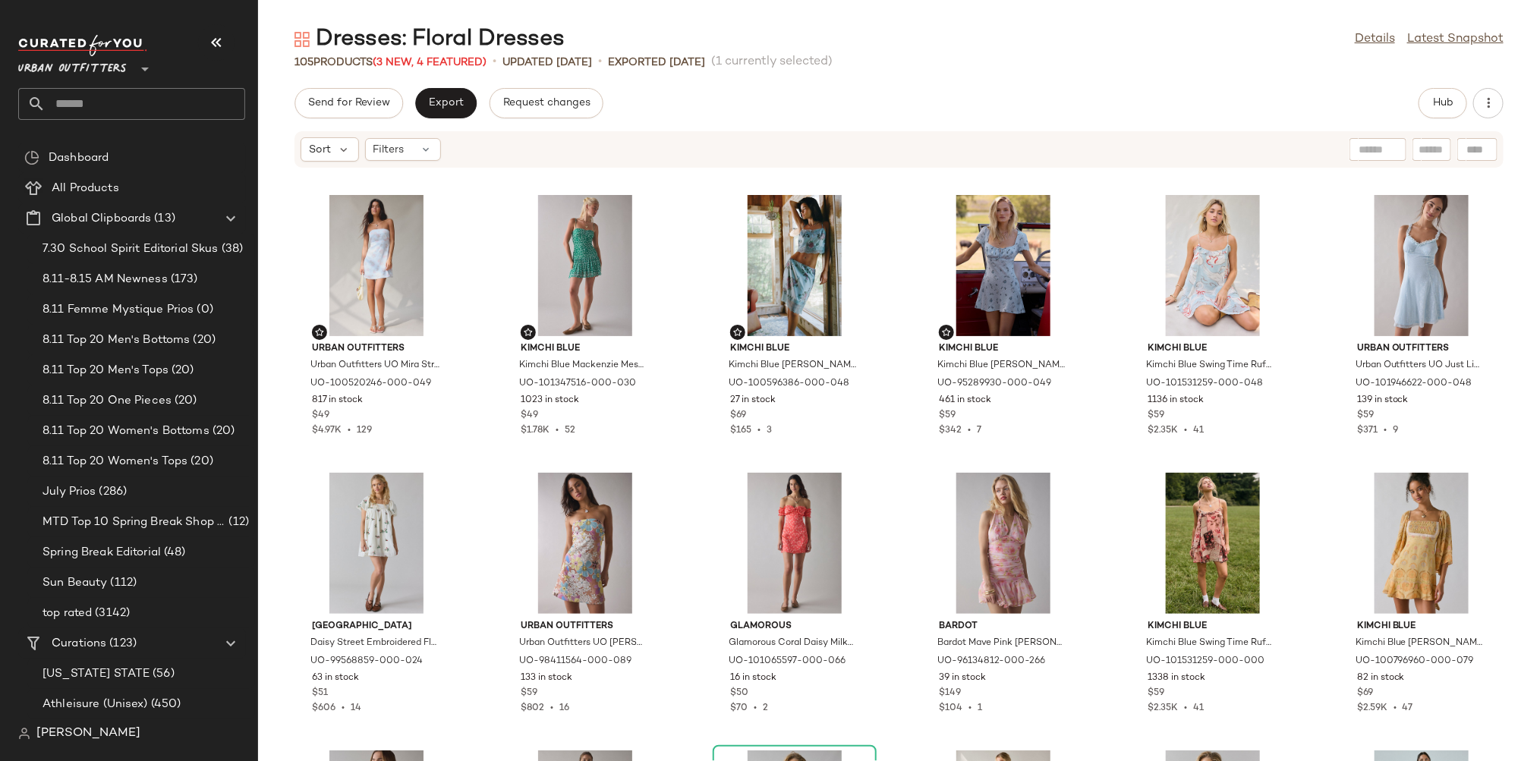
click at [131, 105] on input "text" at bounding box center [146, 104] width 200 height 32
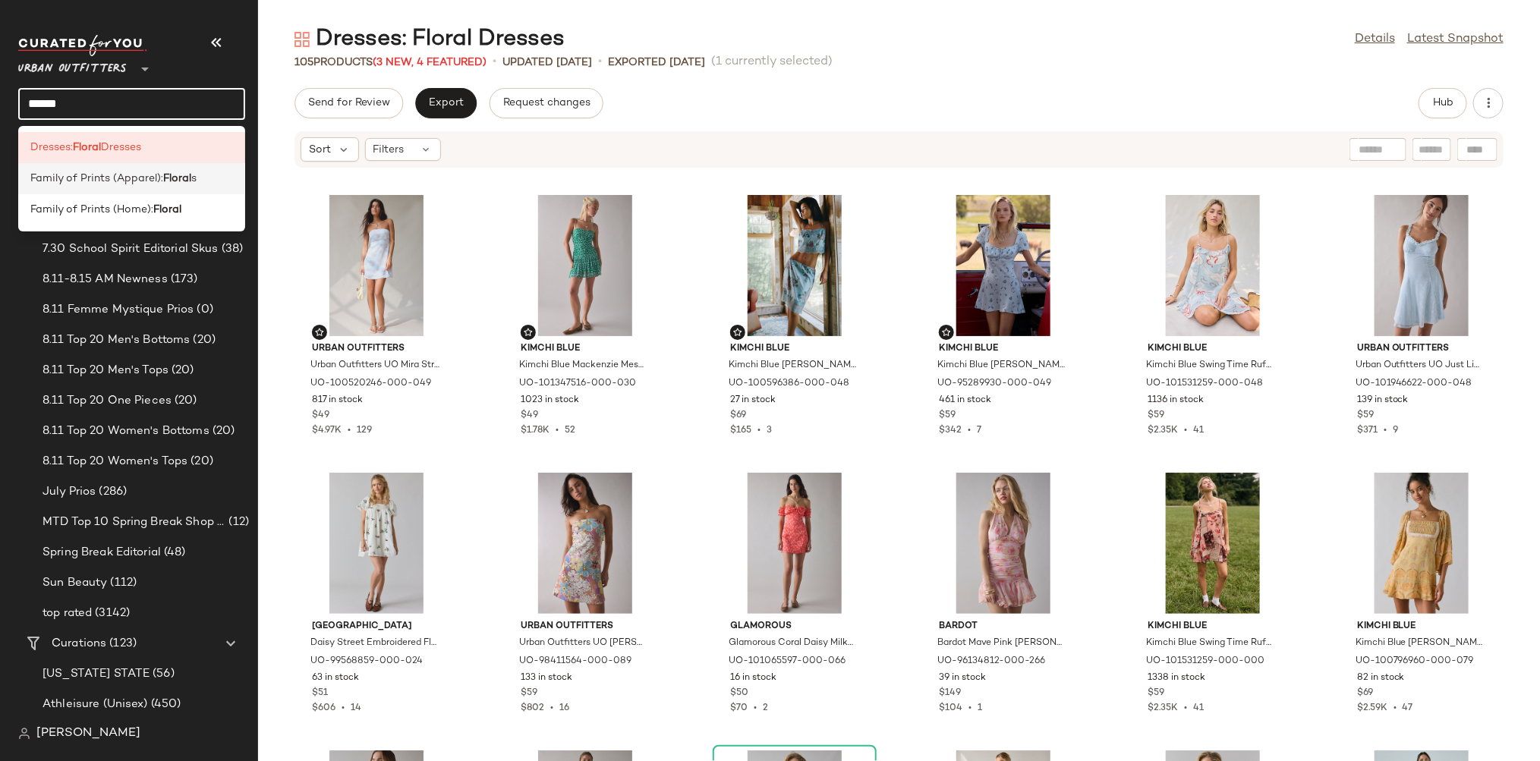
type input "******"
click at [145, 175] on span "Family of Prints (Apparel):" at bounding box center [96, 179] width 133 height 16
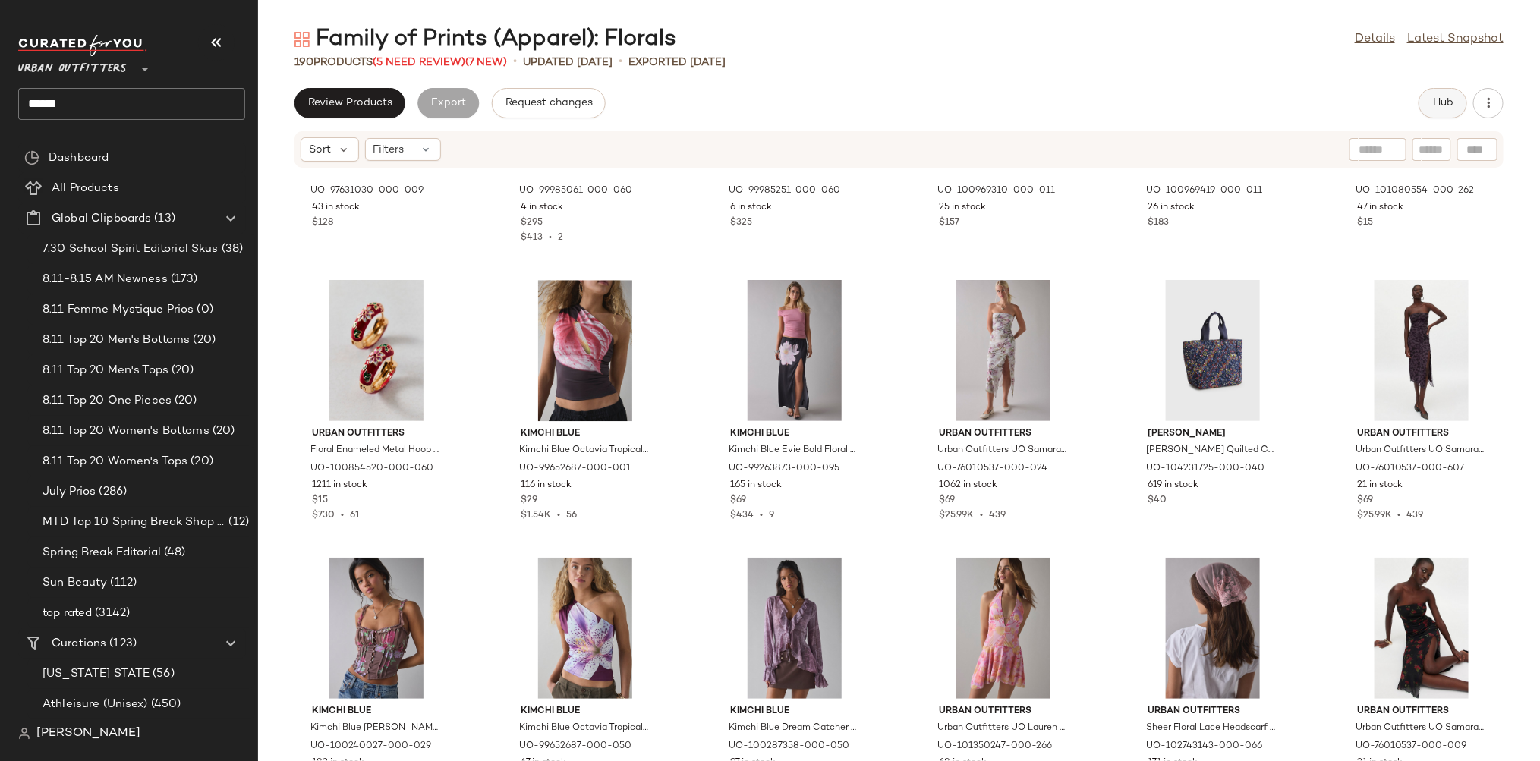
click at [1432, 97] on span "Hub" at bounding box center [1442, 103] width 21 height 12
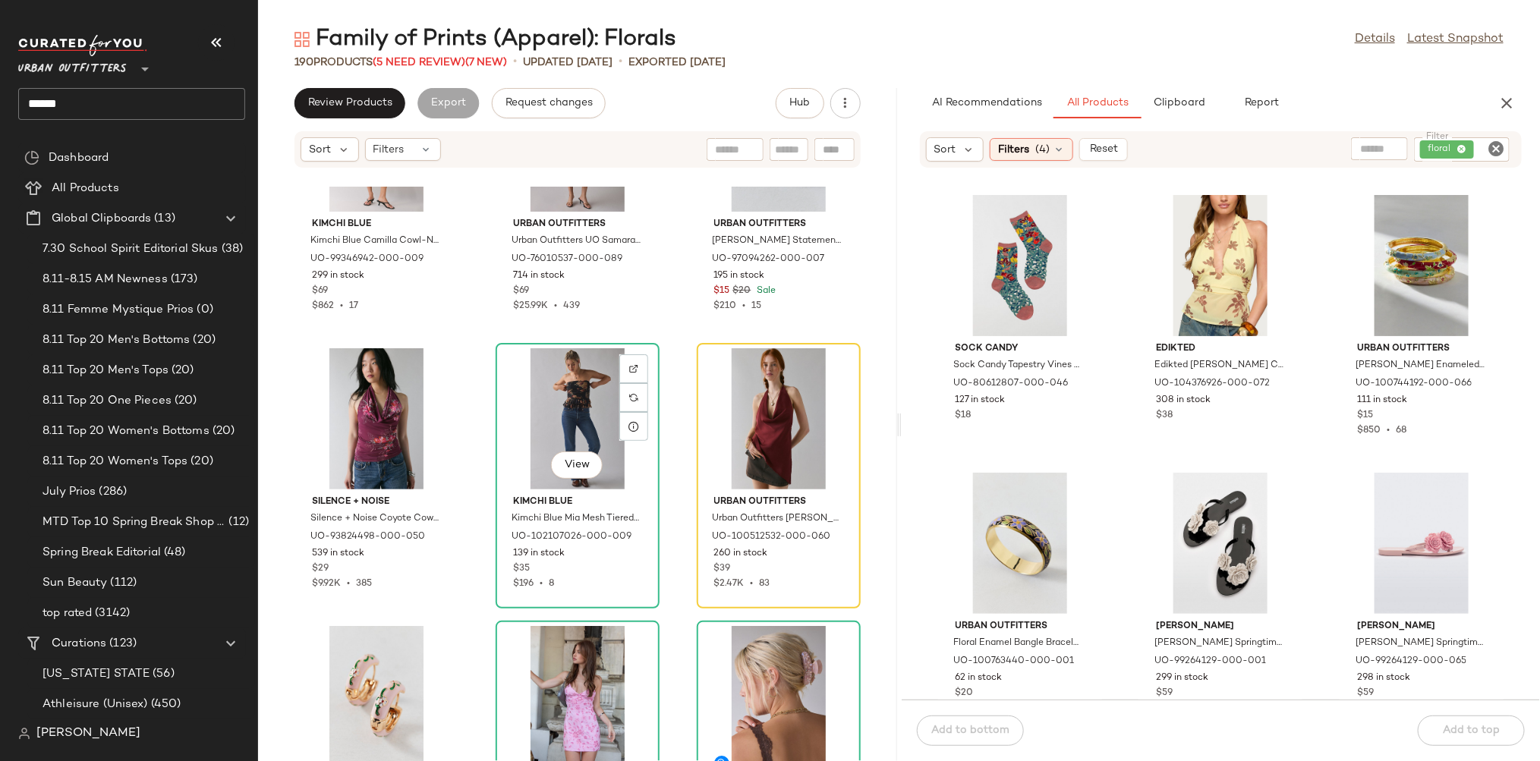
scroll to position [5680, 0]
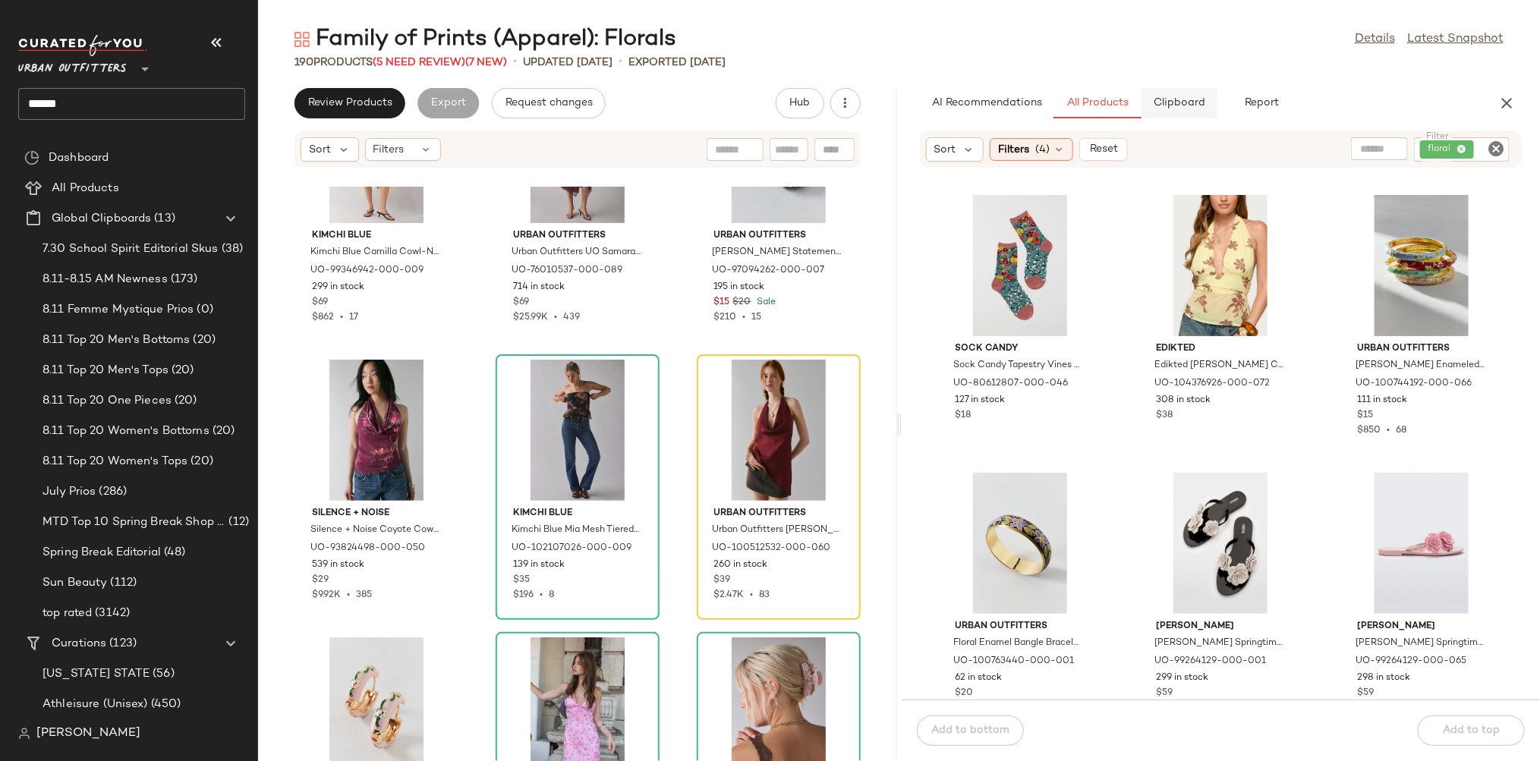
click at [1181, 99] on span "Clipboard" at bounding box center [1179, 103] width 52 height 12
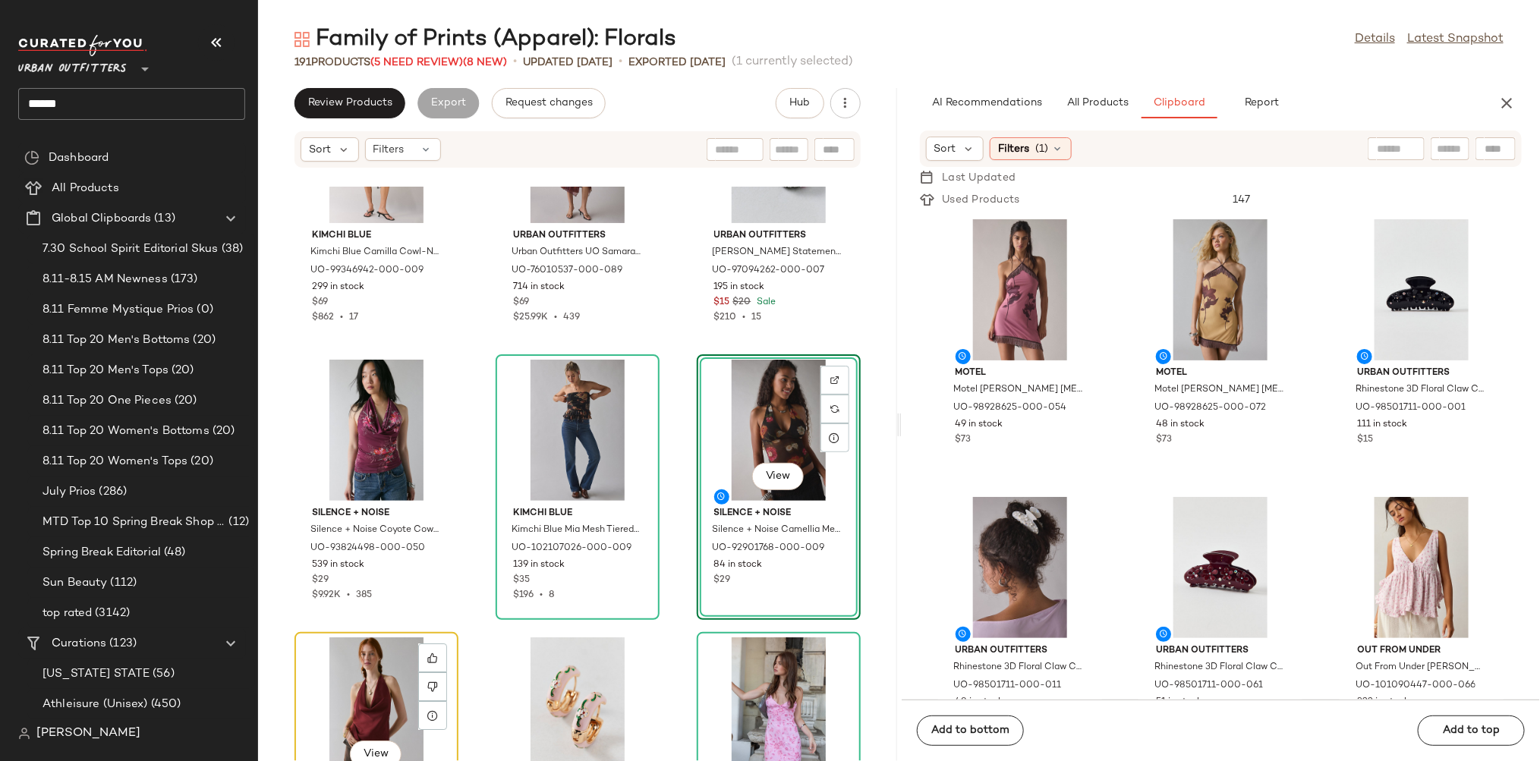
click at [361, 682] on div "View" at bounding box center [376, 707] width 153 height 141
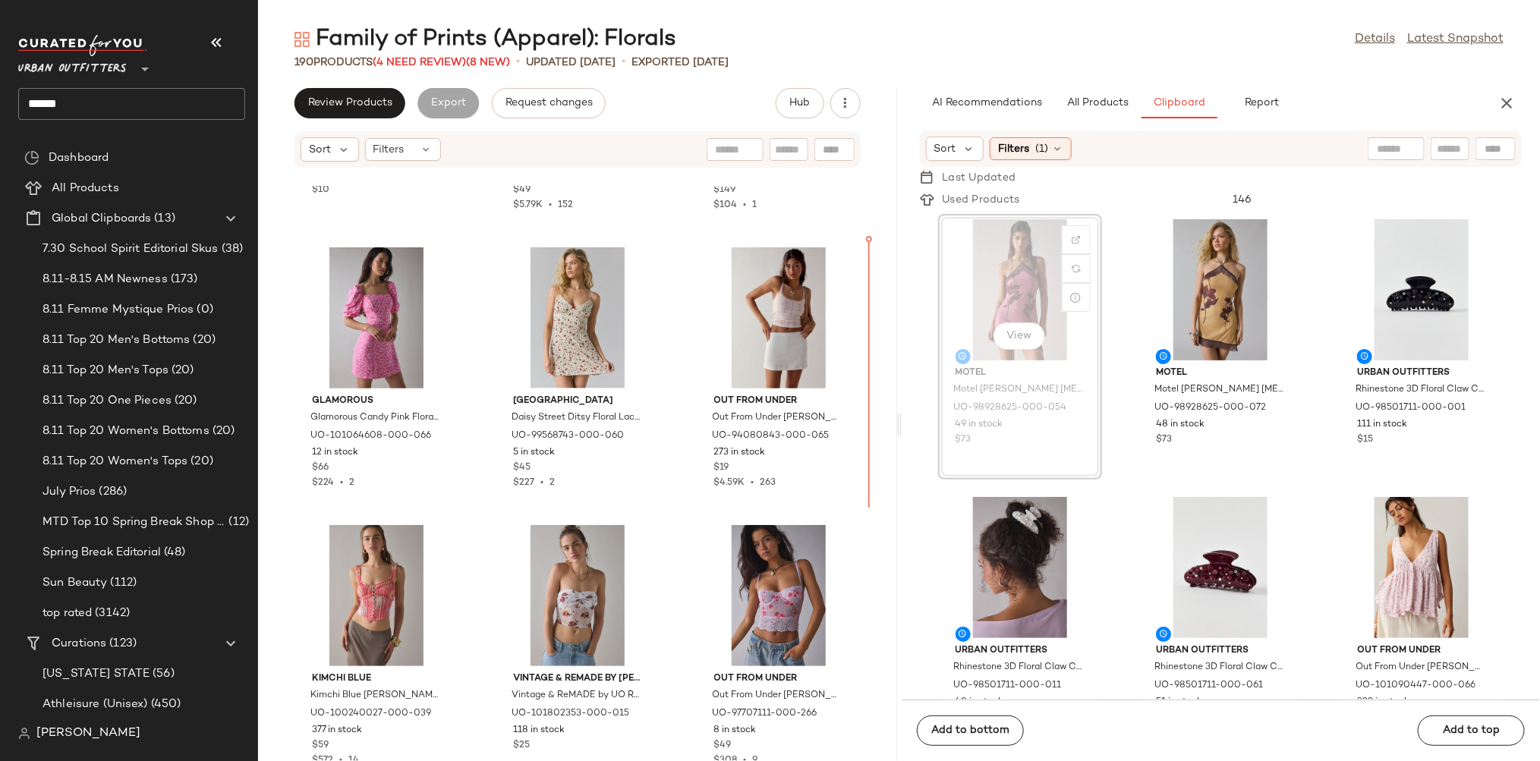
scroll to position [7174, 0]
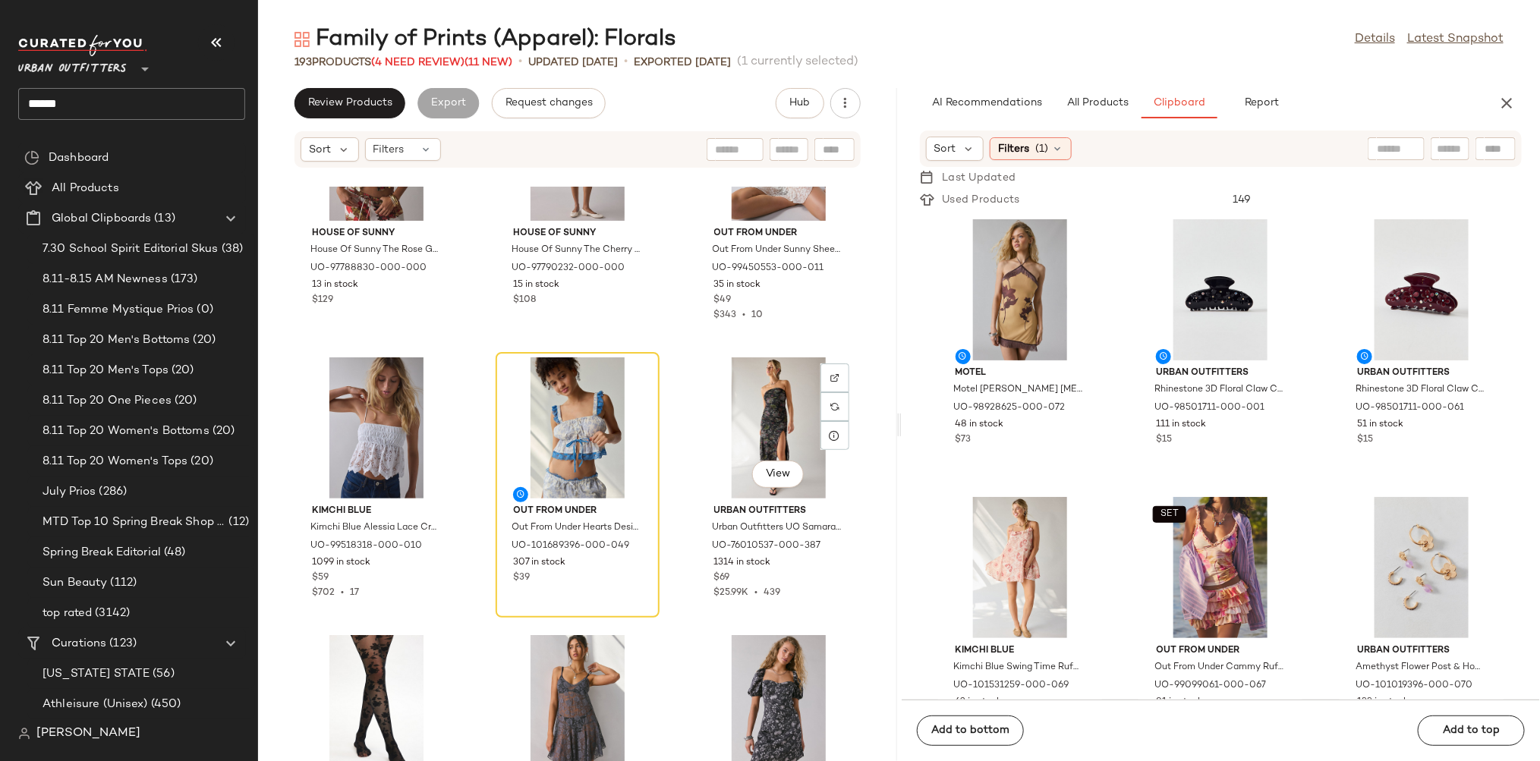
scroll to position [8749, 0]
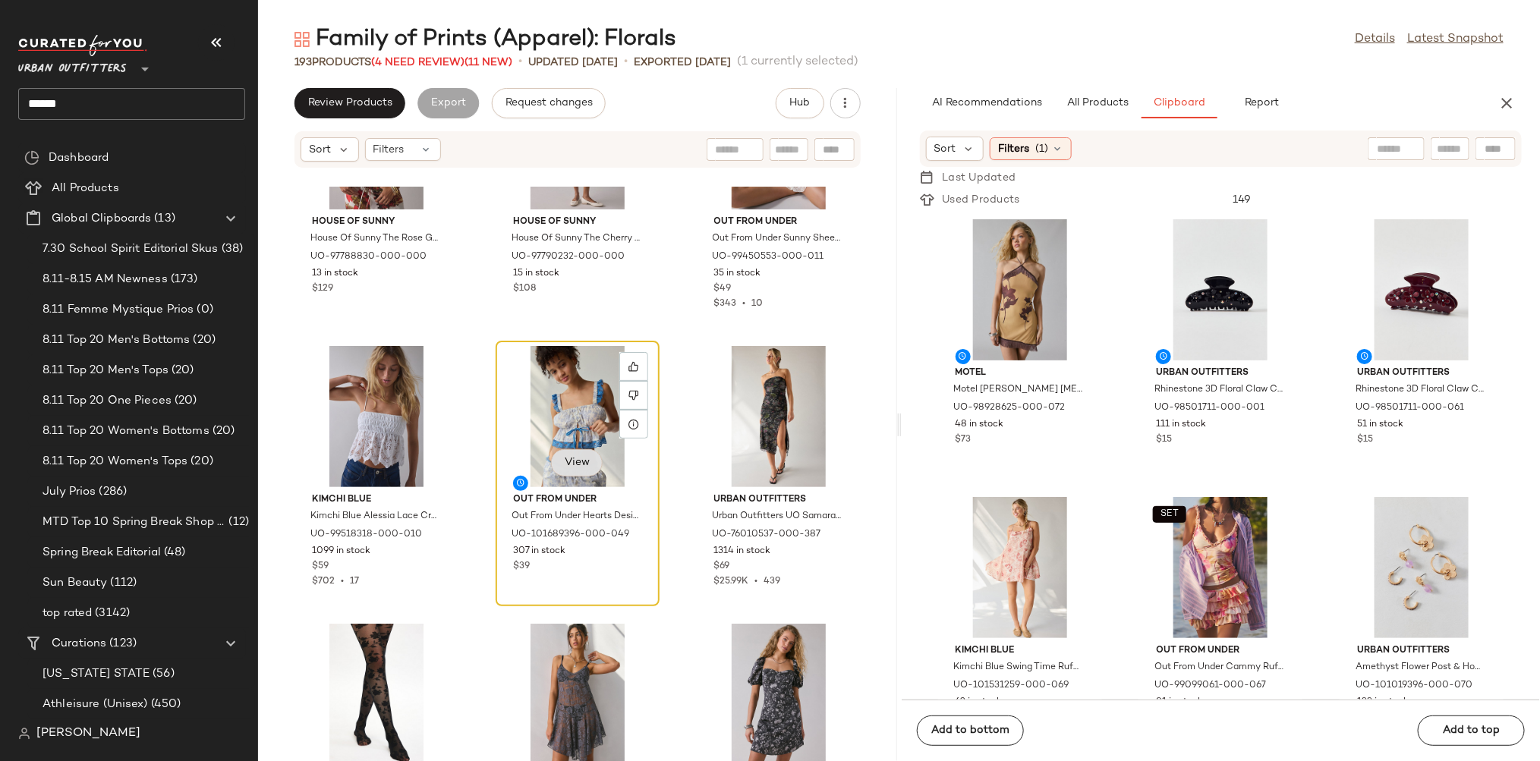
click at [569, 461] on span "View" at bounding box center [577, 463] width 26 height 12
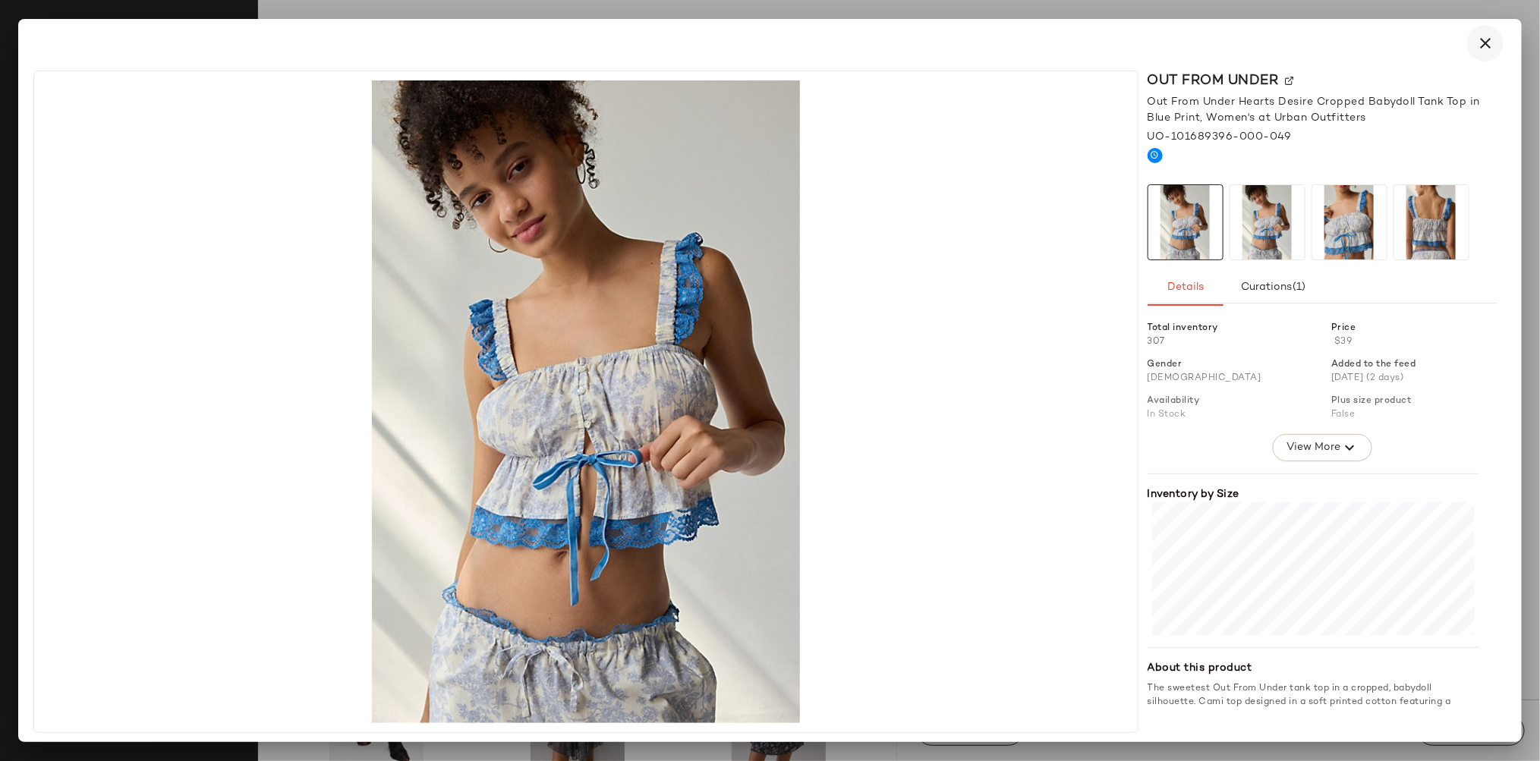
click at [1484, 43] on icon "button" at bounding box center [1485, 43] width 18 height 18
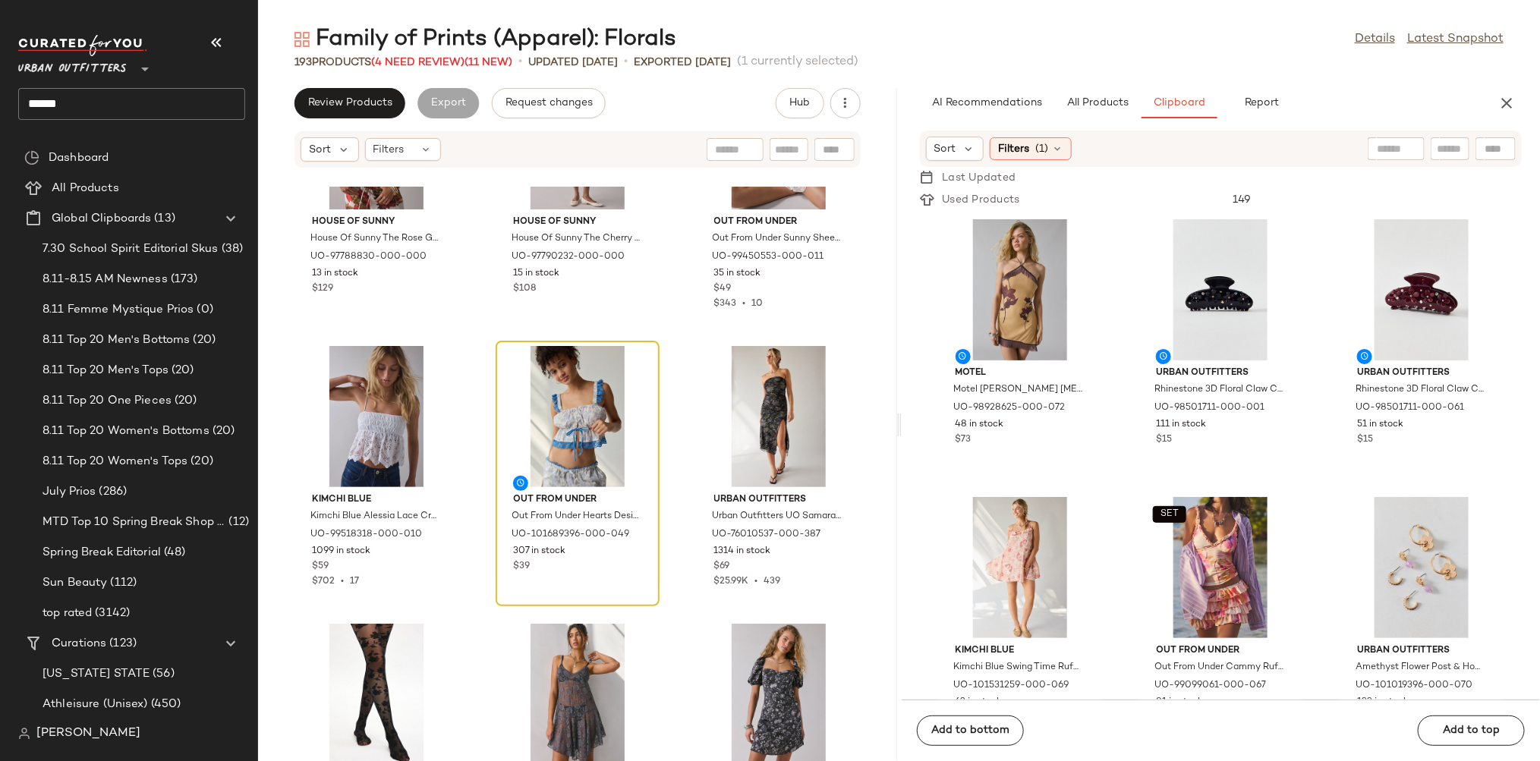
click at [670, 515] on div "SET House Of Sunny House Of Sunny The [GEOGRAPHIC_DATA] Halter Waistcoat Top in…" at bounding box center [577, 474] width 639 height 574
click at [628, 395] on icon at bounding box center [633, 396] width 10 height 10
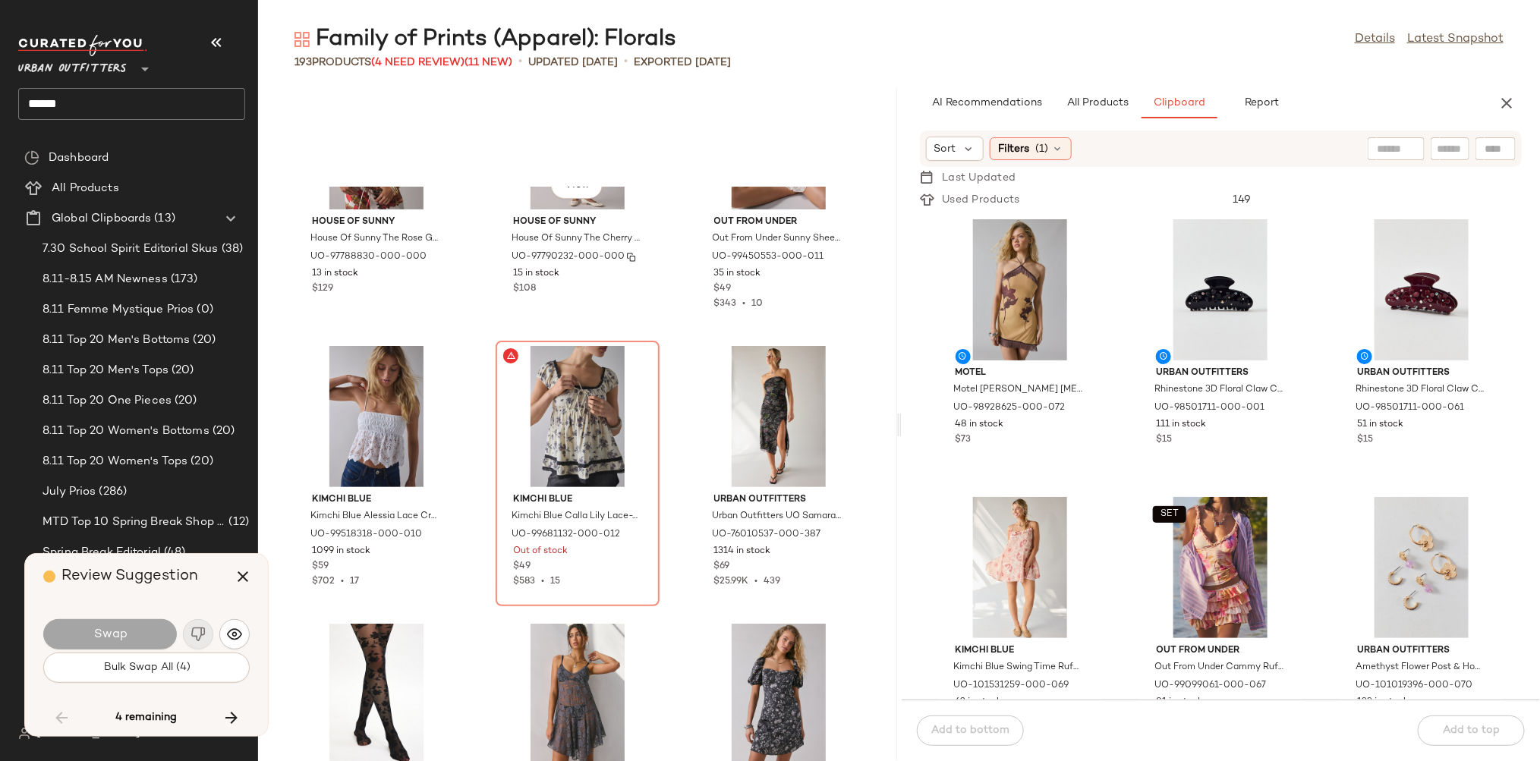
scroll to position [8610, 0]
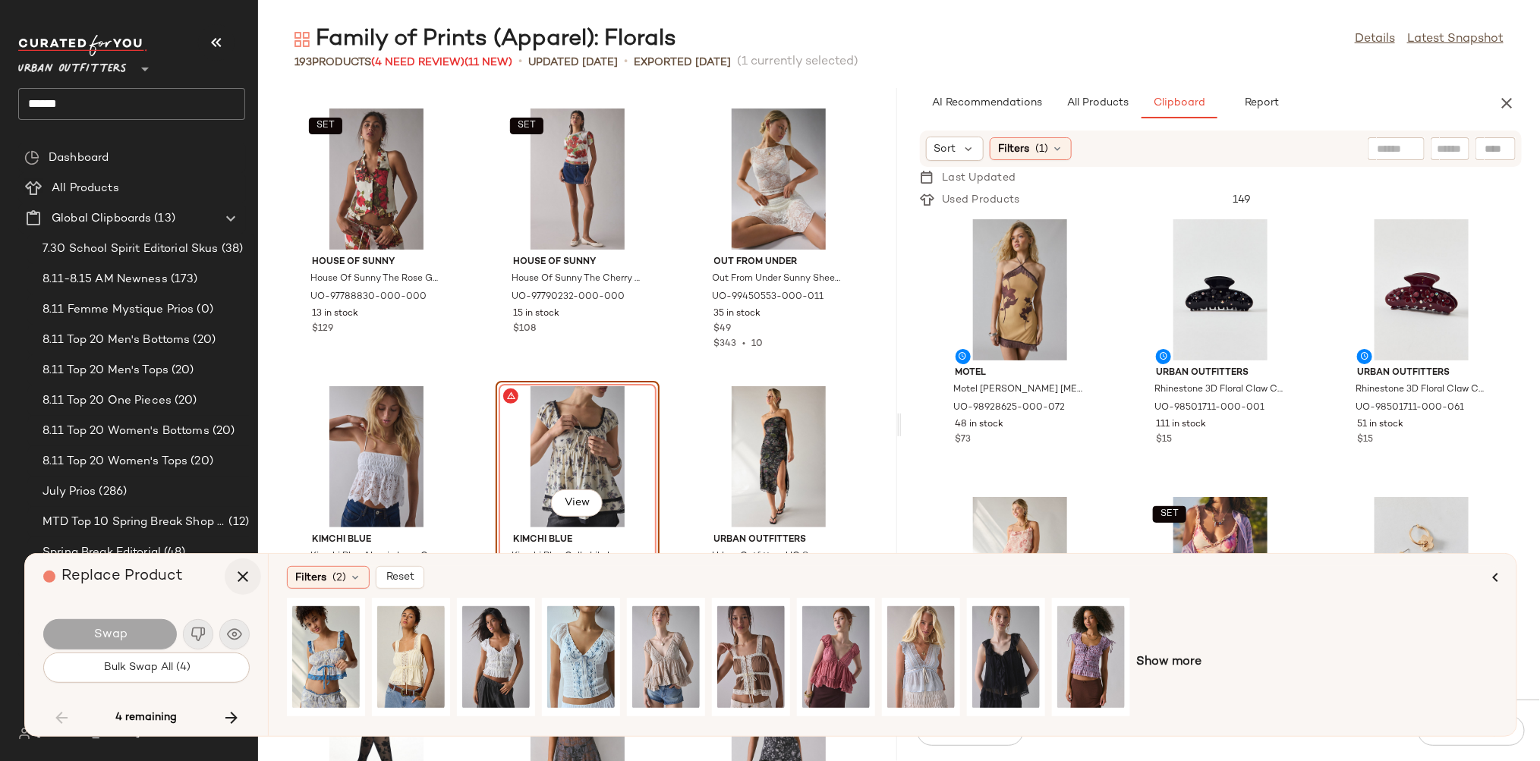
click at [243, 577] on icon "button" at bounding box center [243, 577] width 18 height 18
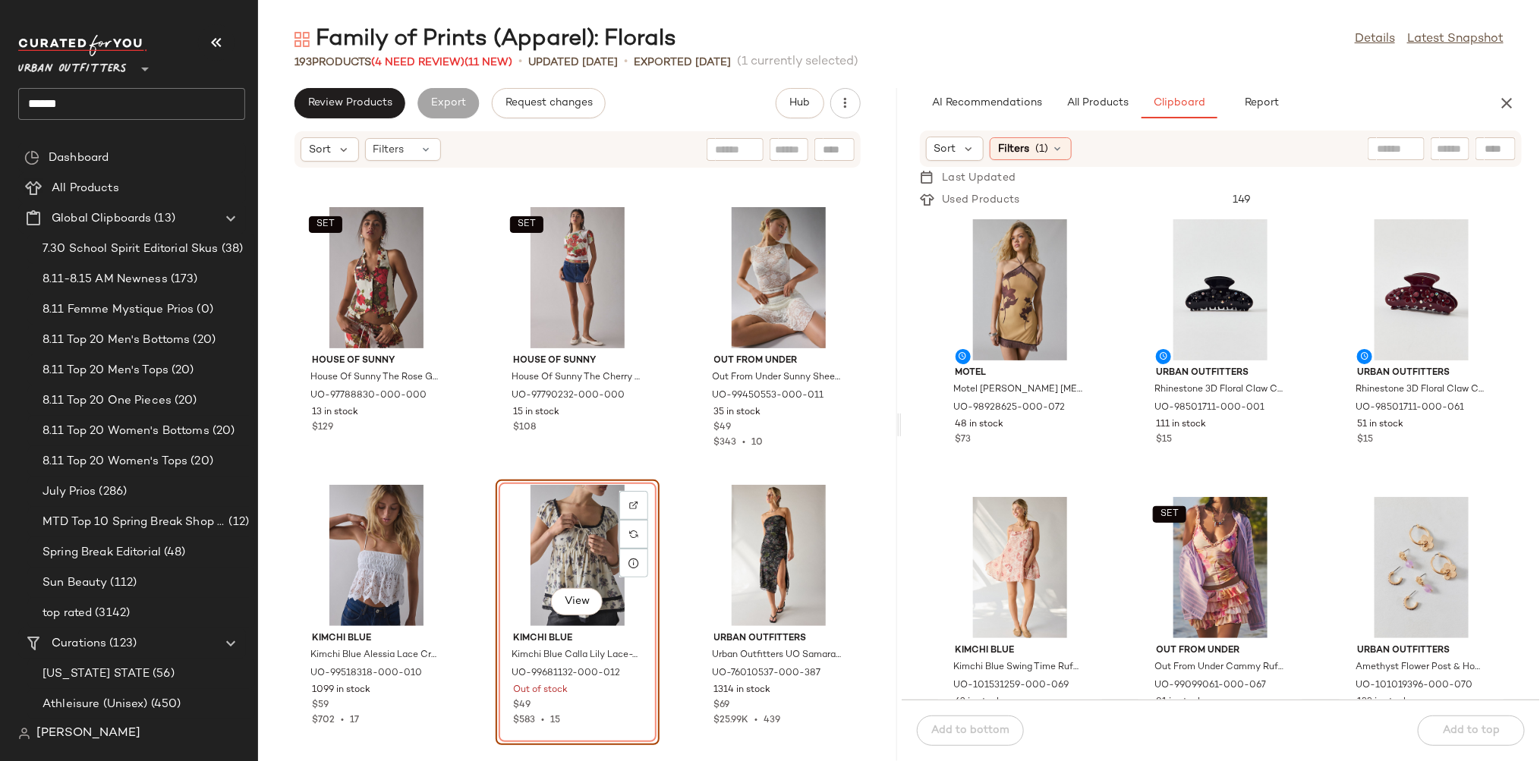
click at [581, 541] on div "View" at bounding box center [577, 555] width 153 height 141
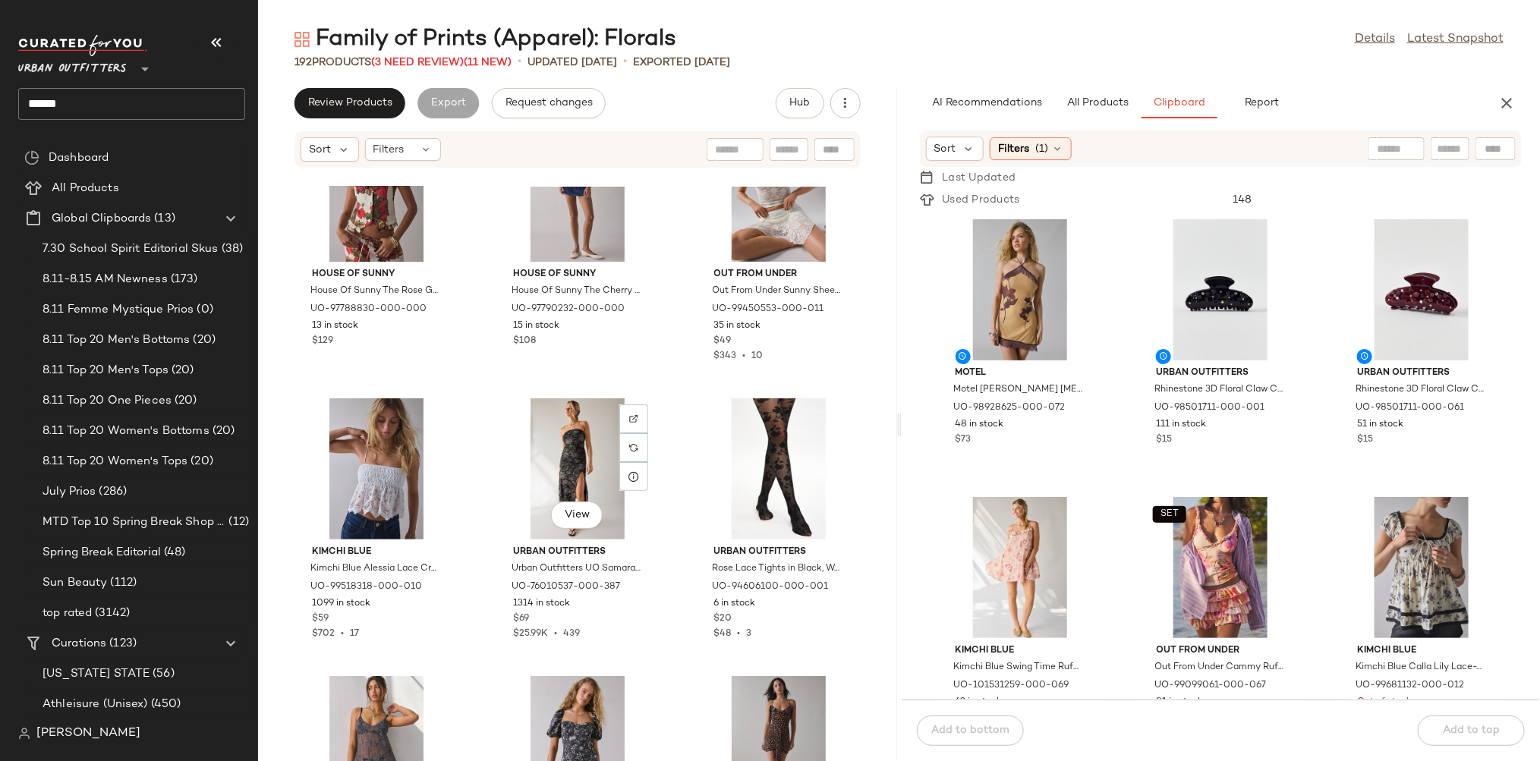
scroll to position [8729, 0]
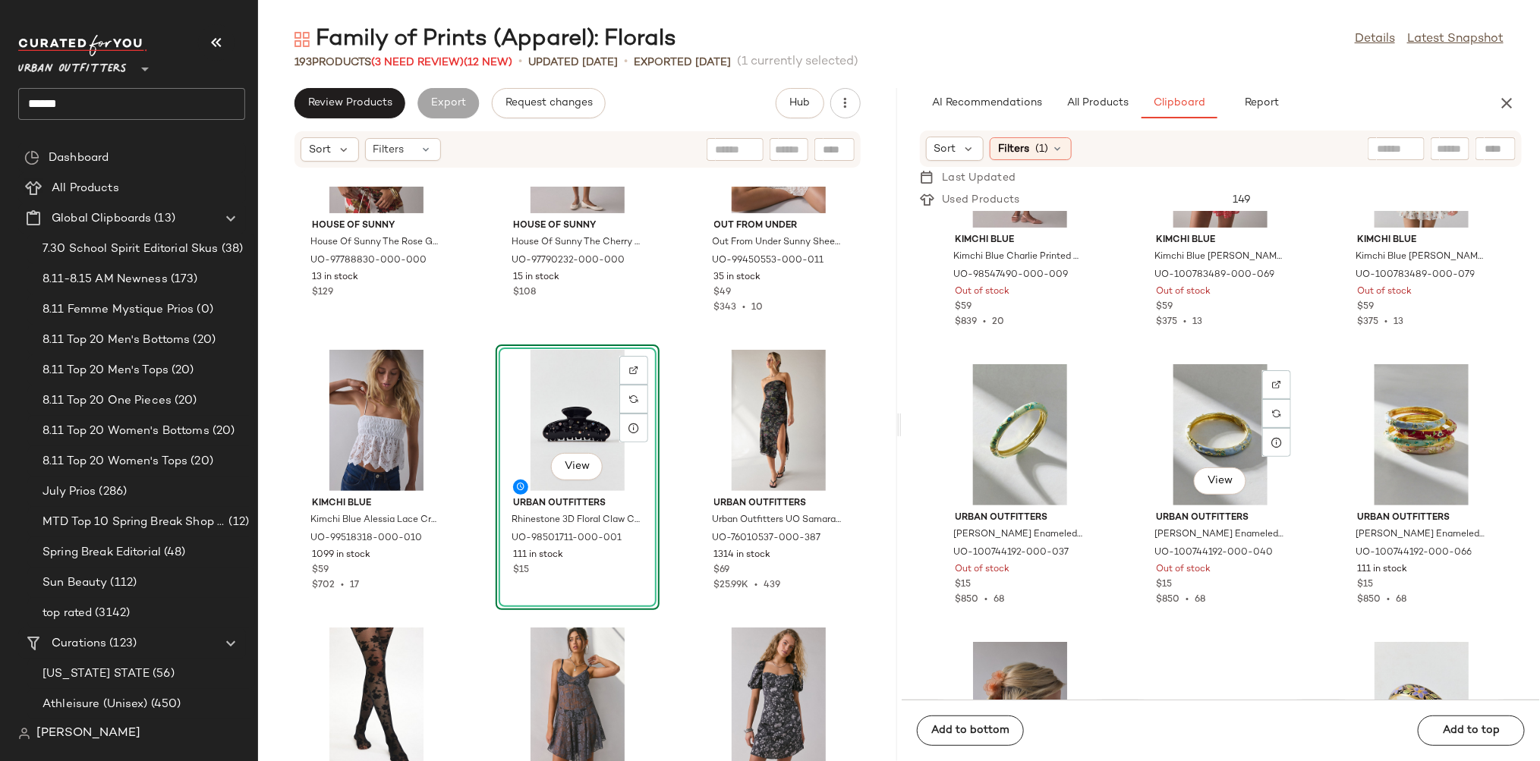
scroll to position [967, 0]
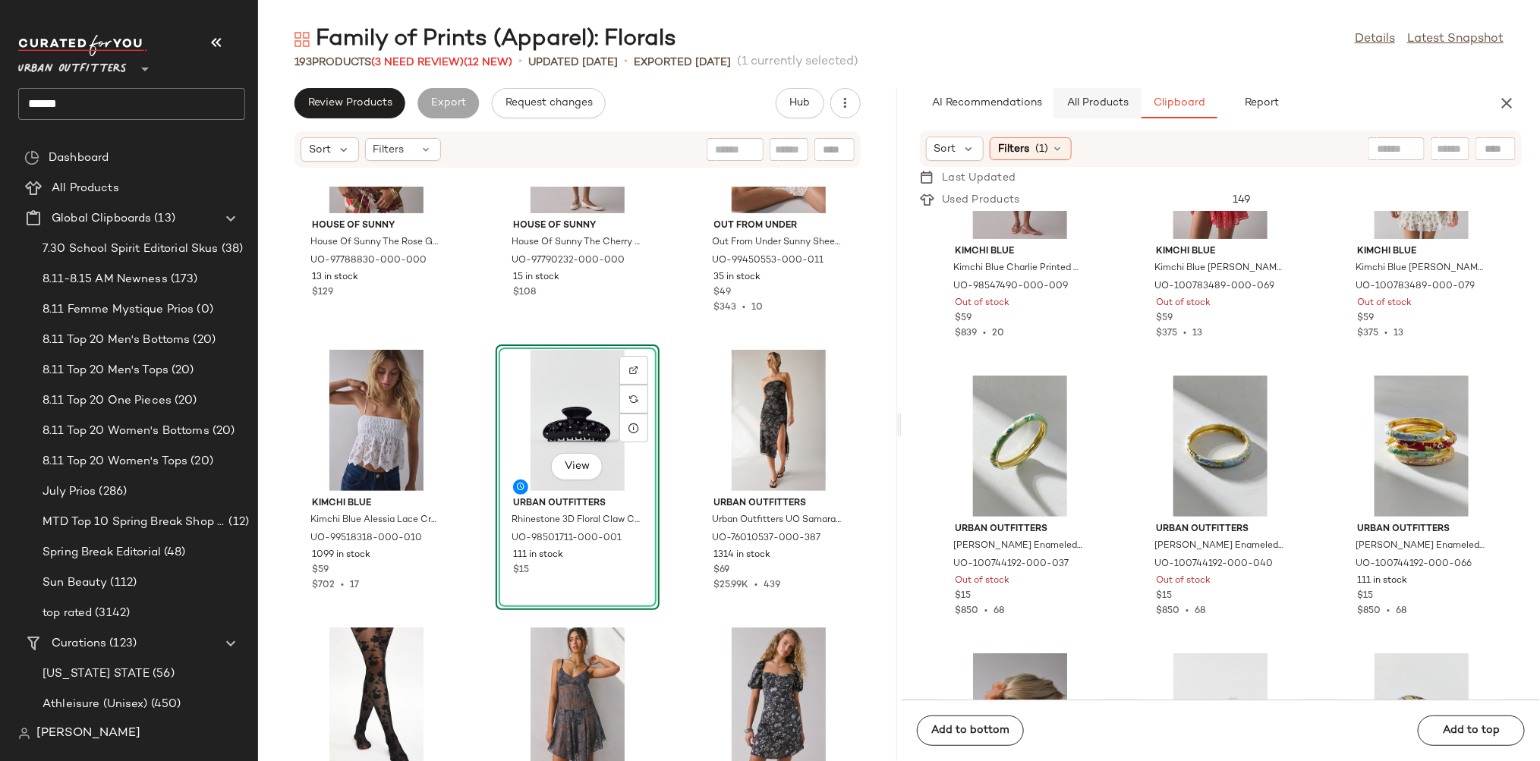
click at [1110, 99] on span "All Products" at bounding box center [1096, 103] width 62 height 12
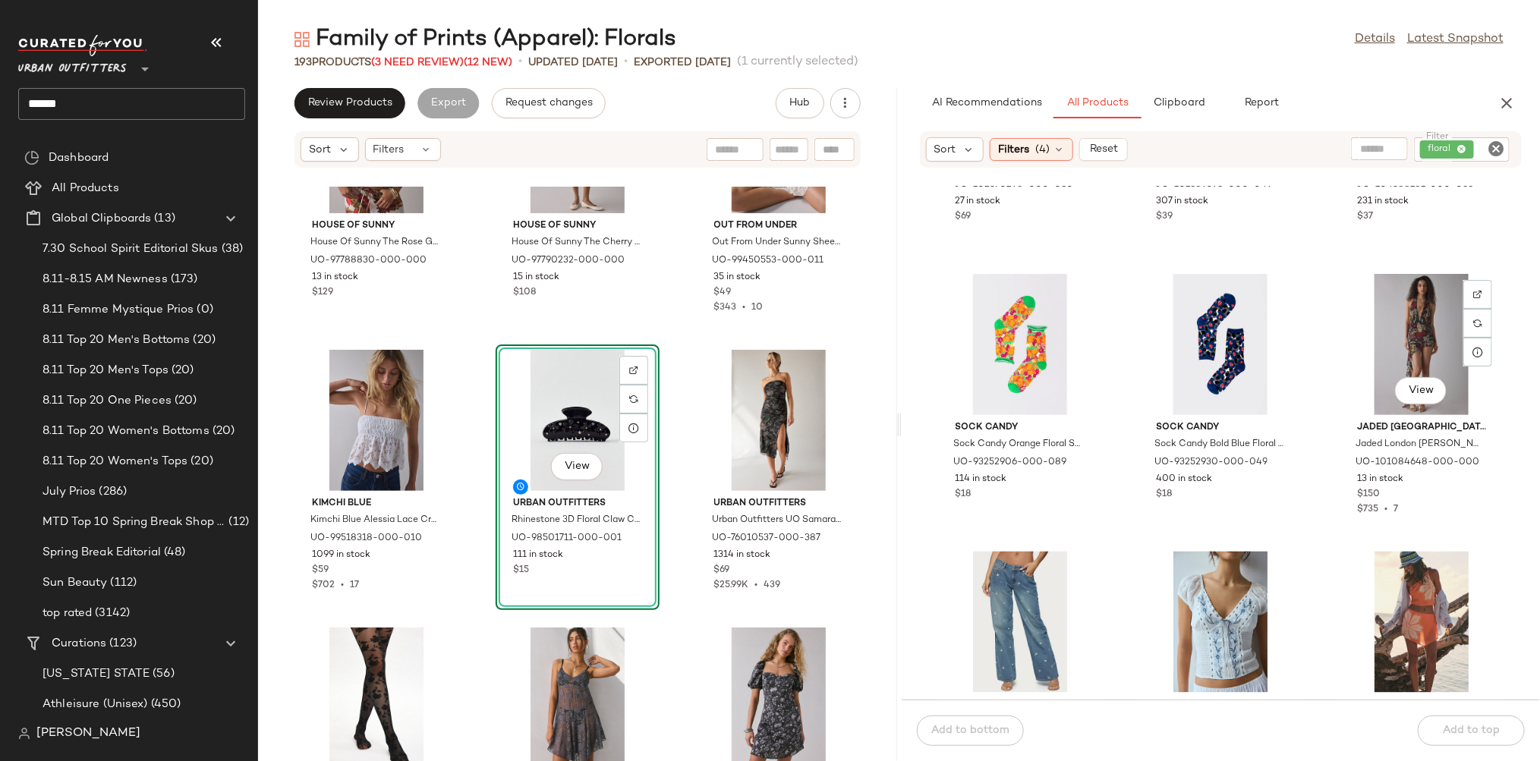
scroll to position [1352, 0]
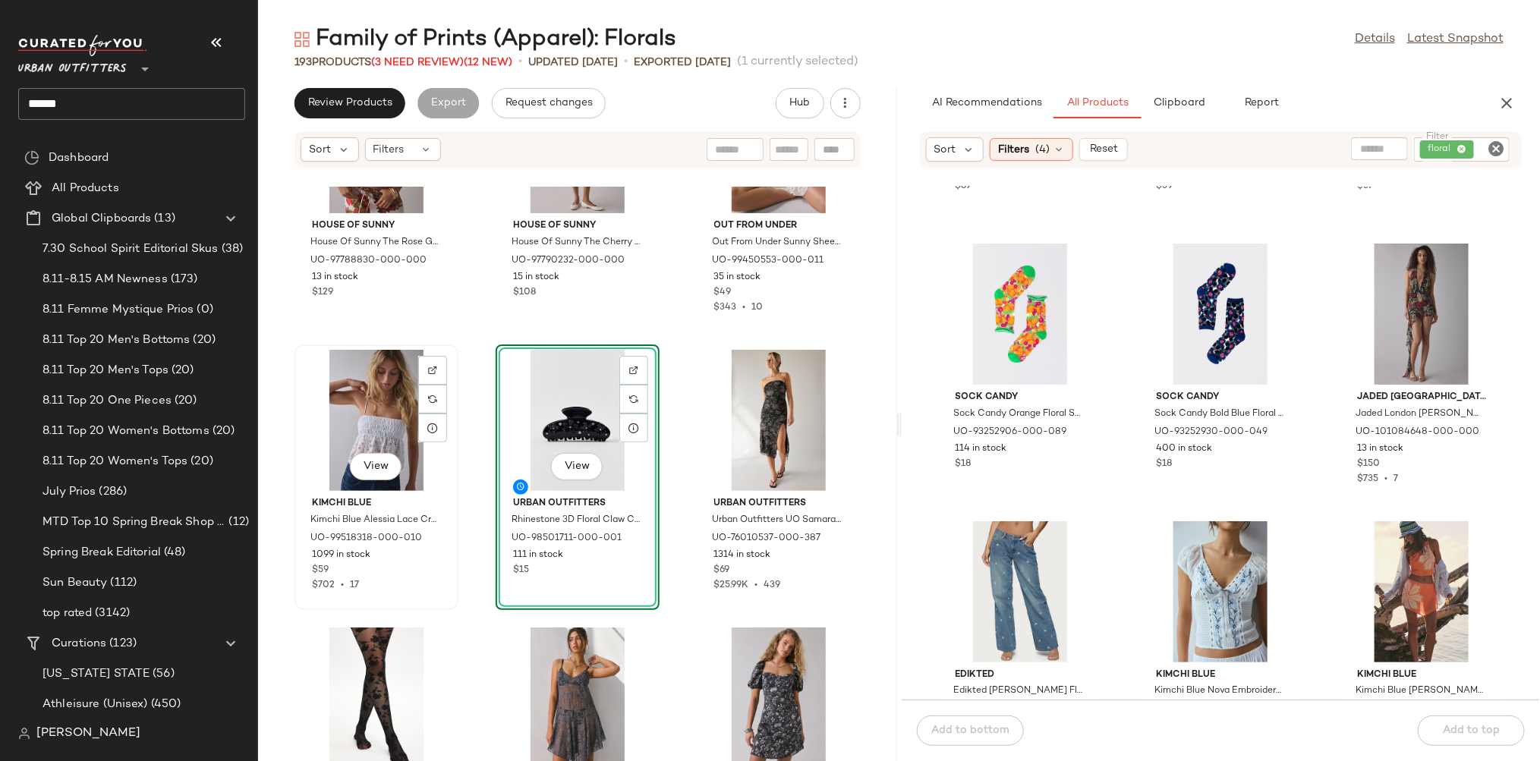
click at [410, 420] on div "View" at bounding box center [376, 420] width 153 height 141
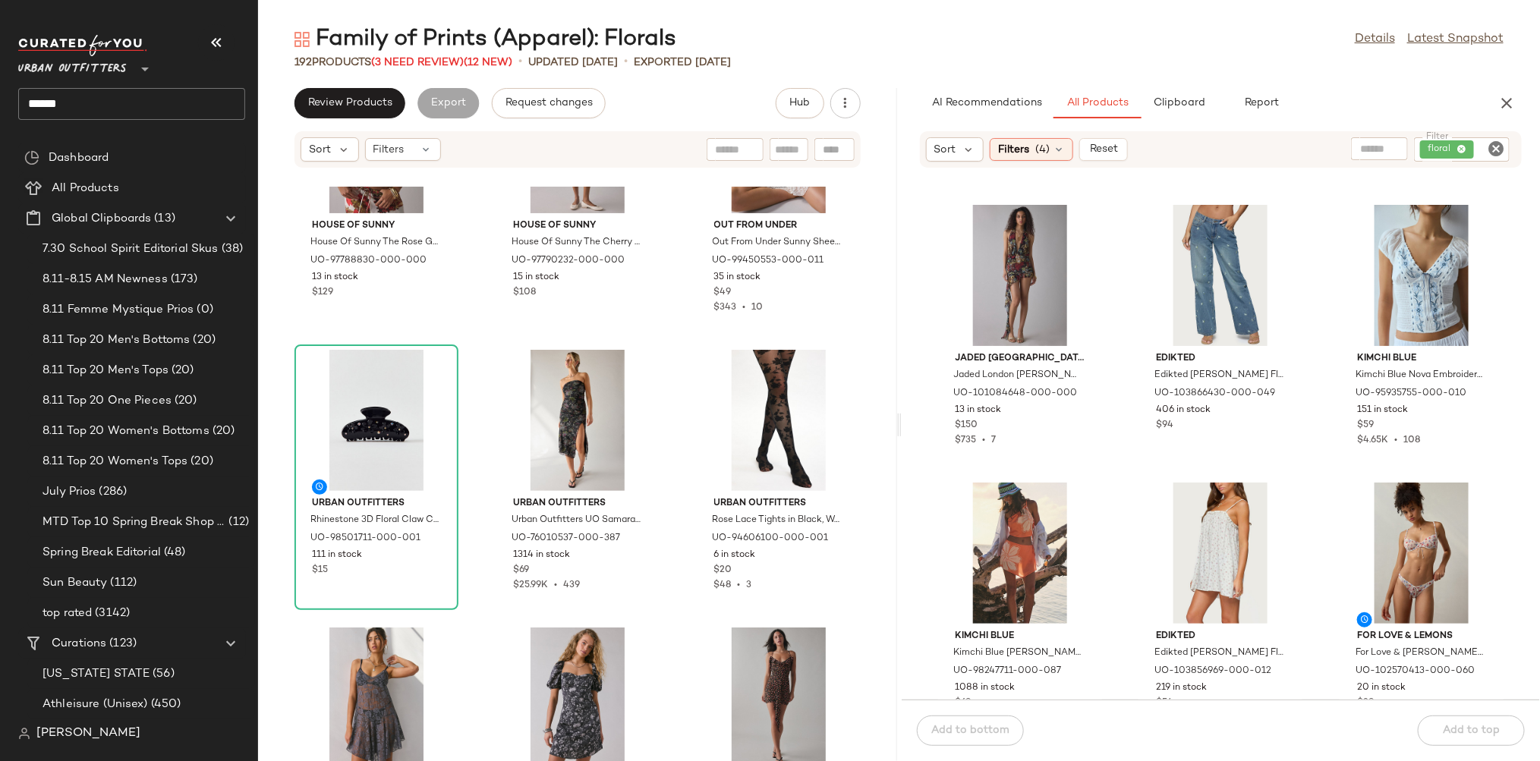
scroll to position [1682, 0]
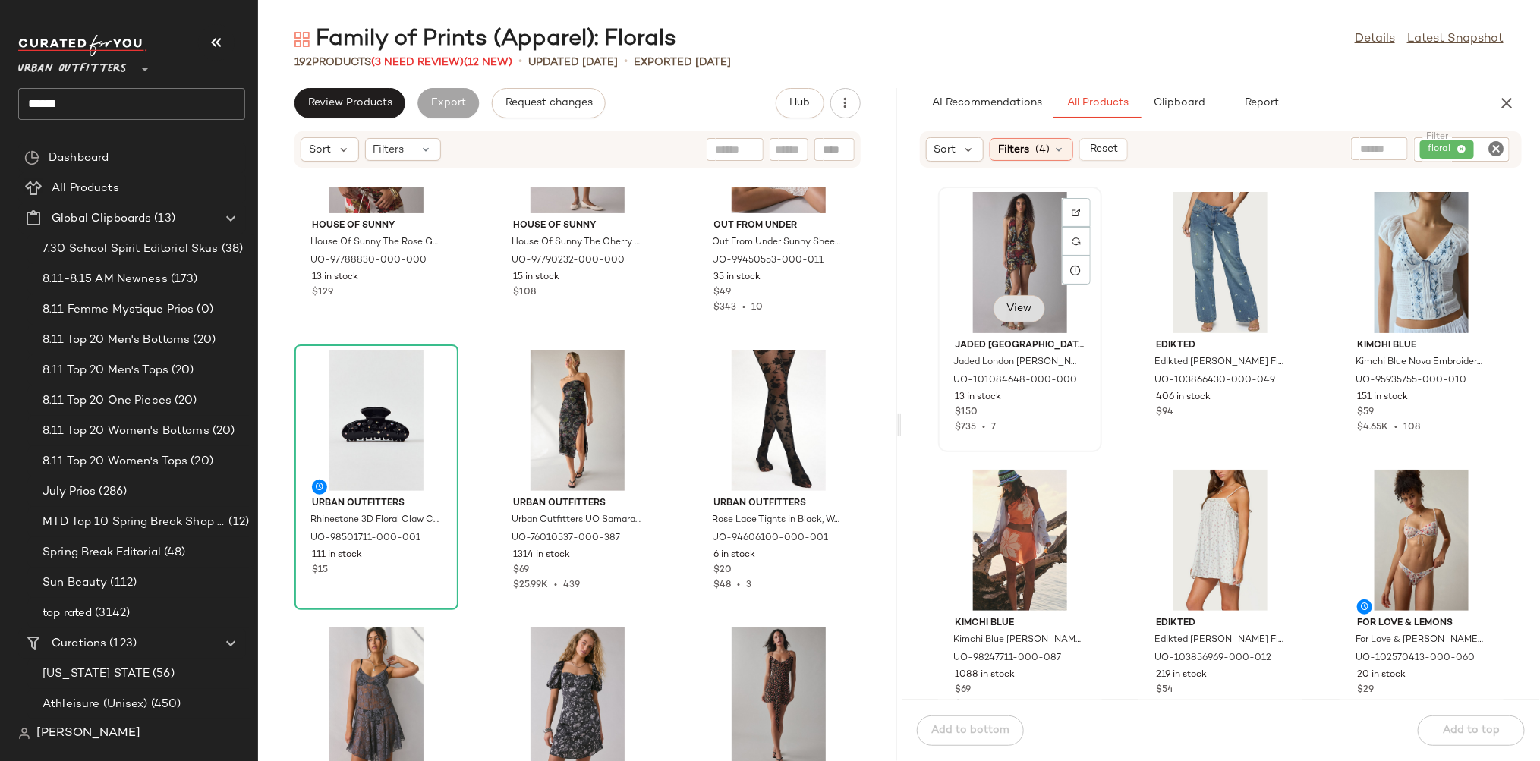
click at [1005, 306] on button "View" at bounding box center [1019, 308] width 52 height 27
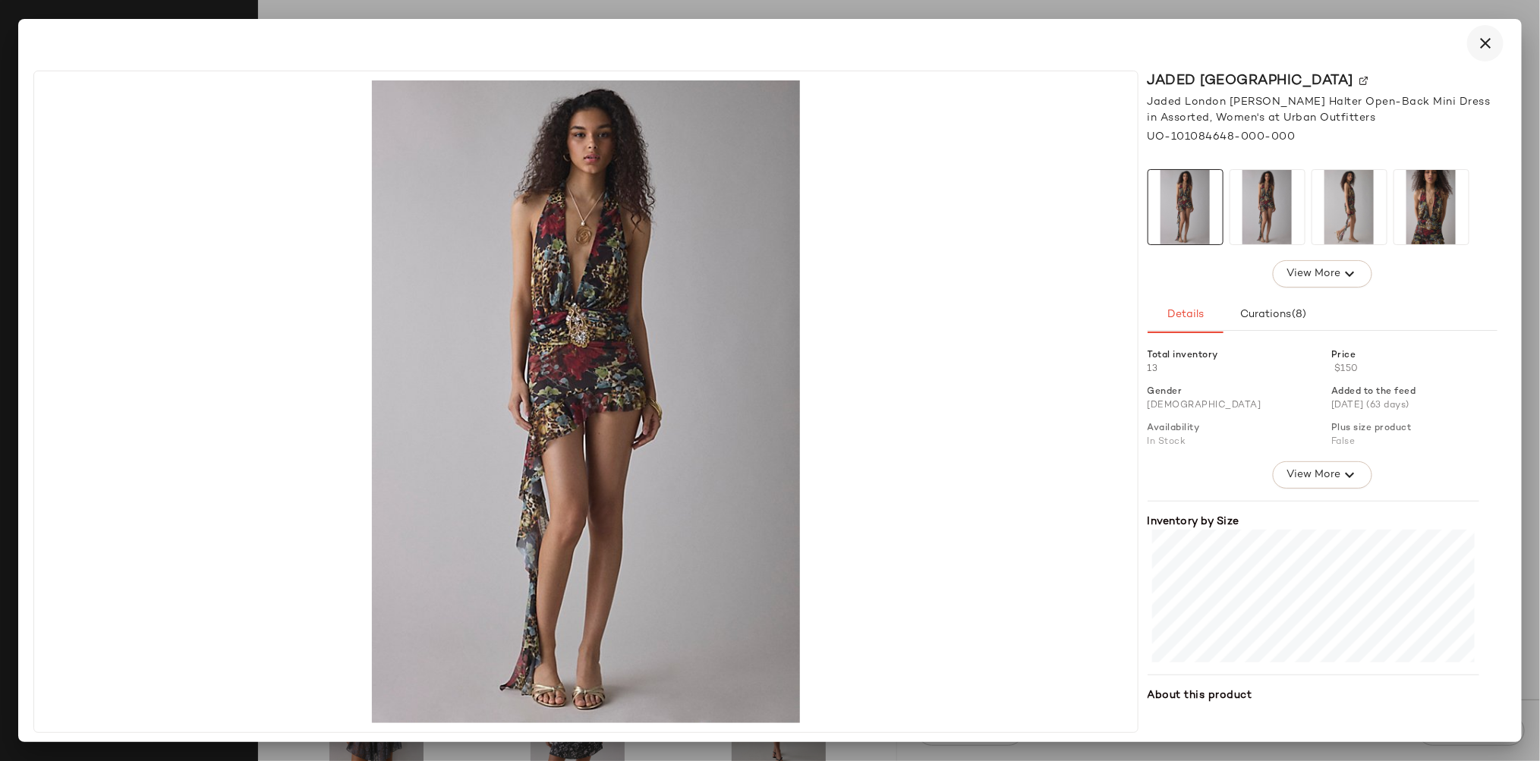
click at [1483, 41] on icon "button" at bounding box center [1485, 43] width 18 height 18
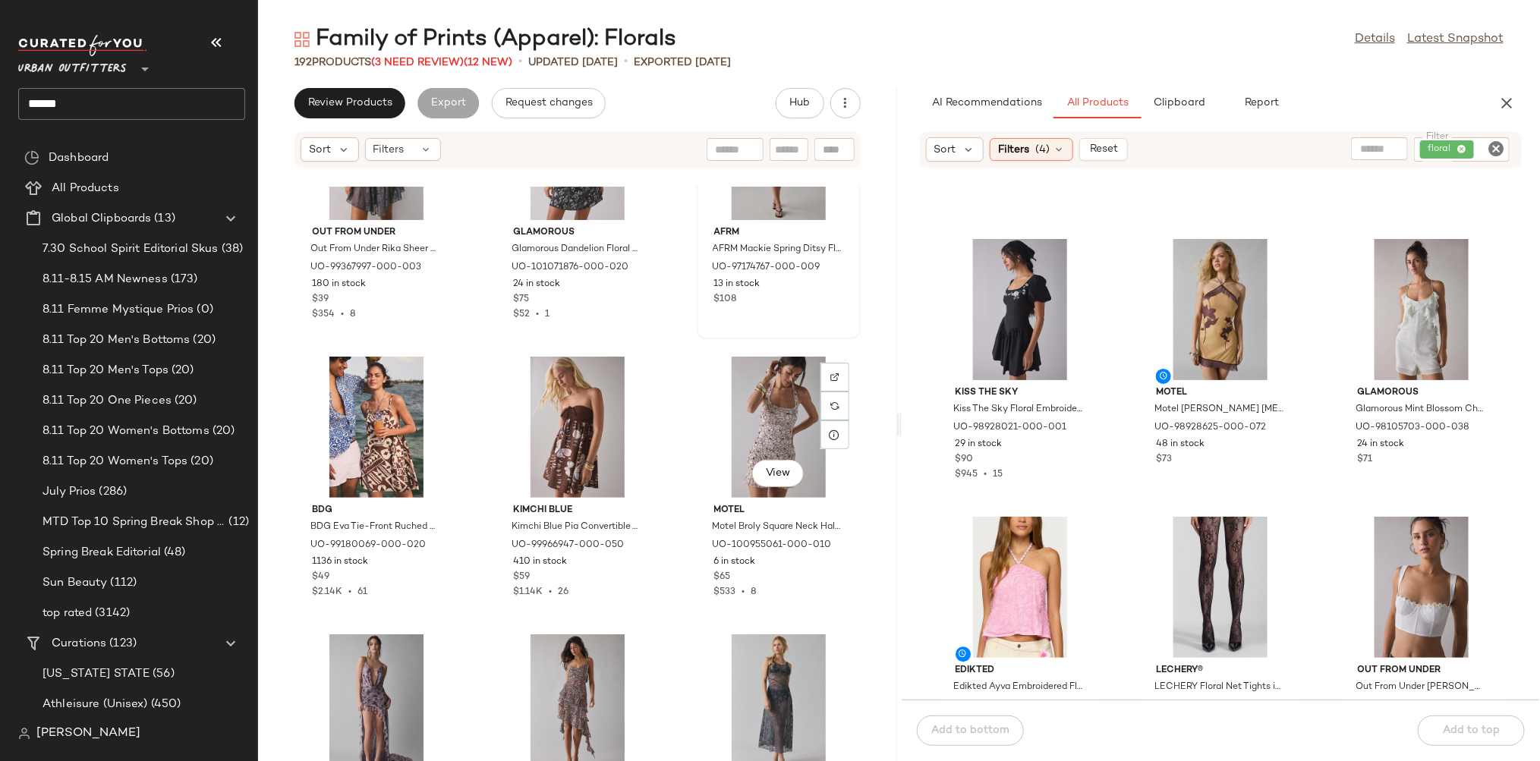
scroll to position [9293, 0]
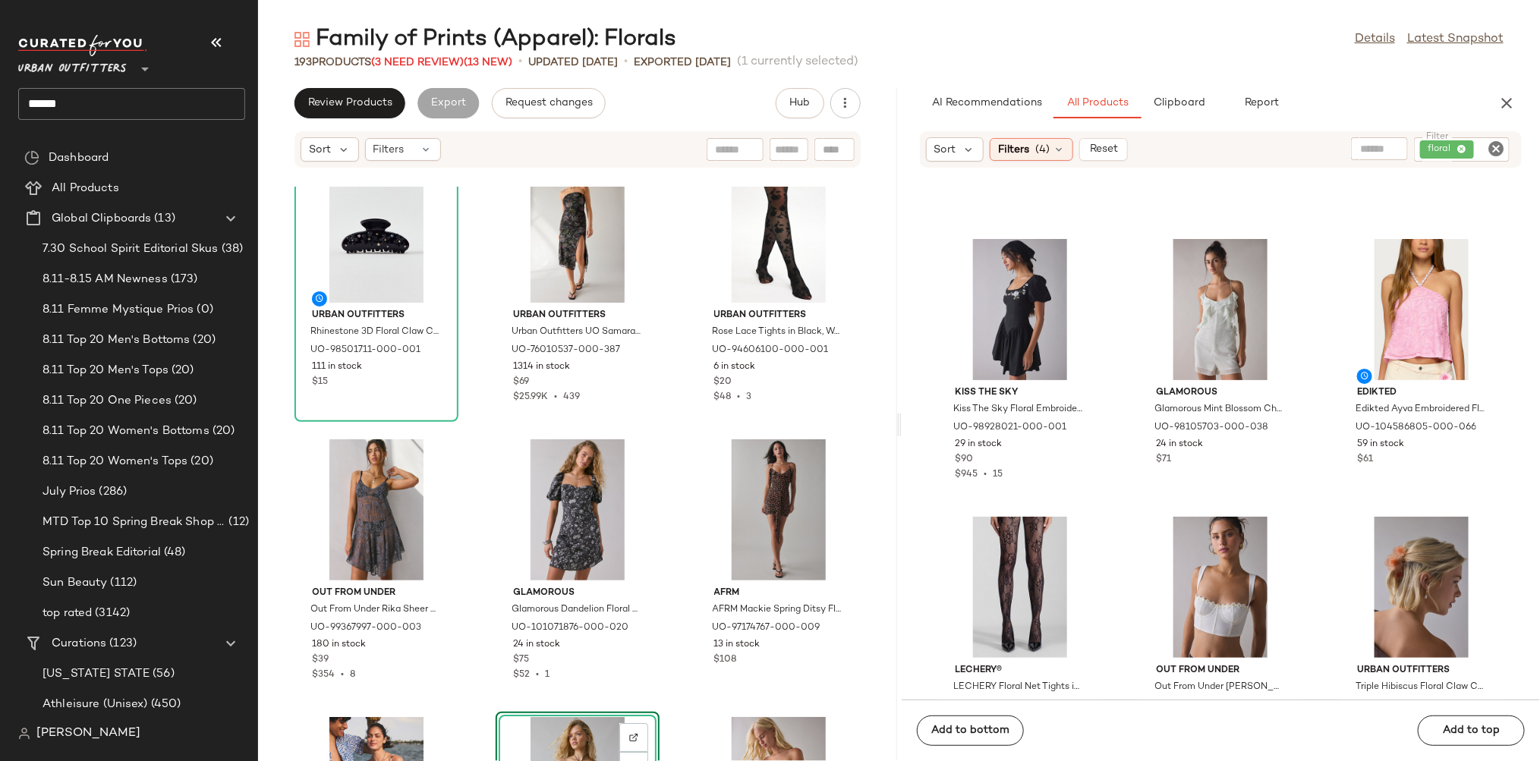
scroll to position [8843, 0]
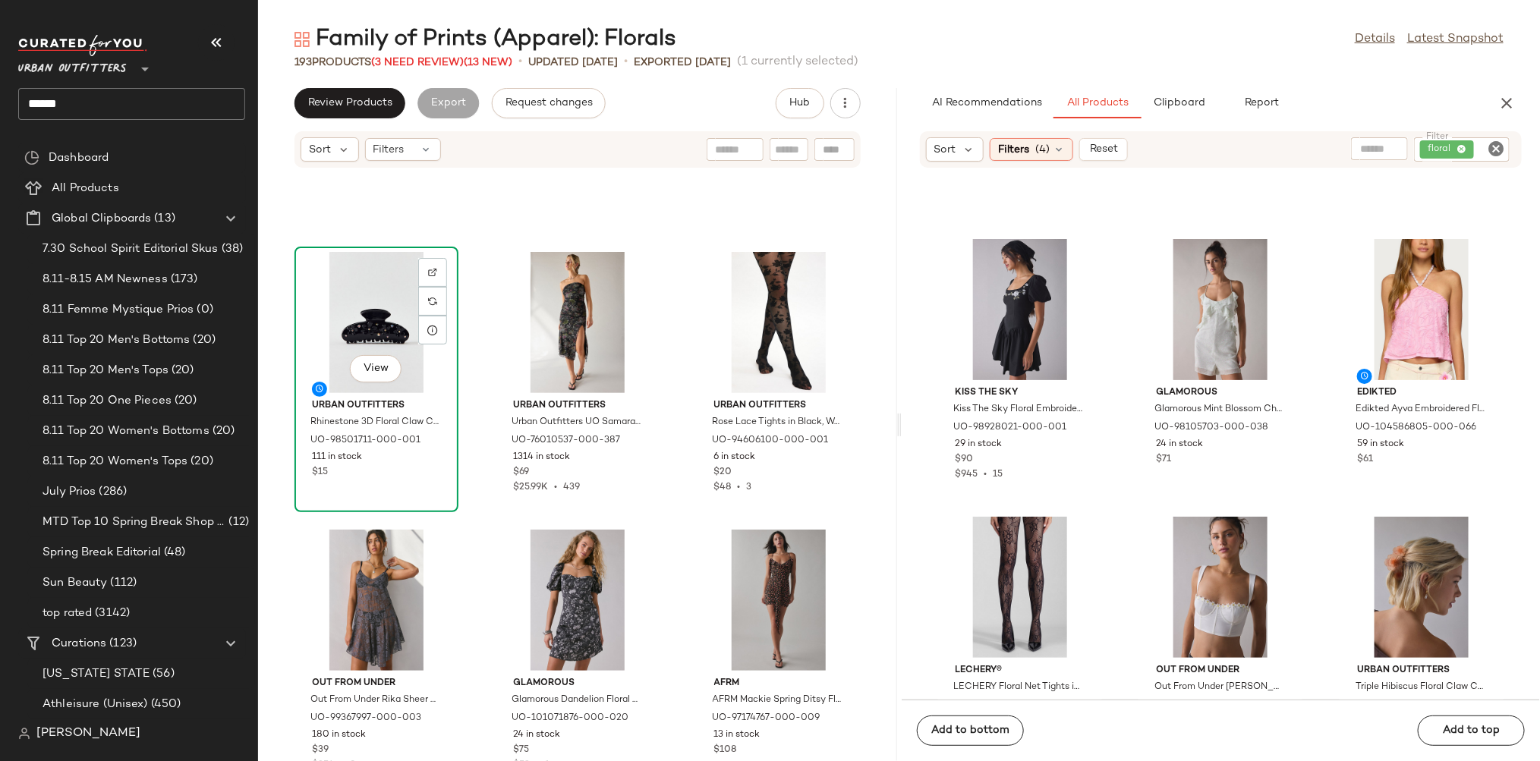
click at [367, 309] on div "View" at bounding box center [376, 322] width 153 height 141
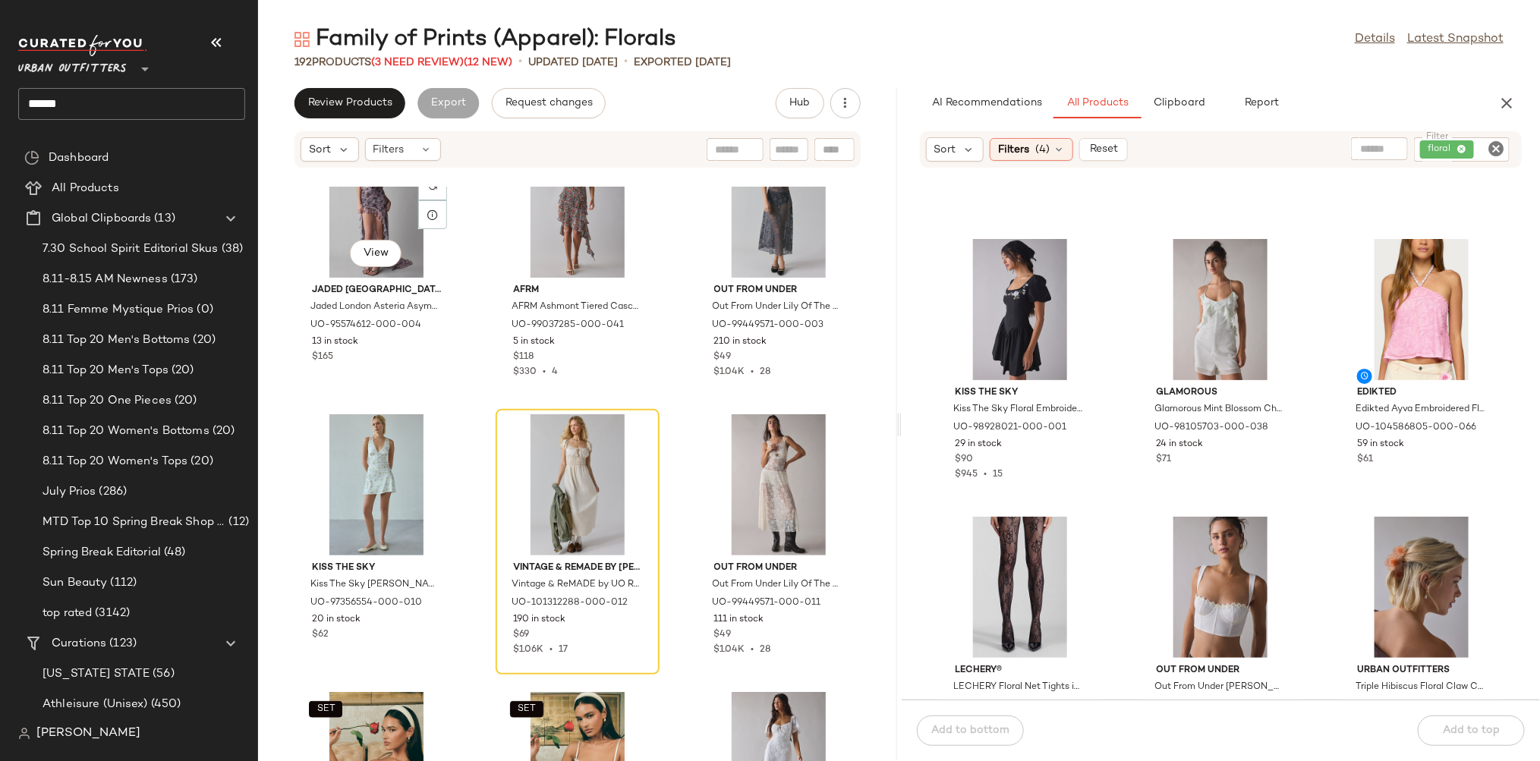
scroll to position [9829, 0]
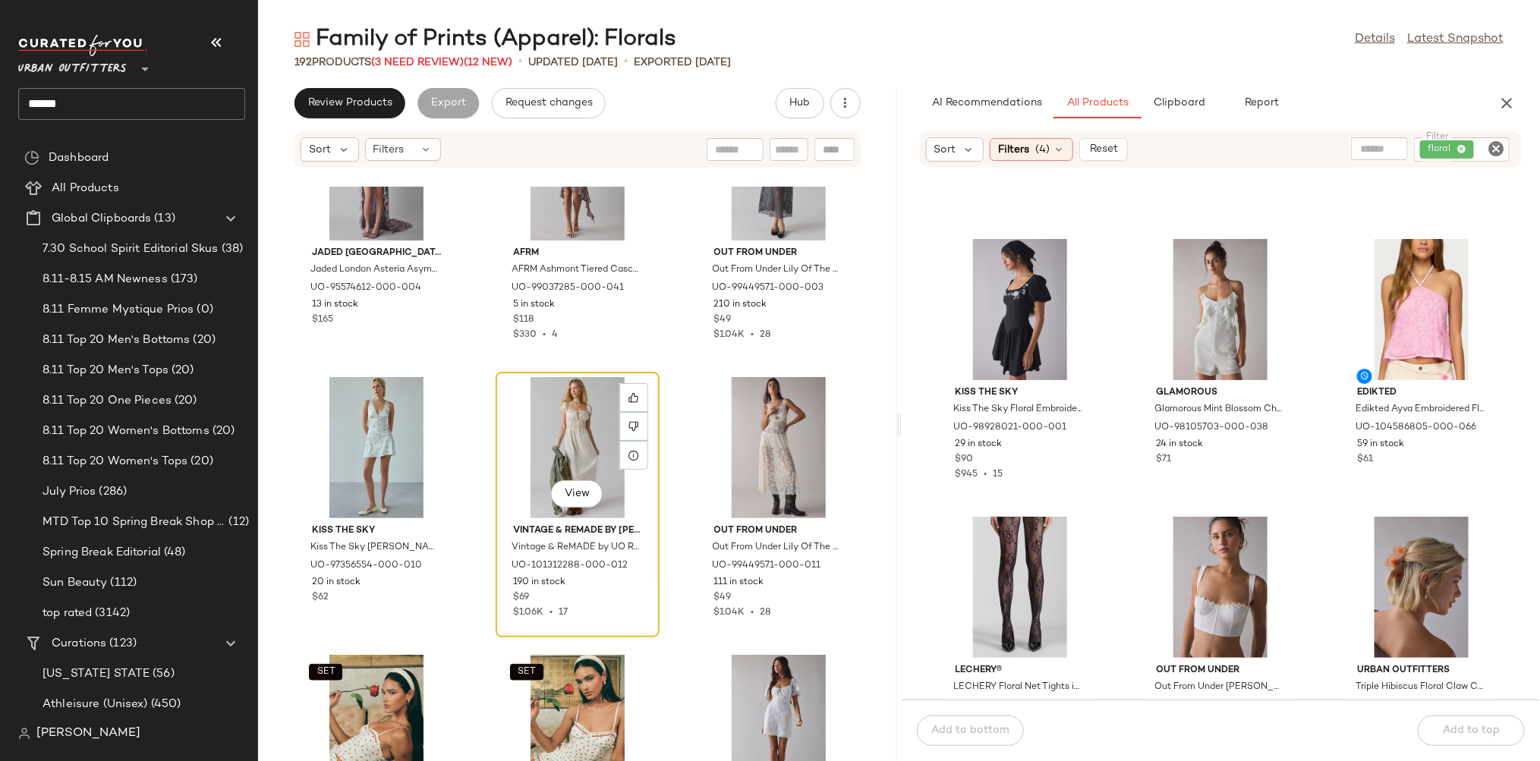
click at [559, 430] on div "View" at bounding box center [577, 447] width 153 height 141
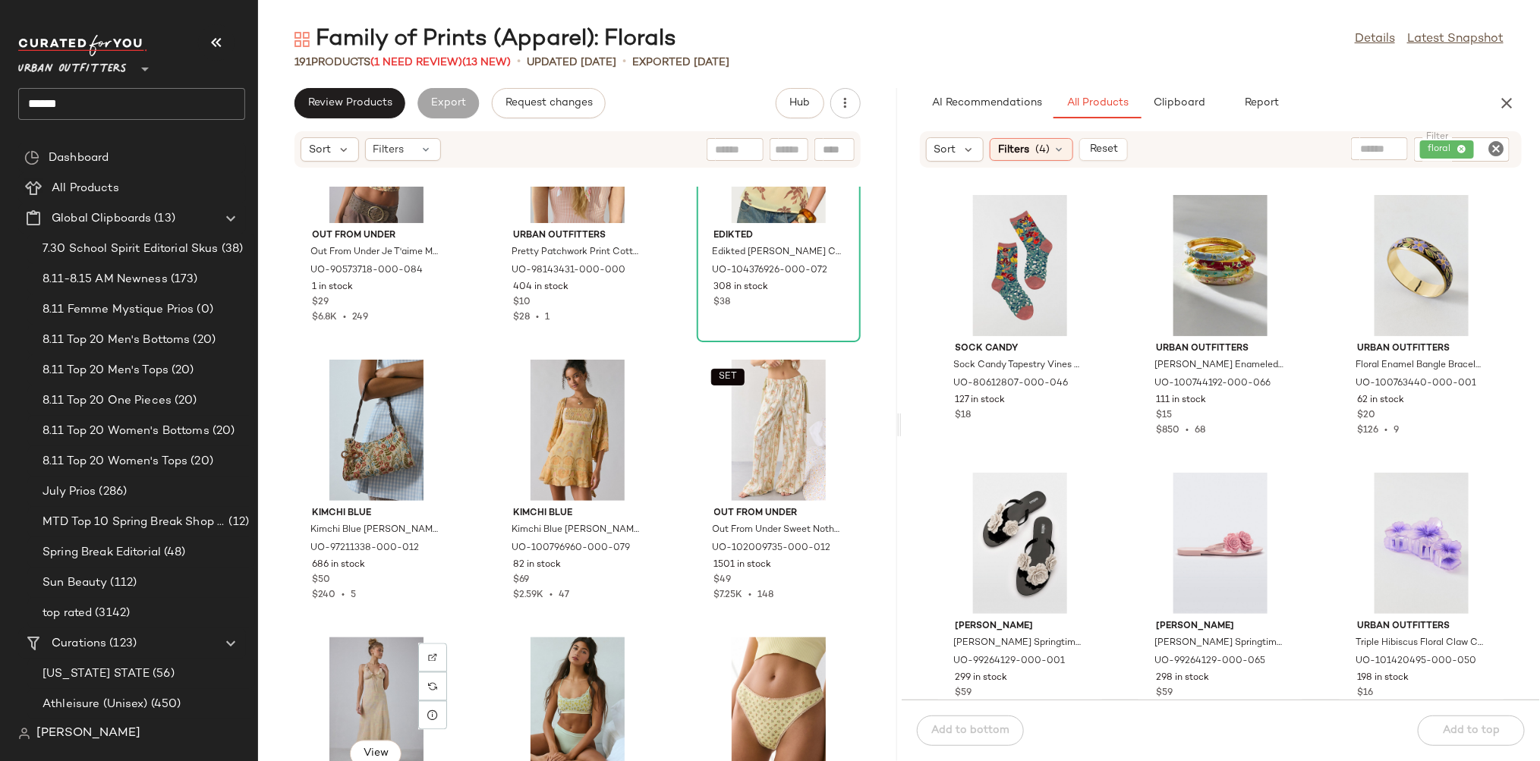
scroll to position [10676, 0]
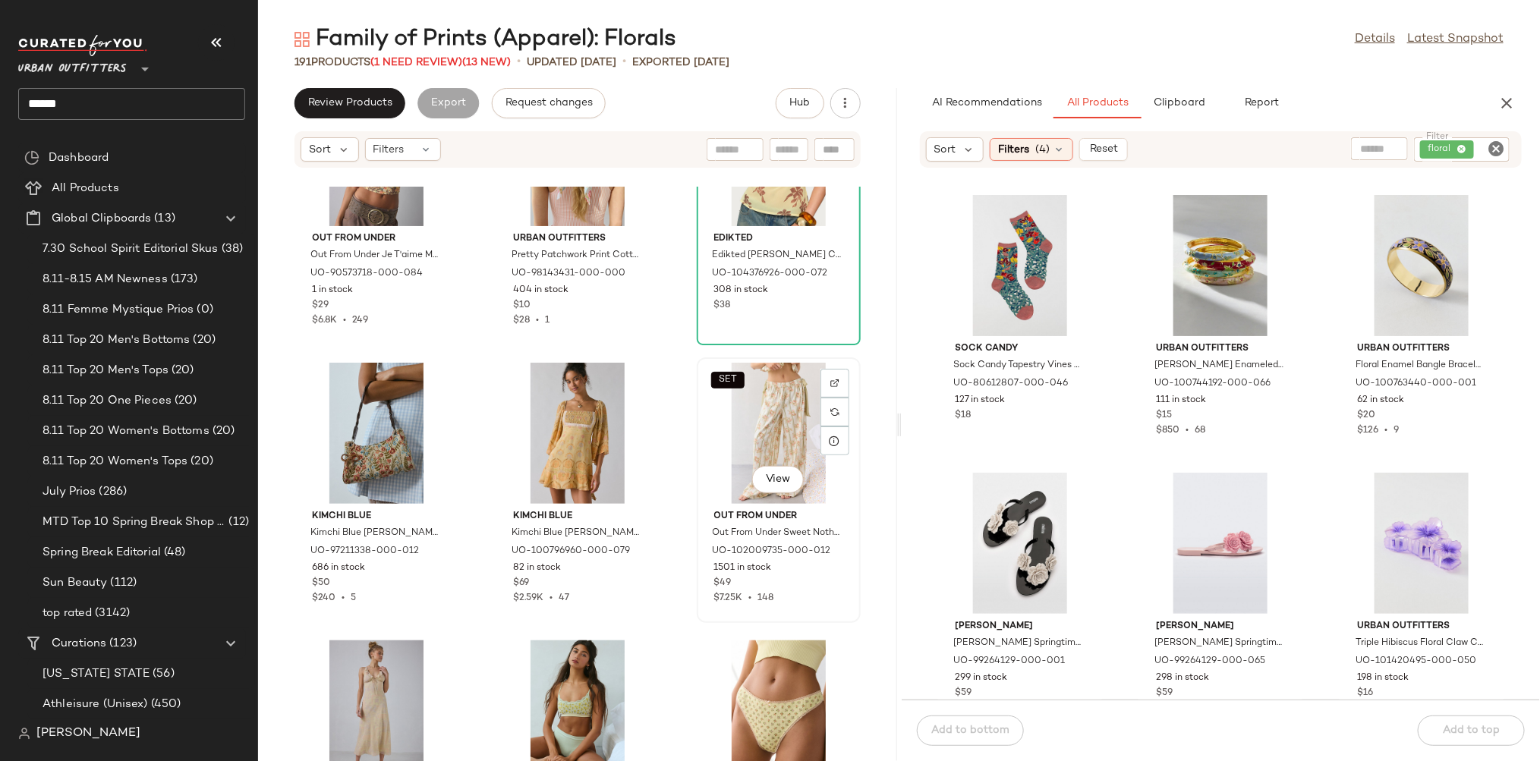
click at [754, 425] on div "SET View" at bounding box center [778, 433] width 153 height 141
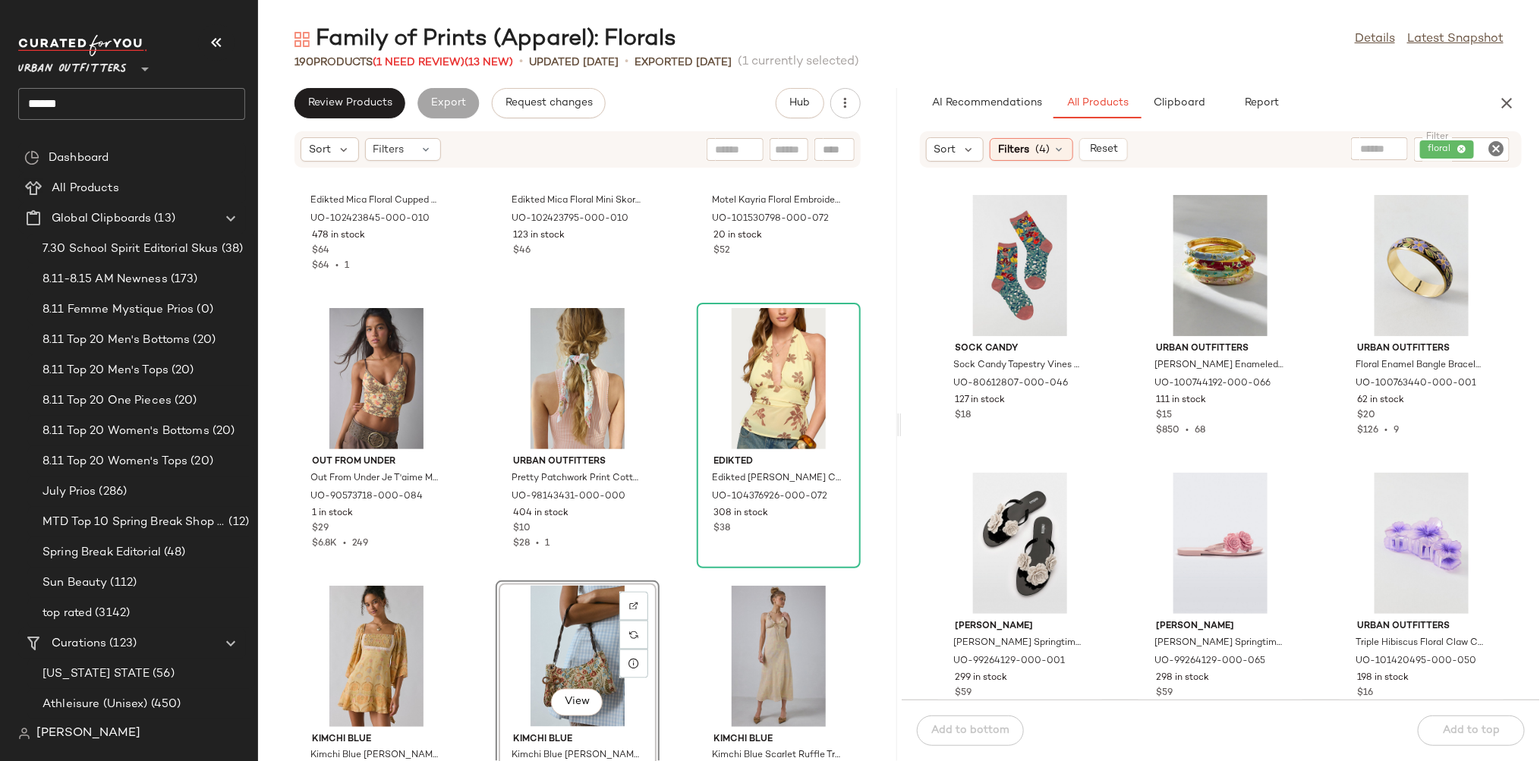
scroll to position [10301, 0]
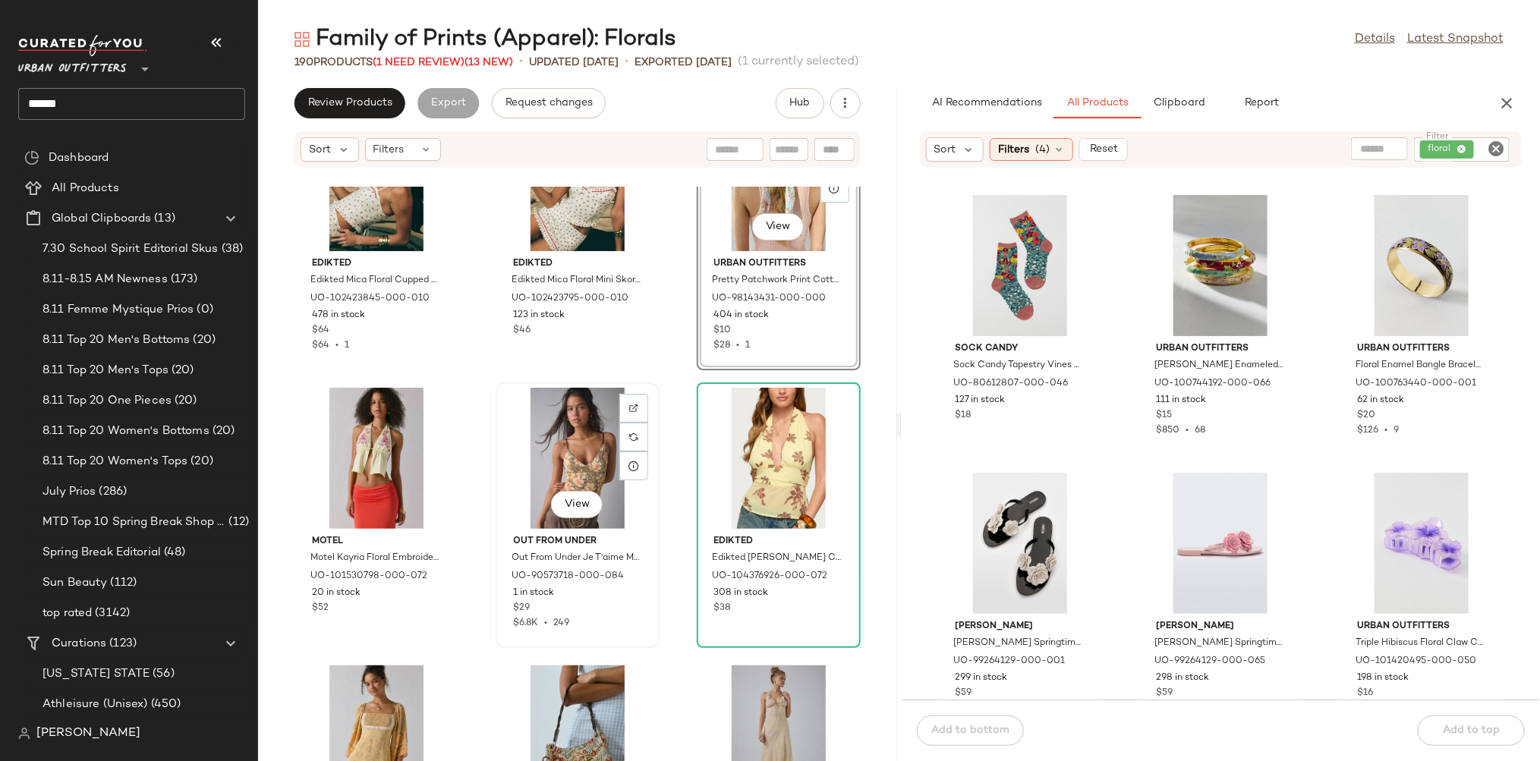
scroll to position [10388, 0]
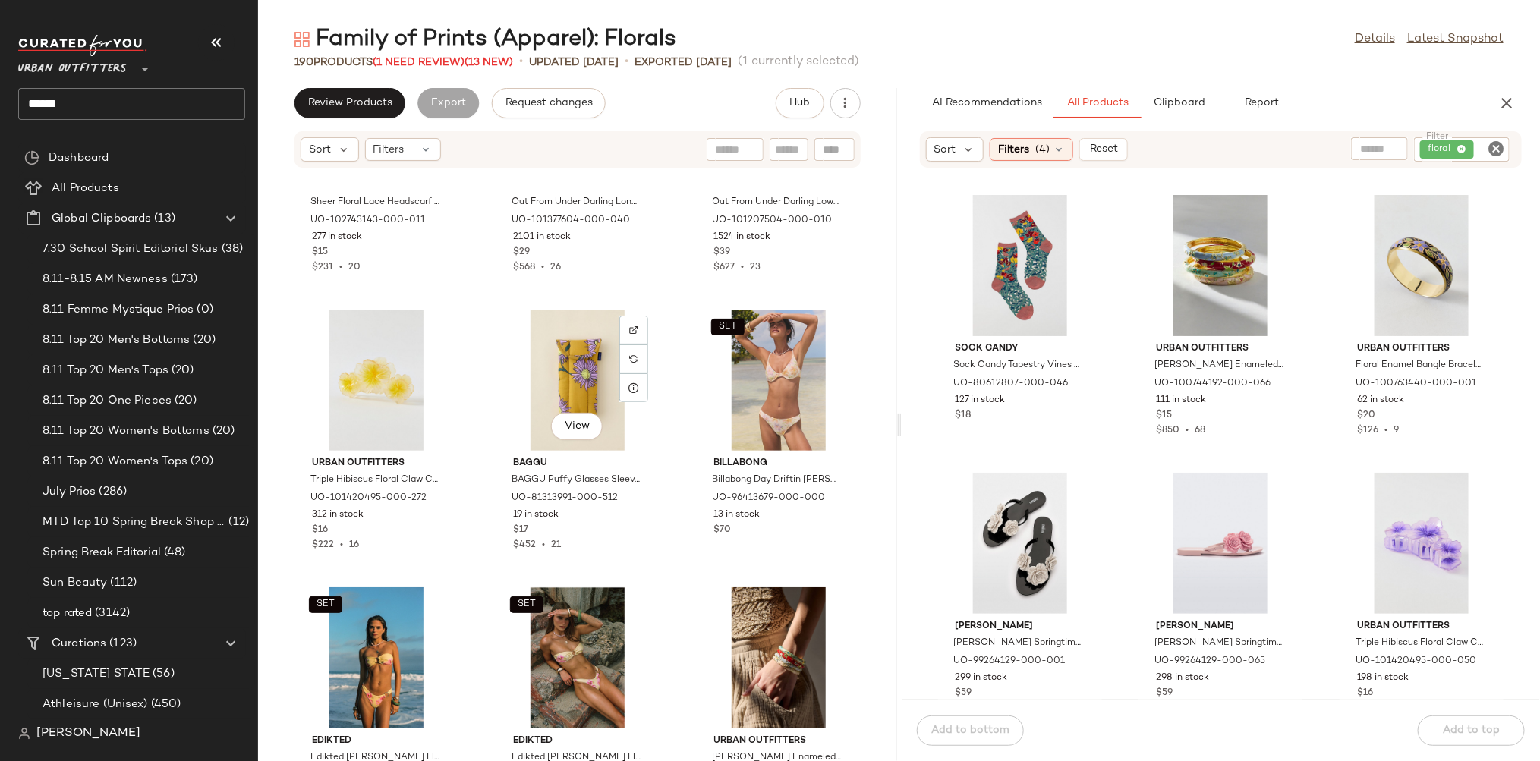
scroll to position [13231, 0]
click at [1195, 105] on span "Clipboard" at bounding box center [1179, 103] width 52 height 12
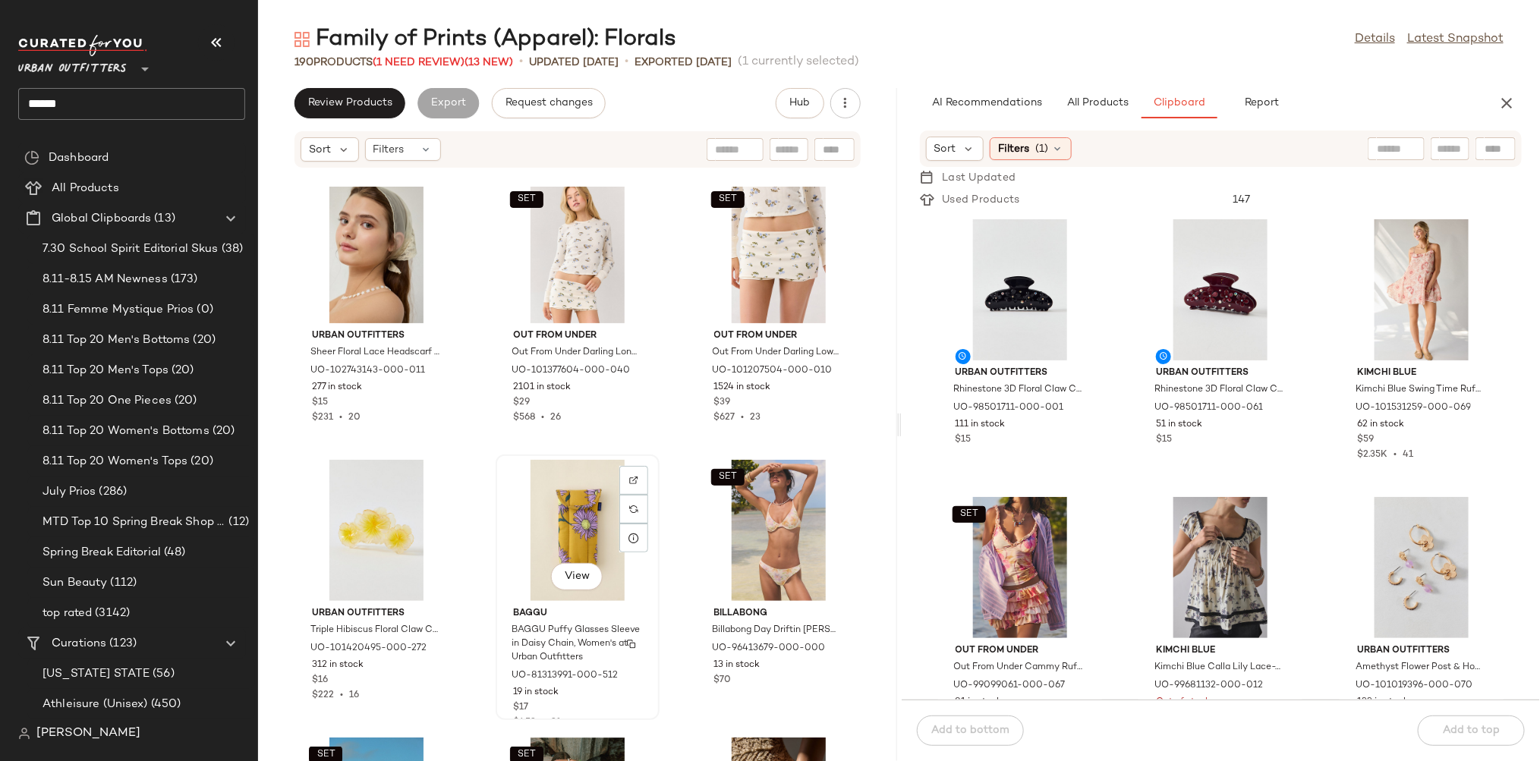
scroll to position [13069, 0]
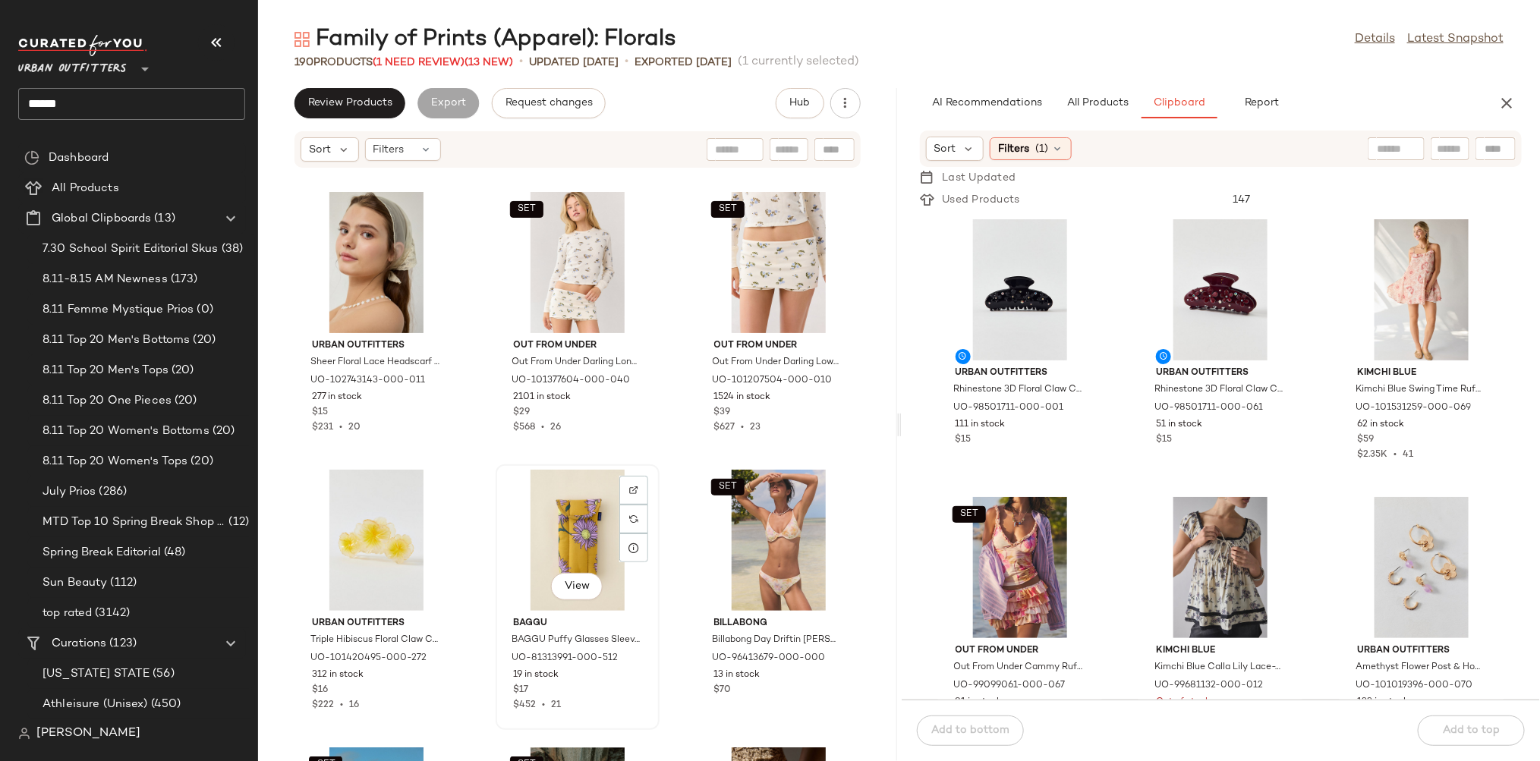
click at [524, 533] on div "View" at bounding box center [577, 540] width 153 height 141
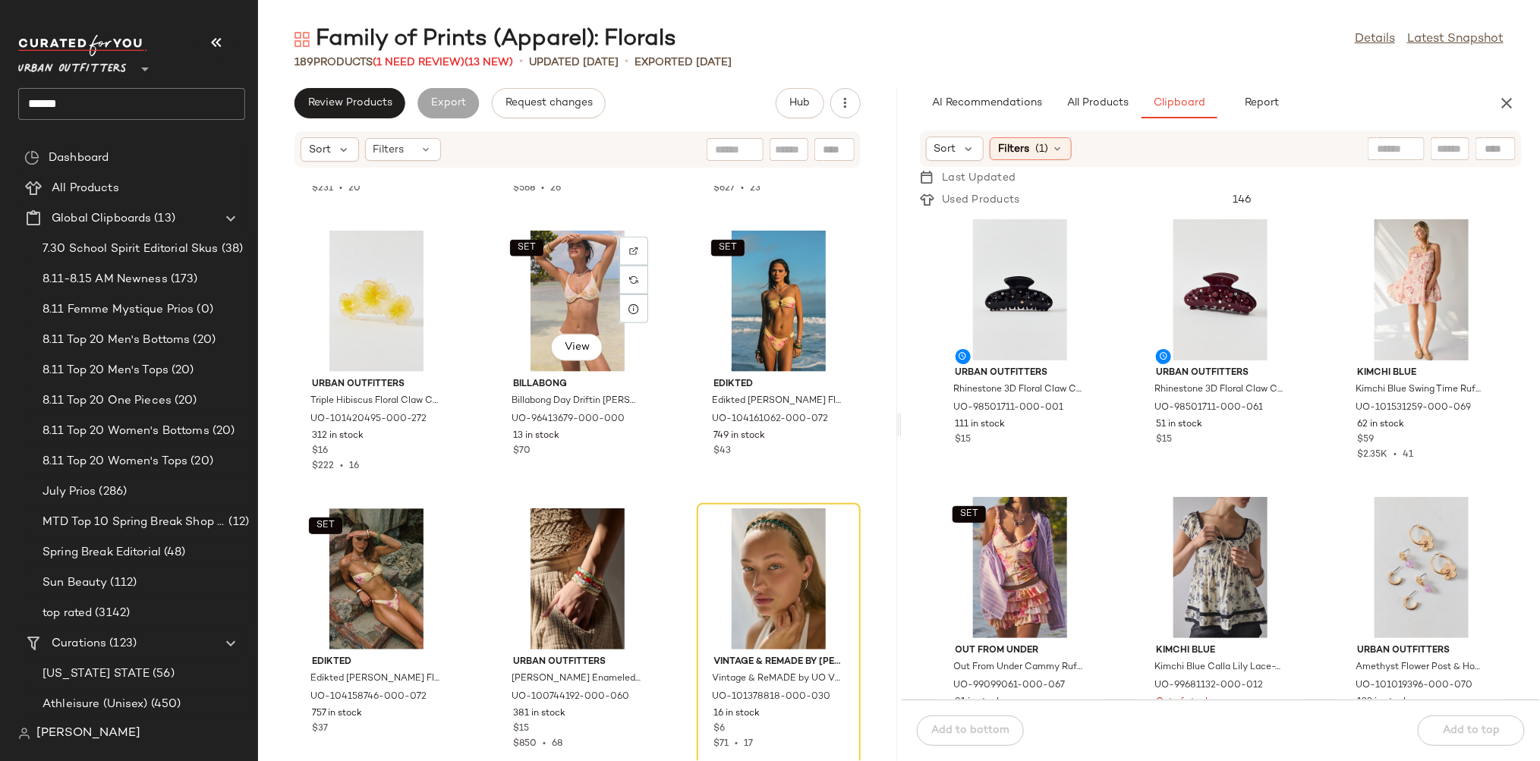
scroll to position [13326, 0]
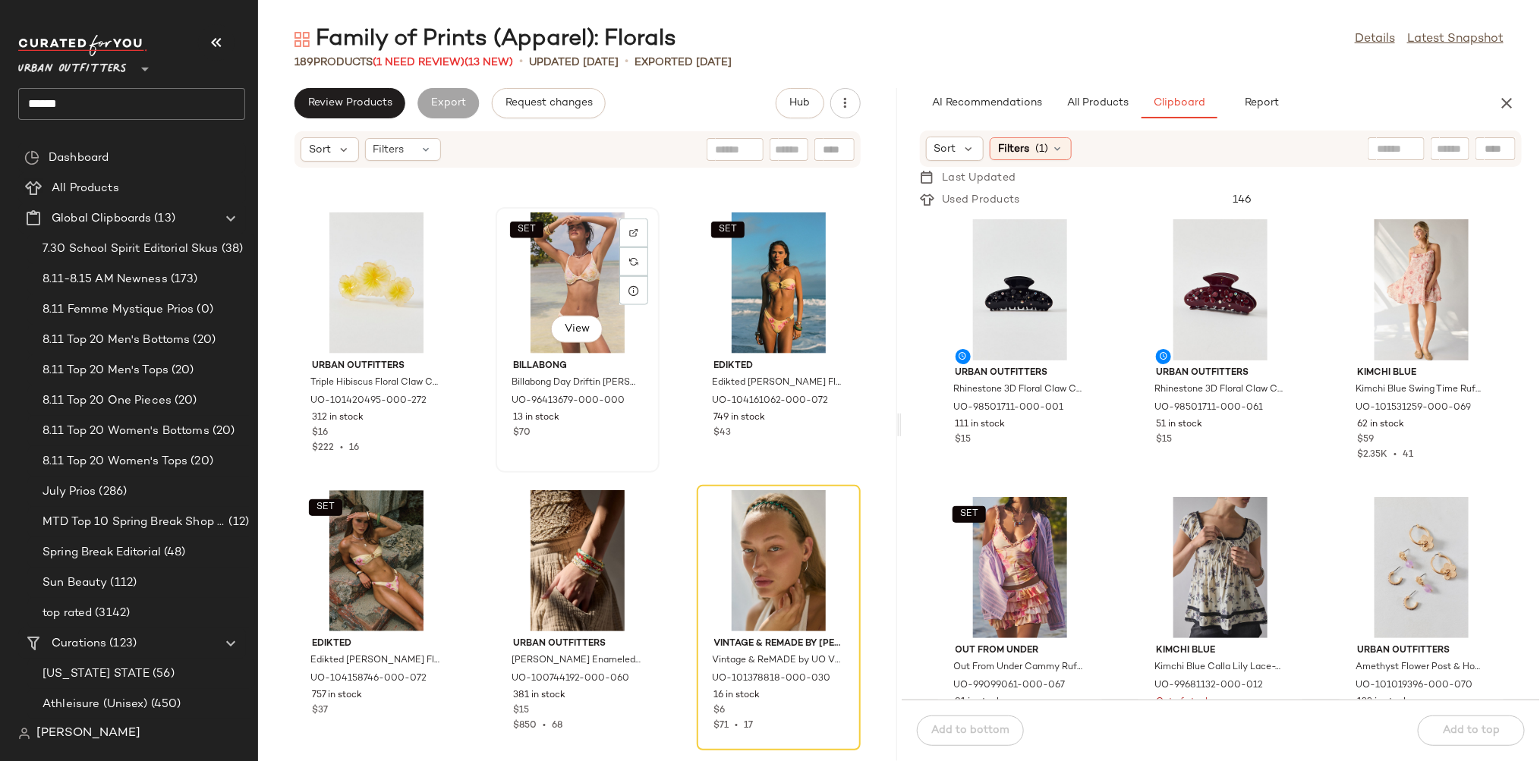
click at [573, 264] on div "SET View" at bounding box center [577, 282] width 153 height 141
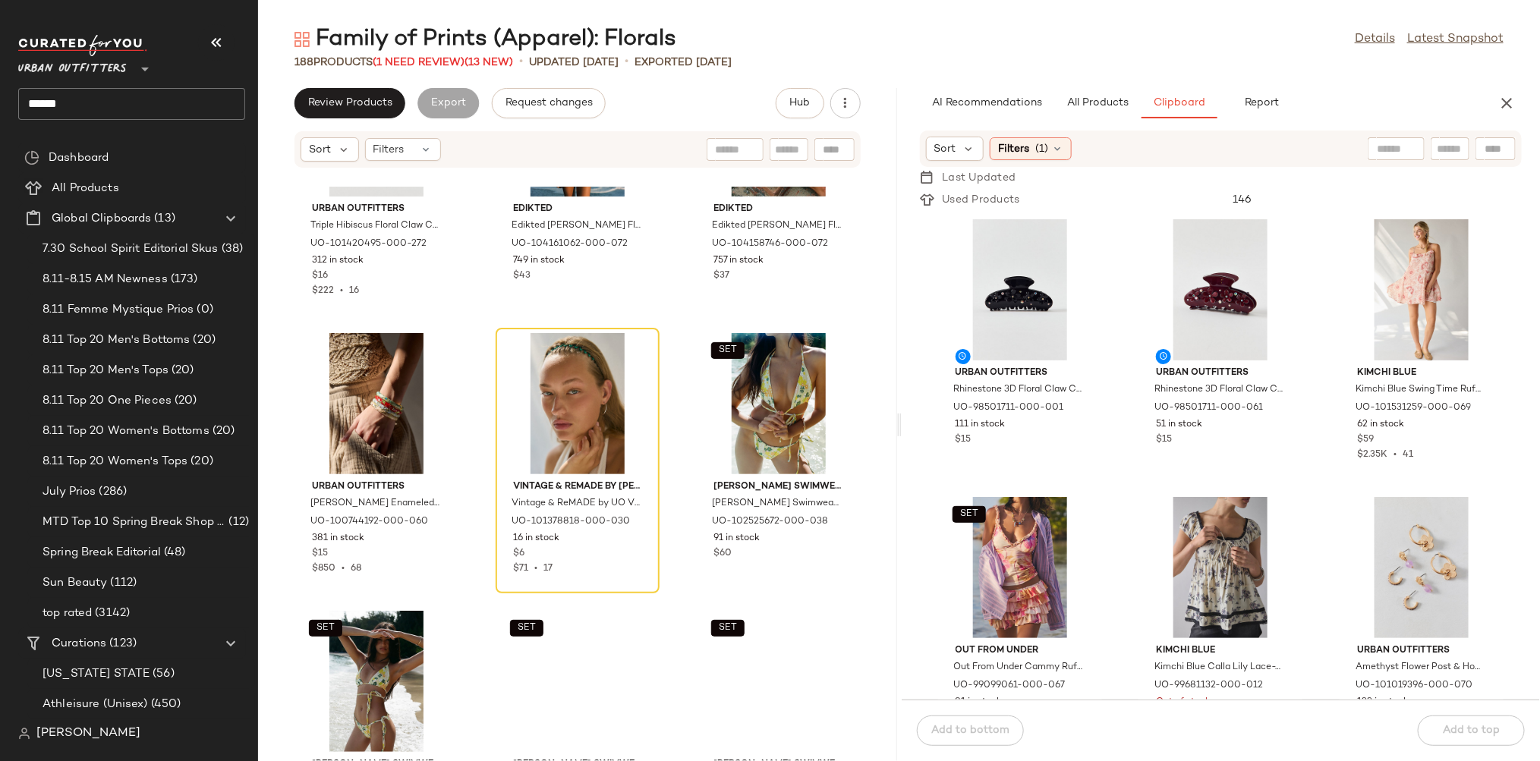
scroll to position [13489, 0]
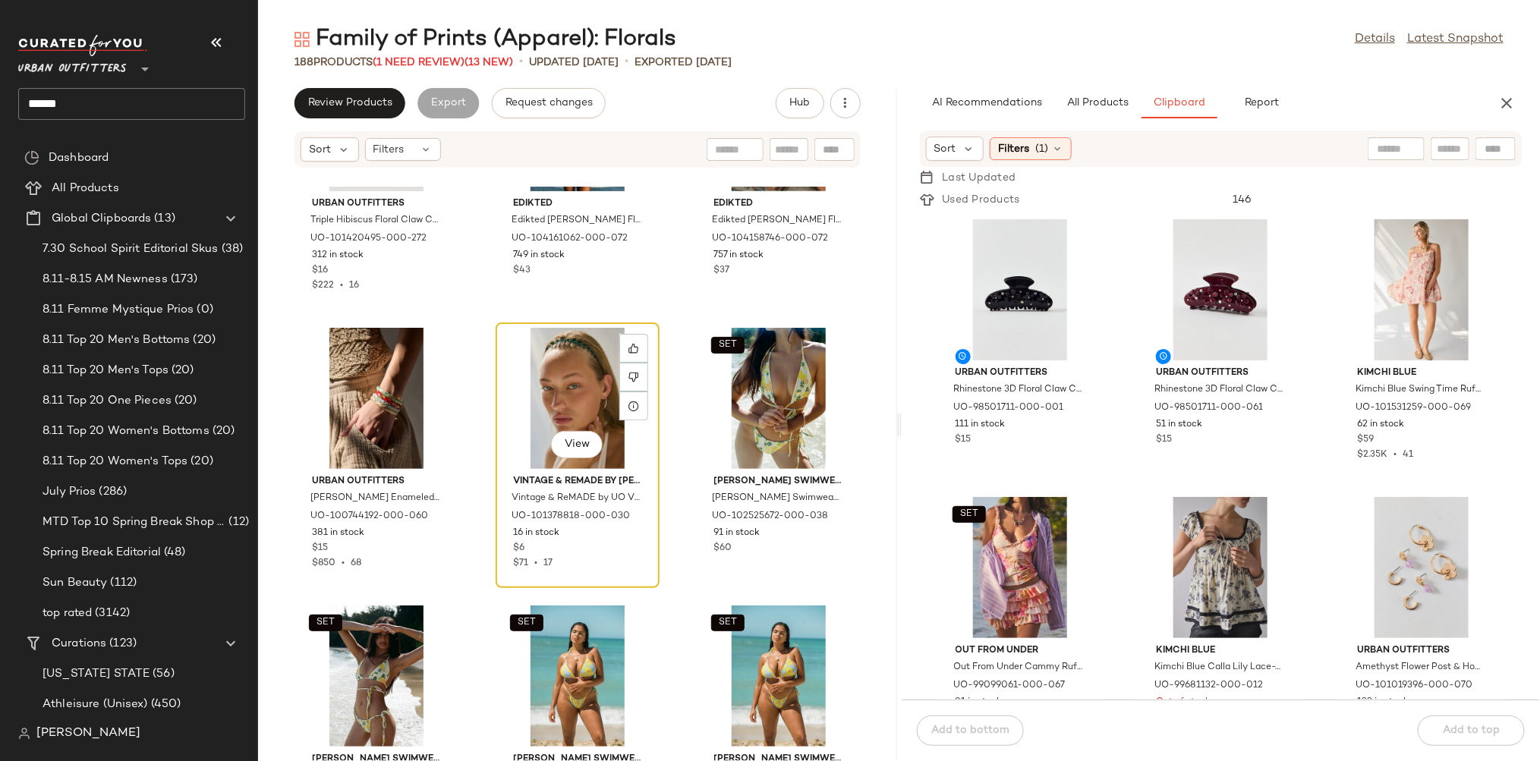
click at [558, 373] on div "View" at bounding box center [577, 398] width 153 height 141
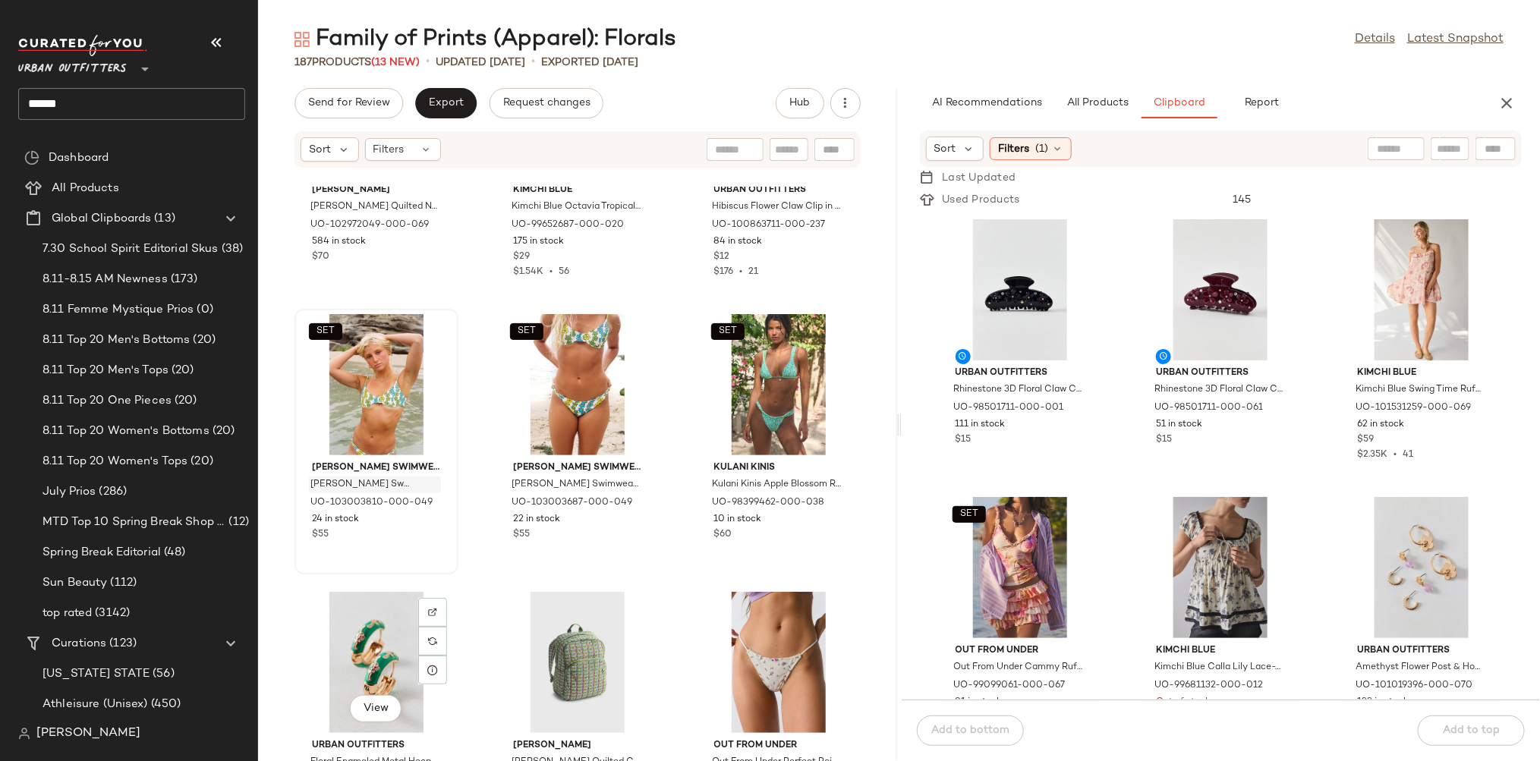
scroll to position [16348, 0]
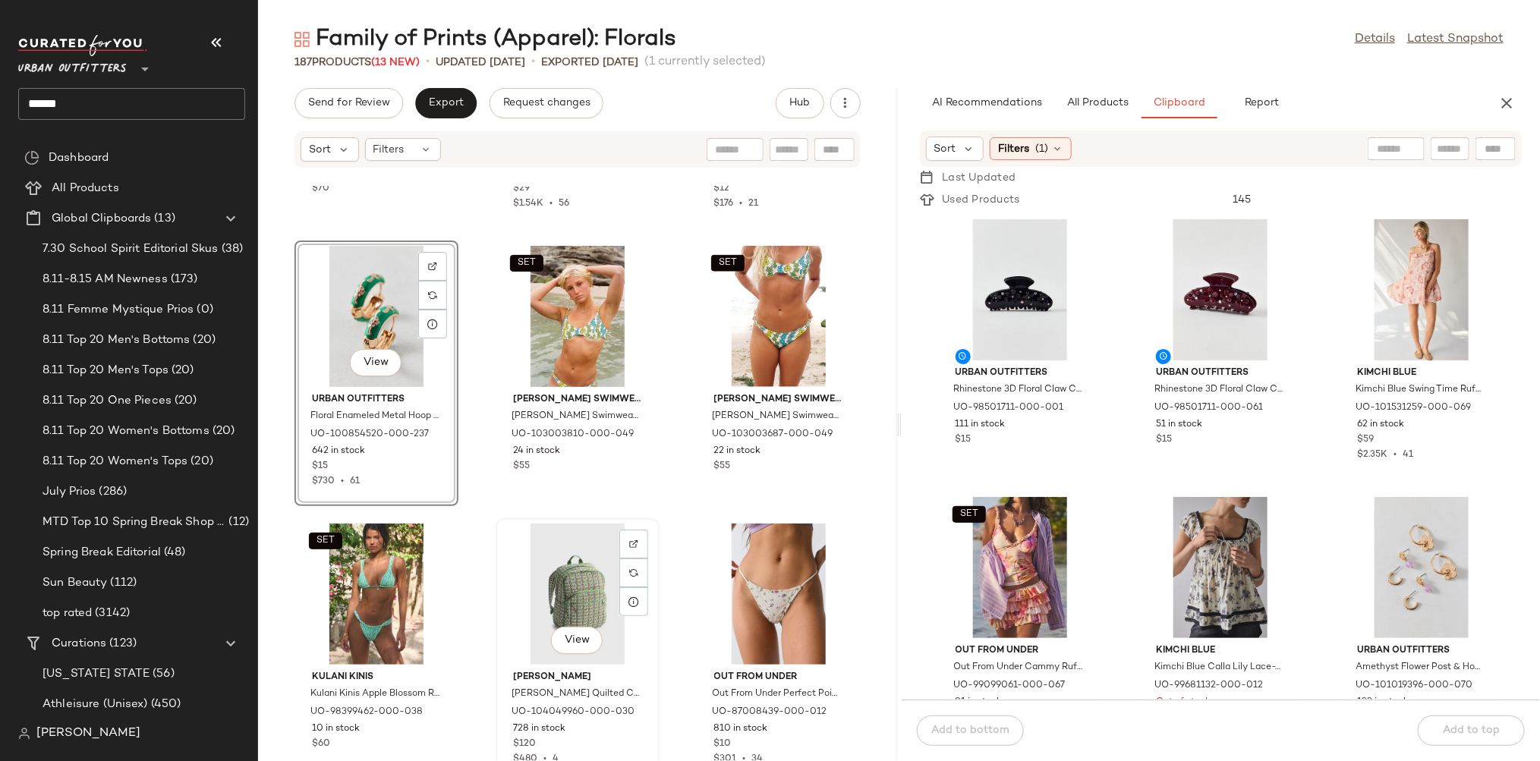
scroll to position [16477, 0]
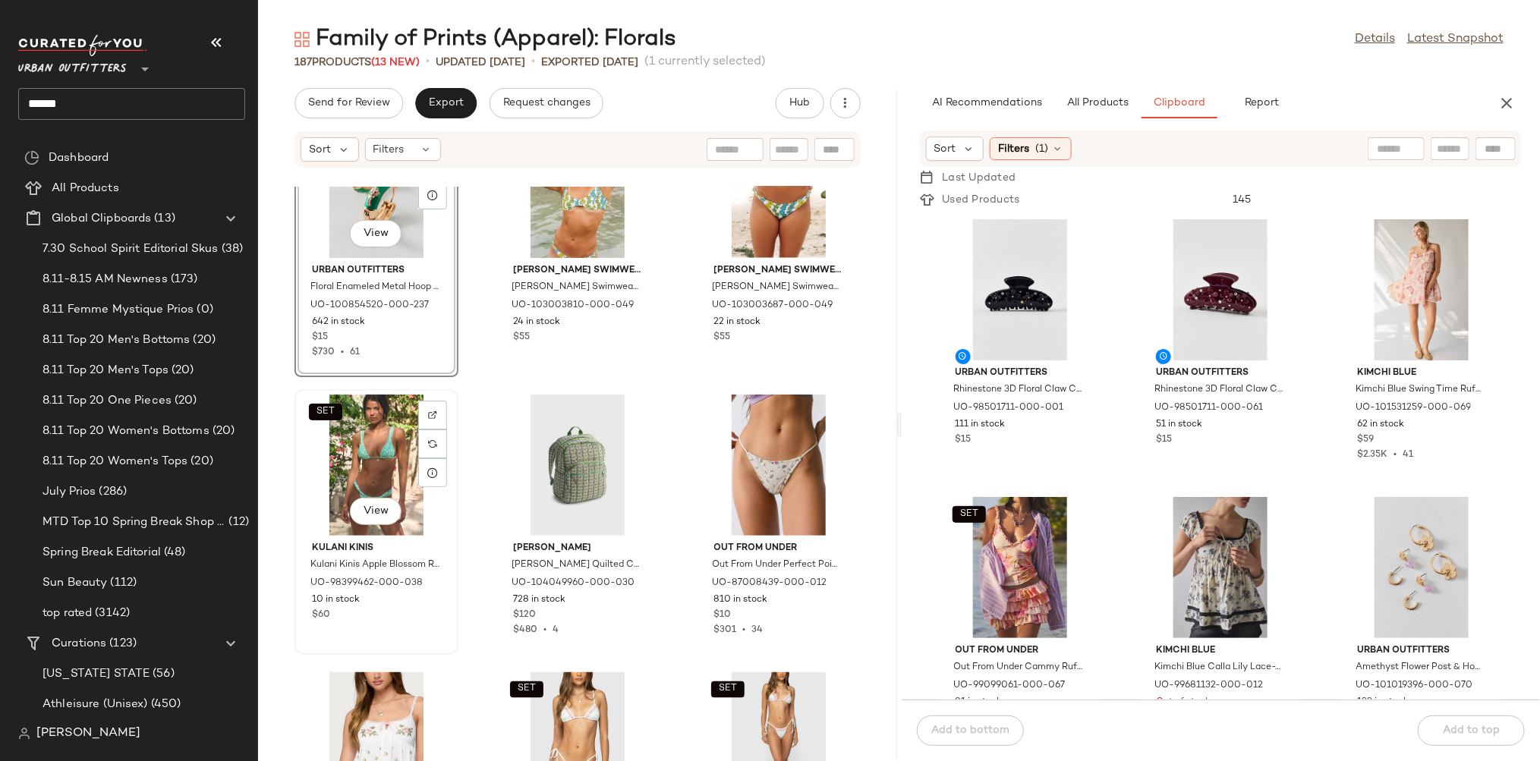
click at [382, 465] on div "SET View" at bounding box center [376, 465] width 153 height 141
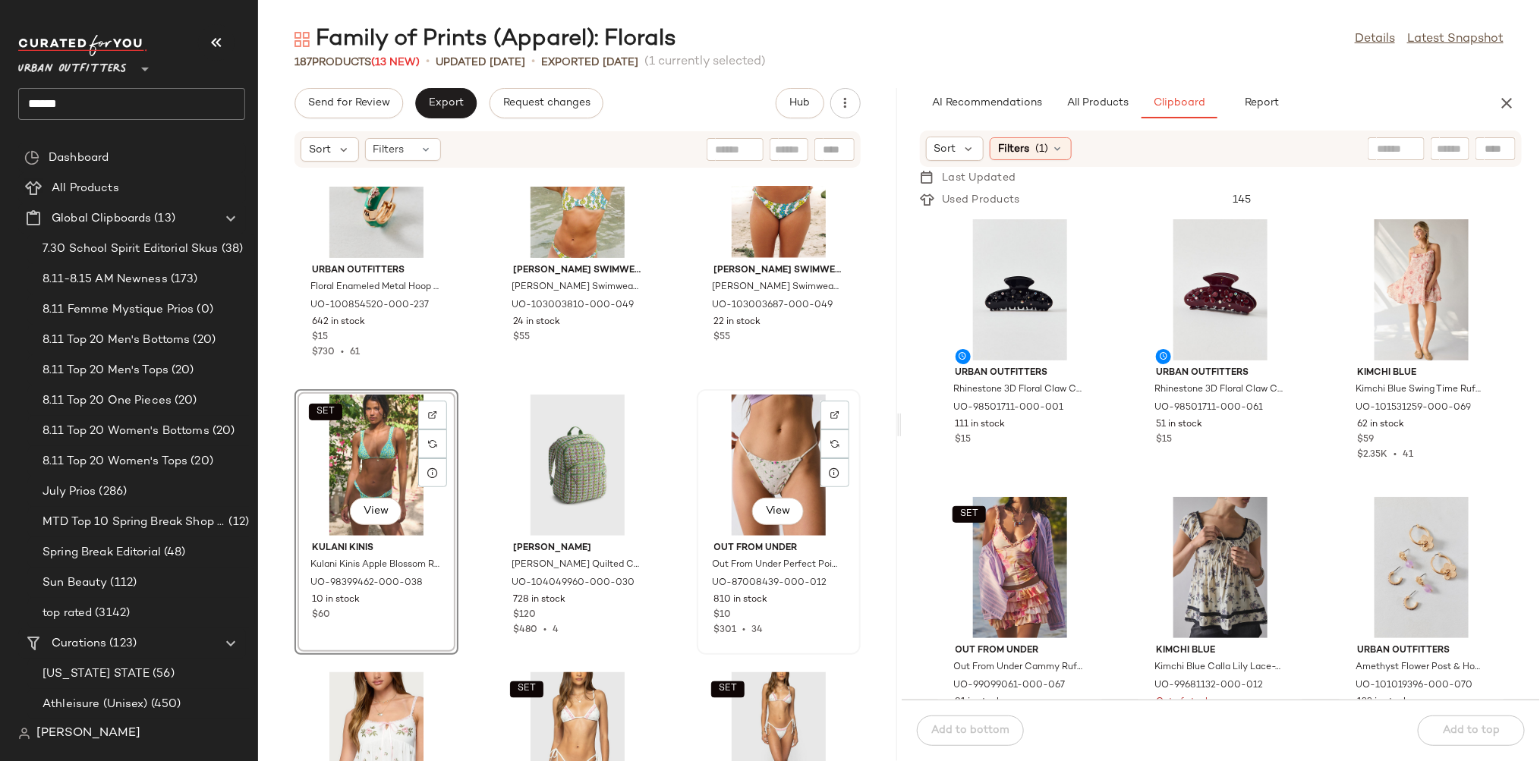
click at [732, 423] on div "View" at bounding box center [778, 465] width 153 height 141
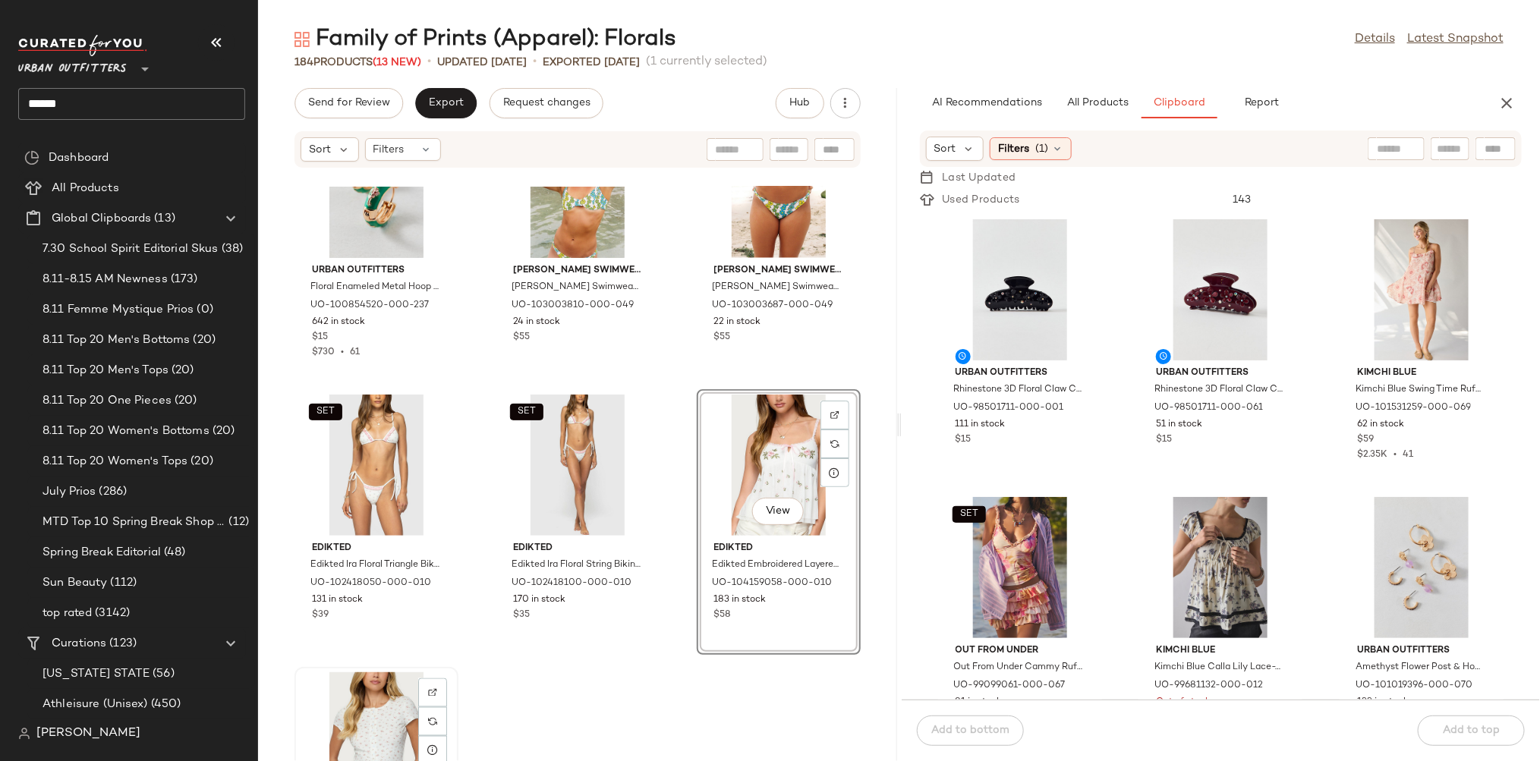
click at [379, 722] on div "View" at bounding box center [376, 742] width 153 height 141
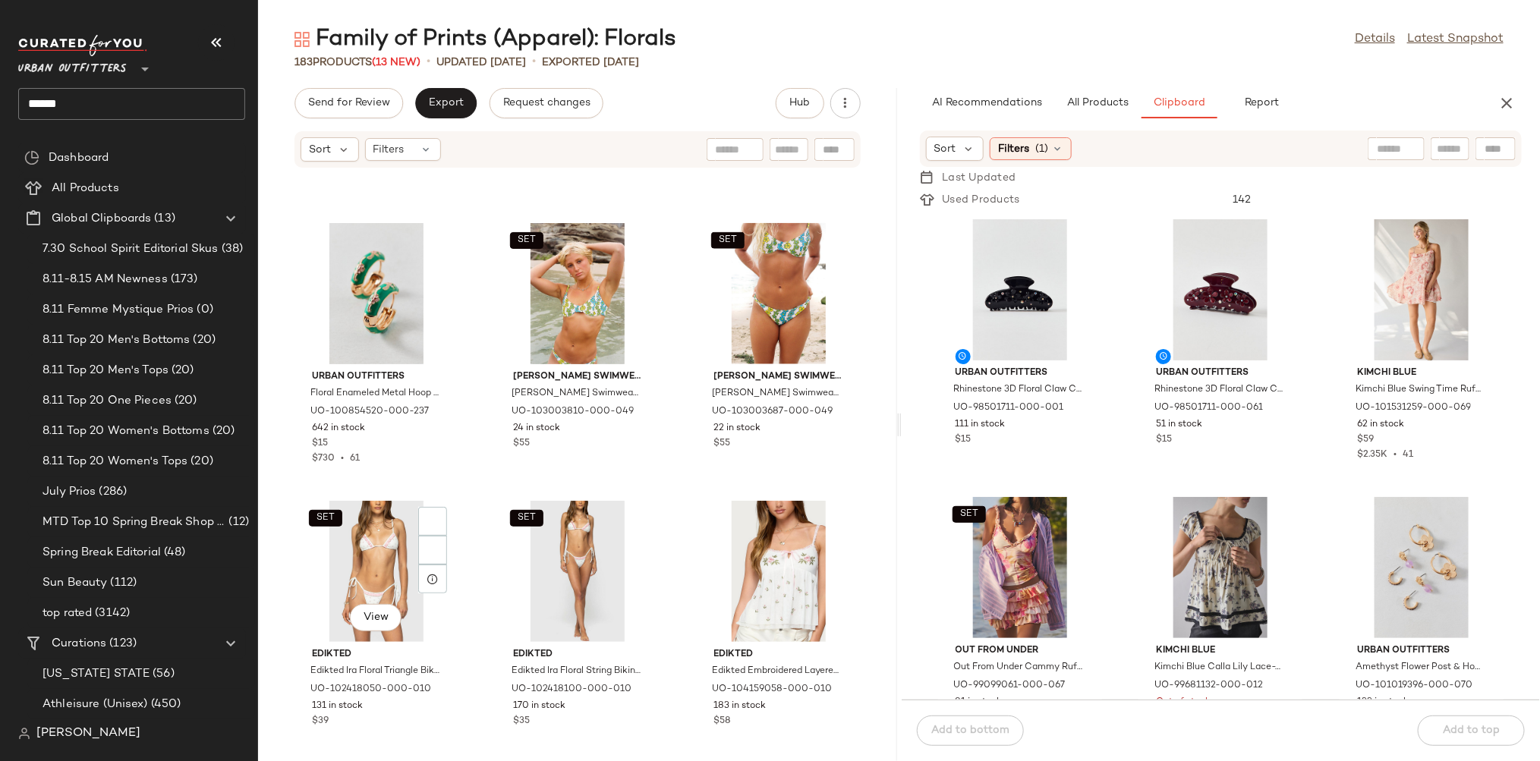
scroll to position [16370, 0]
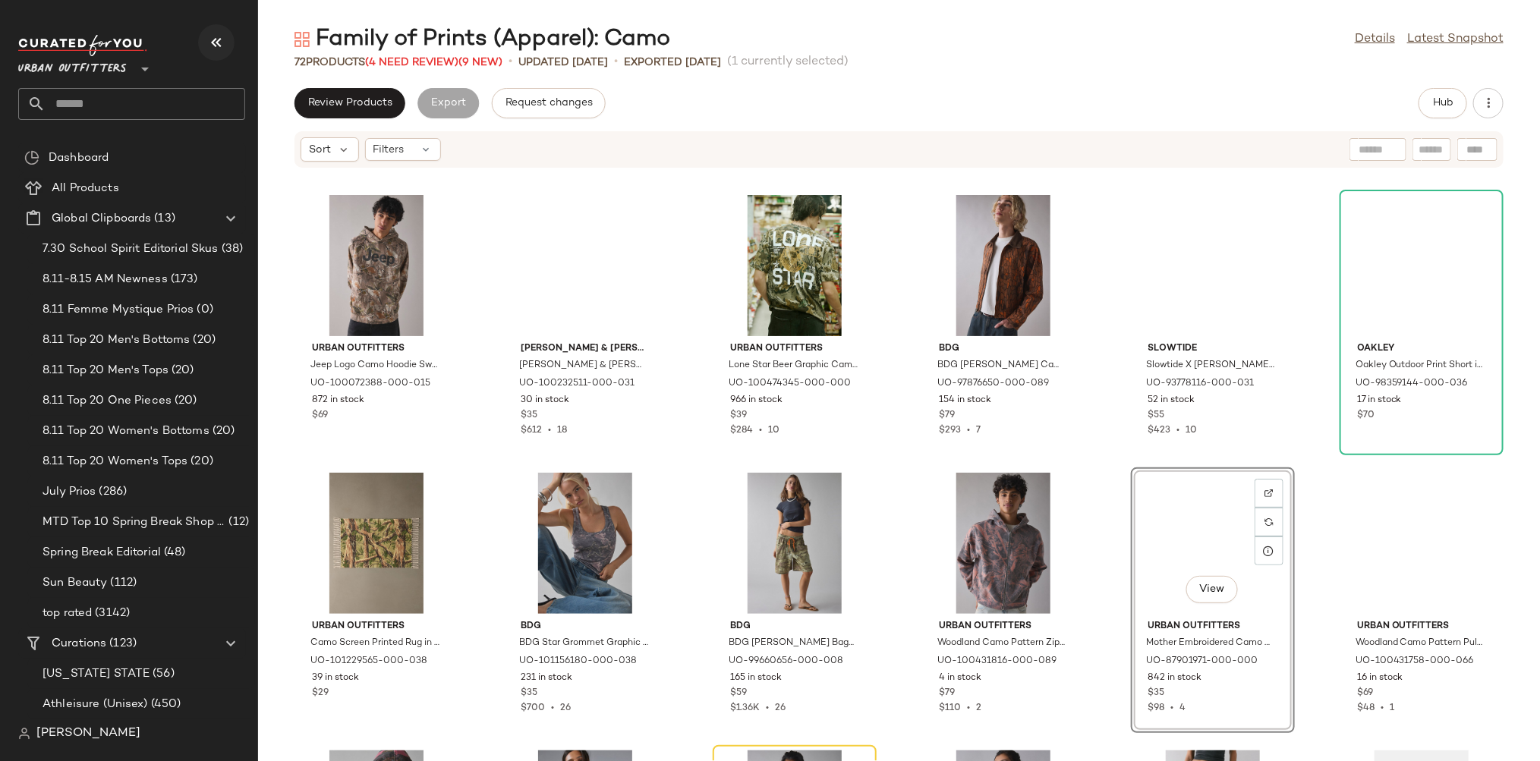
click at [222, 48] on icon "button" at bounding box center [216, 42] width 18 height 18
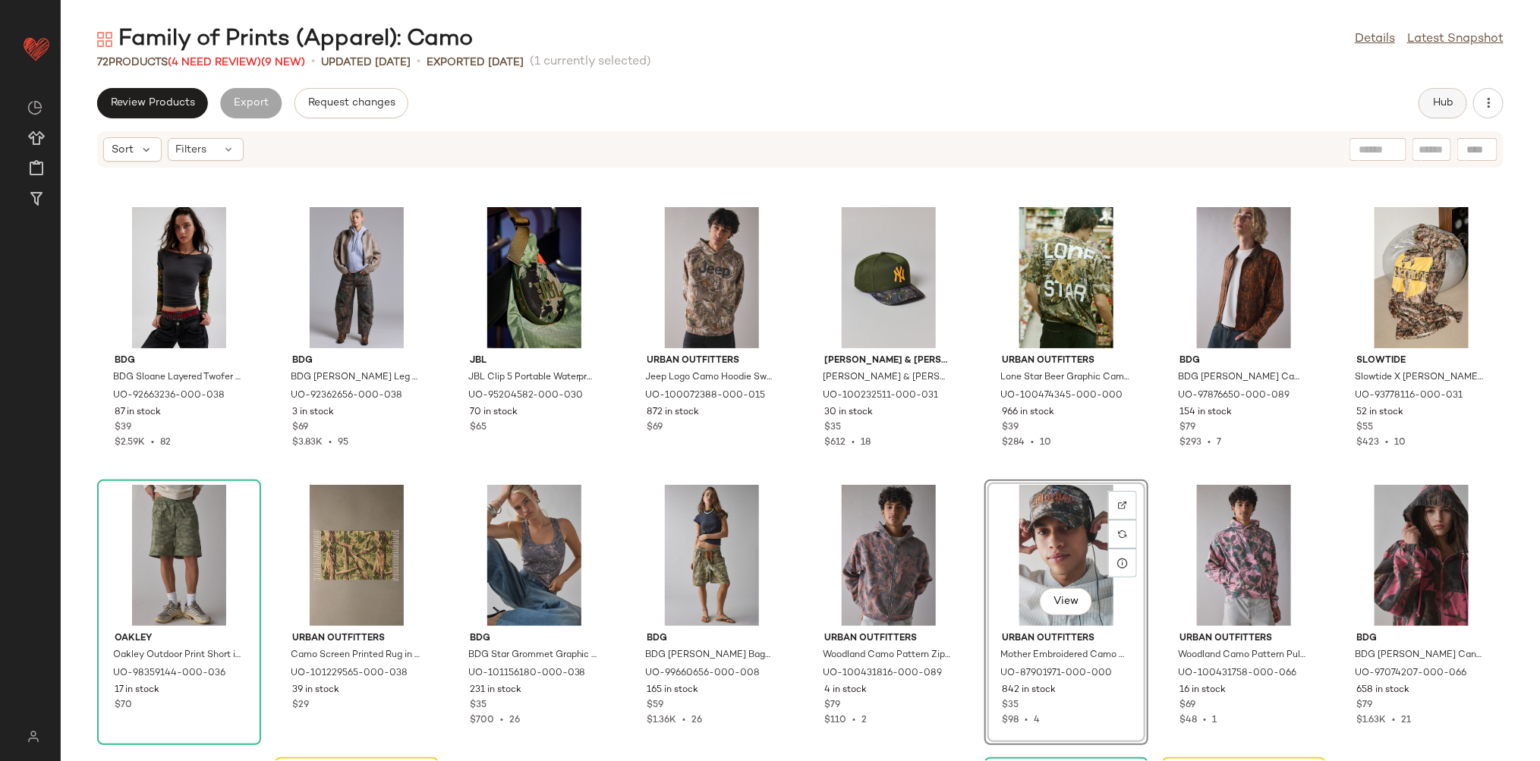
click at [1446, 103] on span "Hub" at bounding box center [1442, 103] width 21 height 12
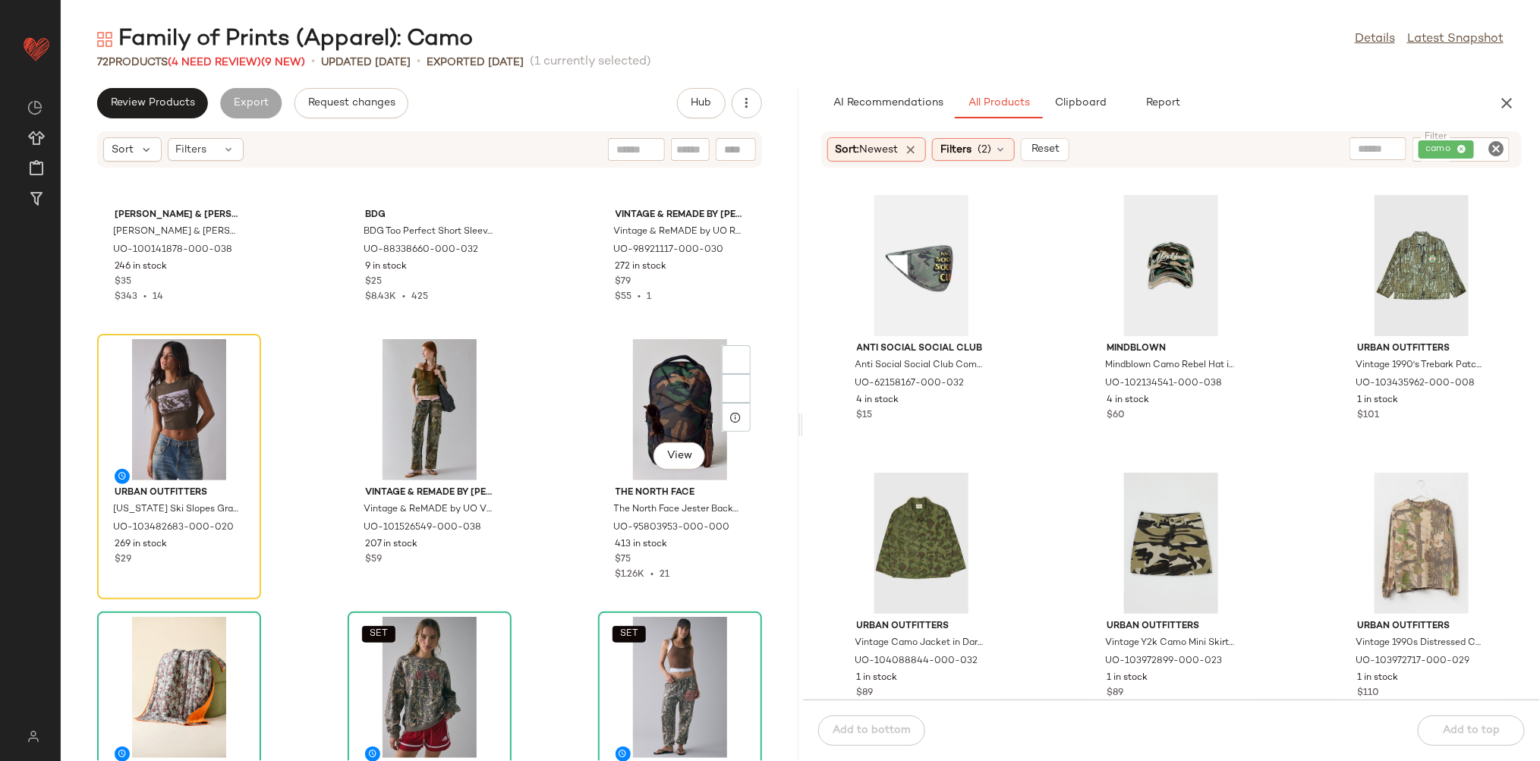
scroll to position [376, 0]
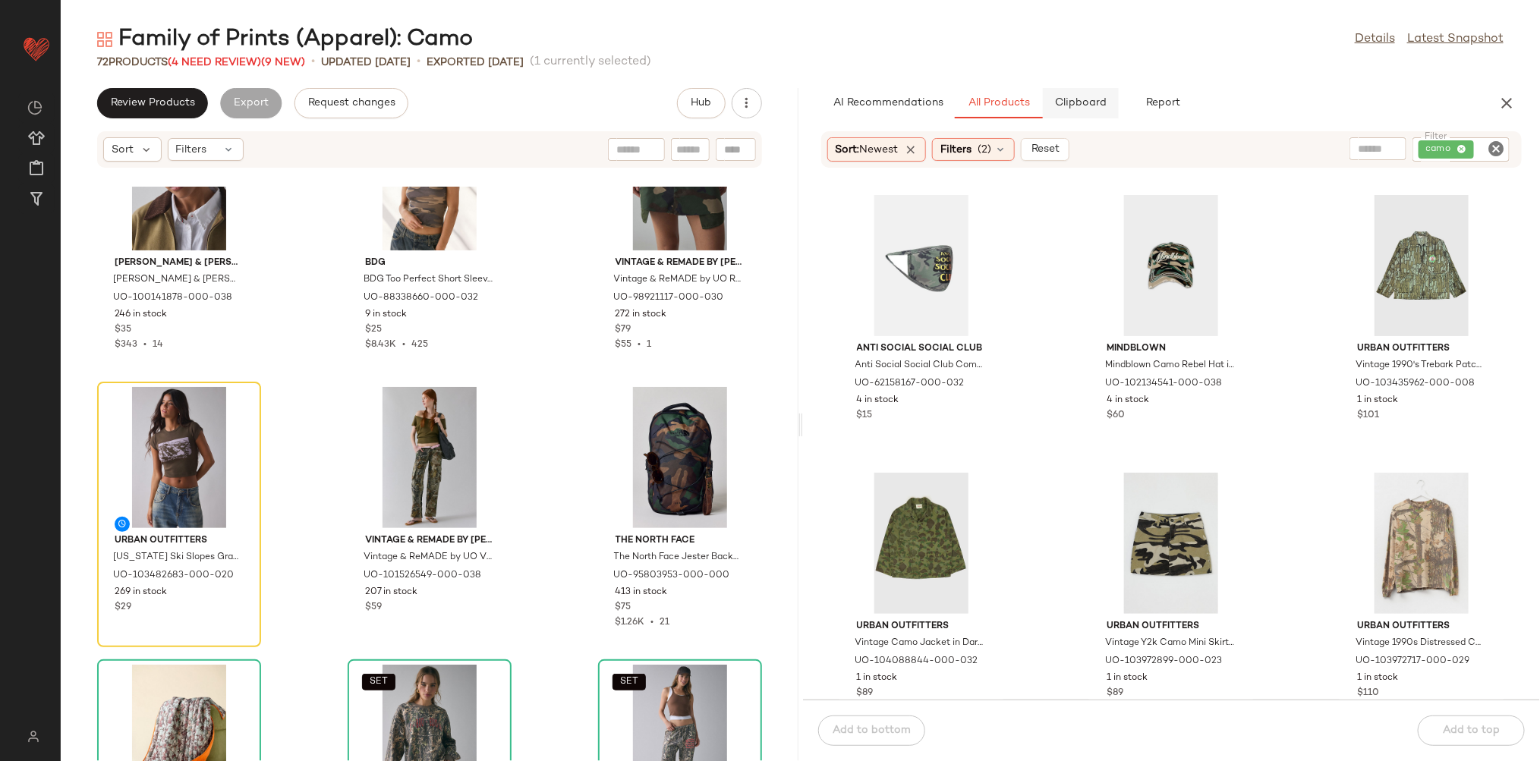
click at [1070, 105] on span "Clipboard" at bounding box center [1080, 103] width 52 height 12
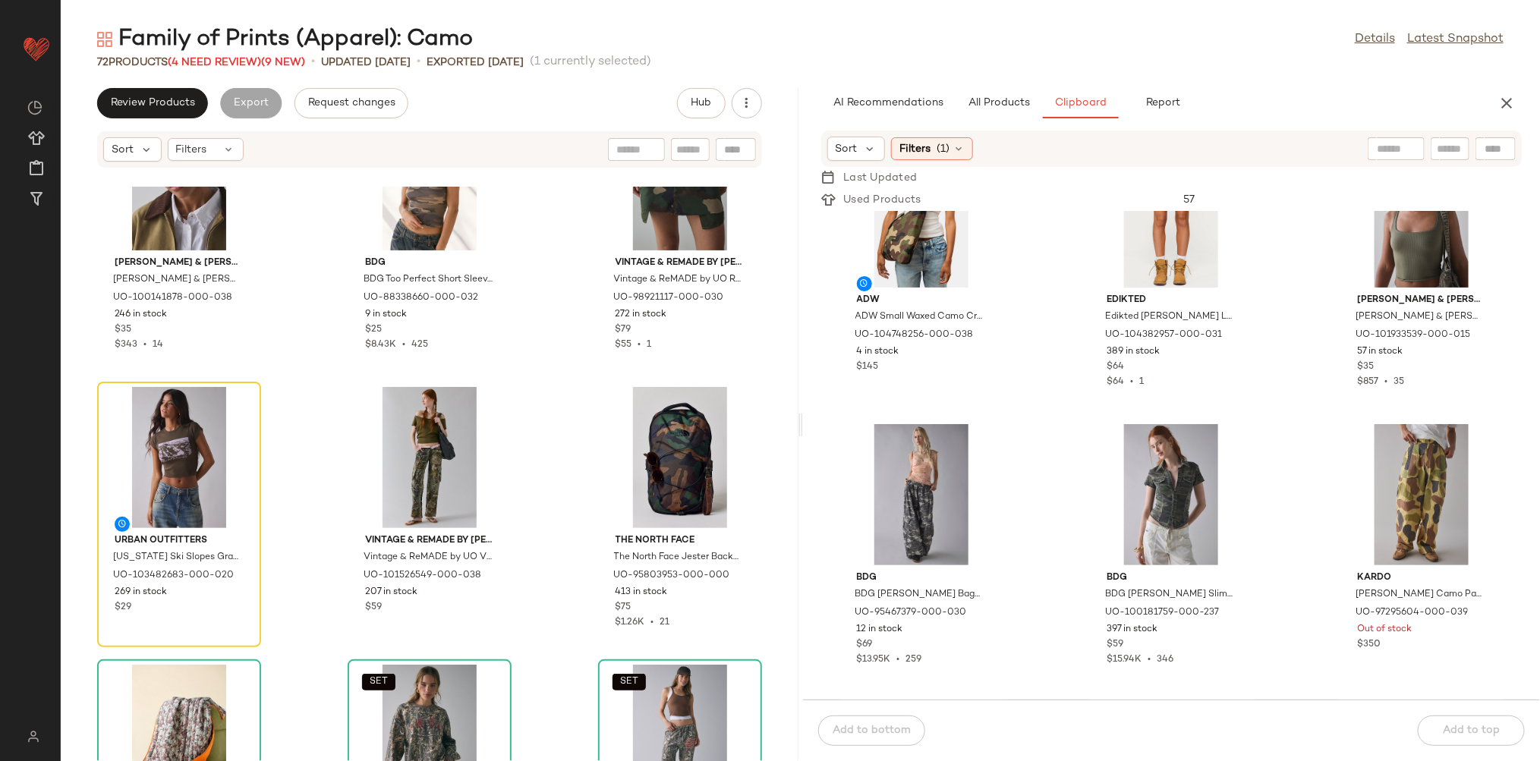
scroll to position [75, 0]
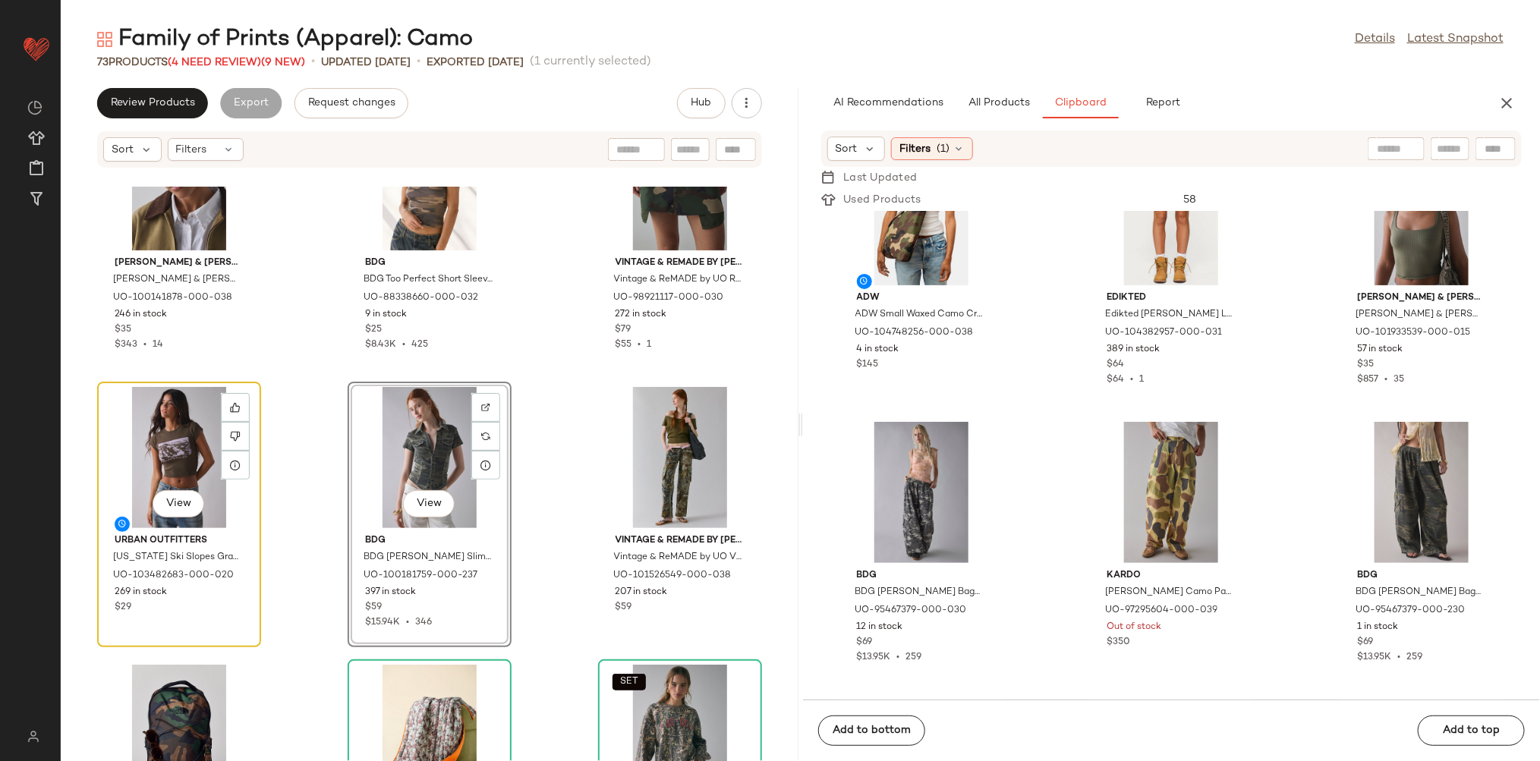
click at [168, 442] on div "View" at bounding box center [178, 457] width 153 height 141
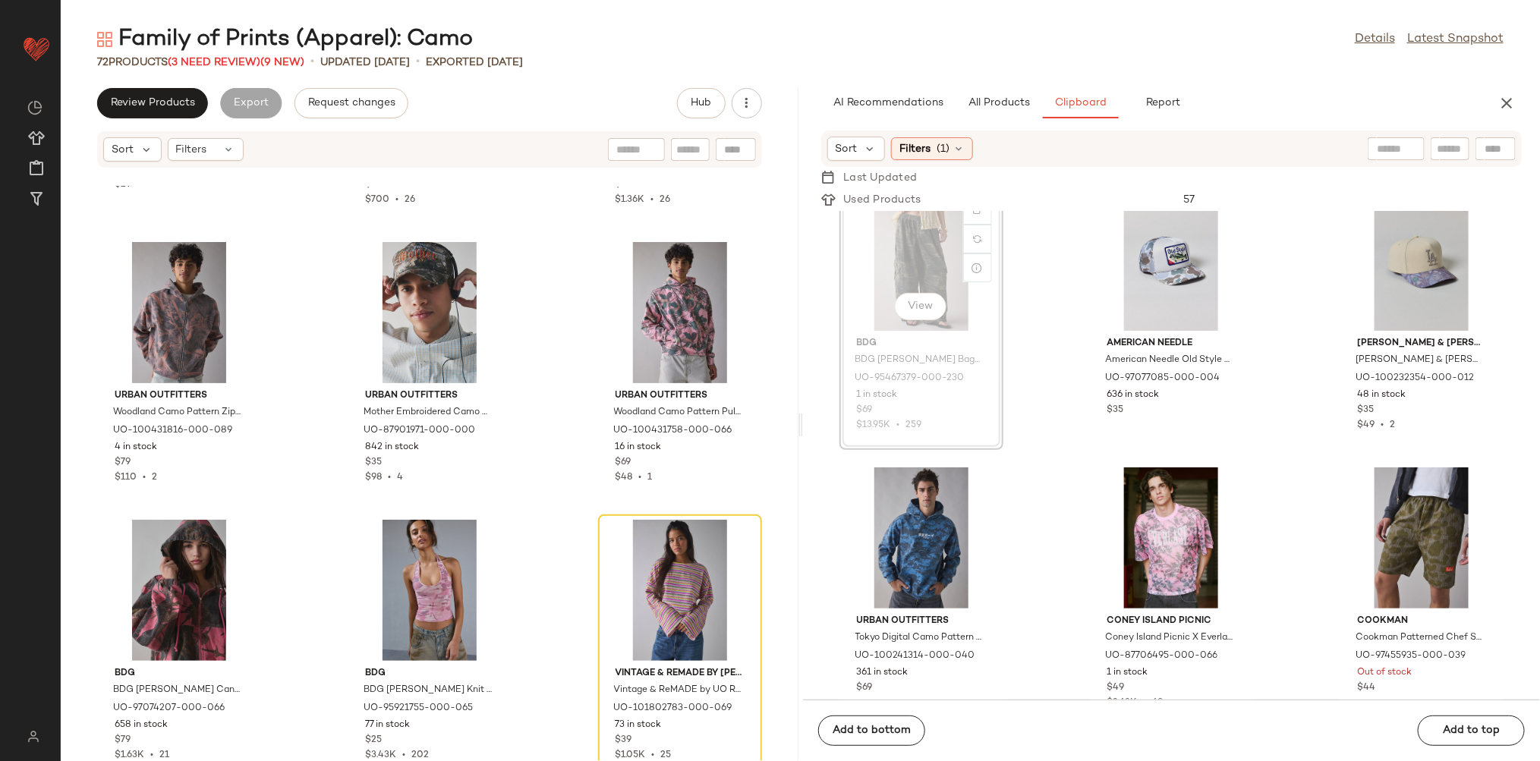
scroll to position [596, 0]
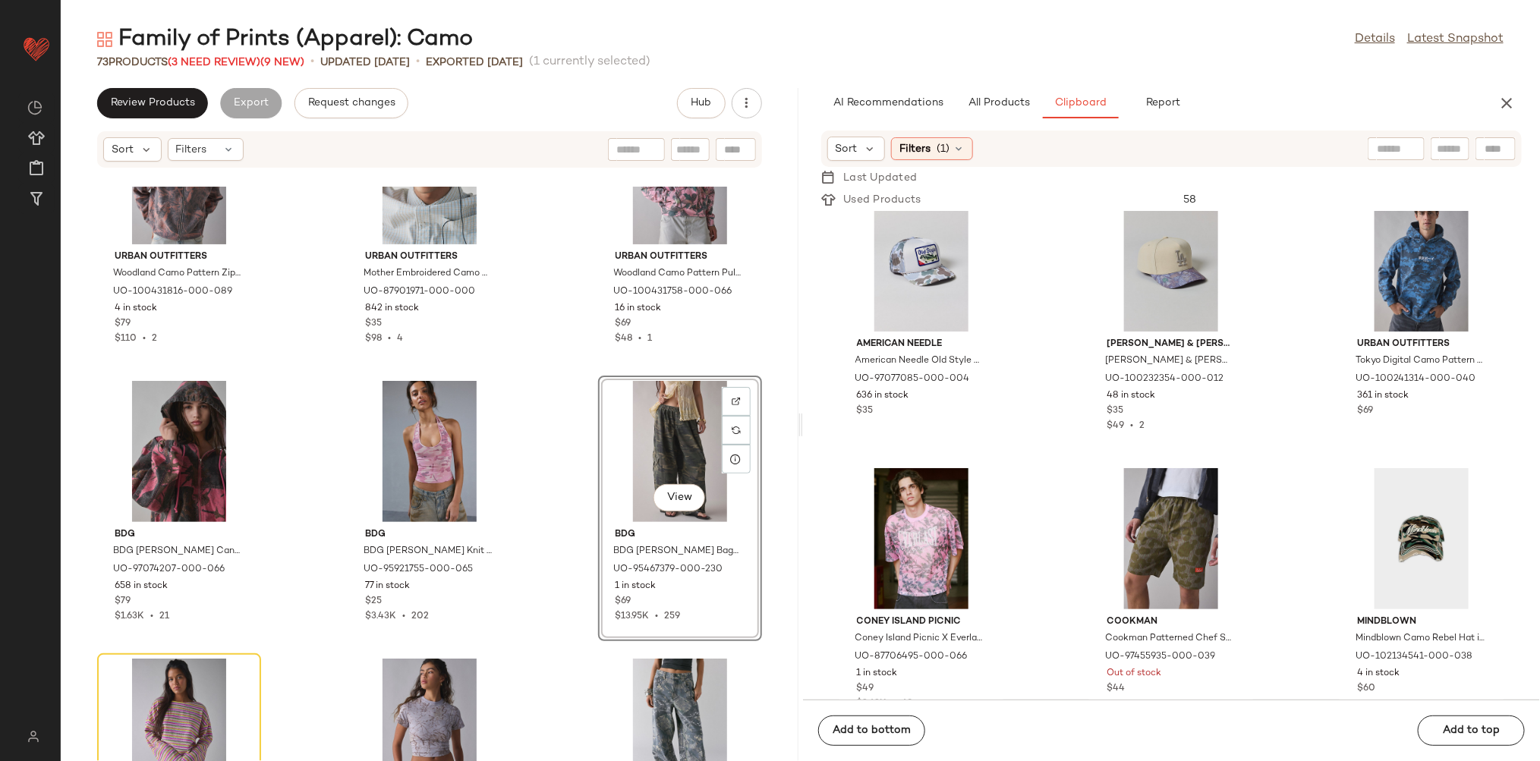
scroll to position [3196, 0]
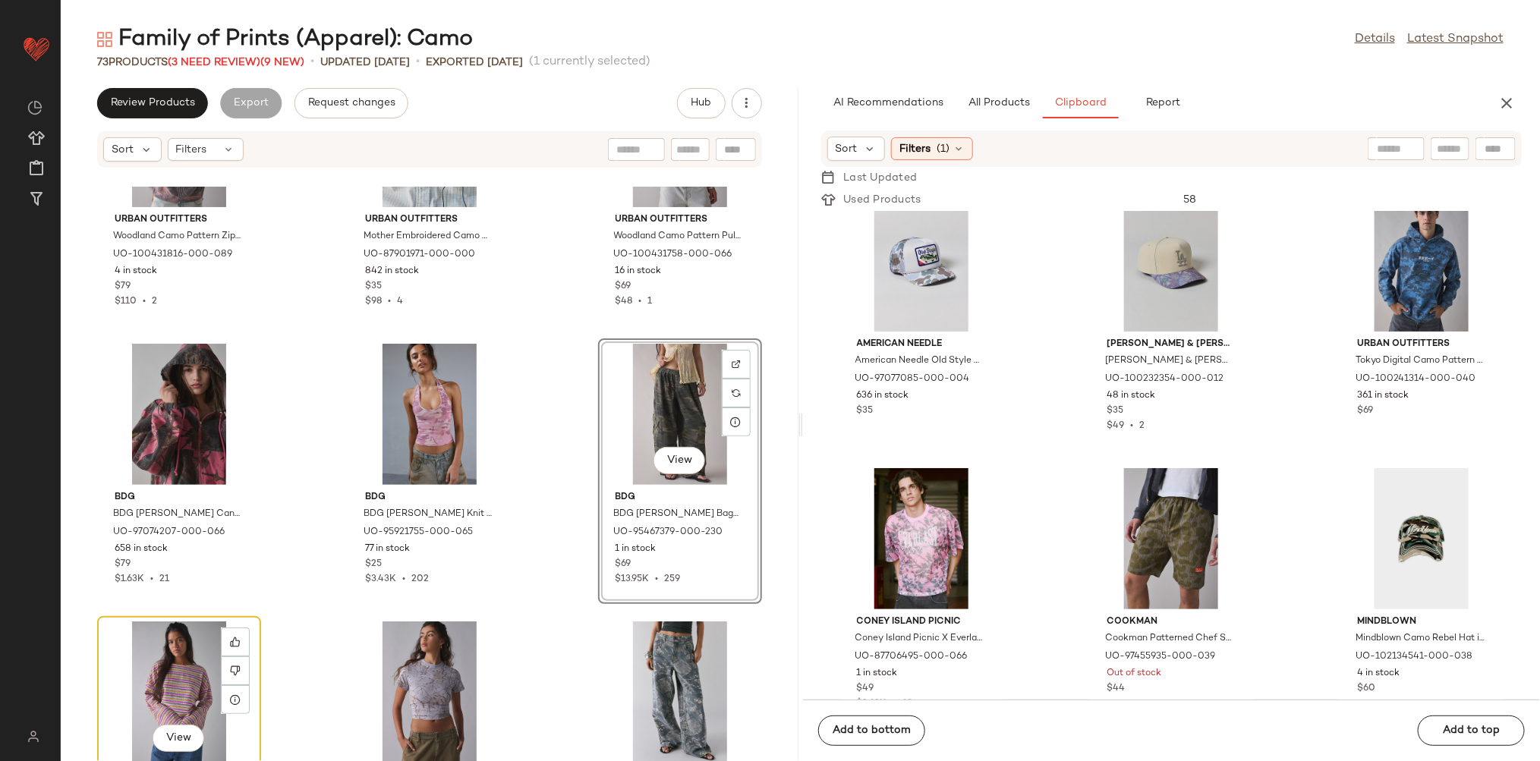
click at [186, 672] on div "View" at bounding box center [178, 692] width 153 height 141
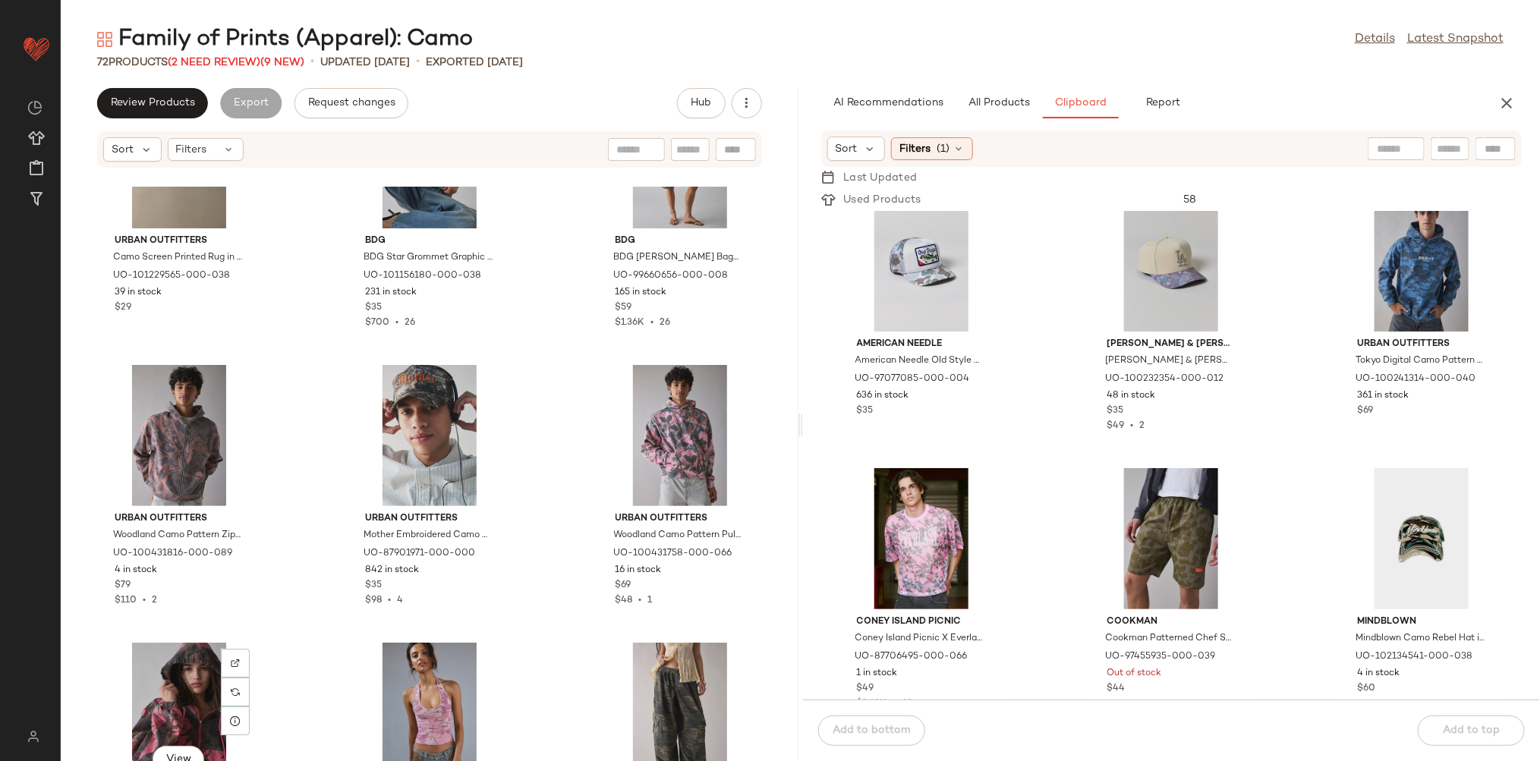
scroll to position [2900, 0]
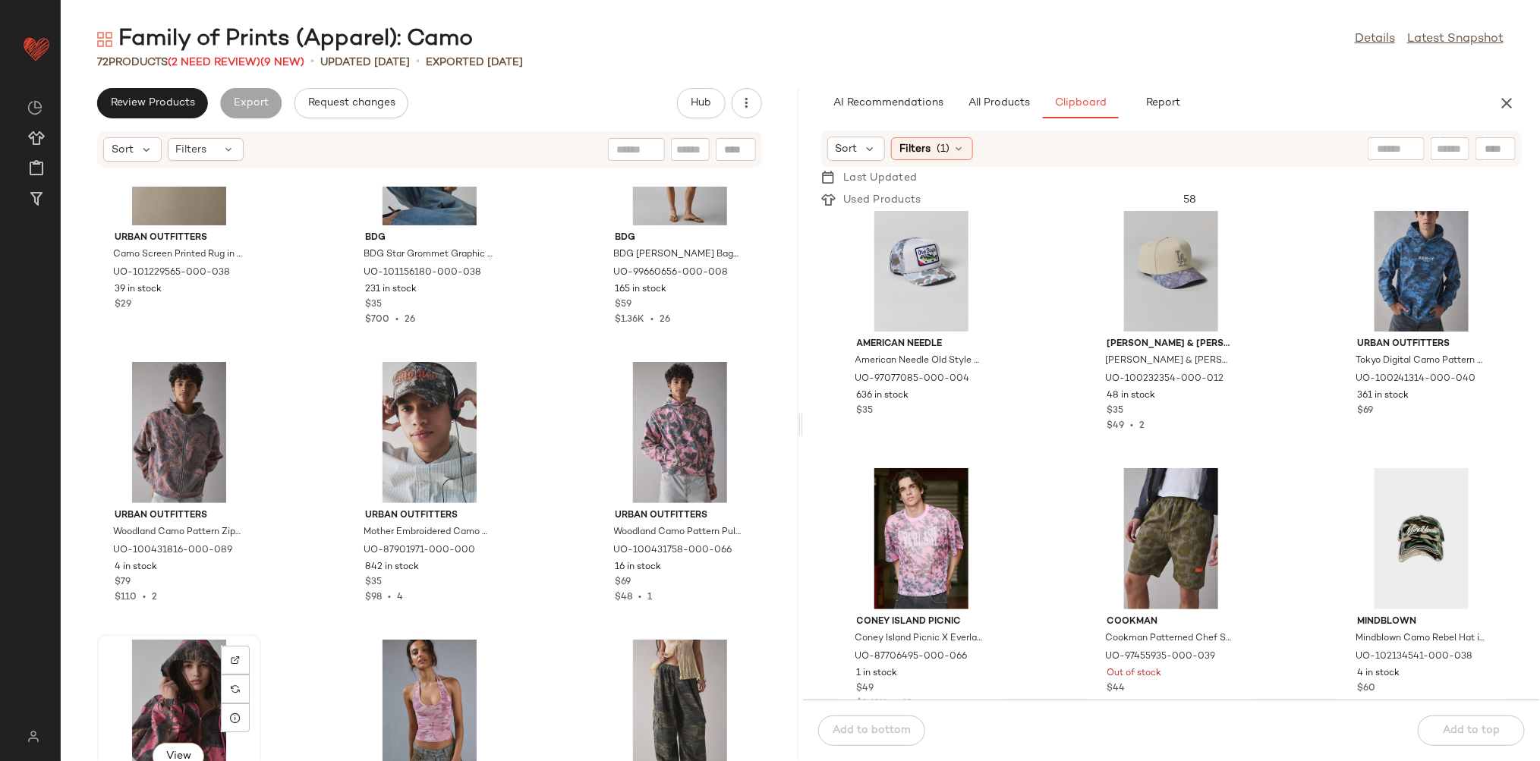
click at [159, 697] on div "View" at bounding box center [178, 710] width 153 height 141
click at [632, 667] on div "View" at bounding box center [679, 710] width 153 height 141
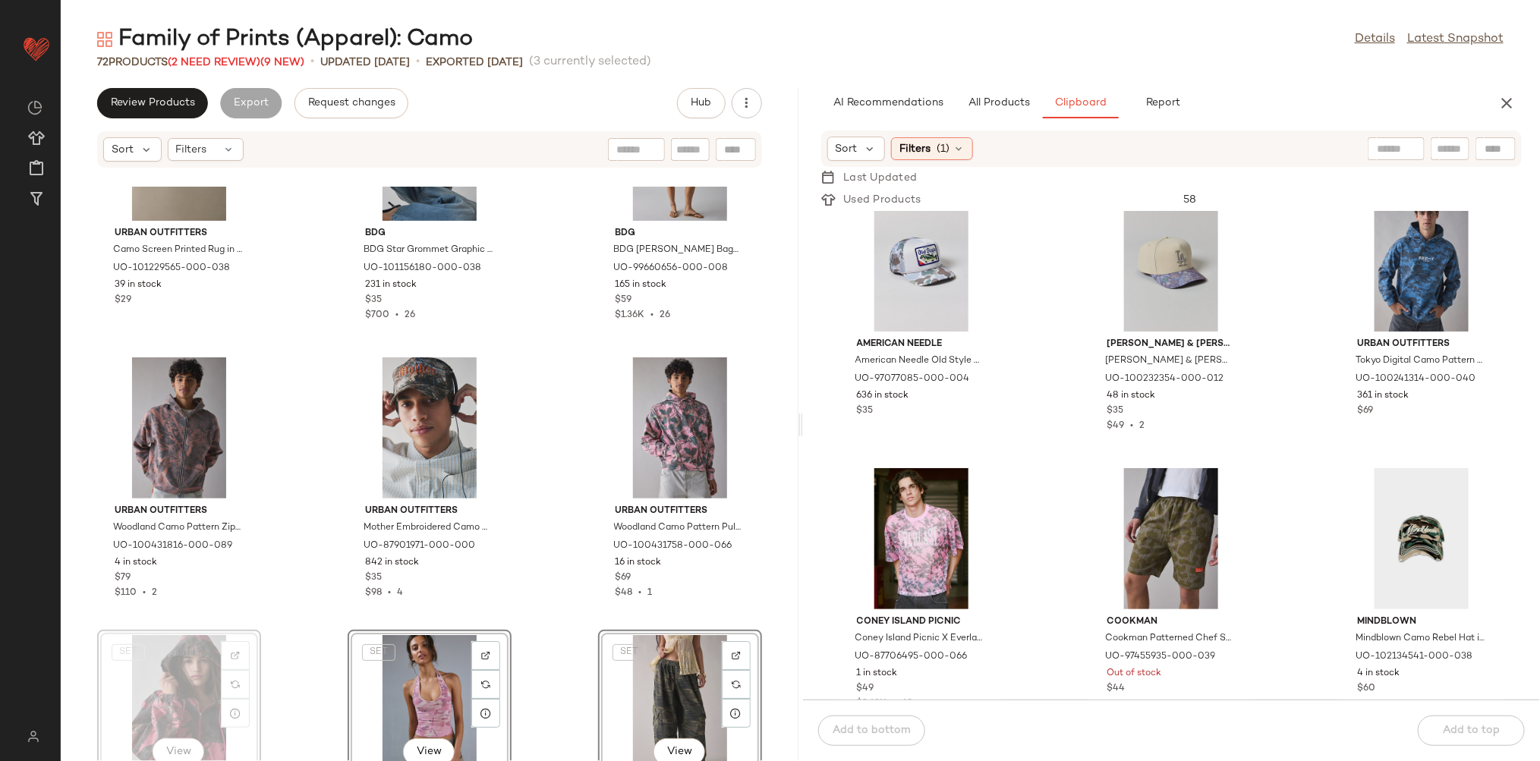
scroll to position [2905, 0]
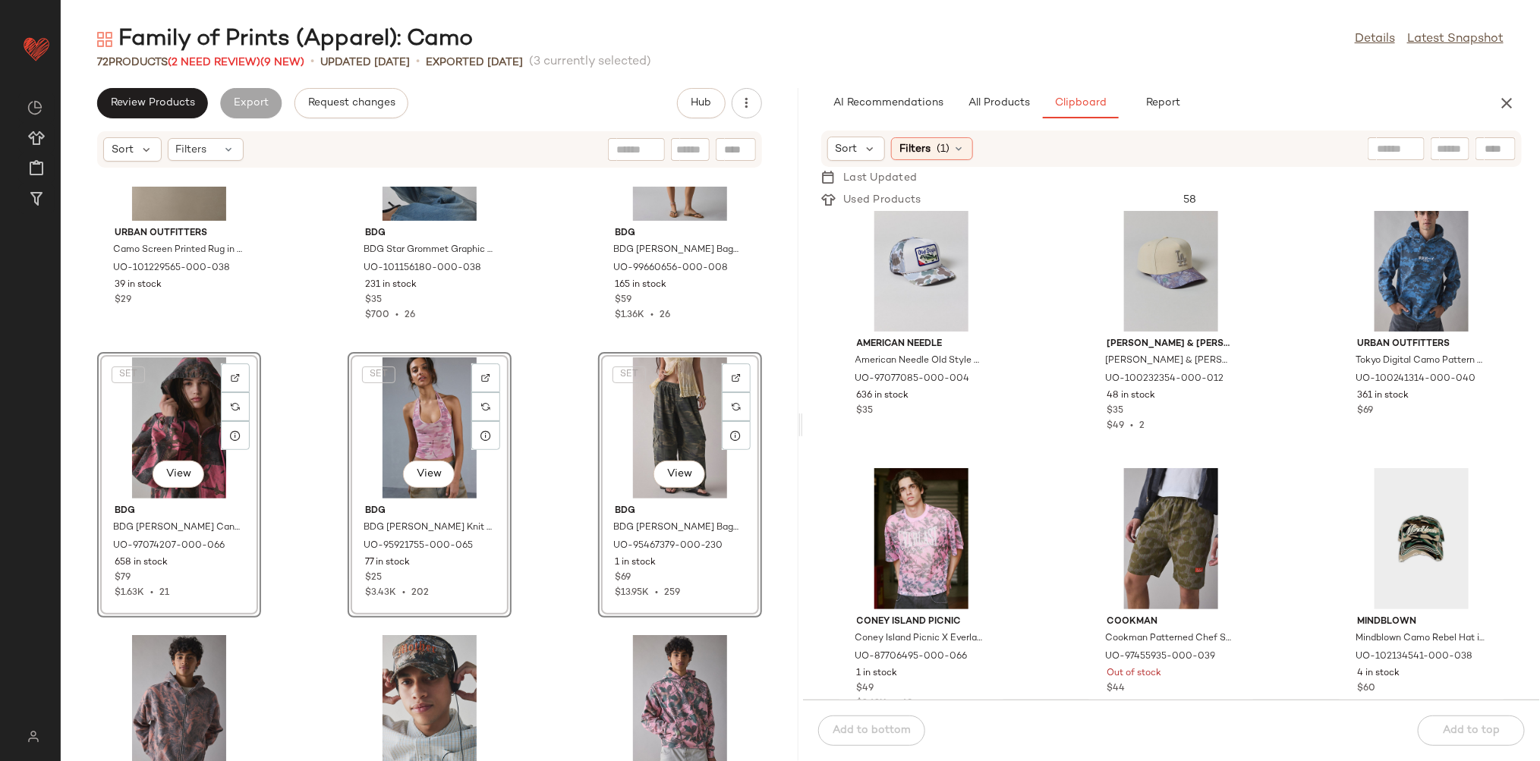
click at [304, 538] on div "Urban Outfitters Camo Screen Printed Rug in Green Pattern at Urban Outfitters U…" at bounding box center [430, 474] width 738 height 574
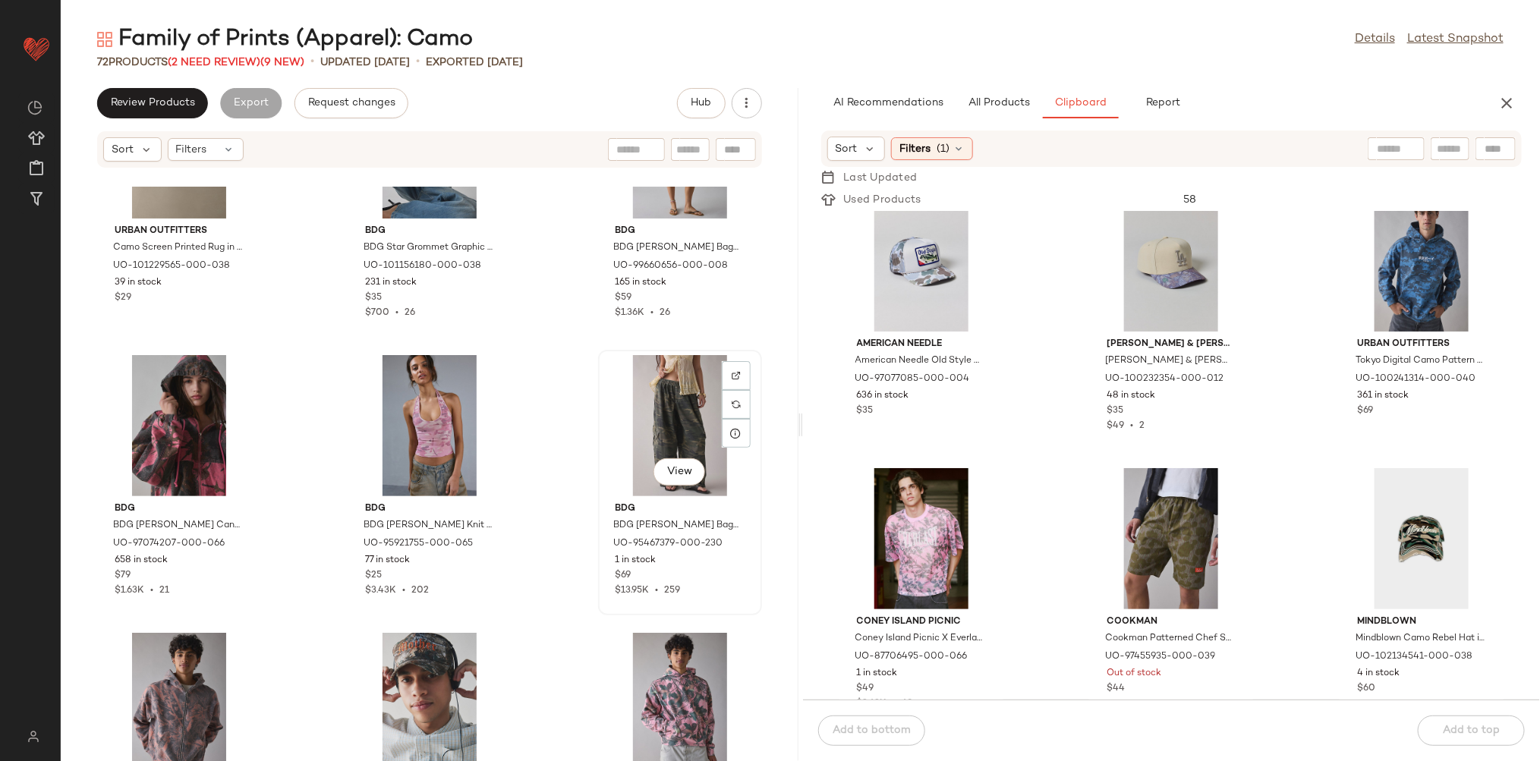
scroll to position [2922, 0]
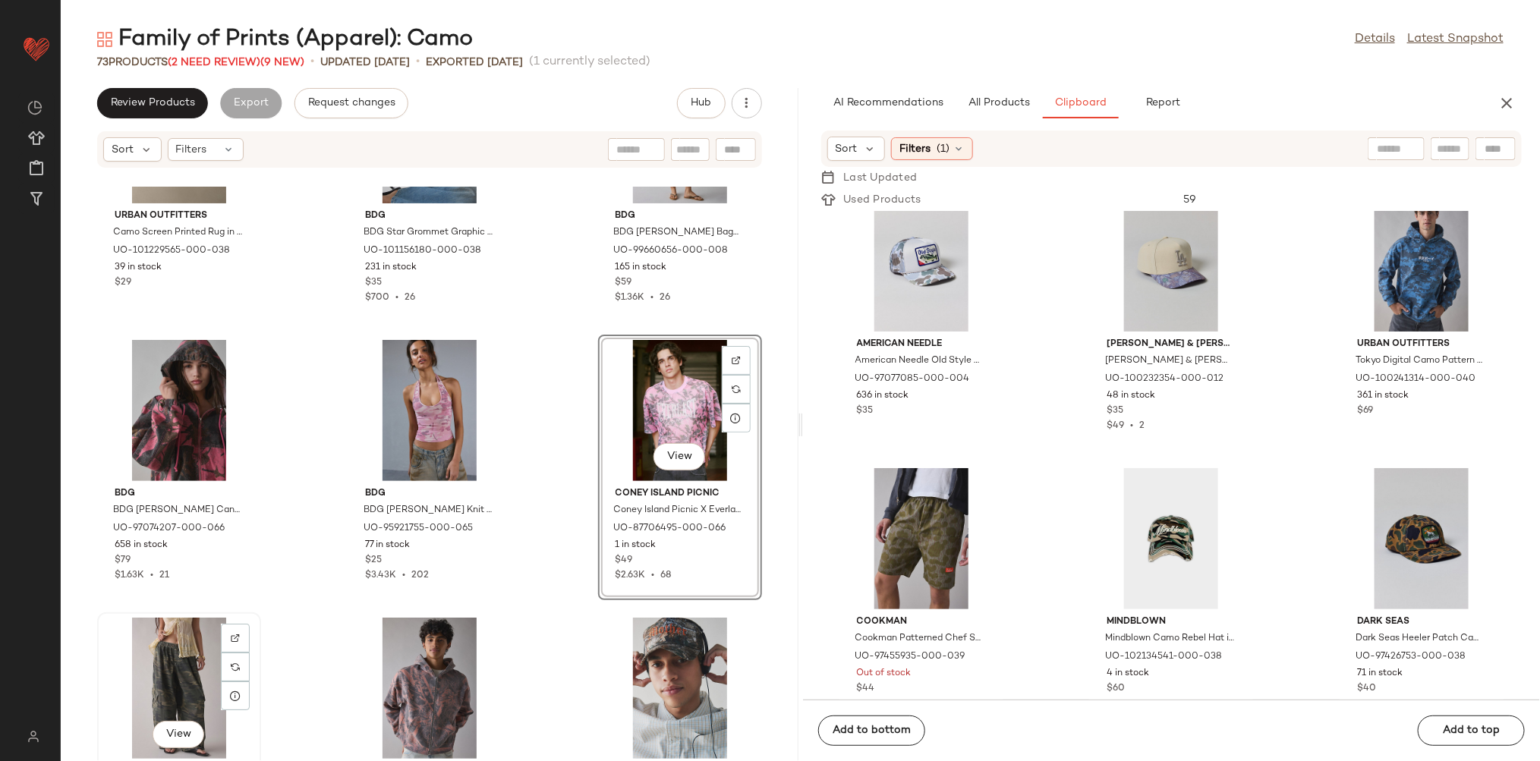
click at [189, 663] on div "View" at bounding box center [178, 688] width 153 height 141
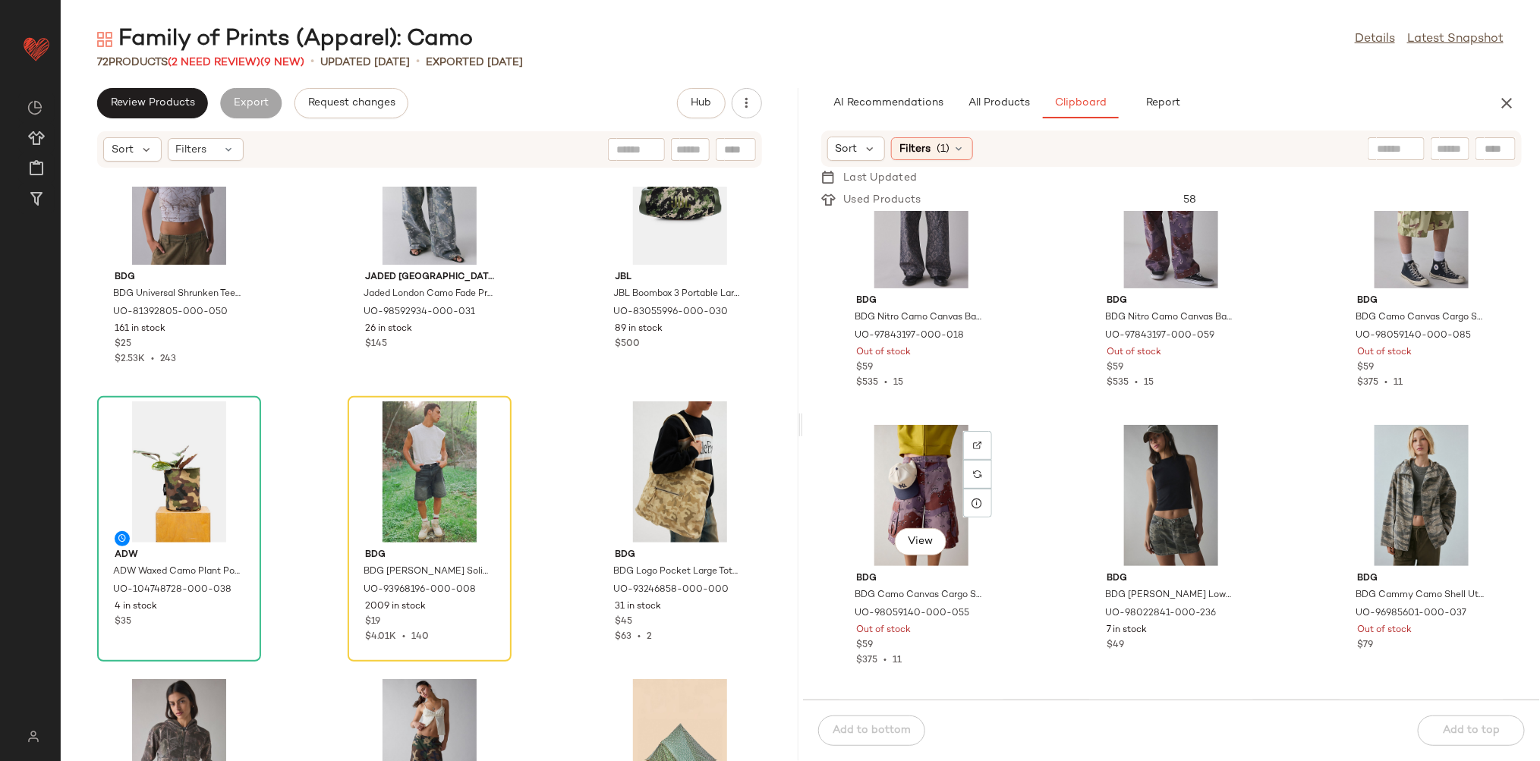
scroll to position [1785, 0]
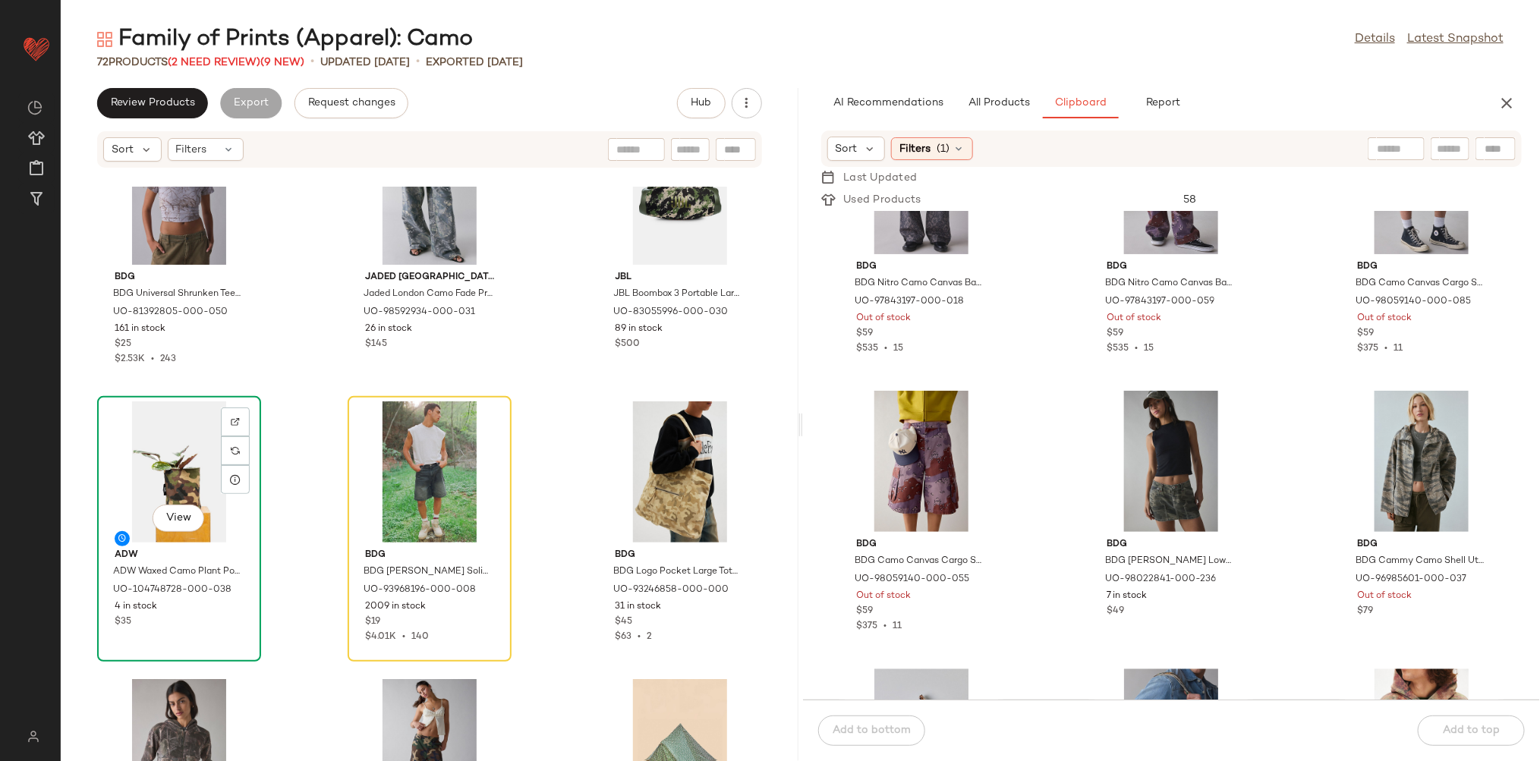
click at [162, 461] on div "View" at bounding box center [178, 471] width 153 height 141
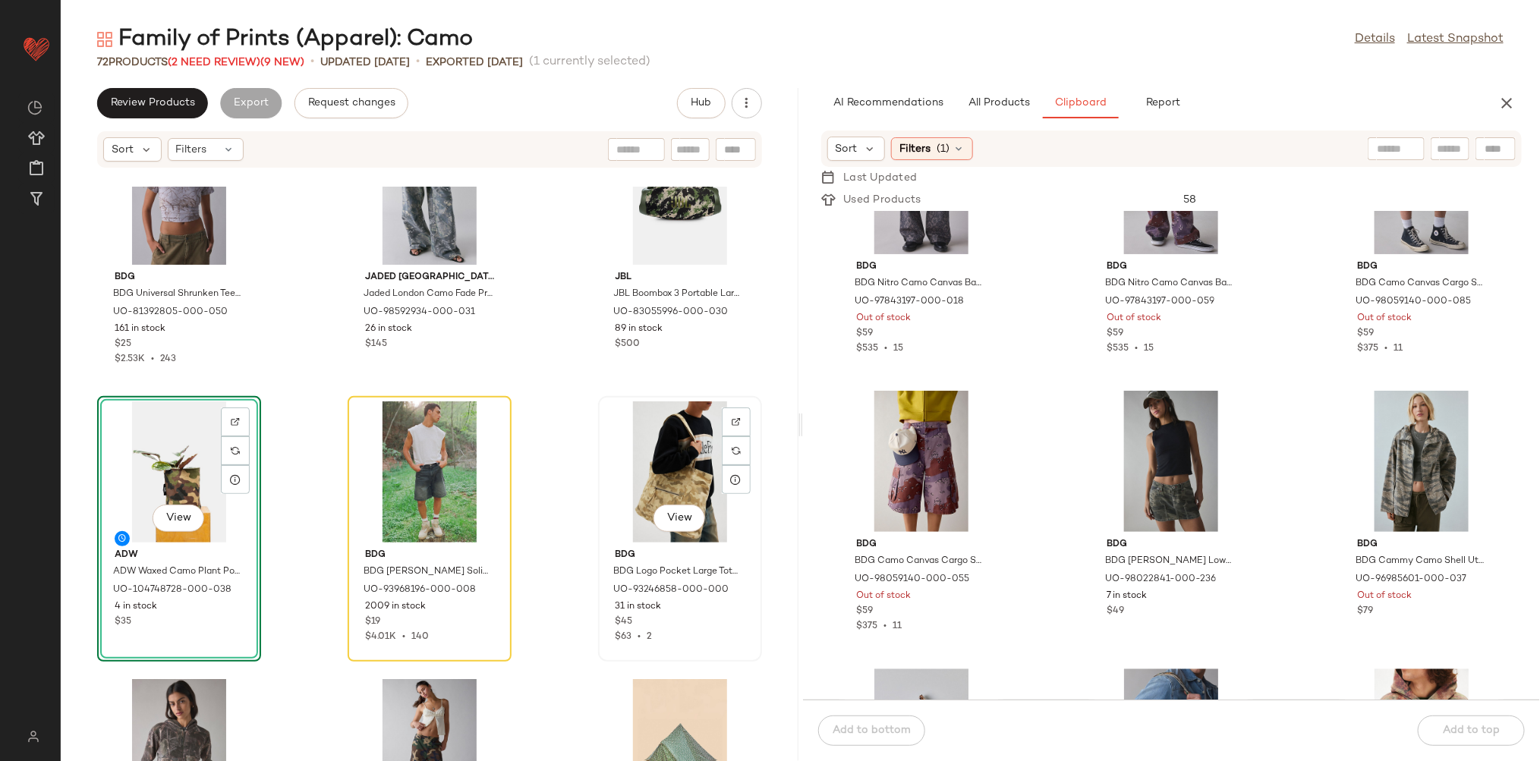
click at [637, 439] on div "View" at bounding box center [679, 471] width 153 height 141
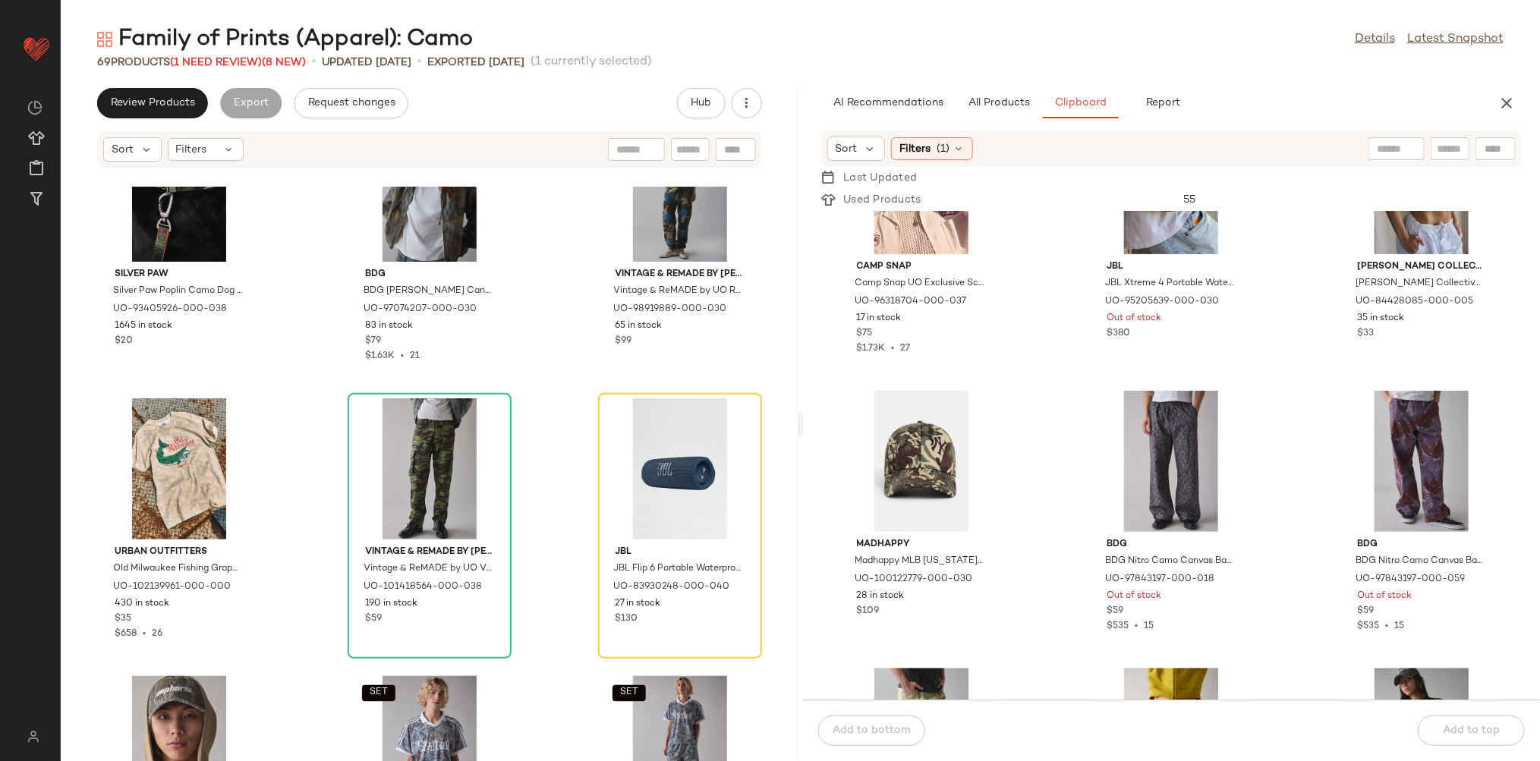
scroll to position [1468, 0]
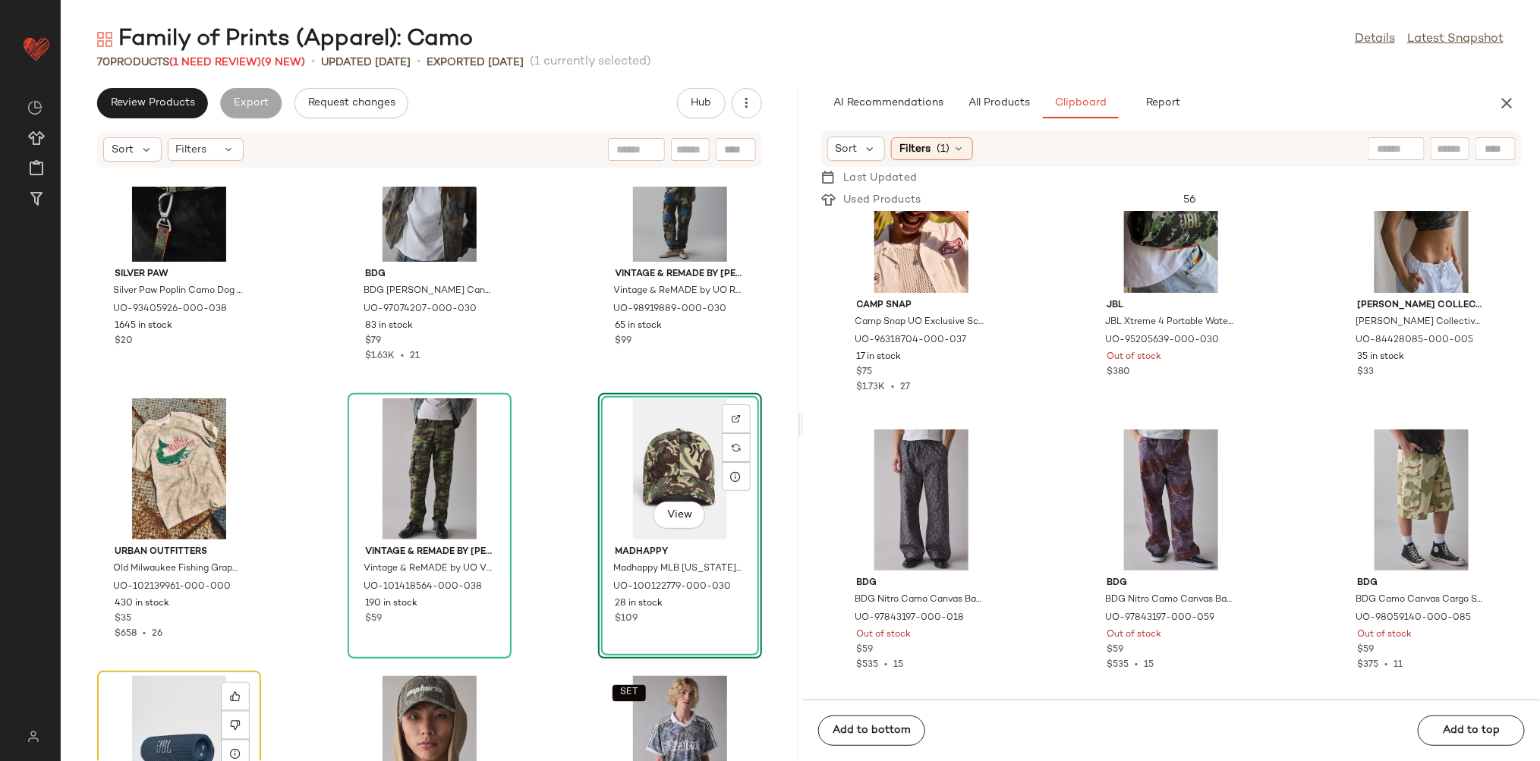
click at [172, 705] on div "View" at bounding box center [178, 746] width 153 height 141
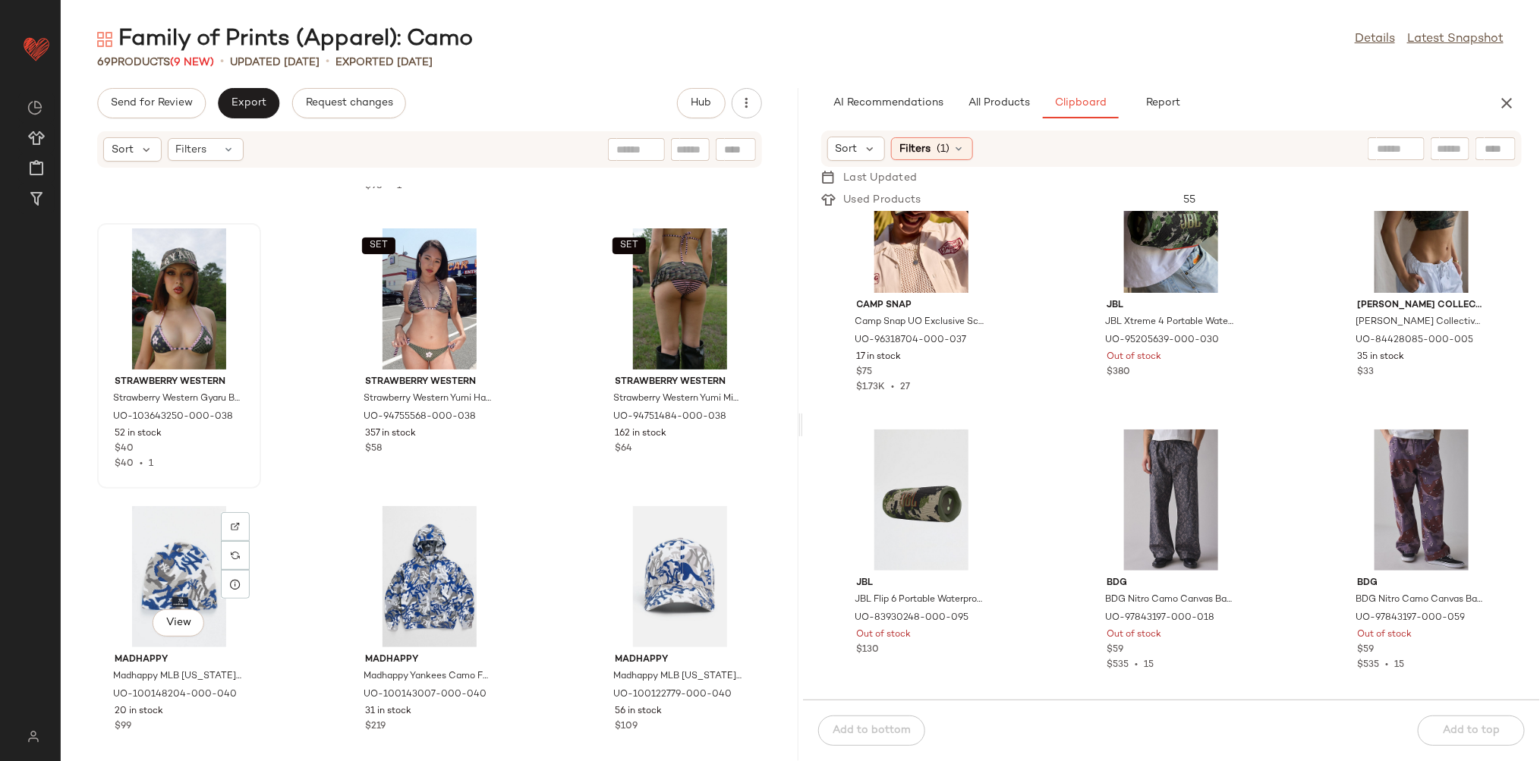
scroll to position [5816, 0]
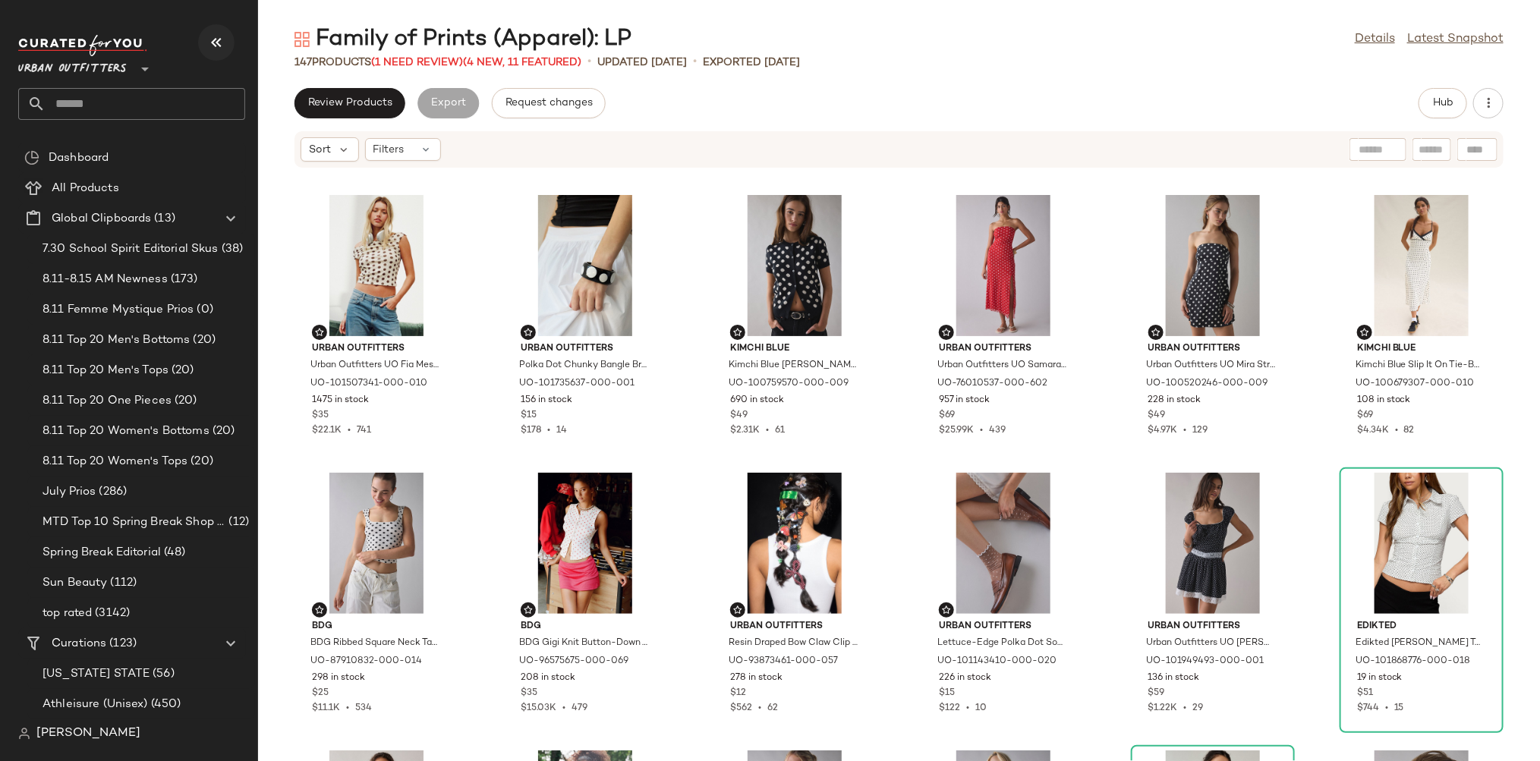
click at [210, 37] on icon "button" at bounding box center [216, 42] width 18 height 18
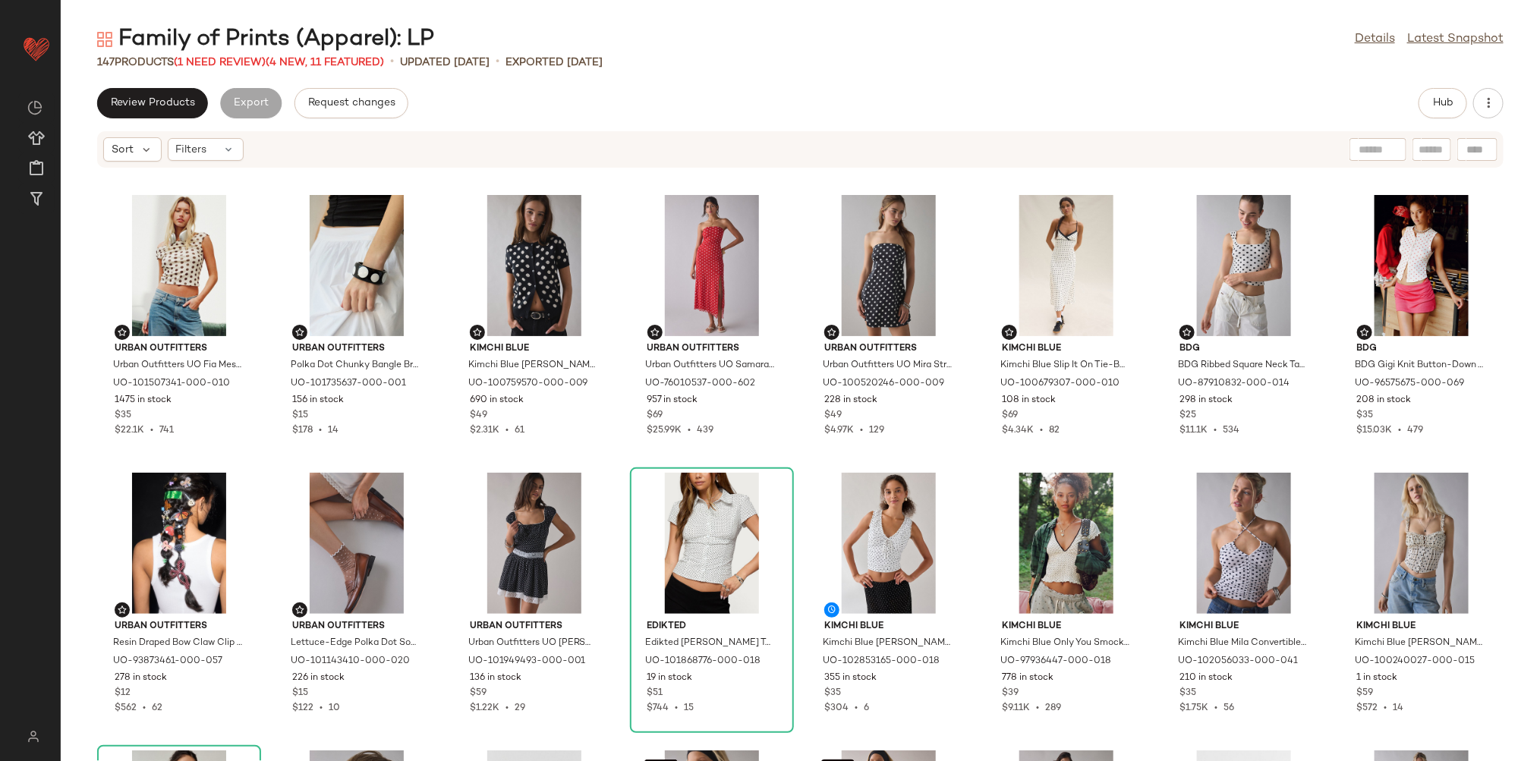
click at [231, 67] on div "147 Products (1 Need Review) (4 New, 11 Featured)" at bounding box center [240, 63] width 287 height 16
click at [228, 64] on span "(1 Need Review)" at bounding box center [220, 62] width 92 height 11
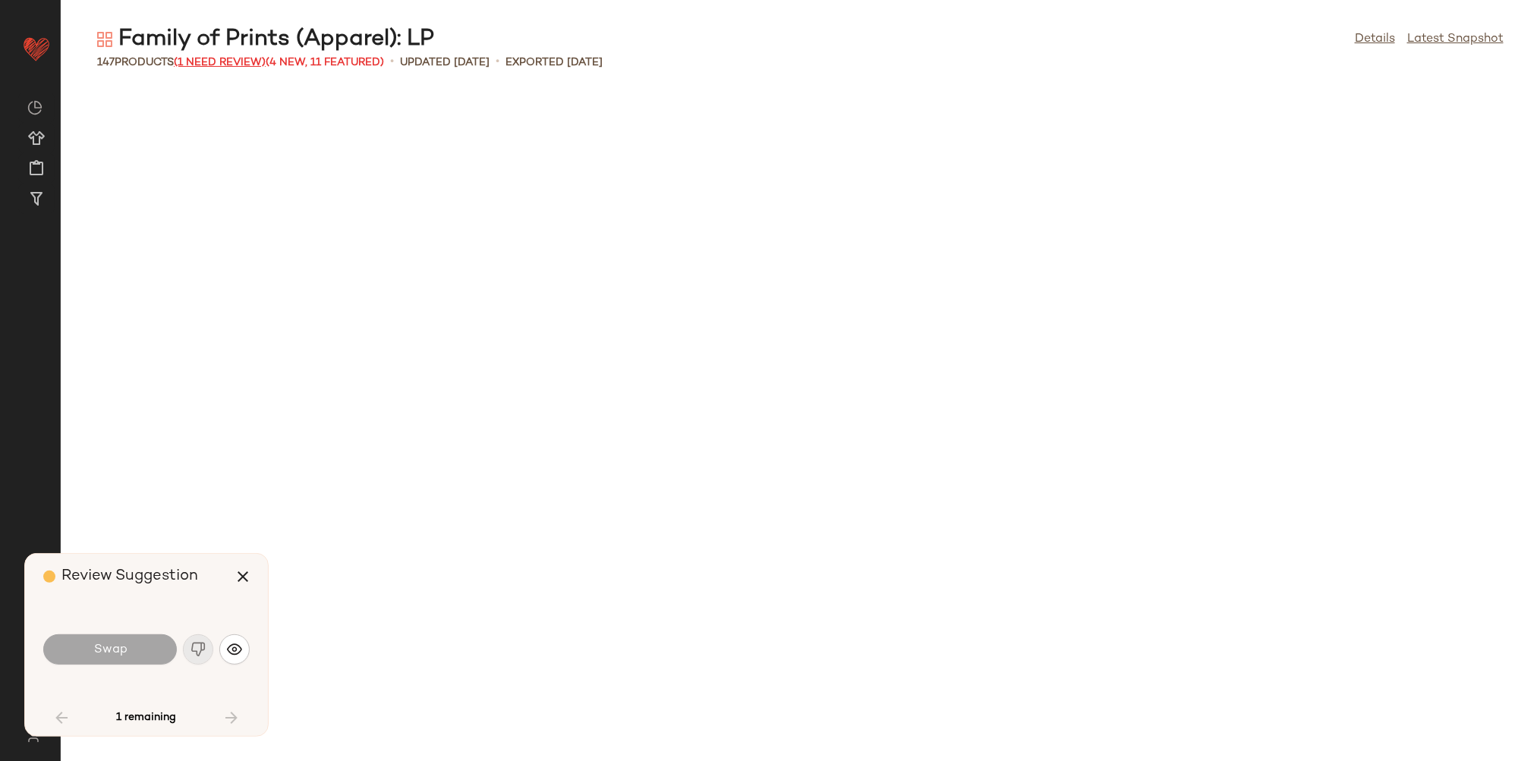
scroll to position [1389, 0]
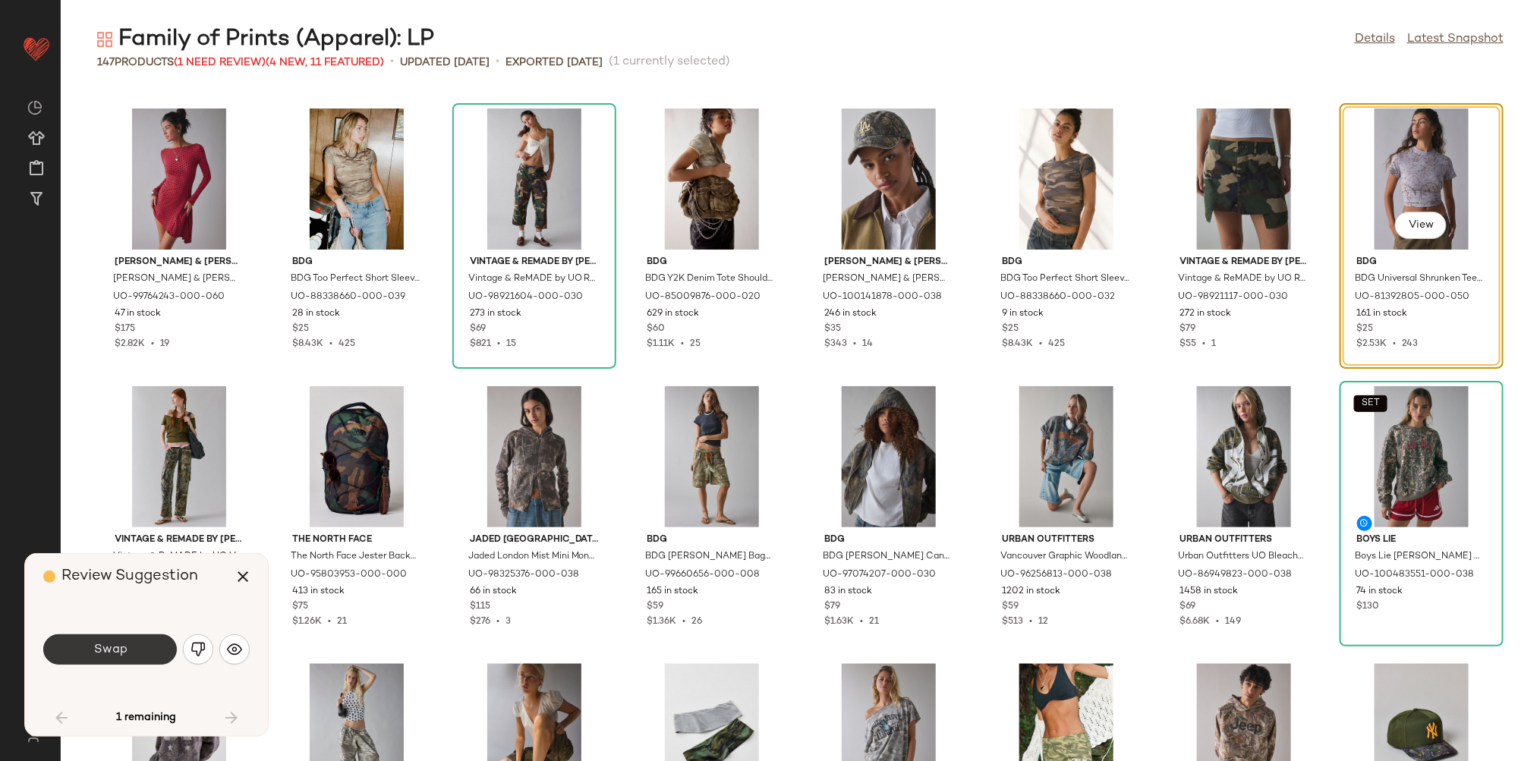
click at [109, 644] on span "Swap" at bounding box center [110, 650] width 34 height 14
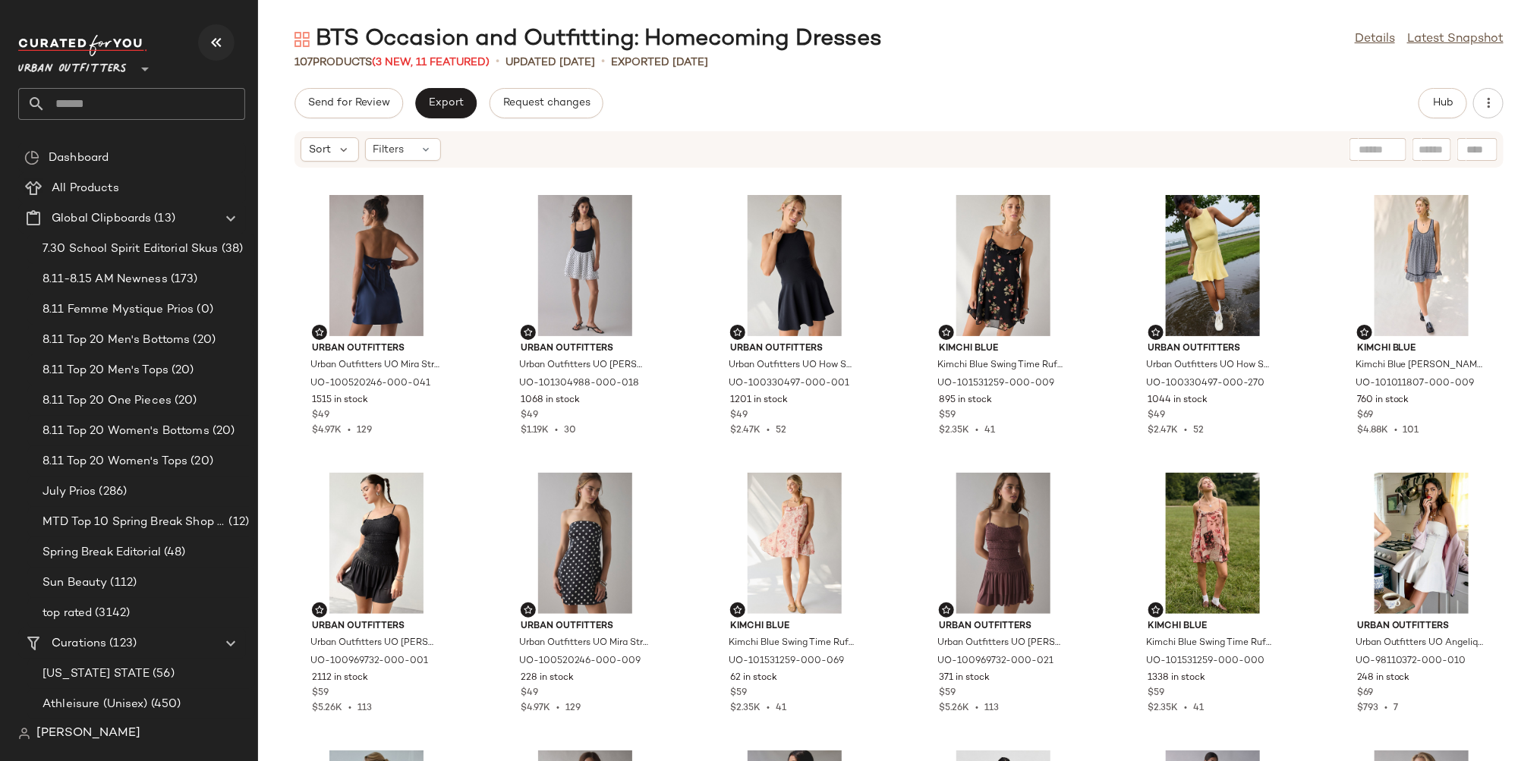
click at [217, 44] on icon "button" at bounding box center [216, 42] width 18 height 18
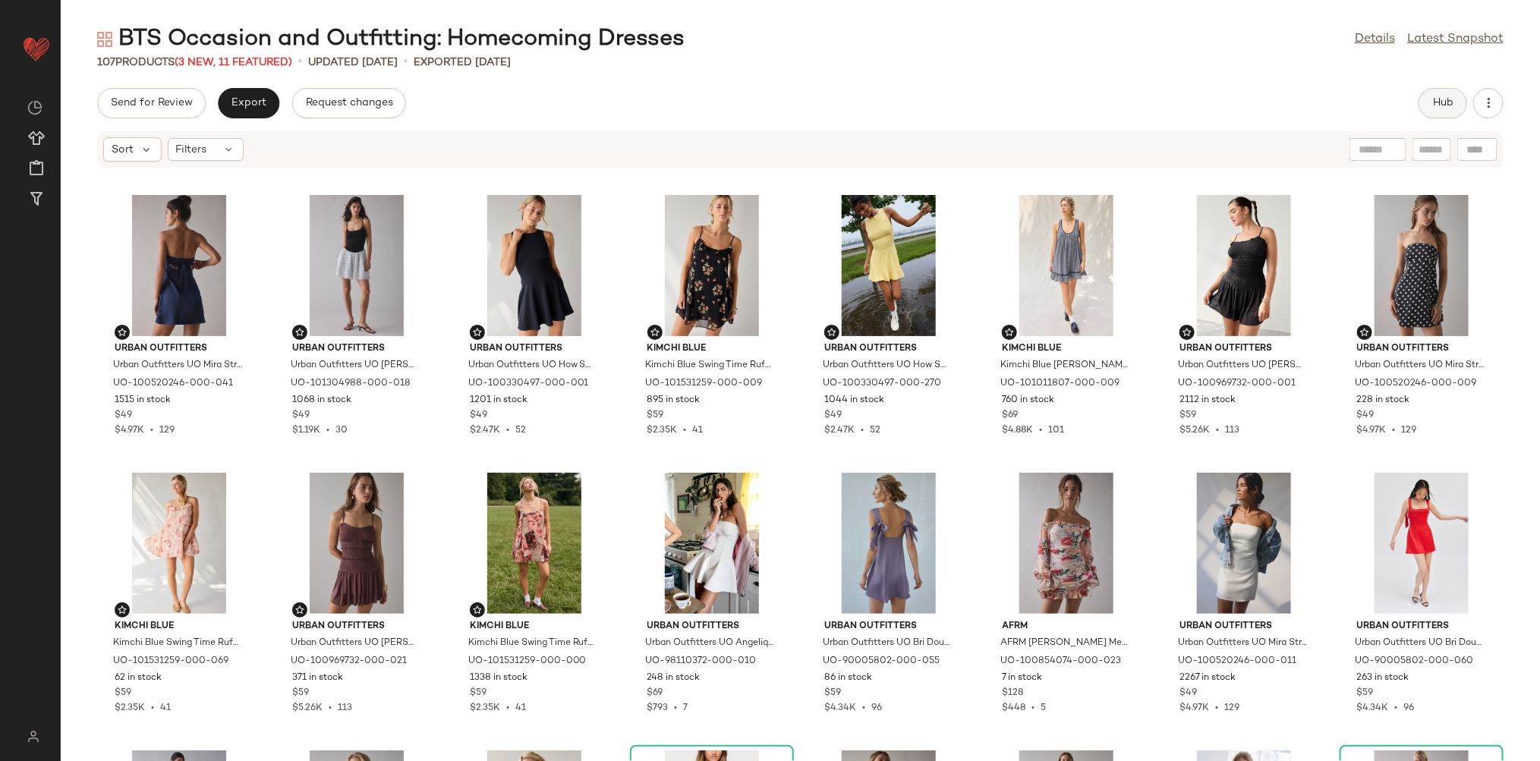
click at [1438, 98] on span "Hub" at bounding box center [1442, 103] width 21 height 12
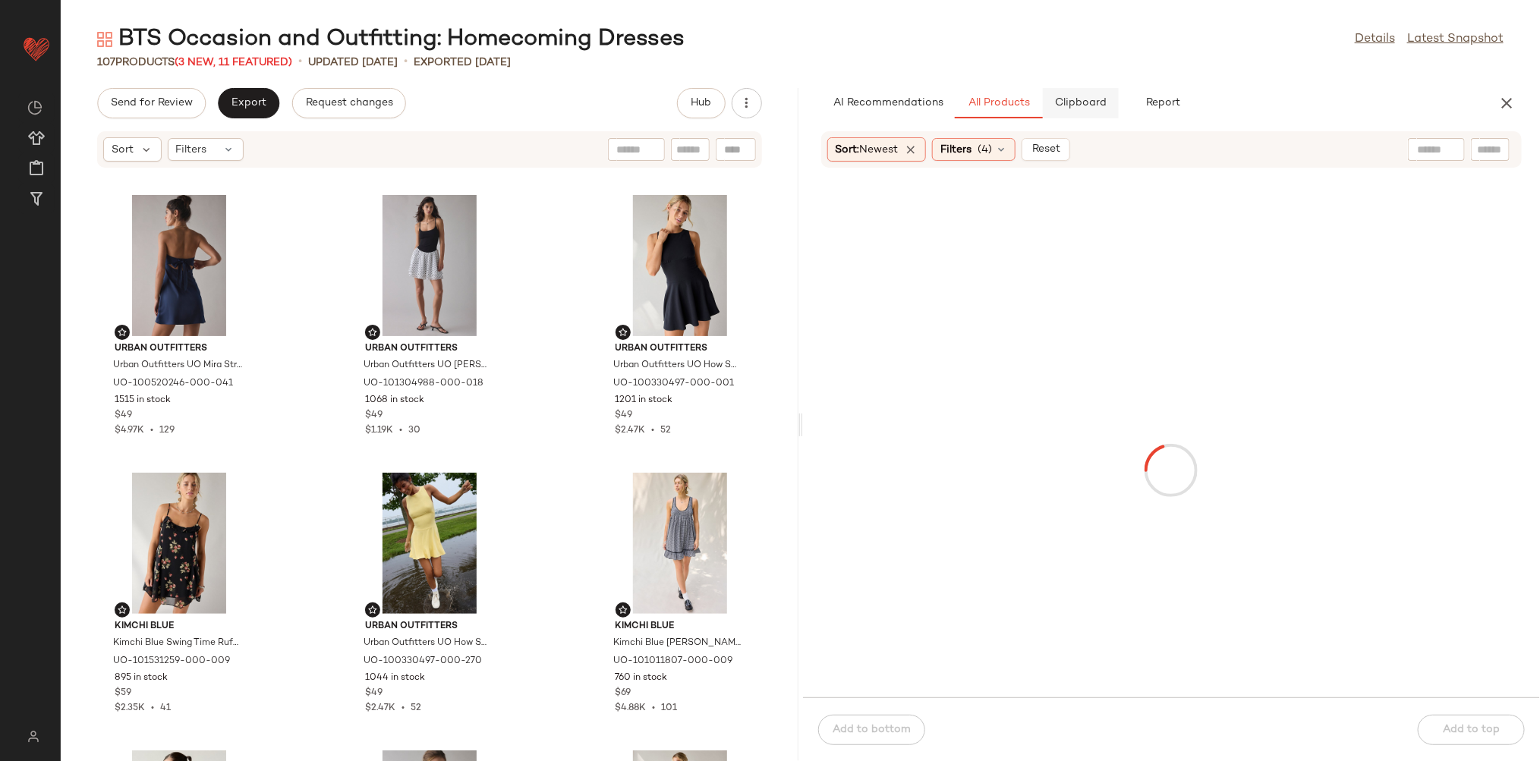
click at [1083, 93] on button "Clipboard" at bounding box center [1081, 103] width 76 height 30
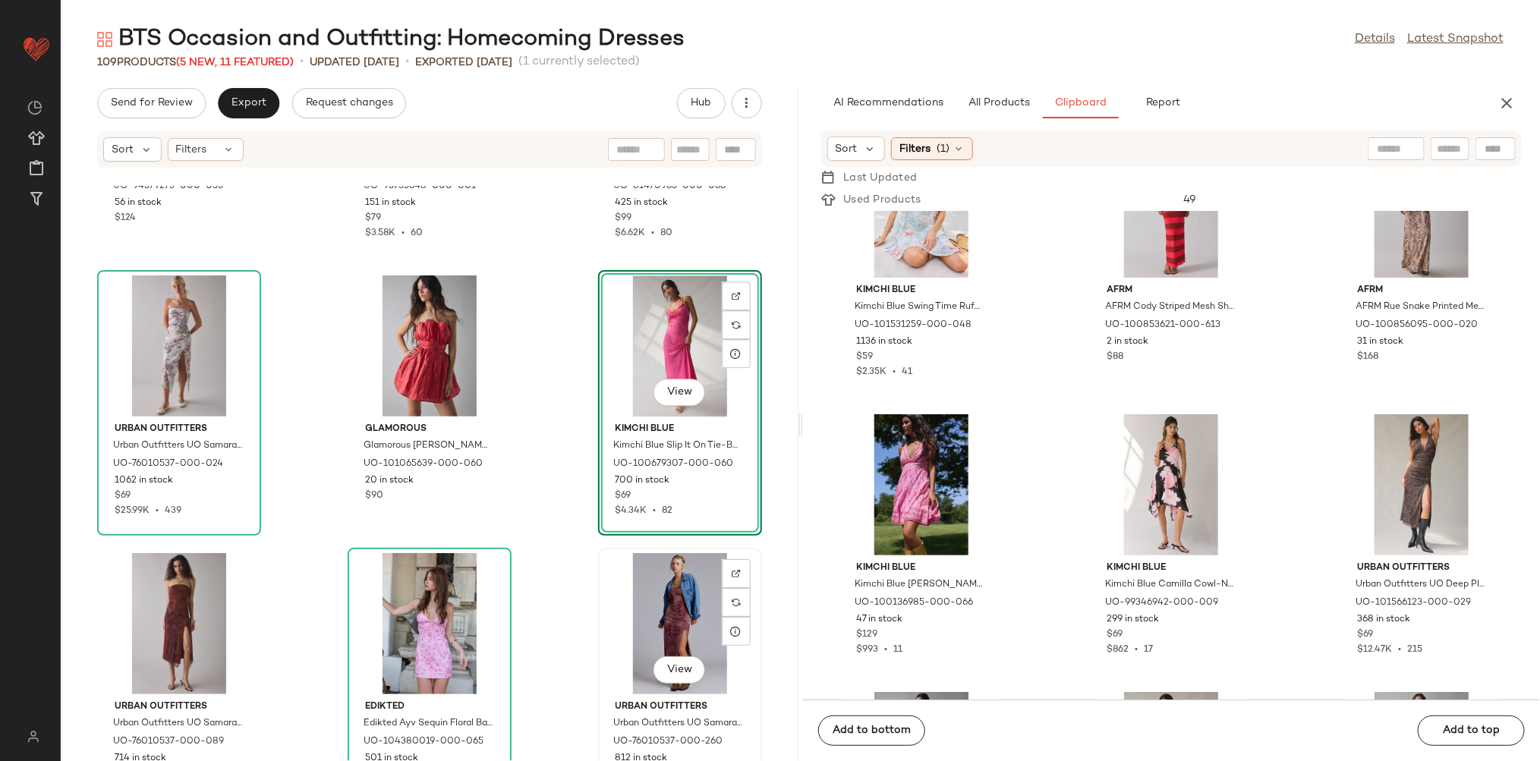
scroll to position [1968, 0]
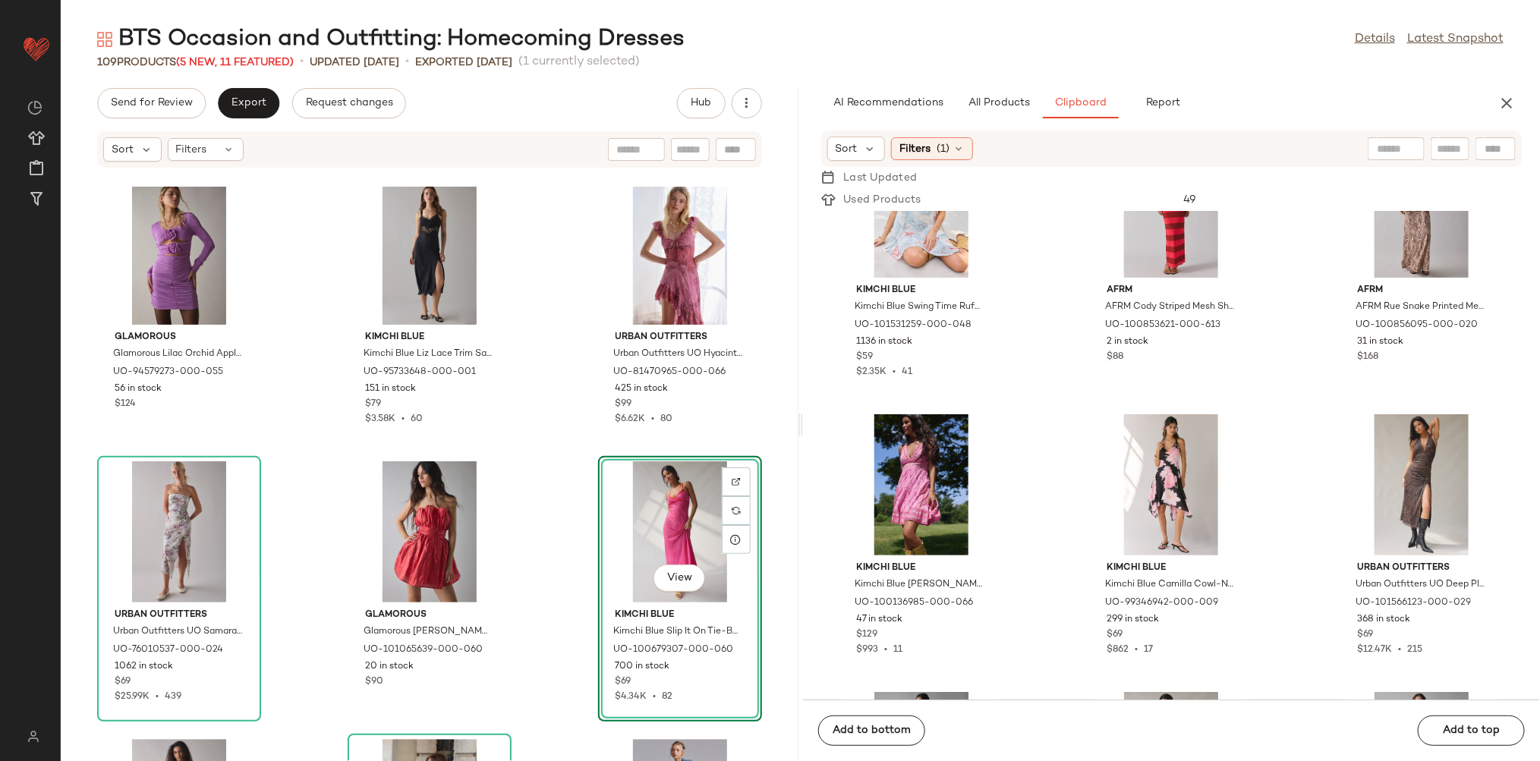
drag, startPoint x: 902, startPoint y: 562, endPoint x: 466, endPoint y: 9, distance: 704.1
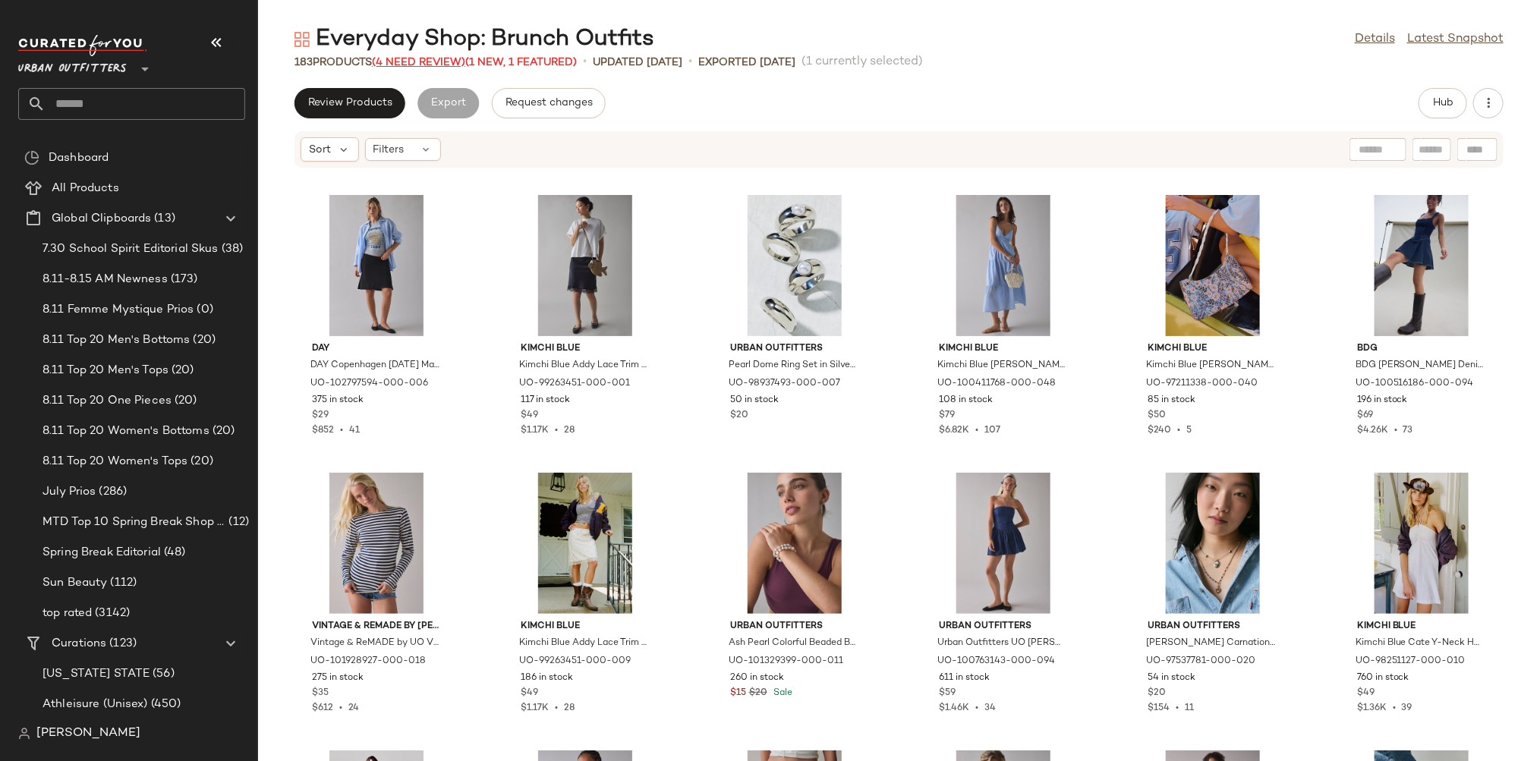
click at [408, 62] on span "(4 Need Review)" at bounding box center [418, 62] width 93 height 11
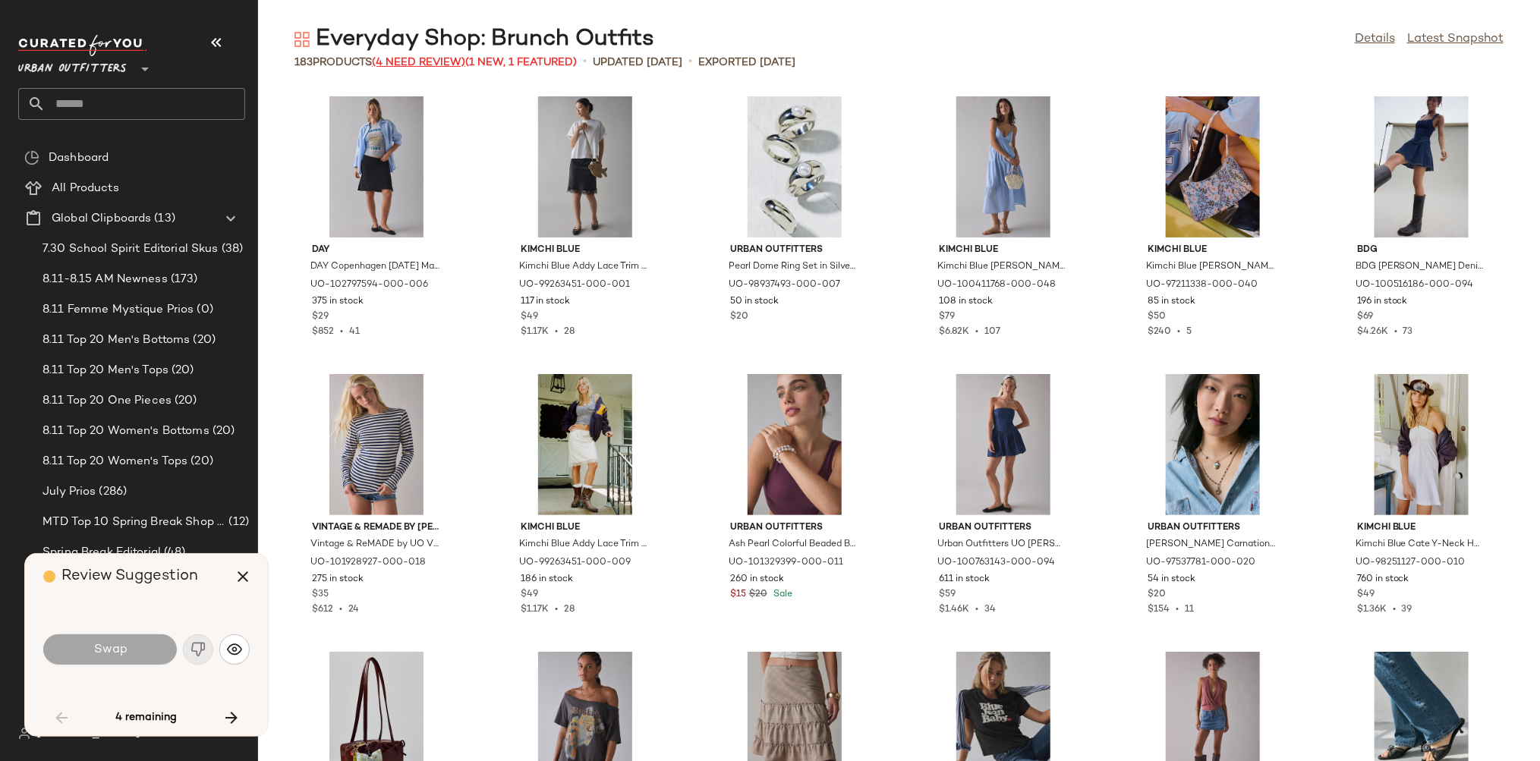
scroll to position [1123, 0]
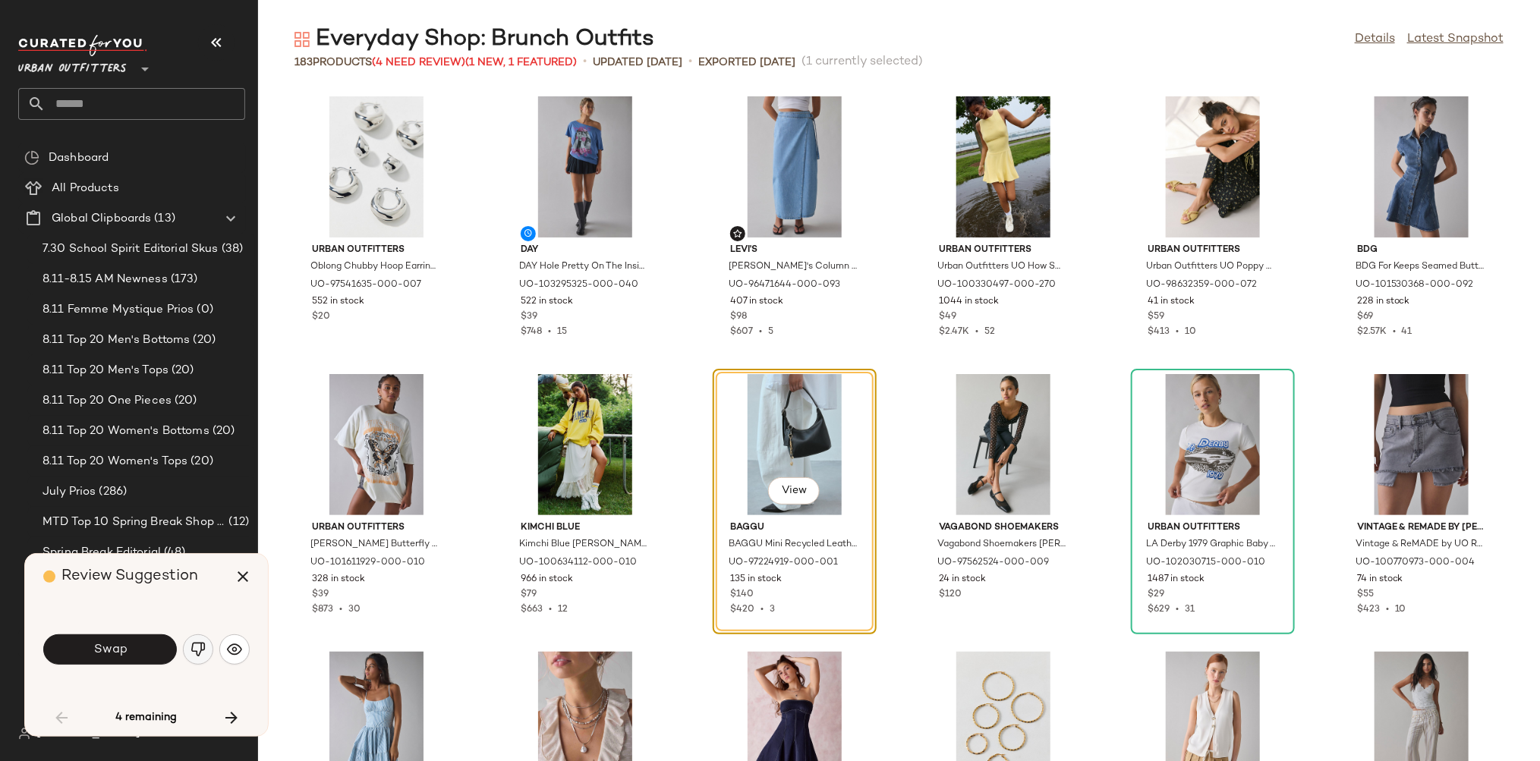
click at [194, 645] on img "button" at bounding box center [197, 649] width 15 height 15
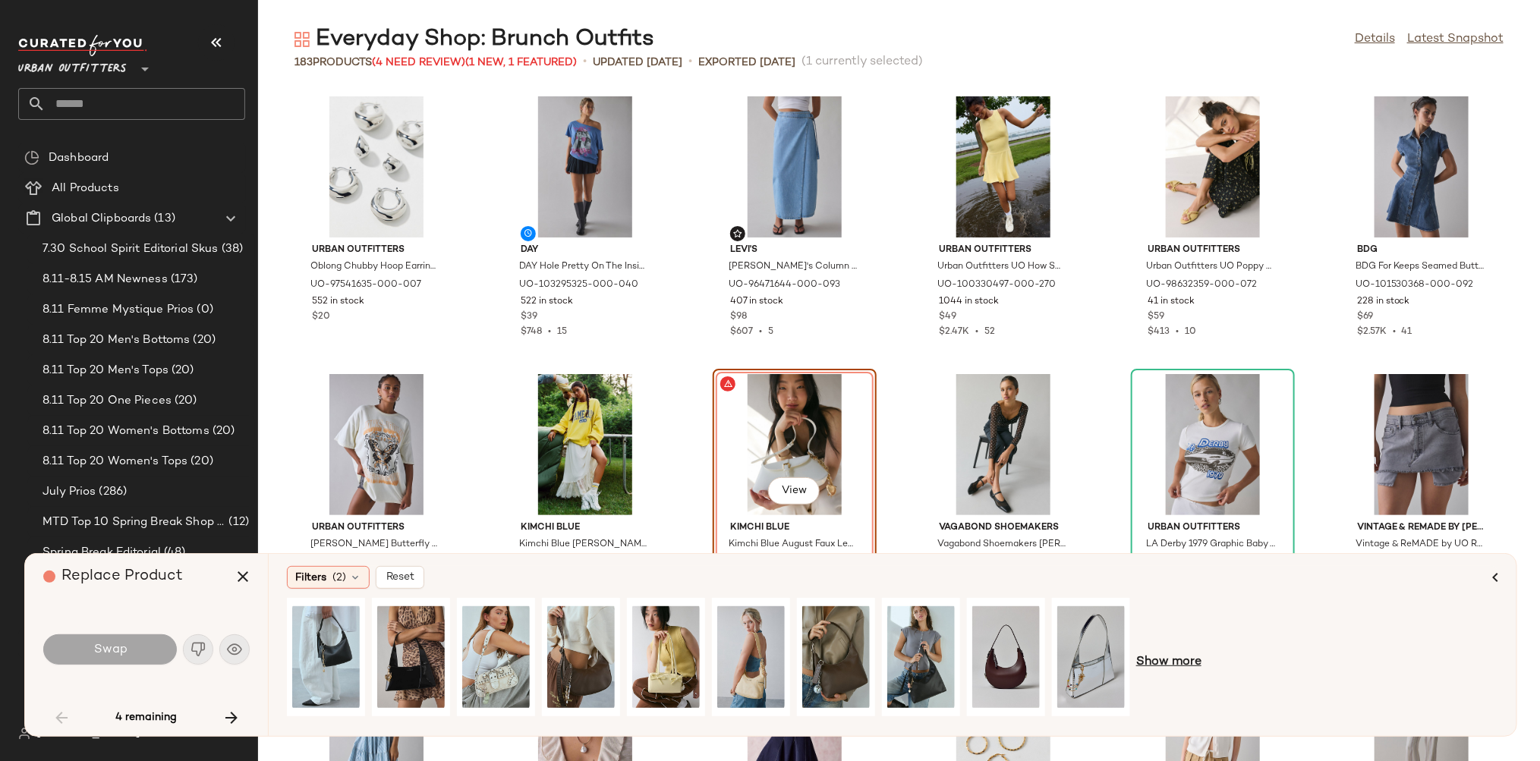
click at [1164, 662] on span "Show more" at bounding box center [1168, 662] width 65 height 18
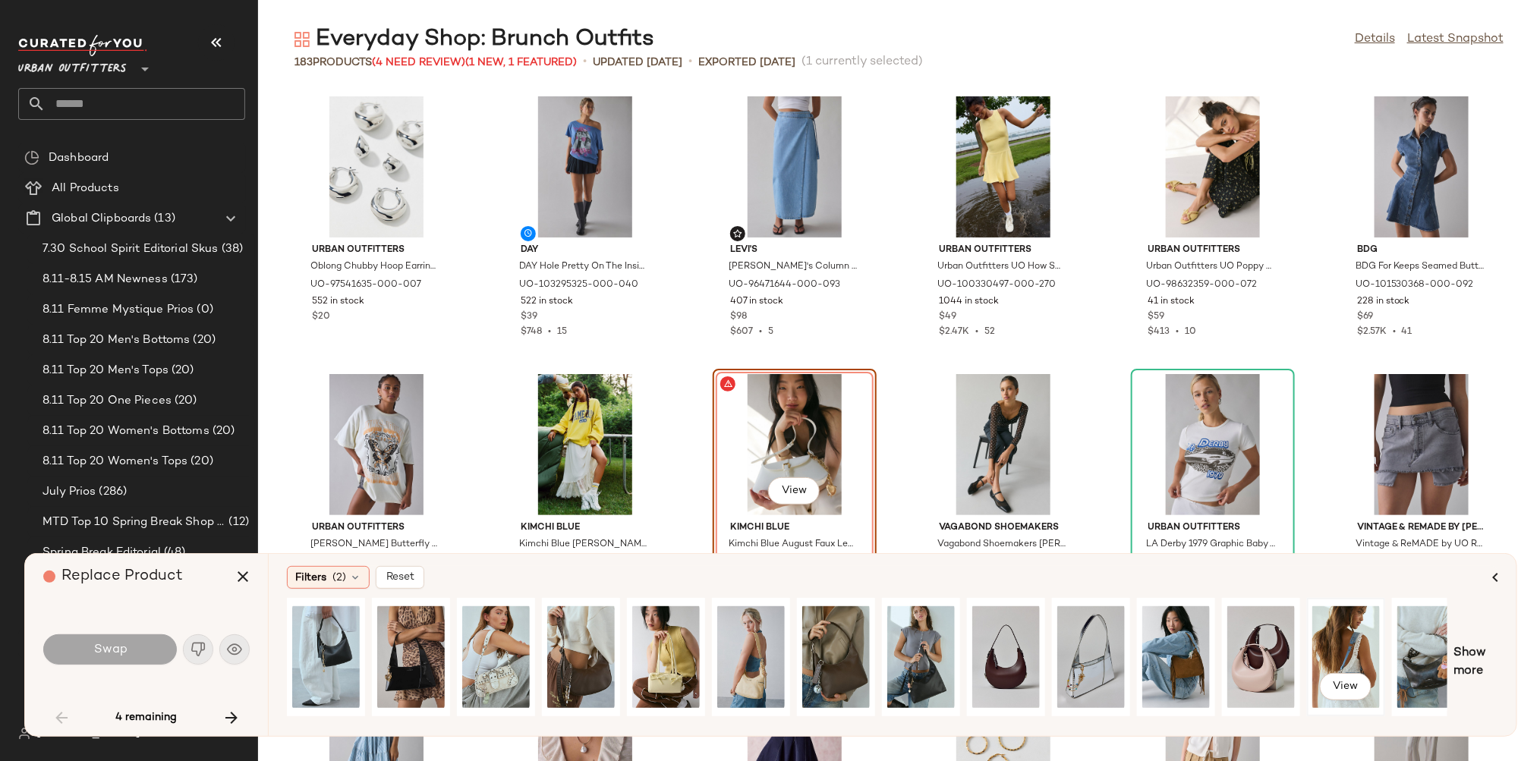
click at [1350, 626] on div "View" at bounding box center [1346, 657] width 68 height 108
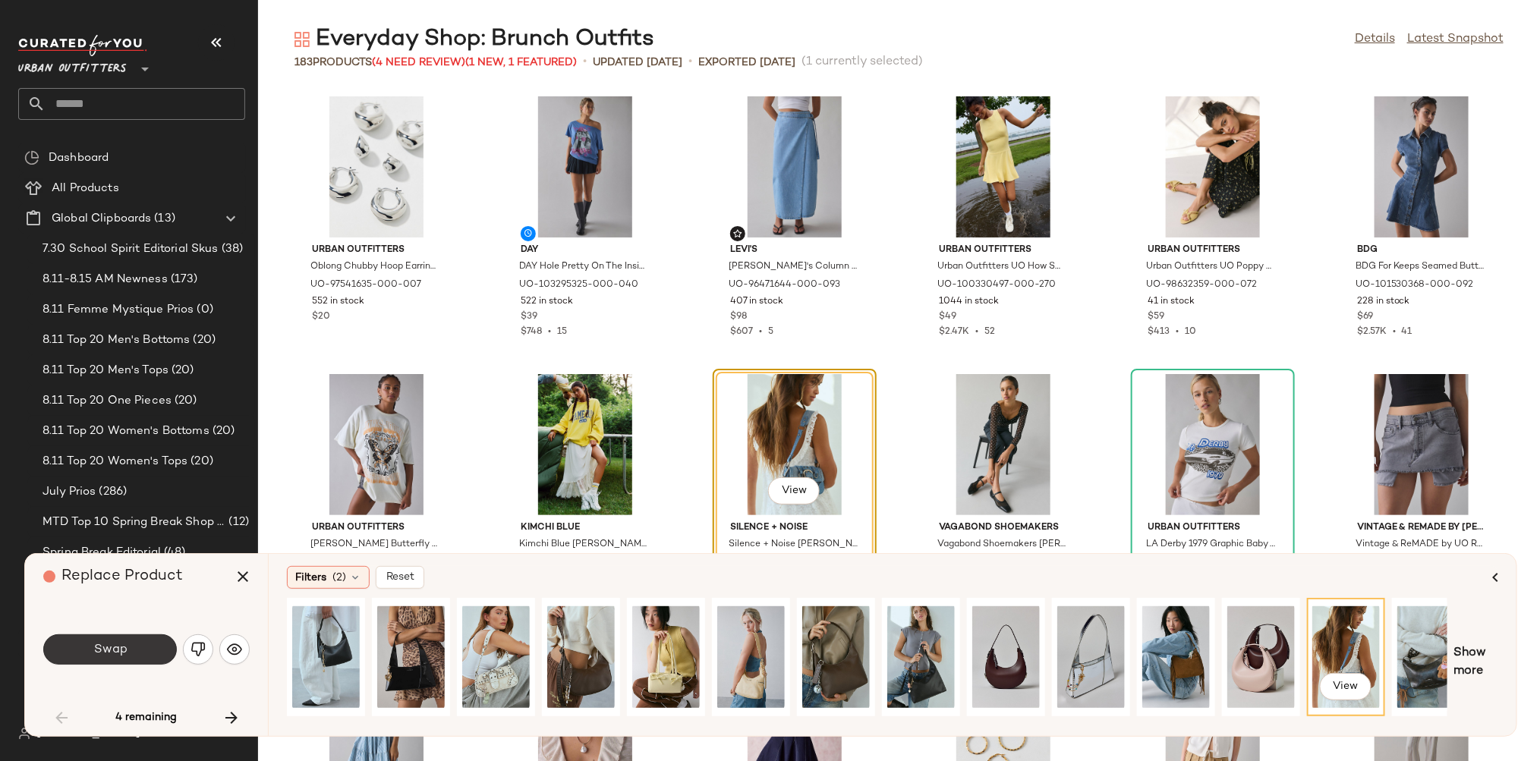
click at [119, 661] on button "Swap" at bounding box center [110, 649] width 134 height 30
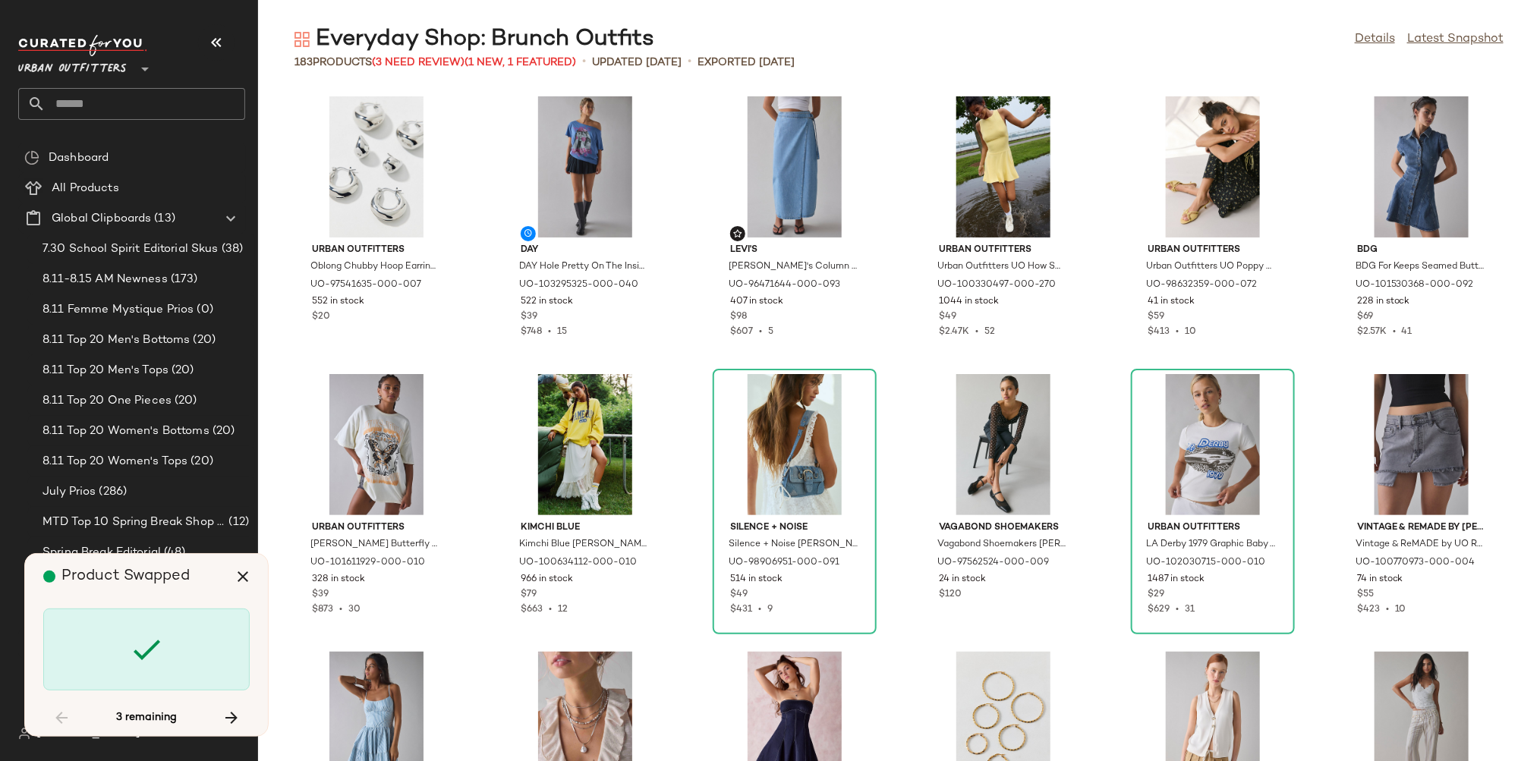
scroll to position [2500, 0]
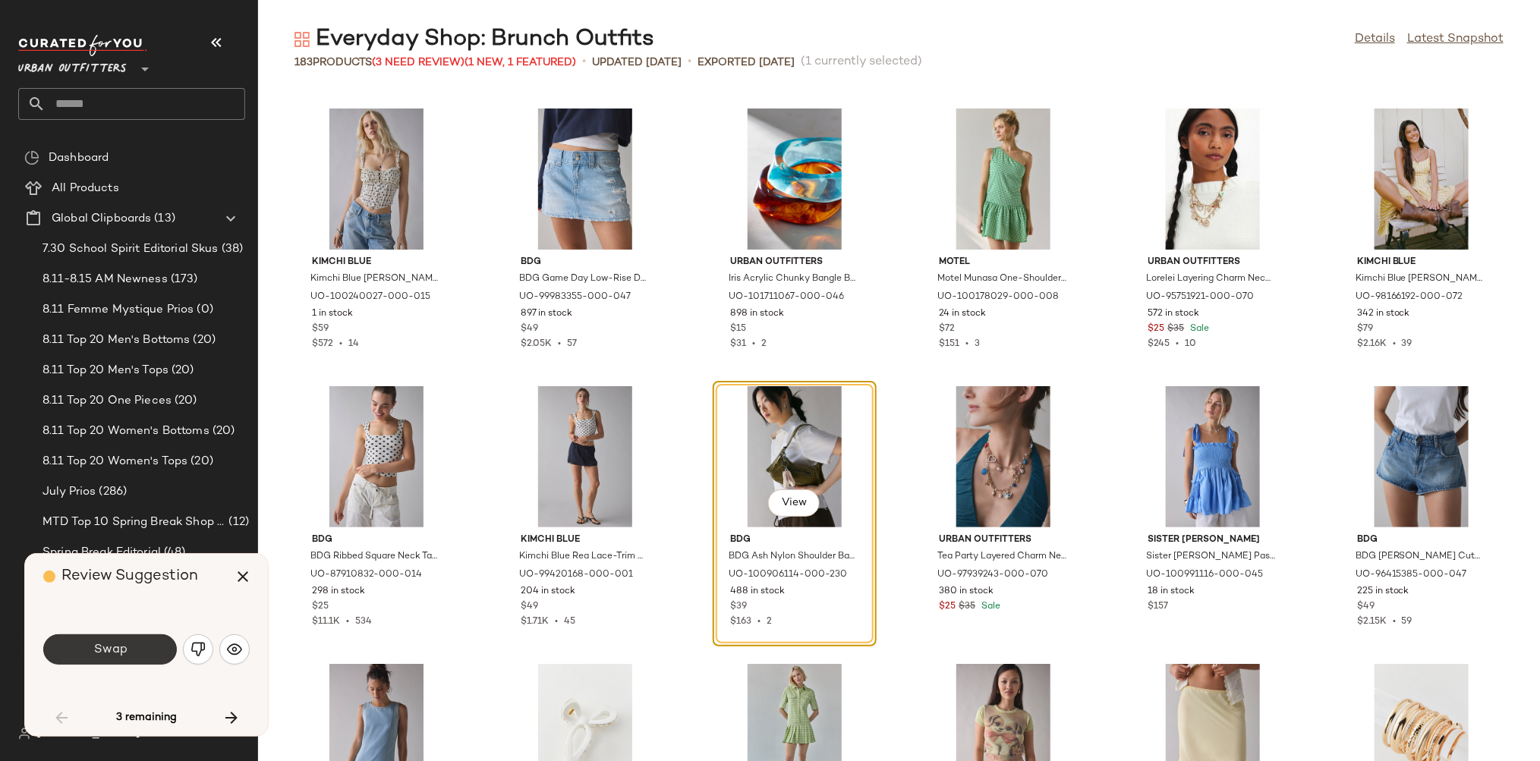
click at [120, 643] on span "Swap" at bounding box center [110, 650] width 34 height 14
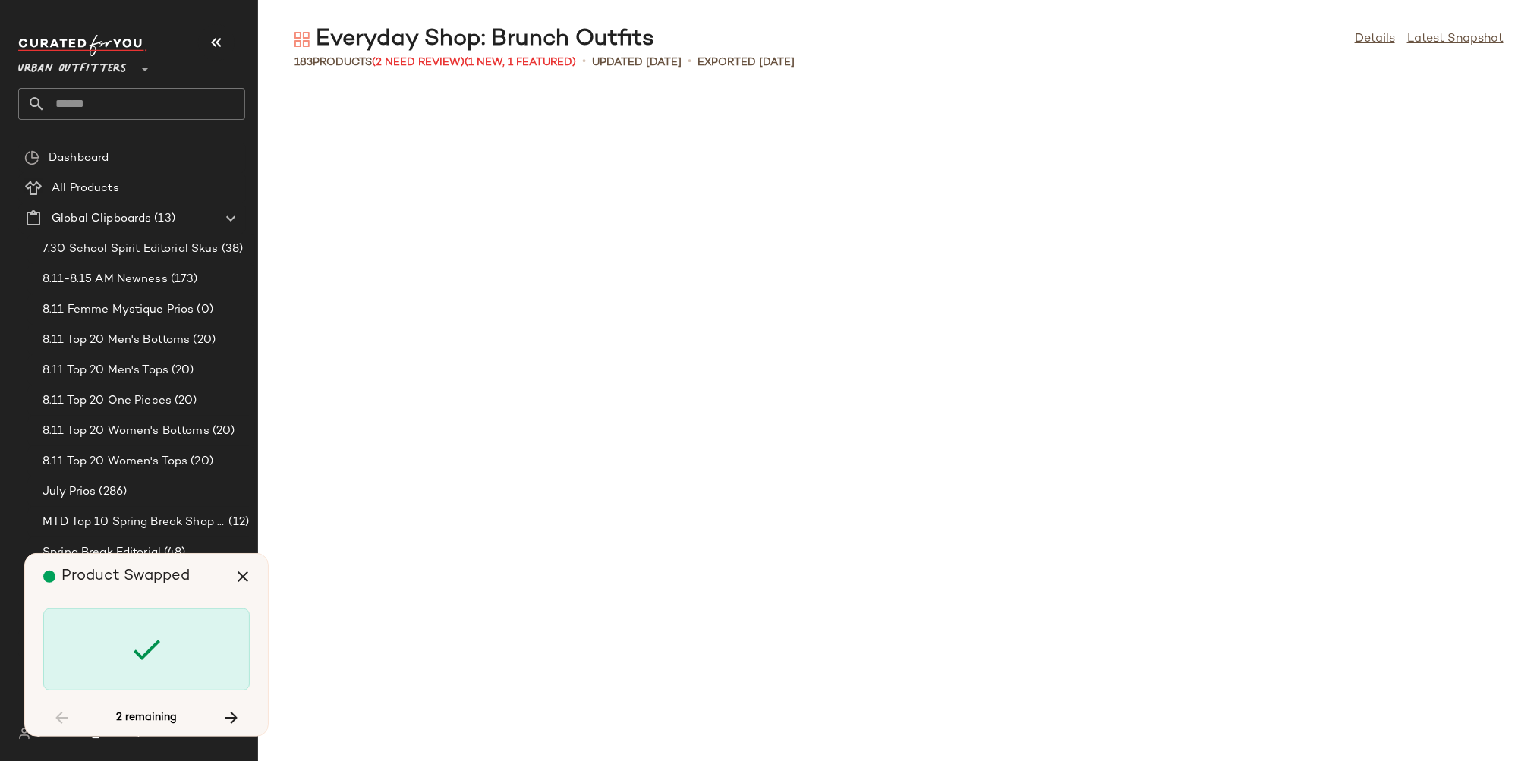
scroll to position [3611, 0]
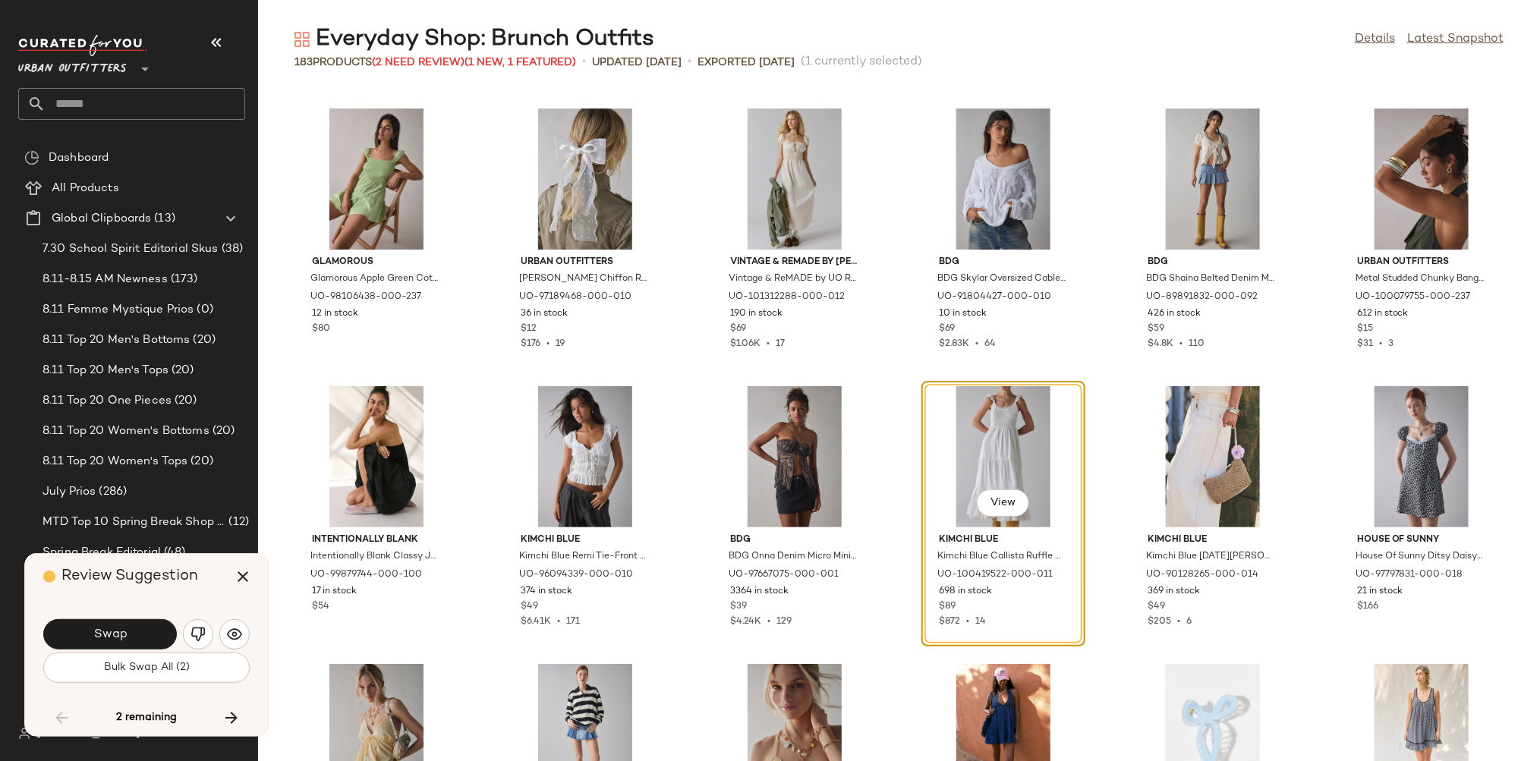
click at [120, 643] on button "Swap" at bounding box center [110, 634] width 134 height 30
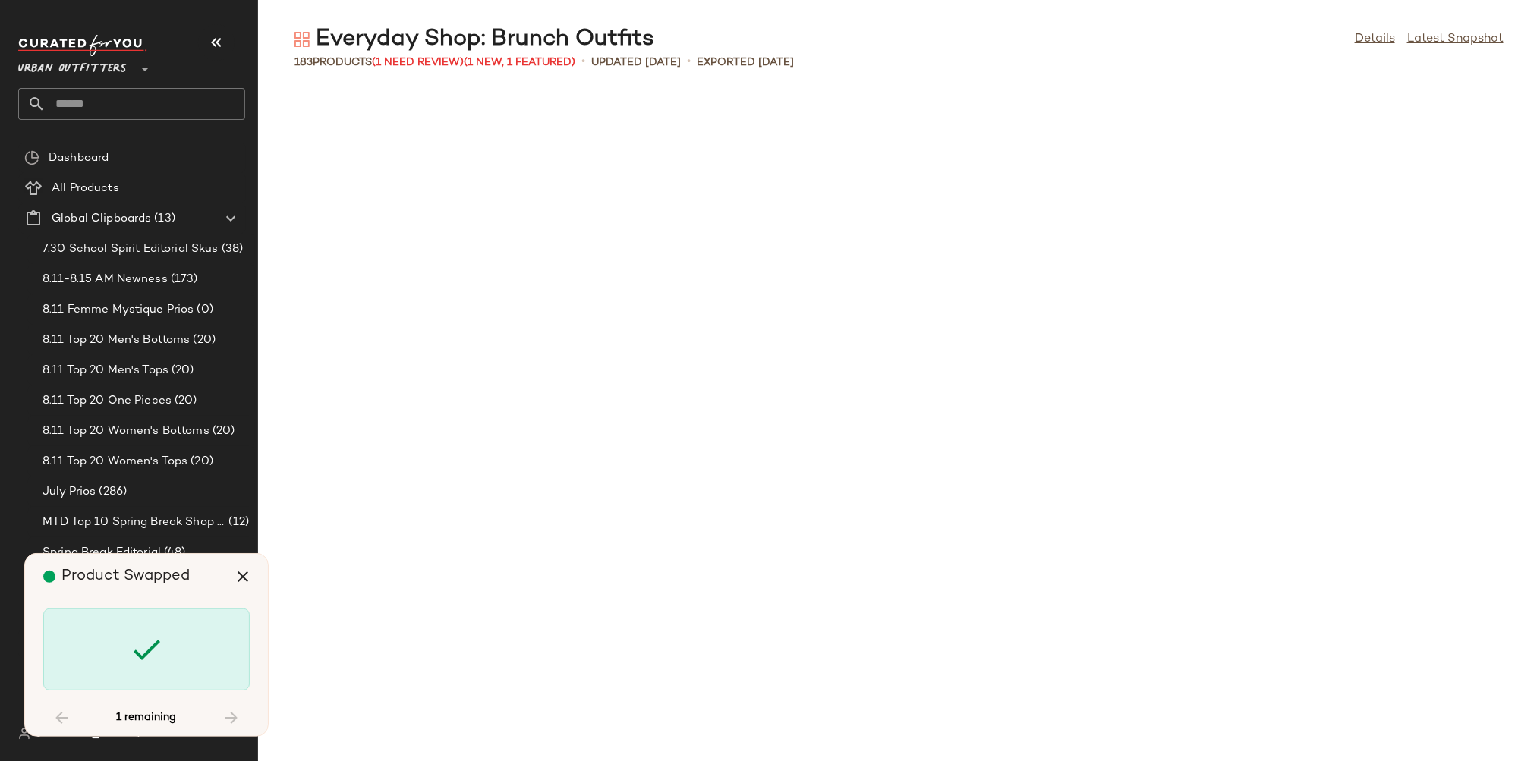
scroll to position [4999, 0]
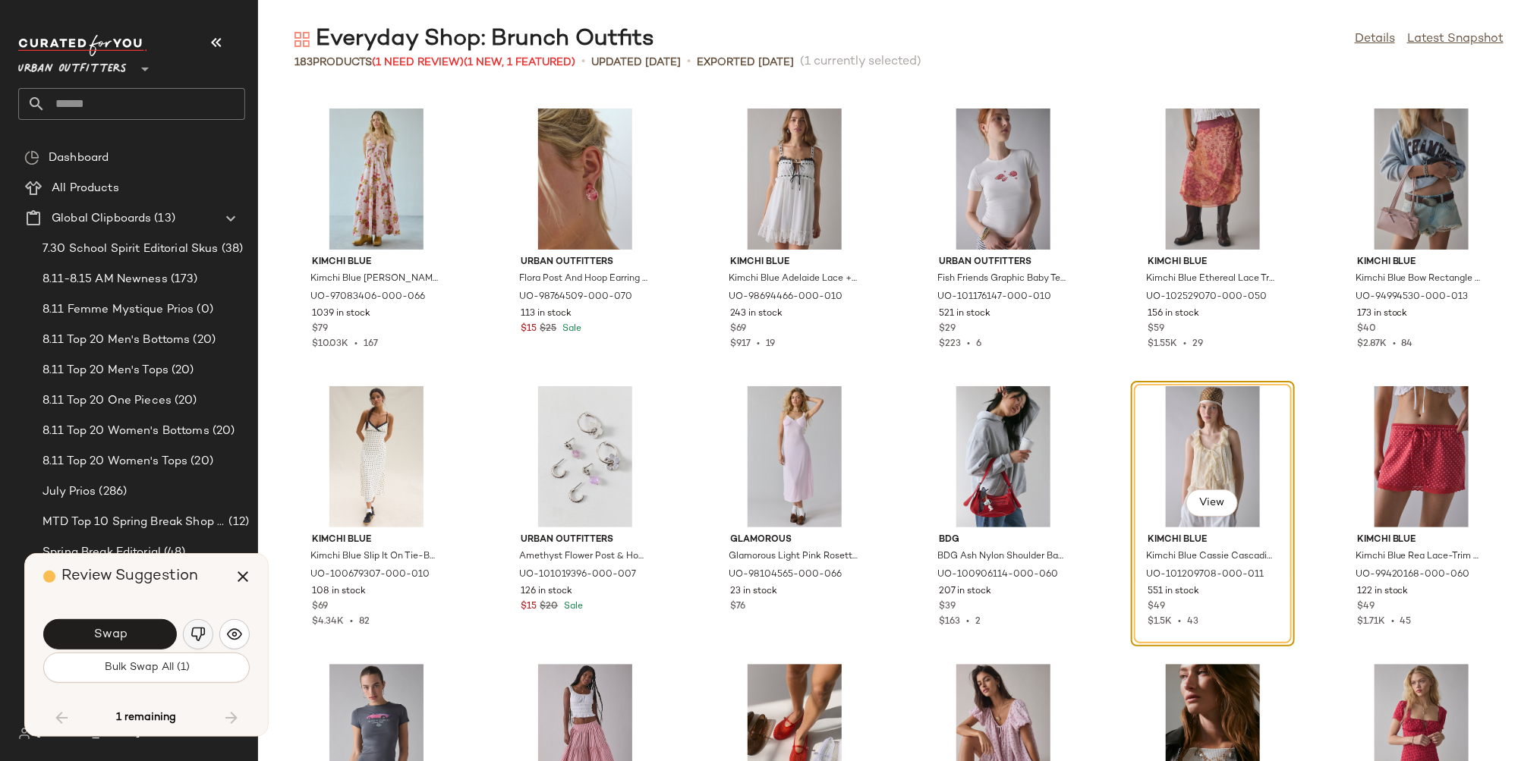
click at [200, 637] on img "button" at bounding box center [197, 634] width 15 height 15
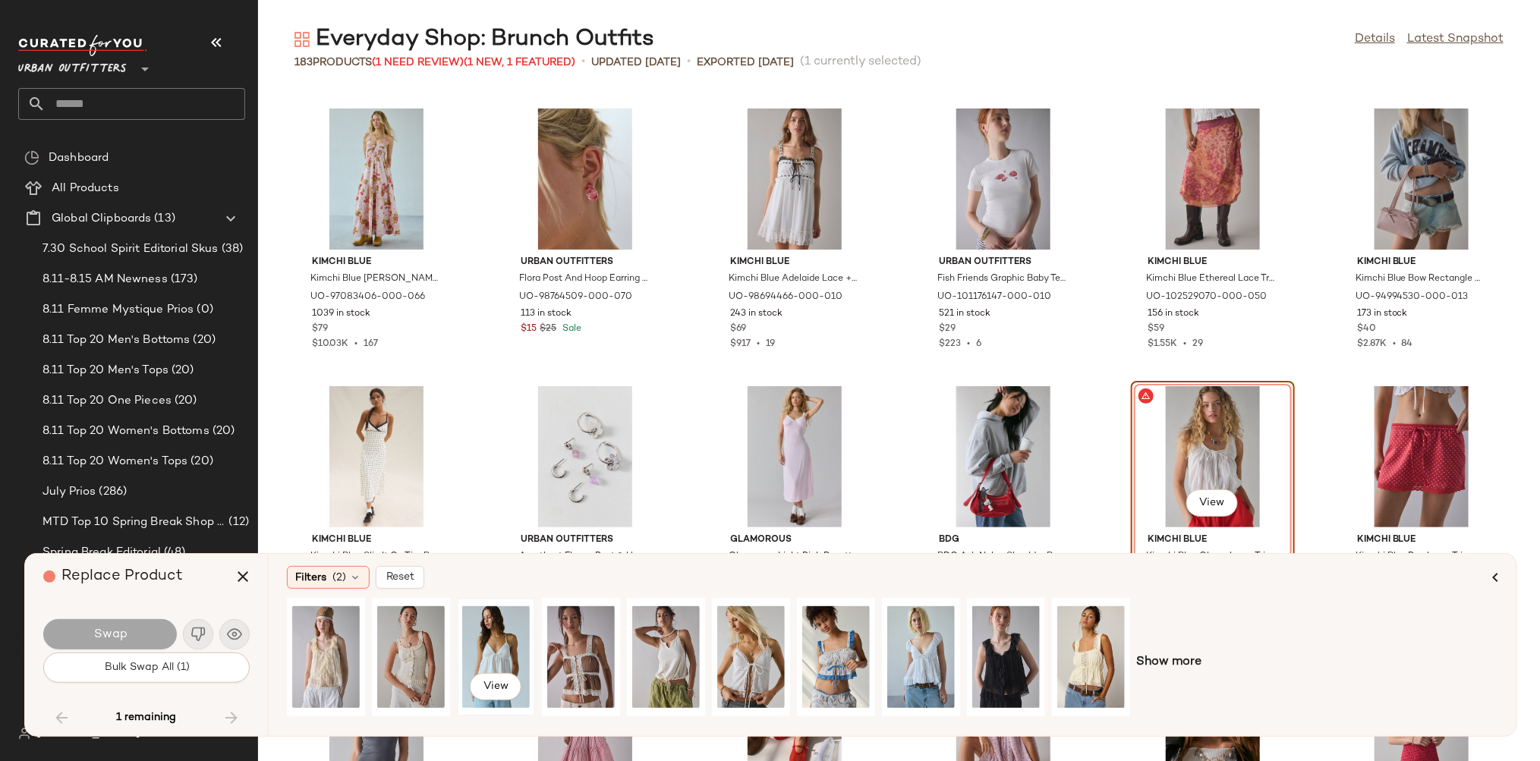
click at [513, 639] on div "View" at bounding box center [496, 657] width 68 height 108
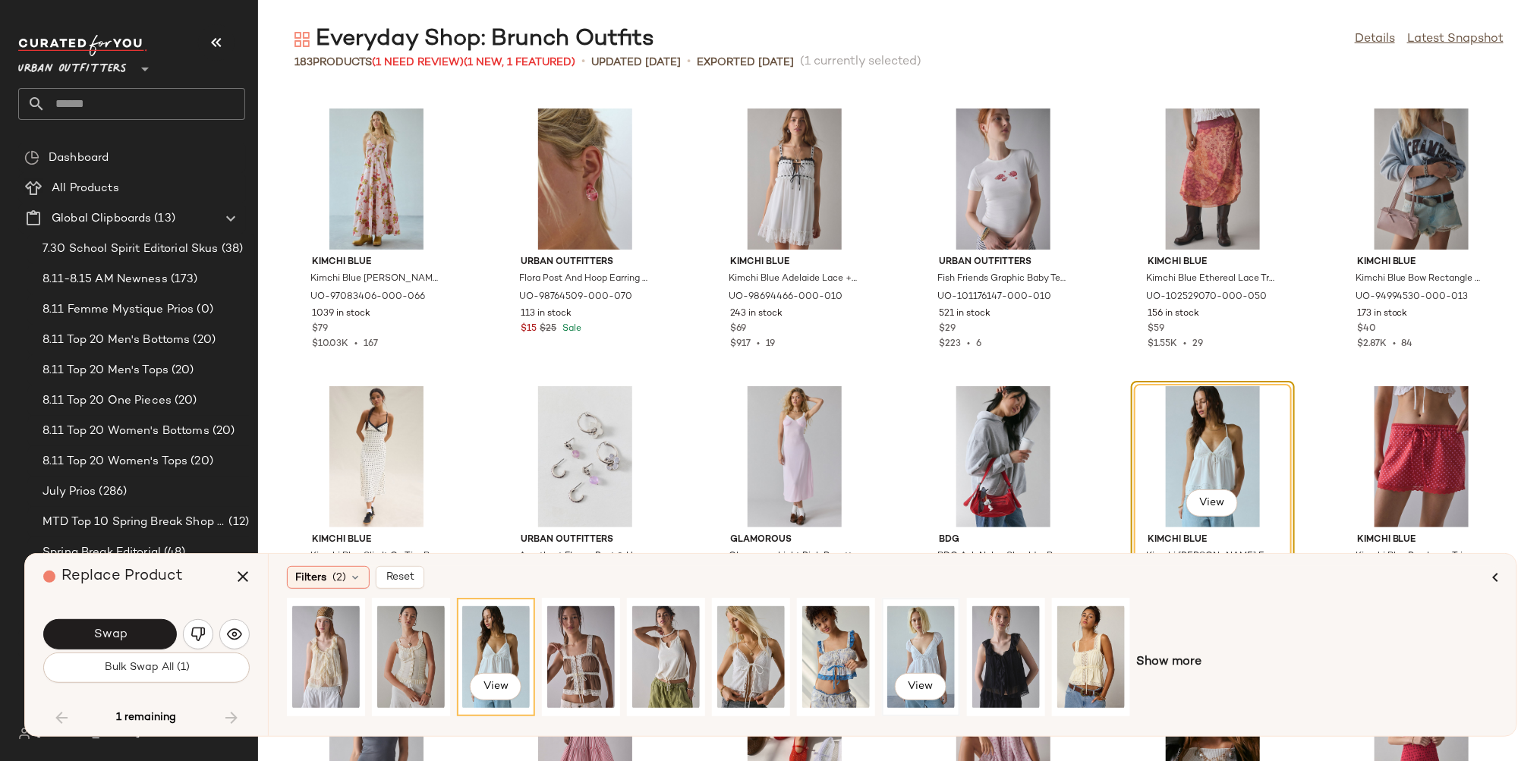
click at [919, 635] on div "View" at bounding box center [921, 657] width 68 height 108
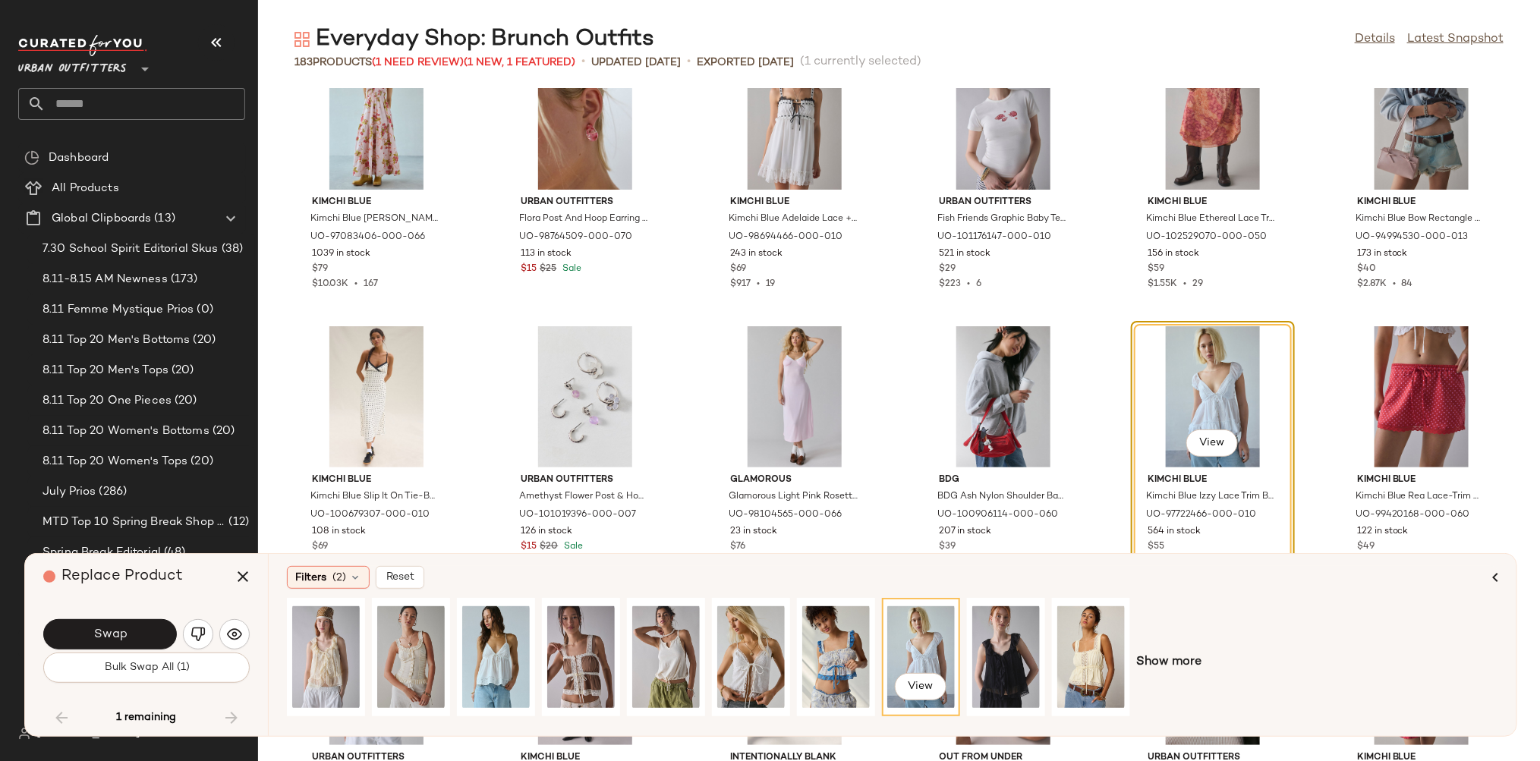
scroll to position [5068, 0]
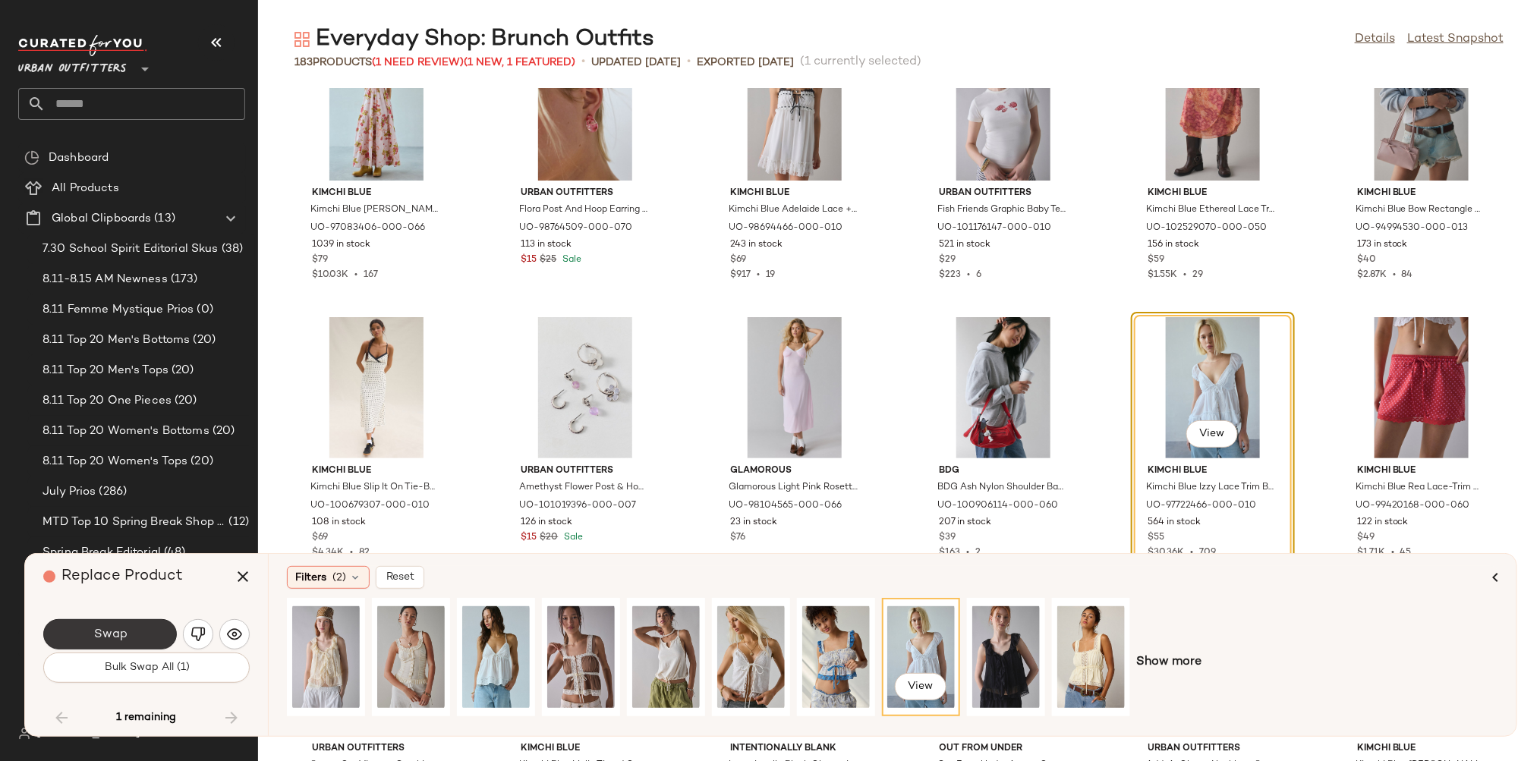
click at [161, 632] on button "Swap" at bounding box center [110, 634] width 134 height 30
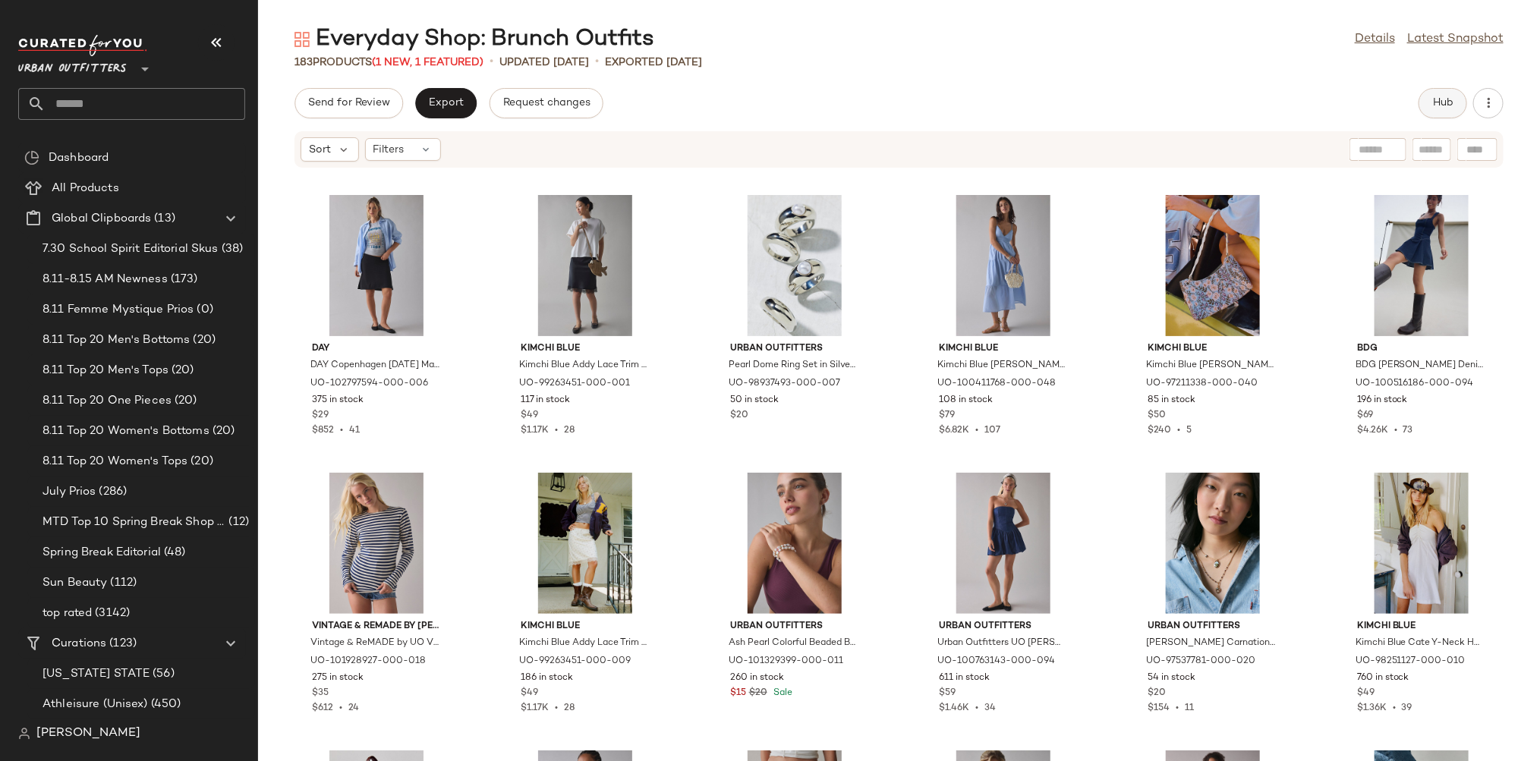
click at [1419, 99] on button "Hub" at bounding box center [1442, 103] width 49 height 30
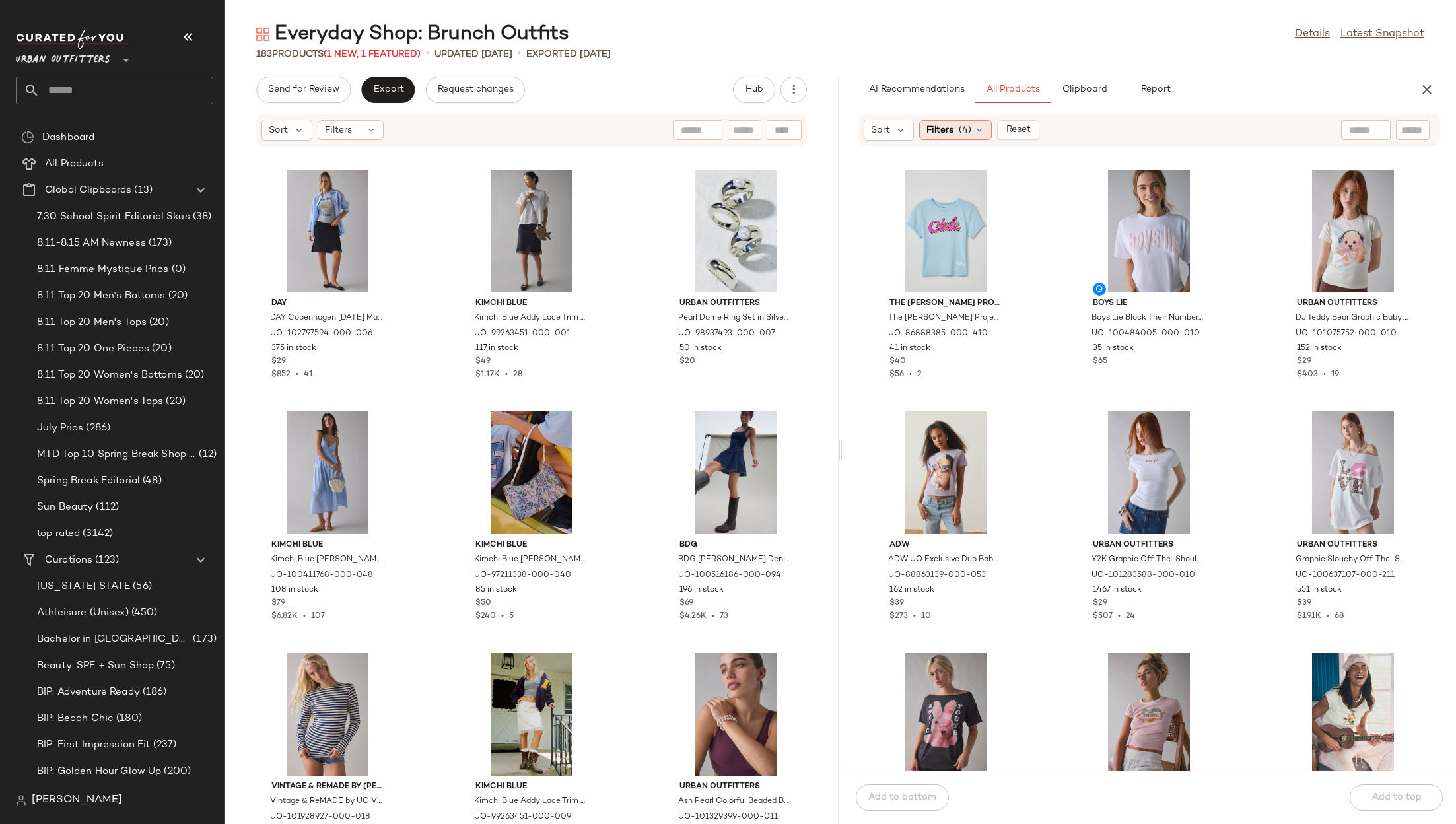
click at [965, 128] on span "(4)" at bounding box center [965, 131] width 12 height 14
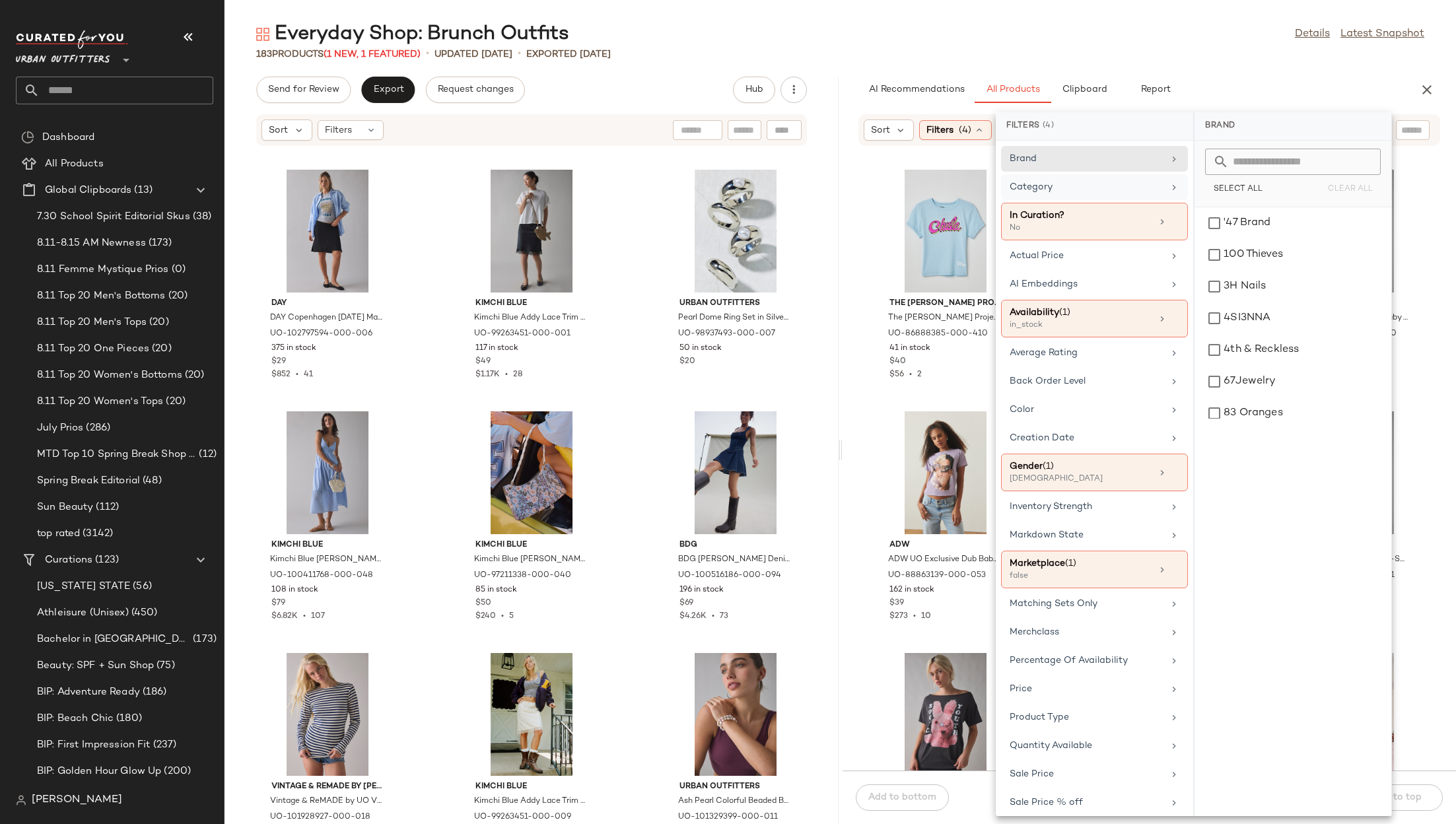
click at [1091, 184] on div "Category" at bounding box center [1086, 187] width 154 height 14
click at [1279, 156] on input "text" at bounding box center [1300, 162] width 144 height 26
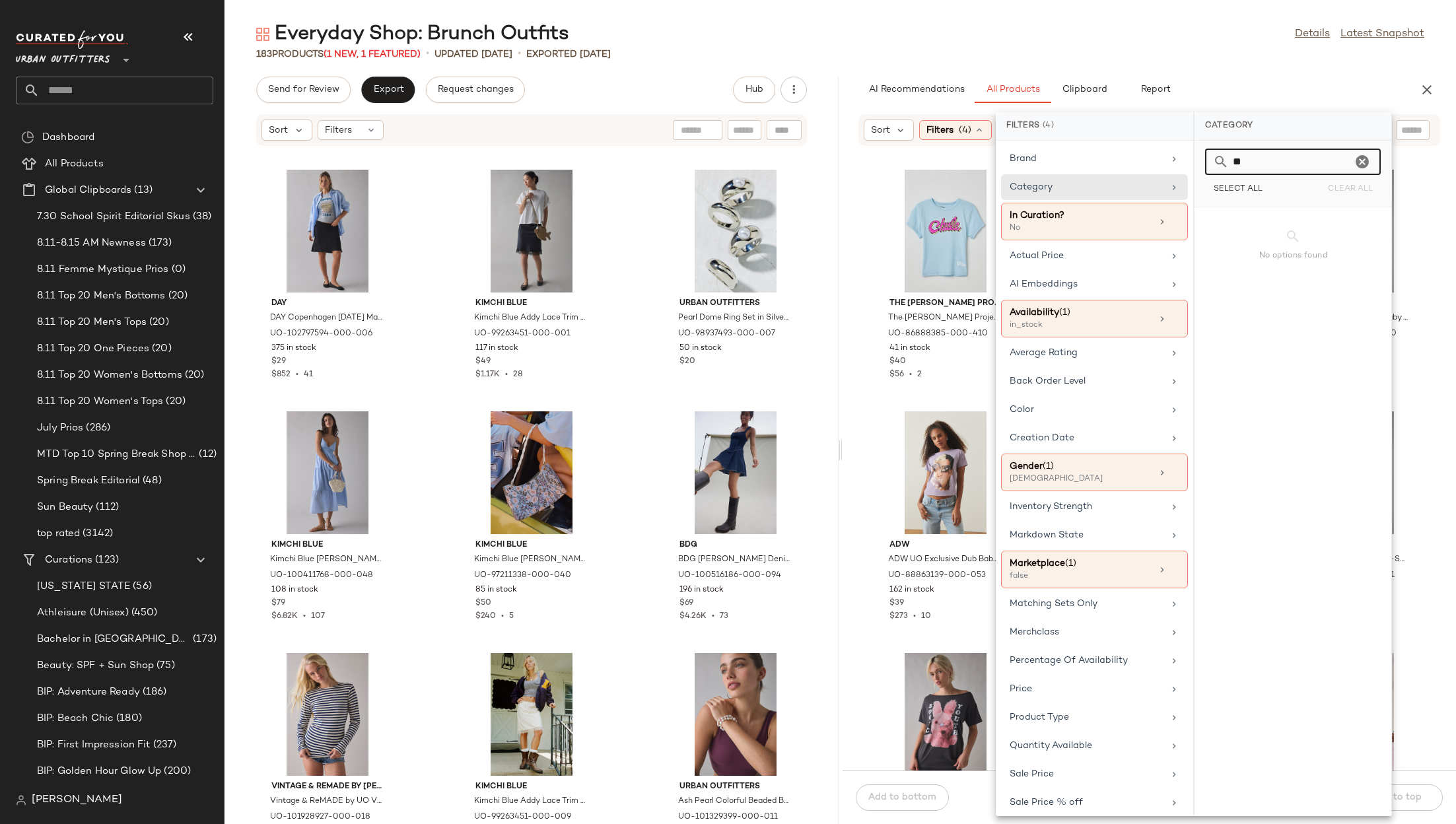
type input "*"
type input "****"
click at [1238, 215] on div "Skirts" at bounding box center [1293, 223] width 186 height 31
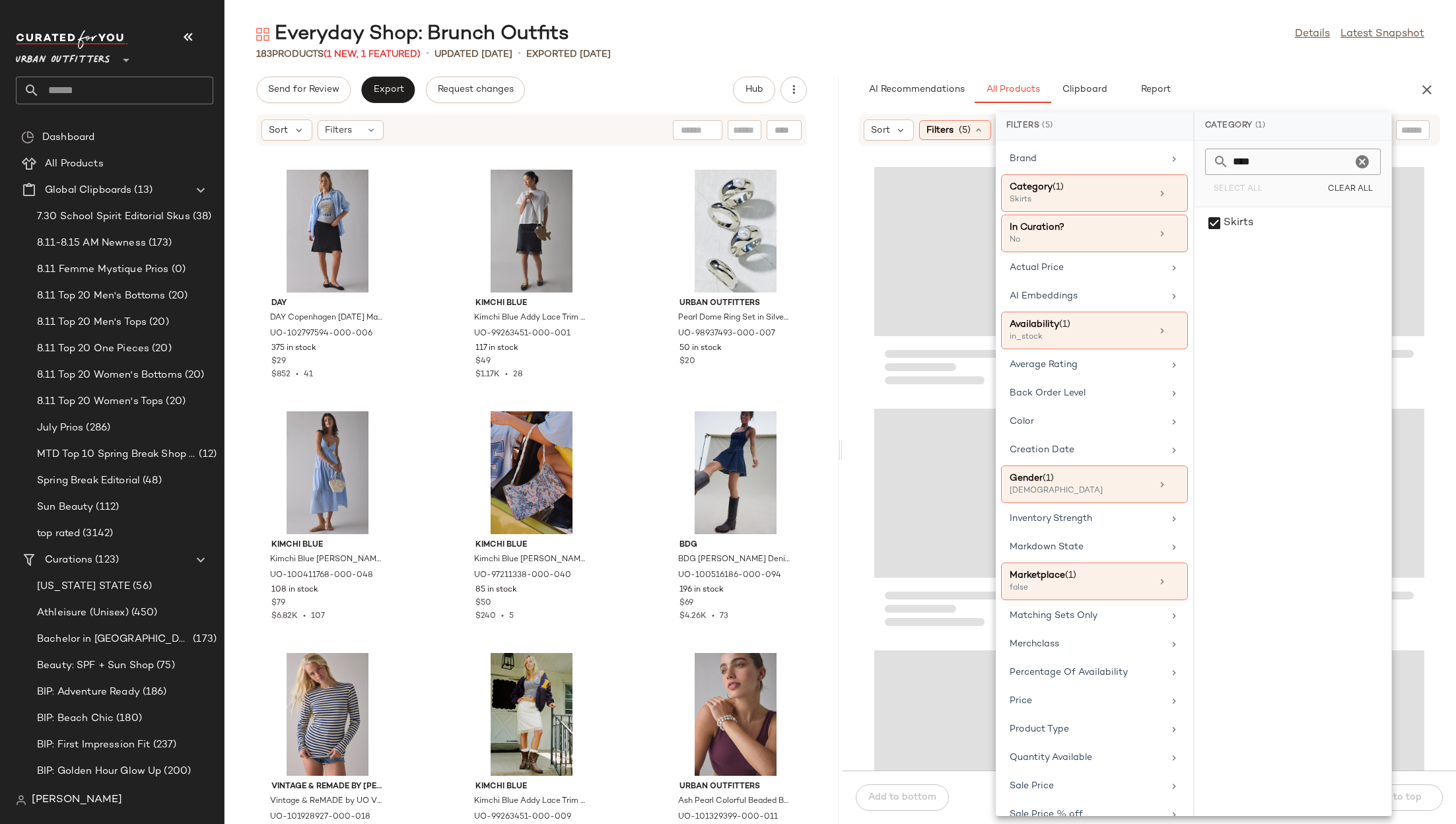
click at [1210, 58] on div "183 Products (1 New, 1 Featured) • updated [DATE] • Exported [DATE]" at bounding box center [840, 54] width 1231 height 13
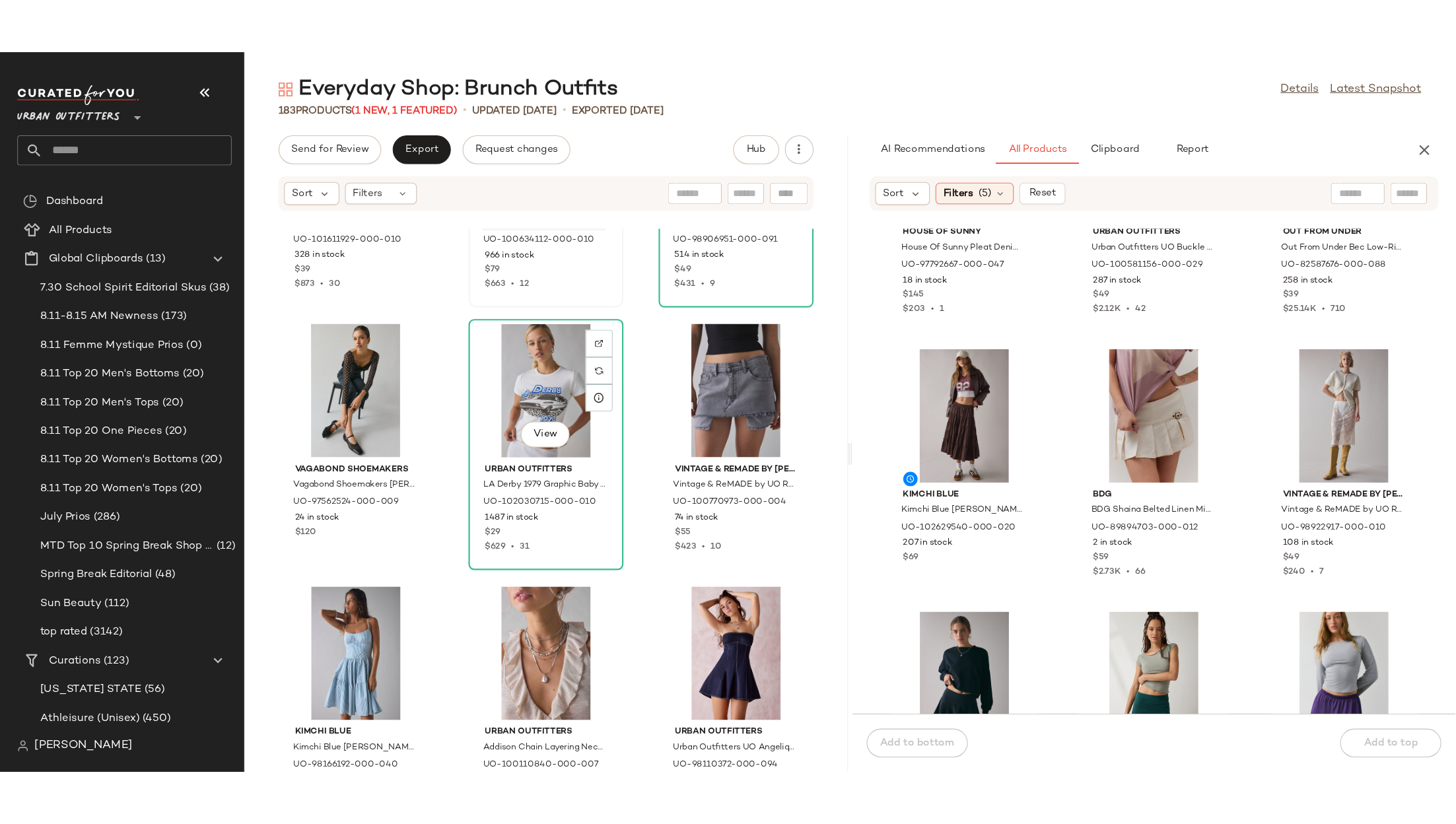
scroll to position [2694, 0]
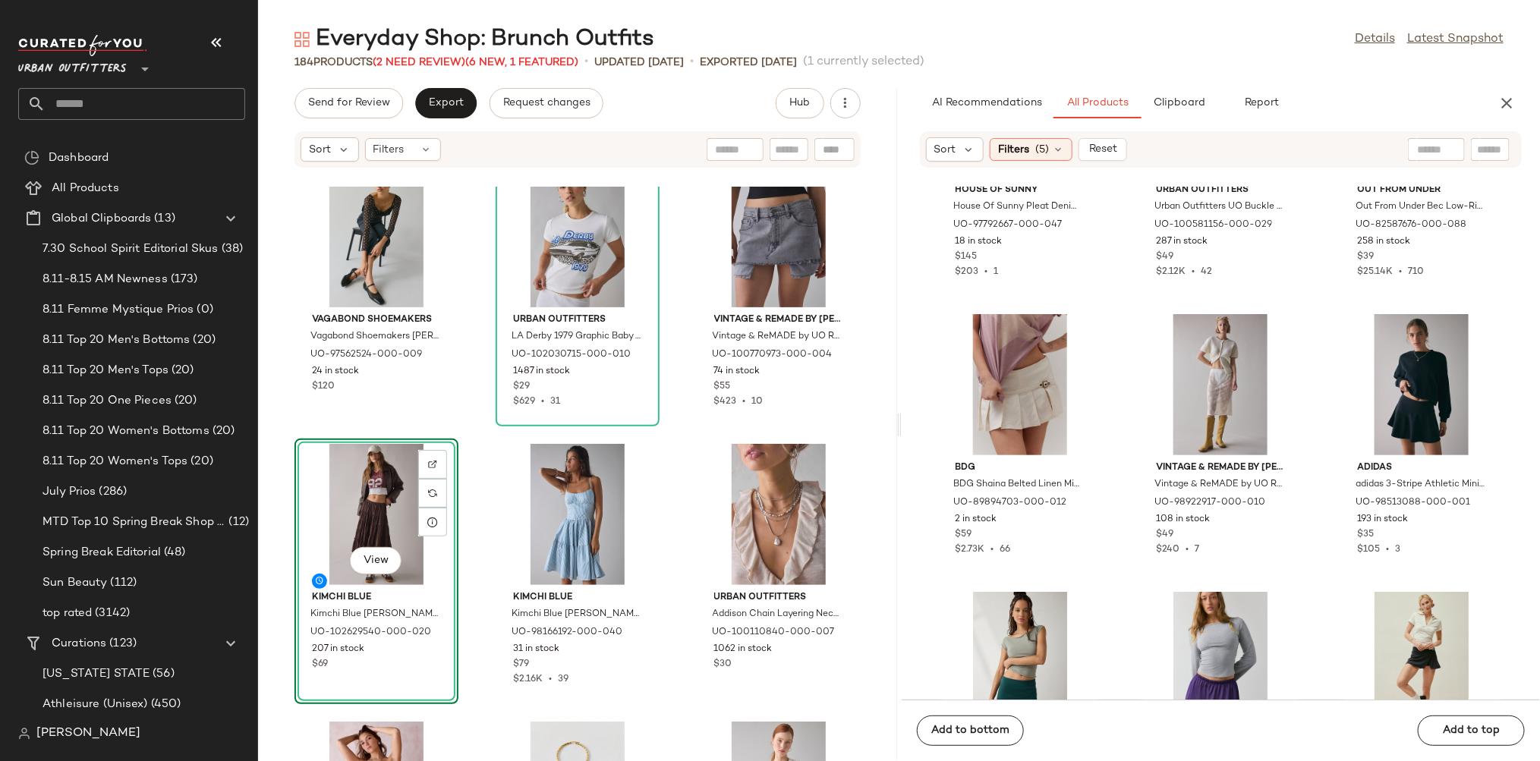
click at [1429, 150] on input "text" at bounding box center [1436, 150] width 39 height 16
type input "**********"
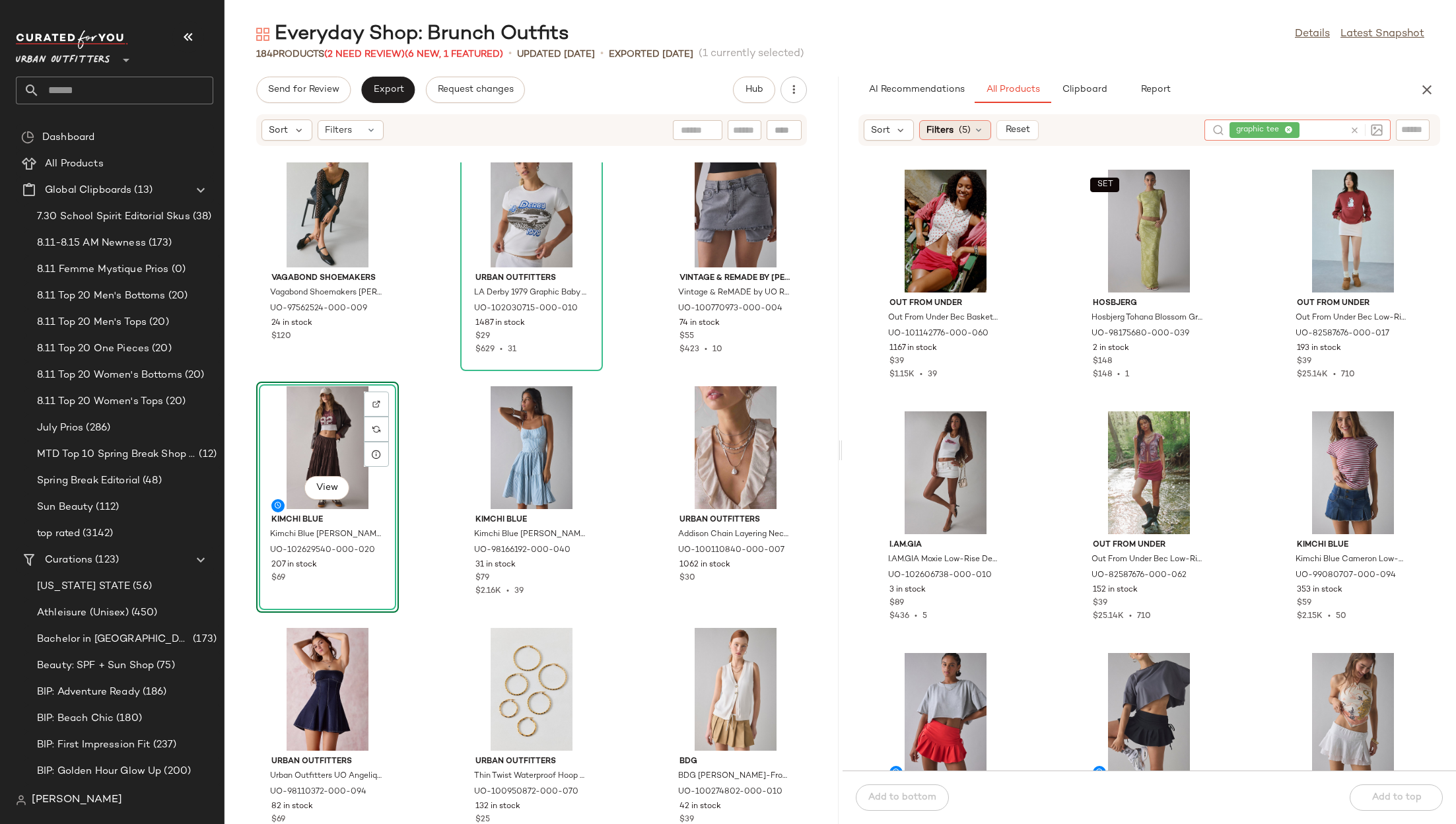
click at [968, 129] on span "(5)" at bounding box center [965, 131] width 12 height 14
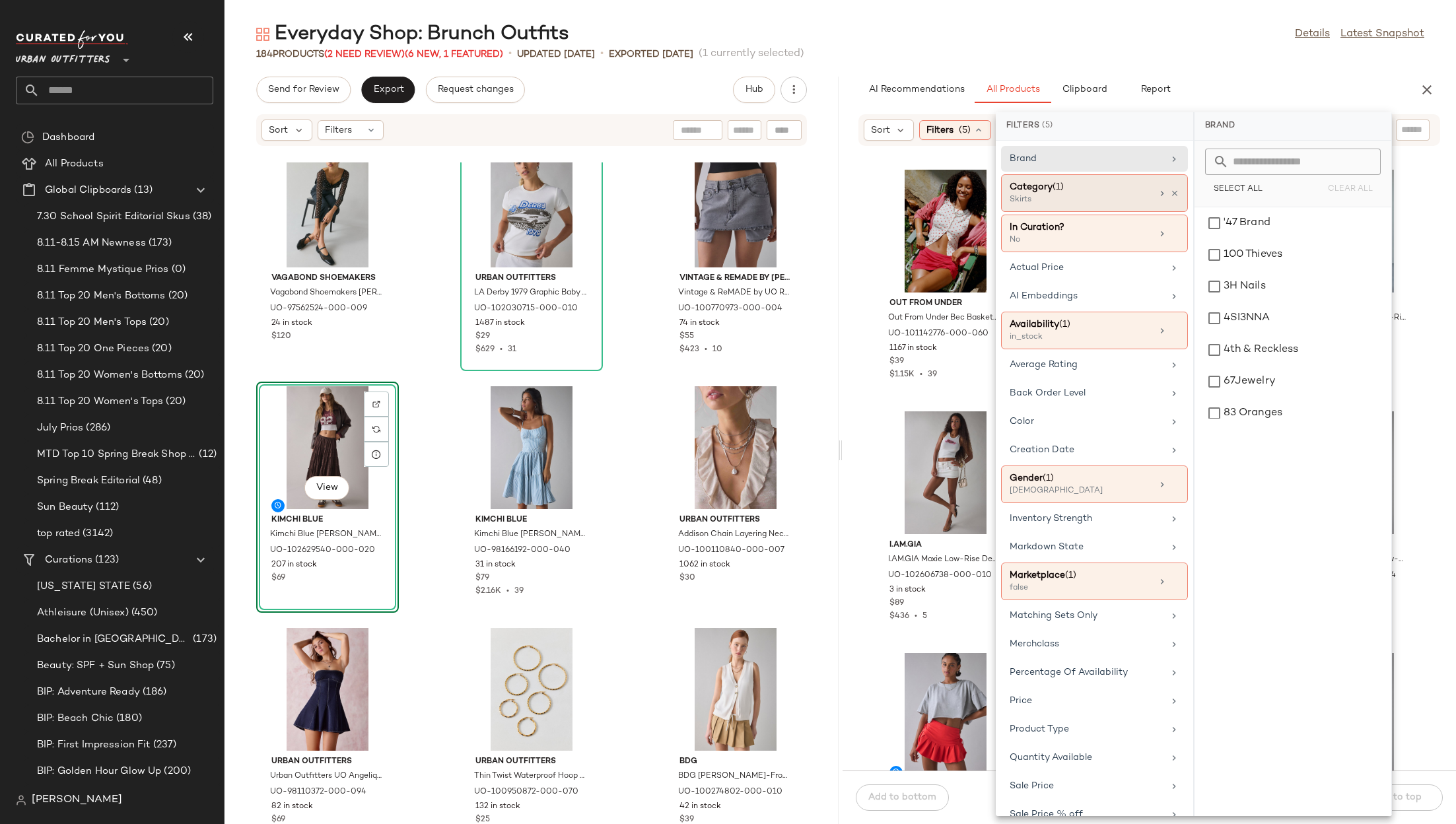
click at [1166, 215] on div "Category (1) Skirts" at bounding box center [1094, 233] width 187 height 37
click at [1171, 191] on icon at bounding box center [1175, 193] width 10 height 10
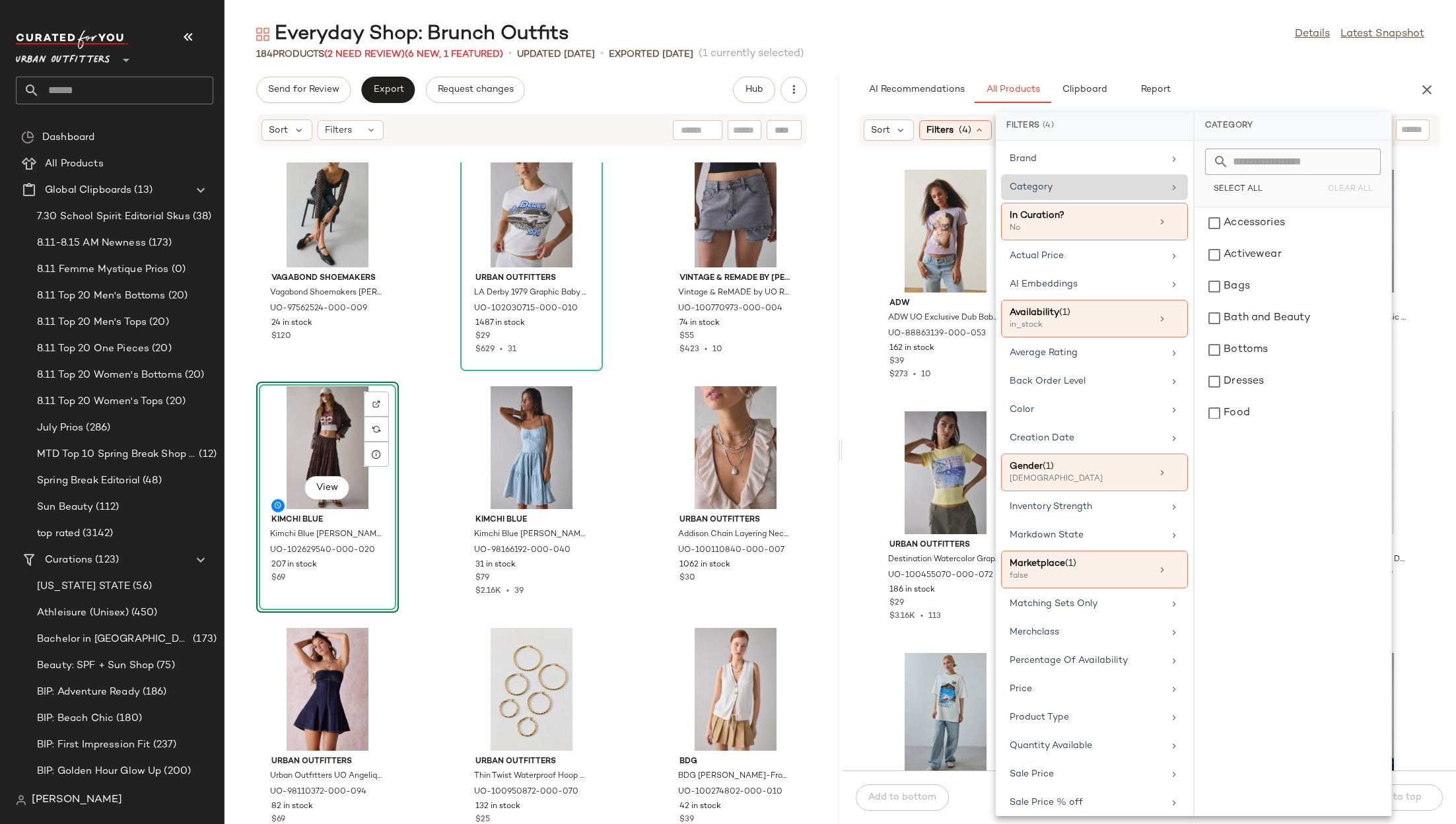
click at [1248, 75] on div "Everyday Shop: Brunch Outfits Details Latest Snapshot 184 Products (2 Need Revi…" at bounding box center [840, 422] width 1231 height 803
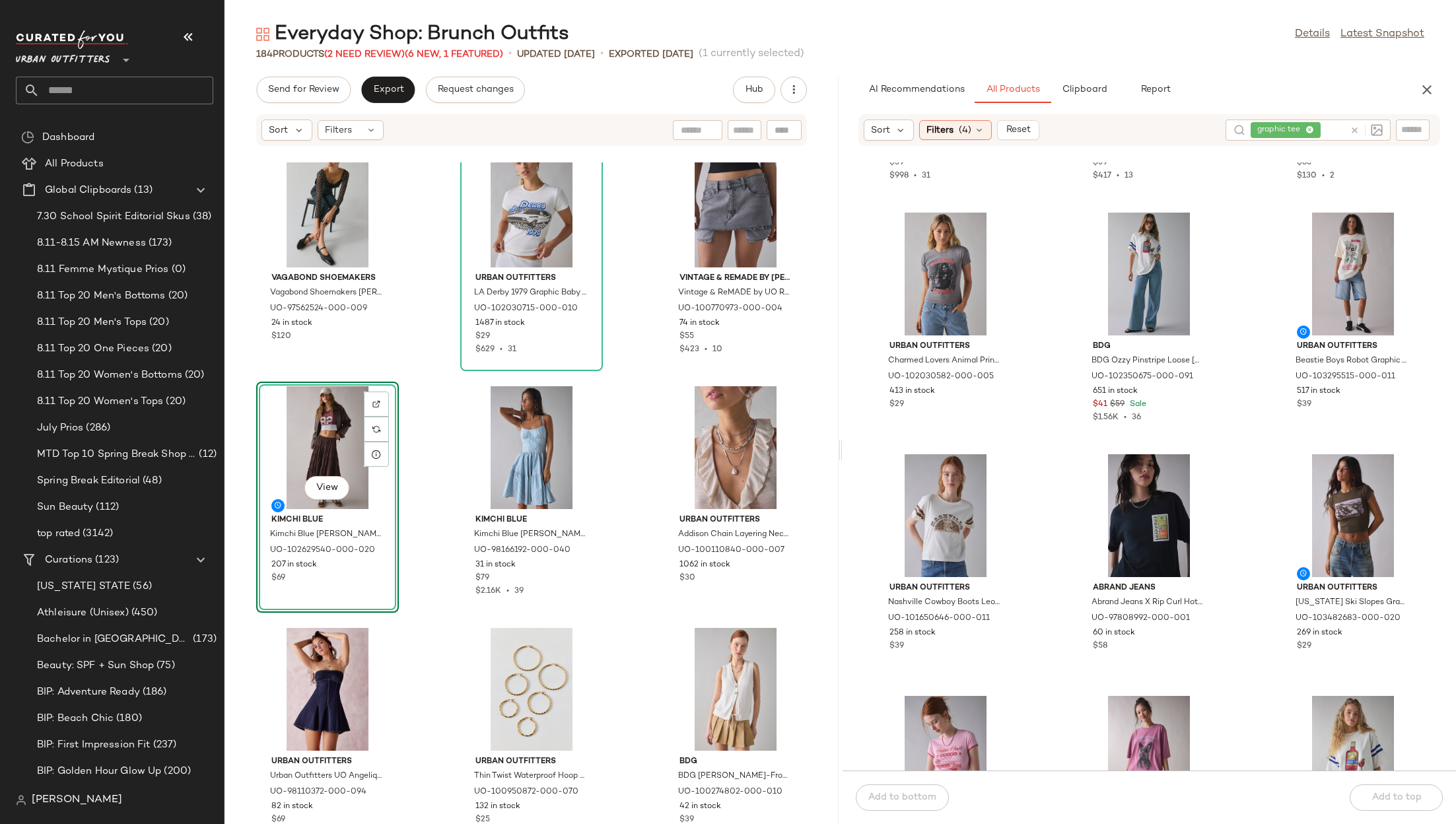
scroll to position [1198, 0]
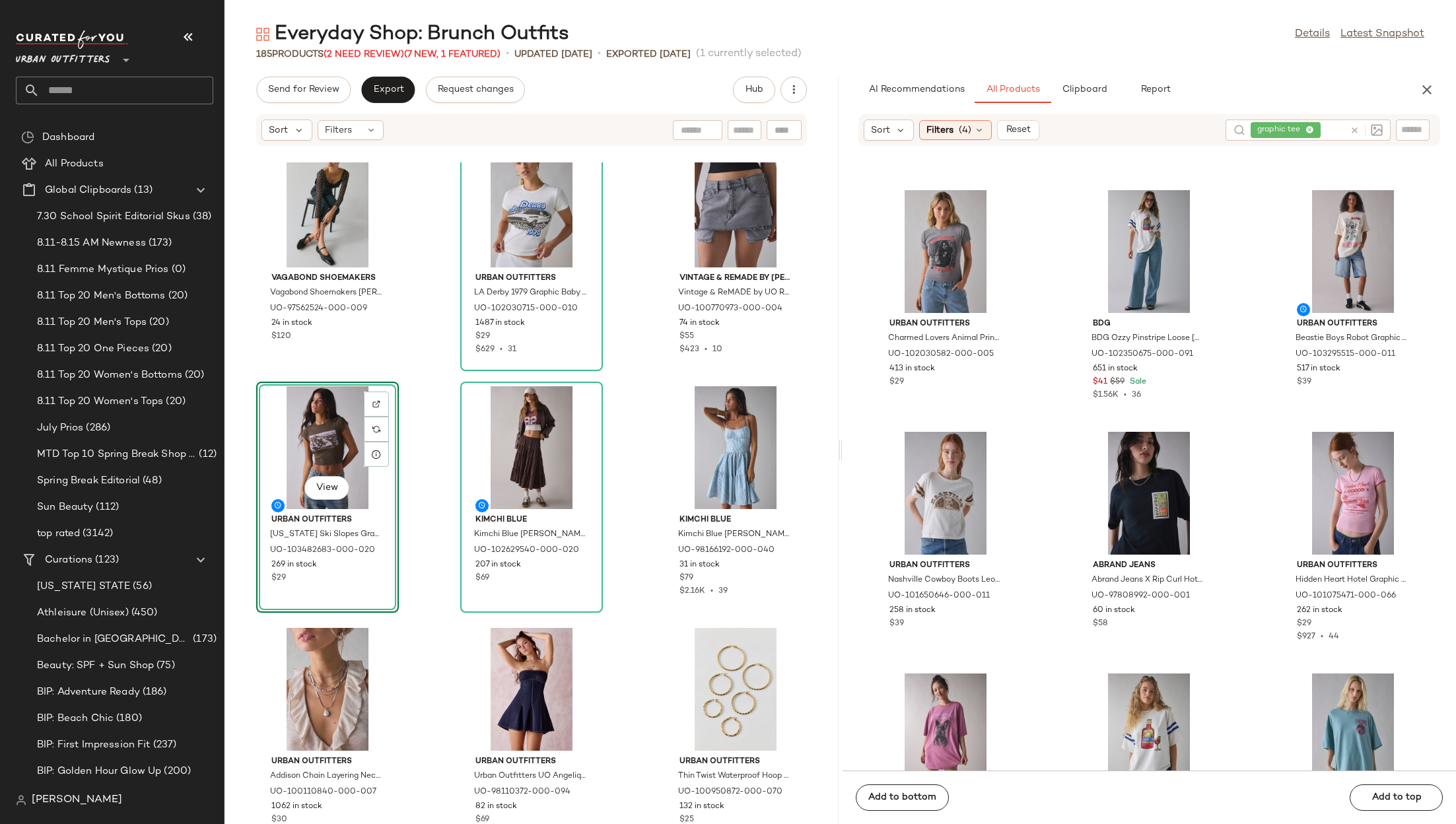
click at [1339, 130] on icon at bounding box center [1354, 130] width 10 height 10
click at [1339, 130] on input "text" at bounding box center [1308, 131] width 115 height 14
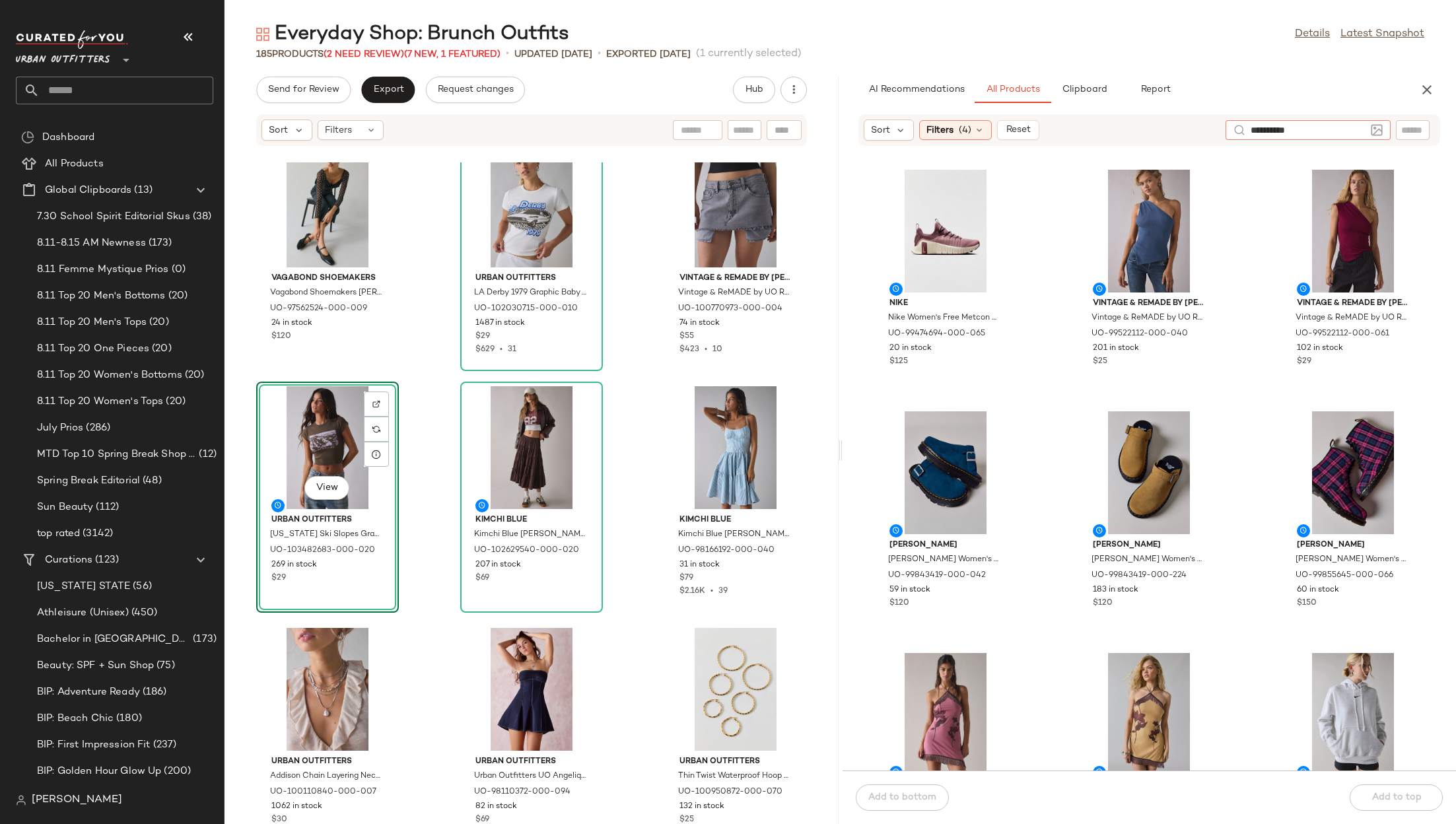
type input "**********"
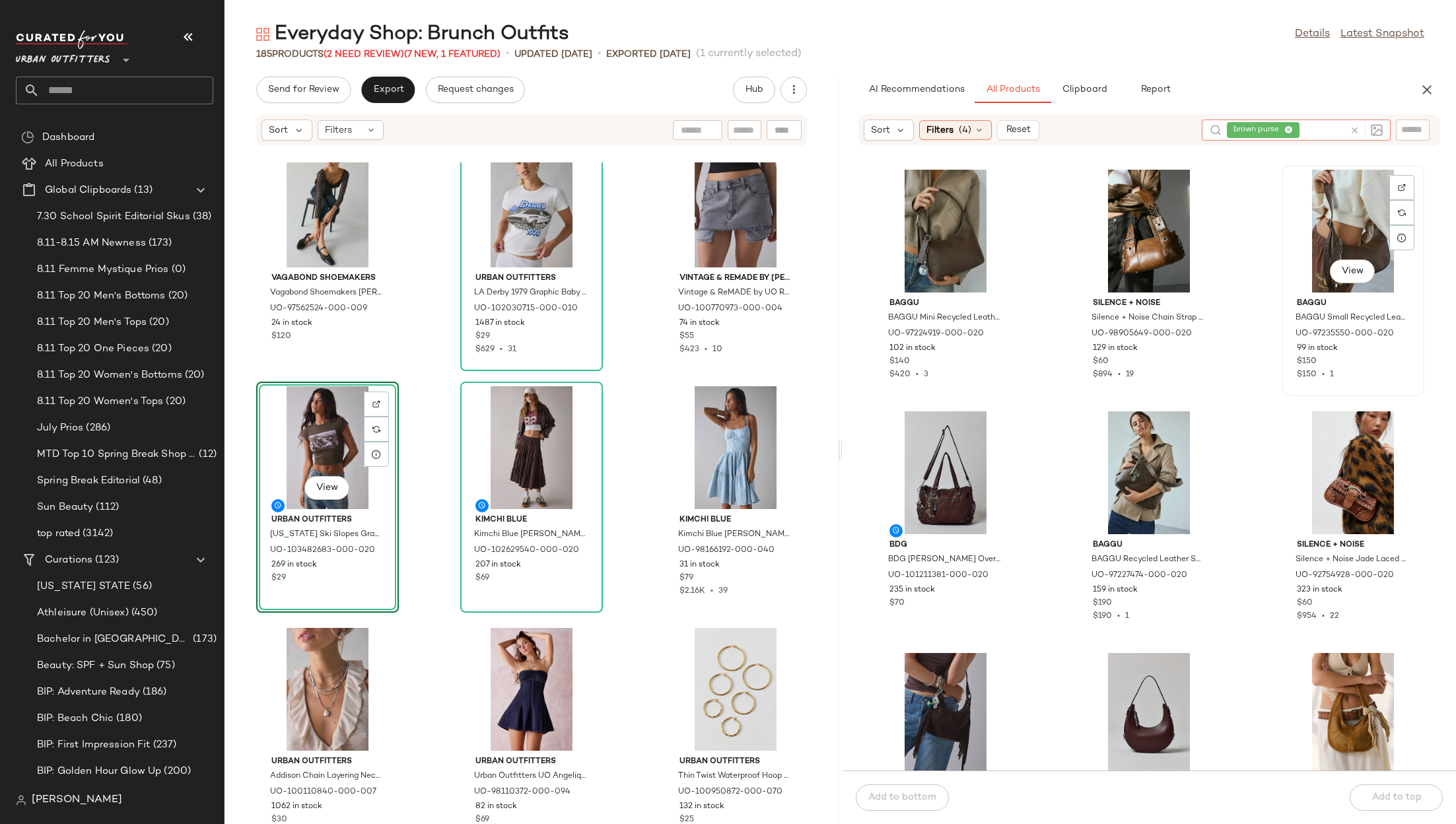
click at [1327, 222] on div "View" at bounding box center [1352, 231] width 133 height 123
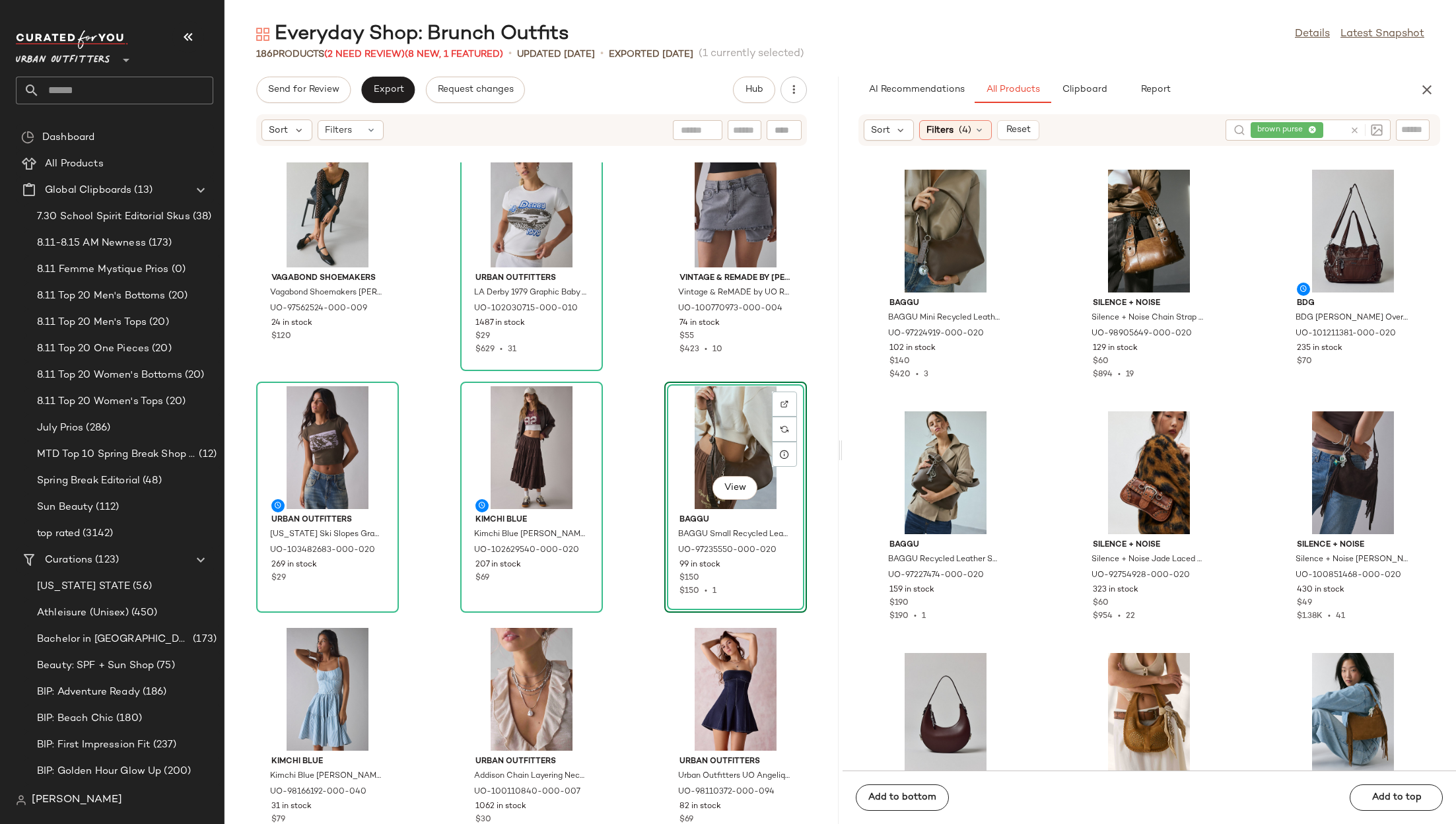
click at [637, 514] on div "Vagabond Shoemakers Vagabond Shoemakers [PERSON_NAME] [PERSON_NAME] [PERSON_NAM…" at bounding box center [532, 493] width 614 height 661
